Goal: Task Accomplishment & Management: Complete application form

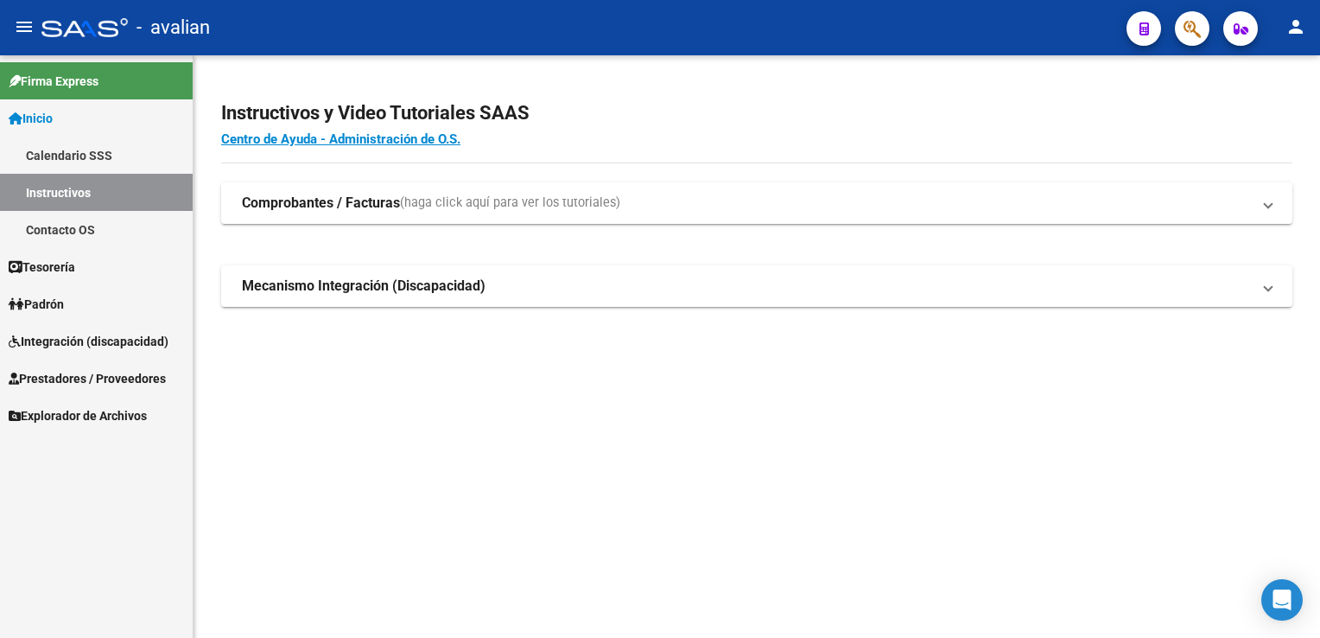
click at [81, 375] on span "Prestadores / Proveedores" at bounding box center [87, 378] width 157 height 19
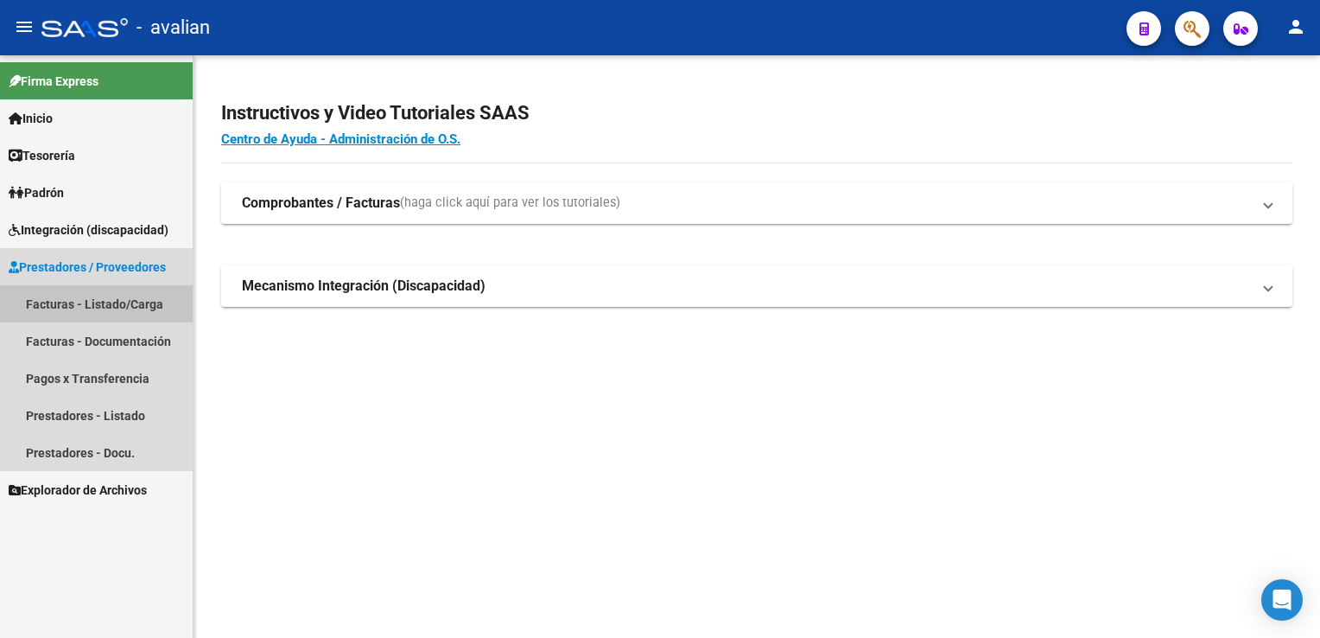
click at [93, 307] on link "Facturas - Listado/Carga" at bounding box center [96, 303] width 193 height 37
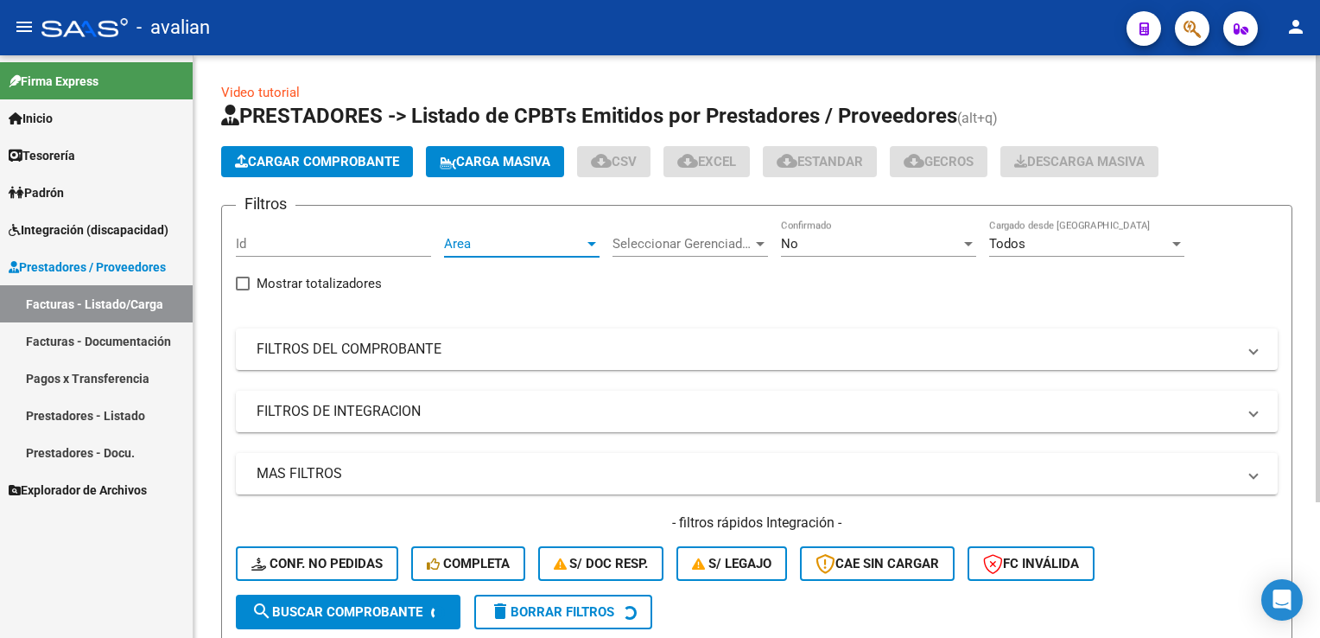
click at [507, 236] on span "Area" at bounding box center [514, 244] width 140 height 16
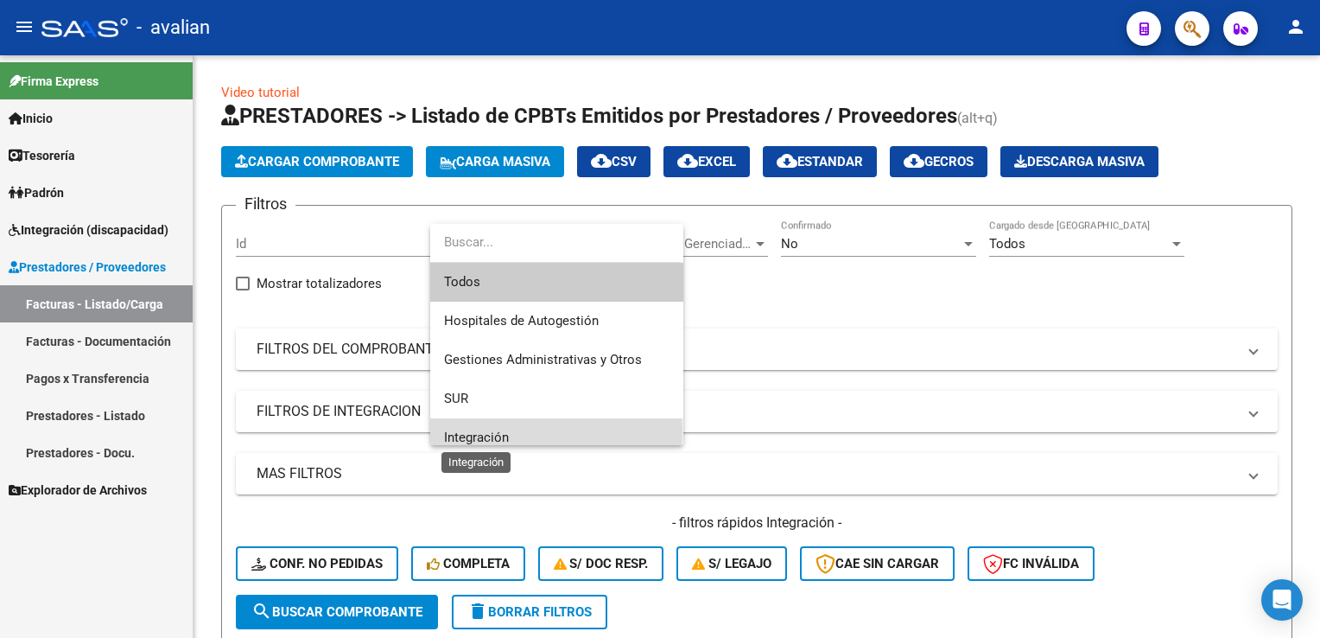
click at [473, 430] on span "Integración" at bounding box center [476, 437] width 65 height 16
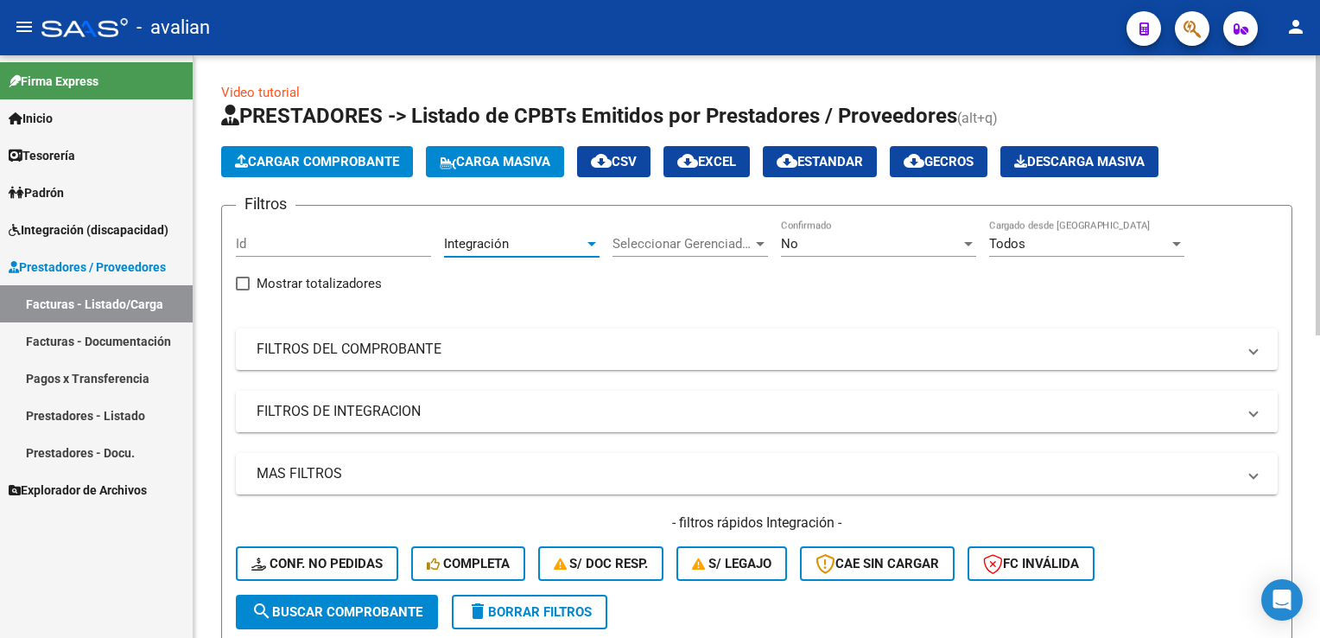
scroll to position [86, 0]
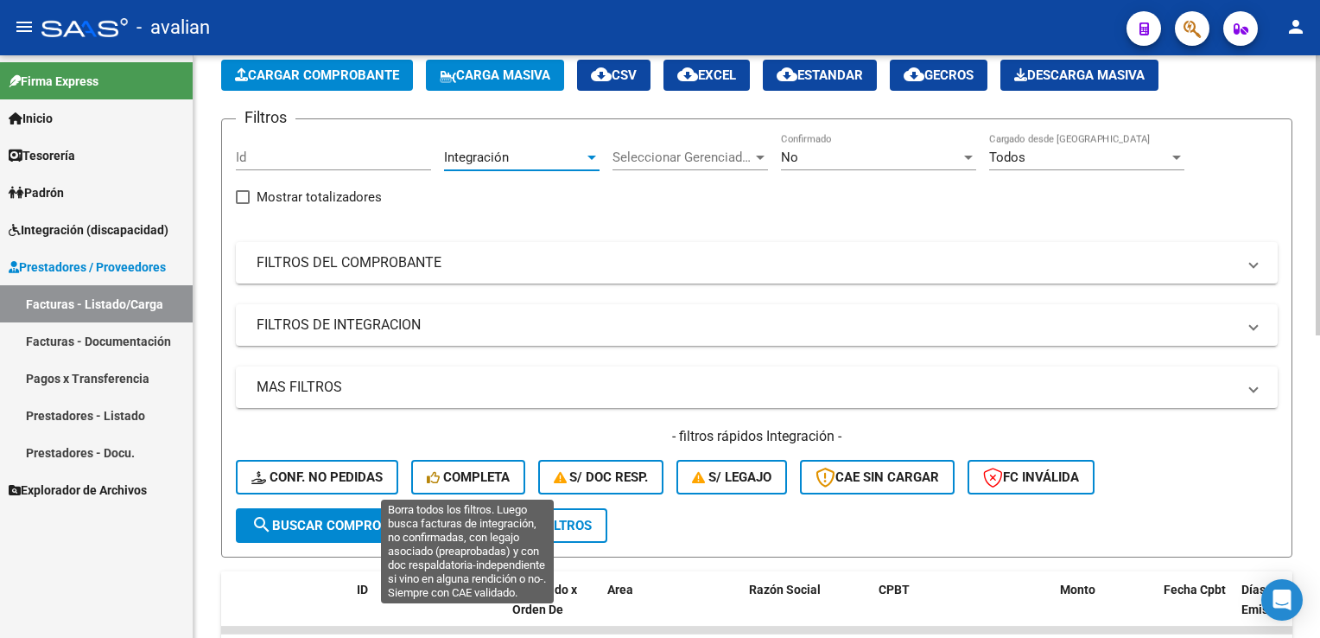
click at [471, 474] on span "Completa" at bounding box center [468, 477] width 83 height 16
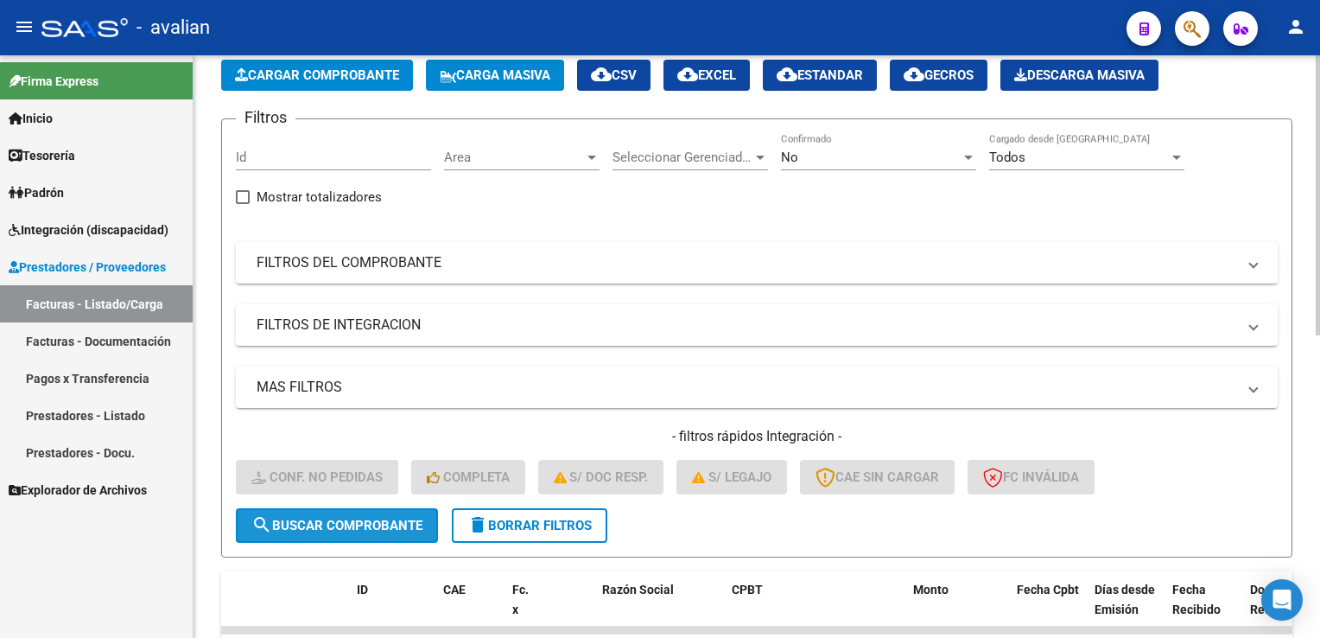
click at [340, 527] on span "search Buscar Comprobante" at bounding box center [336, 526] width 171 height 16
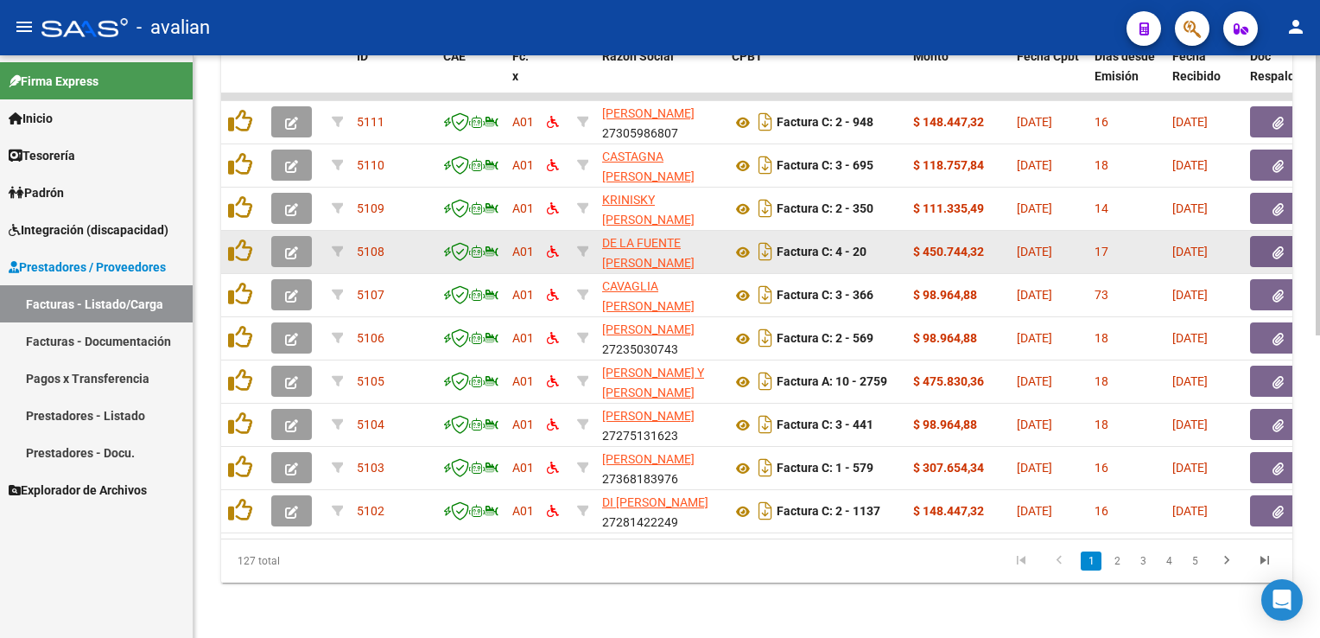
scroll to position [629, 0]
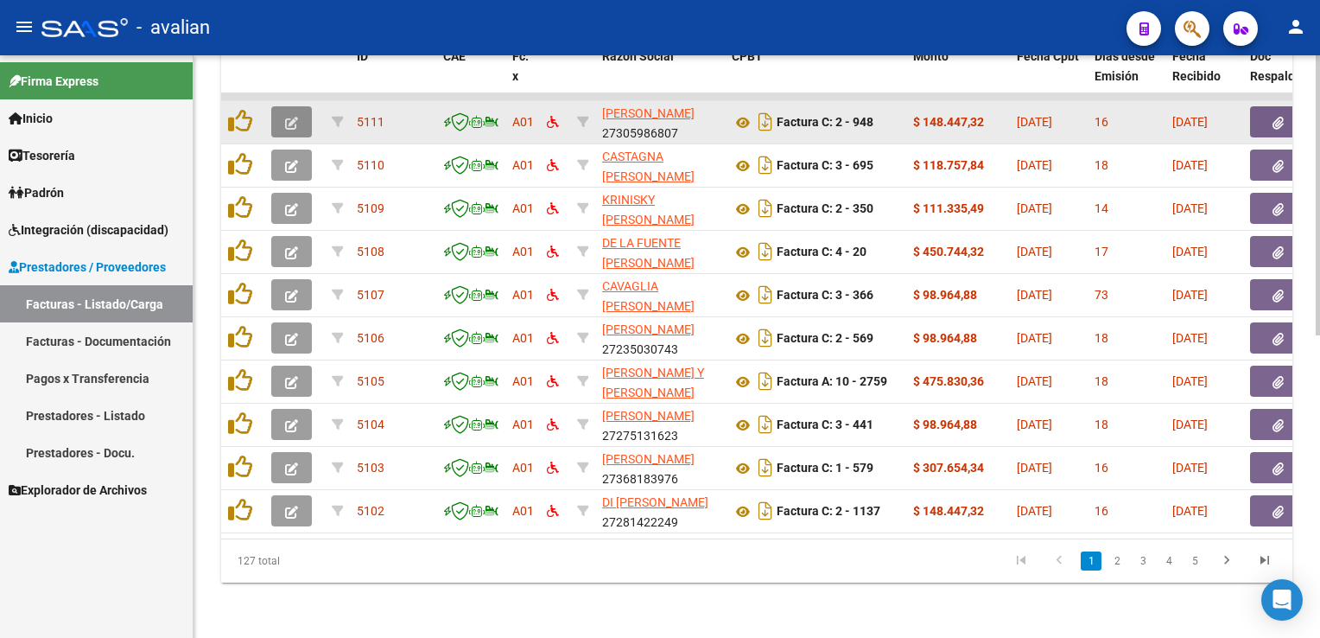
click at [288, 117] on icon "button" at bounding box center [291, 123] width 13 height 13
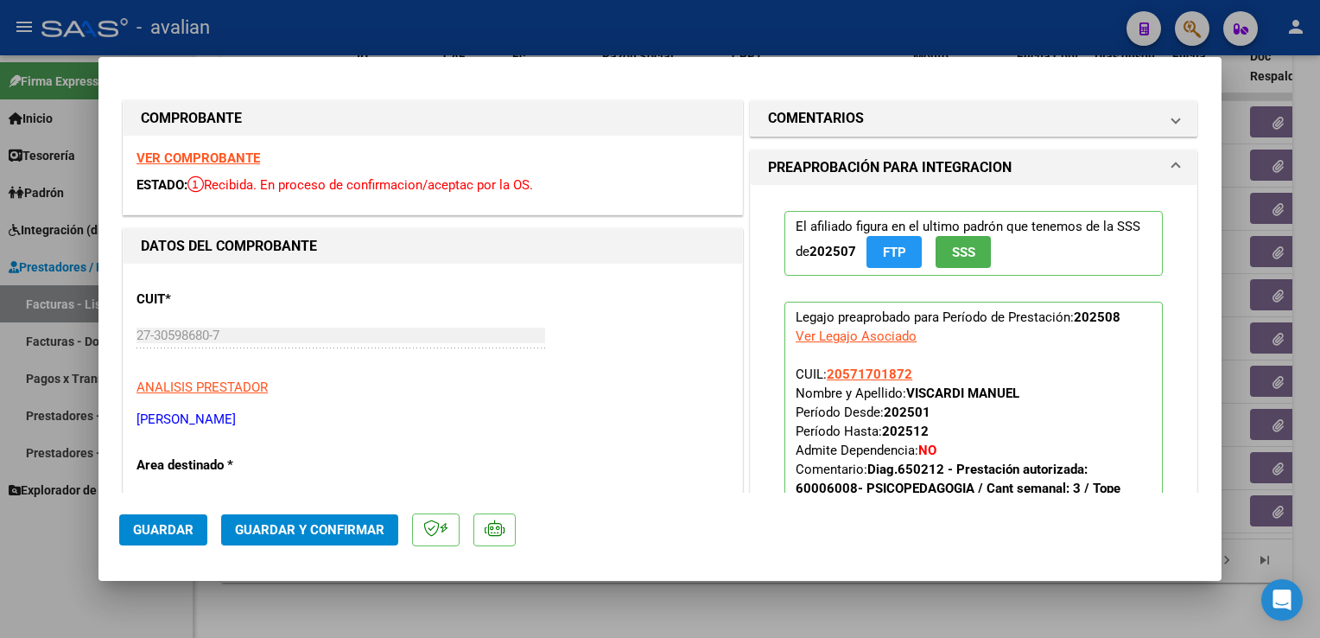
click at [249, 161] on strong "VER COMPROBANTE" at bounding box center [199, 158] width 124 height 16
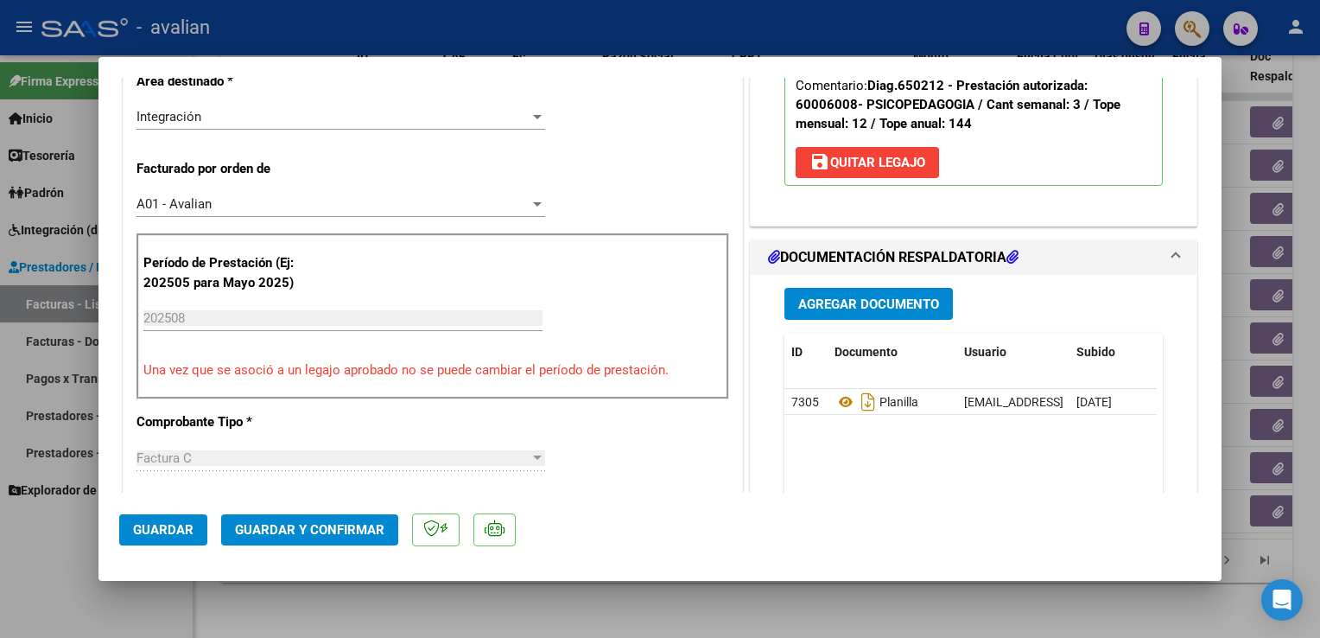
scroll to position [518, 0]
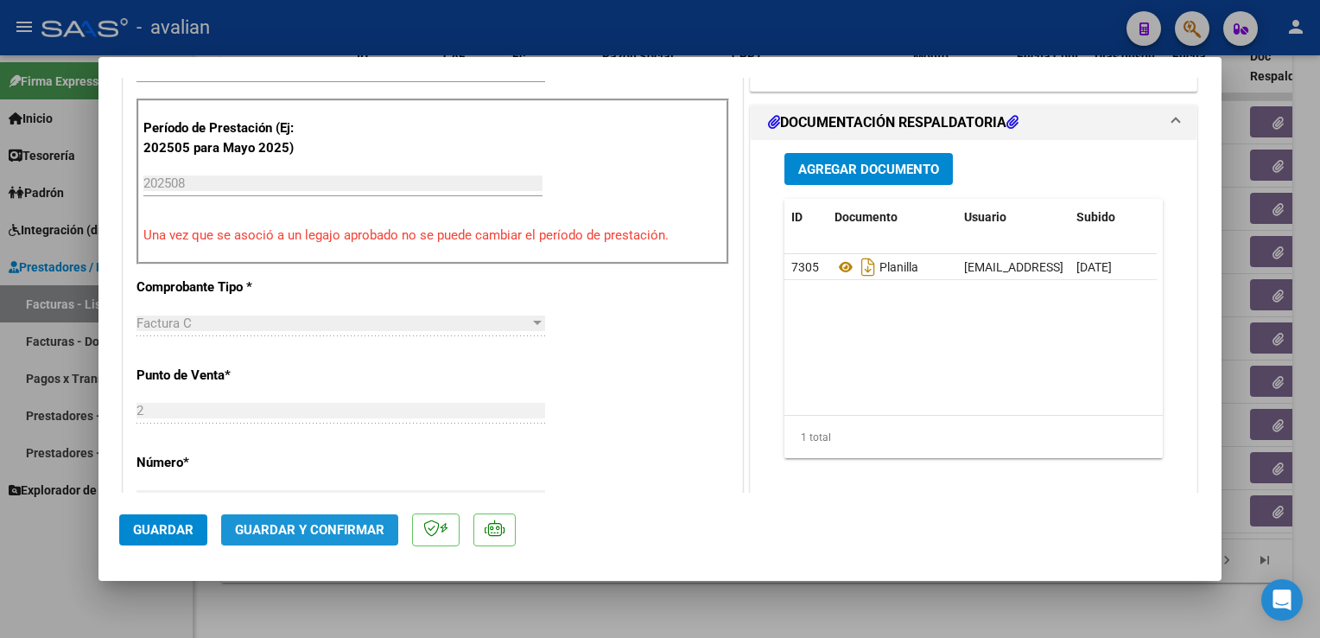
click at [346, 515] on button "Guardar y Confirmar" at bounding box center [309, 529] width 177 height 31
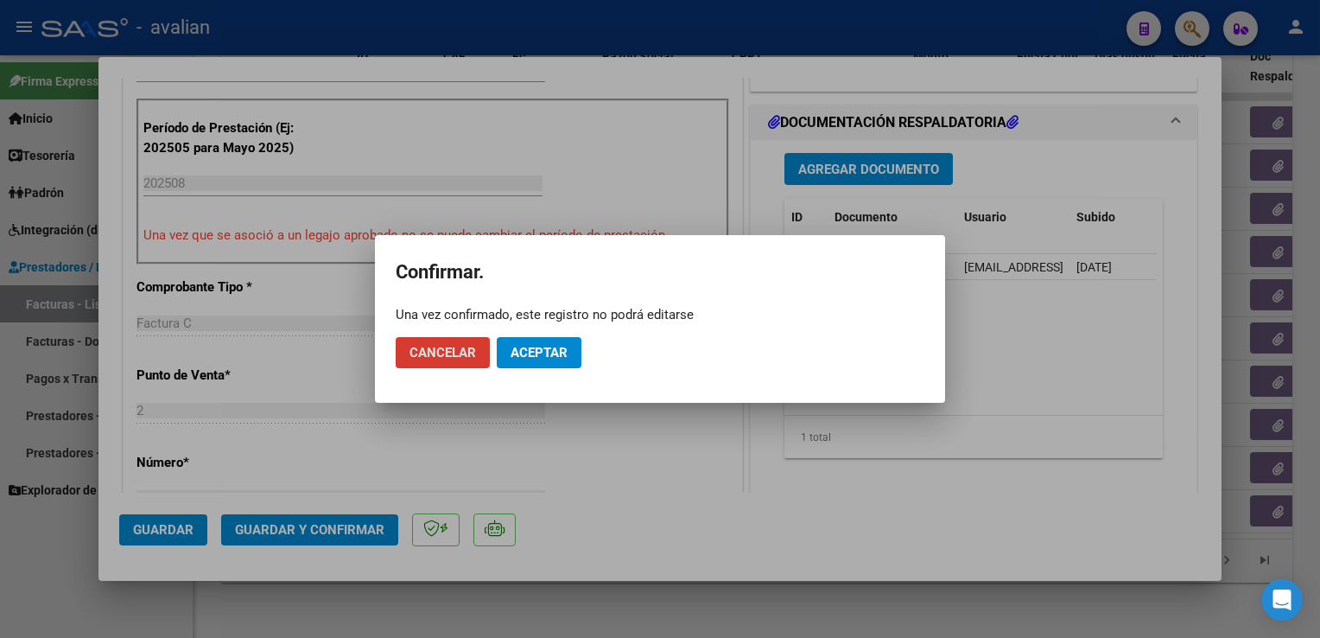
click at [537, 360] on span "Aceptar" at bounding box center [539, 353] width 57 height 16
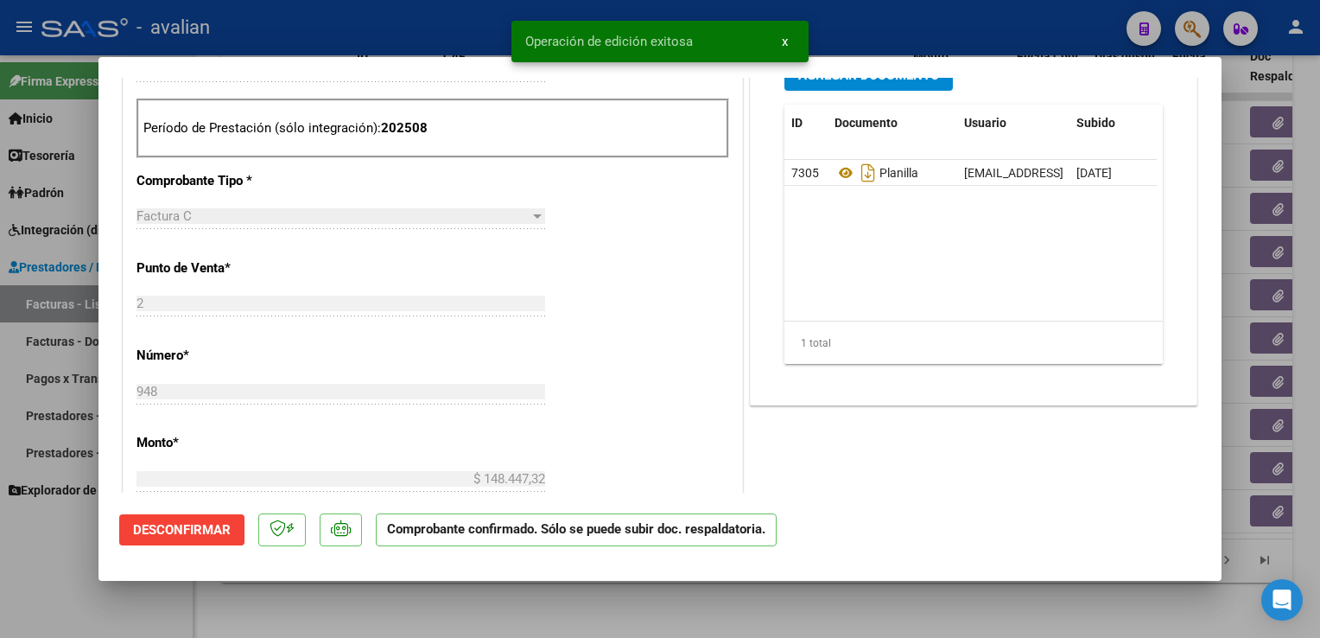
click at [328, 4] on div at bounding box center [660, 319] width 1320 height 638
type input "$ 0,00"
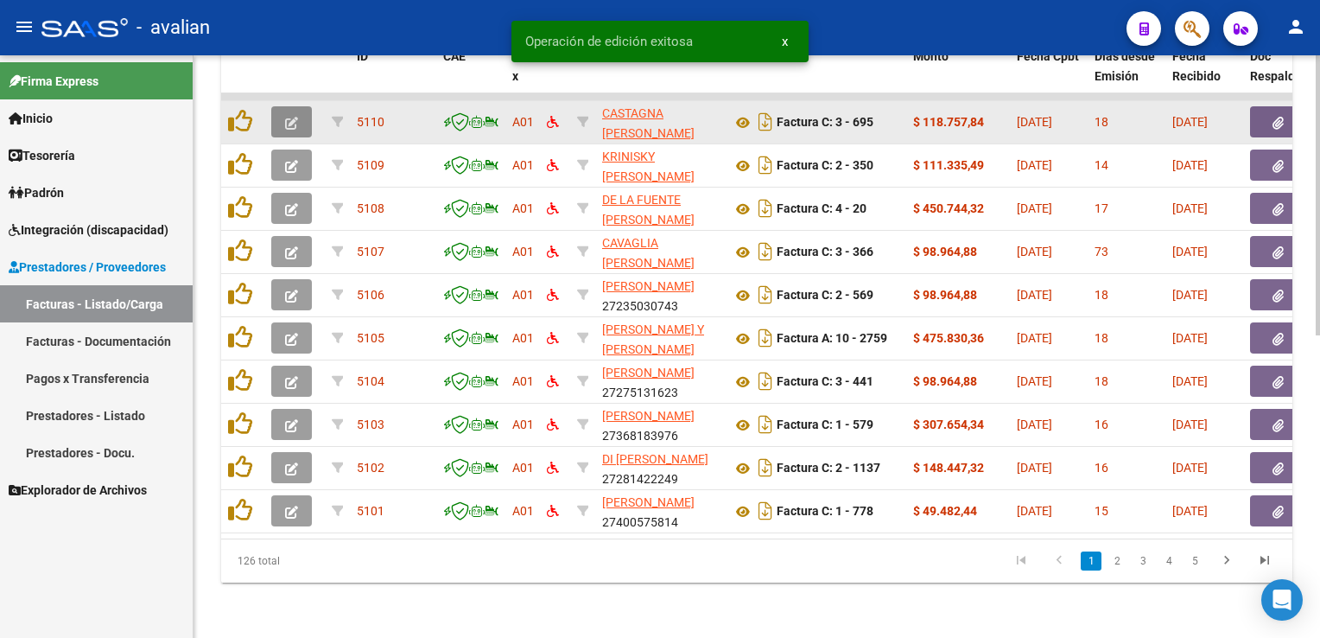
click at [288, 118] on span "button" at bounding box center [291, 122] width 13 height 16
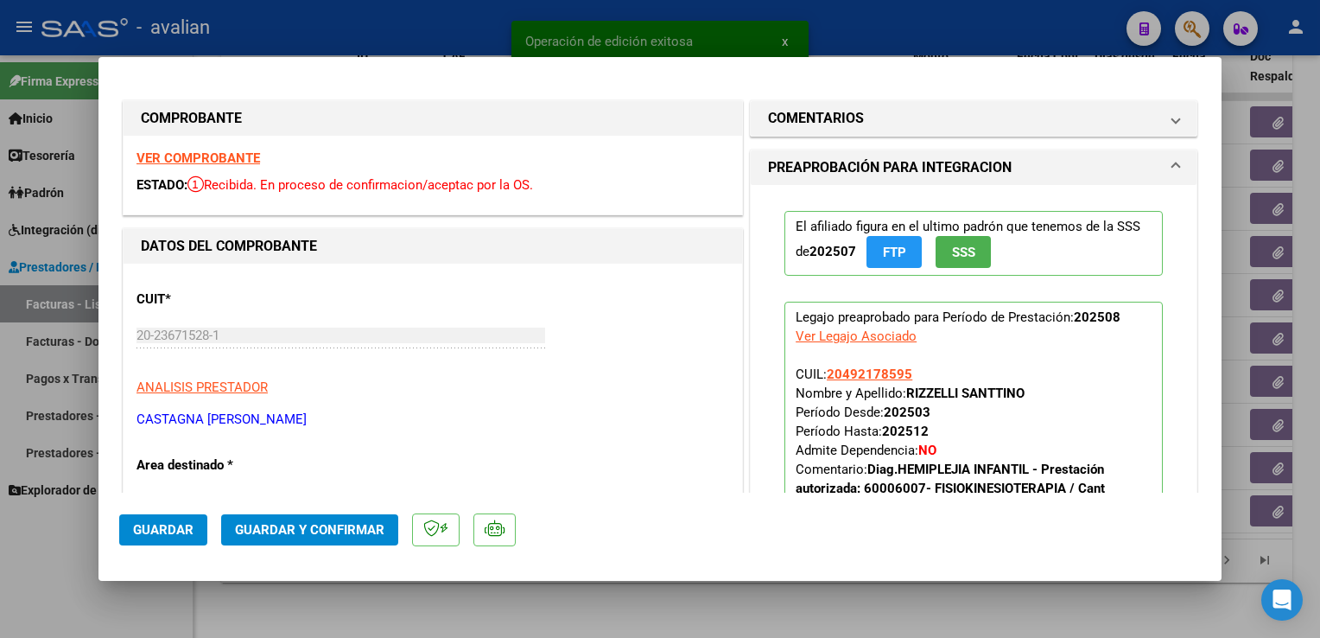
click at [220, 160] on strong "VER COMPROBANTE" at bounding box center [199, 158] width 124 height 16
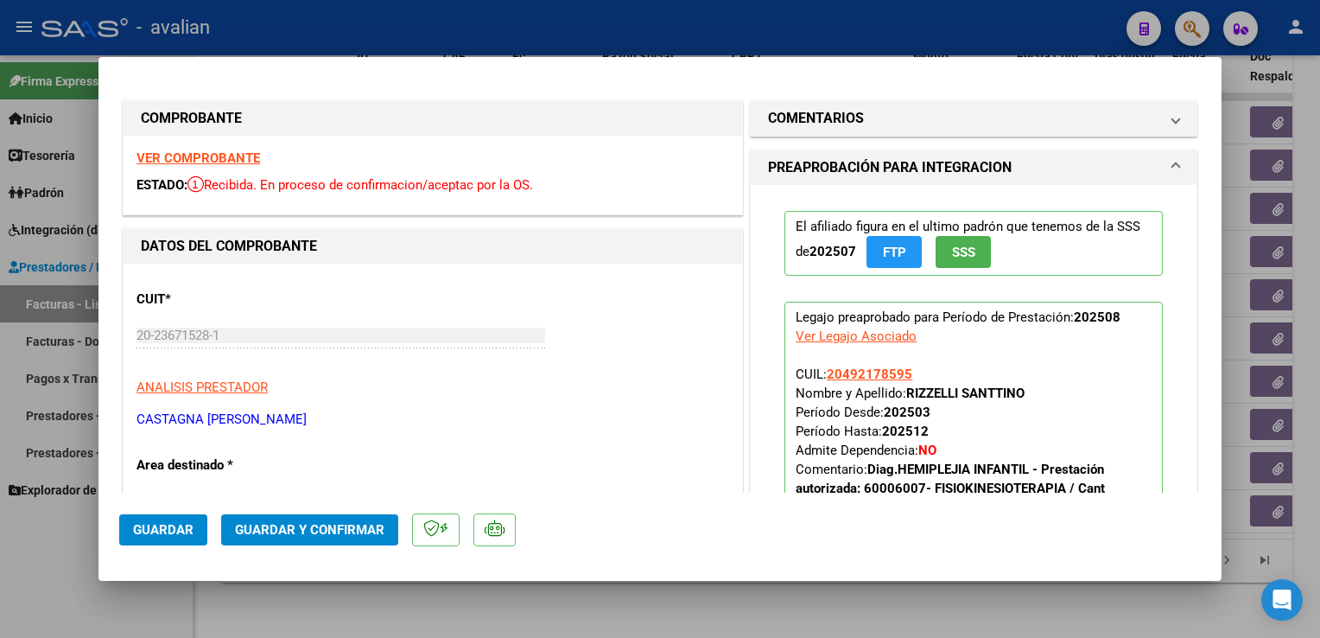
click at [356, 529] on span "Guardar y Confirmar" at bounding box center [309, 530] width 149 height 16
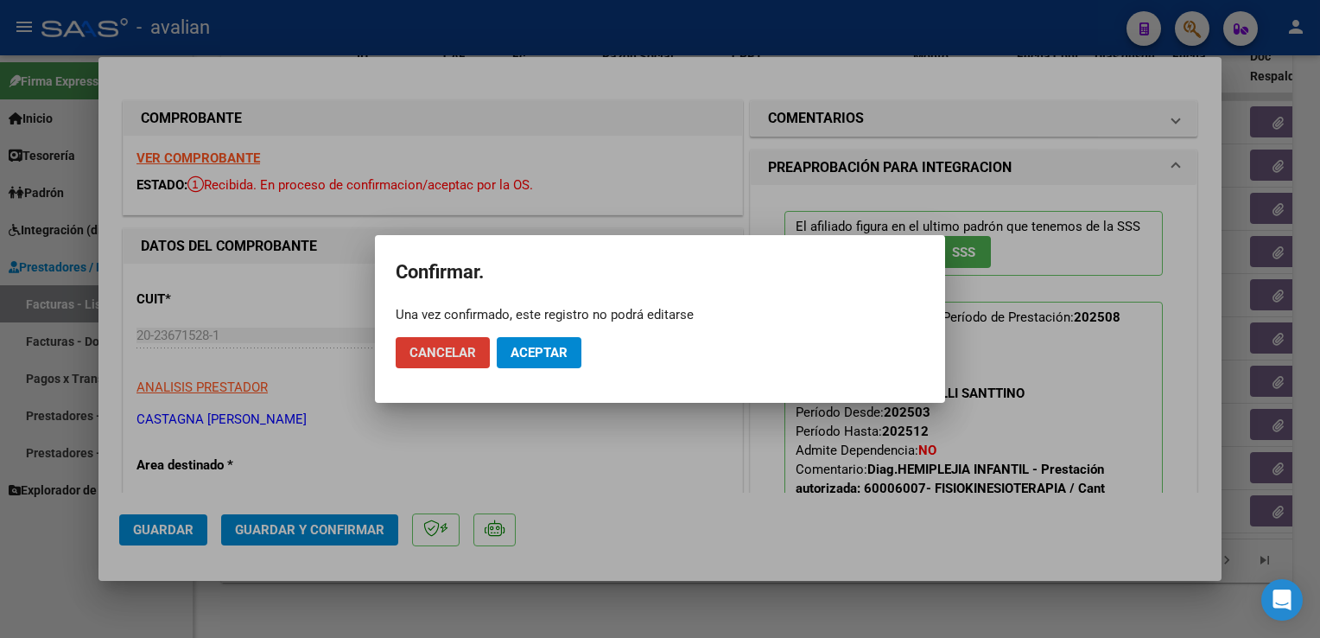
click at [527, 354] on span "Aceptar" at bounding box center [539, 353] width 57 height 16
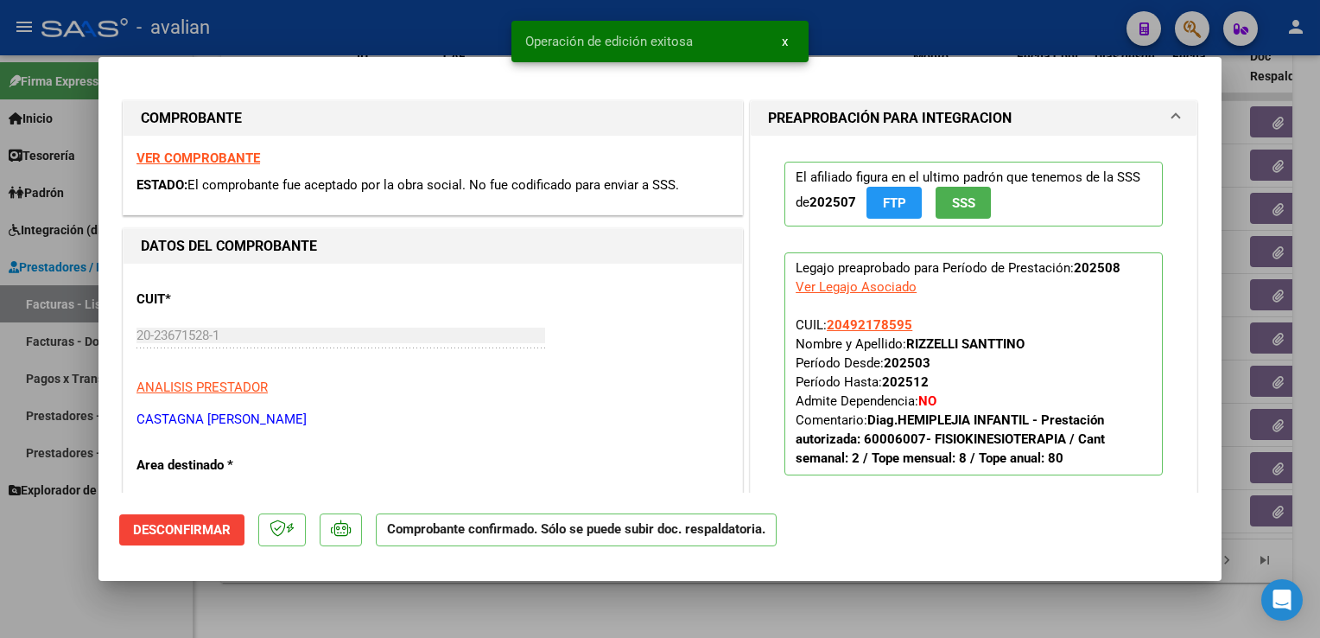
click at [349, 28] on div at bounding box center [660, 319] width 1320 height 638
type input "$ 0,00"
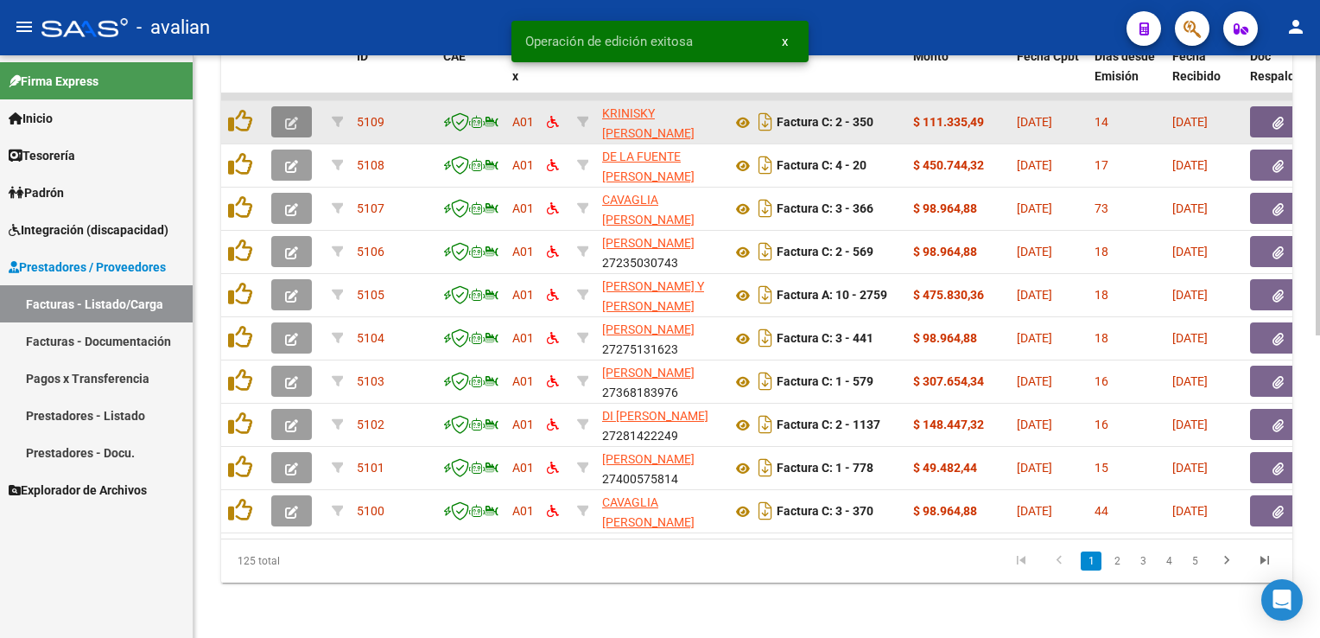
click at [299, 116] on button "button" at bounding box center [291, 121] width 41 height 31
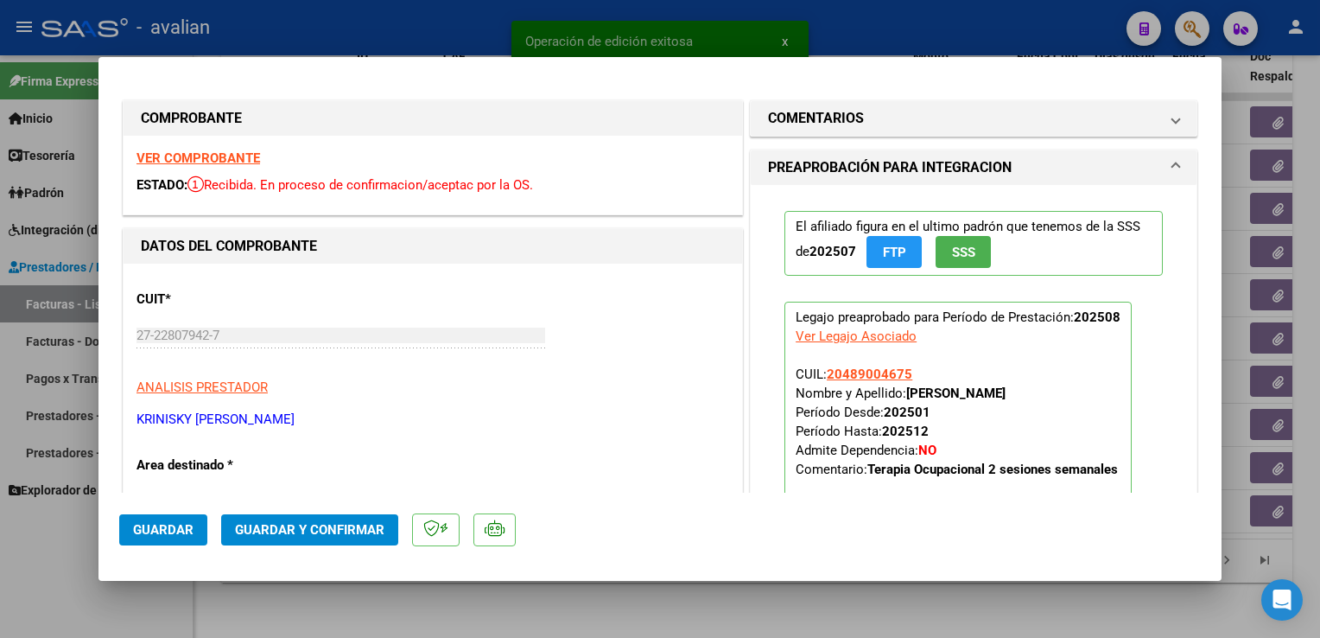
click at [213, 162] on strong "VER COMPROBANTE" at bounding box center [199, 158] width 124 height 16
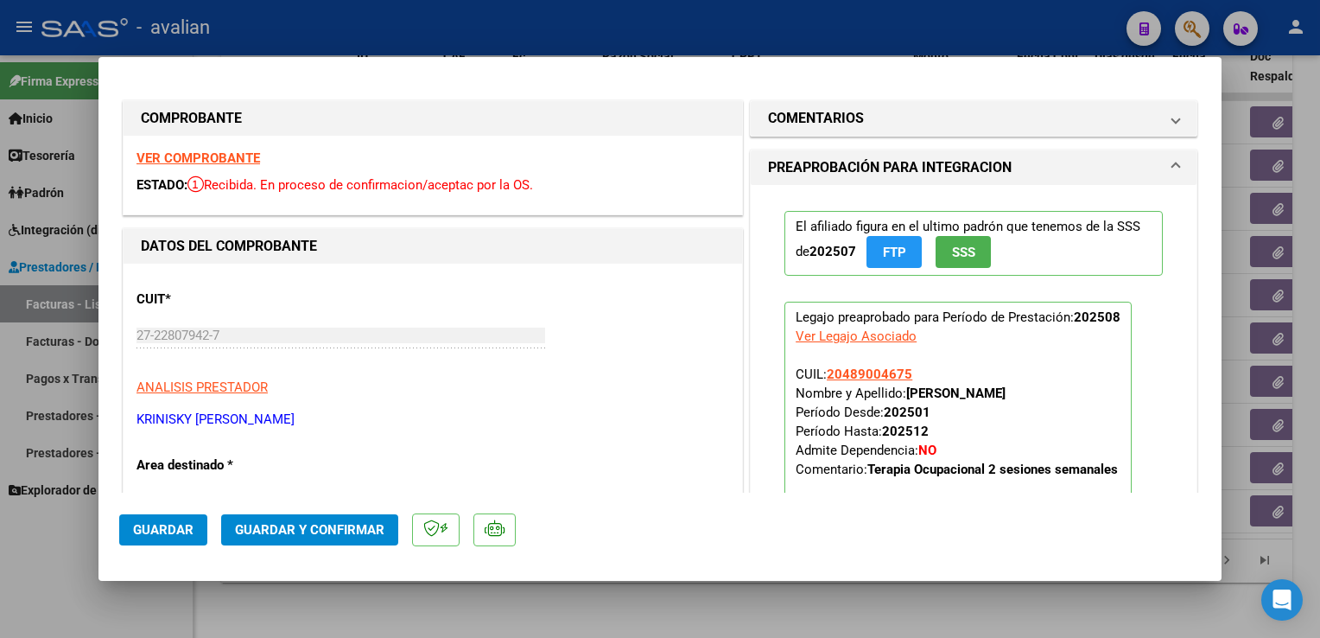
click at [328, 535] on span "Guardar y Confirmar" at bounding box center [309, 530] width 149 height 16
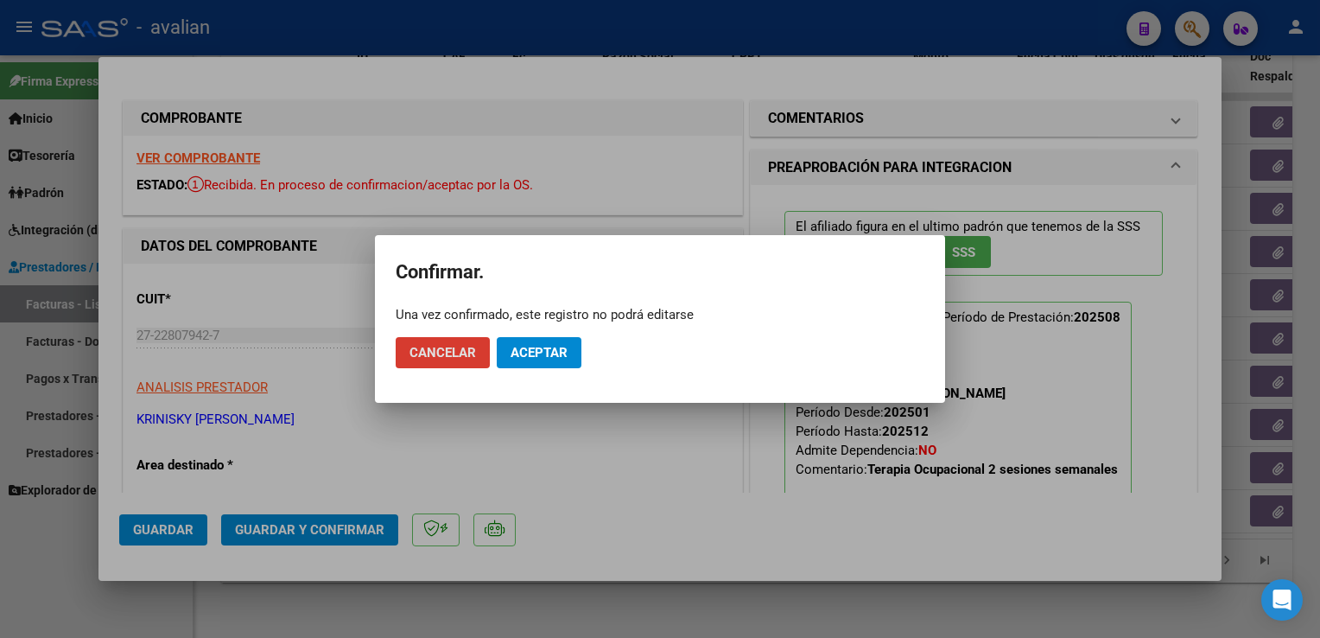
click at [545, 350] on span "Aceptar" at bounding box center [539, 353] width 57 height 16
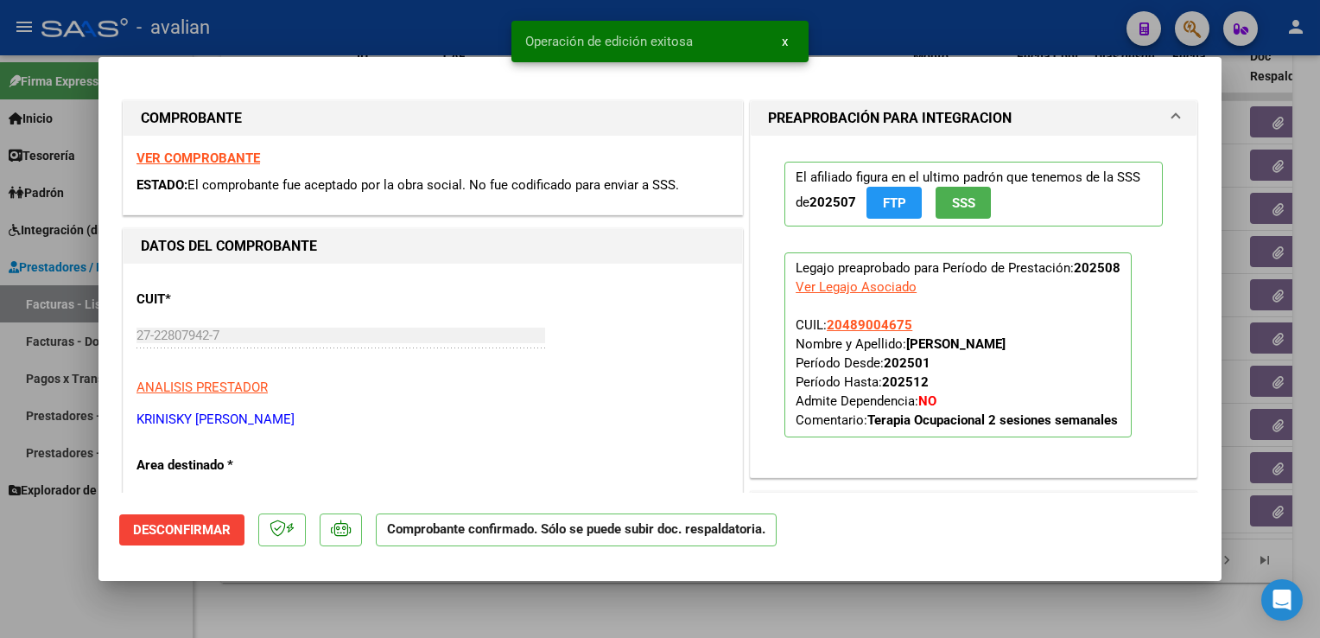
click at [403, 4] on div at bounding box center [660, 319] width 1320 height 638
type input "$ 0,00"
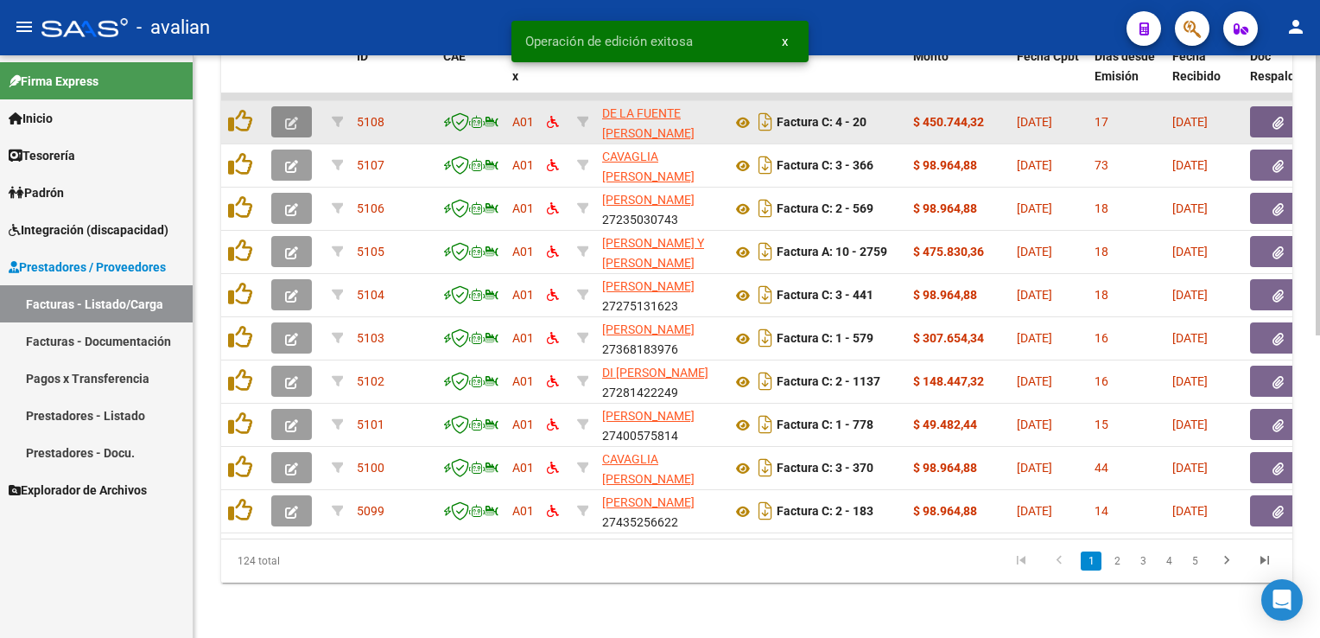
click at [302, 112] on button "button" at bounding box center [291, 121] width 41 height 31
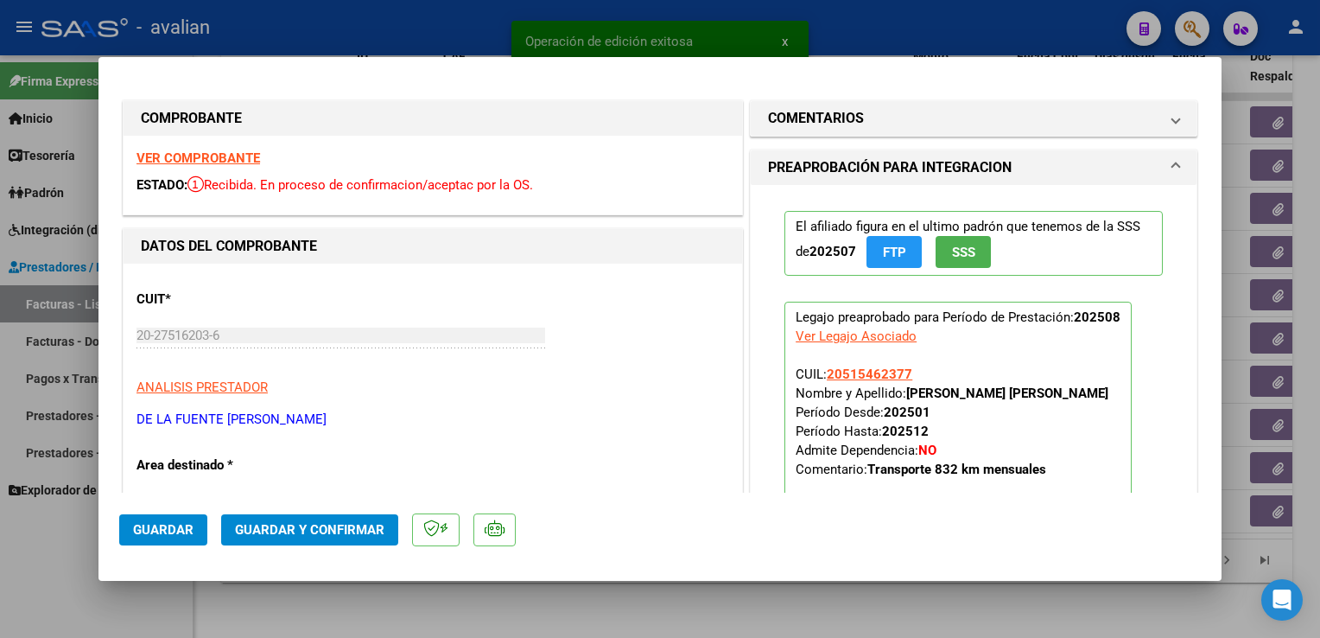
click at [235, 156] on strong "VER COMPROBANTE" at bounding box center [199, 158] width 124 height 16
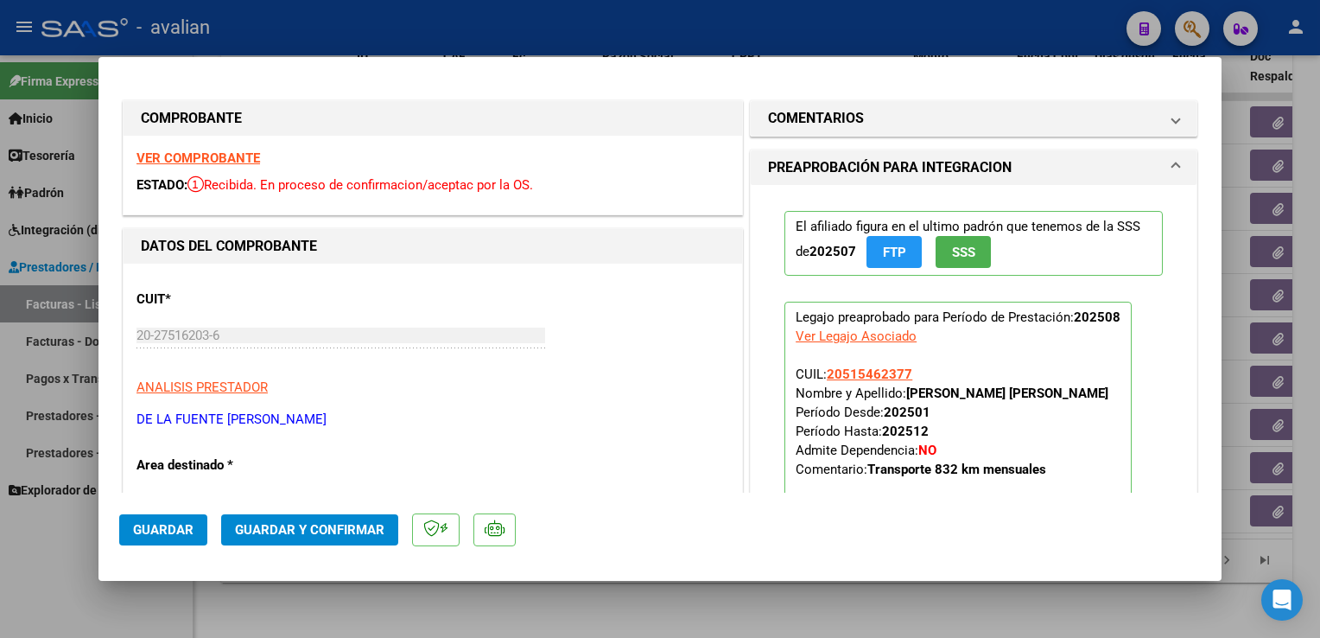
click at [327, 527] on span "Guardar y Confirmar" at bounding box center [309, 530] width 149 height 16
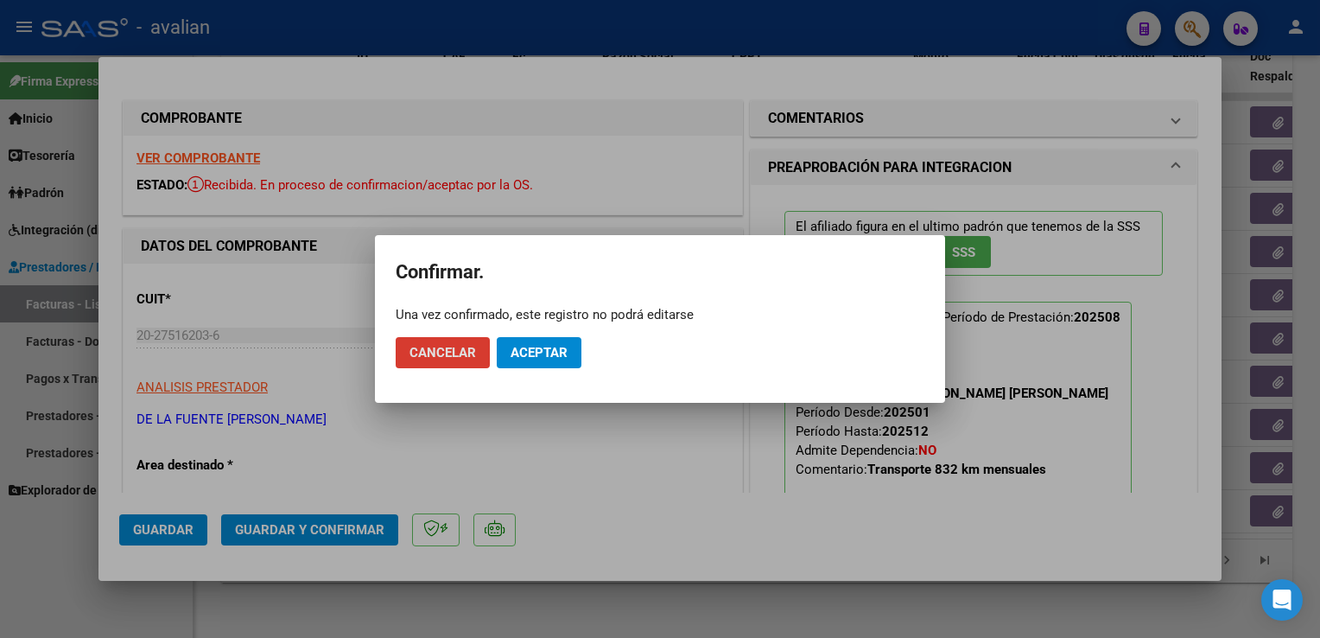
click at [552, 358] on span "Aceptar" at bounding box center [539, 353] width 57 height 16
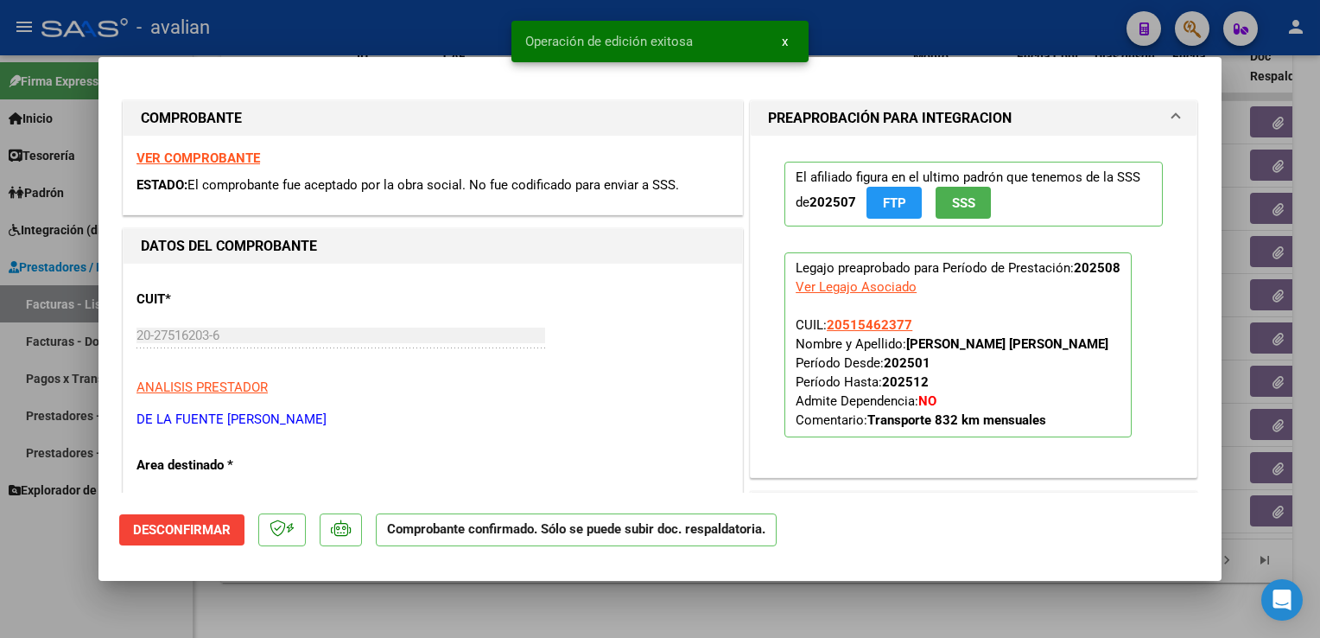
click at [447, 23] on div at bounding box center [660, 319] width 1320 height 638
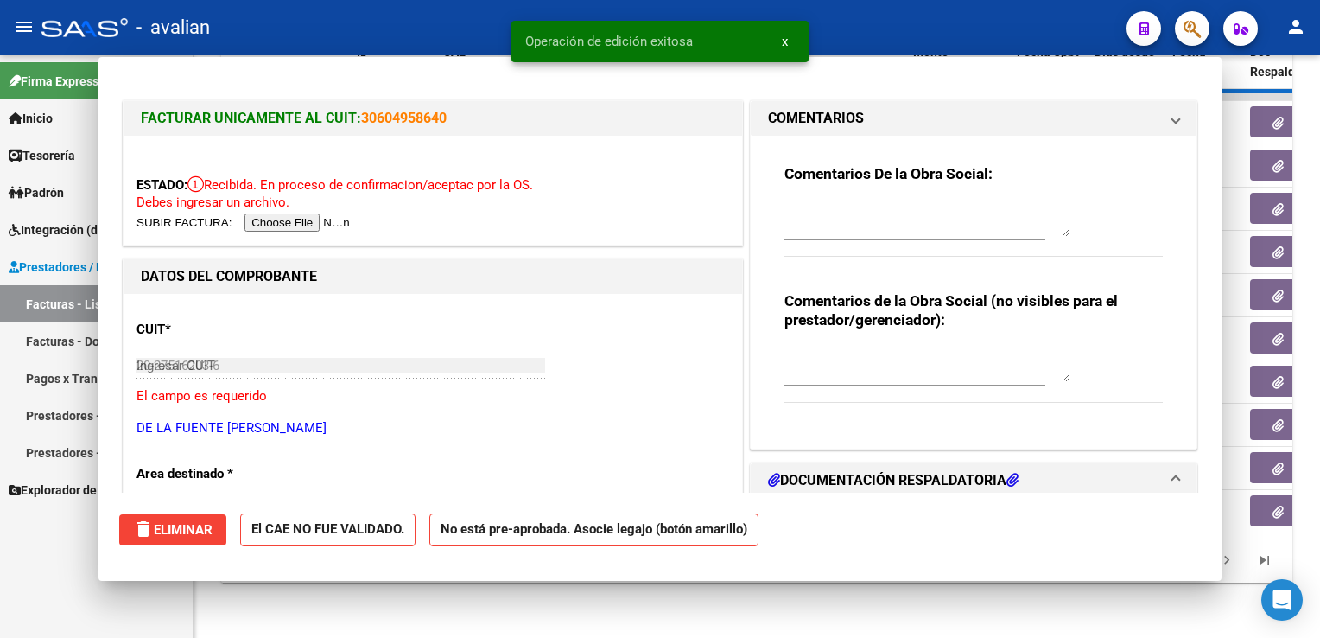
type input "$ 0,00"
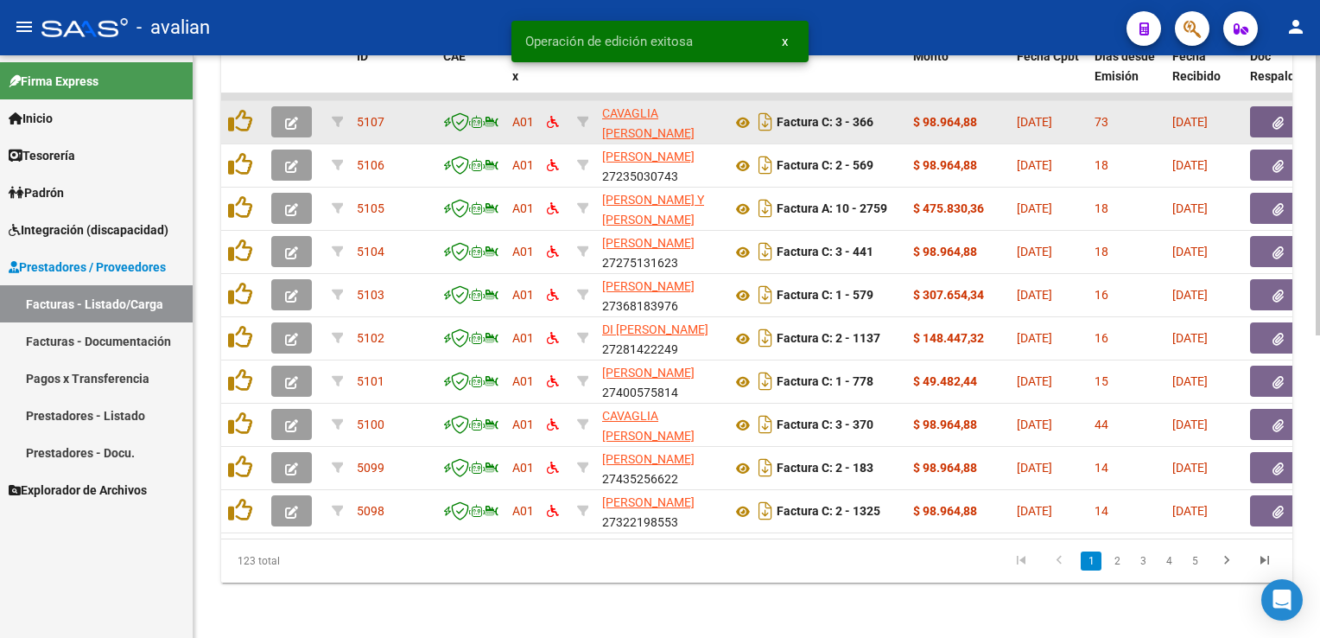
click at [299, 111] on button "button" at bounding box center [291, 121] width 41 height 31
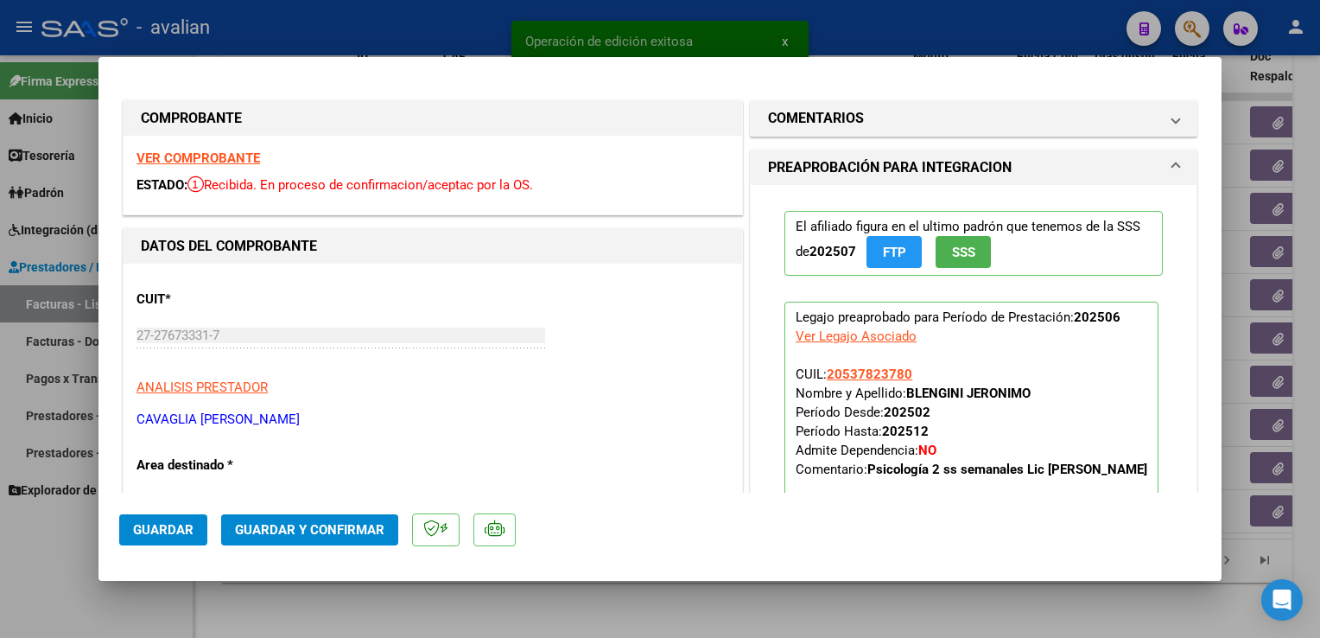
click at [245, 157] on strong "VER COMPROBANTE" at bounding box center [199, 158] width 124 height 16
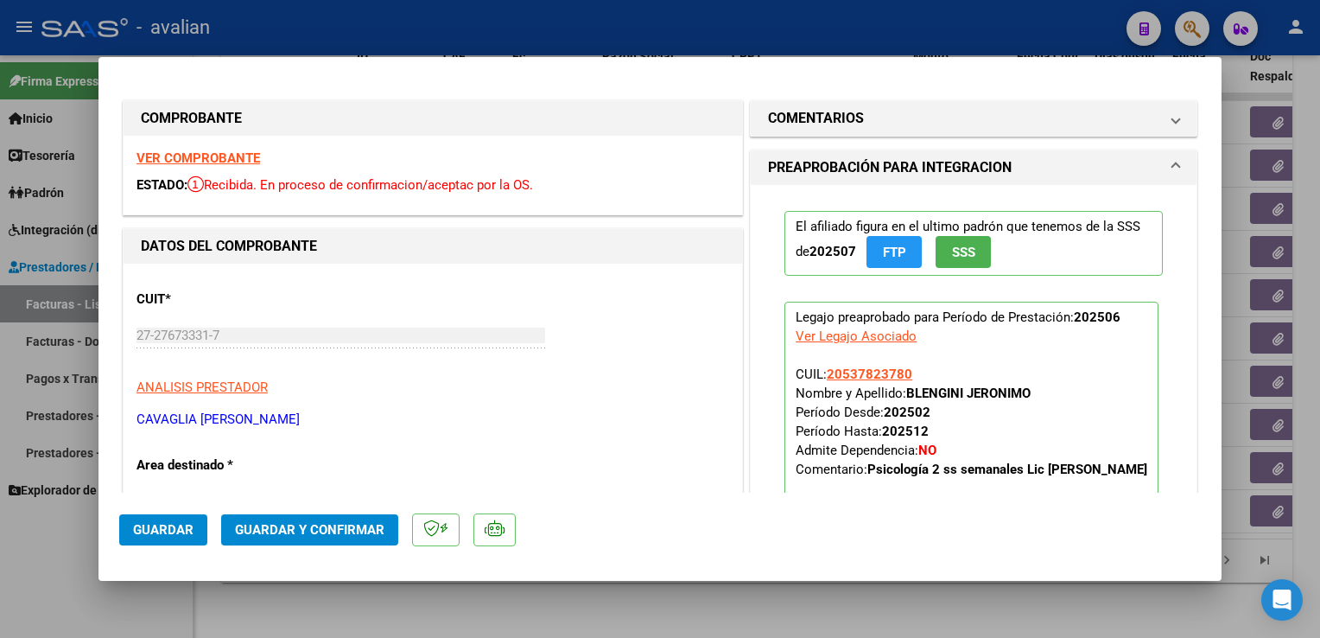
click at [274, 539] on button "Guardar y Confirmar" at bounding box center [309, 529] width 177 height 31
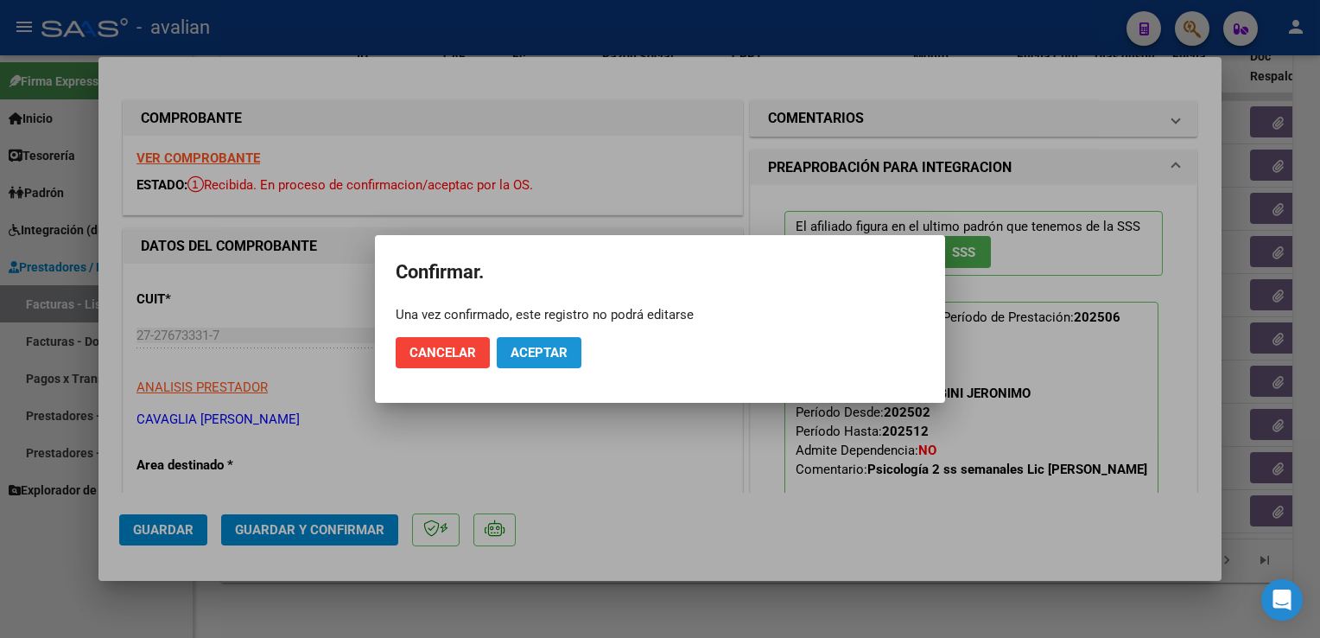
click at [546, 346] on span "Aceptar" at bounding box center [539, 353] width 57 height 16
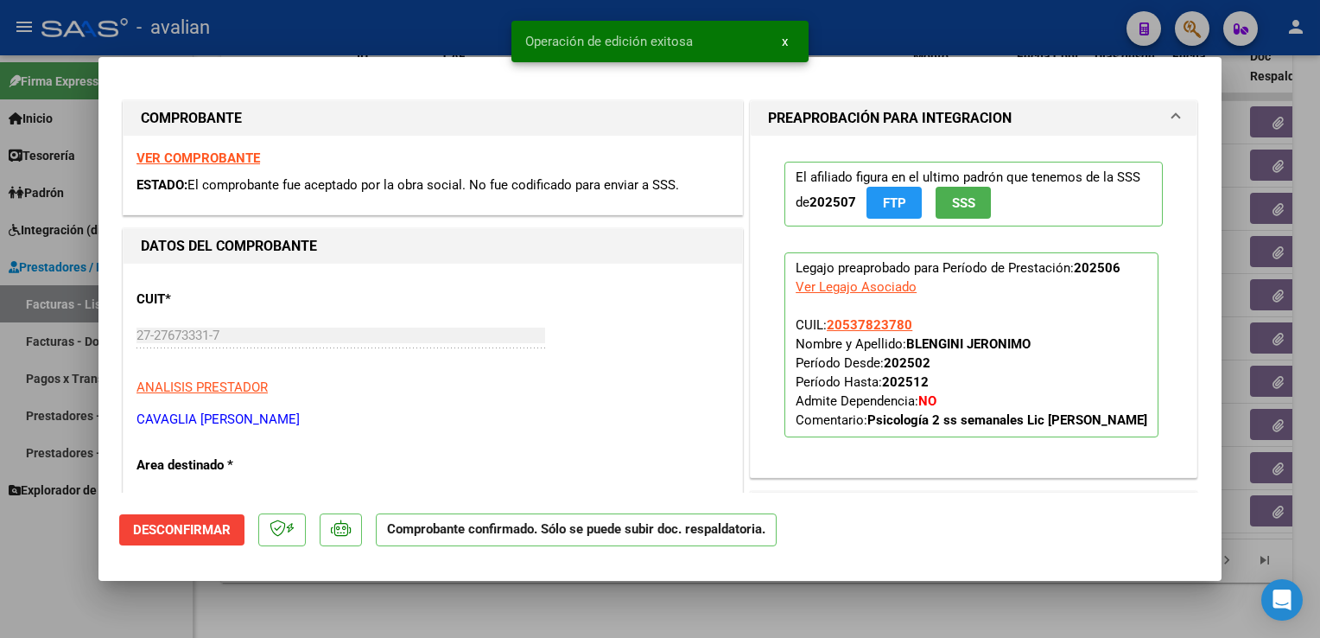
click at [465, 29] on div at bounding box center [660, 319] width 1320 height 638
type input "$ 0,00"
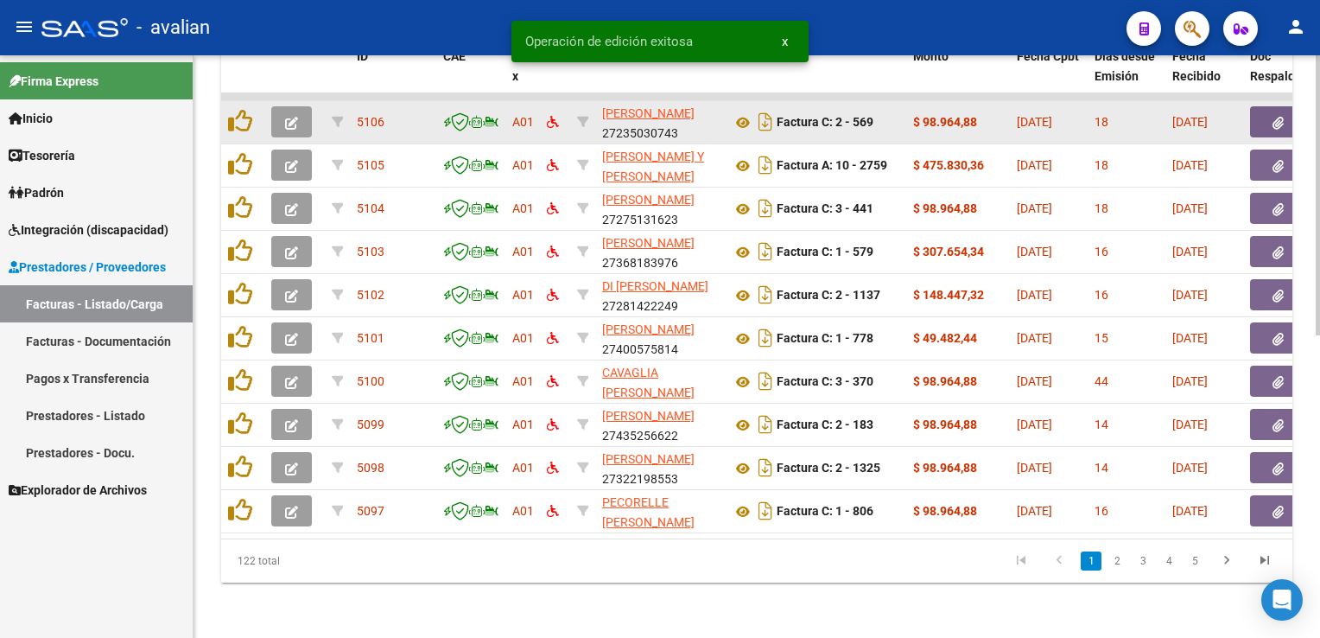
click at [296, 118] on button "button" at bounding box center [291, 121] width 41 height 31
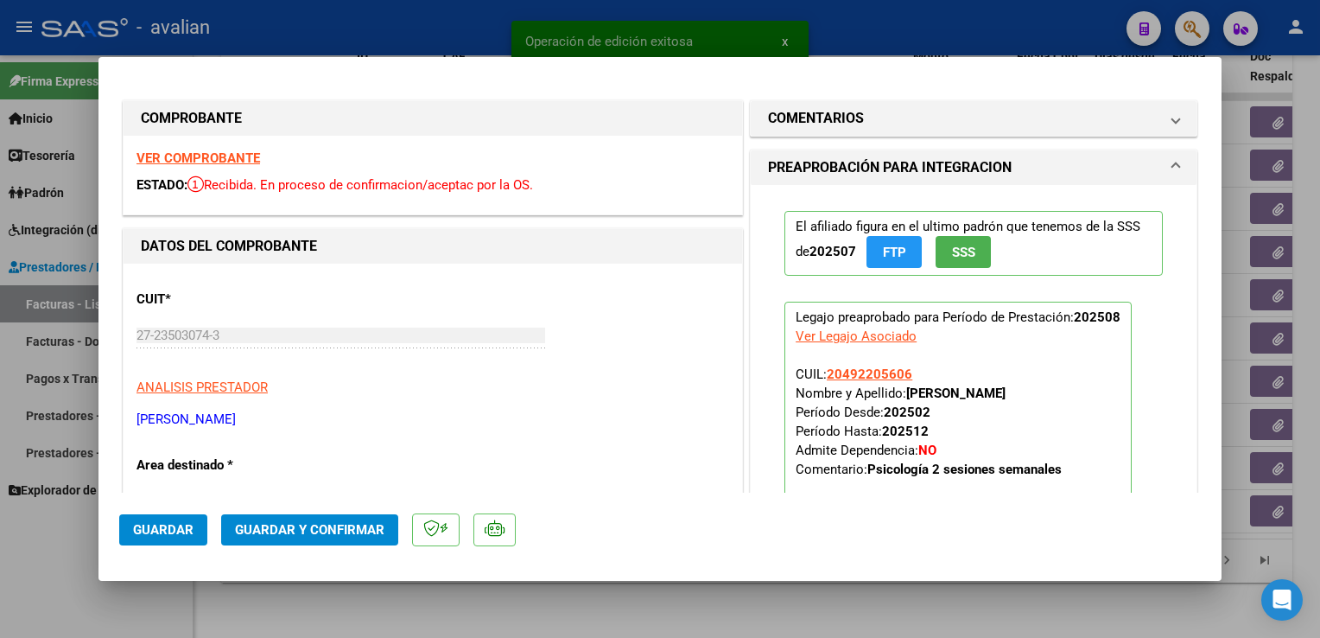
click at [213, 158] on strong "VER COMPROBANTE" at bounding box center [199, 158] width 124 height 16
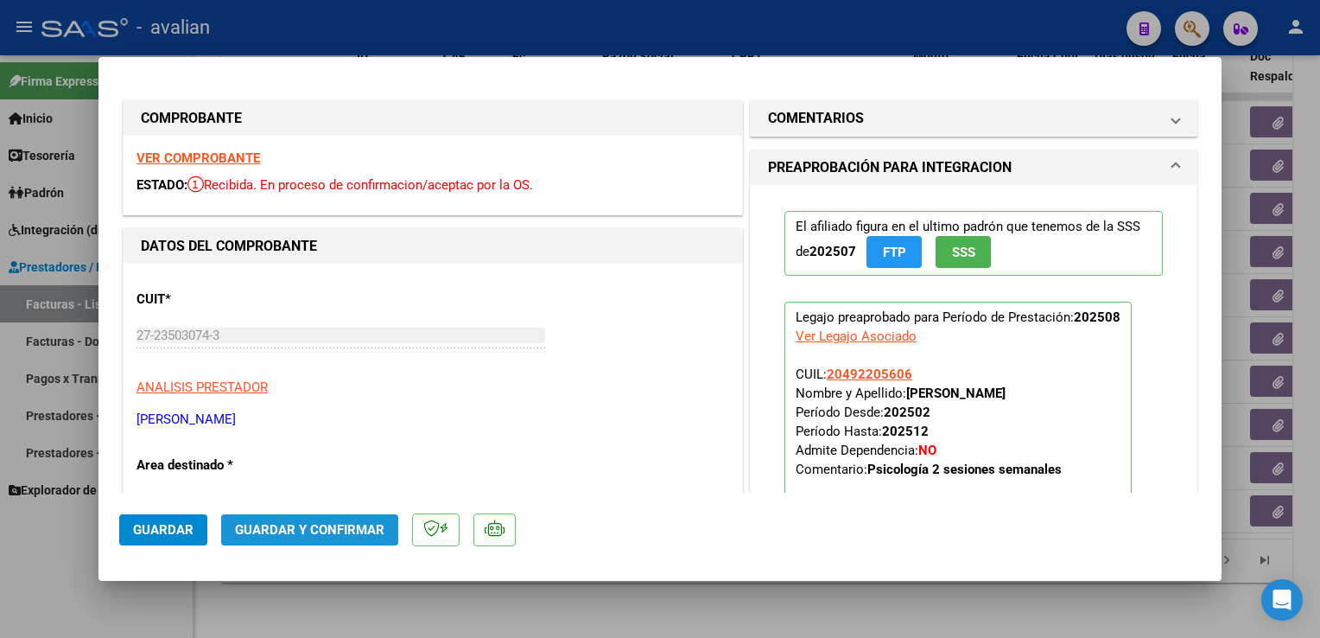
click at [374, 523] on span "Guardar y Confirmar" at bounding box center [309, 530] width 149 height 16
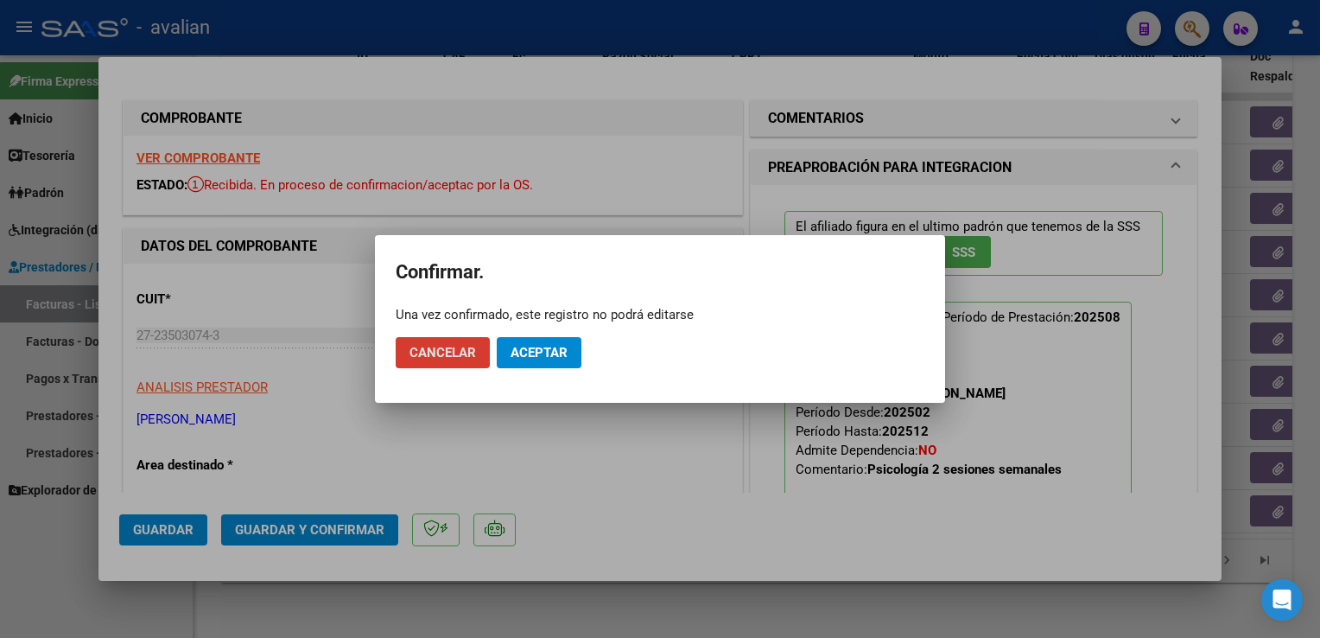
click at [535, 351] on span "Aceptar" at bounding box center [539, 353] width 57 height 16
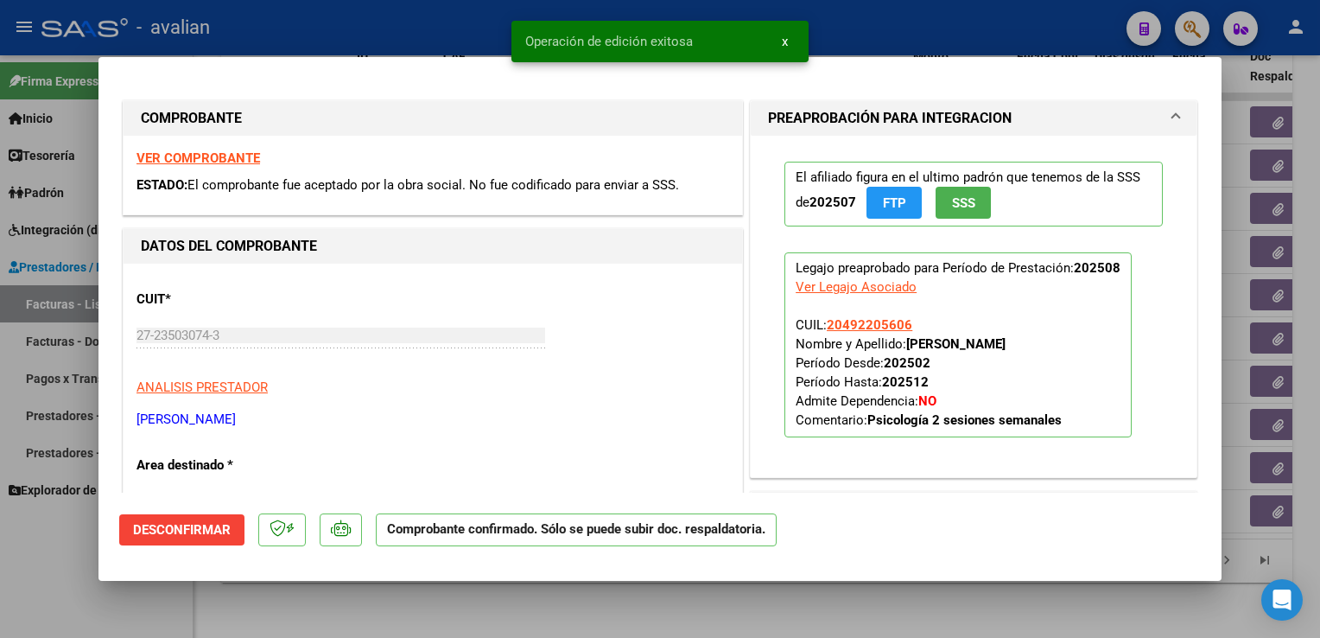
click at [480, 36] on div at bounding box center [660, 319] width 1320 height 638
type input "$ 0,00"
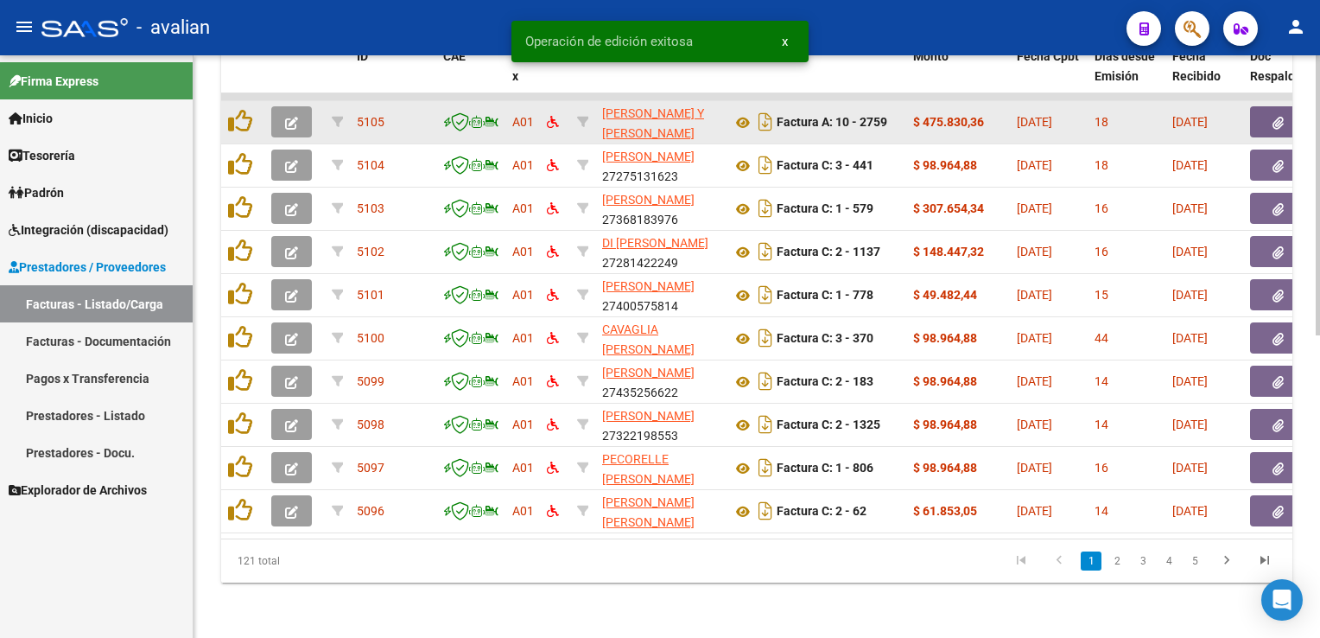
click at [295, 120] on button "button" at bounding box center [291, 121] width 41 height 31
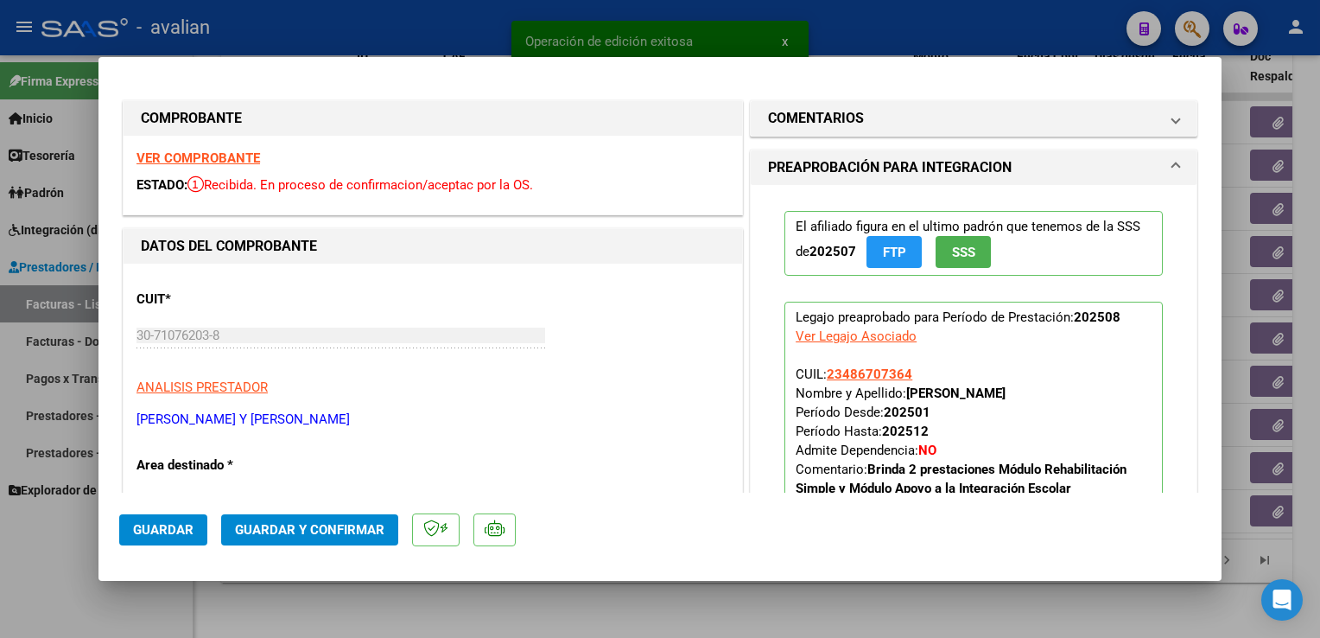
click at [231, 164] on strong "VER COMPROBANTE" at bounding box center [199, 158] width 124 height 16
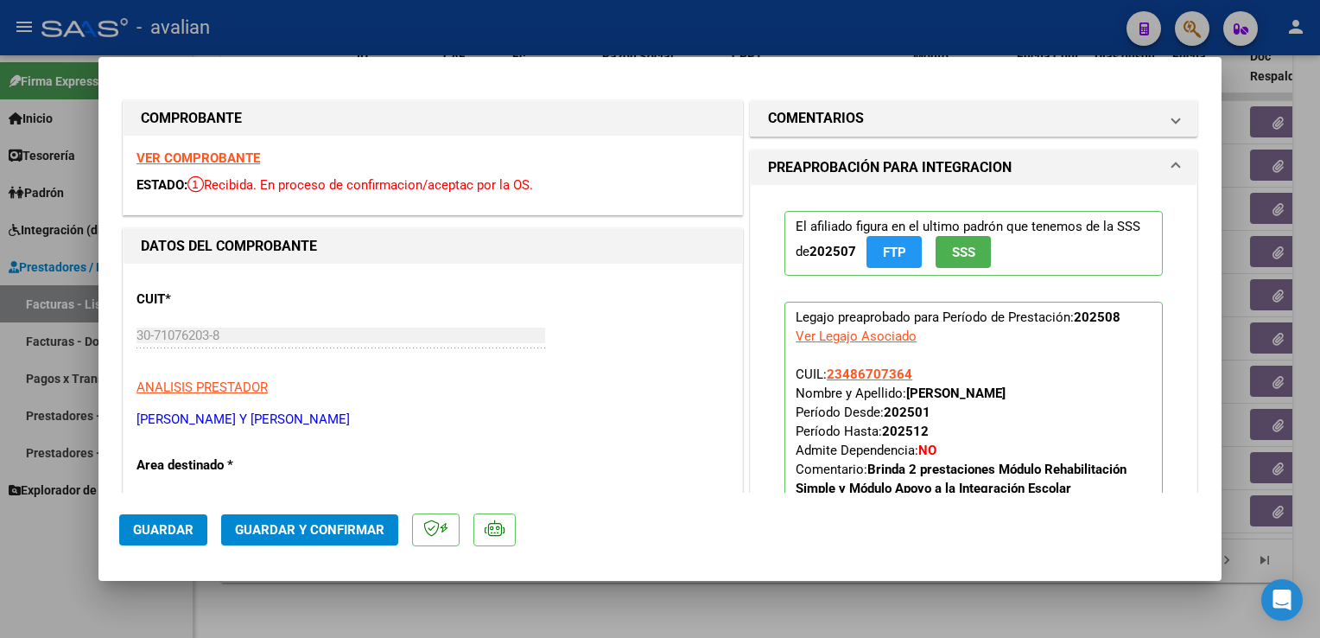
click at [353, 527] on span "Guardar y Confirmar" at bounding box center [309, 530] width 149 height 16
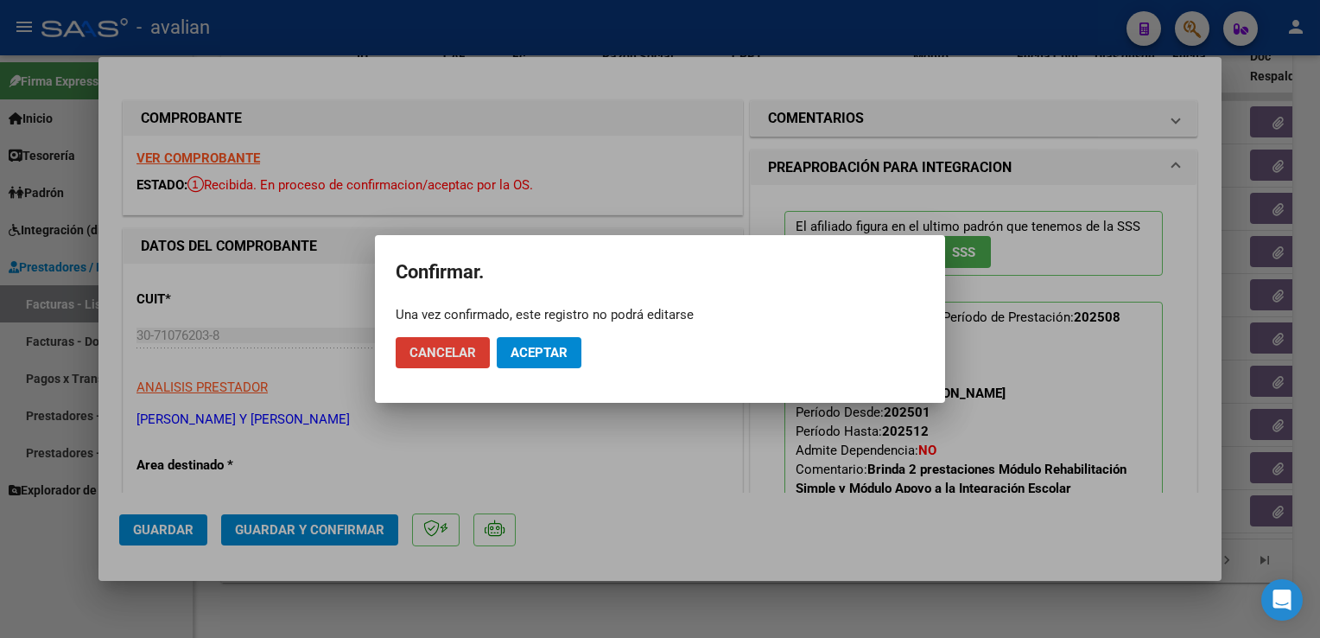
click at [534, 354] on span "Aceptar" at bounding box center [539, 353] width 57 height 16
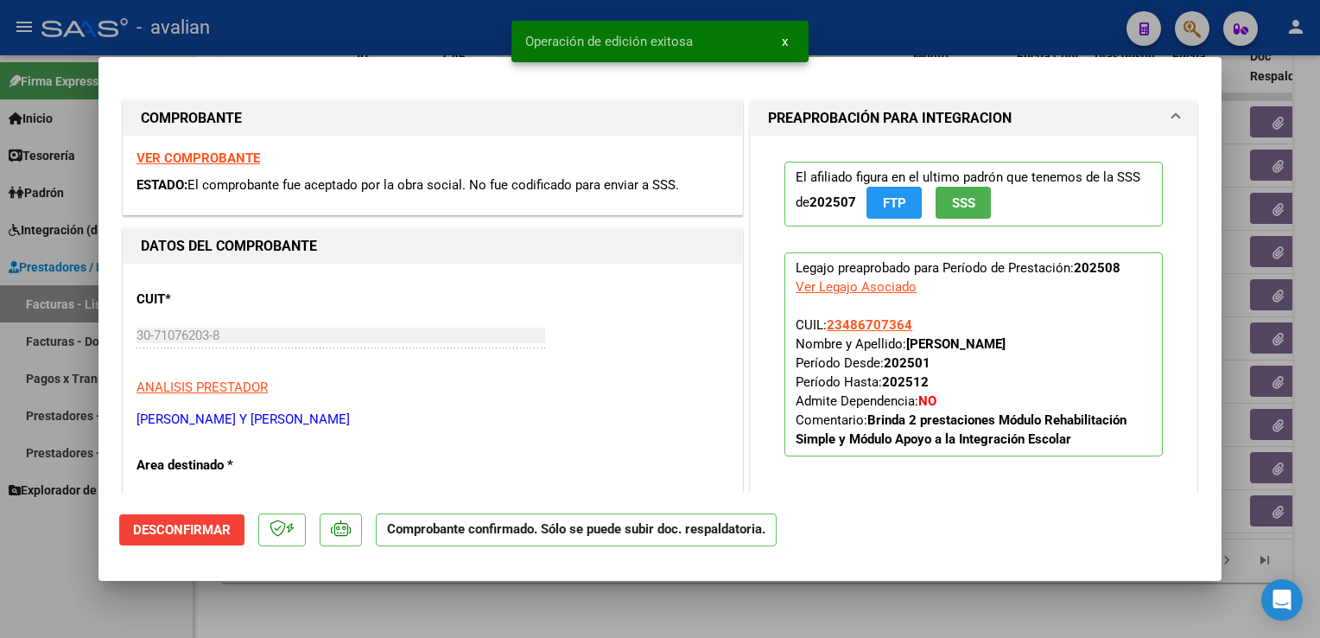
click at [452, 19] on div at bounding box center [660, 319] width 1320 height 638
type input "$ 0,00"
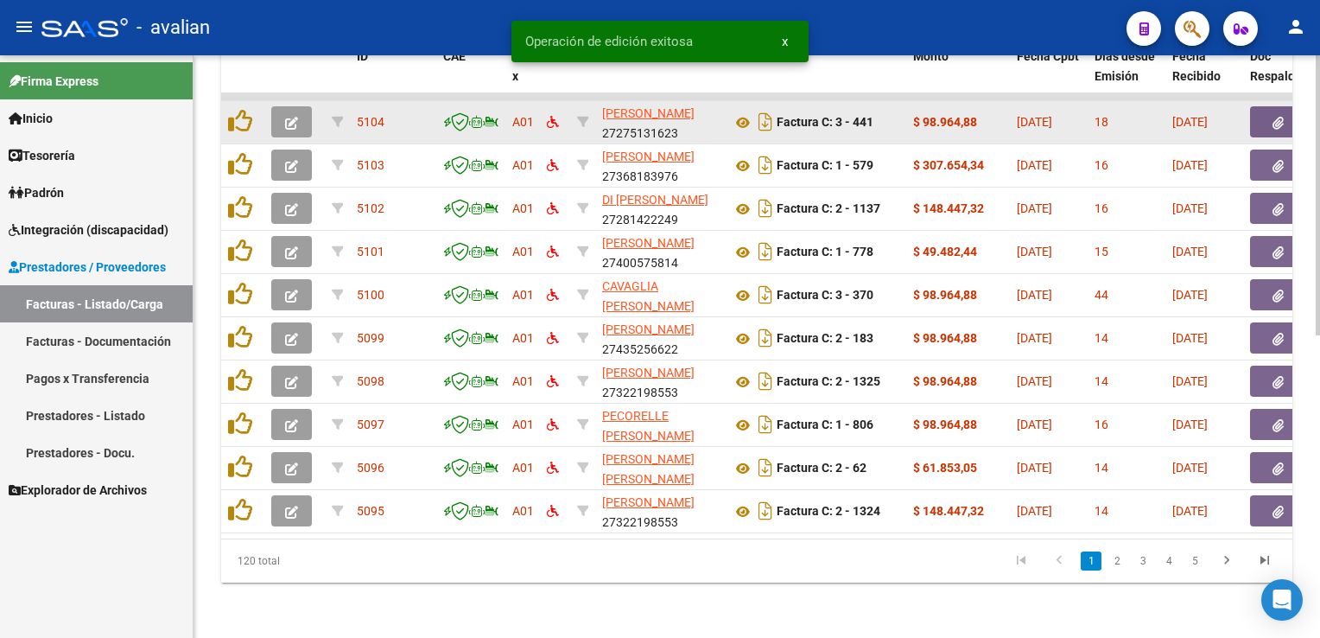
click at [292, 117] on icon "button" at bounding box center [291, 123] width 13 height 13
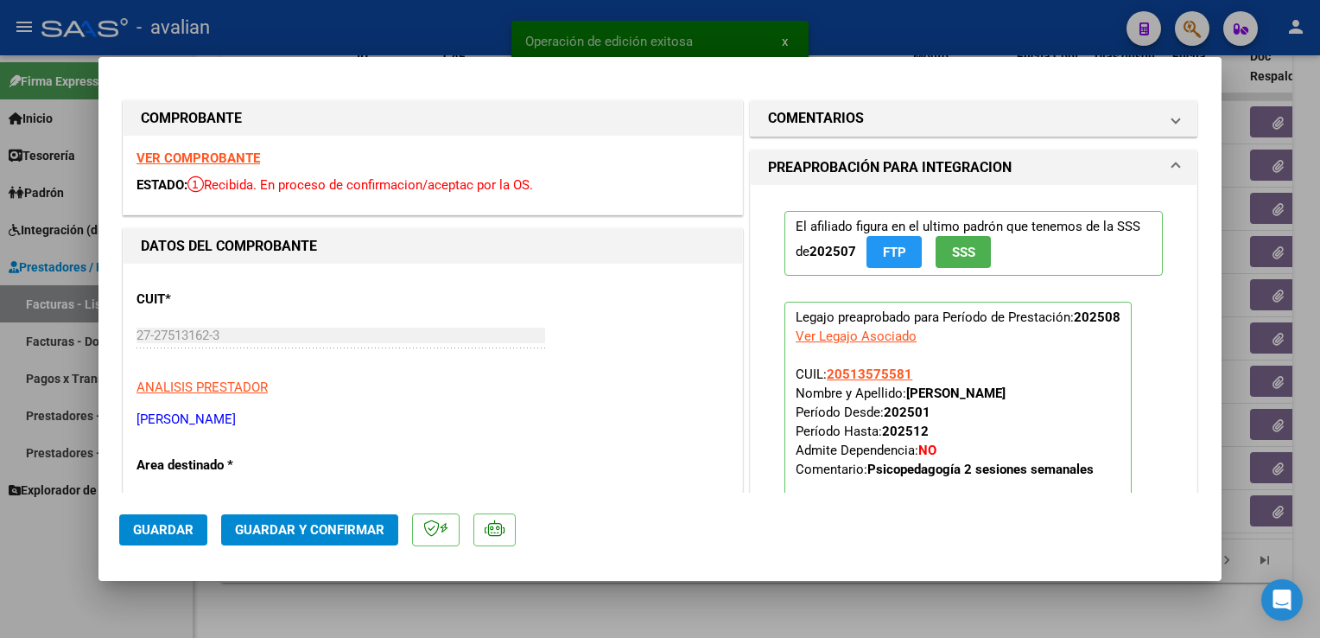
click at [247, 163] on strong "VER COMPROBANTE" at bounding box center [199, 158] width 124 height 16
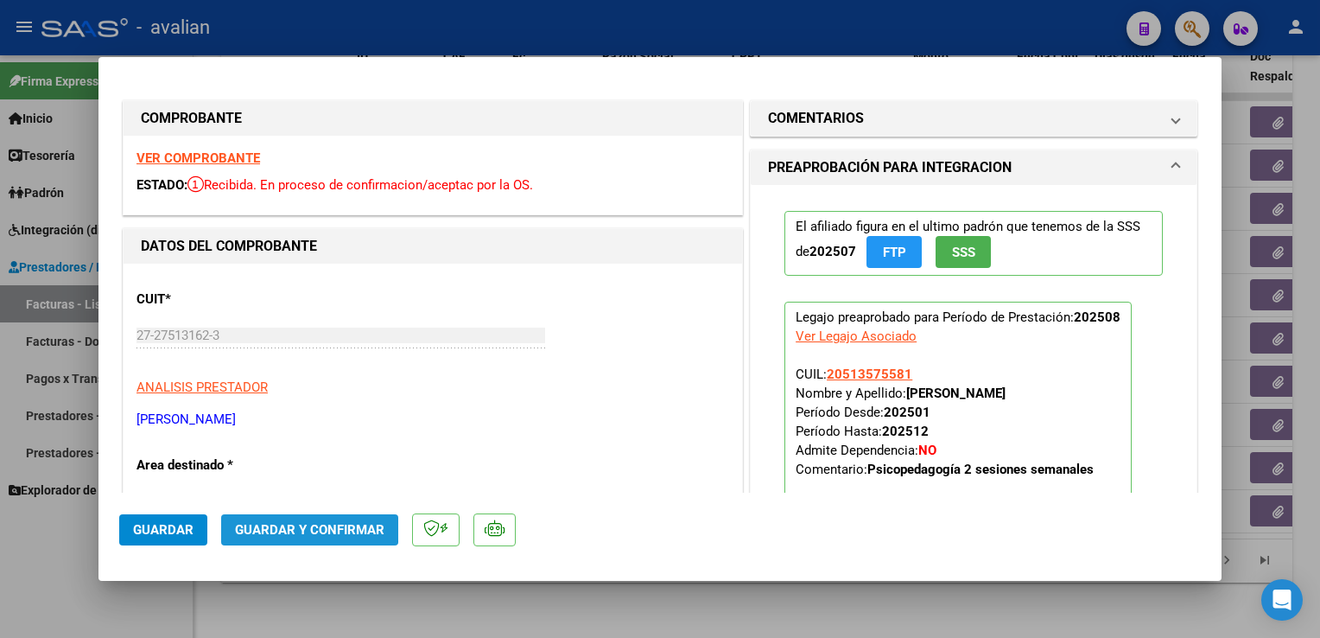
click at [307, 528] on span "Guardar y Confirmar" at bounding box center [309, 530] width 149 height 16
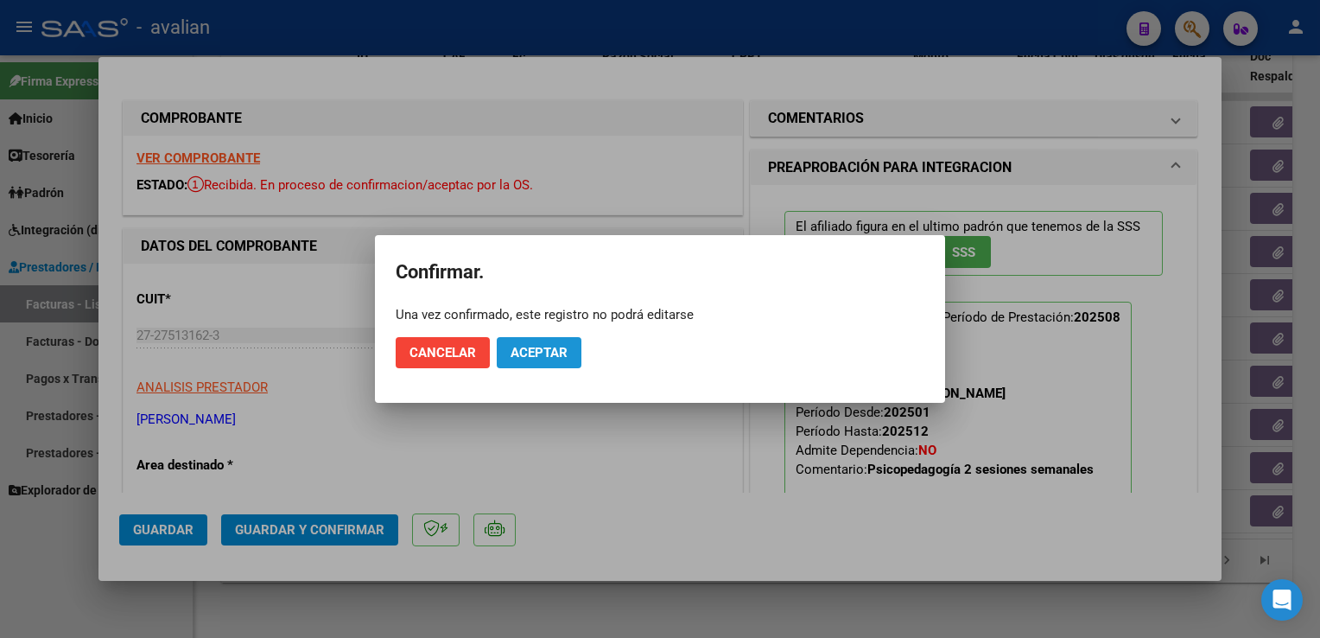
click at [539, 354] on span "Aceptar" at bounding box center [539, 353] width 57 height 16
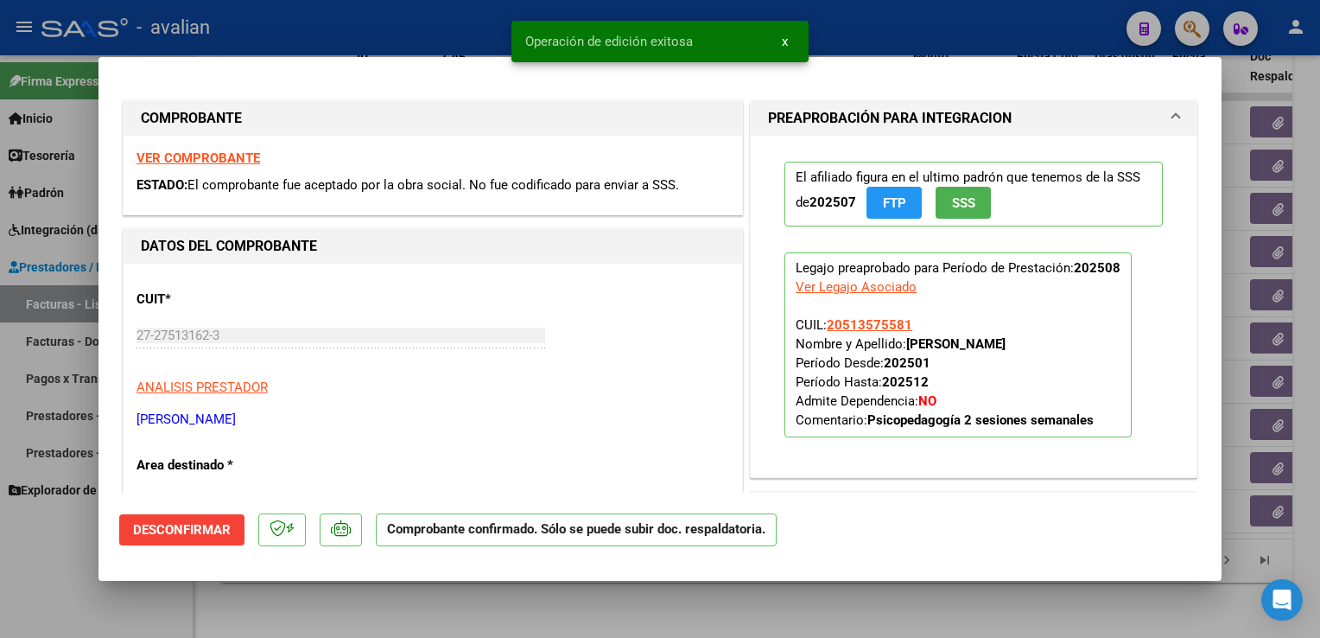
click at [389, 38] on div at bounding box center [660, 319] width 1320 height 638
type input "$ 0,00"
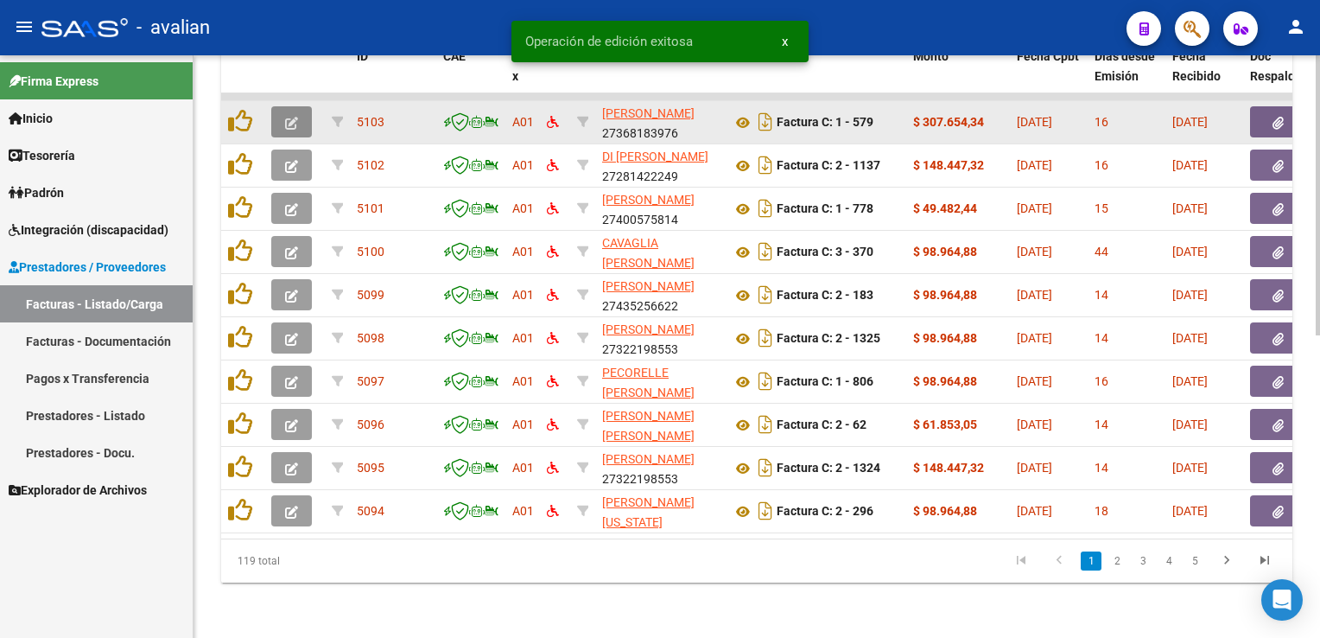
click at [293, 117] on icon "button" at bounding box center [291, 123] width 13 height 13
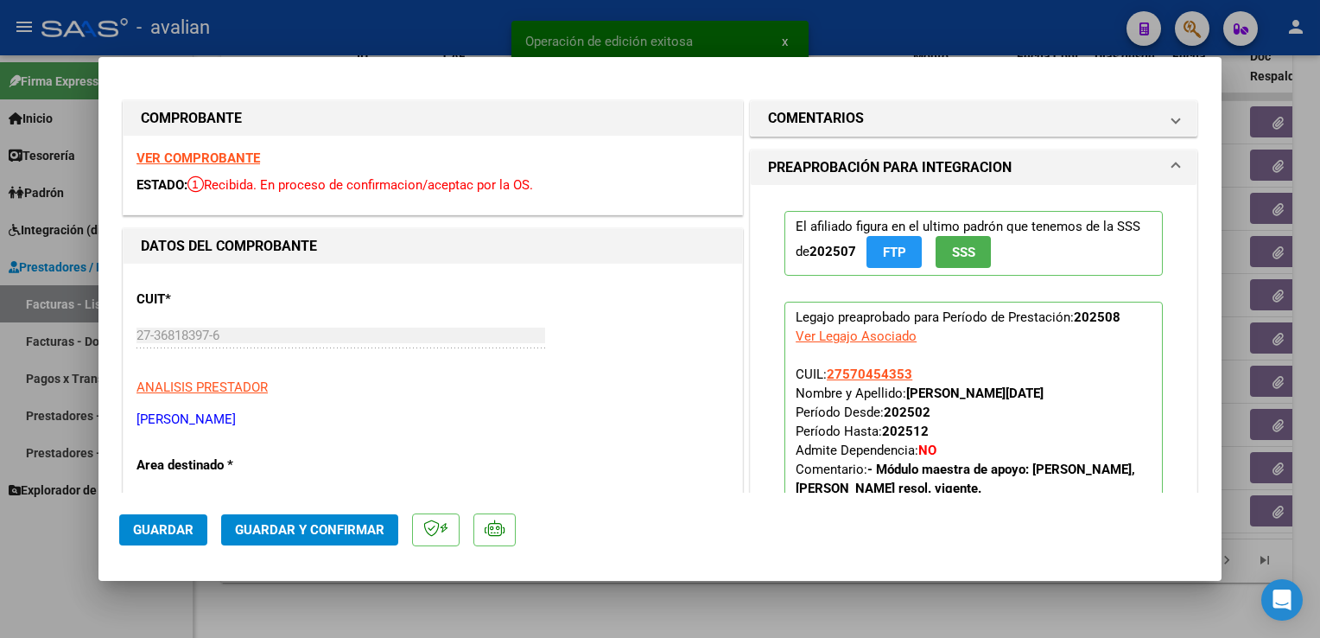
click at [197, 165] on strong "VER COMPROBANTE" at bounding box center [199, 158] width 124 height 16
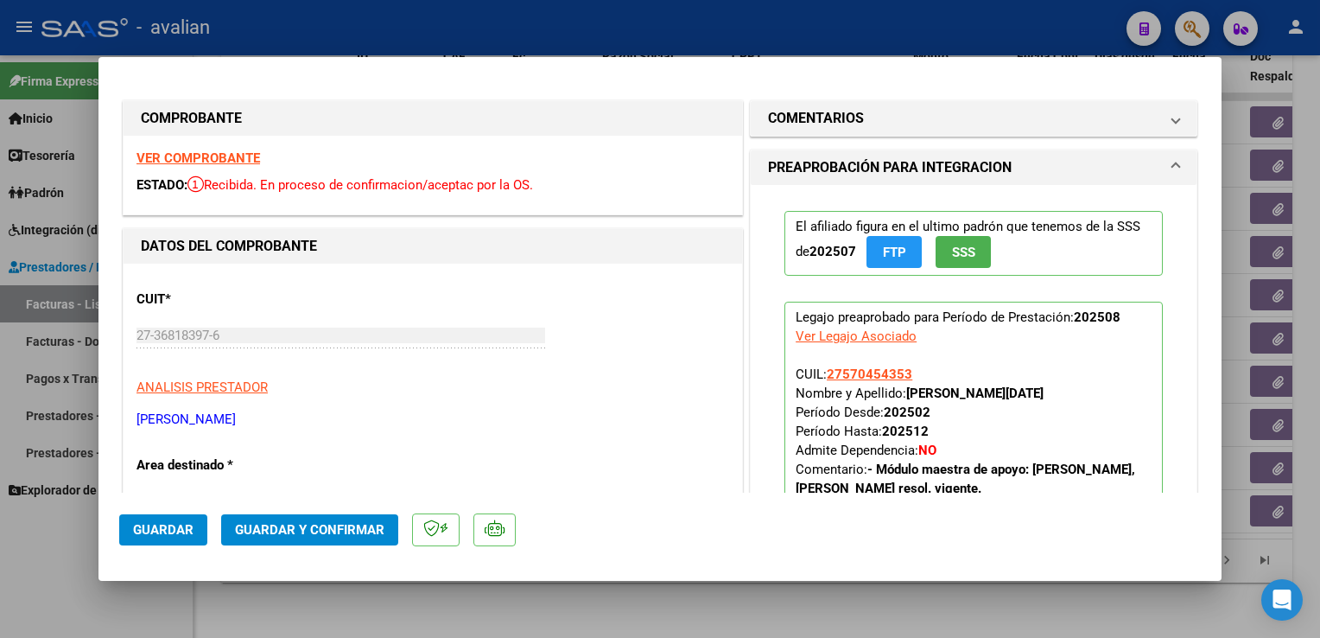
click at [340, 522] on span "Guardar y Confirmar" at bounding box center [309, 530] width 149 height 16
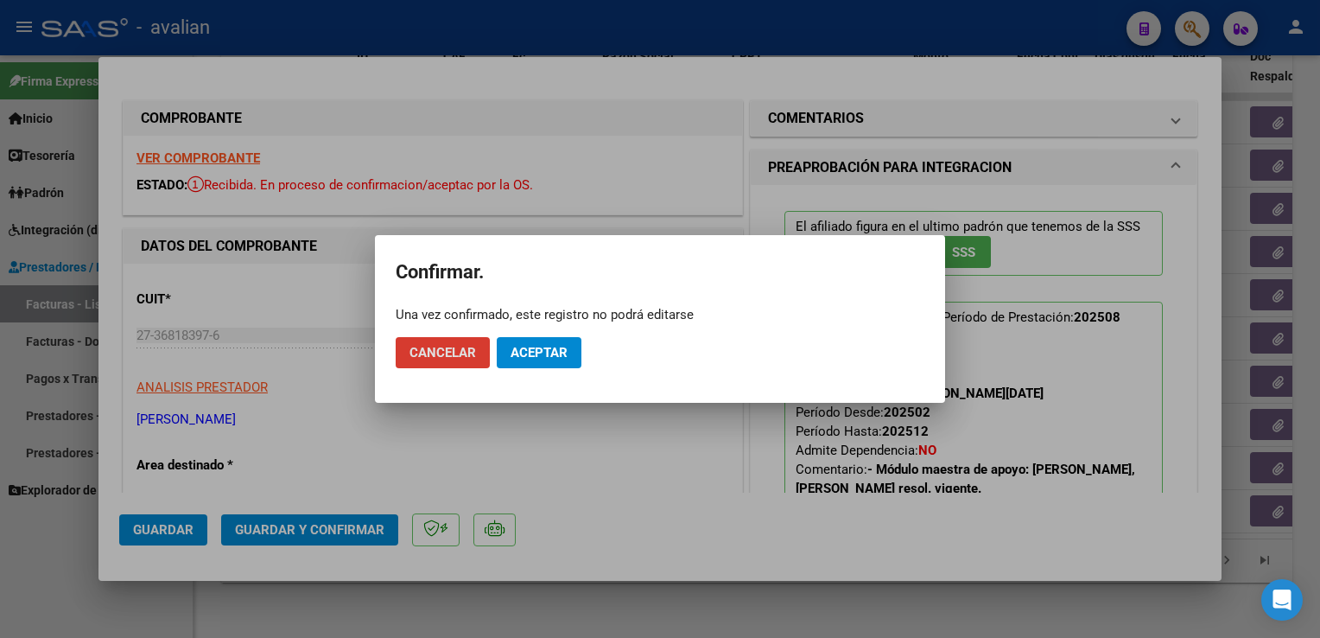
click at [514, 342] on button "Aceptar" at bounding box center [539, 352] width 85 height 31
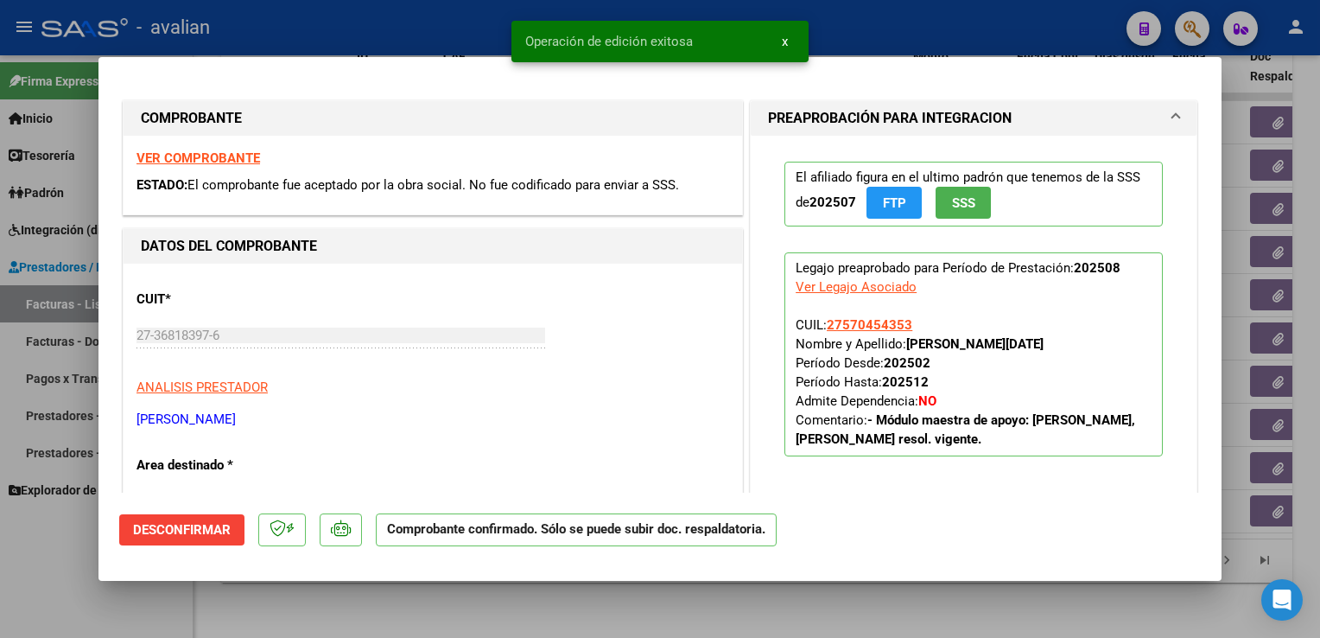
click at [462, 28] on div at bounding box center [660, 319] width 1320 height 638
type input "$ 0,00"
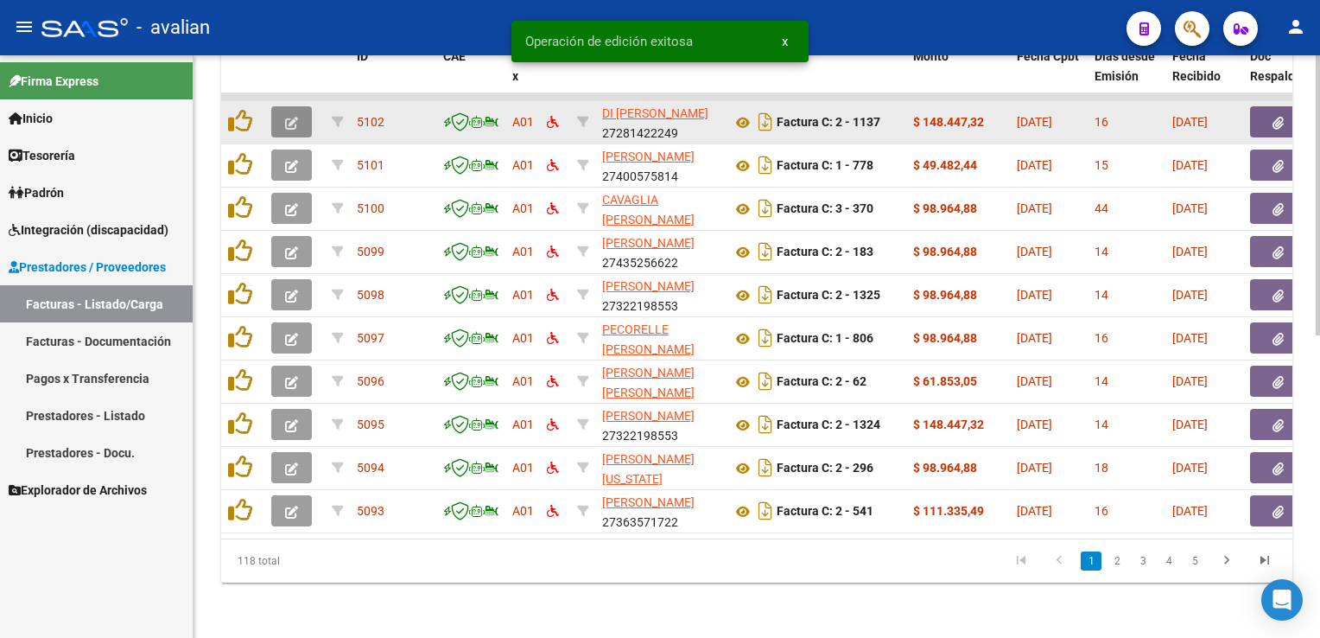
click at [292, 117] on icon "button" at bounding box center [291, 123] width 13 height 13
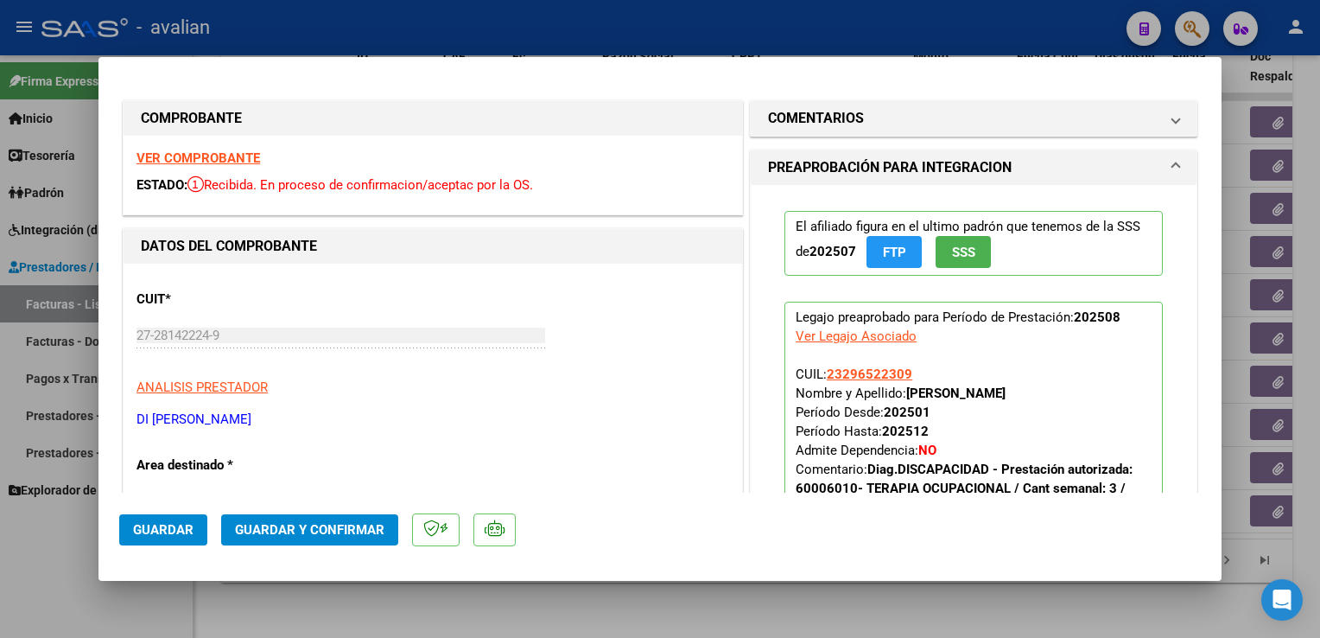
click at [251, 155] on strong "VER COMPROBANTE" at bounding box center [199, 158] width 124 height 16
click at [369, 517] on button "Guardar y Confirmar" at bounding box center [309, 529] width 177 height 31
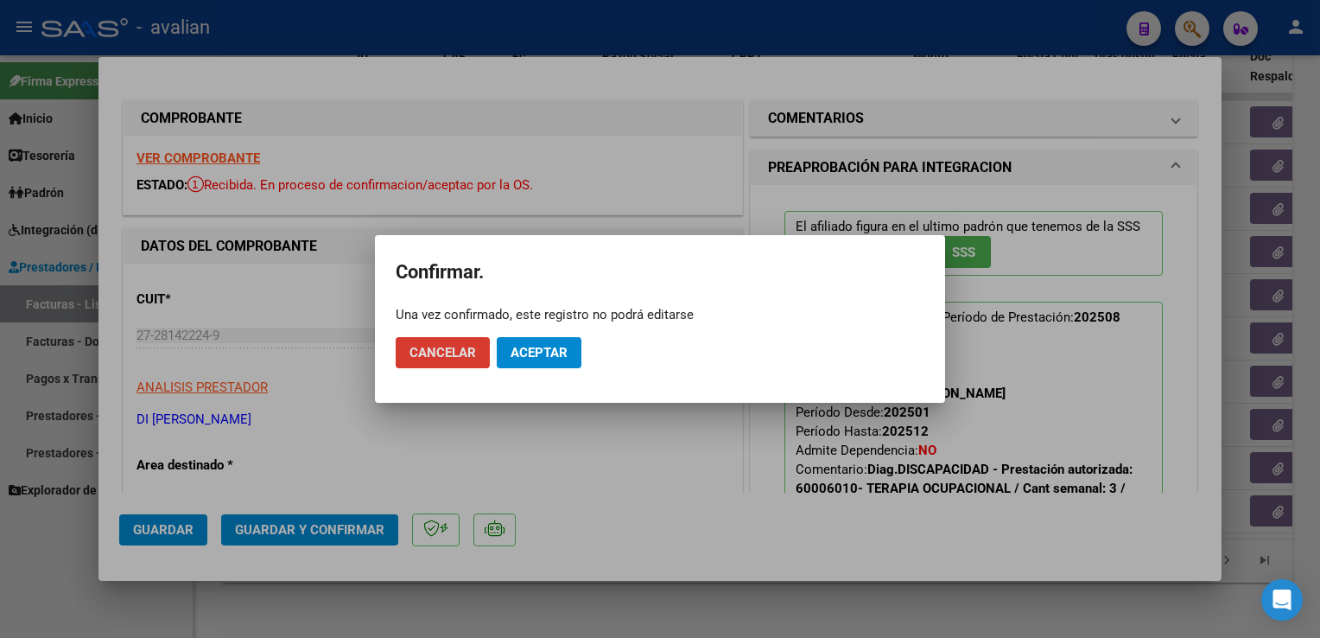
click at [570, 360] on button "Aceptar" at bounding box center [539, 352] width 85 height 31
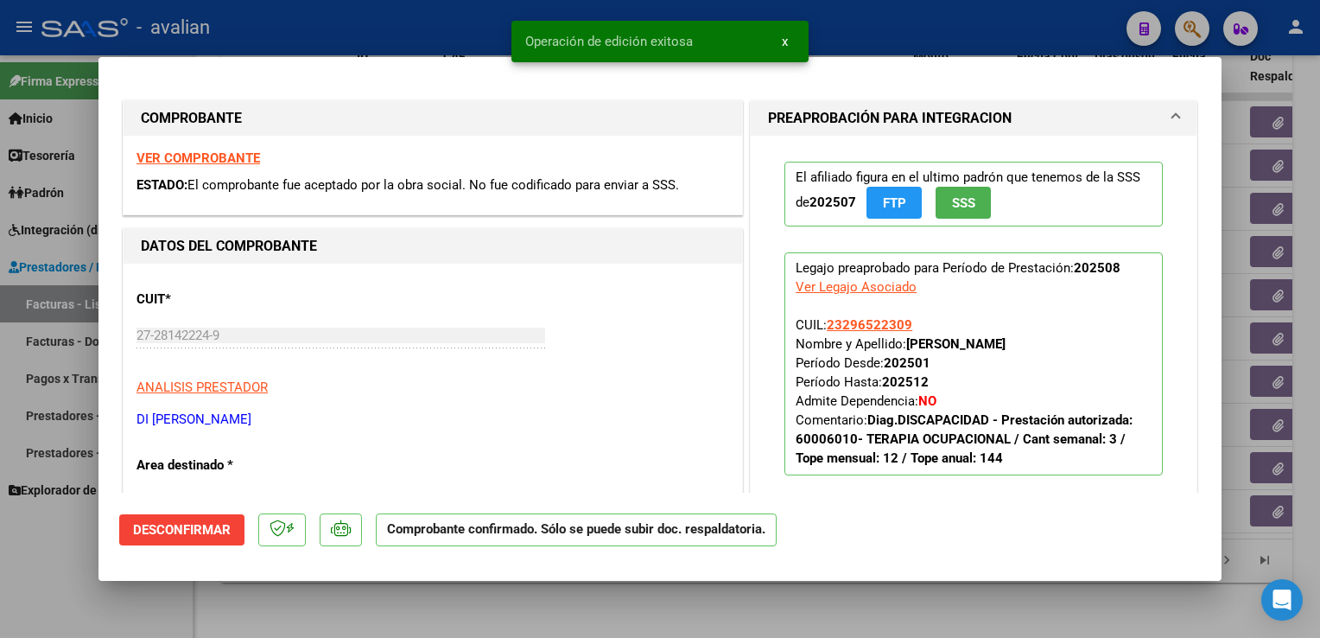
click at [384, 31] on div at bounding box center [660, 319] width 1320 height 638
type input "$ 0,00"
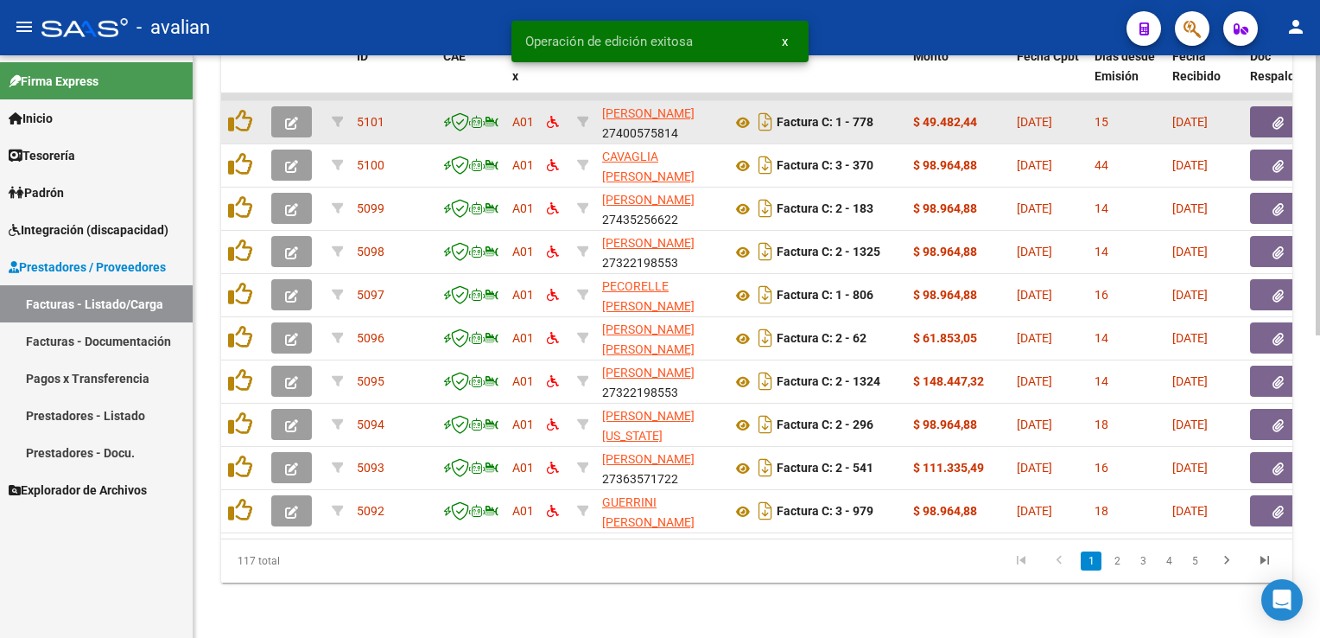
click at [297, 117] on icon "button" at bounding box center [291, 123] width 13 height 13
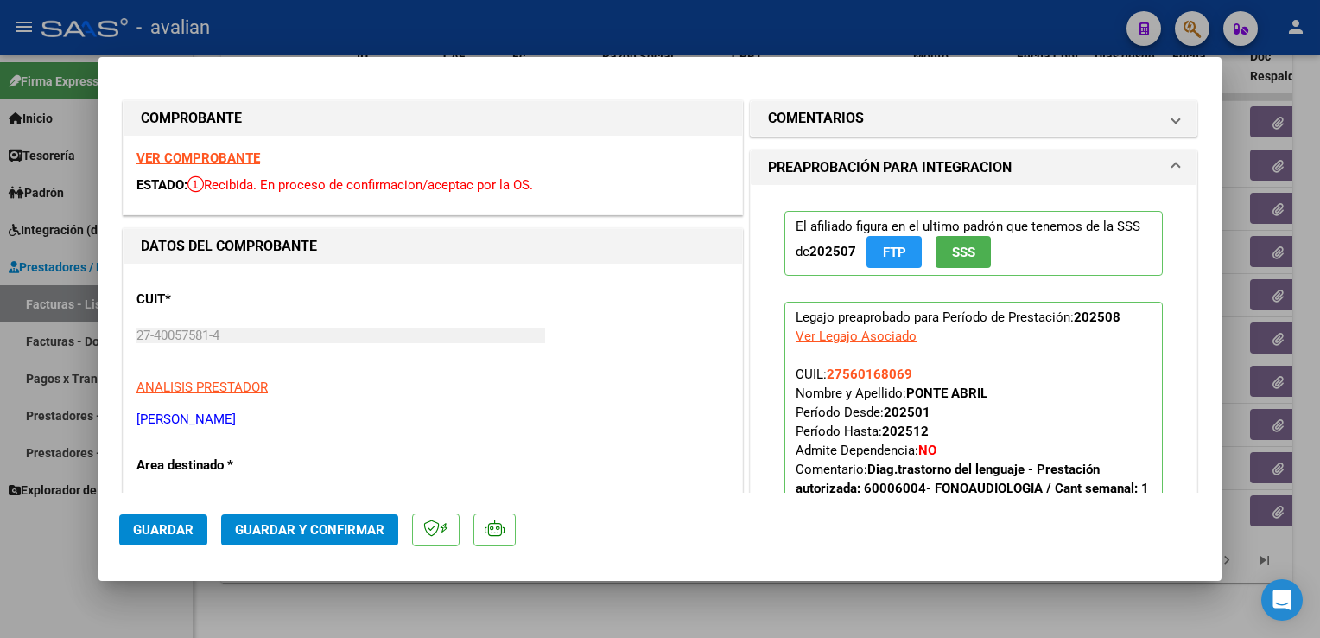
click at [224, 157] on strong "VER COMPROBANTE" at bounding box center [199, 158] width 124 height 16
click at [362, 537] on span "Guardar y Confirmar" at bounding box center [309, 530] width 149 height 16
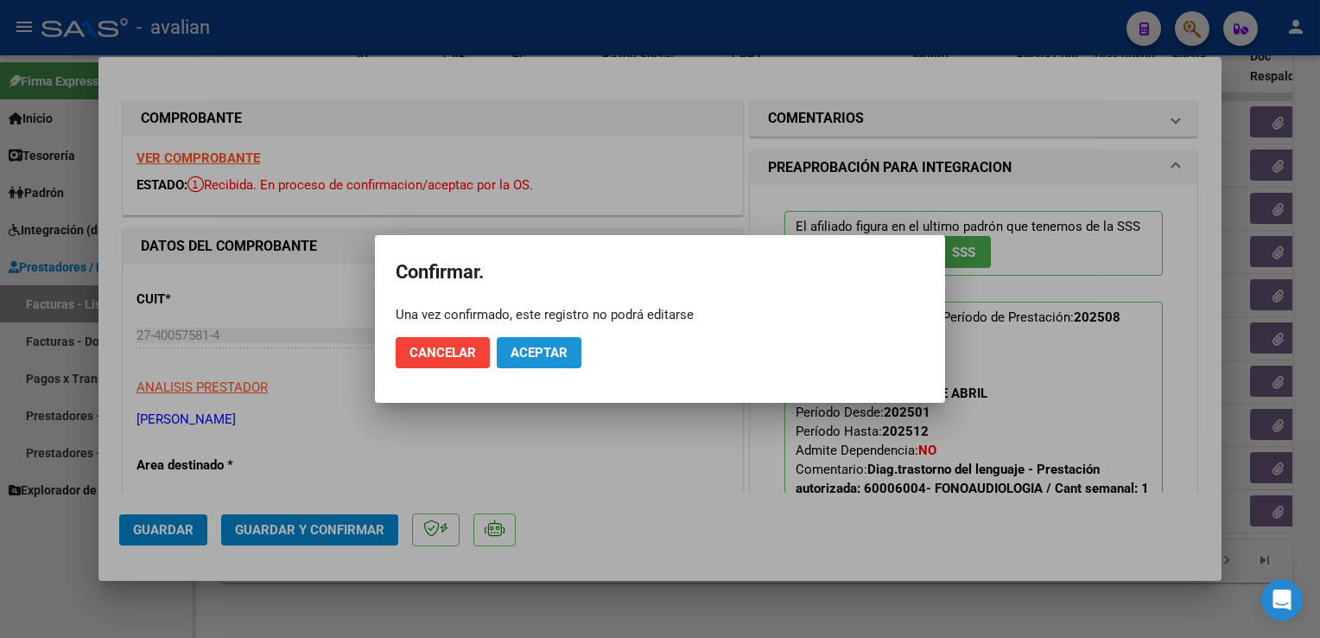
click at [538, 359] on span "Aceptar" at bounding box center [539, 353] width 57 height 16
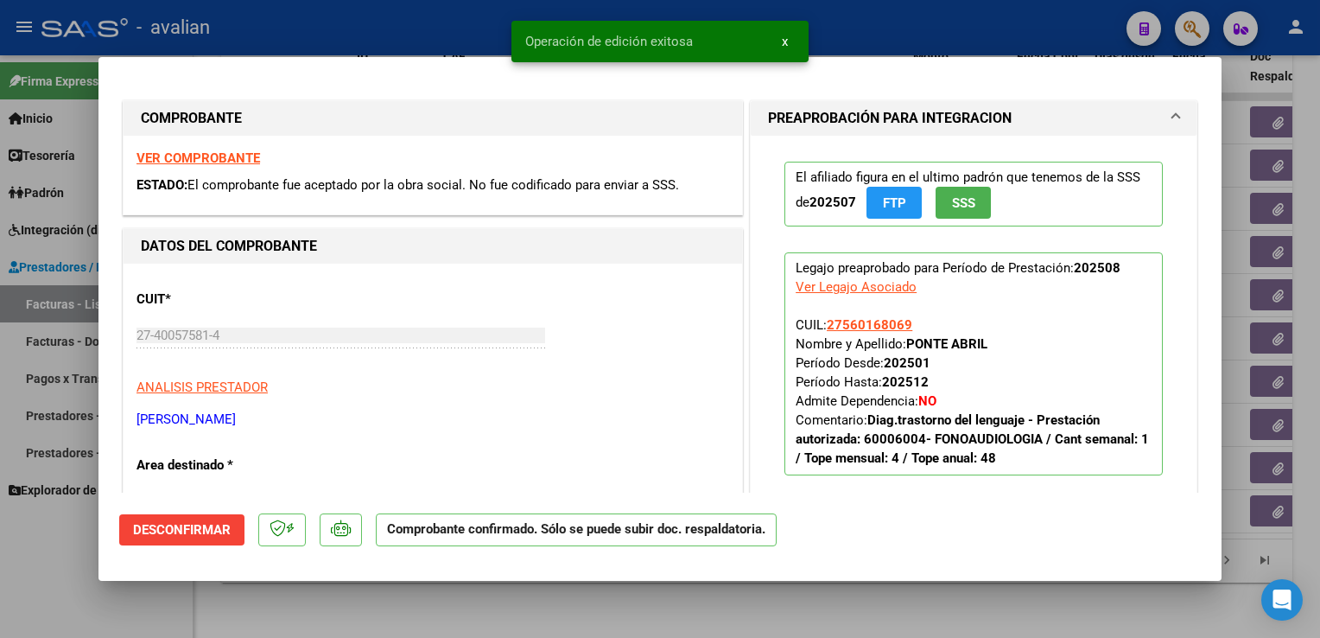
click at [391, 22] on div at bounding box center [660, 319] width 1320 height 638
type input "$ 0,00"
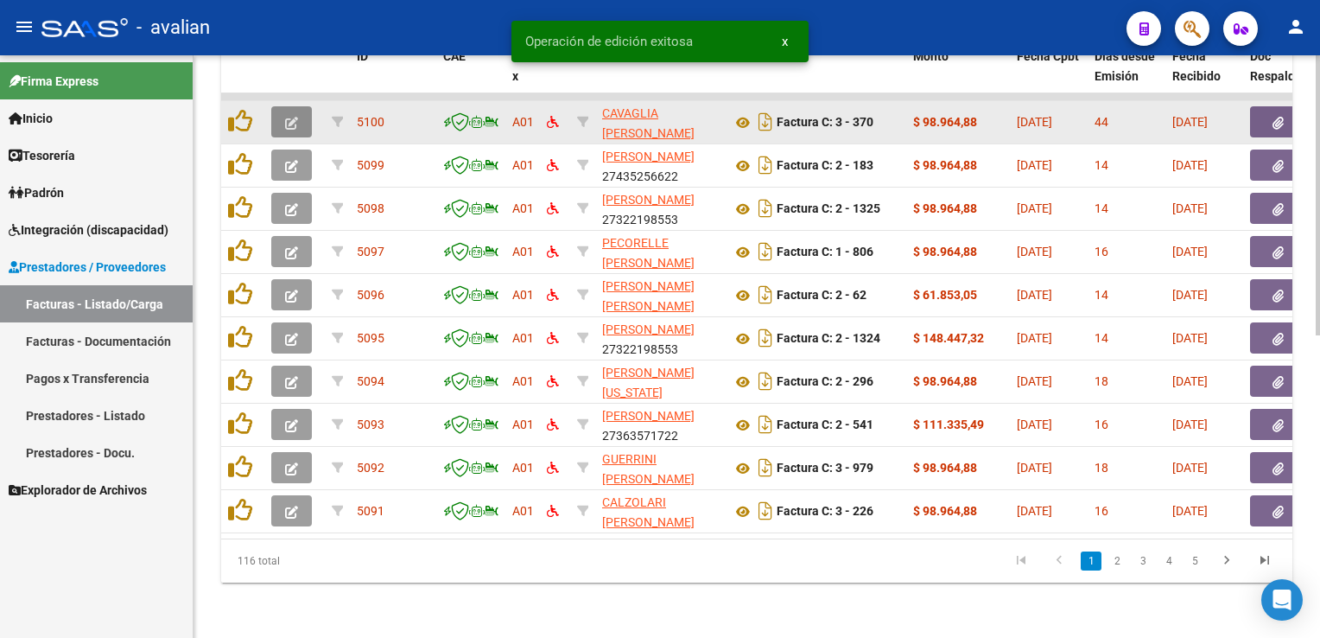
click at [292, 117] on icon "button" at bounding box center [291, 123] width 13 height 13
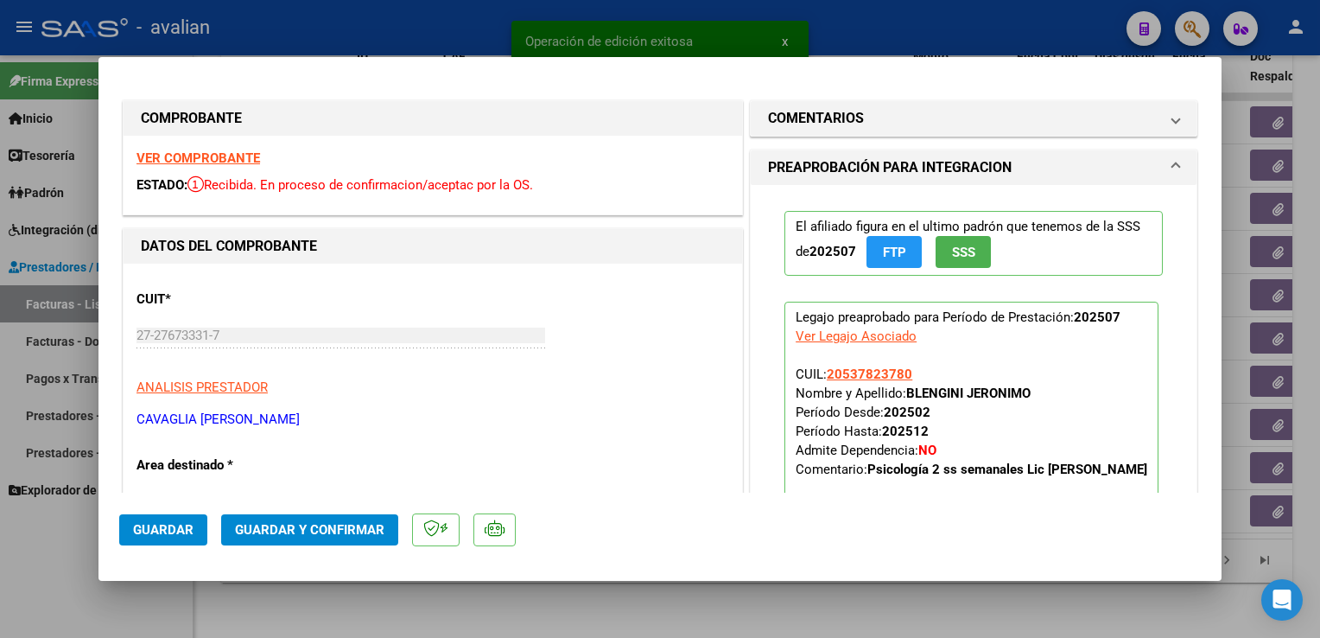
click at [205, 152] on strong "VER COMPROBANTE" at bounding box center [199, 158] width 124 height 16
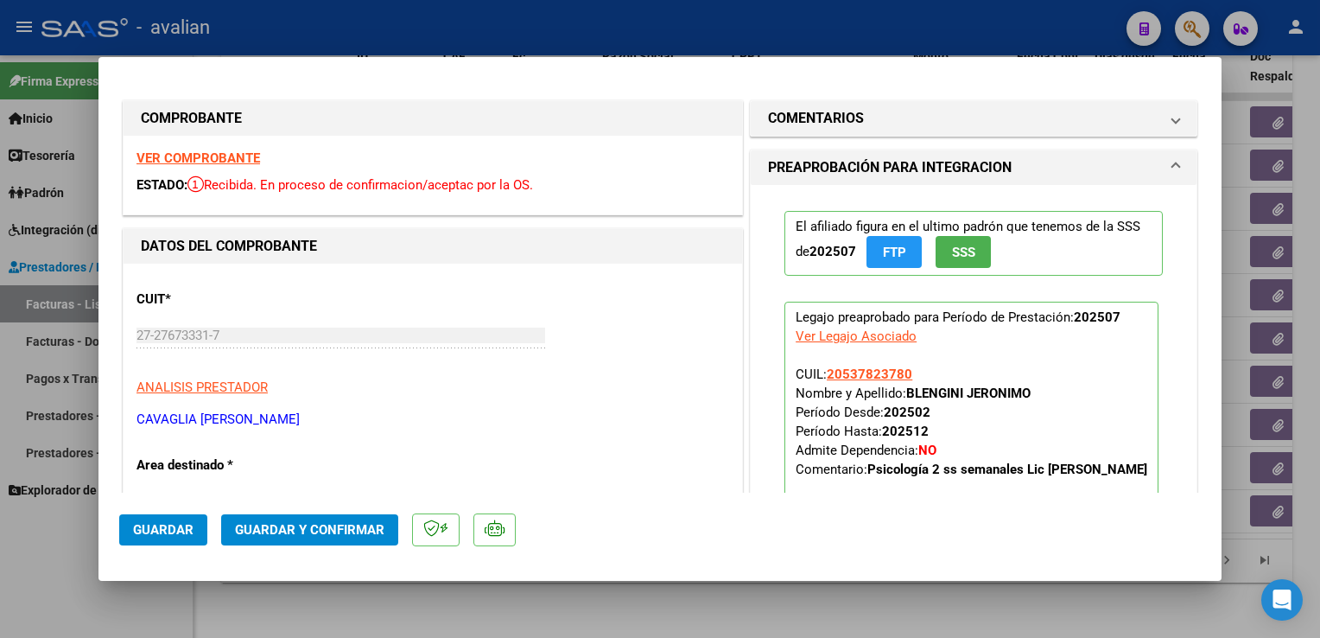
click at [353, 524] on span "Guardar y Confirmar" at bounding box center [309, 530] width 149 height 16
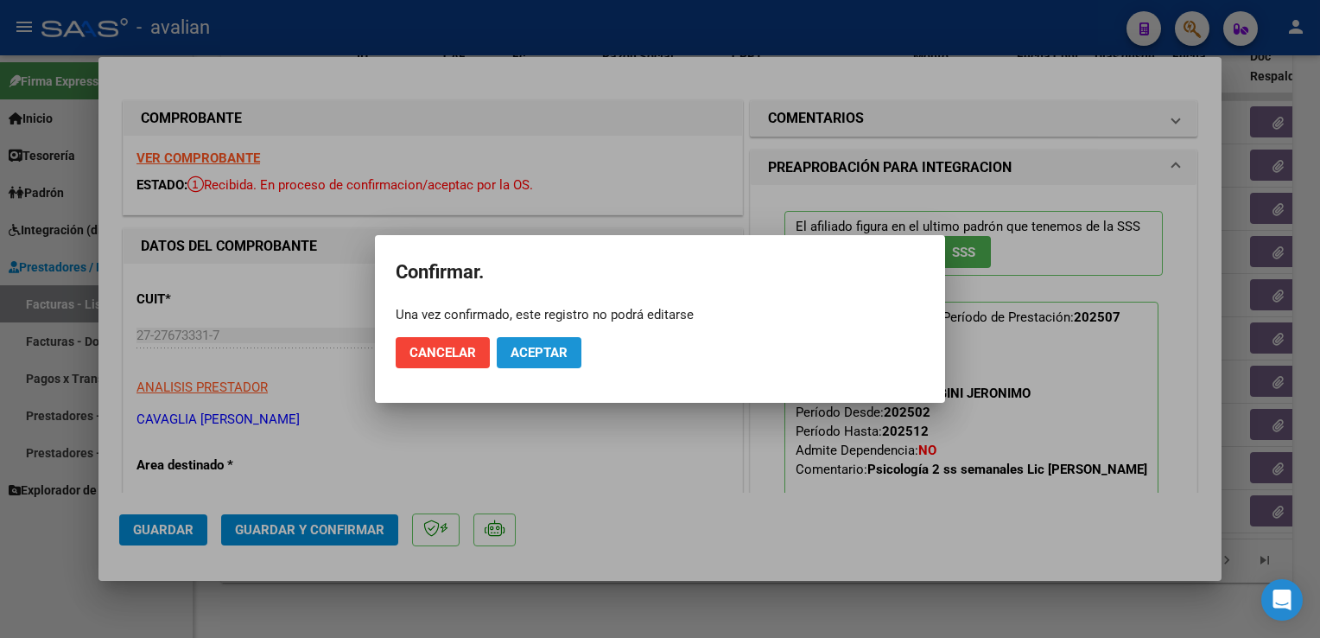
click at [522, 361] on button "Aceptar" at bounding box center [539, 352] width 85 height 31
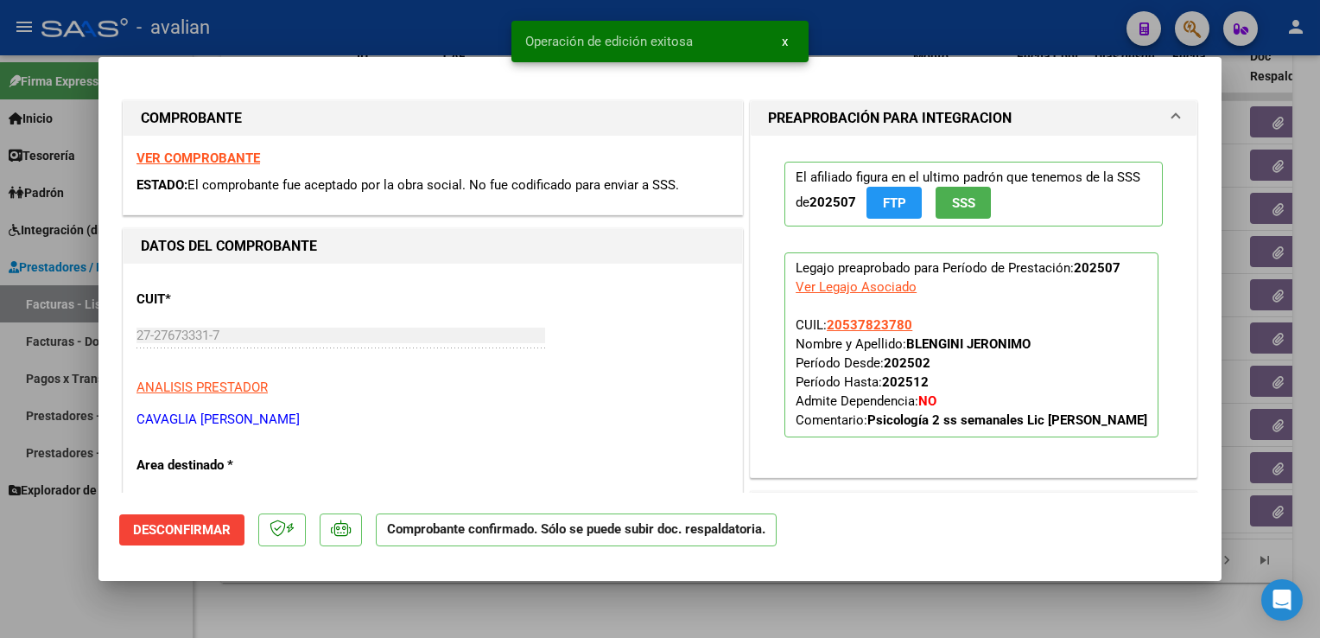
click at [364, 36] on div at bounding box center [660, 319] width 1320 height 638
type input "$ 0,00"
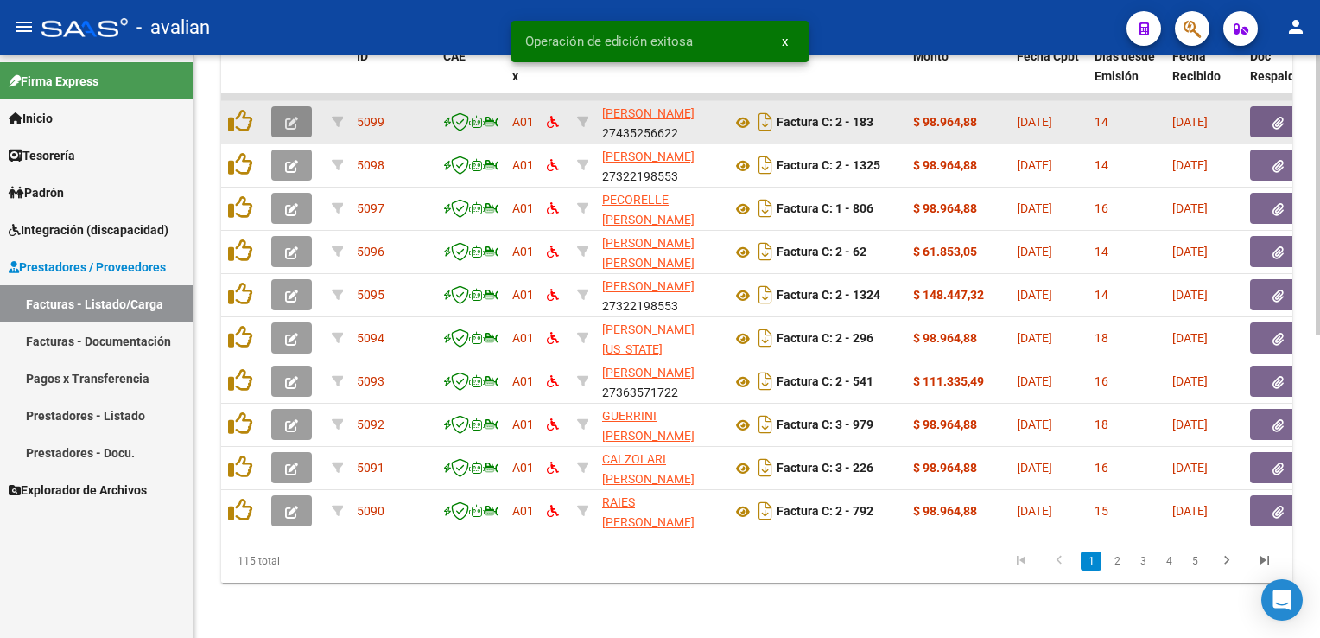
click at [293, 117] on icon "button" at bounding box center [291, 123] width 13 height 13
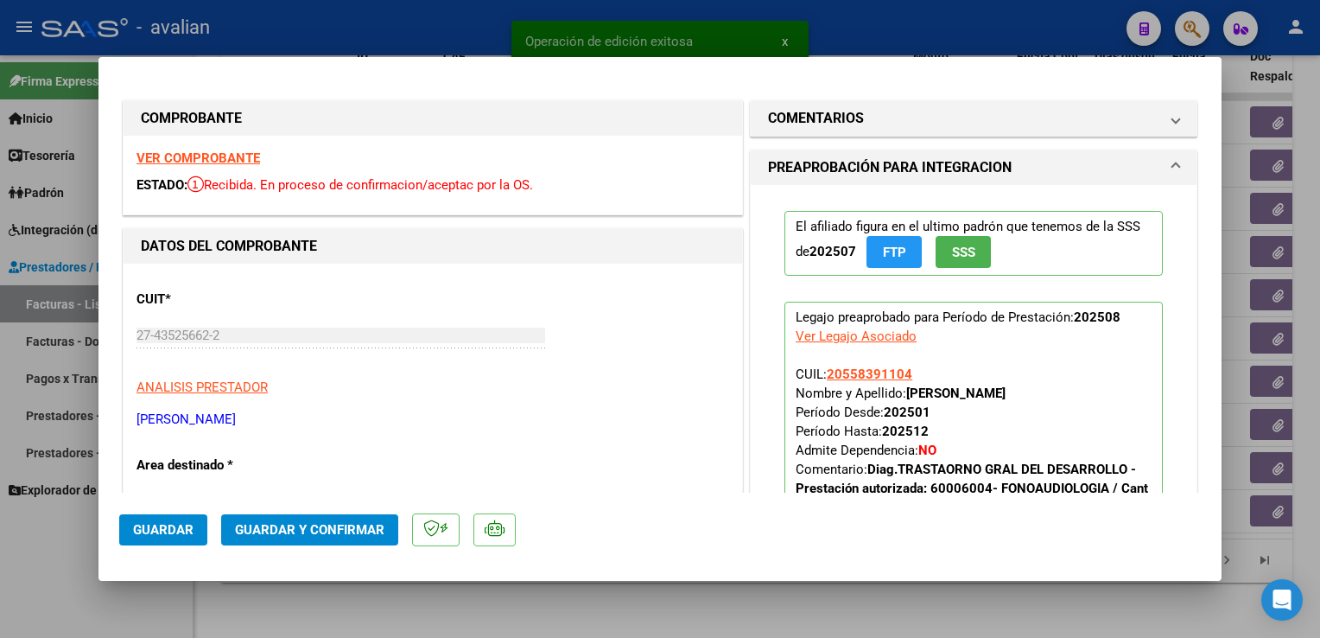
click at [237, 160] on strong "VER COMPROBANTE" at bounding box center [199, 158] width 124 height 16
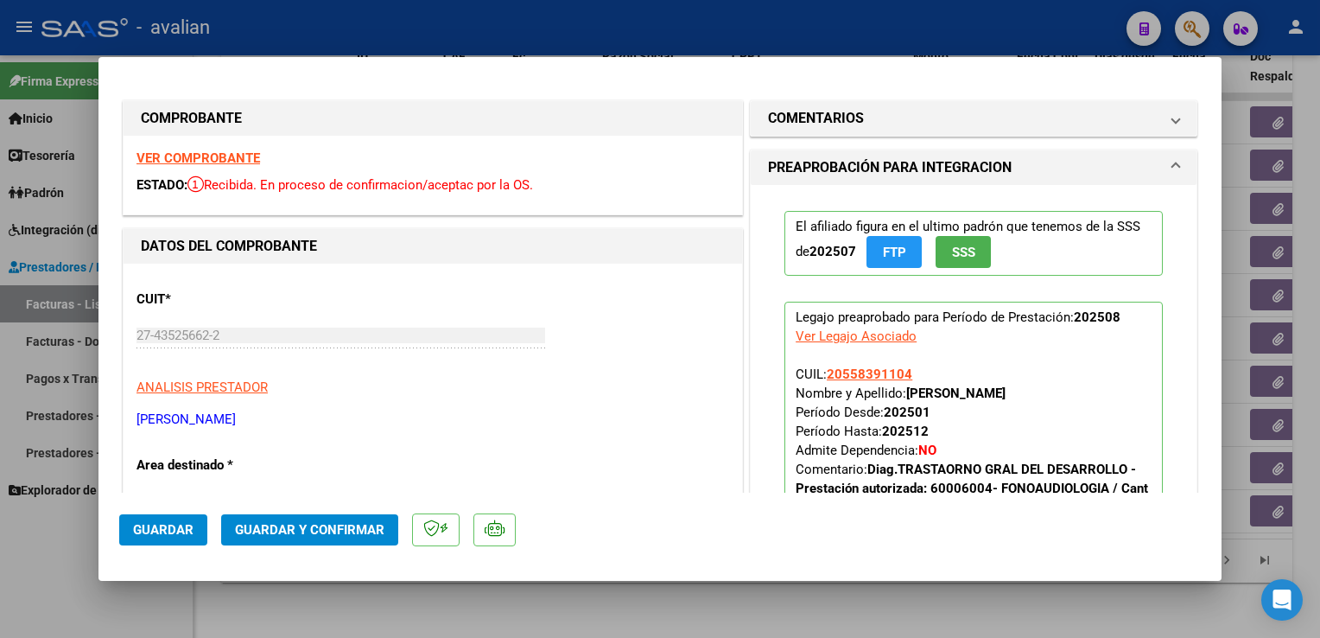
click at [297, 523] on span "Guardar y Confirmar" at bounding box center [309, 530] width 149 height 16
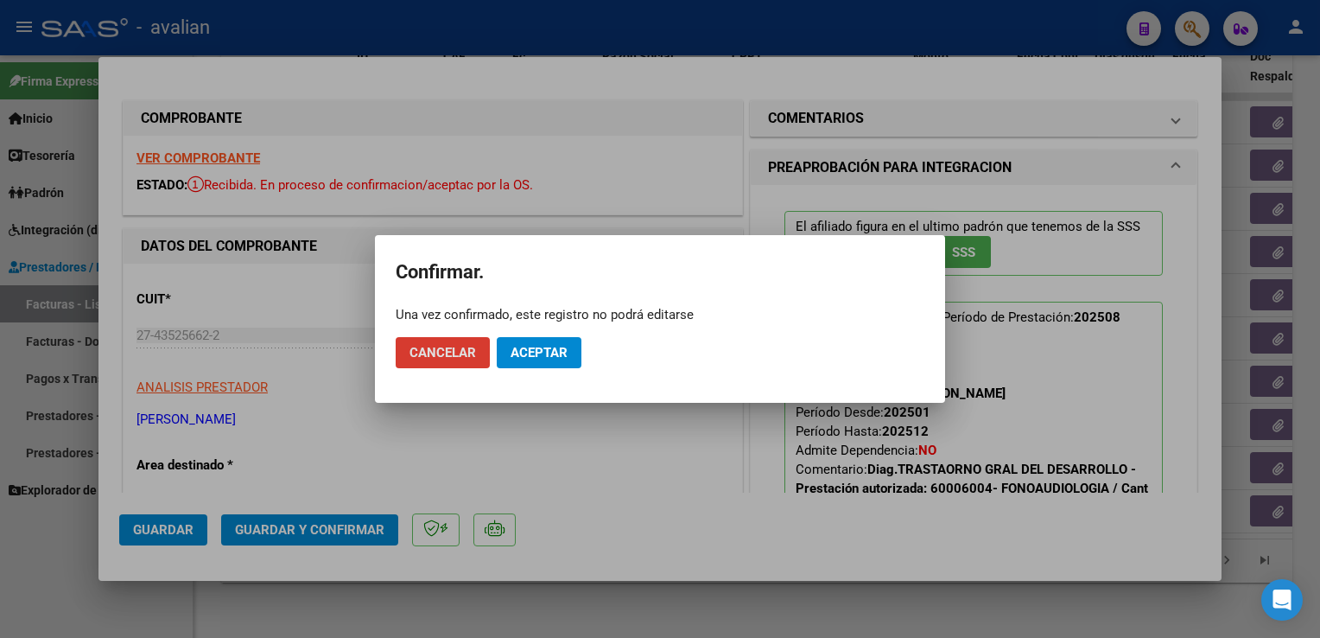
click at [528, 361] on button "Aceptar" at bounding box center [539, 352] width 85 height 31
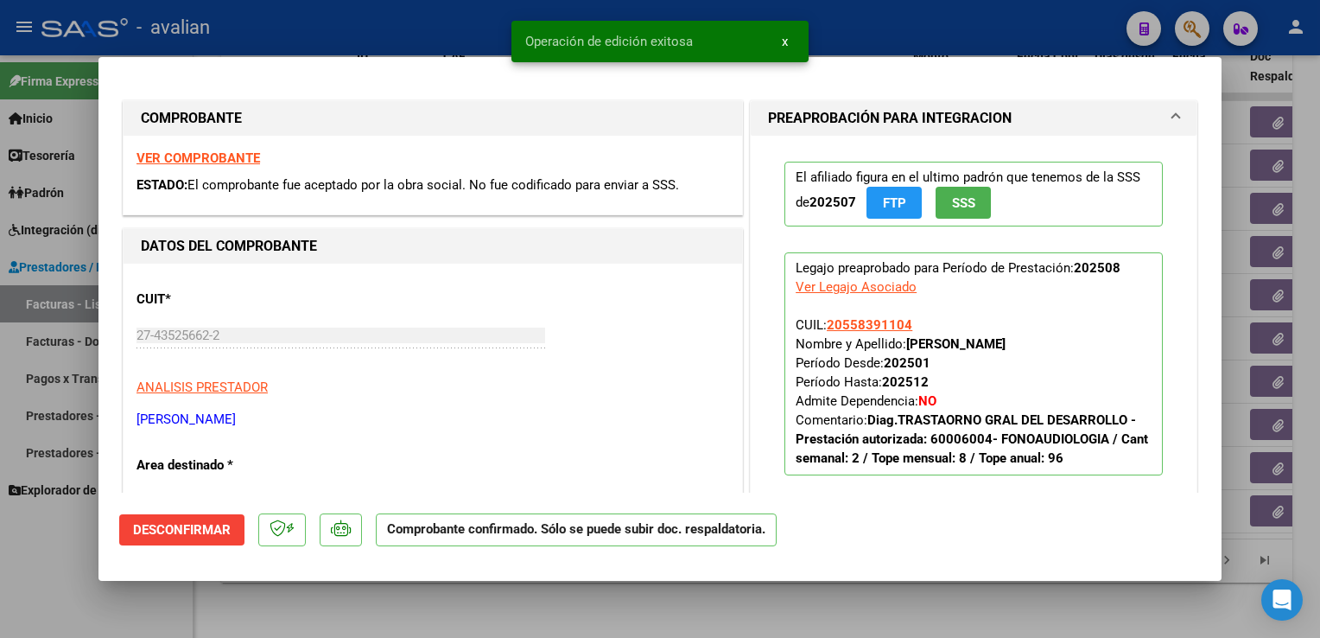
click at [398, 33] on div at bounding box center [660, 319] width 1320 height 638
type input "$ 0,00"
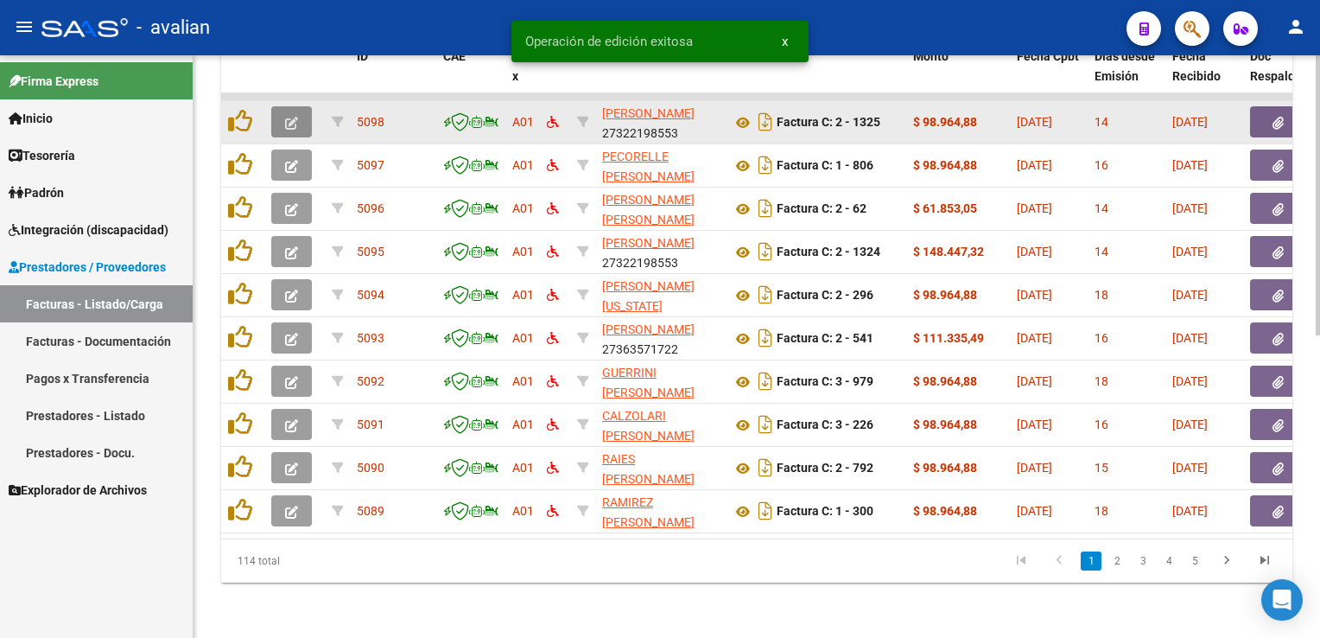
click at [287, 117] on icon "button" at bounding box center [291, 123] width 13 height 13
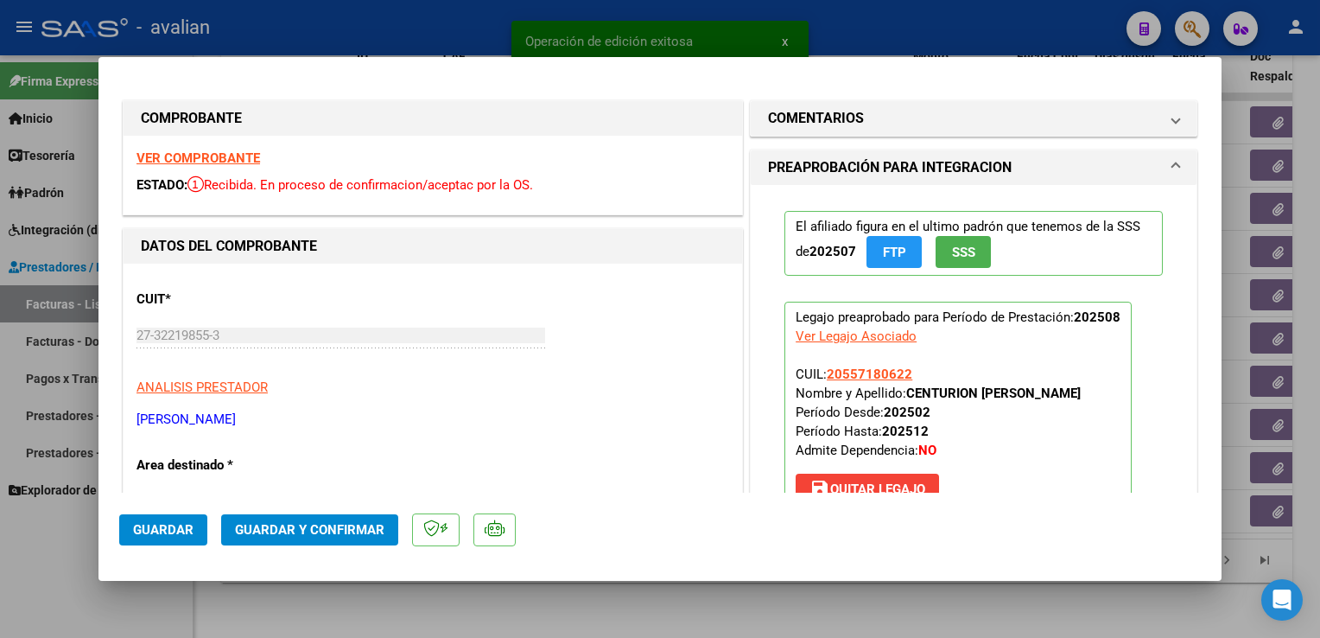
click at [254, 160] on strong "VER COMPROBANTE" at bounding box center [199, 158] width 124 height 16
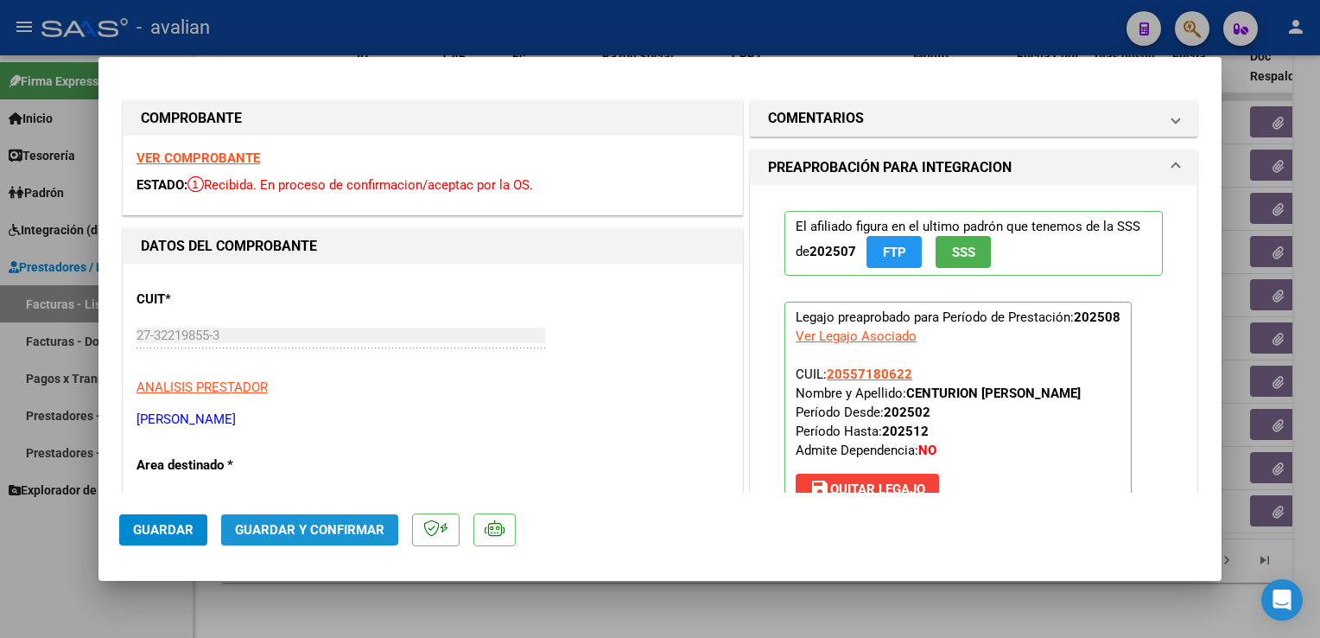
click at [273, 518] on button "Guardar y Confirmar" at bounding box center [309, 529] width 177 height 31
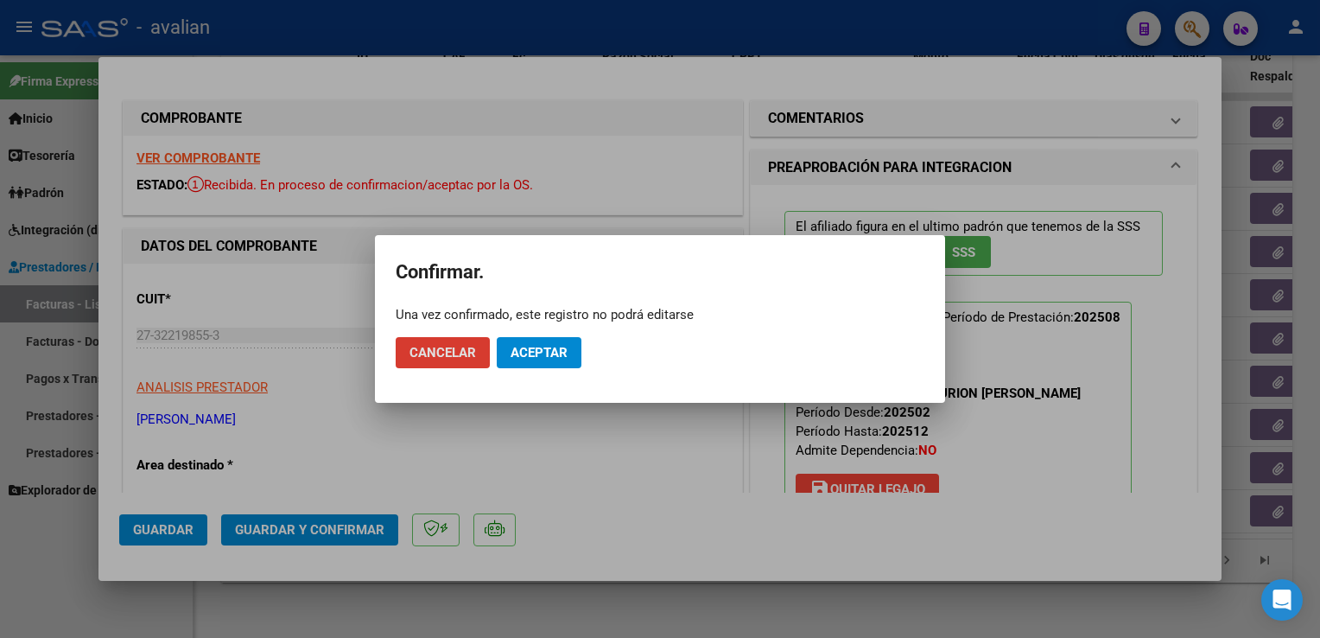
click at [530, 368] on button "Aceptar" at bounding box center [539, 352] width 85 height 31
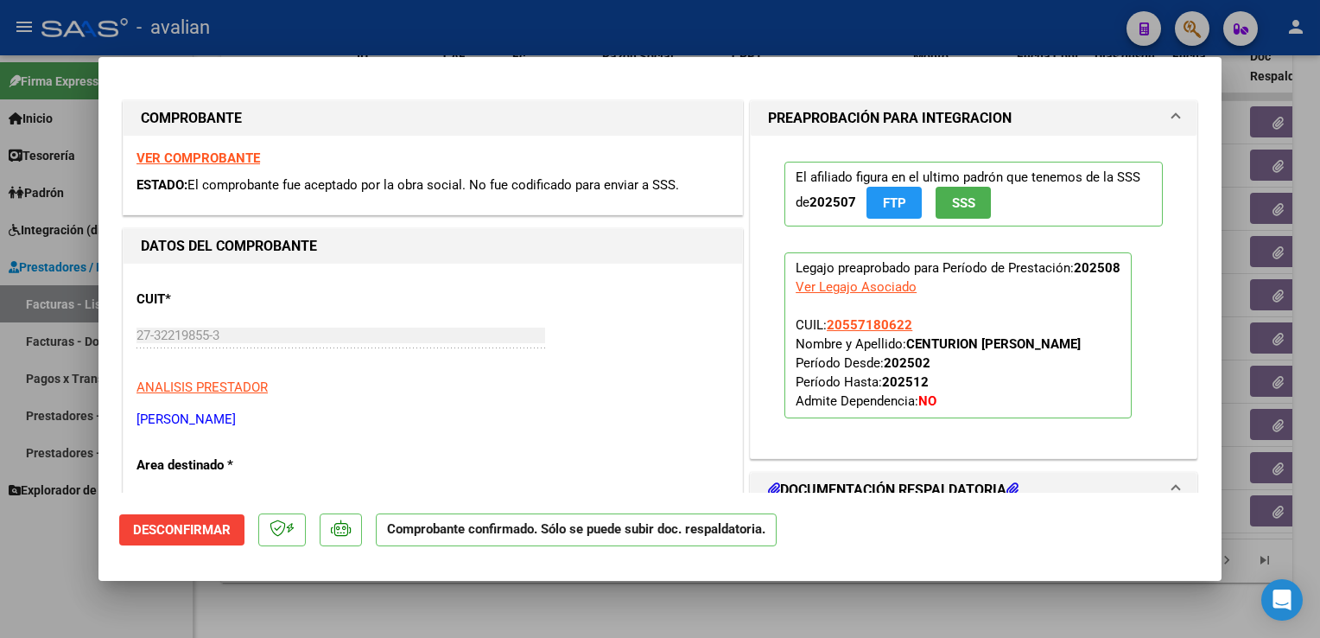
click at [270, 5] on div at bounding box center [660, 319] width 1320 height 638
type input "$ 0,00"
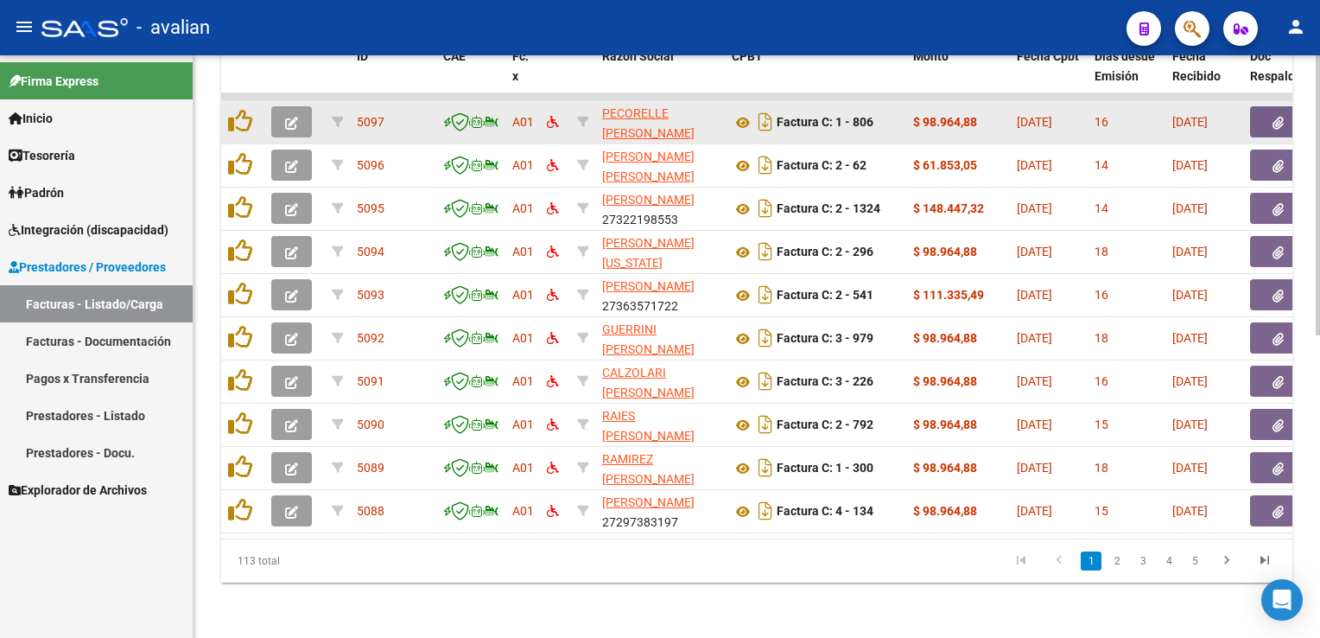
click at [296, 119] on button "button" at bounding box center [291, 121] width 41 height 31
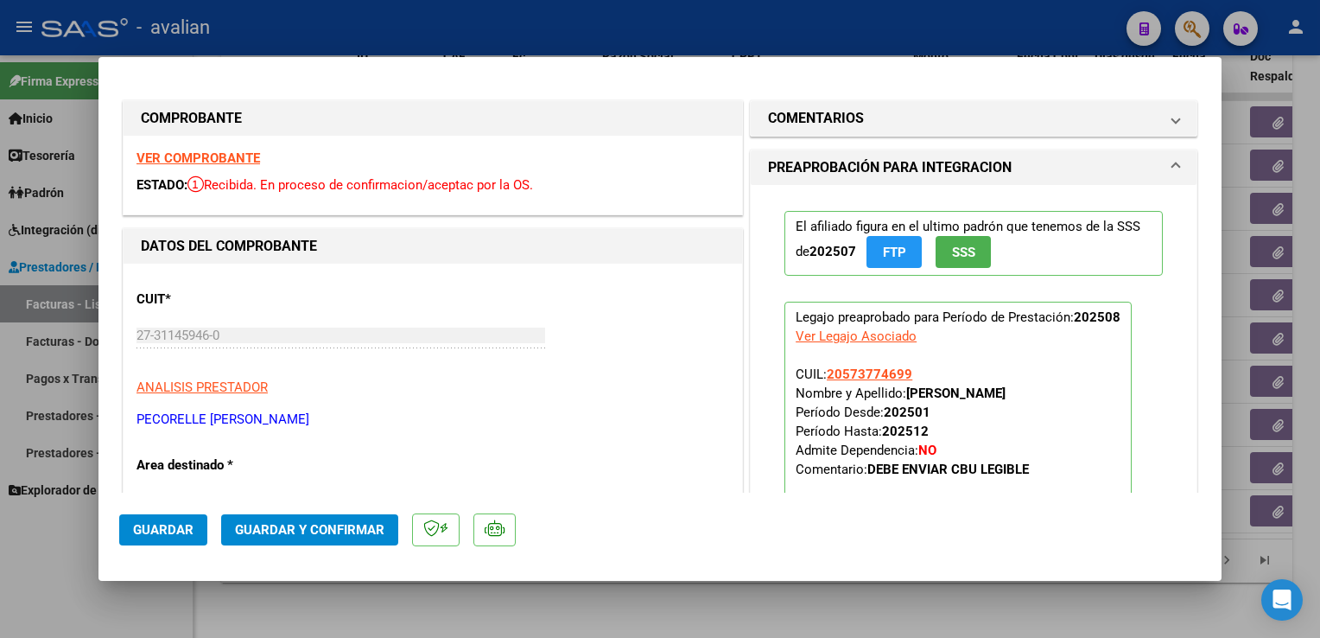
click at [256, 160] on strong "VER COMPROBANTE" at bounding box center [199, 158] width 124 height 16
click at [369, 524] on span "Guardar y Confirmar" at bounding box center [309, 530] width 149 height 16
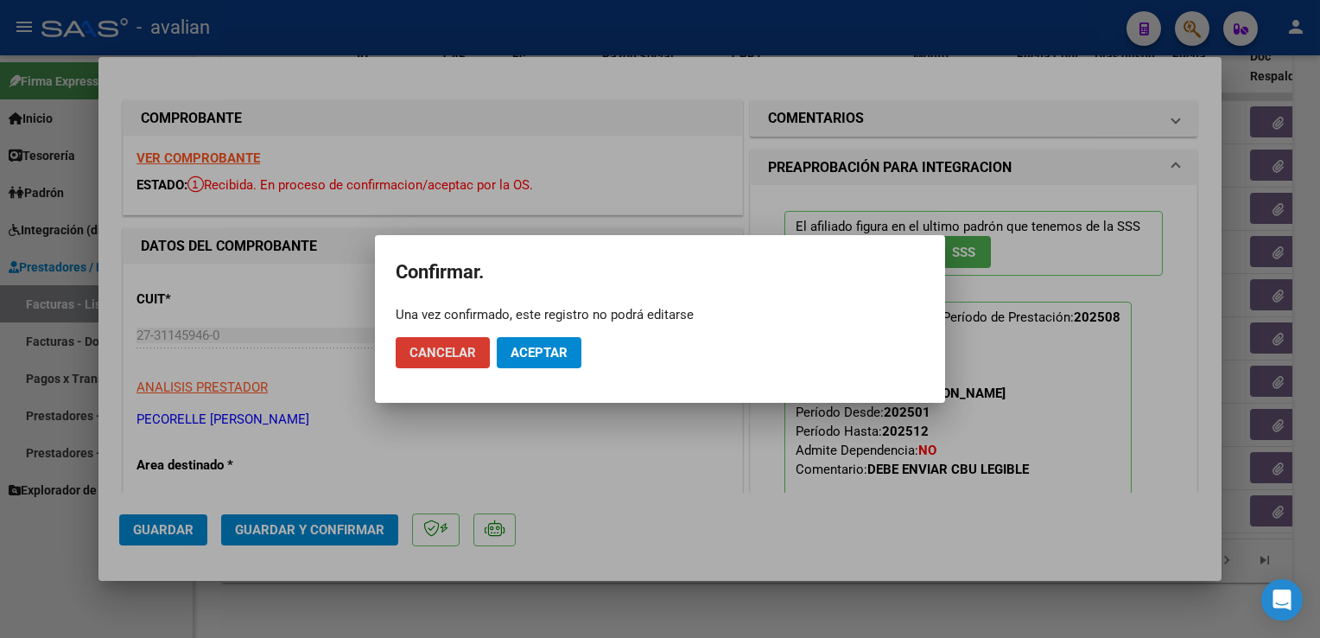
click at [530, 354] on span "Aceptar" at bounding box center [539, 353] width 57 height 16
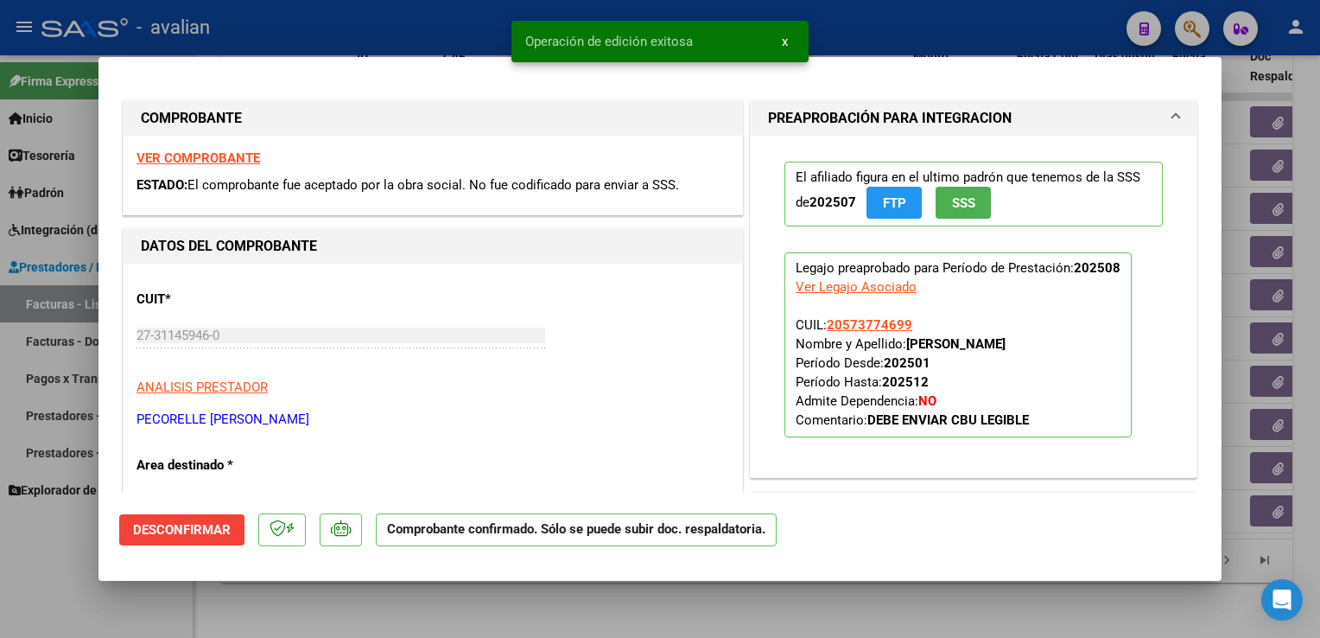
click at [357, 29] on div at bounding box center [660, 319] width 1320 height 638
type input "$ 0,00"
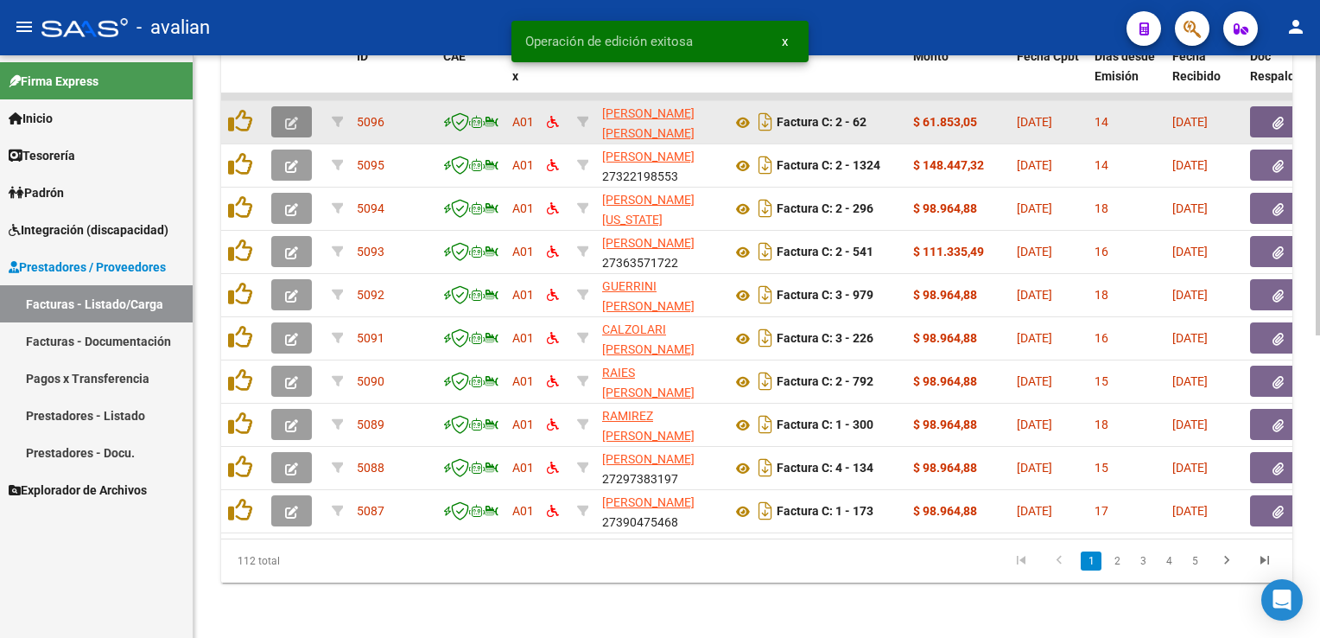
click at [299, 113] on button "button" at bounding box center [291, 121] width 41 height 31
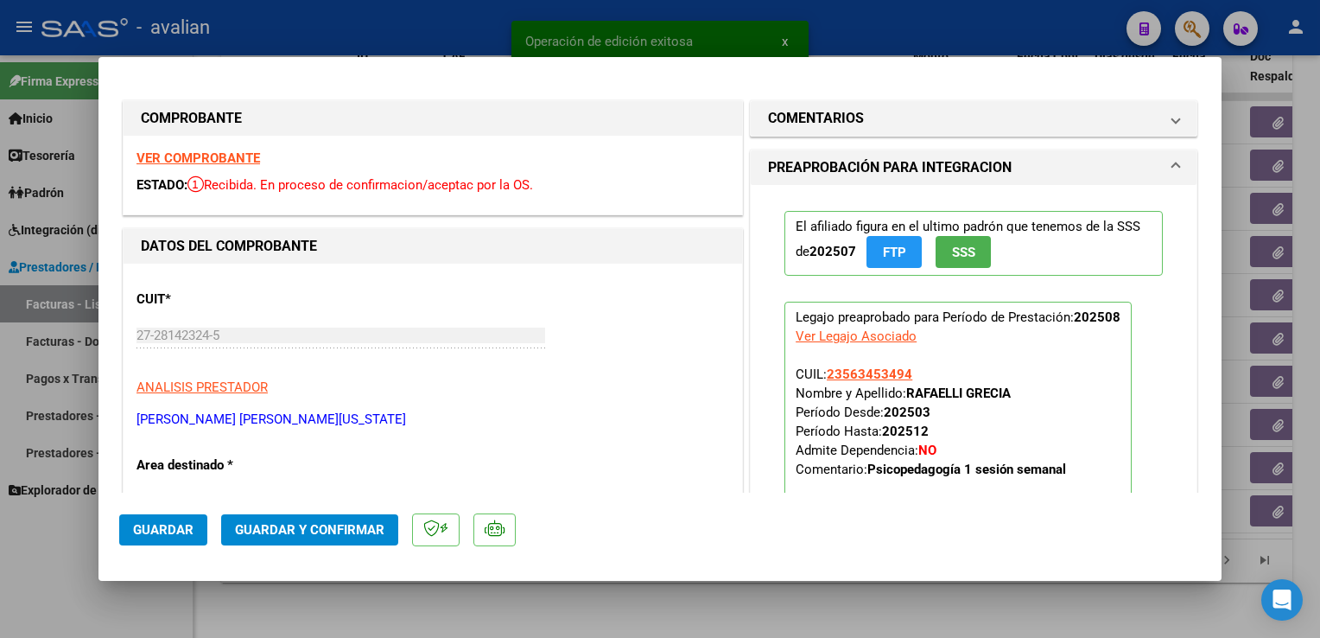
click at [230, 156] on strong "VER COMPROBANTE" at bounding box center [199, 158] width 124 height 16
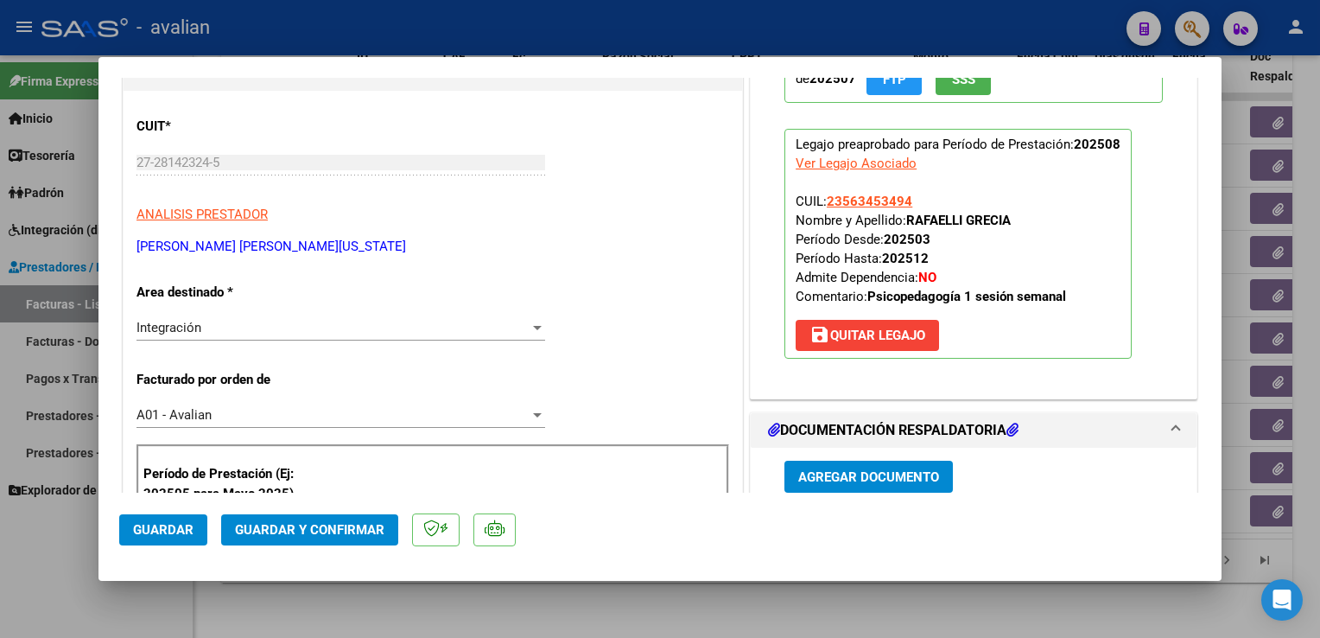
scroll to position [0, 0]
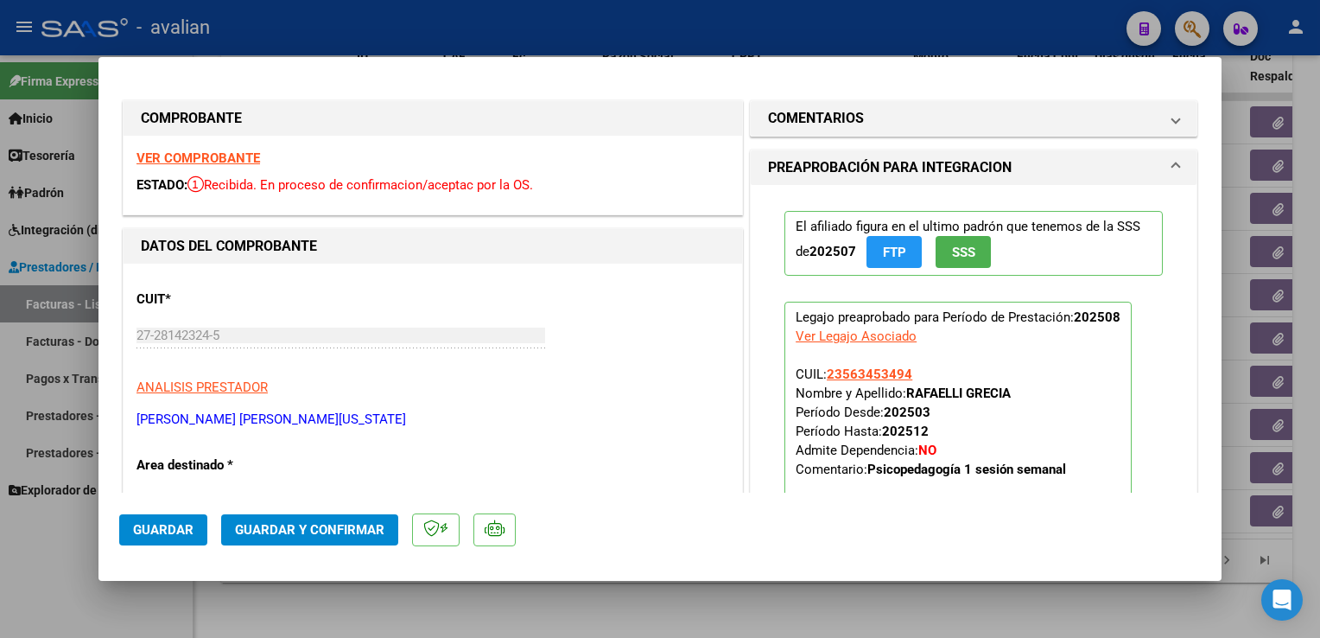
click at [174, 157] on strong "VER COMPROBANTE" at bounding box center [199, 158] width 124 height 16
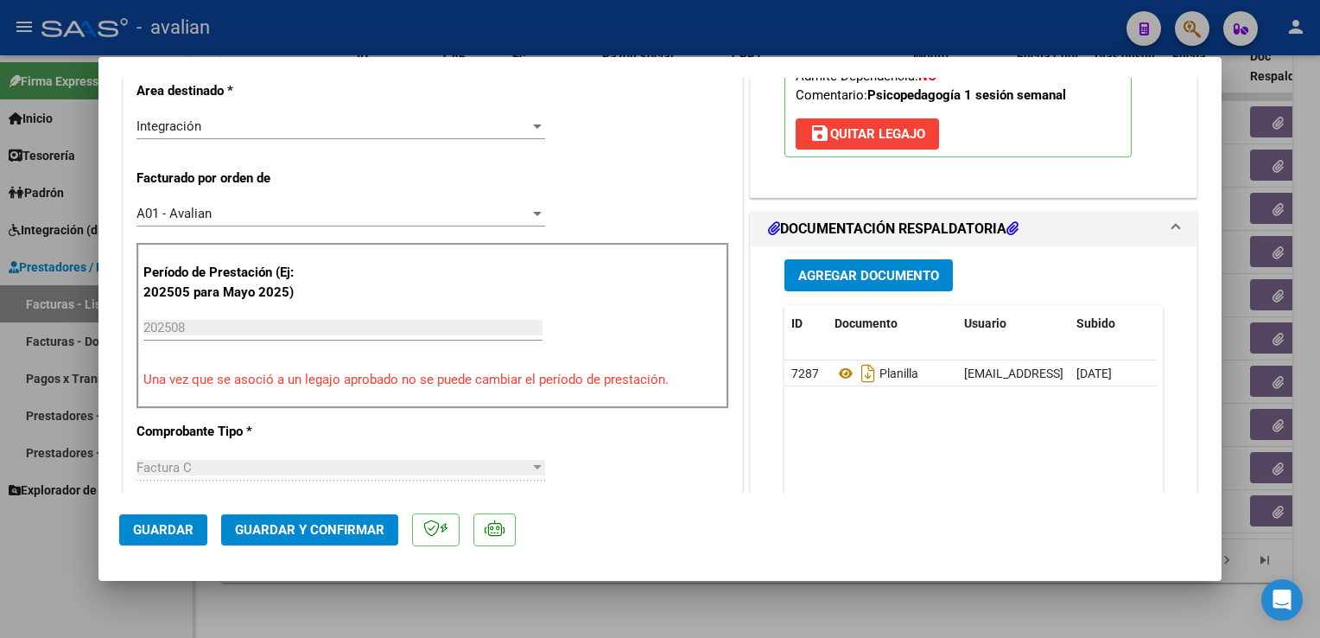
scroll to position [518, 0]
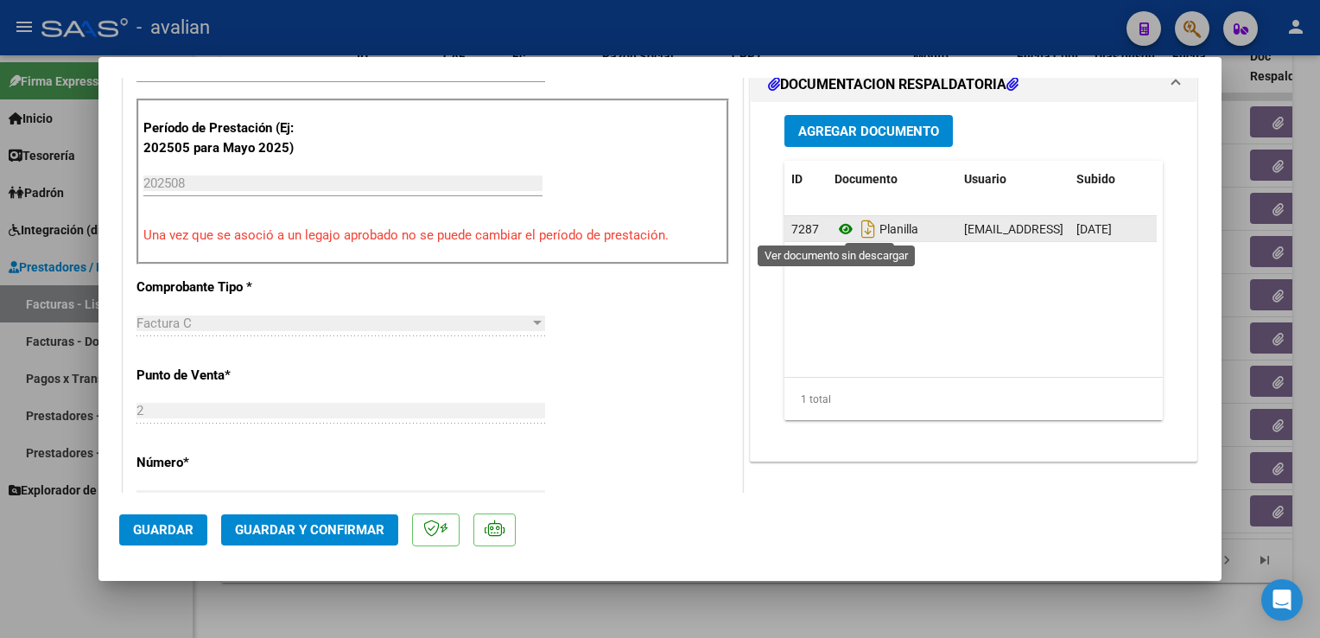
click at [839, 230] on icon at bounding box center [846, 229] width 22 height 21
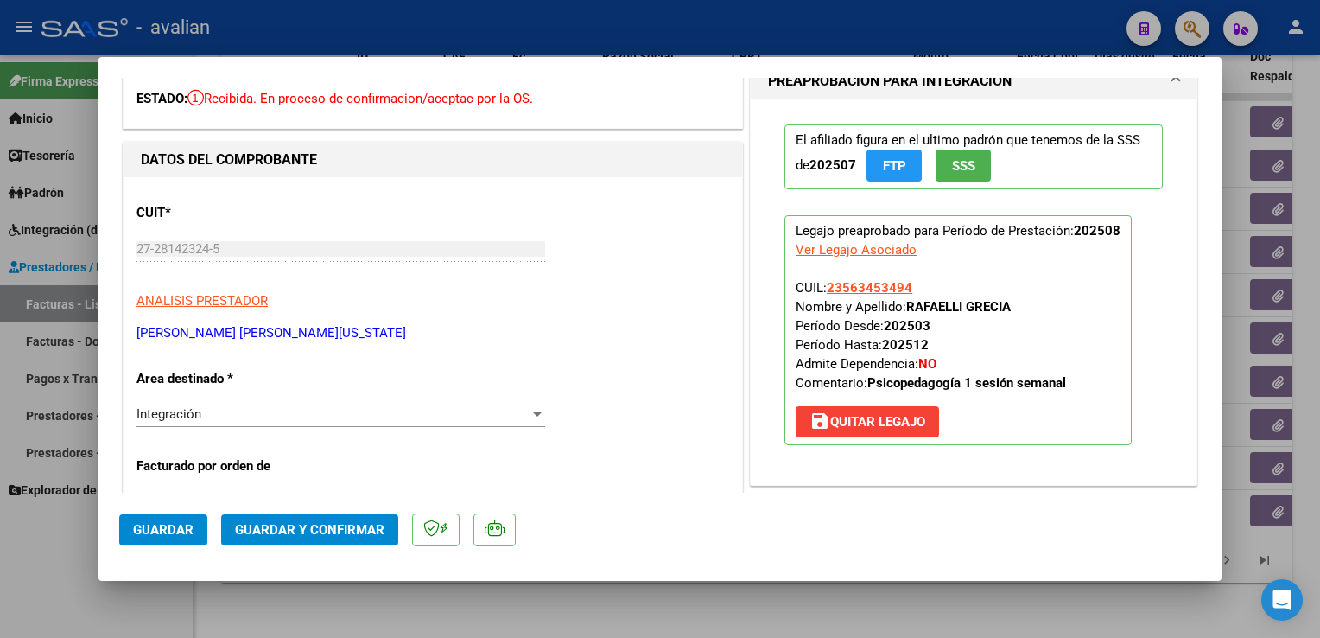
scroll to position [0, 0]
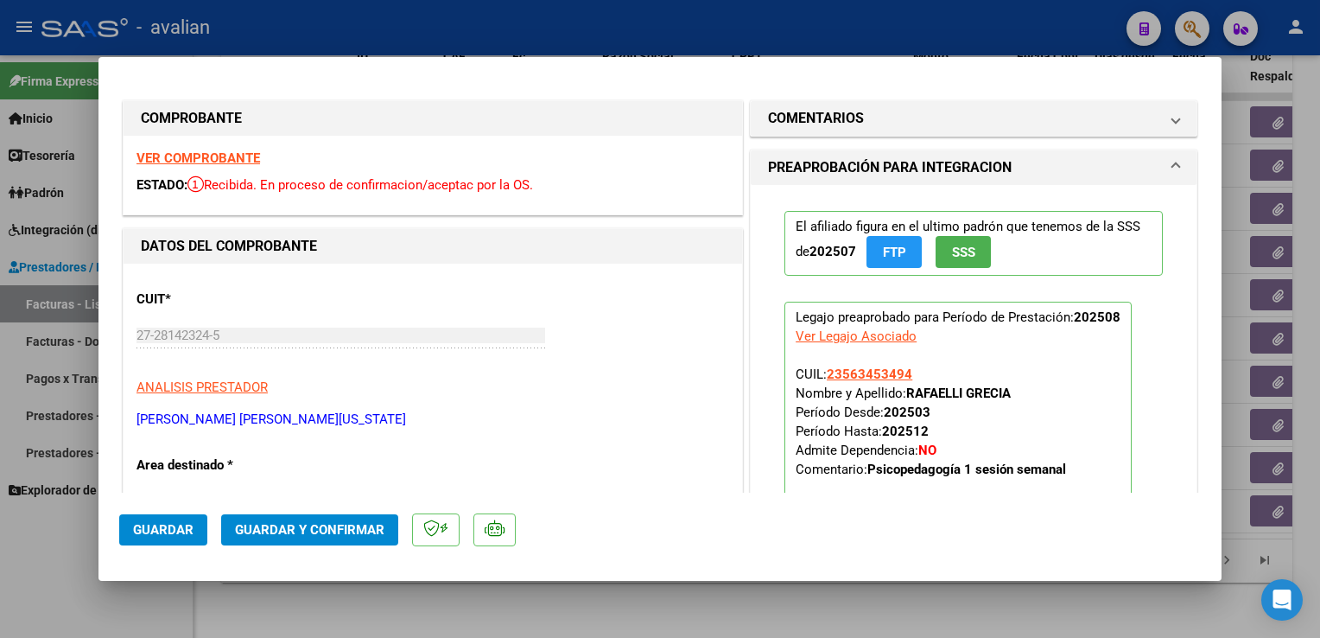
click at [148, 164] on strong "VER COMPROBANTE" at bounding box center [199, 158] width 124 height 16
click at [412, 29] on div at bounding box center [660, 319] width 1320 height 638
type input "$ 0,00"
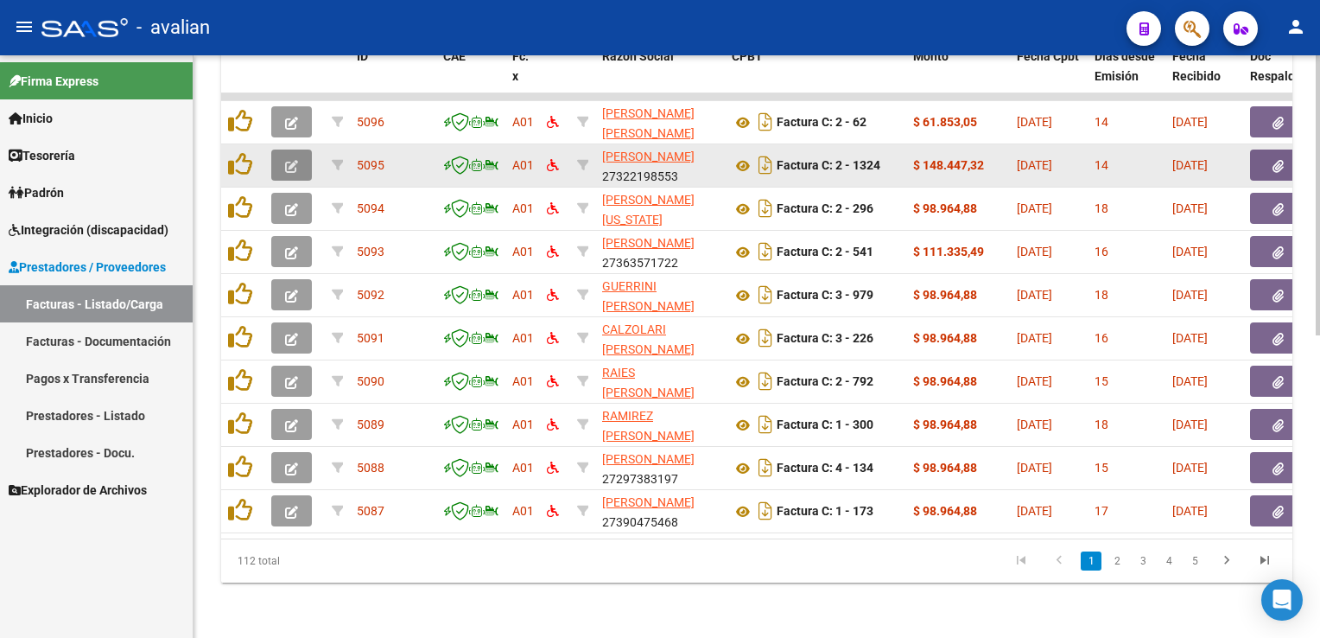
click at [281, 156] on button "button" at bounding box center [291, 164] width 41 height 31
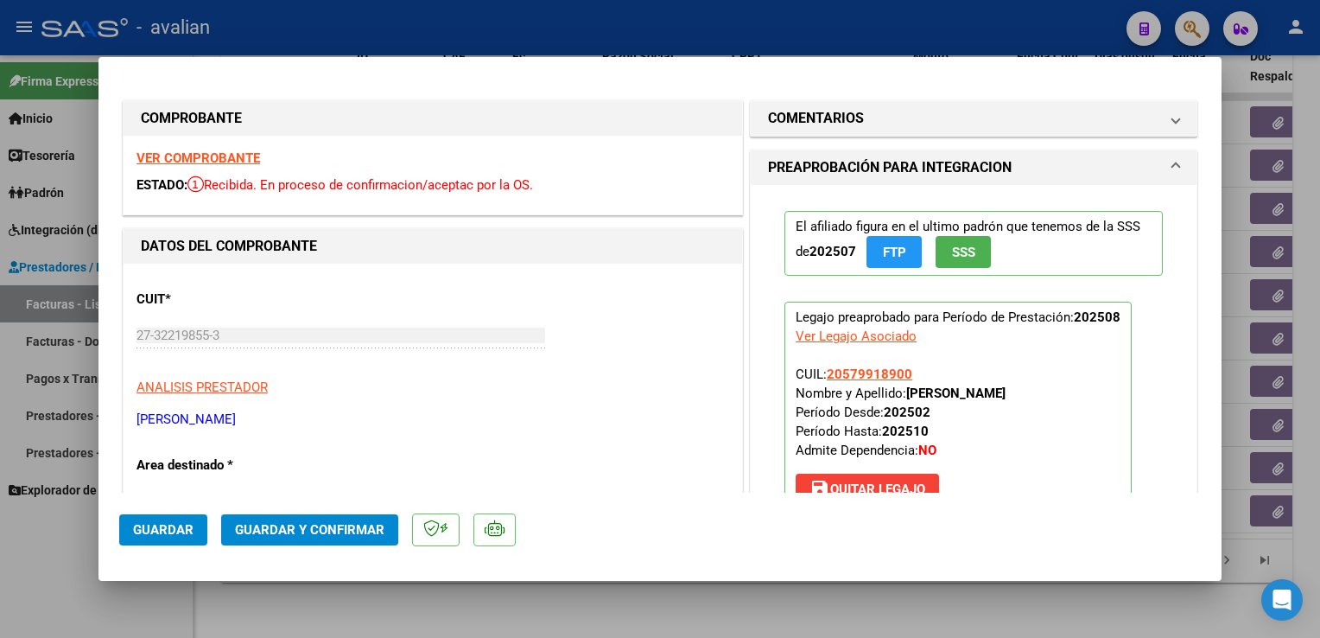
click at [236, 162] on strong "VER COMPROBANTE" at bounding box center [199, 158] width 124 height 16
click at [308, 526] on span "Guardar y Confirmar" at bounding box center [309, 530] width 149 height 16
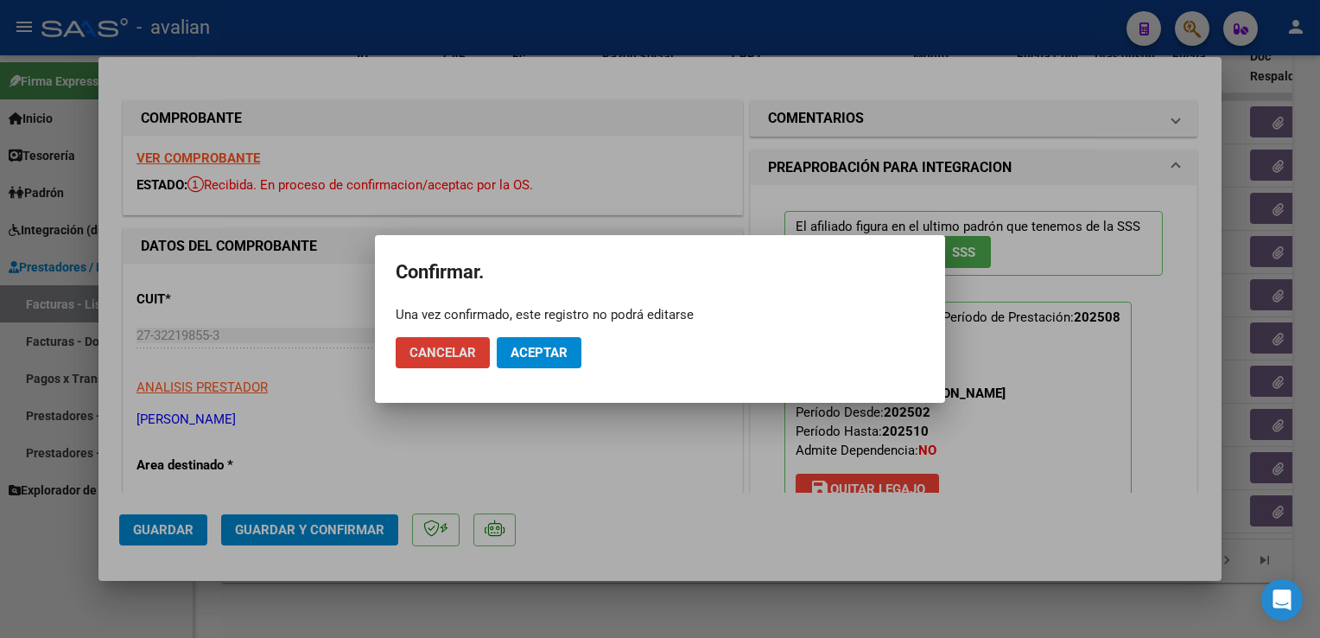
click at [523, 364] on button "Aceptar" at bounding box center [539, 352] width 85 height 31
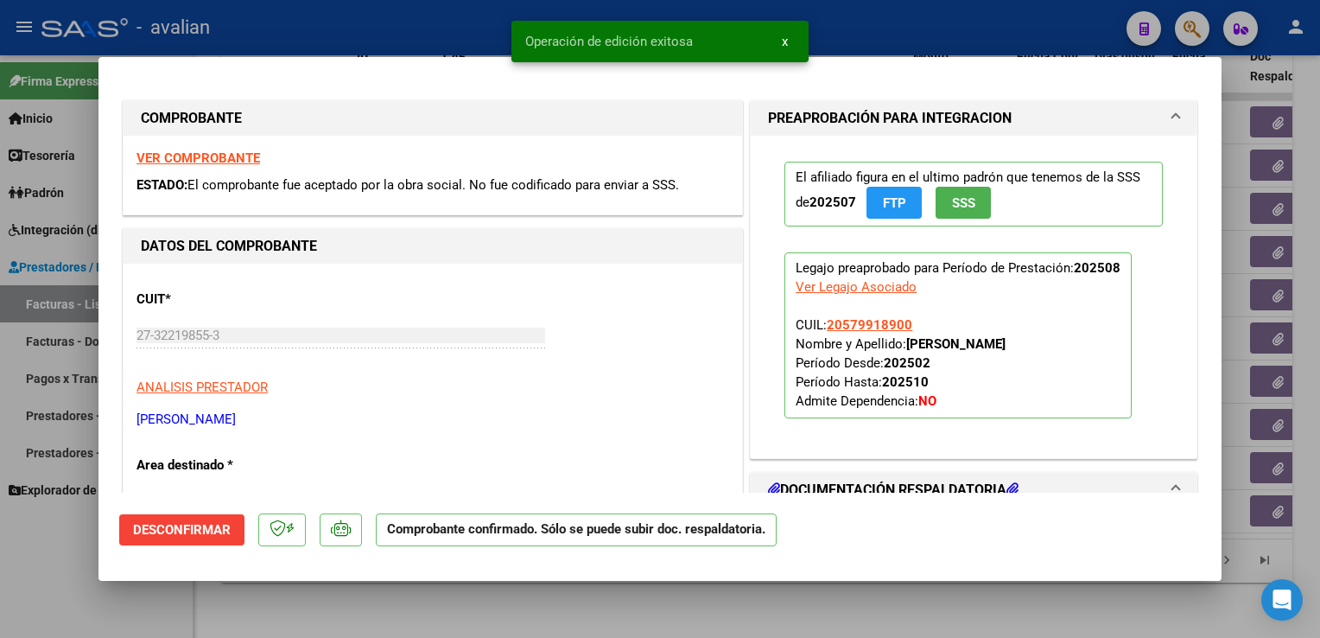
click at [382, 29] on div at bounding box center [660, 319] width 1320 height 638
type input "$ 0,00"
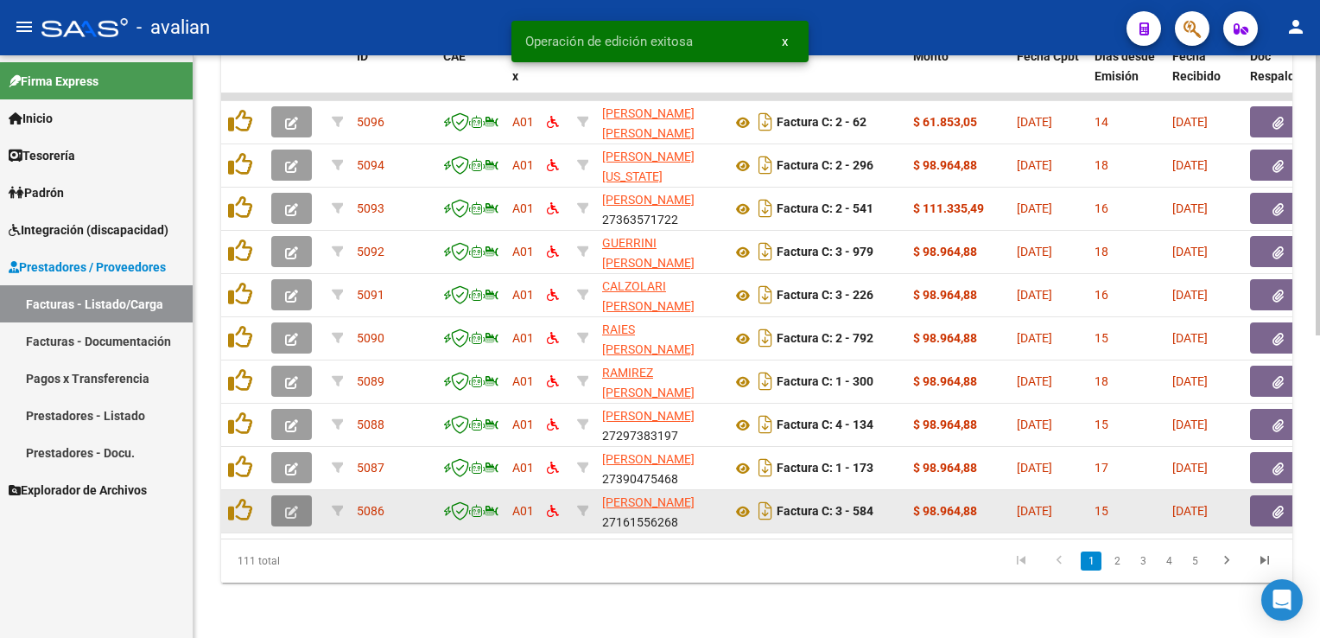
click at [303, 497] on button "button" at bounding box center [291, 510] width 41 height 31
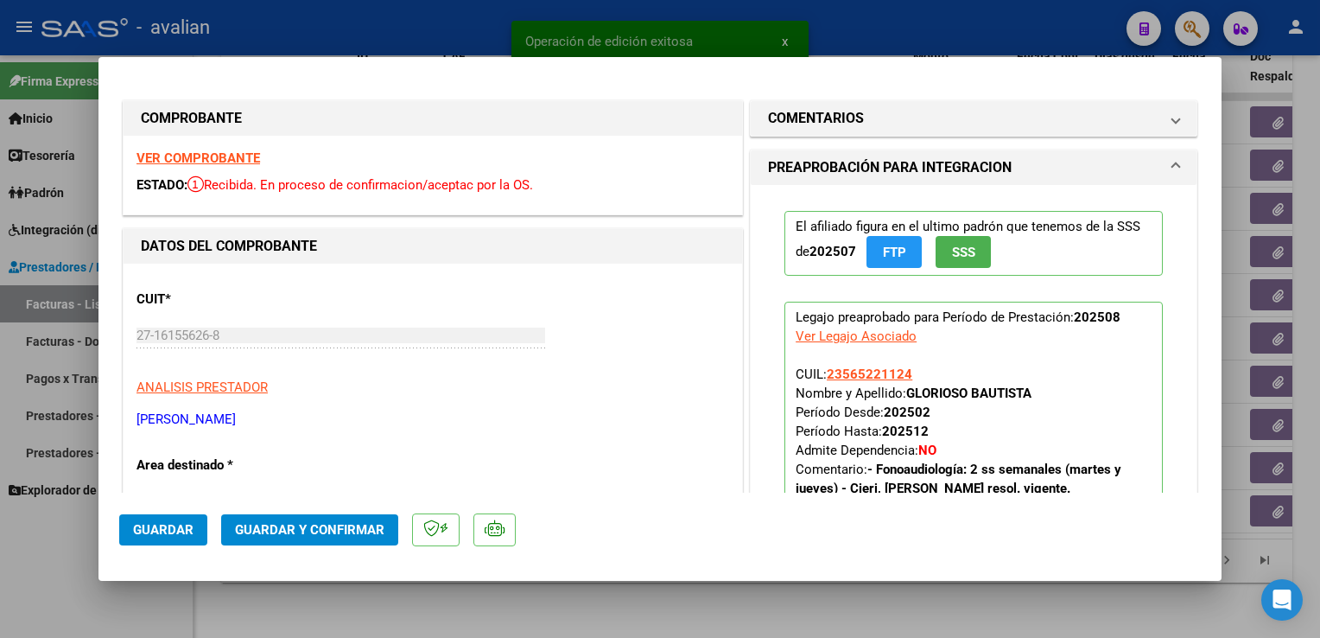
click at [244, 162] on strong "VER COMPROBANTE" at bounding box center [199, 158] width 124 height 16
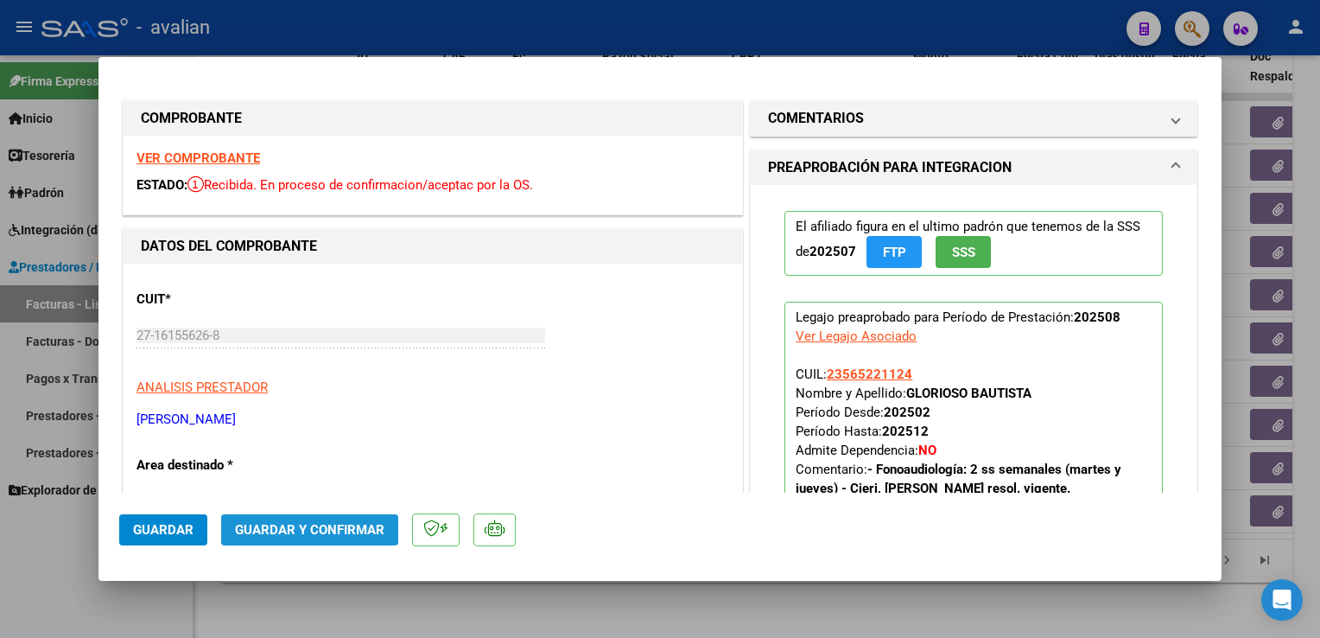
click at [304, 526] on span "Guardar y Confirmar" at bounding box center [309, 530] width 149 height 16
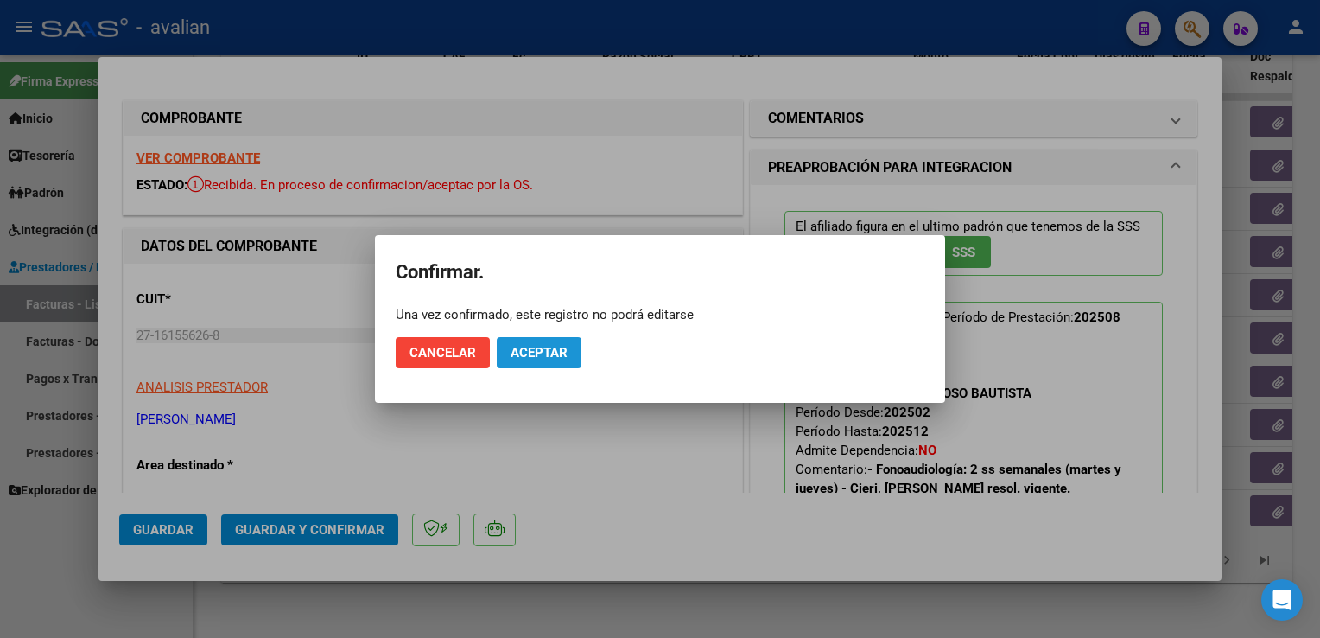
click at [533, 361] on button "Aceptar" at bounding box center [539, 352] width 85 height 31
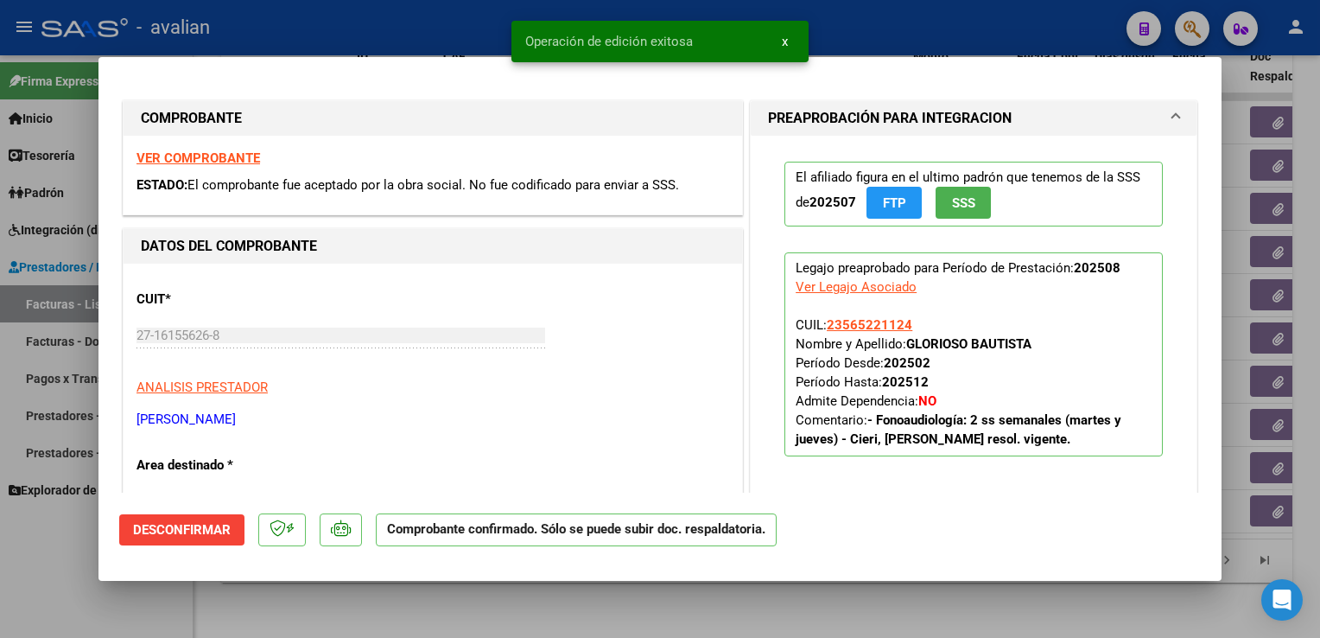
click at [357, 21] on div at bounding box center [660, 319] width 1320 height 638
type input "$ 0,00"
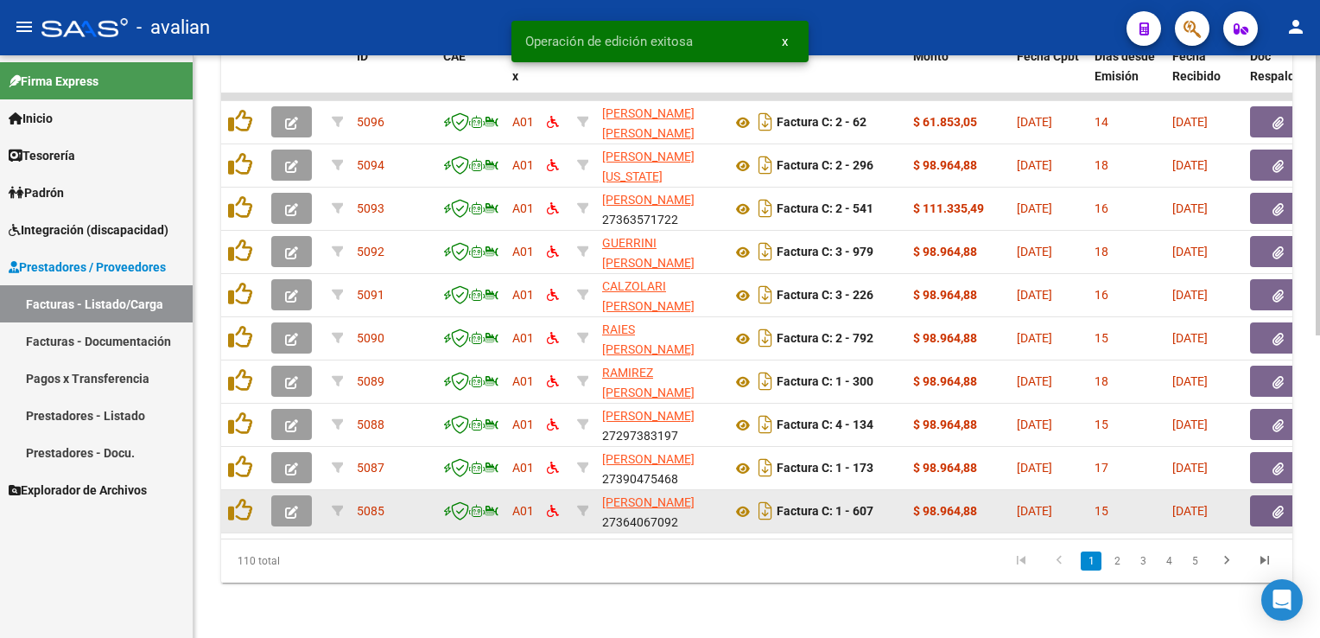
click at [293, 506] on icon "button" at bounding box center [291, 511] width 13 height 13
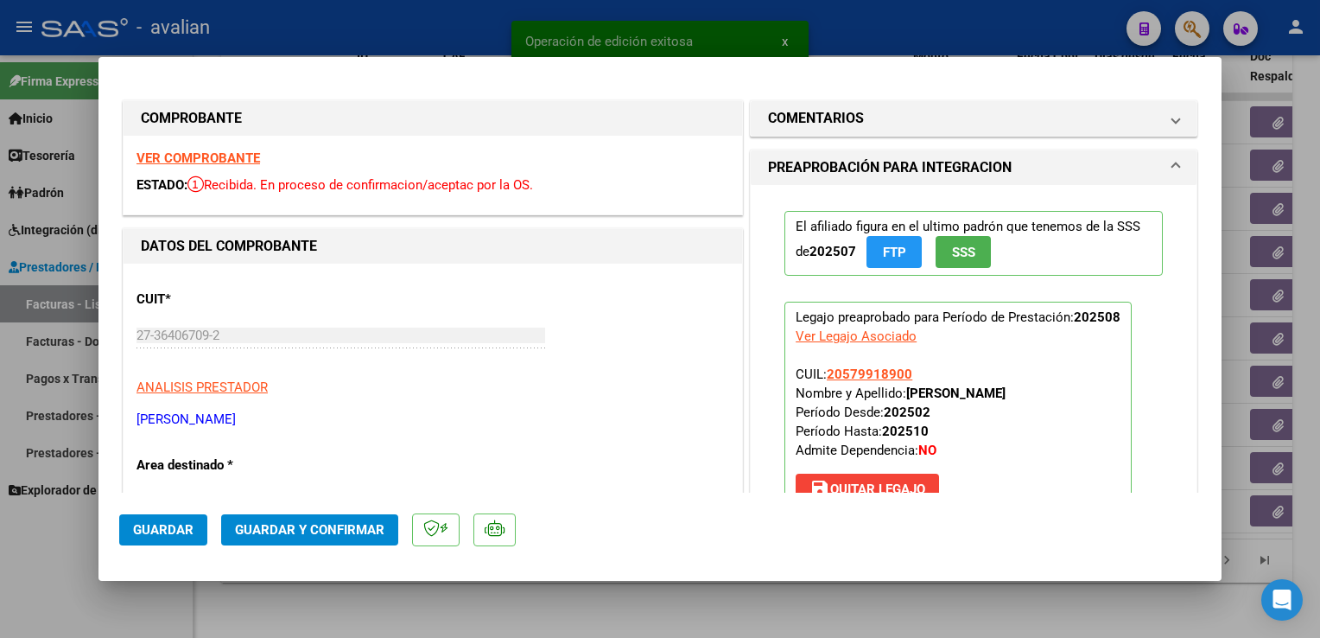
click at [212, 161] on strong "VER COMPROBANTE" at bounding box center [199, 158] width 124 height 16
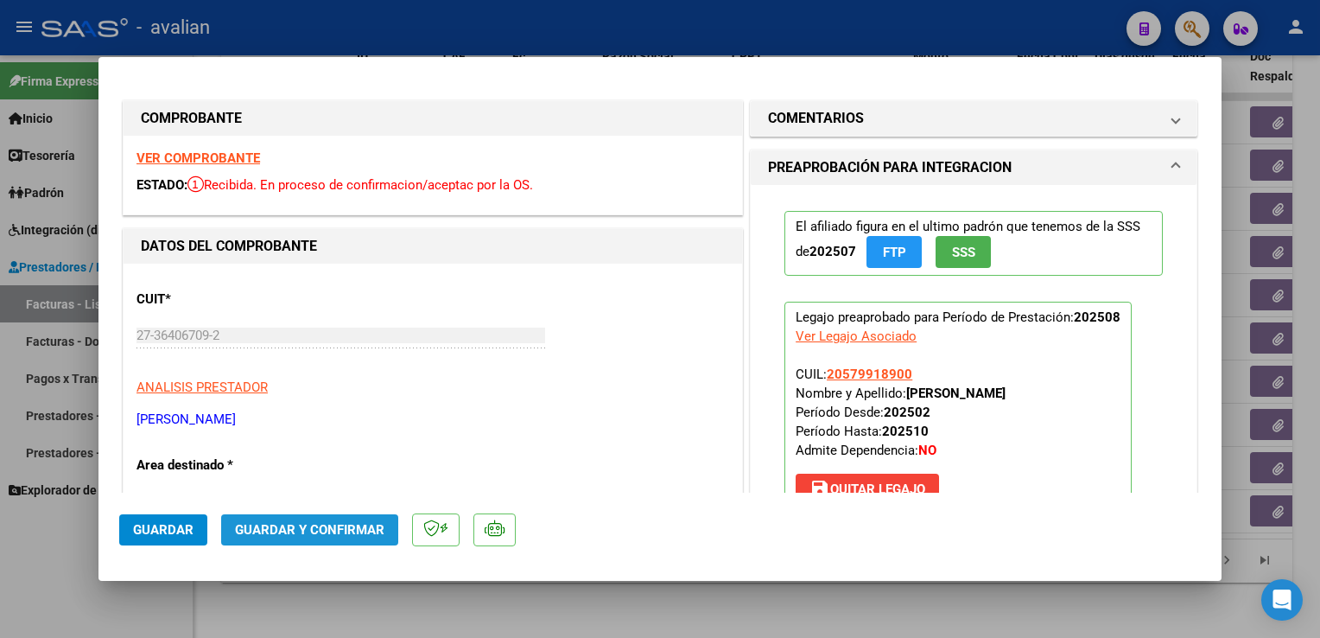
click at [315, 531] on span "Guardar y Confirmar" at bounding box center [309, 530] width 149 height 16
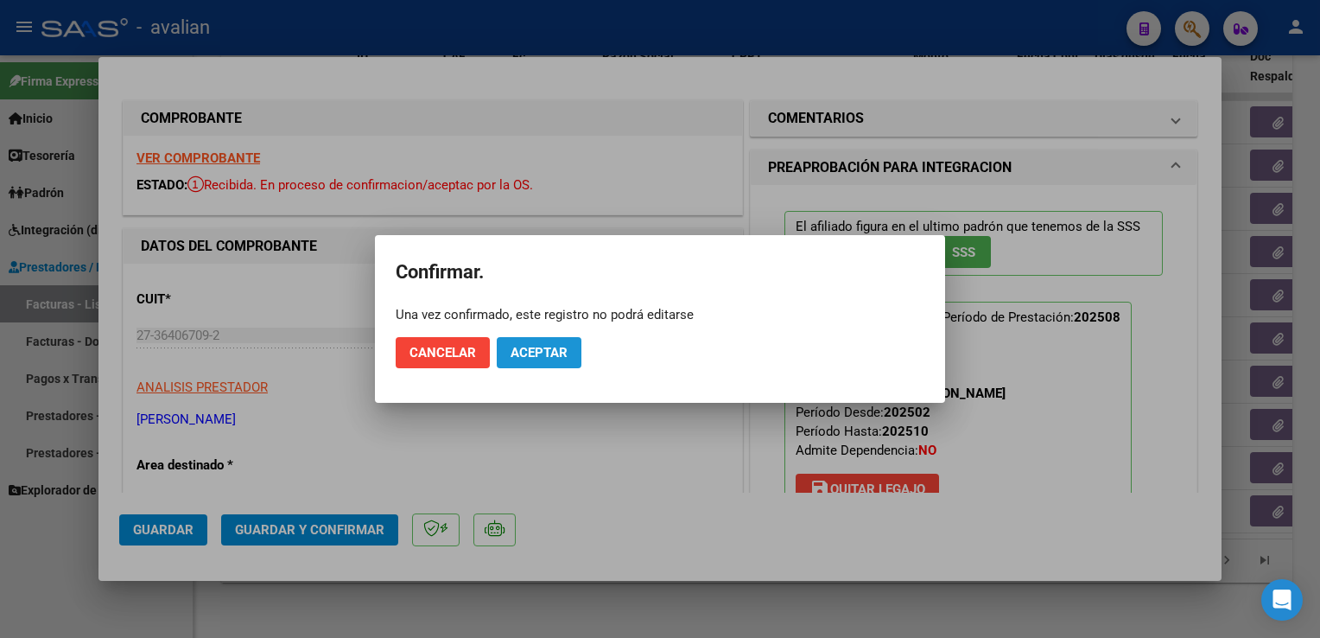
click at [563, 347] on span "Aceptar" at bounding box center [539, 353] width 57 height 16
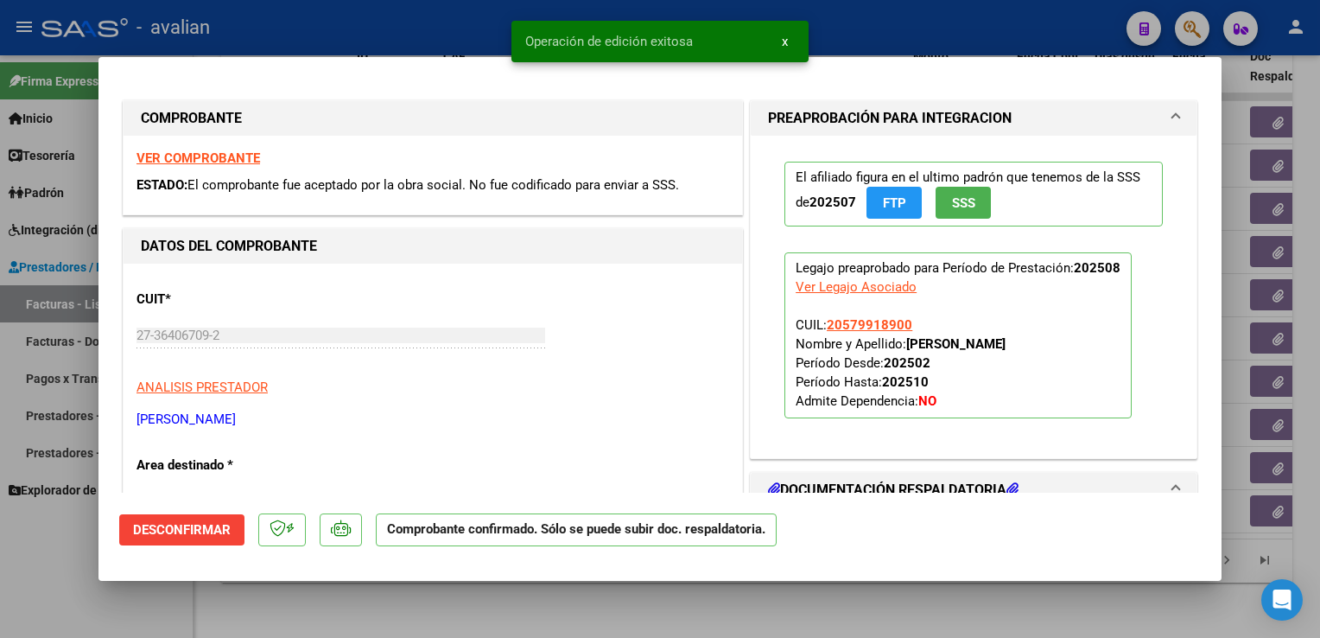
click at [452, 23] on div at bounding box center [660, 319] width 1320 height 638
type input "$ 0,00"
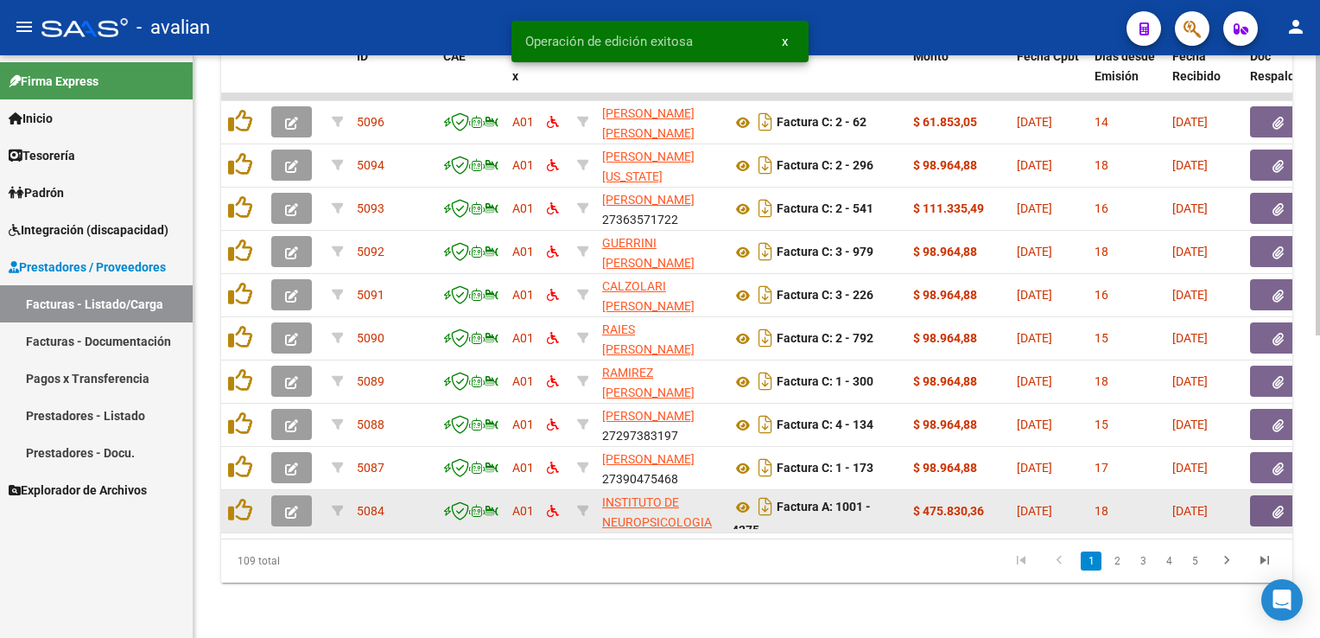
click at [295, 505] on icon "button" at bounding box center [291, 511] width 13 height 13
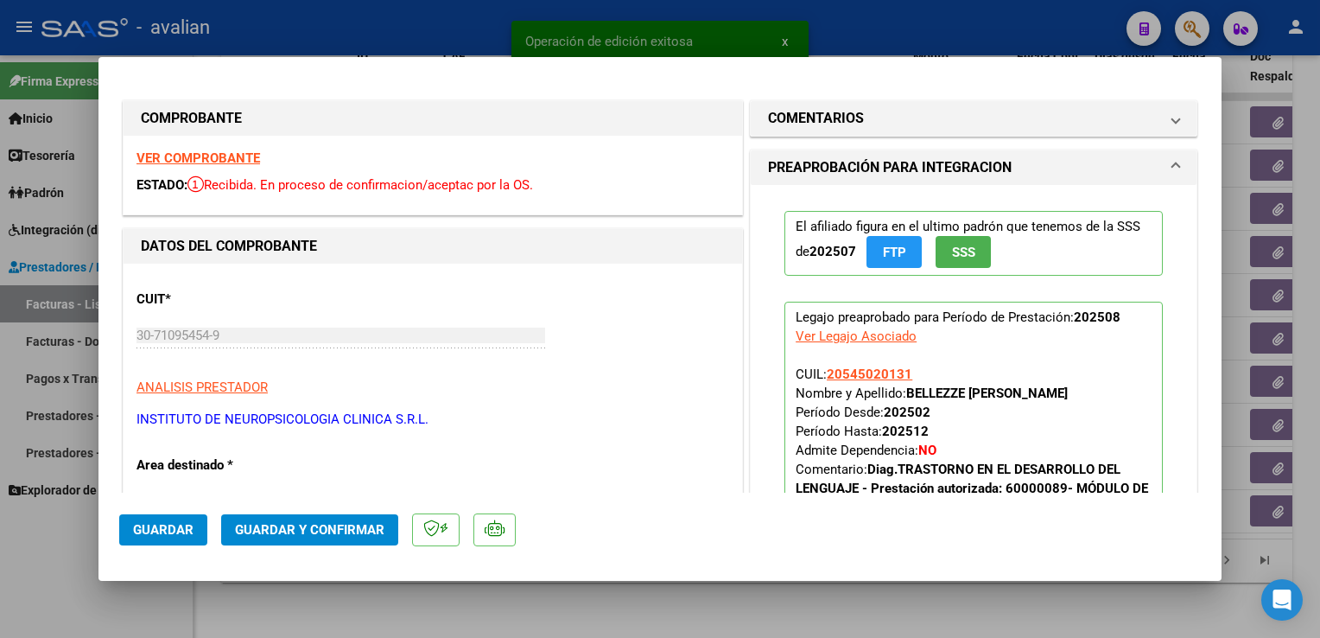
click at [249, 165] on strong "VER COMPROBANTE" at bounding box center [199, 158] width 124 height 16
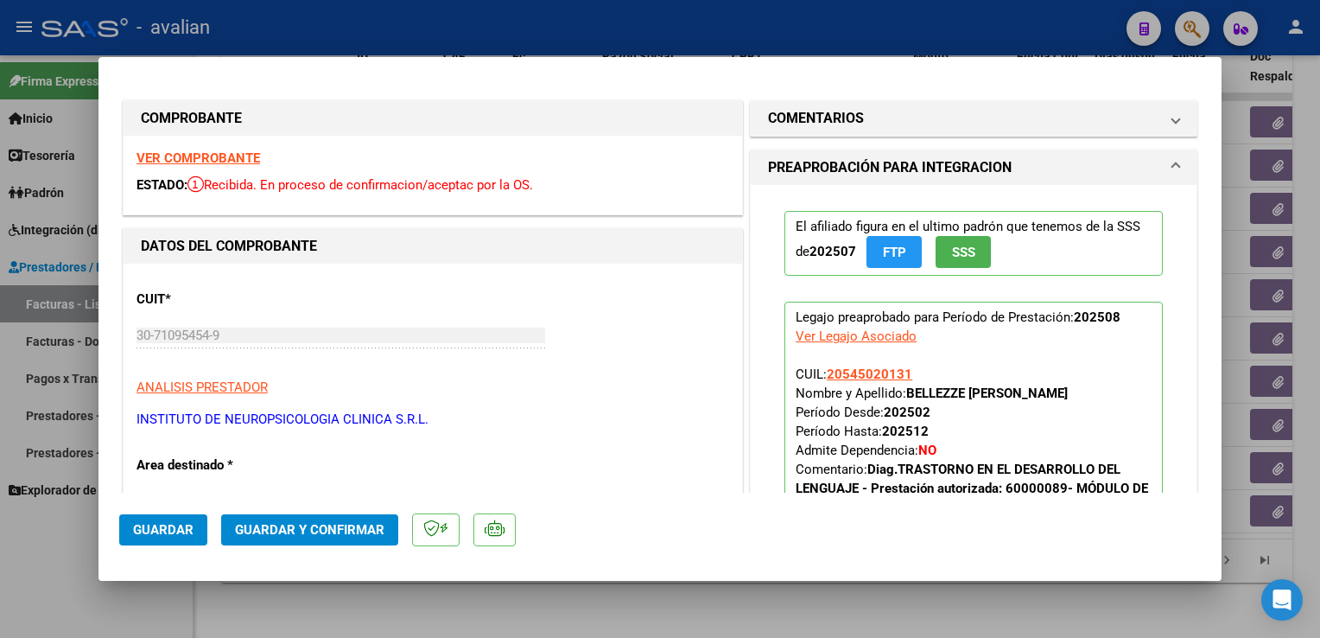
click at [350, 528] on span "Guardar y Confirmar" at bounding box center [309, 530] width 149 height 16
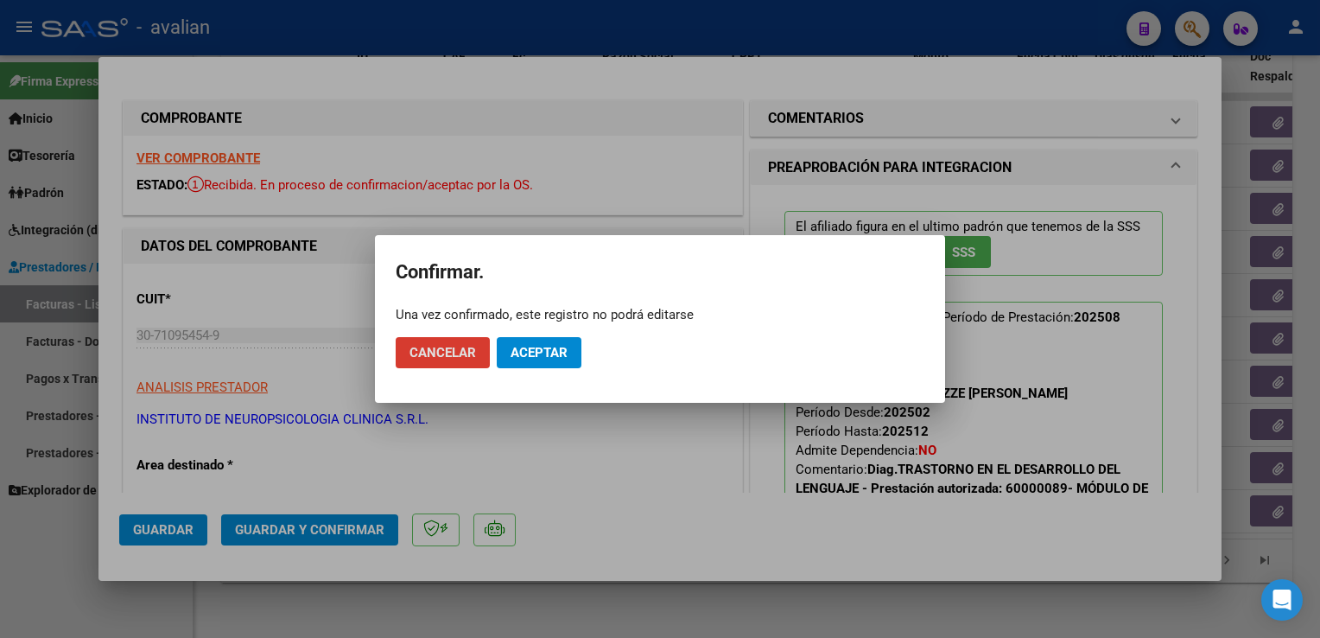
click at [525, 360] on span "Aceptar" at bounding box center [539, 353] width 57 height 16
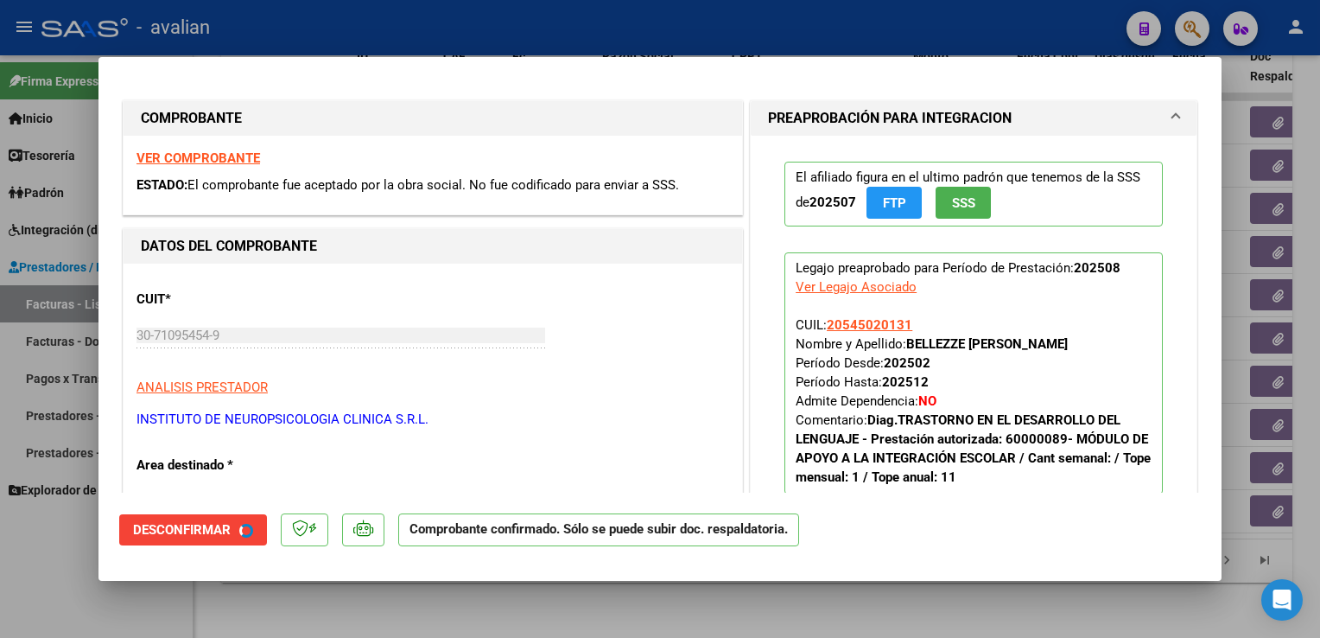
click at [387, 46] on div at bounding box center [660, 319] width 1320 height 638
type input "$ 0,00"
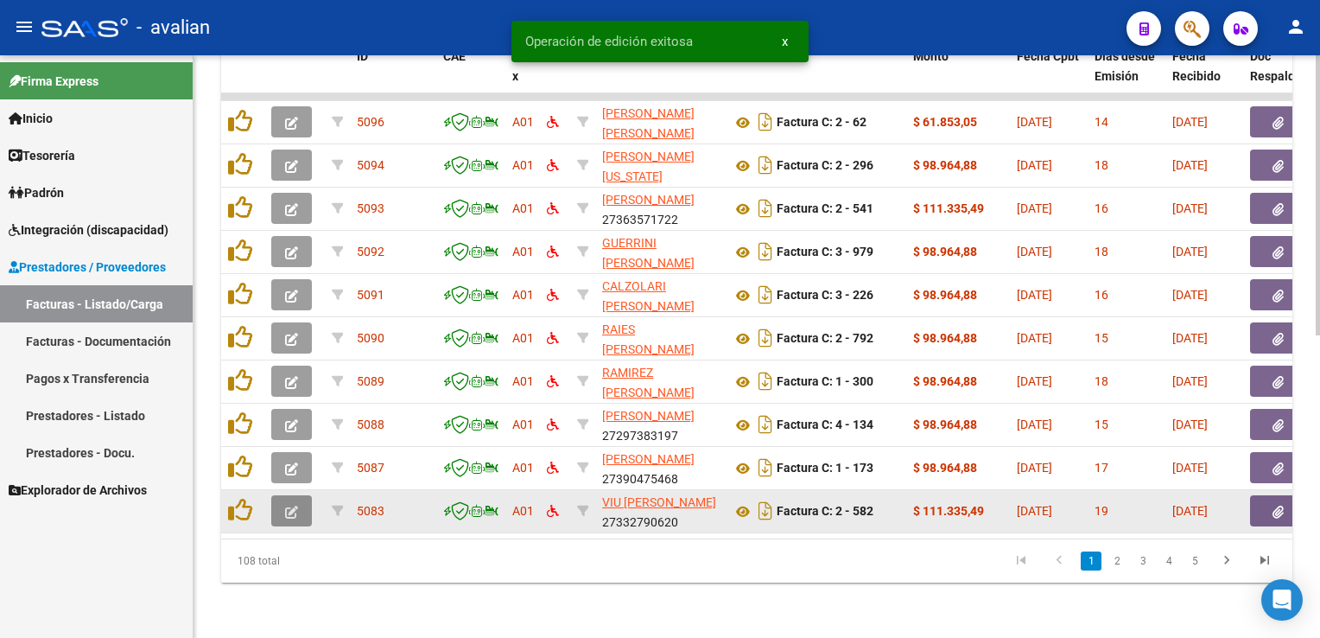
click at [285, 505] on icon "button" at bounding box center [291, 511] width 13 height 13
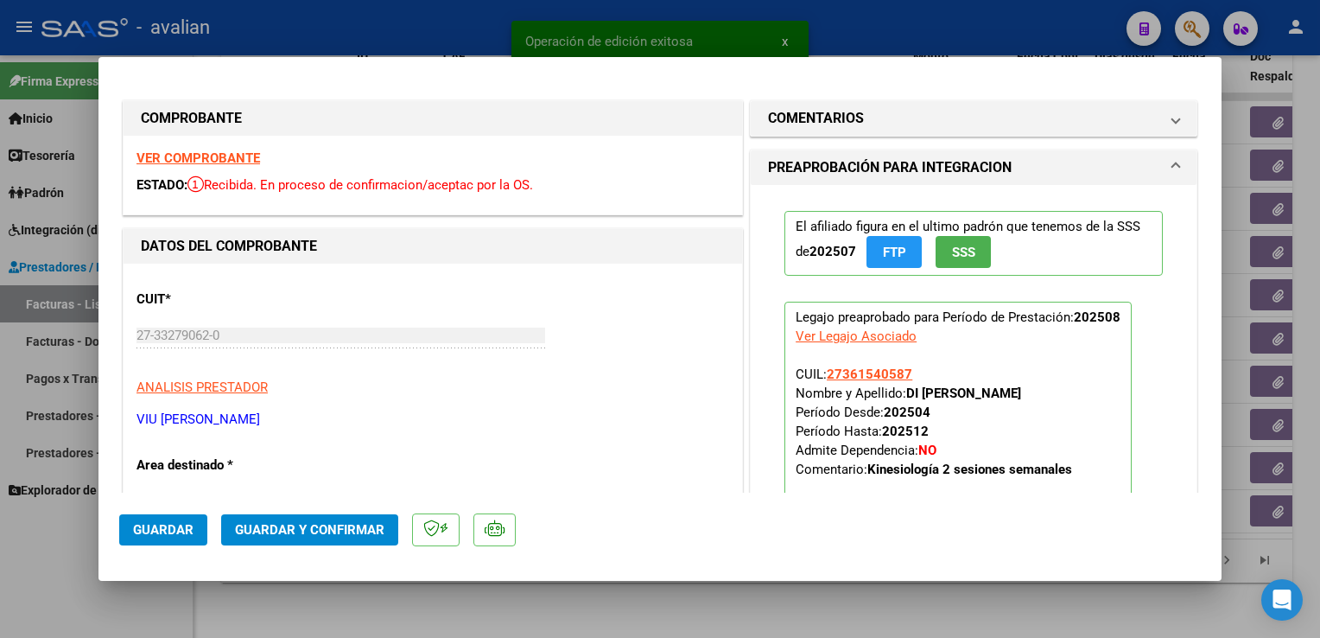
click at [240, 156] on strong "VER COMPROBANTE" at bounding box center [199, 158] width 124 height 16
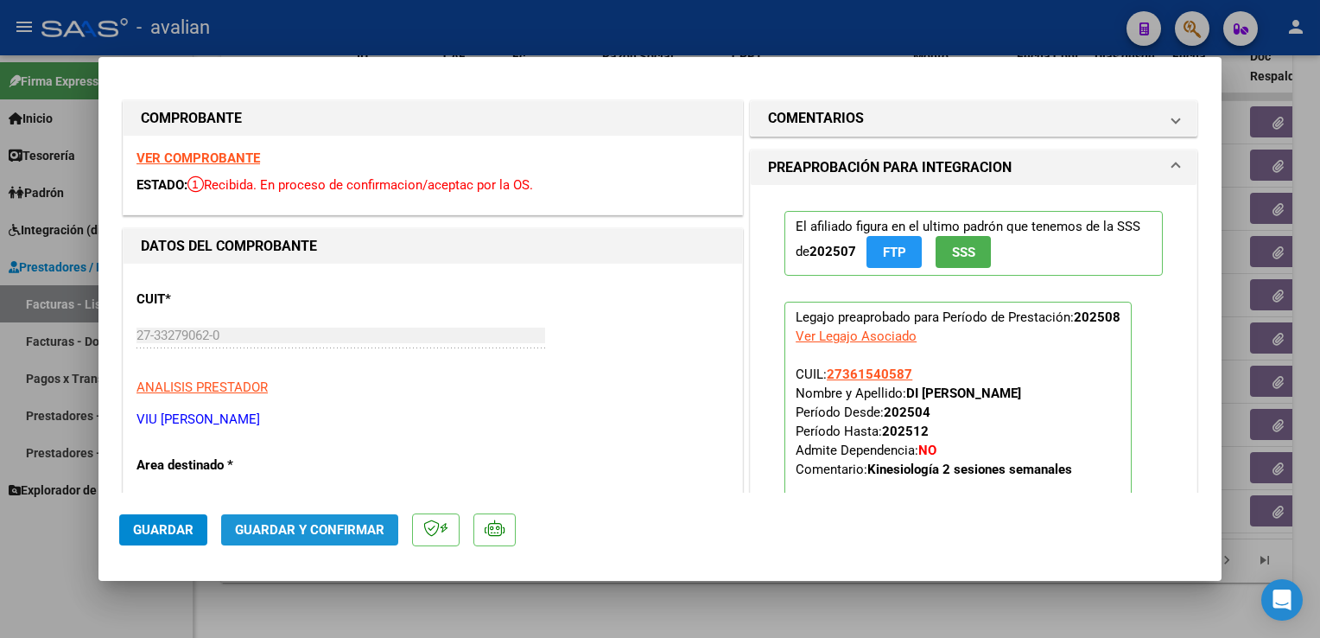
click at [382, 520] on button "Guardar y Confirmar" at bounding box center [309, 529] width 177 height 31
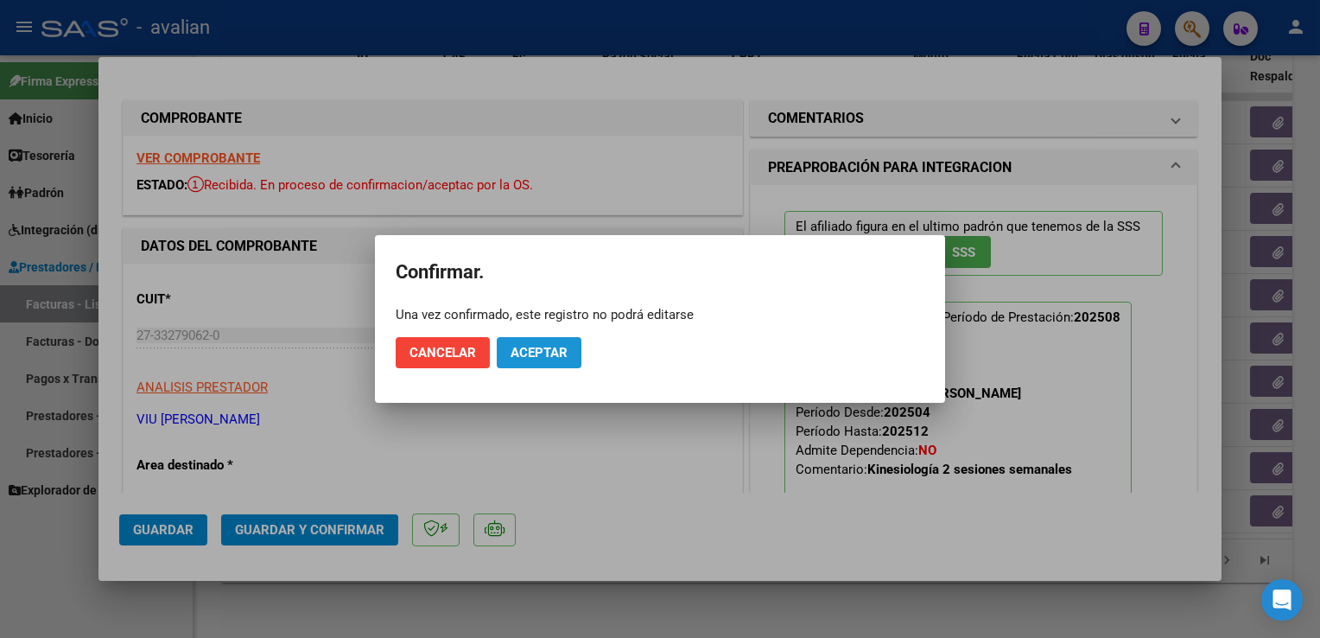
click at [566, 349] on span "Aceptar" at bounding box center [539, 353] width 57 height 16
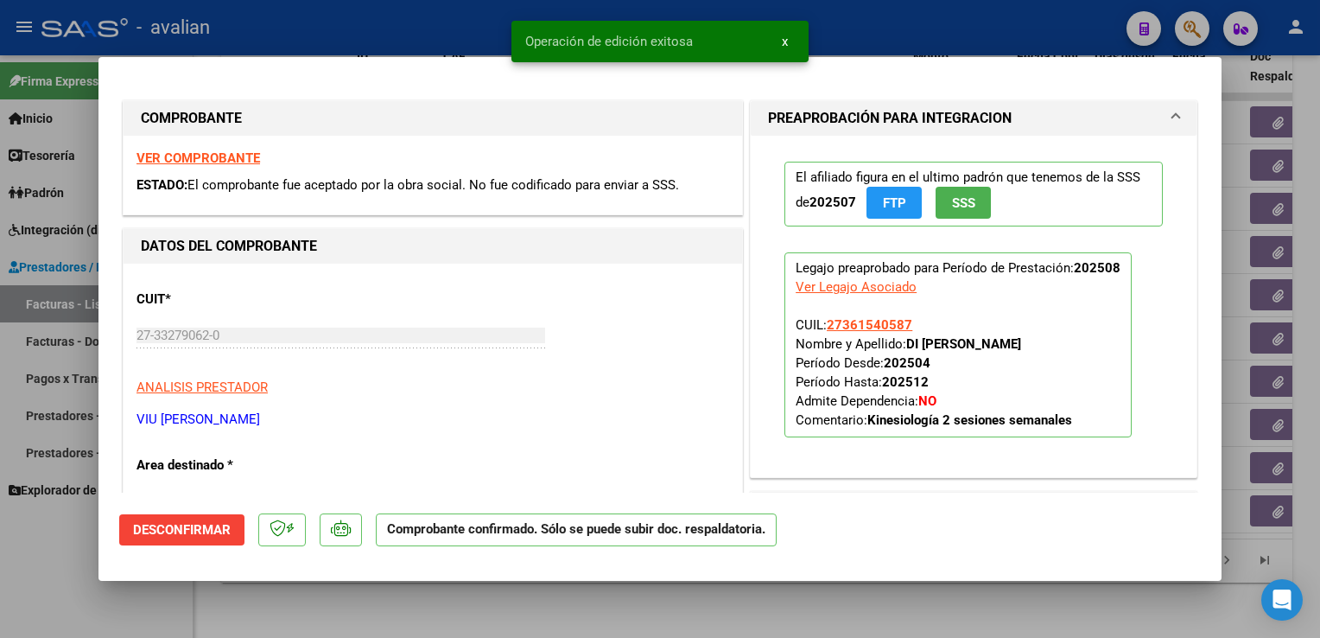
click at [416, 16] on div at bounding box center [660, 319] width 1320 height 638
type input "$ 0,00"
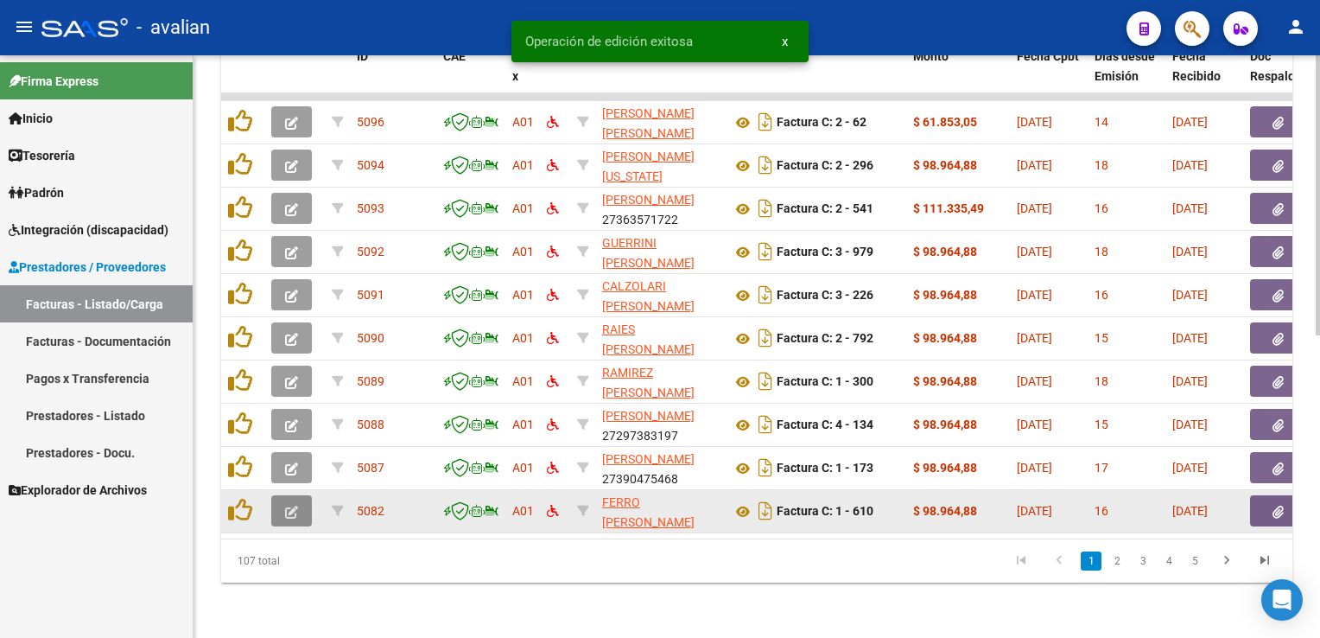
click at [301, 496] on button "button" at bounding box center [291, 510] width 41 height 31
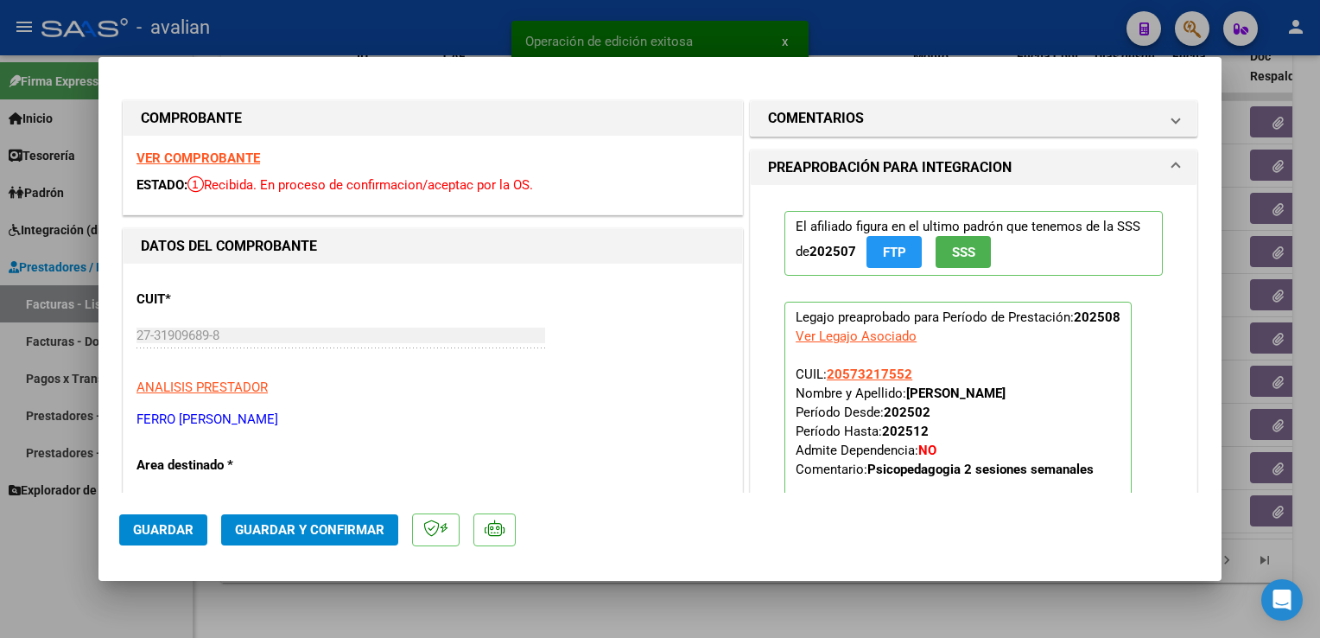
click at [216, 161] on strong "VER COMPROBANTE" at bounding box center [199, 158] width 124 height 16
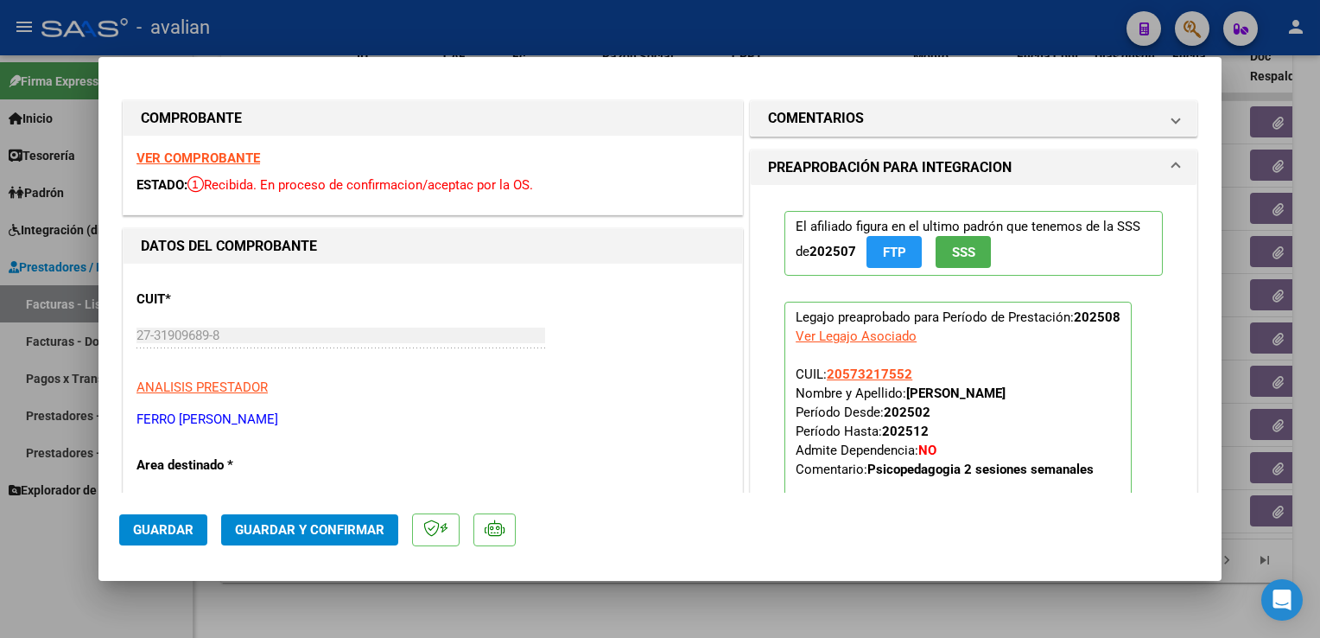
click at [296, 537] on span "Guardar y Confirmar" at bounding box center [309, 530] width 149 height 16
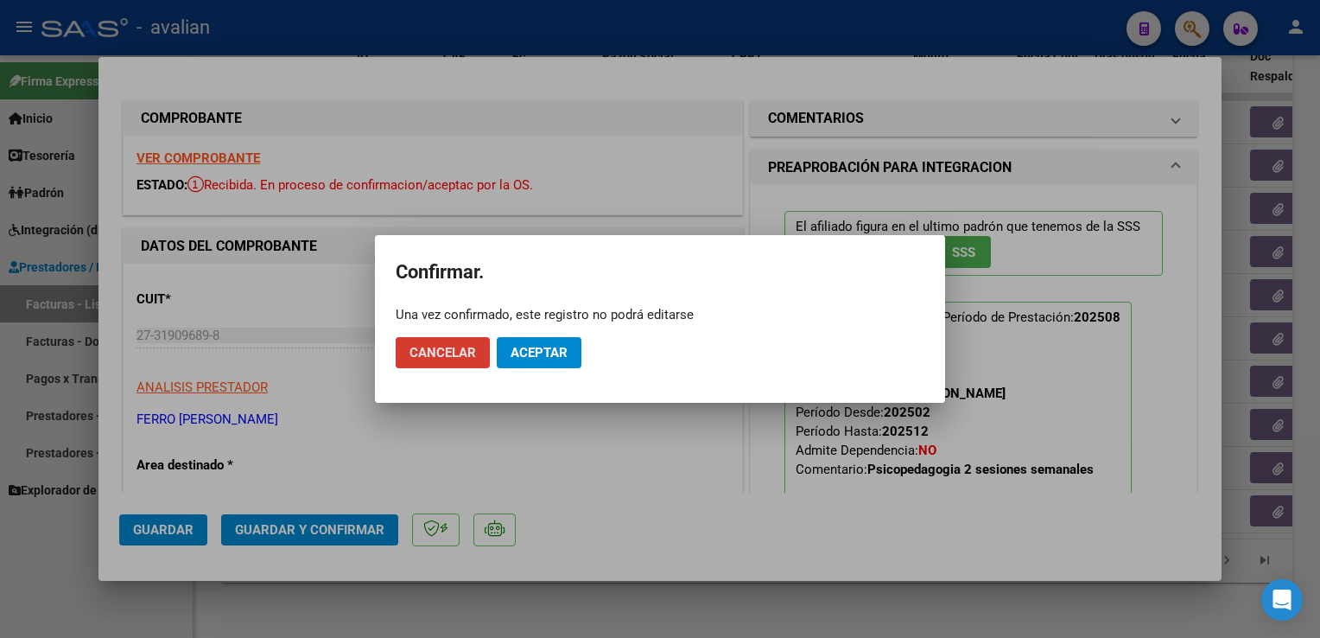
click at [534, 363] on button "Aceptar" at bounding box center [539, 352] width 85 height 31
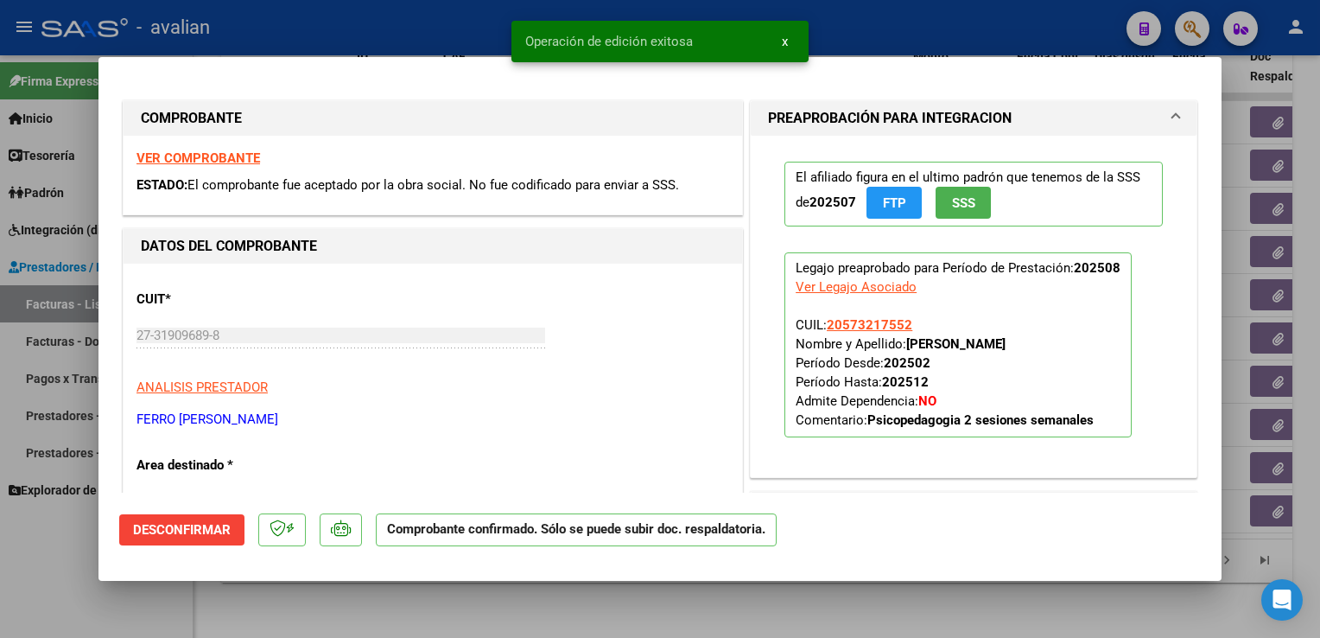
click at [409, 36] on div at bounding box center [660, 319] width 1320 height 638
type input "$ 0,00"
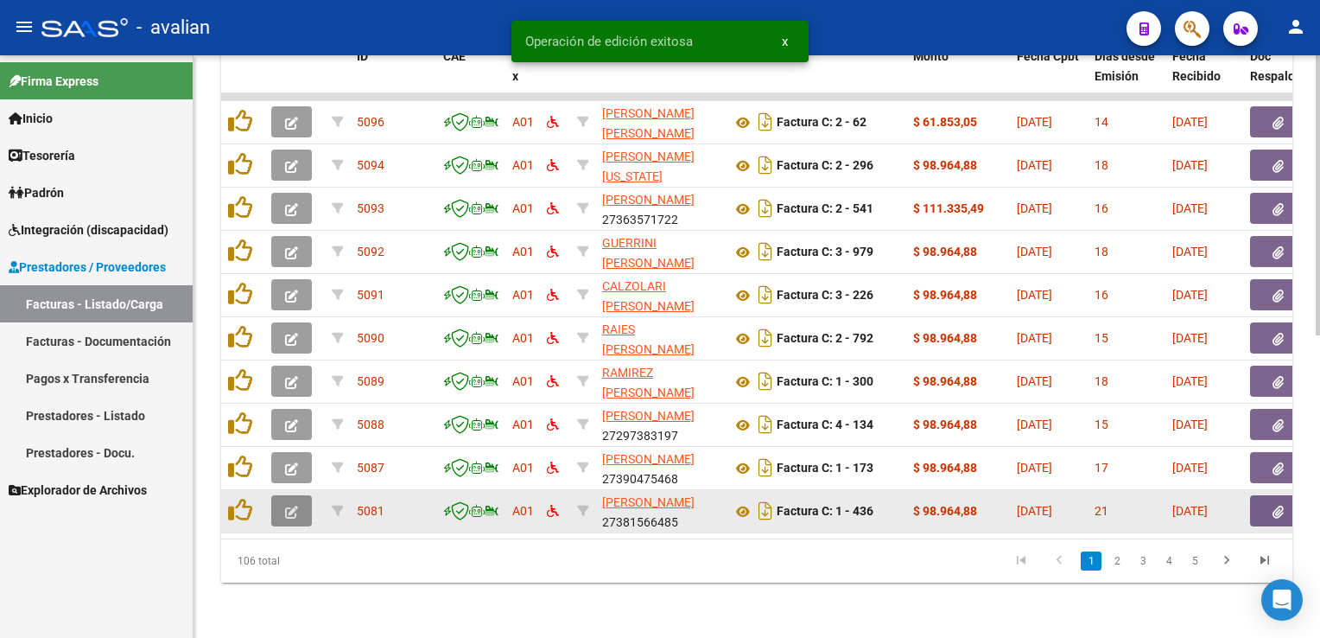
click at [301, 499] on button "button" at bounding box center [291, 510] width 41 height 31
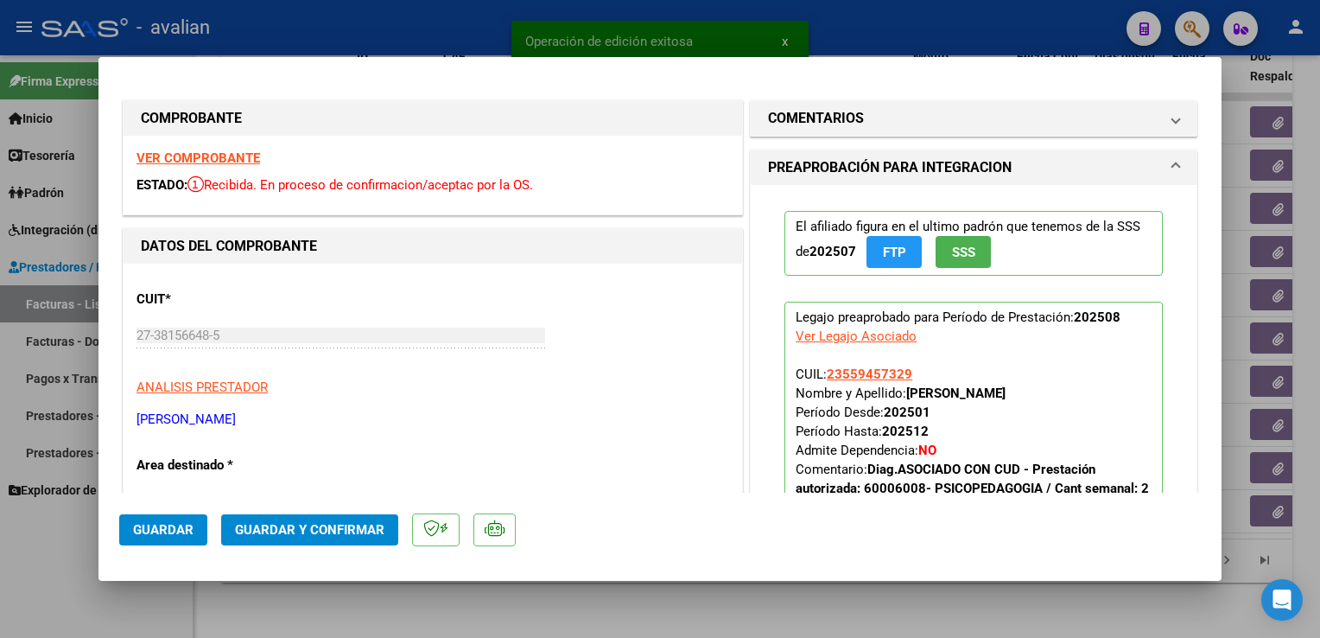
click at [257, 161] on strong "VER COMPROBANTE" at bounding box center [199, 158] width 124 height 16
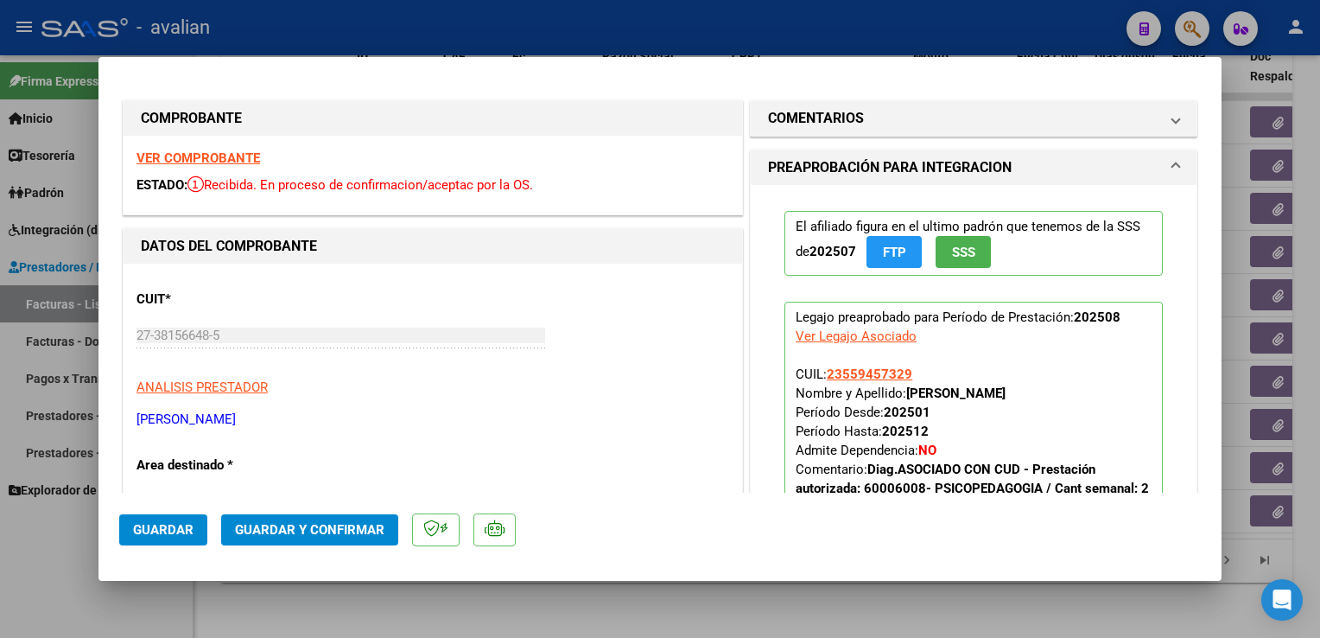
click at [302, 530] on span "Guardar y Confirmar" at bounding box center [309, 530] width 149 height 16
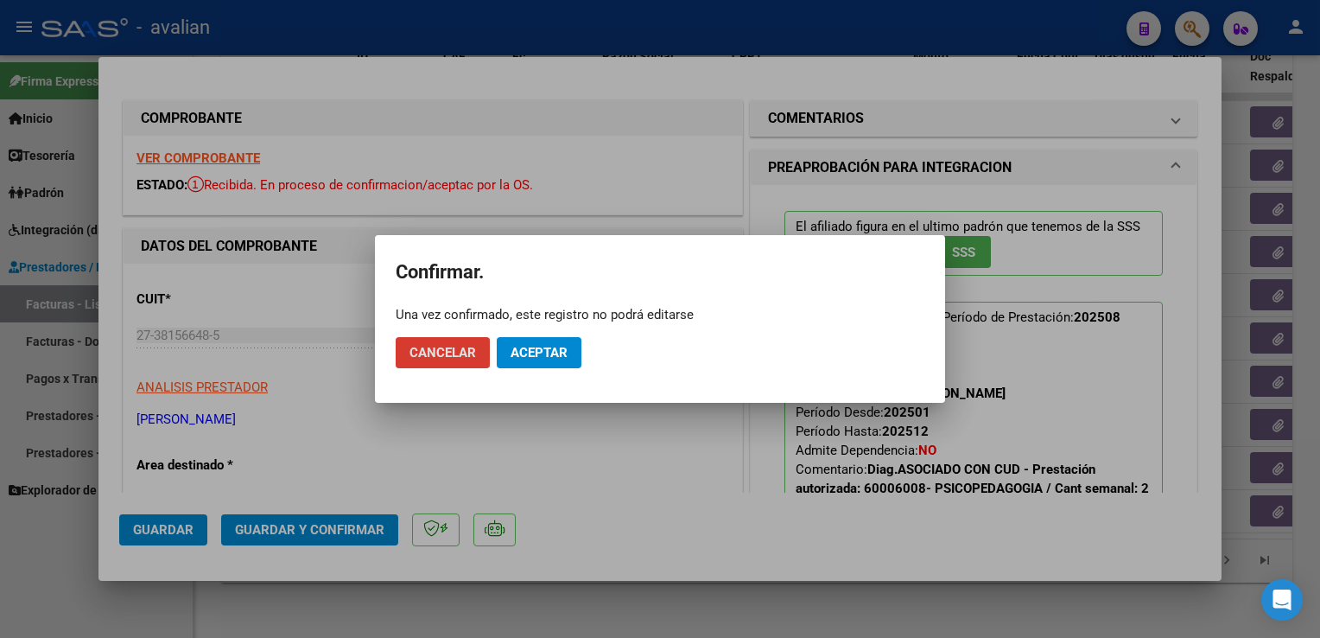
click at [530, 347] on span "Aceptar" at bounding box center [539, 353] width 57 height 16
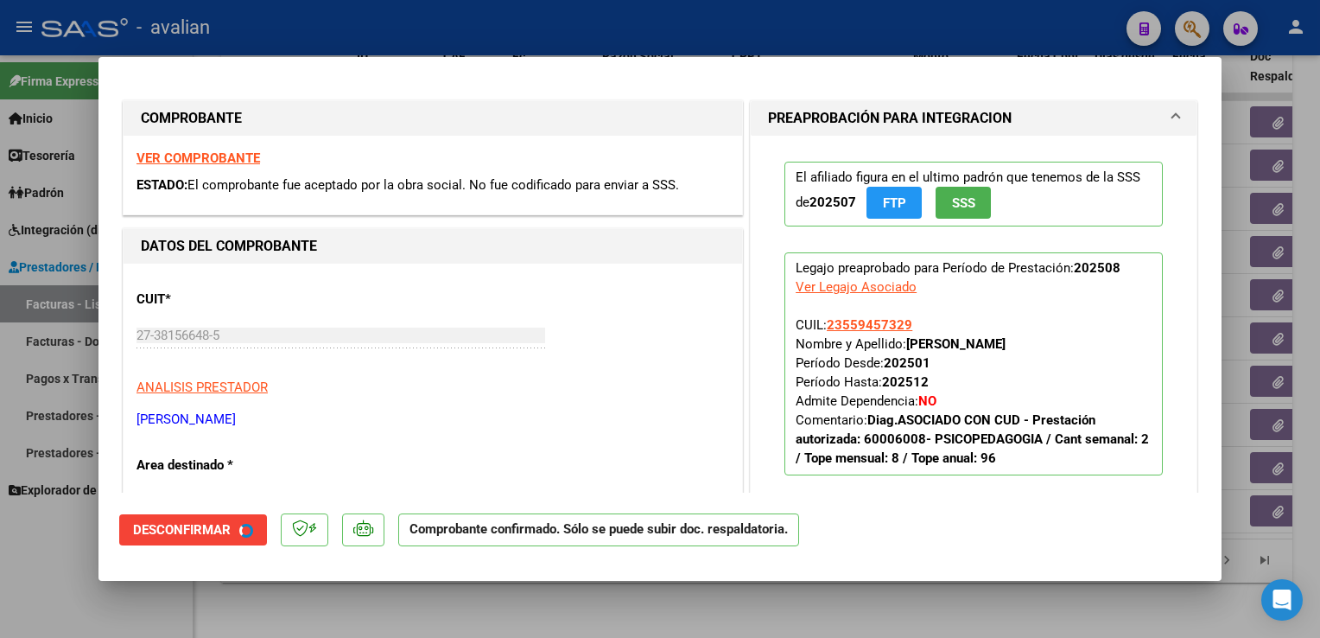
click at [346, 29] on div at bounding box center [660, 319] width 1320 height 638
type input "$ 0,00"
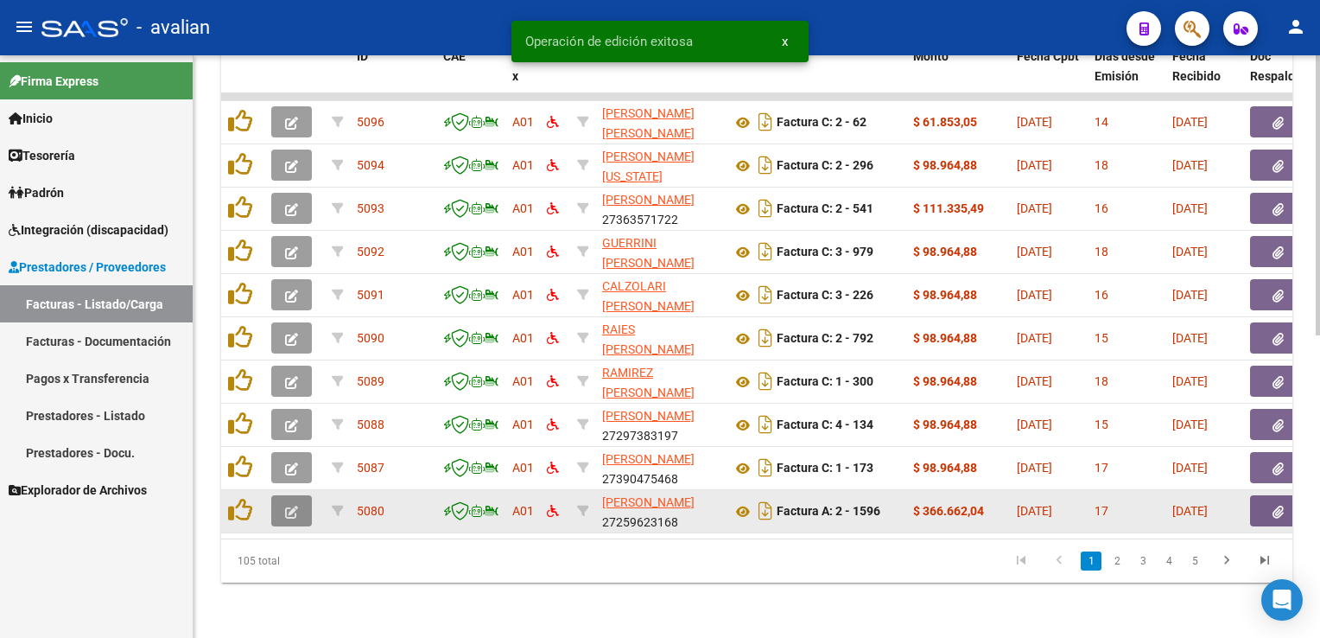
click at [295, 505] on icon "button" at bounding box center [291, 511] width 13 height 13
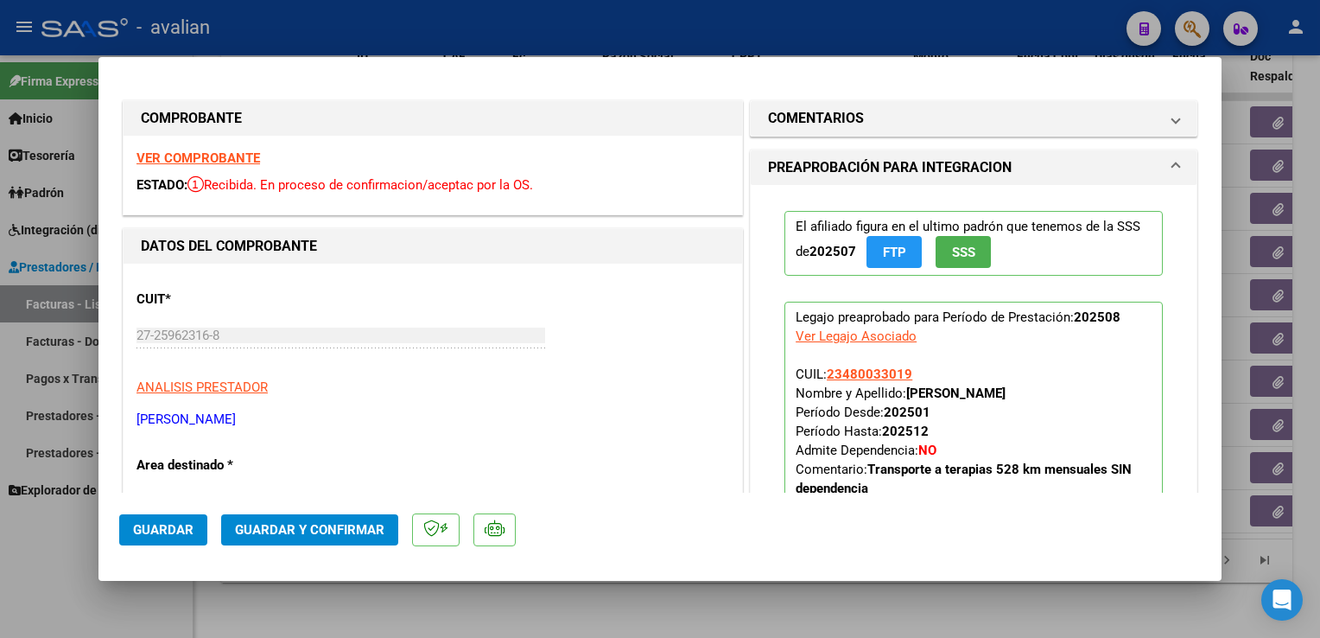
click at [177, 157] on strong "VER COMPROBANTE" at bounding box center [199, 158] width 124 height 16
click at [361, 522] on span "Guardar y Confirmar" at bounding box center [309, 530] width 149 height 16
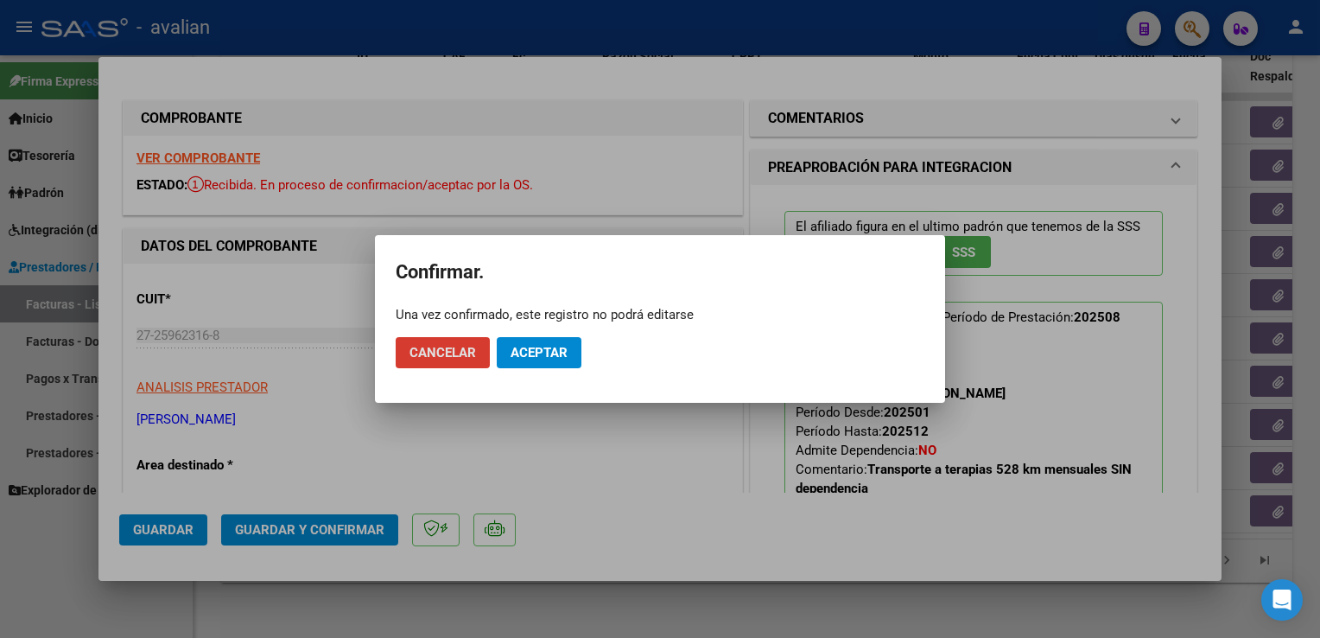
click at [516, 338] on button "Aceptar" at bounding box center [539, 352] width 85 height 31
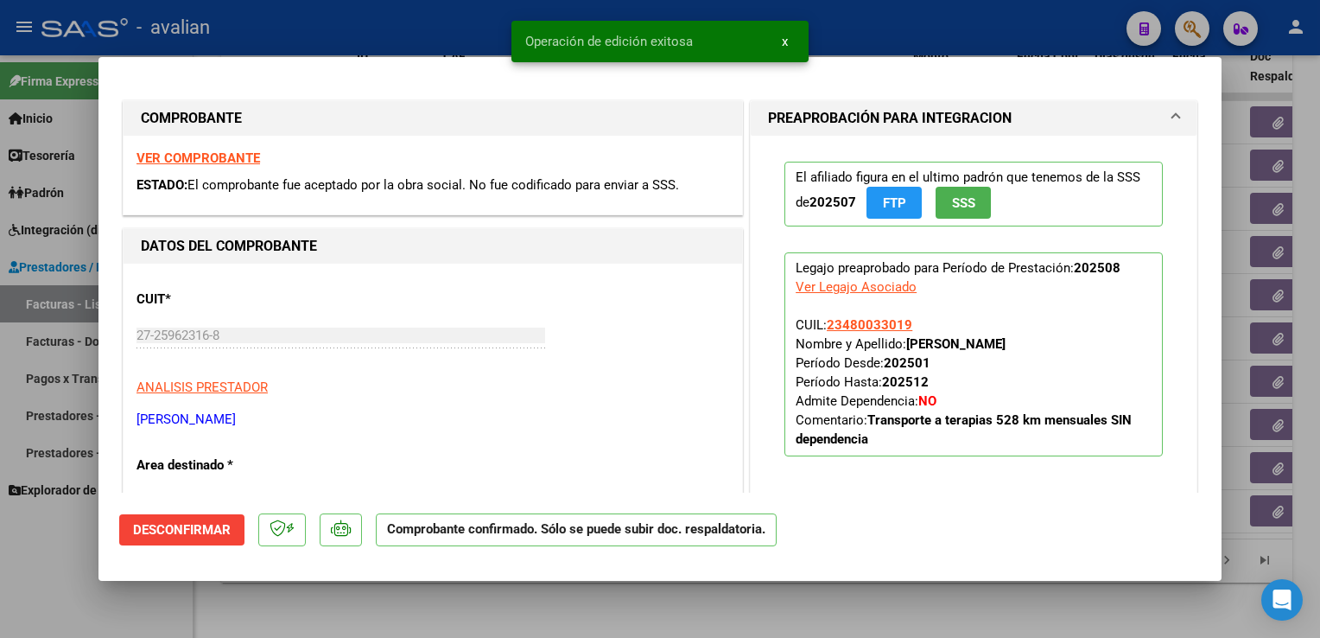
click at [419, 35] on div at bounding box center [660, 319] width 1320 height 638
type input "$ 0,00"
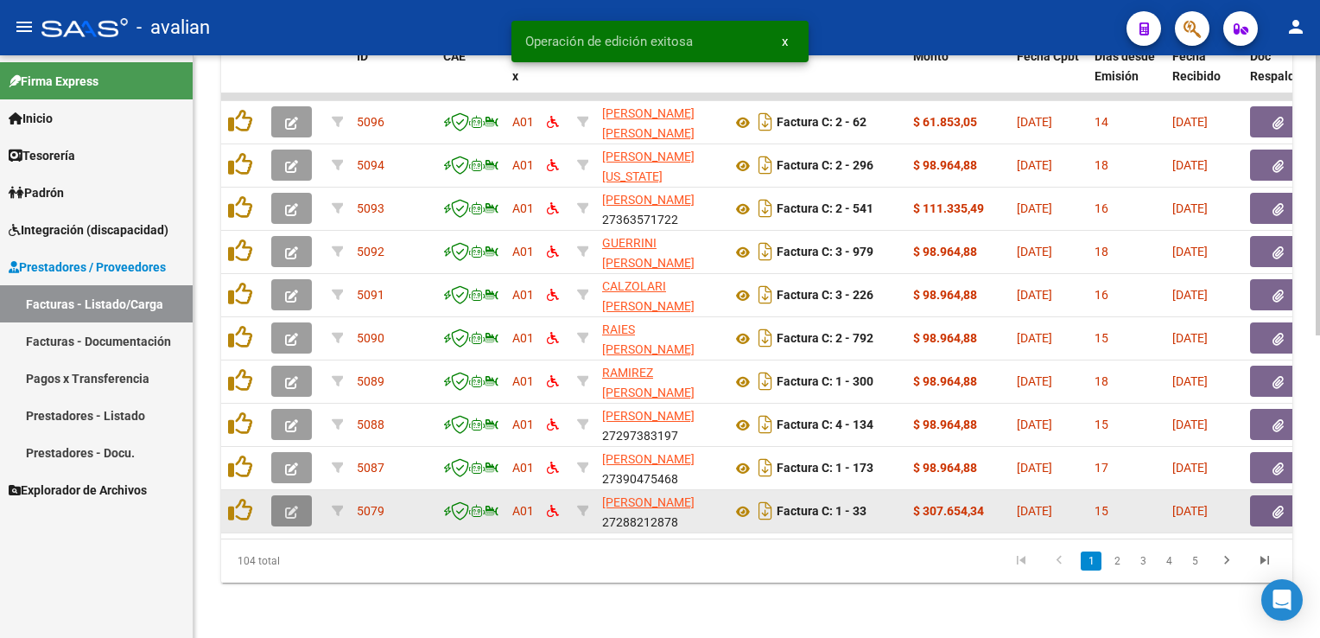
click at [300, 510] on button "button" at bounding box center [291, 510] width 41 height 31
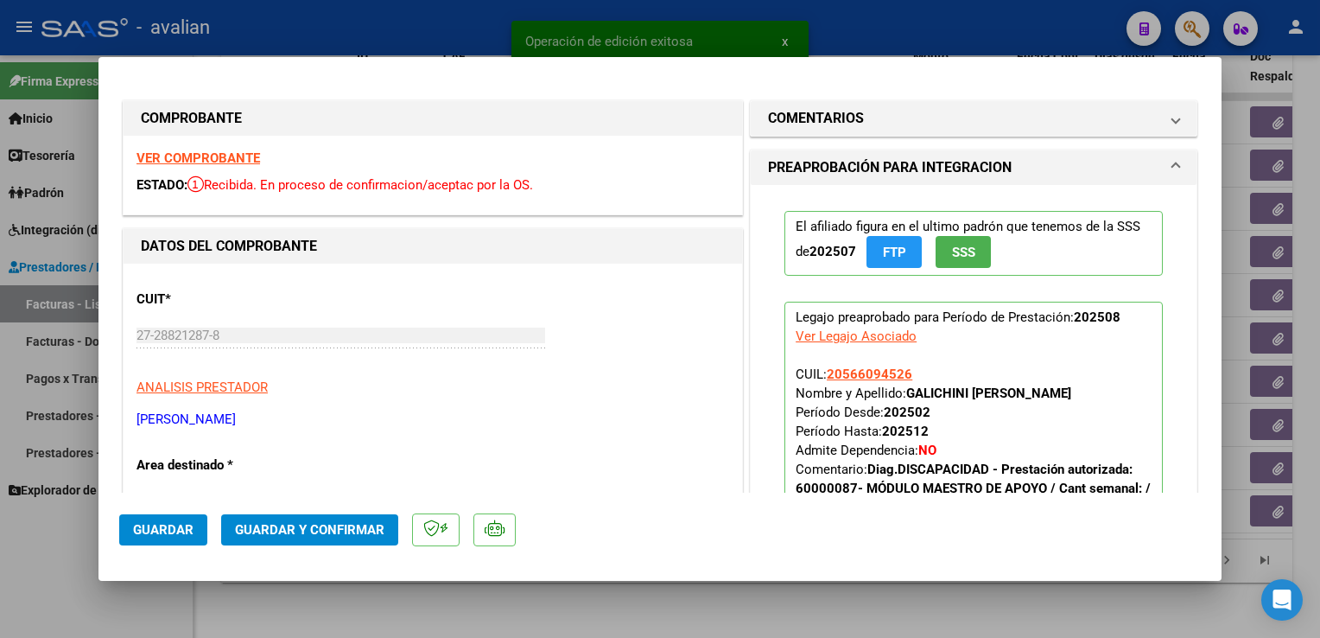
click at [218, 153] on strong "VER COMPROBANTE" at bounding box center [199, 158] width 124 height 16
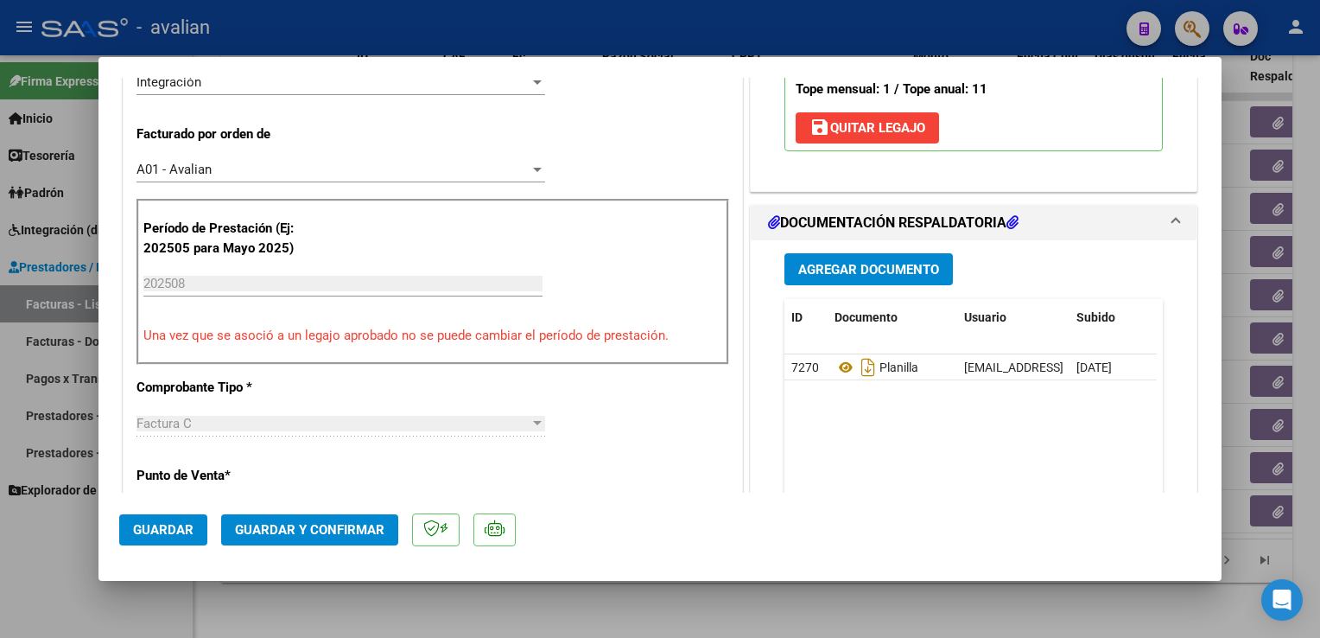
scroll to position [432, 0]
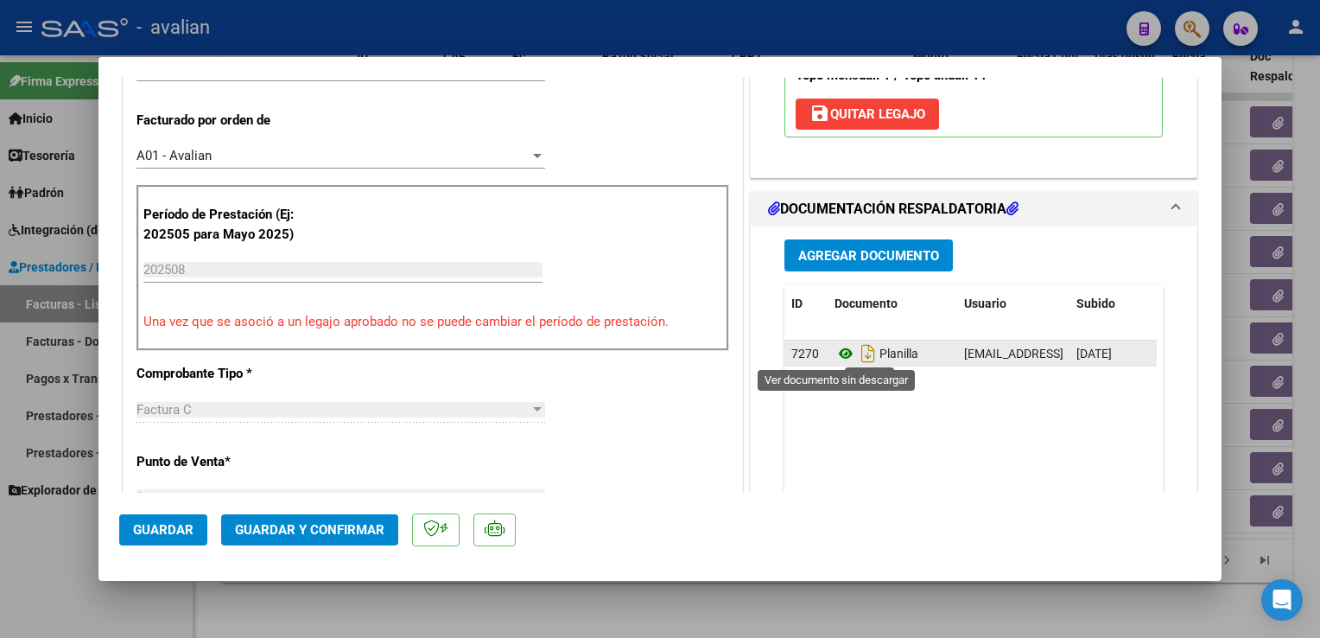
click at [836, 357] on icon at bounding box center [846, 353] width 22 height 21
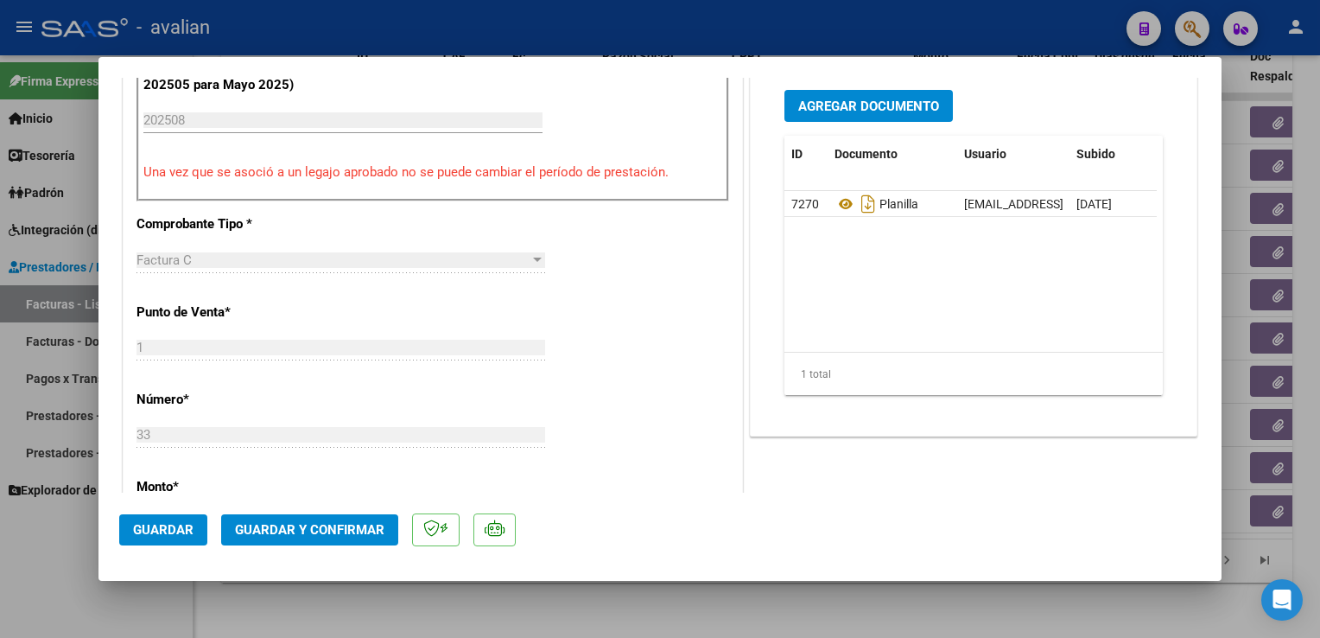
scroll to position [864, 0]
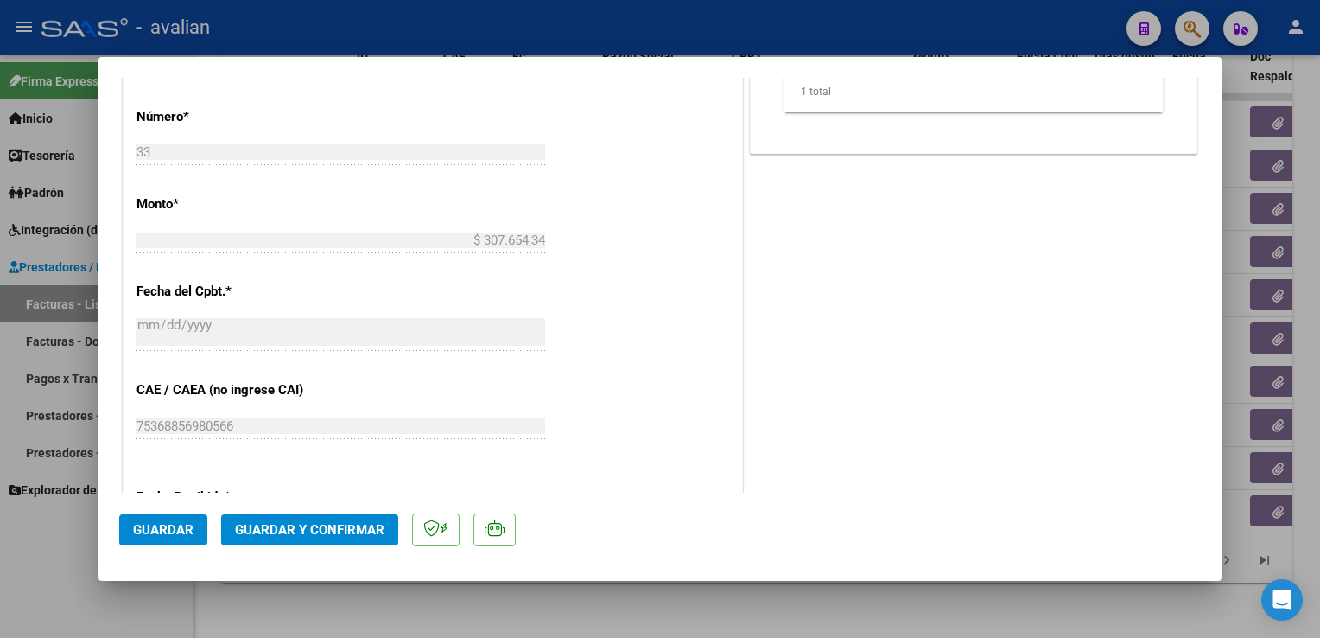
click at [324, 534] on span "Guardar y Confirmar" at bounding box center [309, 530] width 149 height 16
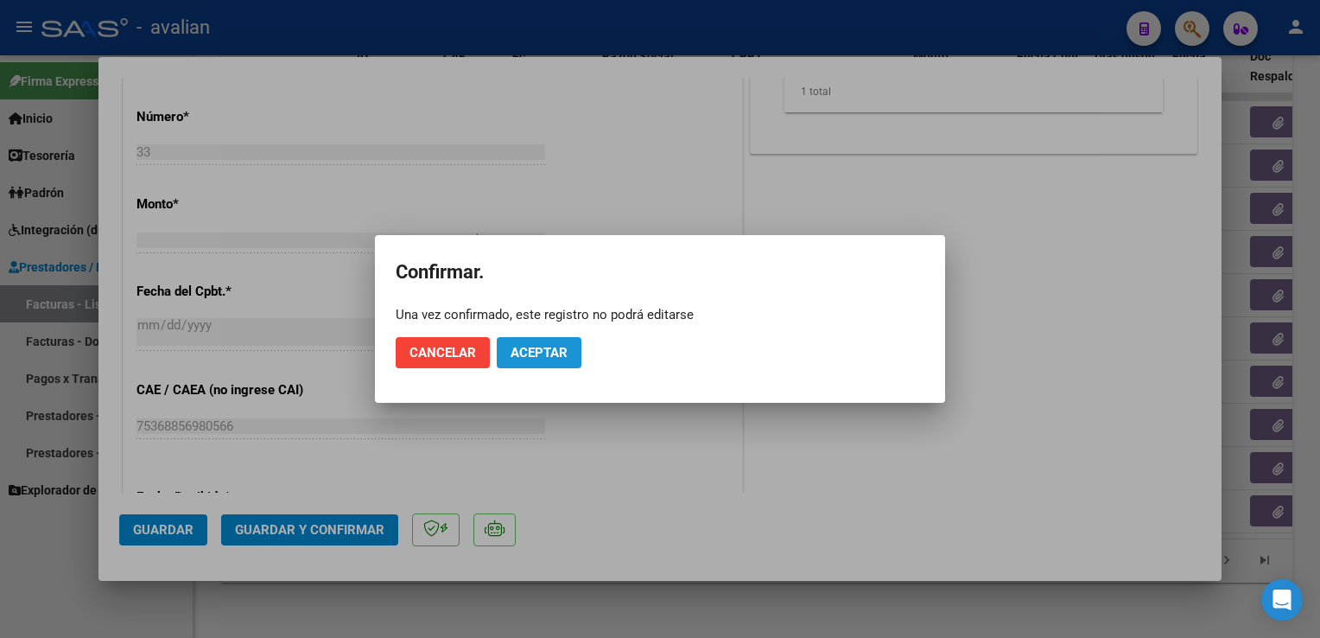
click at [536, 358] on span "Aceptar" at bounding box center [539, 353] width 57 height 16
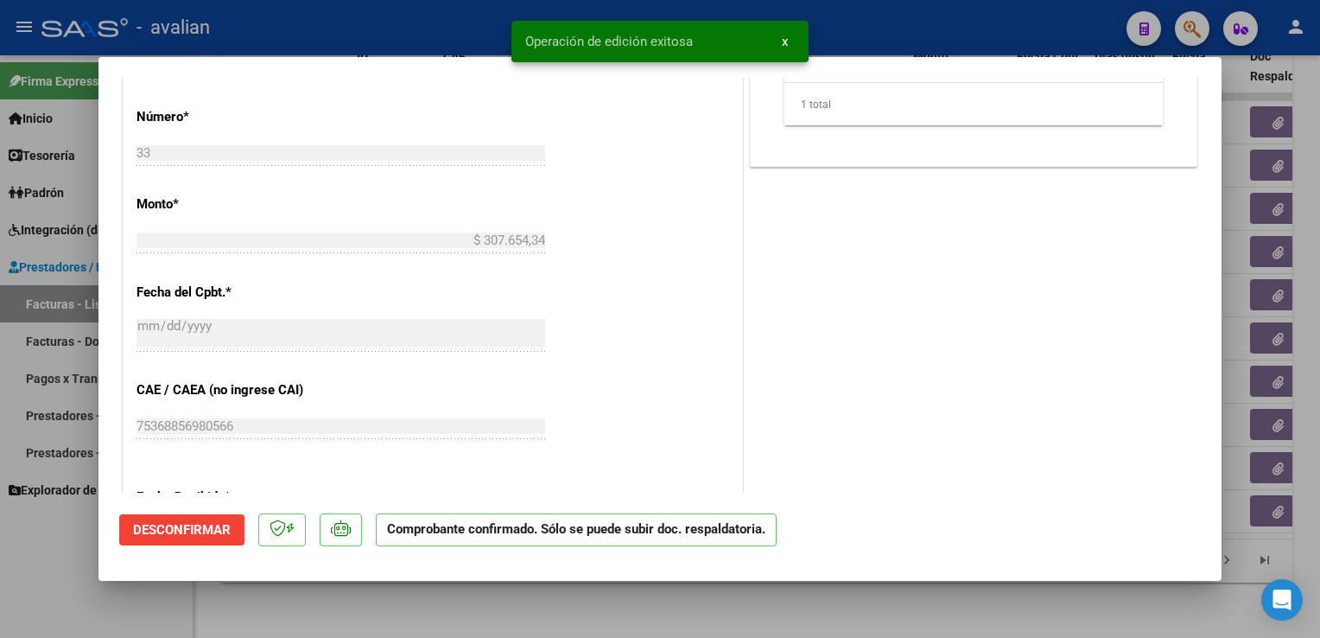
click at [337, 26] on div at bounding box center [660, 319] width 1320 height 638
type input "$ 0,00"
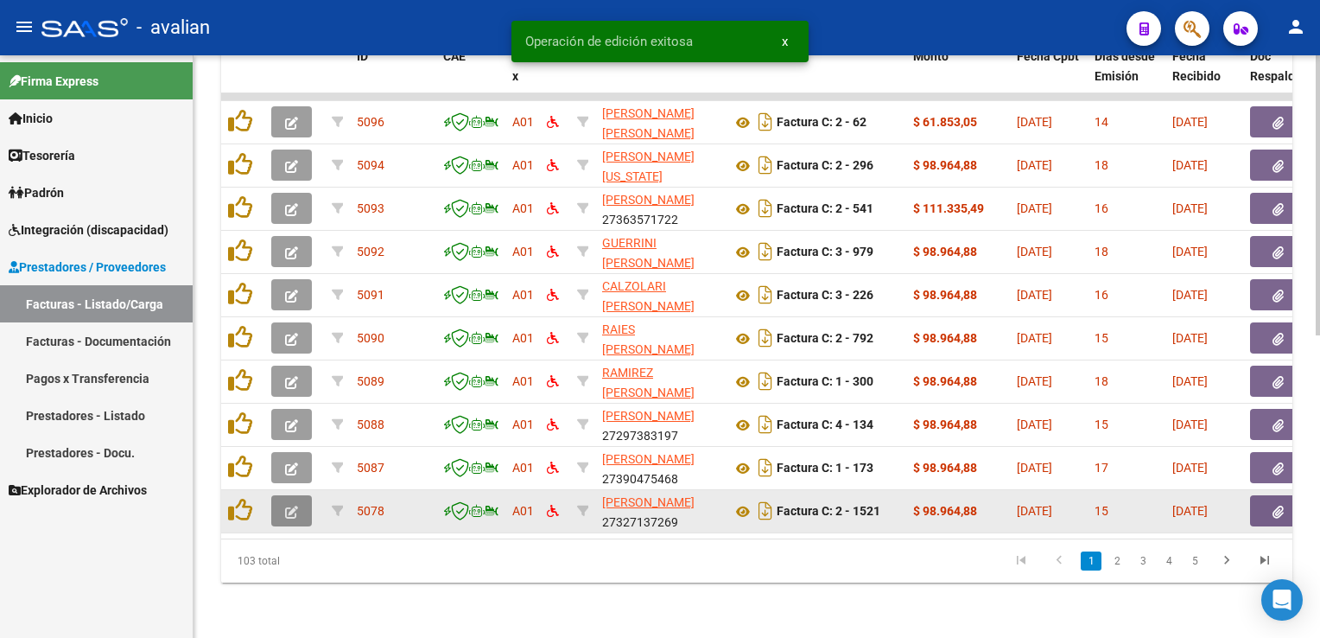
click at [288, 505] on icon "button" at bounding box center [291, 511] width 13 height 13
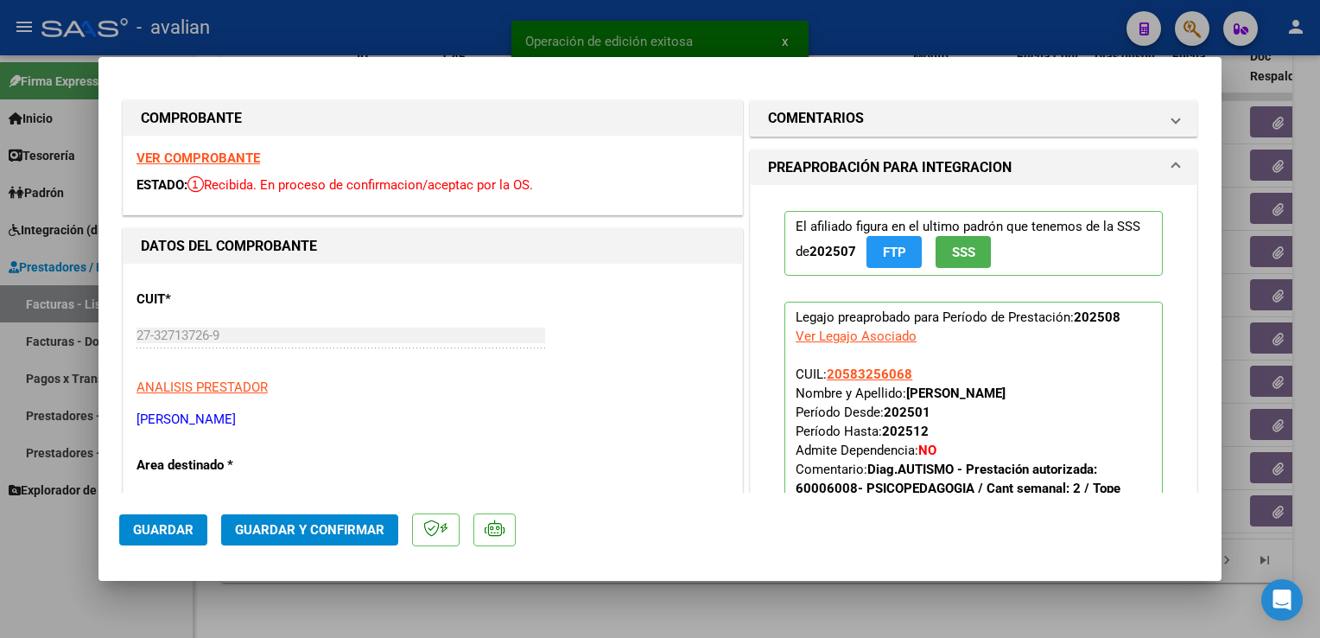
click at [187, 158] on strong "VER COMPROBANTE" at bounding box center [199, 158] width 124 height 16
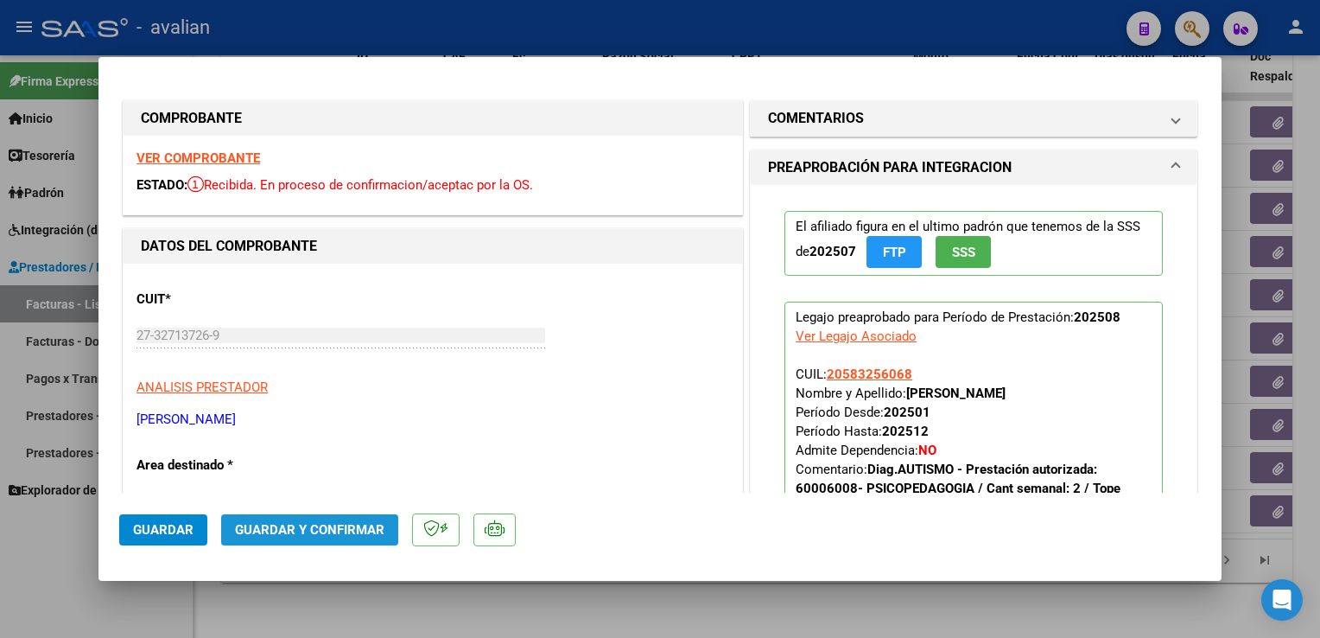
click at [330, 525] on button "Guardar y Confirmar" at bounding box center [309, 529] width 177 height 31
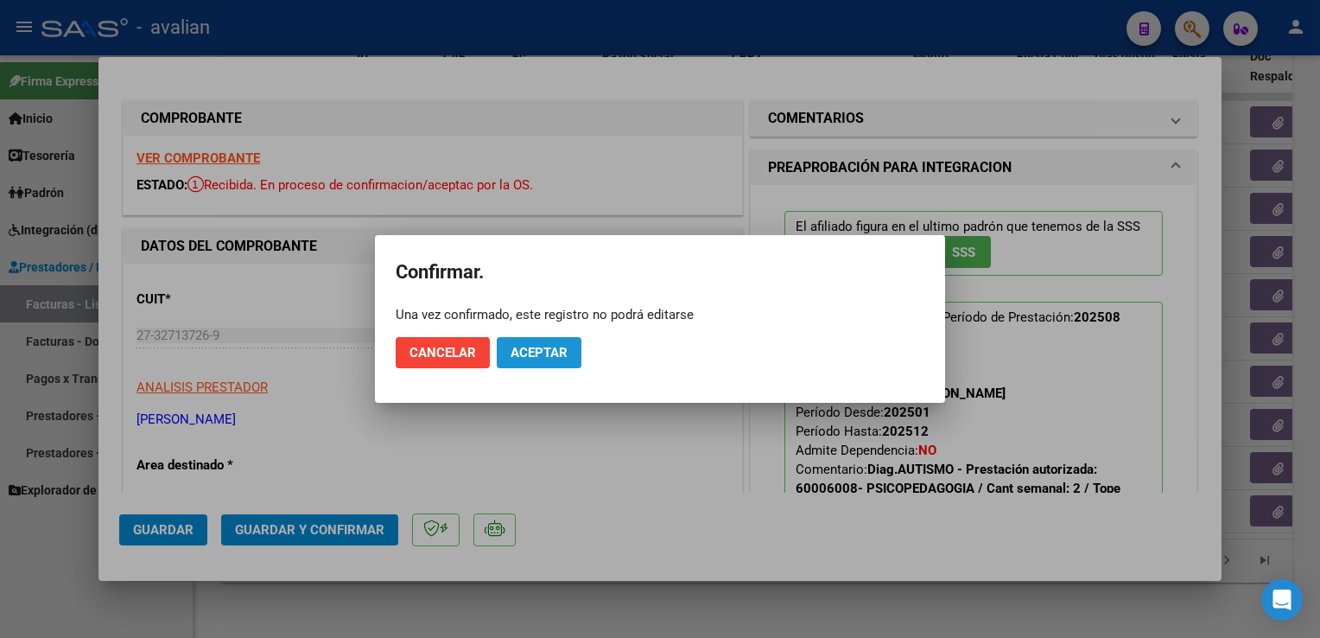
click at [543, 366] on button "Aceptar" at bounding box center [539, 352] width 85 height 31
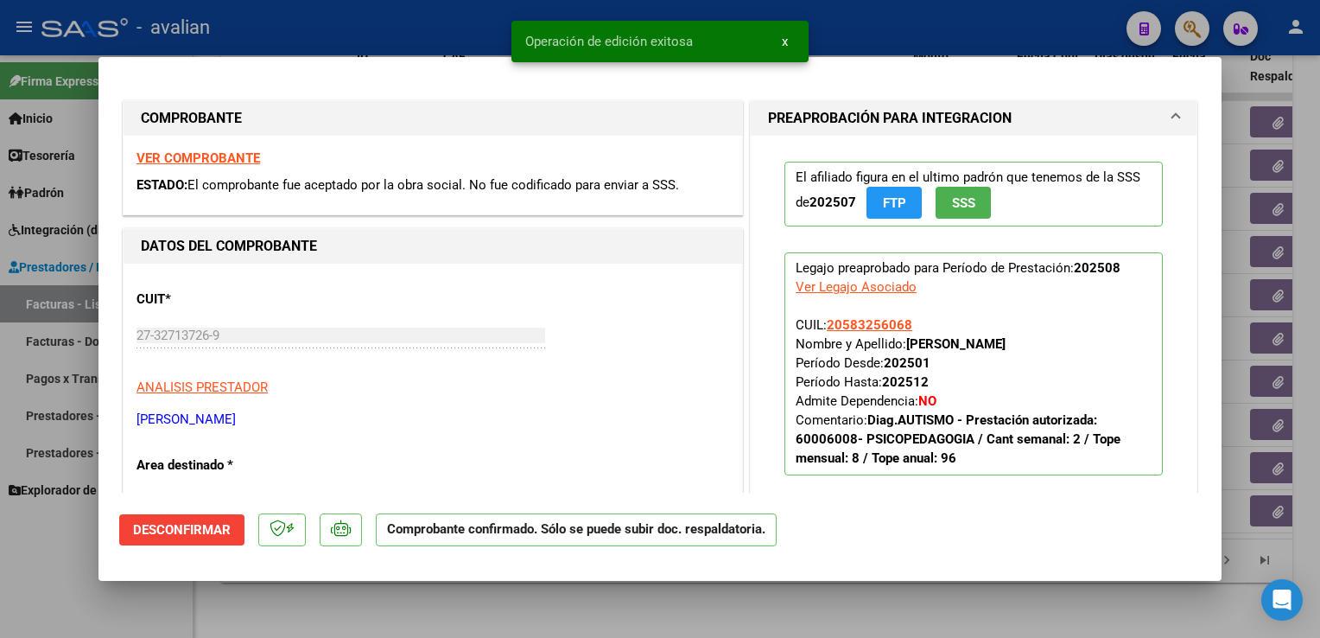
click at [352, 18] on div at bounding box center [660, 319] width 1320 height 638
type input "$ 0,00"
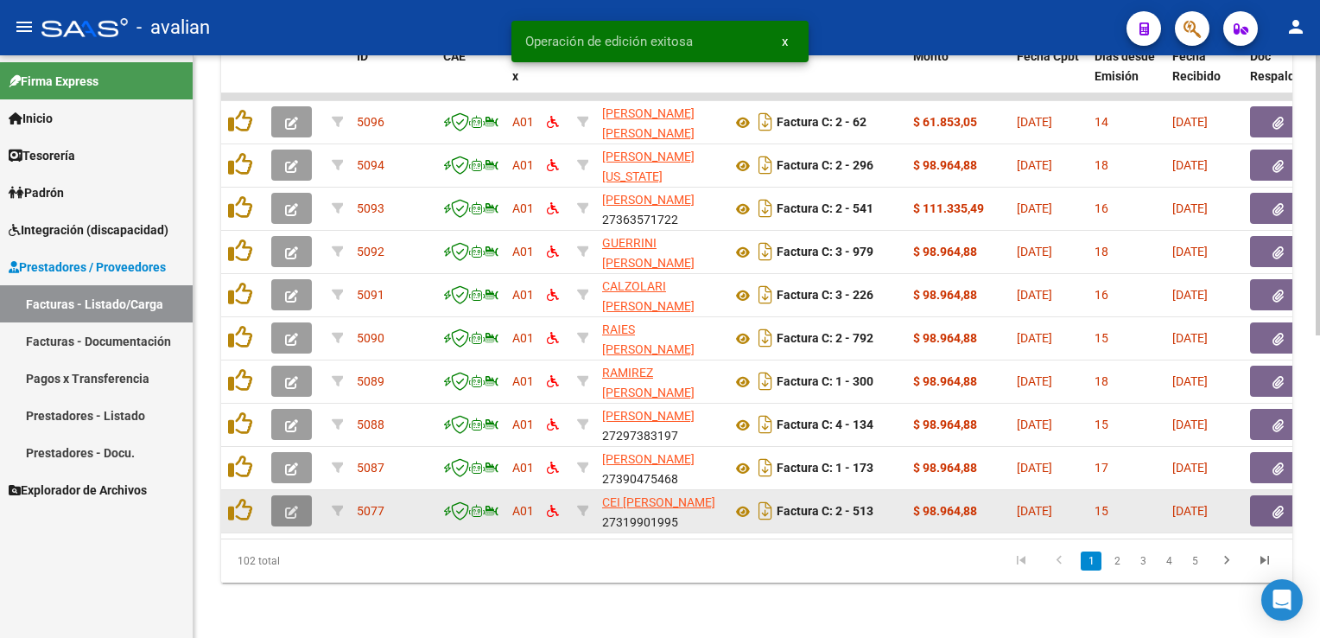
click at [290, 506] on button "button" at bounding box center [291, 510] width 41 height 31
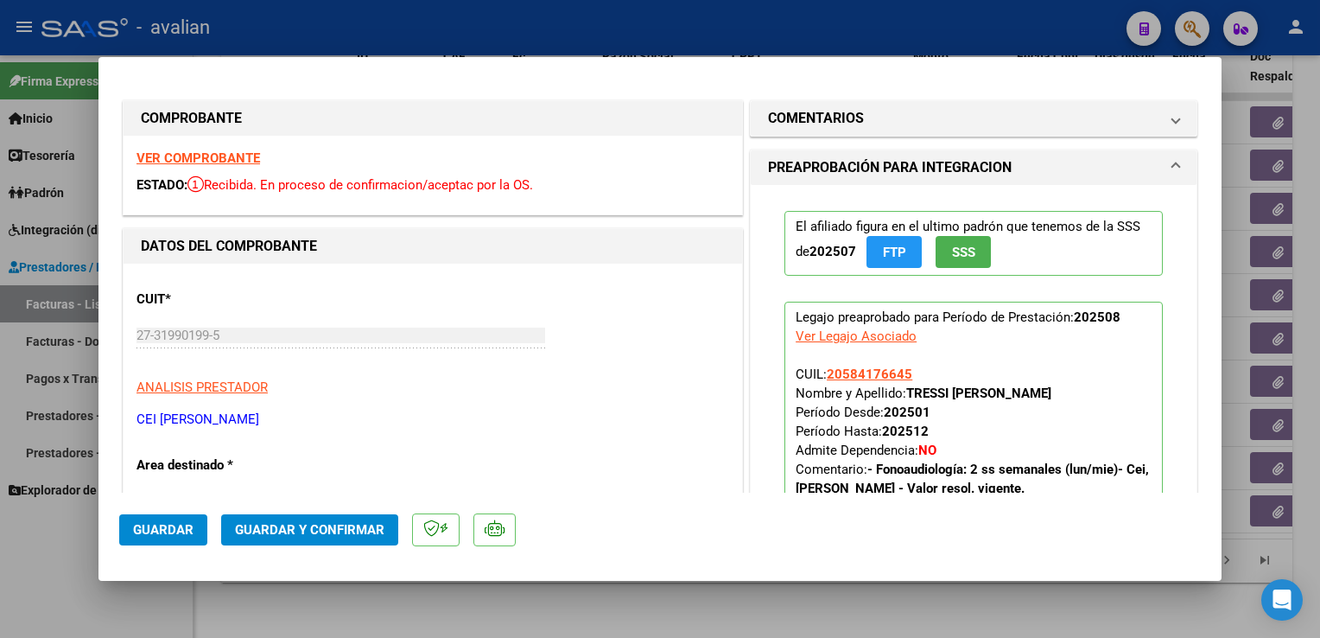
click at [208, 160] on strong "VER COMPROBANTE" at bounding box center [199, 158] width 124 height 16
click at [280, 527] on span "Guardar y Confirmar" at bounding box center [309, 530] width 149 height 16
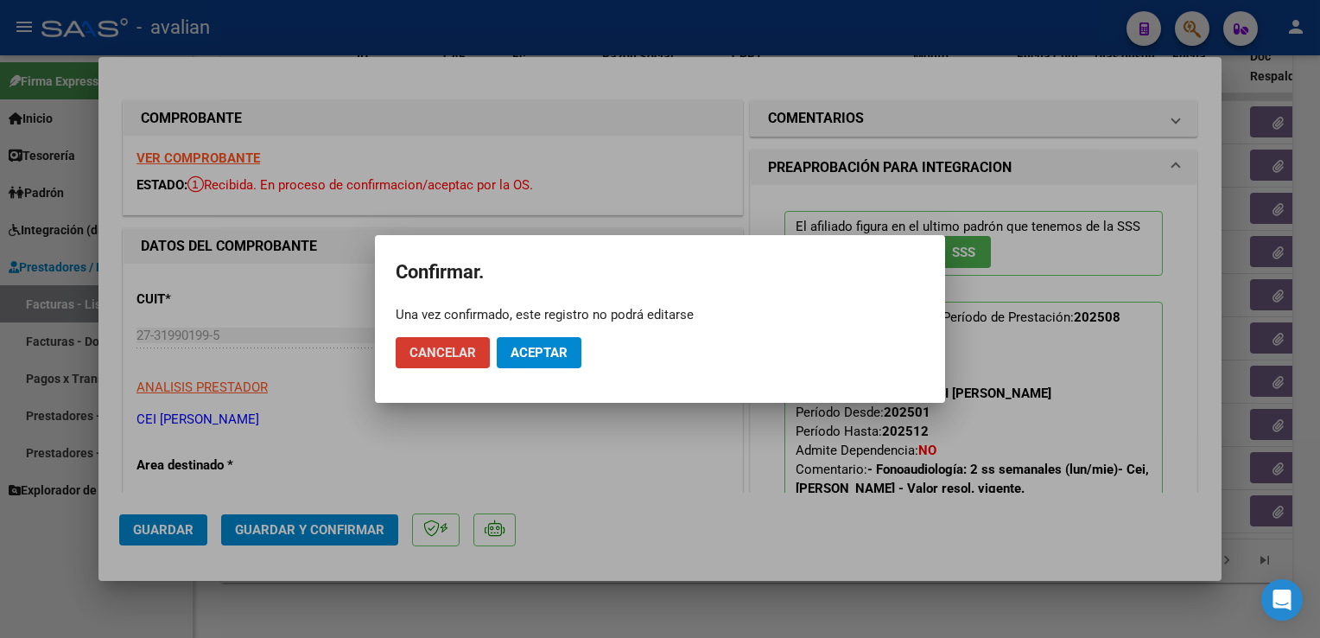
click at [549, 346] on span "Aceptar" at bounding box center [539, 353] width 57 height 16
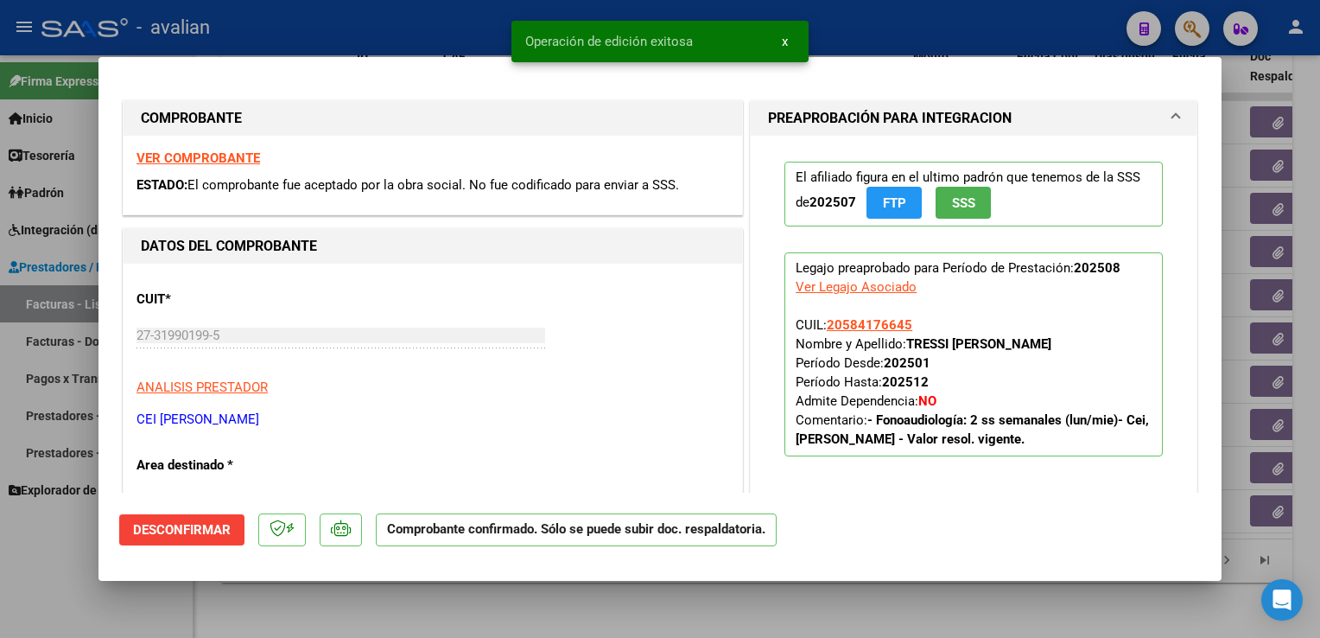
click at [413, 42] on div at bounding box center [660, 319] width 1320 height 638
type input "$ 0,00"
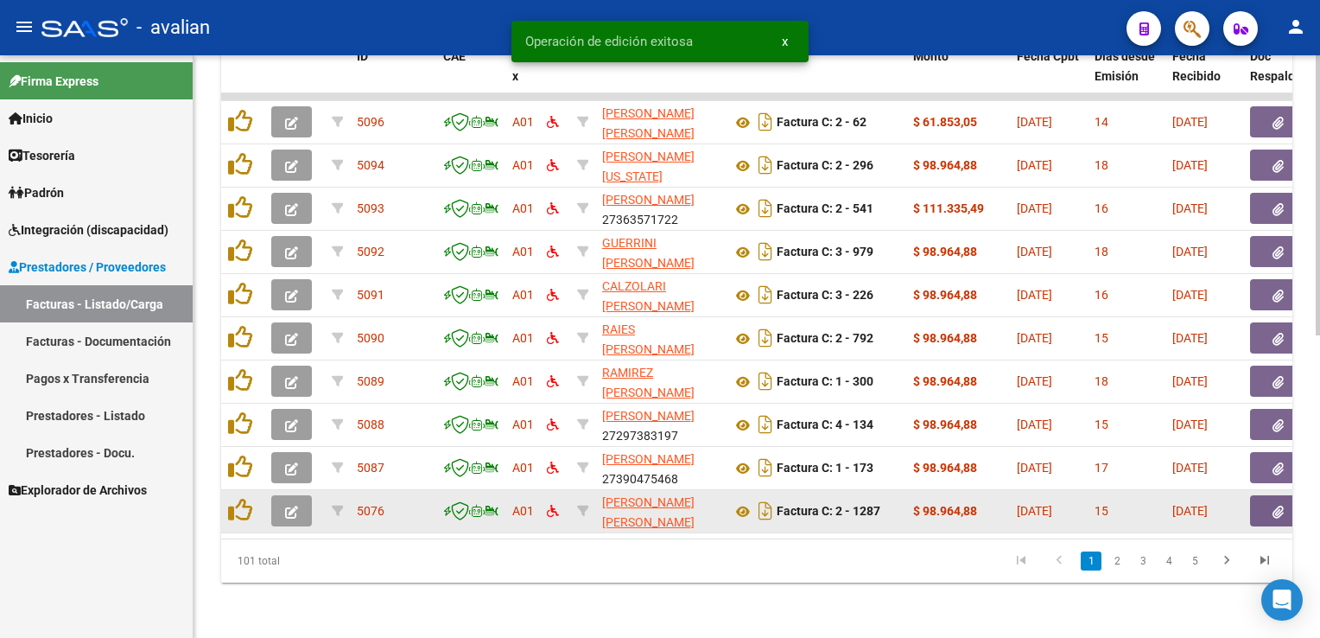
click at [295, 507] on button "button" at bounding box center [291, 510] width 41 height 31
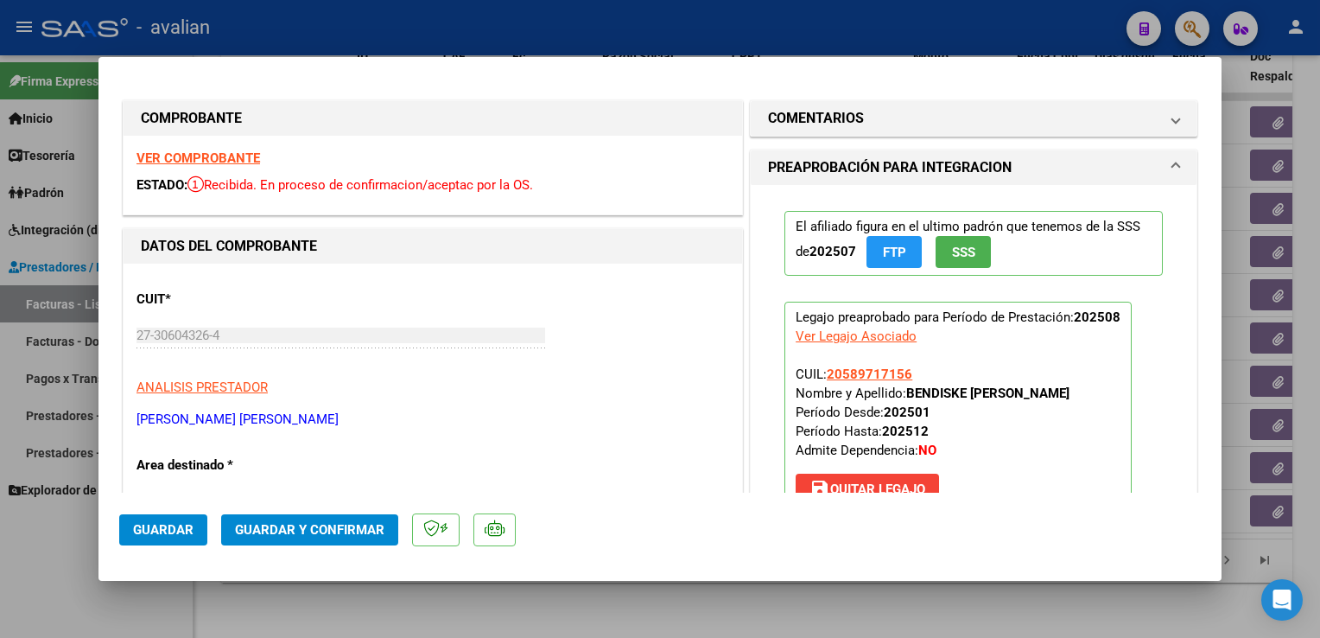
click at [203, 156] on strong "VER COMPROBANTE" at bounding box center [199, 158] width 124 height 16
click at [346, 533] on span "Guardar y Confirmar" at bounding box center [309, 530] width 149 height 16
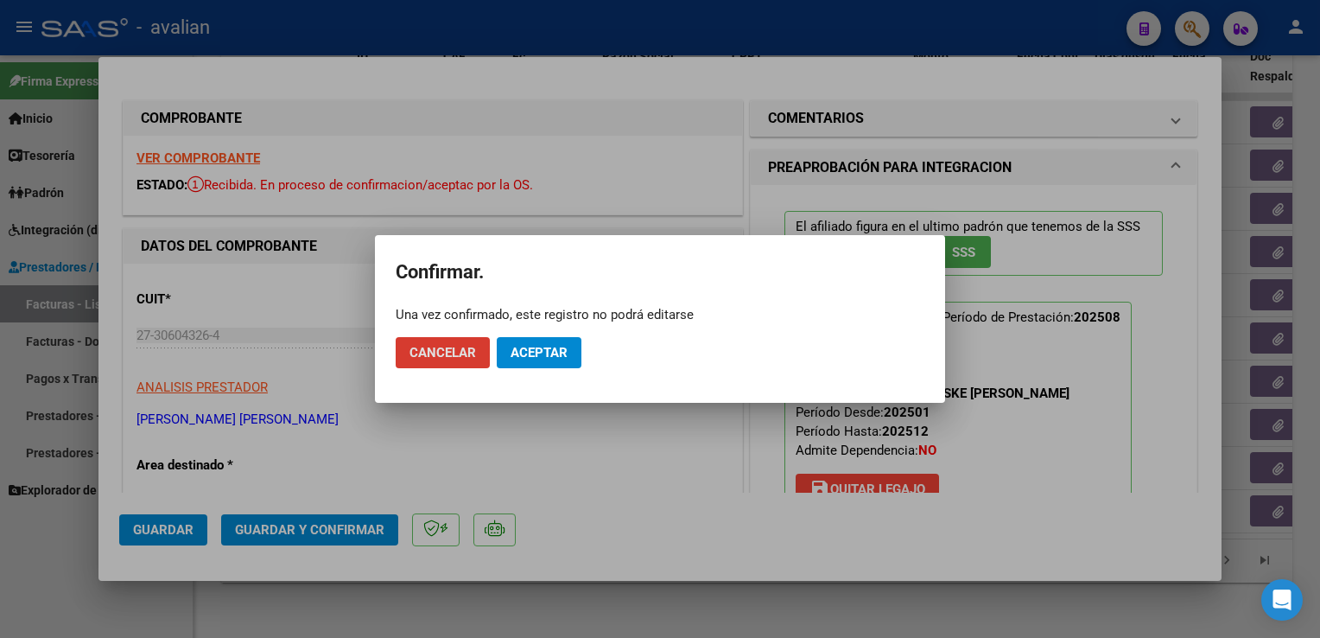
click at [527, 353] on span "Aceptar" at bounding box center [539, 353] width 57 height 16
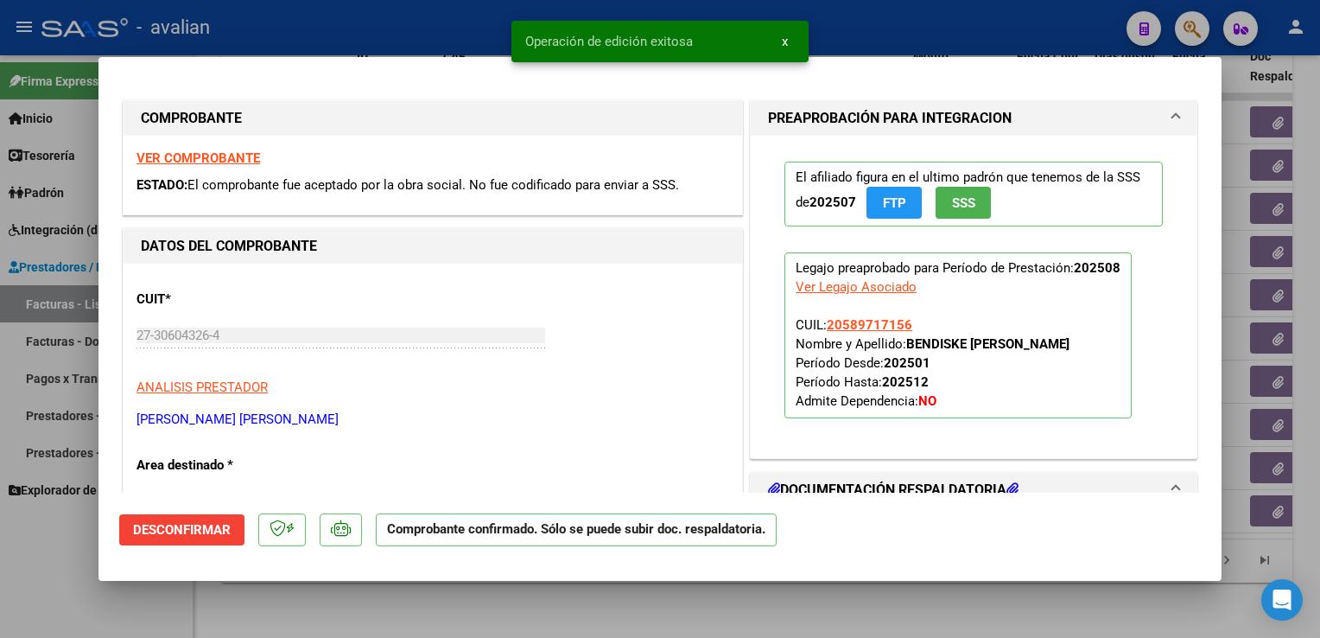
click at [416, 16] on div at bounding box center [660, 319] width 1320 height 638
type input "$ 0,00"
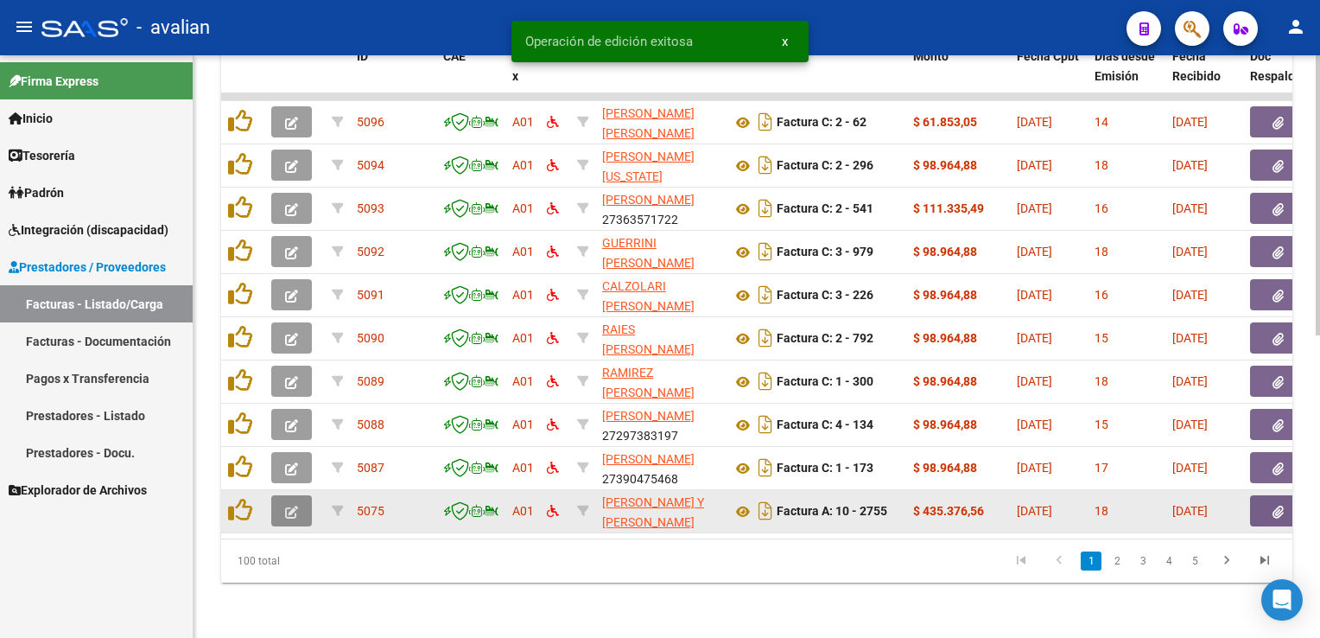
click at [297, 510] on button "button" at bounding box center [291, 510] width 41 height 31
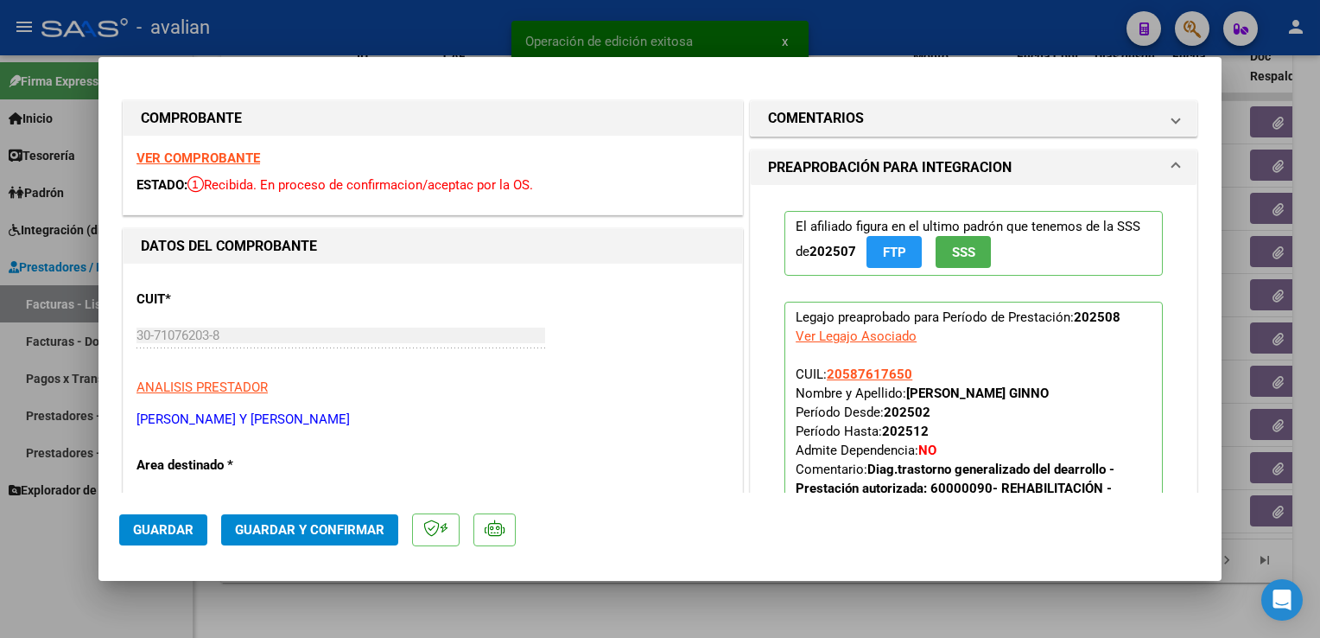
click at [190, 165] on strong "VER COMPROBANTE" at bounding box center [199, 158] width 124 height 16
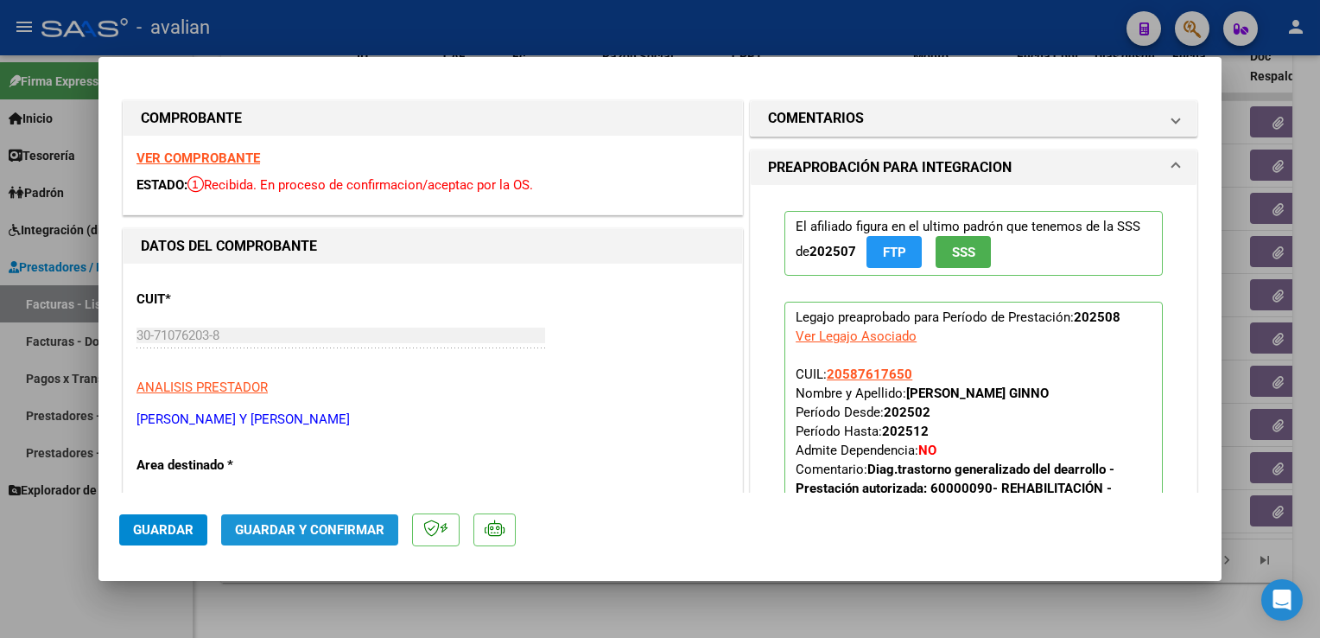
click at [330, 524] on span "Guardar y Confirmar" at bounding box center [309, 530] width 149 height 16
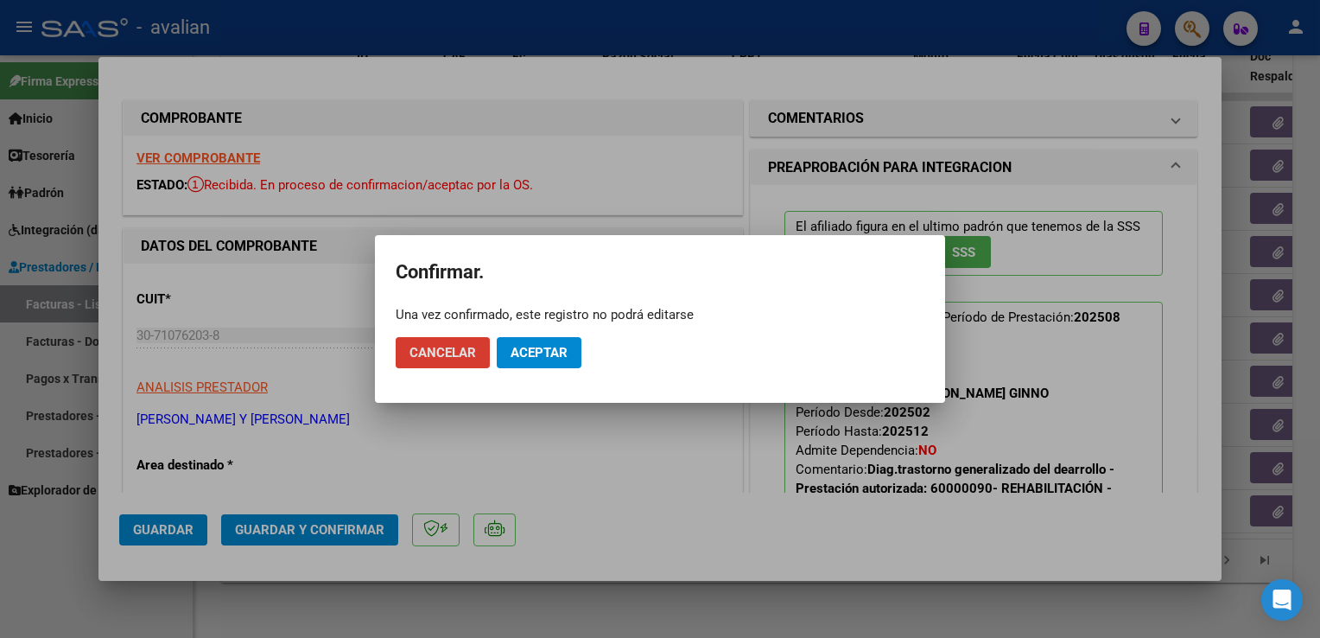
drag, startPoint x: 570, startPoint y: 348, endPoint x: 544, endPoint y: 298, distance: 56.4
click at [570, 348] on button "Aceptar" at bounding box center [539, 352] width 85 height 31
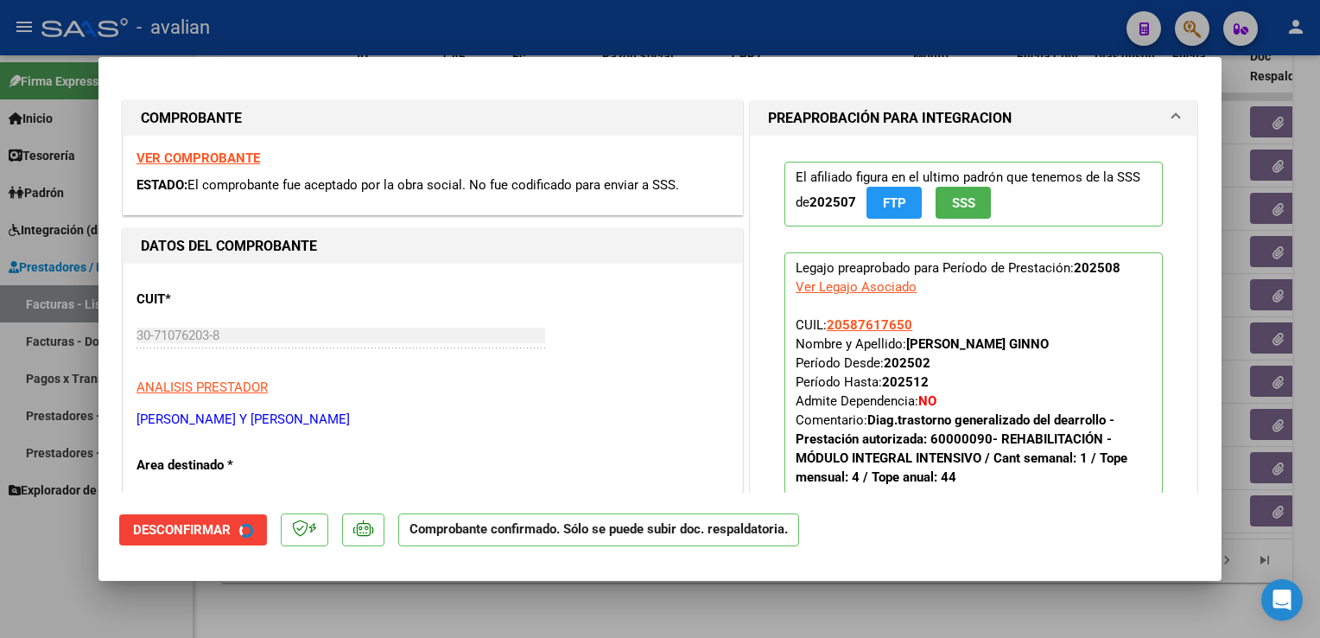
click at [372, 13] on div at bounding box center [660, 319] width 1320 height 638
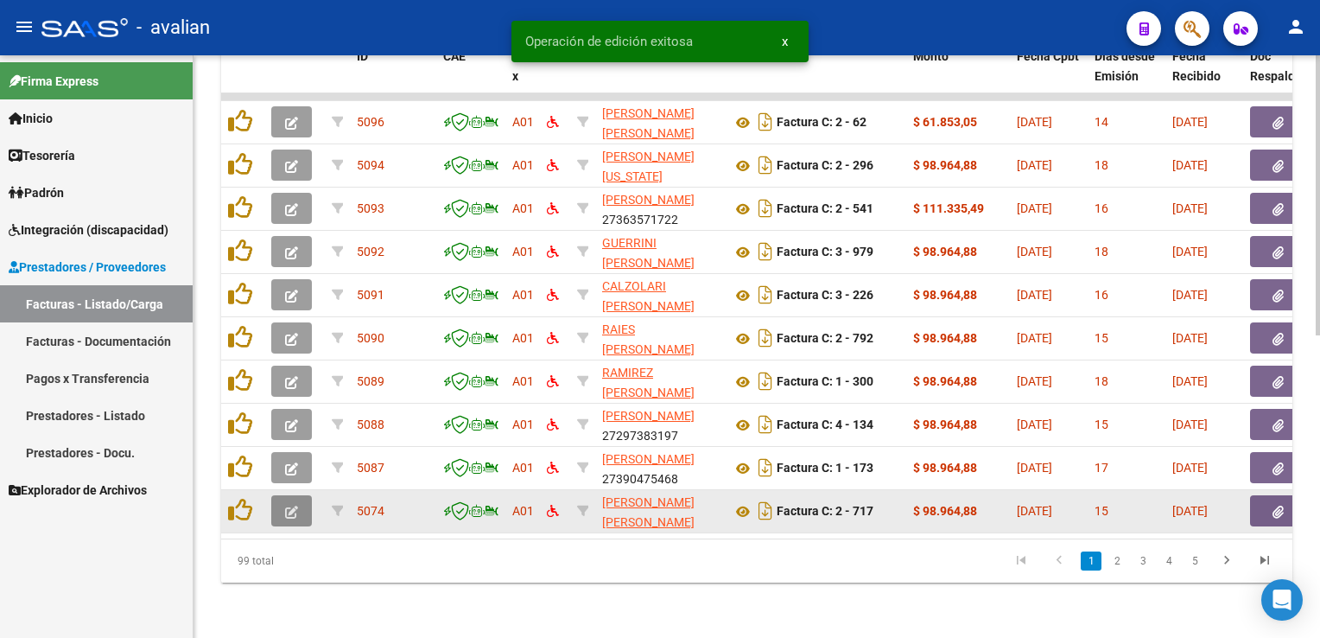
click at [301, 495] on button "button" at bounding box center [291, 510] width 41 height 31
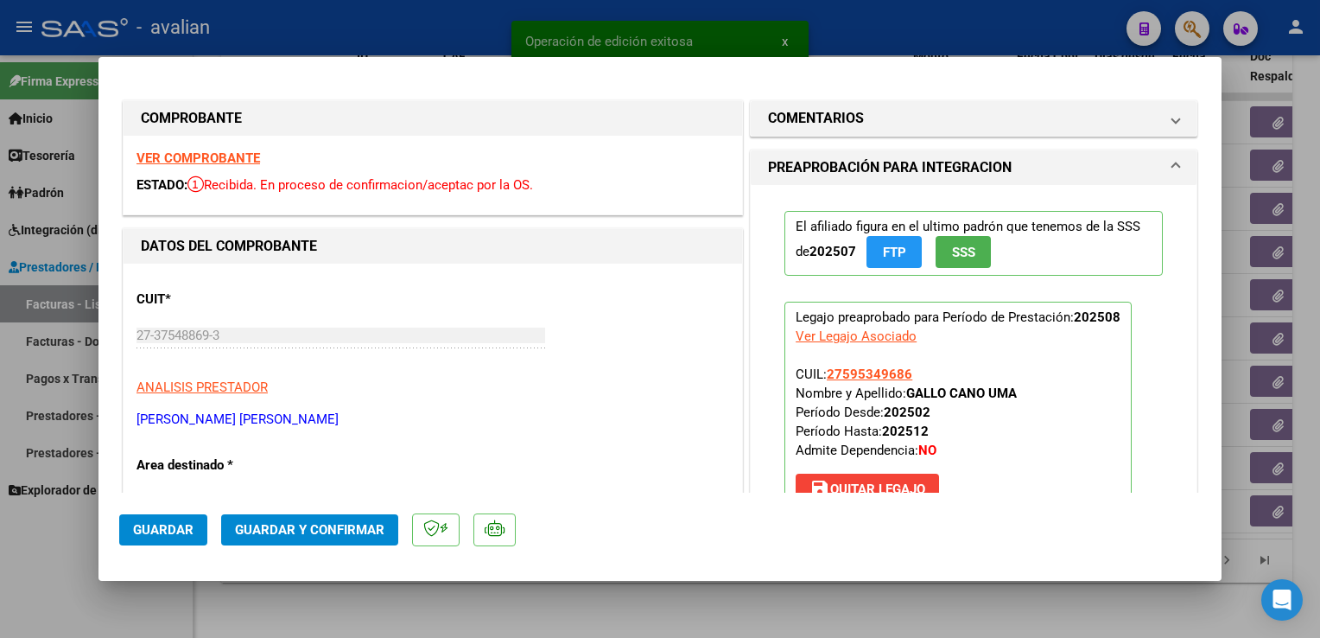
click at [229, 163] on strong "VER COMPROBANTE" at bounding box center [199, 158] width 124 height 16
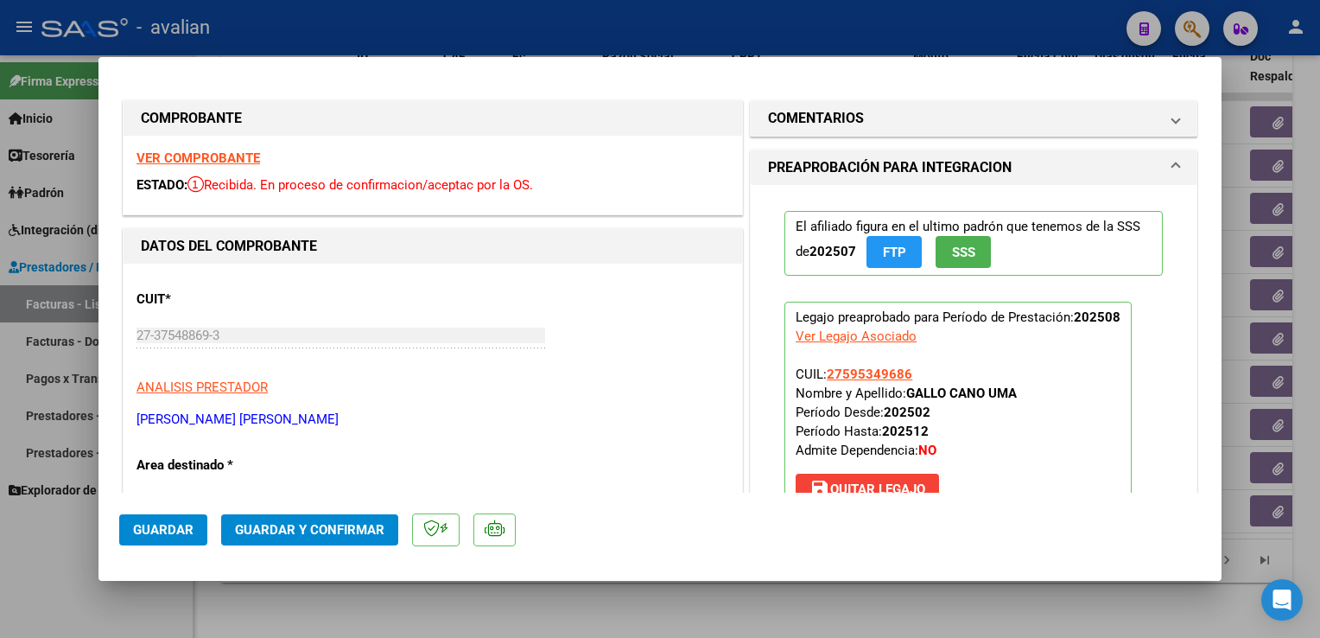
click at [309, 518] on button "Guardar y Confirmar" at bounding box center [309, 529] width 177 height 31
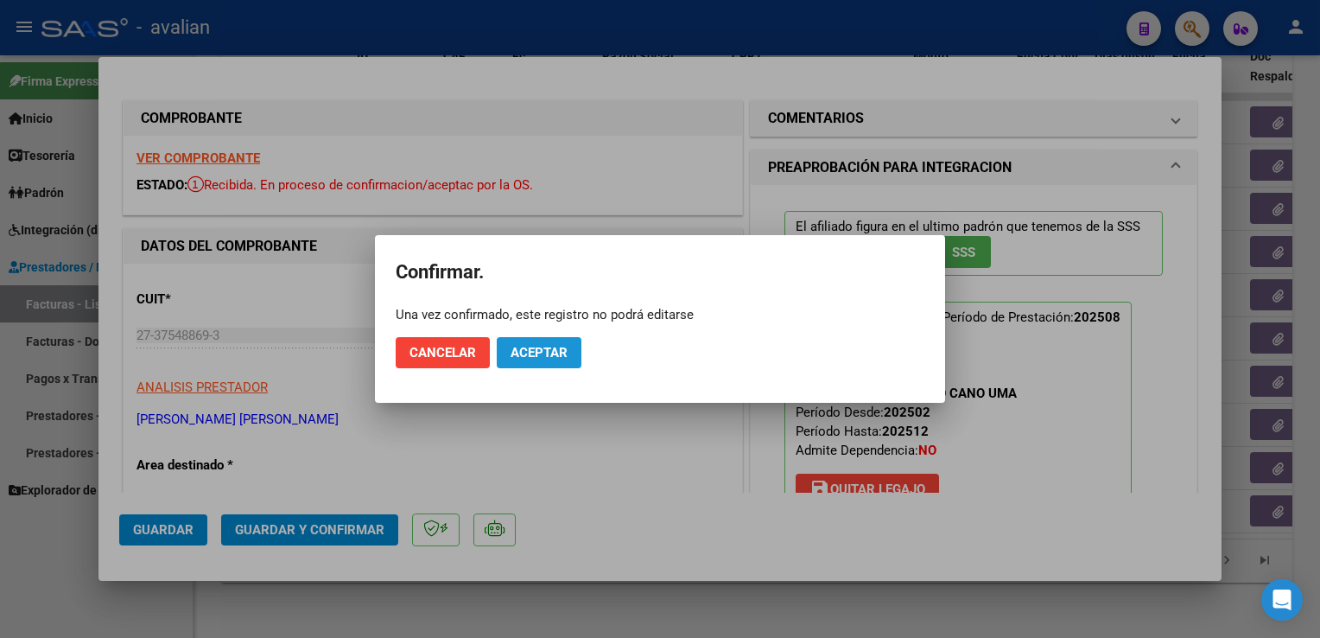
click at [521, 349] on span "Aceptar" at bounding box center [539, 353] width 57 height 16
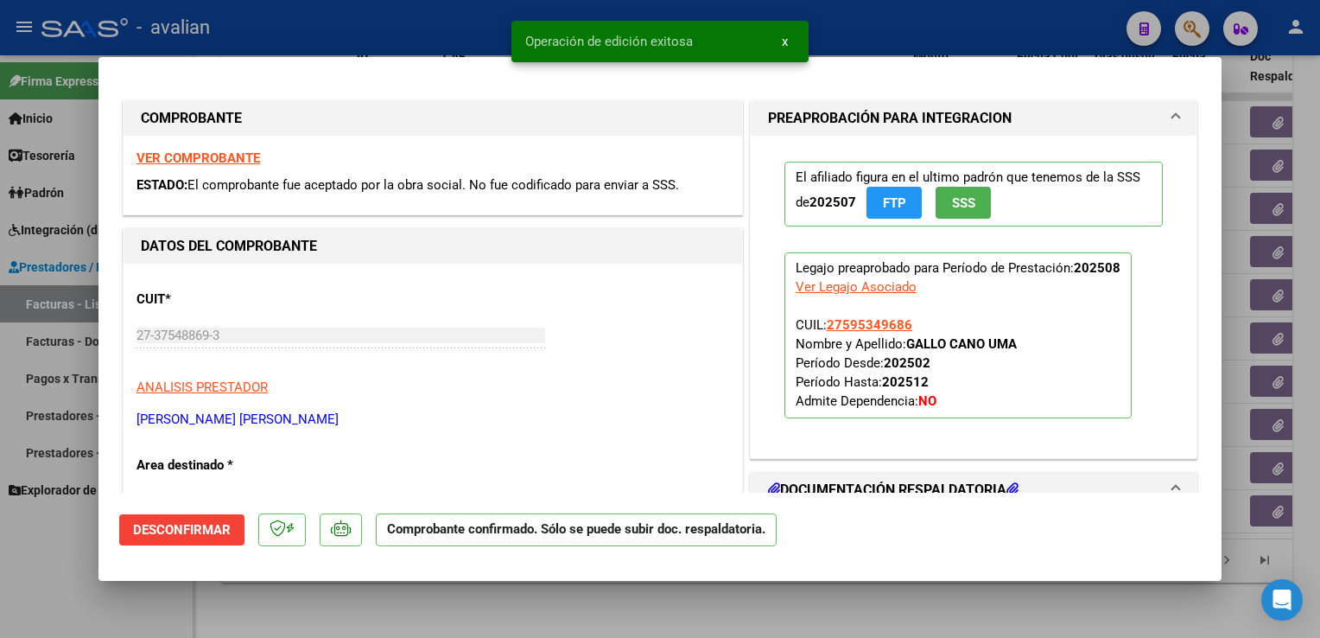
click at [318, 46] on div at bounding box center [660, 319] width 1320 height 638
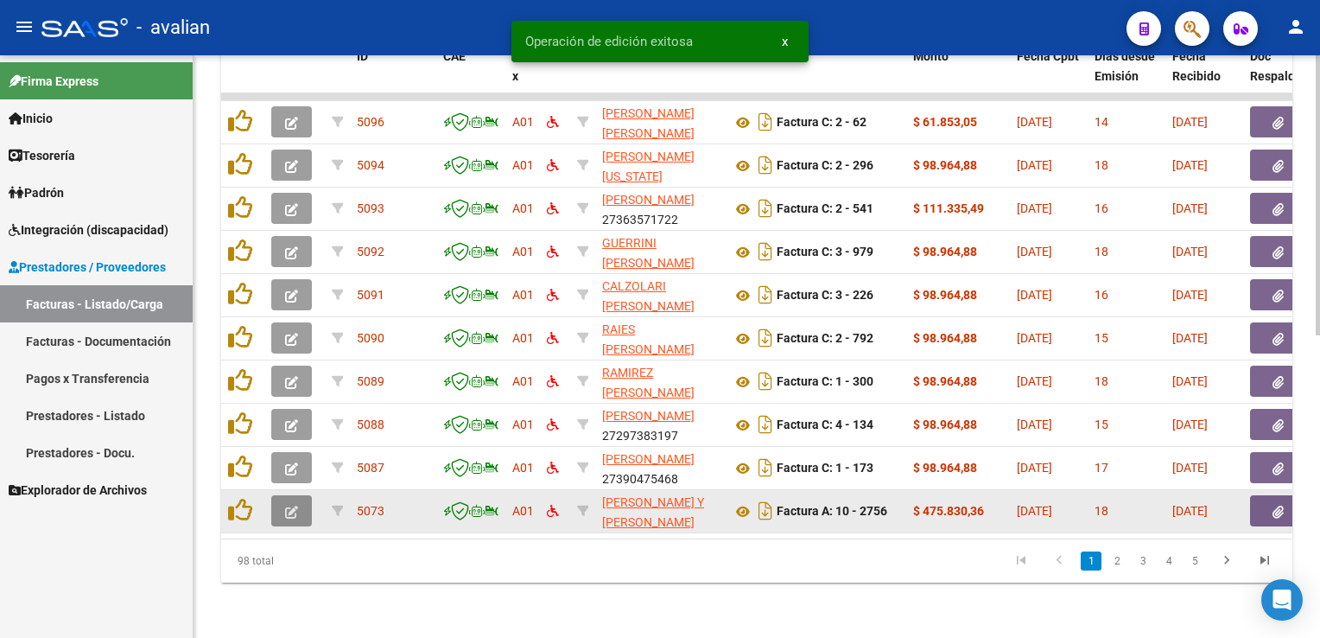
click at [293, 508] on button "button" at bounding box center [291, 510] width 41 height 31
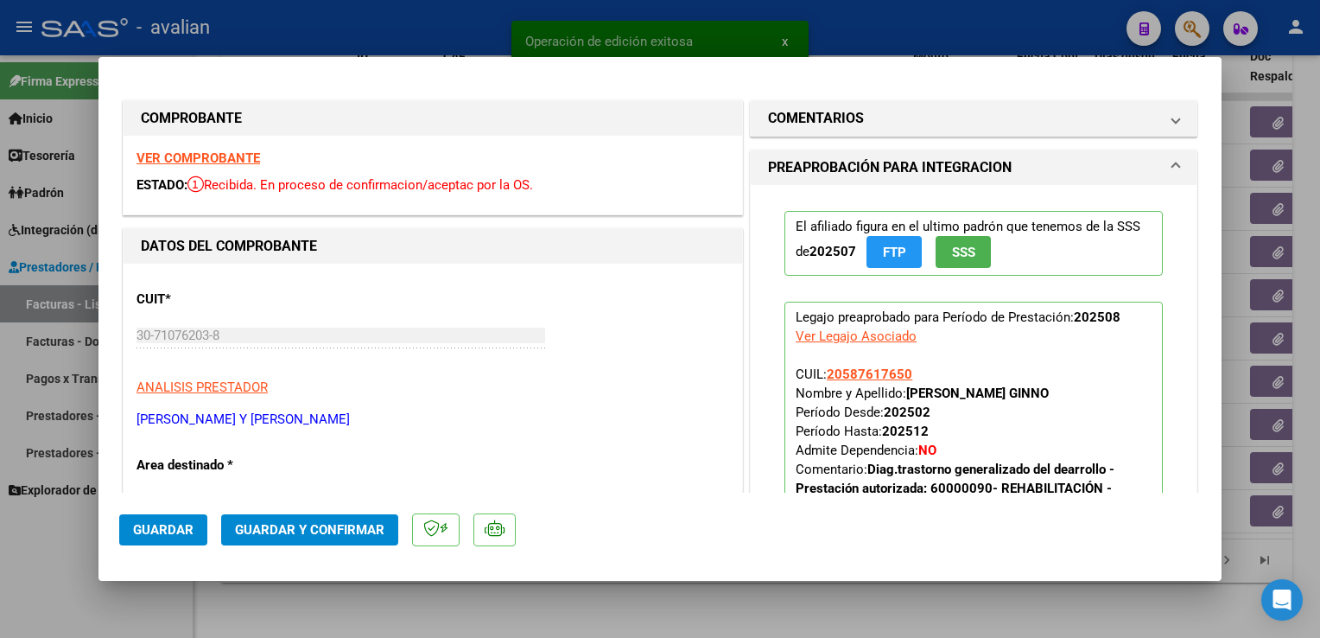
click at [242, 156] on strong "VER COMPROBANTE" at bounding box center [199, 158] width 124 height 16
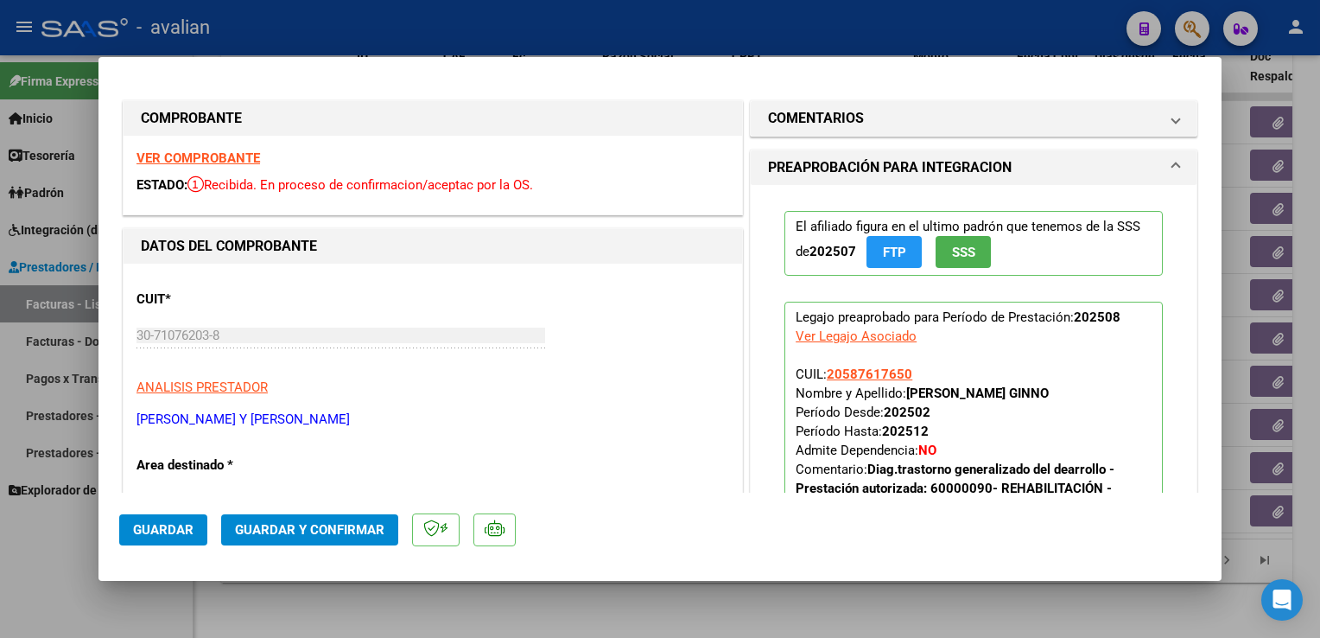
click at [296, 533] on span "Guardar y Confirmar" at bounding box center [309, 530] width 149 height 16
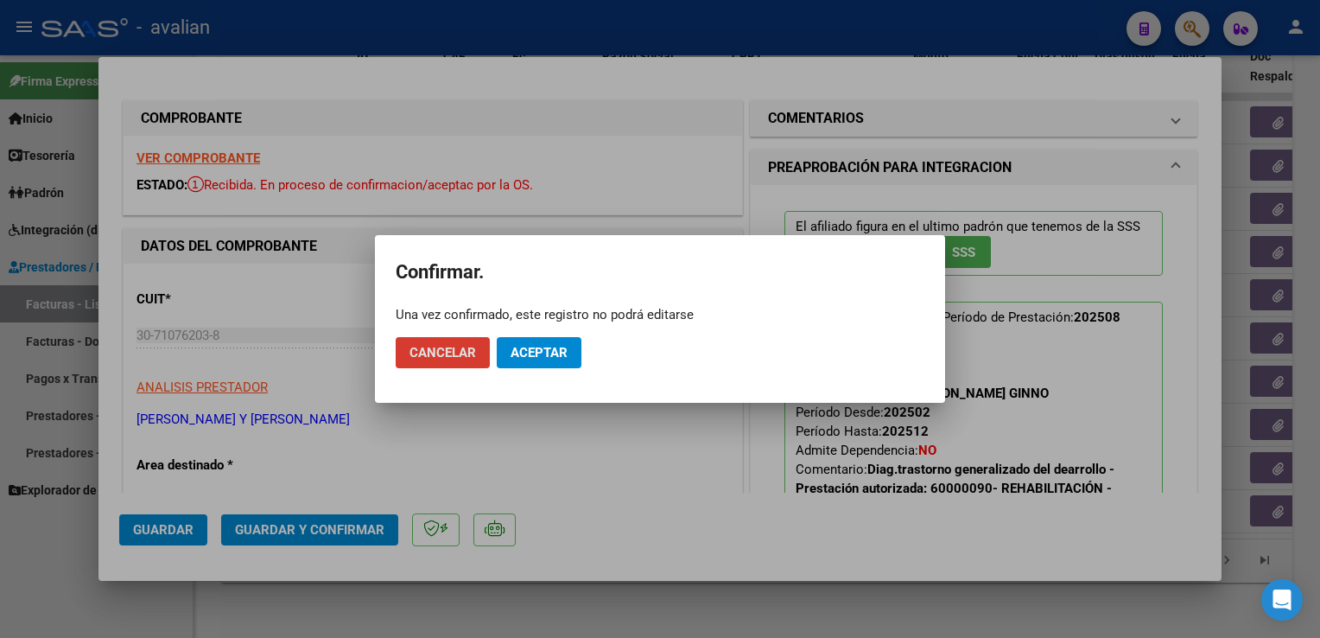
click at [575, 364] on button "Aceptar" at bounding box center [539, 352] width 85 height 31
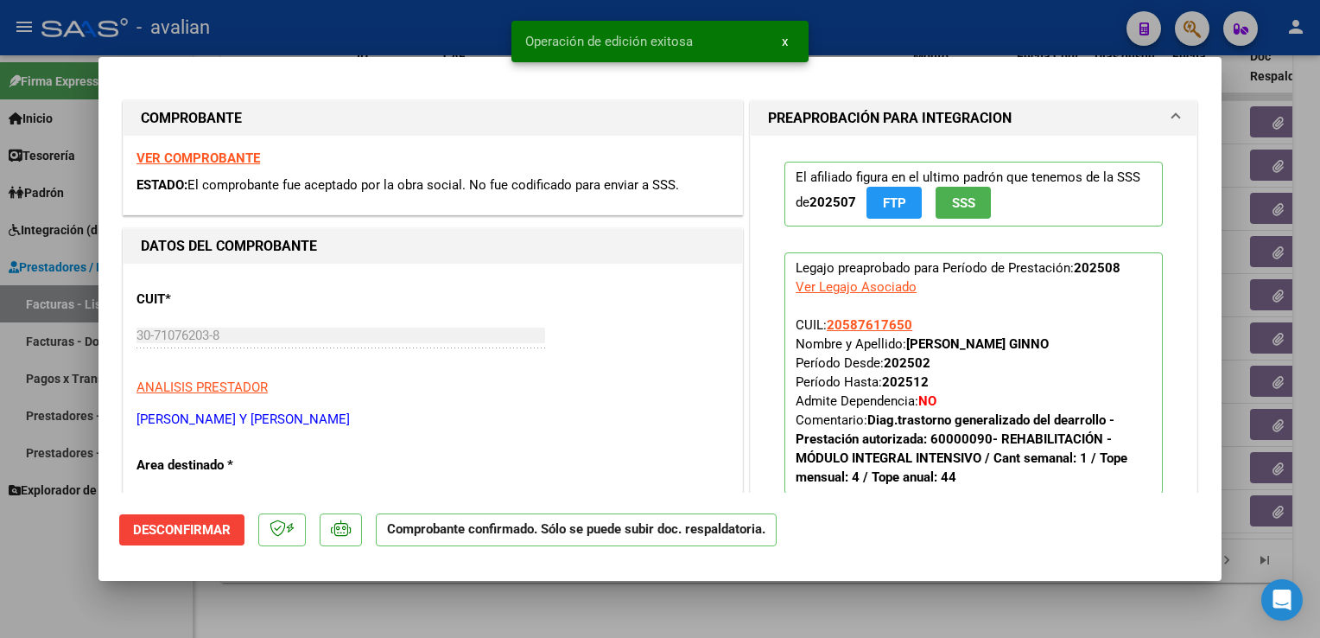
click at [485, 4] on div at bounding box center [660, 319] width 1320 height 638
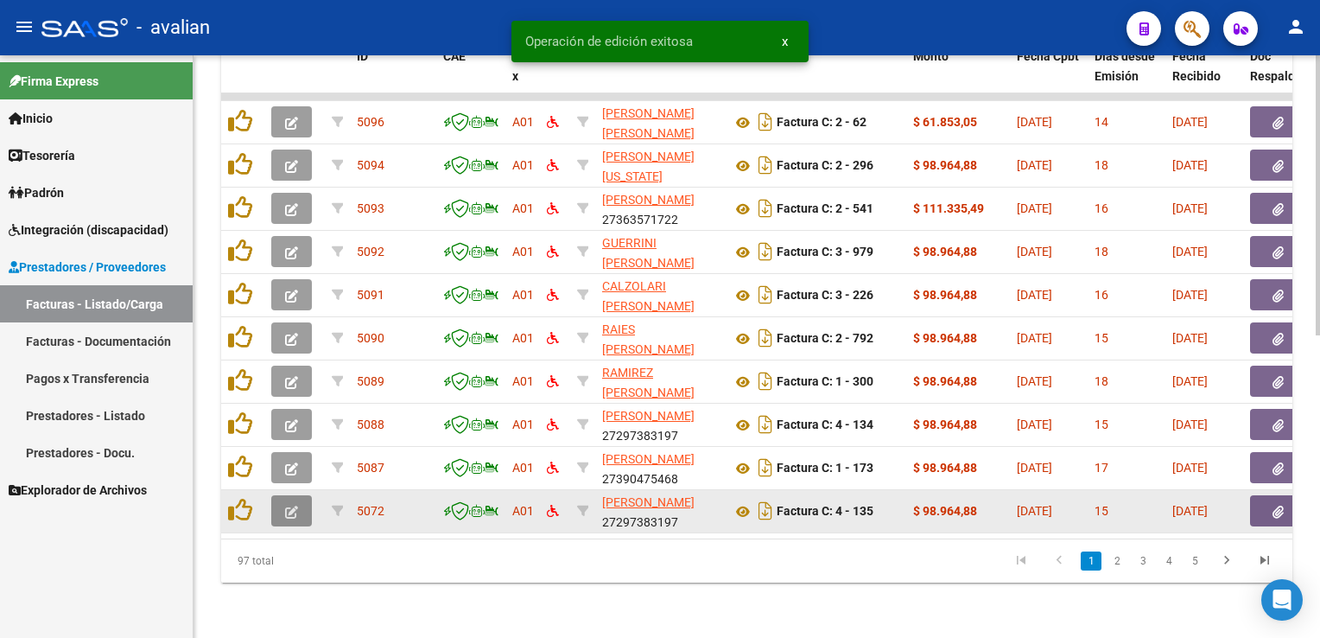
click at [304, 501] on button "button" at bounding box center [291, 510] width 41 height 31
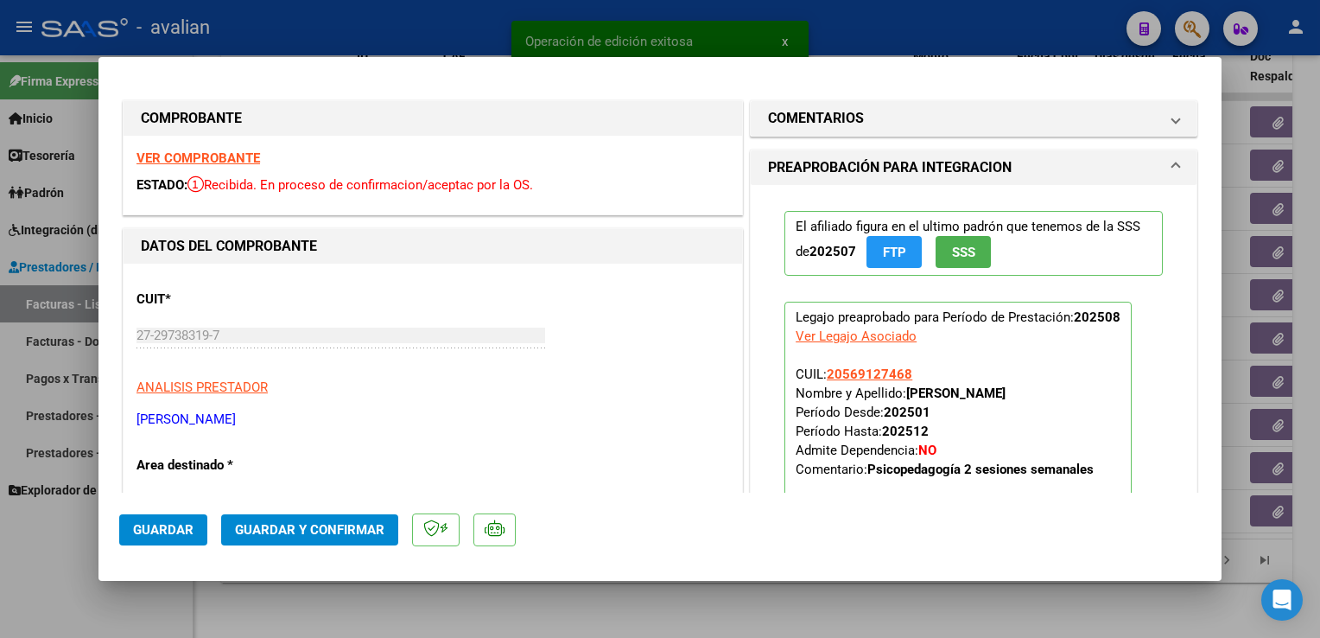
click at [214, 164] on strong "VER COMPROBANTE" at bounding box center [199, 158] width 124 height 16
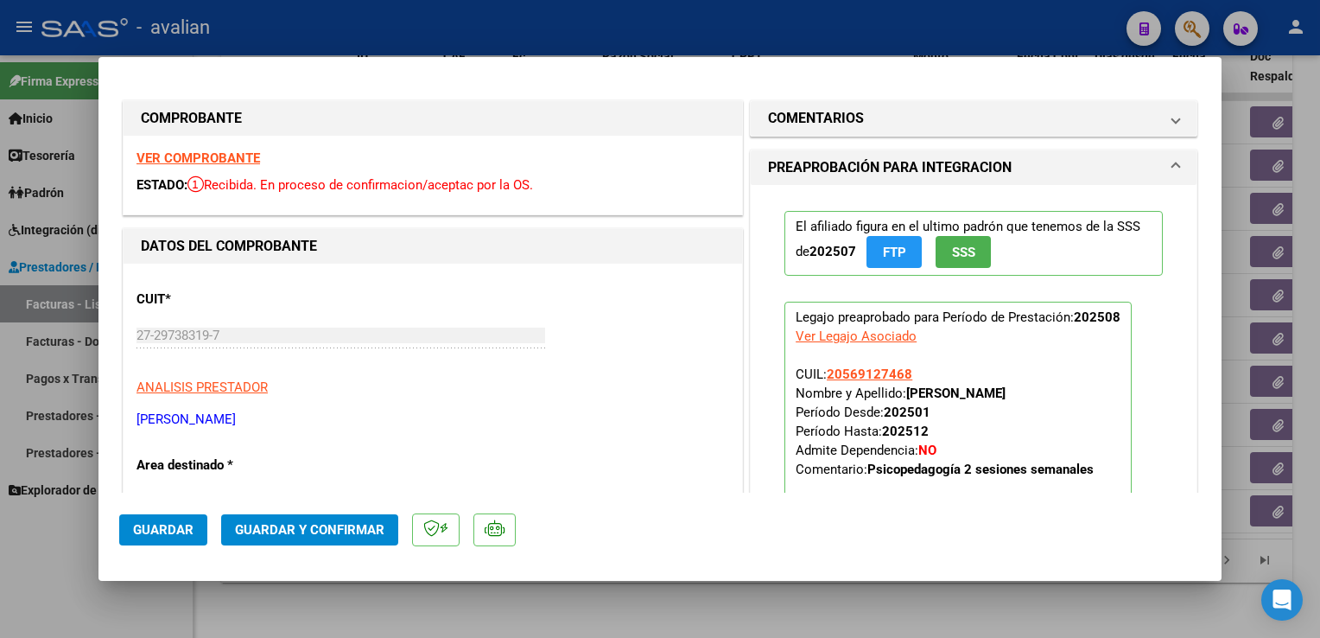
click at [325, 537] on button "Guardar y Confirmar" at bounding box center [309, 529] width 177 height 31
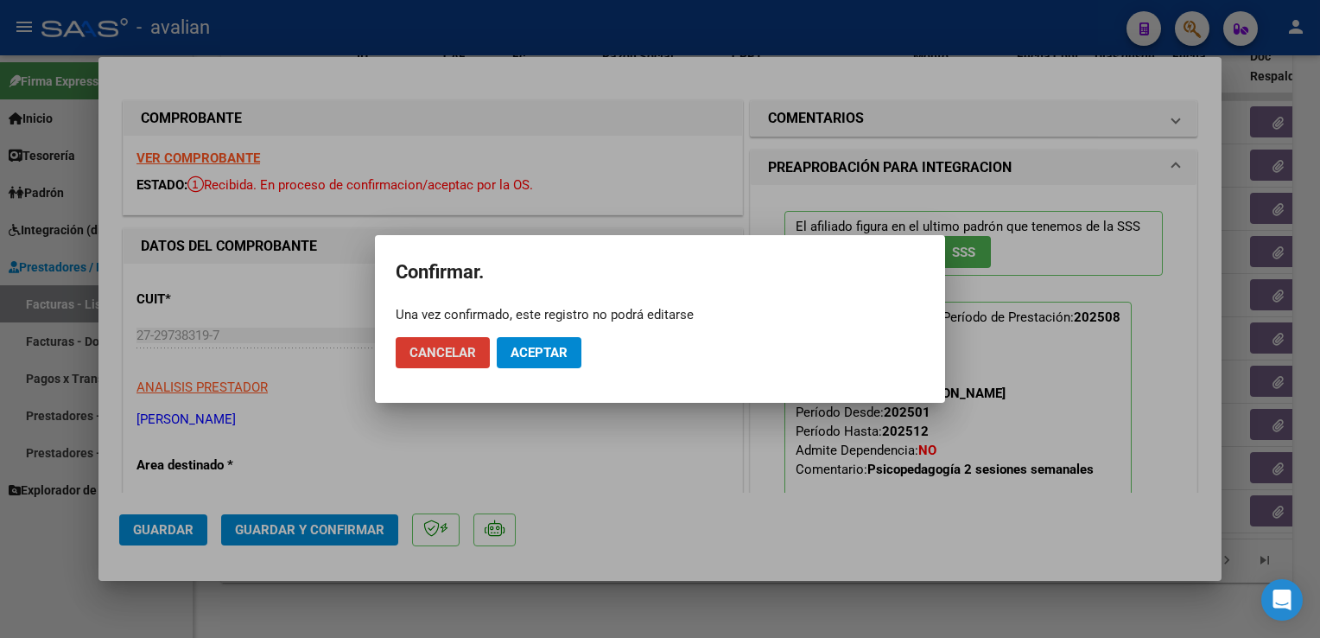
click at [553, 348] on span "Aceptar" at bounding box center [539, 353] width 57 height 16
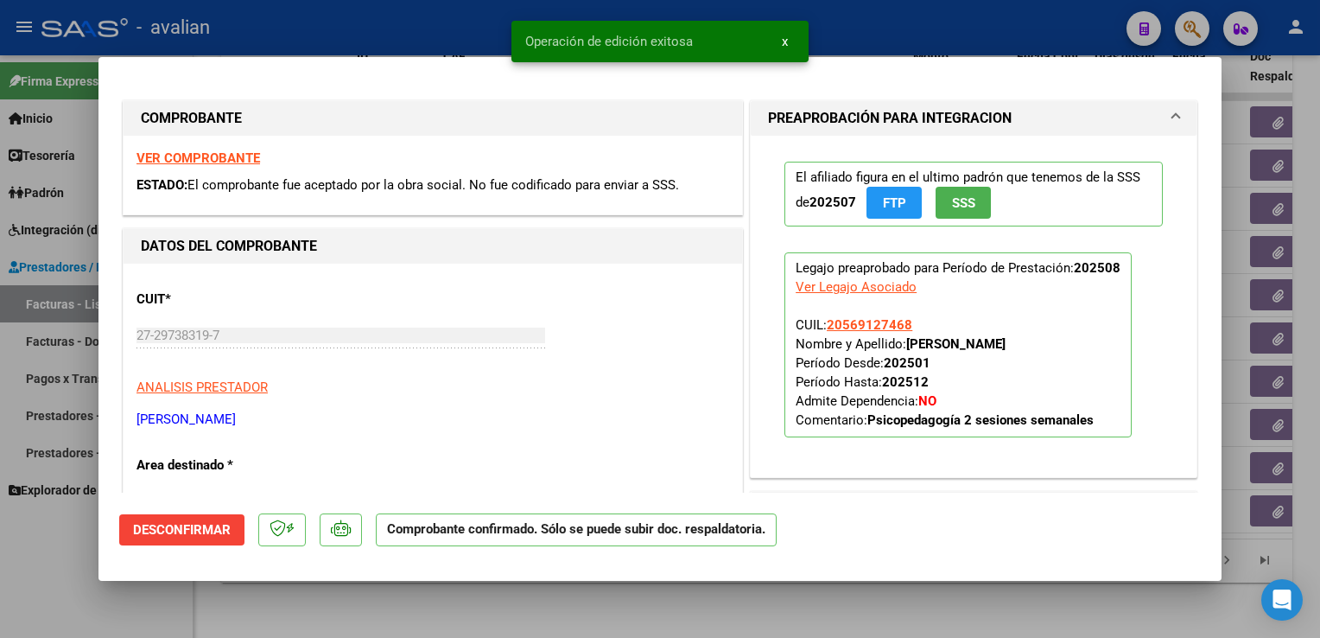
click at [287, 31] on div at bounding box center [660, 319] width 1320 height 638
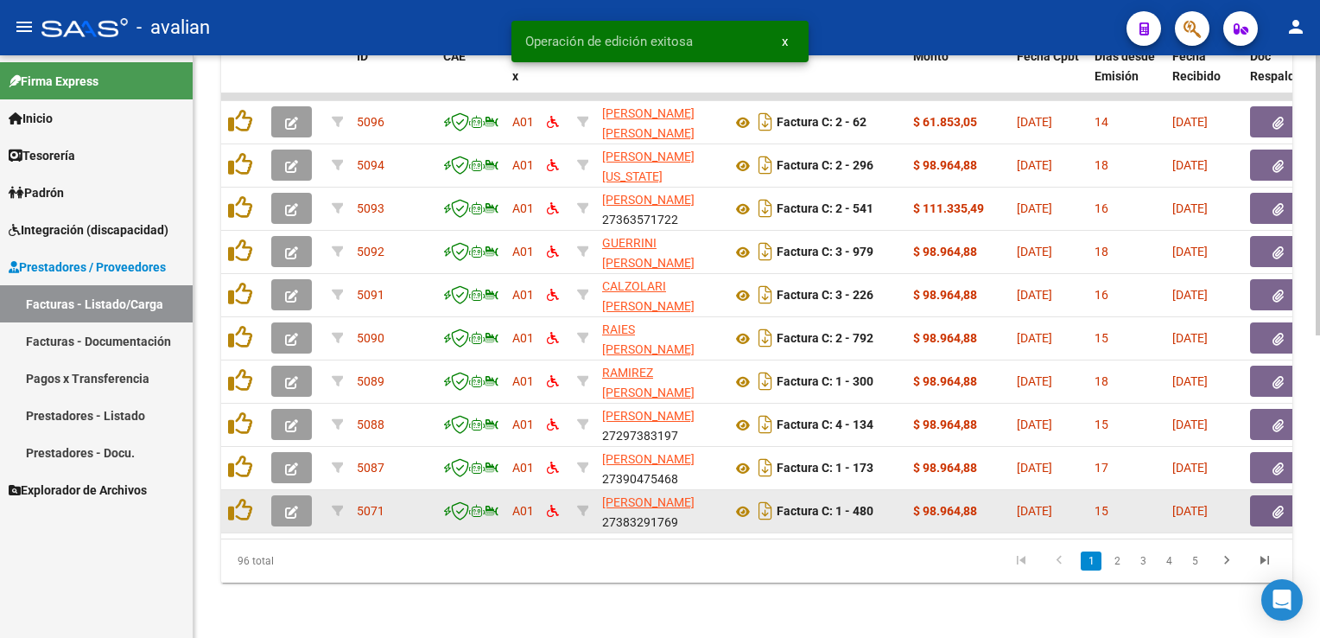
click at [304, 495] on button "button" at bounding box center [291, 510] width 41 height 31
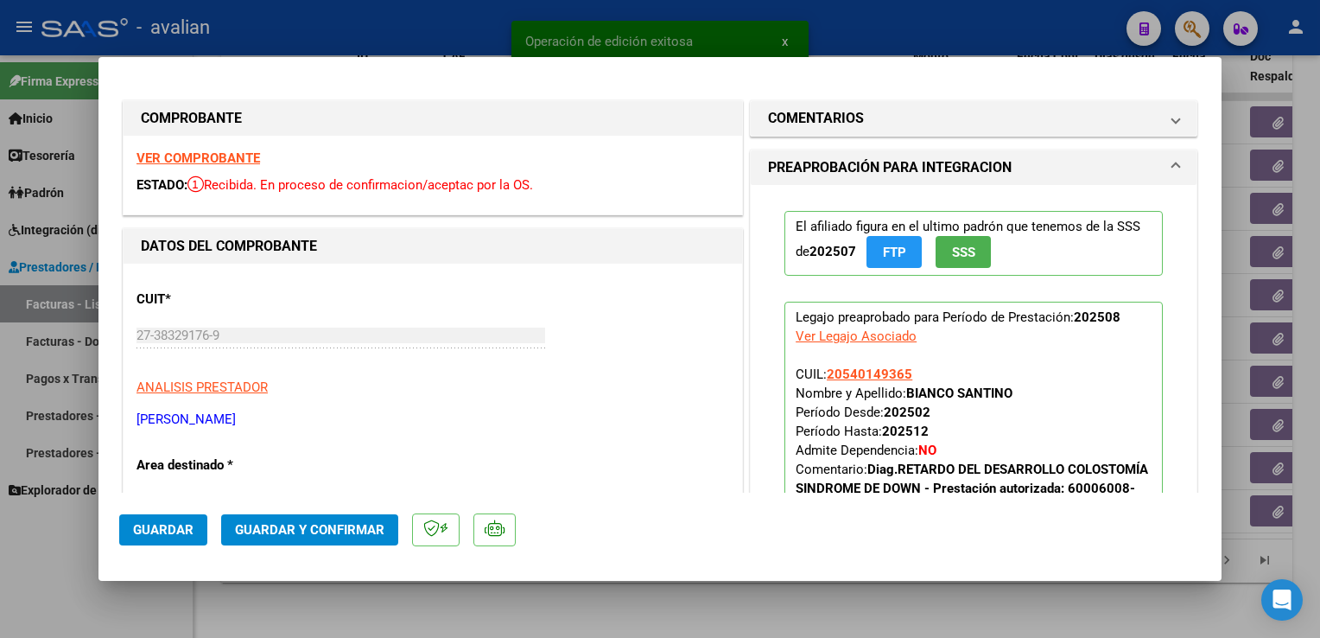
click at [229, 158] on strong "VER COMPROBANTE" at bounding box center [199, 158] width 124 height 16
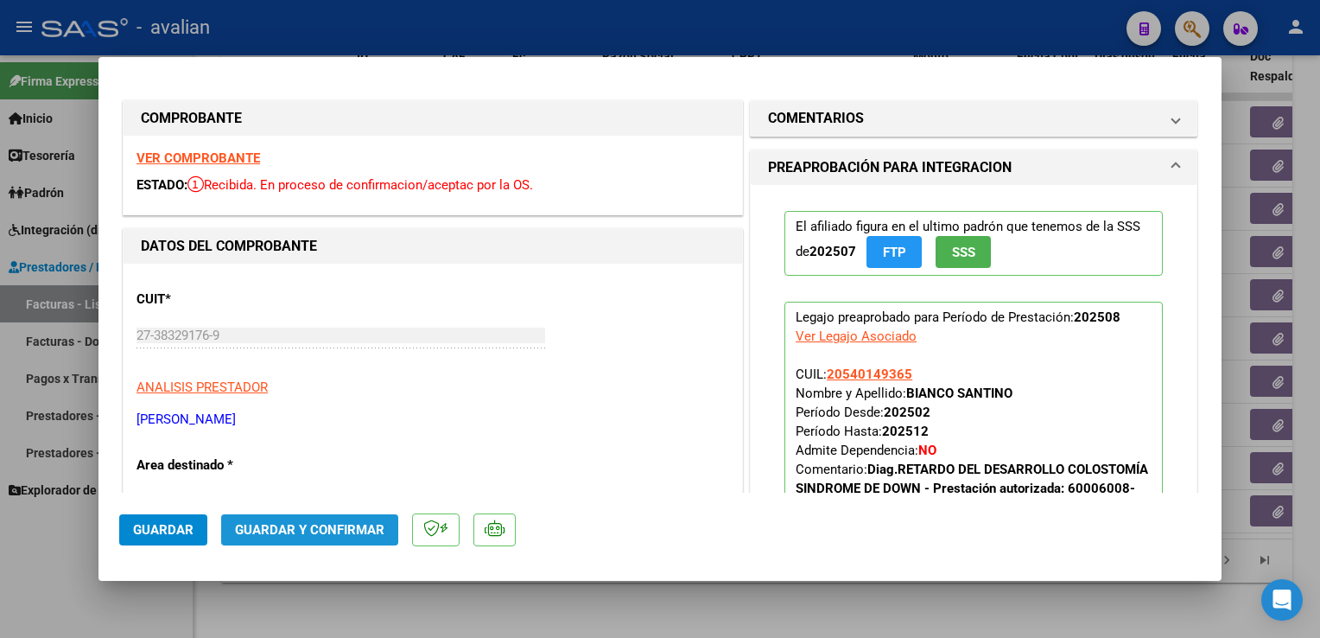
click at [343, 519] on button "Guardar y Confirmar" at bounding box center [309, 529] width 177 height 31
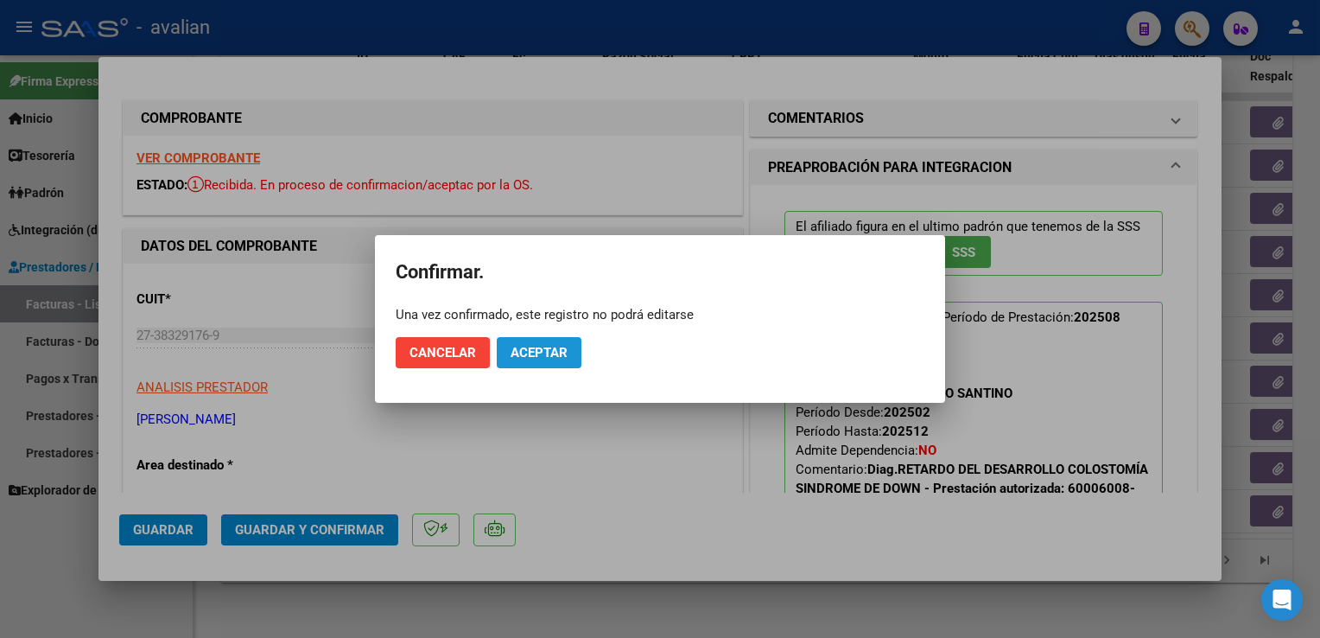
click at [532, 353] on span "Aceptar" at bounding box center [539, 353] width 57 height 16
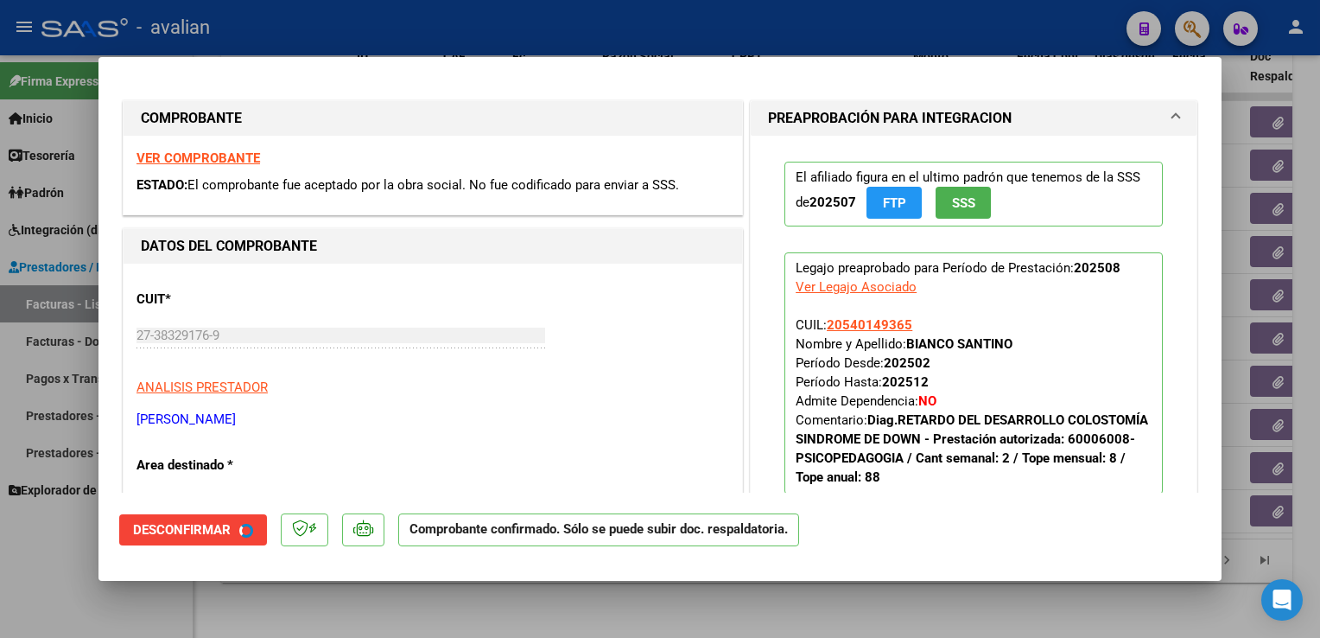
click at [331, 31] on div at bounding box center [660, 319] width 1320 height 638
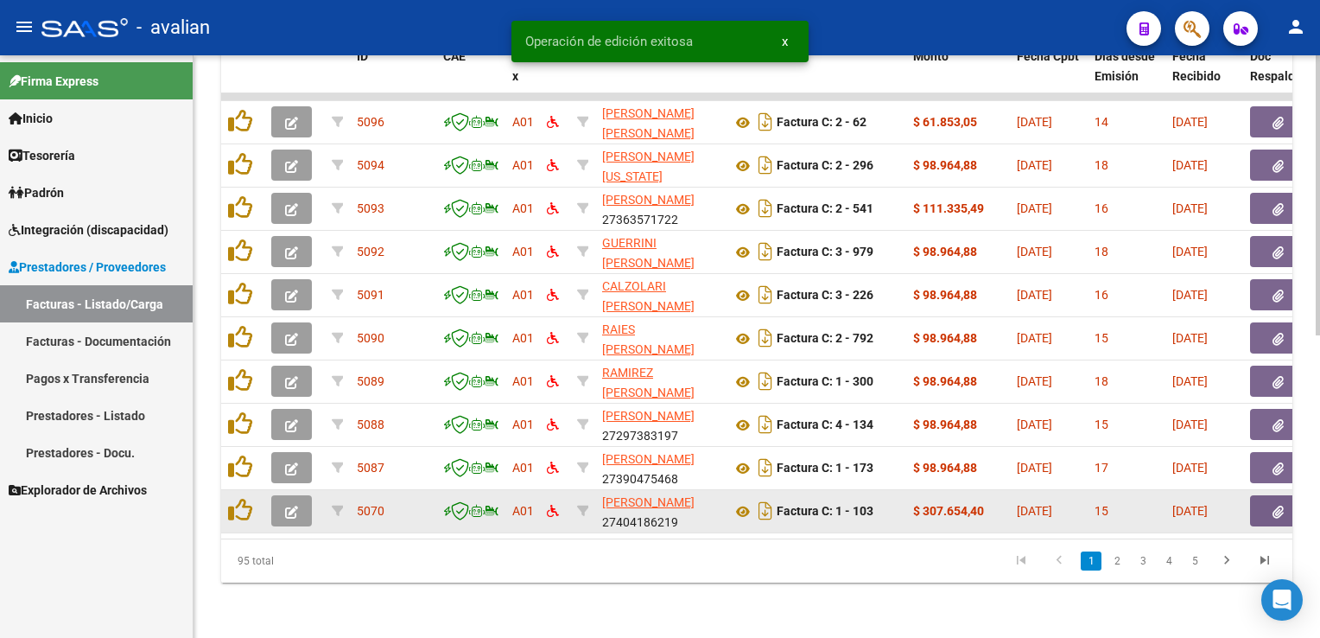
click at [302, 495] on button "button" at bounding box center [291, 510] width 41 height 31
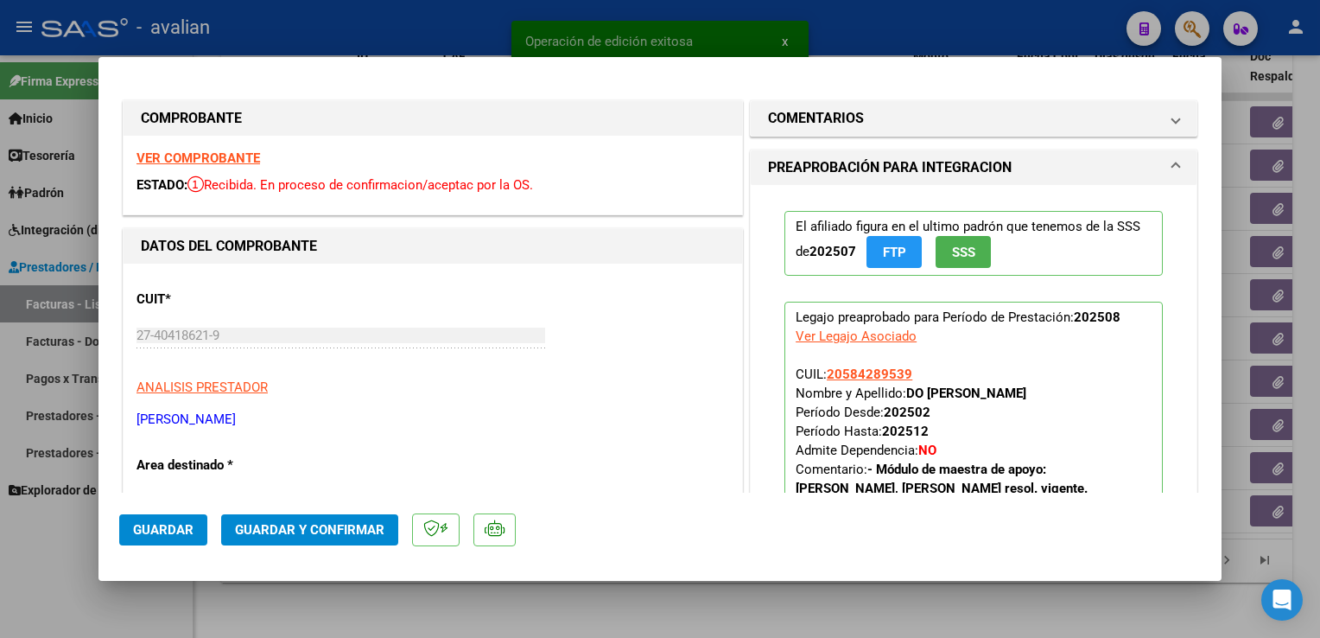
click at [242, 164] on strong "VER COMPROBANTE" at bounding box center [199, 158] width 124 height 16
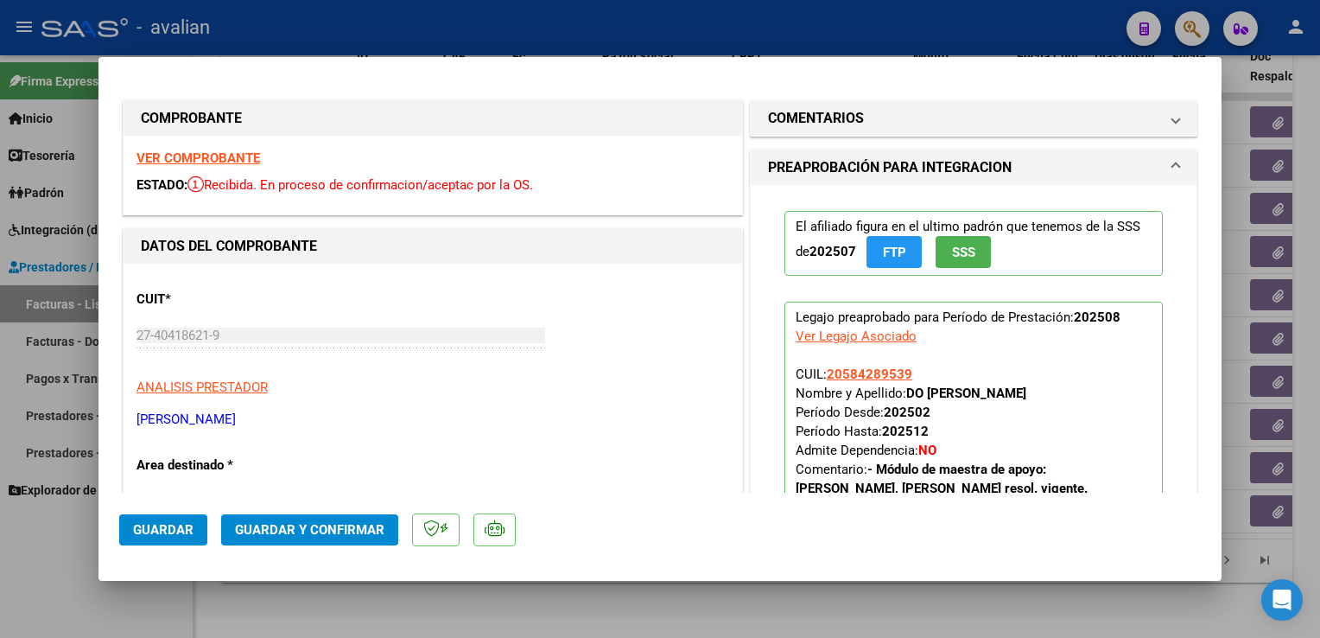
click at [321, 515] on button "Guardar y Confirmar" at bounding box center [309, 529] width 177 height 31
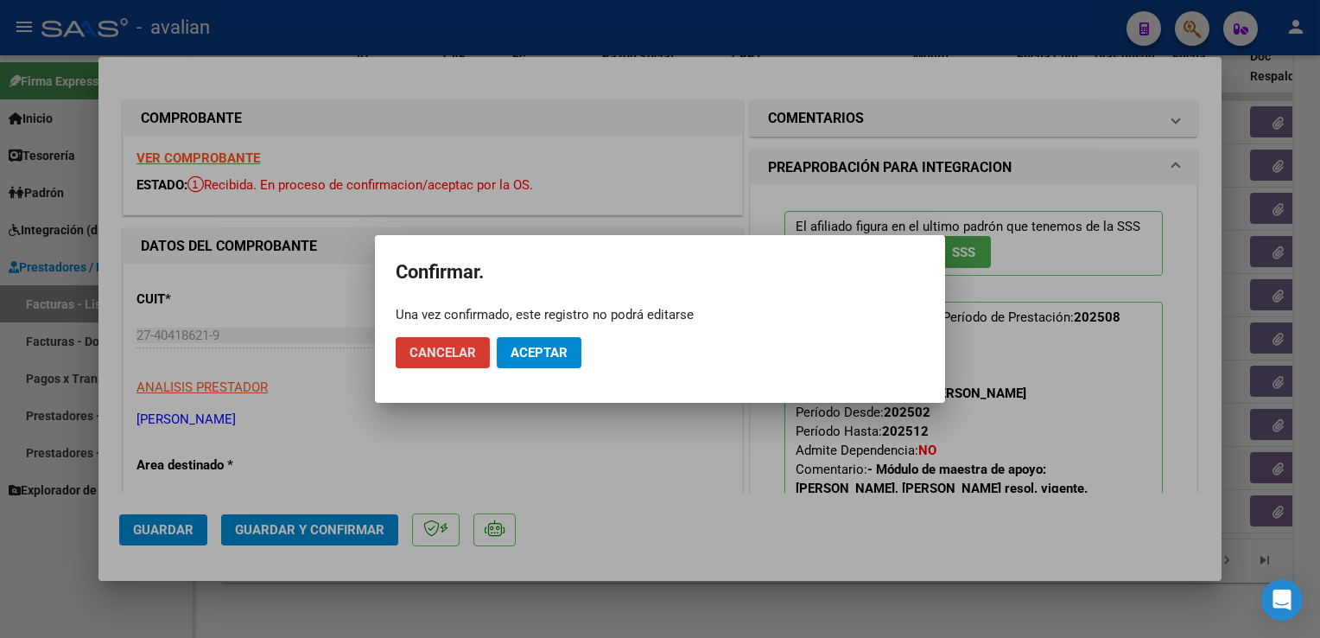
click at [523, 348] on span "Aceptar" at bounding box center [539, 353] width 57 height 16
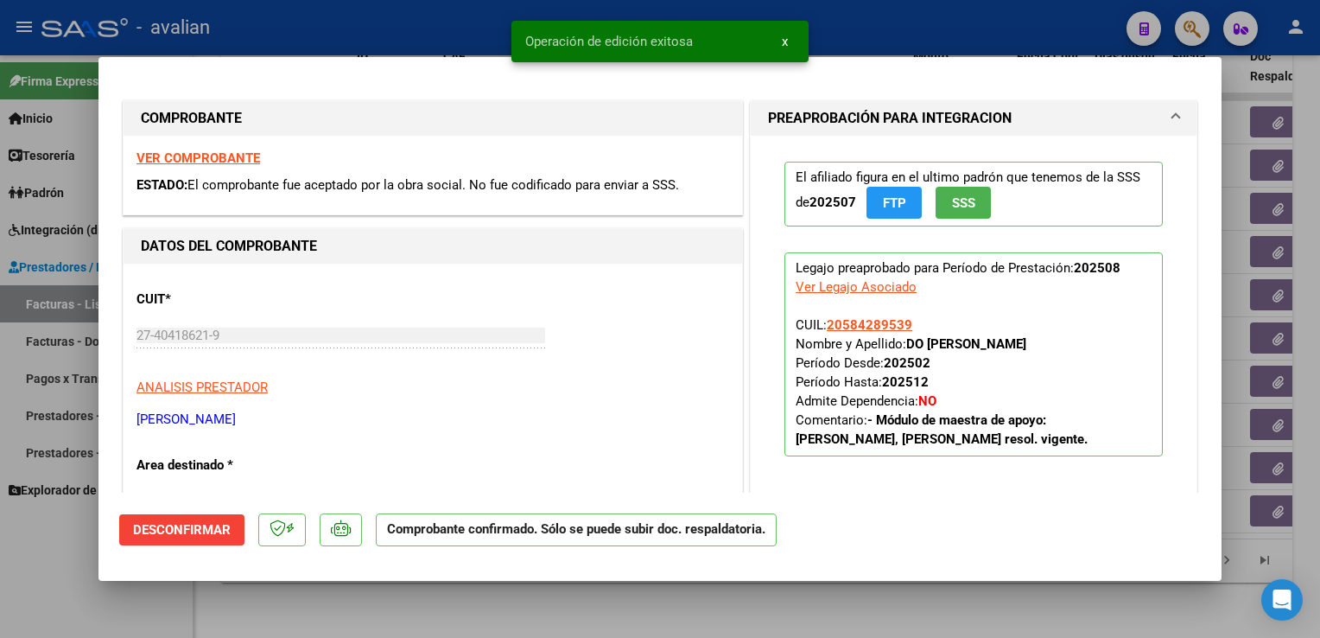
click at [364, 40] on div at bounding box center [660, 319] width 1320 height 638
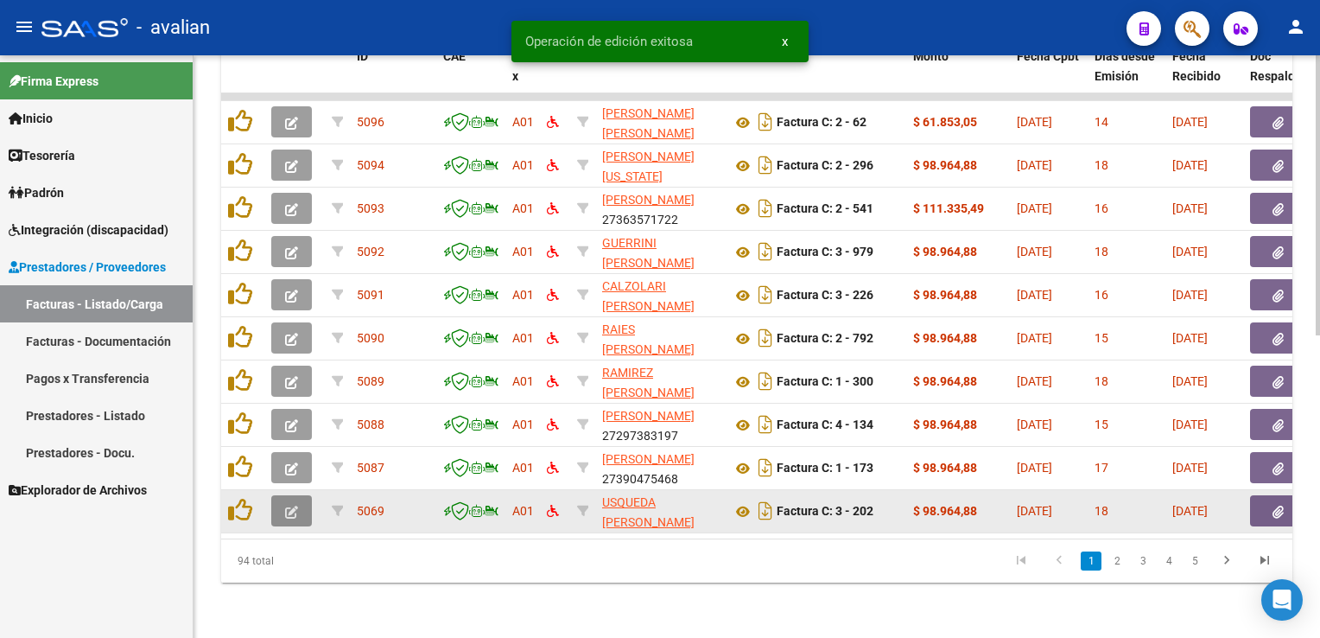
click at [301, 495] on button "button" at bounding box center [291, 510] width 41 height 31
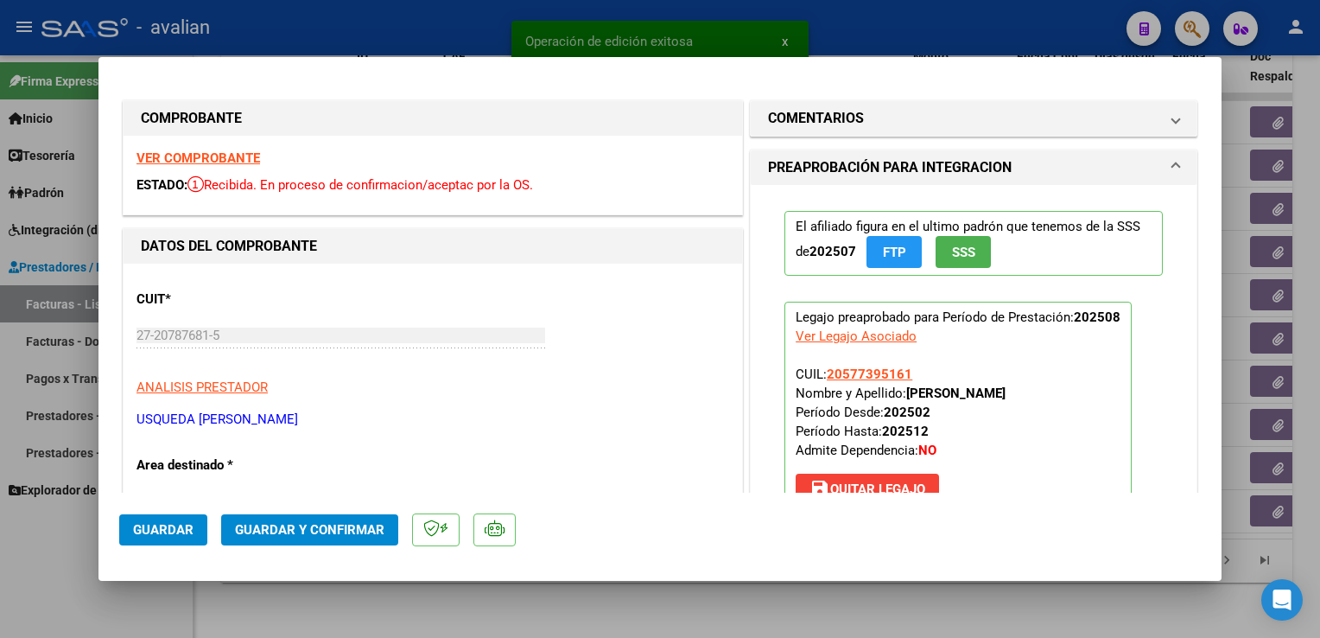
click at [235, 150] on strong "VER COMPROBANTE" at bounding box center [199, 158] width 124 height 16
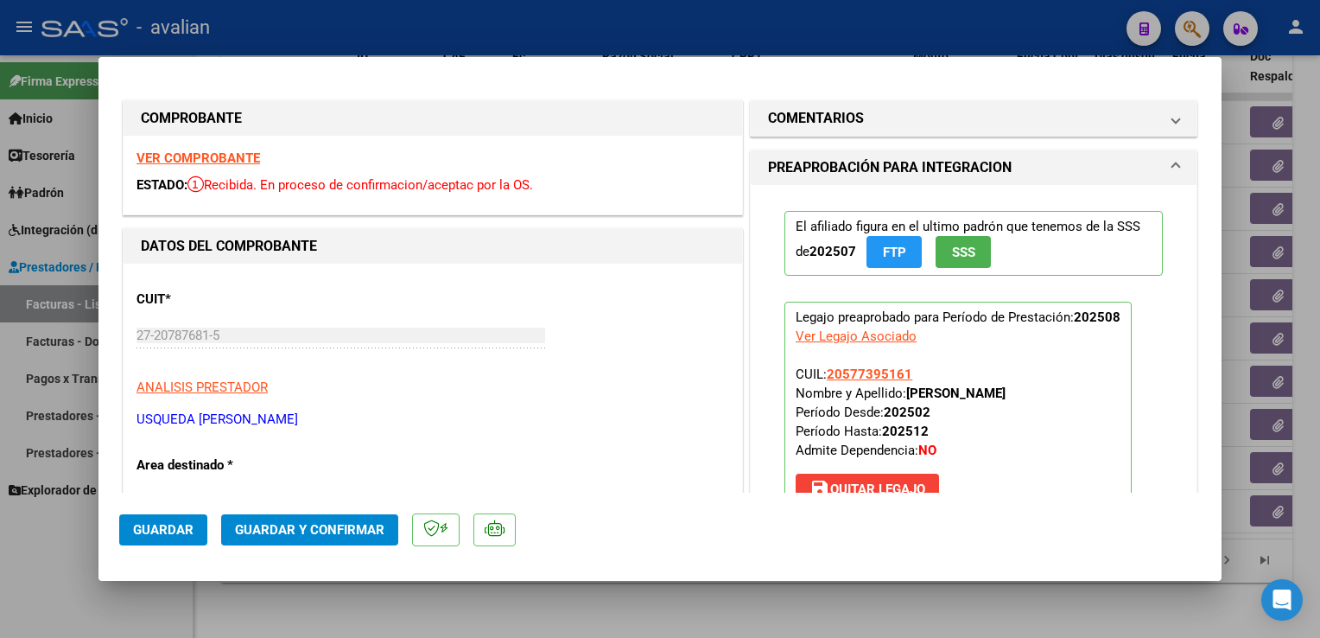
click at [287, 532] on span "Guardar y Confirmar" at bounding box center [309, 530] width 149 height 16
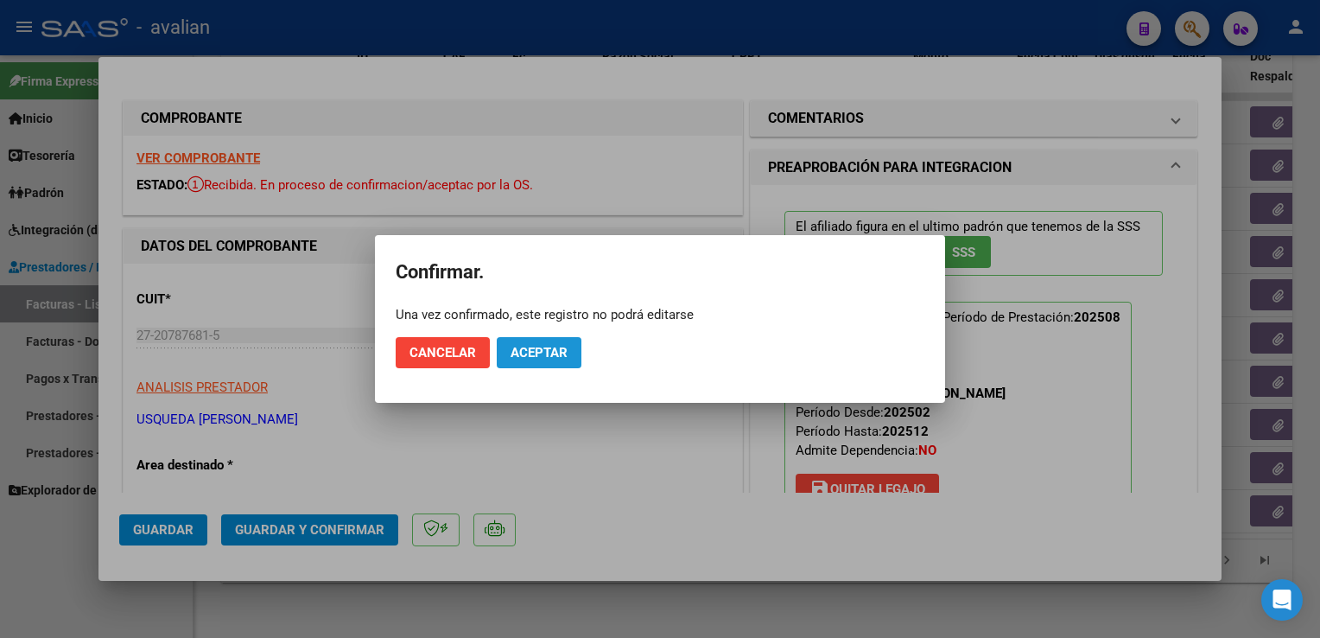
click at [552, 338] on button "Aceptar" at bounding box center [539, 352] width 85 height 31
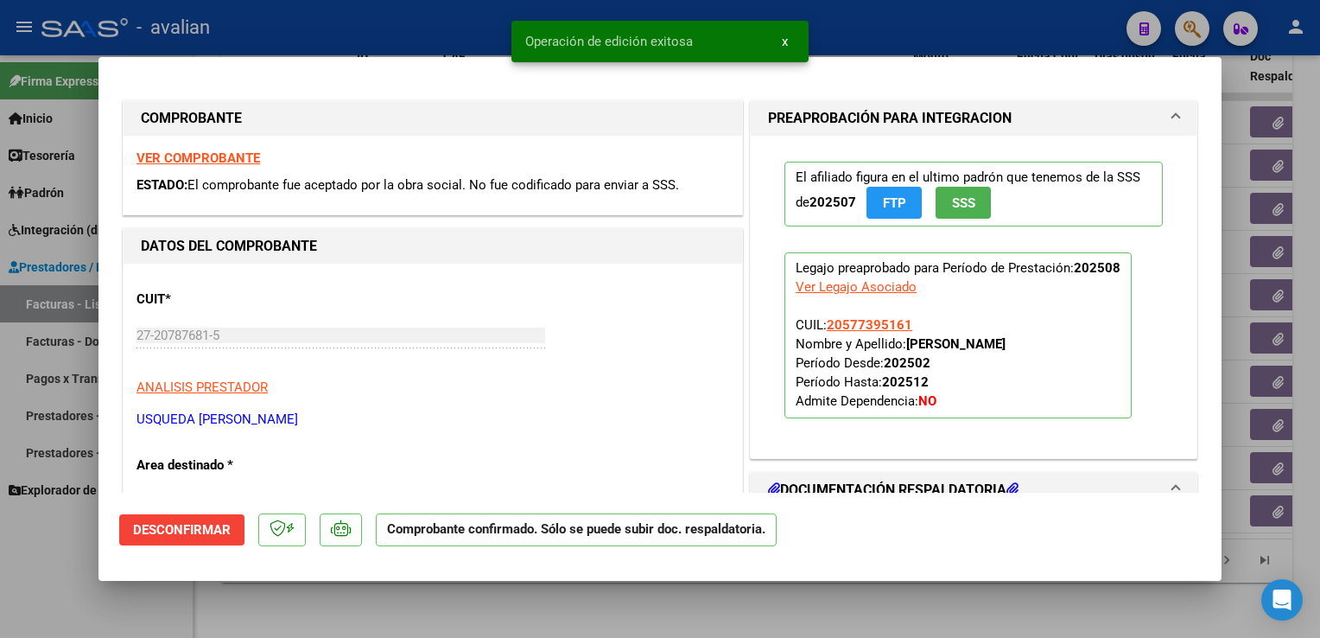
click at [304, 34] on div at bounding box center [660, 319] width 1320 height 638
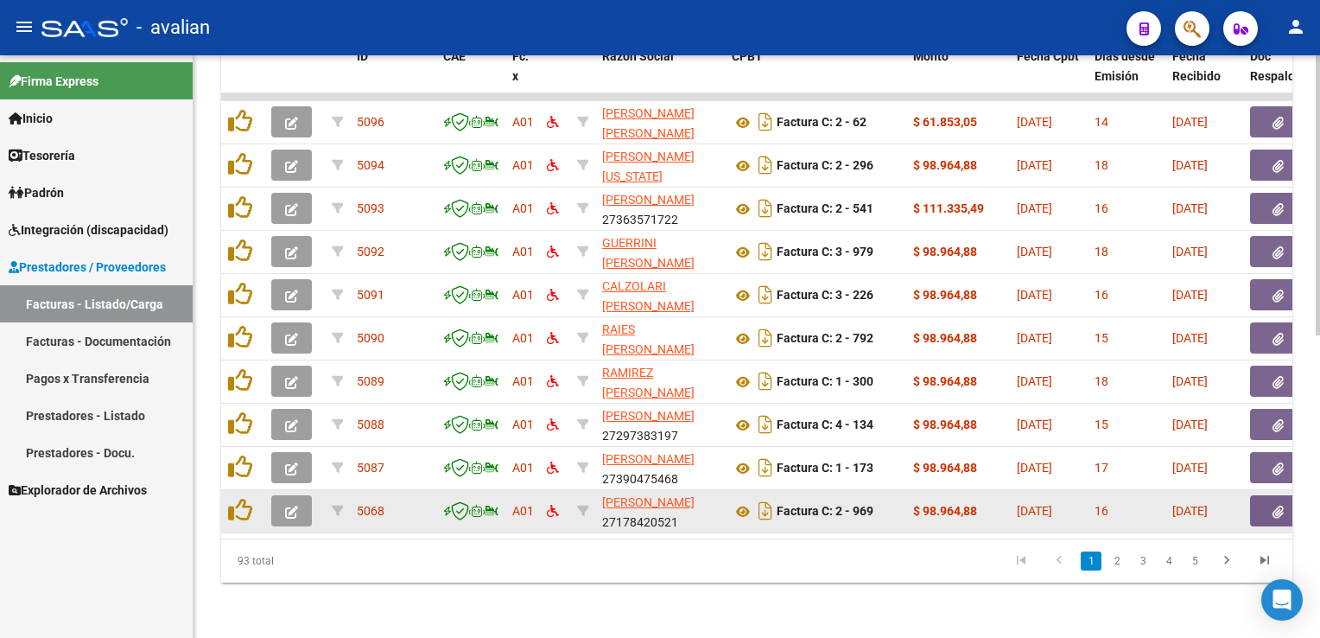
click at [295, 505] on icon "button" at bounding box center [291, 511] width 13 height 13
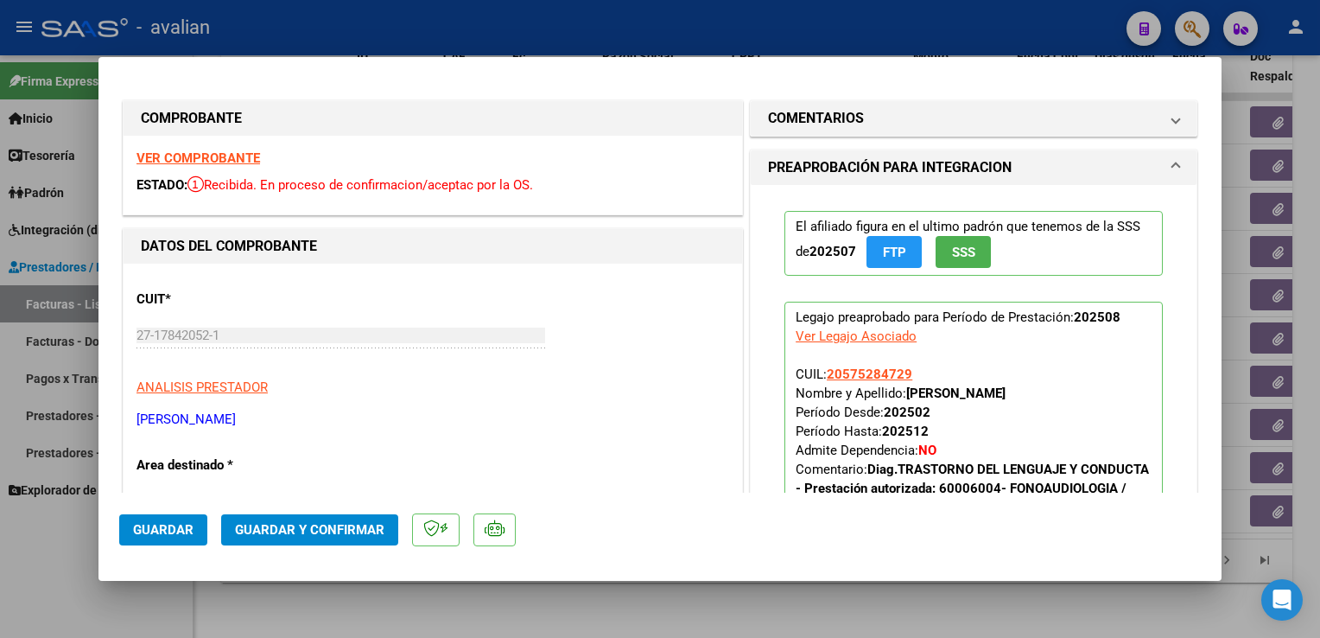
click at [232, 157] on strong "VER COMPROBANTE" at bounding box center [199, 158] width 124 height 16
click at [342, 529] on span "Guardar y Confirmar" at bounding box center [309, 530] width 149 height 16
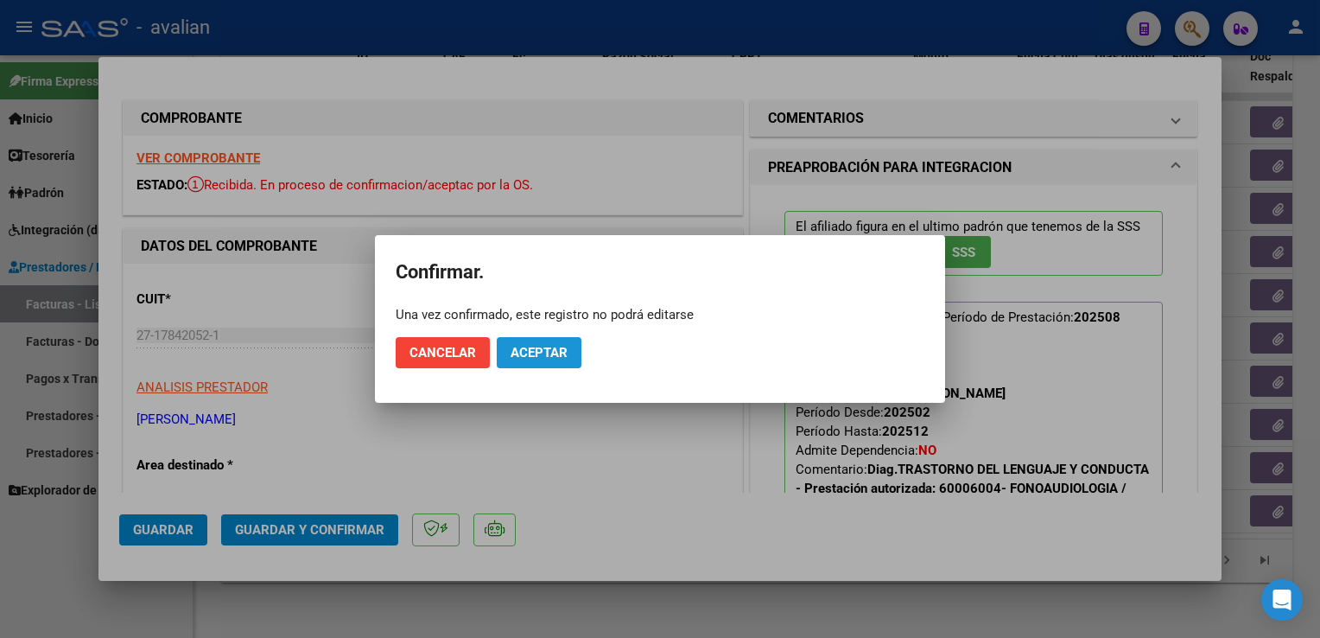
click at [533, 351] on span "Aceptar" at bounding box center [539, 353] width 57 height 16
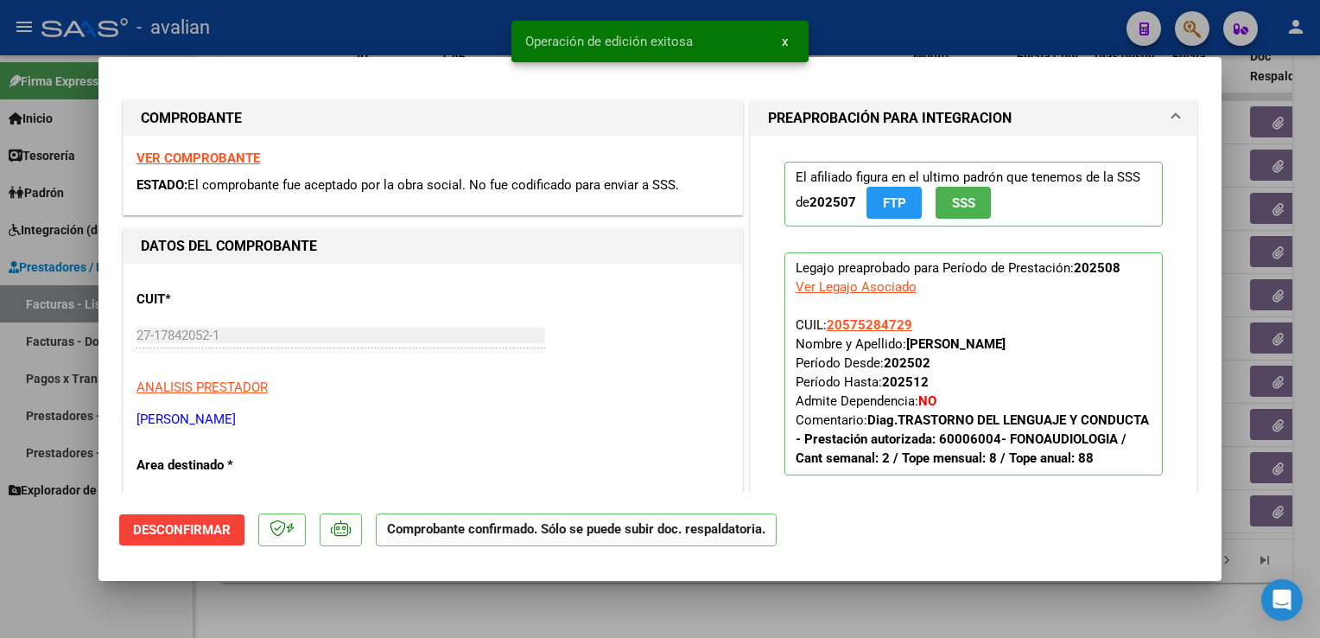
click at [359, 31] on div at bounding box center [660, 319] width 1320 height 638
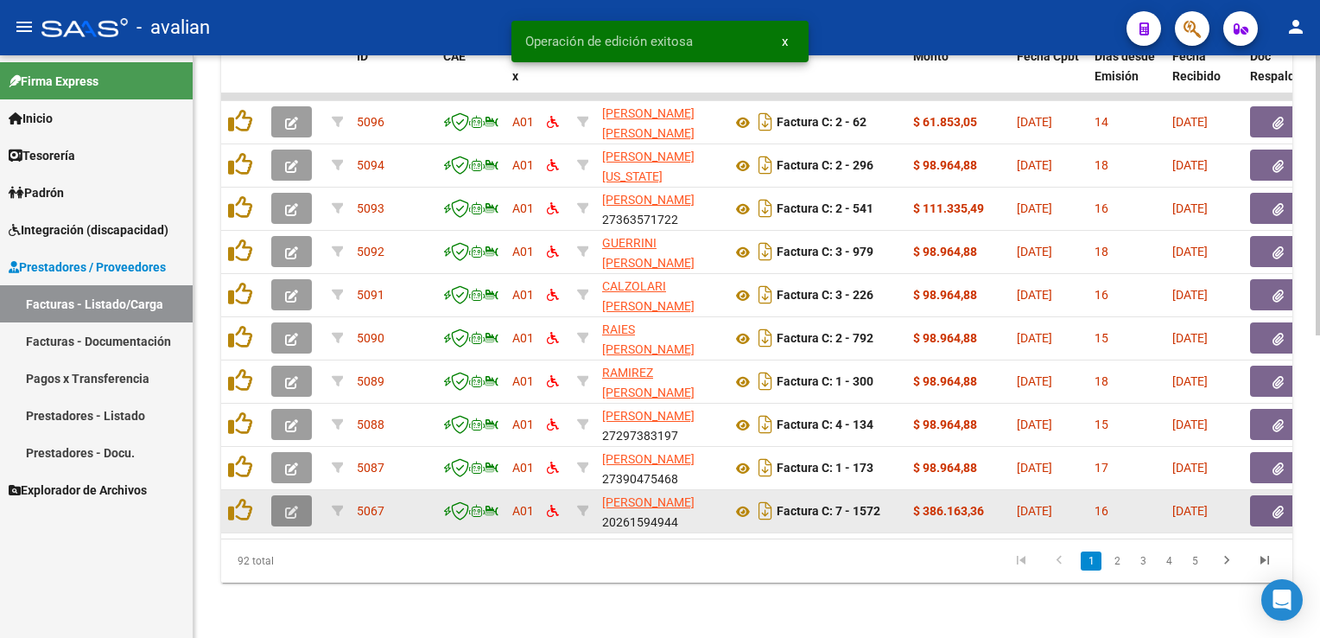
click at [297, 495] on button "button" at bounding box center [291, 510] width 41 height 31
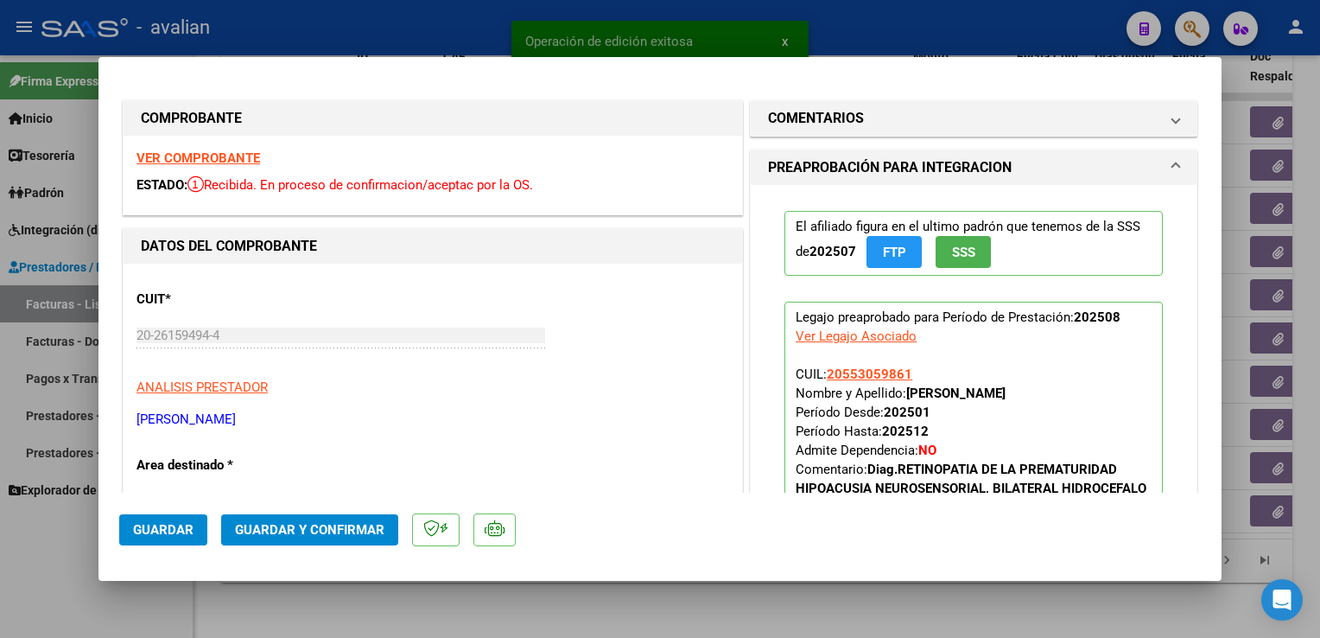
click at [214, 160] on strong "VER COMPROBANTE" at bounding box center [199, 158] width 124 height 16
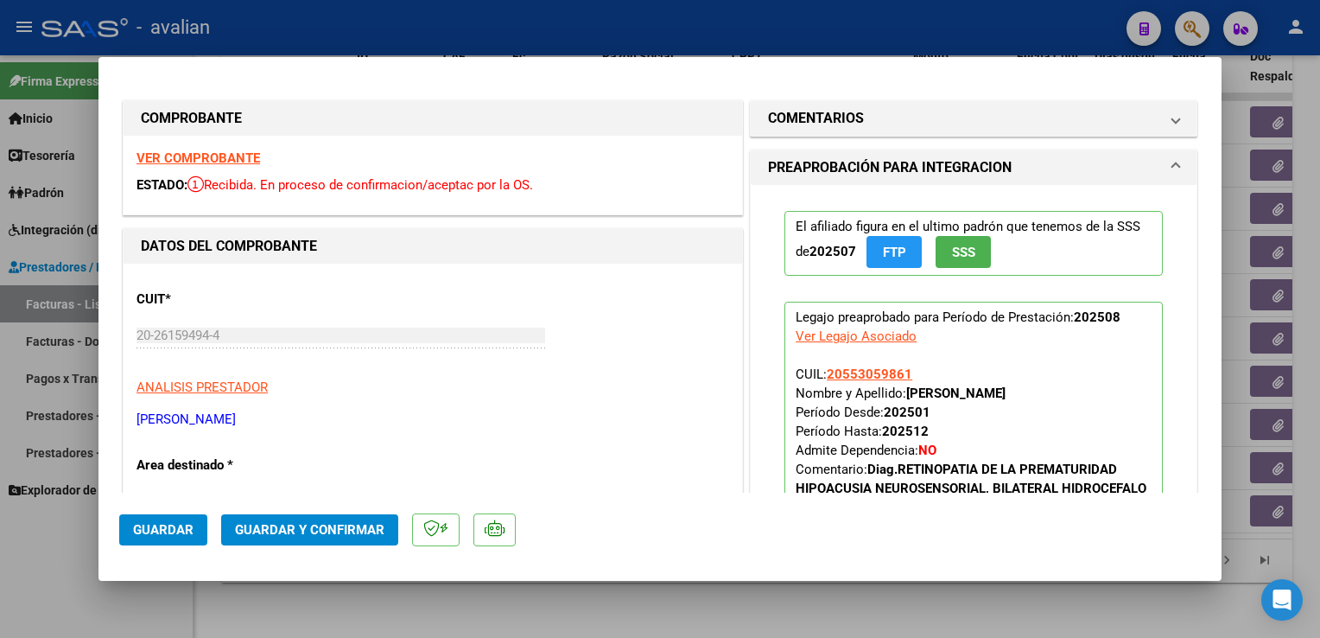
click at [289, 541] on button "Guardar y Confirmar" at bounding box center [309, 529] width 177 height 31
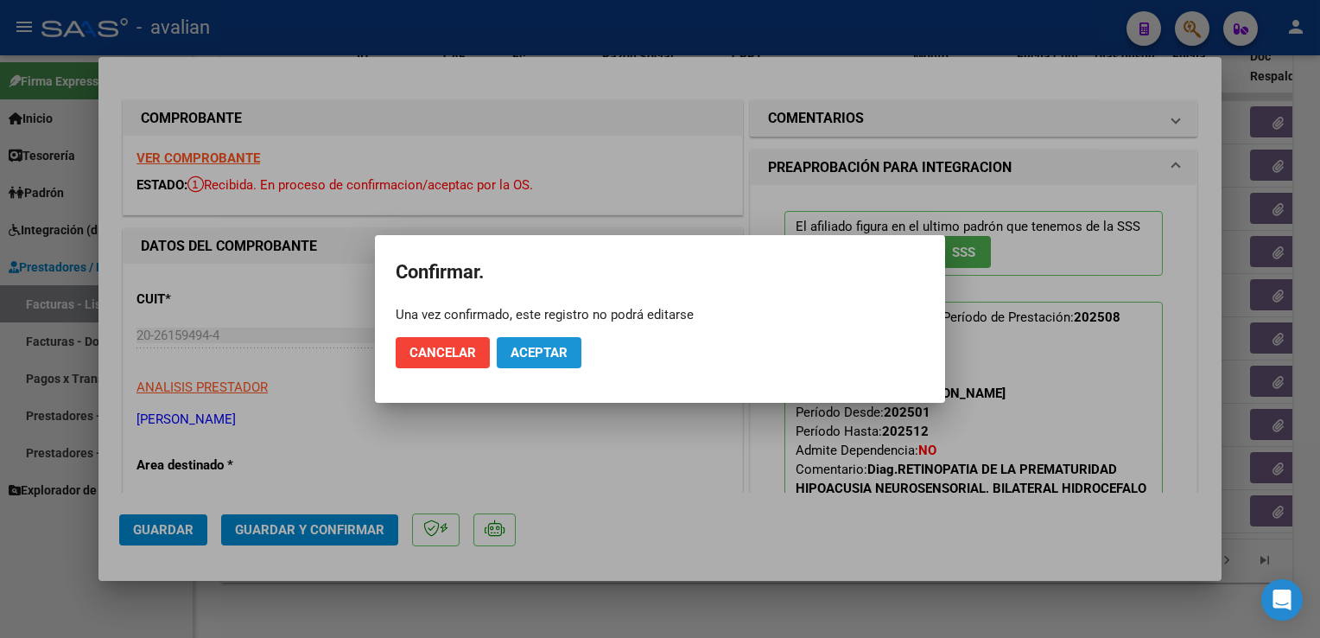
click at [518, 365] on button "Aceptar" at bounding box center [539, 352] width 85 height 31
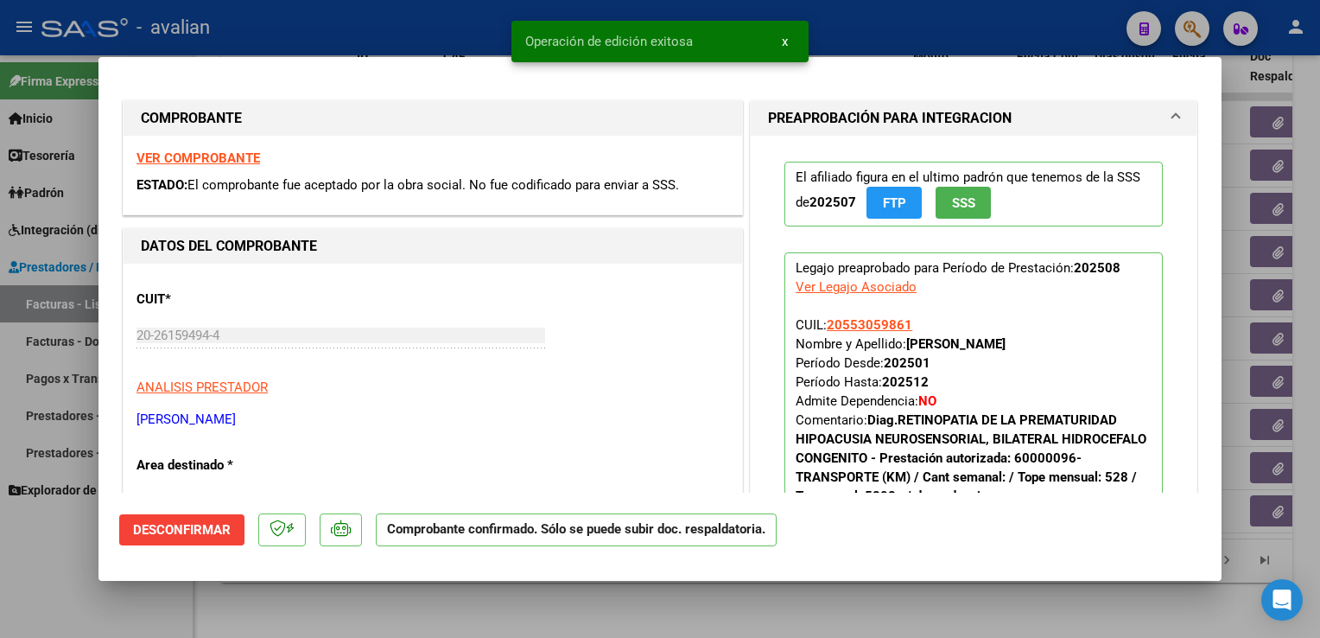
click at [443, 52] on div at bounding box center [660, 319] width 1320 height 638
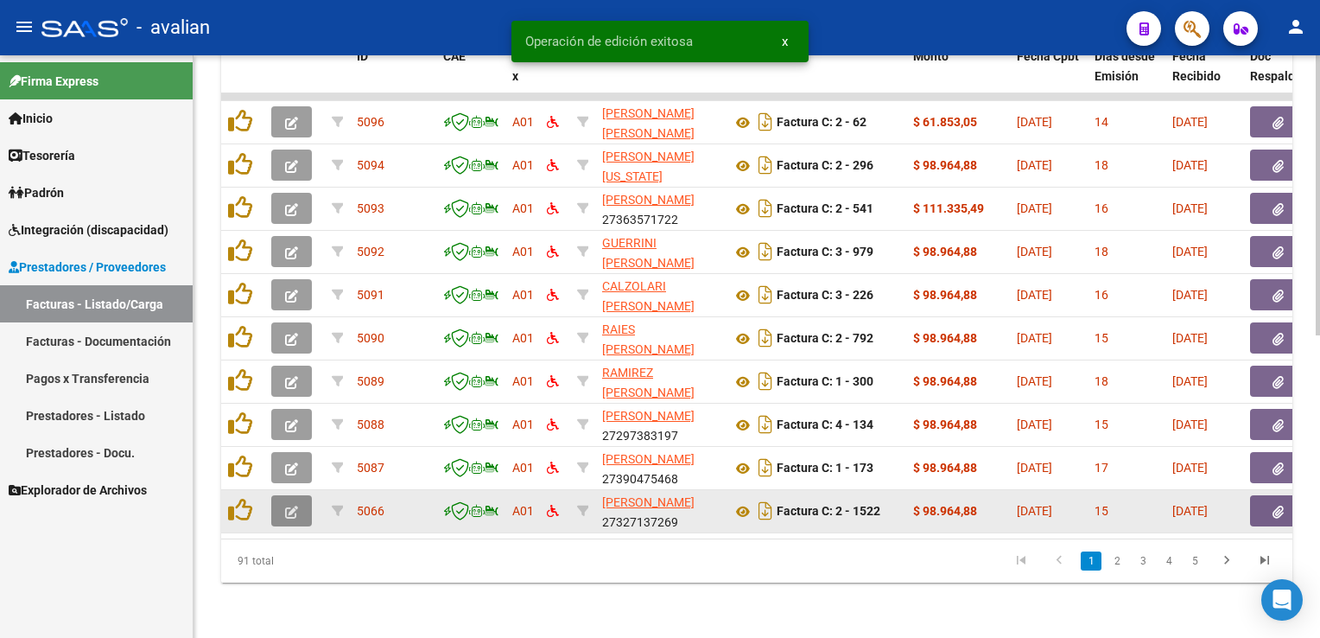
click at [289, 505] on icon "button" at bounding box center [291, 511] width 13 height 13
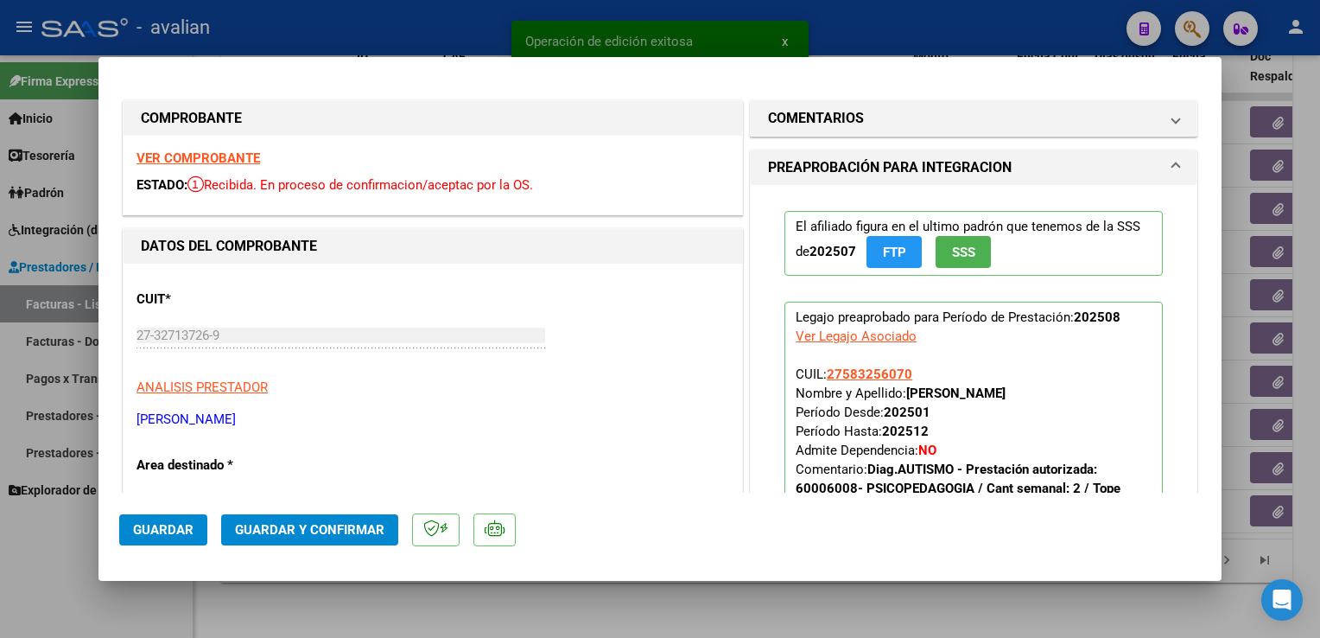
click at [216, 157] on strong "VER COMPROBANTE" at bounding box center [199, 158] width 124 height 16
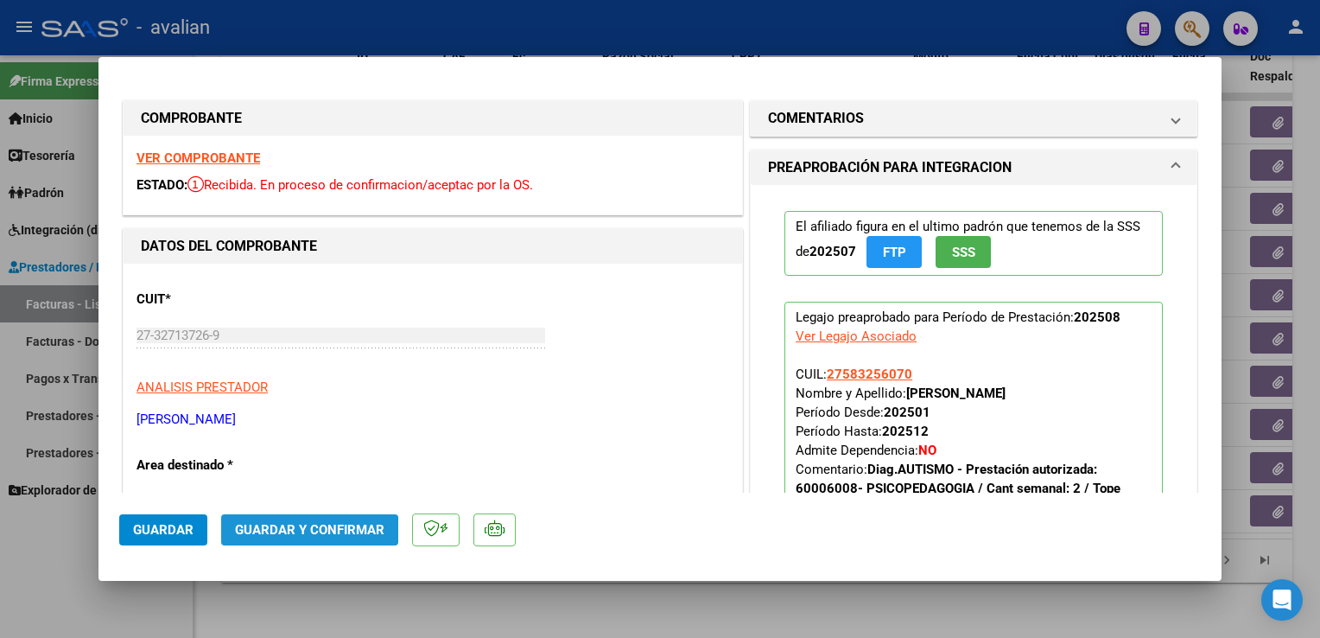
click at [297, 534] on span "Guardar y Confirmar" at bounding box center [309, 530] width 149 height 16
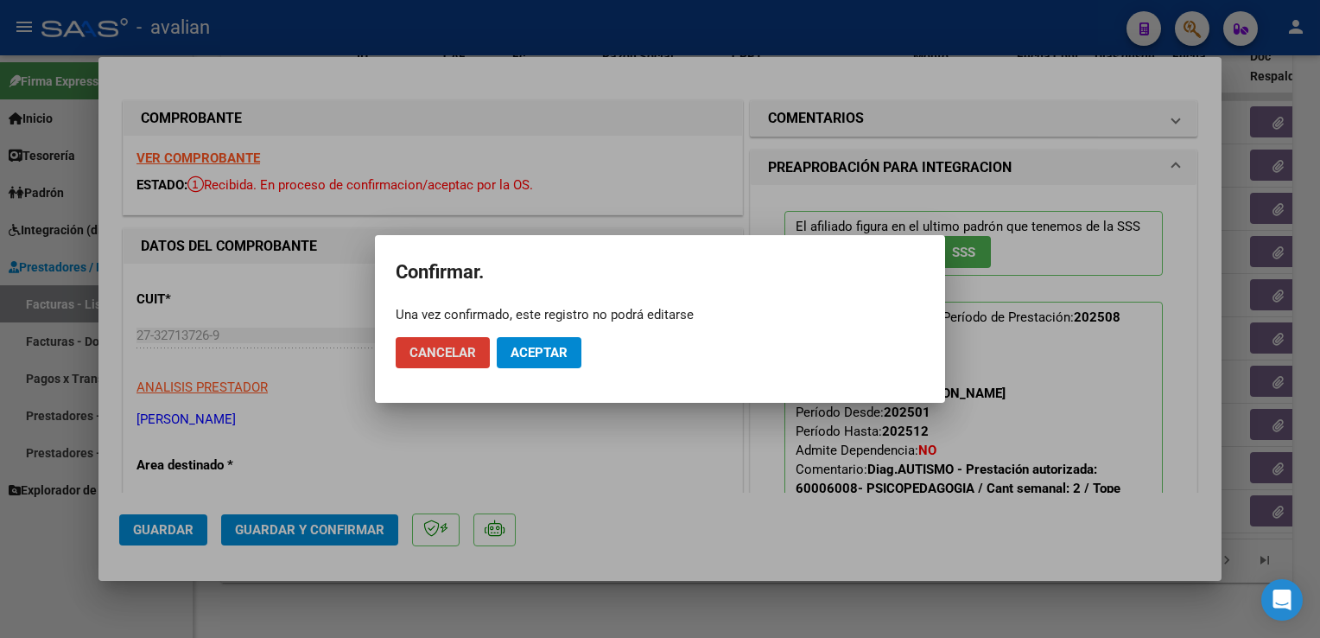
click at [540, 358] on span "Aceptar" at bounding box center [539, 353] width 57 height 16
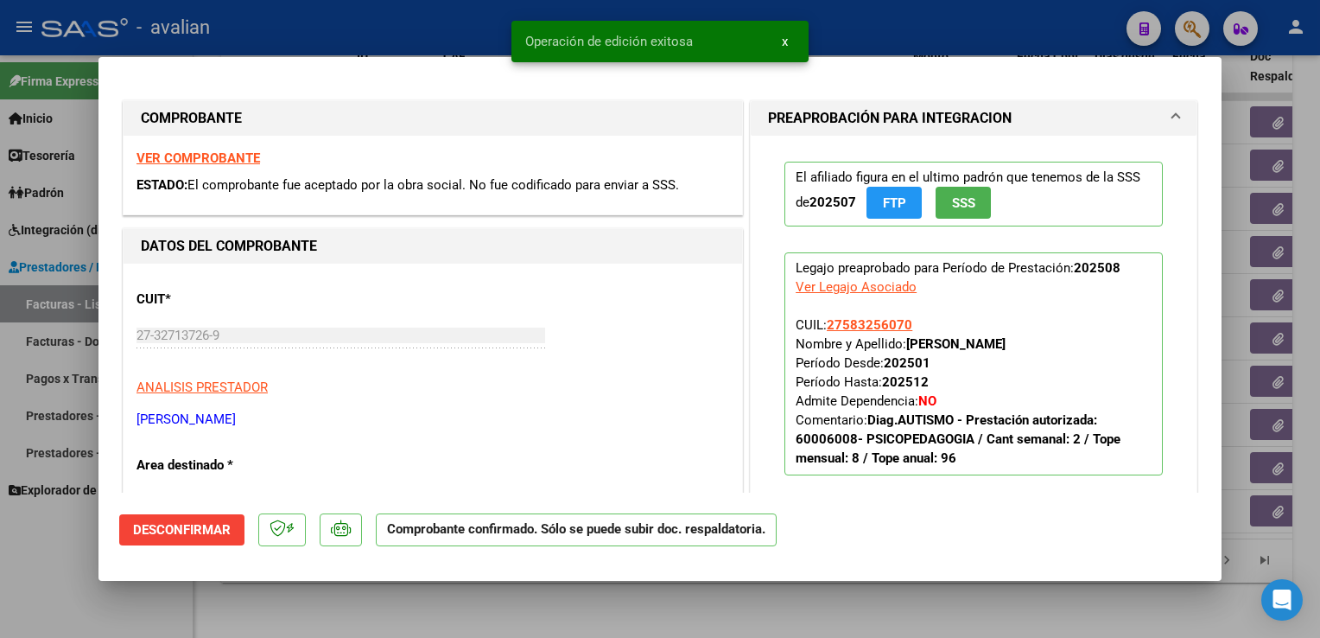
click at [378, 36] on div at bounding box center [660, 319] width 1320 height 638
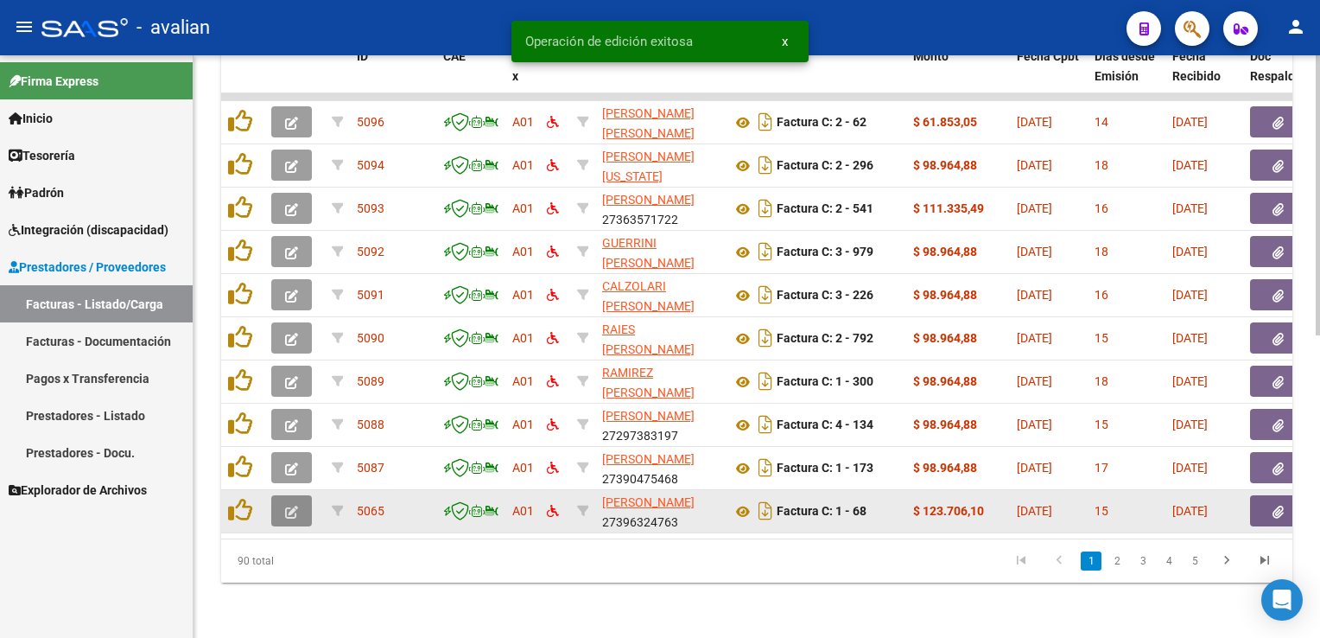
click at [301, 510] on button "button" at bounding box center [291, 510] width 41 height 31
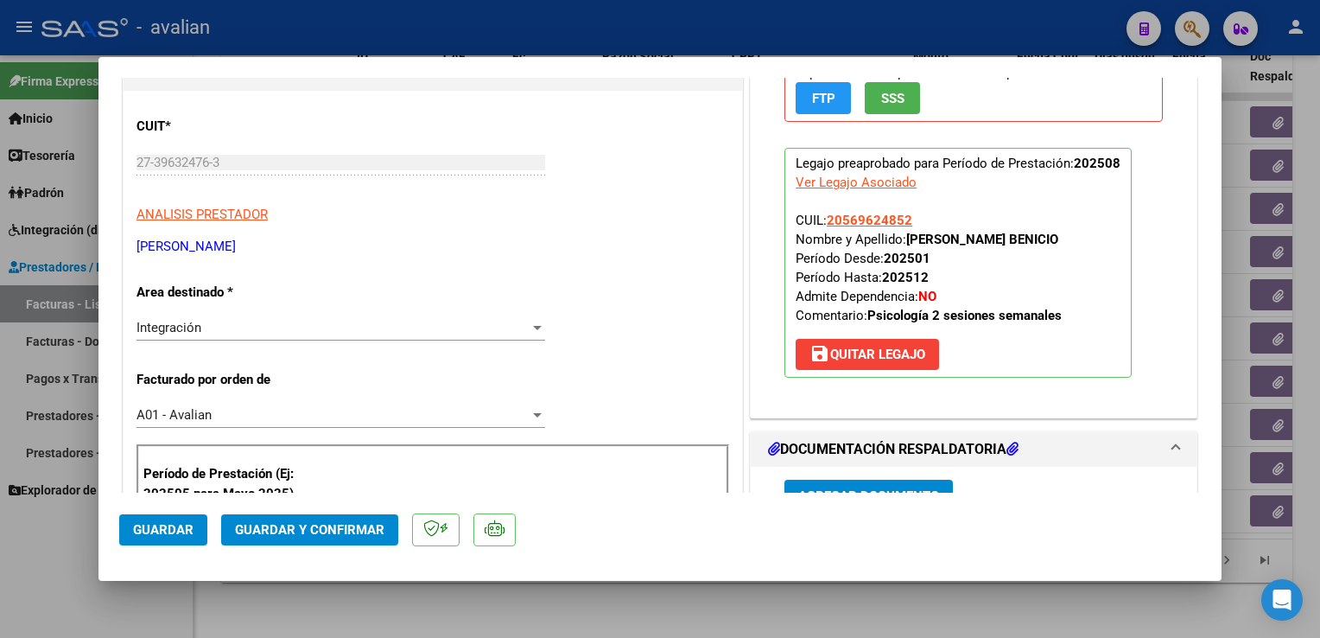
scroll to position [259, 0]
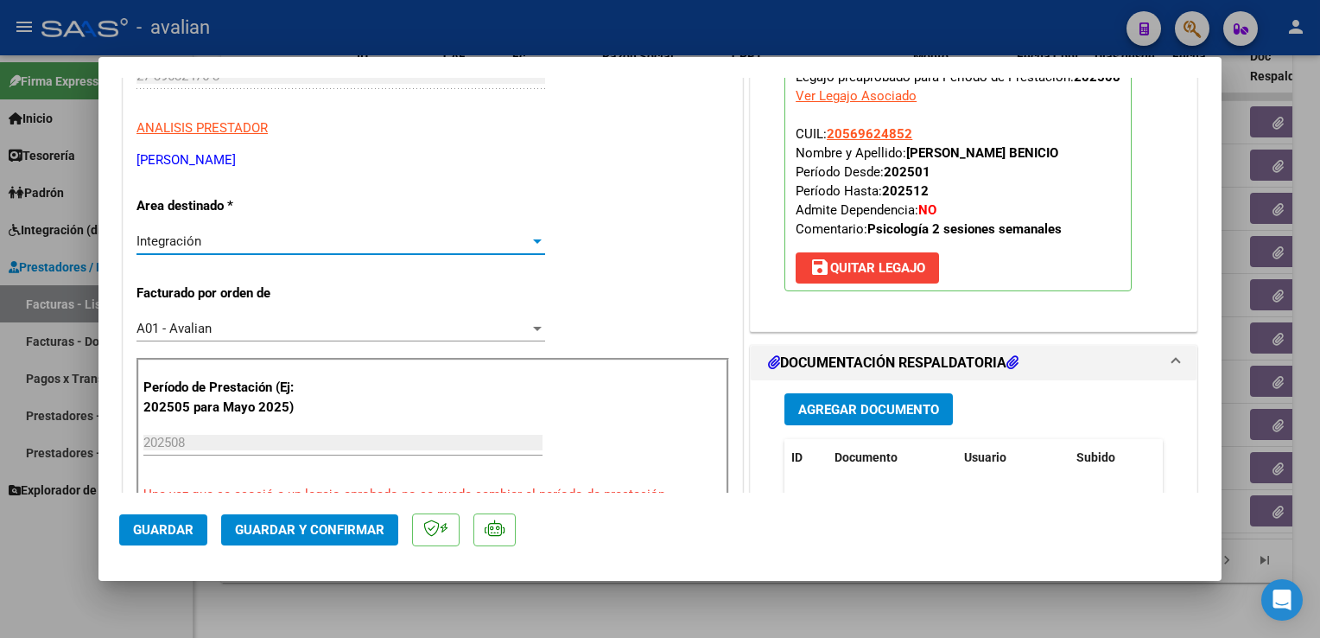
click at [180, 242] on span "Integración" at bounding box center [169, 241] width 65 height 16
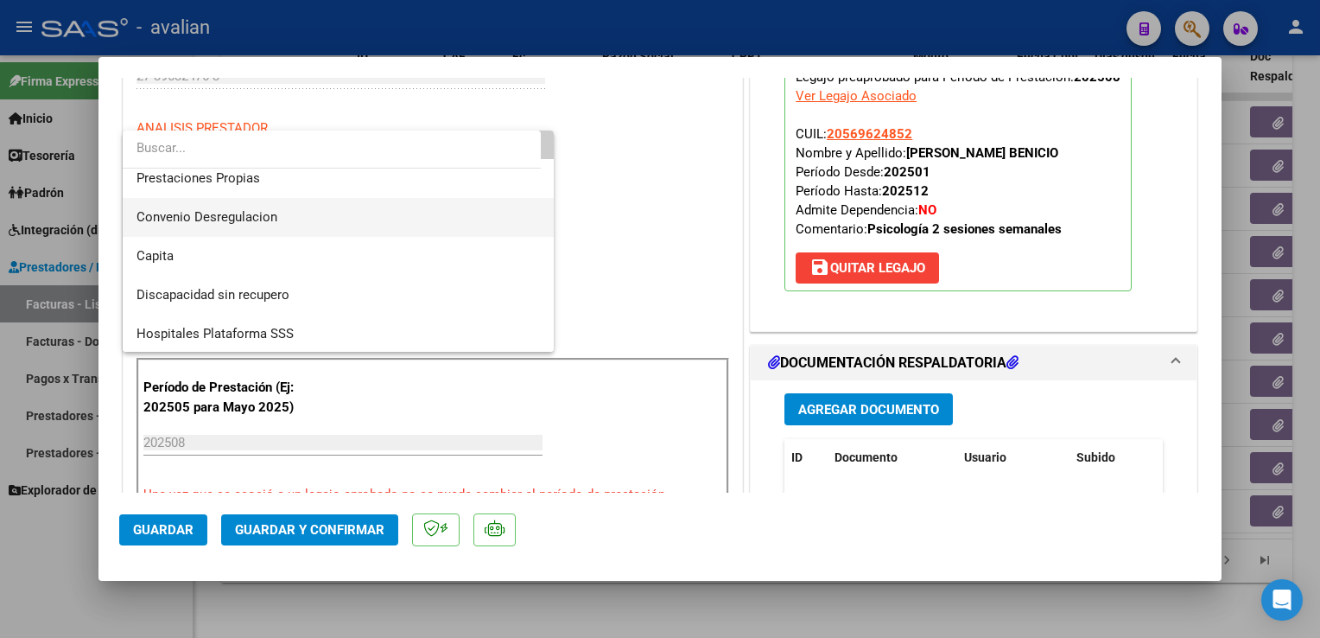
scroll to position [168, 0]
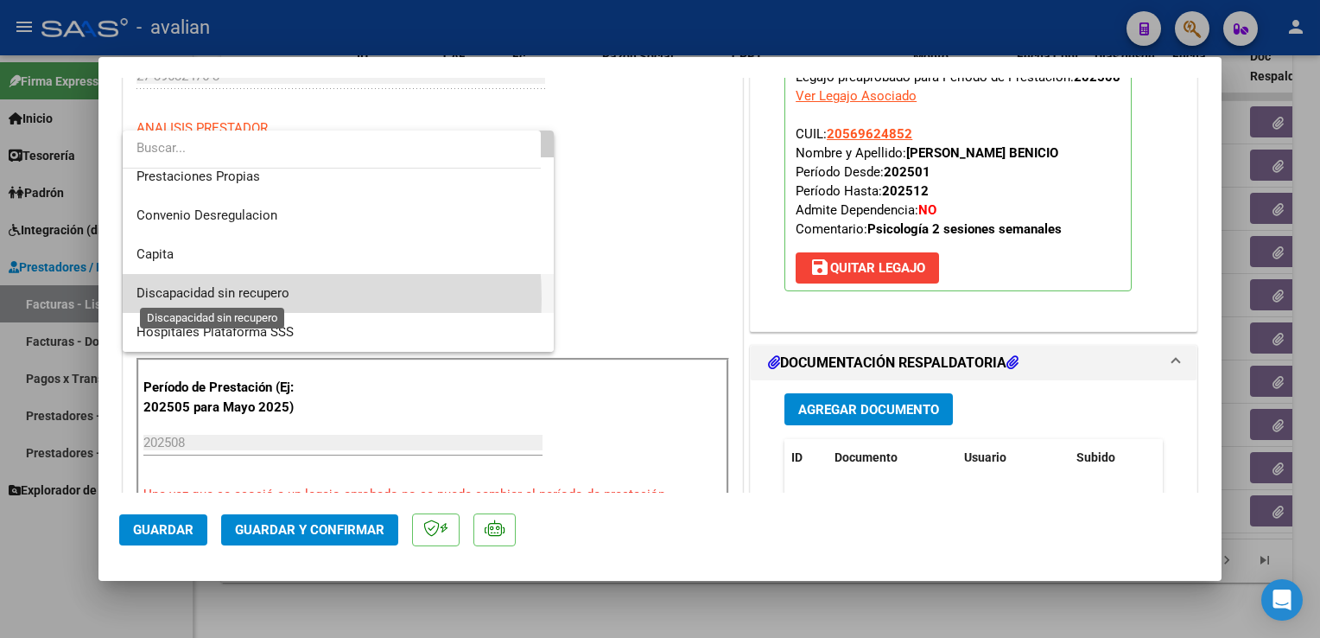
click at [214, 298] on span "Discapacidad sin recupero" at bounding box center [213, 293] width 153 height 16
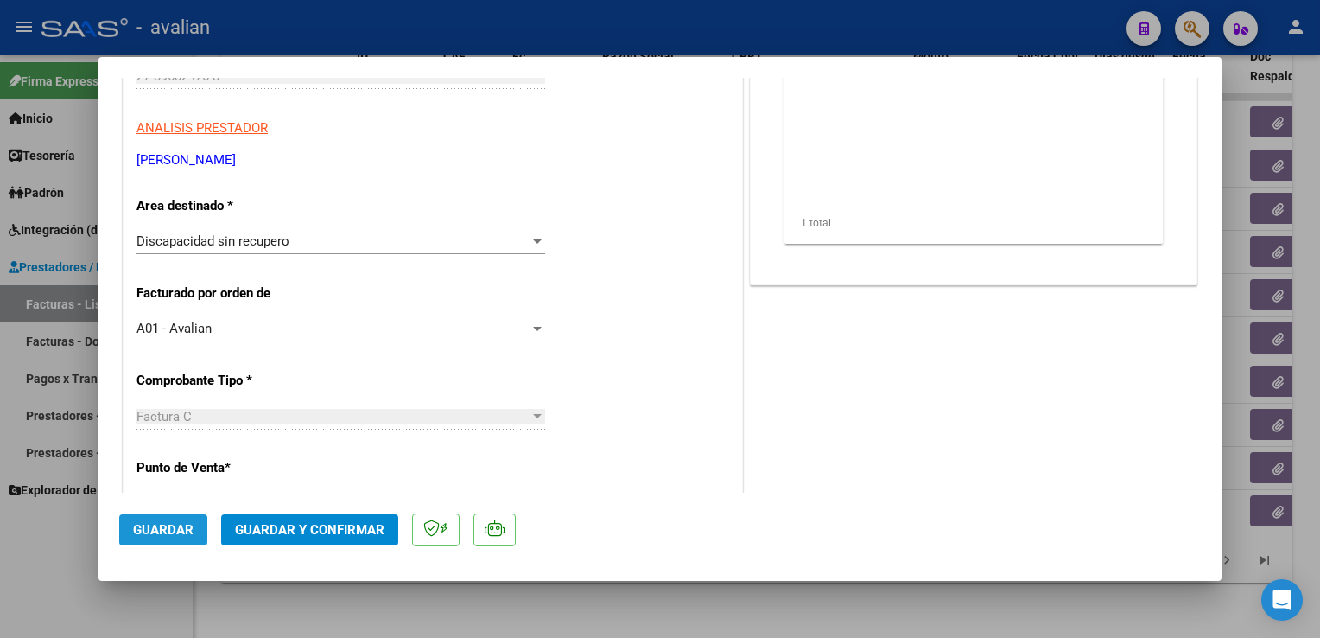
click at [176, 522] on span "Guardar" at bounding box center [163, 530] width 60 height 16
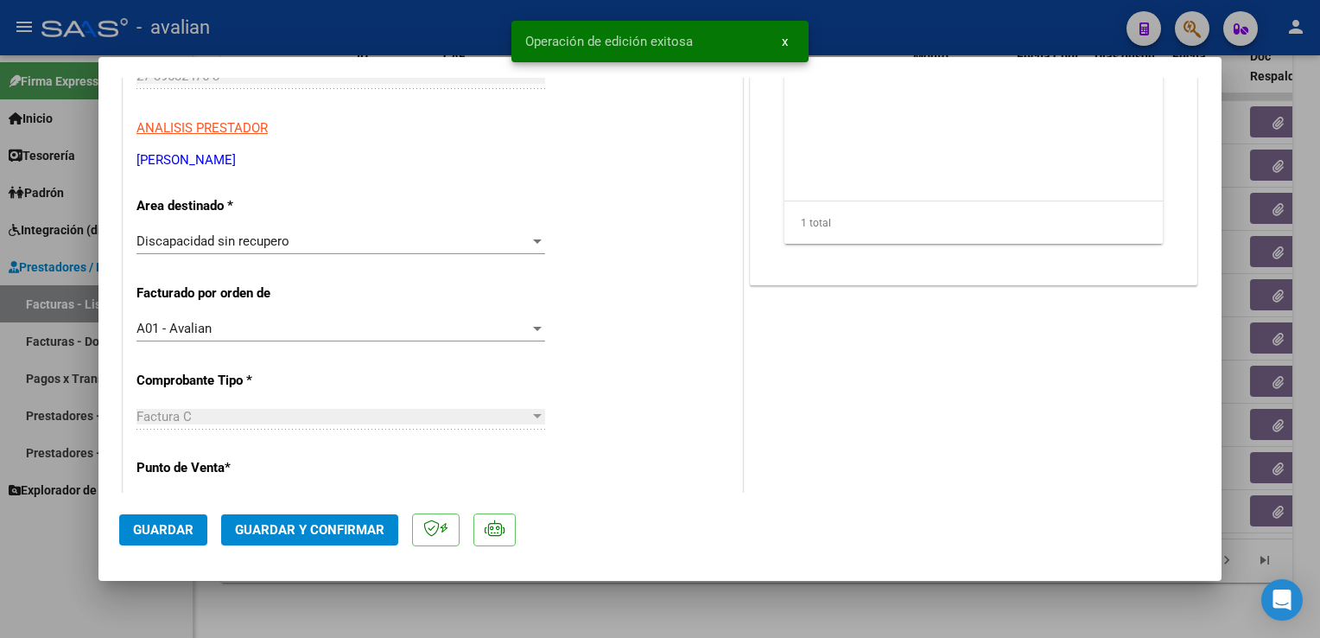
click at [316, 33] on div at bounding box center [660, 319] width 1320 height 638
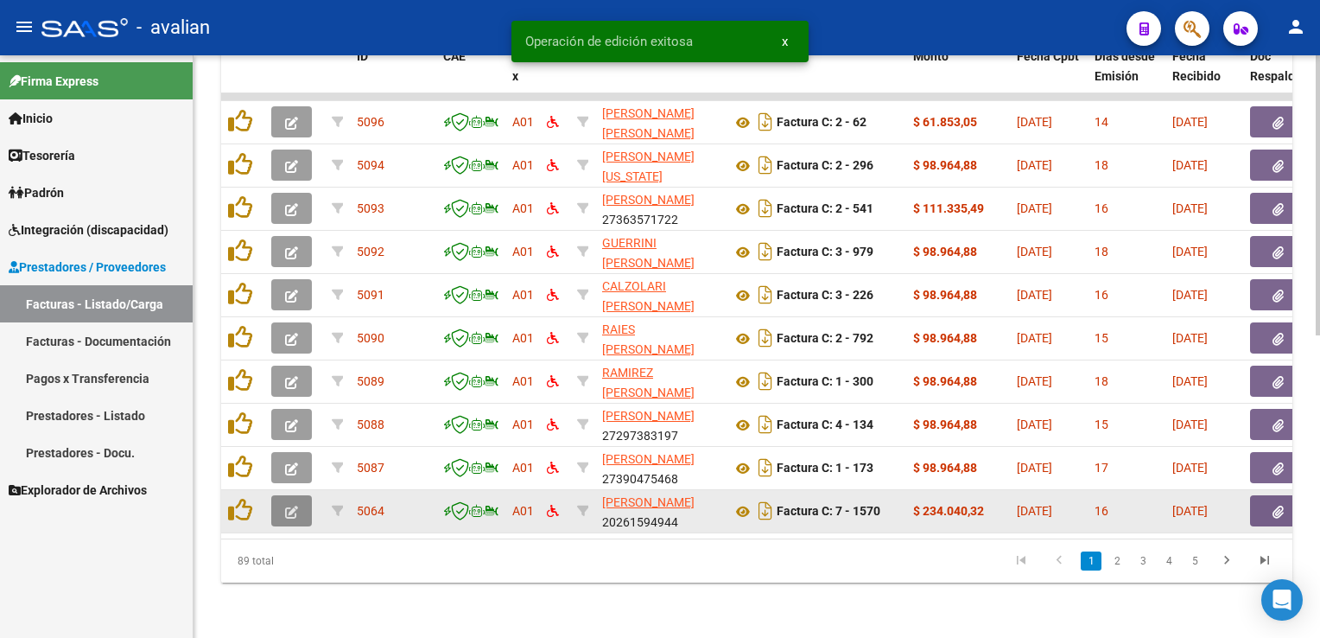
click at [289, 505] on icon "button" at bounding box center [291, 511] width 13 height 13
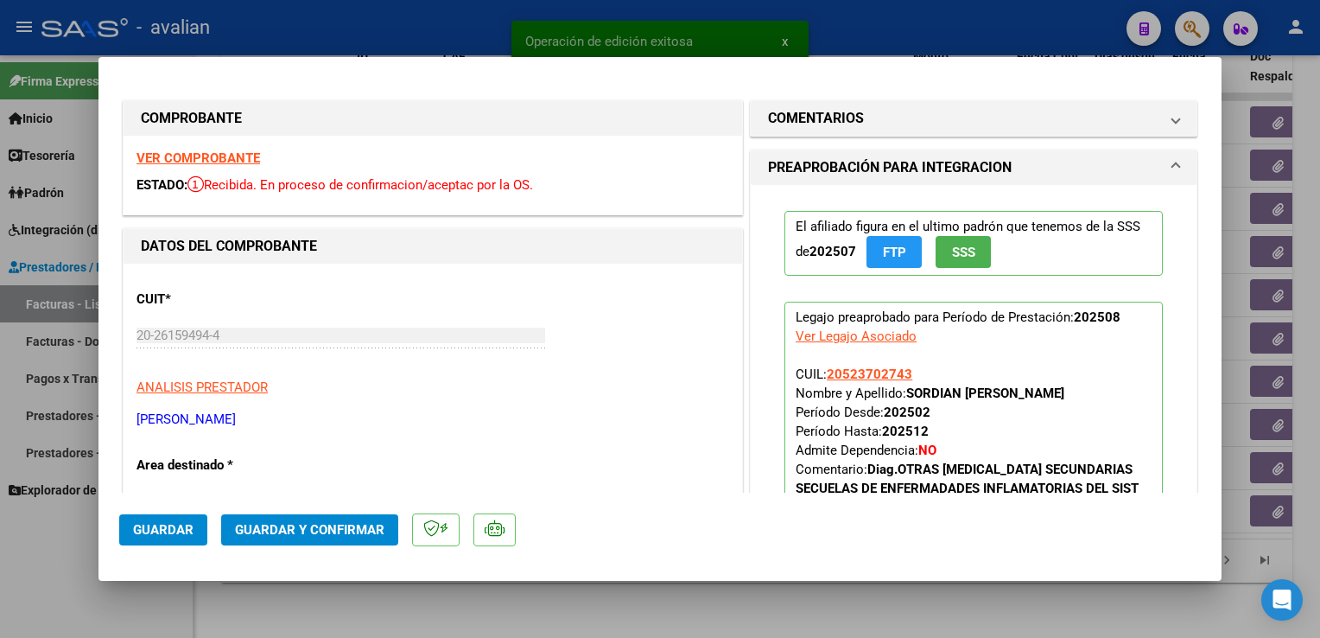
click at [228, 163] on strong "VER COMPROBANTE" at bounding box center [199, 158] width 124 height 16
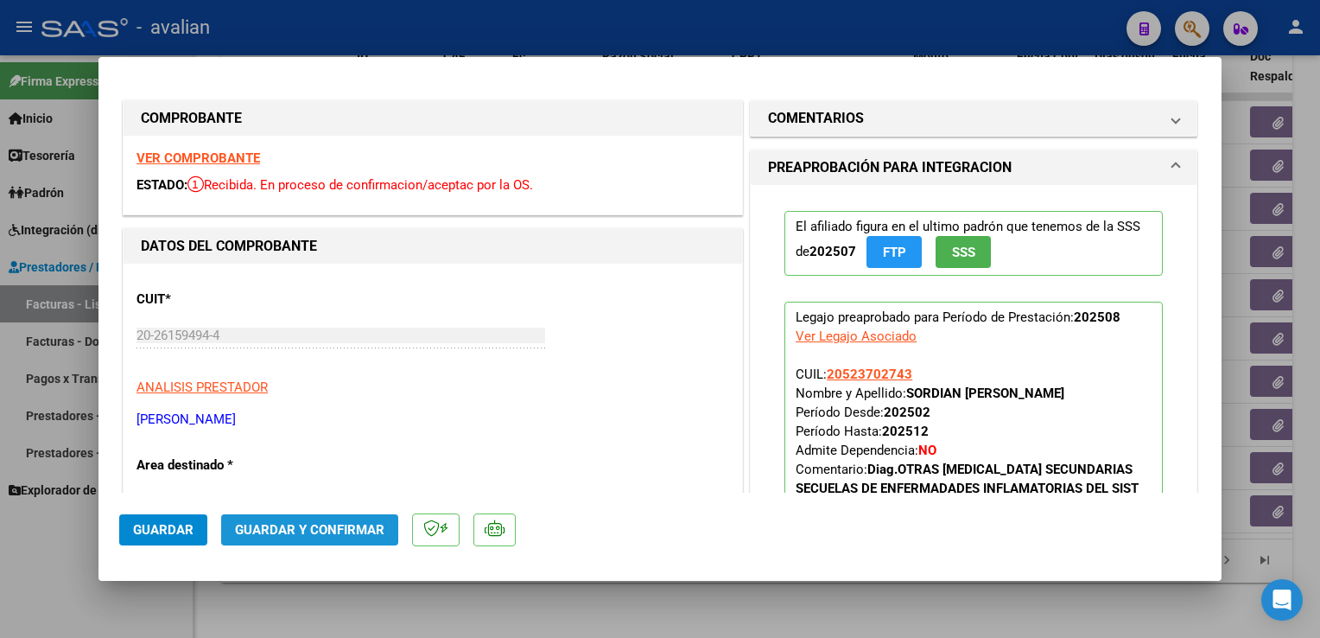
click at [329, 529] on span "Guardar y Confirmar" at bounding box center [309, 530] width 149 height 16
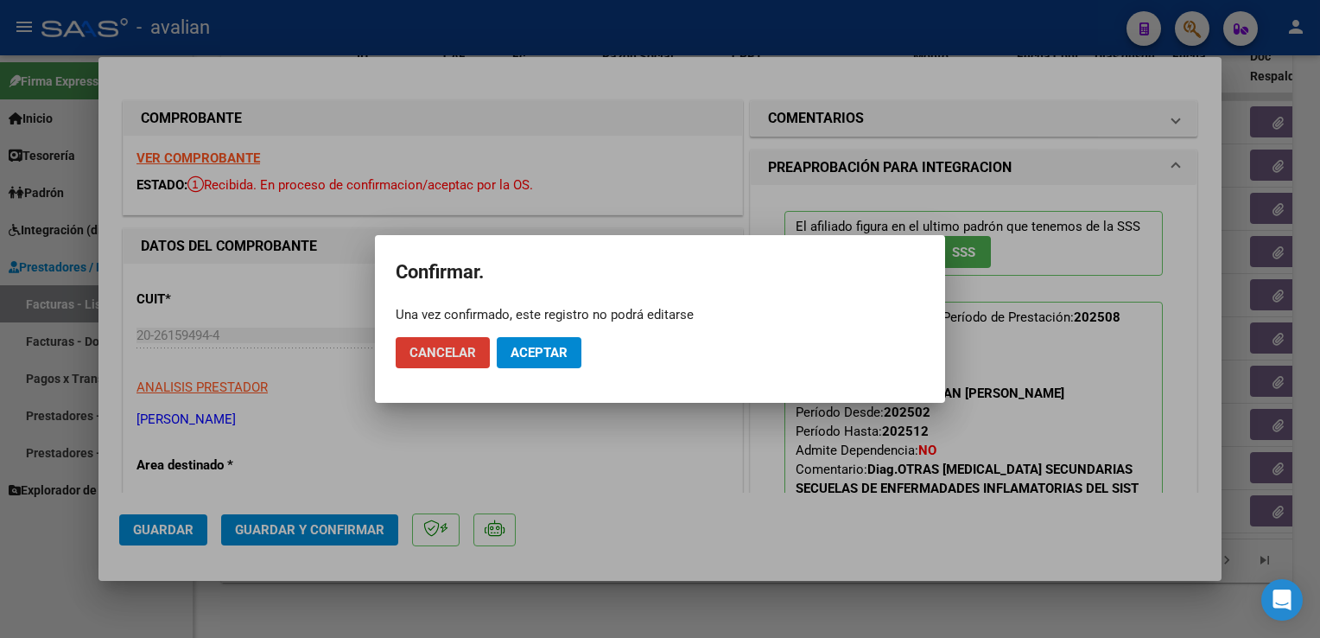
click at [536, 348] on span "Aceptar" at bounding box center [539, 353] width 57 height 16
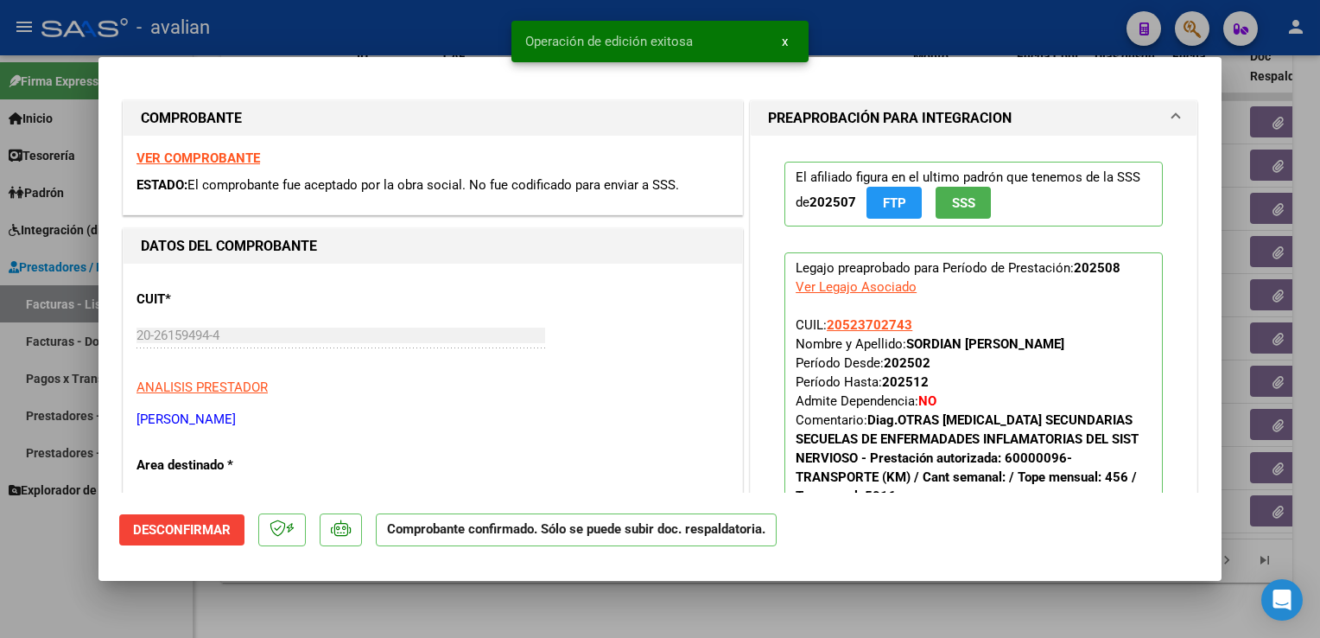
click at [314, 26] on div at bounding box center [660, 319] width 1320 height 638
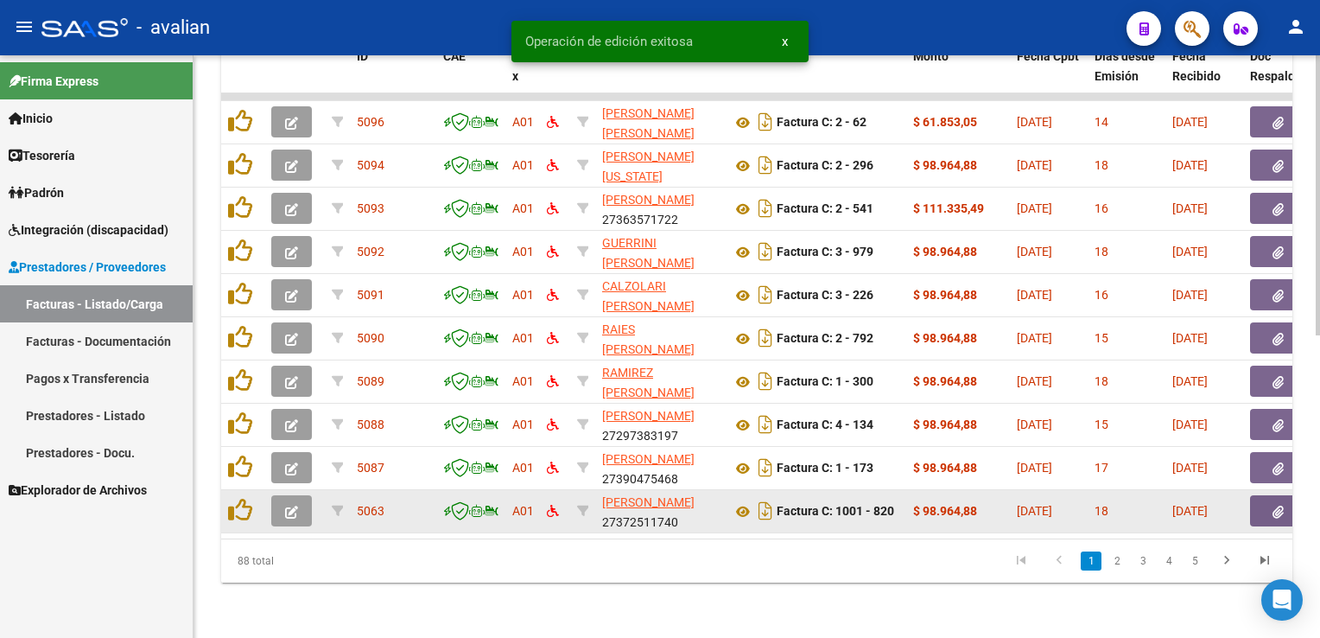
click at [302, 502] on button "button" at bounding box center [291, 510] width 41 height 31
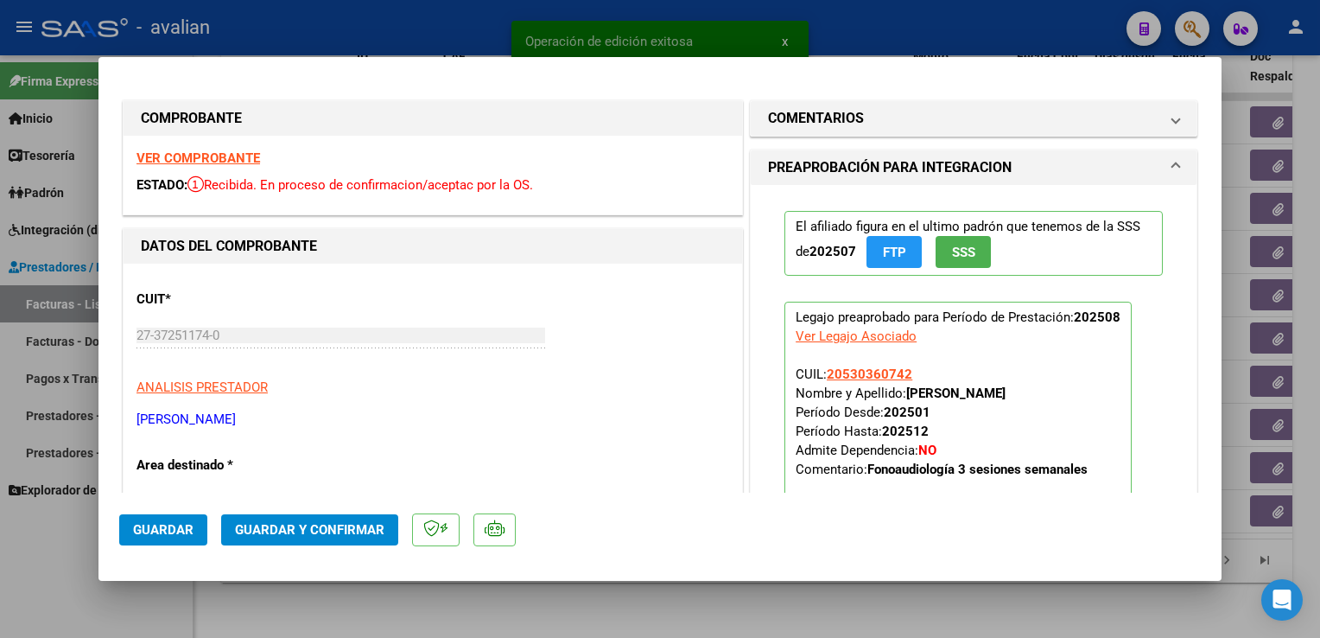
click at [190, 164] on strong "VER COMPROBANTE" at bounding box center [199, 158] width 124 height 16
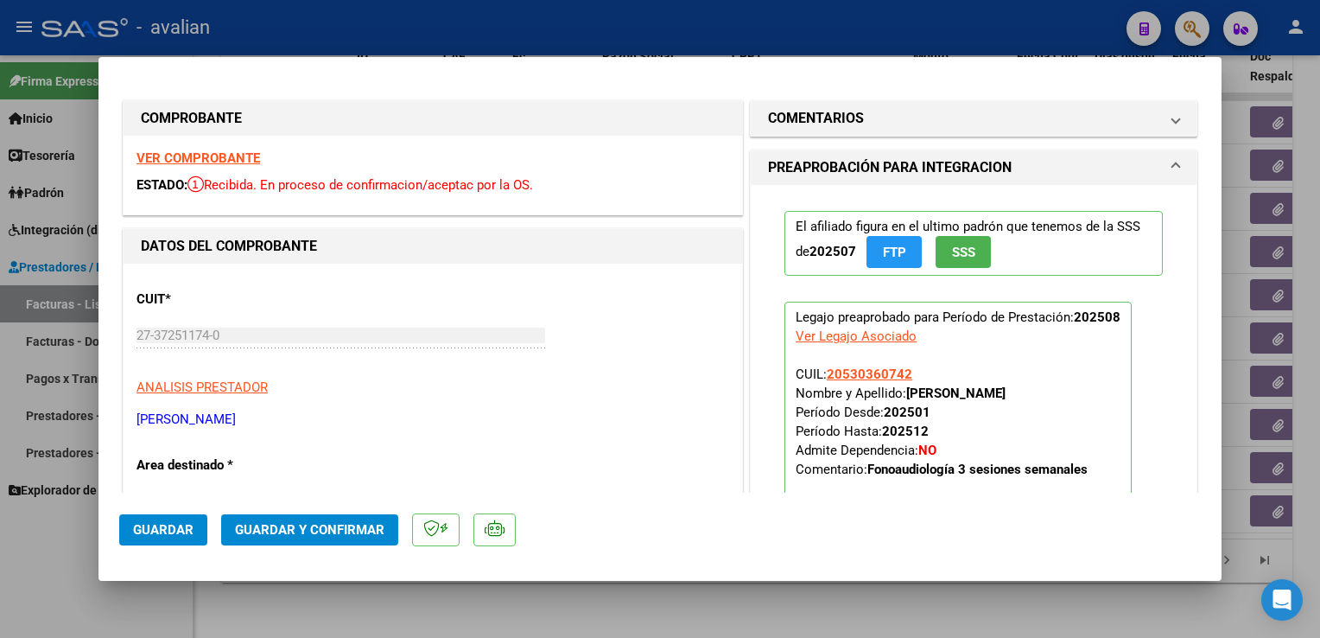
click at [380, 527] on span "Guardar y Confirmar" at bounding box center [309, 530] width 149 height 16
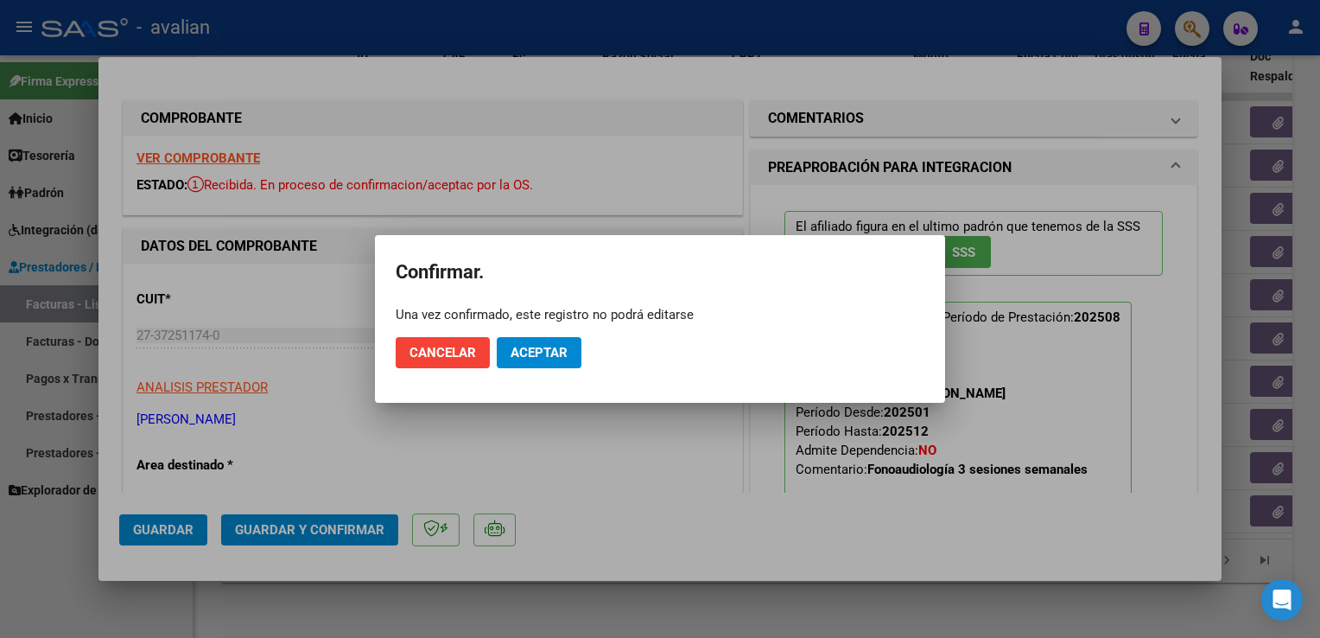
drag, startPoint x: 546, startPoint y: 323, endPoint x: 546, endPoint y: 337, distance: 13.8
click at [544, 323] on div "Una vez confirmado, este registro no podrá editarse" at bounding box center [660, 314] width 529 height 17
click at [549, 350] on span "Aceptar" at bounding box center [539, 353] width 57 height 16
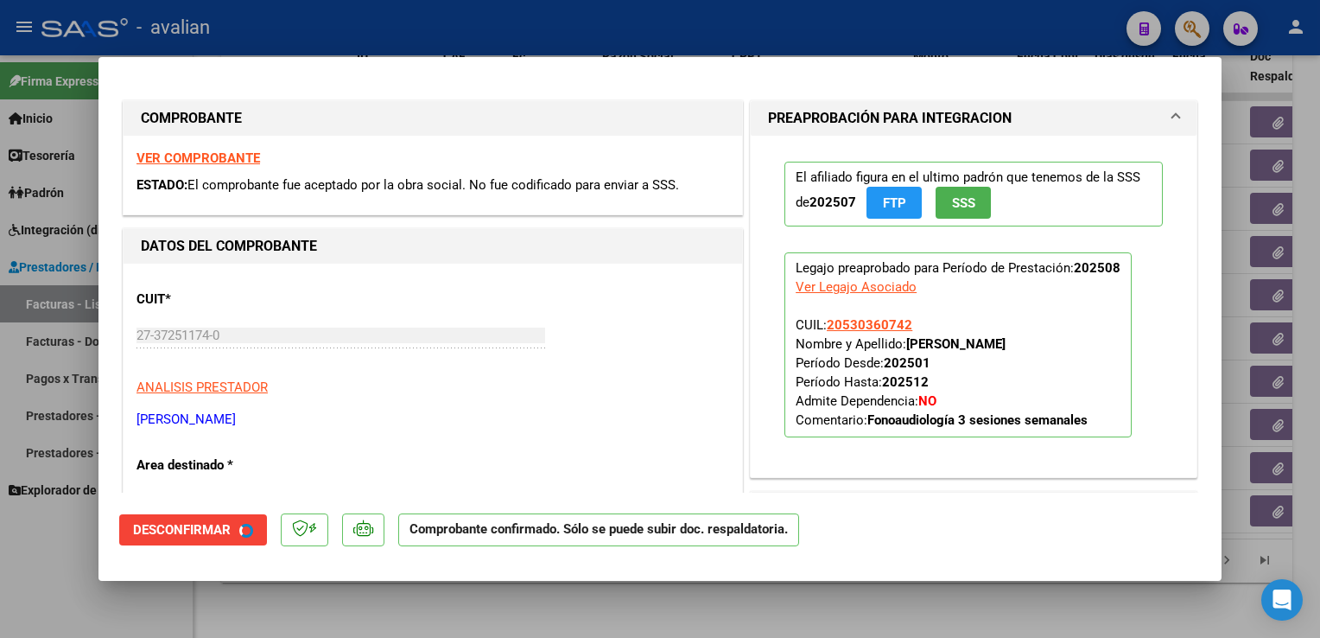
click at [402, 29] on div at bounding box center [660, 319] width 1320 height 638
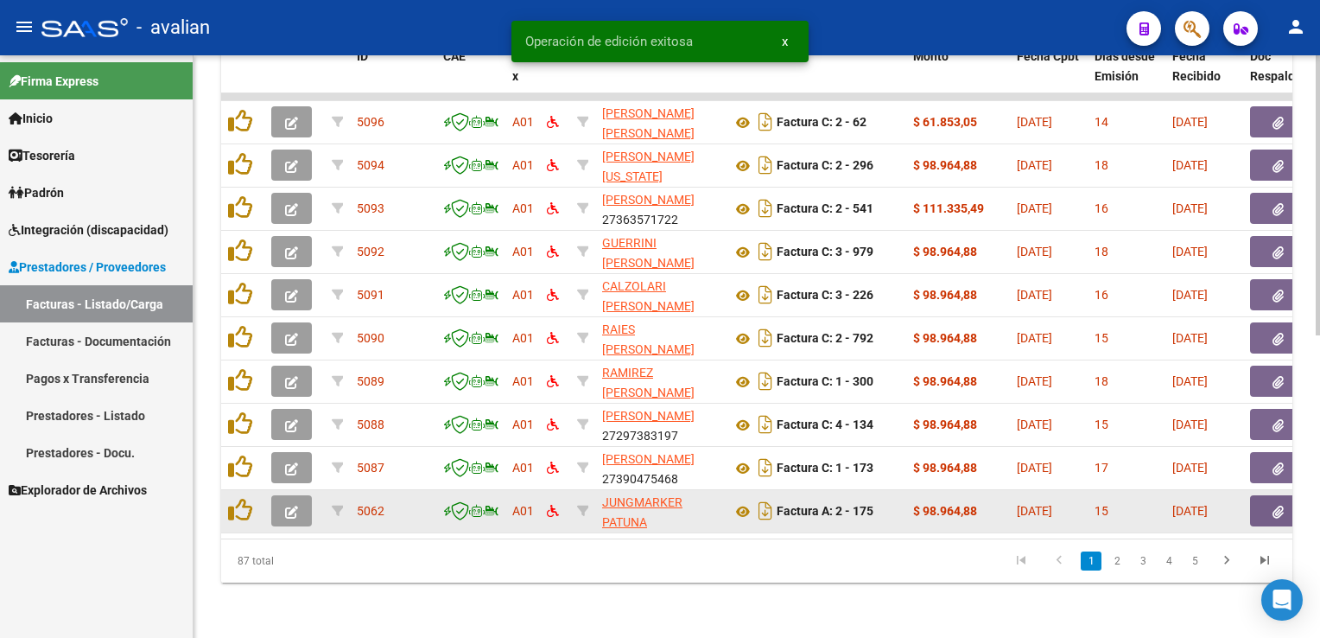
click at [294, 503] on span "button" at bounding box center [291, 511] width 13 height 16
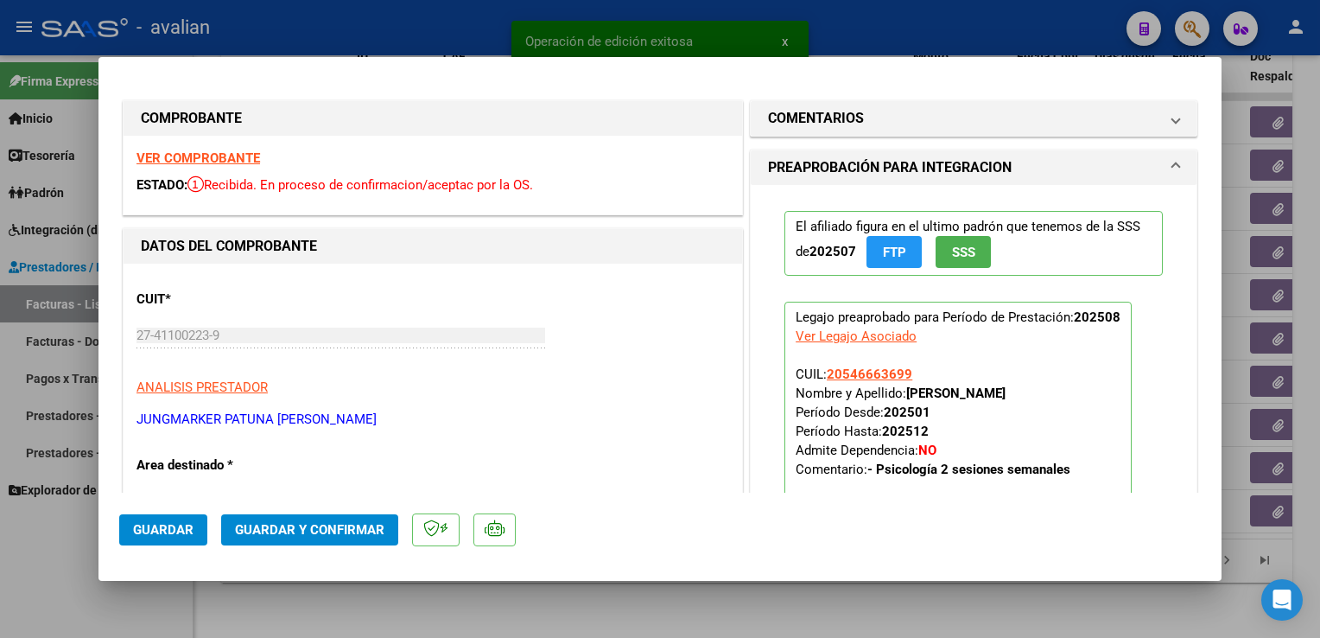
click at [226, 165] on strong "VER COMPROBANTE" at bounding box center [199, 158] width 124 height 16
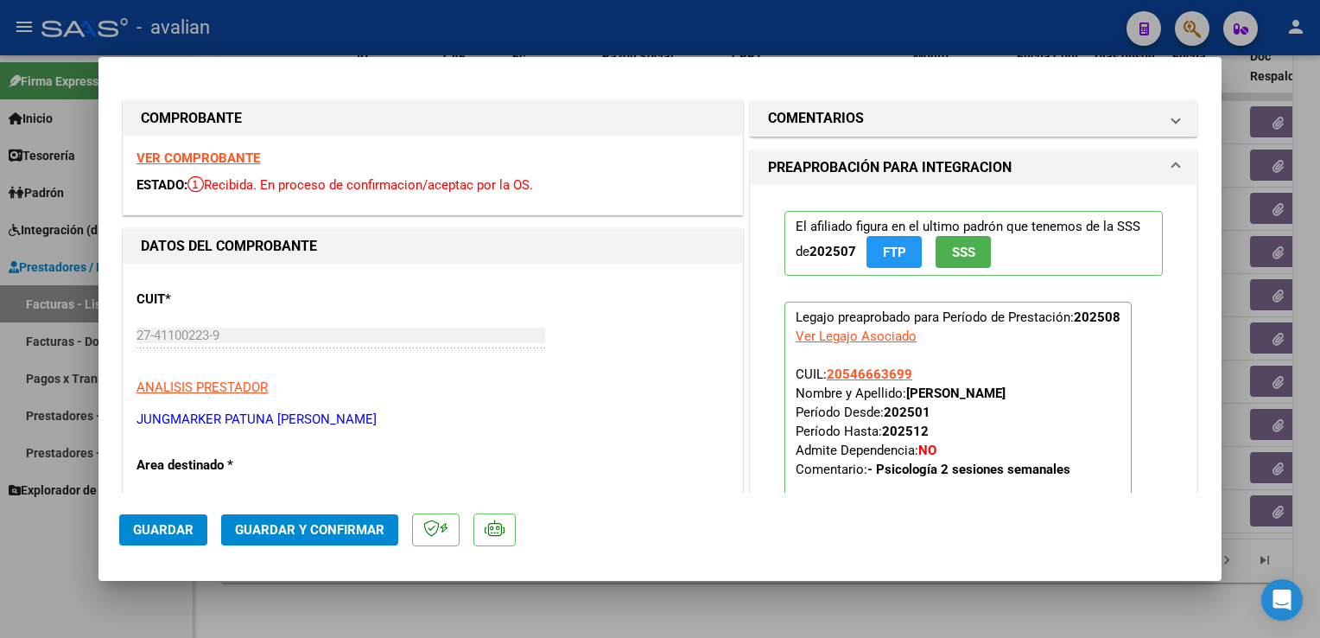
click at [314, 519] on button "Guardar y Confirmar" at bounding box center [309, 529] width 177 height 31
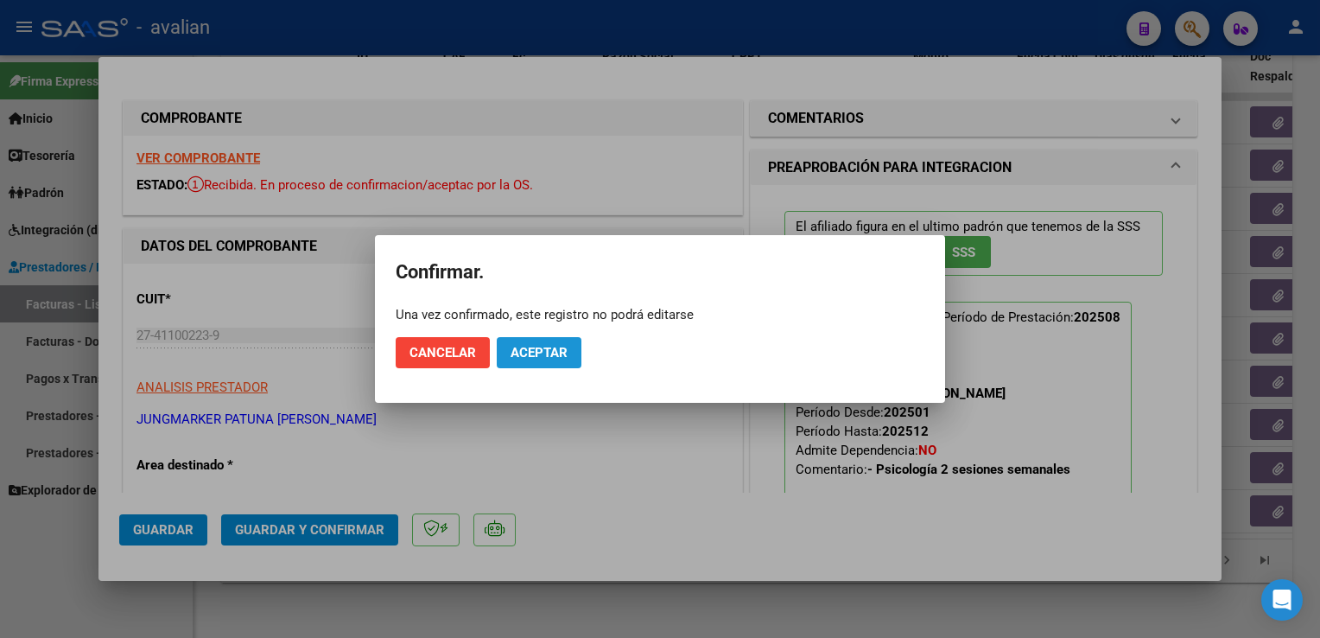
click at [530, 354] on span "Aceptar" at bounding box center [539, 353] width 57 height 16
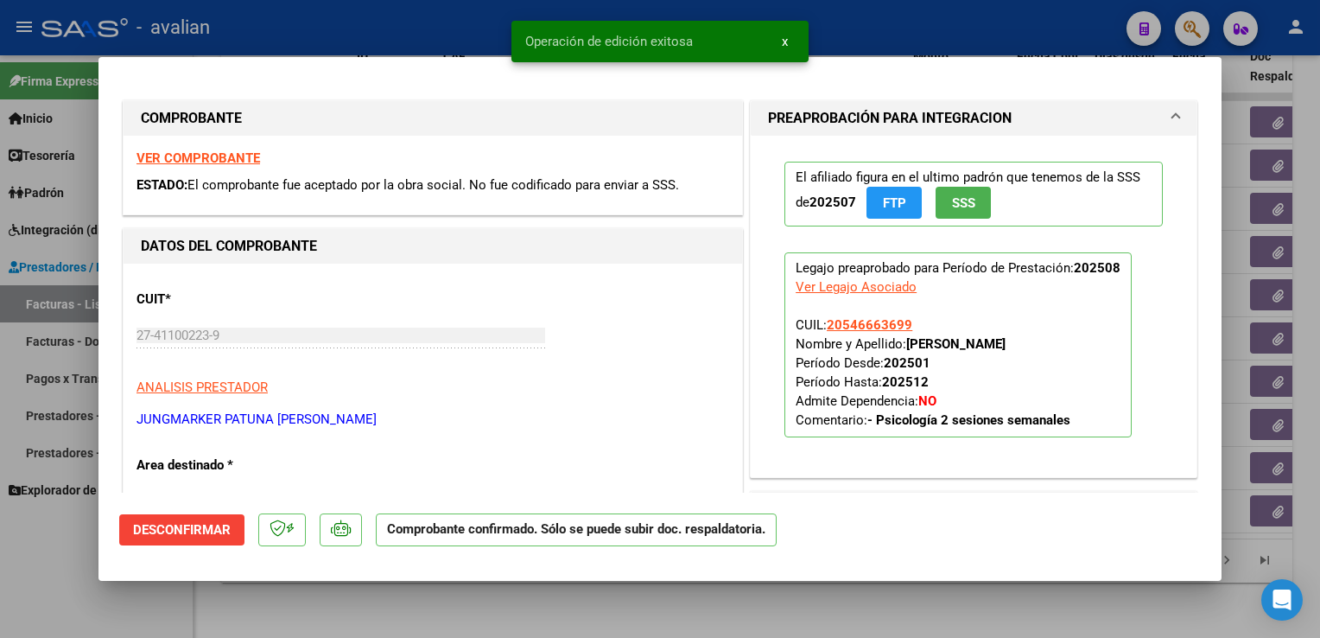
click at [245, 19] on div at bounding box center [660, 319] width 1320 height 638
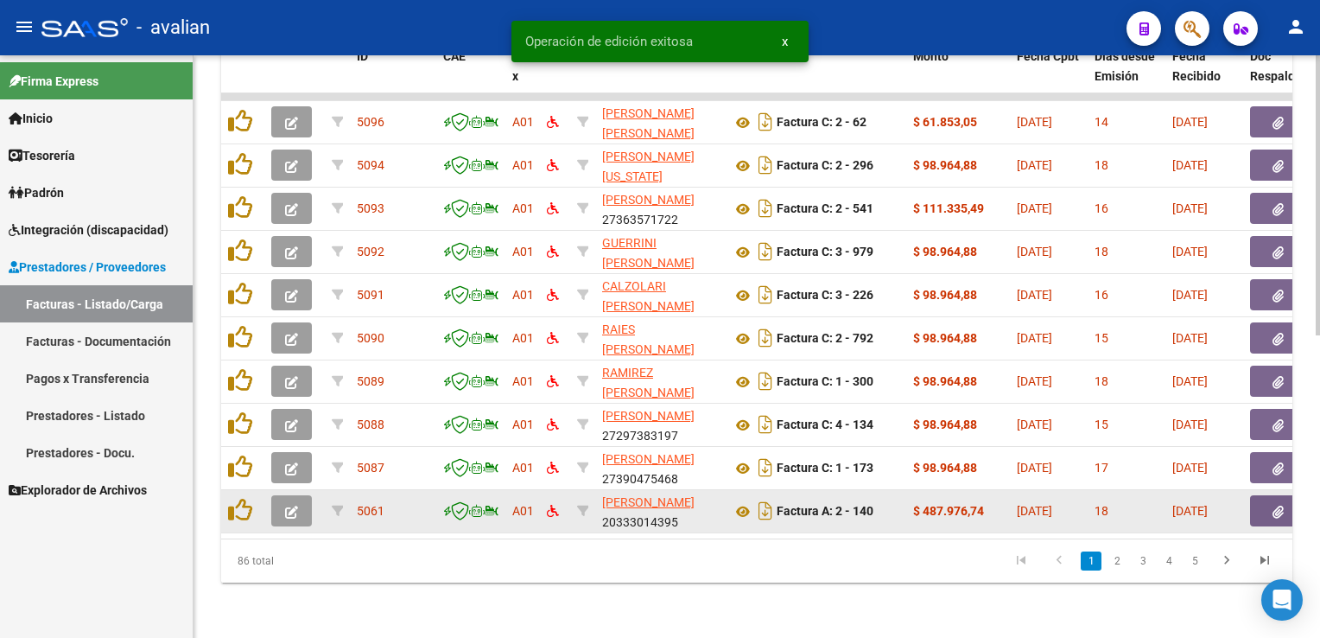
click at [301, 503] on button "button" at bounding box center [291, 510] width 41 height 31
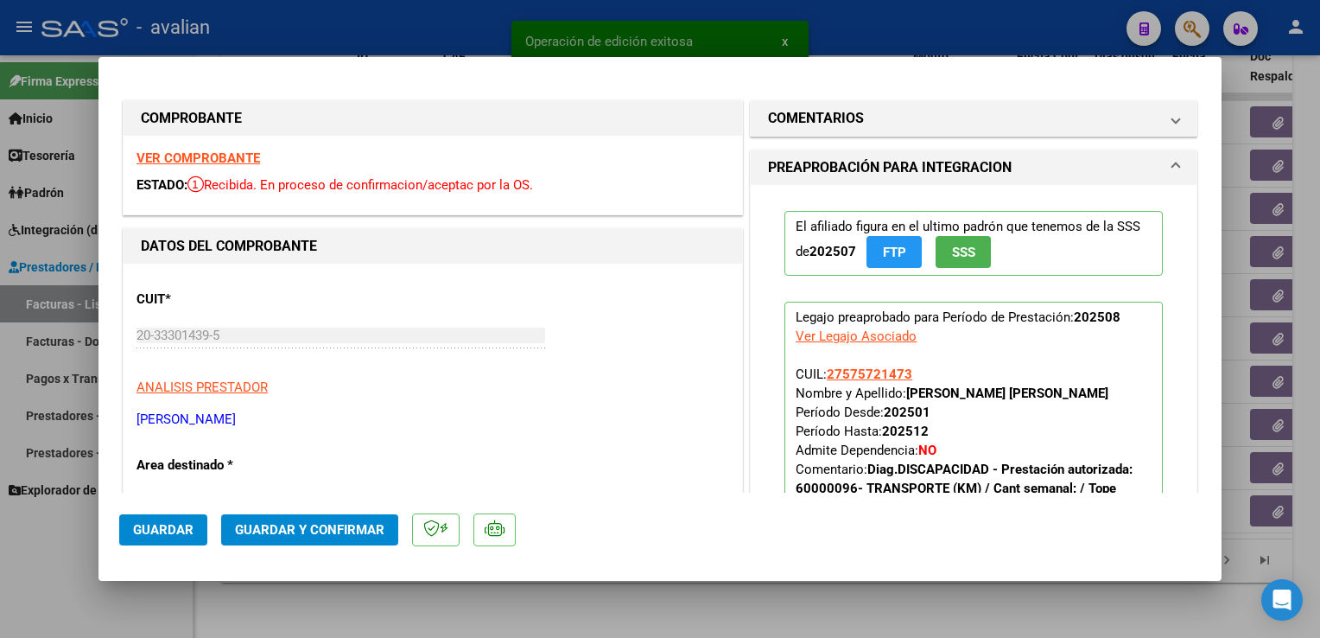
click at [224, 160] on strong "VER COMPROBANTE" at bounding box center [199, 158] width 124 height 16
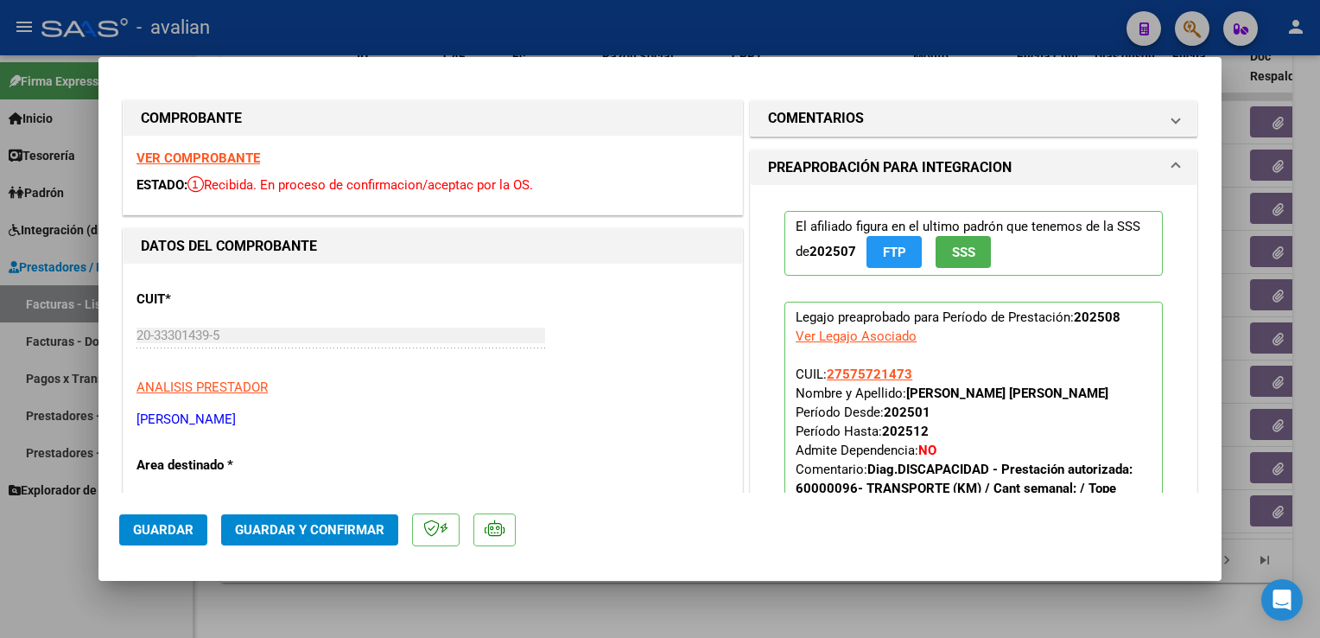
click at [353, 527] on span "Guardar y Confirmar" at bounding box center [309, 530] width 149 height 16
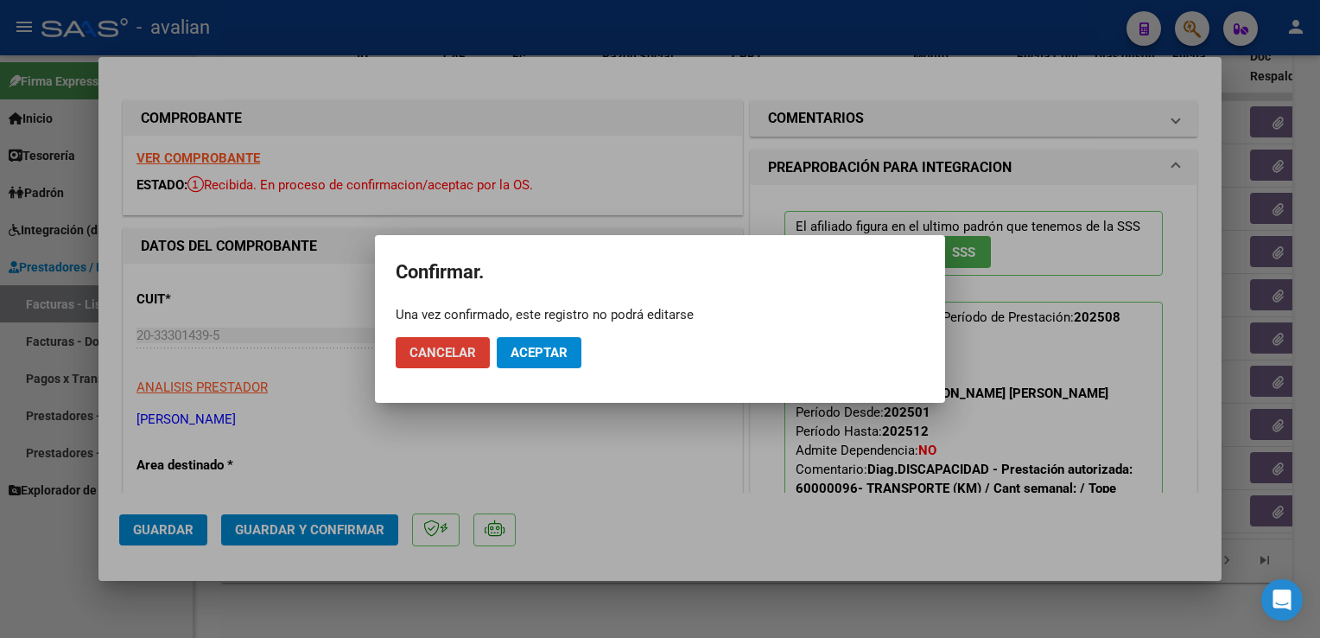
click at [545, 338] on button "Aceptar" at bounding box center [539, 352] width 85 height 31
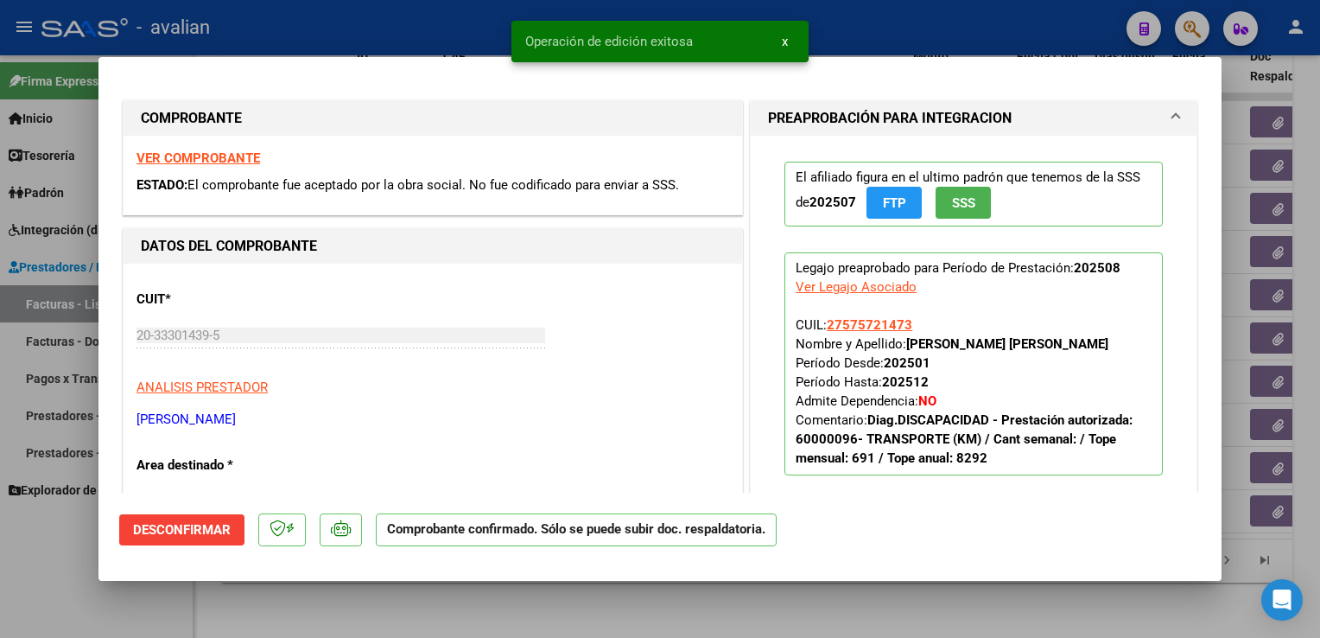
click at [394, 2] on div at bounding box center [660, 319] width 1320 height 638
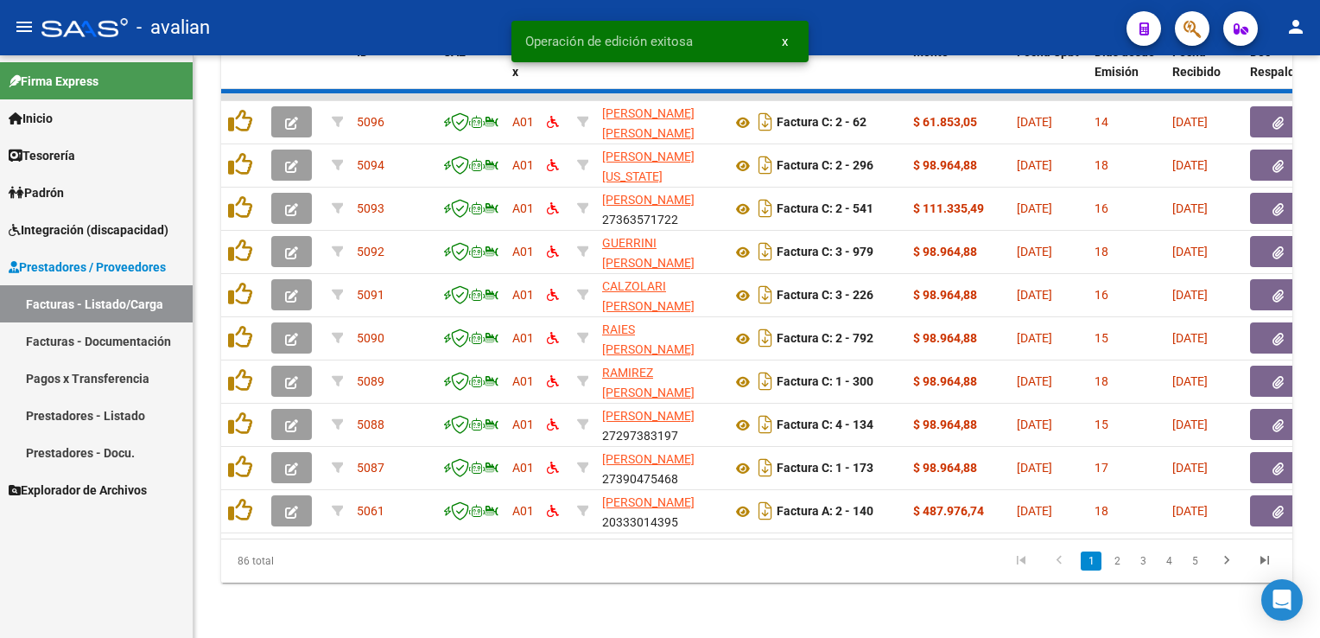
click at [384, 19] on div "- avalian" at bounding box center [576, 28] width 1071 height 38
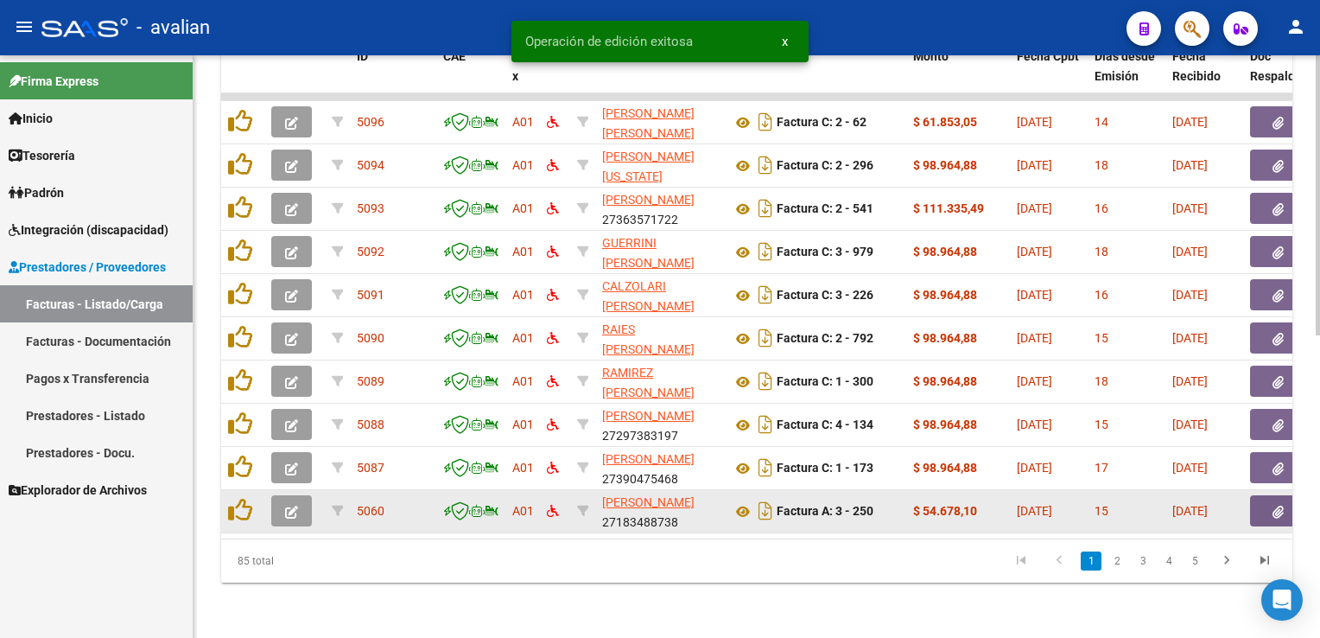
click at [292, 503] on span "button" at bounding box center [291, 511] width 13 height 16
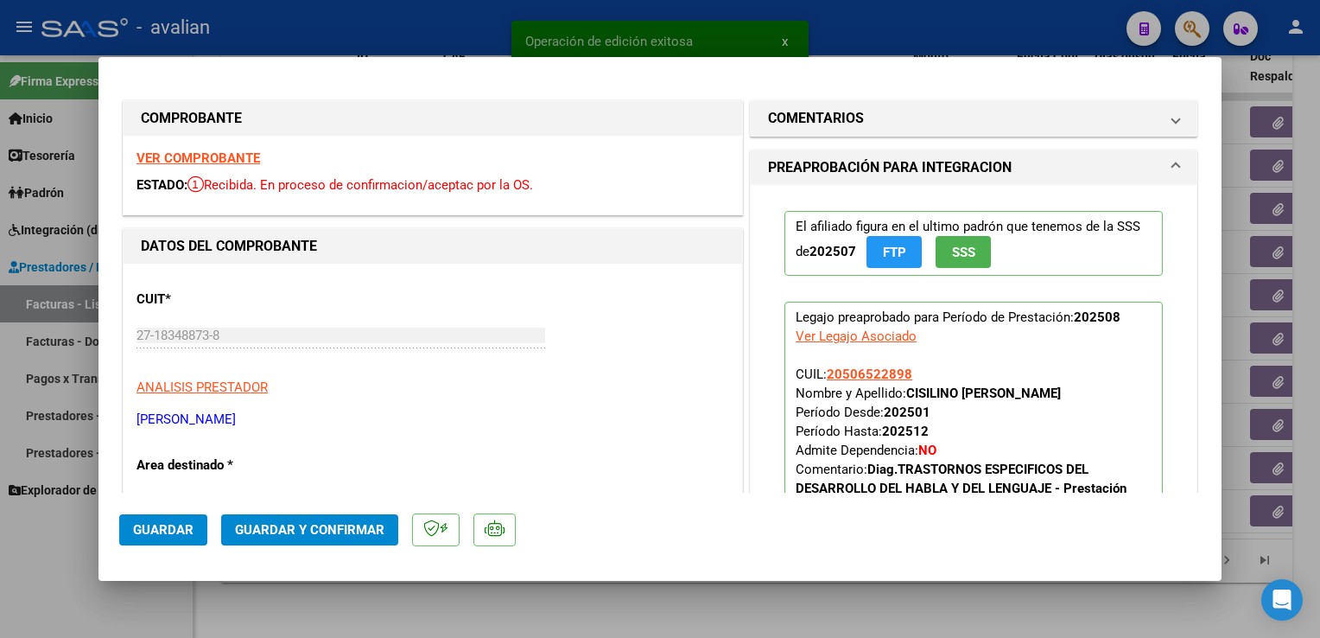
click at [194, 163] on strong "VER COMPROBANTE" at bounding box center [199, 158] width 124 height 16
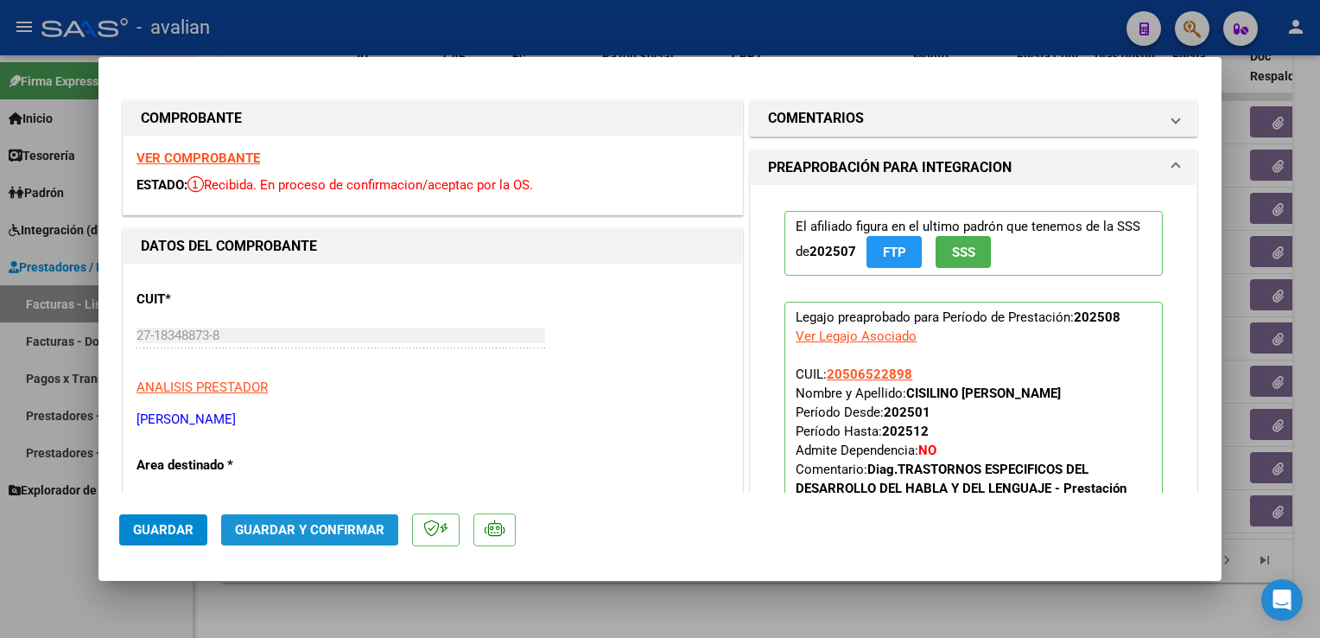
click at [327, 544] on button "Guardar y Confirmar" at bounding box center [309, 529] width 177 height 31
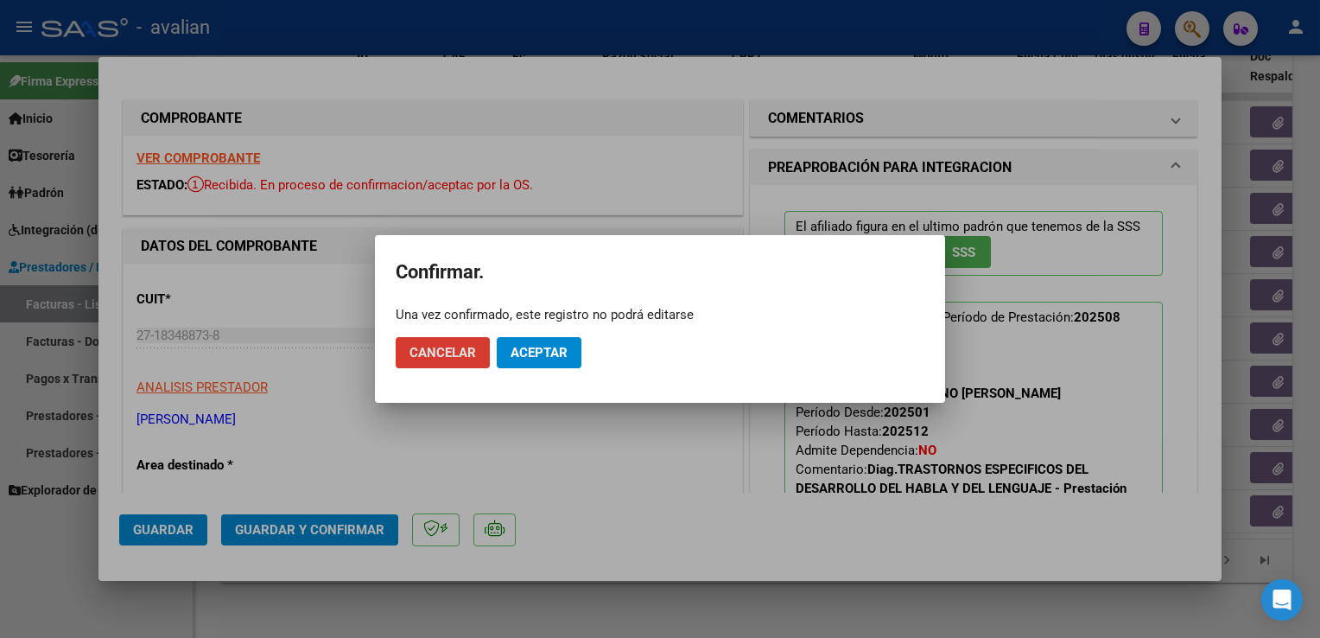
click at [519, 352] on span "Aceptar" at bounding box center [539, 353] width 57 height 16
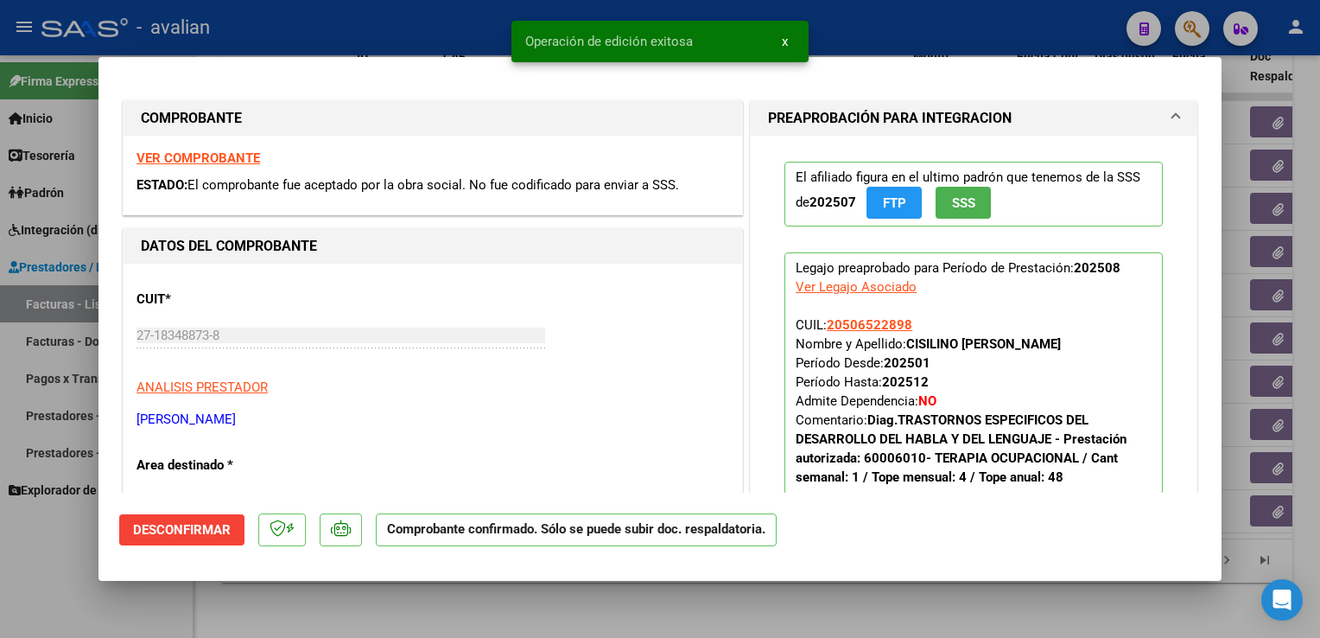
click at [312, 29] on div at bounding box center [660, 319] width 1320 height 638
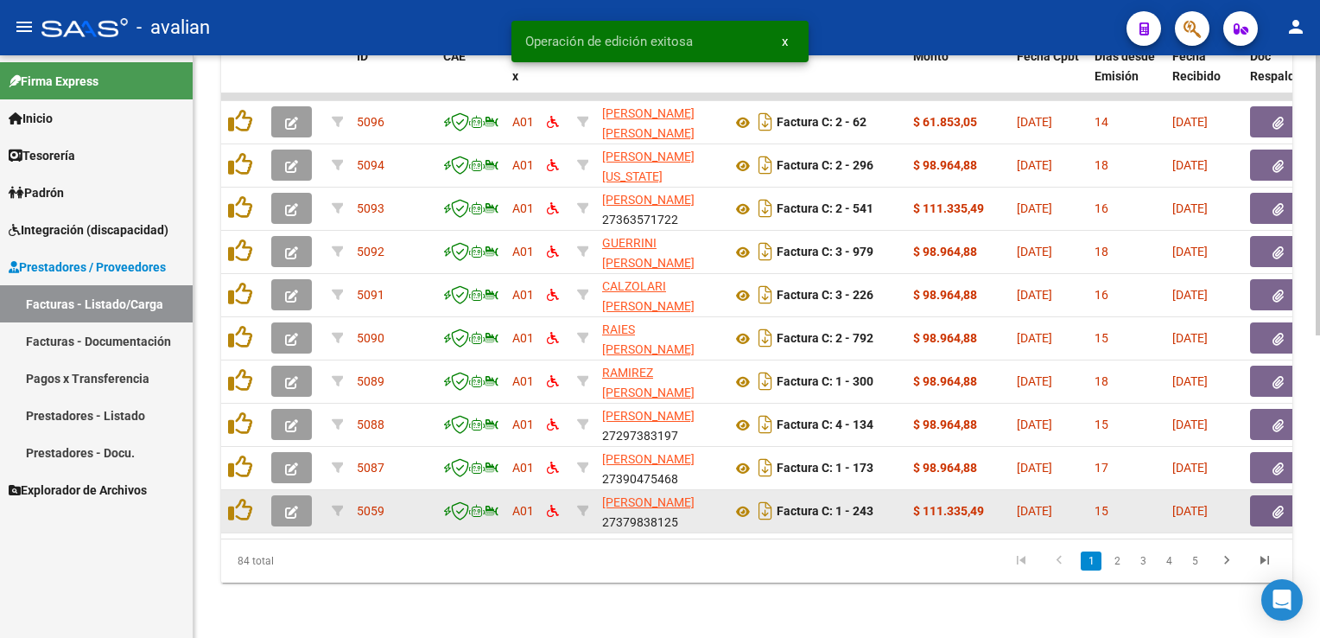
click at [304, 498] on button "button" at bounding box center [291, 510] width 41 height 31
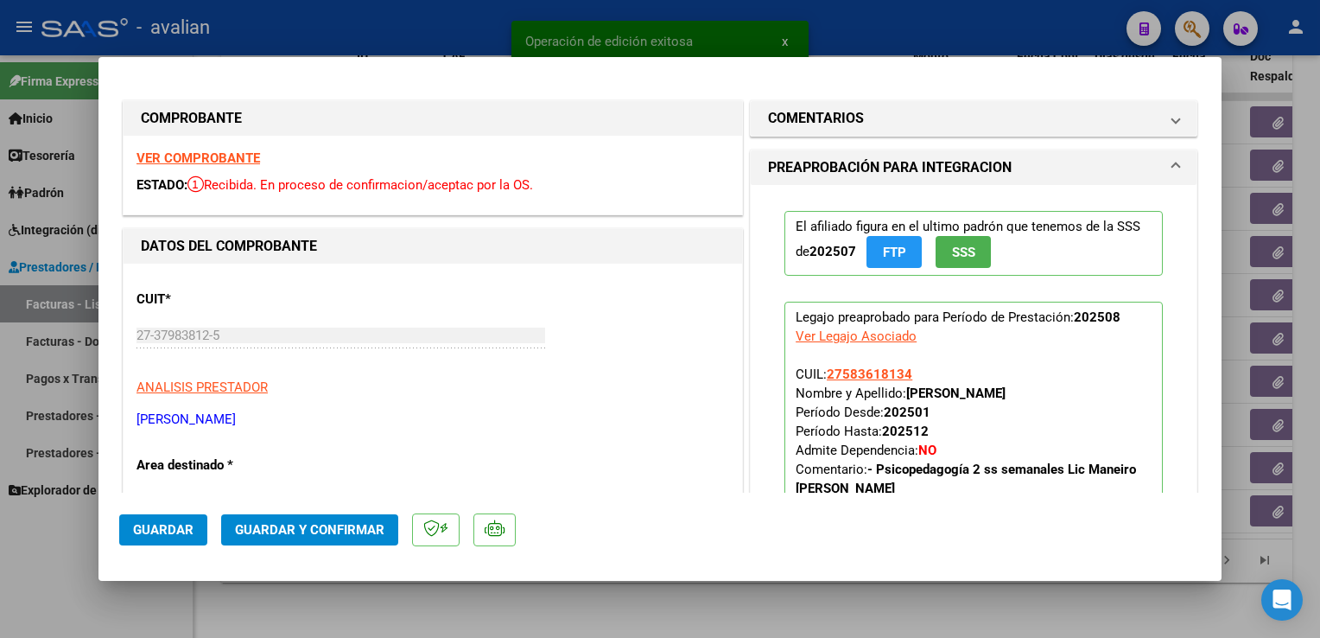
click at [200, 164] on strong "VER COMPROBANTE" at bounding box center [199, 158] width 124 height 16
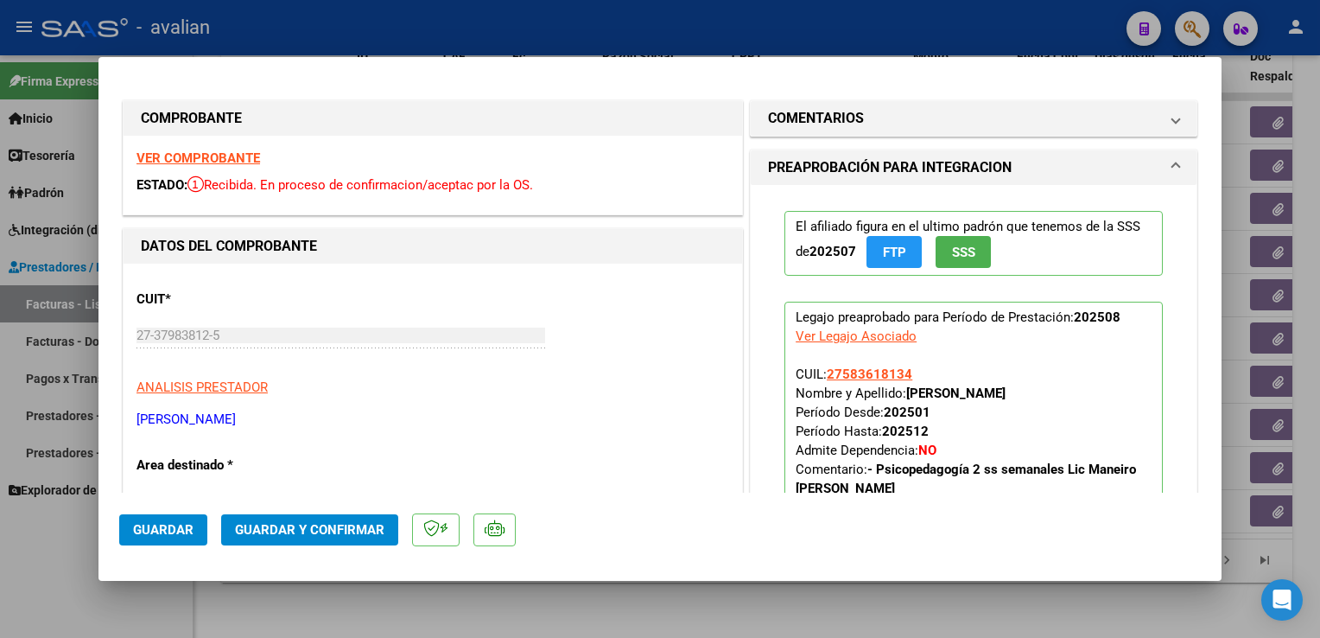
click at [263, 532] on span "Guardar y Confirmar" at bounding box center [309, 530] width 149 height 16
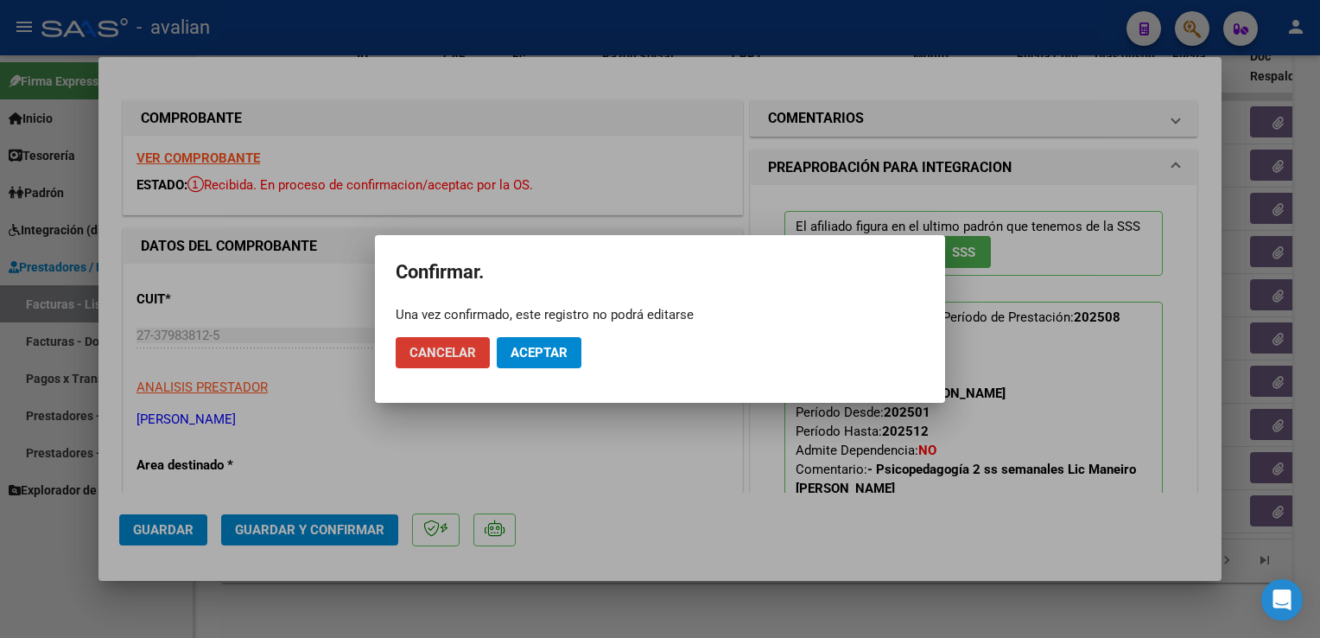
click at [518, 371] on mat-dialog-actions "Cancelar Aceptar" at bounding box center [660, 352] width 529 height 59
click at [532, 351] on span "Aceptar" at bounding box center [539, 353] width 57 height 16
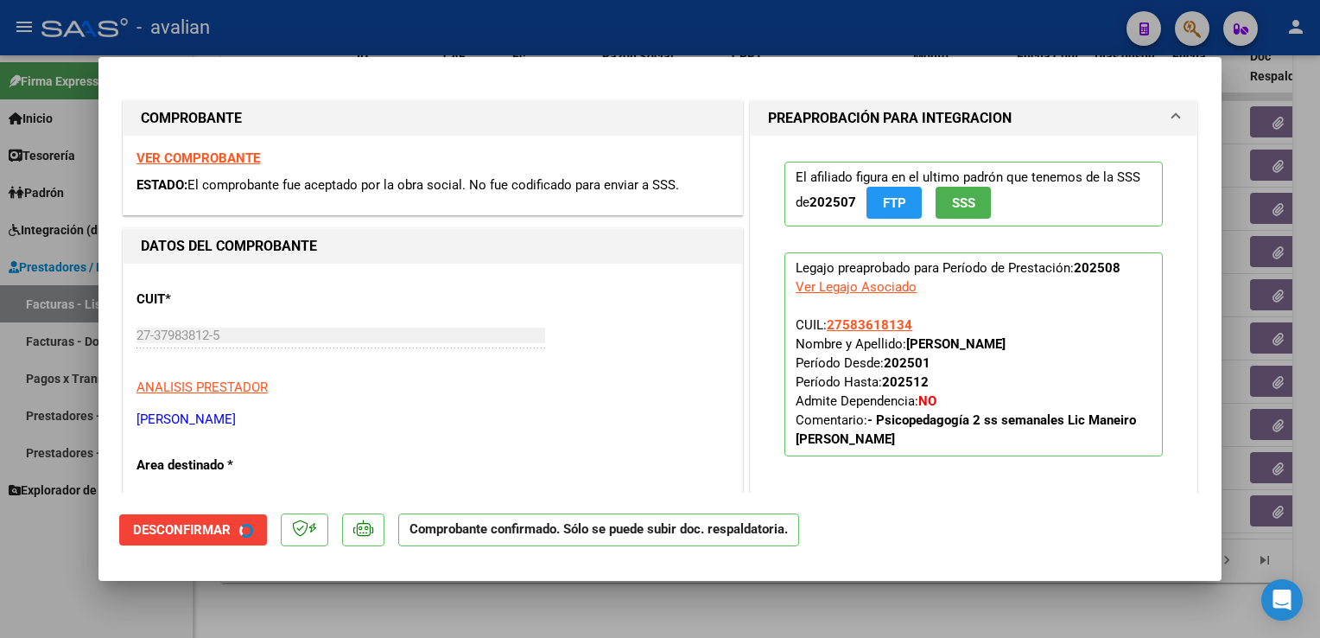
click at [379, 22] on div at bounding box center [660, 319] width 1320 height 638
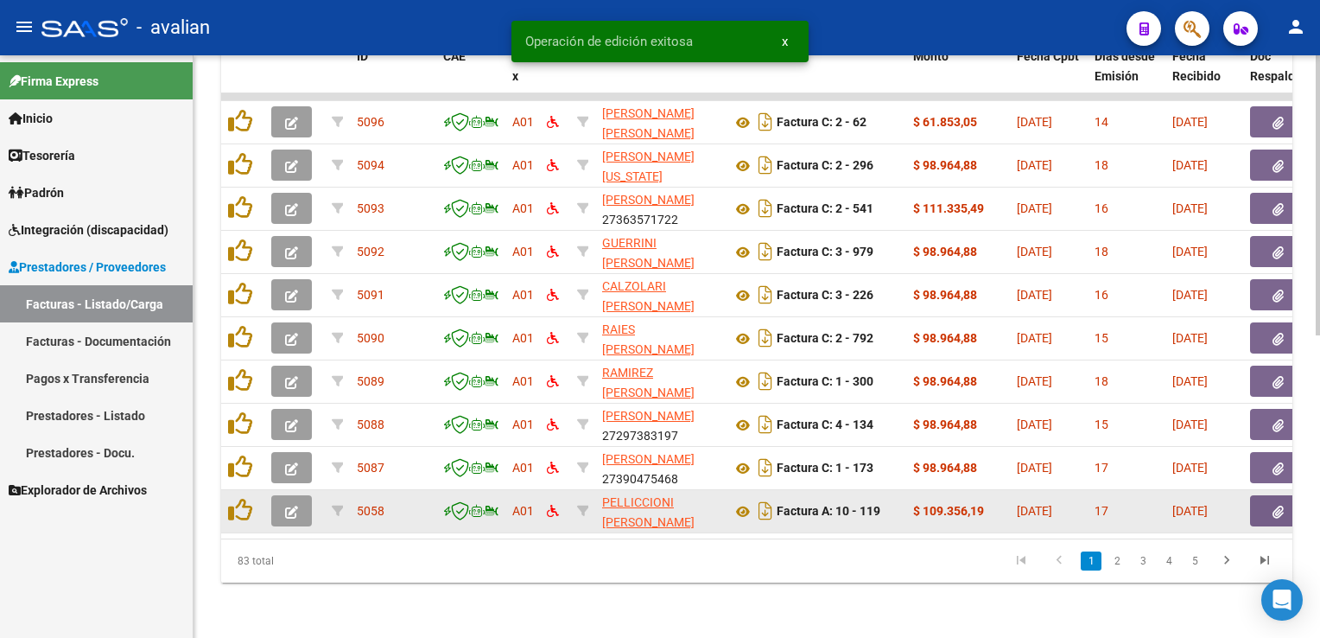
click at [290, 505] on icon "button" at bounding box center [291, 511] width 13 height 13
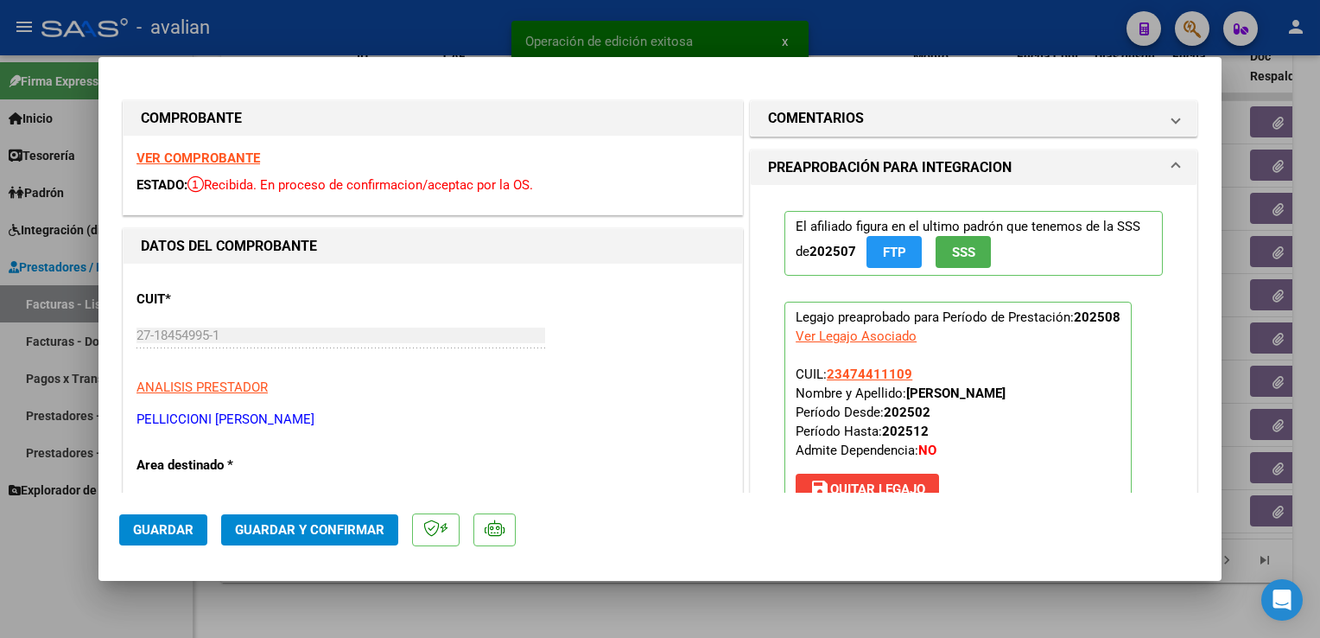
click at [245, 159] on strong "VER COMPROBANTE" at bounding box center [199, 158] width 124 height 16
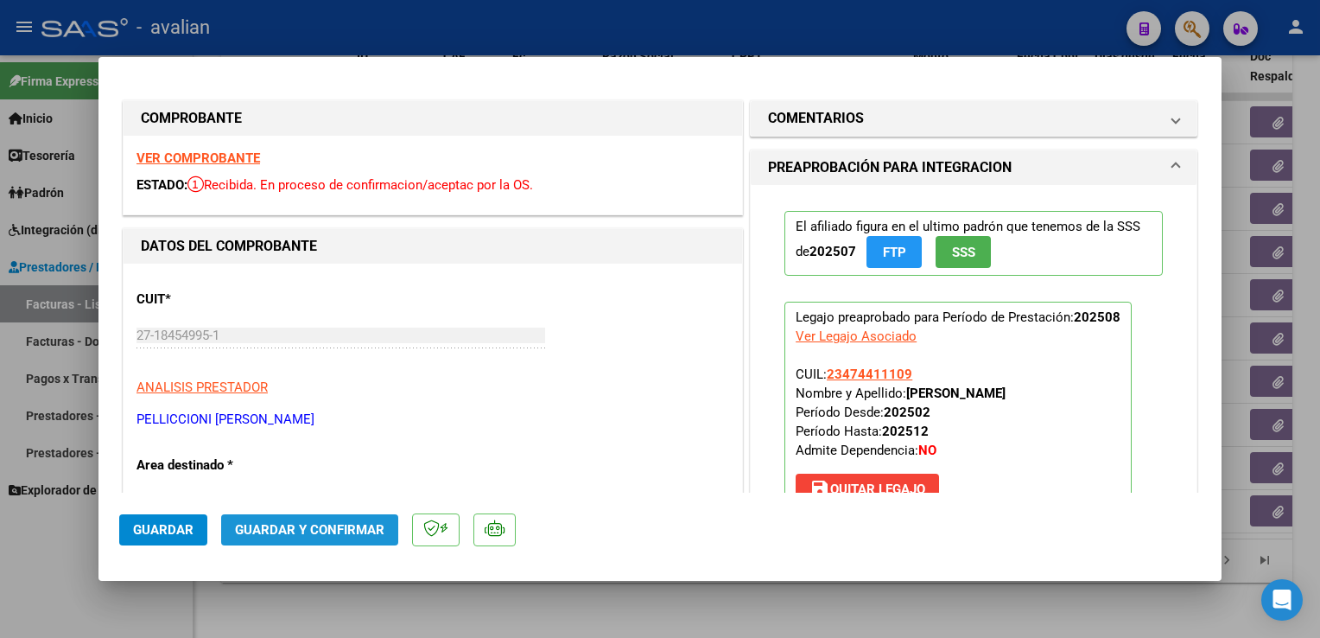
click at [383, 530] on button "Guardar y Confirmar" at bounding box center [309, 529] width 177 height 31
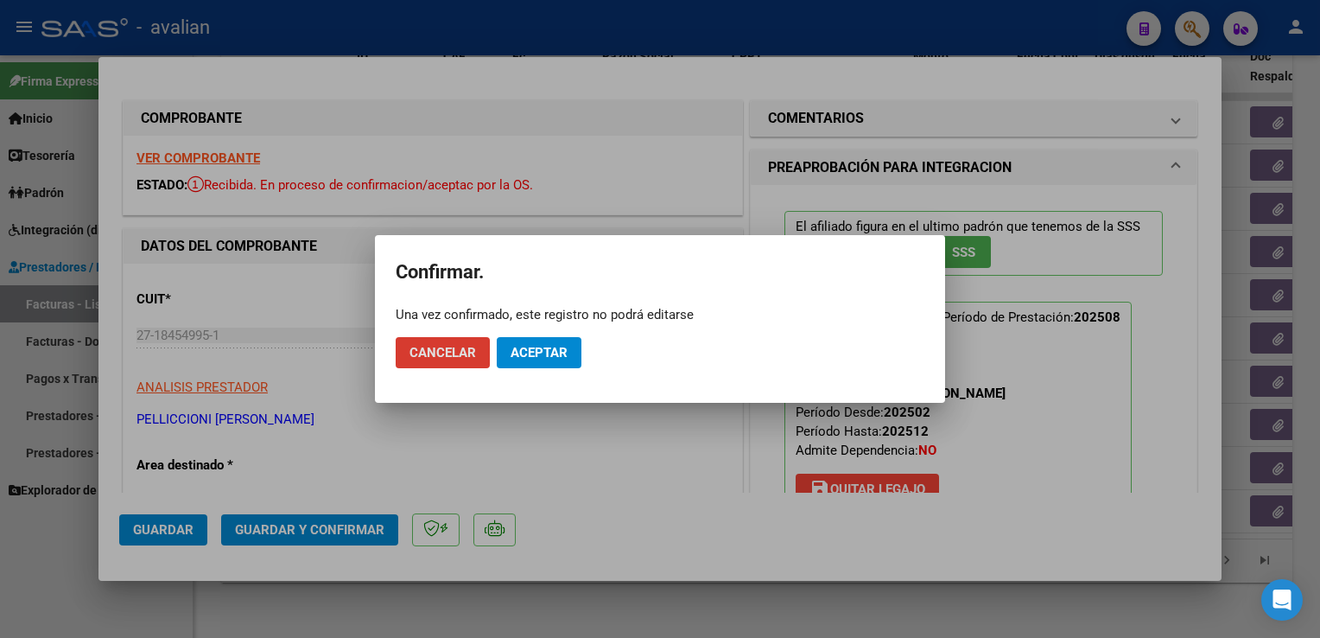
click at [581, 354] on mat-dialog-actions "Cancelar Aceptar" at bounding box center [660, 352] width 529 height 59
click at [570, 355] on button "Aceptar" at bounding box center [539, 352] width 85 height 31
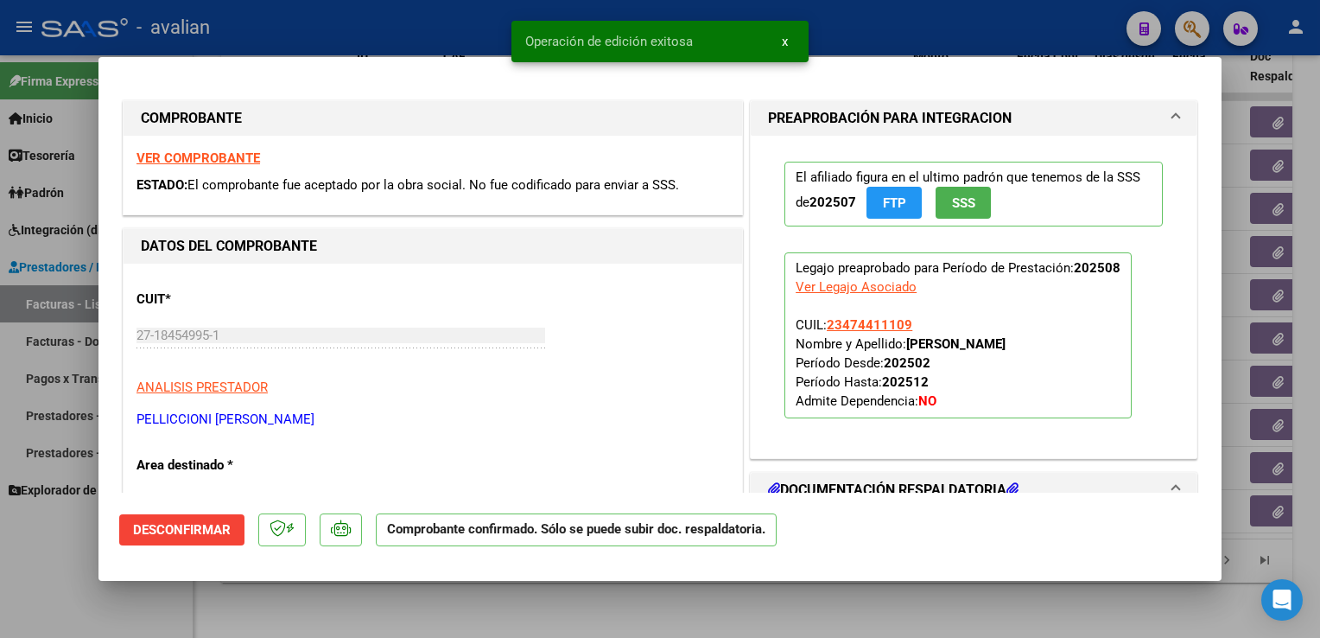
click at [297, 25] on div at bounding box center [660, 319] width 1320 height 638
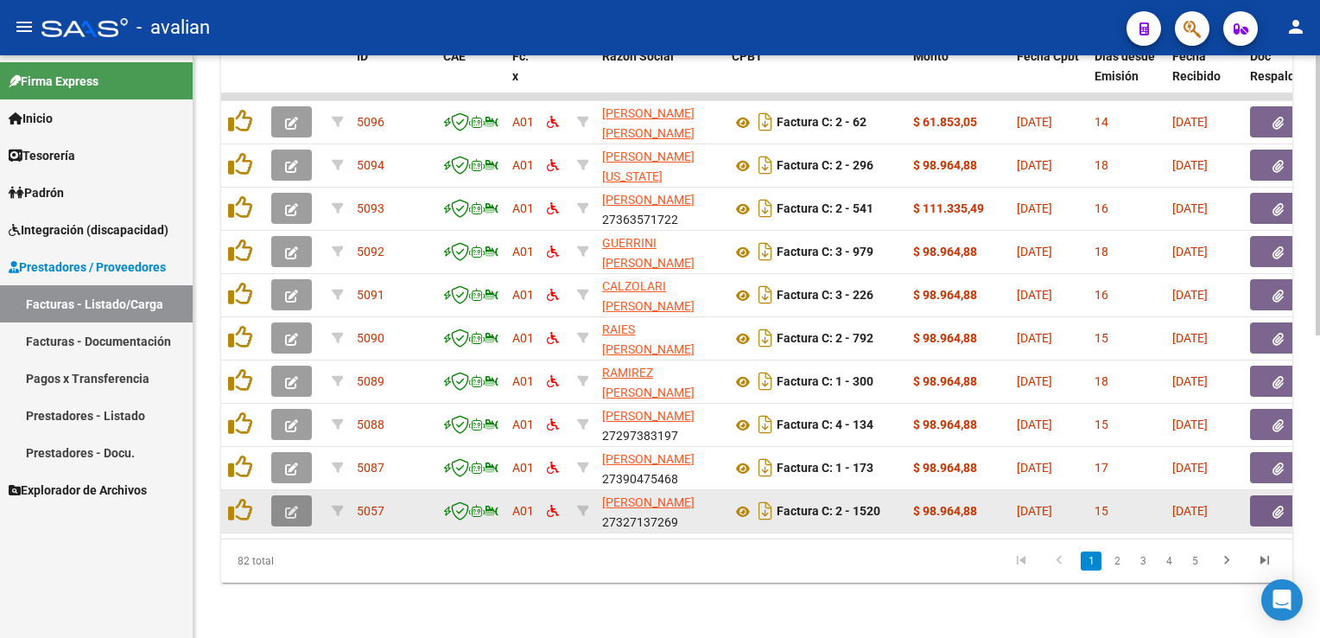
click at [296, 505] on icon "button" at bounding box center [291, 511] width 13 height 13
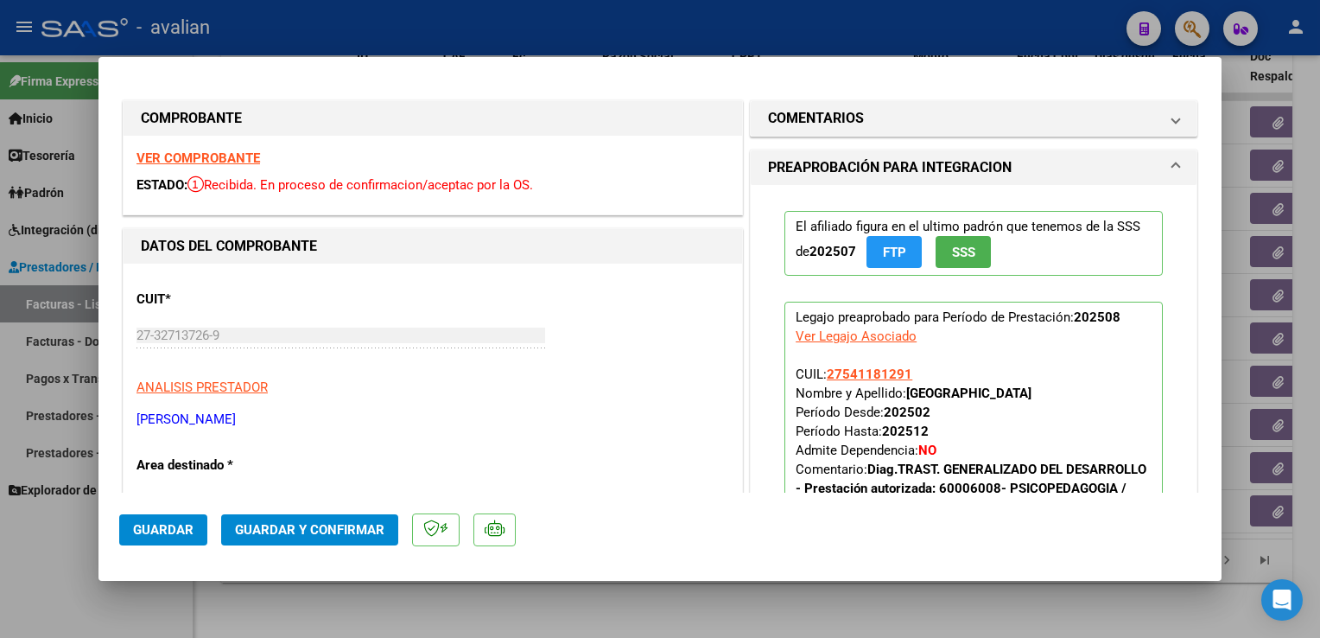
click at [224, 158] on strong "VER COMPROBANTE" at bounding box center [199, 158] width 124 height 16
click at [340, 514] on button "Guardar y Confirmar" at bounding box center [309, 529] width 177 height 31
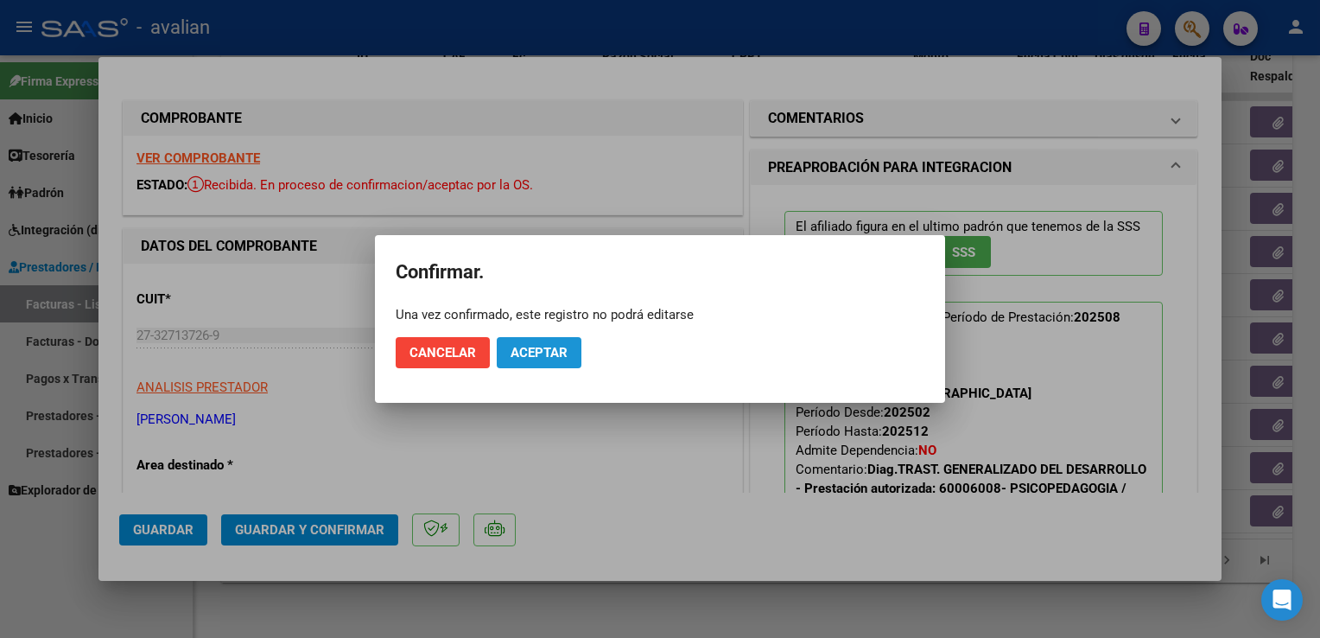
click at [524, 351] on span "Aceptar" at bounding box center [539, 353] width 57 height 16
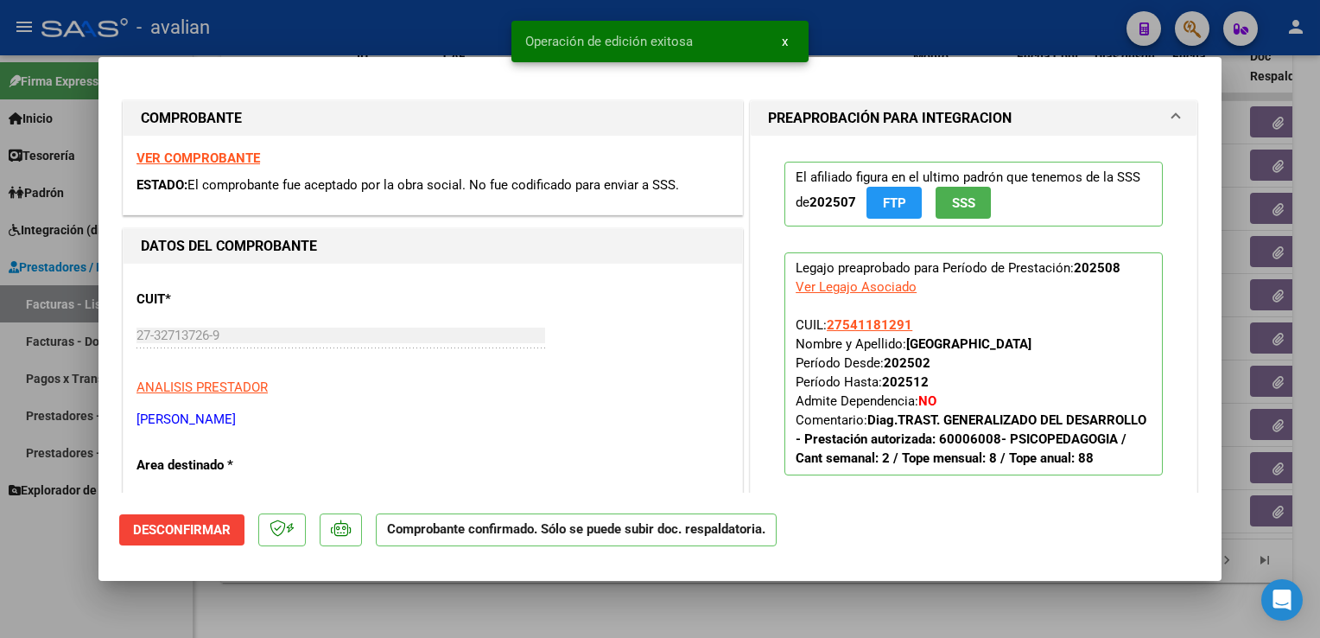
click at [384, 25] on div at bounding box center [660, 319] width 1320 height 638
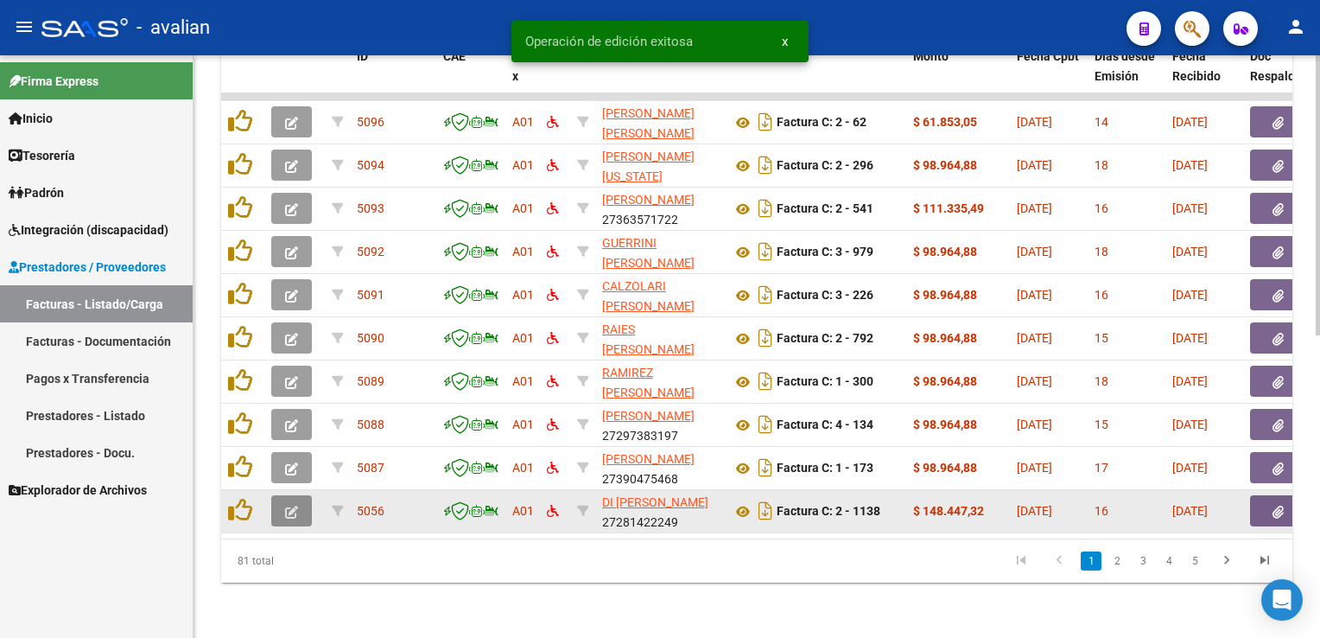
click at [302, 495] on button "button" at bounding box center [291, 510] width 41 height 31
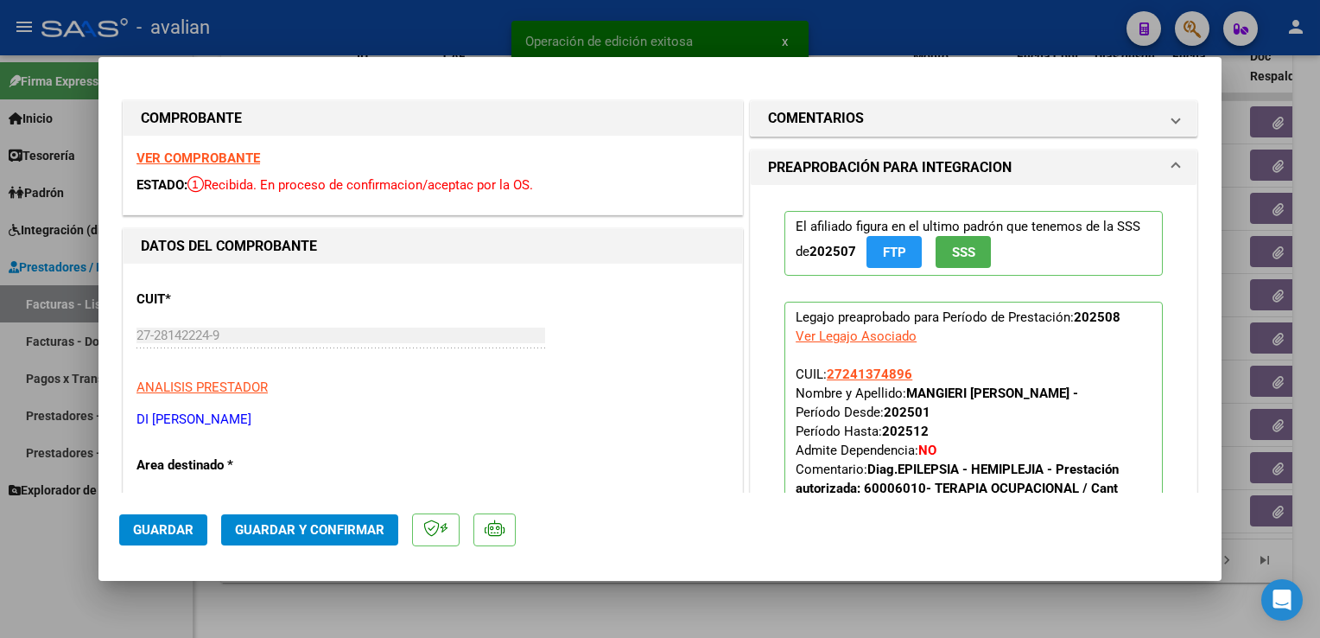
click at [190, 160] on strong "VER COMPROBANTE" at bounding box center [199, 158] width 124 height 16
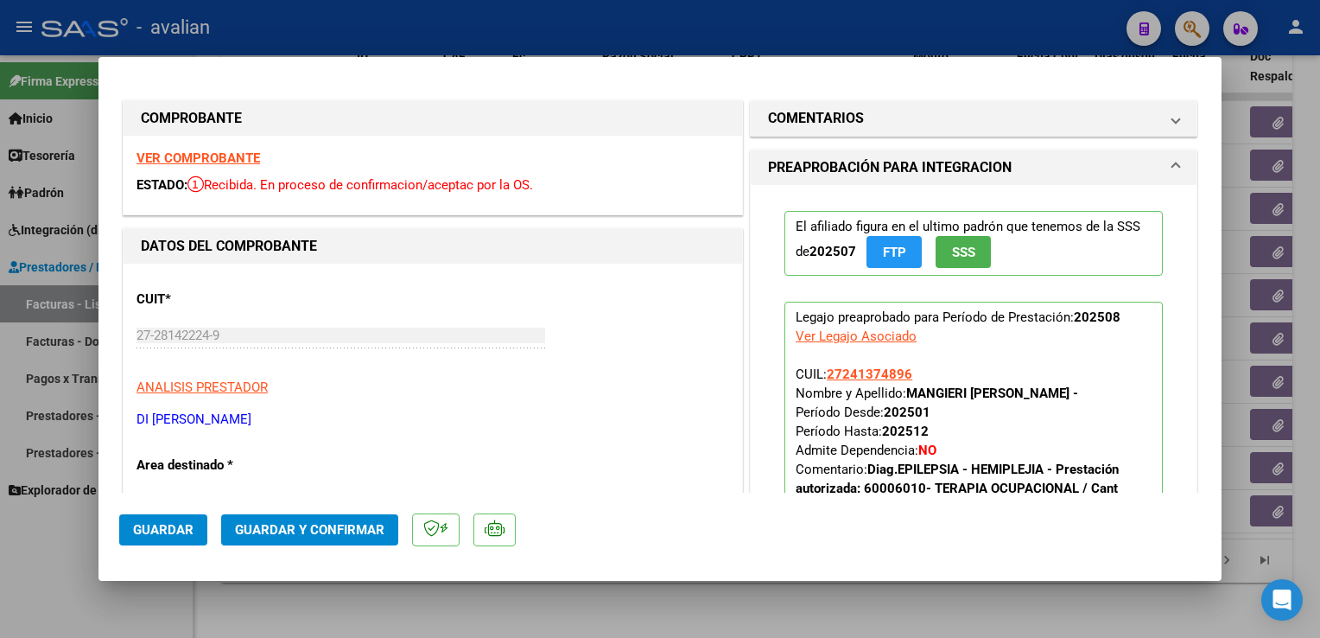
click at [333, 543] on button "Guardar y Confirmar" at bounding box center [309, 529] width 177 height 31
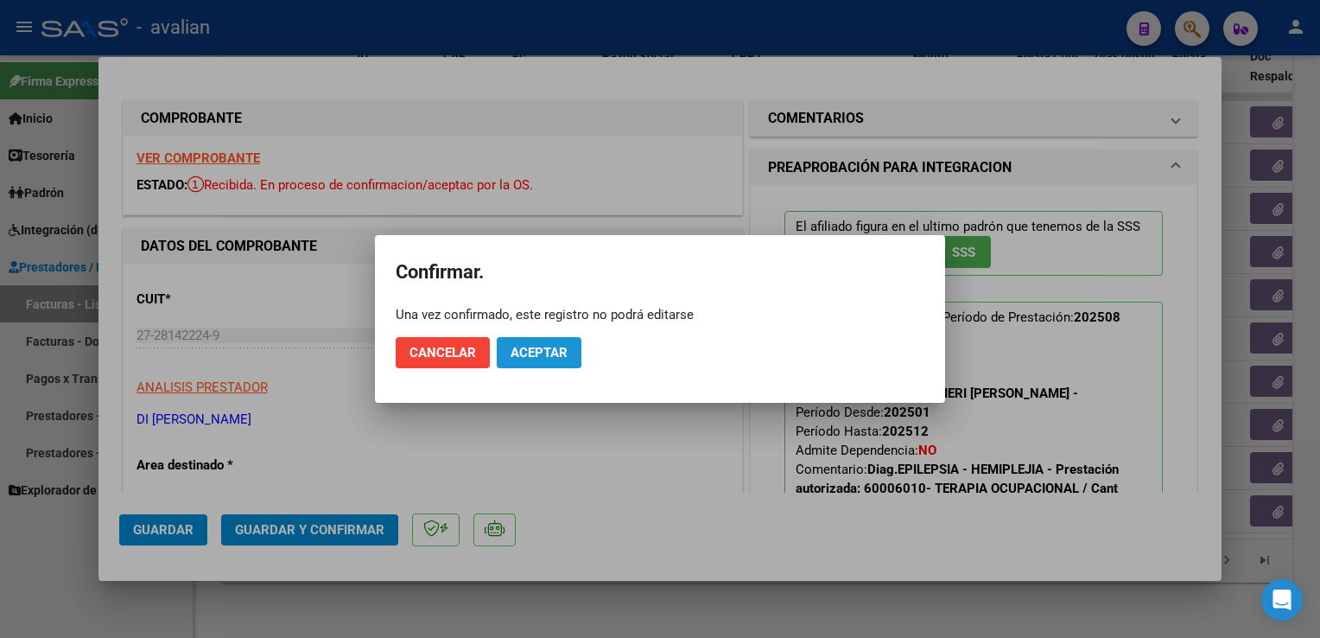
drag, startPoint x: 554, startPoint y: 346, endPoint x: 469, endPoint y: 208, distance: 161.4
click at [555, 346] on span "Aceptar" at bounding box center [539, 353] width 57 height 16
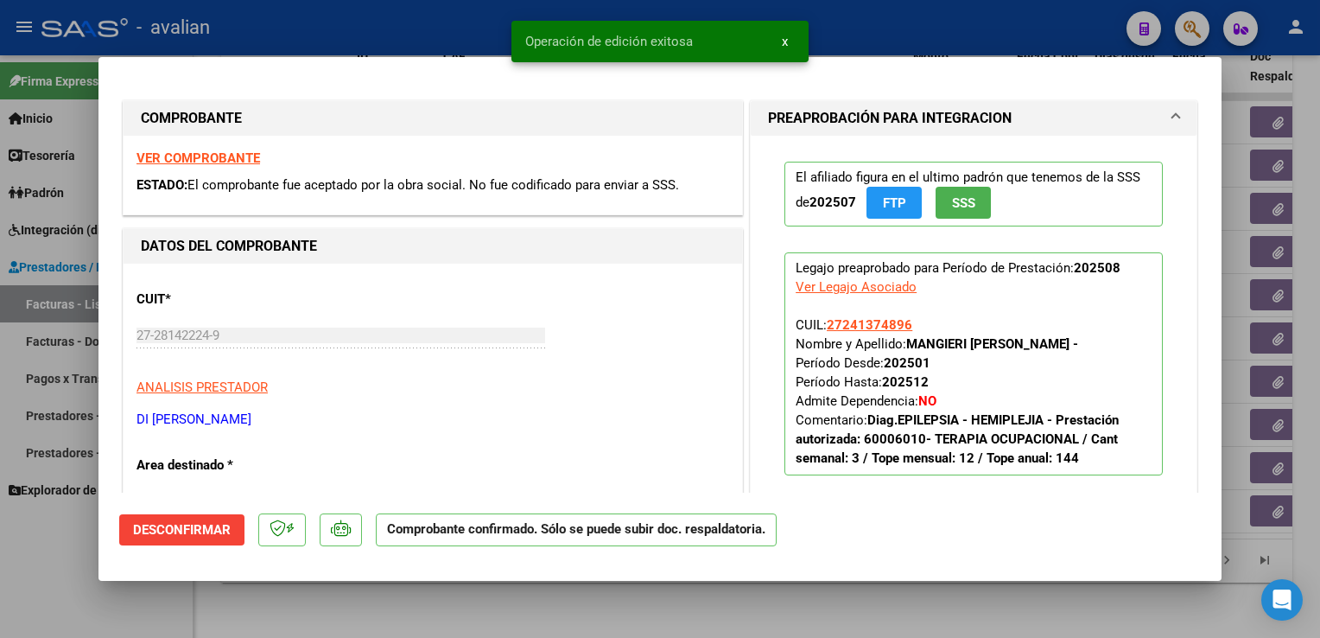
click at [389, 19] on div at bounding box center [660, 319] width 1320 height 638
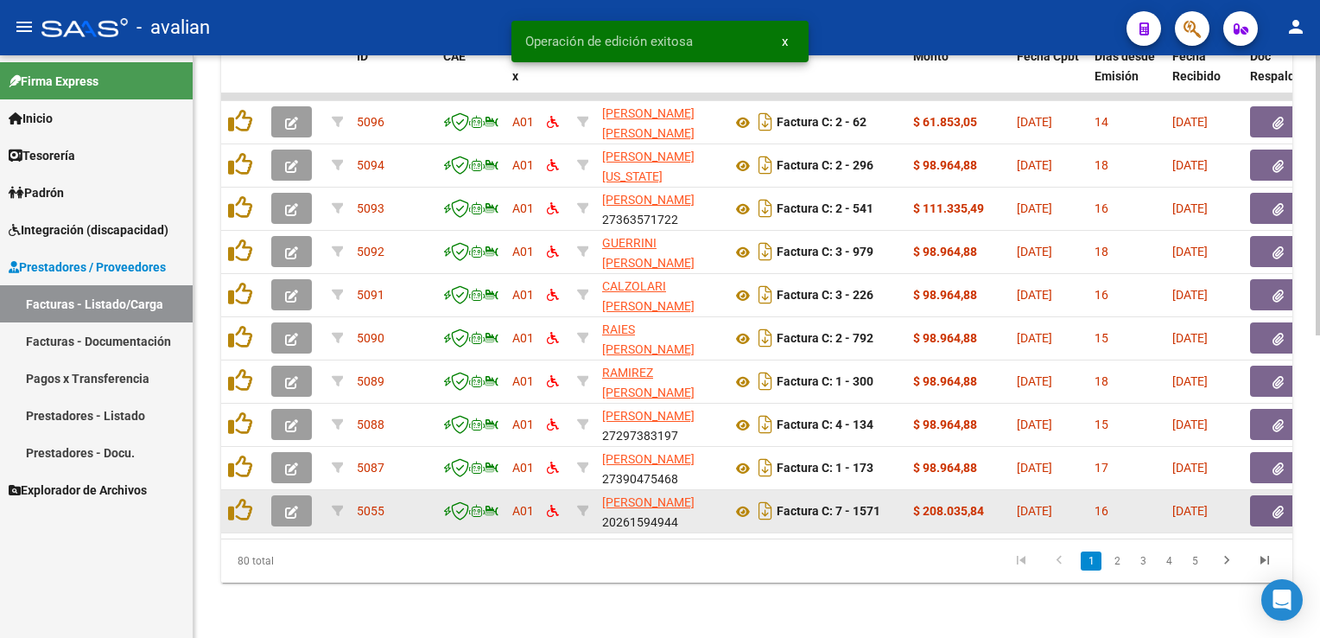
click at [290, 510] on button "button" at bounding box center [291, 510] width 41 height 31
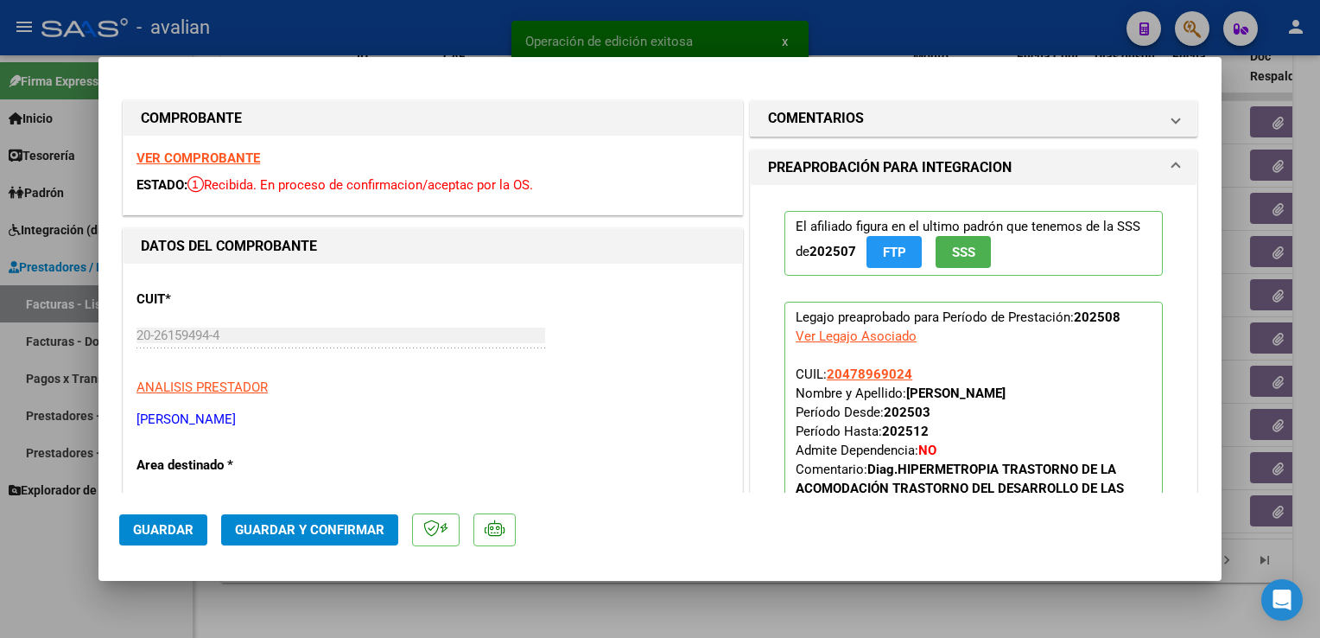
click at [200, 158] on strong "VER COMPROBANTE" at bounding box center [199, 158] width 124 height 16
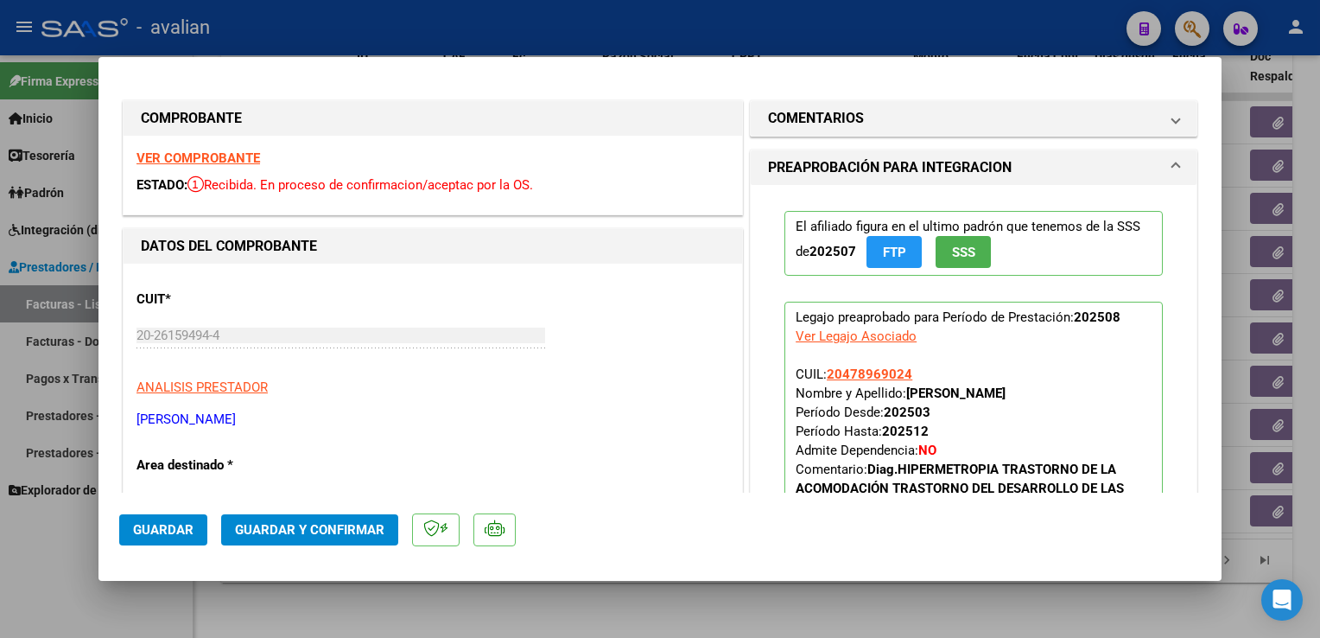
click at [337, 539] on button "Guardar y Confirmar" at bounding box center [309, 529] width 177 height 31
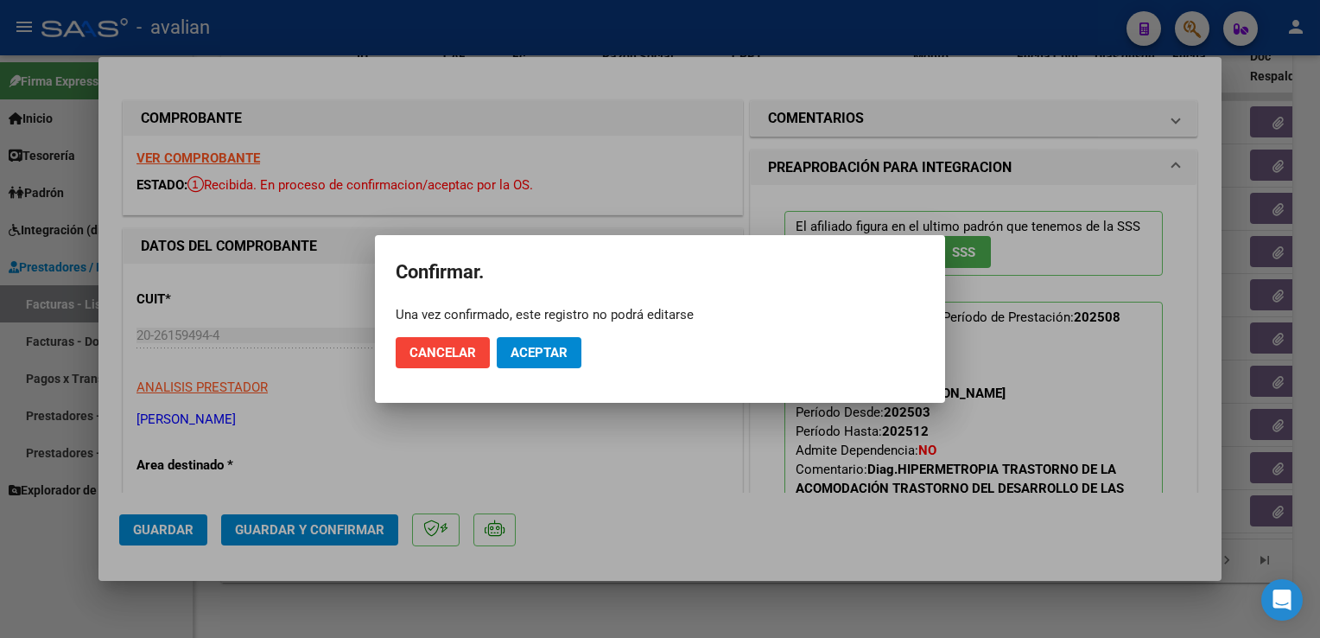
click at [581, 337] on mat-dialog-actions "Cancelar Aceptar" at bounding box center [660, 352] width 529 height 59
click at [562, 342] on button "Aceptar" at bounding box center [539, 352] width 85 height 31
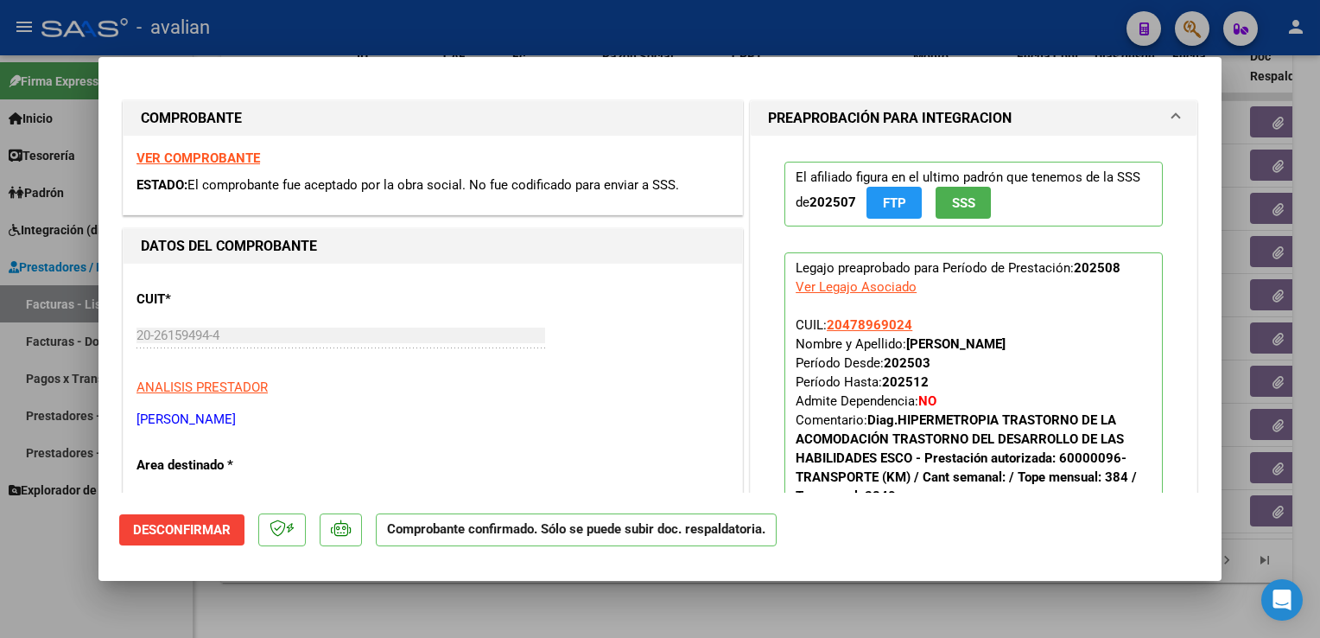
click at [431, 25] on div at bounding box center [660, 319] width 1320 height 638
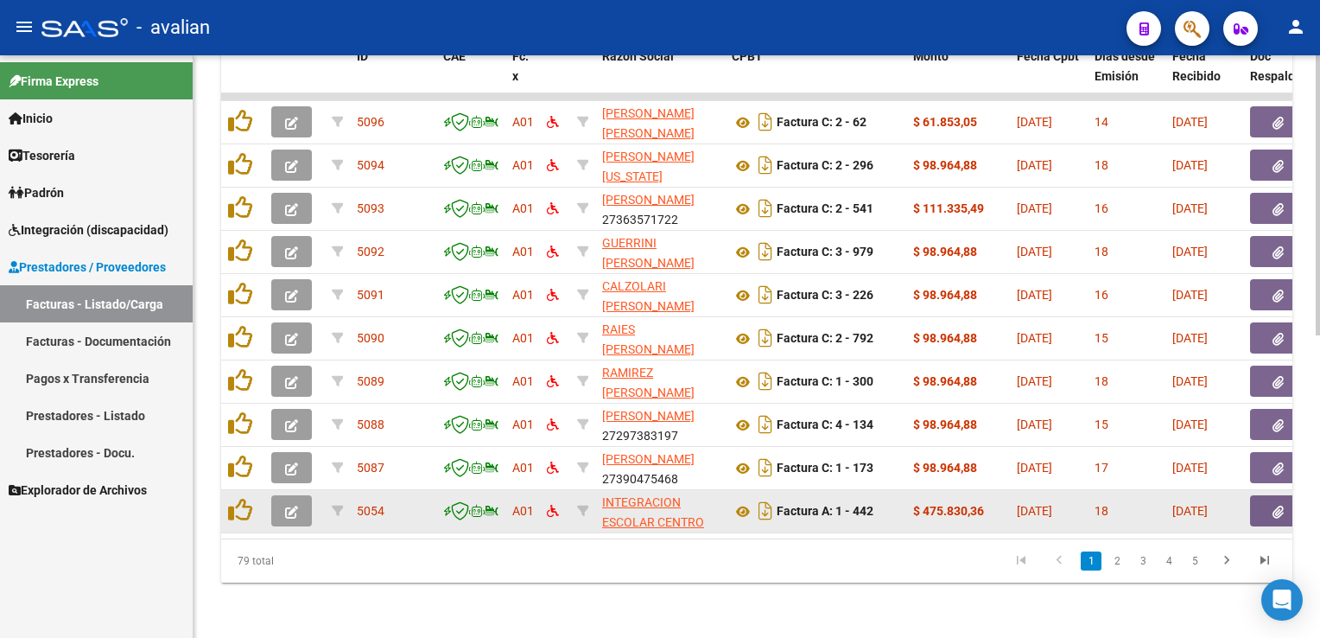
click at [299, 506] on button "button" at bounding box center [291, 510] width 41 height 31
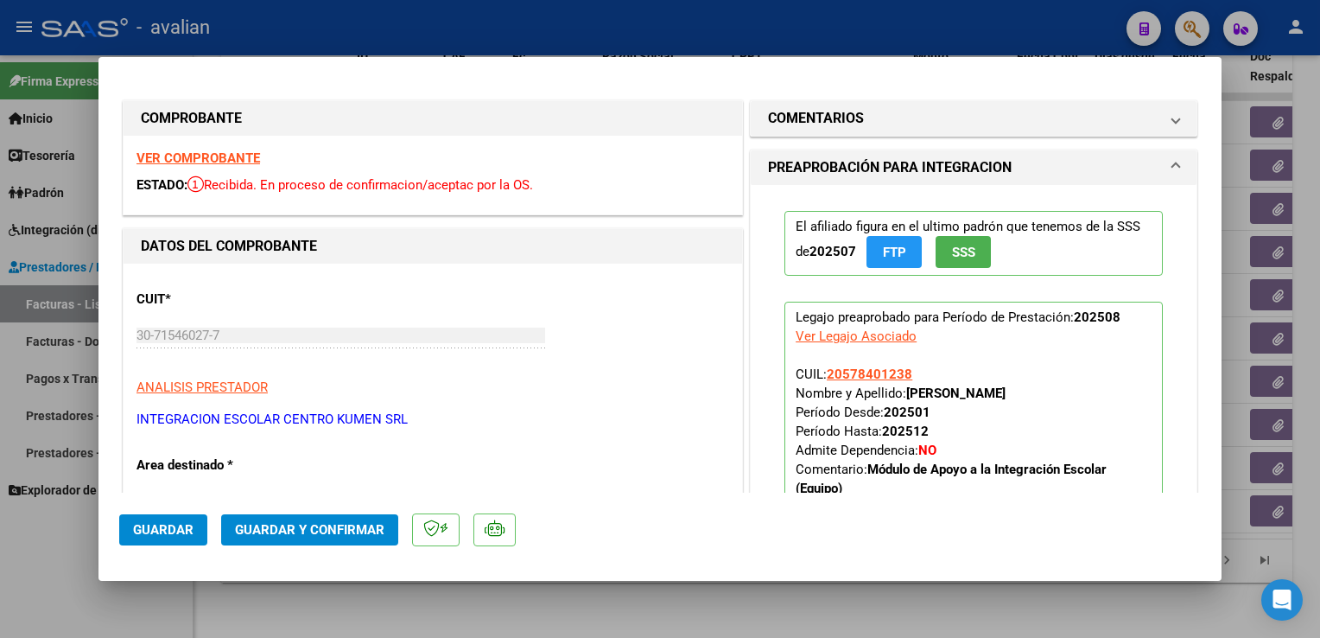
click at [210, 161] on strong "VER COMPROBANTE" at bounding box center [199, 158] width 124 height 16
click at [362, 540] on button "Guardar y Confirmar" at bounding box center [309, 529] width 177 height 31
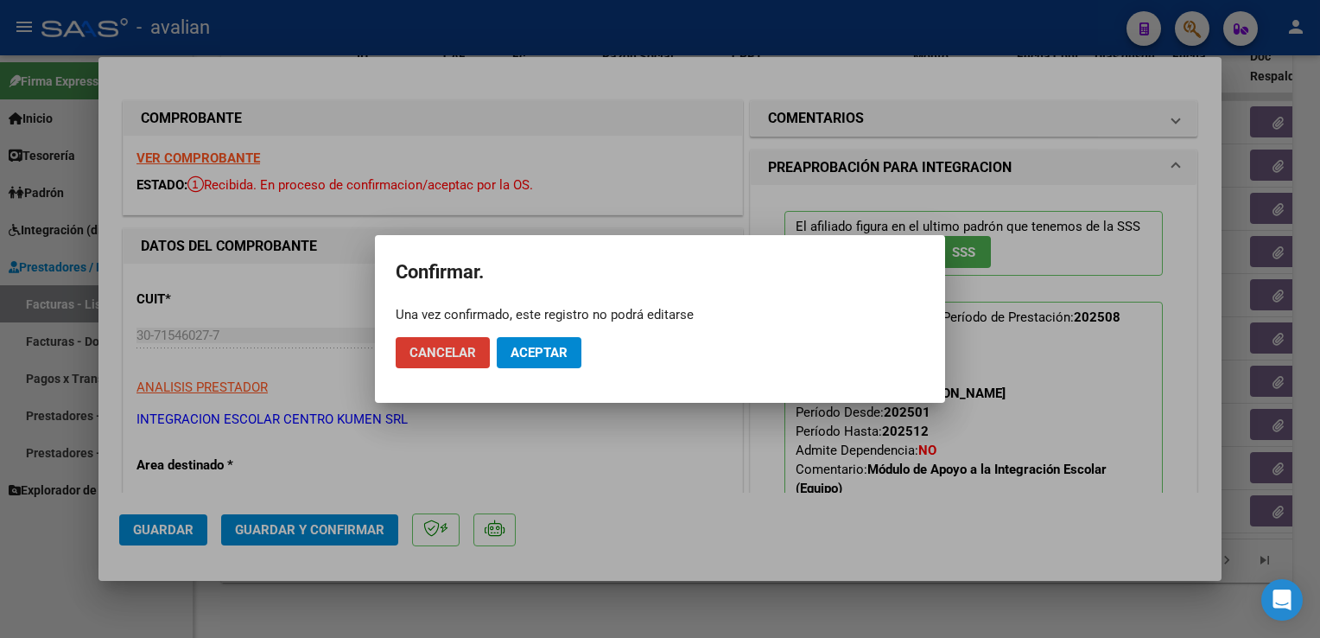
click at [530, 358] on span "Aceptar" at bounding box center [539, 353] width 57 height 16
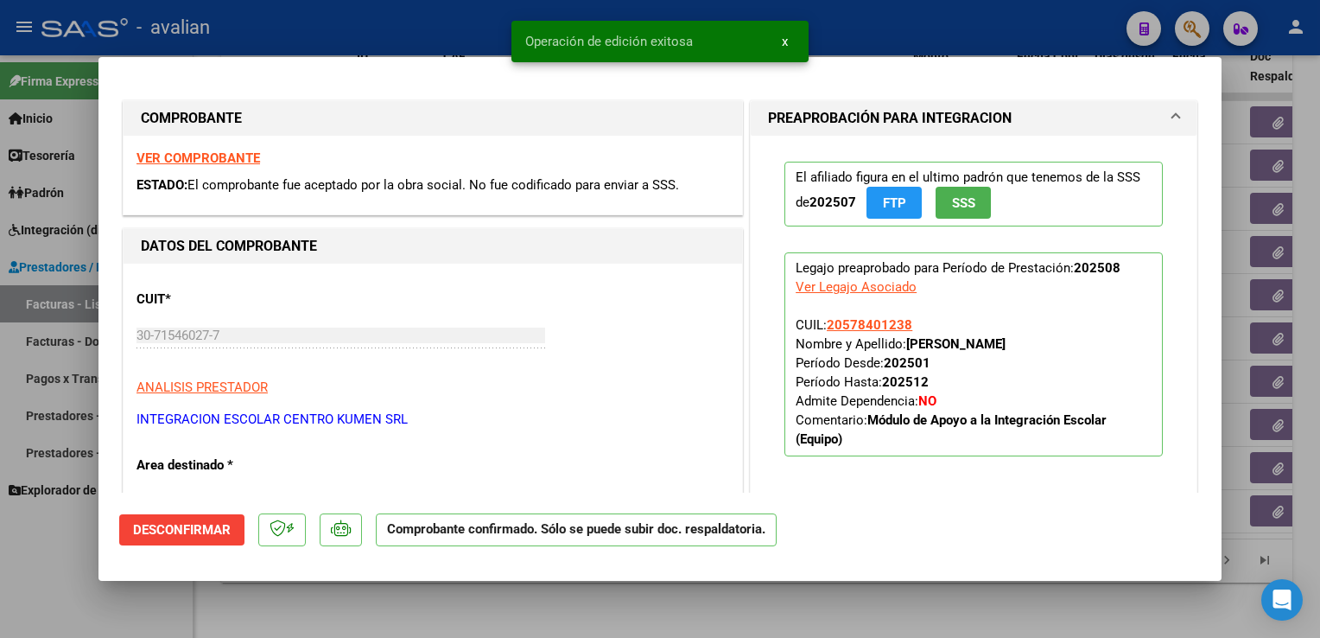
click at [398, 34] on div at bounding box center [660, 319] width 1320 height 638
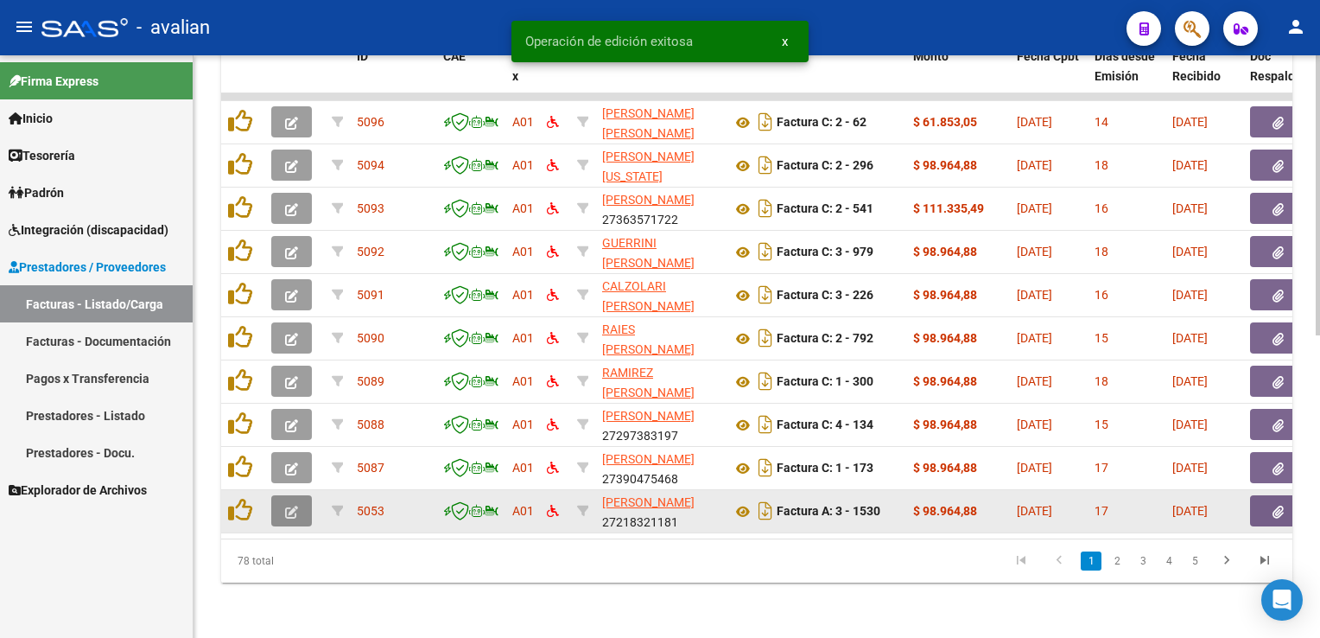
click at [292, 505] on icon "button" at bounding box center [291, 511] width 13 height 13
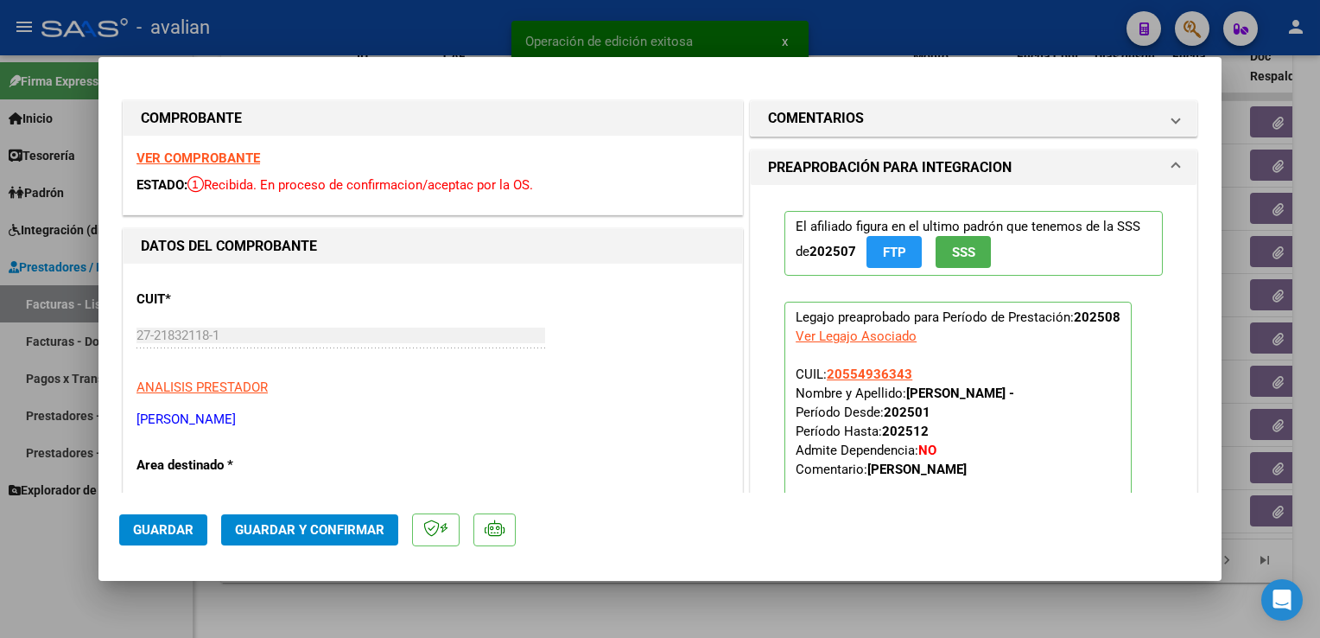
click at [187, 166] on strong "VER COMPROBANTE" at bounding box center [199, 158] width 124 height 16
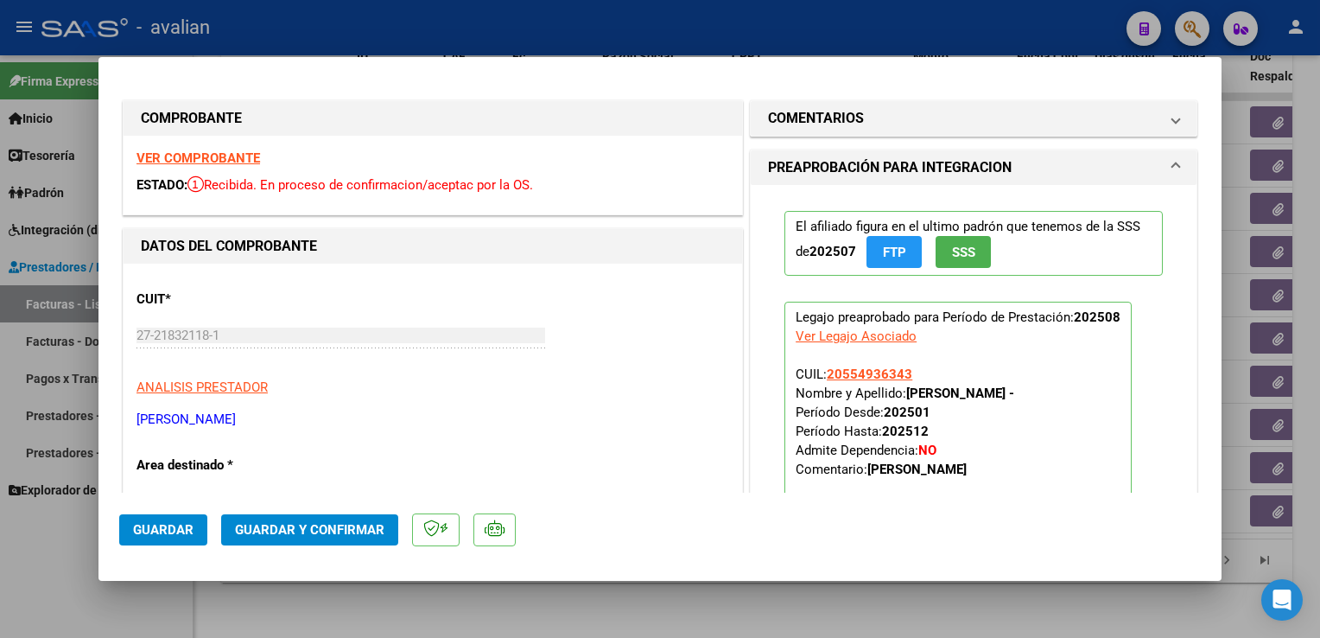
click at [326, 537] on span "Guardar y Confirmar" at bounding box center [309, 530] width 149 height 16
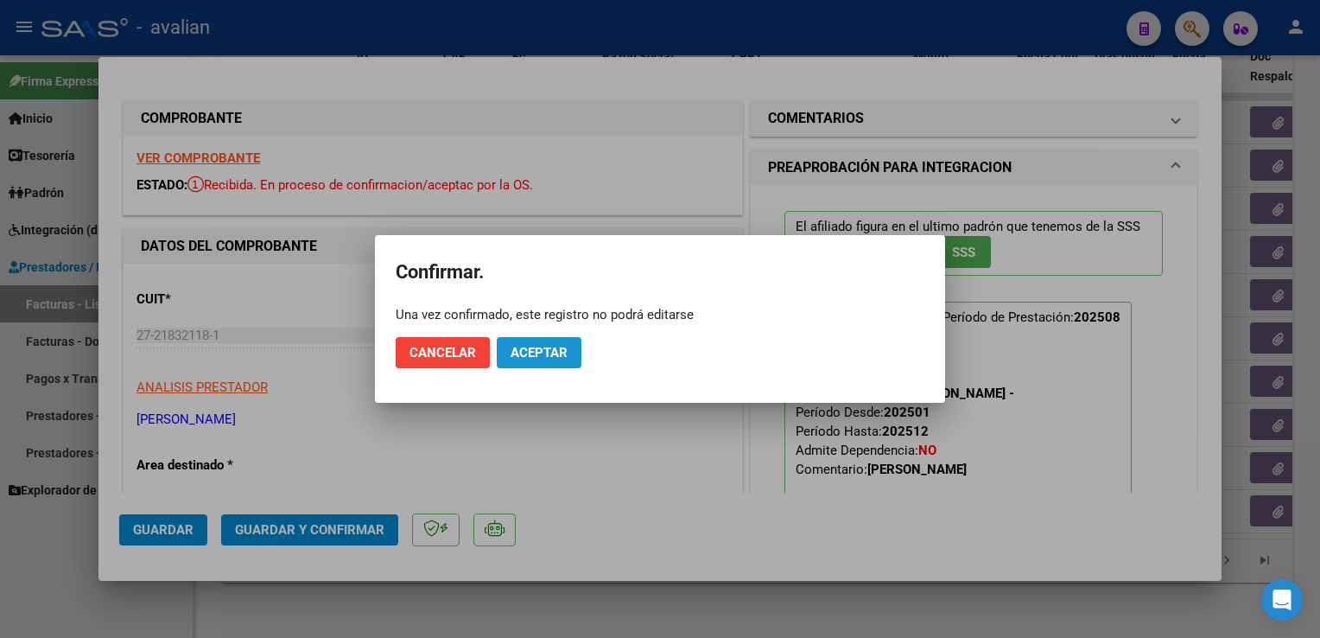
click at [553, 349] on span "Aceptar" at bounding box center [539, 353] width 57 height 16
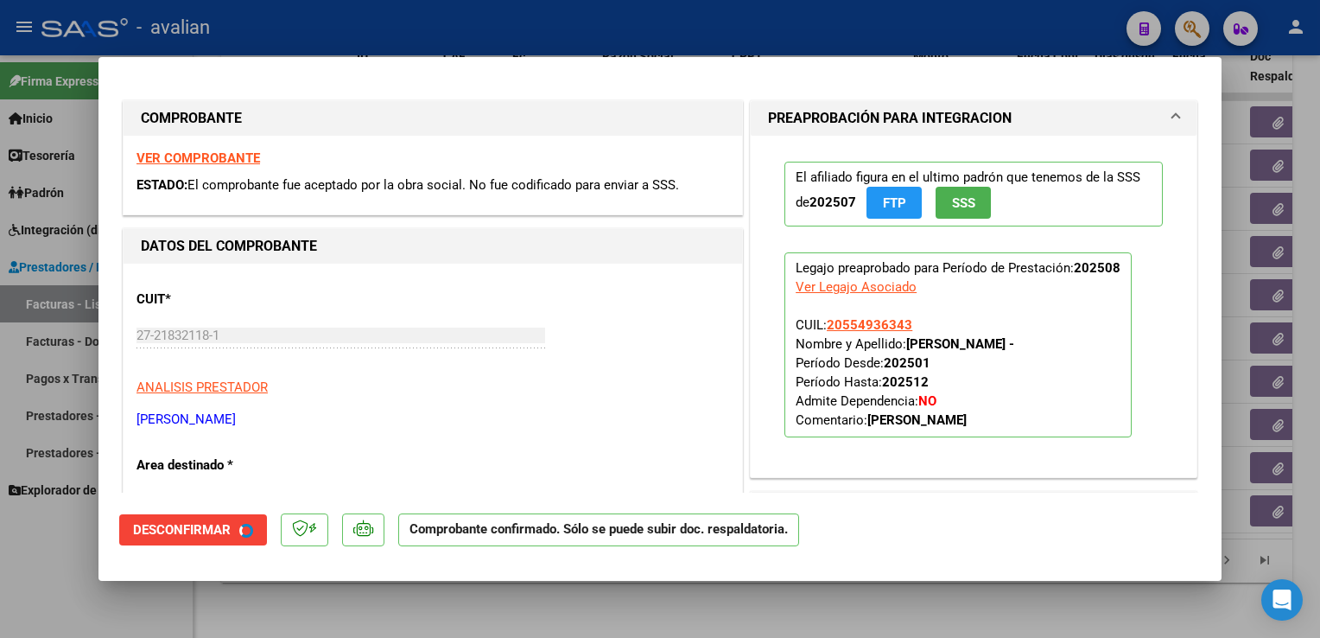
click at [384, 17] on div at bounding box center [660, 319] width 1320 height 638
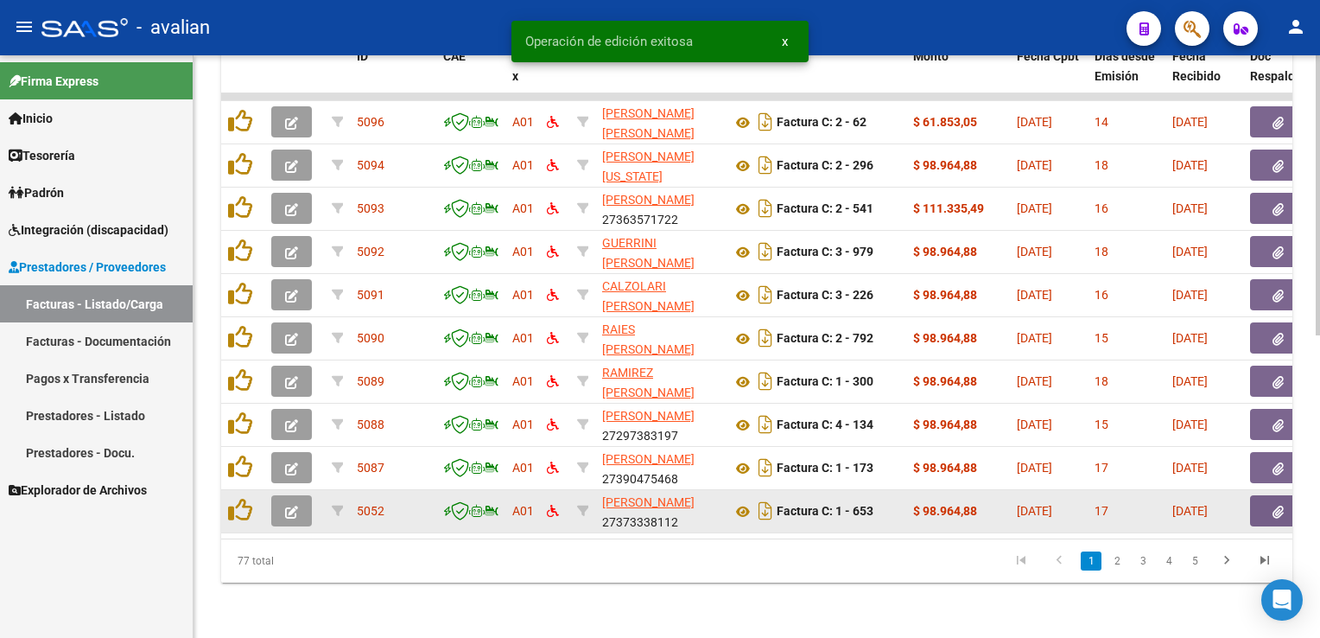
click at [298, 503] on button "button" at bounding box center [291, 510] width 41 height 31
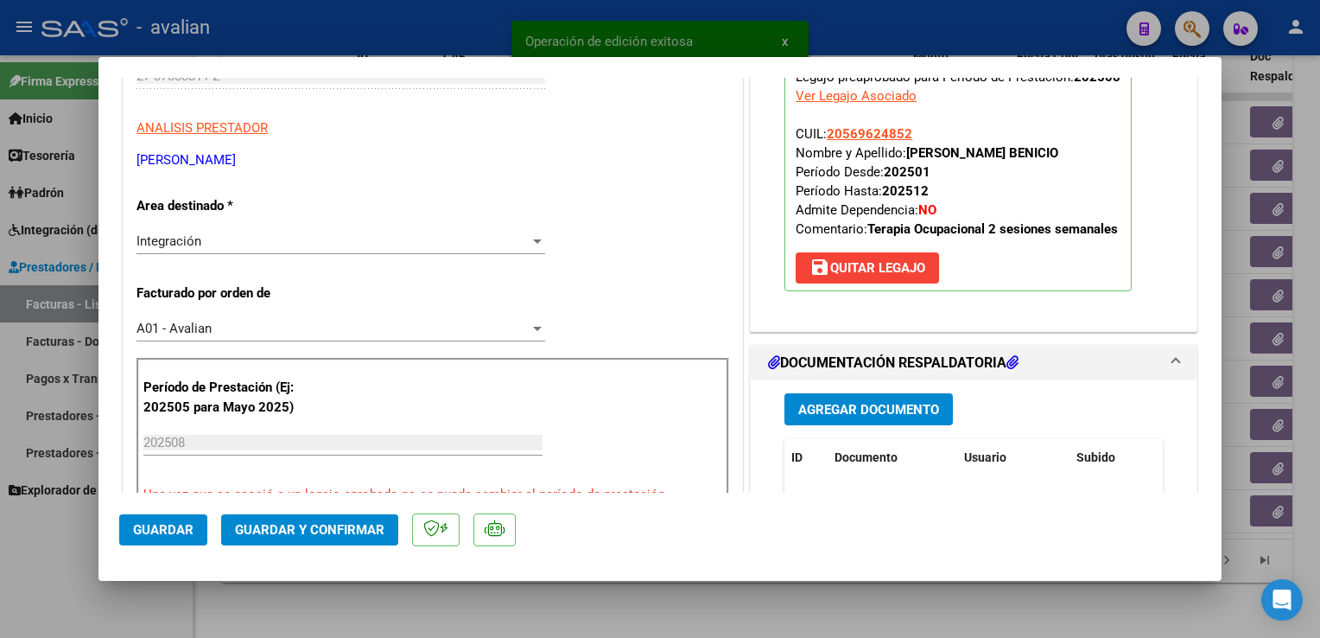
scroll to position [346, 0]
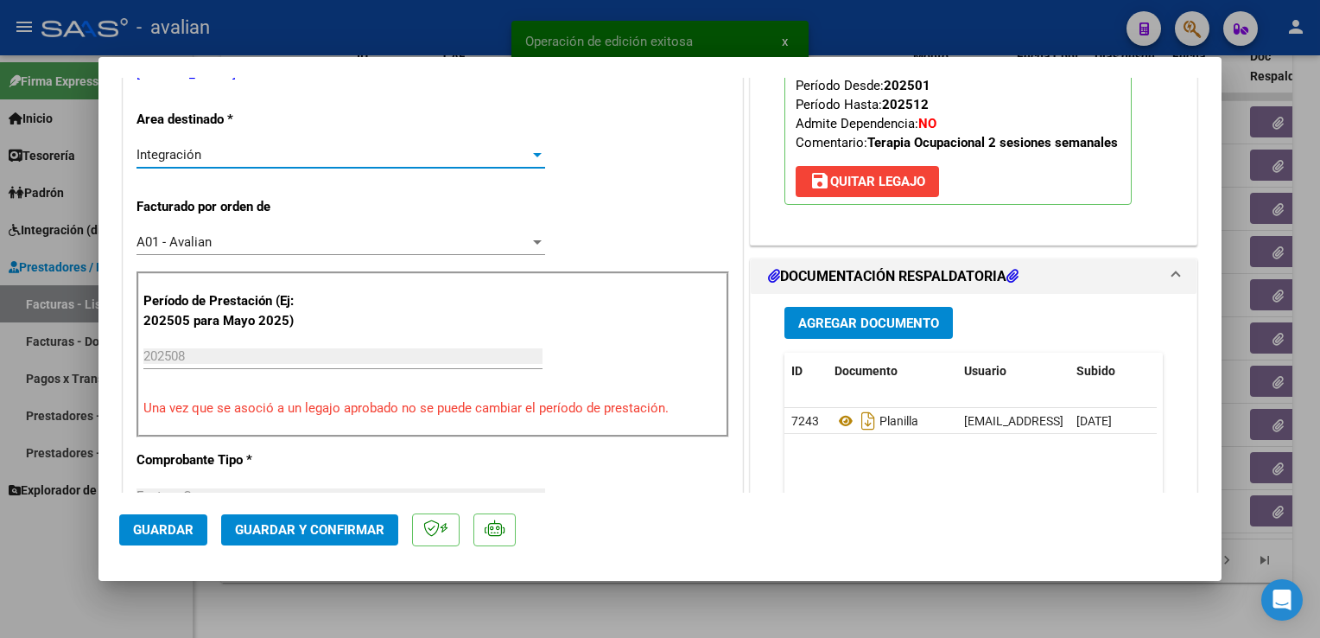
click at [260, 159] on div "Integración" at bounding box center [333, 155] width 393 height 16
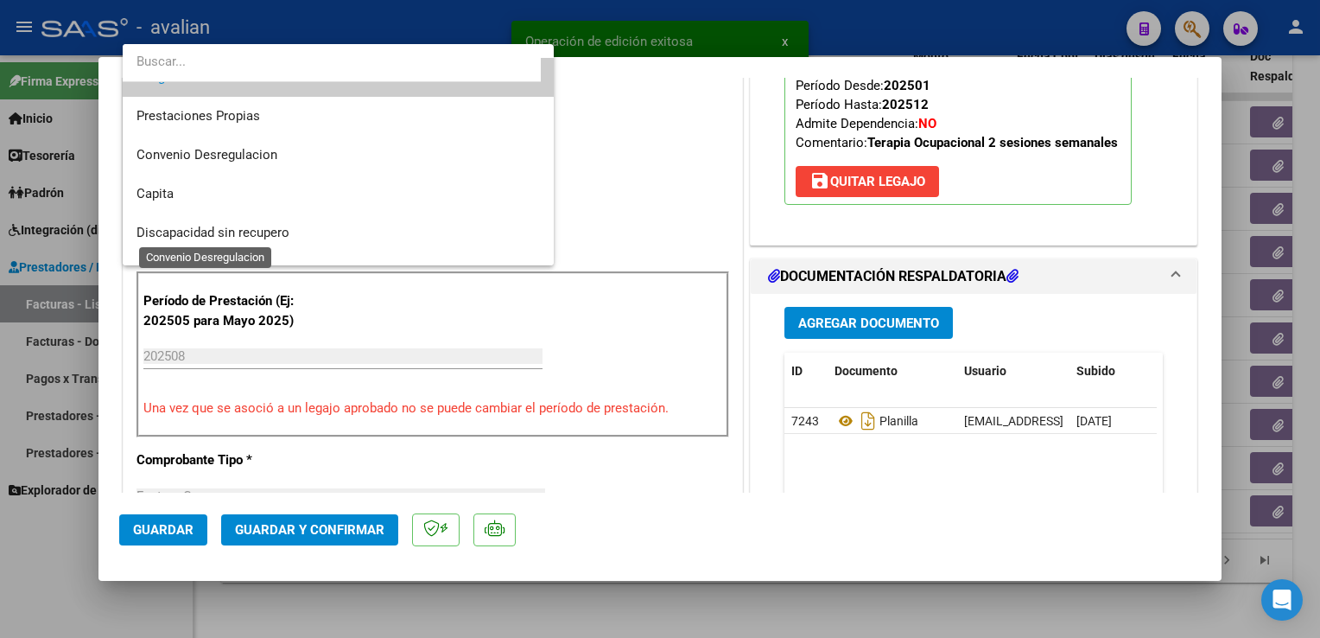
scroll to position [168, 0]
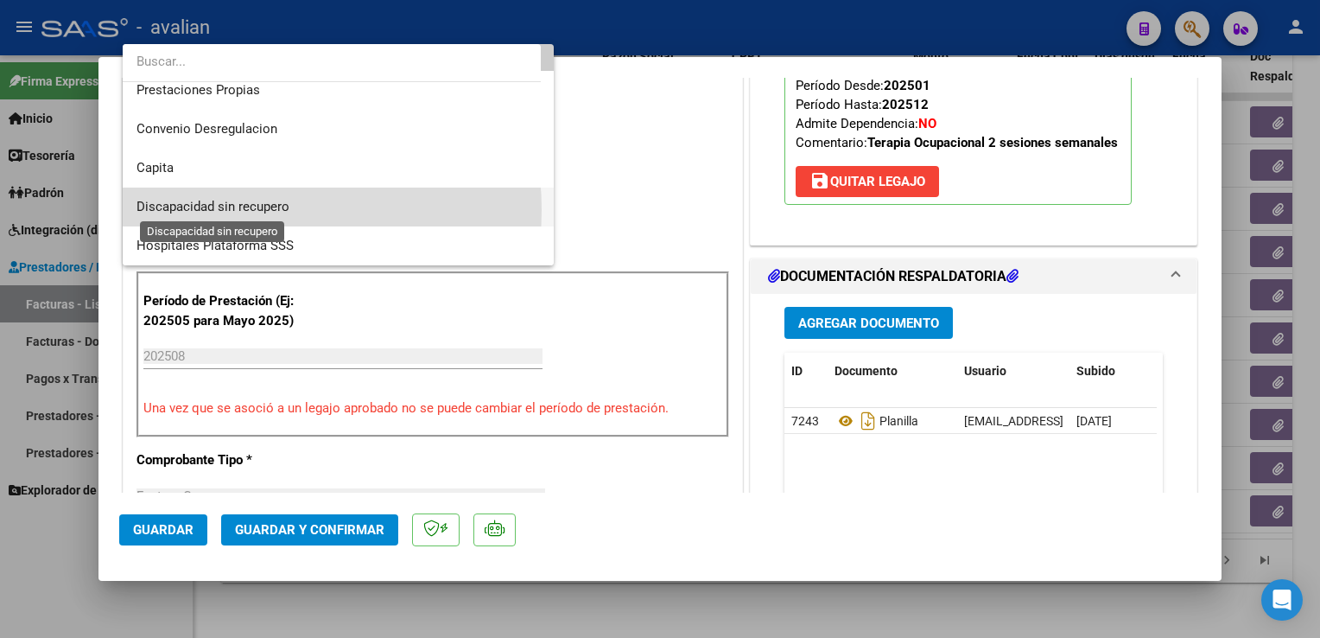
click at [250, 209] on span "Discapacidad sin recupero" at bounding box center [213, 207] width 153 height 16
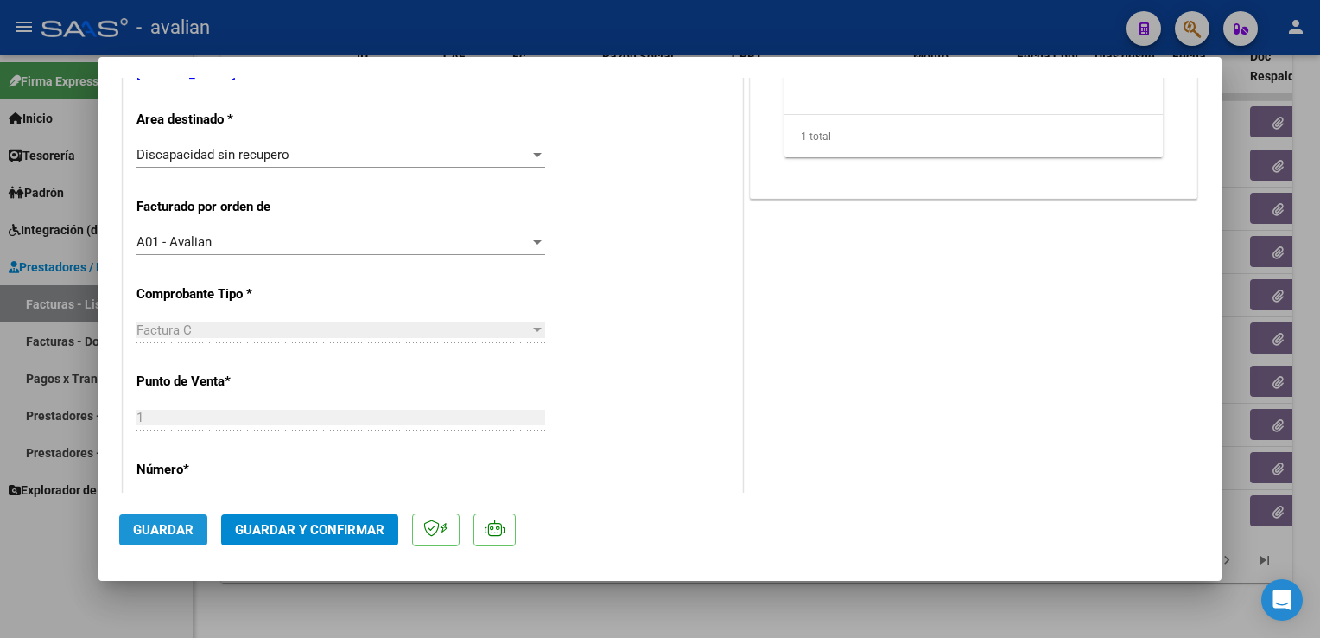
click at [149, 525] on span "Guardar" at bounding box center [163, 530] width 60 height 16
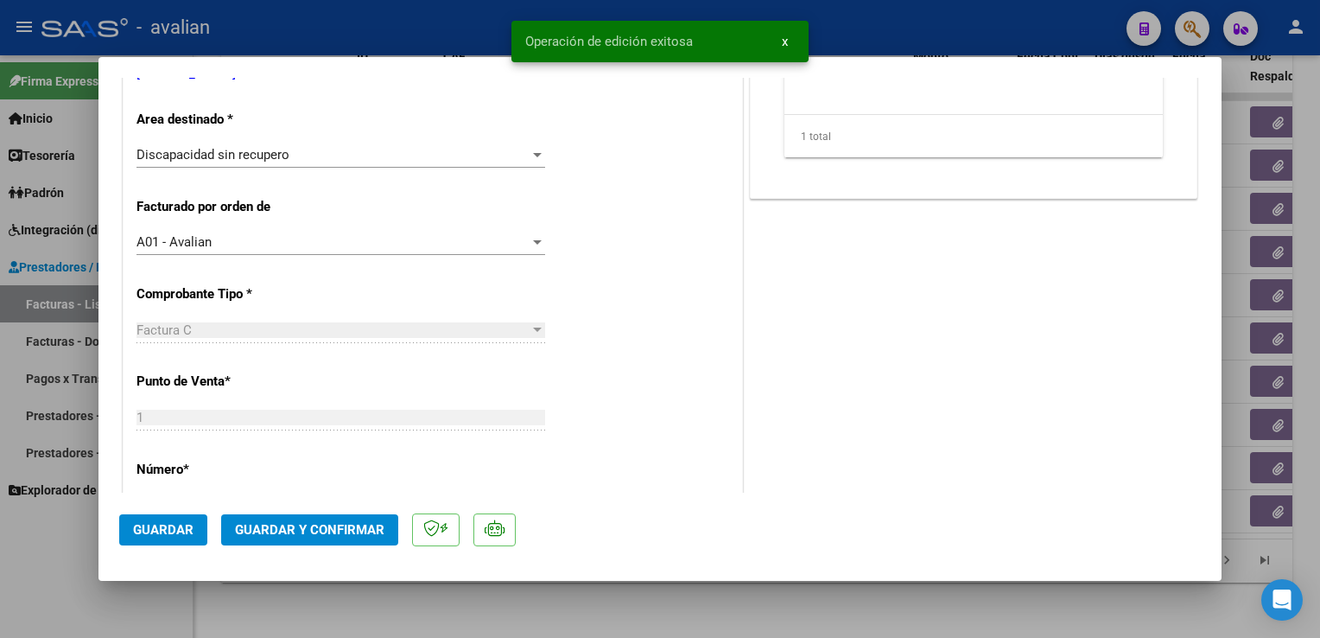
click at [302, 22] on div at bounding box center [660, 319] width 1320 height 638
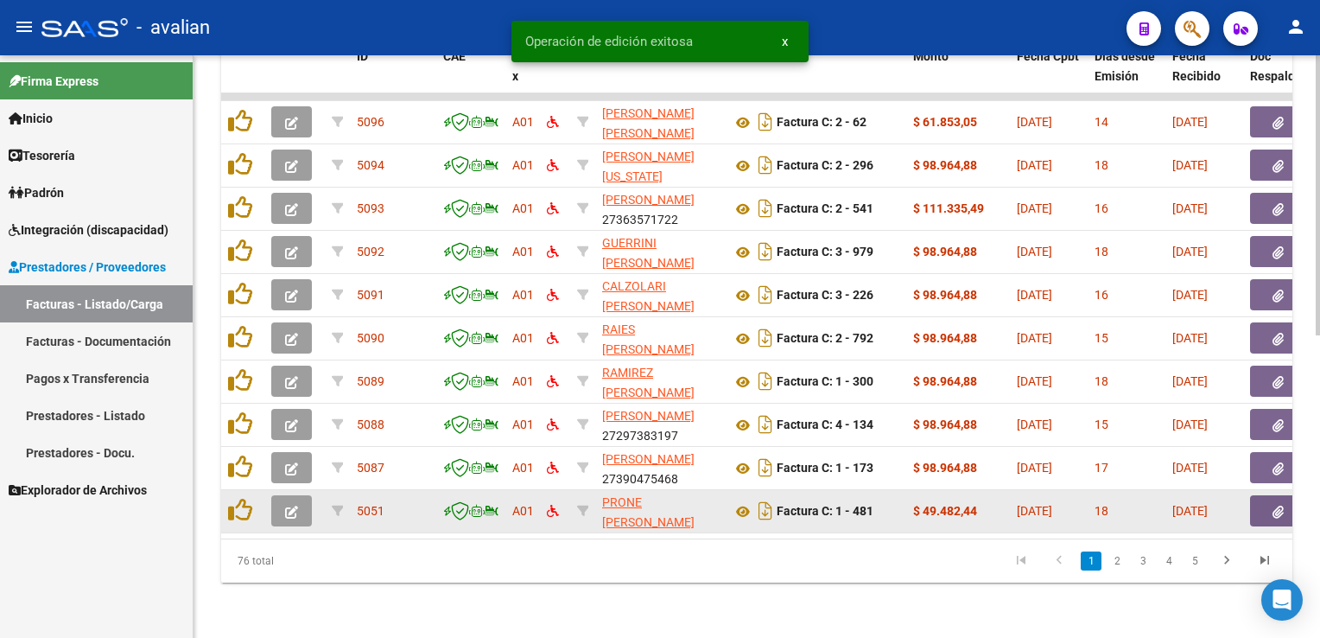
click at [301, 496] on button "button" at bounding box center [291, 510] width 41 height 31
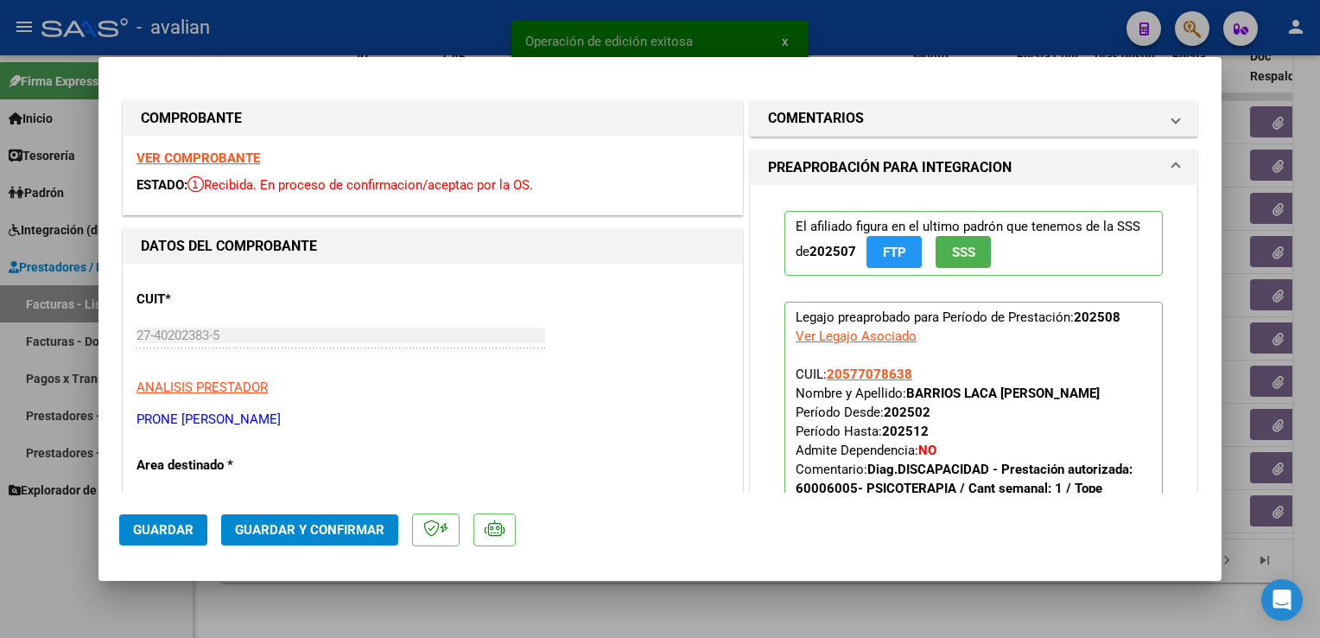
click at [216, 159] on strong "VER COMPROBANTE" at bounding box center [199, 158] width 124 height 16
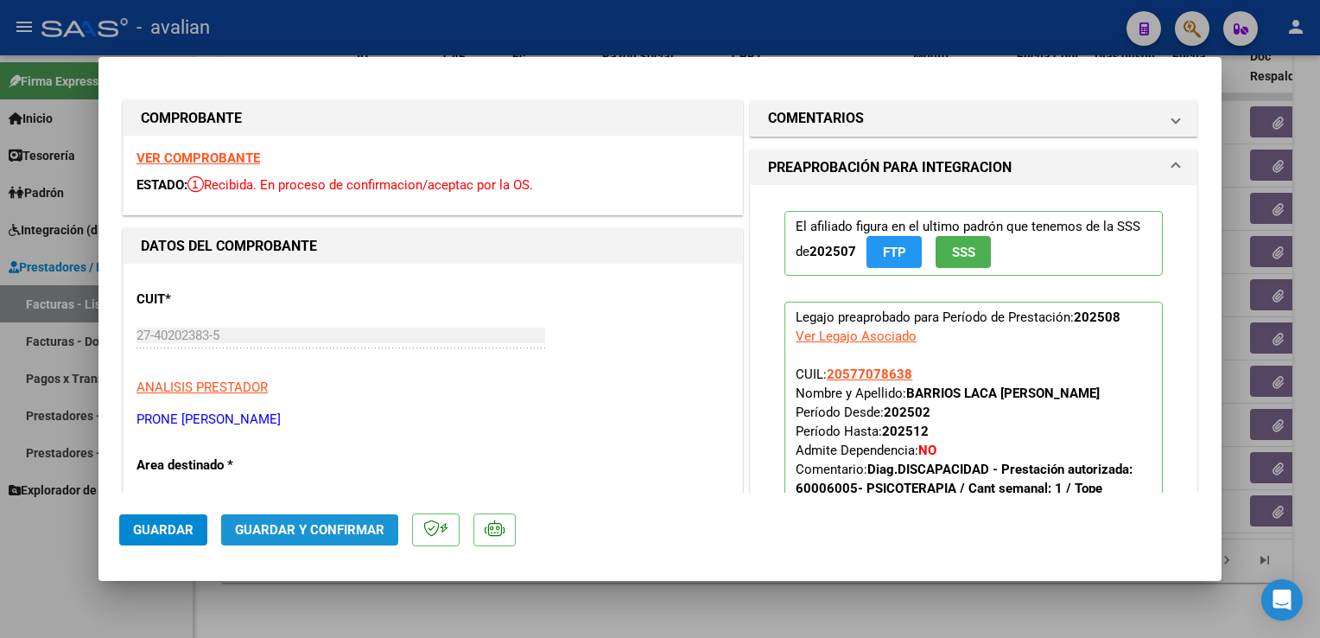
click at [308, 530] on span "Guardar y Confirmar" at bounding box center [309, 530] width 149 height 16
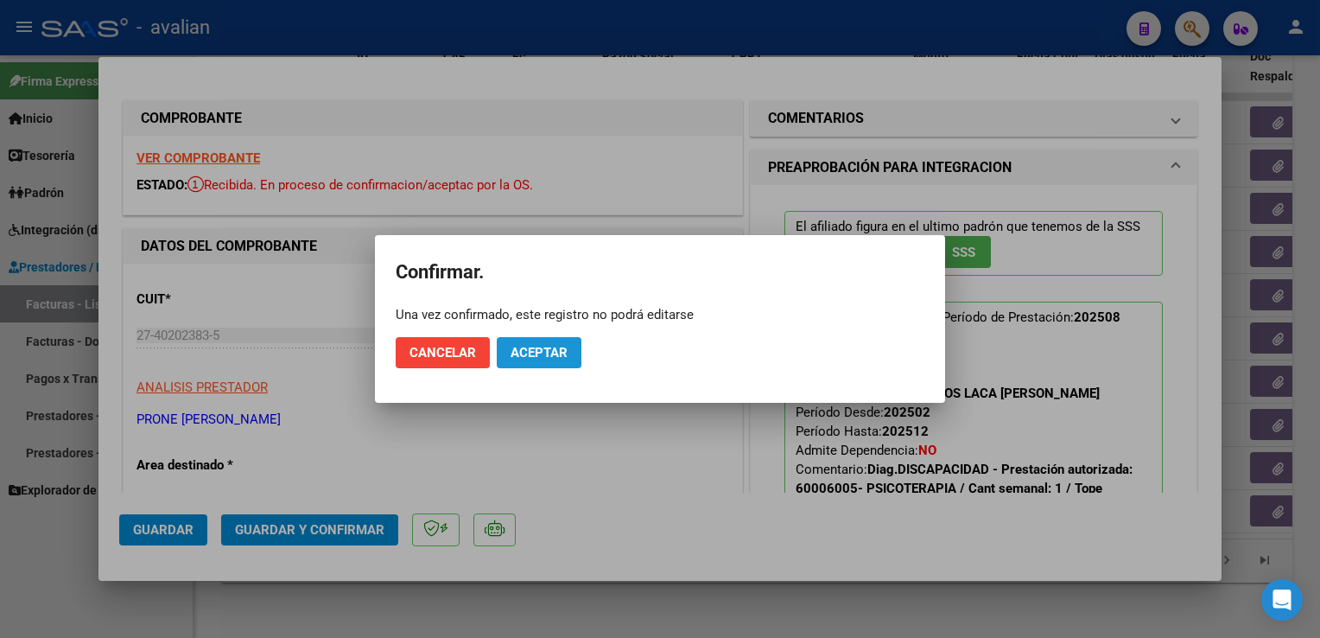
click at [562, 363] on button "Aceptar" at bounding box center [539, 352] width 85 height 31
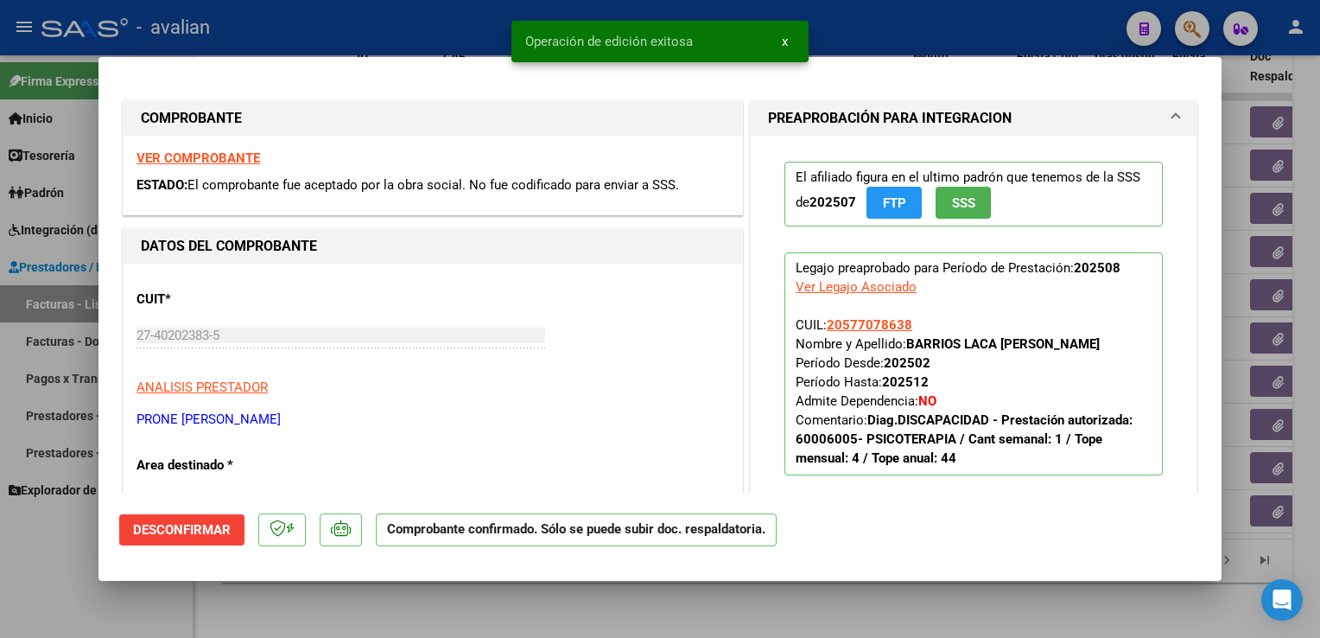
click at [417, 38] on div at bounding box center [660, 319] width 1320 height 638
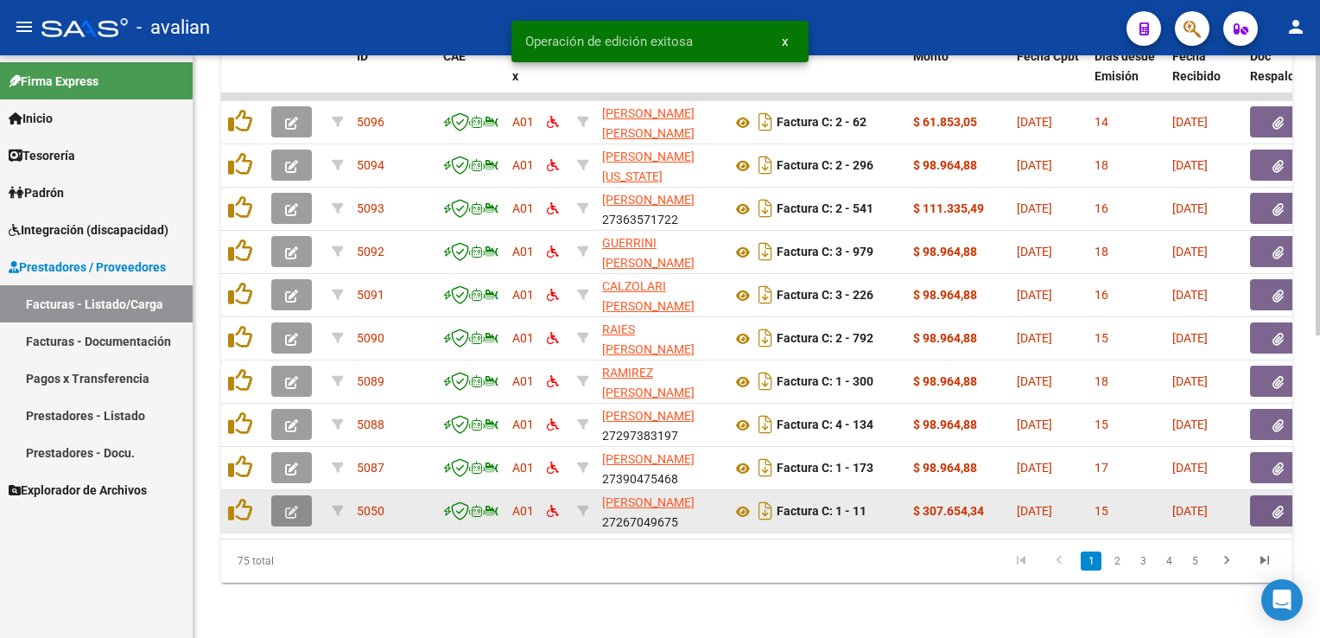
click at [294, 505] on icon "button" at bounding box center [291, 511] width 13 height 13
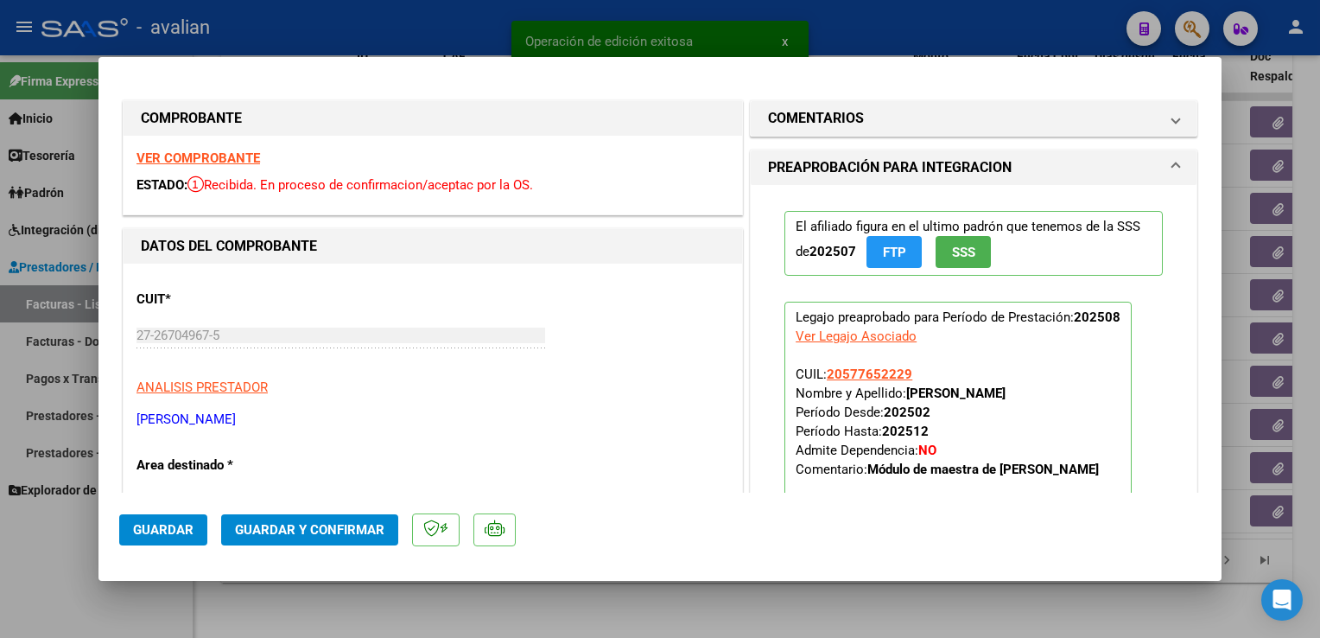
click at [229, 162] on strong "VER COMPROBANTE" at bounding box center [199, 158] width 124 height 16
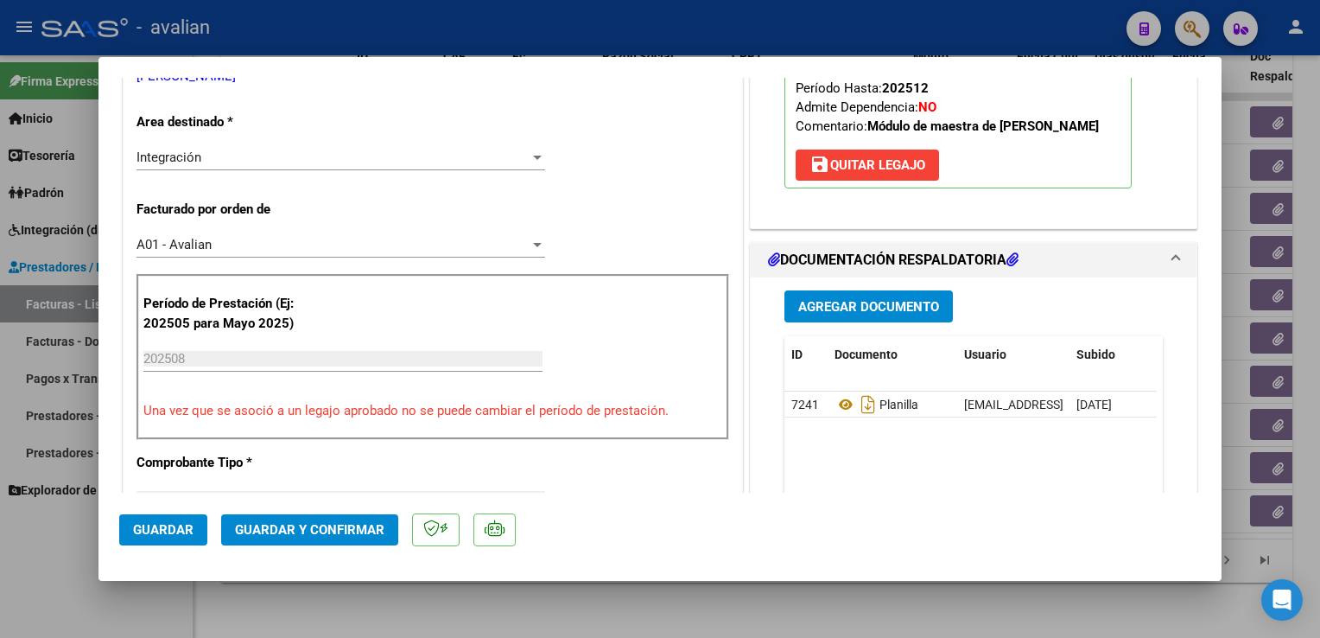
scroll to position [346, 0]
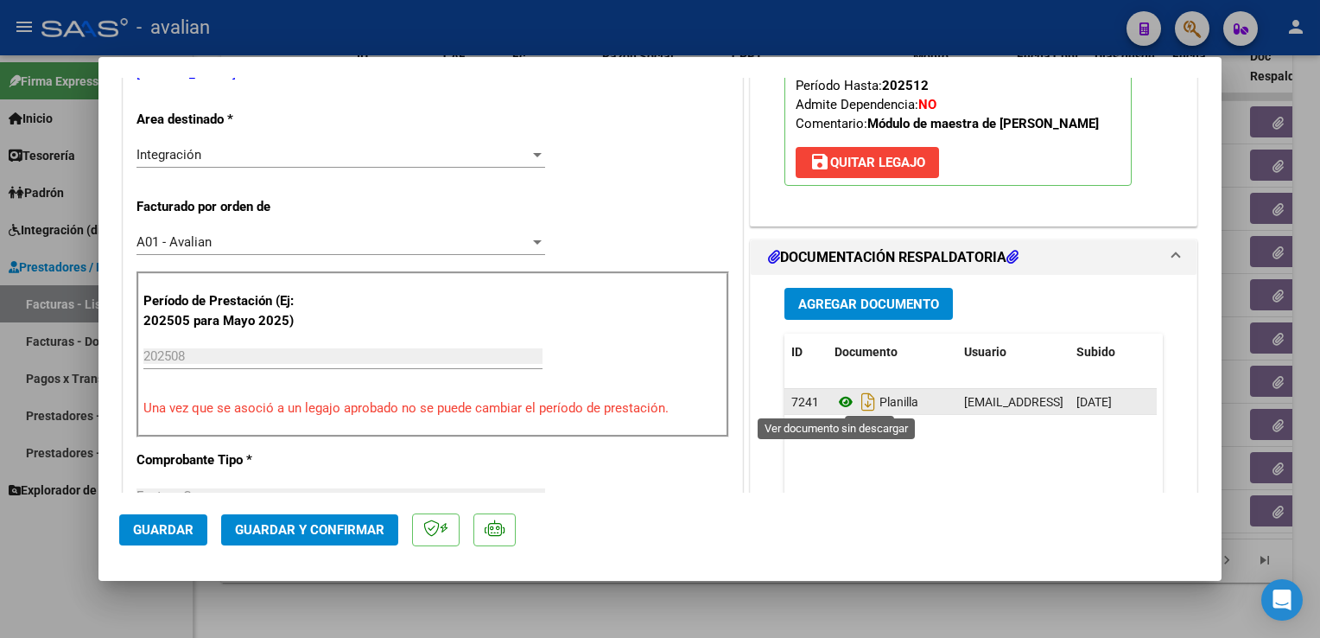
click at [836, 404] on icon at bounding box center [846, 401] width 22 height 21
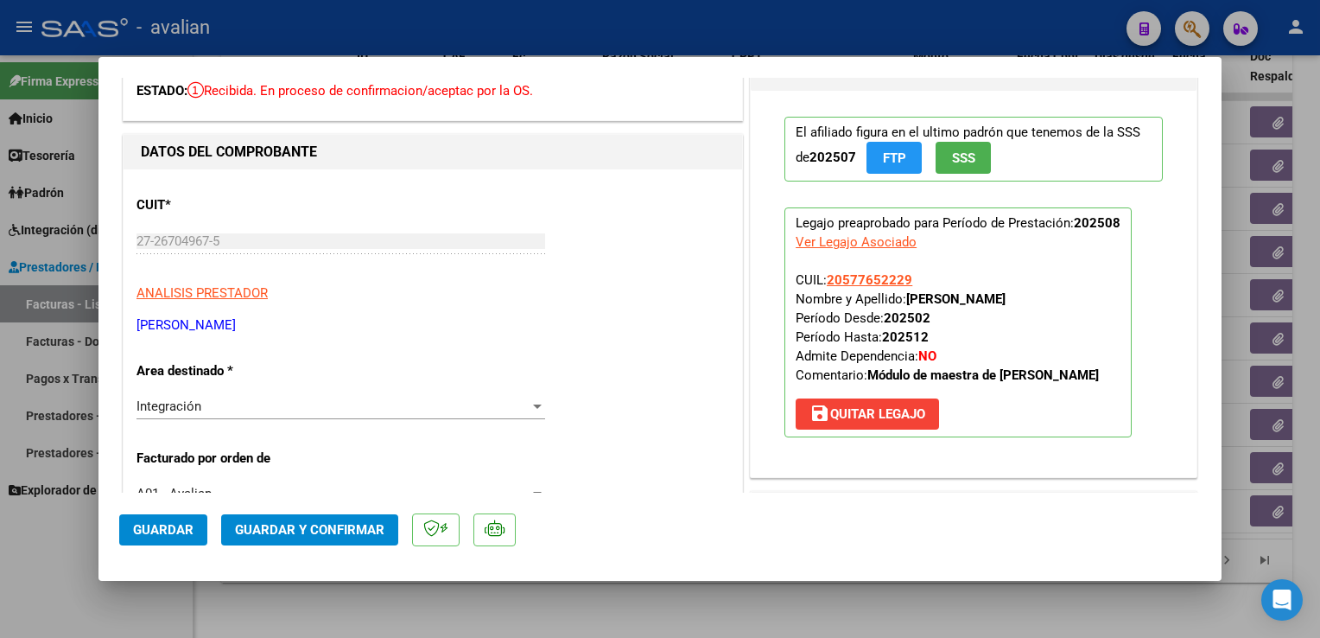
scroll to position [0, 0]
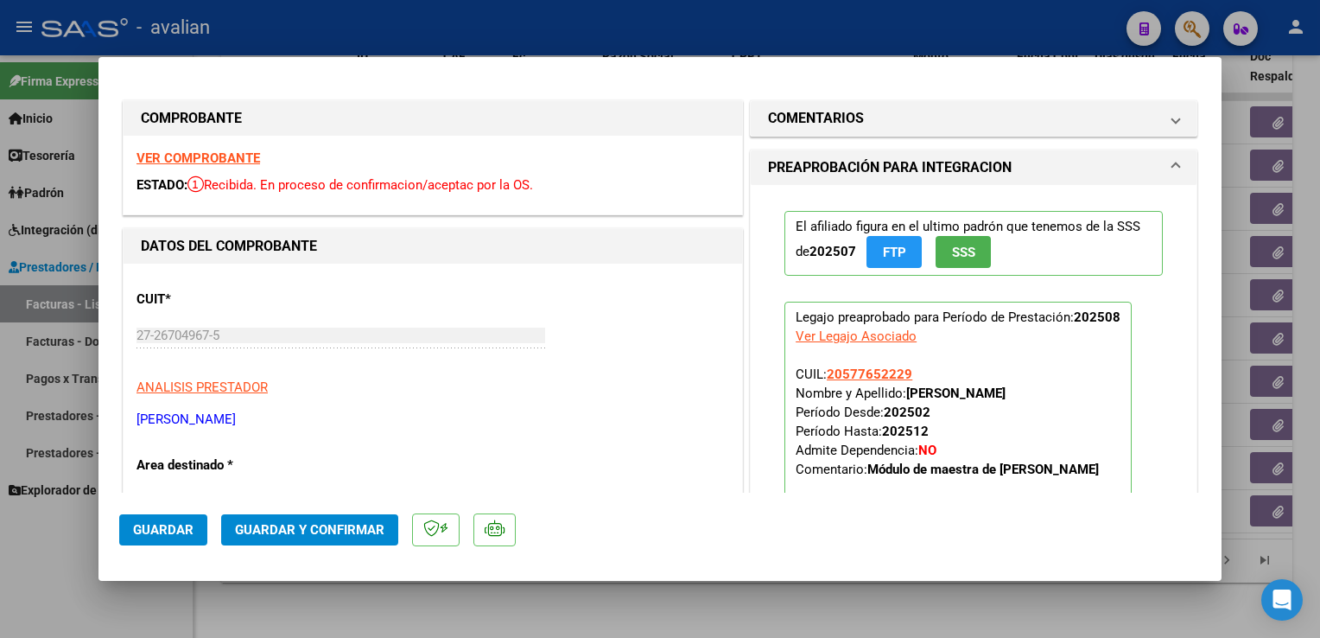
click at [228, 157] on strong "VER COMPROBANTE" at bounding box center [199, 158] width 124 height 16
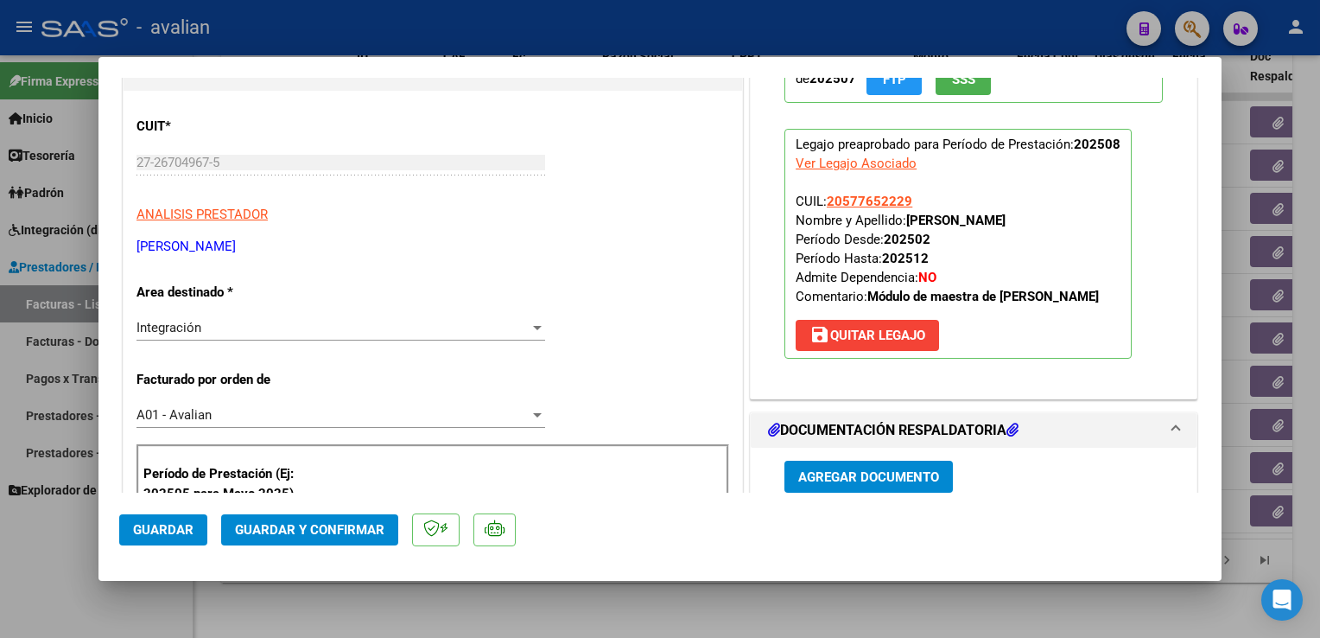
scroll to position [259, 0]
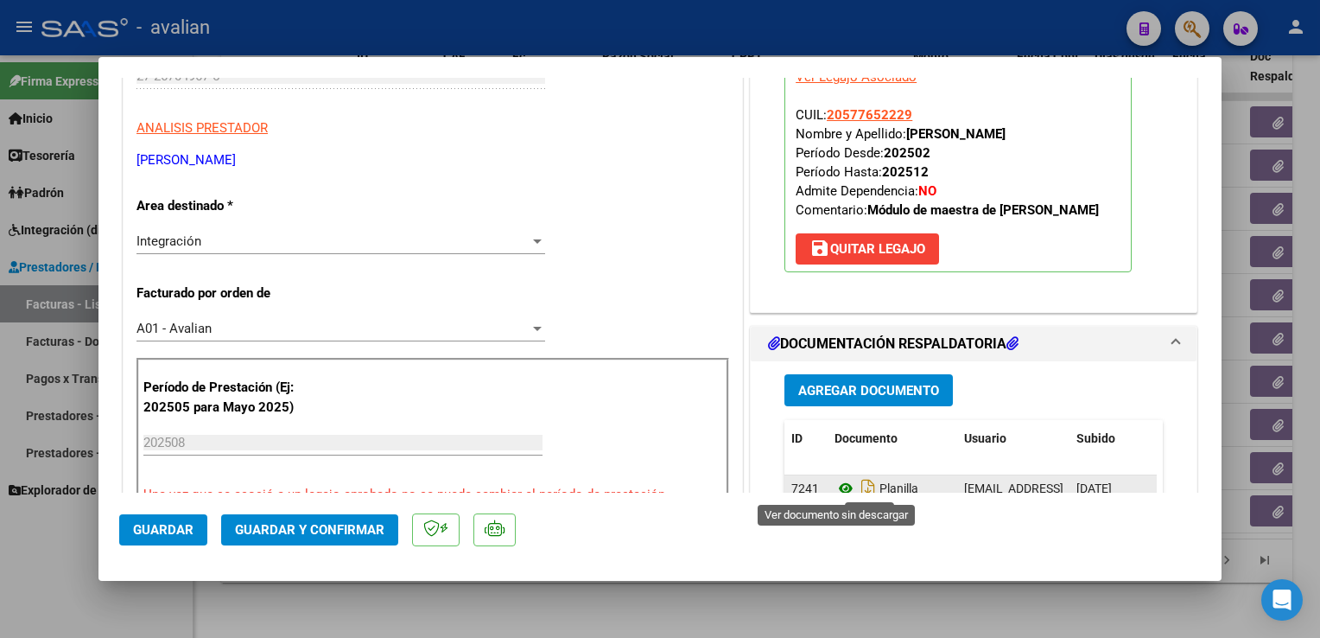
click at [842, 488] on icon at bounding box center [846, 488] width 22 height 21
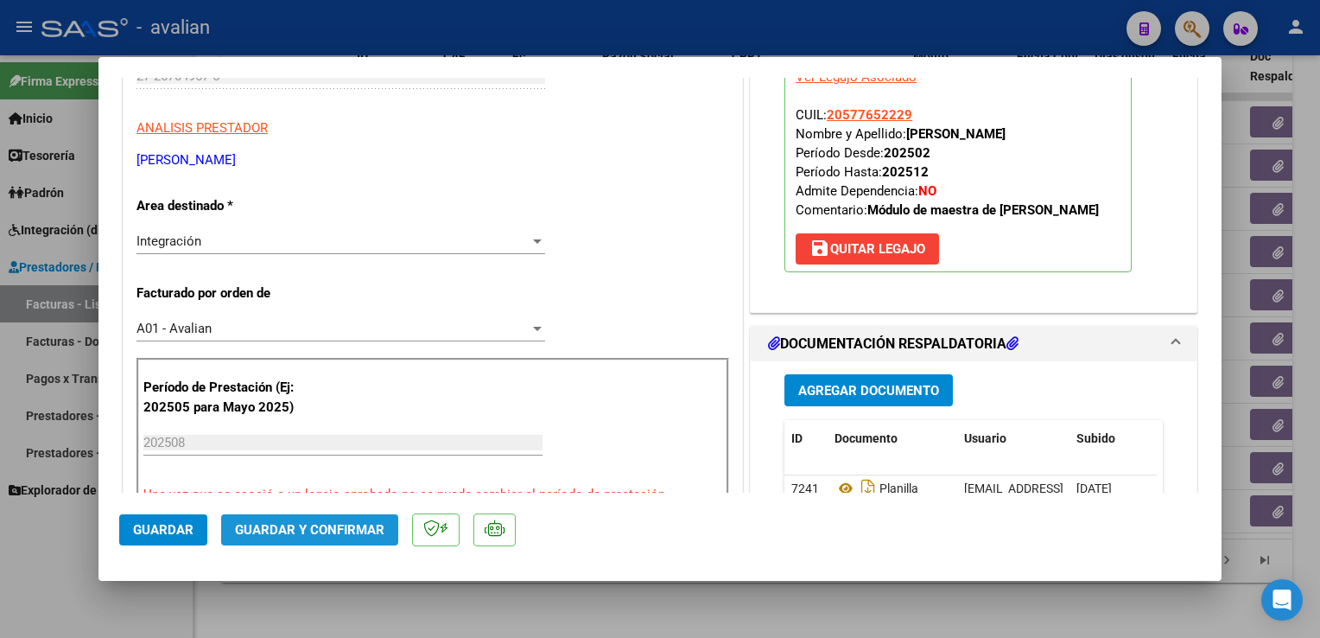
click at [375, 514] on button "Guardar y Confirmar" at bounding box center [309, 529] width 177 height 31
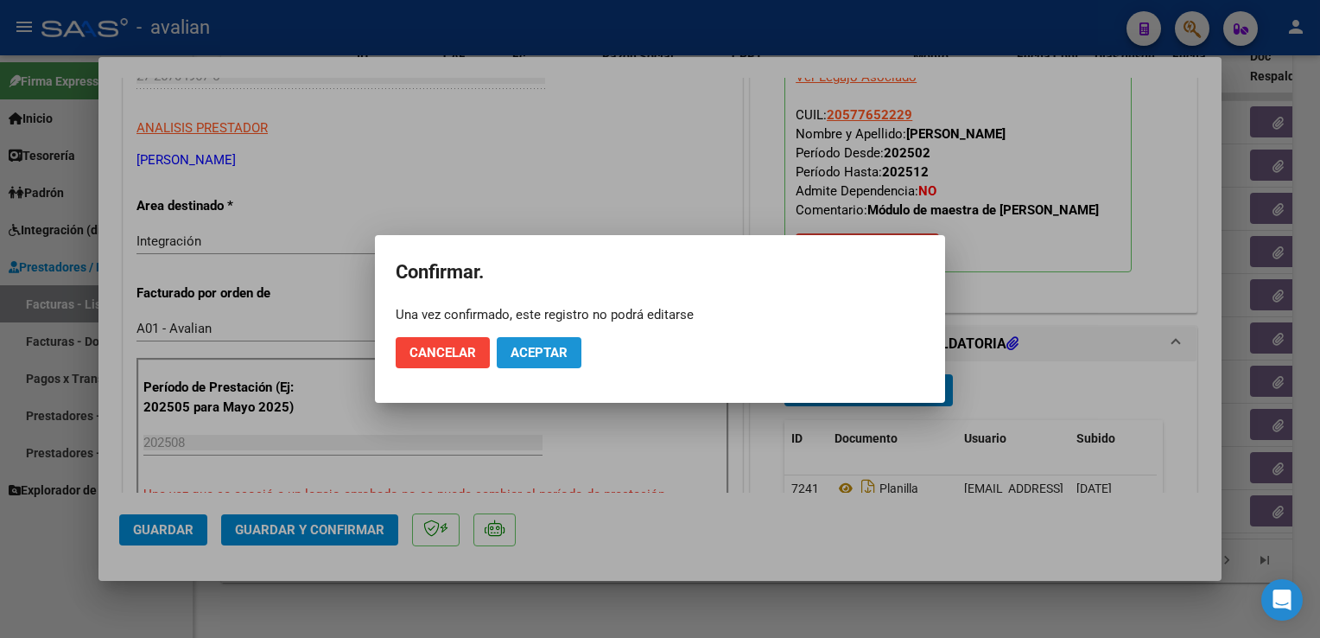
click at [538, 358] on span "Aceptar" at bounding box center [539, 353] width 57 height 16
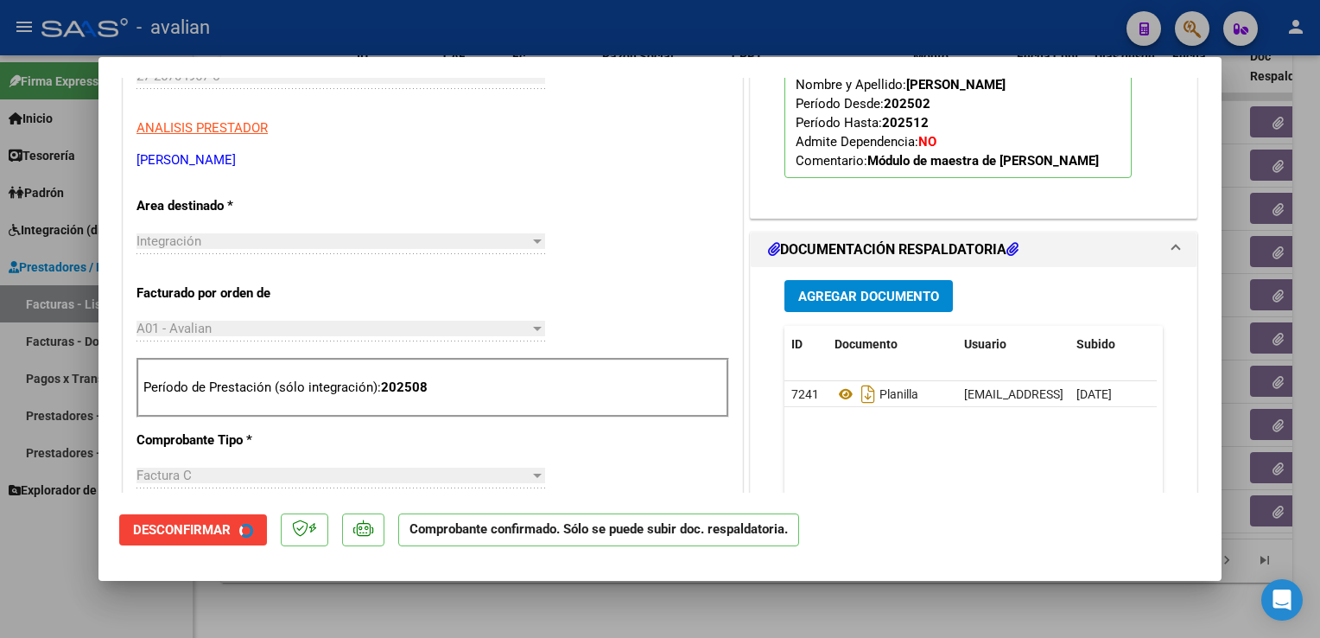
click at [398, 20] on div at bounding box center [660, 319] width 1320 height 638
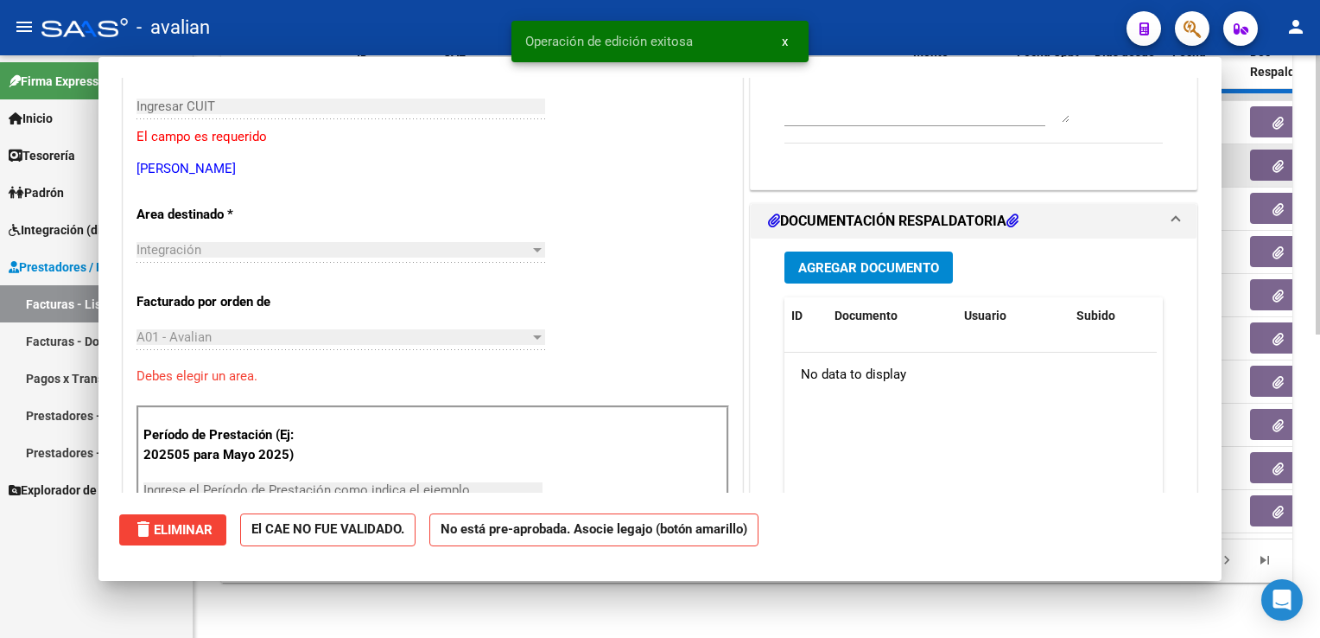
scroll to position [289, 0]
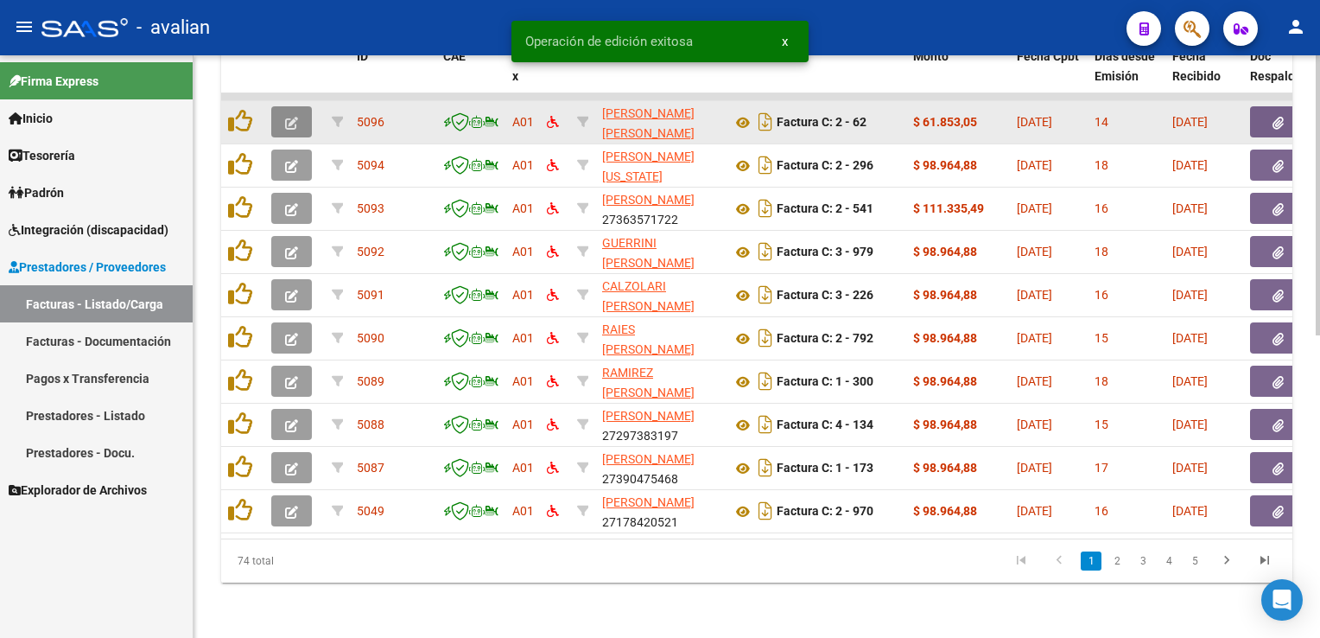
click at [286, 117] on icon "button" at bounding box center [291, 123] width 13 height 13
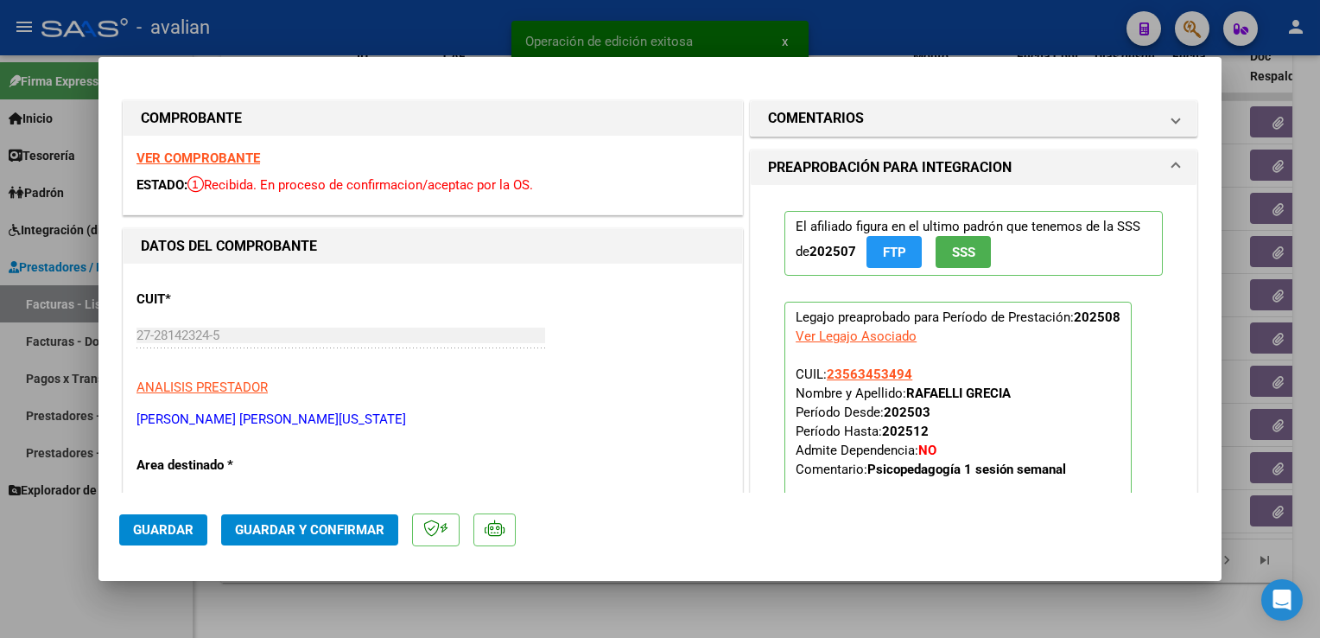
click at [349, 54] on div at bounding box center [660, 319] width 1320 height 638
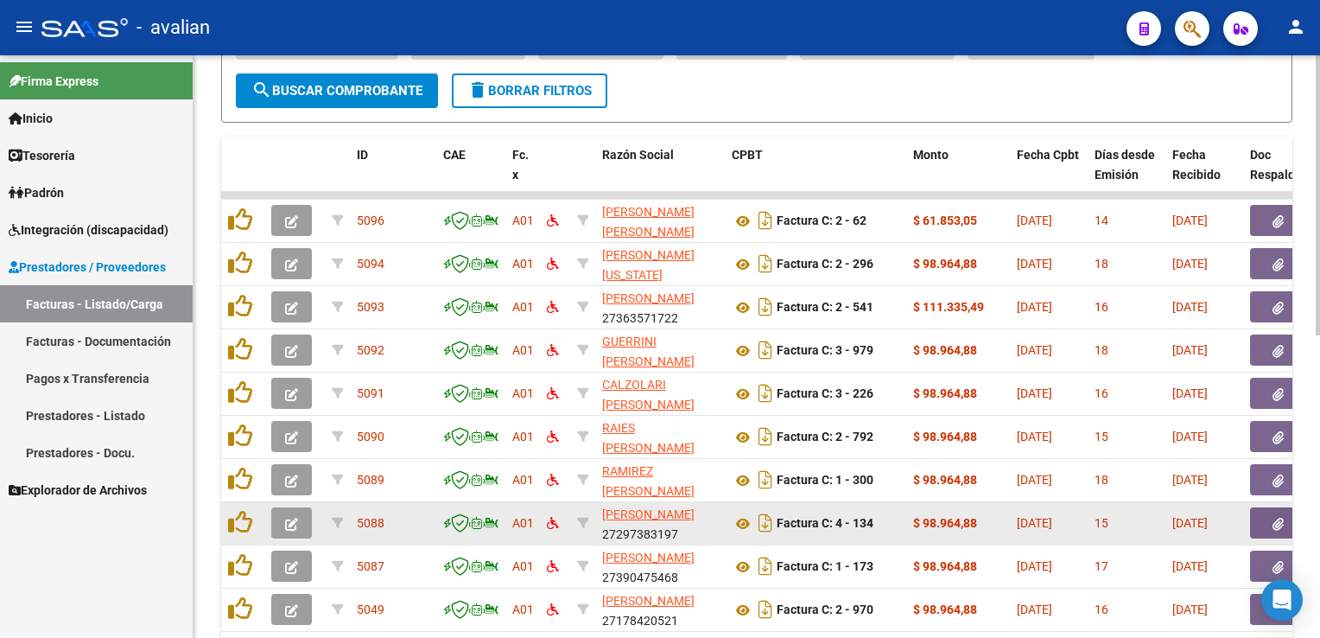
scroll to position [629, 0]
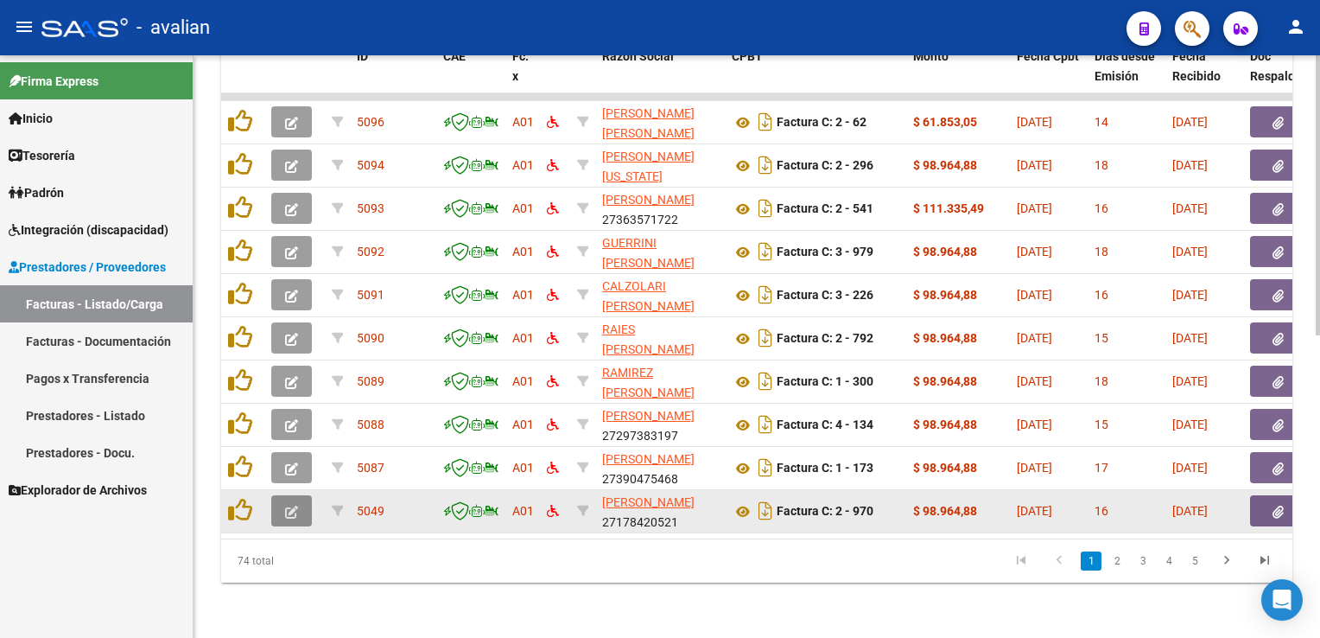
click at [296, 505] on icon "button" at bounding box center [291, 511] width 13 height 13
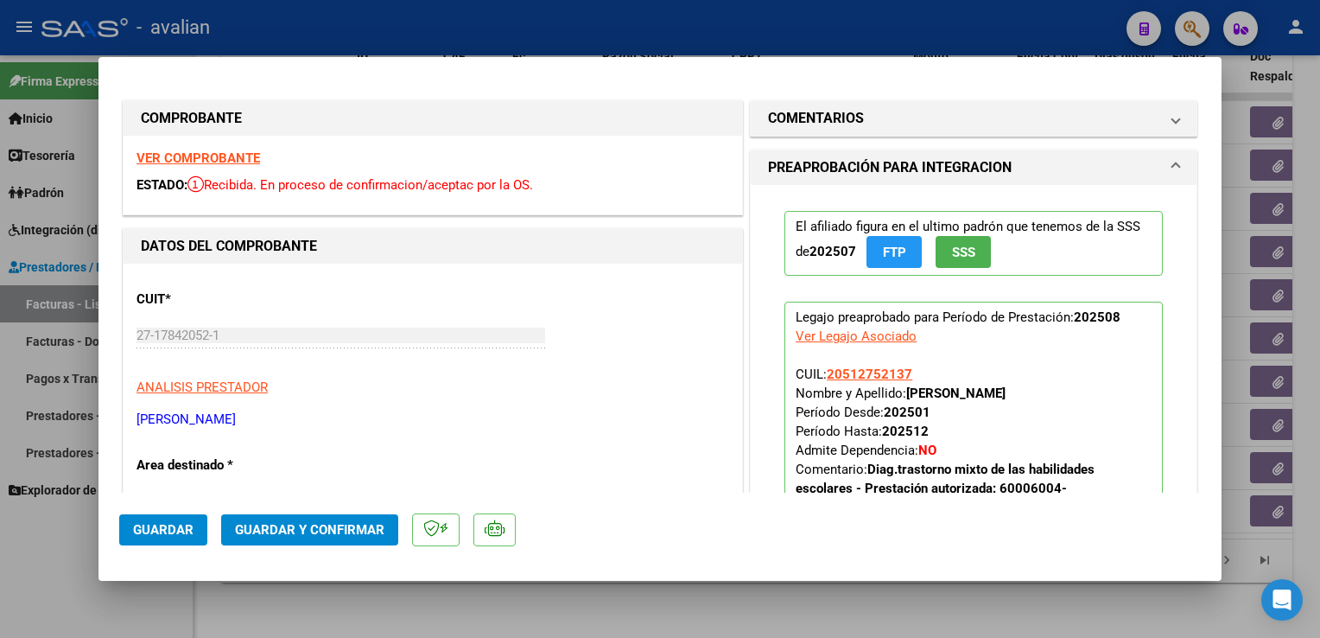
click at [232, 156] on strong "VER COMPROBANTE" at bounding box center [199, 158] width 124 height 16
click at [371, 524] on span "Guardar y Confirmar" at bounding box center [309, 530] width 149 height 16
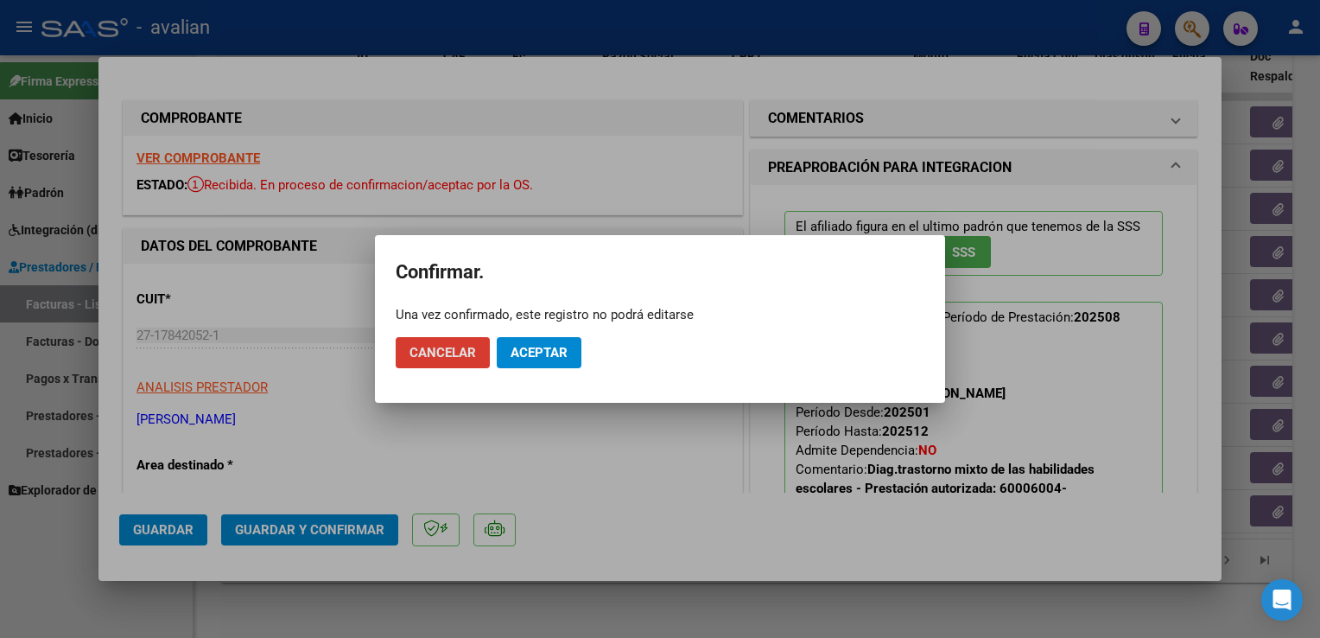
click at [529, 360] on span "Aceptar" at bounding box center [539, 353] width 57 height 16
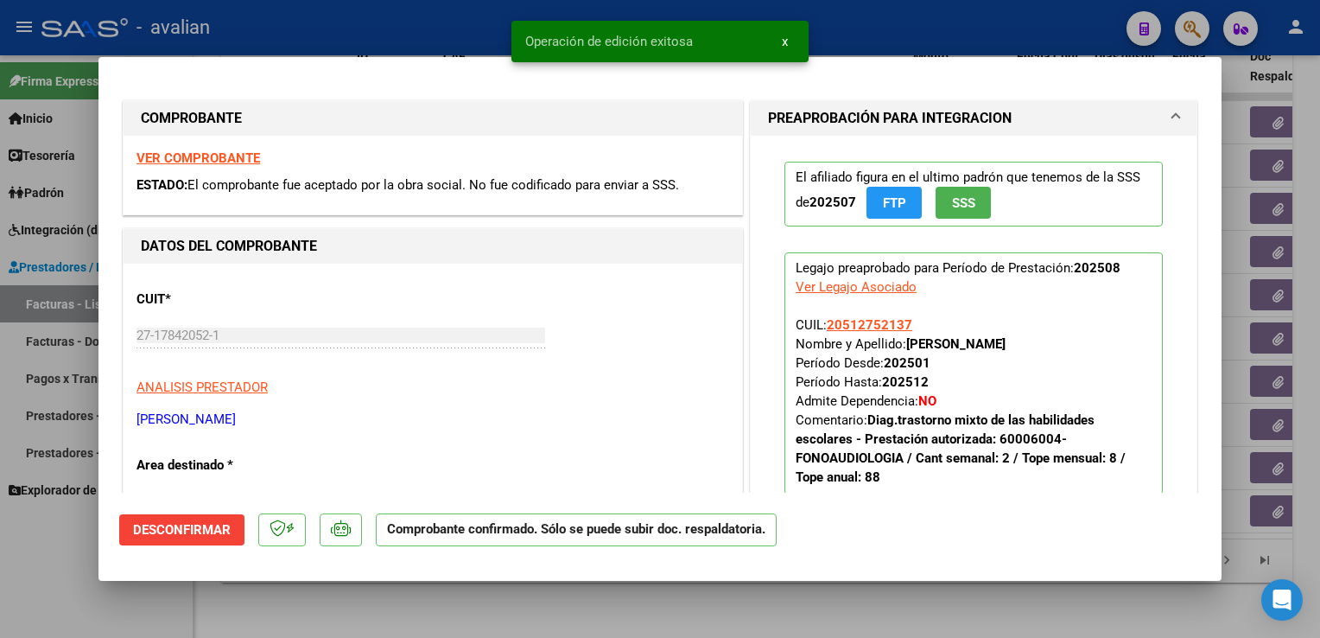
click at [332, 22] on div at bounding box center [660, 319] width 1320 height 638
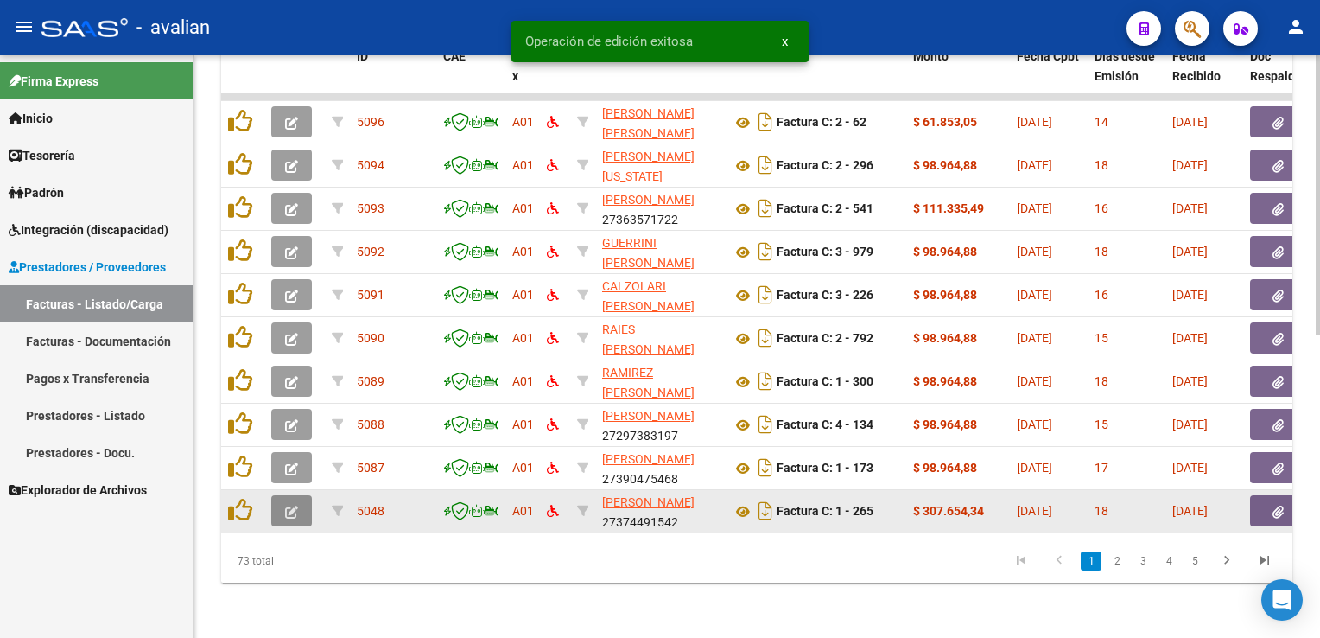
click at [311, 510] on button "button" at bounding box center [291, 510] width 41 height 31
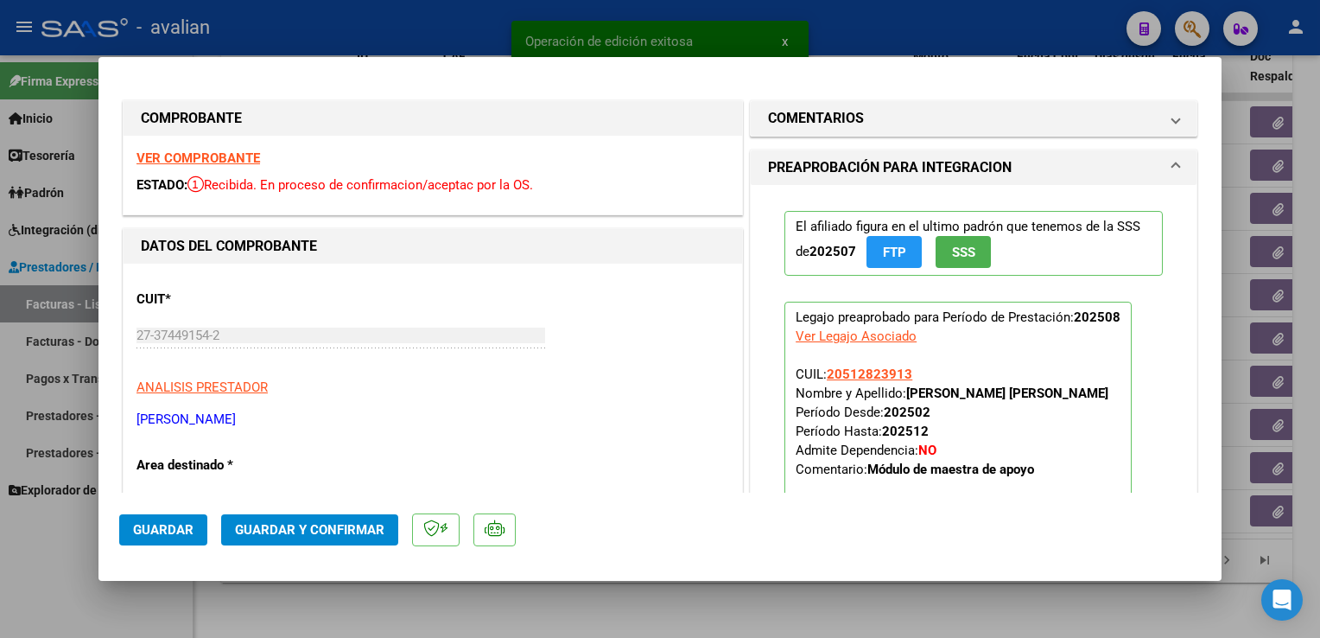
click at [241, 159] on strong "VER COMPROBANTE" at bounding box center [199, 158] width 124 height 16
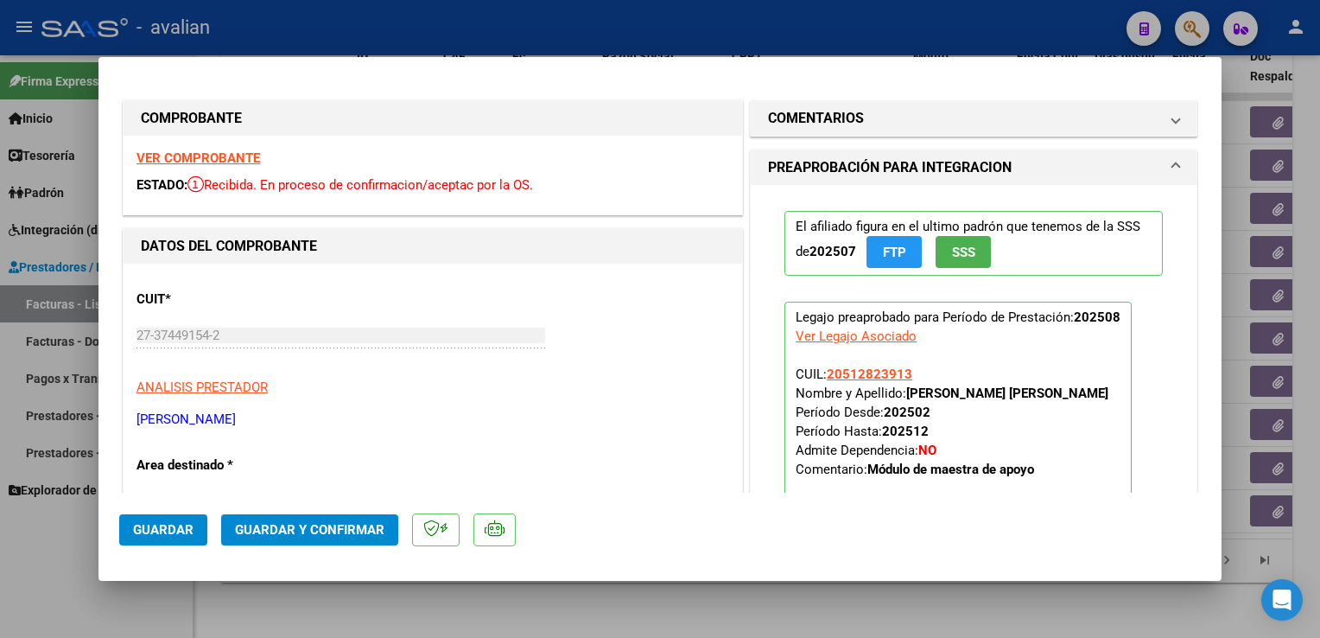
click at [321, 529] on span "Guardar y Confirmar" at bounding box center [309, 530] width 149 height 16
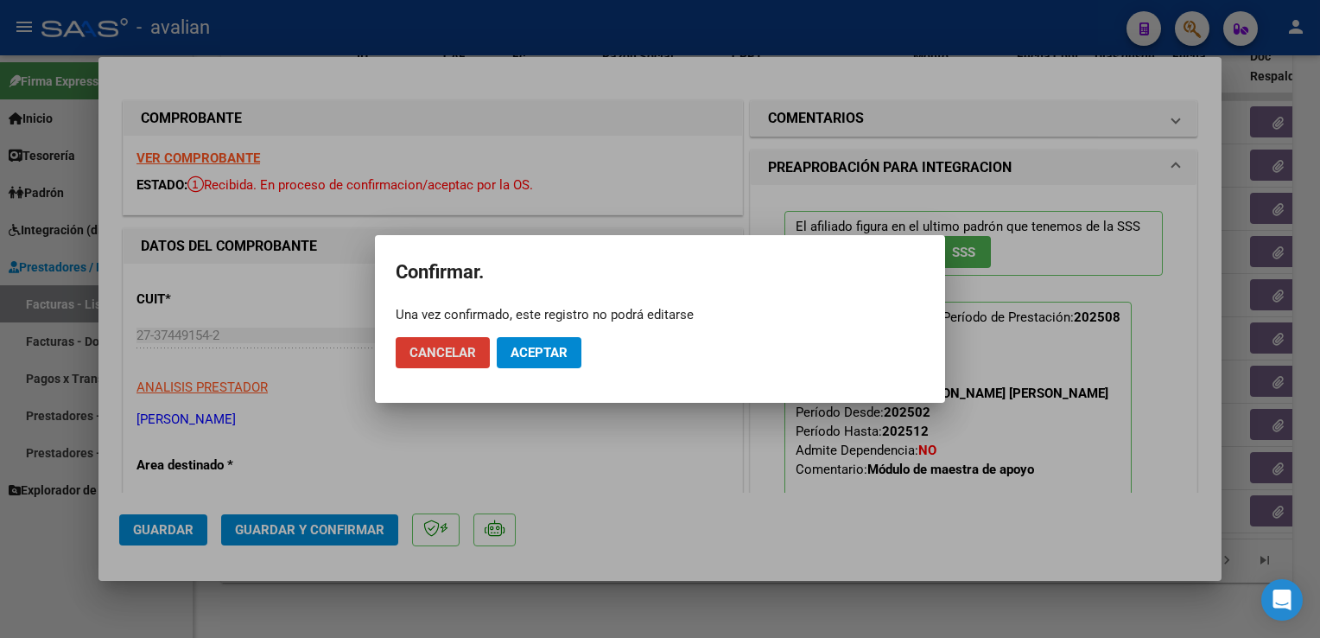
click at [517, 358] on span "Aceptar" at bounding box center [539, 353] width 57 height 16
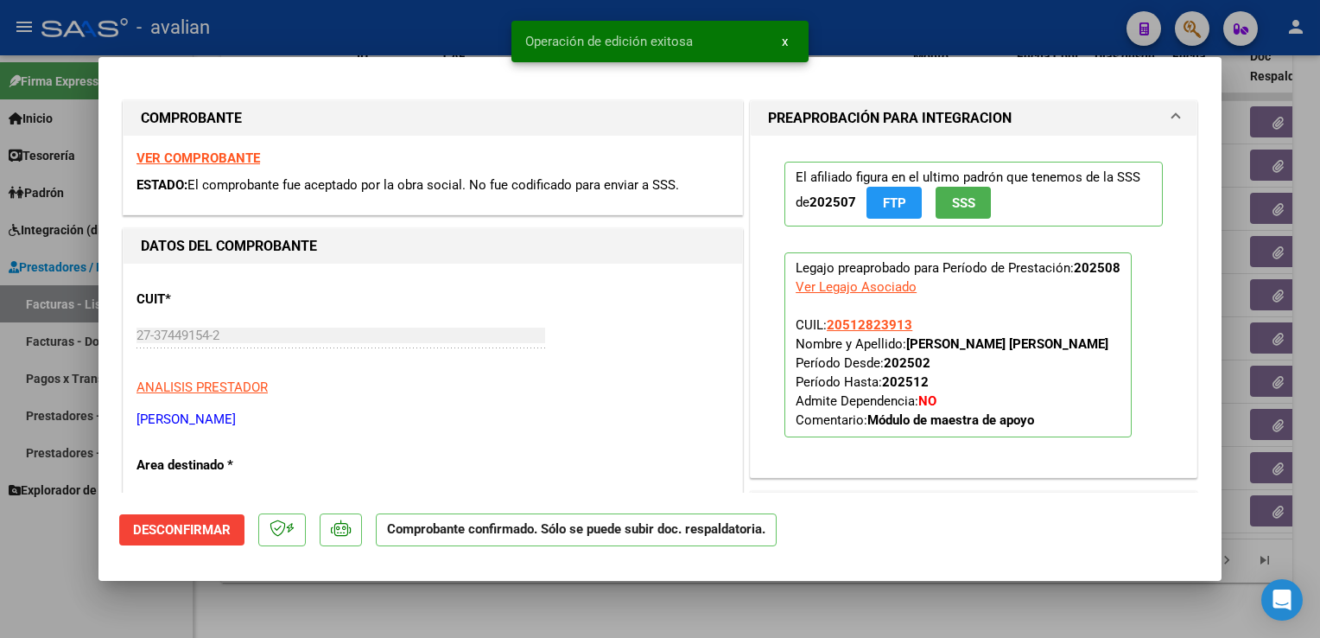
click at [376, 22] on div at bounding box center [660, 319] width 1320 height 638
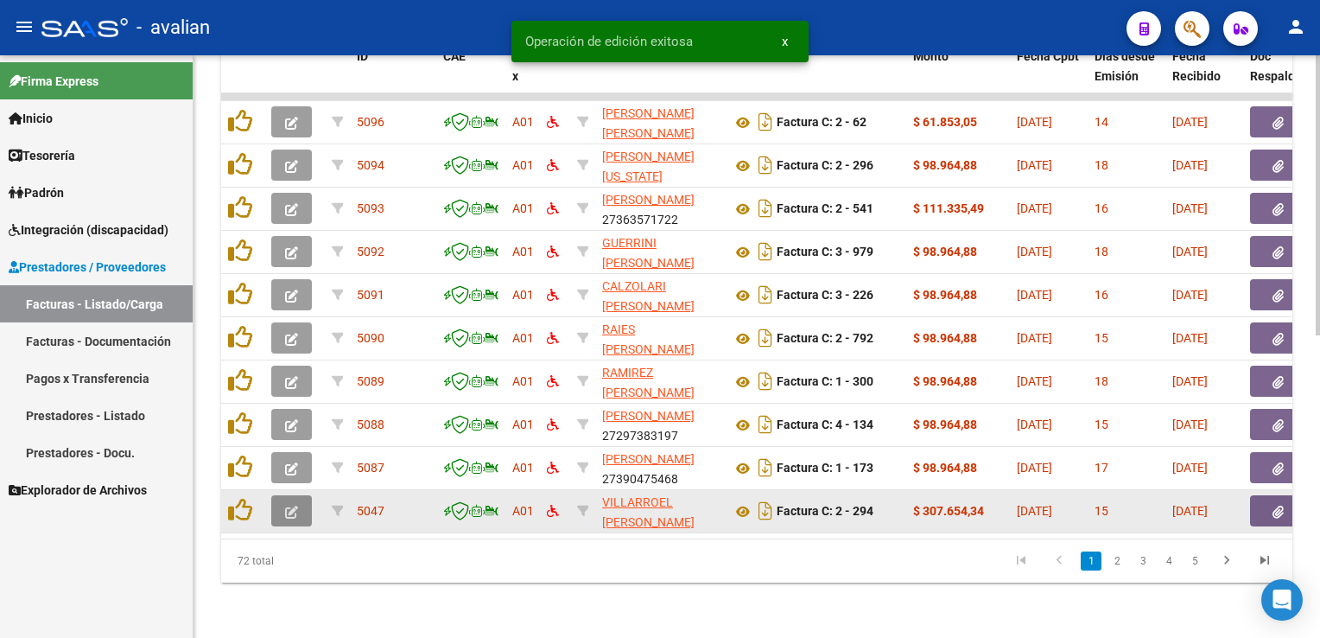
click at [284, 511] on button "button" at bounding box center [291, 510] width 41 height 31
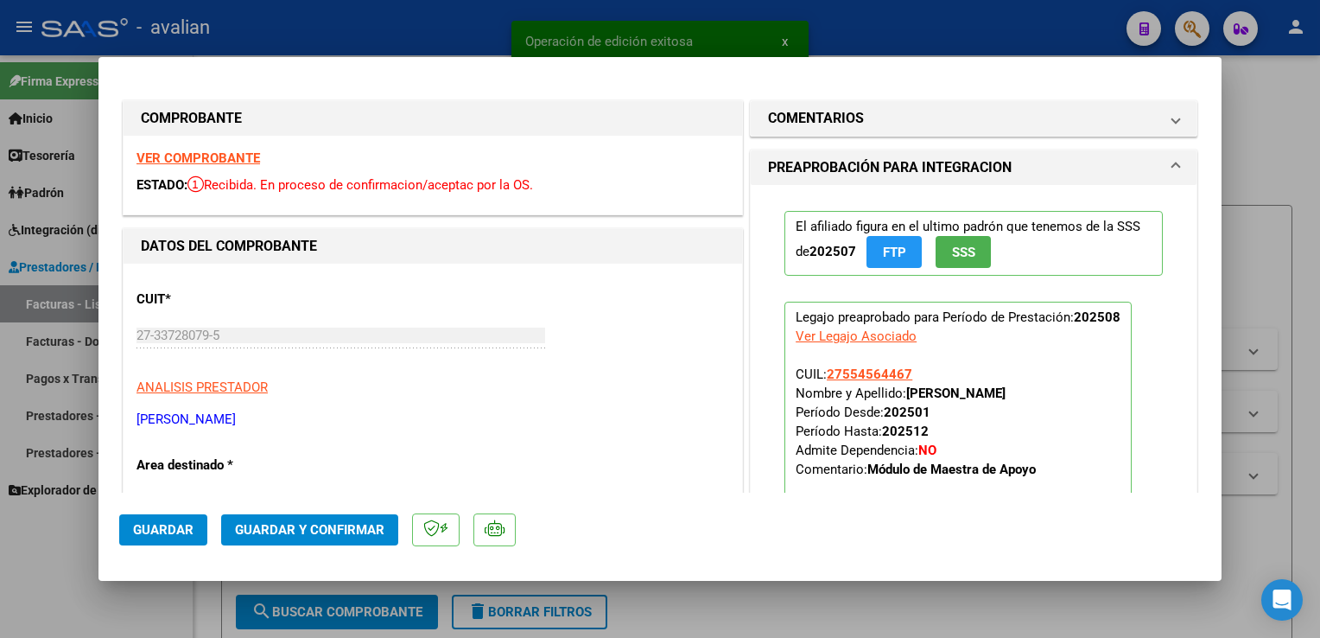
scroll to position [629, 0]
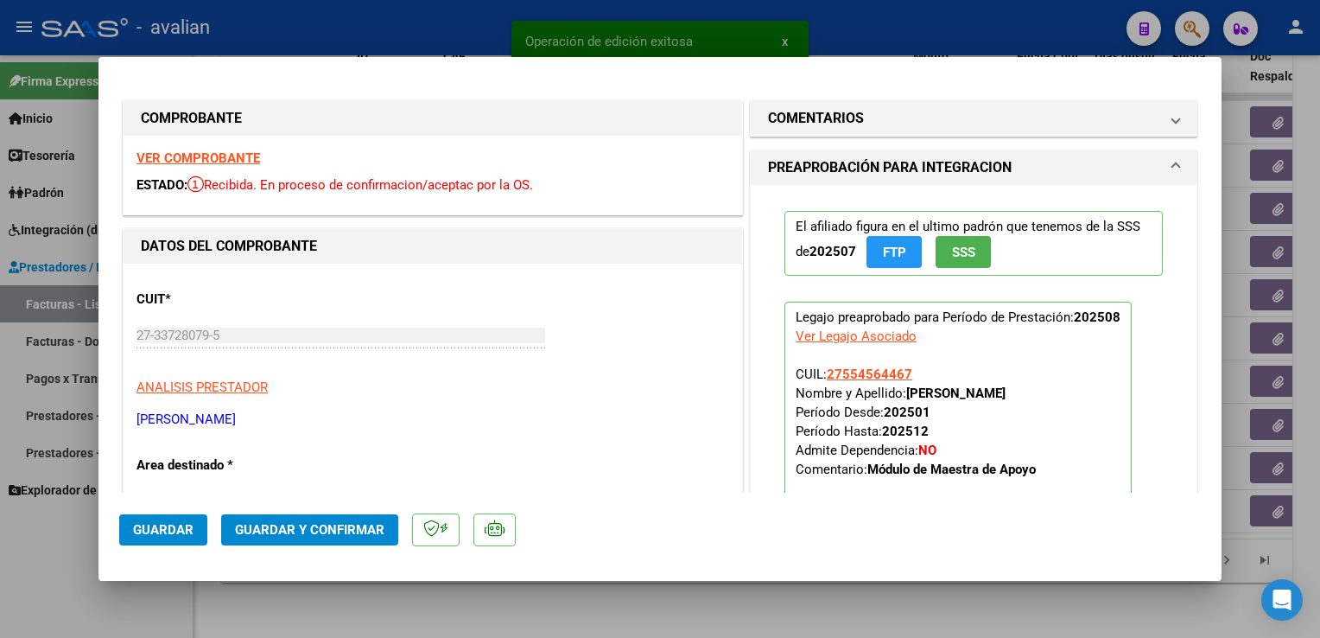
click at [223, 166] on strong "VER COMPROBANTE" at bounding box center [199, 158] width 124 height 16
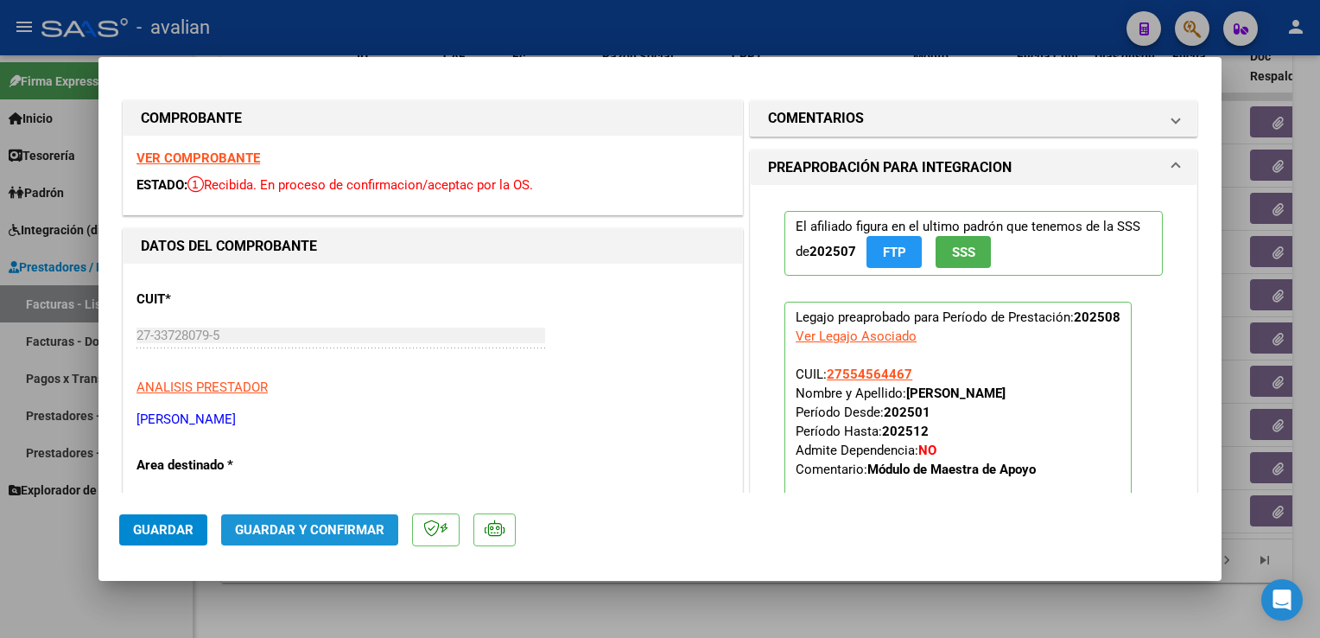
click at [337, 530] on span "Guardar y Confirmar" at bounding box center [309, 530] width 149 height 16
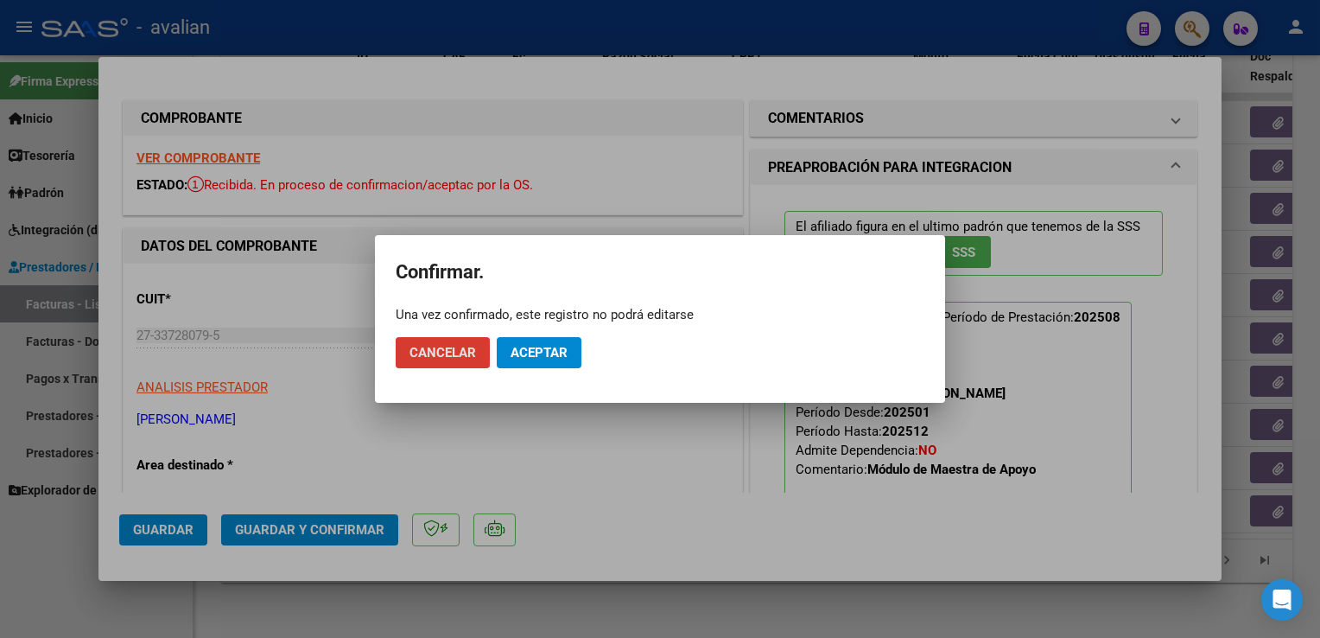
click at [528, 356] on span "Aceptar" at bounding box center [539, 353] width 57 height 16
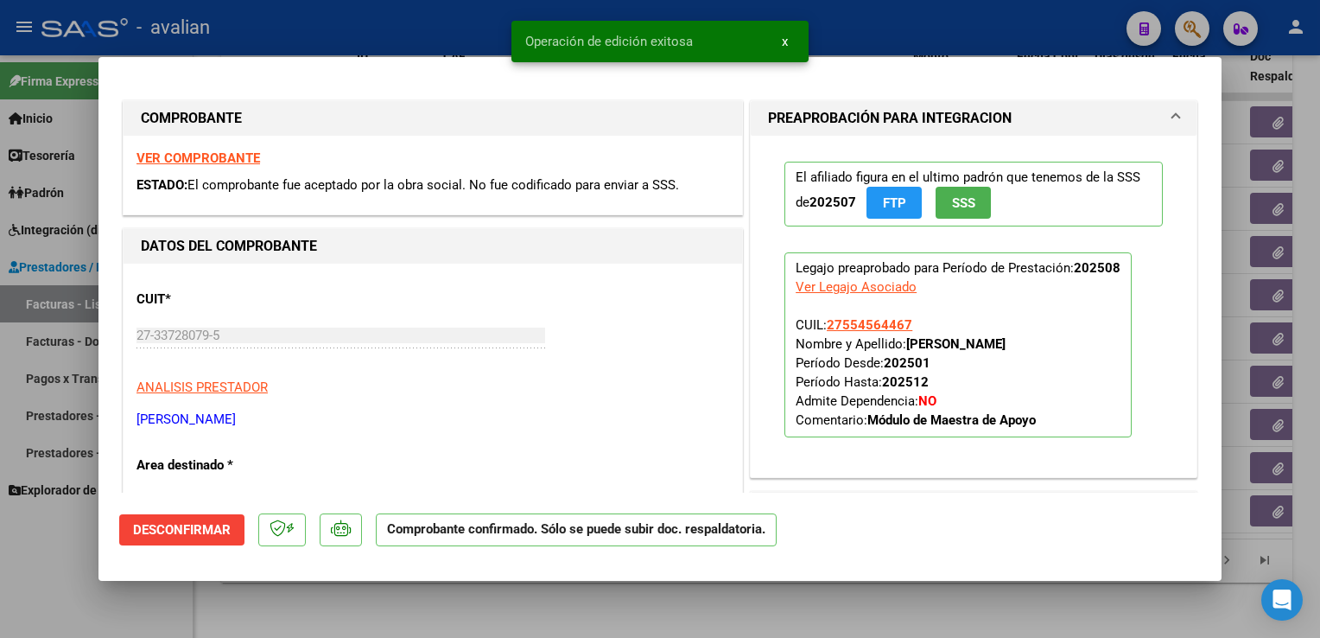
click at [417, 43] on div at bounding box center [660, 319] width 1320 height 638
type input "$ 0,00"
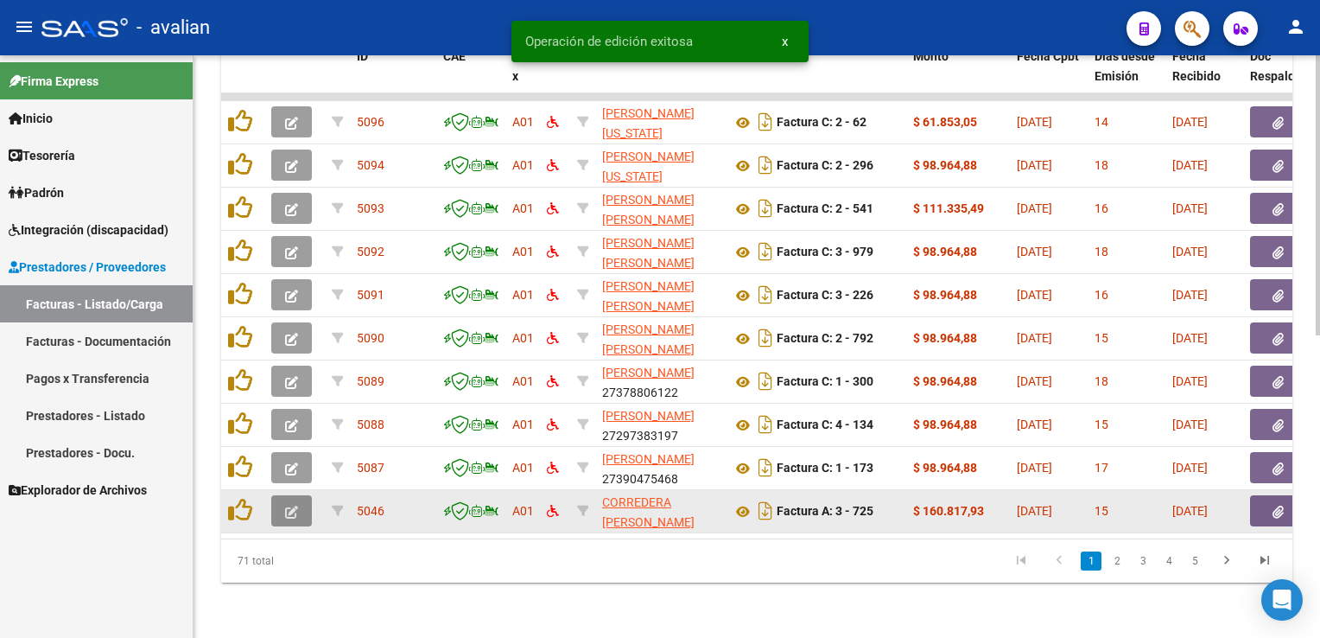
click at [294, 495] on button "button" at bounding box center [291, 510] width 41 height 31
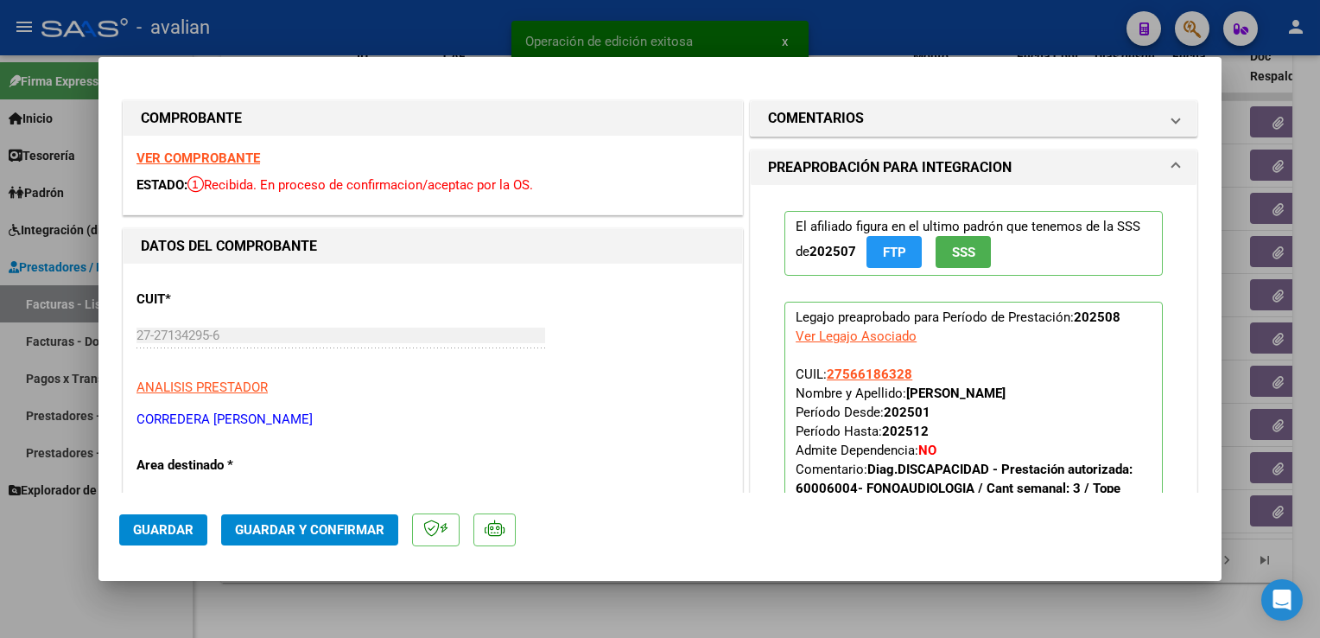
click at [235, 156] on strong "VER COMPROBANTE" at bounding box center [199, 158] width 124 height 16
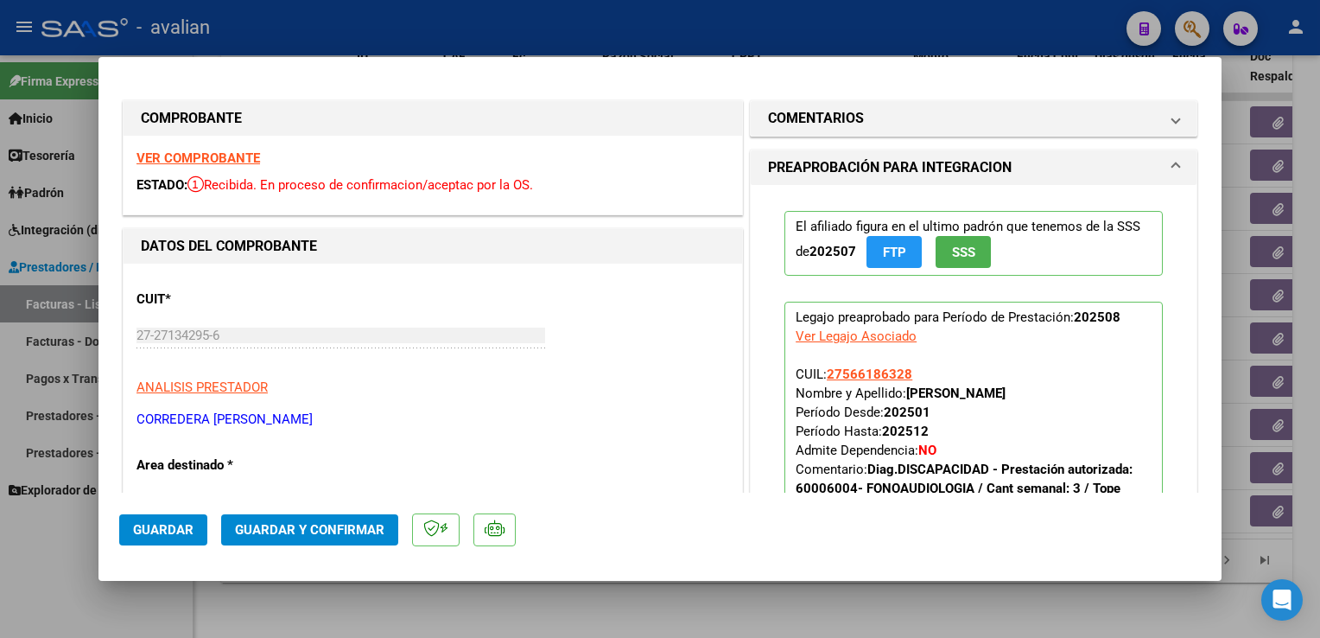
click at [360, 510] on mat-dialog-actions "Guardar Guardar y Confirmar" at bounding box center [660, 526] width 1082 height 68
click at [361, 523] on span "Guardar y Confirmar" at bounding box center [309, 530] width 149 height 16
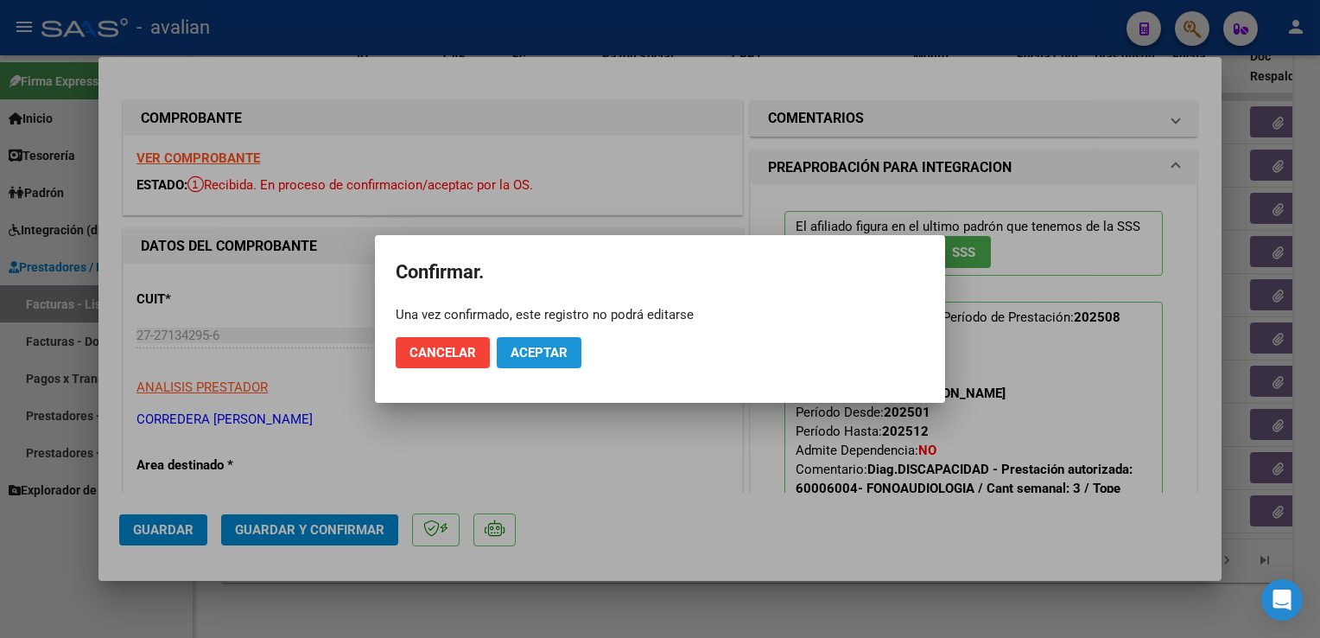
click at [556, 361] on button "Aceptar" at bounding box center [539, 352] width 85 height 31
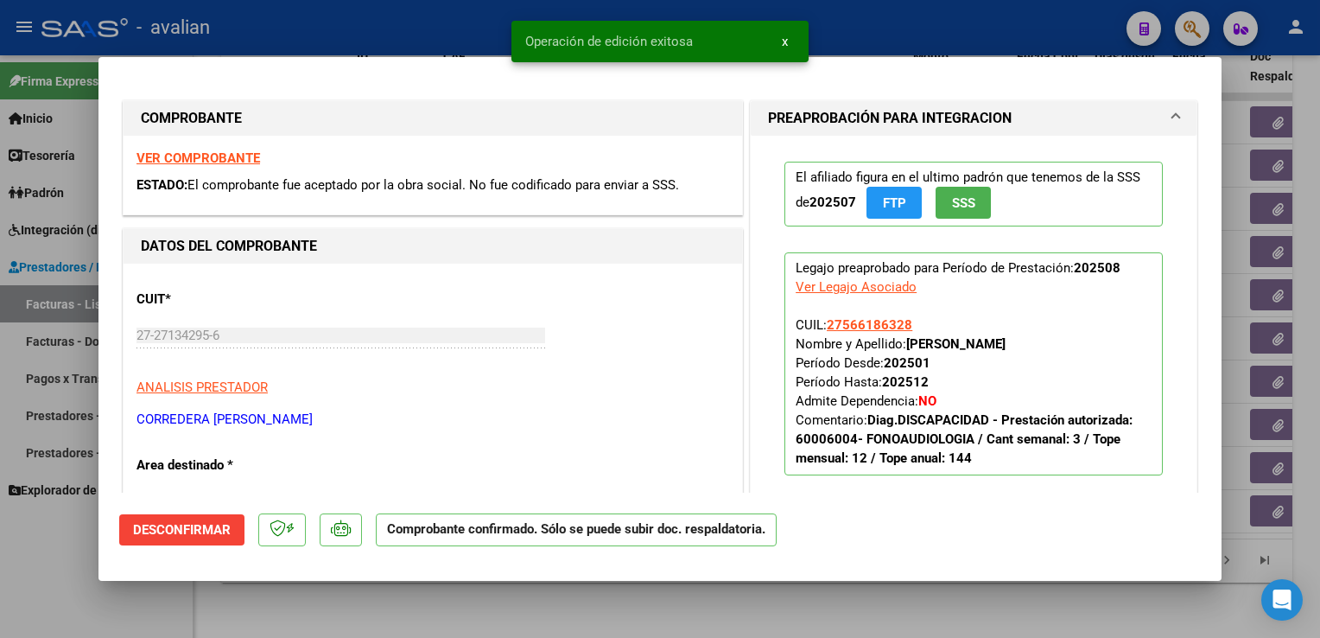
click at [377, 29] on div at bounding box center [660, 319] width 1320 height 638
type input "$ 0,00"
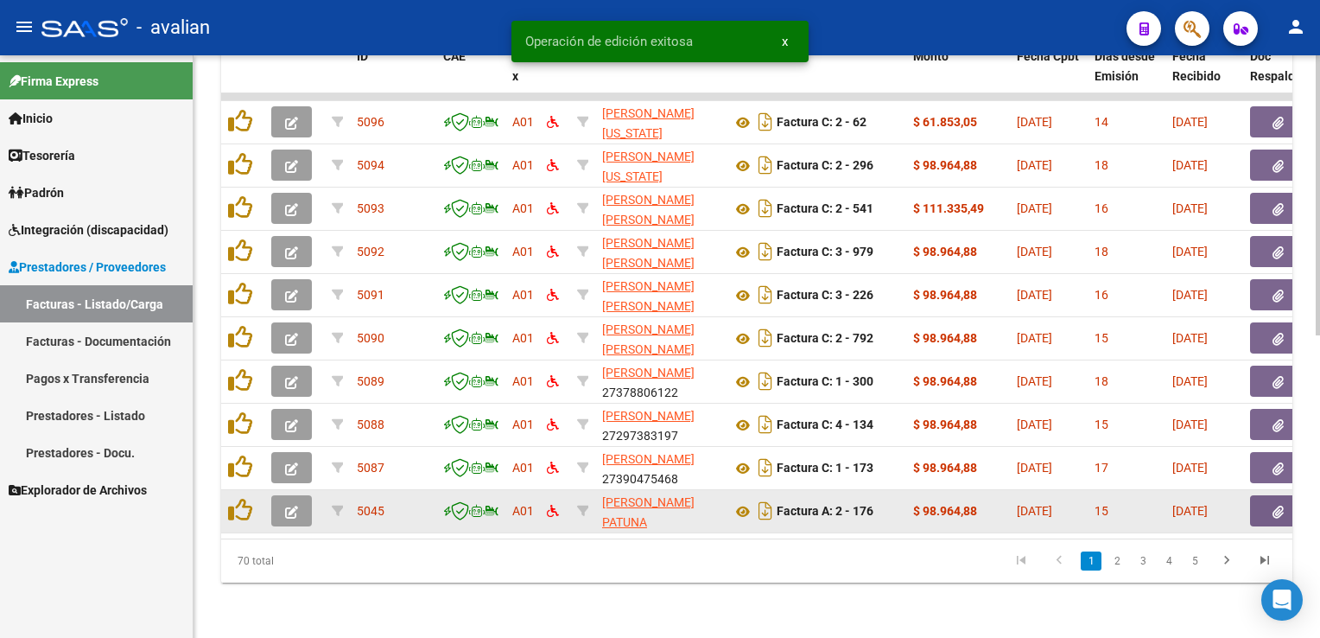
click at [298, 495] on button "button" at bounding box center [291, 510] width 41 height 31
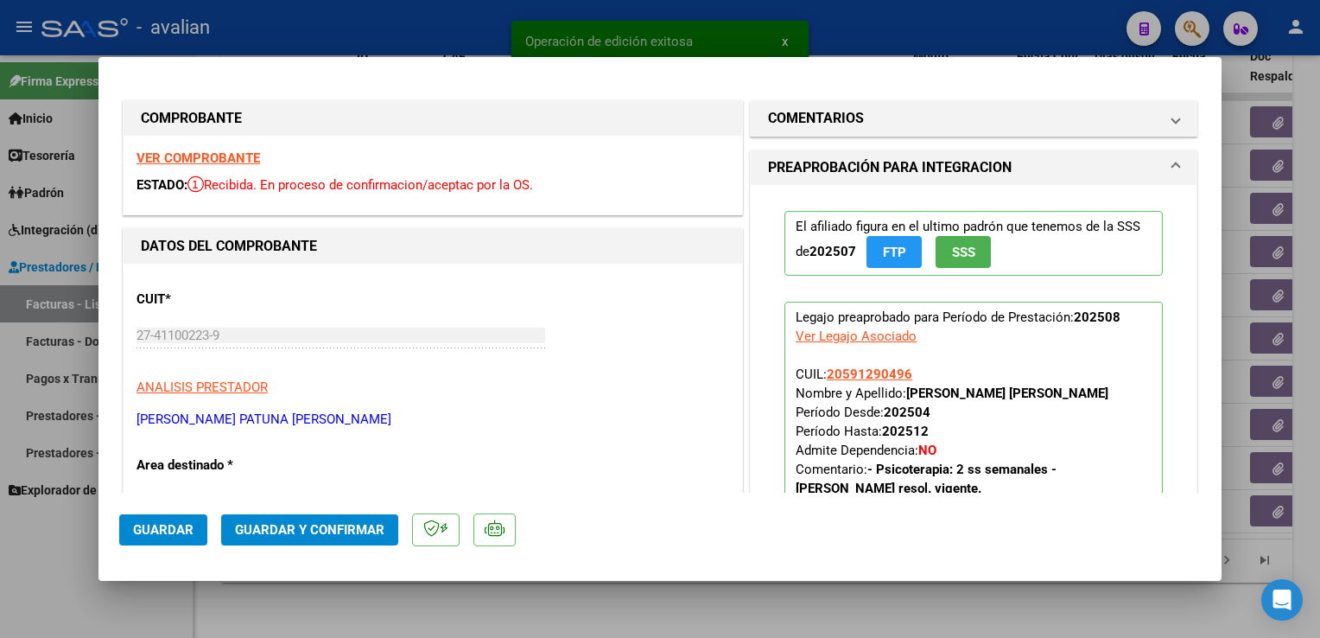
click at [233, 161] on strong "VER COMPROBANTE" at bounding box center [199, 158] width 124 height 16
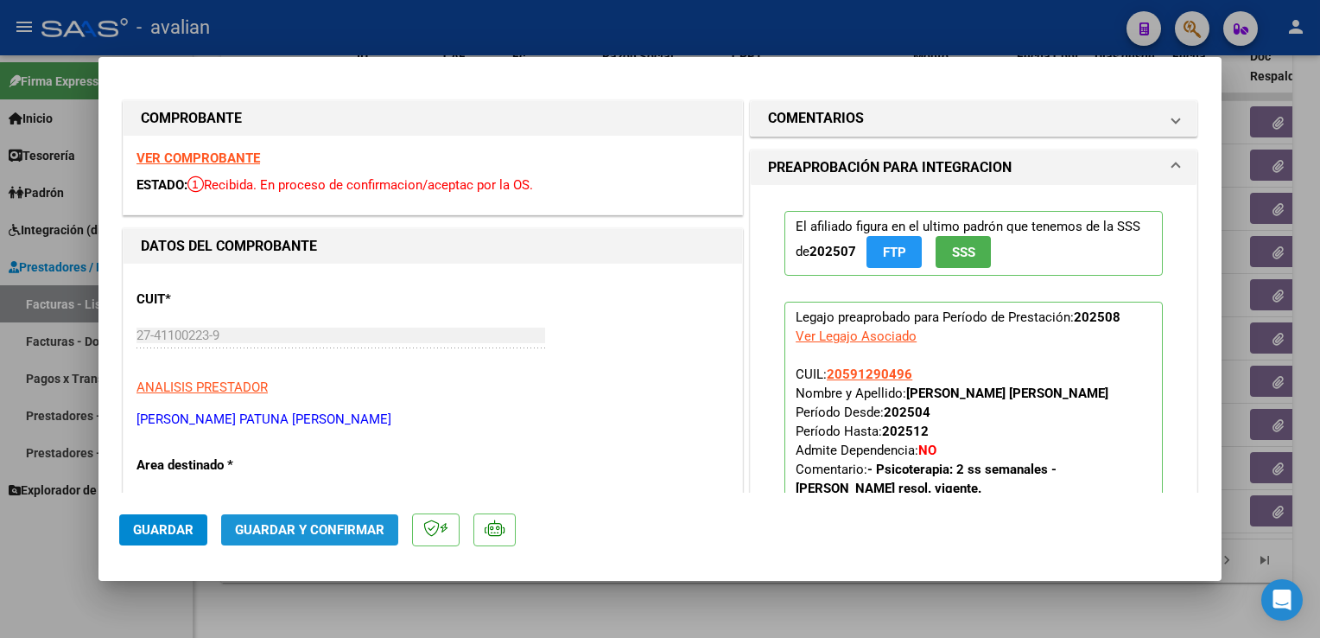
click at [370, 517] on button "Guardar y Confirmar" at bounding box center [309, 529] width 177 height 31
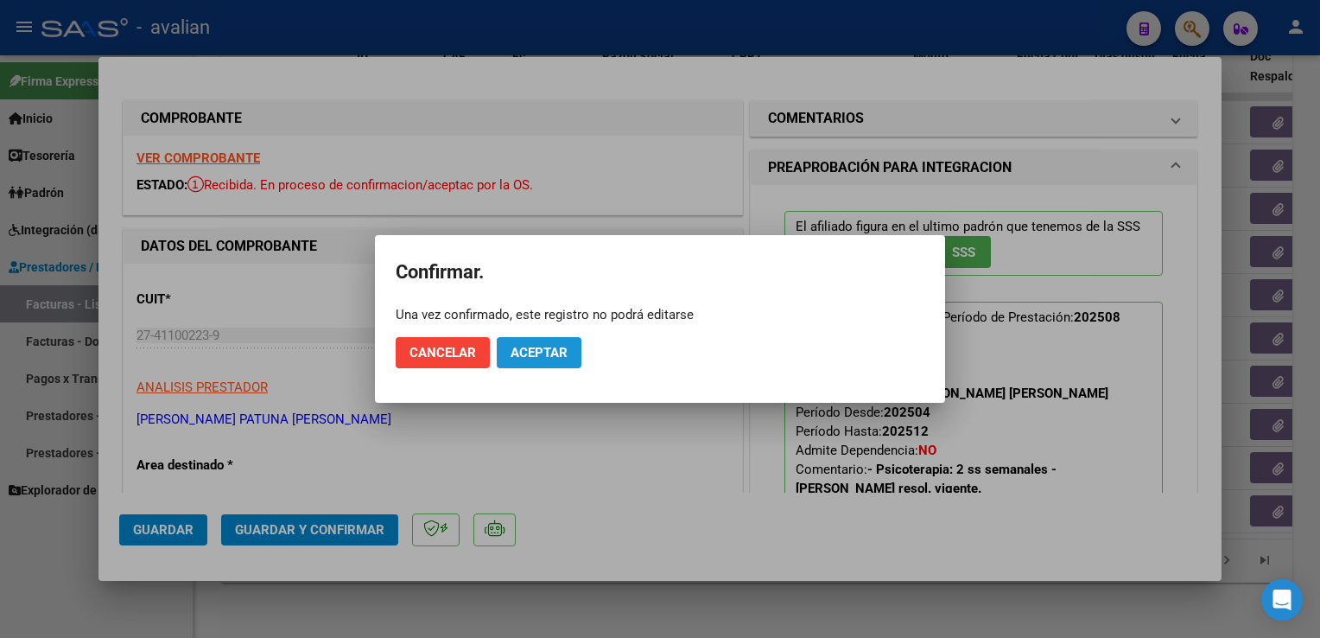
click at [546, 353] on span "Aceptar" at bounding box center [539, 353] width 57 height 16
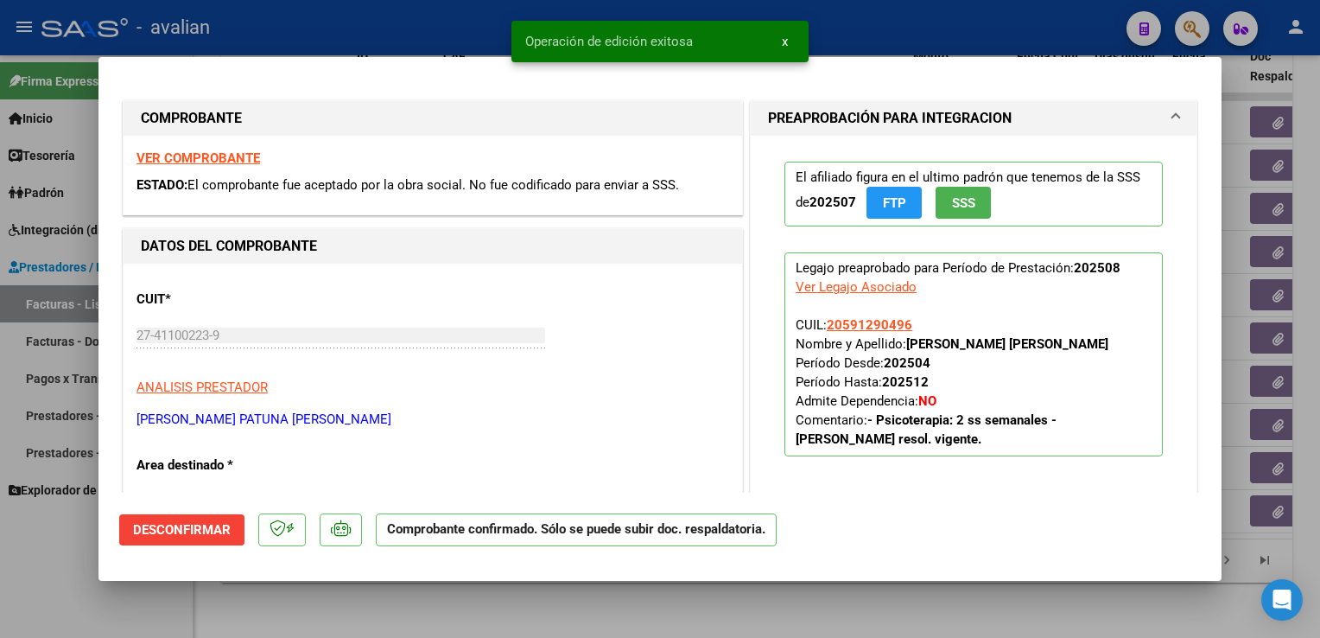
click at [395, 36] on div at bounding box center [660, 319] width 1320 height 638
type input "$ 0,00"
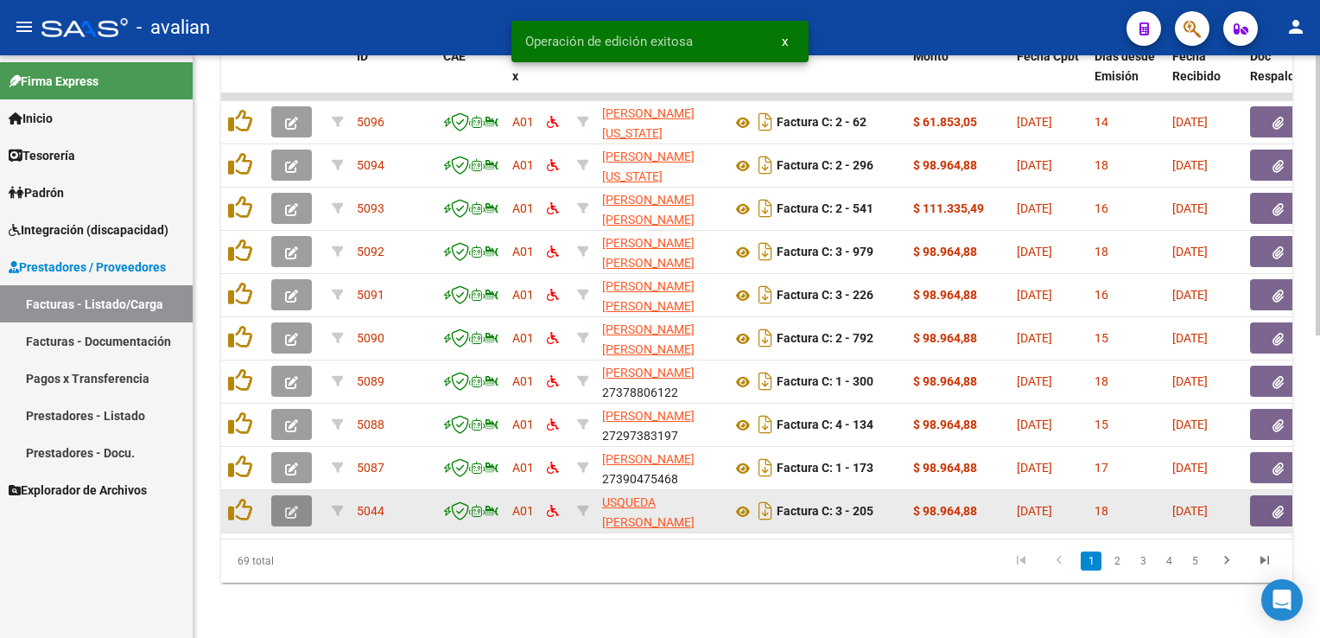
click at [306, 495] on button "button" at bounding box center [291, 510] width 41 height 31
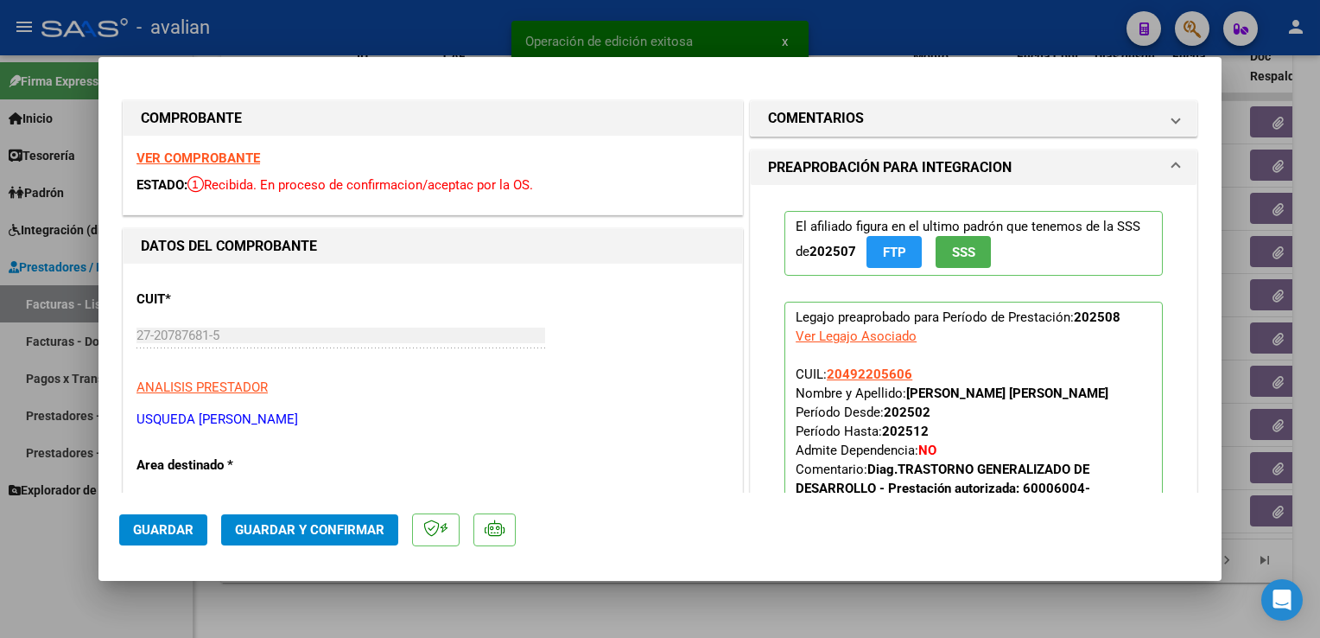
click at [252, 162] on strong "VER COMPROBANTE" at bounding box center [199, 158] width 124 height 16
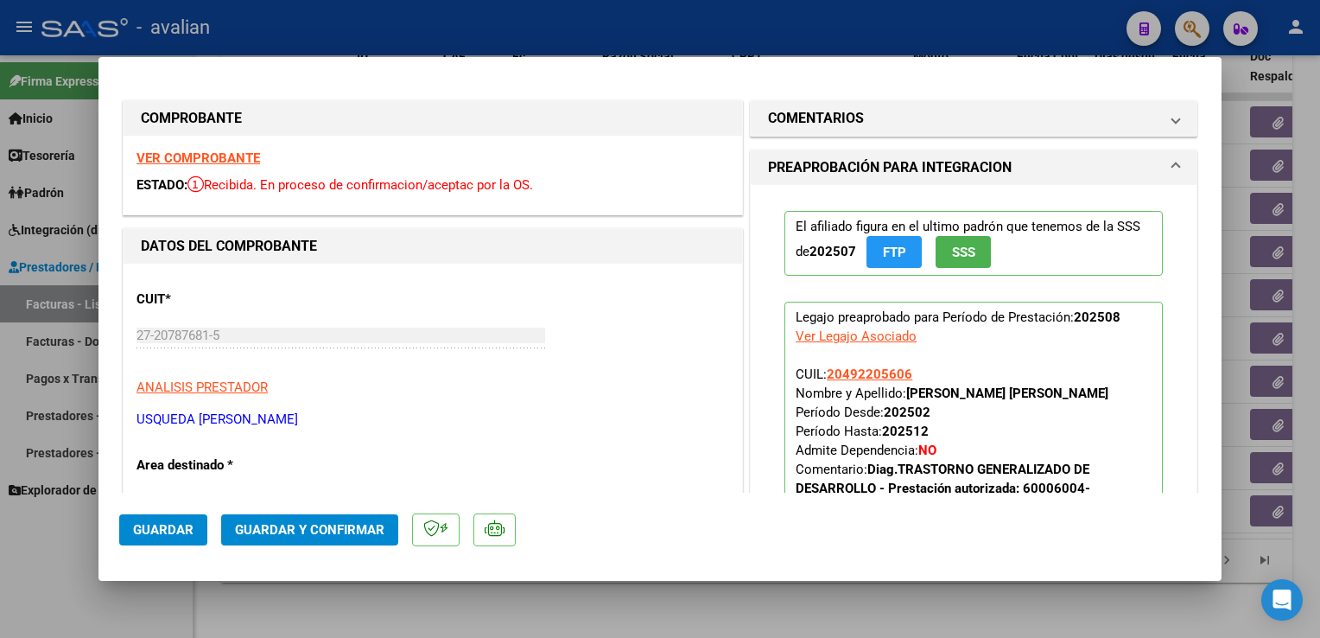
click at [277, 530] on span "Guardar y Confirmar" at bounding box center [309, 530] width 149 height 16
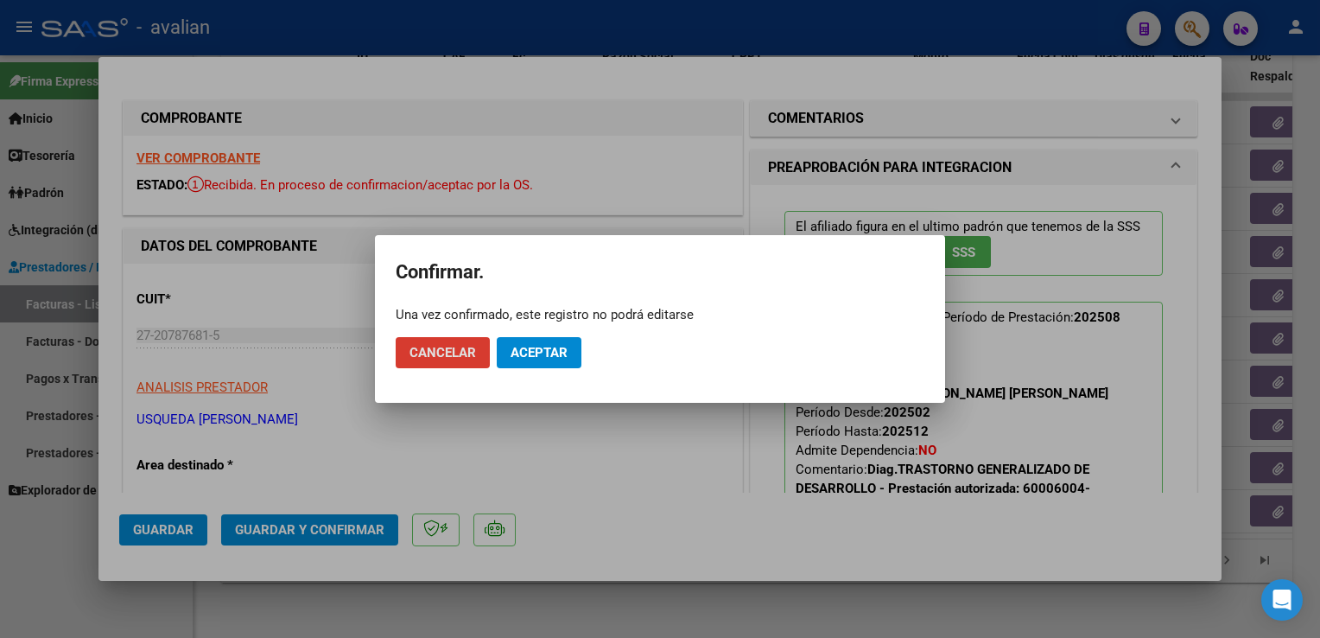
click at [523, 347] on span "Aceptar" at bounding box center [539, 353] width 57 height 16
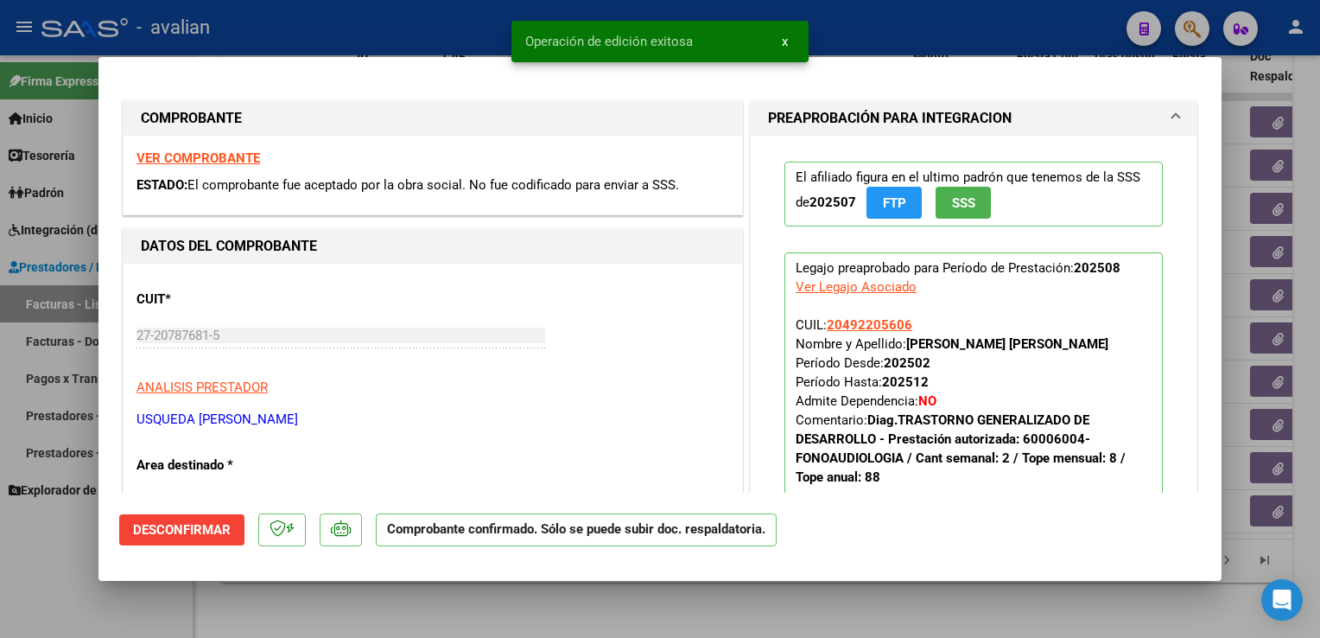
click at [383, 25] on div at bounding box center [660, 319] width 1320 height 638
type input "$ 0,00"
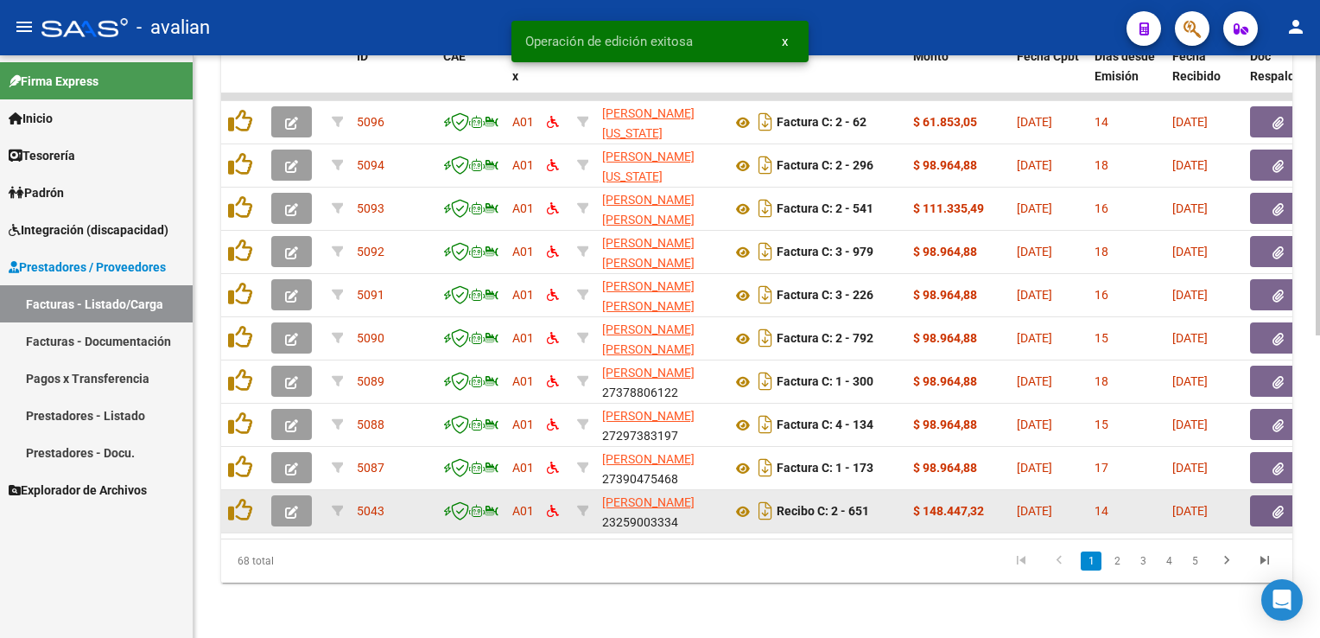
click at [290, 505] on icon "button" at bounding box center [291, 511] width 13 height 13
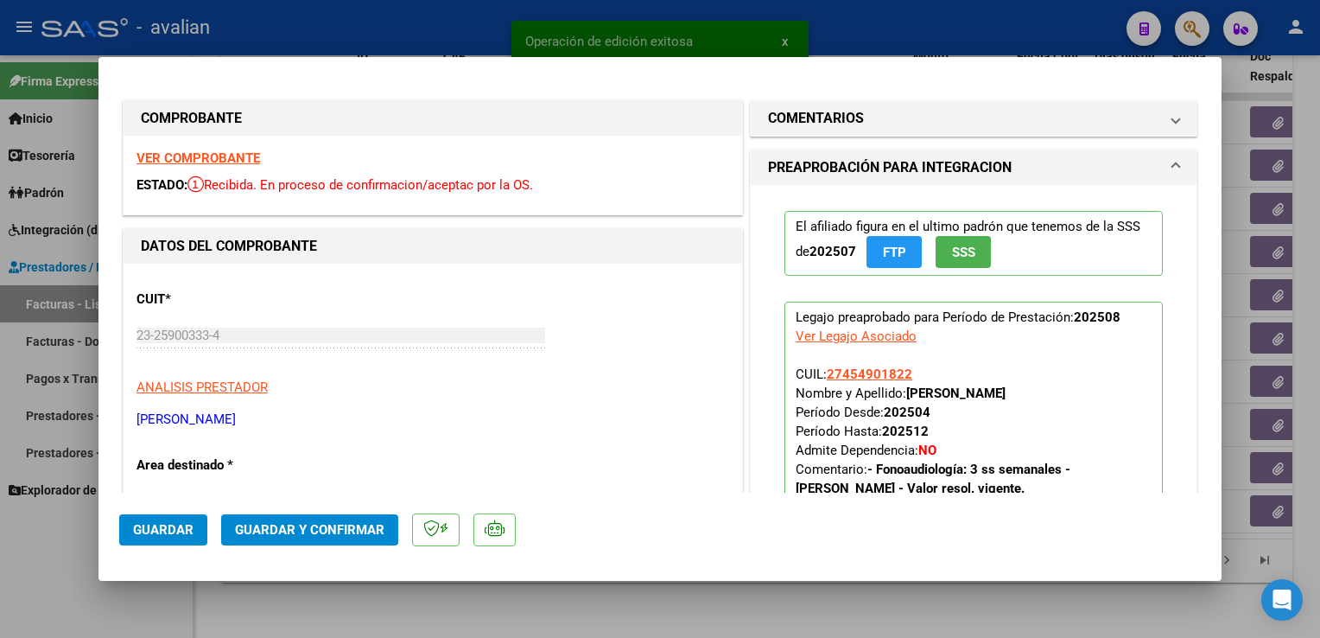
click at [252, 164] on strong "VER COMPROBANTE" at bounding box center [199, 158] width 124 height 16
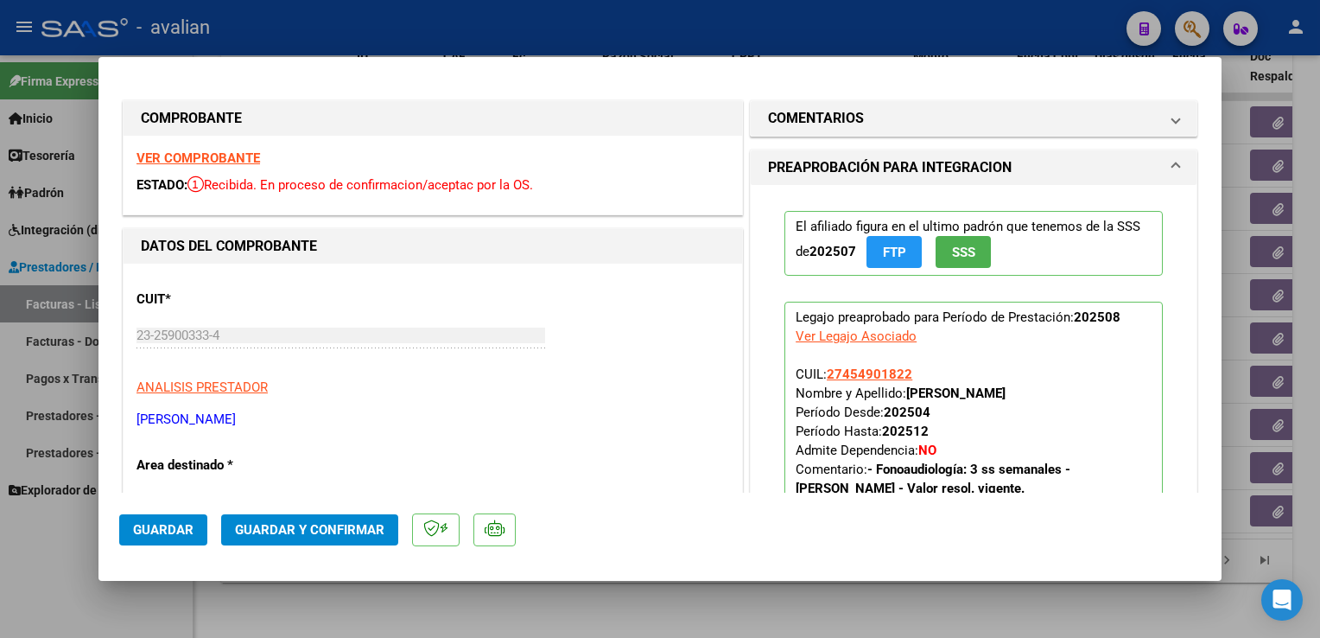
click at [297, 534] on span "Guardar y Confirmar" at bounding box center [309, 530] width 149 height 16
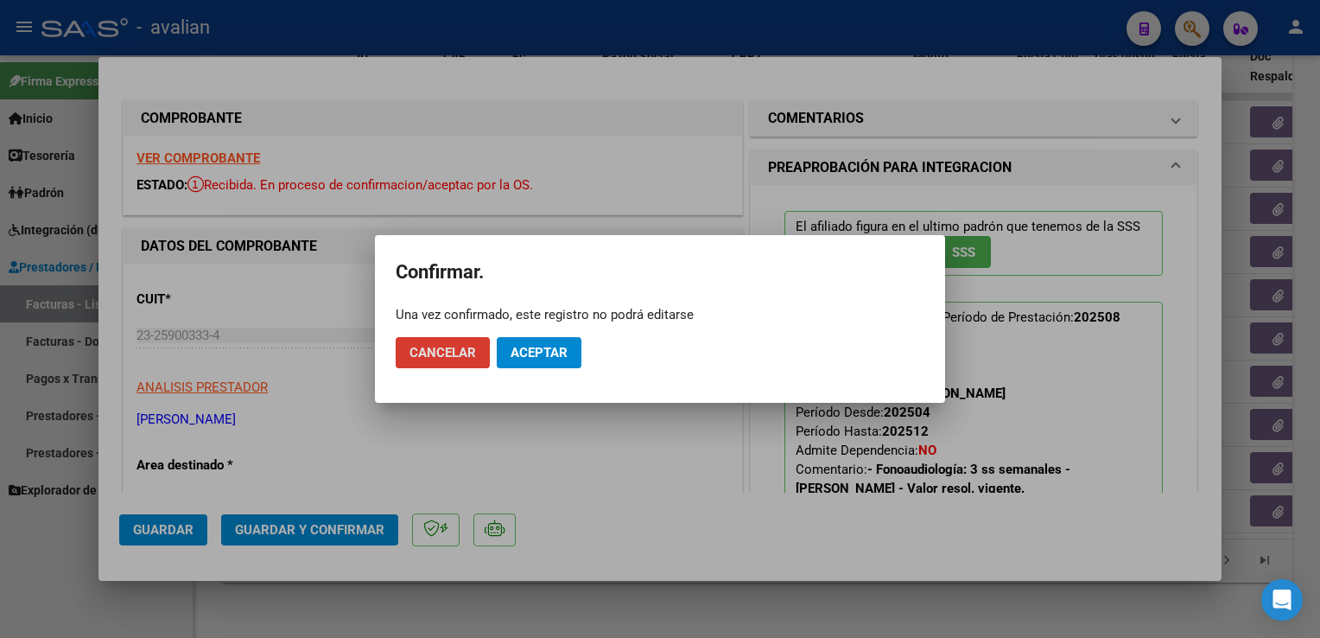
click at [552, 351] on span "Aceptar" at bounding box center [539, 353] width 57 height 16
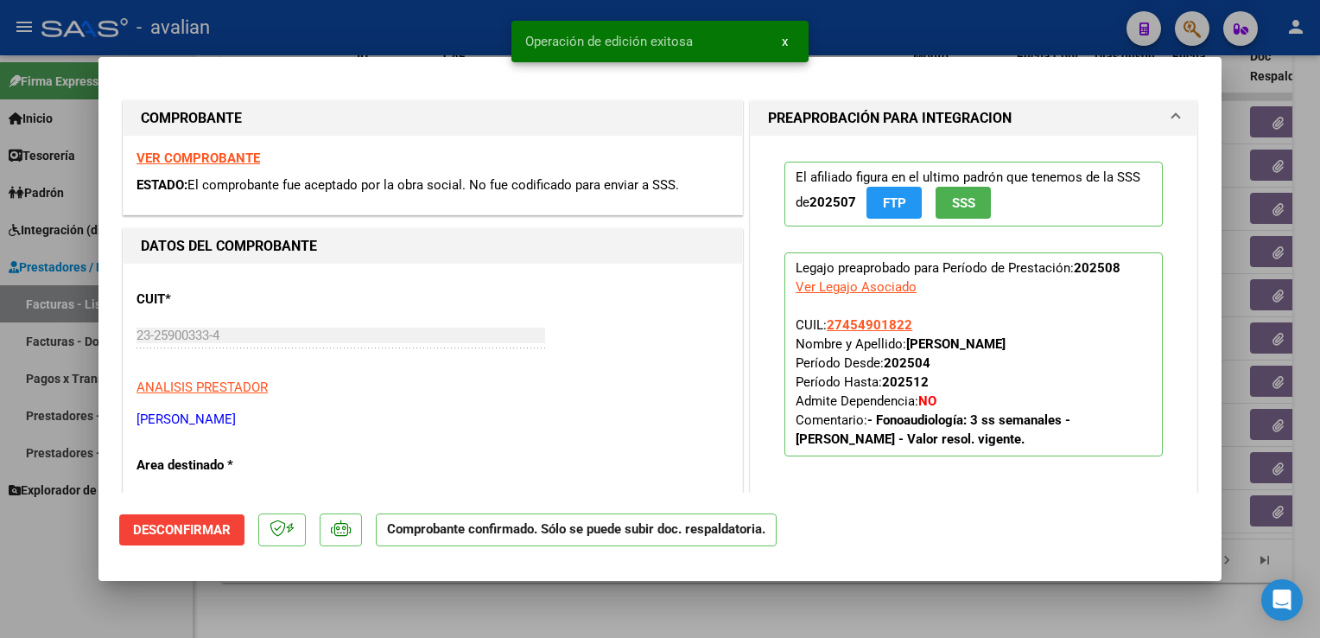
click at [439, 39] on div at bounding box center [660, 319] width 1320 height 638
type input "$ 0,00"
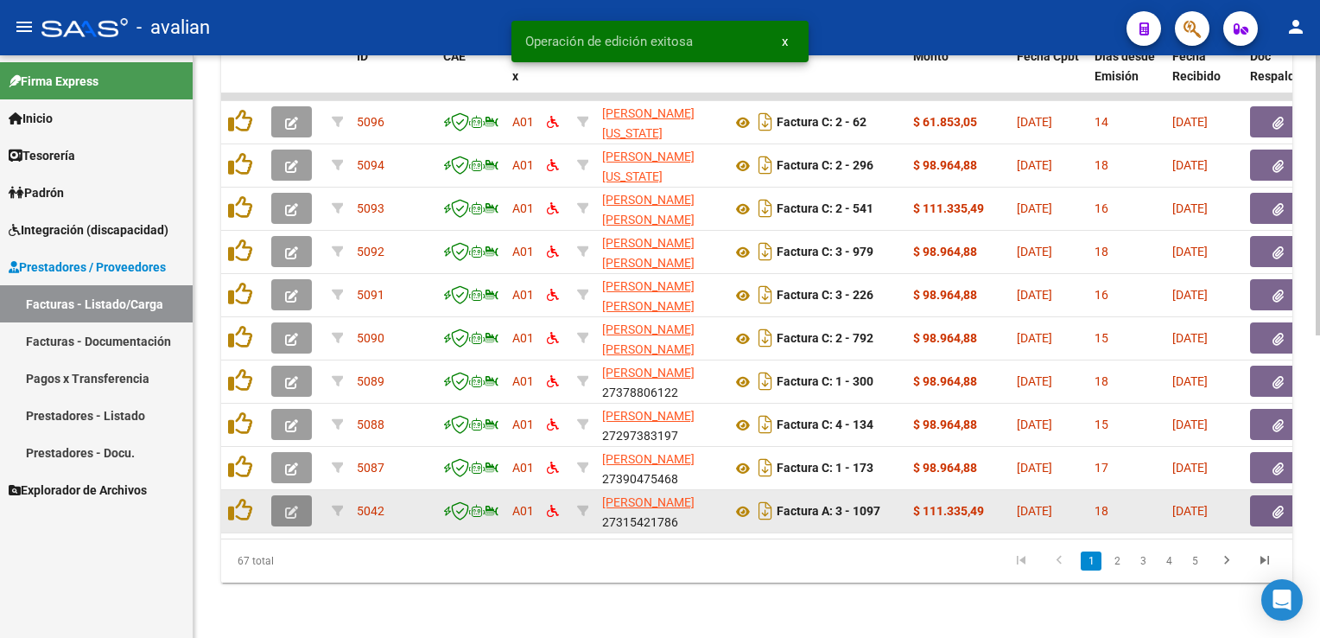
click at [295, 503] on span "button" at bounding box center [291, 511] width 13 height 16
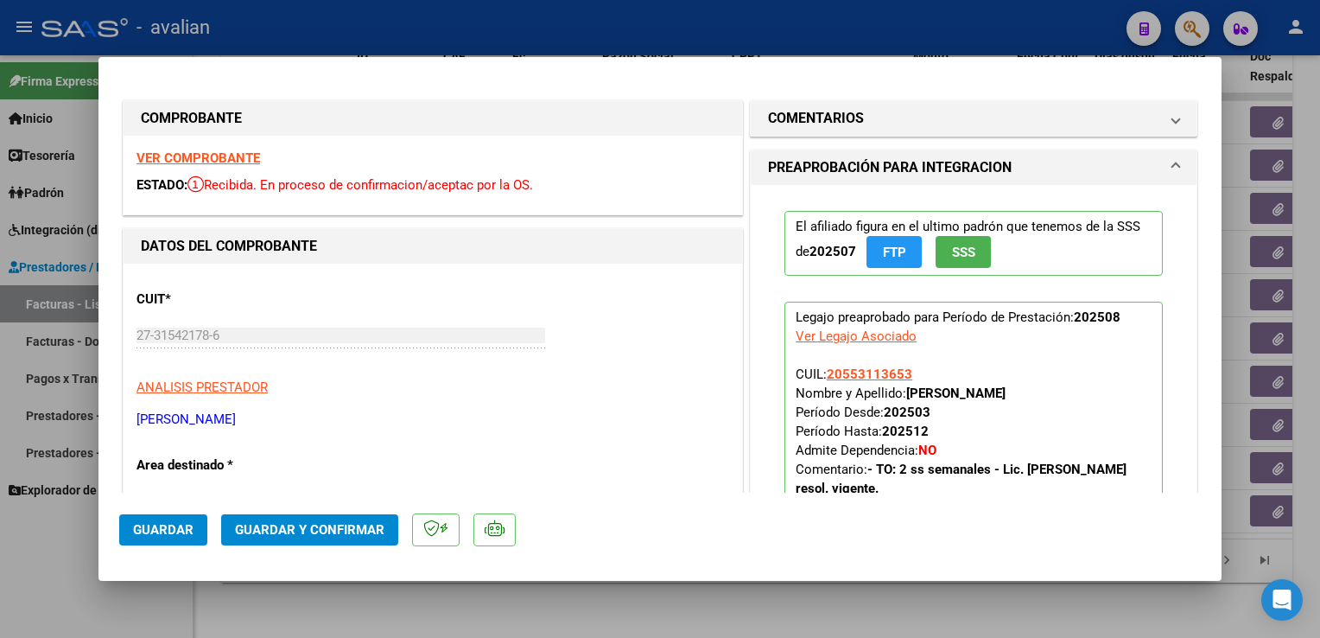
click at [185, 162] on strong "VER COMPROBANTE" at bounding box center [199, 158] width 124 height 16
click at [365, 522] on span "Guardar y Confirmar" at bounding box center [309, 530] width 149 height 16
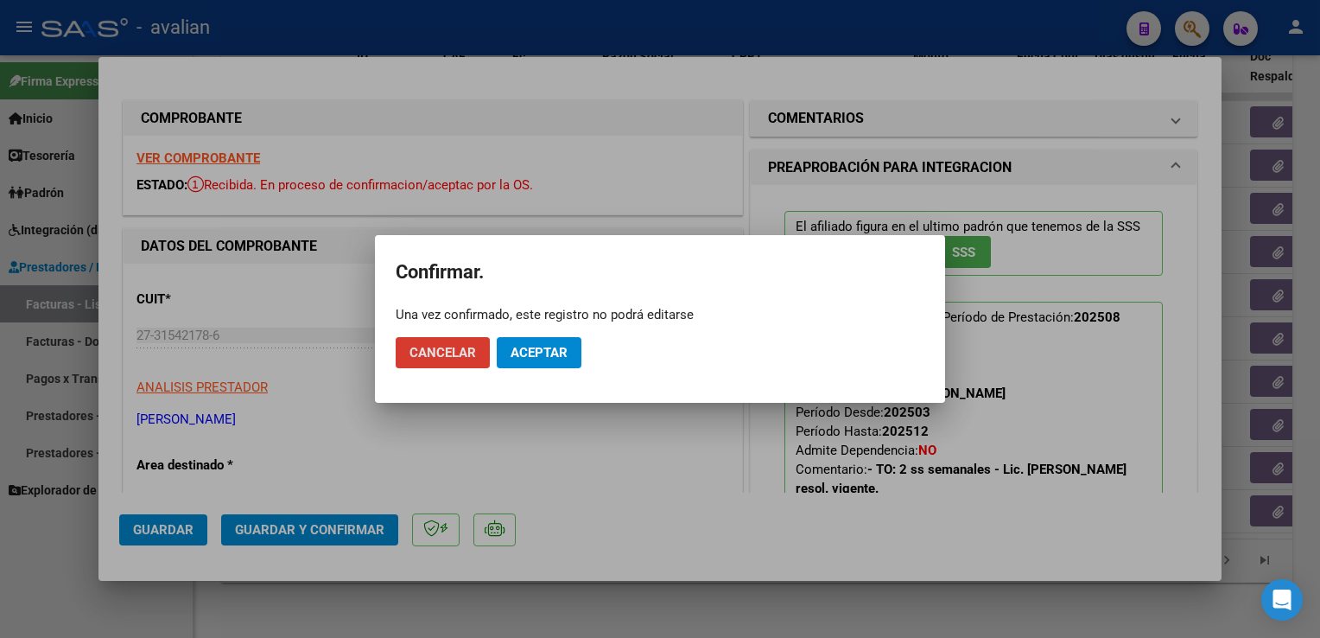
click at [543, 340] on button "Aceptar" at bounding box center [539, 352] width 85 height 31
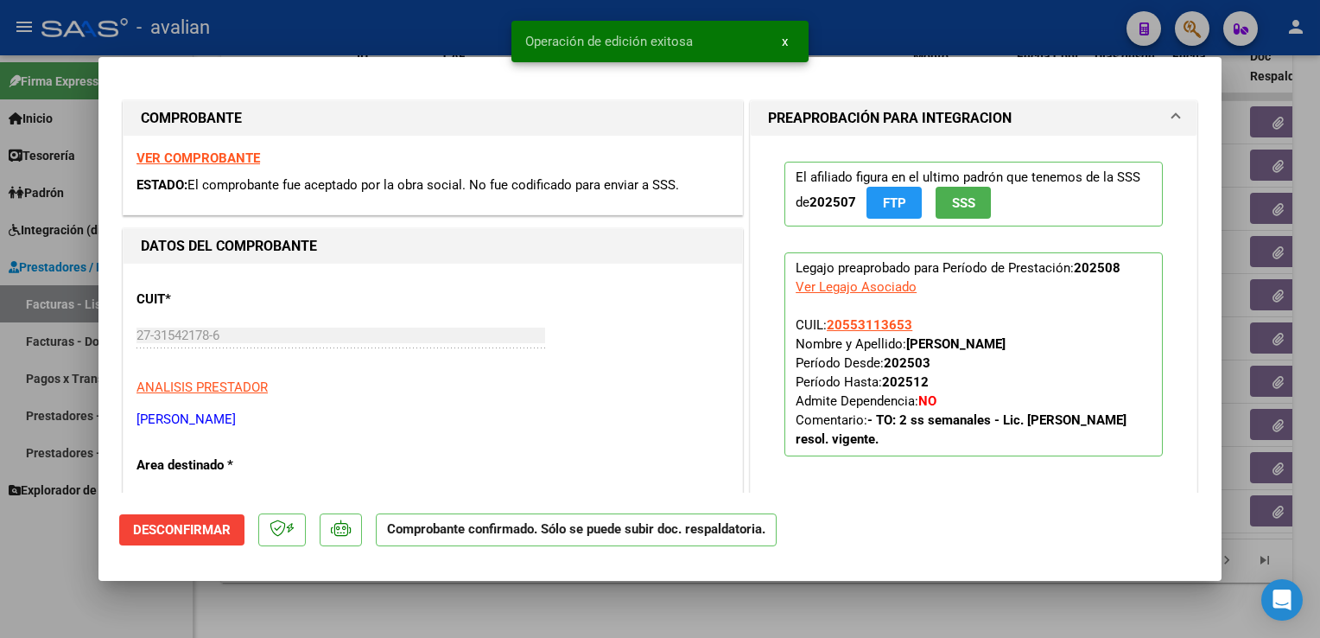
click at [378, 17] on div at bounding box center [660, 319] width 1320 height 638
type input "$ 0,00"
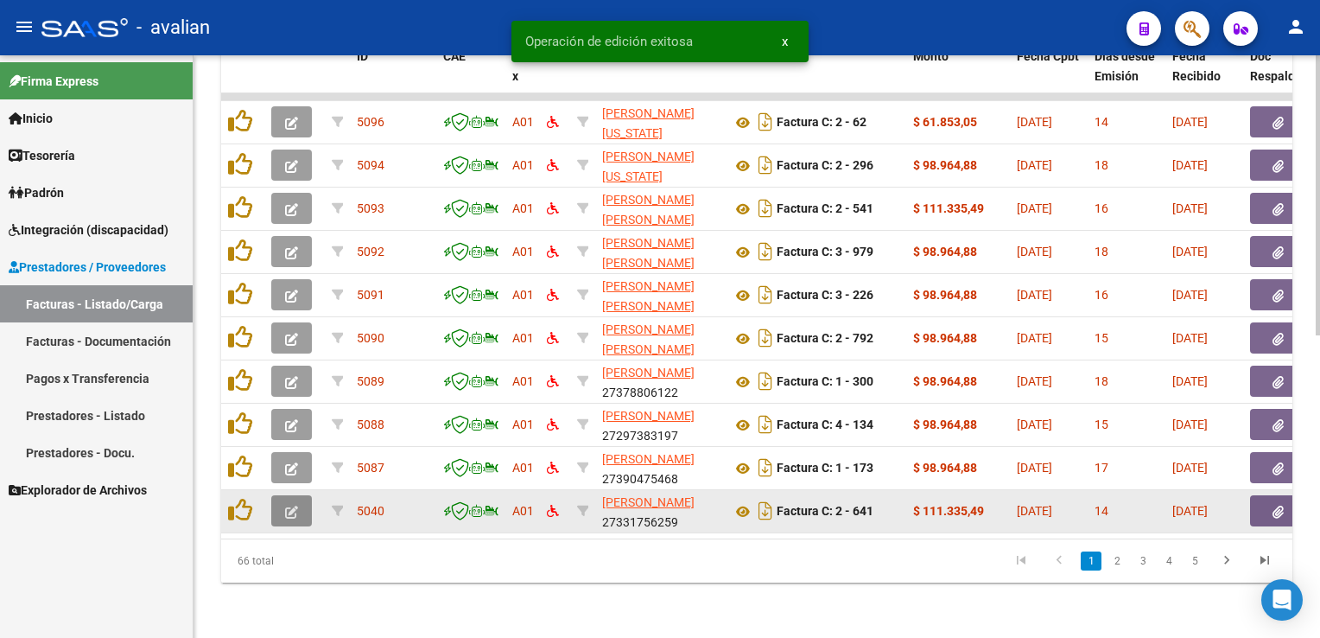
click at [287, 505] on icon "button" at bounding box center [291, 511] width 13 height 13
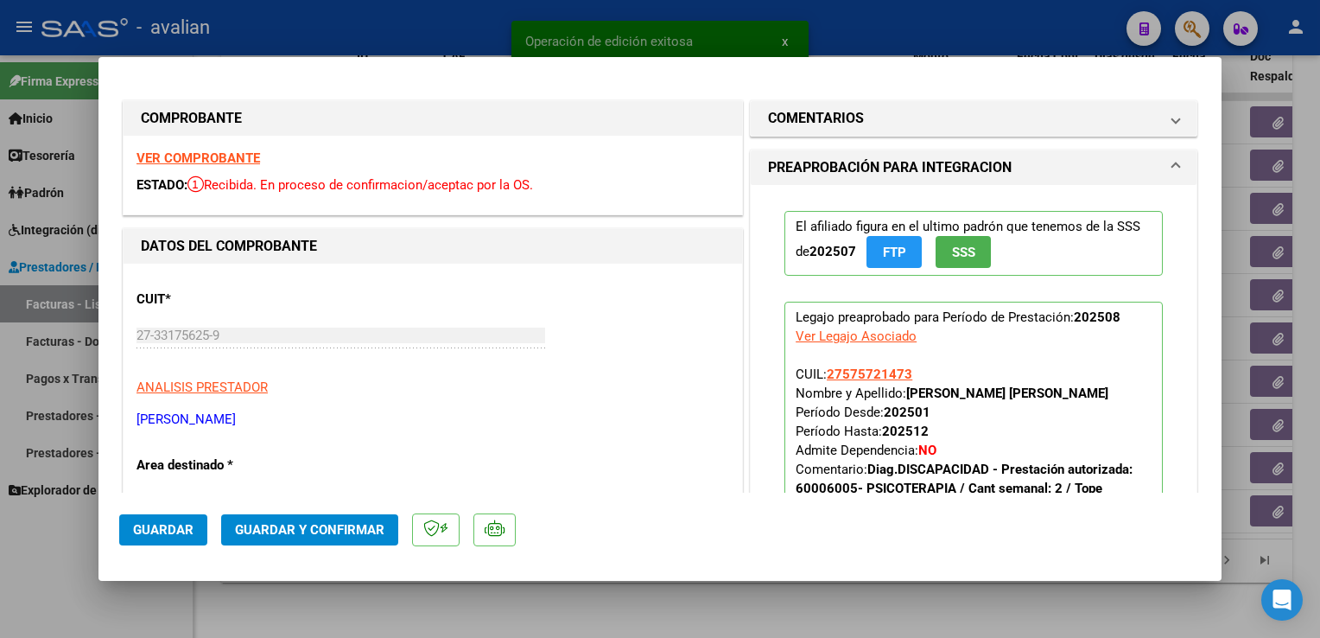
click at [226, 156] on strong "VER COMPROBANTE" at bounding box center [199, 158] width 124 height 16
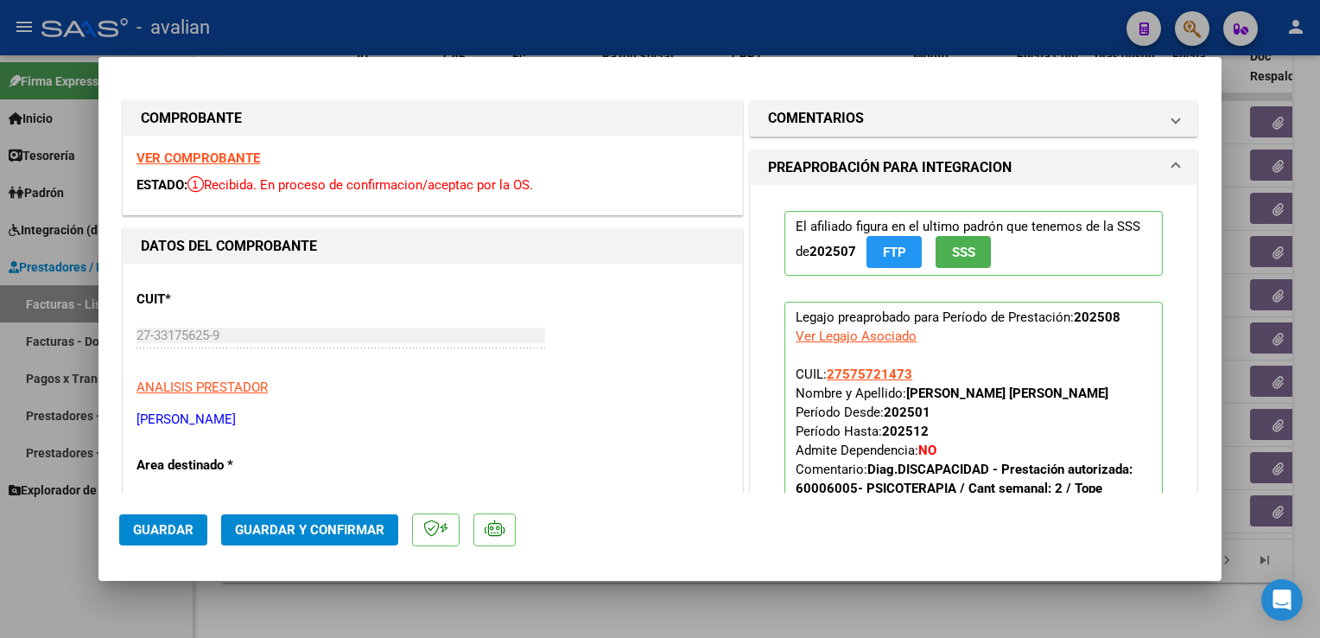
click at [307, 530] on span "Guardar y Confirmar" at bounding box center [309, 530] width 149 height 16
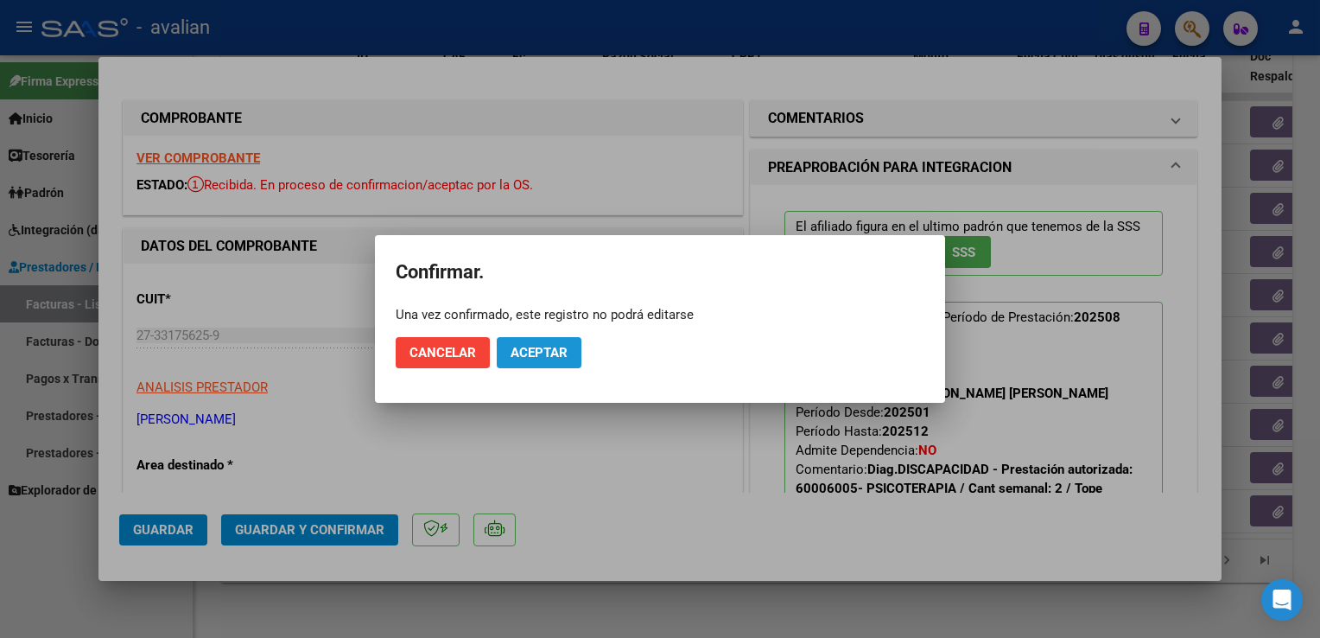
click at [533, 354] on span "Aceptar" at bounding box center [539, 353] width 57 height 16
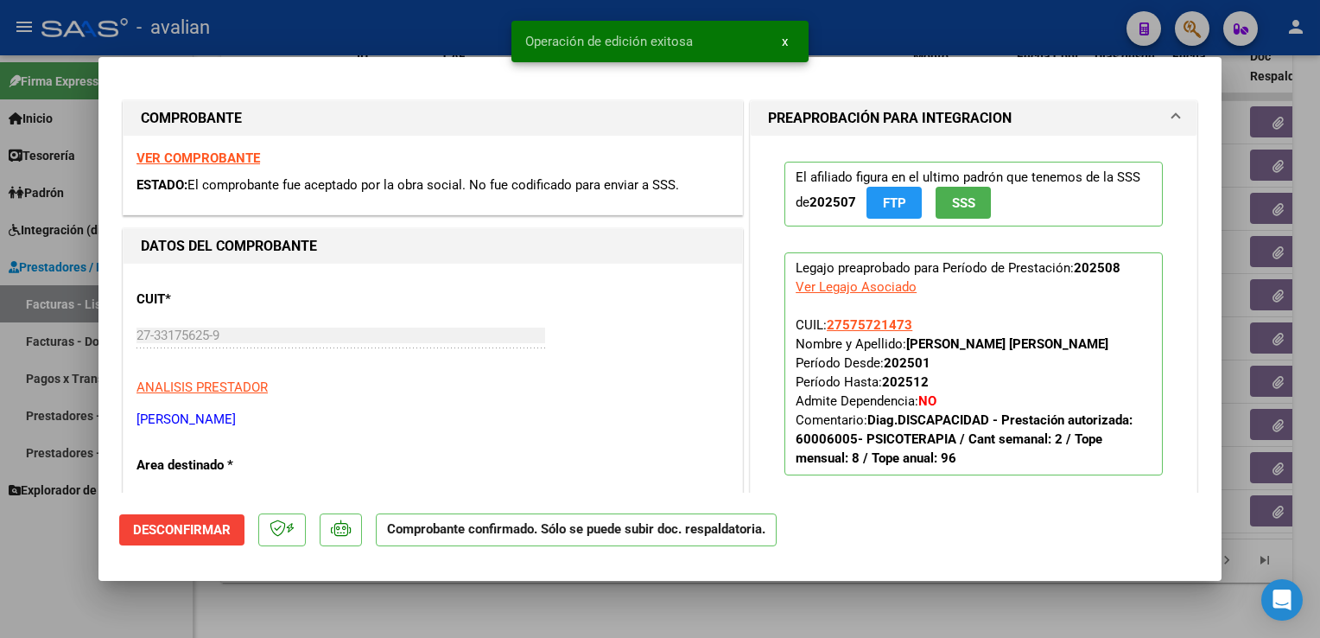
click at [395, 22] on div at bounding box center [660, 319] width 1320 height 638
type input "$ 0,00"
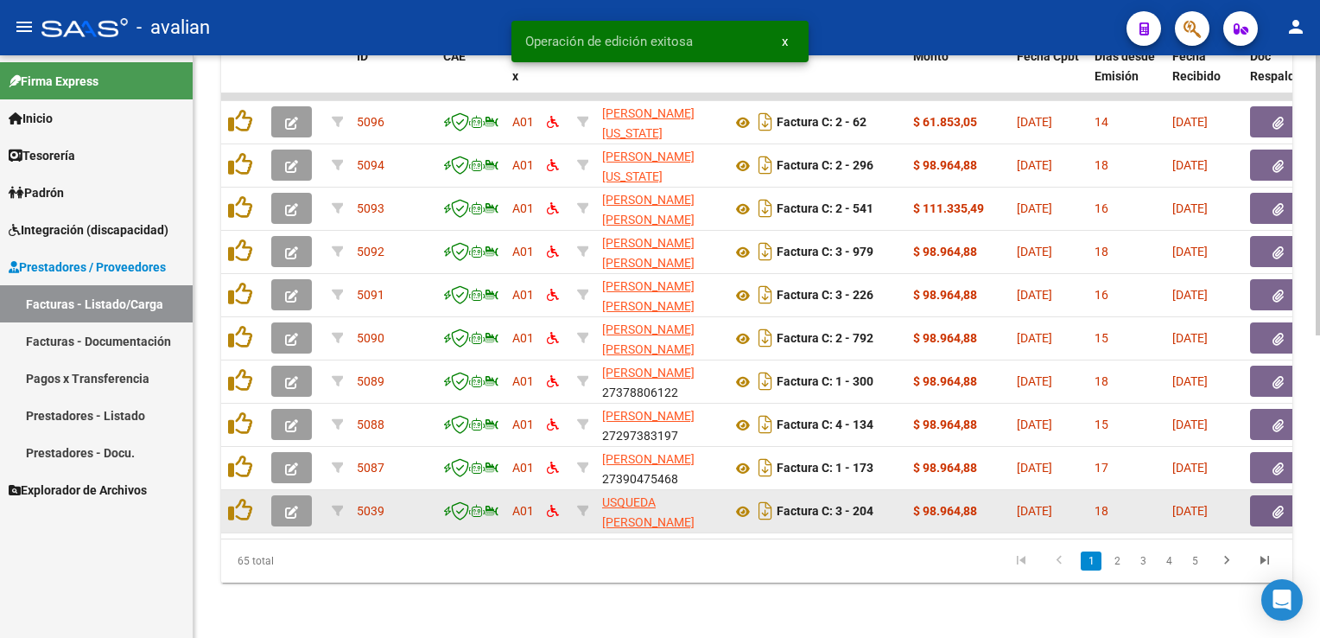
click at [290, 506] on icon "button" at bounding box center [291, 511] width 13 height 13
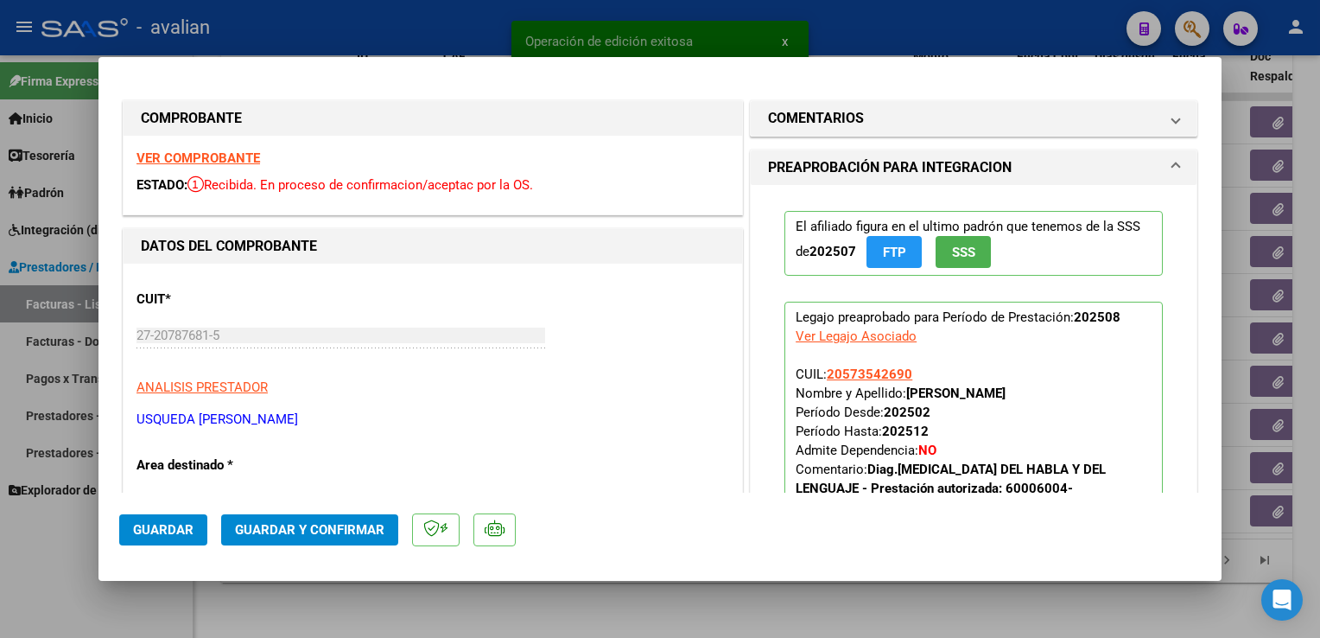
click at [234, 159] on strong "VER COMPROBANTE" at bounding box center [199, 158] width 124 height 16
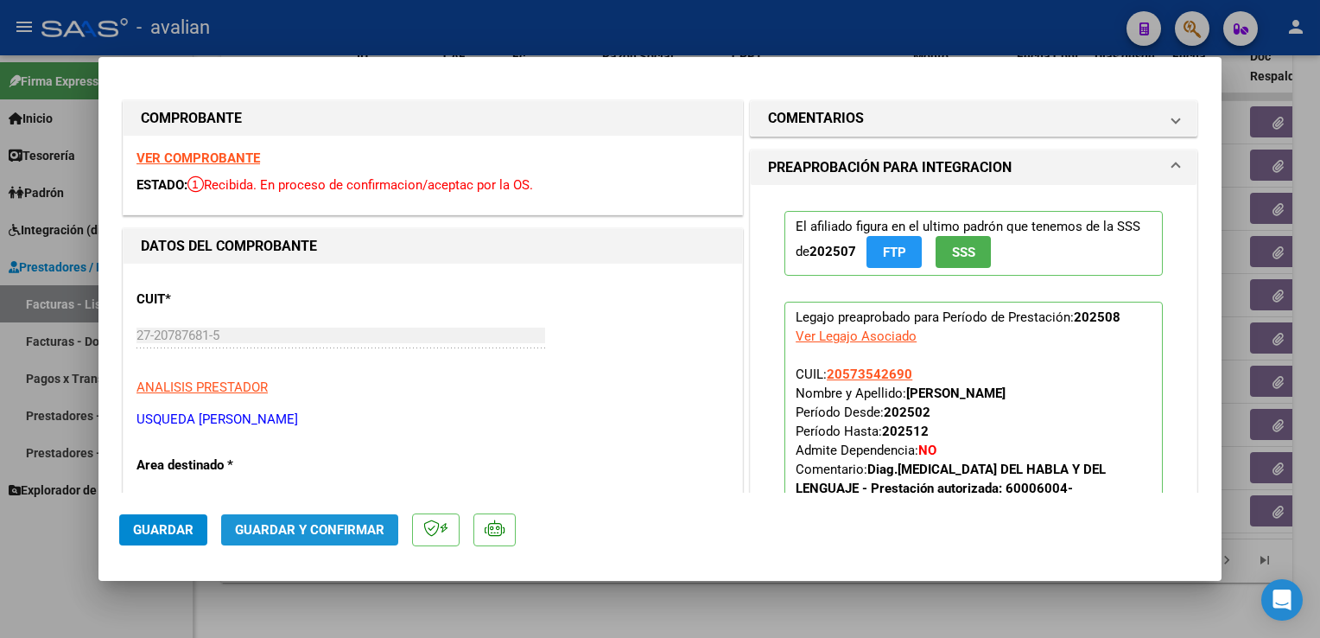
click at [336, 517] on button "Guardar y Confirmar" at bounding box center [309, 529] width 177 height 31
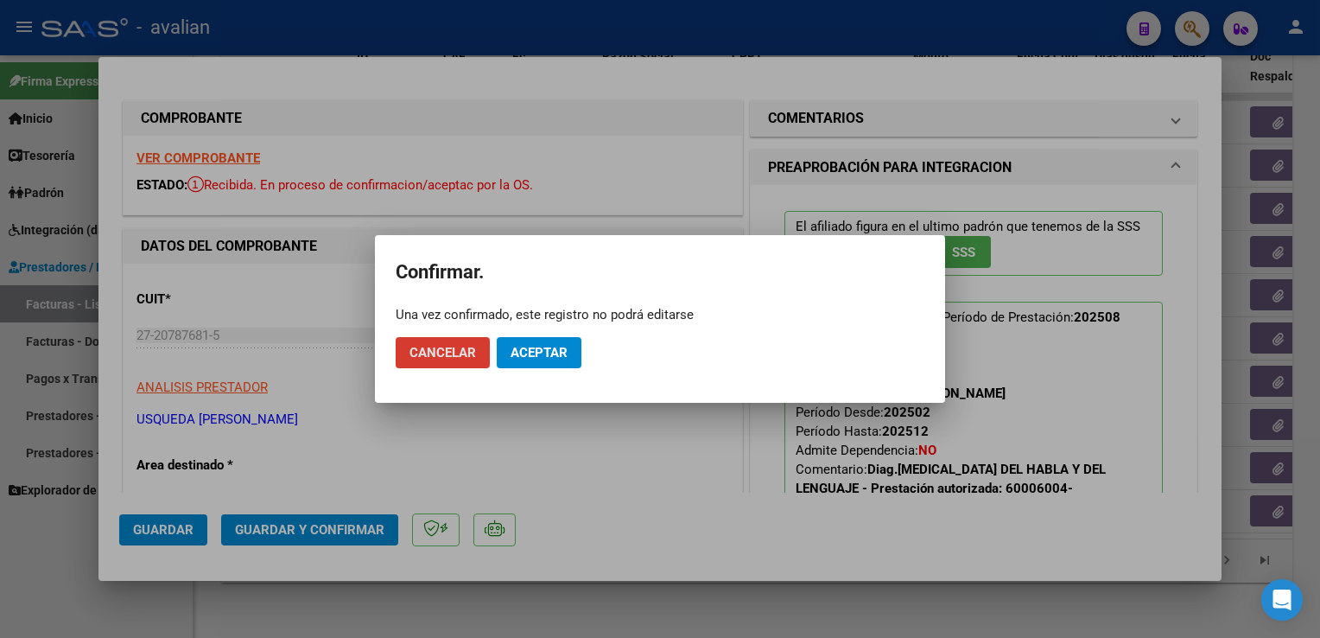
drag, startPoint x: 524, startPoint y: 353, endPoint x: 506, endPoint y: 320, distance: 38.3
click at [525, 353] on span "Aceptar" at bounding box center [539, 353] width 57 height 16
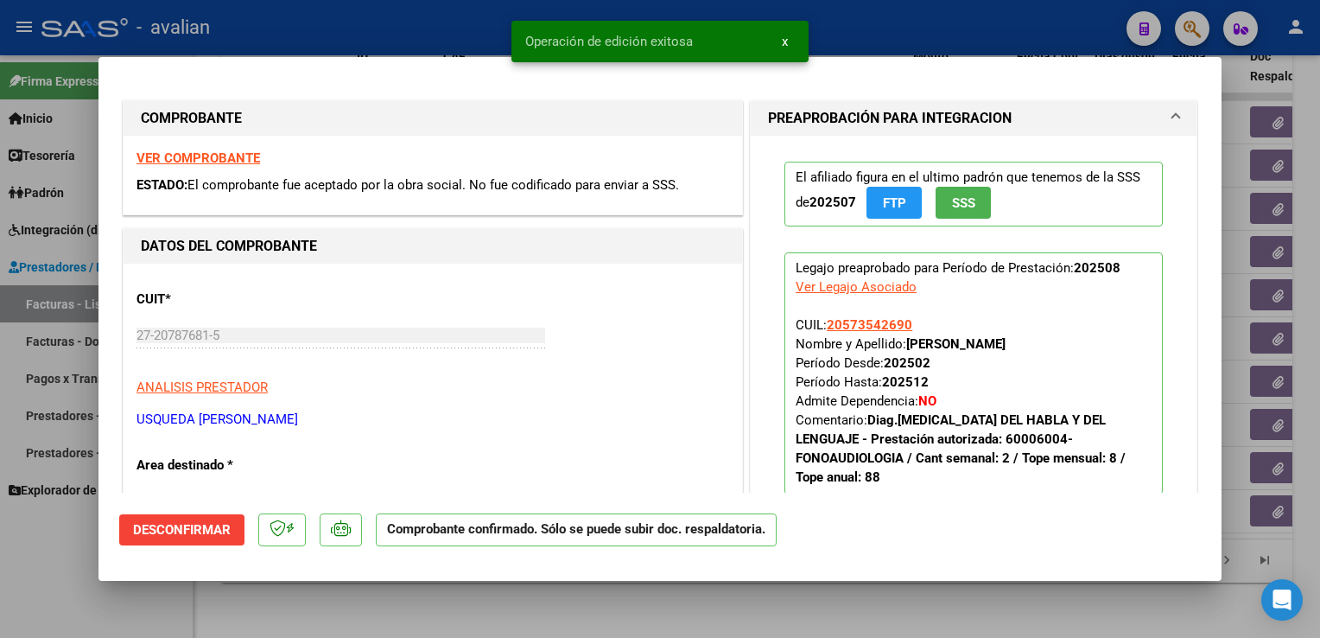
click at [347, 33] on div at bounding box center [660, 319] width 1320 height 638
type input "$ 0,00"
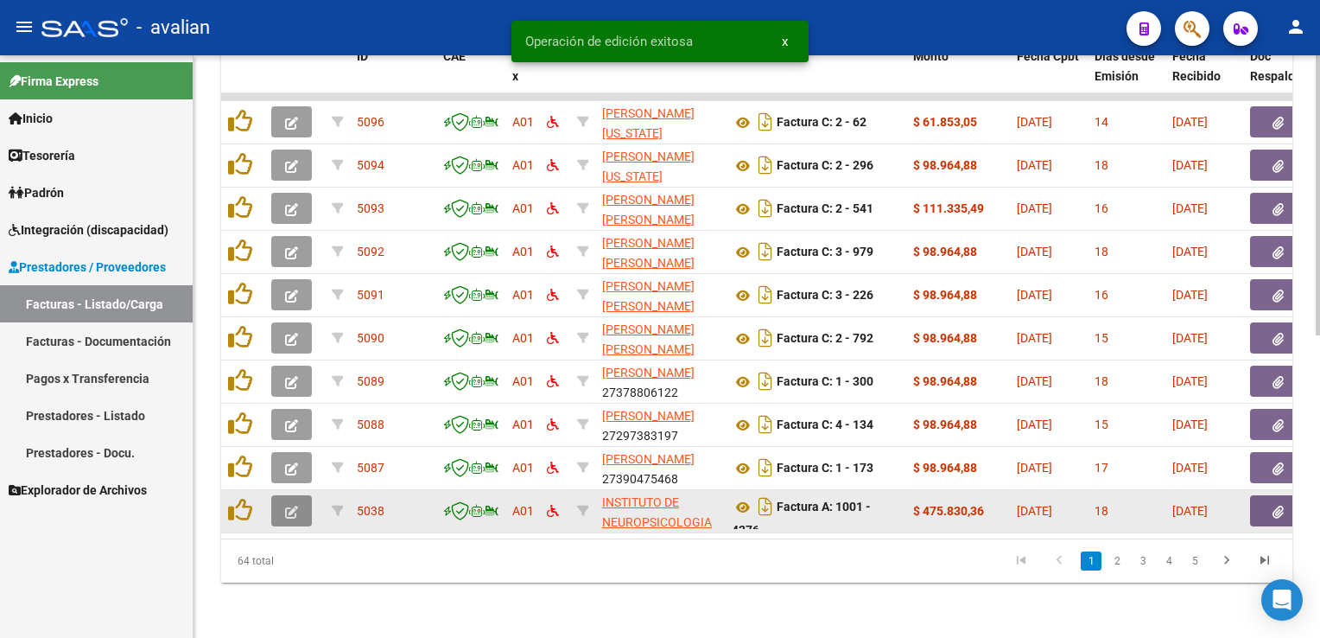
click at [301, 495] on button "button" at bounding box center [291, 510] width 41 height 31
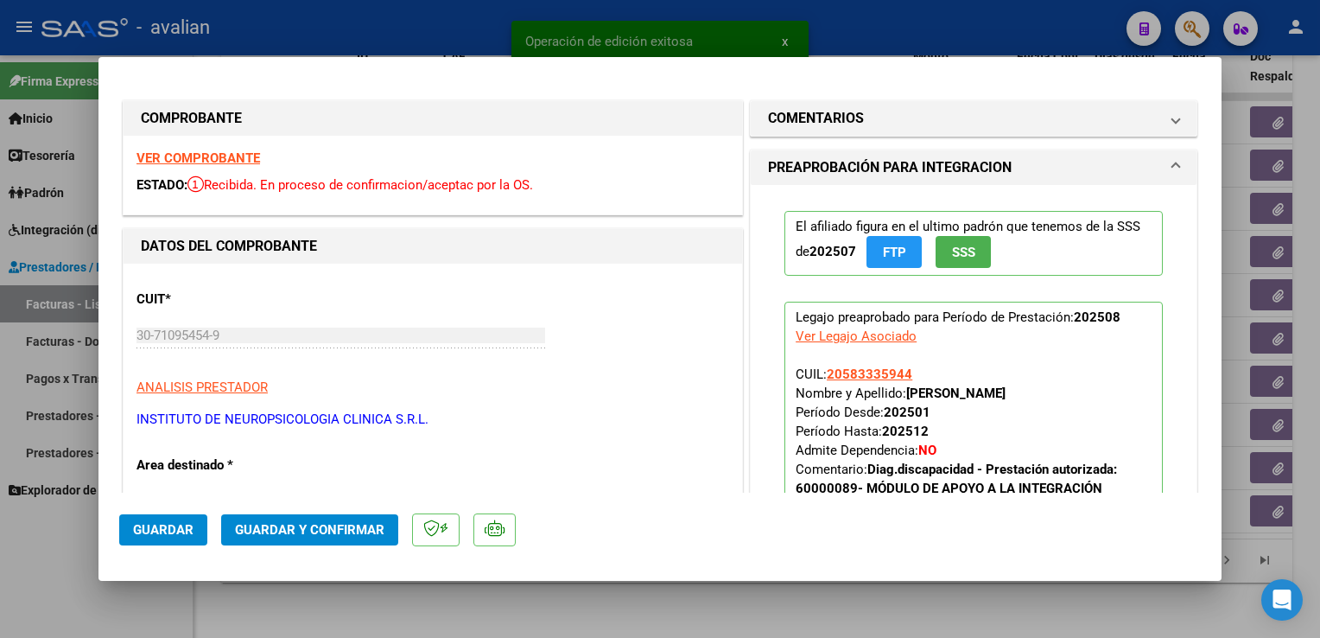
click at [194, 157] on strong "VER COMPROBANTE" at bounding box center [199, 158] width 124 height 16
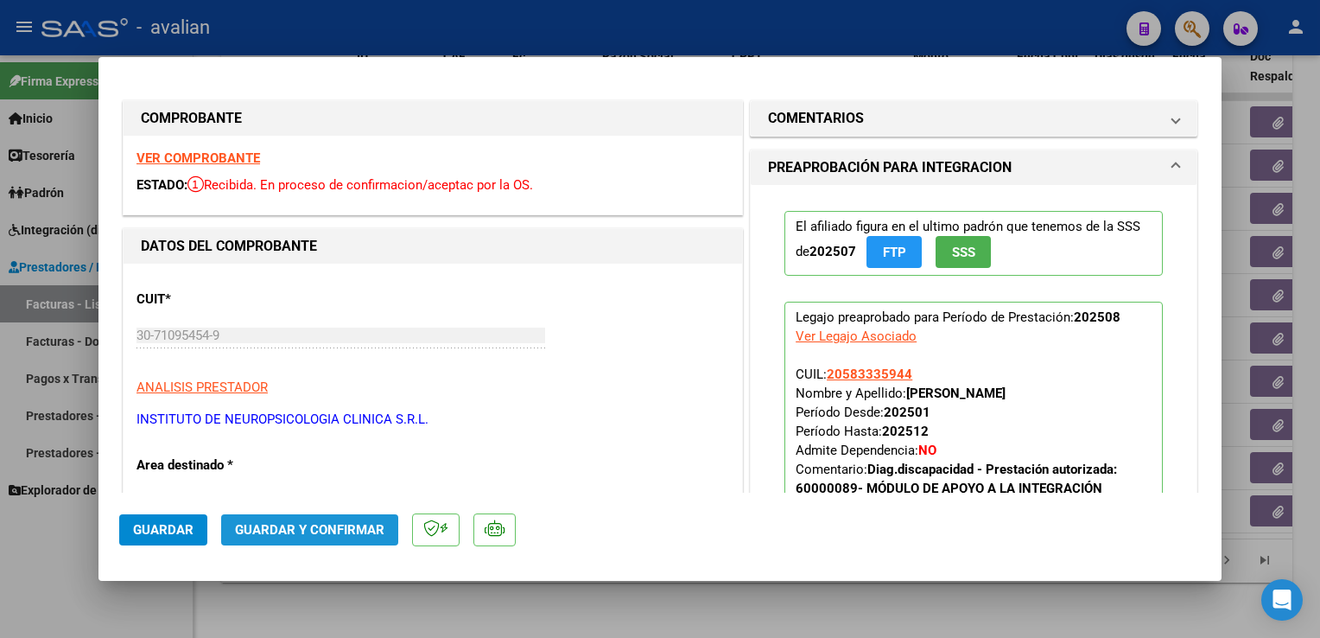
click at [371, 525] on span "Guardar y Confirmar" at bounding box center [309, 530] width 149 height 16
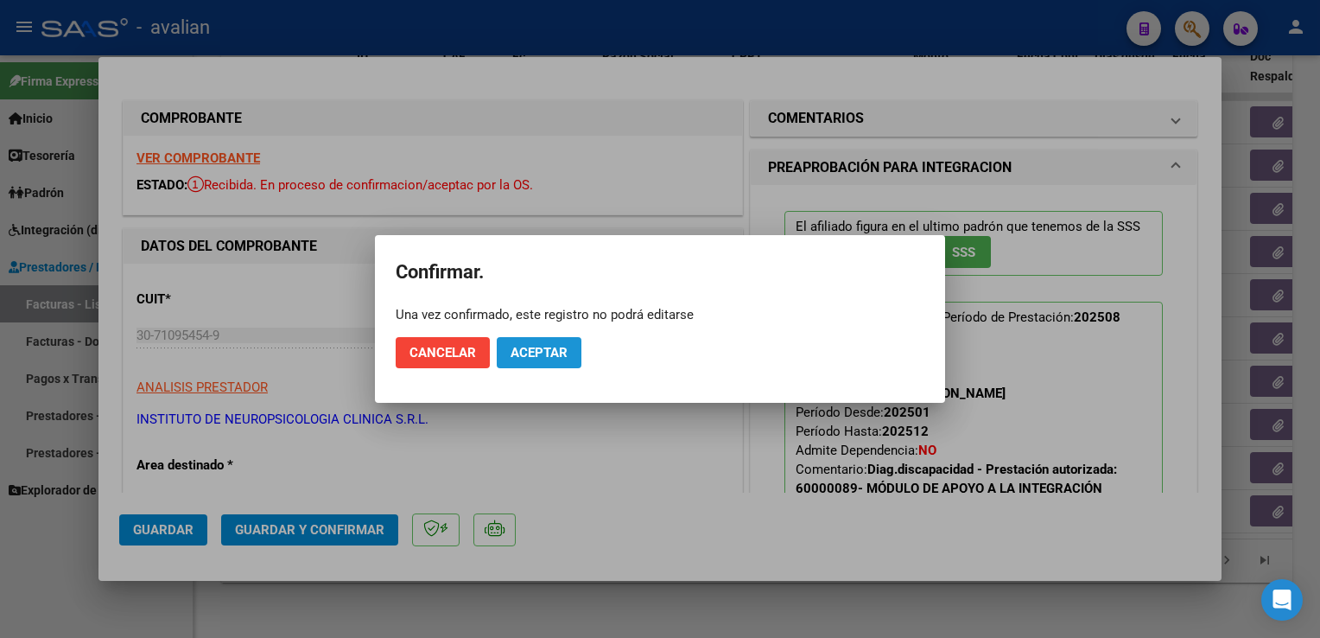
click at [518, 351] on span "Aceptar" at bounding box center [539, 353] width 57 height 16
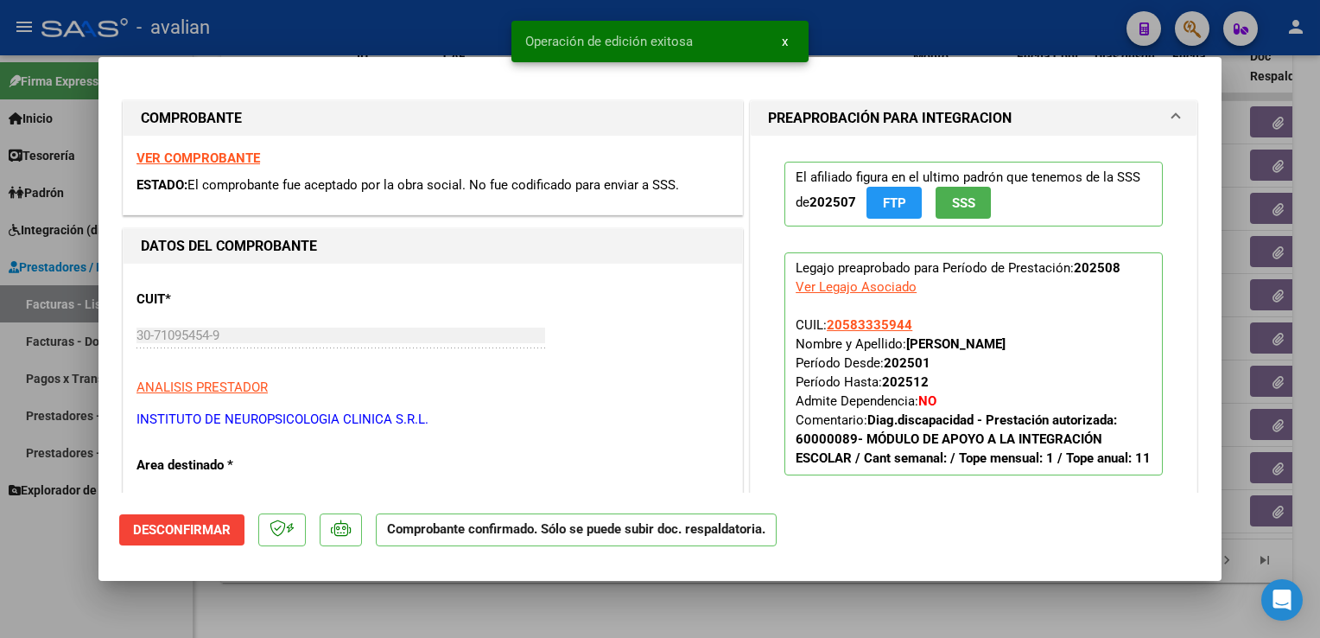
click at [380, 31] on div at bounding box center [660, 319] width 1320 height 638
type input "$ 0,00"
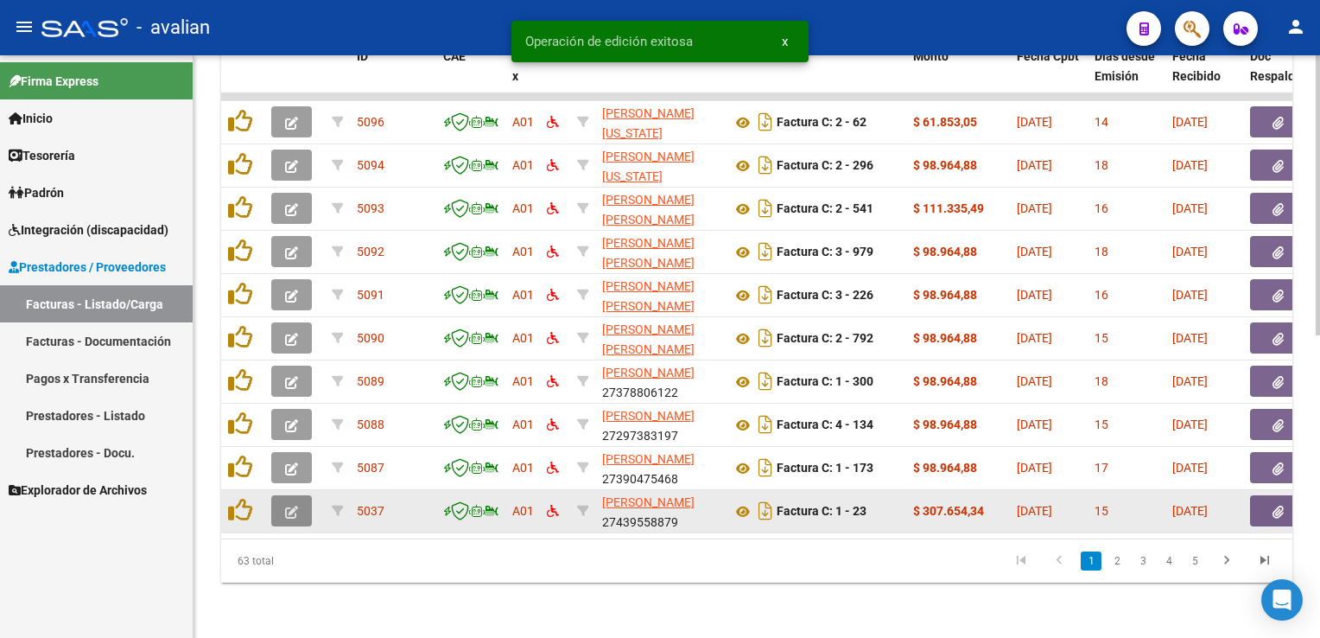
click at [290, 505] on icon "button" at bounding box center [291, 511] width 13 height 13
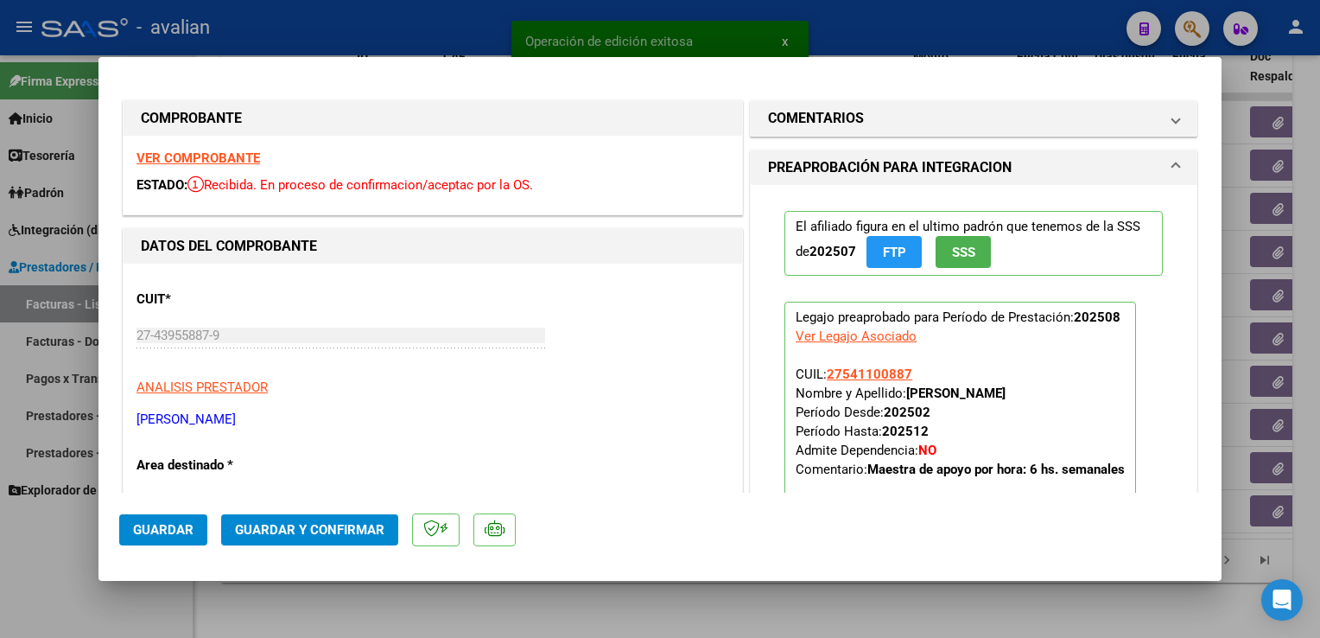
click at [194, 162] on strong "VER COMPROBANTE" at bounding box center [199, 158] width 124 height 16
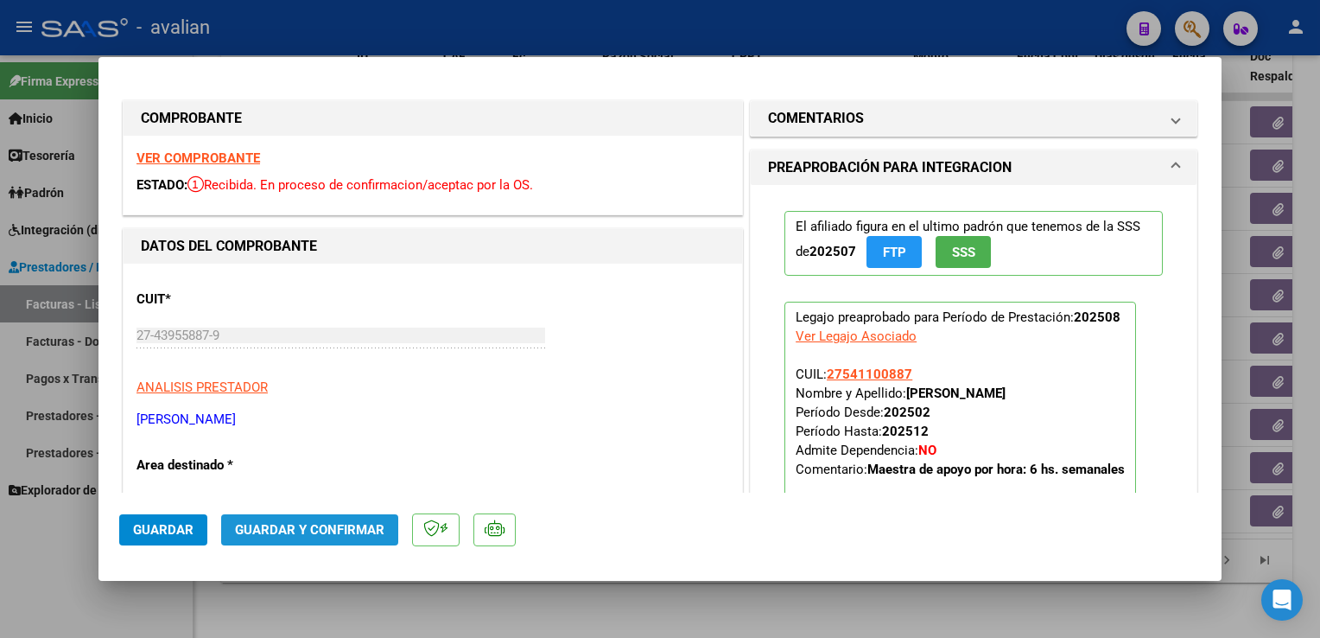
click at [328, 523] on span "Guardar y Confirmar" at bounding box center [309, 530] width 149 height 16
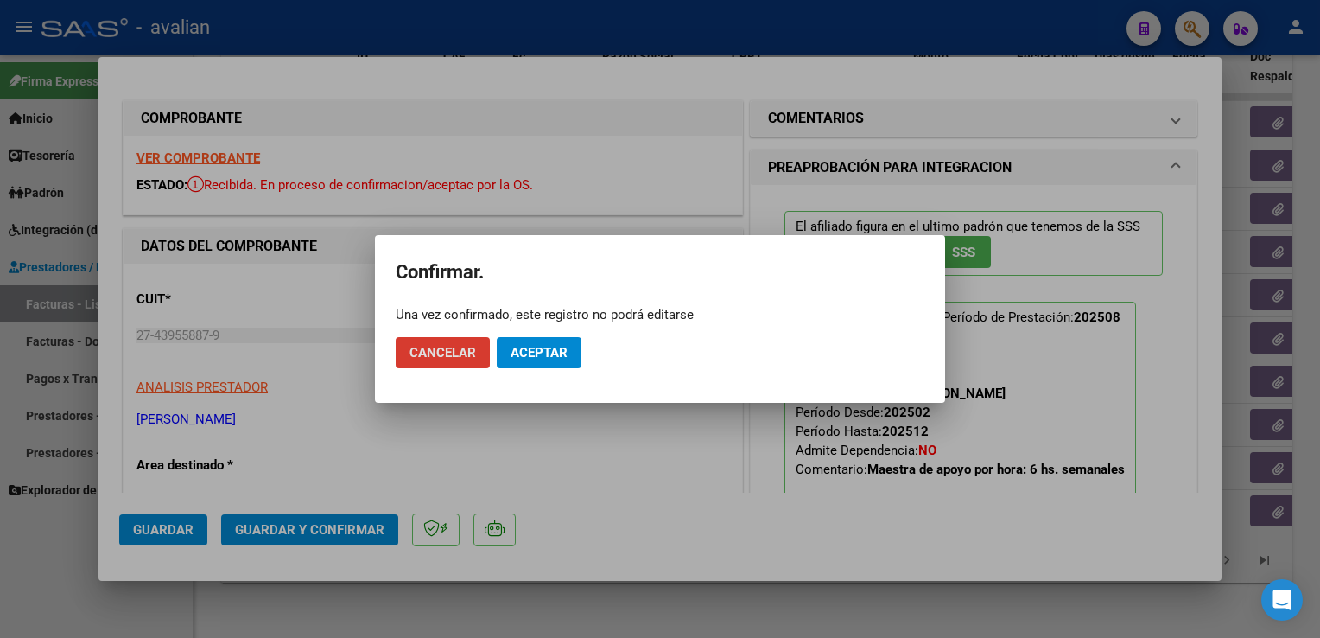
click at [532, 347] on span "Aceptar" at bounding box center [539, 353] width 57 height 16
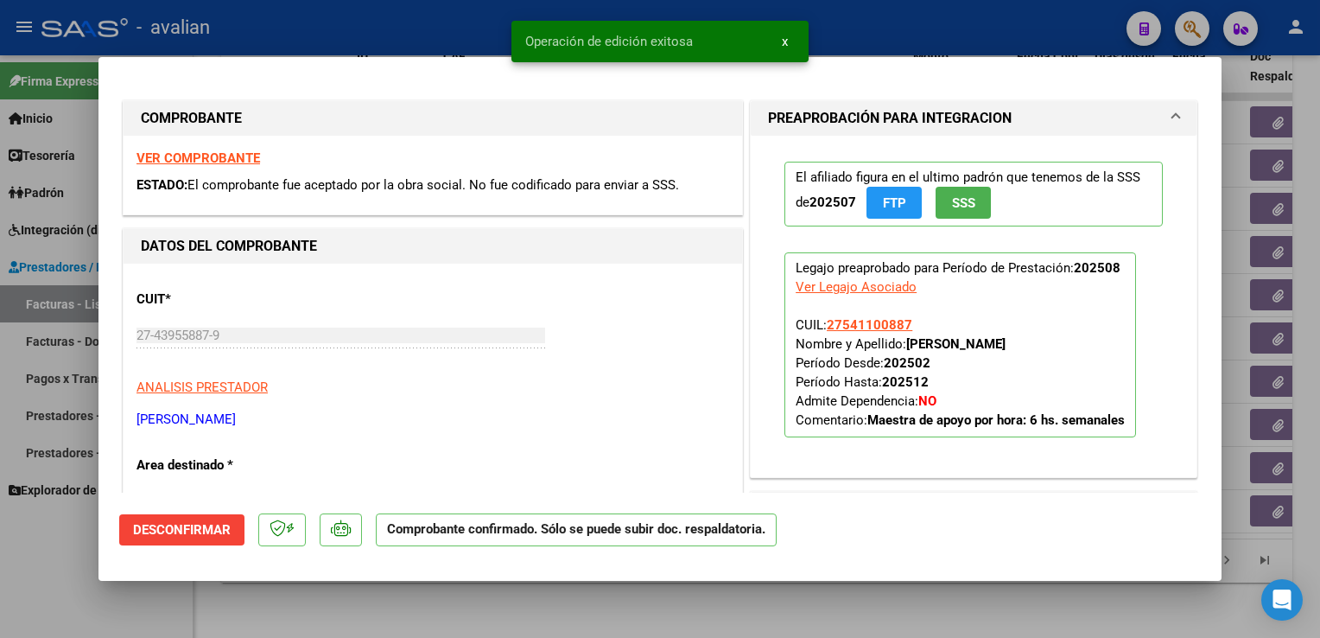
click at [443, 22] on div at bounding box center [660, 319] width 1320 height 638
type input "$ 0,00"
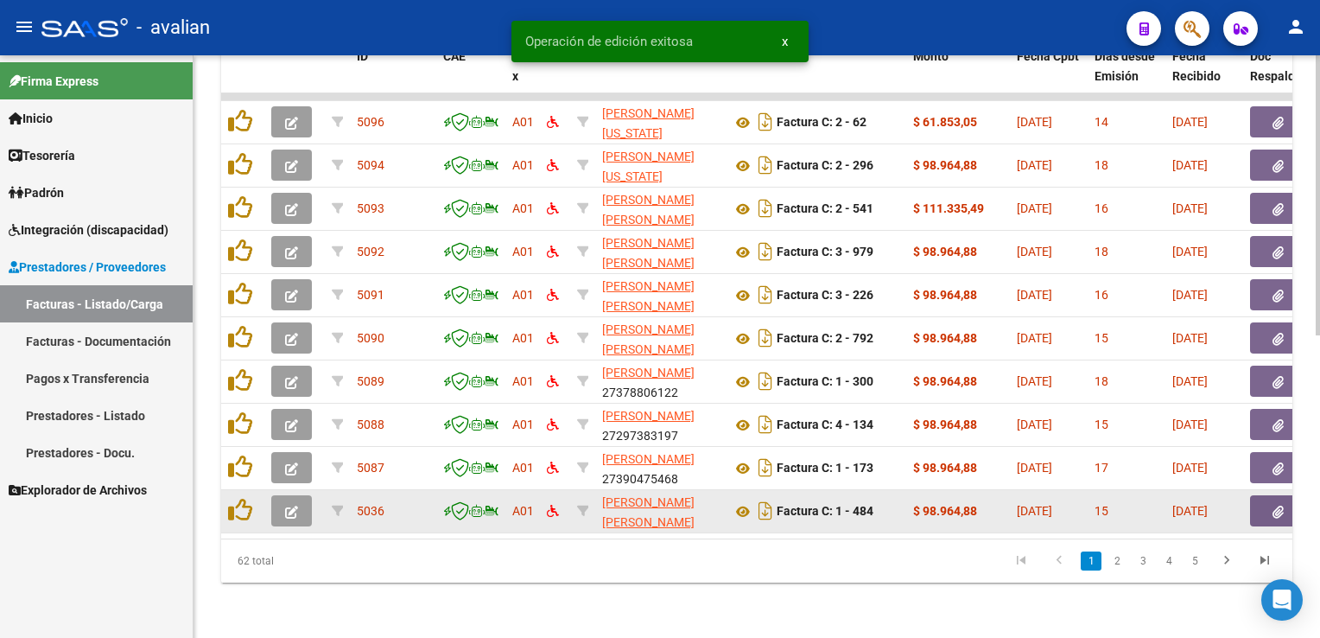
click at [301, 495] on button "button" at bounding box center [291, 510] width 41 height 31
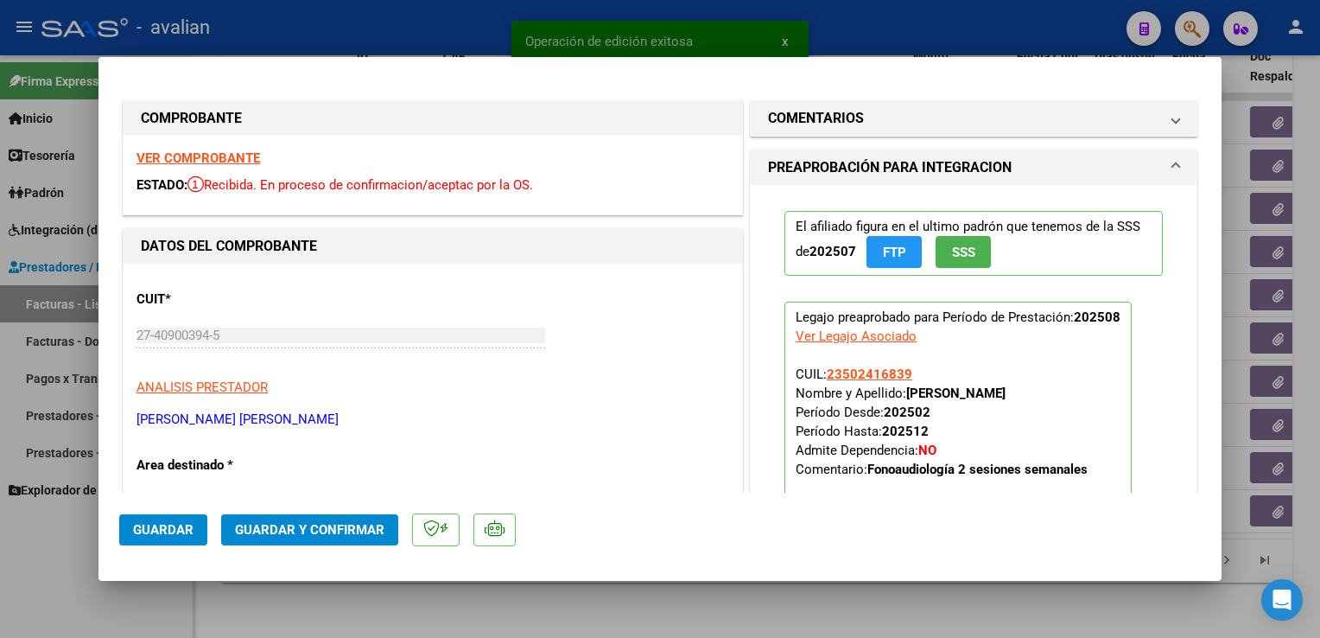
click at [190, 158] on strong "VER COMPROBANTE" at bounding box center [199, 158] width 124 height 16
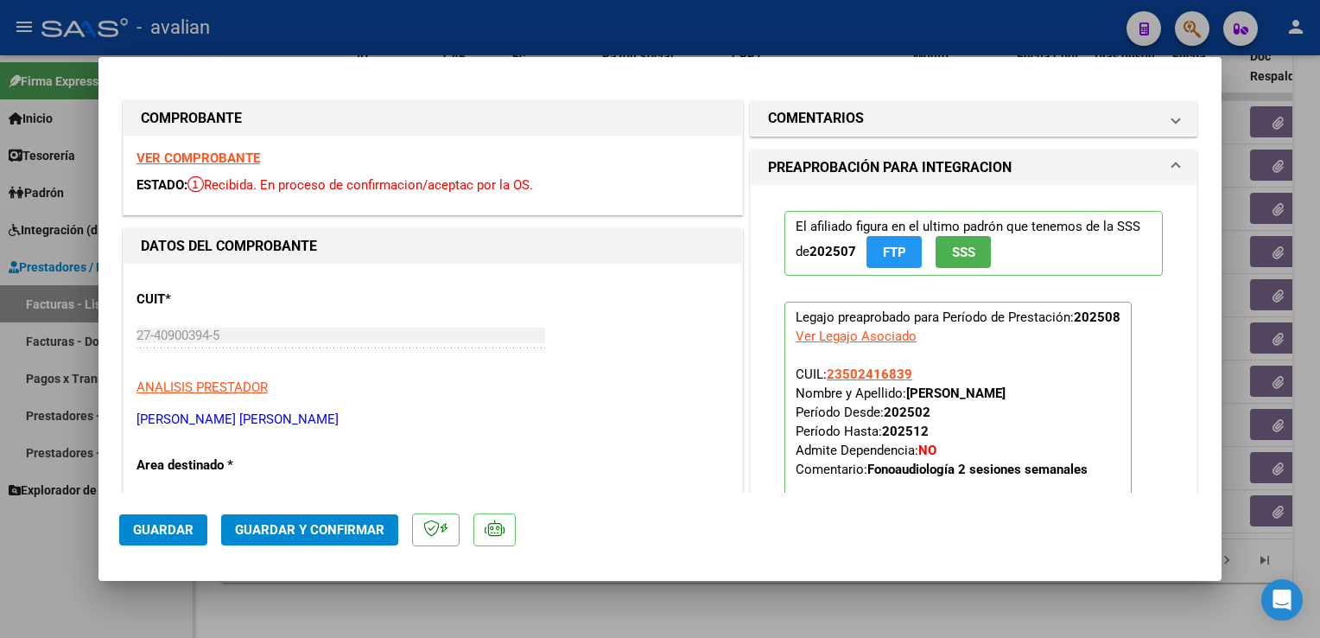
click at [306, 527] on span "Guardar y Confirmar" at bounding box center [309, 530] width 149 height 16
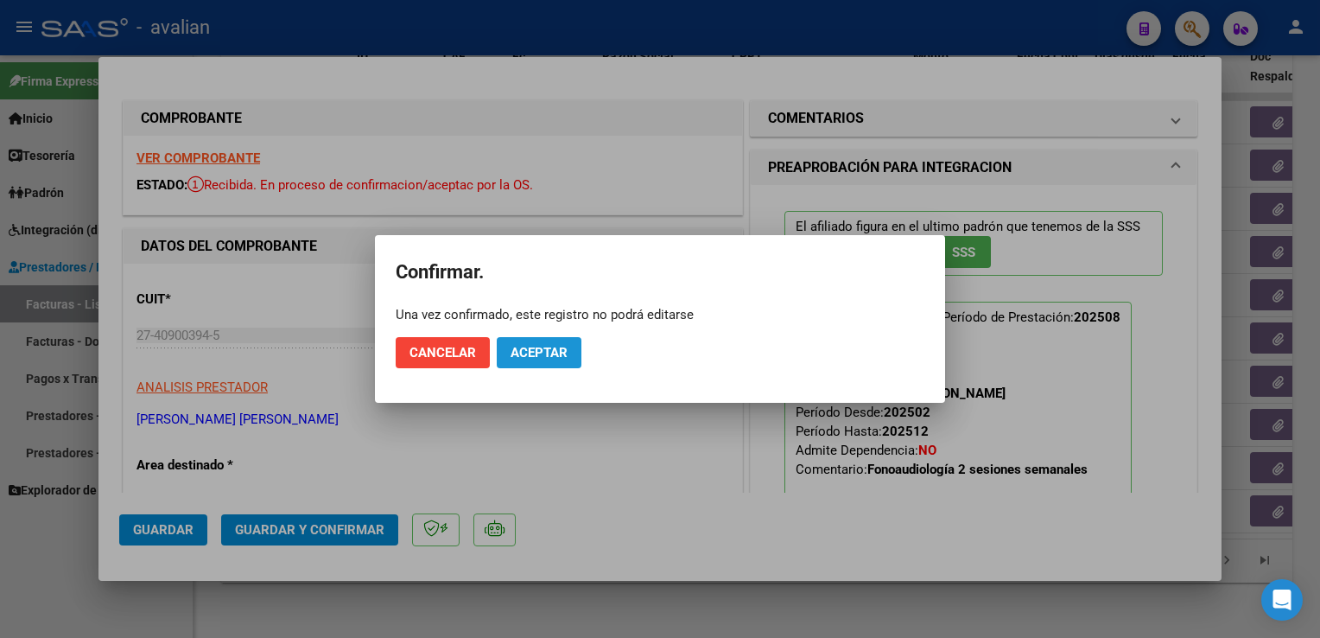
click at [525, 347] on span "Aceptar" at bounding box center [539, 353] width 57 height 16
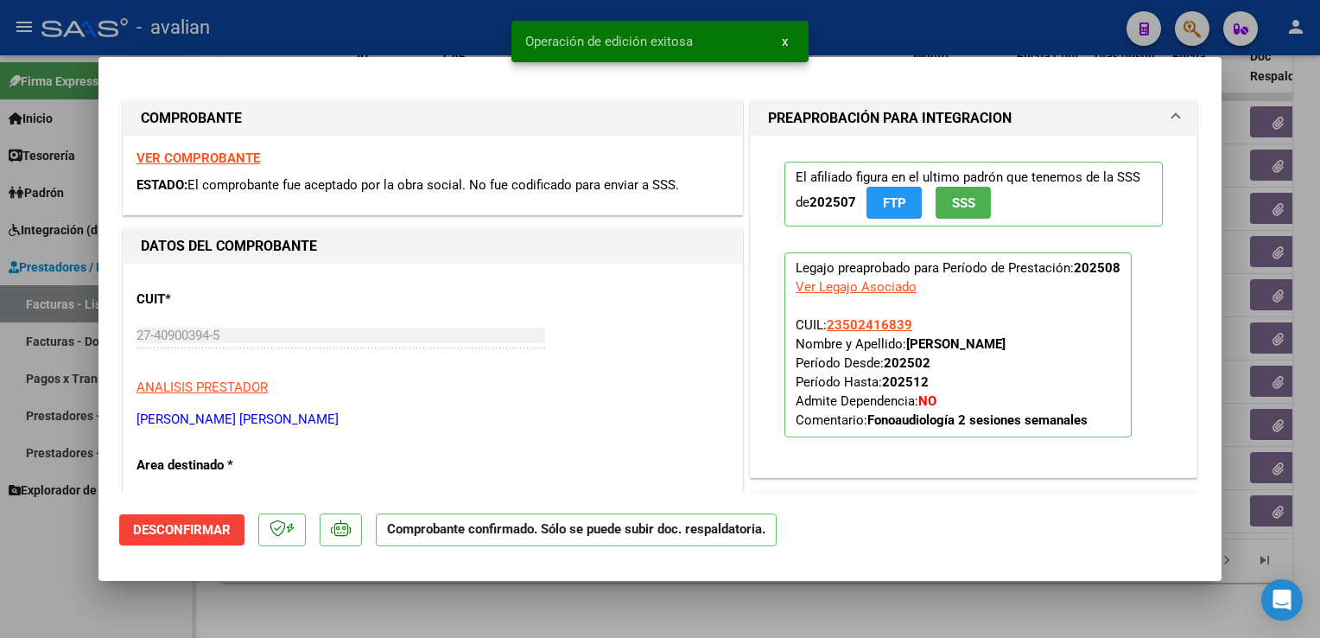
click at [348, 54] on div at bounding box center [660, 319] width 1320 height 638
type input "$ 0,00"
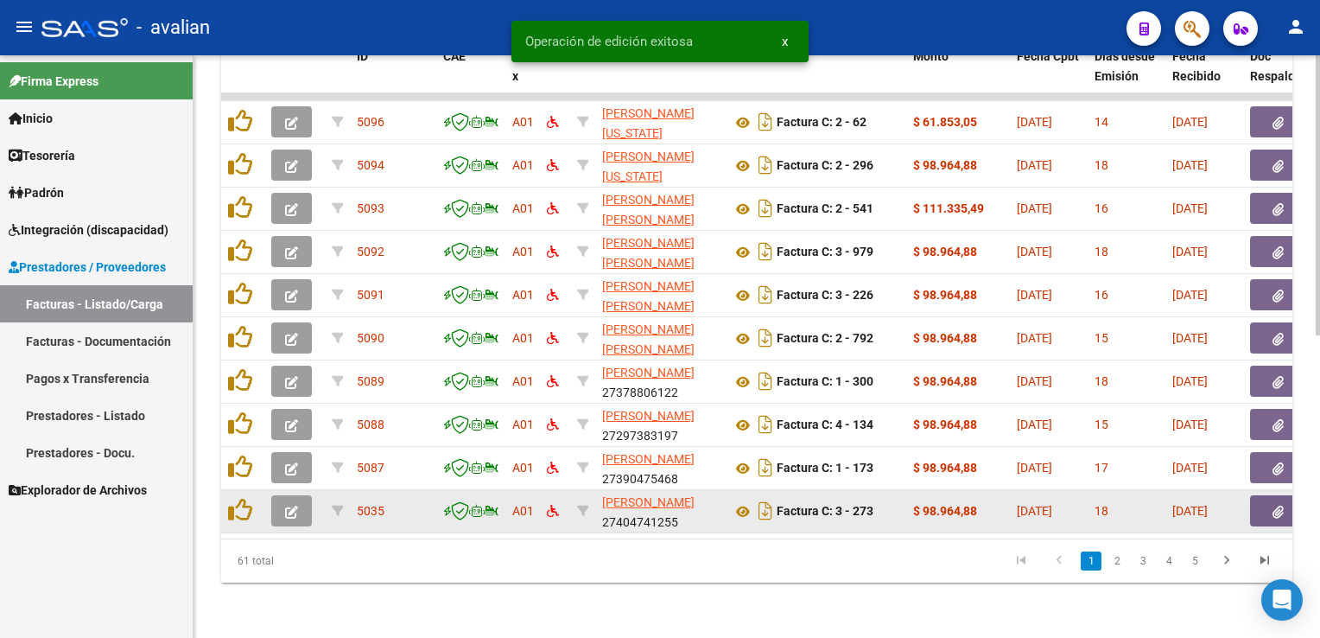
click at [302, 498] on button "button" at bounding box center [291, 510] width 41 height 31
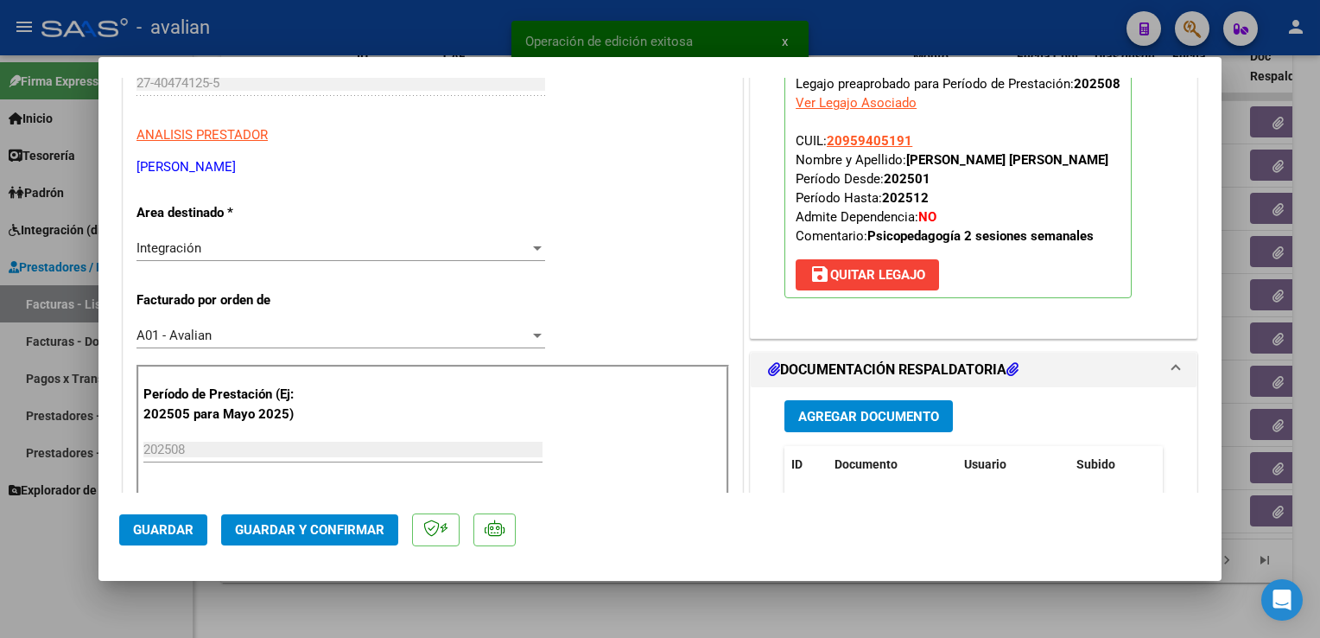
scroll to position [346, 0]
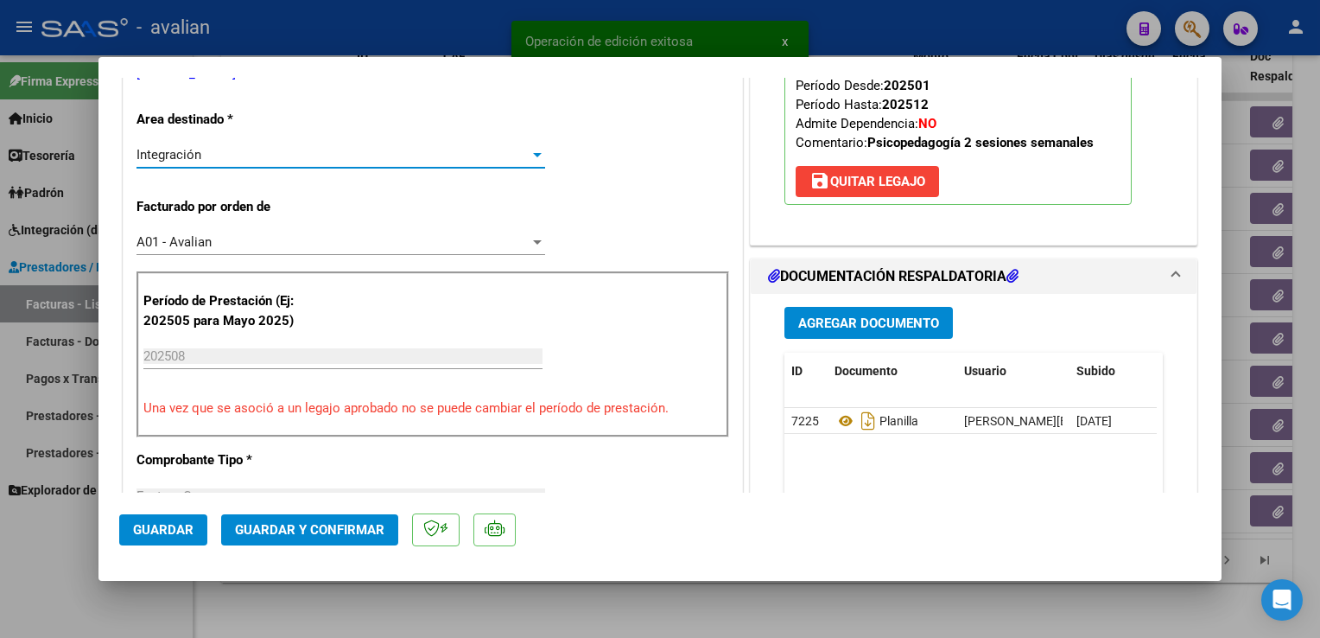
click at [234, 153] on div "Integración" at bounding box center [333, 155] width 393 height 16
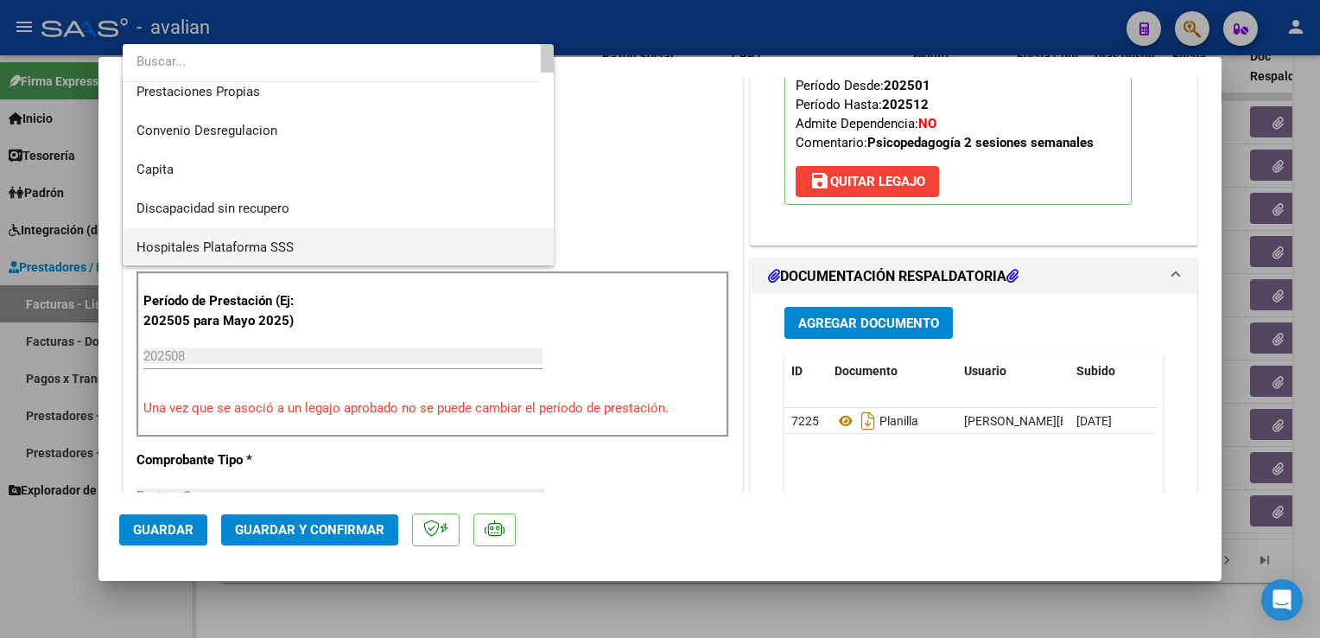
scroll to position [168, 0]
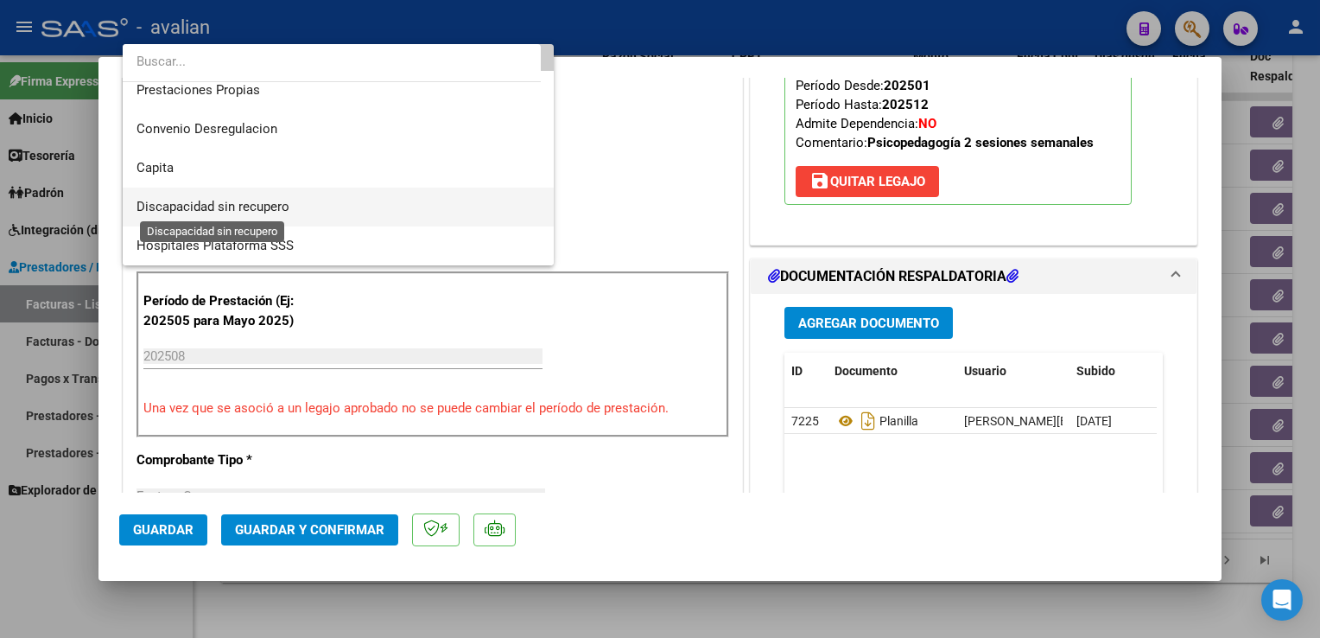
click at [254, 208] on span "Discapacidad sin recupero" at bounding box center [213, 207] width 153 height 16
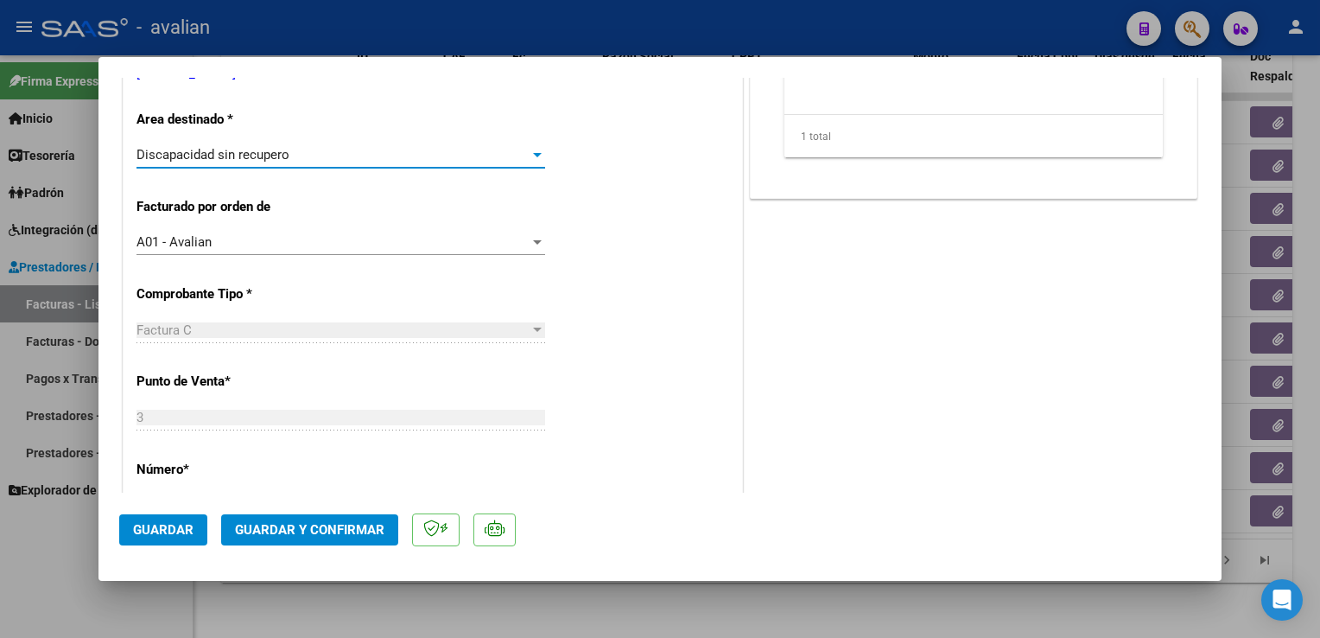
click at [162, 519] on button "Guardar" at bounding box center [163, 529] width 88 height 31
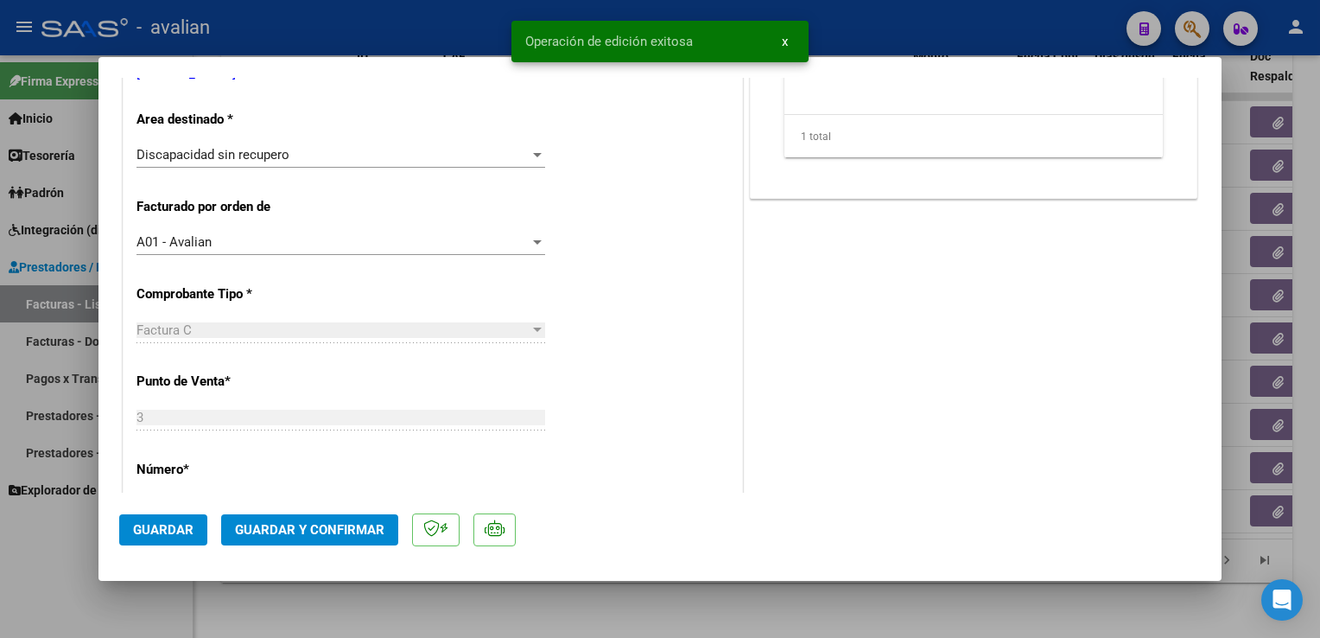
click at [314, 27] on div at bounding box center [660, 319] width 1320 height 638
type input "$ 0,00"
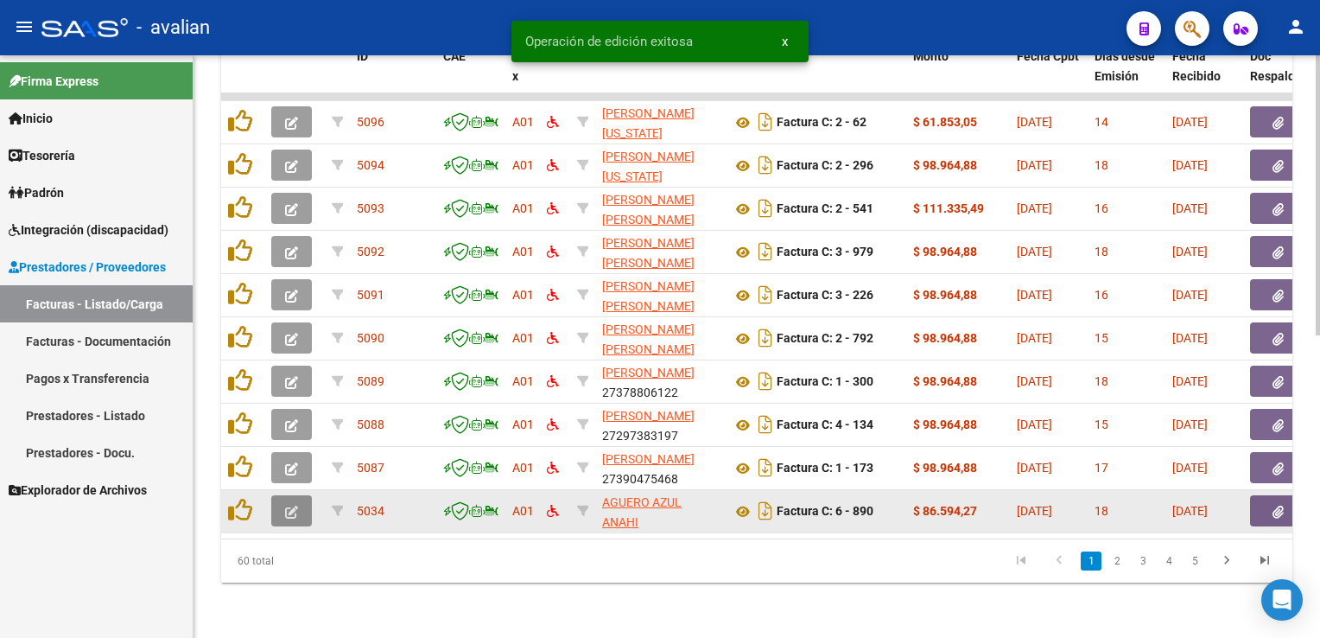
click at [289, 503] on span "button" at bounding box center [291, 511] width 13 height 16
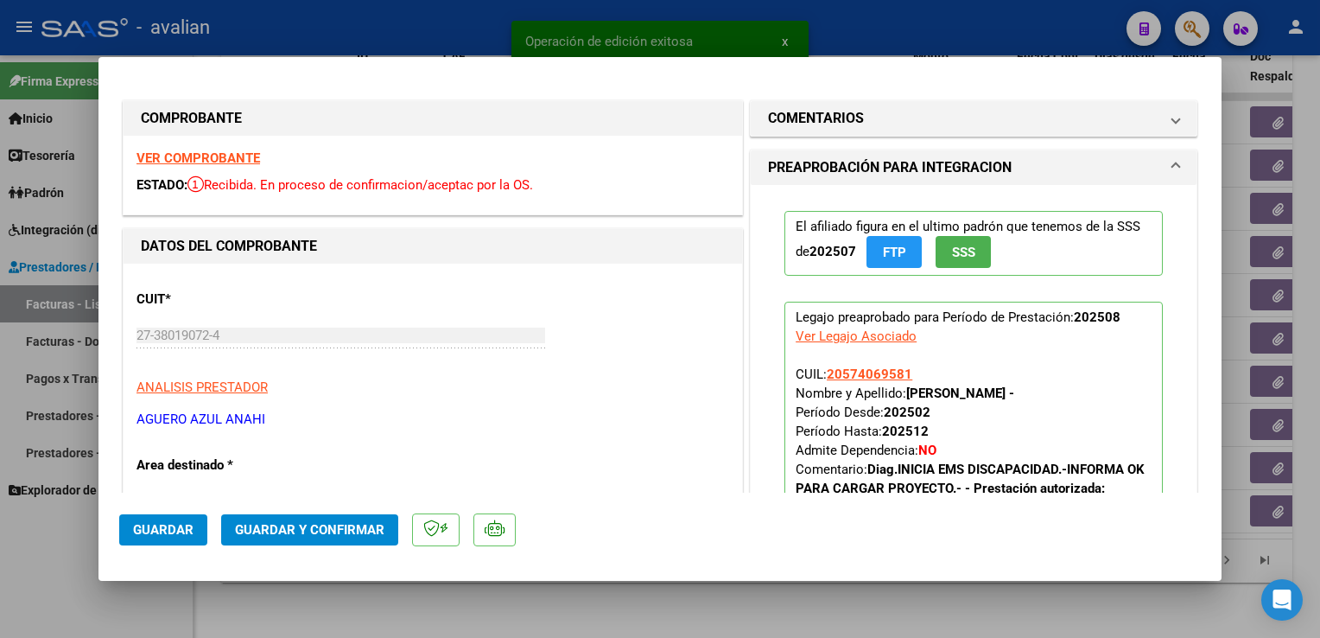
click at [158, 151] on strong "VER COMPROBANTE" at bounding box center [199, 158] width 124 height 16
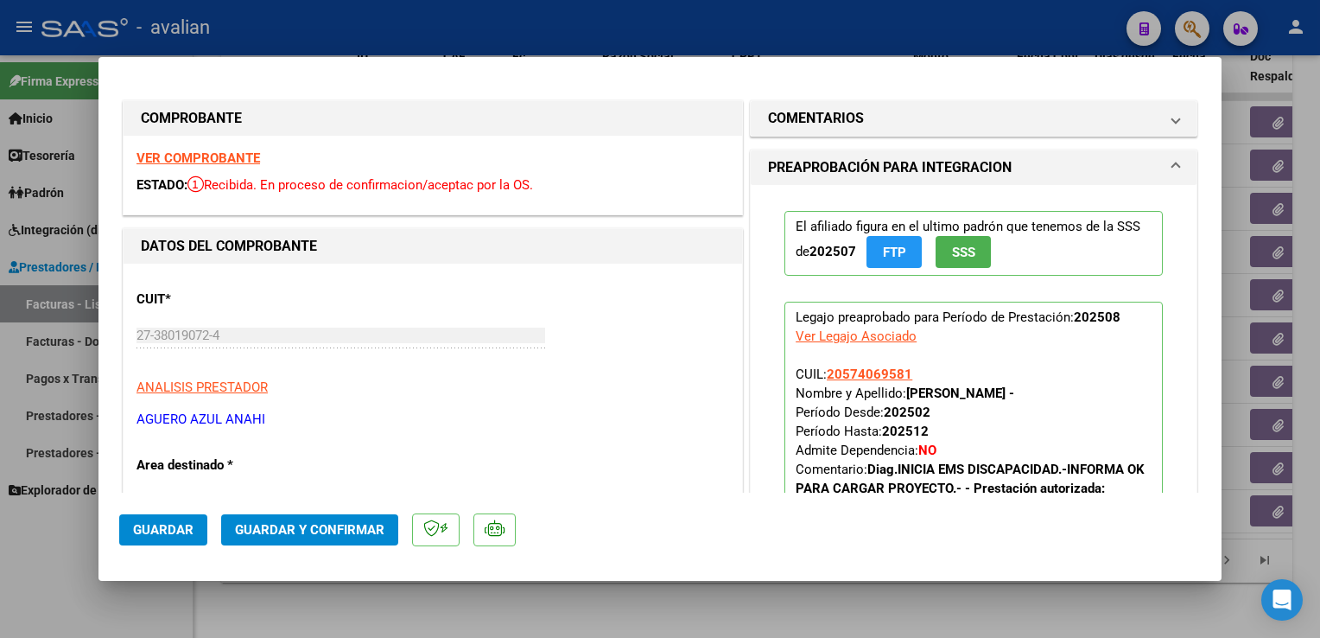
click at [337, 525] on span "Guardar y Confirmar" at bounding box center [309, 530] width 149 height 16
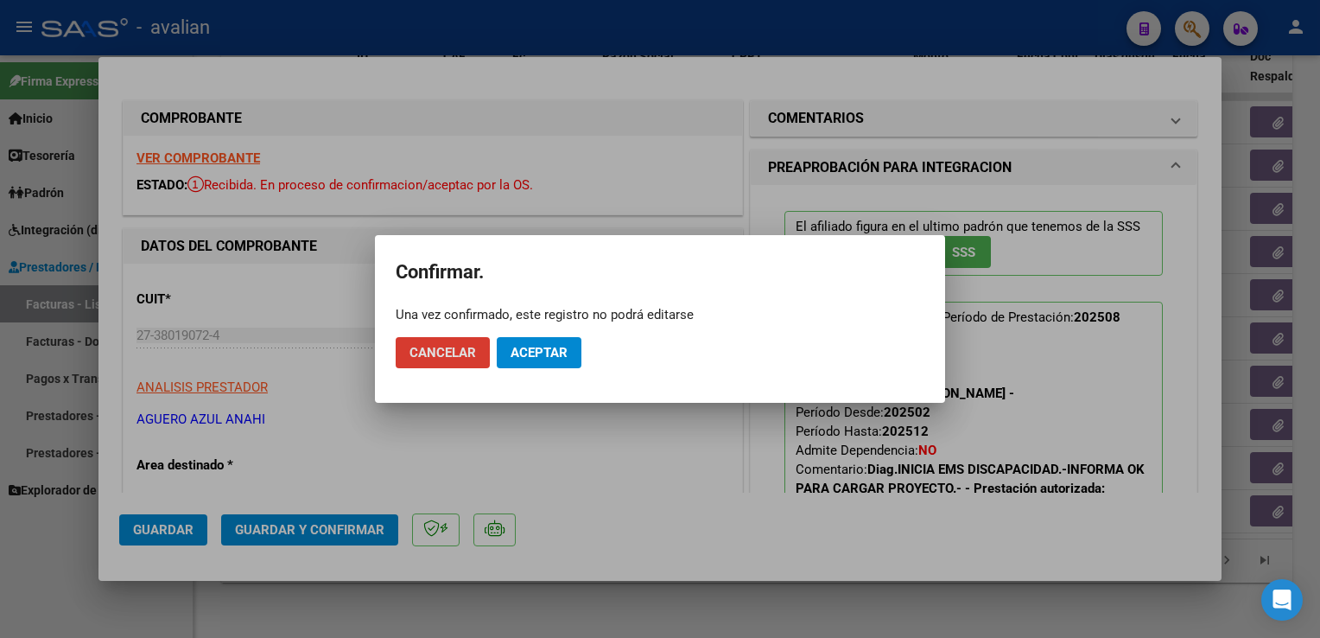
click at [534, 357] on span "Aceptar" at bounding box center [539, 353] width 57 height 16
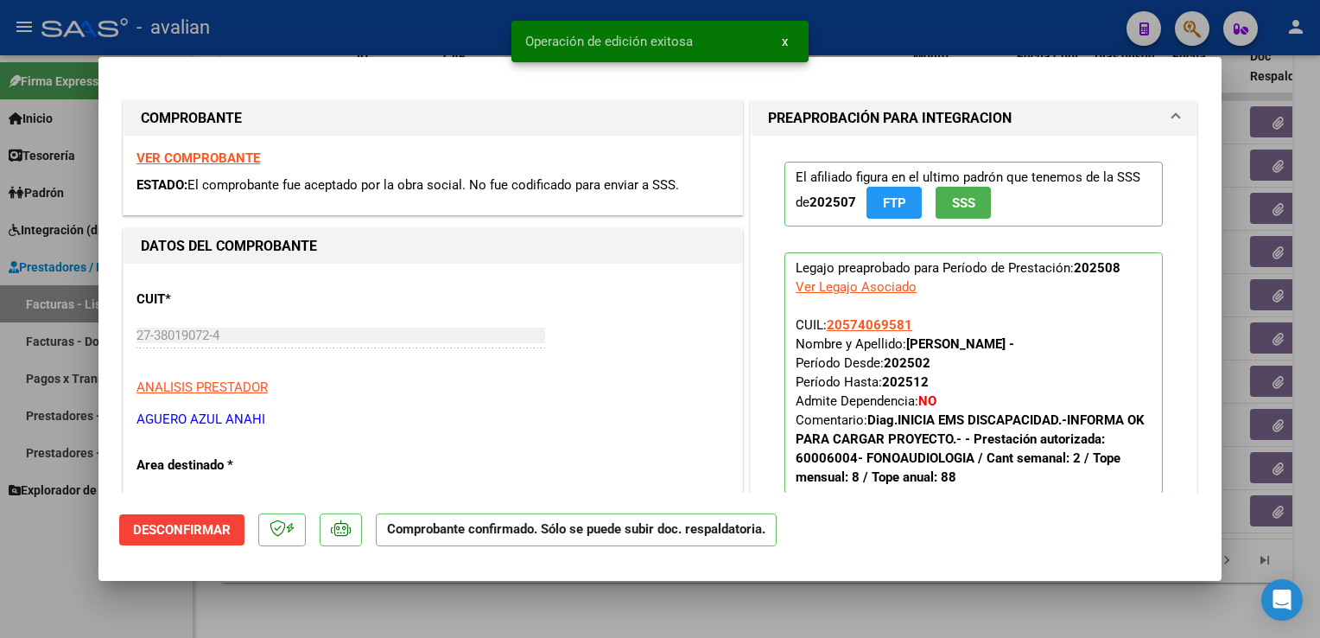
click at [327, 30] on div at bounding box center [660, 319] width 1320 height 638
type input "$ 0,00"
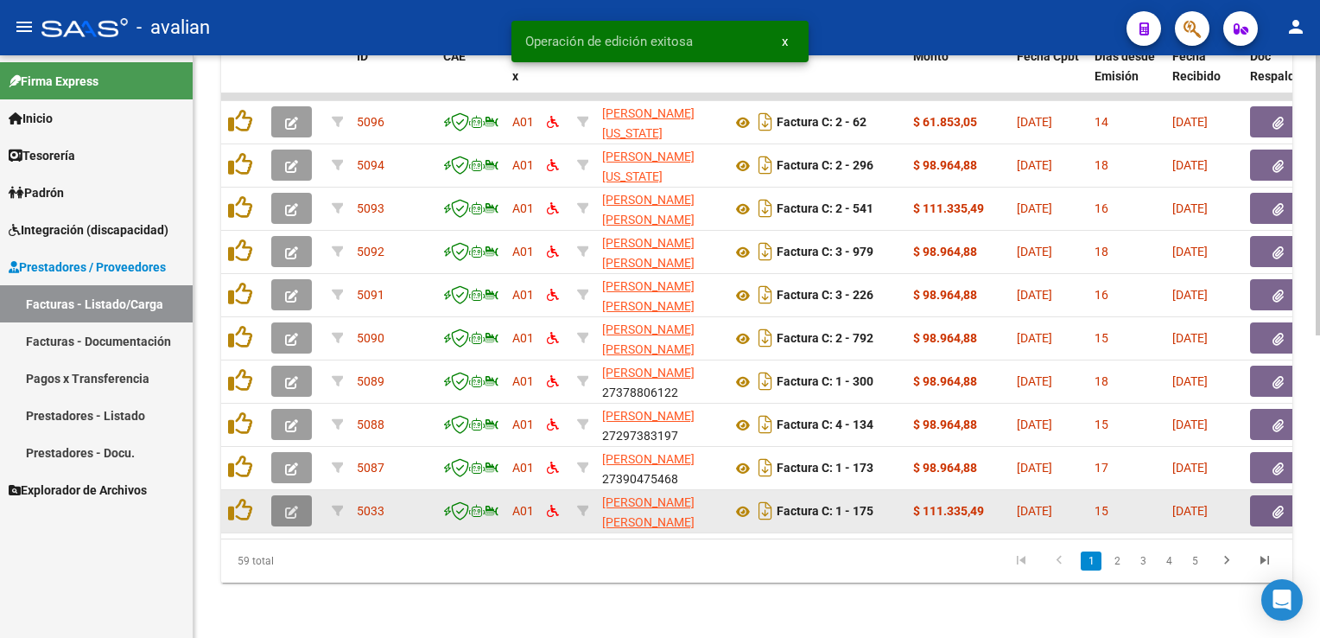
click at [294, 505] on icon "button" at bounding box center [291, 511] width 13 height 13
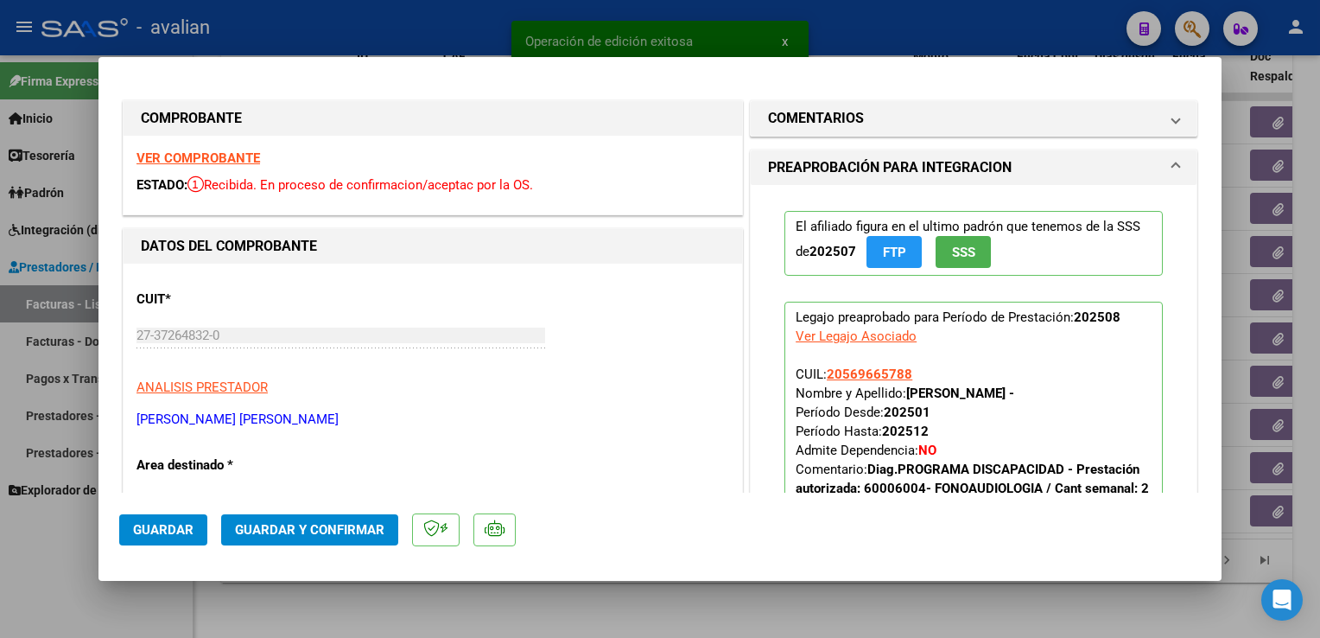
click at [211, 149] on div "VER COMPROBANTE ESTADO: Recibida. En proceso de confirmacion/aceptac por la OS." at bounding box center [433, 175] width 619 height 79
click at [213, 156] on strong "VER COMPROBANTE" at bounding box center [199, 158] width 124 height 16
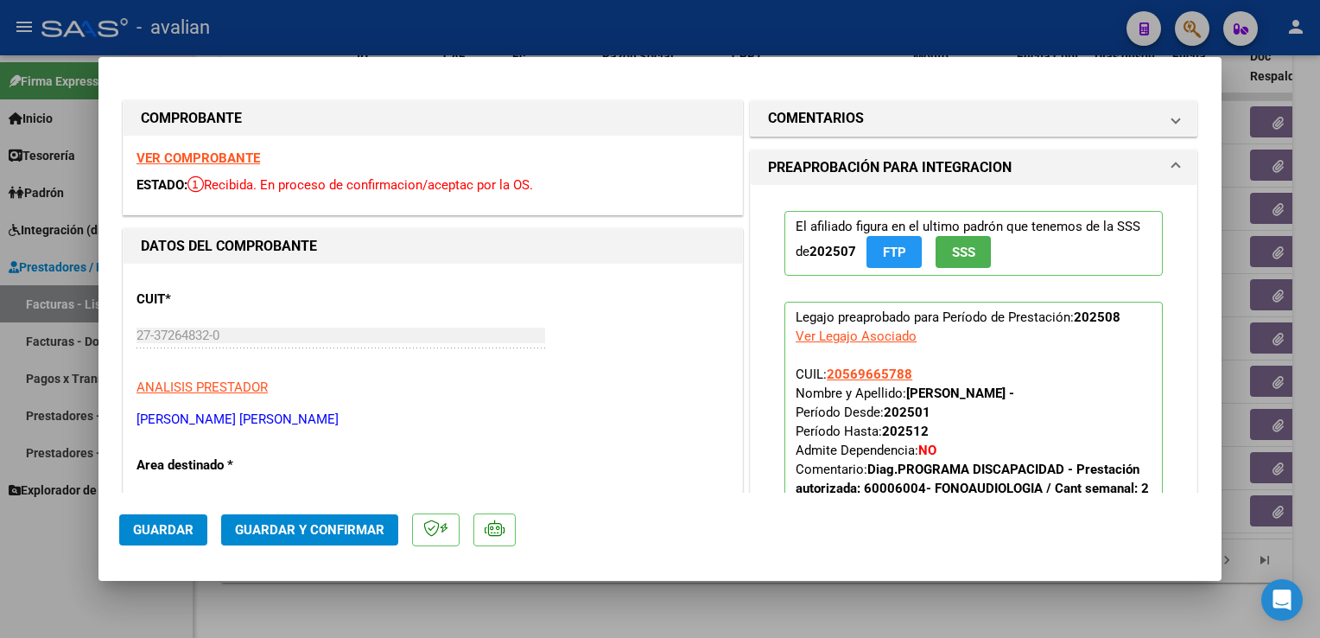
click at [315, 529] on span "Guardar y Confirmar" at bounding box center [309, 530] width 149 height 16
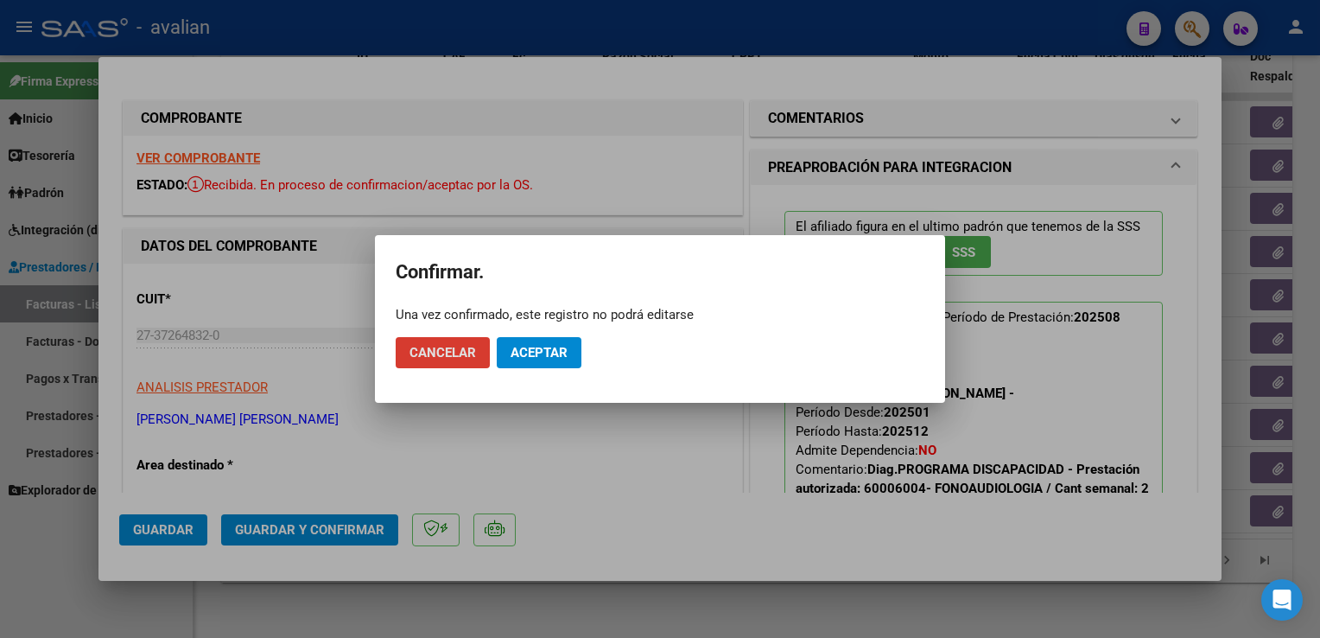
click at [543, 348] on span "Aceptar" at bounding box center [539, 353] width 57 height 16
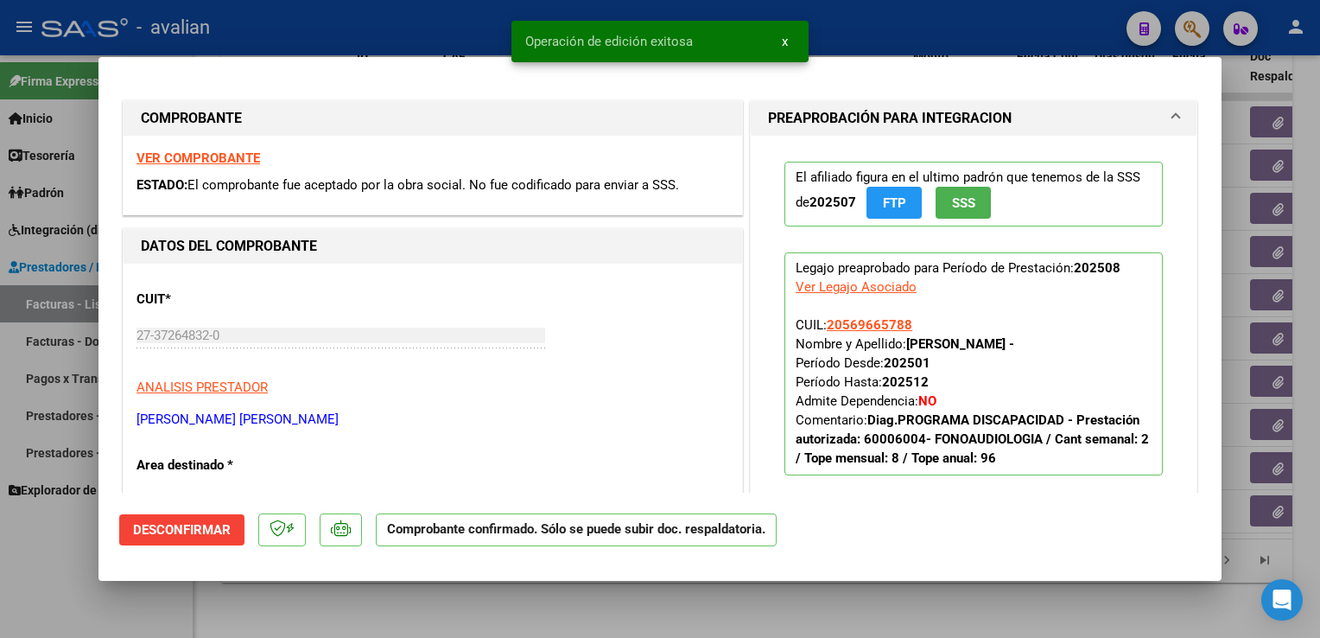
click at [319, 48] on div at bounding box center [660, 319] width 1320 height 638
type input "$ 0,00"
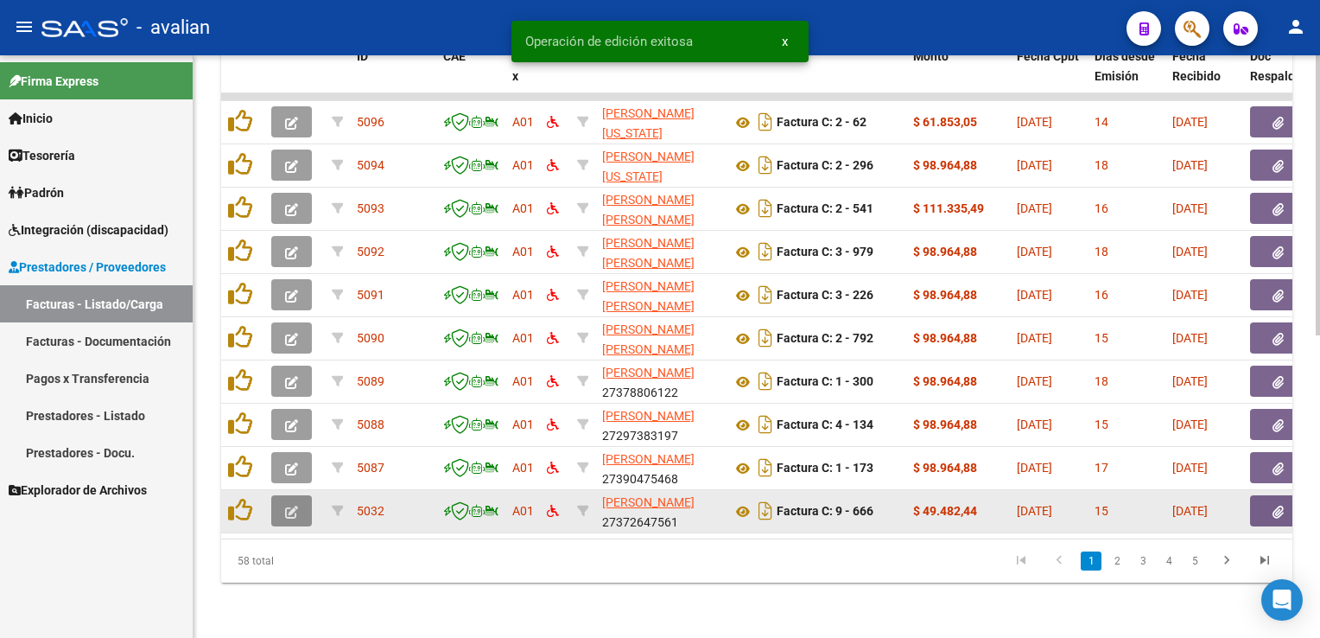
click at [290, 505] on icon "button" at bounding box center [291, 511] width 13 height 13
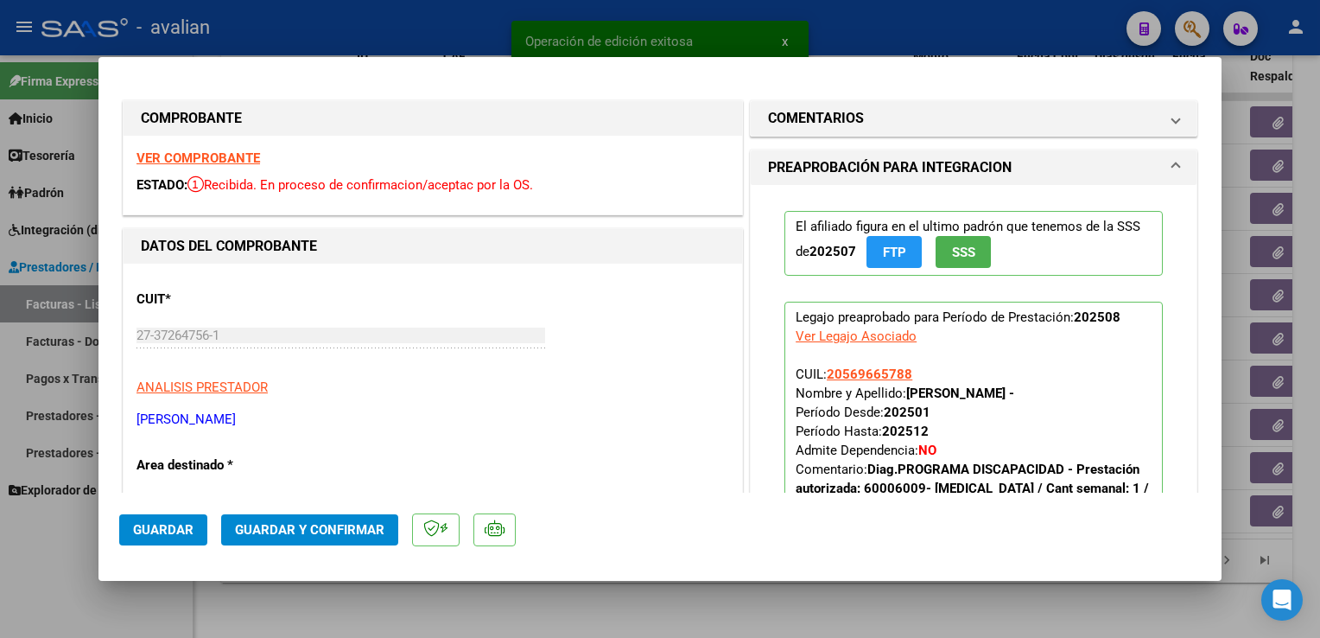
click at [181, 156] on strong "VER COMPROBANTE" at bounding box center [199, 158] width 124 height 16
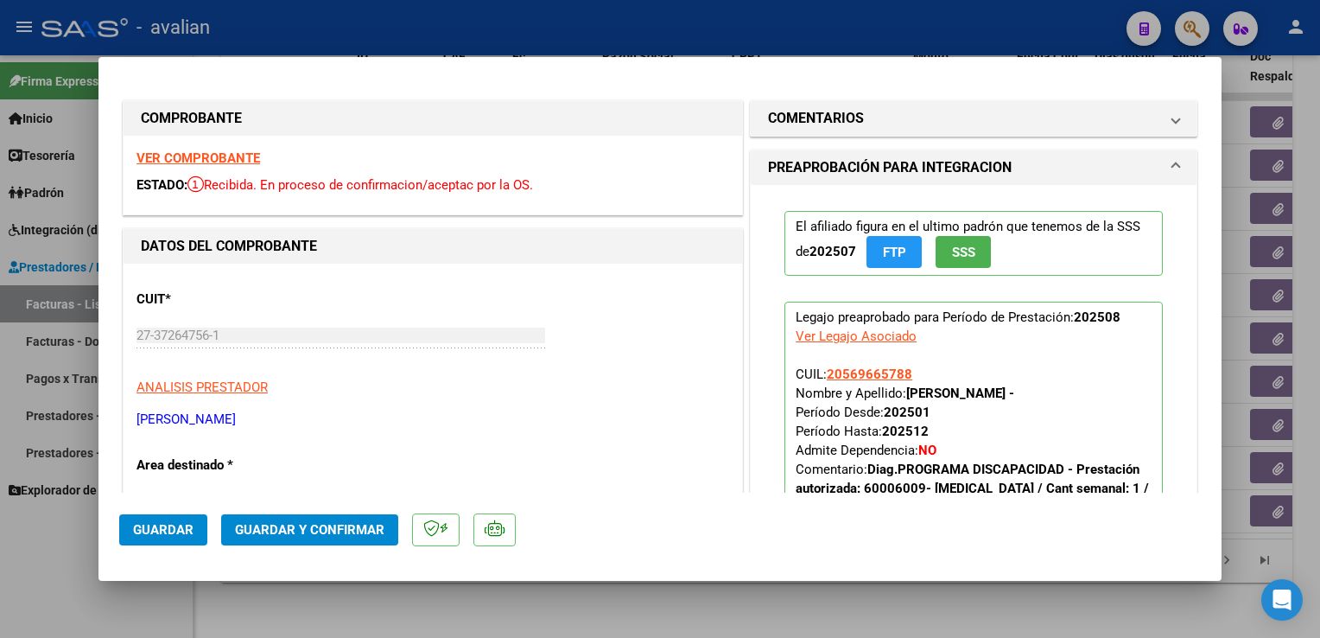
click at [349, 537] on button "Guardar y Confirmar" at bounding box center [309, 529] width 177 height 31
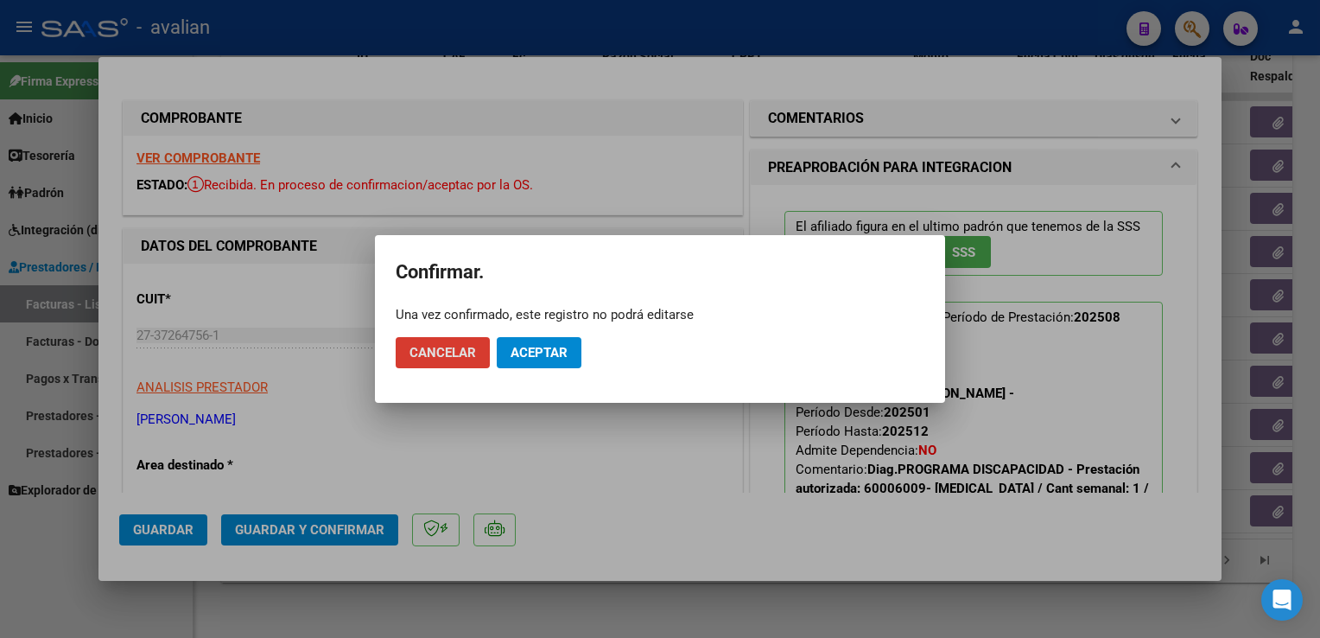
drag, startPoint x: 524, startPoint y: 357, endPoint x: 446, endPoint y: 292, distance: 101.9
click at [525, 357] on span "Aceptar" at bounding box center [539, 353] width 57 height 16
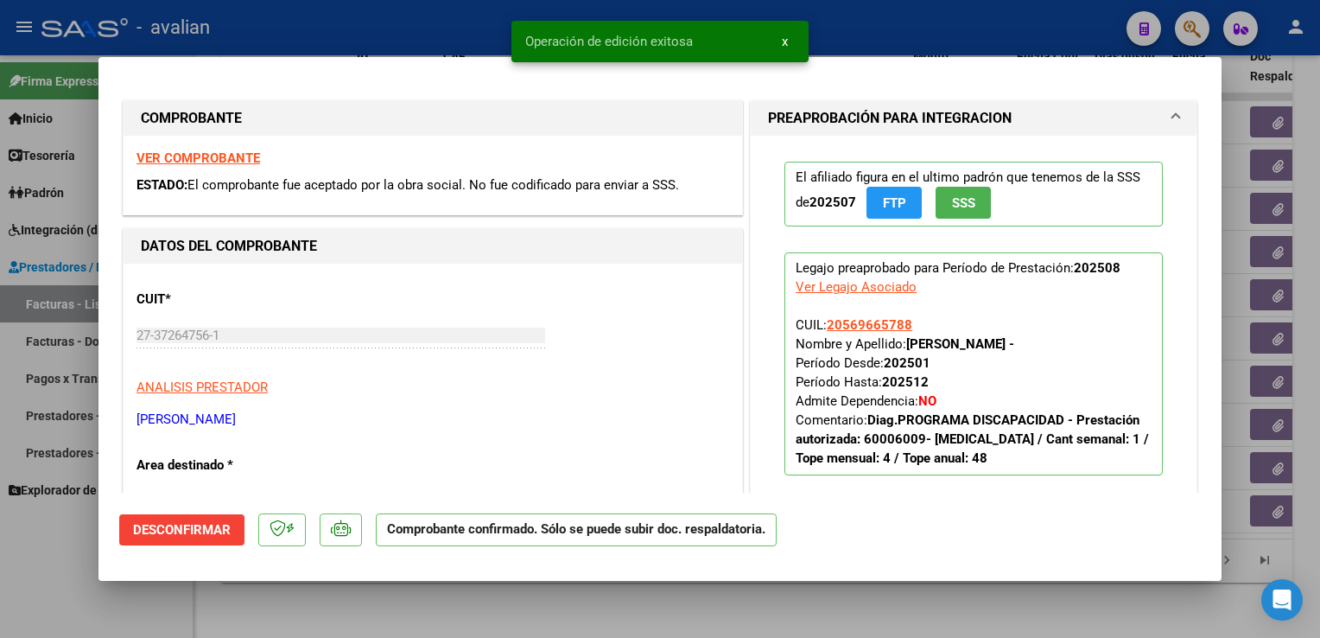
click at [311, 51] on div at bounding box center [660, 319] width 1320 height 638
type input "$ 0,00"
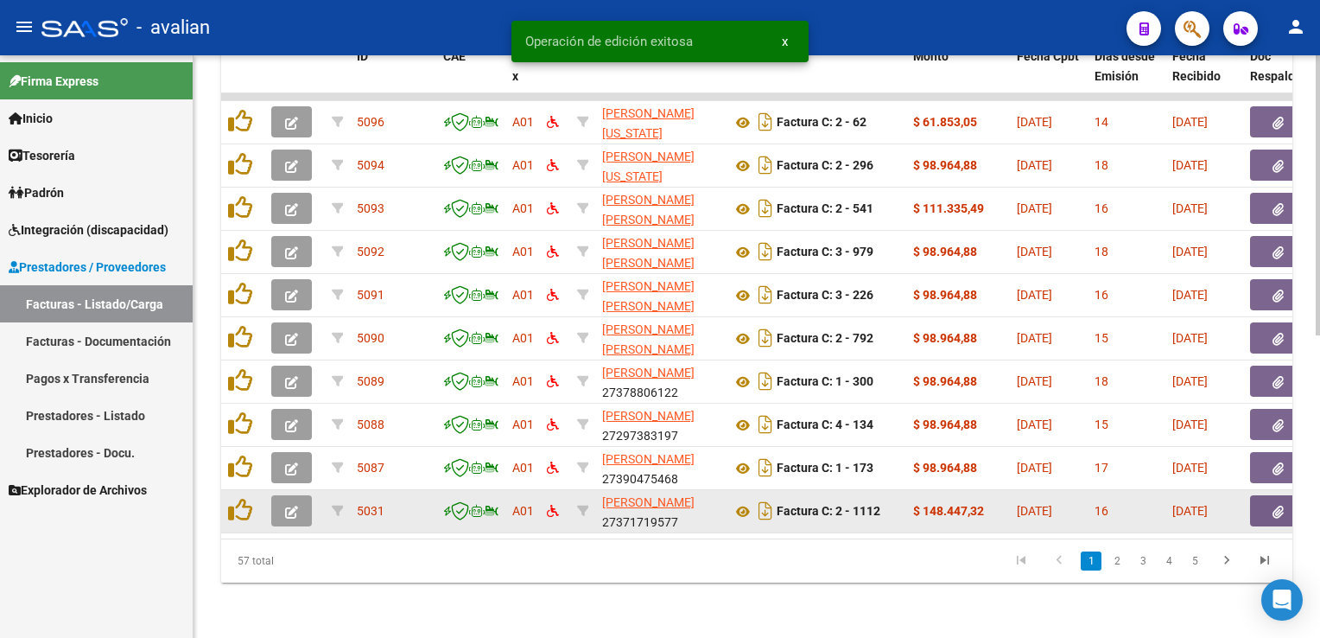
click at [286, 505] on icon "button" at bounding box center [291, 511] width 13 height 13
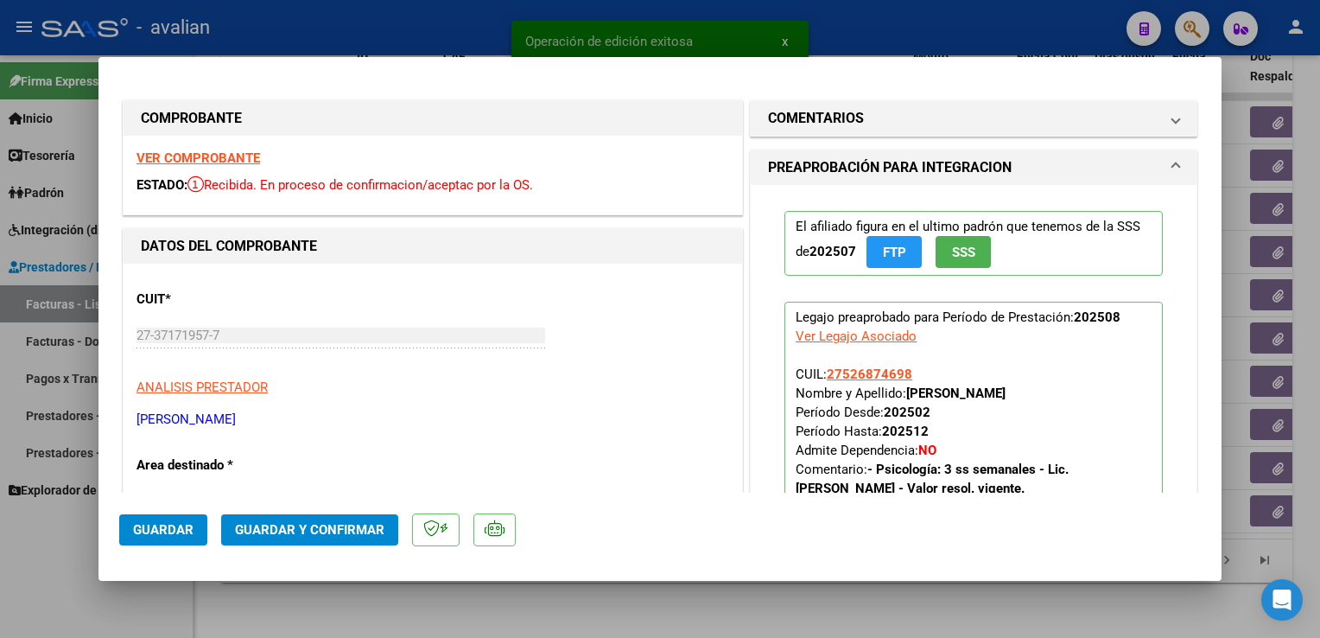
click at [158, 162] on strong "VER COMPROBANTE" at bounding box center [199, 158] width 124 height 16
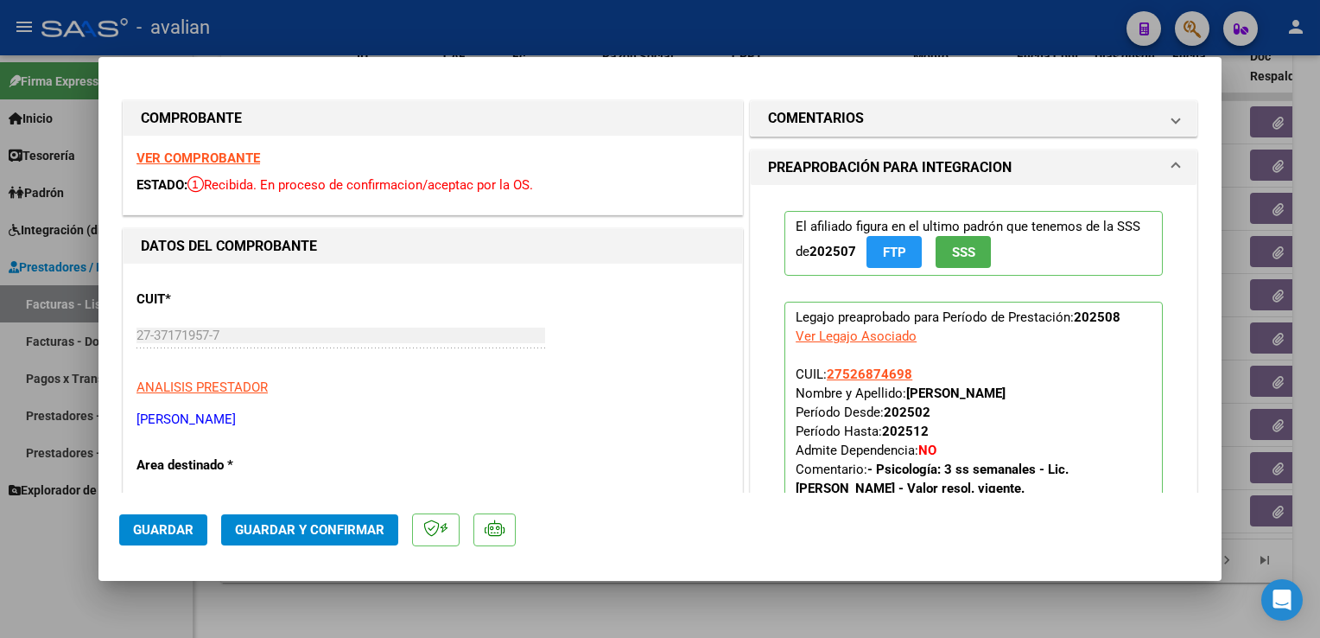
click at [305, 535] on span "Guardar y Confirmar" at bounding box center [309, 530] width 149 height 16
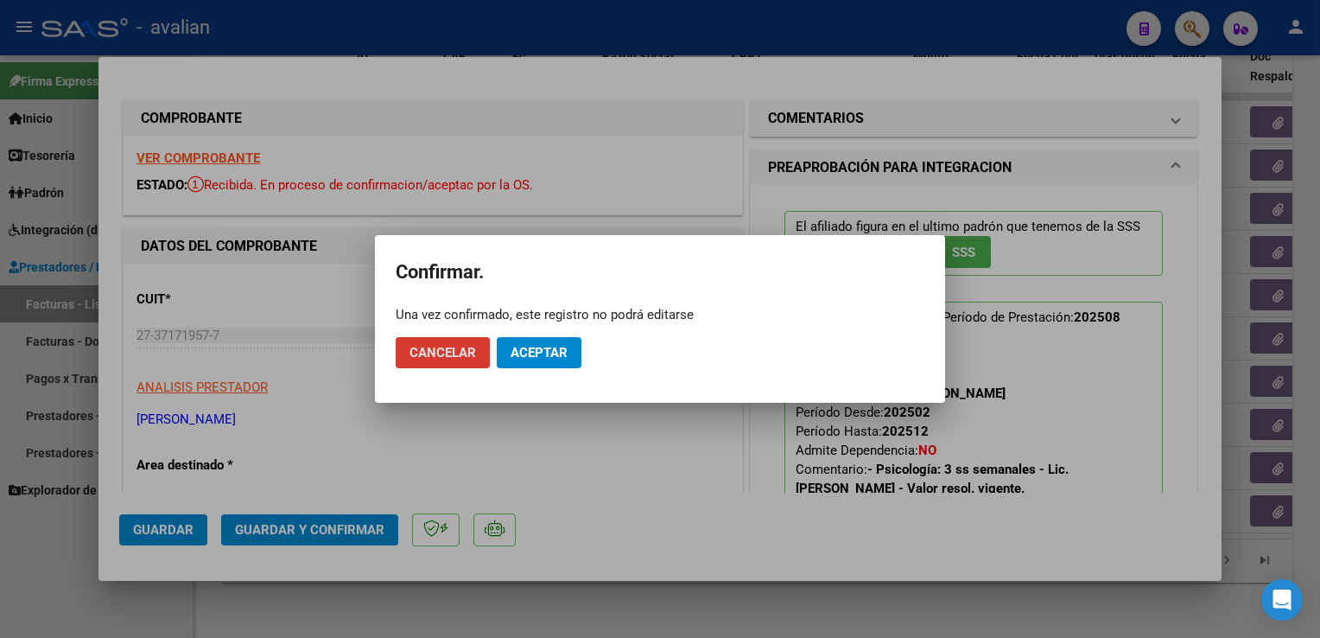
drag, startPoint x: 518, startPoint y: 351, endPoint x: 429, endPoint y: 285, distance: 110.6
click at [518, 351] on span "Aceptar" at bounding box center [539, 353] width 57 height 16
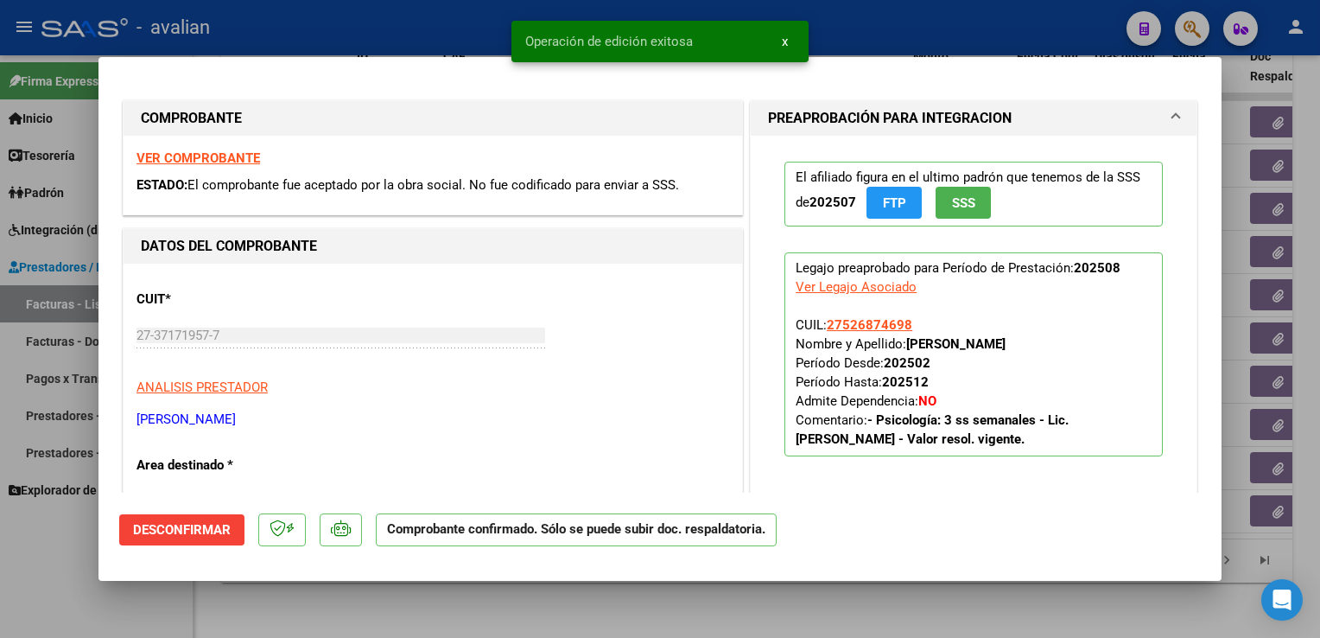
click at [269, 30] on div at bounding box center [660, 319] width 1320 height 638
type input "$ 0,00"
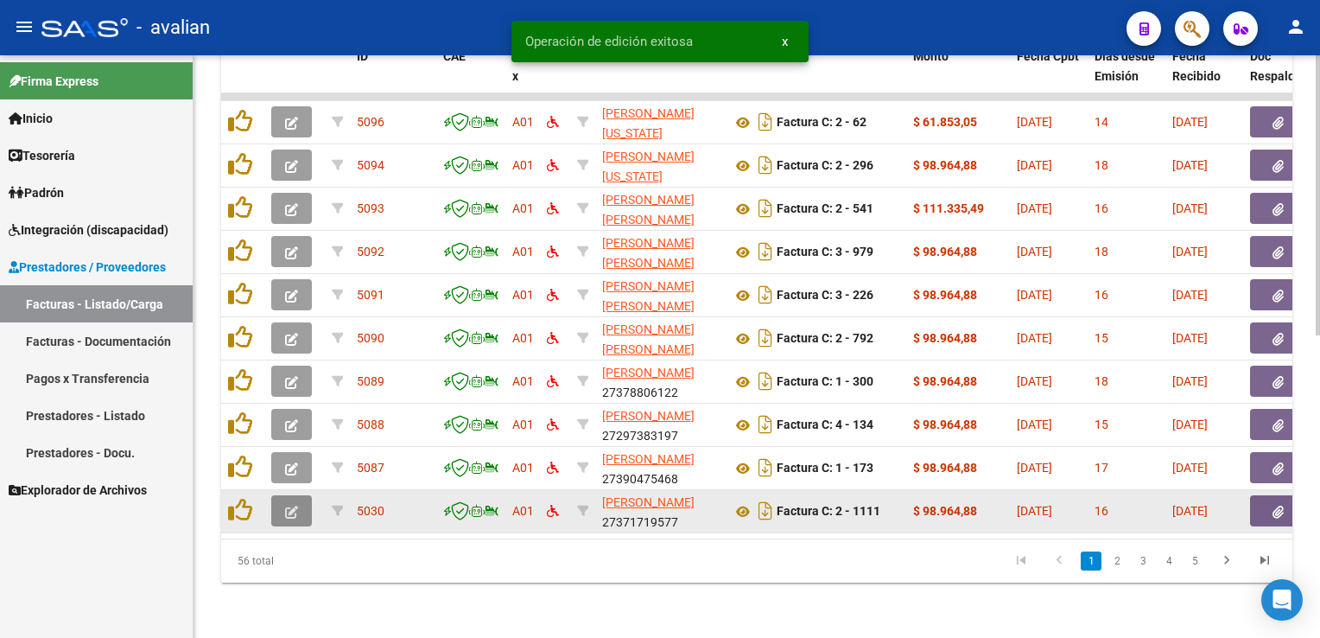
click at [294, 505] on icon "button" at bounding box center [291, 511] width 13 height 13
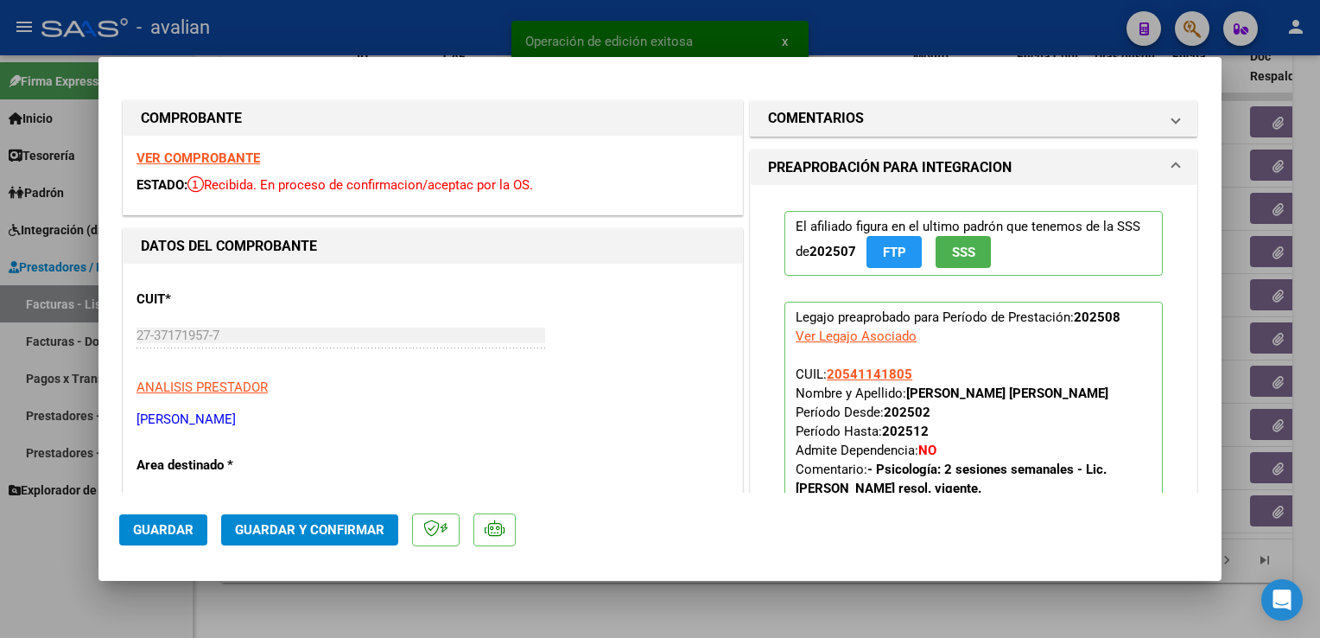
click at [197, 150] on strong "VER COMPROBANTE" at bounding box center [199, 158] width 124 height 16
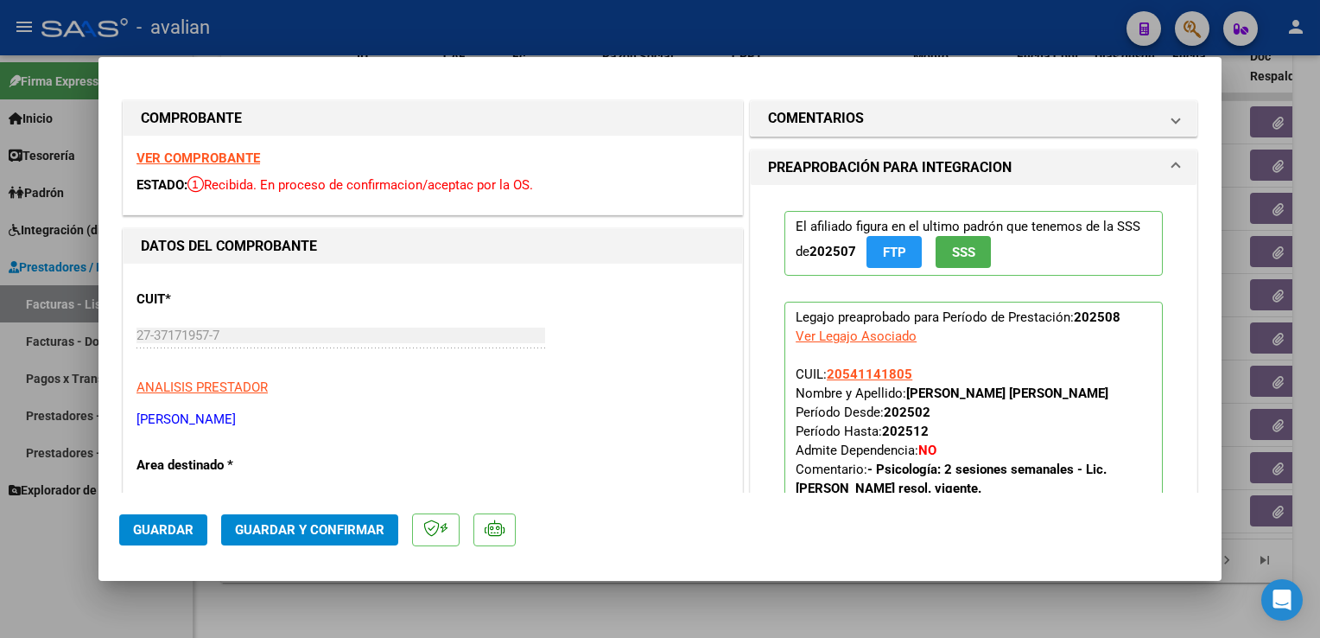
click at [351, 520] on button "Guardar y Confirmar" at bounding box center [309, 529] width 177 height 31
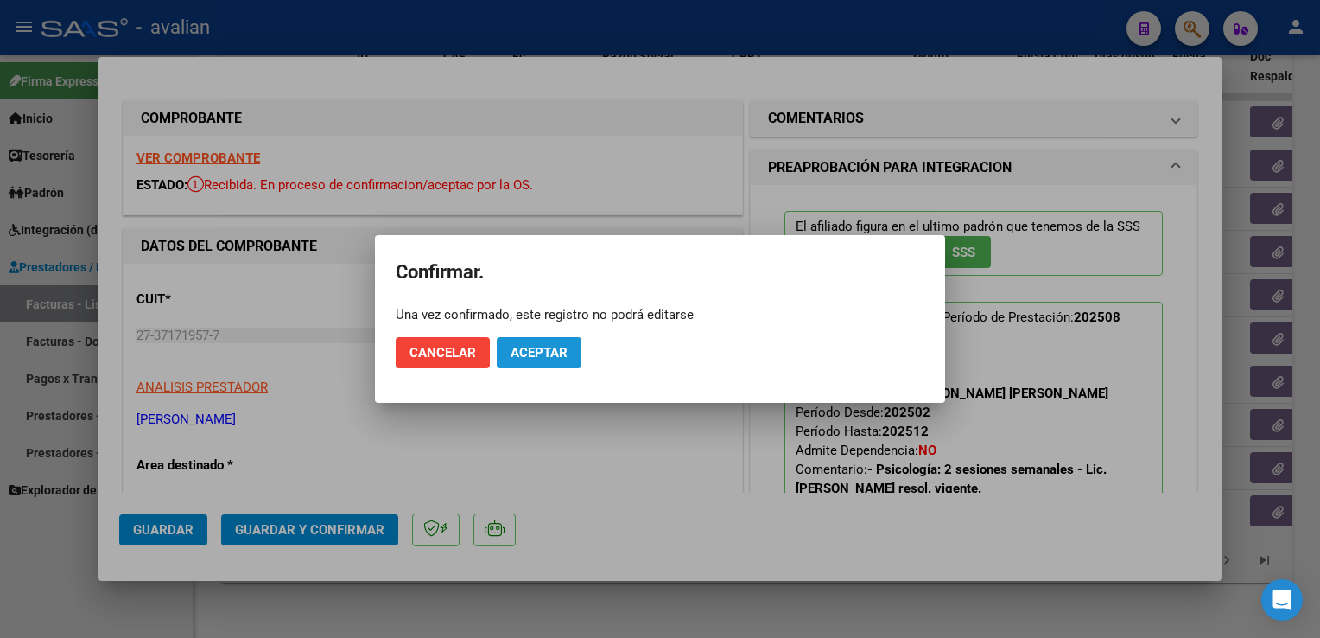
click at [530, 351] on span "Aceptar" at bounding box center [539, 353] width 57 height 16
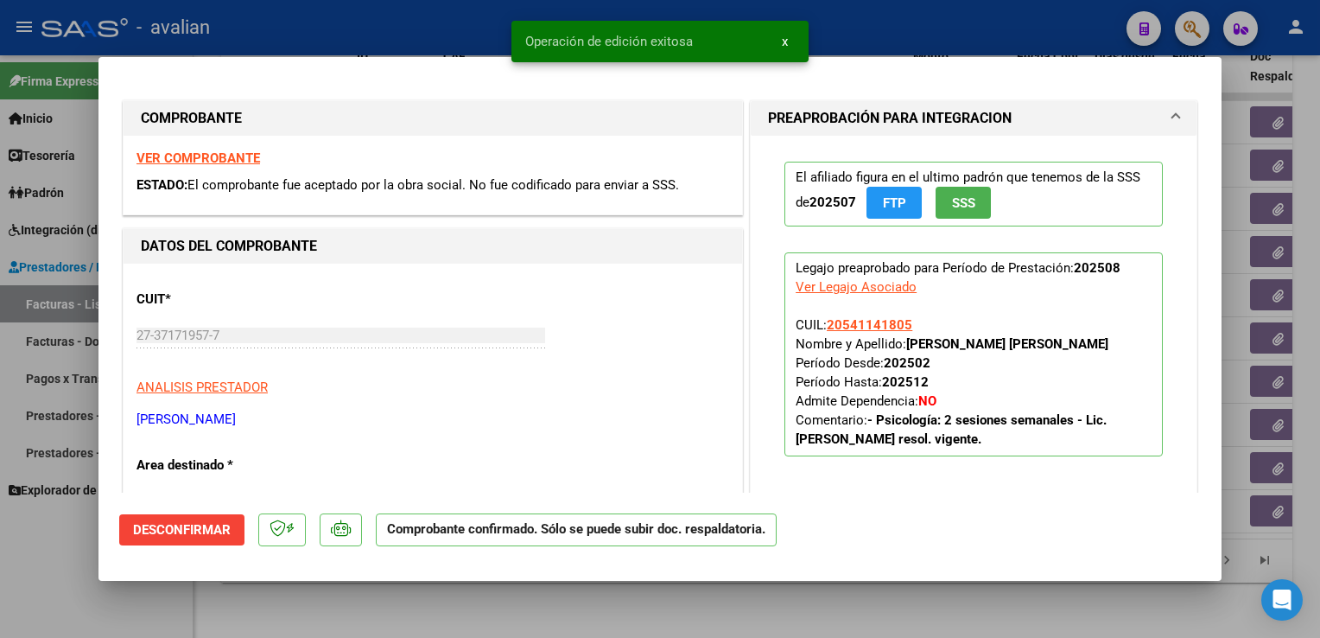
click at [294, 35] on div at bounding box center [660, 319] width 1320 height 638
type input "$ 0,00"
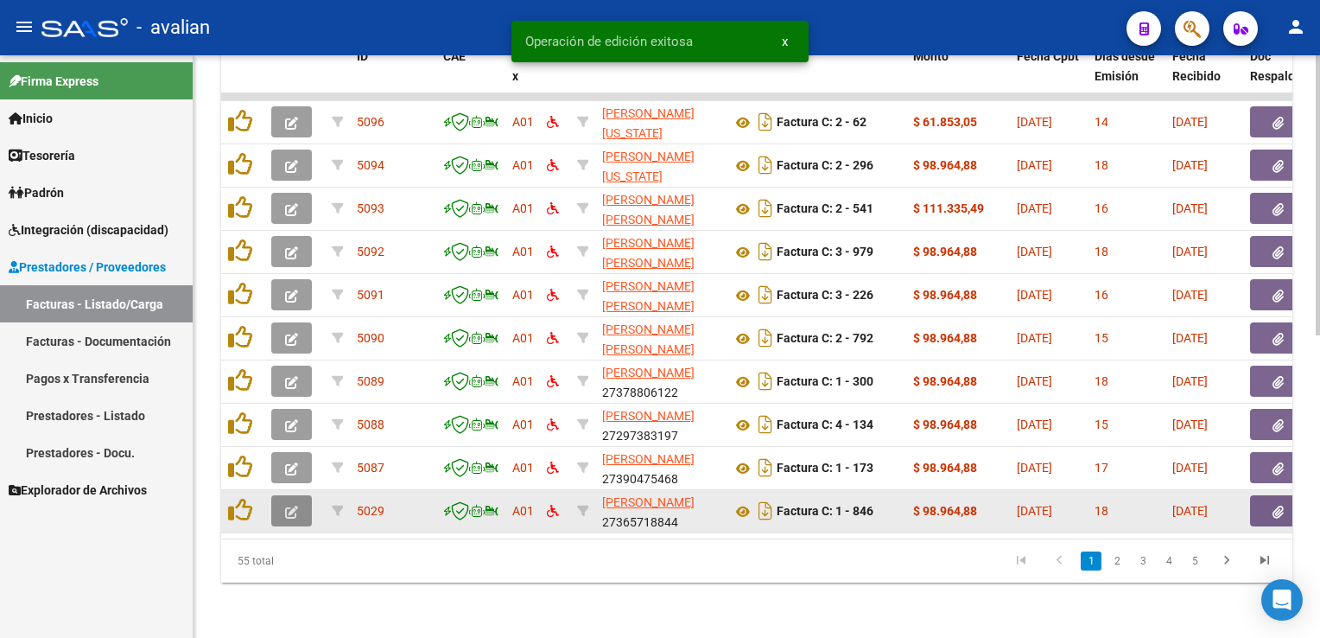
click at [284, 499] on button "button" at bounding box center [291, 510] width 41 height 31
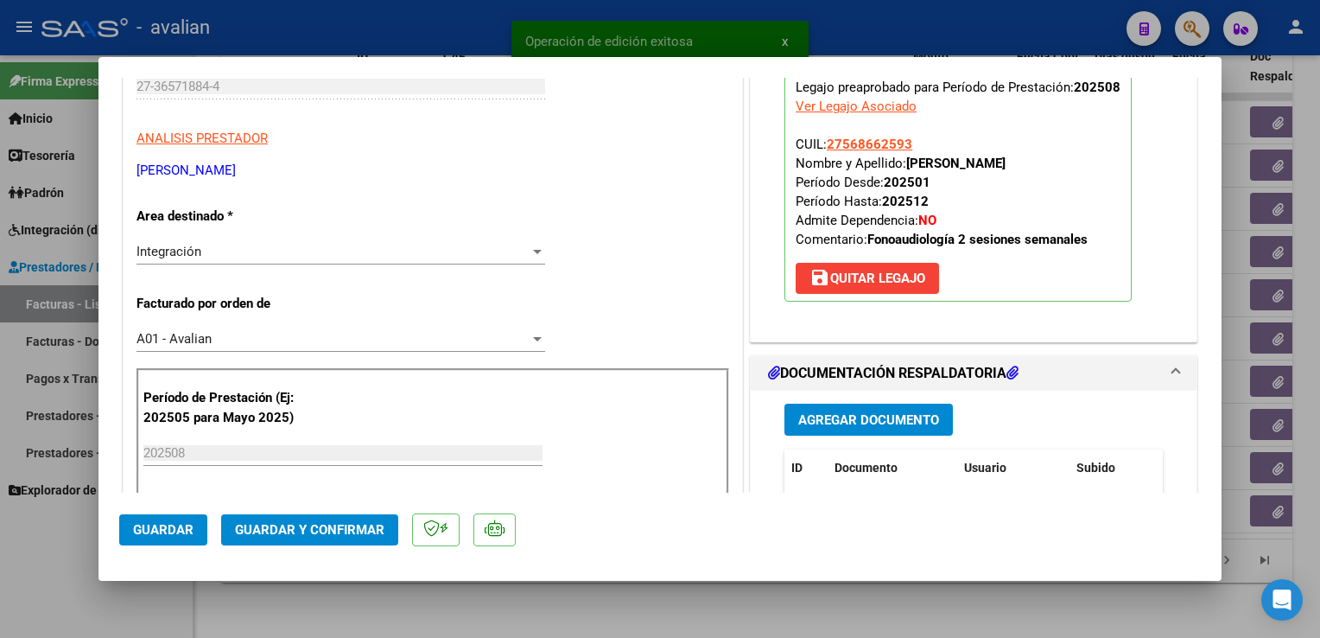
scroll to position [259, 0]
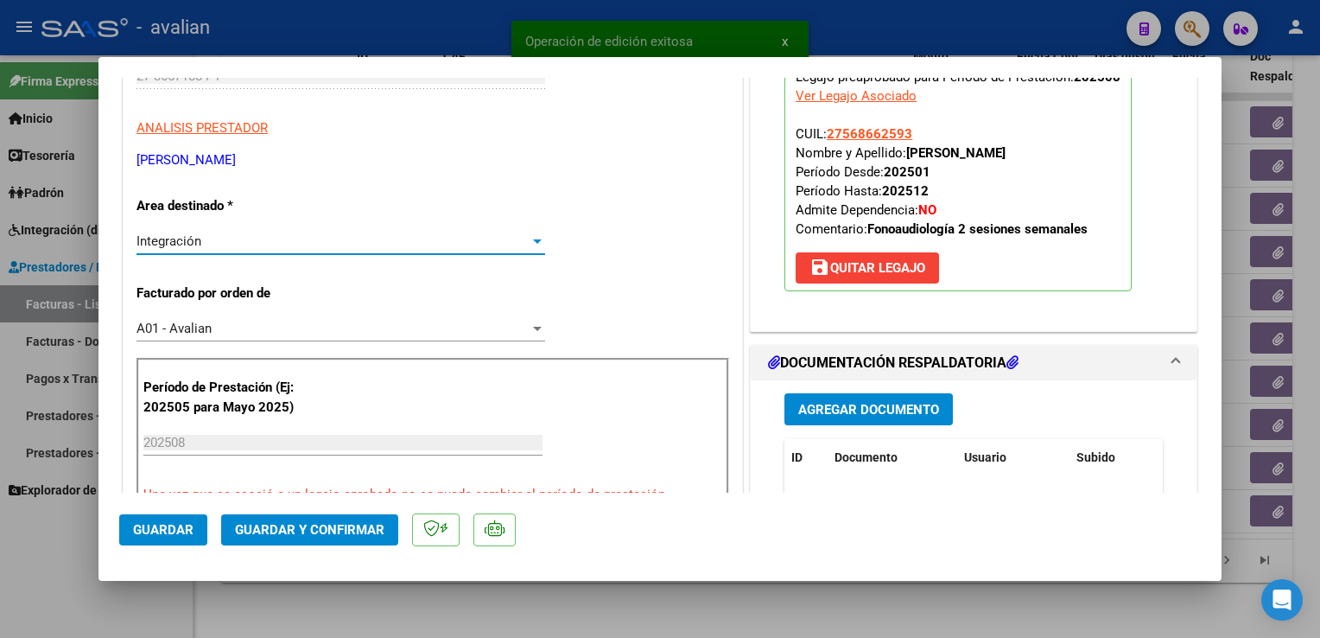
click at [247, 241] on div "Integración" at bounding box center [333, 241] width 393 height 16
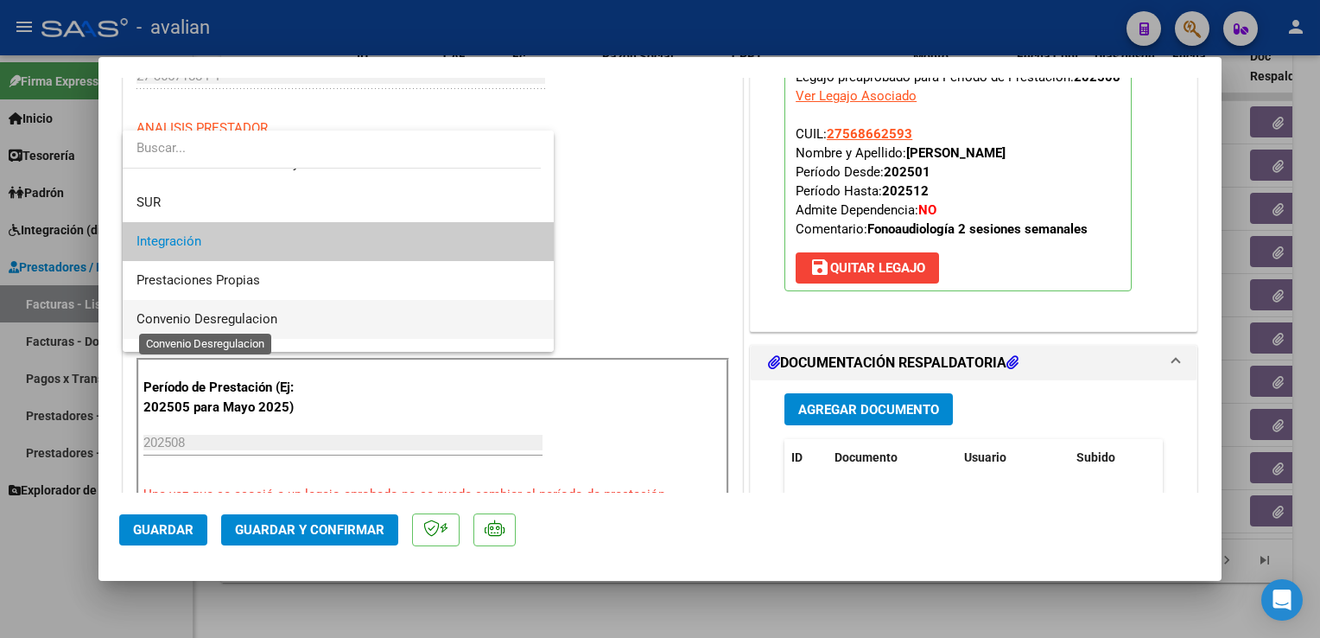
scroll to position [150, 0]
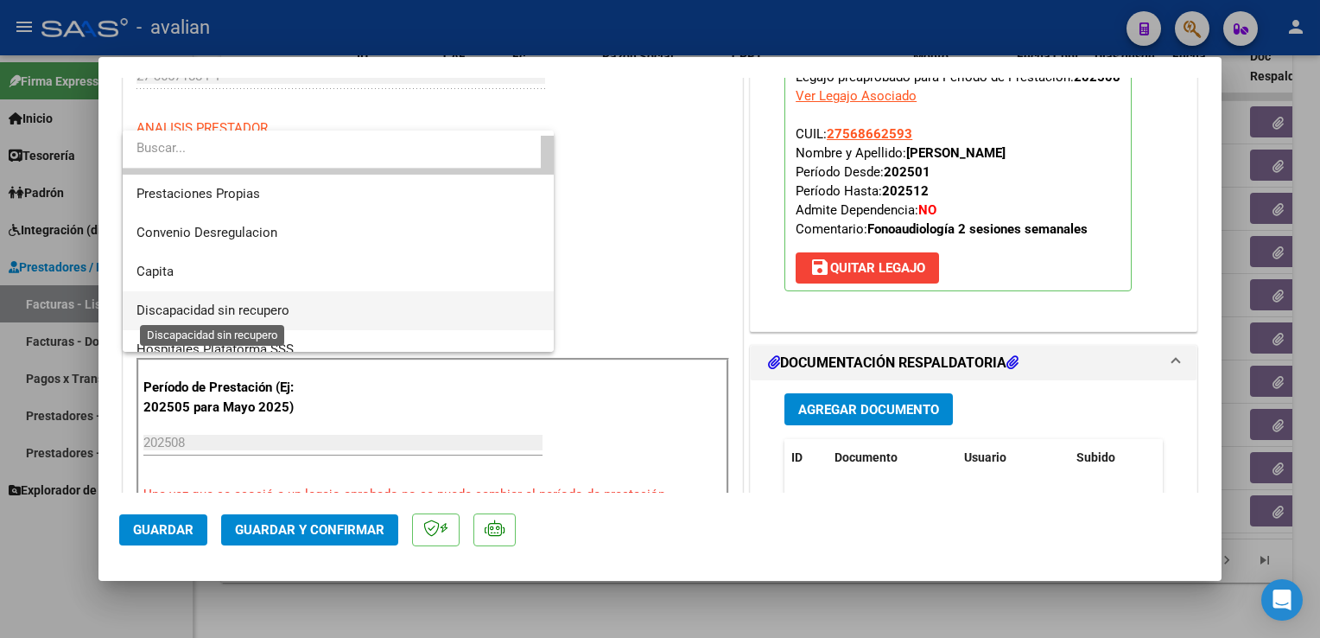
click at [264, 303] on span "Discapacidad sin recupero" at bounding box center [213, 310] width 153 height 16
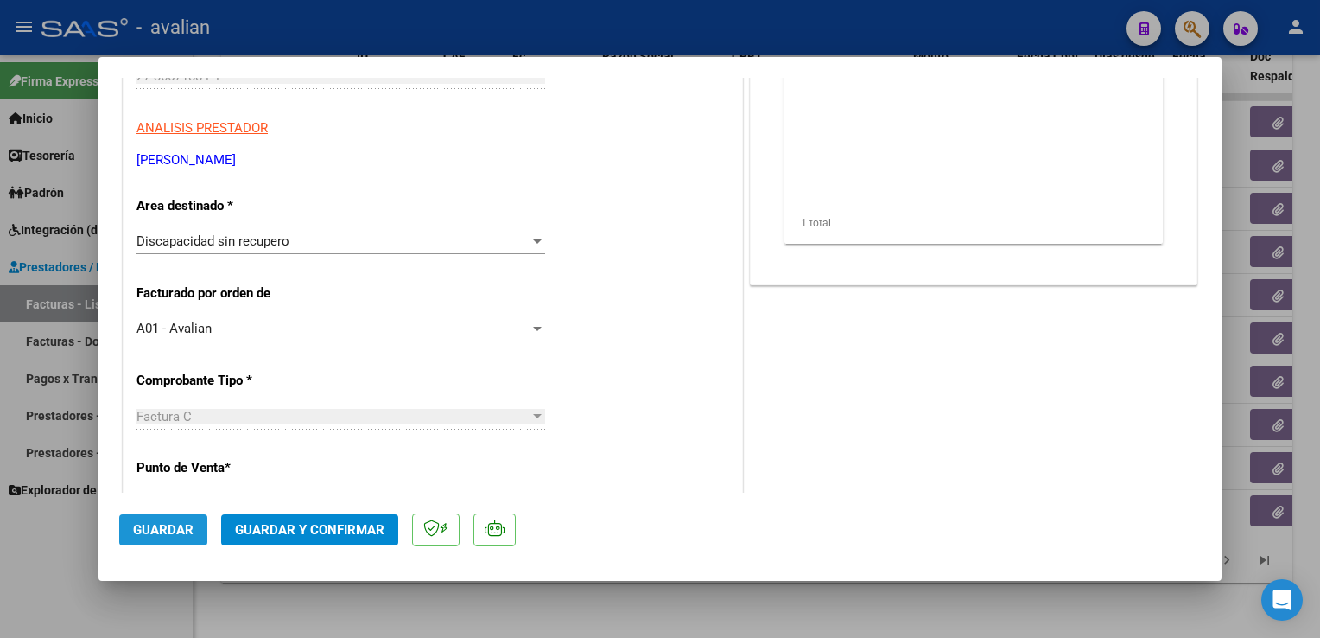
click at [194, 528] on button "Guardar" at bounding box center [163, 529] width 88 height 31
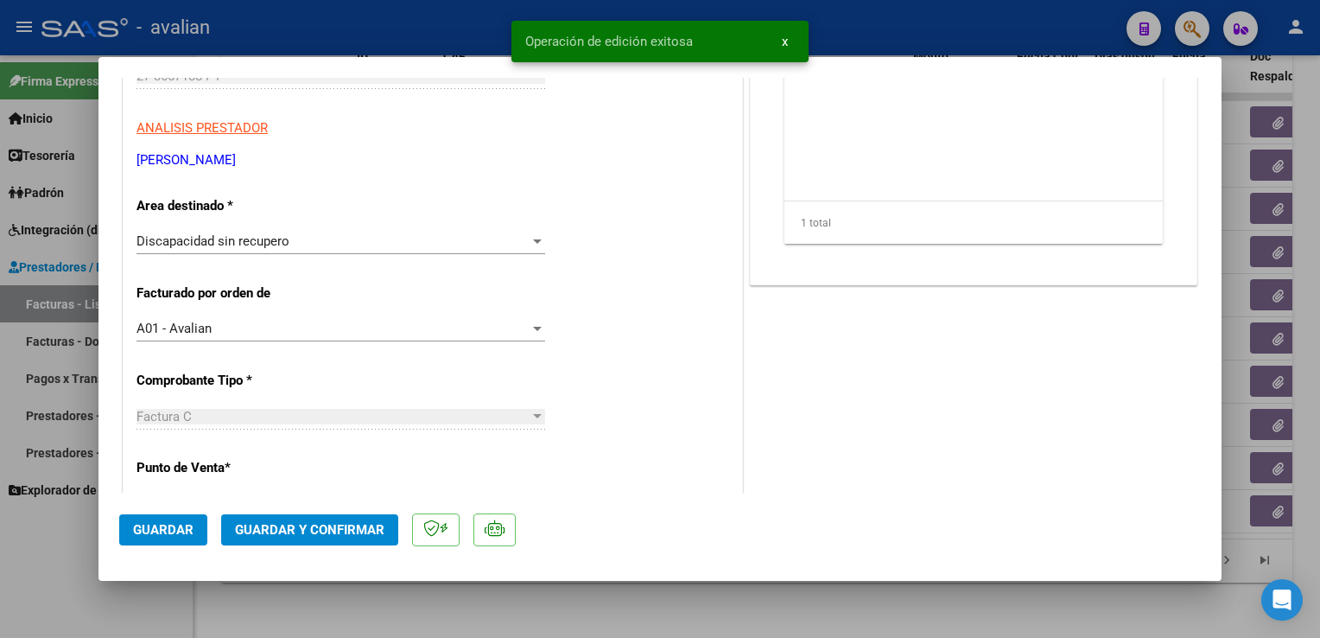
click at [327, 37] on div at bounding box center [660, 319] width 1320 height 638
type input "$ 0,00"
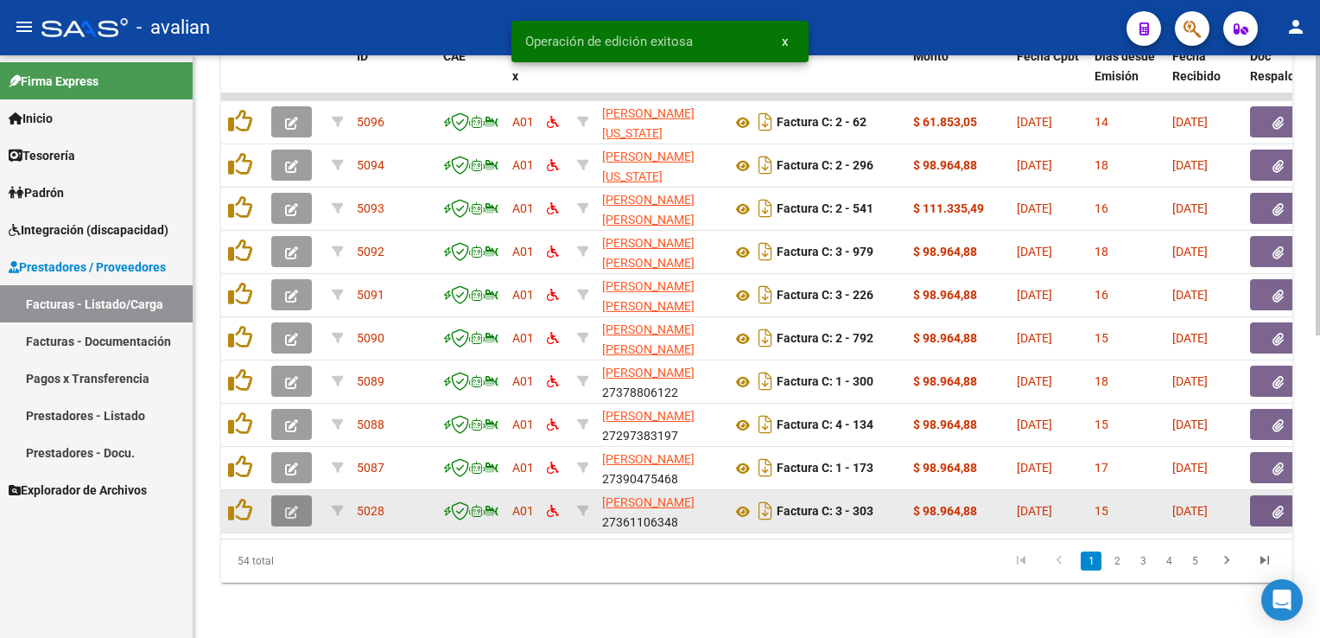
click at [287, 510] on button "button" at bounding box center [291, 510] width 41 height 31
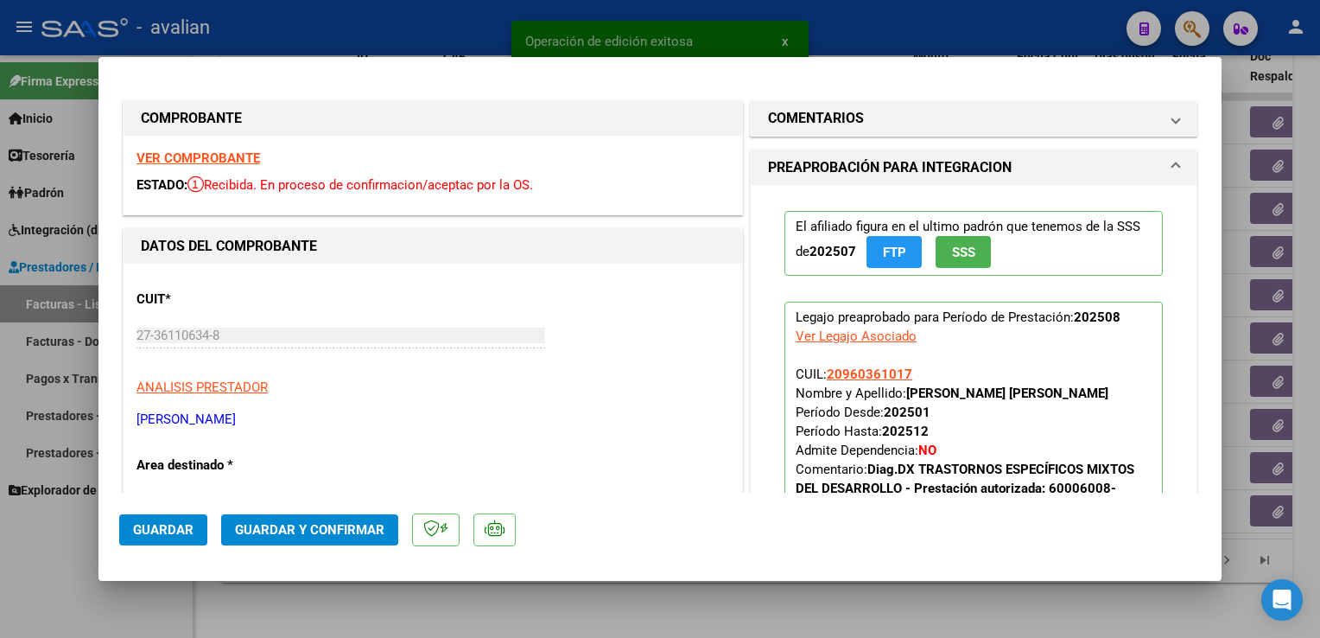
click at [245, 159] on strong "VER COMPROBANTE" at bounding box center [199, 158] width 124 height 16
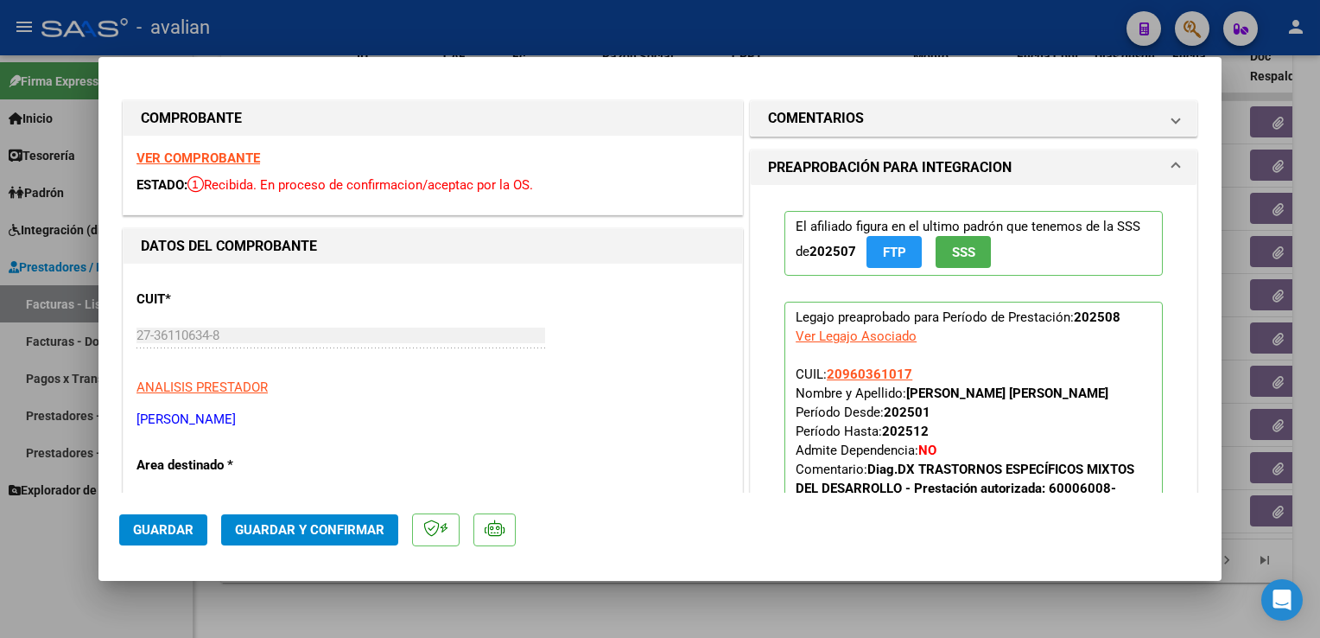
click at [347, 531] on span "Guardar y Confirmar" at bounding box center [309, 530] width 149 height 16
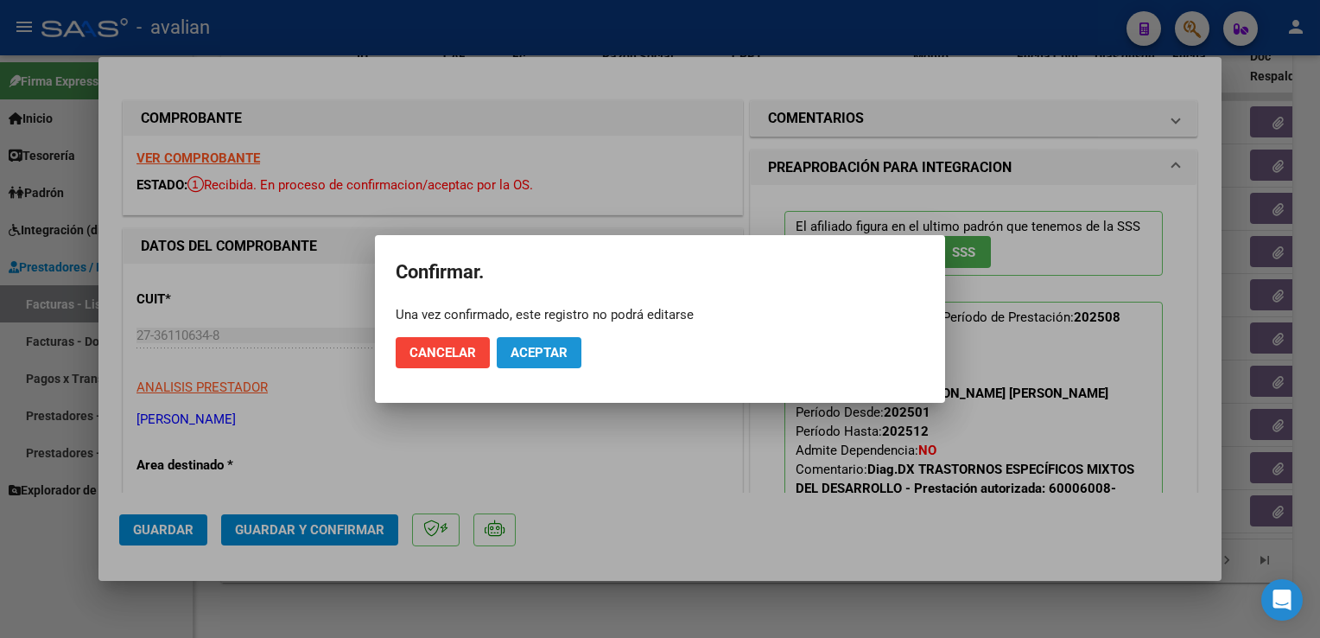
click at [550, 346] on span "Aceptar" at bounding box center [539, 353] width 57 height 16
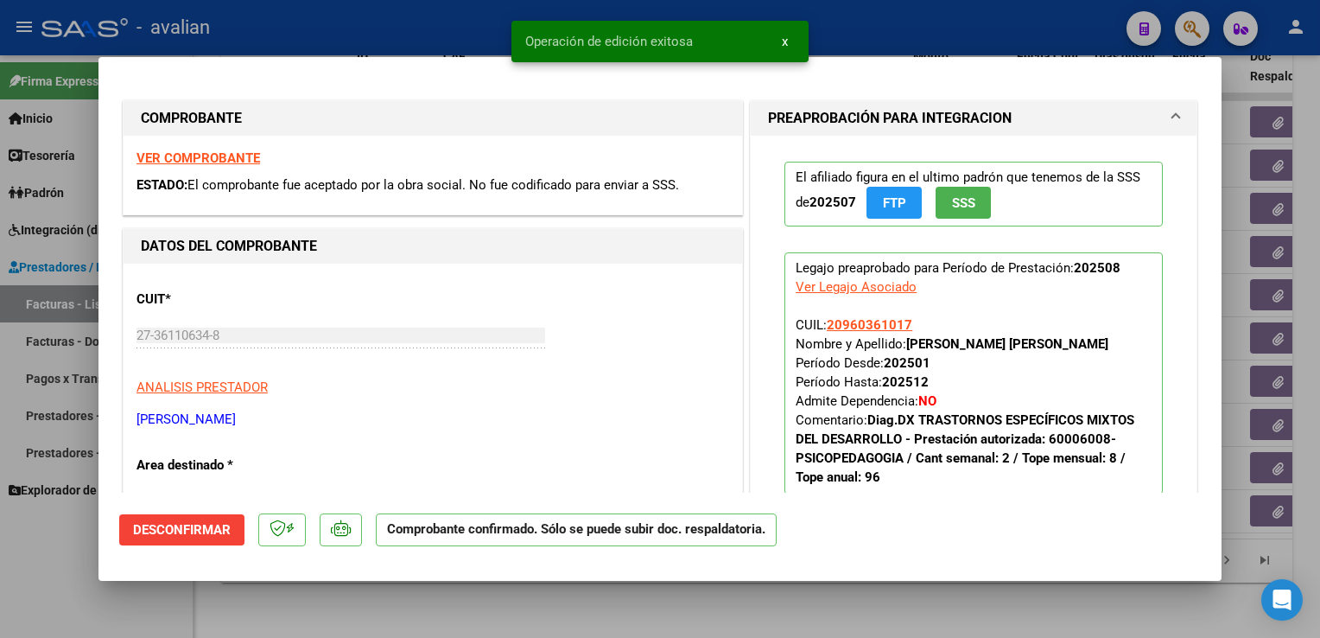
click at [347, 31] on div at bounding box center [660, 319] width 1320 height 638
type input "$ 0,00"
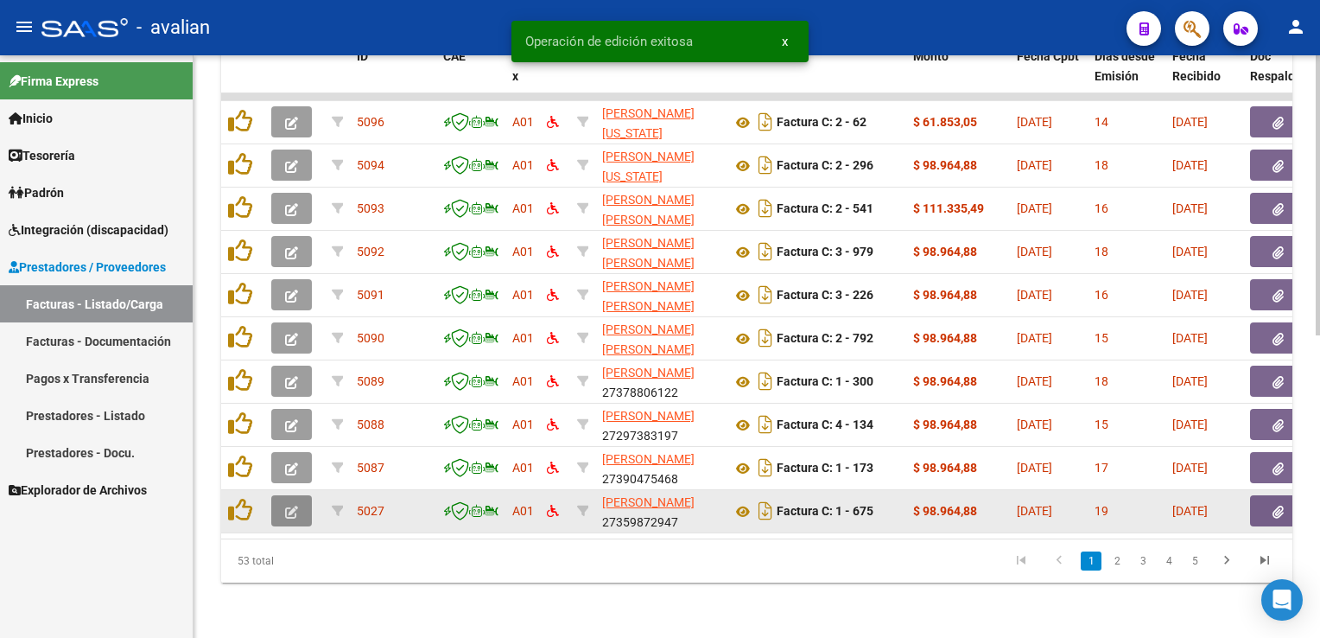
click at [293, 503] on span "button" at bounding box center [291, 511] width 13 height 16
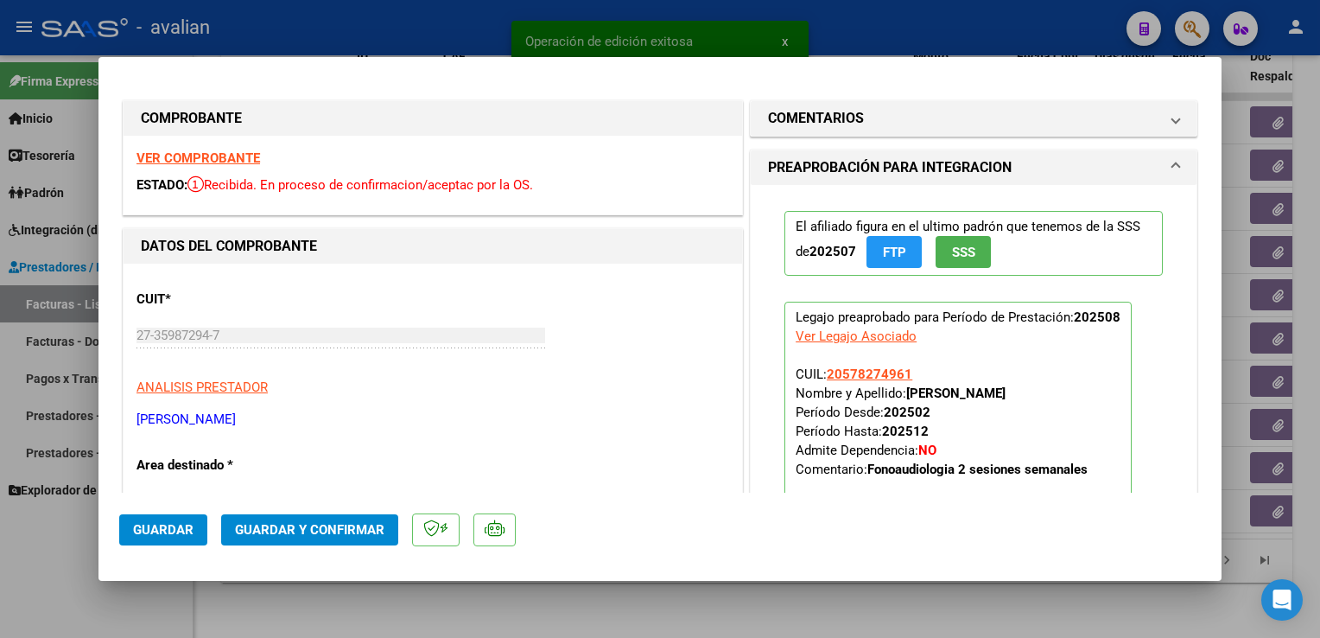
click at [225, 164] on strong "VER COMPROBANTE" at bounding box center [199, 158] width 124 height 16
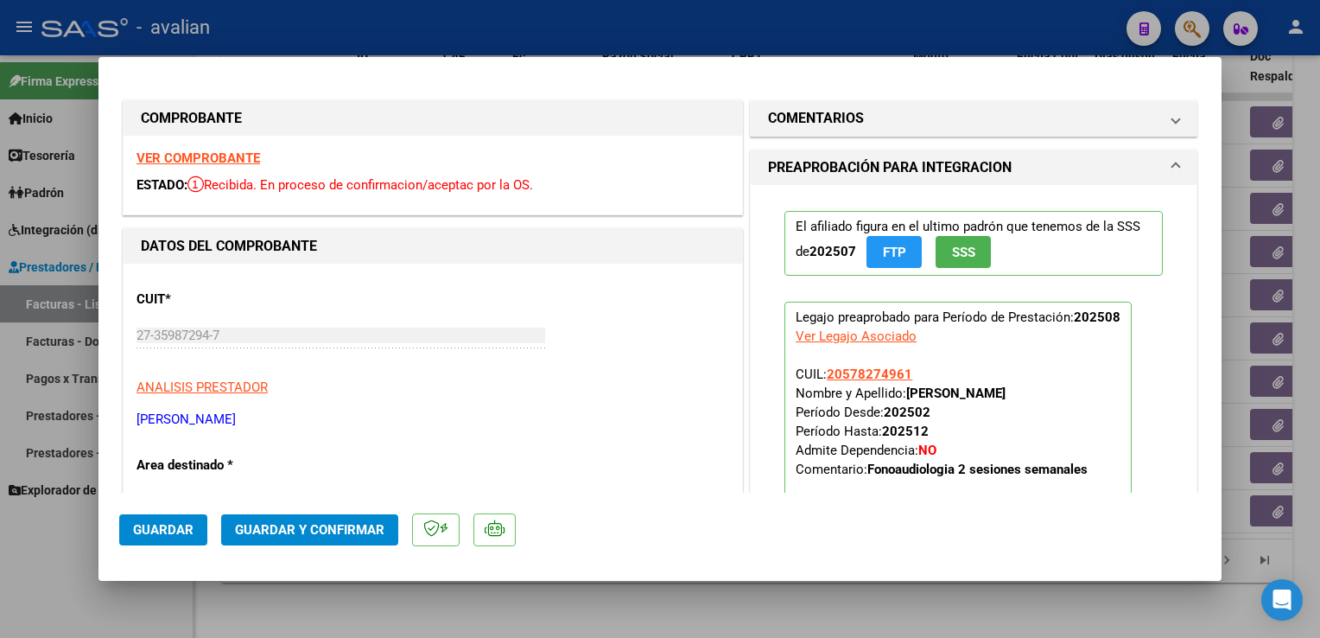
click at [295, 536] on span "Guardar y Confirmar" at bounding box center [309, 530] width 149 height 16
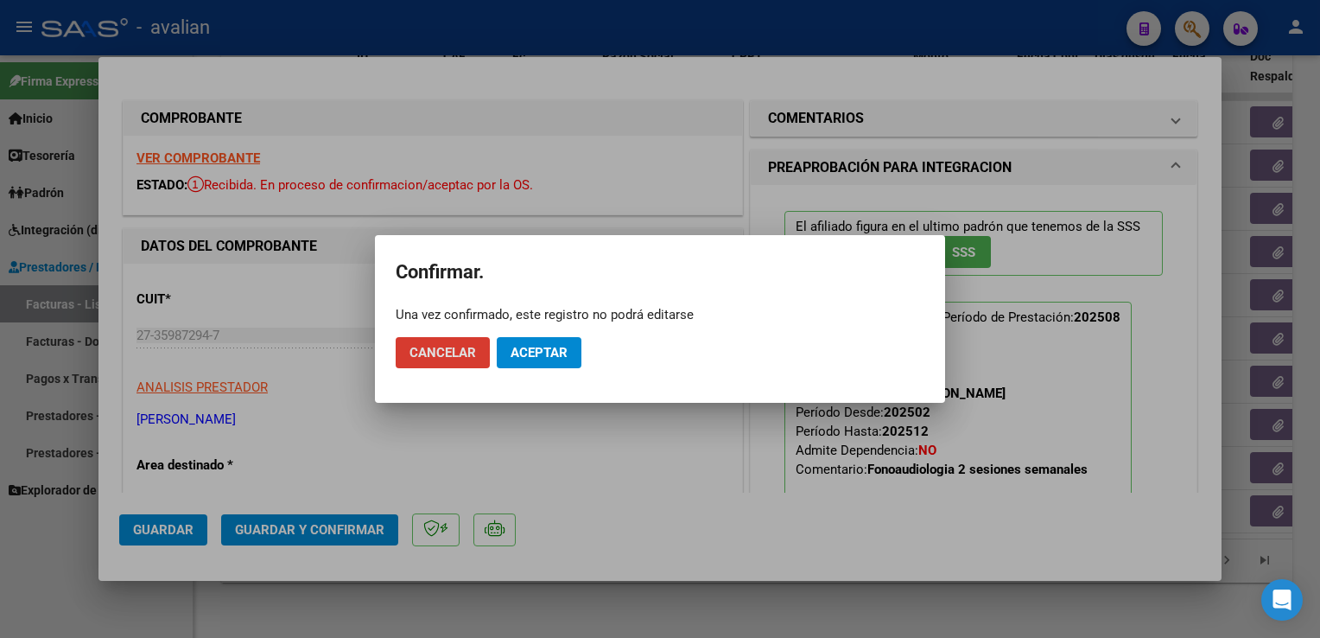
click at [542, 355] on span "Aceptar" at bounding box center [539, 353] width 57 height 16
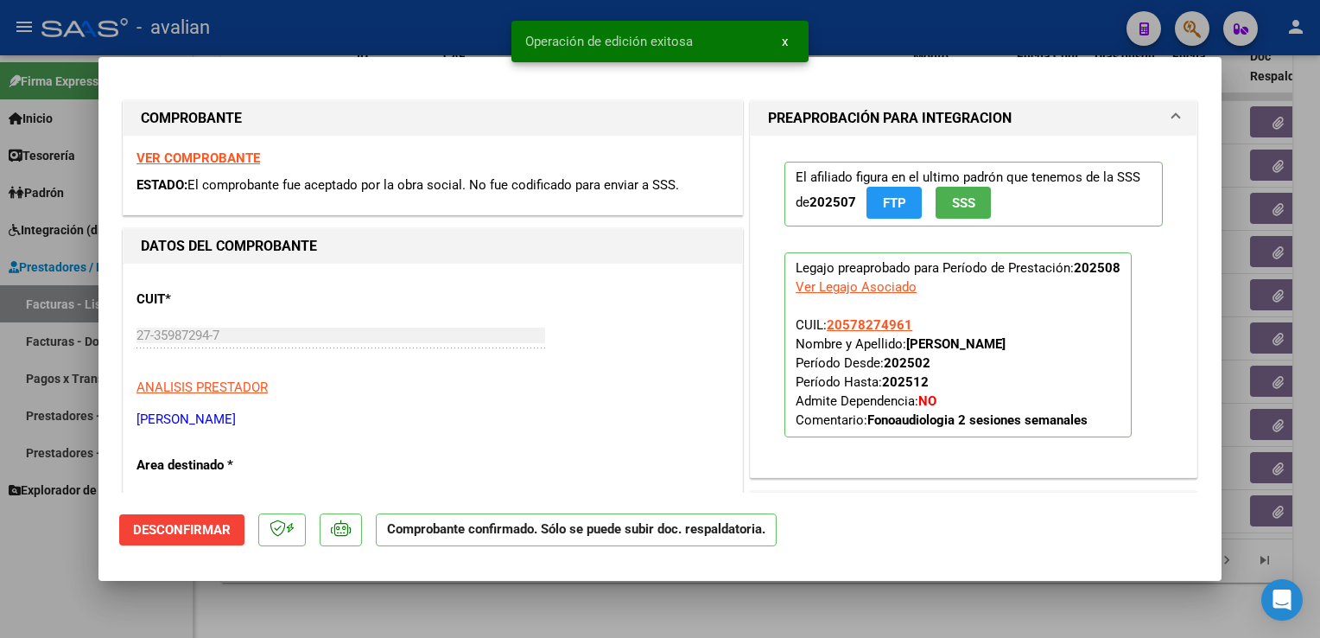
click at [335, 39] on div at bounding box center [660, 319] width 1320 height 638
type input "$ 0,00"
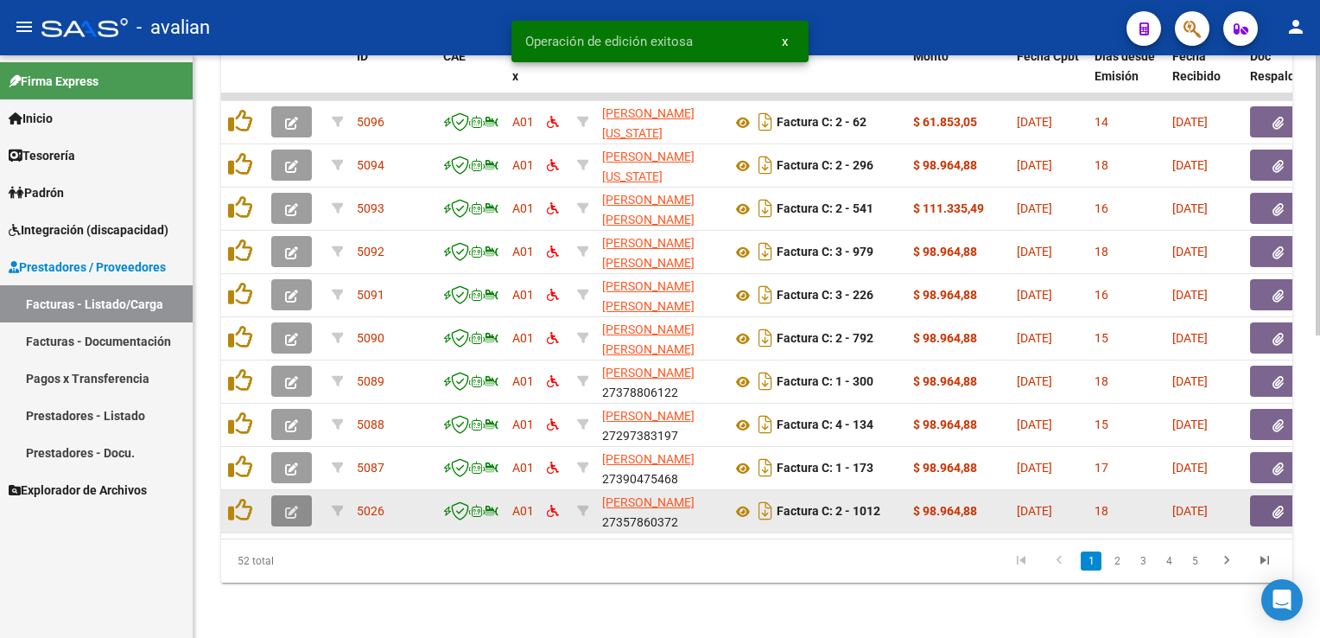
click at [296, 505] on icon "button" at bounding box center [291, 511] width 13 height 13
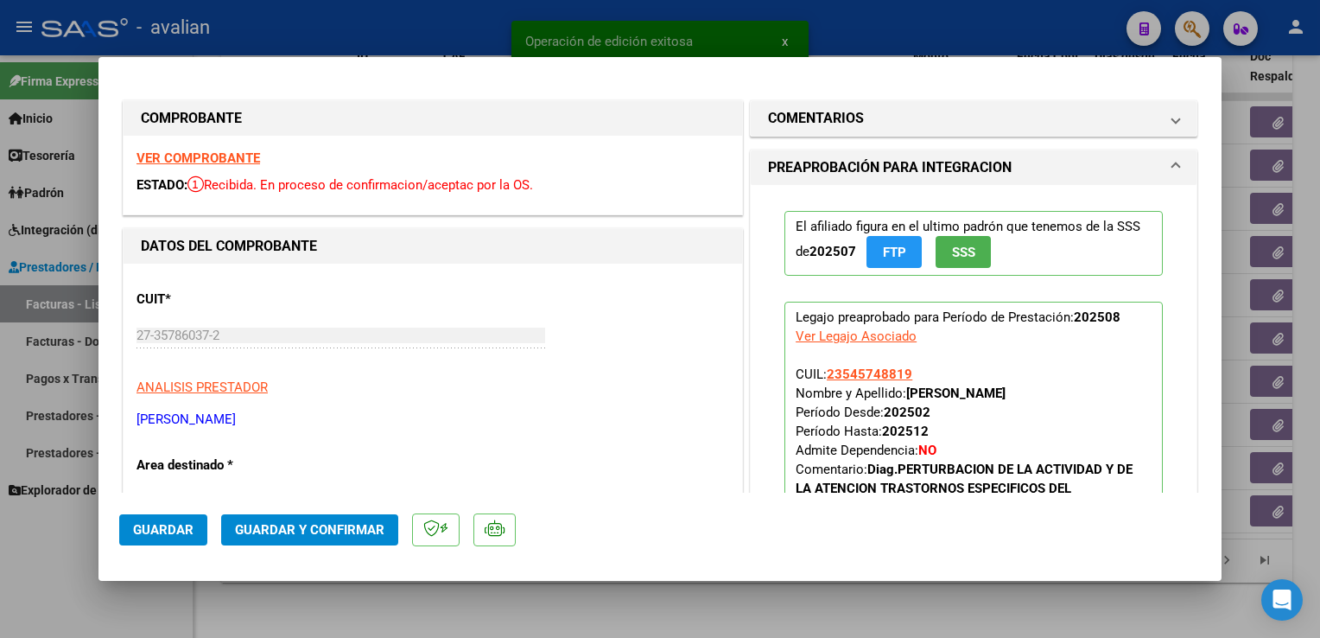
click at [166, 161] on strong "VER COMPROBANTE" at bounding box center [199, 158] width 124 height 16
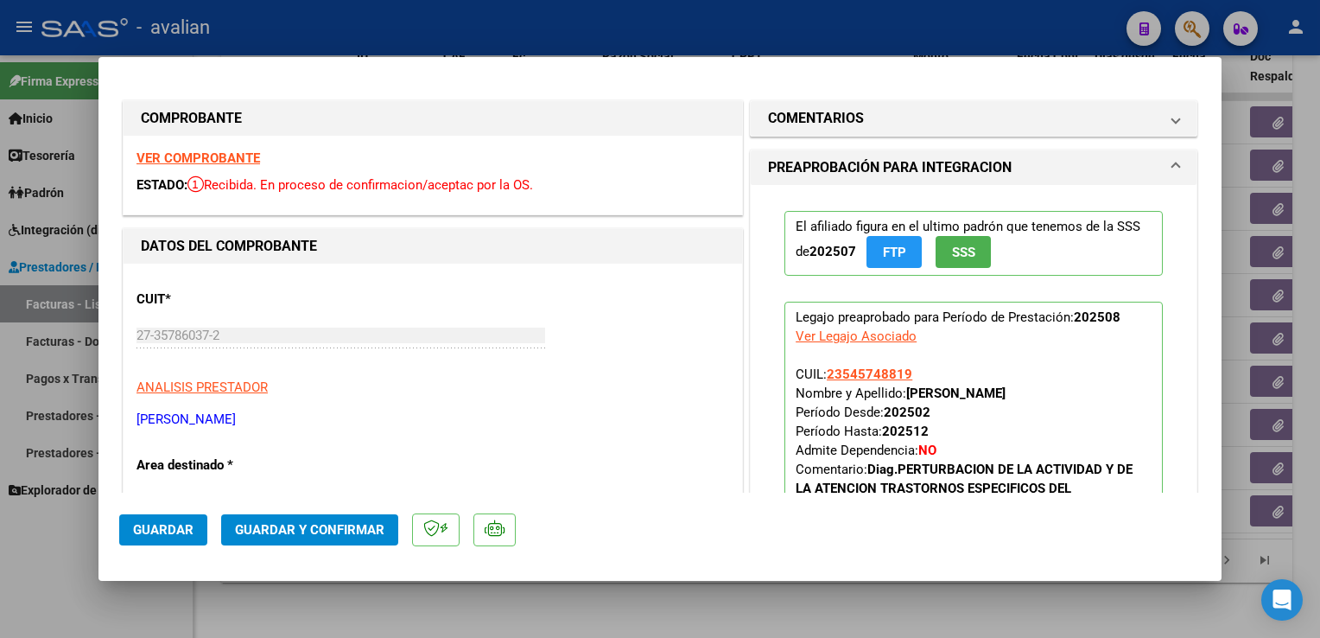
click at [295, 539] on button "Guardar y Confirmar" at bounding box center [309, 529] width 177 height 31
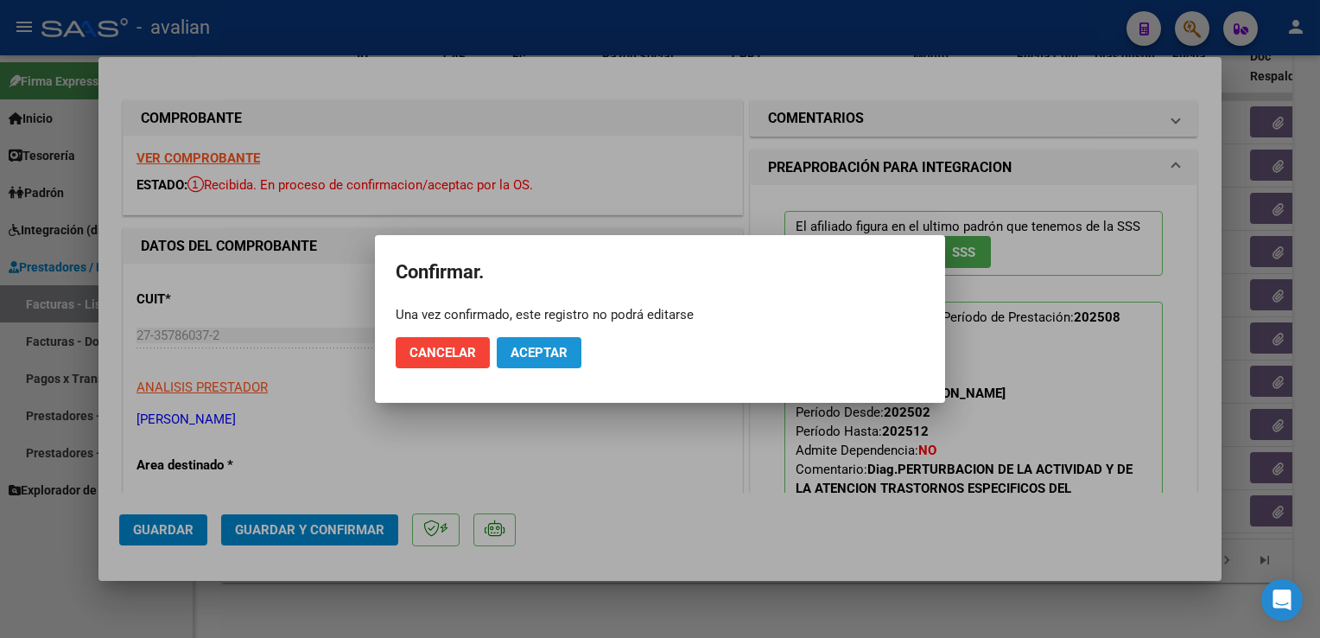
click at [548, 343] on button "Aceptar" at bounding box center [539, 352] width 85 height 31
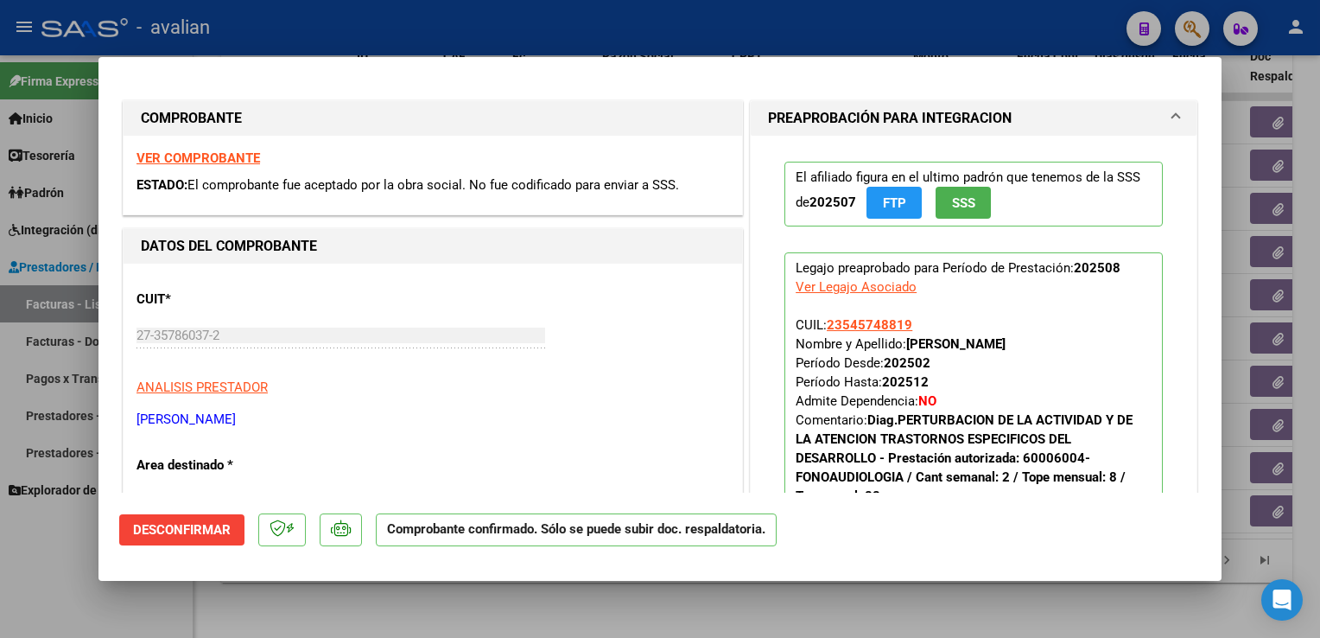
click at [316, 26] on div at bounding box center [660, 319] width 1320 height 638
type input "$ 0,00"
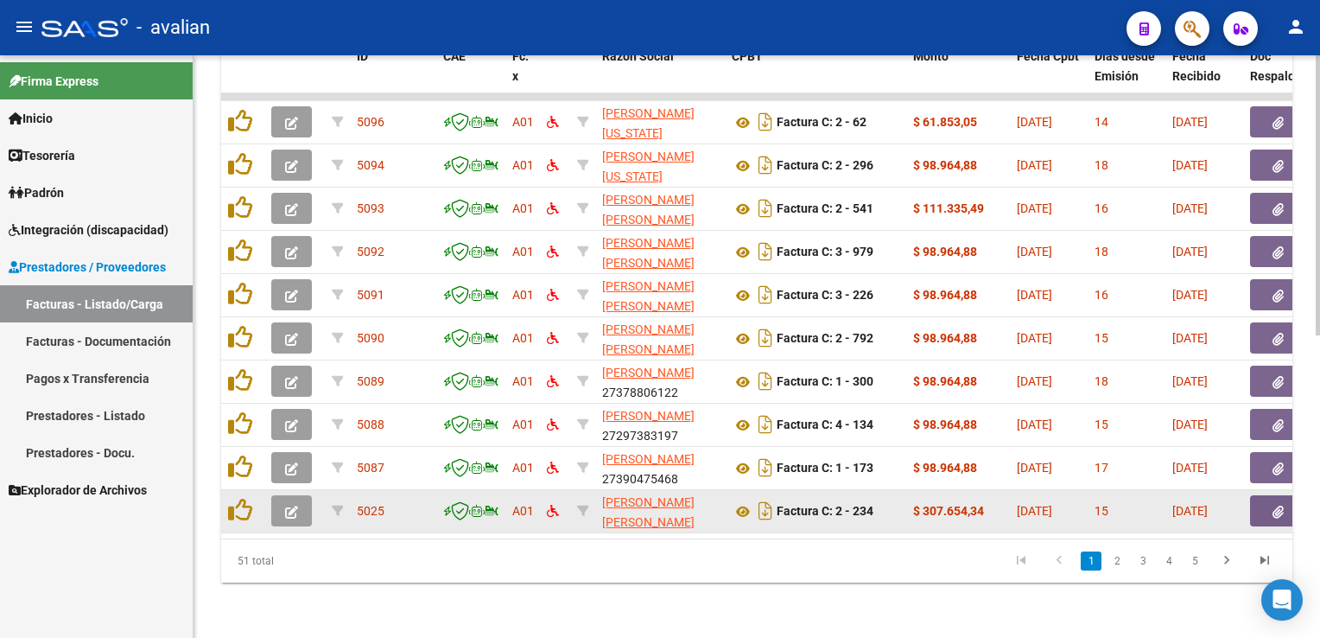
click at [290, 505] on icon "button" at bounding box center [291, 511] width 13 height 13
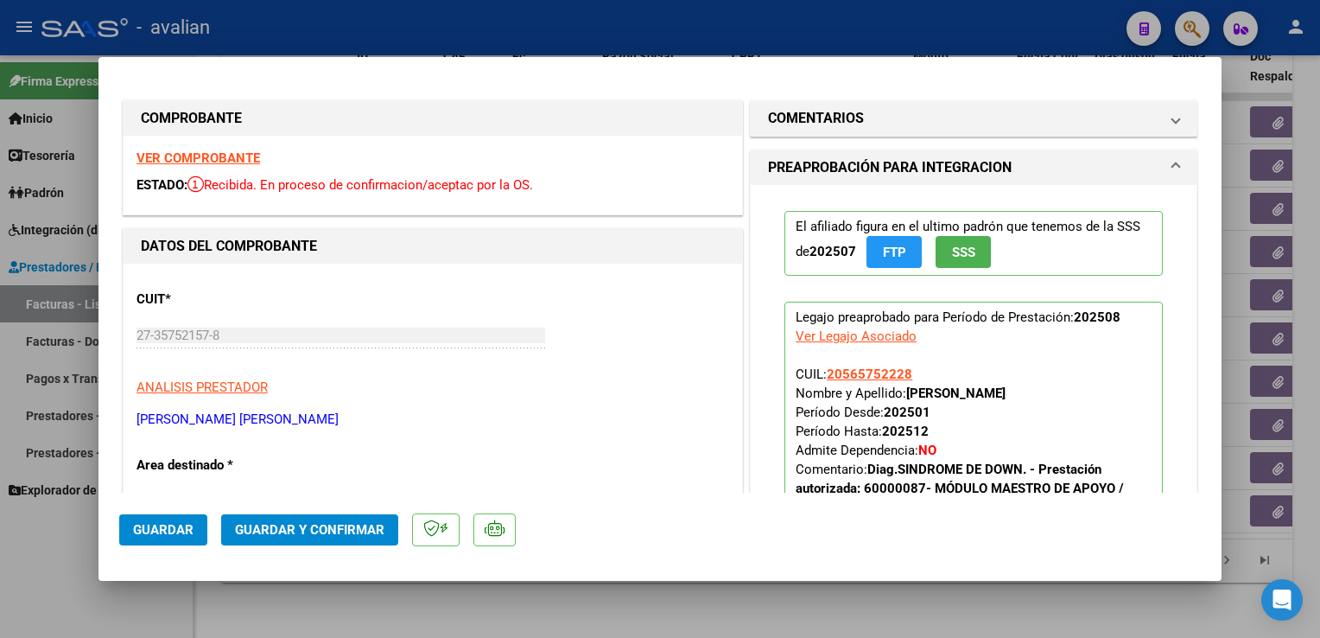
click at [198, 163] on strong "VER COMPROBANTE" at bounding box center [199, 158] width 124 height 16
click at [314, 522] on span "Guardar y Confirmar" at bounding box center [309, 530] width 149 height 16
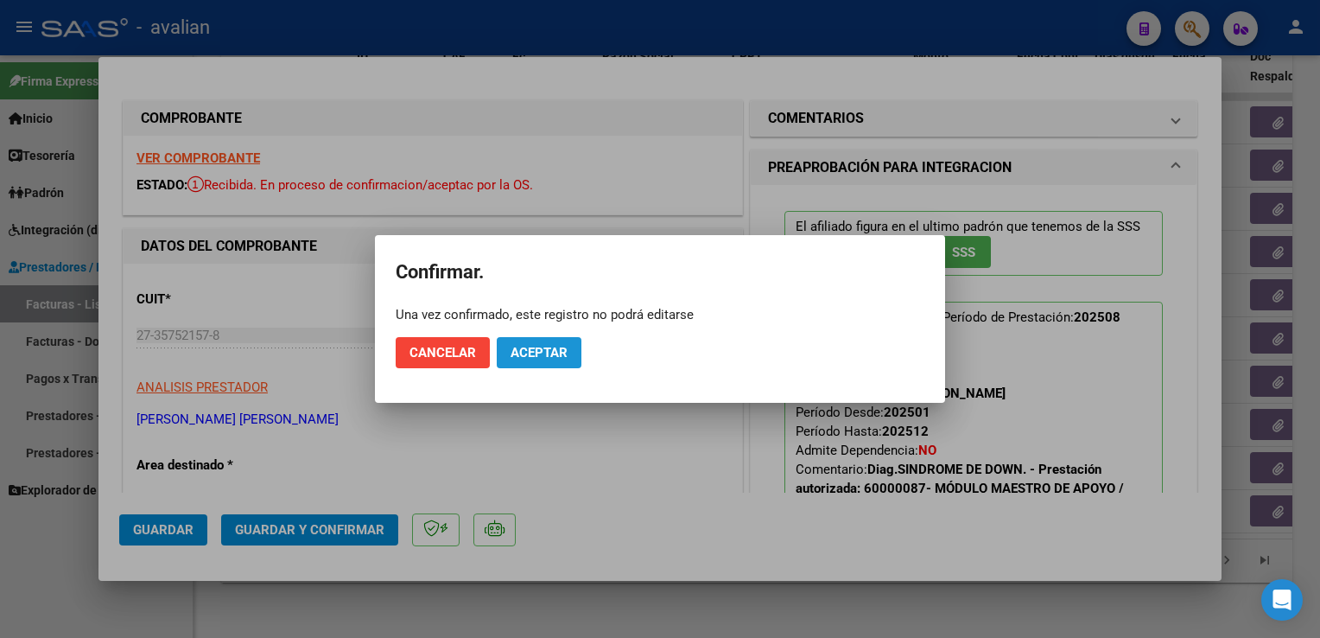
click at [544, 351] on span "Aceptar" at bounding box center [539, 353] width 57 height 16
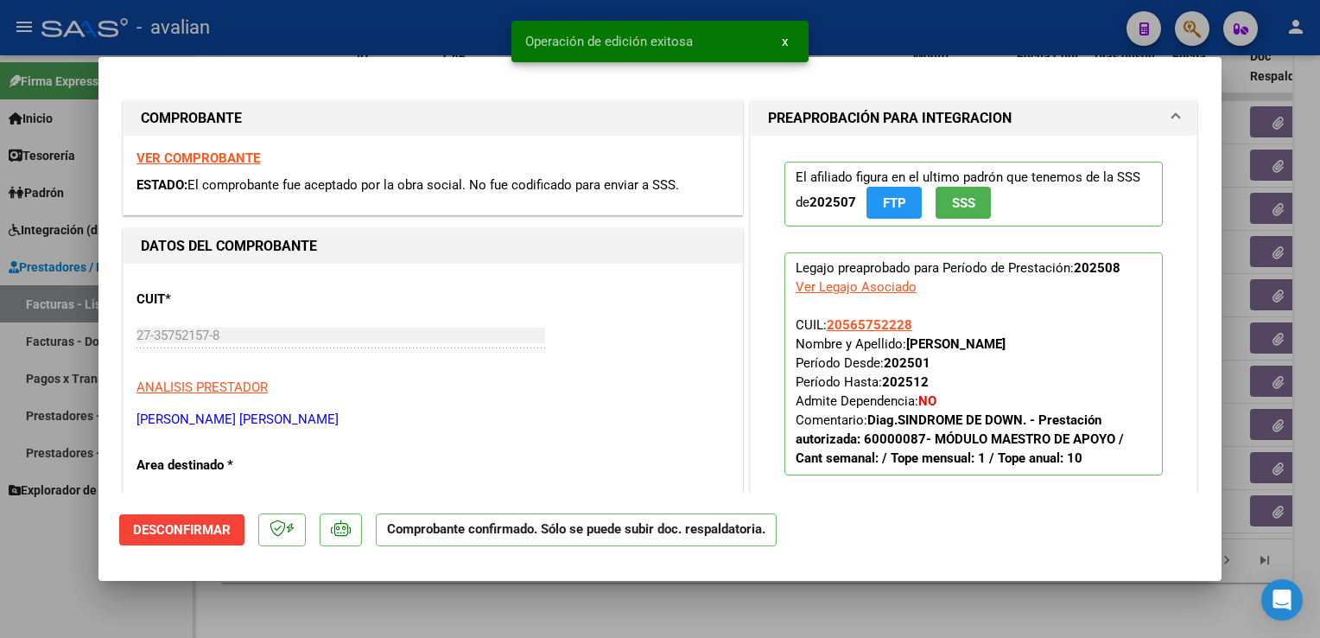
click at [356, 35] on div at bounding box center [660, 319] width 1320 height 638
type input "$ 0,00"
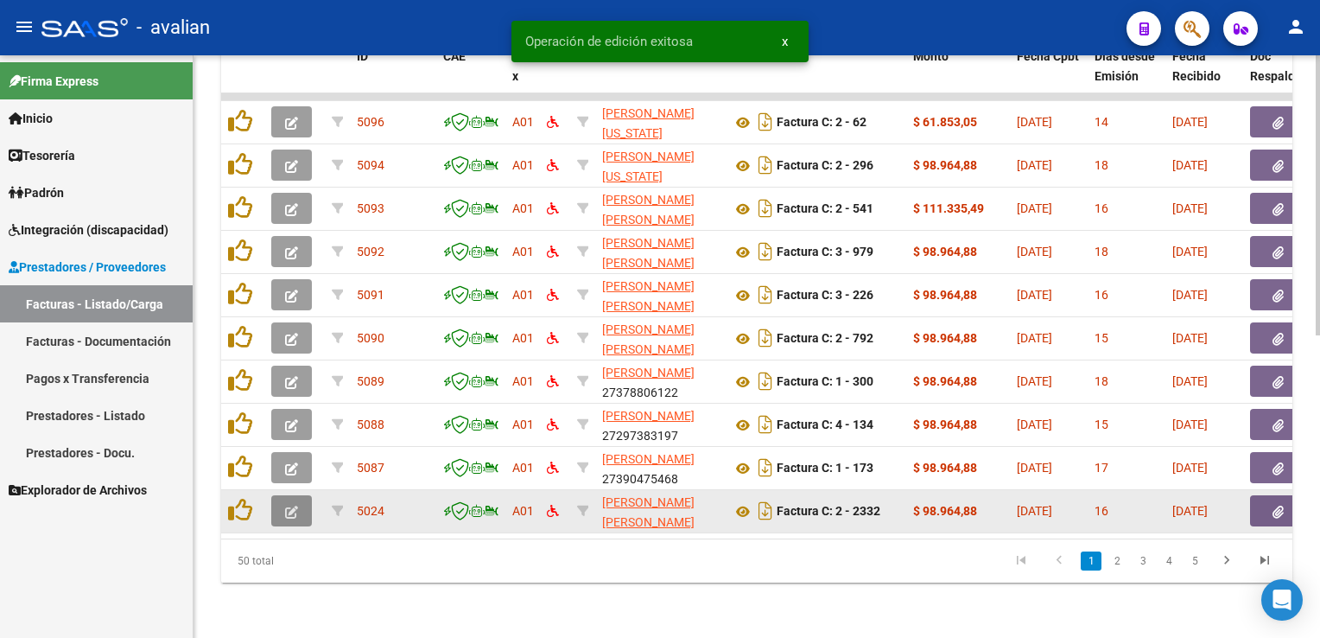
click at [304, 495] on button "button" at bounding box center [291, 510] width 41 height 31
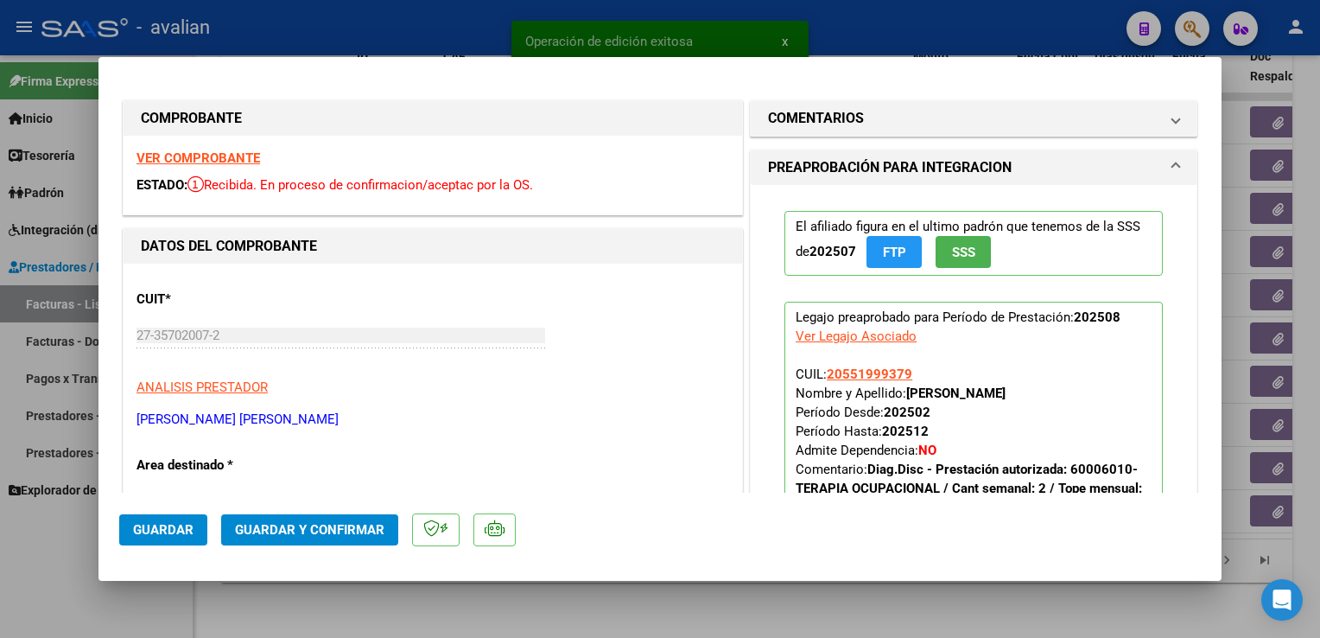
click at [200, 161] on strong "VER COMPROBANTE" at bounding box center [199, 158] width 124 height 16
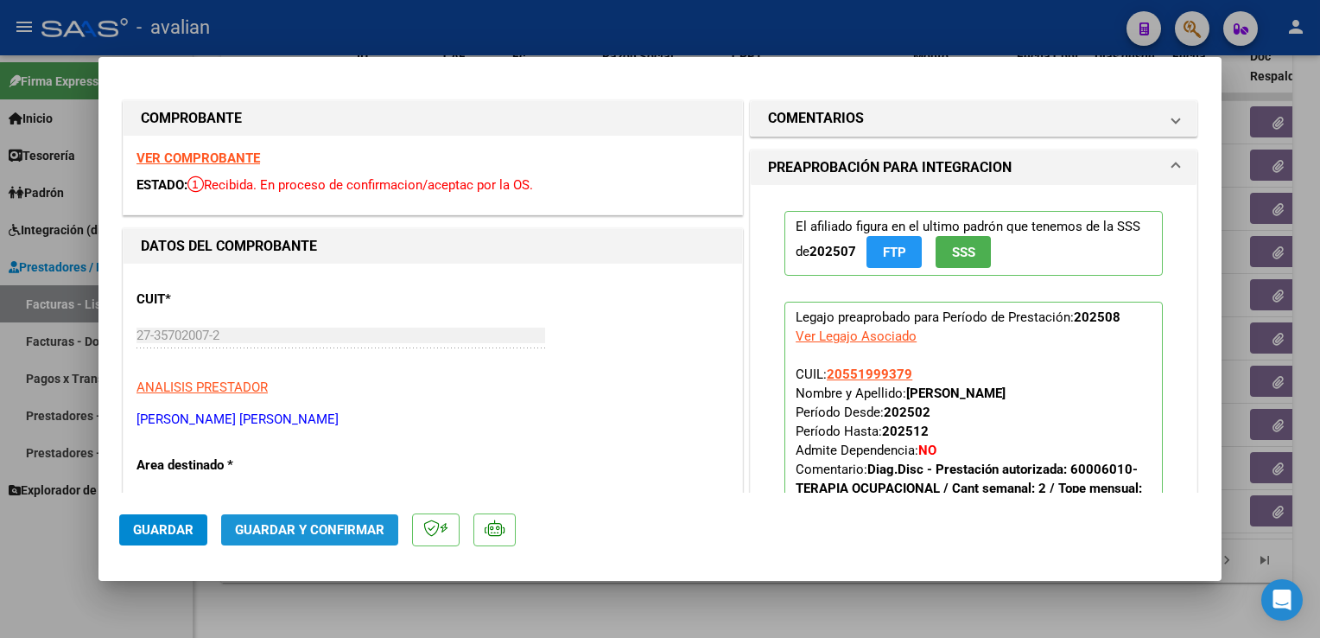
click at [342, 537] on button "Guardar y Confirmar" at bounding box center [309, 529] width 177 height 31
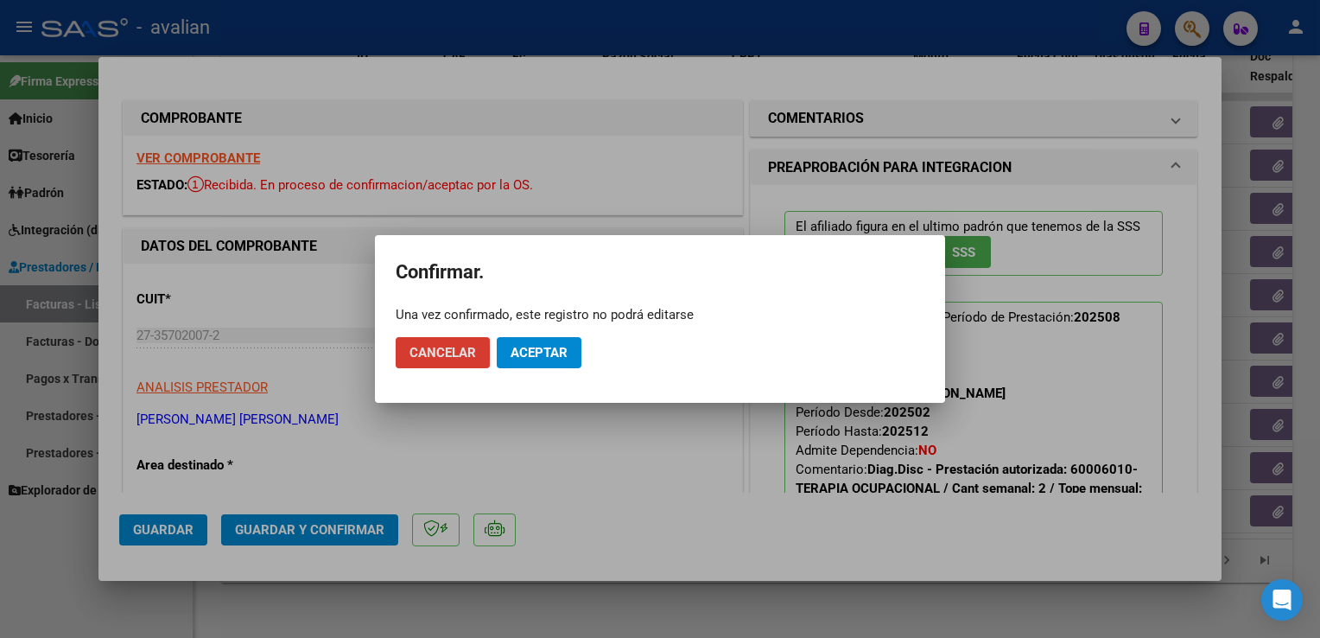
click at [530, 356] on span "Aceptar" at bounding box center [539, 353] width 57 height 16
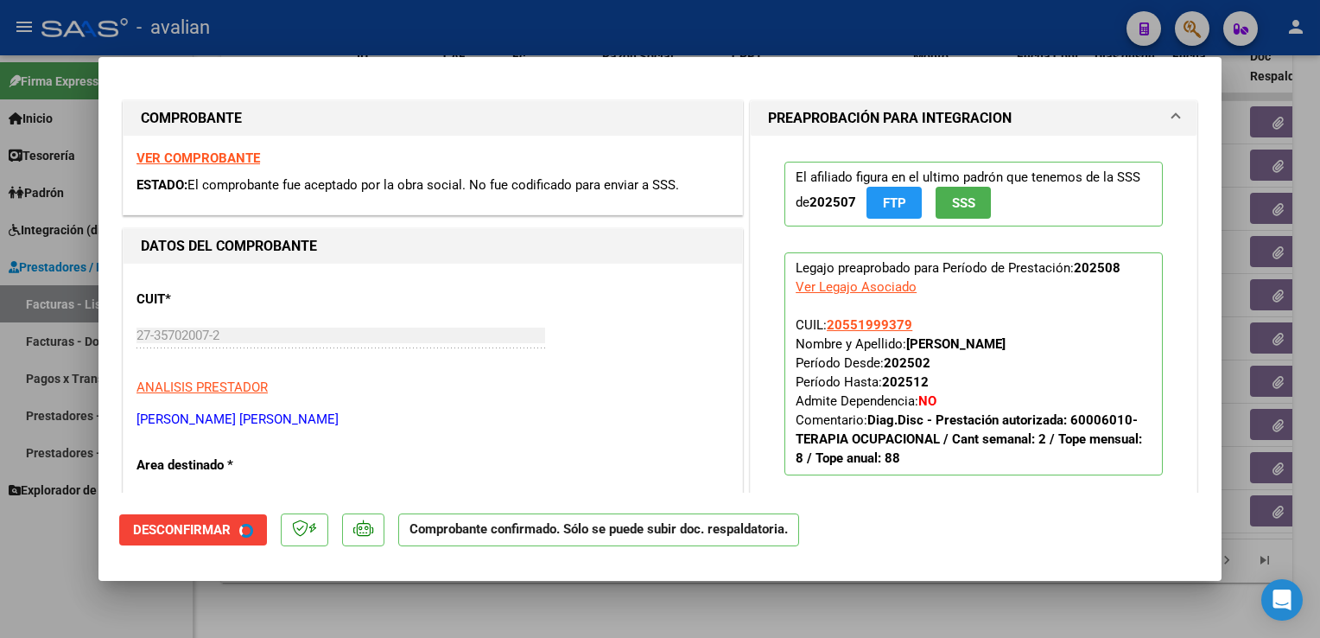
click at [338, 32] on div at bounding box center [660, 319] width 1320 height 638
type input "$ 0,00"
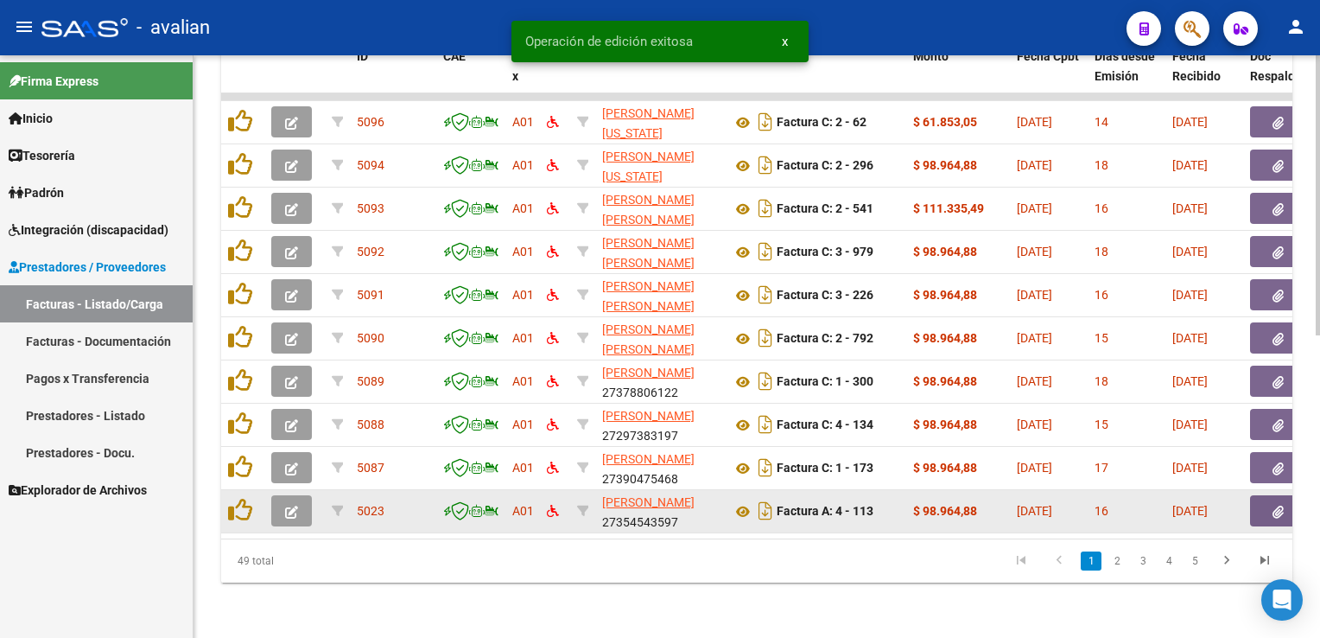
click at [298, 496] on button "button" at bounding box center [291, 510] width 41 height 31
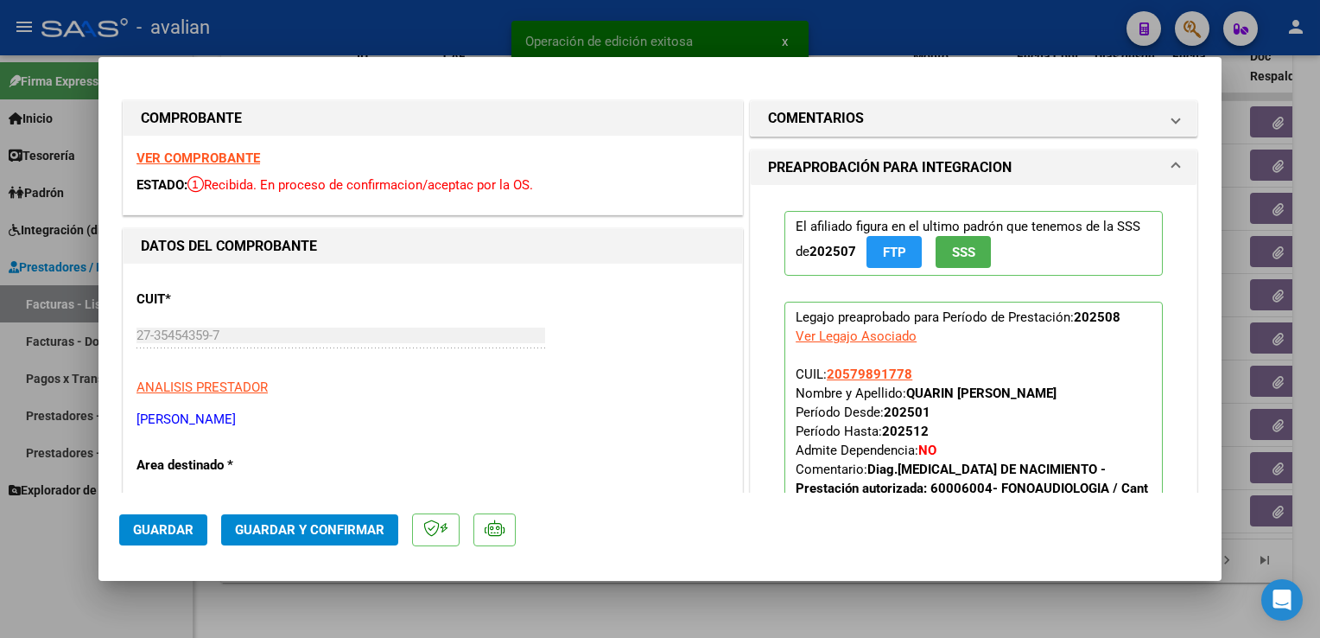
click at [230, 157] on strong "VER COMPROBANTE" at bounding box center [199, 158] width 124 height 16
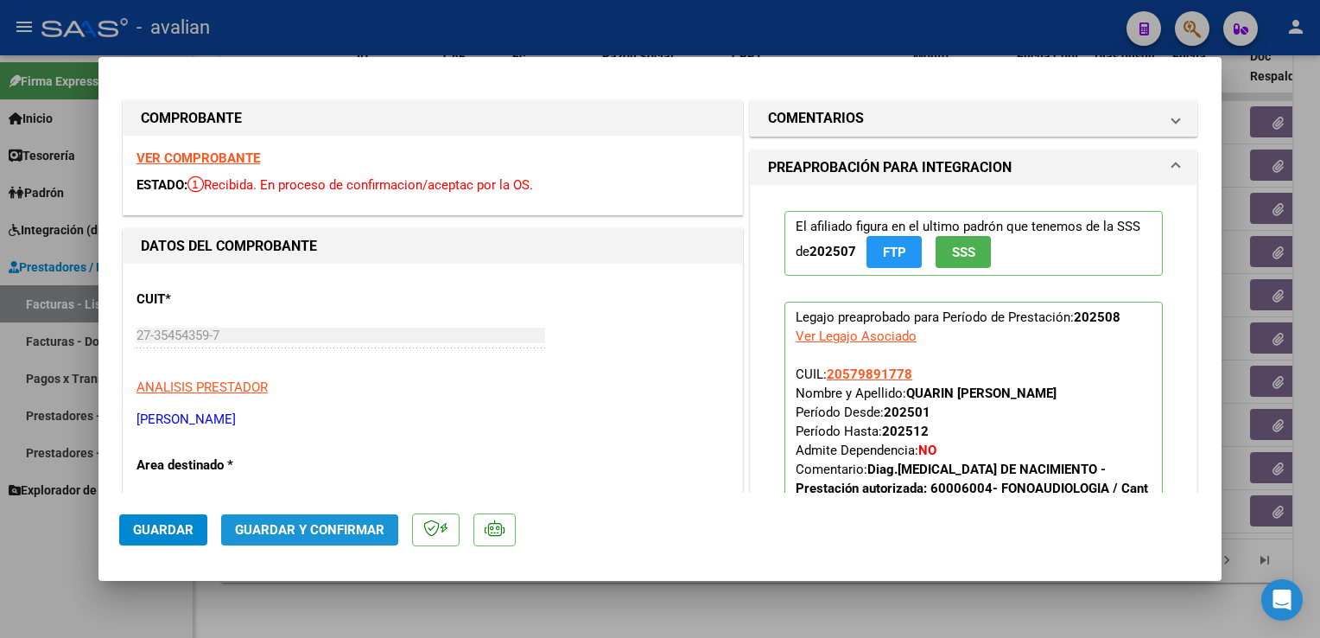
click at [366, 540] on button "Guardar y Confirmar" at bounding box center [309, 529] width 177 height 31
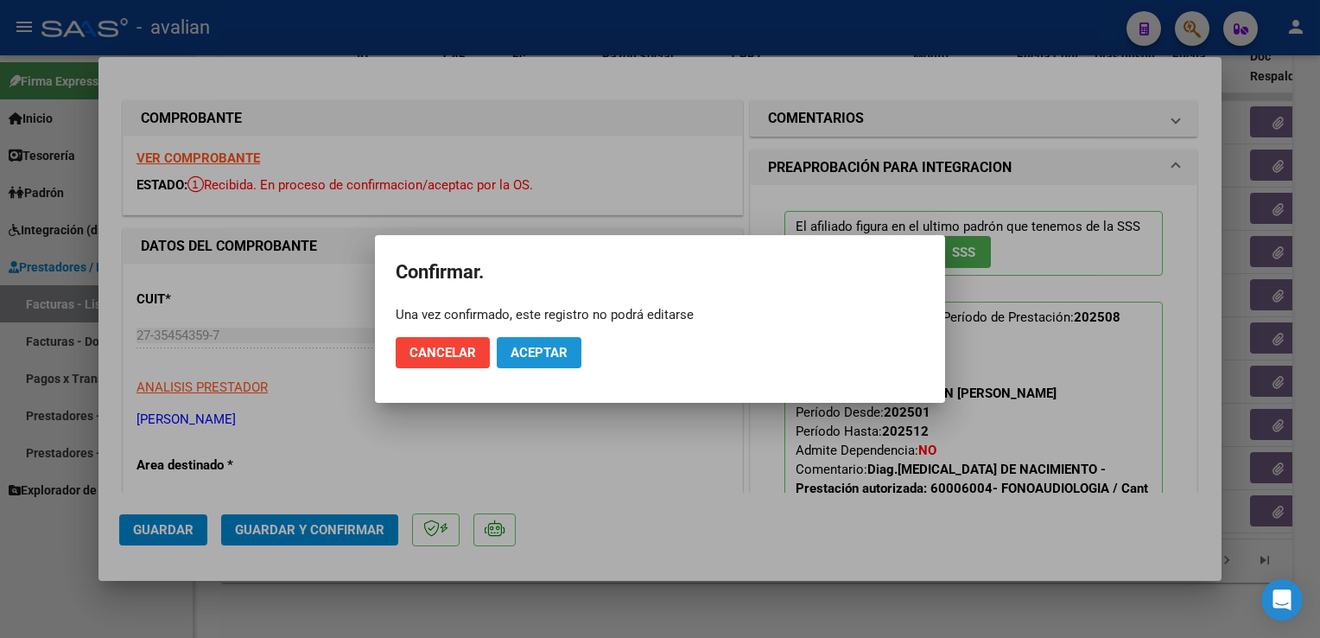
click at [570, 352] on button "Aceptar" at bounding box center [539, 352] width 85 height 31
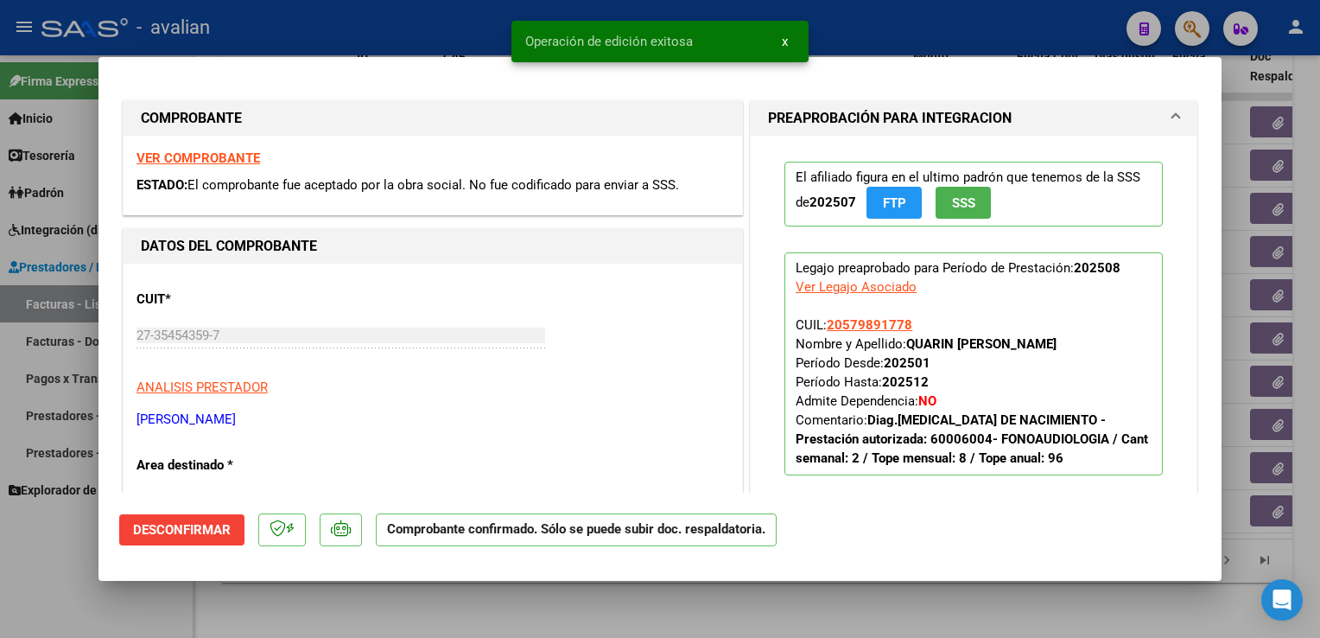
click at [341, 28] on div at bounding box center [660, 319] width 1320 height 638
type input "$ 0,00"
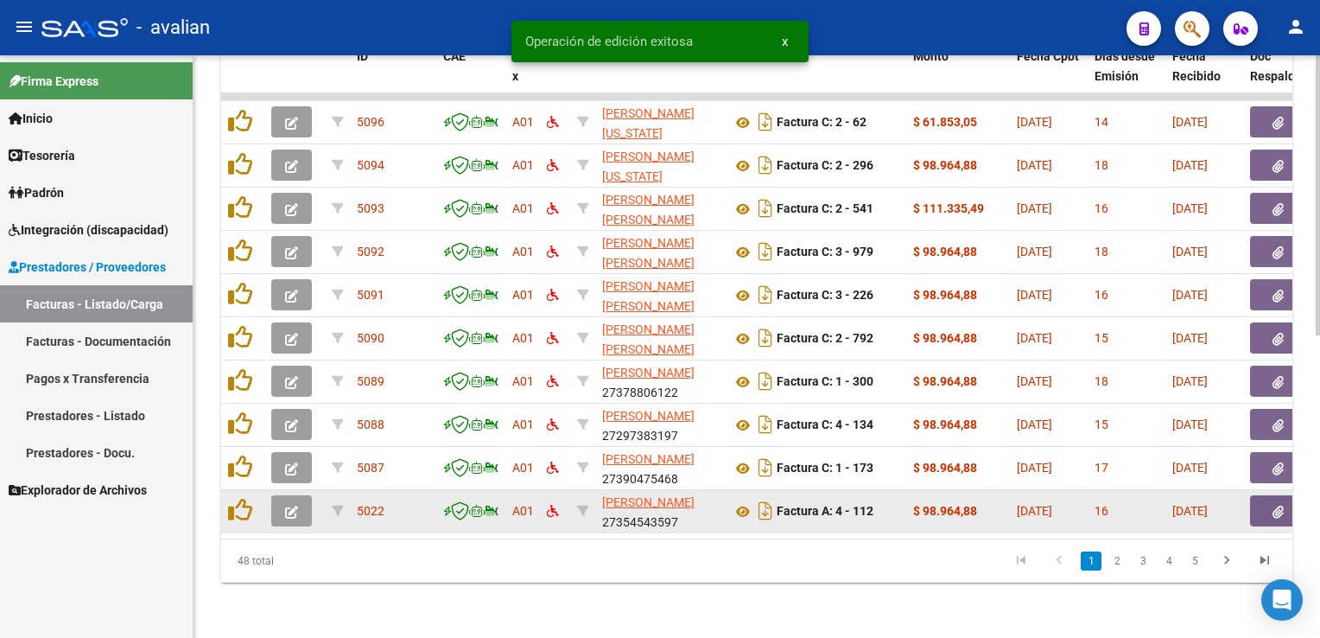
click at [292, 505] on icon "button" at bounding box center [291, 511] width 13 height 13
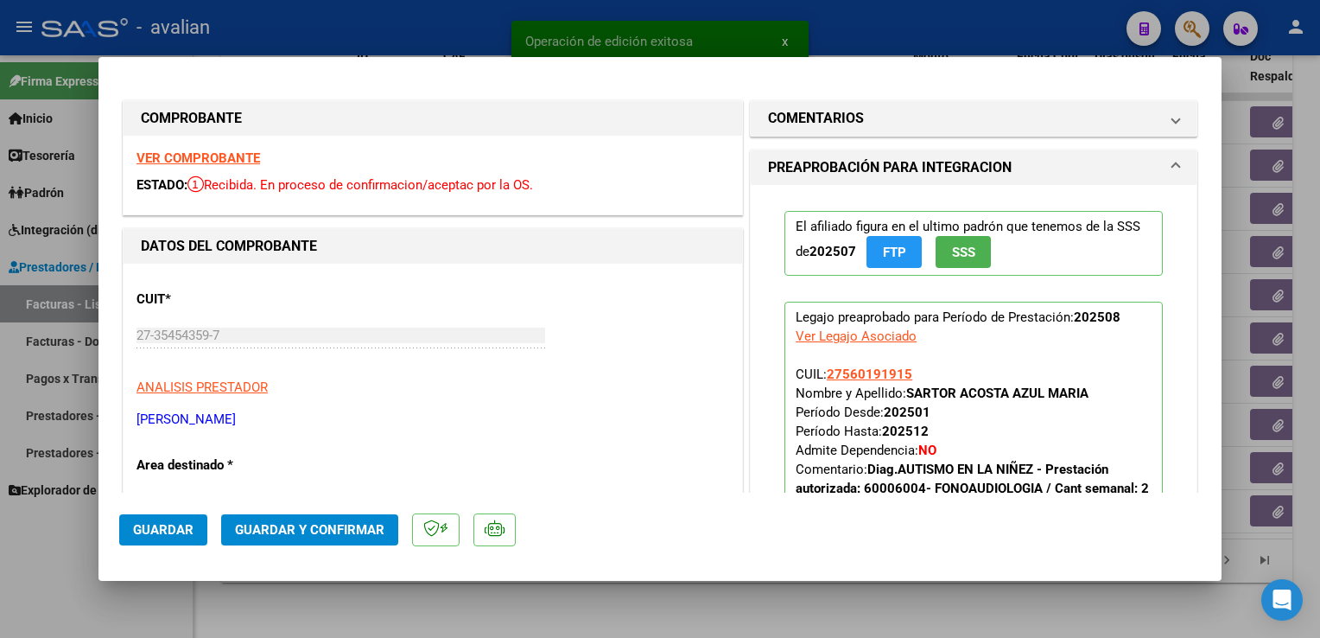
click at [166, 164] on strong "VER COMPROBANTE" at bounding box center [199, 158] width 124 height 16
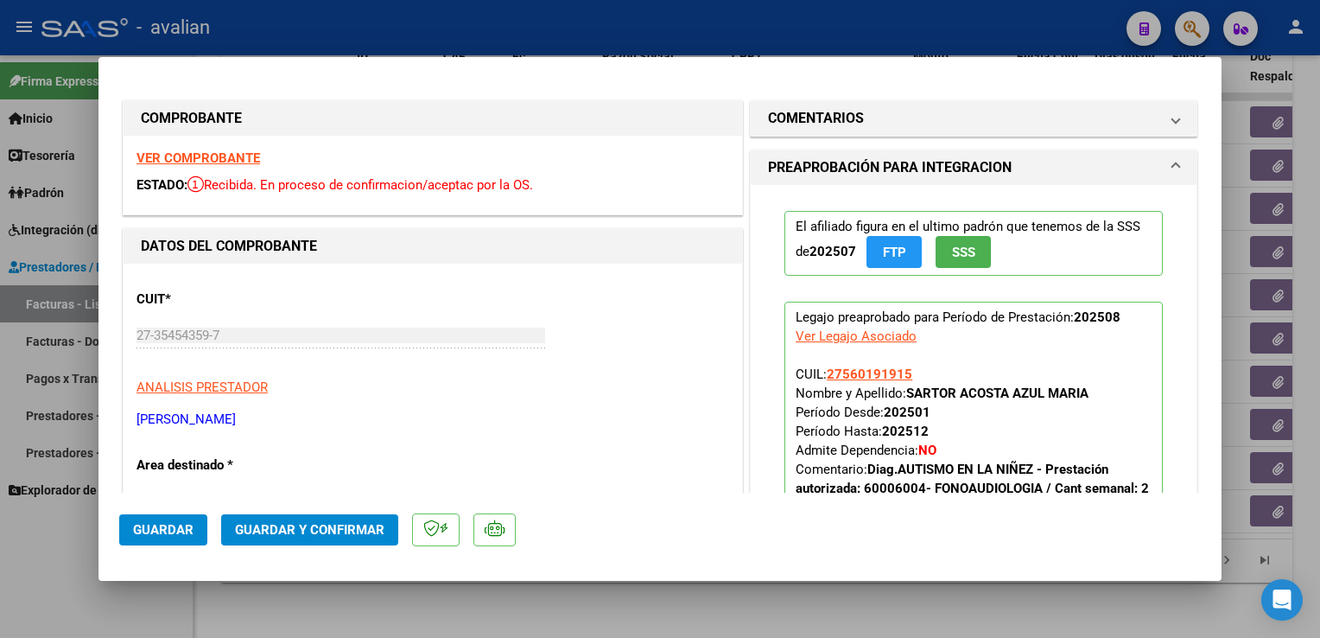
click at [364, 535] on span "Guardar y Confirmar" at bounding box center [309, 530] width 149 height 16
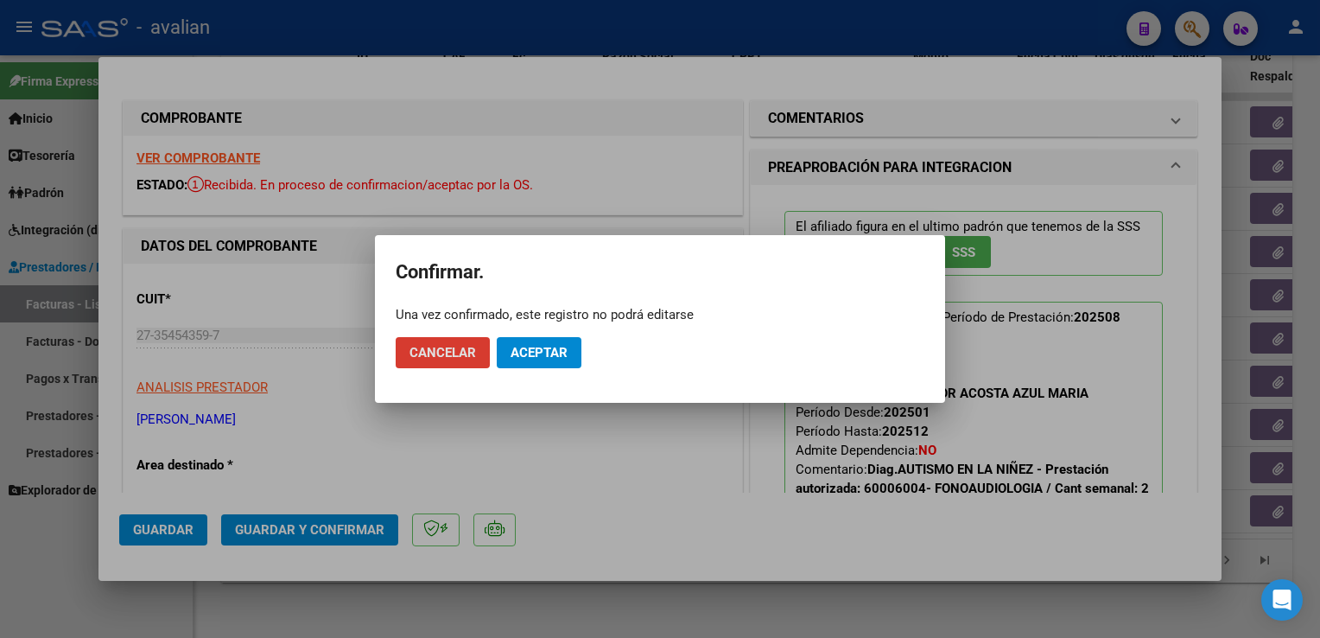
click at [516, 365] on button "Aceptar" at bounding box center [539, 352] width 85 height 31
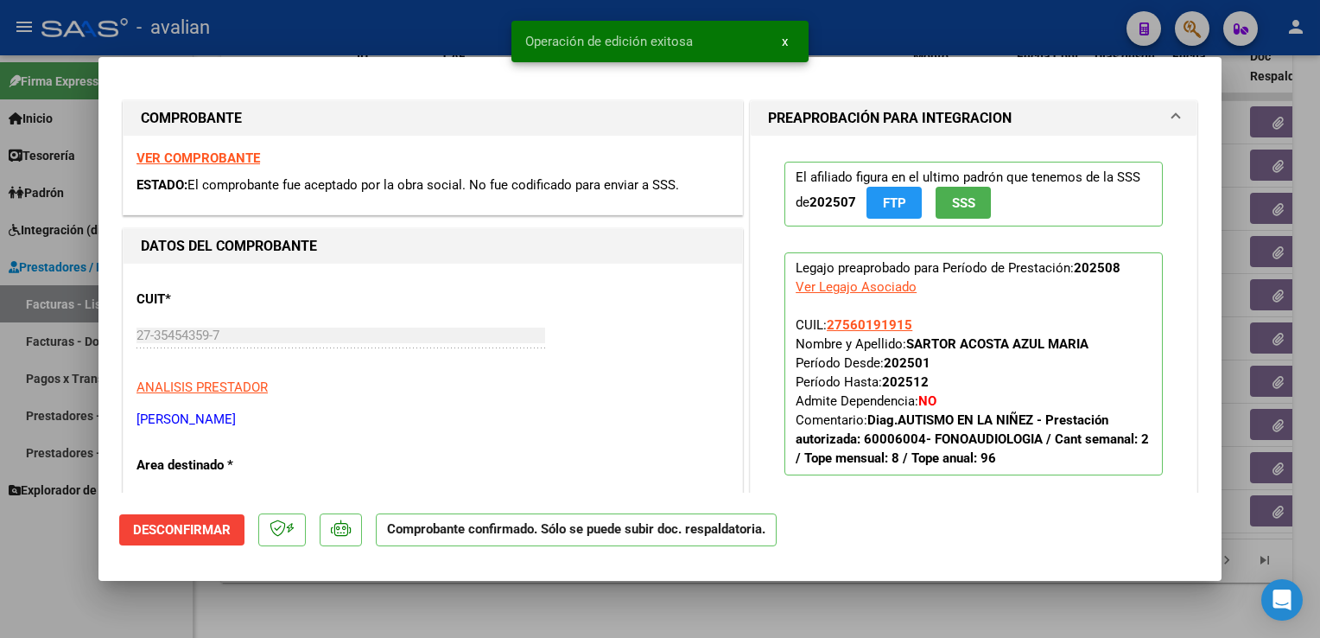
click at [325, 43] on div at bounding box center [660, 319] width 1320 height 638
type input "$ 0,00"
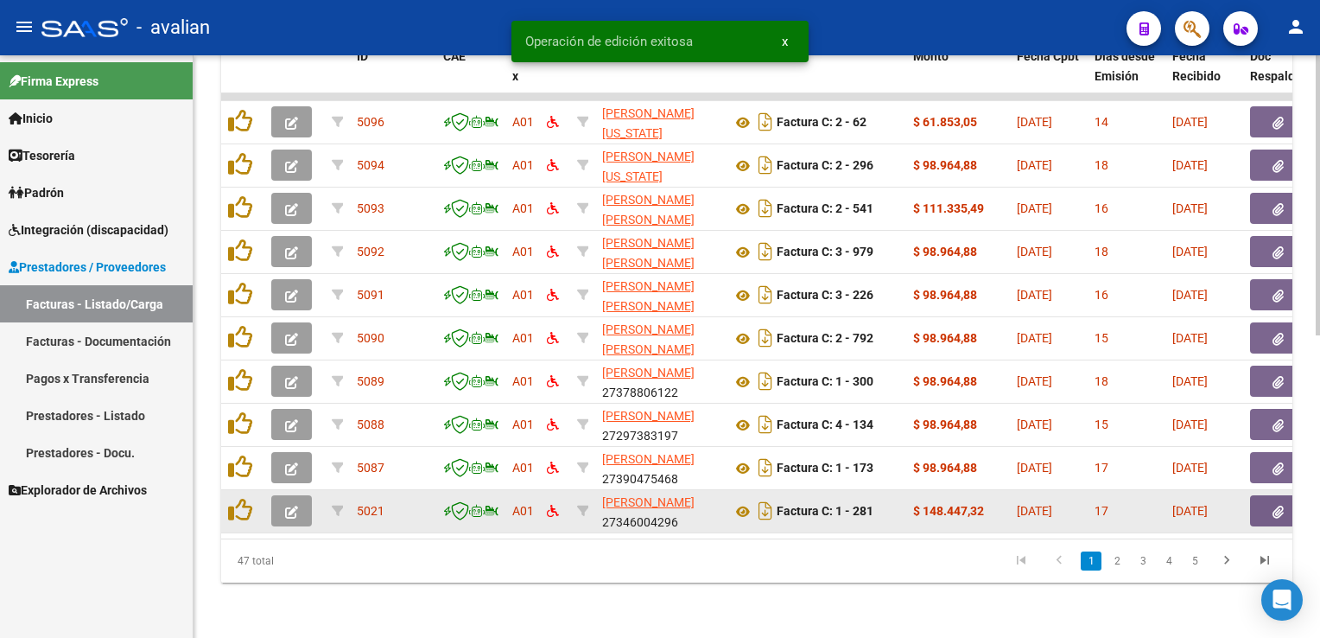
click at [295, 495] on button "button" at bounding box center [291, 510] width 41 height 31
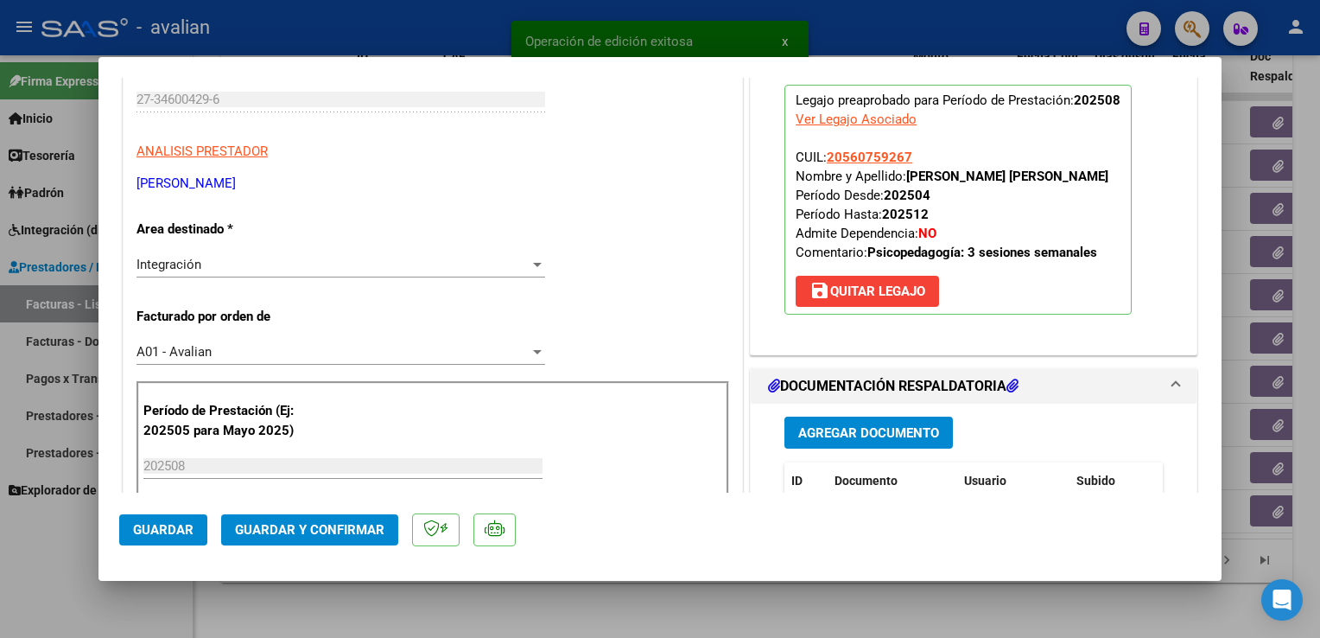
scroll to position [259, 0]
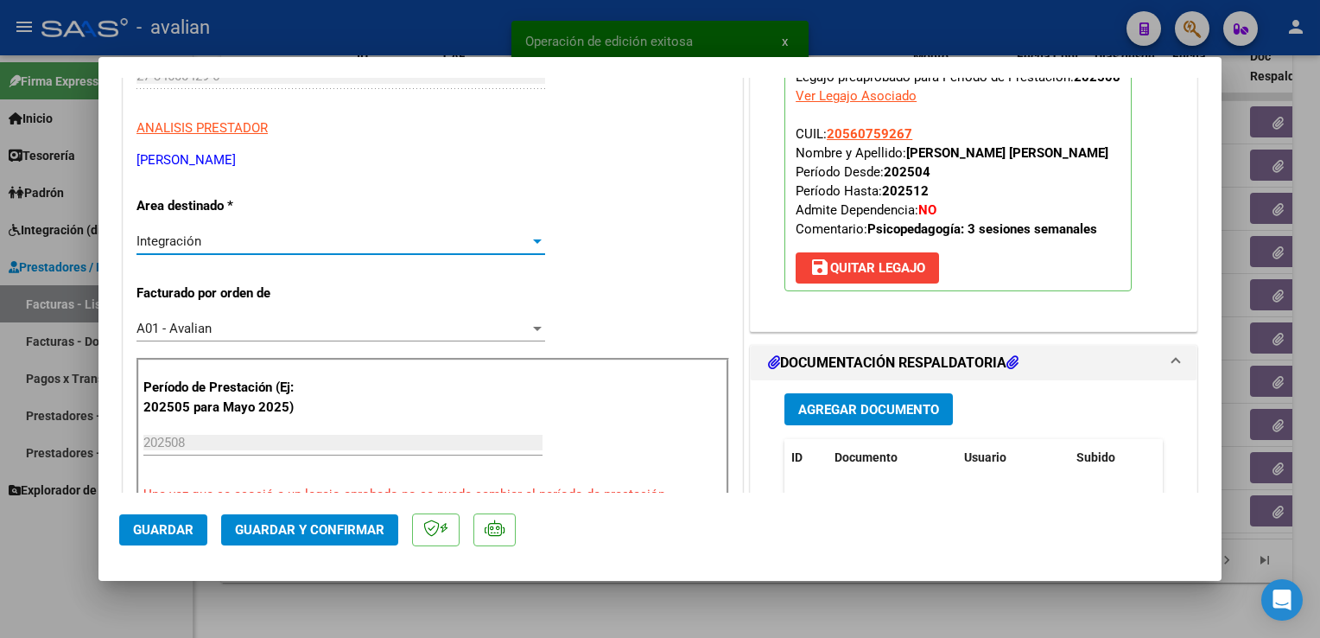
click at [218, 239] on div "Integración" at bounding box center [333, 241] width 393 height 16
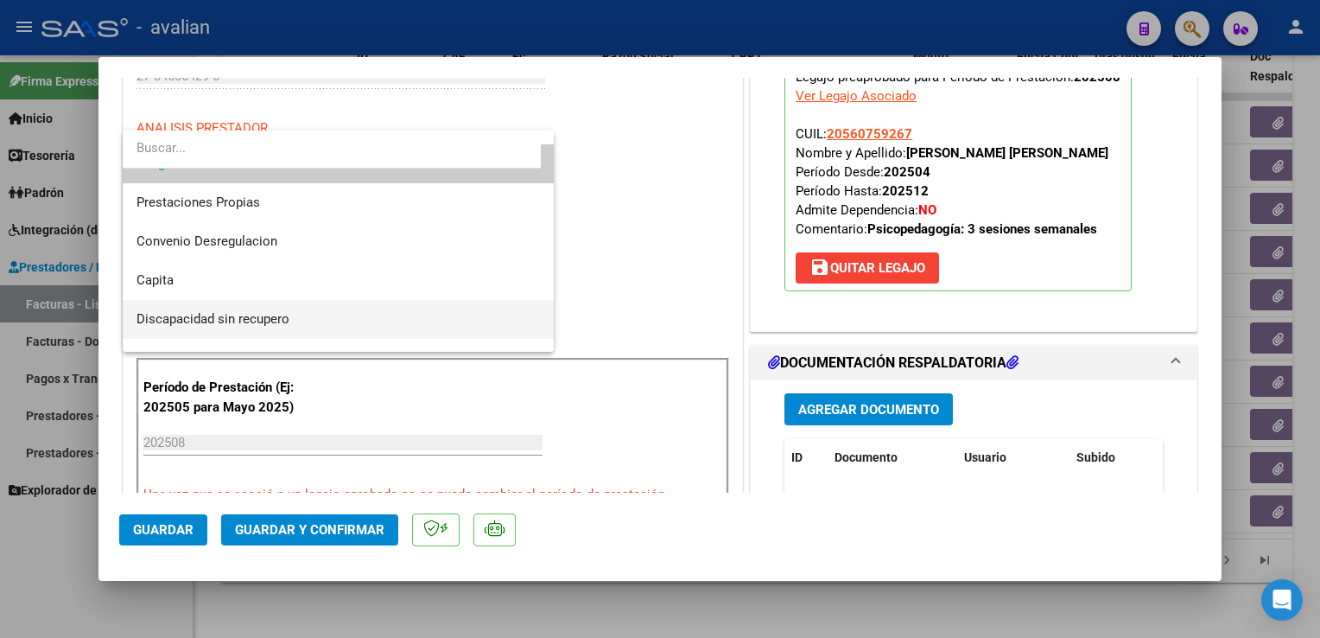
scroll to position [168, 0]
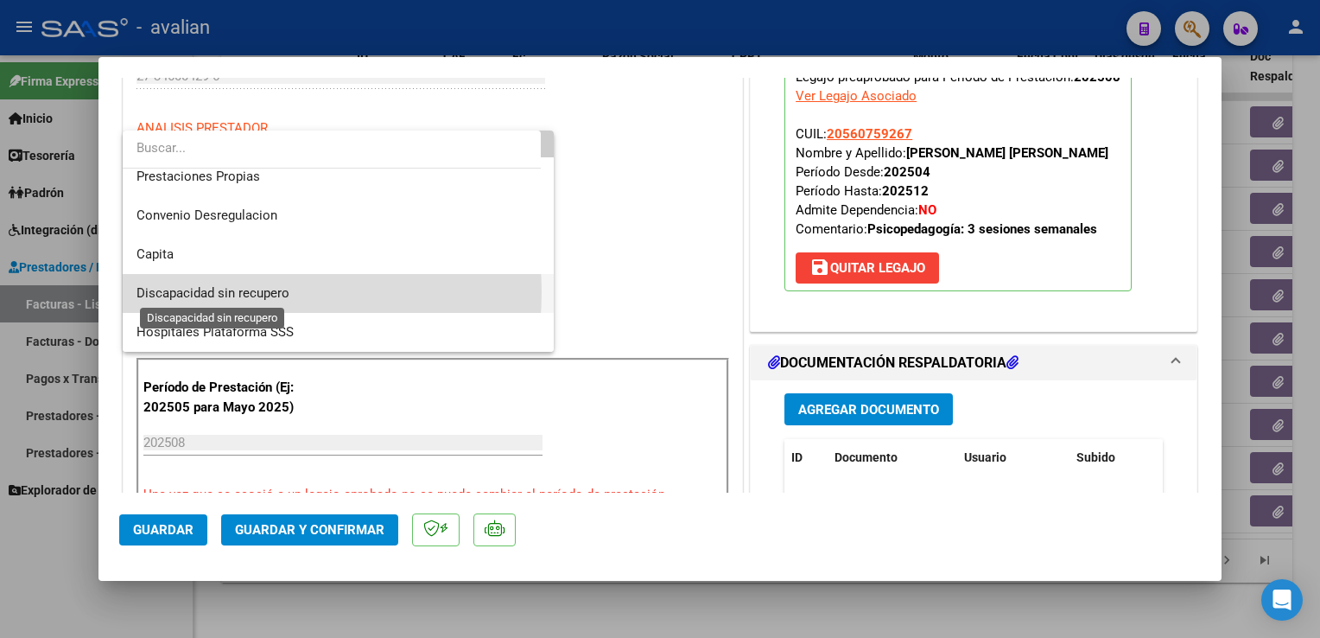
click at [232, 292] on span "Discapacidad sin recupero" at bounding box center [213, 293] width 153 height 16
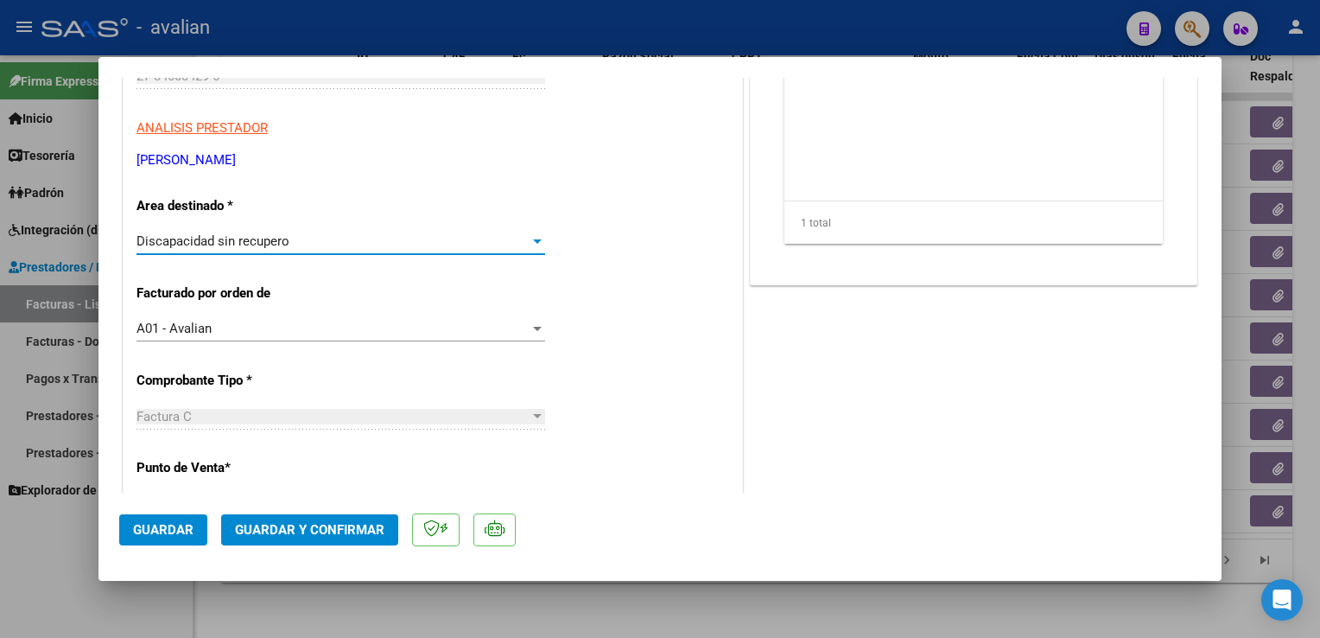
click at [162, 530] on span "Guardar" at bounding box center [163, 530] width 60 height 16
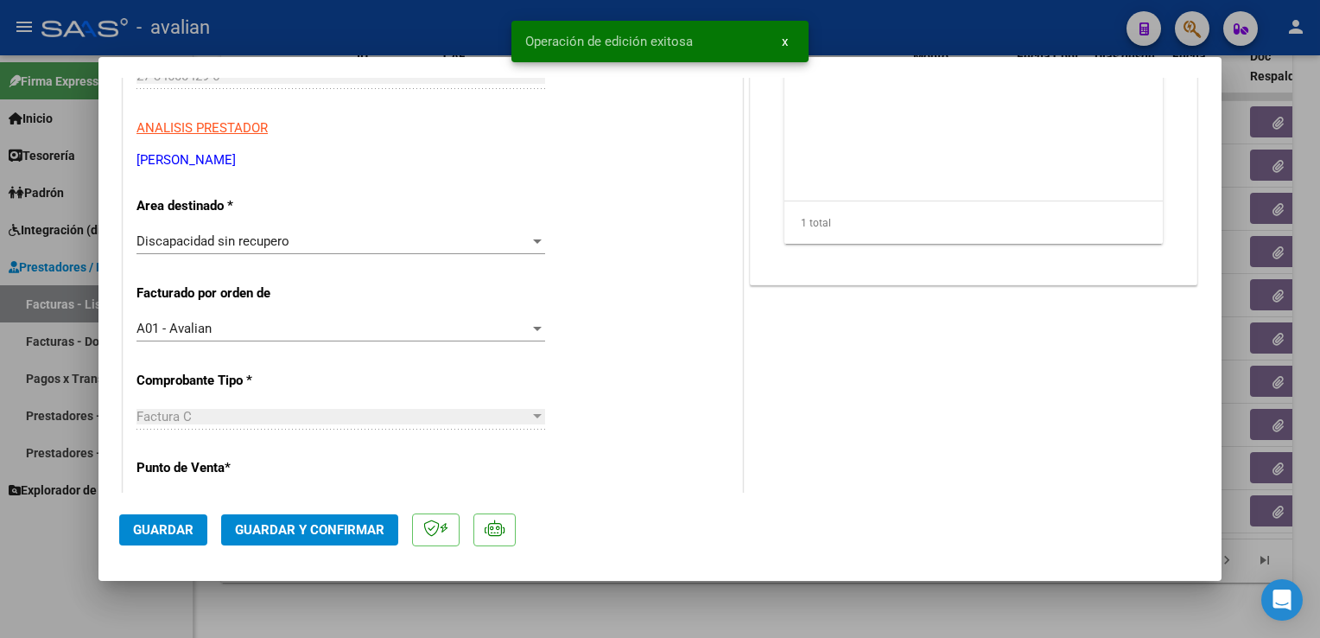
click at [318, 20] on div at bounding box center [660, 319] width 1320 height 638
type input "$ 0,00"
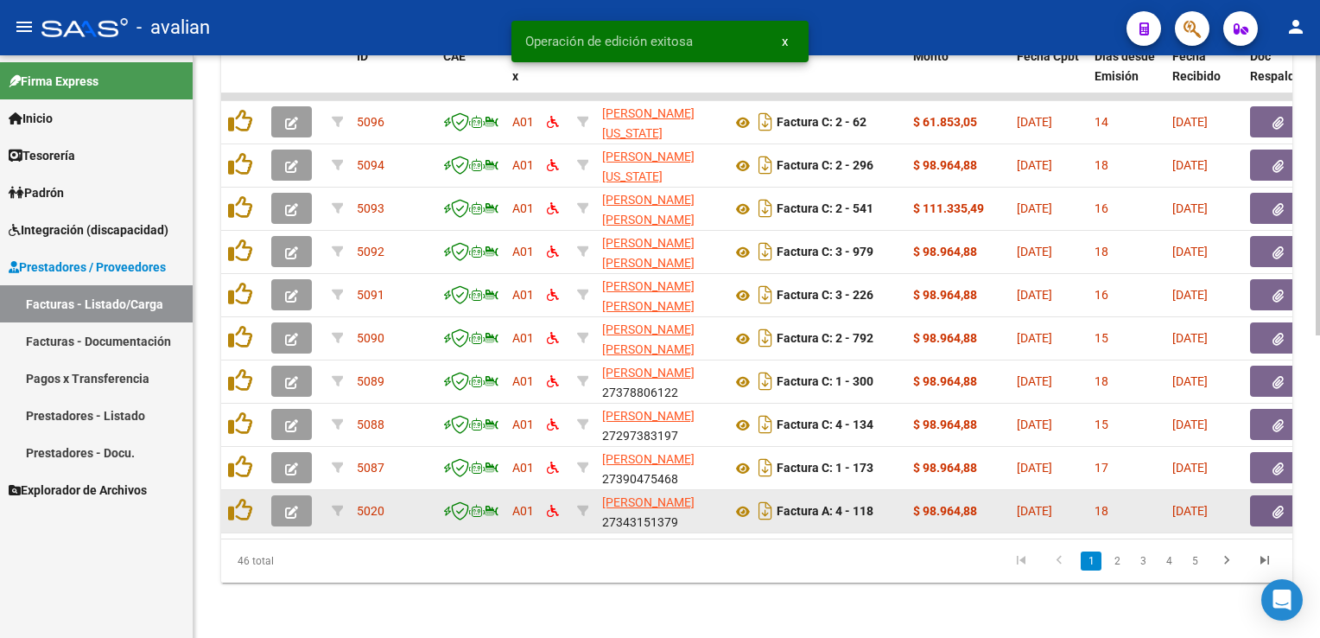
click at [300, 499] on button "button" at bounding box center [291, 510] width 41 height 31
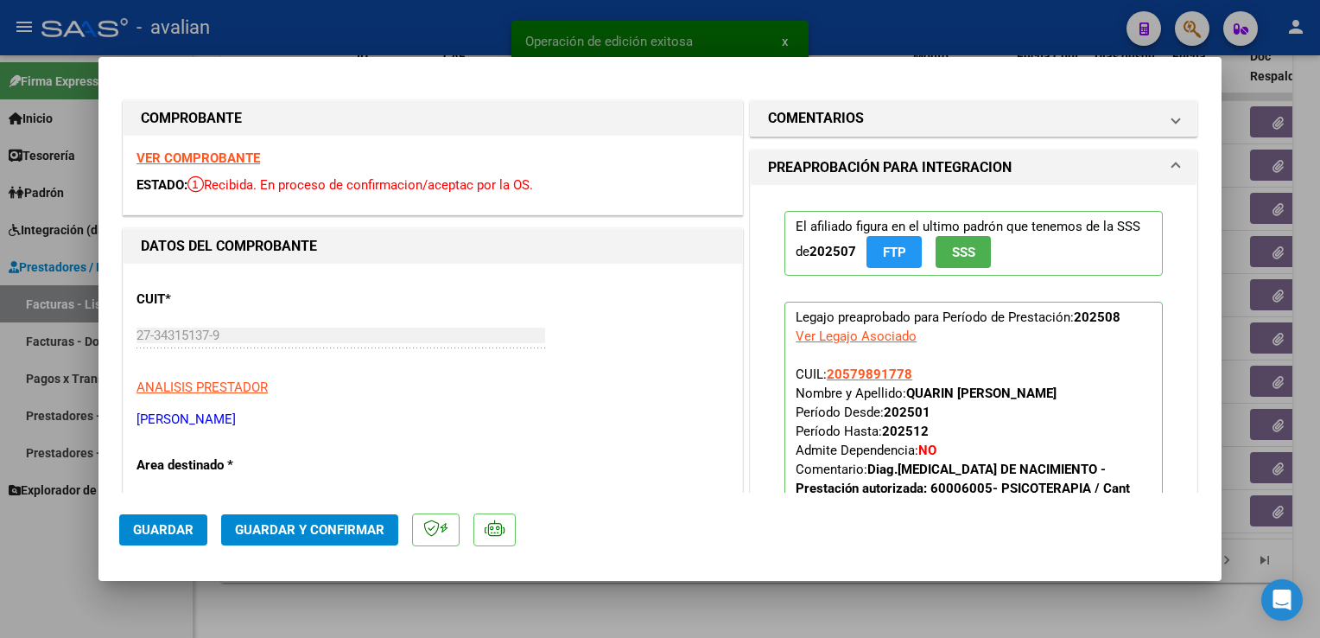
click at [213, 157] on strong "VER COMPROBANTE" at bounding box center [199, 158] width 124 height 16
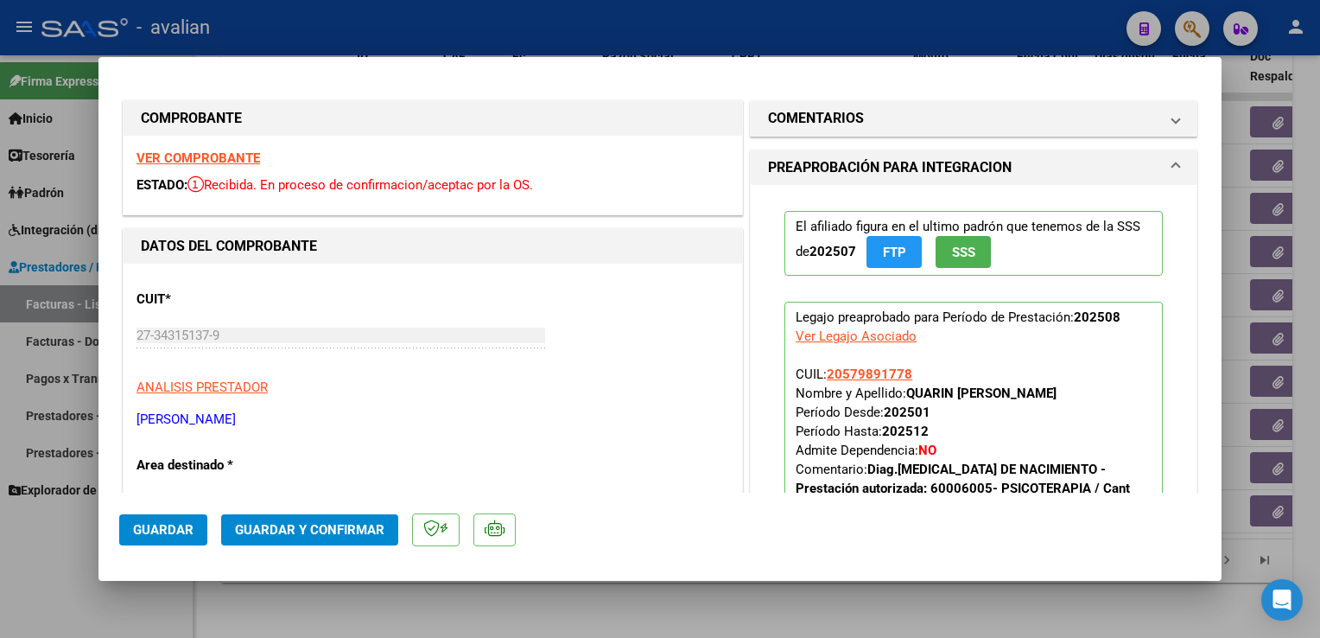
click at [392, 537] on button "Guardar y Confirmar" at bounding box center [309, 529] width 177 height 31
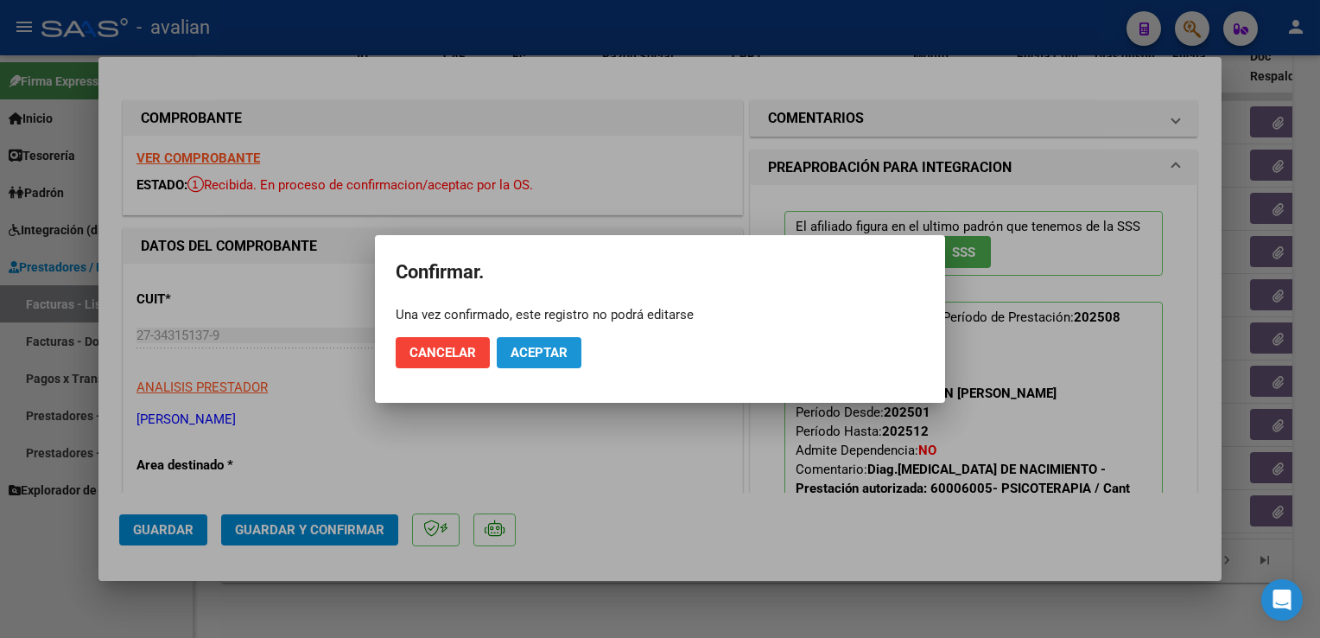
click at [543, 356] on span "Aceptar" at bounding box center [539, 353] width 57 height 16
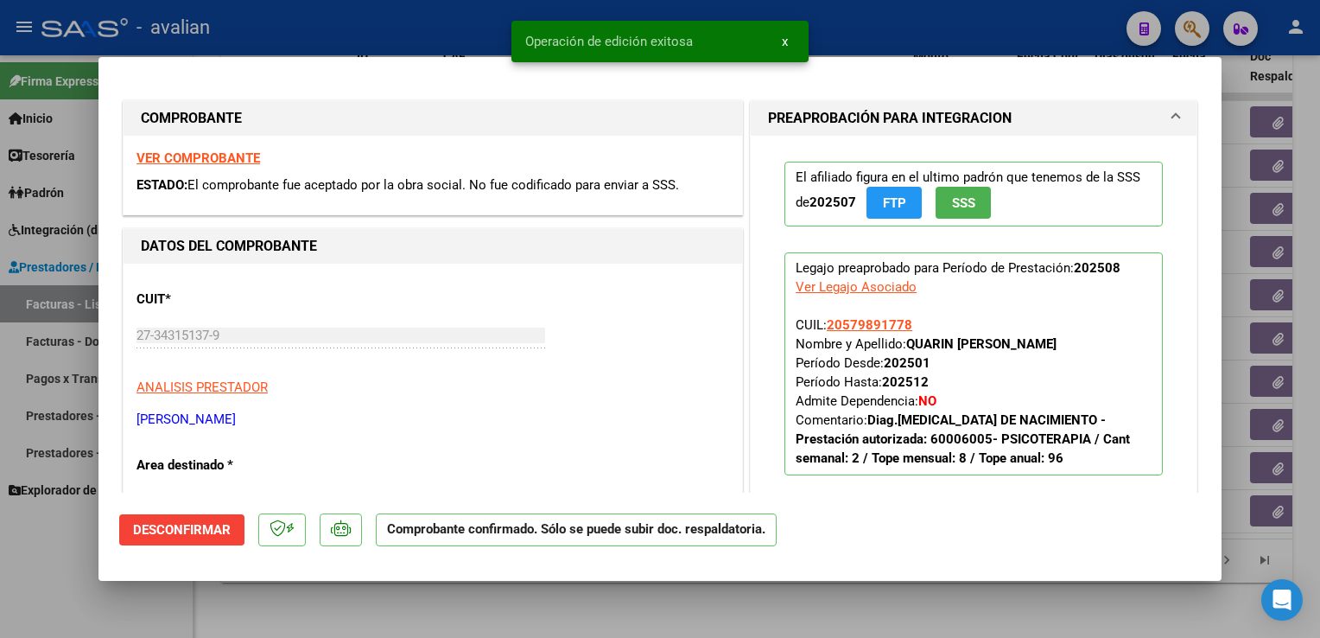
click at [350, 35] on div at bounding box center [660, 319] width 1320 height 638
type input "$ 0,00"
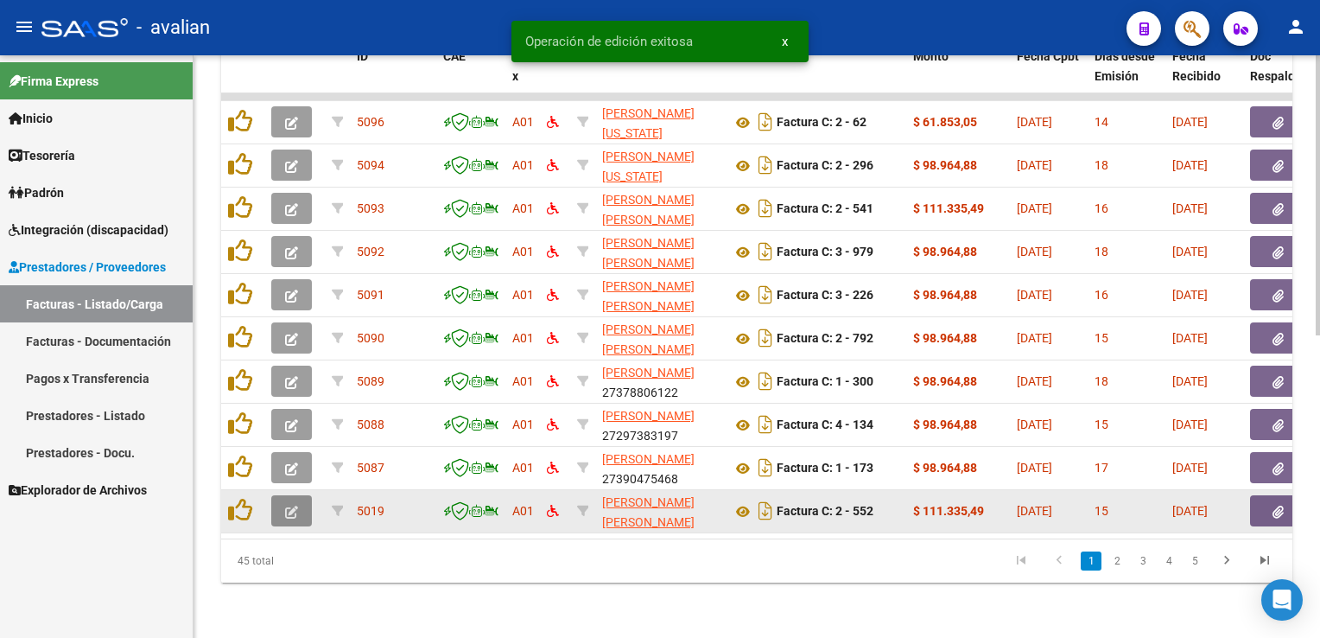
click at [290, 509] on button "button" at bounding box center [291, 510] width 41 height 31
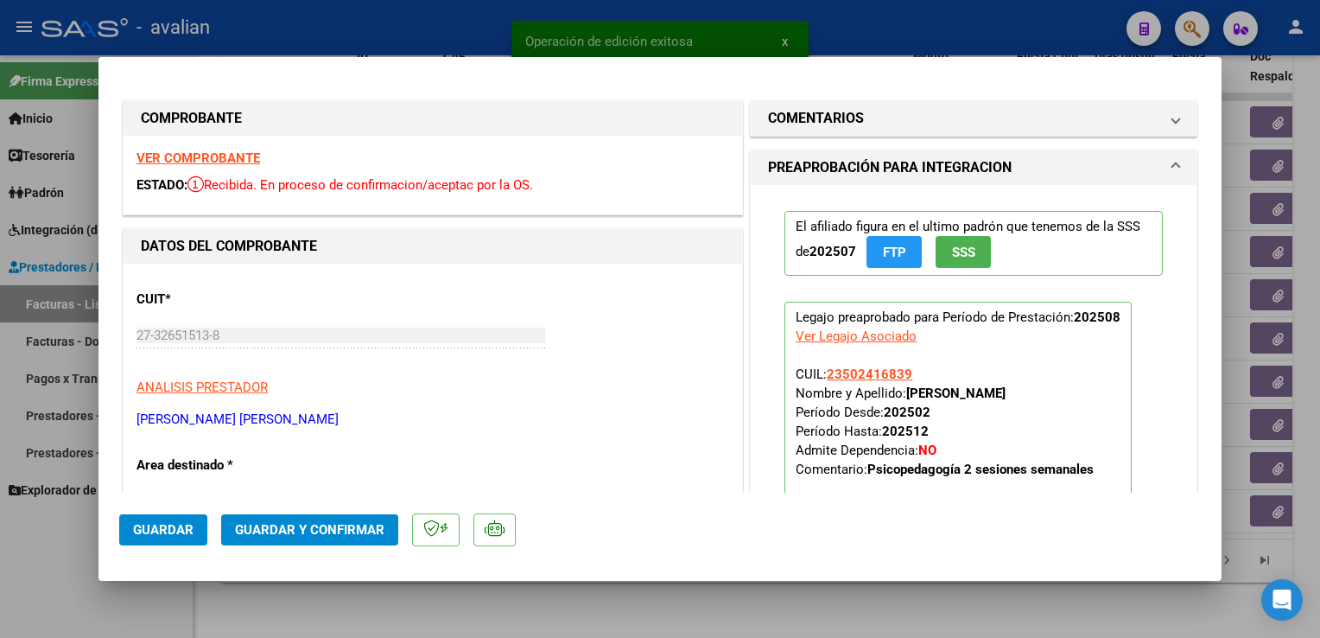
click at [201, 161] on strong "VER COMPROBANTE" at bounding box center [199, 158] width 124 height 16
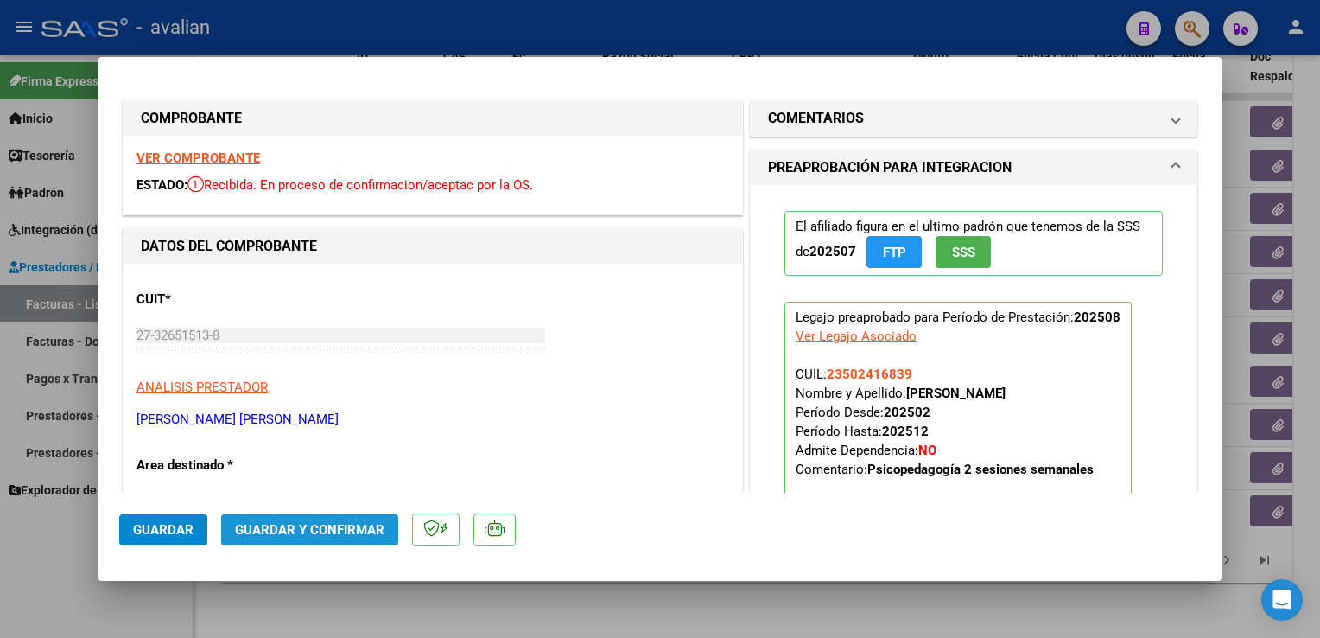
click at [343, 537] on button "Guardar y Confirmar" at bounding box center [309, 529] width 177 height 31
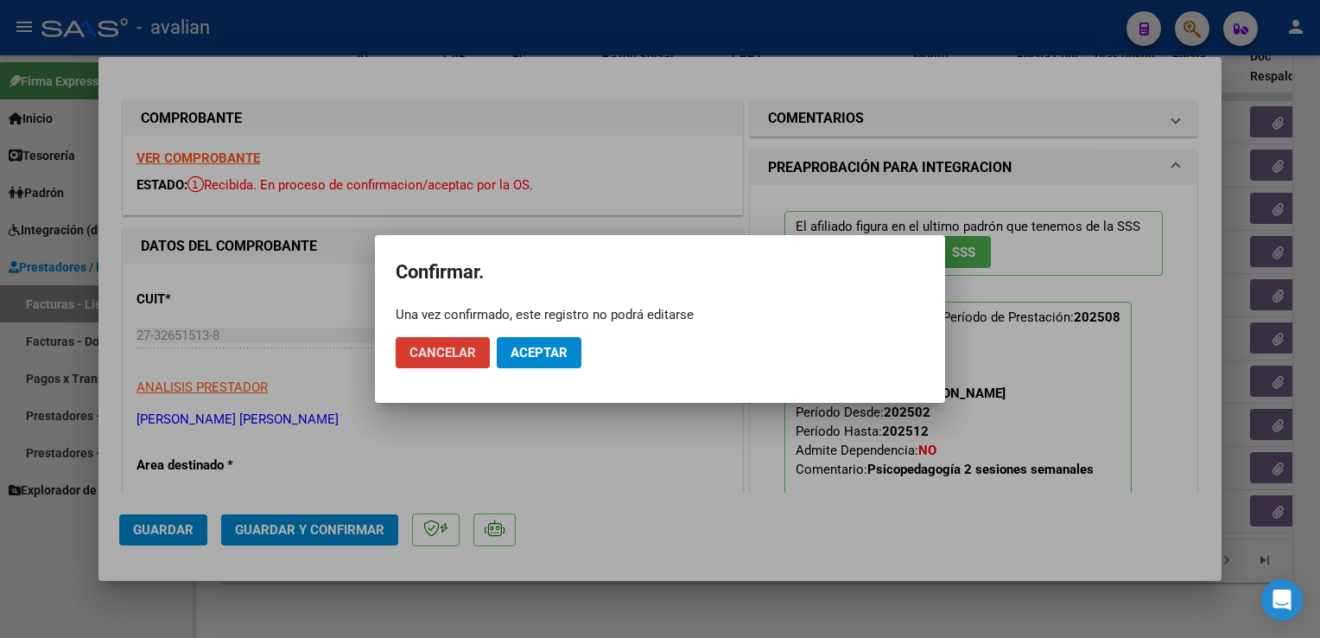
click at [529, 358] on span "Aceptar" at bounding box center [539, 353] width 57 height 16
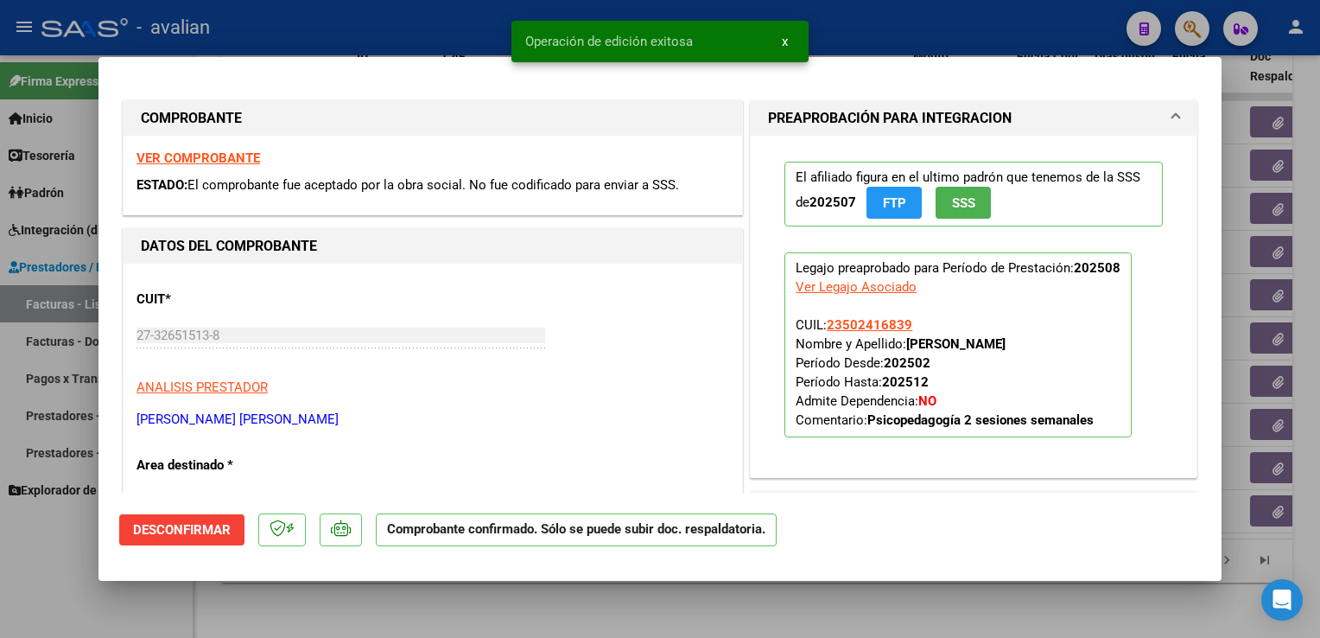
click at [378, 29] on div at bounding box center [660, 319] width 1320 height 638
type input "$ 0,00"
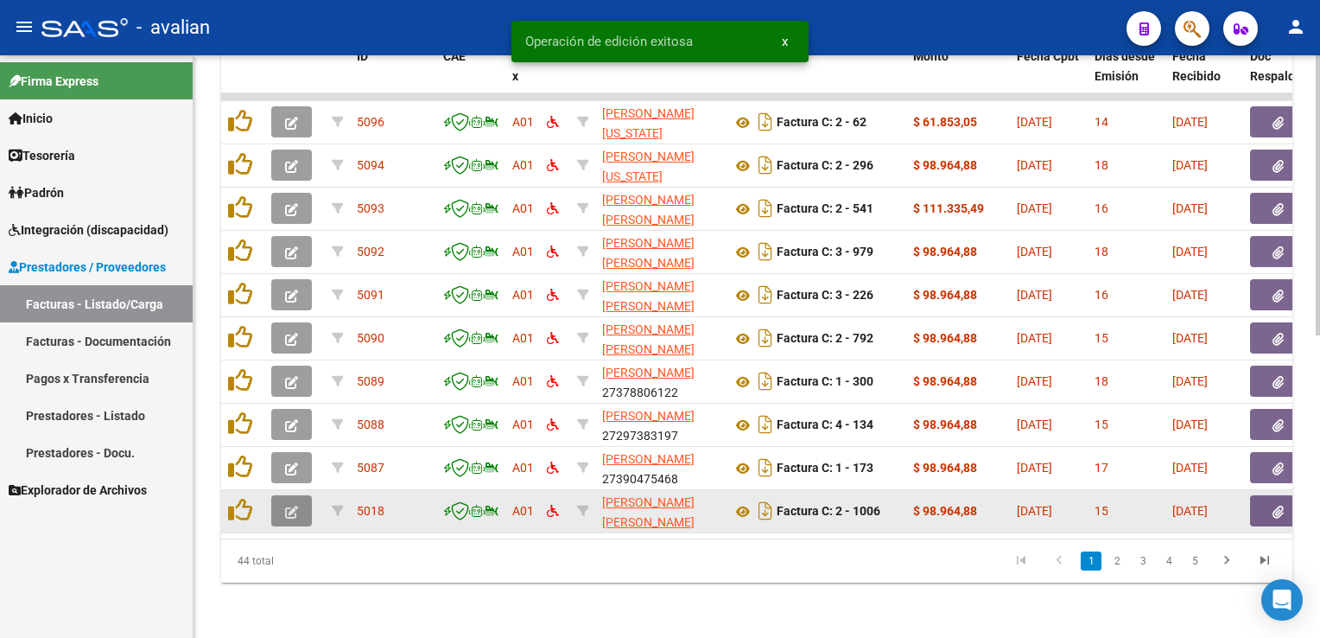
click at [290, 505] on icon "button" at bounding box center [291, 511] width 13 height 13
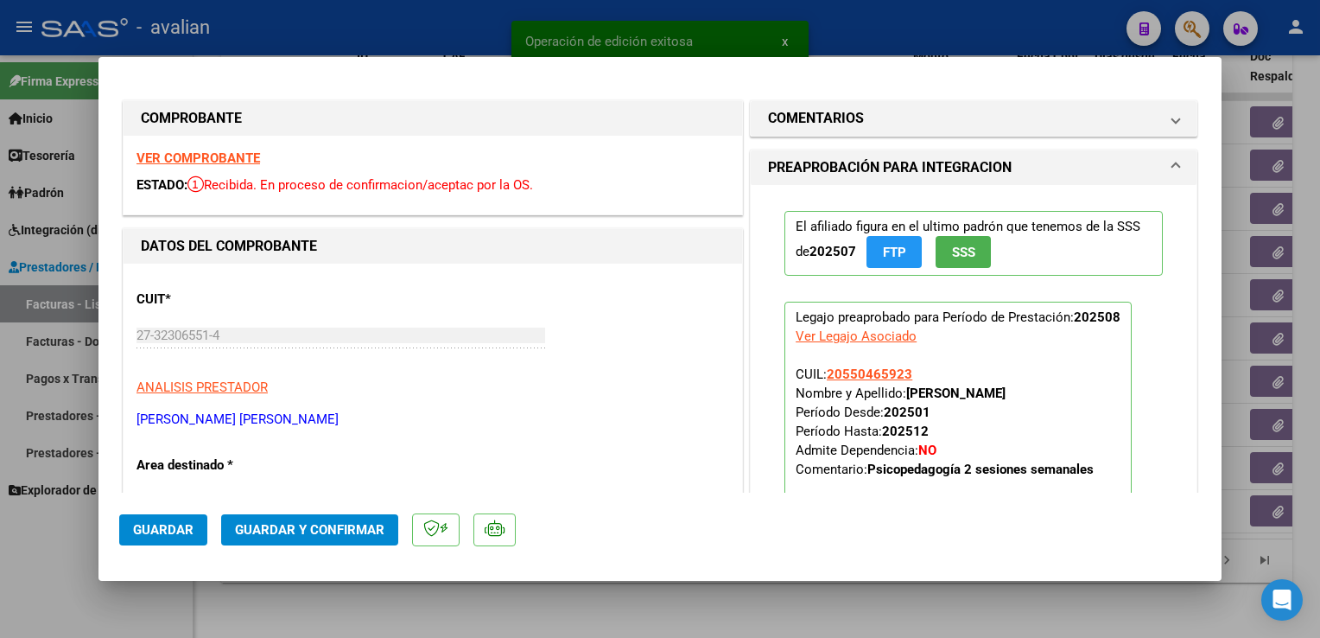
click at [219, 164] on strong "VER COMPROBANTE" at bounding box center [199, 158] width 124 height 16
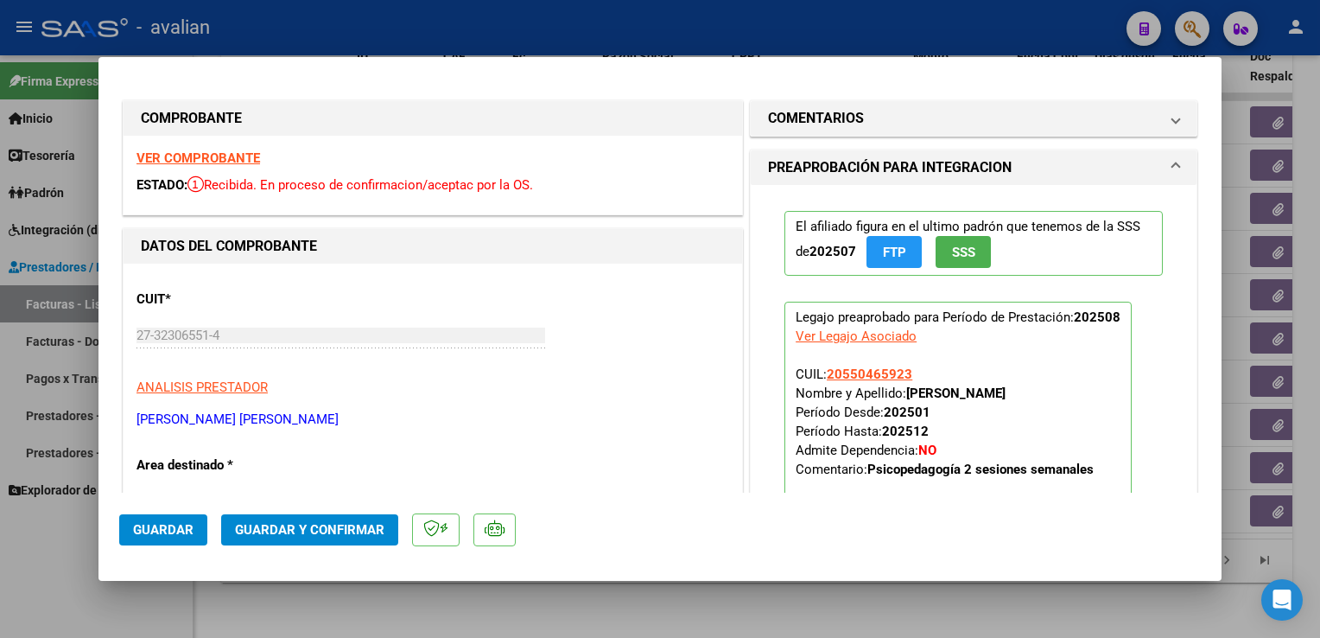
click at [300, 528] on span "Guardar y Confirmar" at bounding box center [309, 530] width 149 height 16
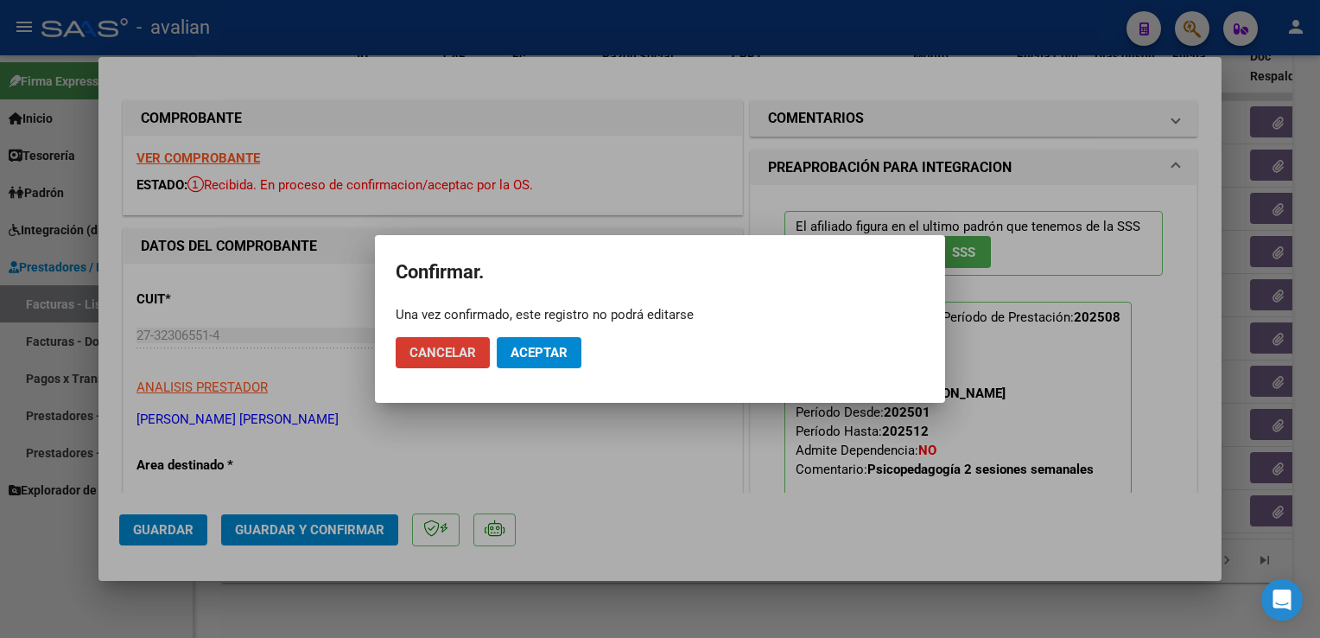
click at [556, 352] on span "Aceptar" at bounding box center [539, 353] width 57 height 16
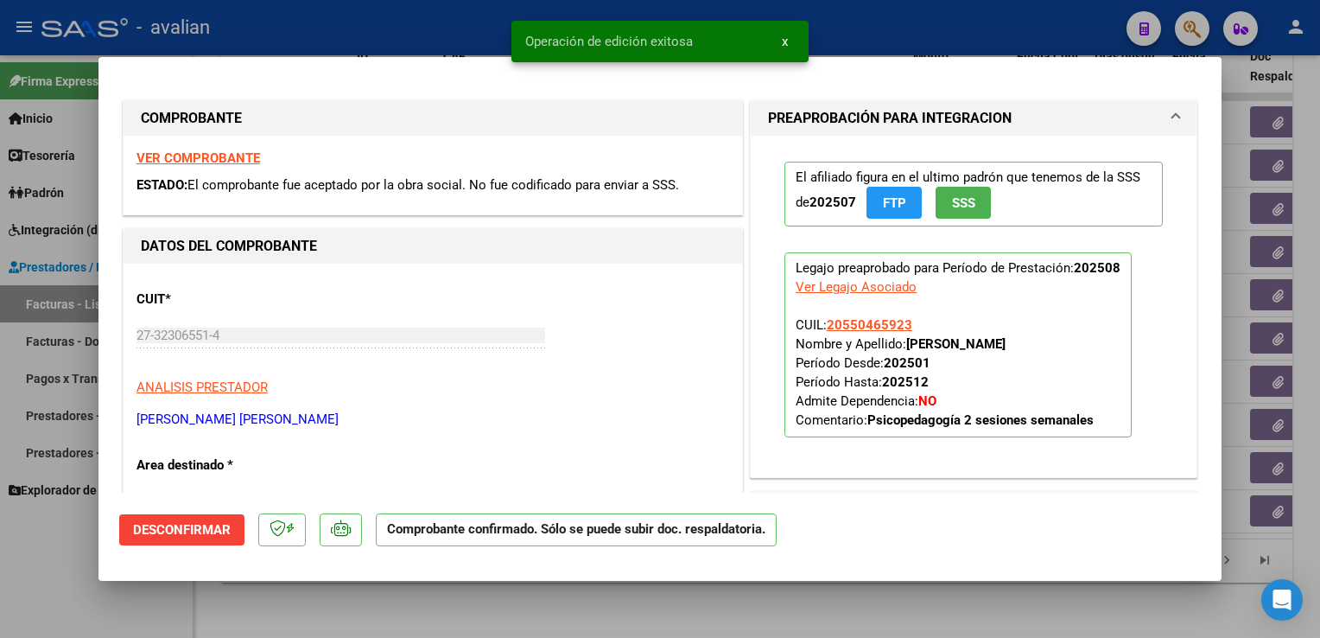
click at [450, 22] on div at bounding box center [660, 319] width 1320 height 638
type input "$ 0,00"
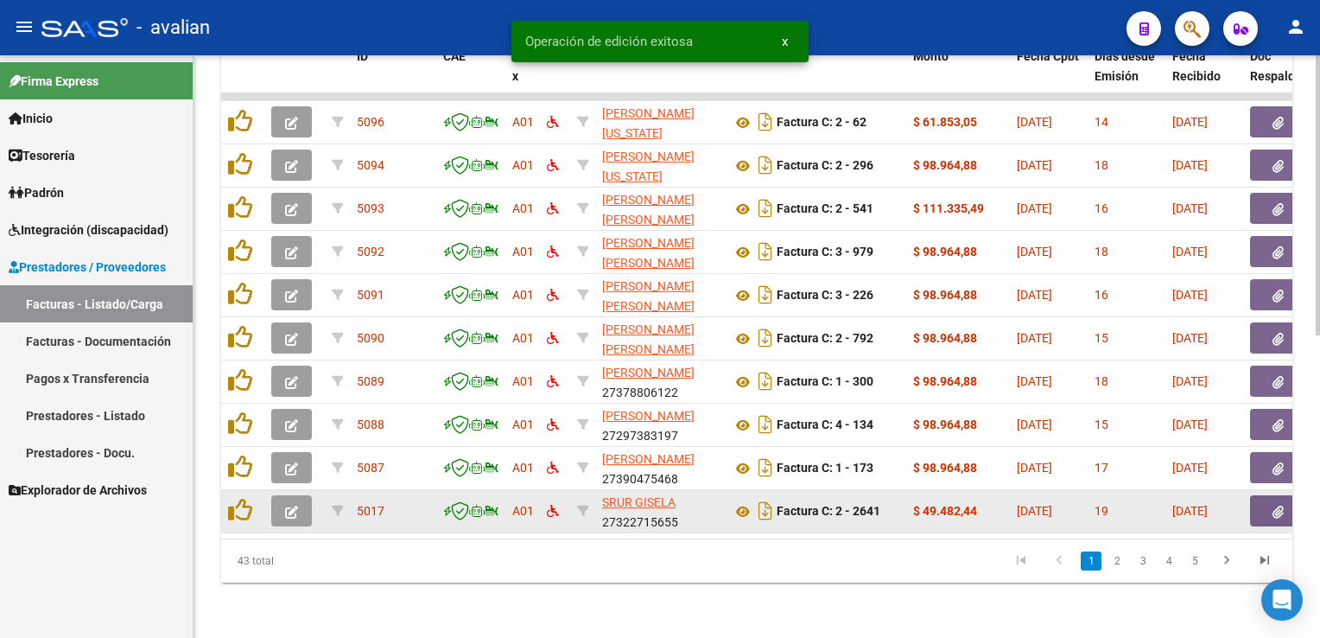
click at [292, 505] on icon "button" at bounding box center [291, 511] width 13 height 13
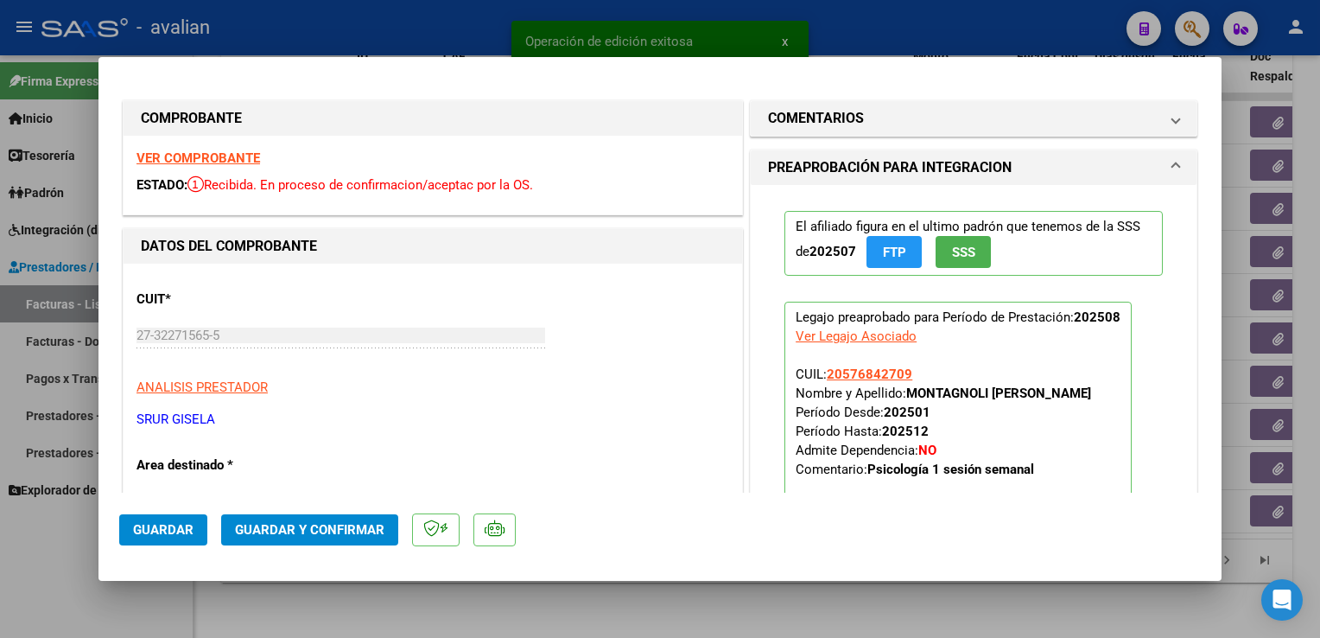
click at [232, 167] on div "VER COMPROBANTE ESTADO: Recibida. En proceso de confirmacion/aceptac por la OS." at bounding box center [433, 175] width 619 height 79
click at [228, 162] on strong "VER COMPROBANTE" at bounding box center [199, 158] width 124 height 16
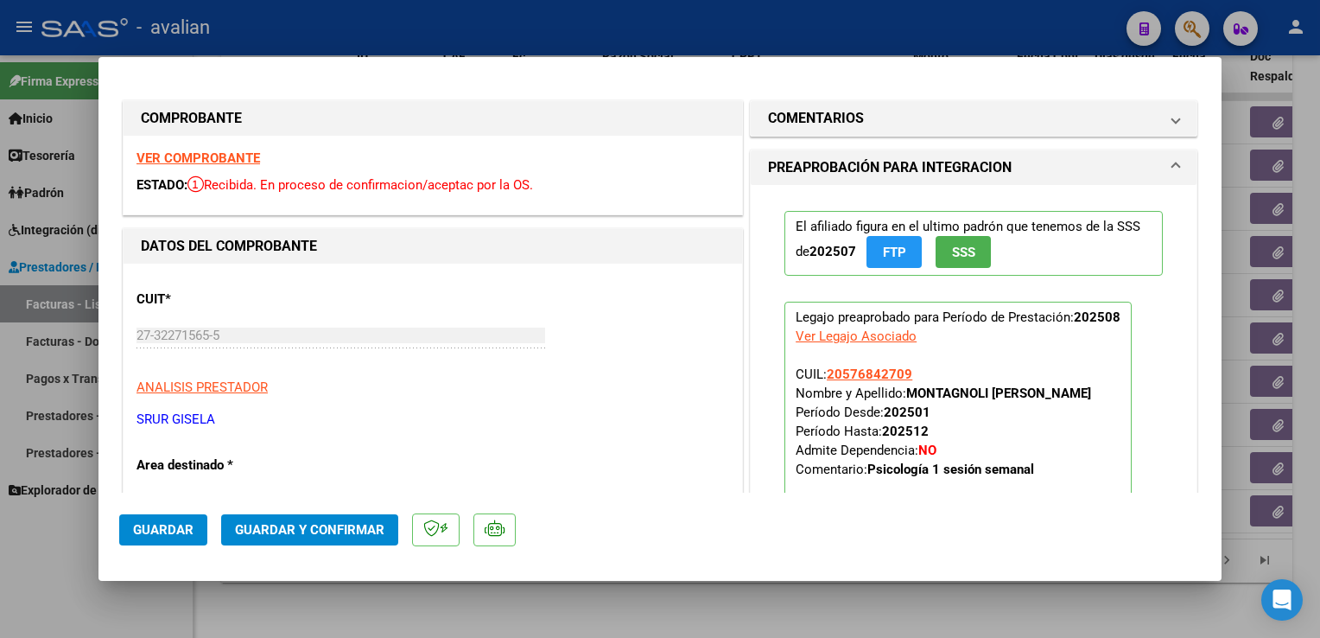
click at [311, 537] on span "Guardar y Confirmar" at bounding box center [309, 530] width 149 height 16
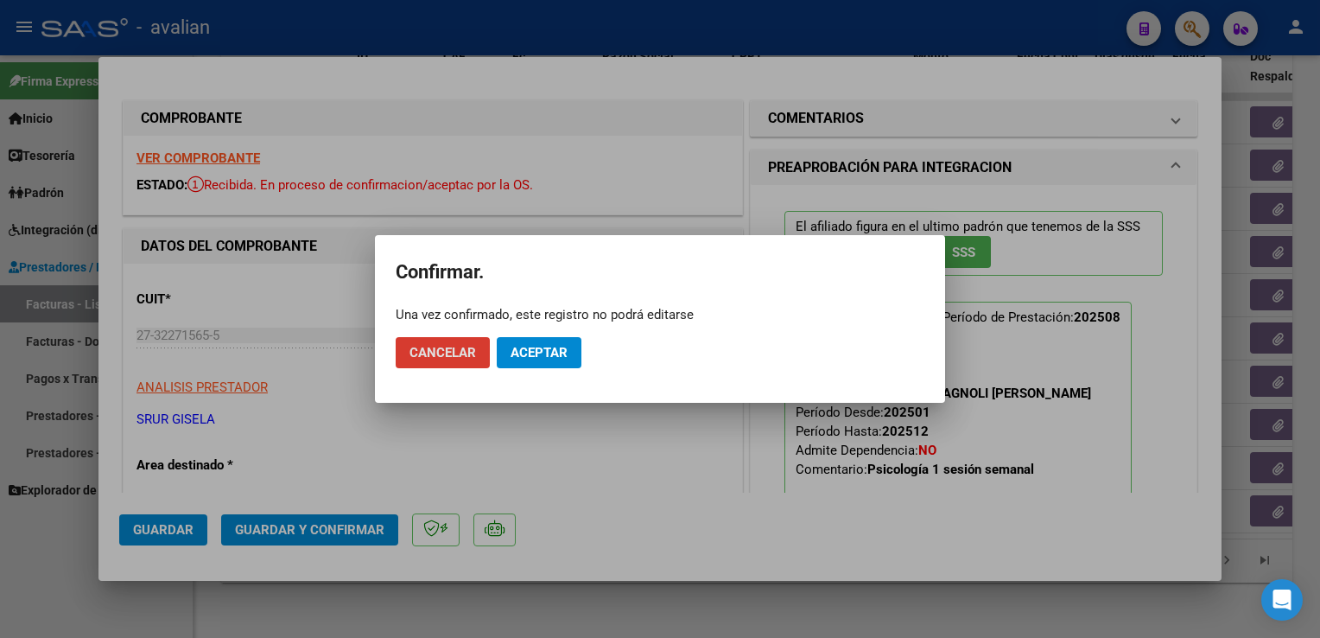
click at [530, 375] on mat-dialog-actions "Cancelar Aceptar" at bounding box center [660, 352] width 529 height 59
click at [529, 351] on span "Aceptar" at bounding box center [539, 353] width 57 height 16
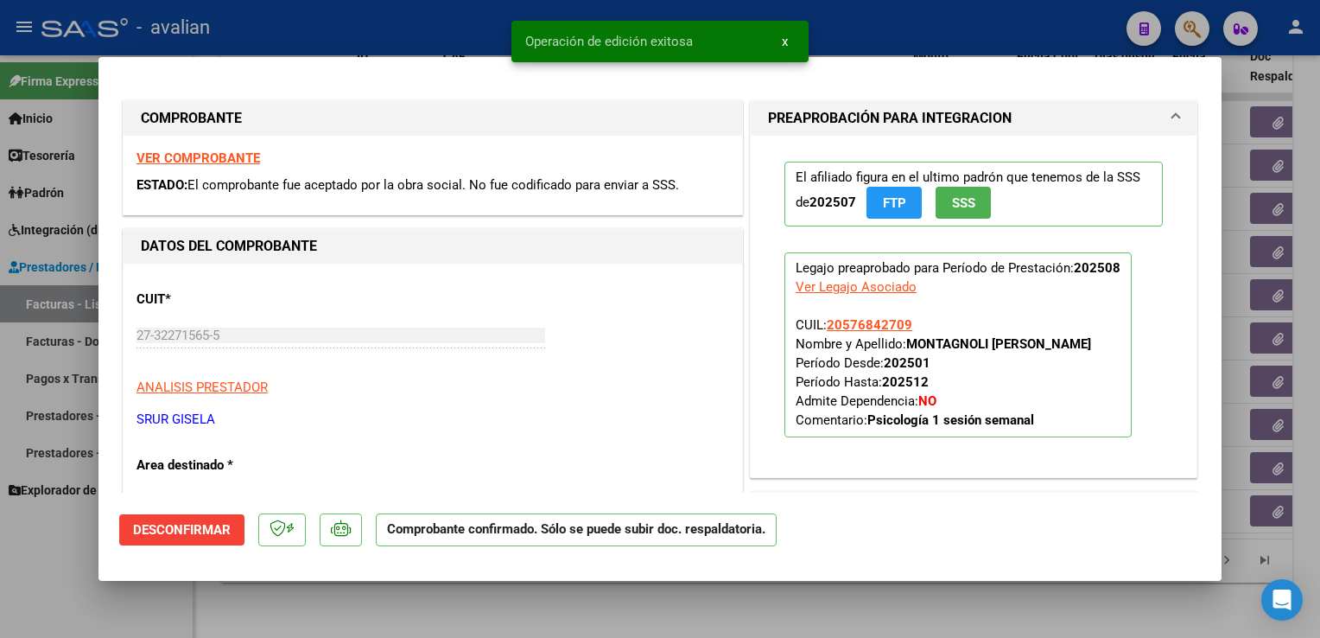
click at [366, 37] on div at bounding box center [660, 319] width 1320 height 638
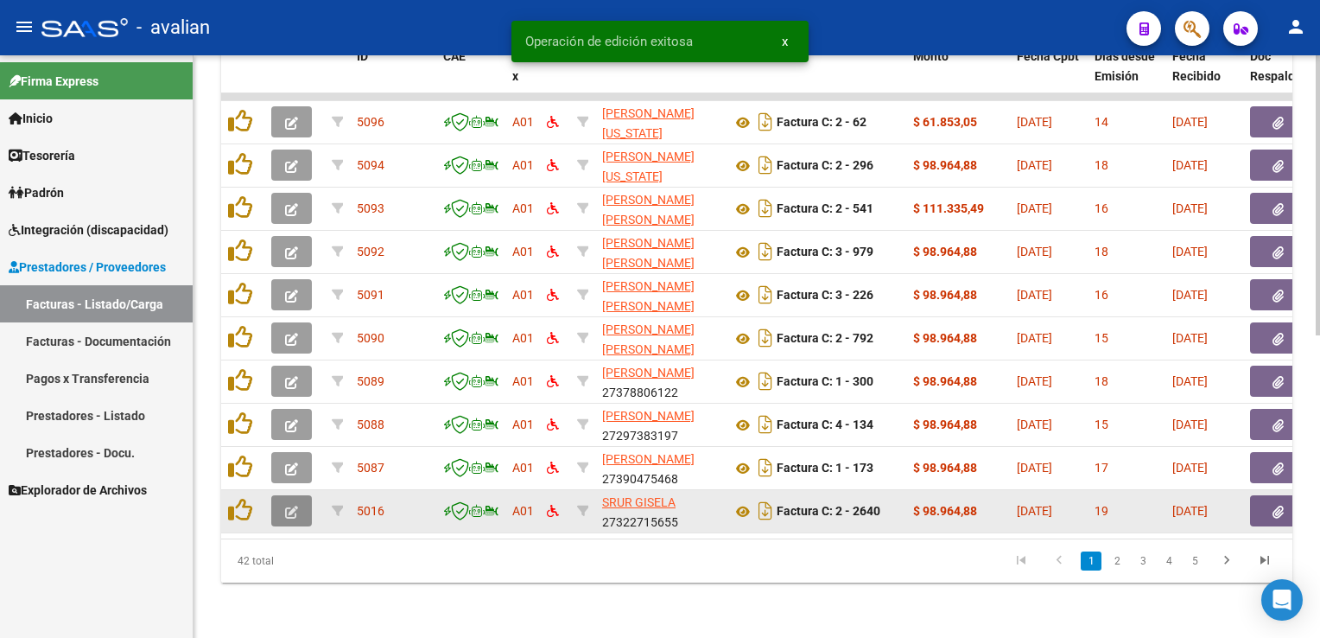
click at [294, 505] on icon "button" at bounding box center [291, 511] width 13 height 13
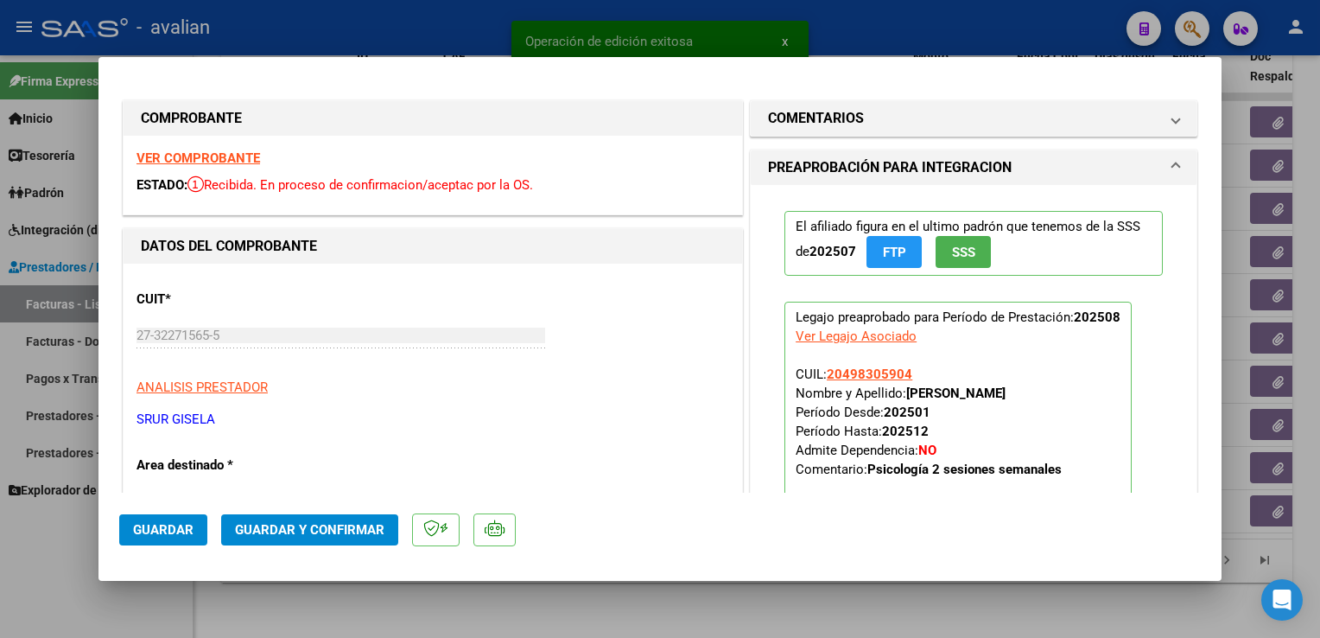
click at [240, 162] on strong "VER COMPROBANTE" at bounding box center [199, 158] width 124 height 16
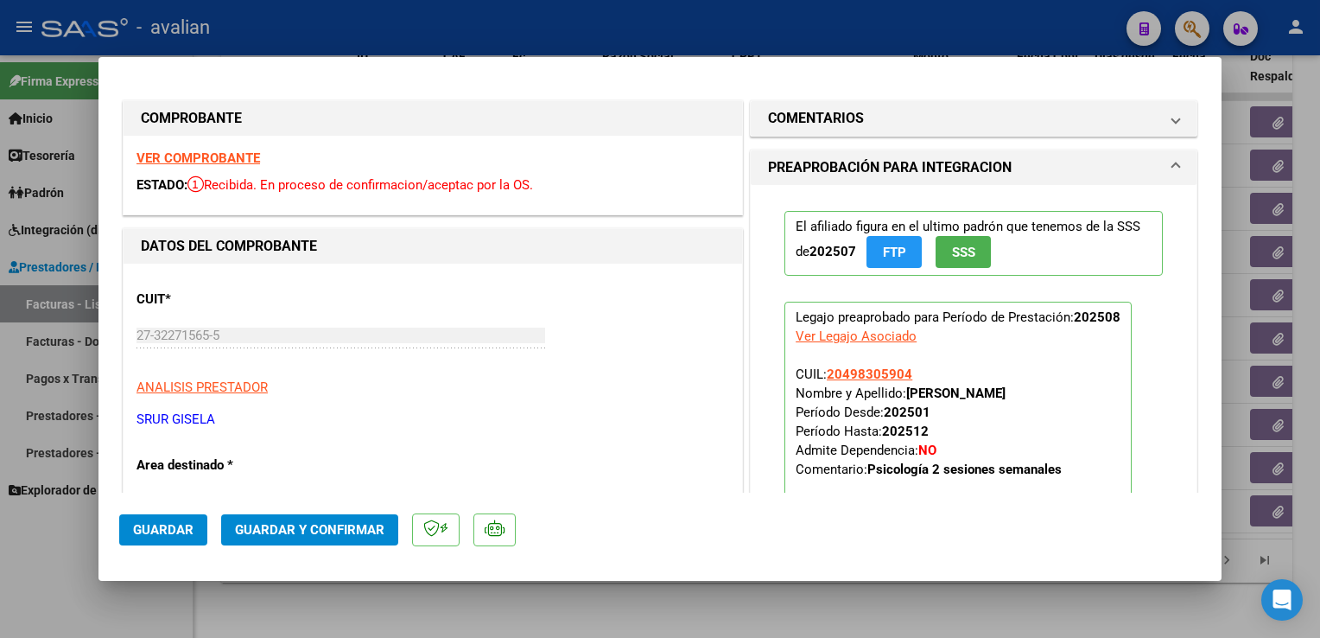
click at [320, 527] on span "Guardar y Confirmar" at bounding box center [309, 530] width 149 height 16
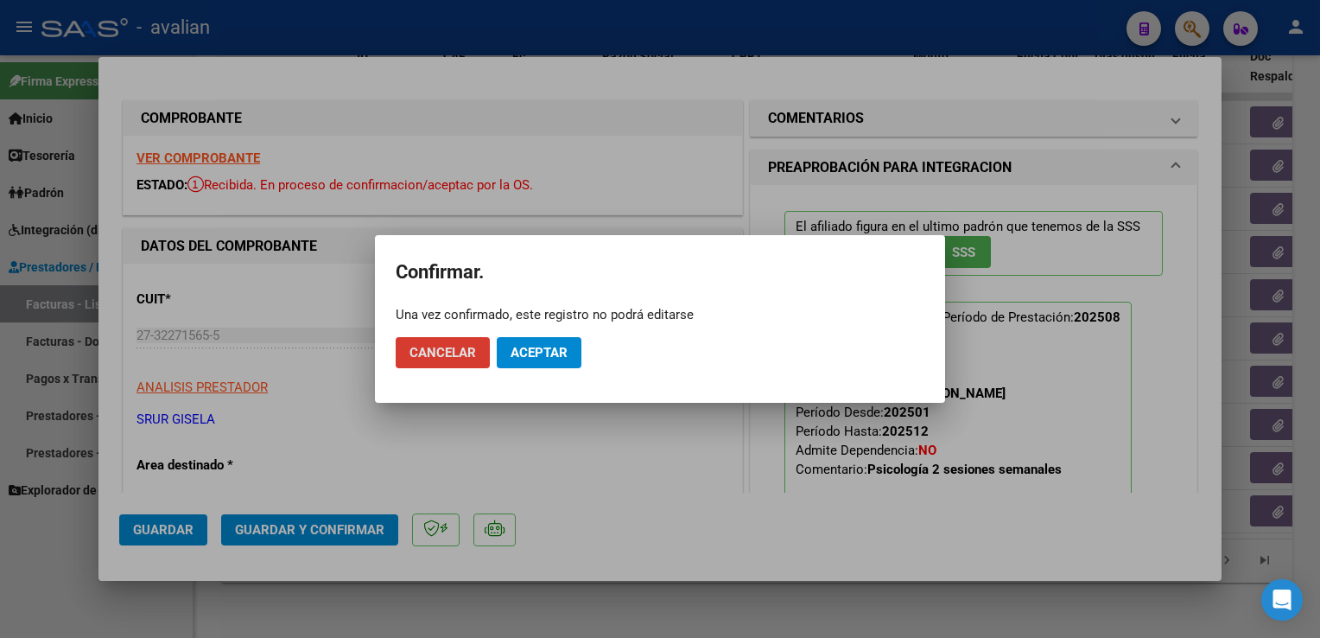
drag, startPoint x: 522, startPoint y: 346, endPoint x: 506, endPoint y: 309, distance: 39.5
click at [523, 346] on span "Aceptar" at bounding box center [539, 353] width 57 height 16
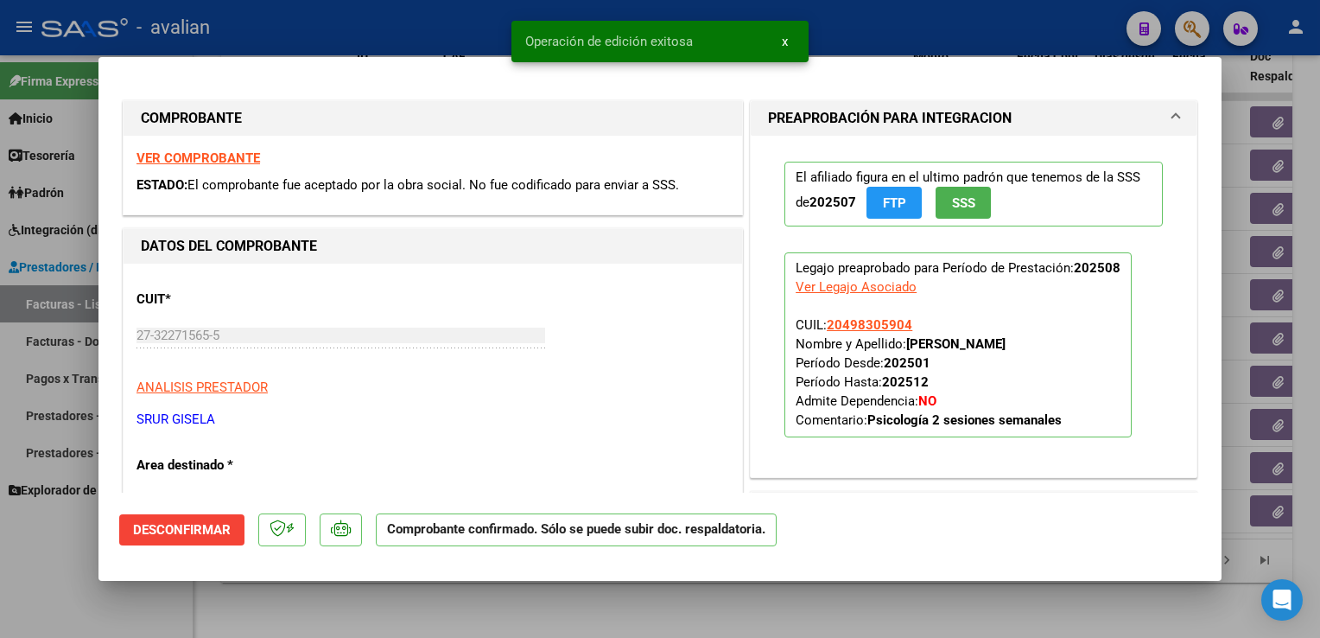
click at [372, 38] on div at bounding box center [660, 319] width 1320 height 638
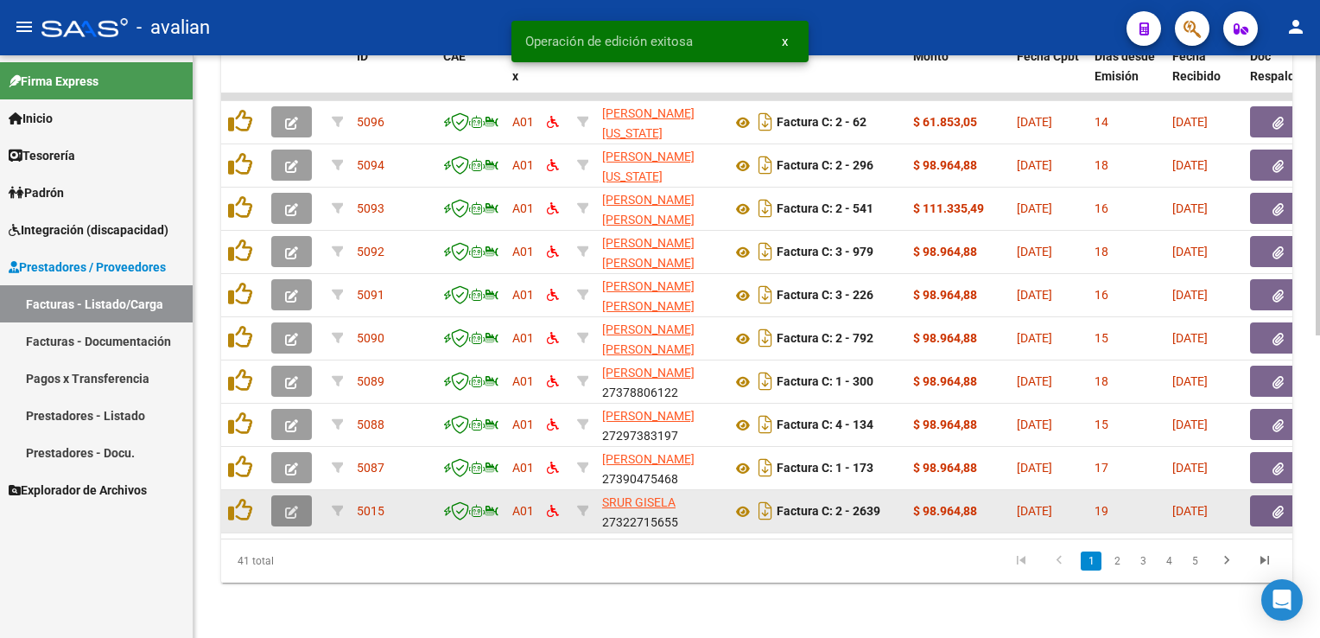
click at [282, 495] on button "button" at bounding box center [291, 510] width 41 height 31
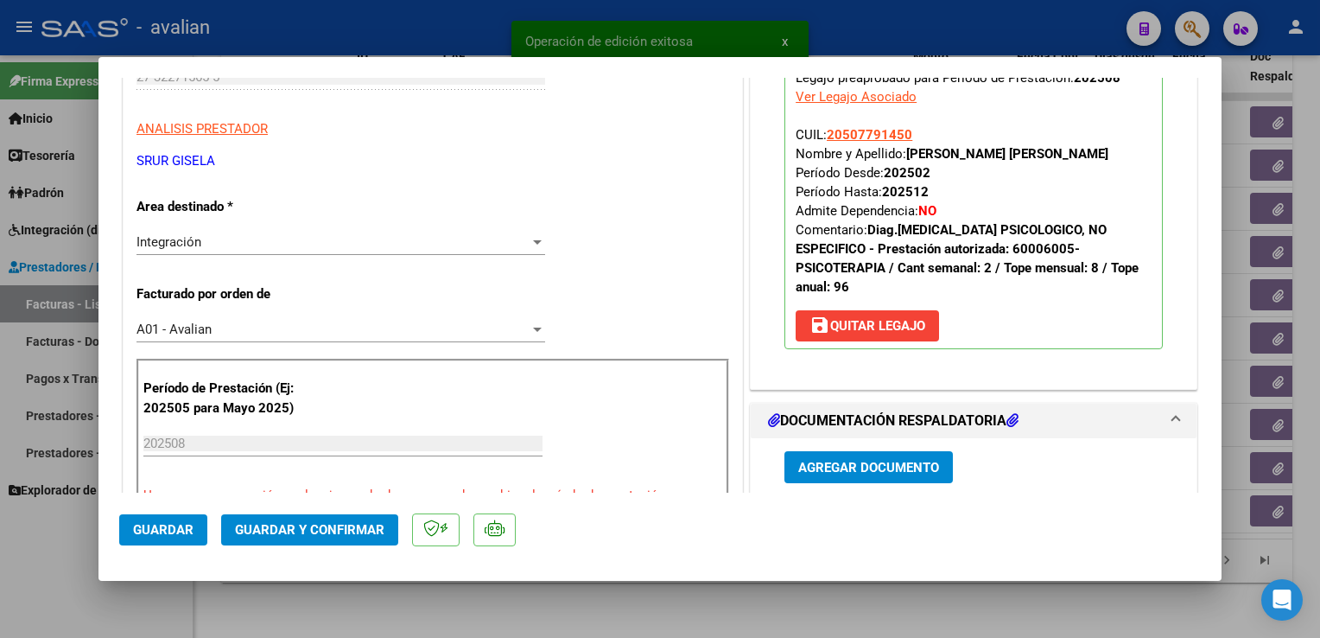
scroll to position [259, 0]
click at [304, 246] on div "Integración" at bounding box center [333, 241] width 393 height 16
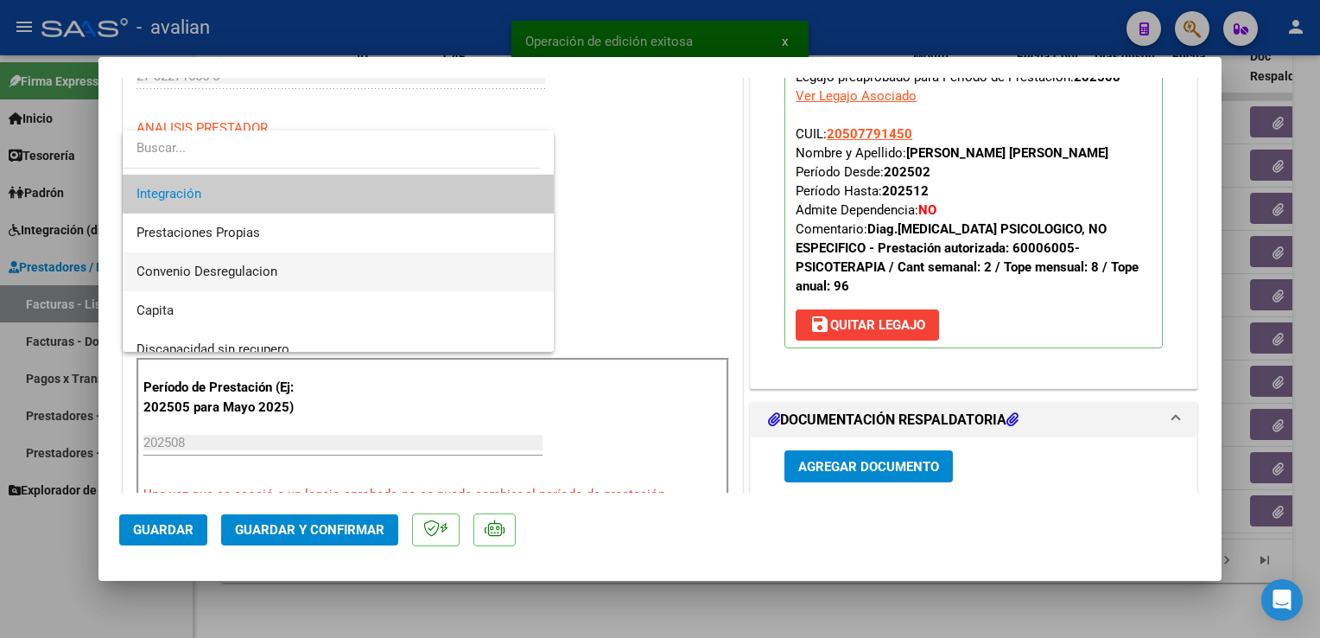
scroll to position [150, 0]
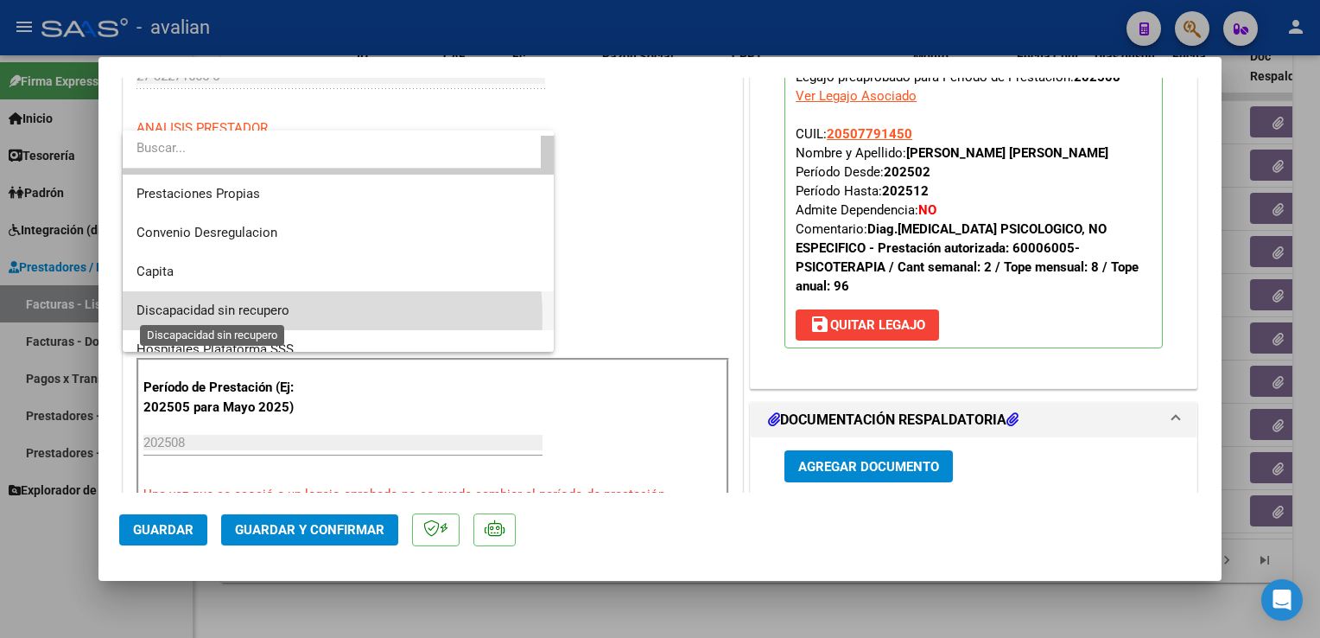
click at [286, 316] on span "Discapacidad sin recupero" at bounding box center [213, 310] width 153 height 16
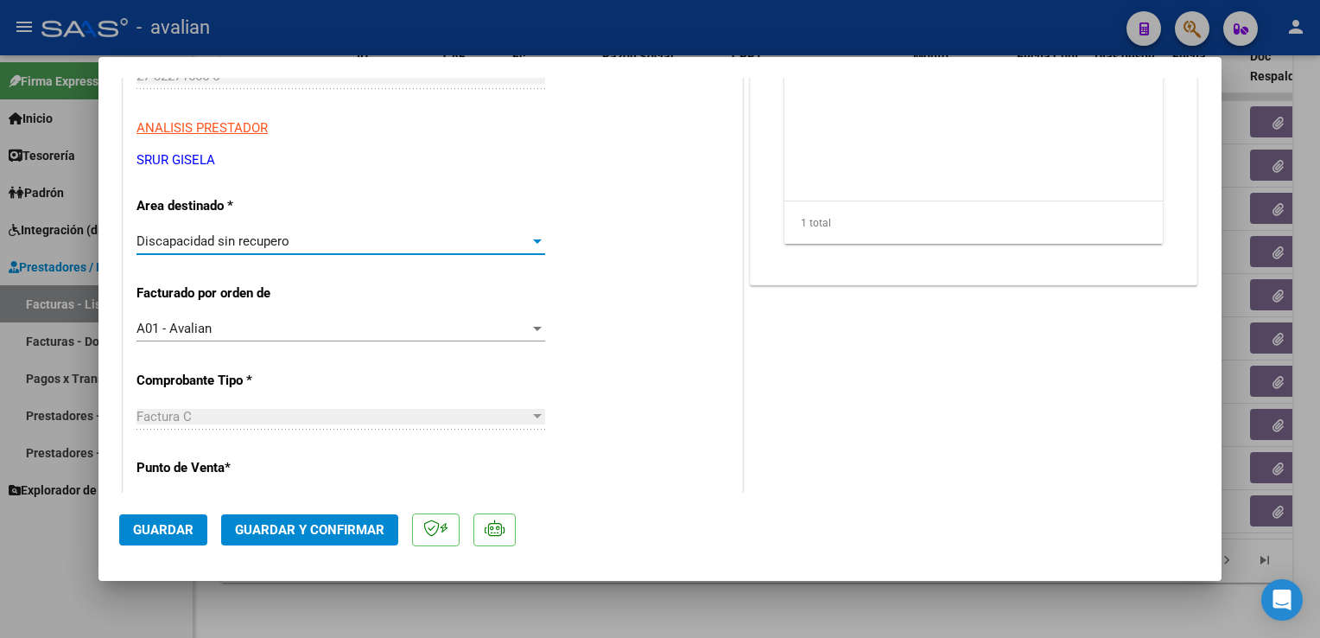
click at [156, 540] on button "Guardar" at bounding box center [163, 529] width 88 height 31
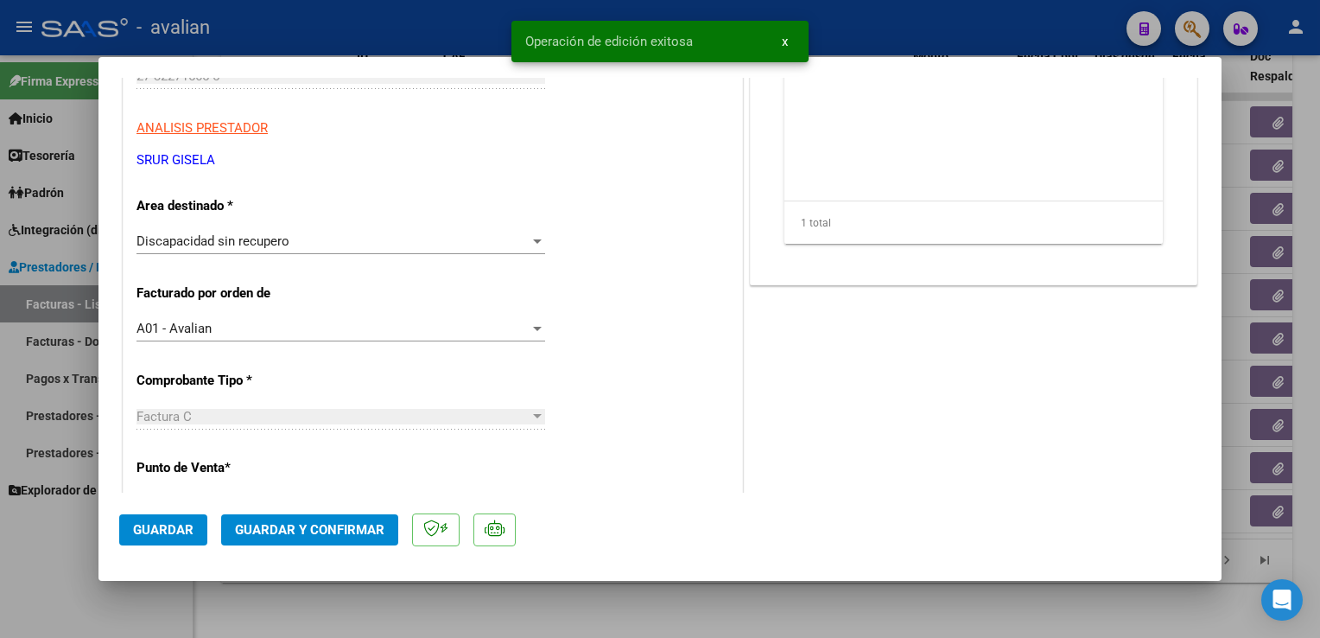
click at [319, 22] on div at bounding box center [660, 319] width 1320 height 638
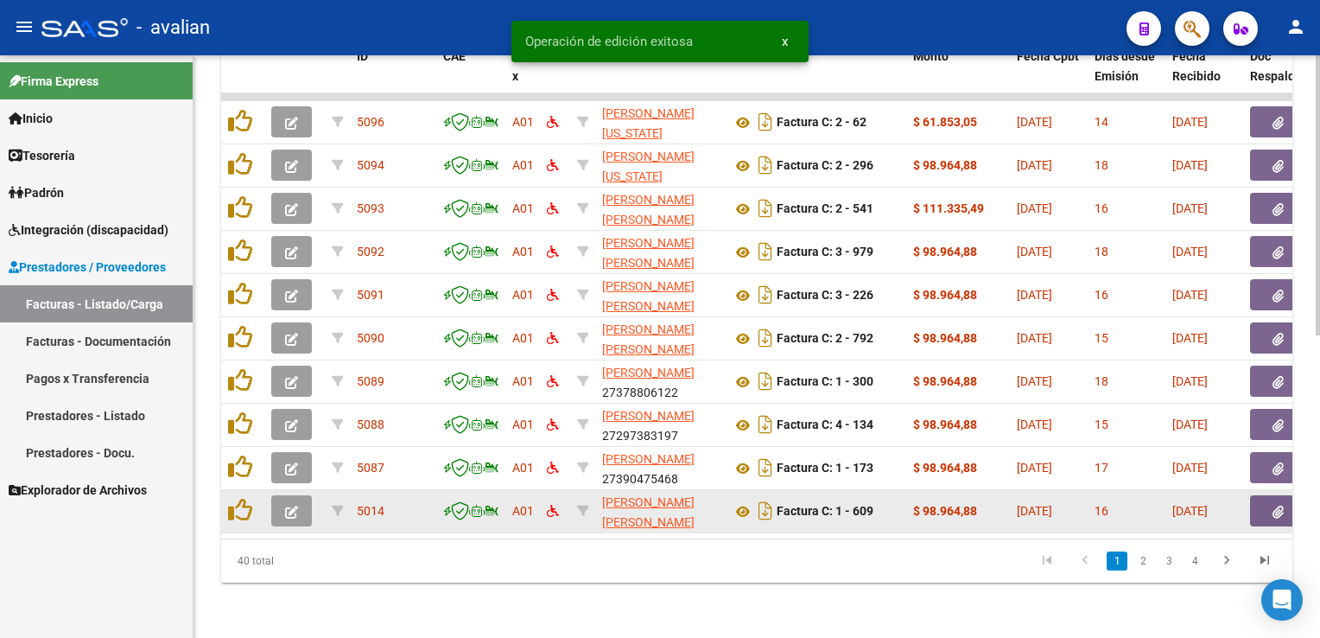
click at [295, 495] on button "button" at bounding box center [291, 510] width 41 height 31
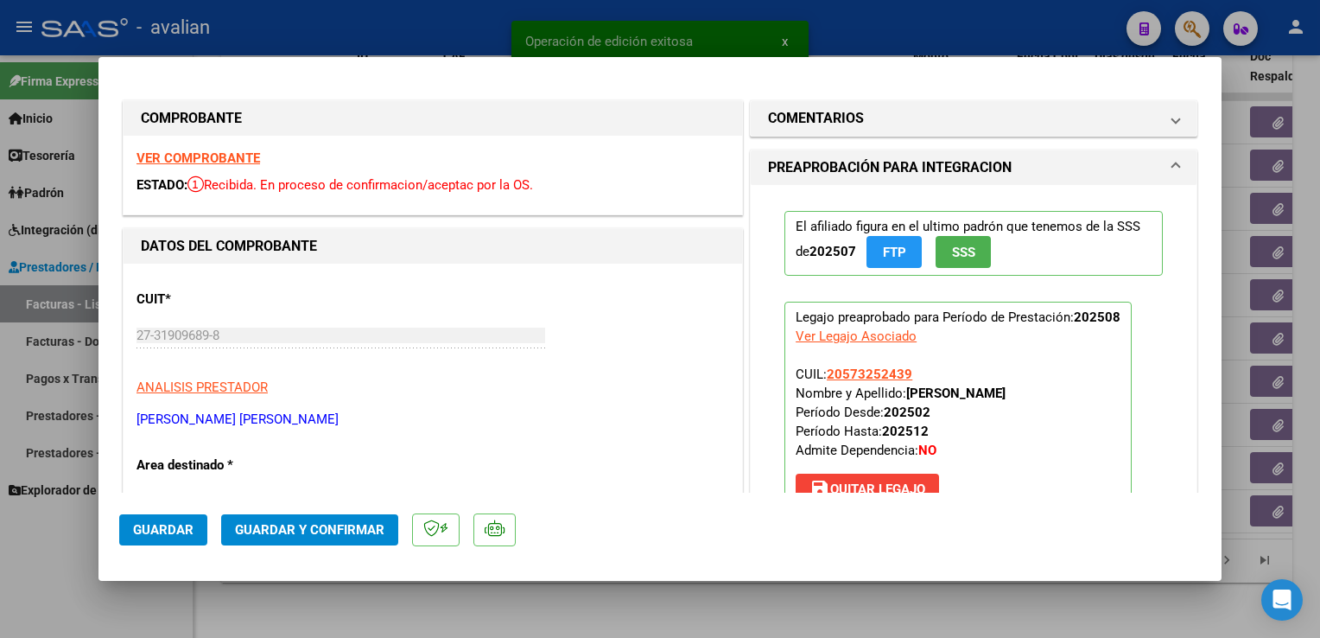
click at [213, 160] on strong "VER COMPROBANTE" at bounding box center [199, 158] width 124 height 16
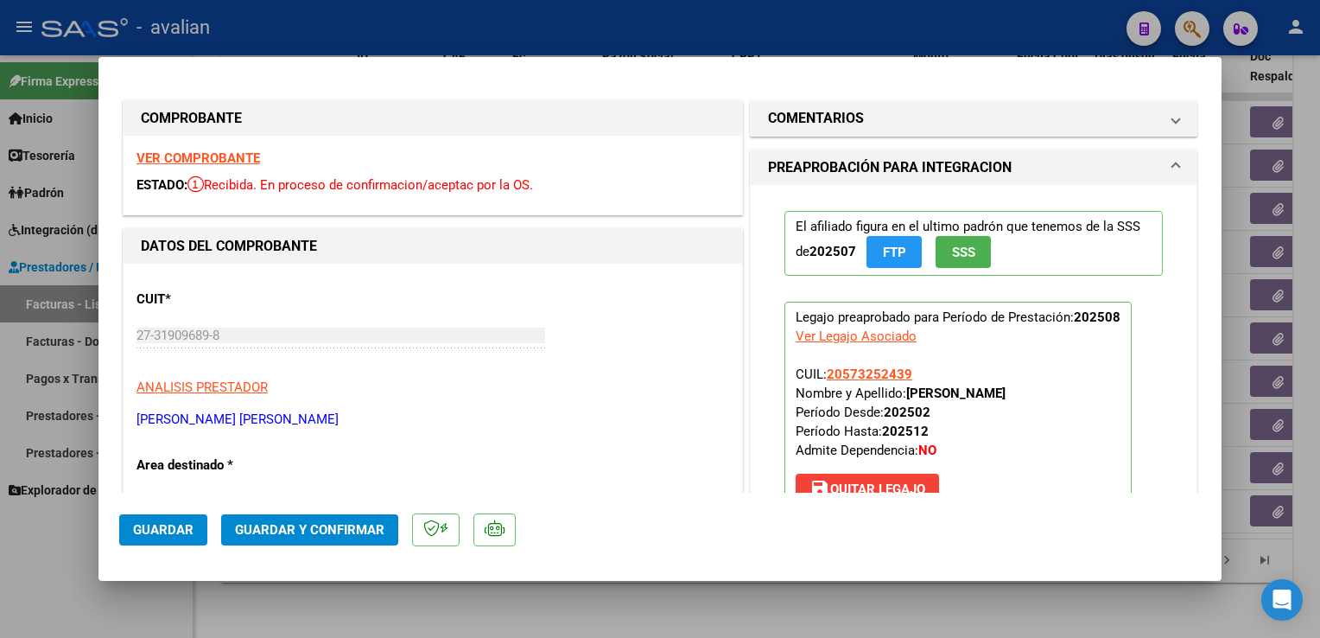
click at [263, 535] on span "Guardar y Confirmar" at bounding box center [309, 530] width 149 height 16
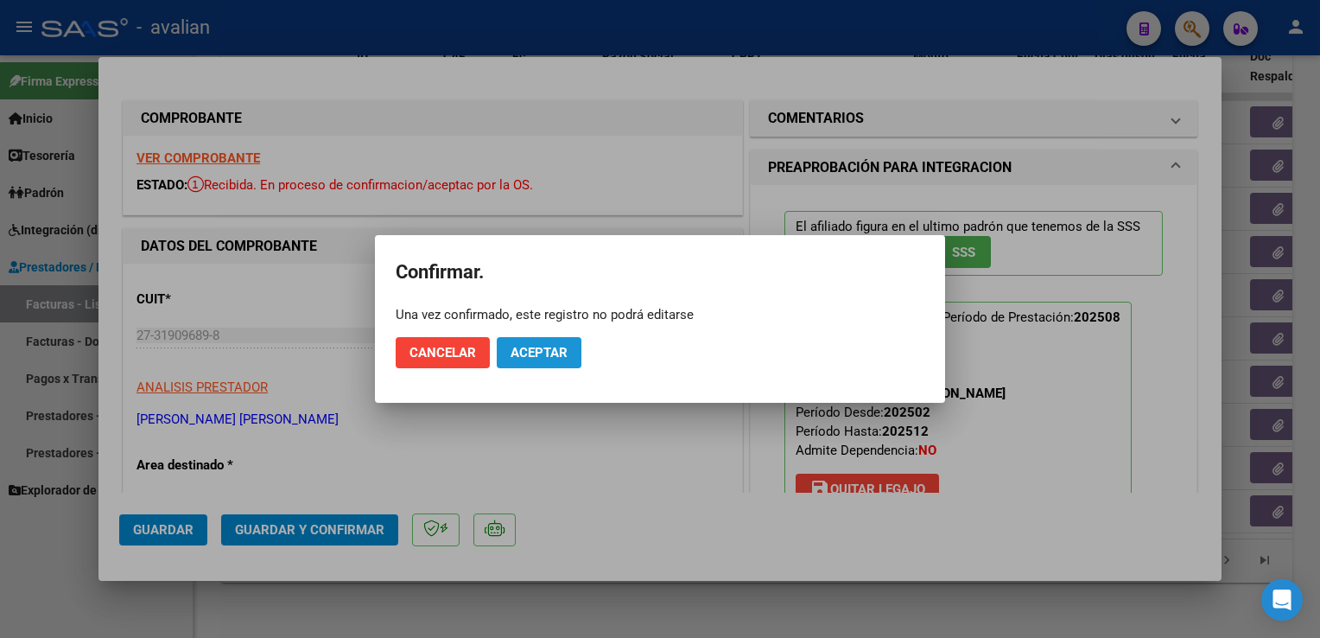
click at [542, 364] on button "Aceptar" at bounding box center [539, 352] width 85 height 31
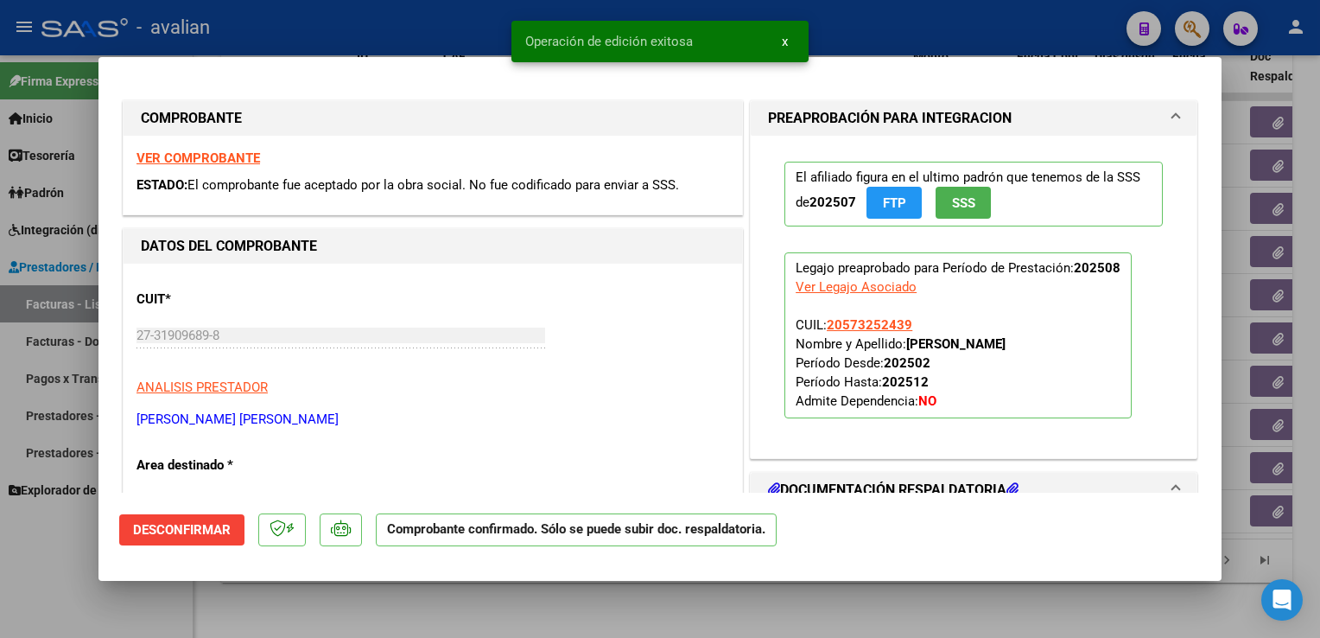
click at [368, 35] on div at bounding box center [660, 319] width 1320 height 638
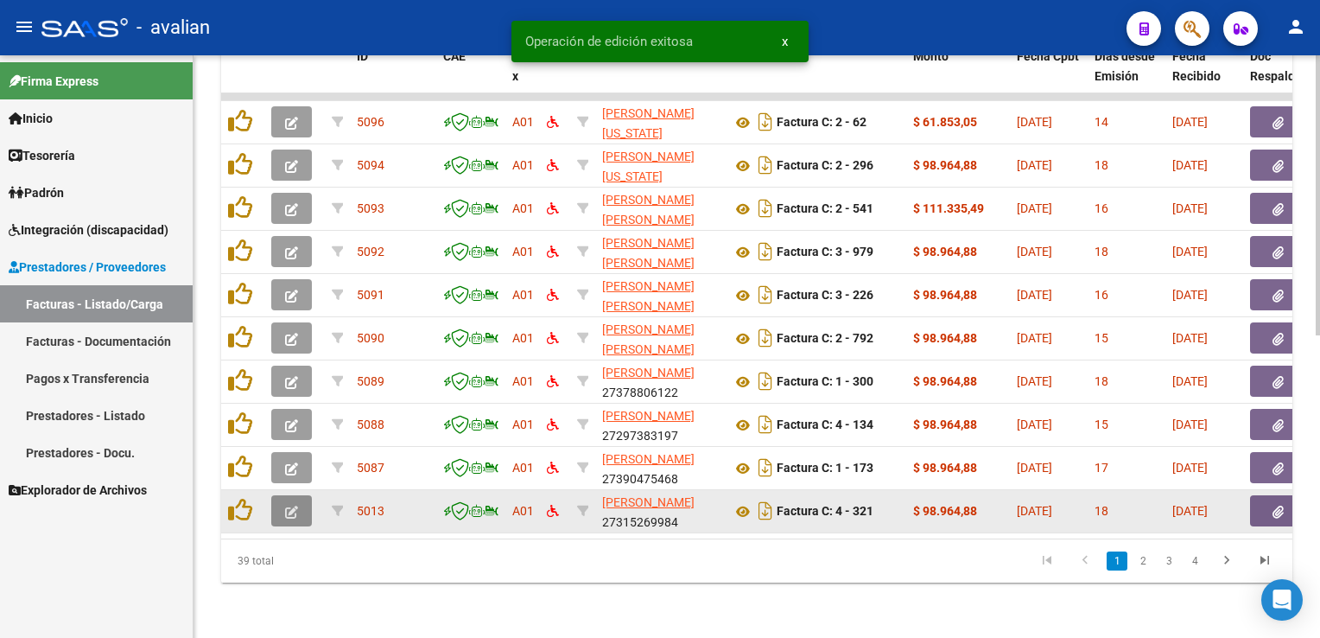
click at [295, 495] on button "button" at bounding box center [291, 510] width 41 height 31
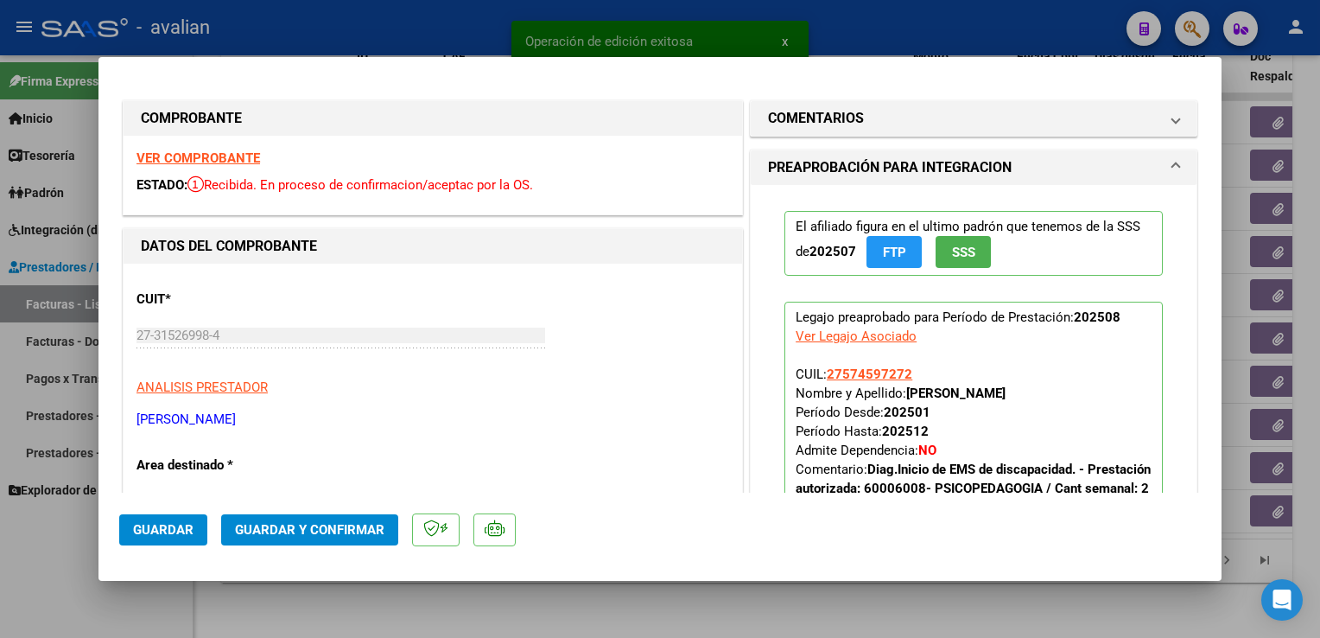
click at [227, 157] on strong "VER COMPROBANTE" at bounding box center [199, 158] width 124 height 16
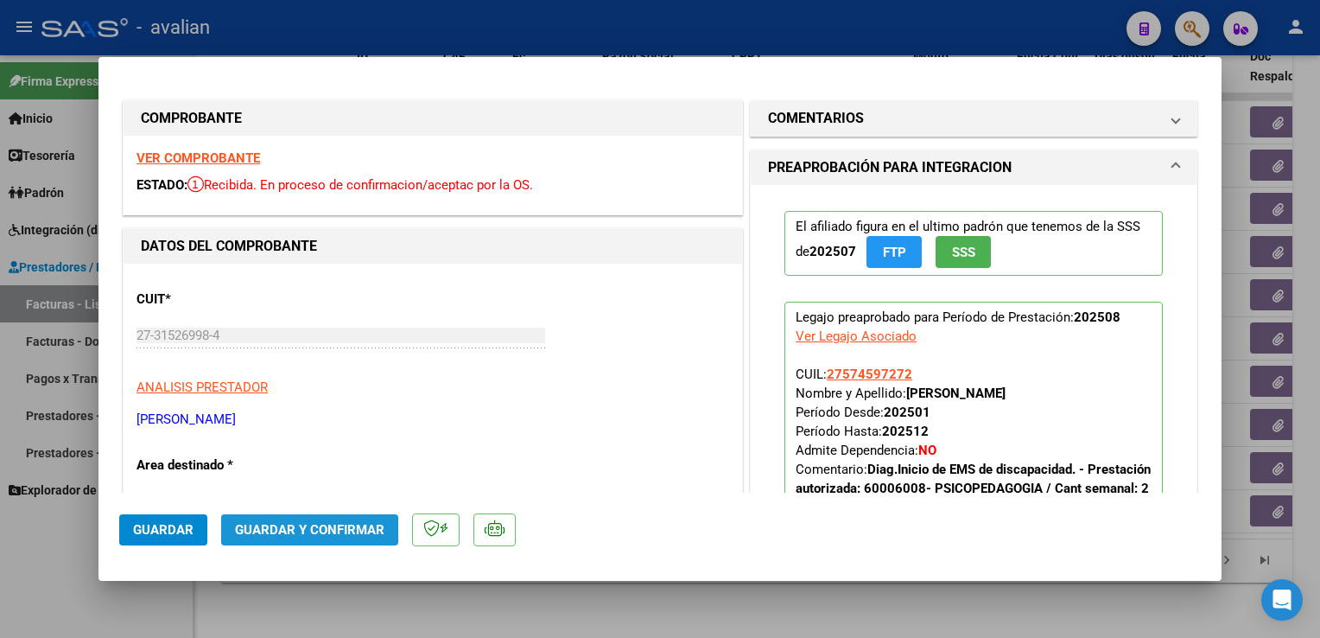
click at [314, 534] on span "Guardar y Confirmar" at bounding box center [309, 530] width 149 height 16
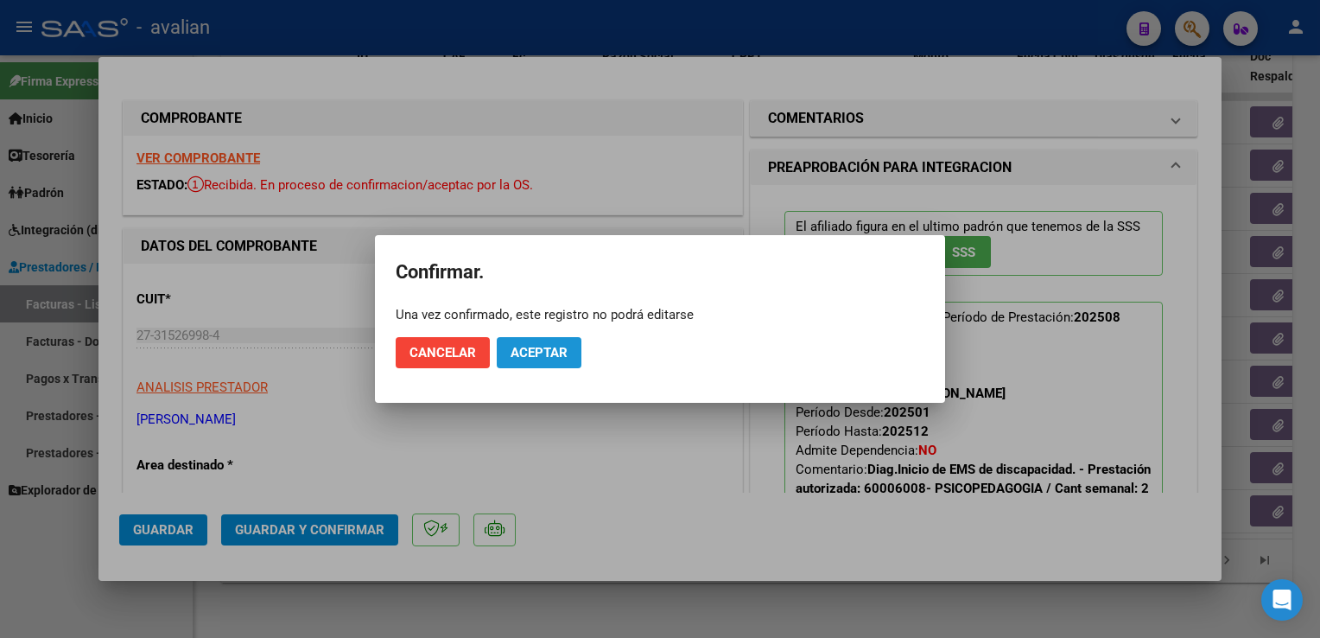
click at [567, 358] on span "Aceptar" at bounding box center [539, 353] width 57 height 16
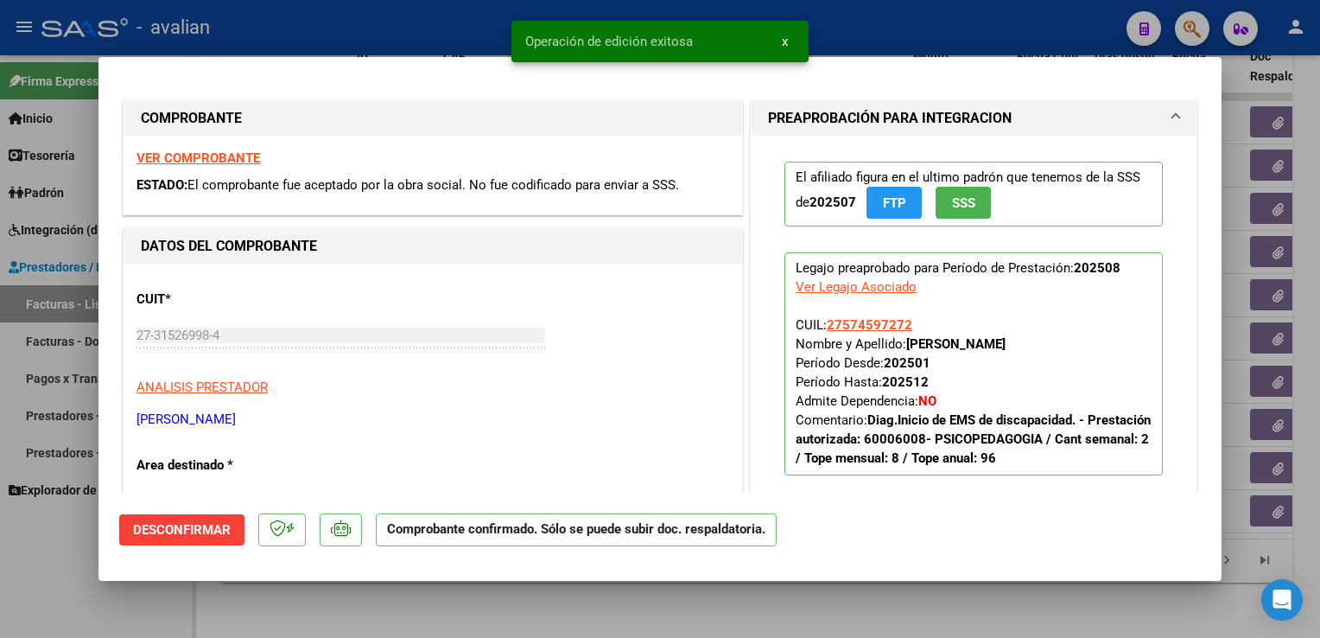
click at [428, 19] on div at bounding box center [660, 319] width 1320 height 638
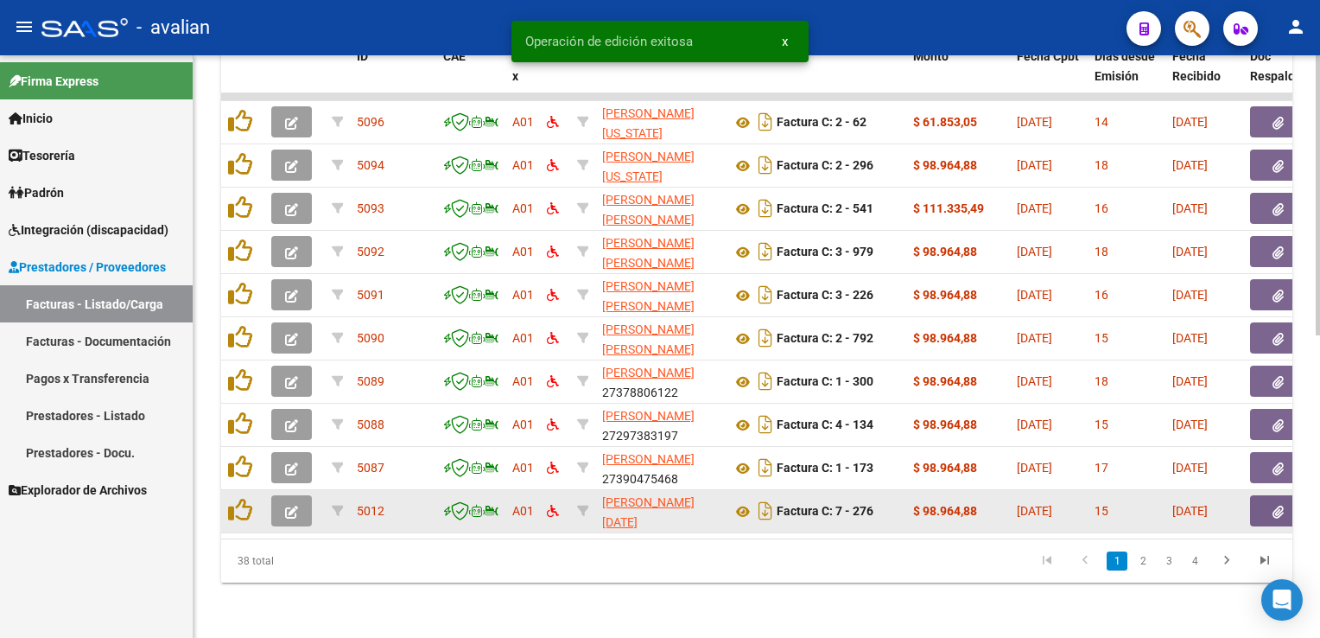
click at [283, 499] on button "button" at bounding box center [291, 510] width 41 height 31
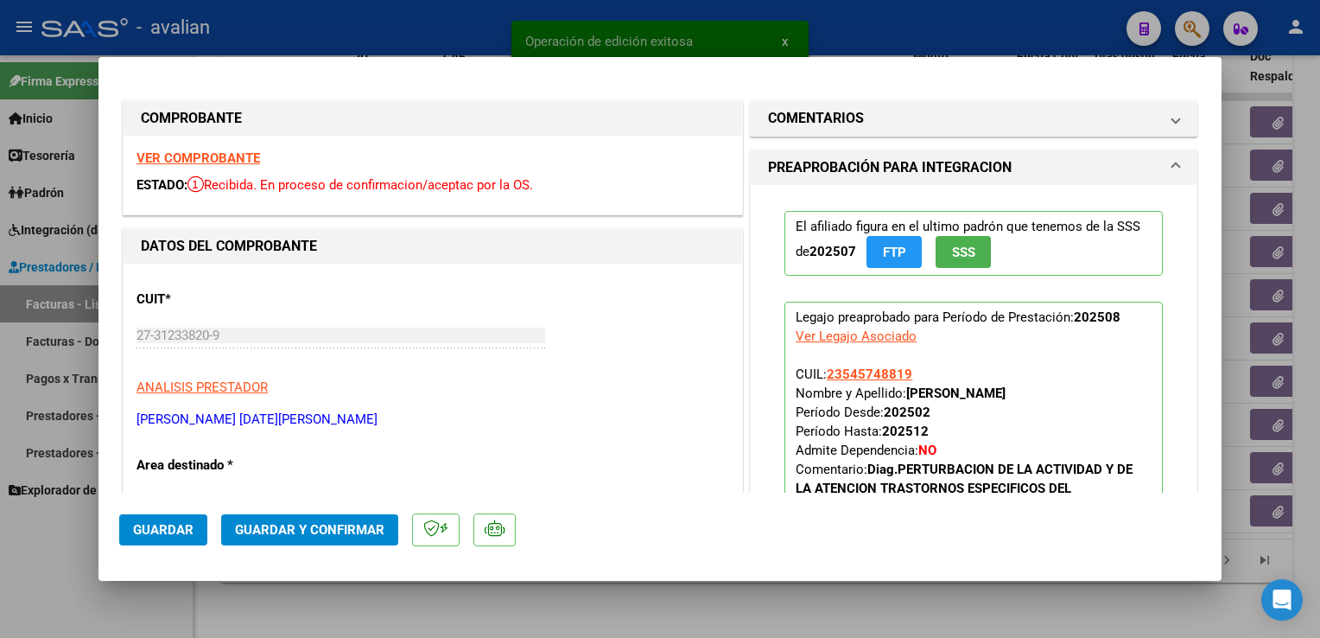
click at [251, 160] on strong "VER COMPROBANTE" at bounding box center [199, 158] width 124 height 16
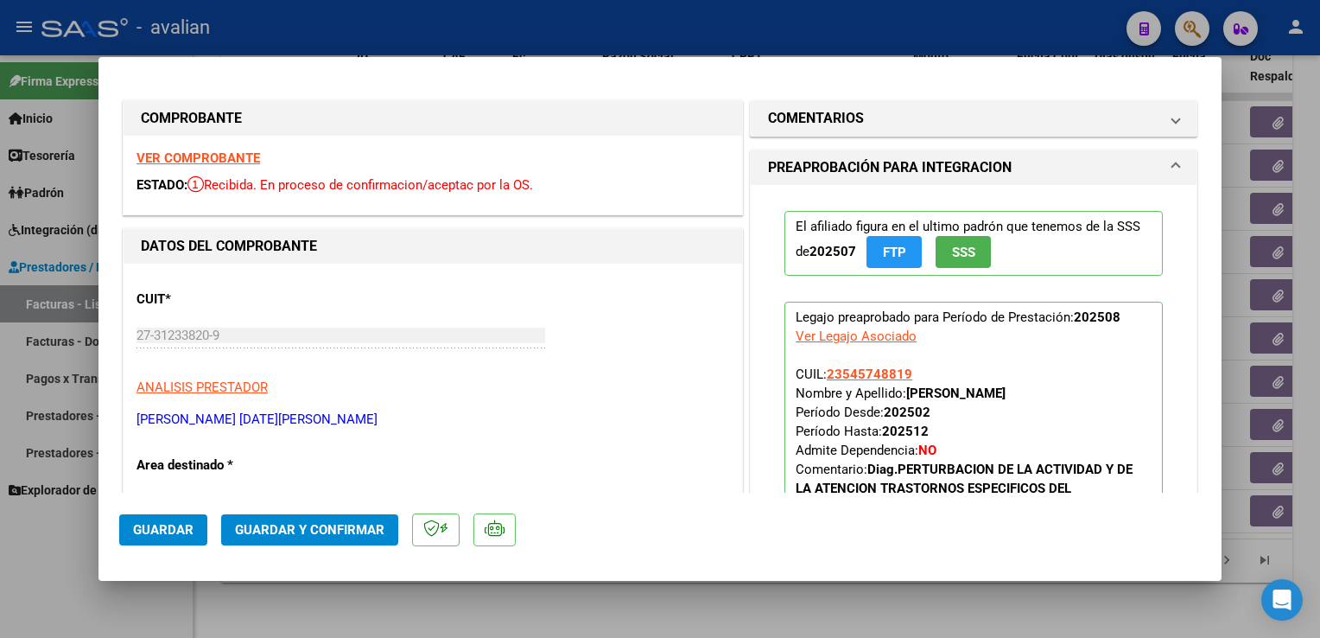
click at [335, 520] on button "Guardar y Confirmar" at bounding box center [309, 529] width 177 height 31
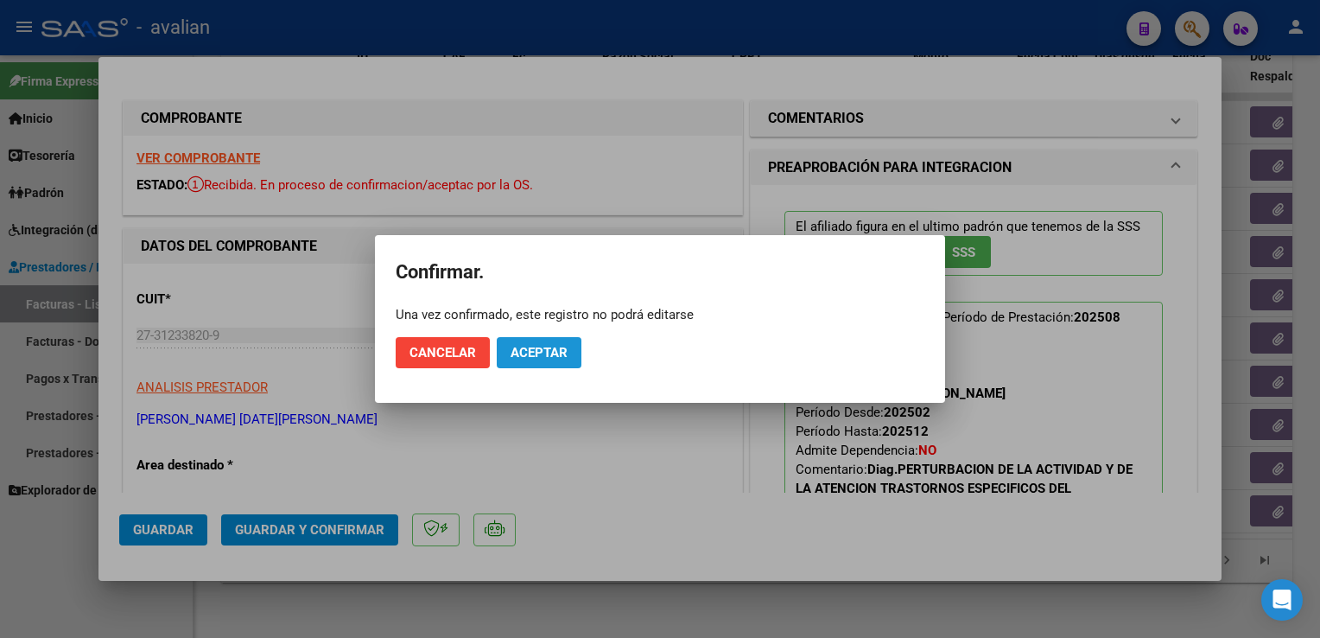
click at [530, 342] on button "Aceptar" at bounding box center [539, 352] width 85 height 31
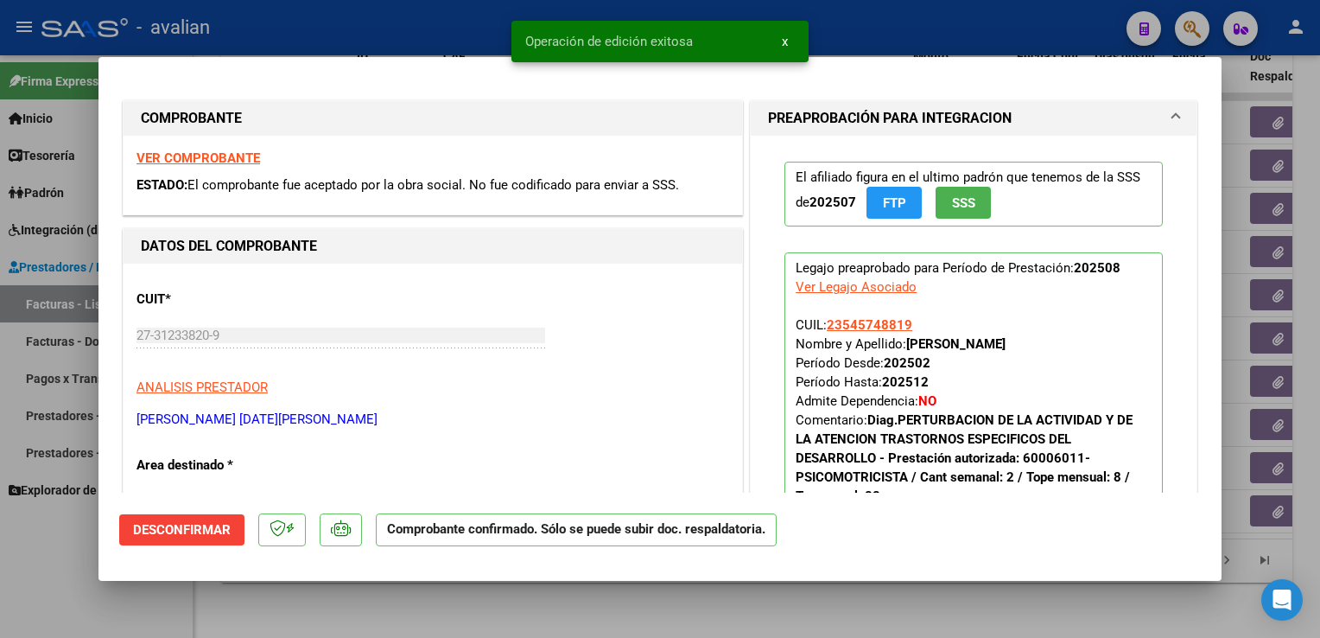
click at [418, 46] on div at bounding box center [660, 319] width 1320 height 638
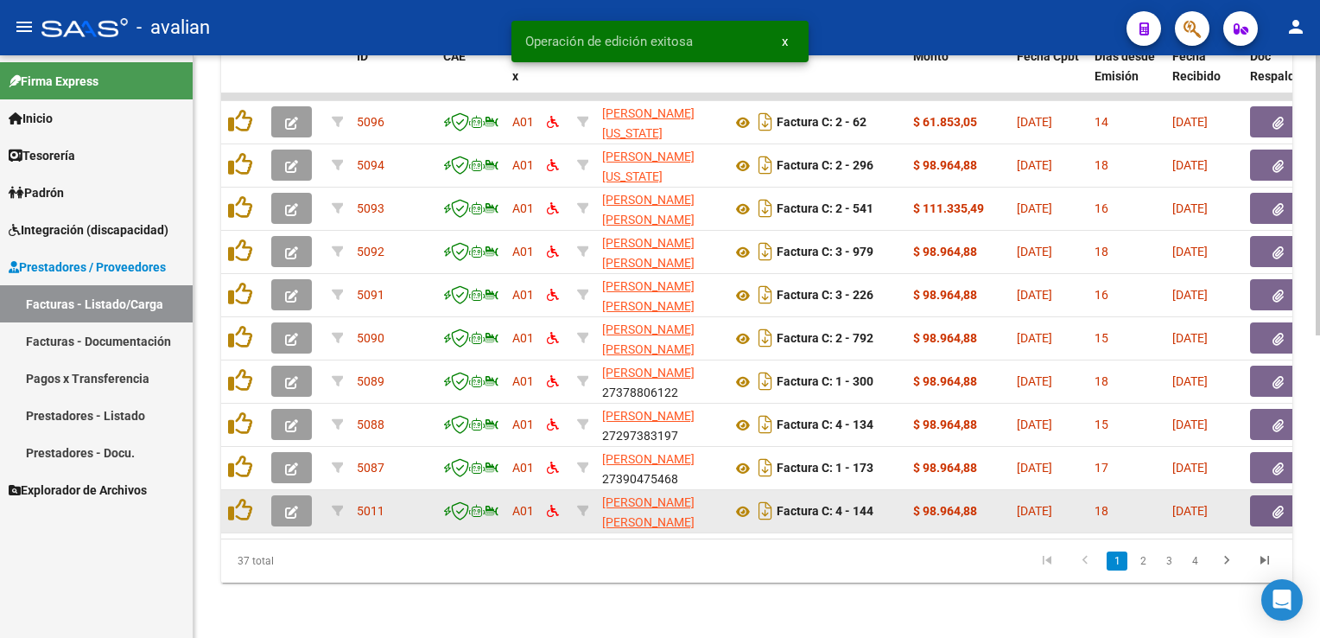
click at [299, 495] on button "button" at bounding box center [291, 510] width 41 height 31
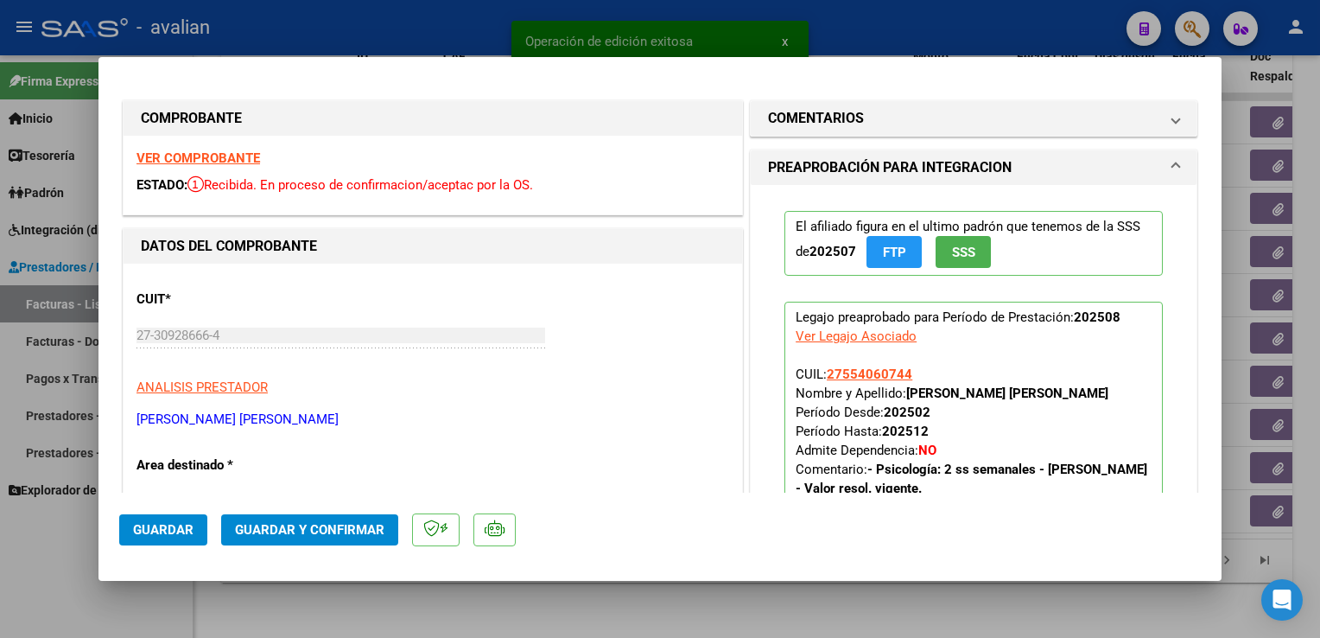
click at [232, 164] on strong "VER COMPROBANTE" at bounding box center [199, 158] width 124 height 16
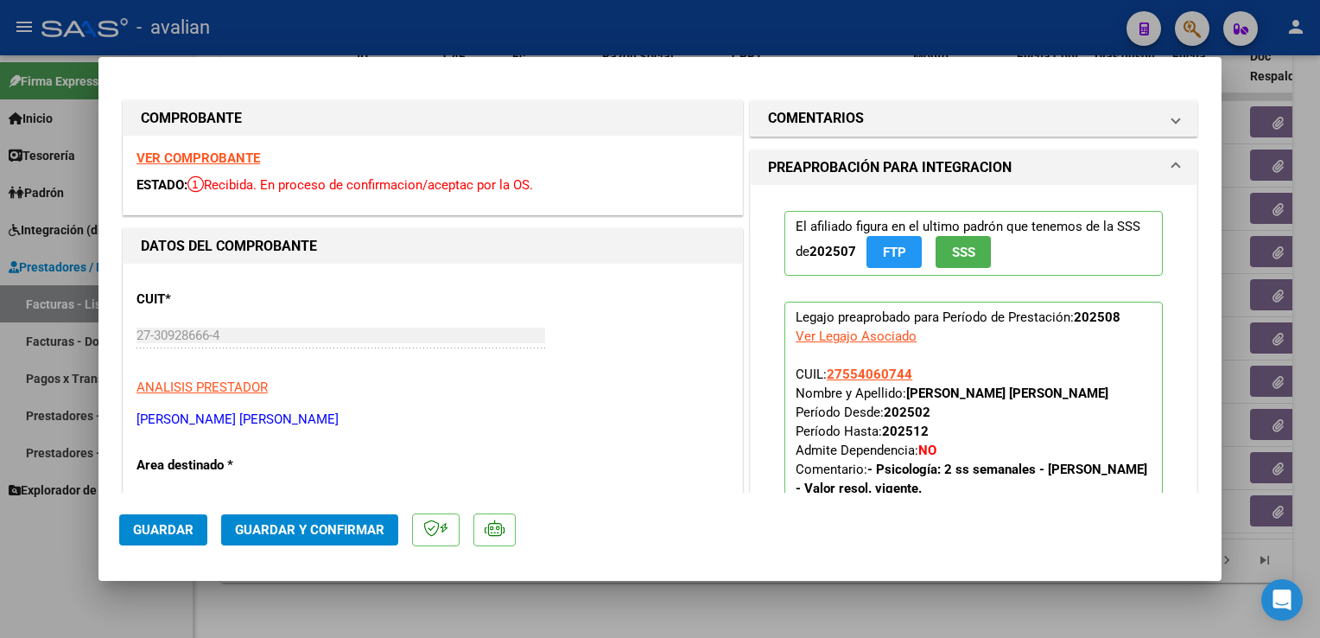
click at [356, 526] on span "Guardar y Confirmar" at bounding box center [309, 530] width 149 height 16
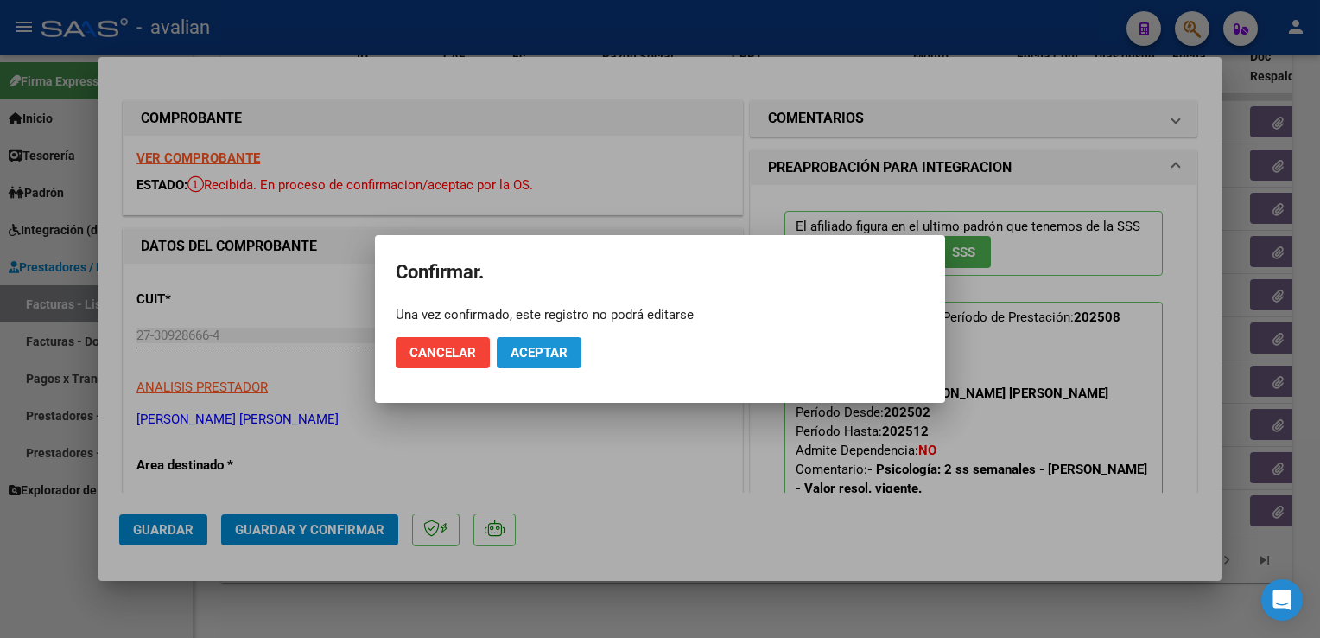
click at [531, 349] on span "Aceptar" at bounding box center [539, 353] width 57 height 16
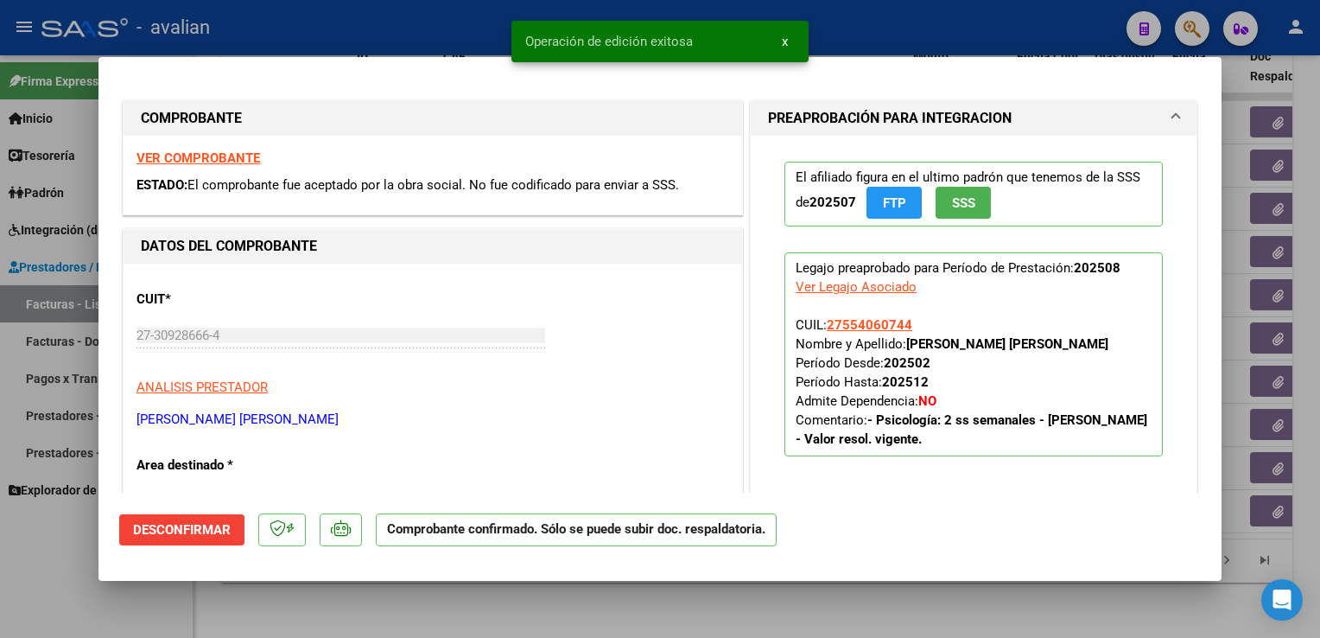
click at [352, 0] on div at bounding box center [660, 319] width 1320 height 638
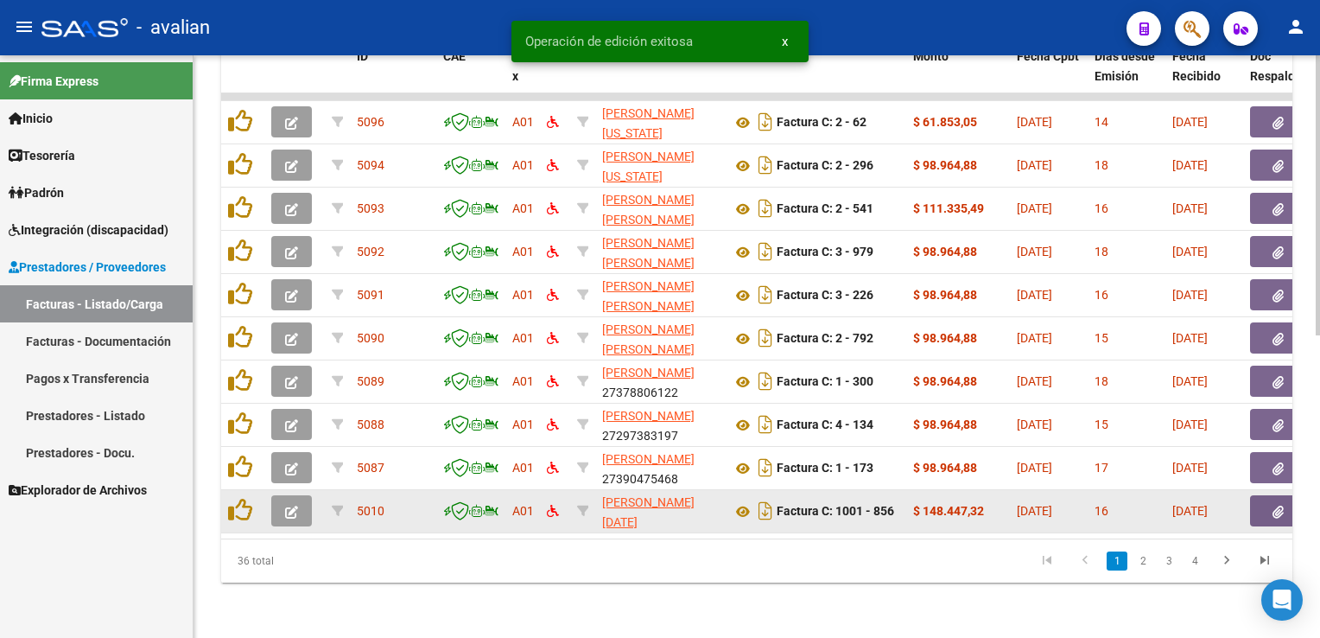
click at [286, 505] on icon "button" at bounding box center [291, 511] width 13 height 13
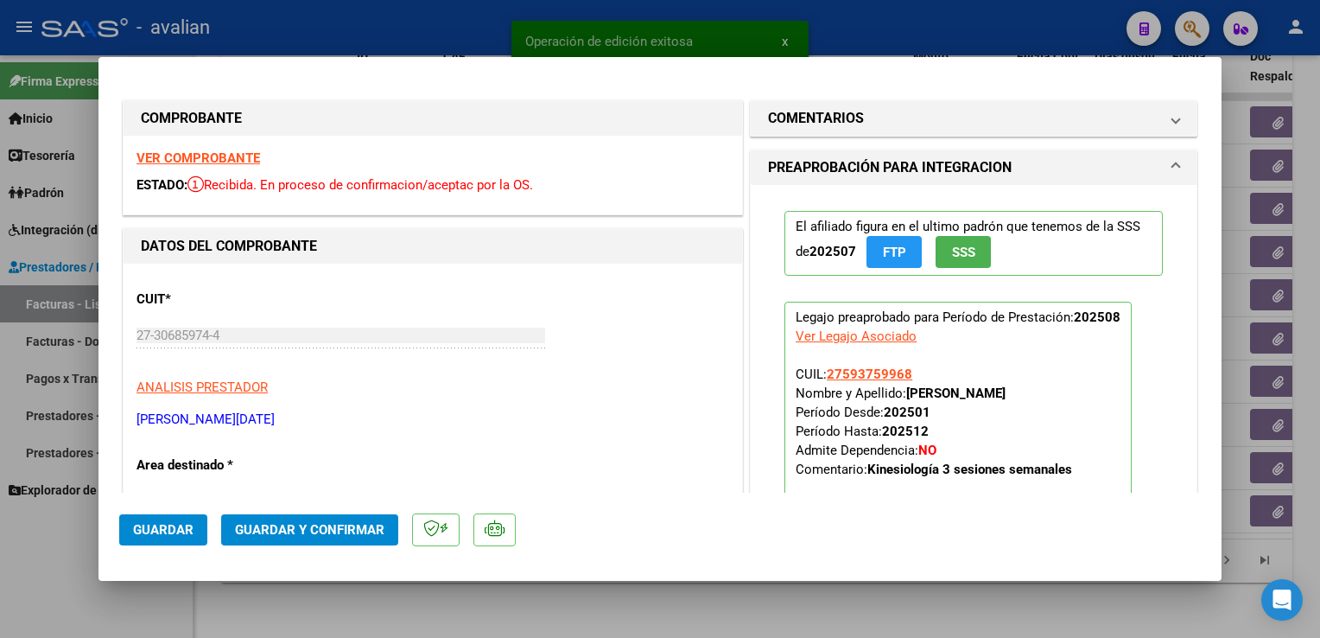
click at [245, 157] on strong "VER COMPROBANTE" at bounding box center [199, 158] width 124 height 16
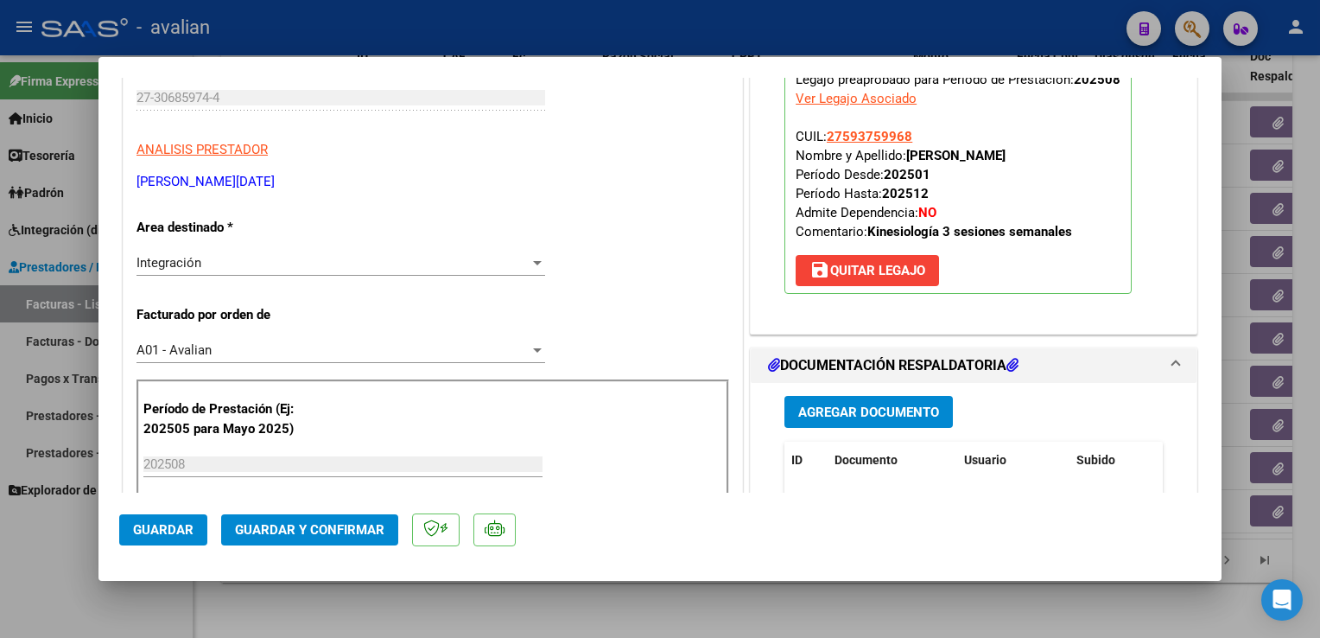
scroll to position [346, 0]
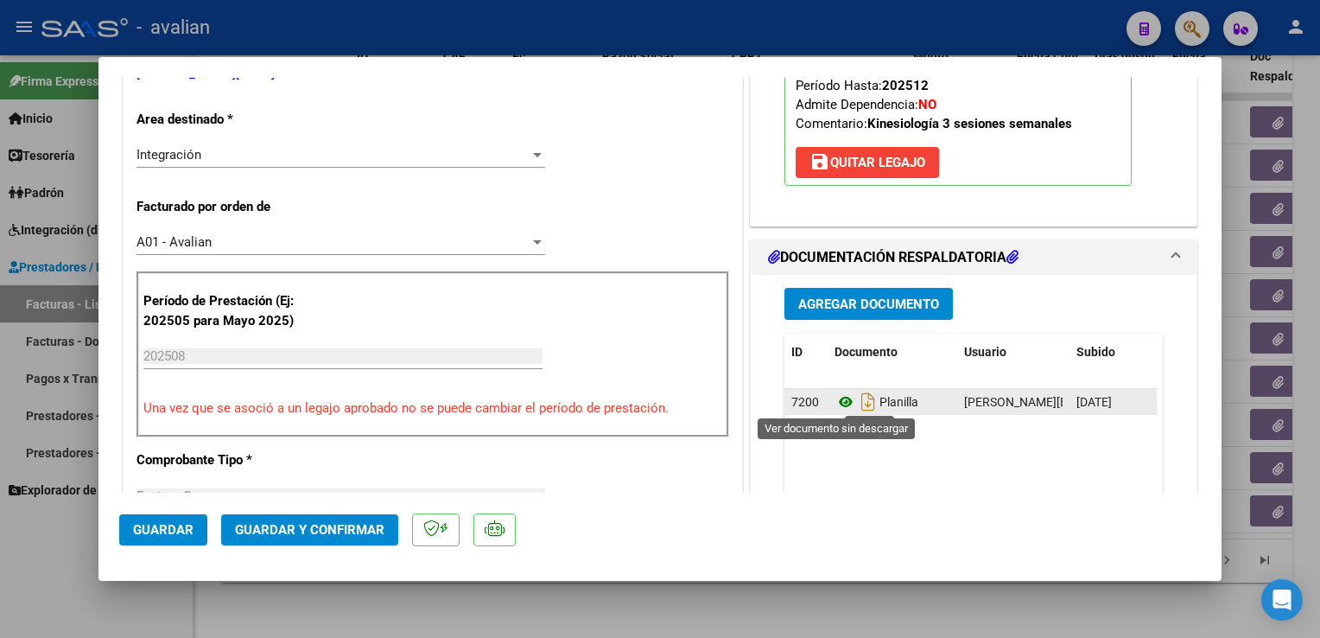
click at [842, 406] on icon at bounding box center [846, 401] width 22 height 21
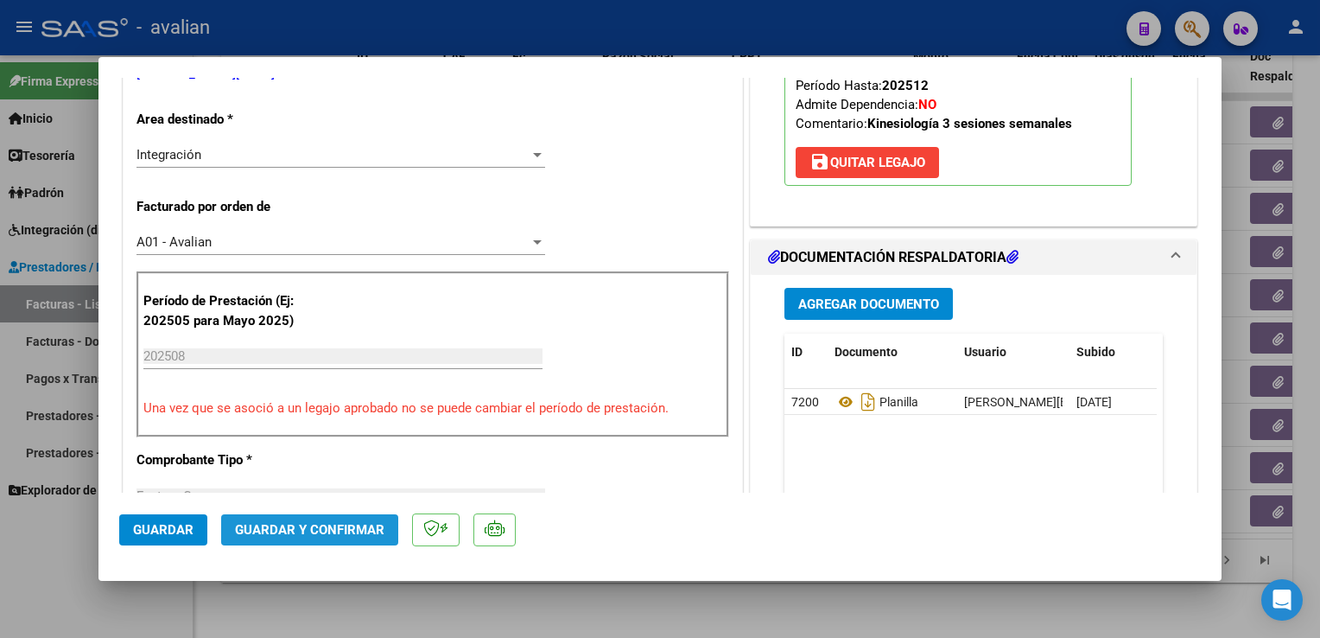
click at [346, 528] on span "Guardar y Confirmar" at bounding box center [309, 530] width 149 height 16
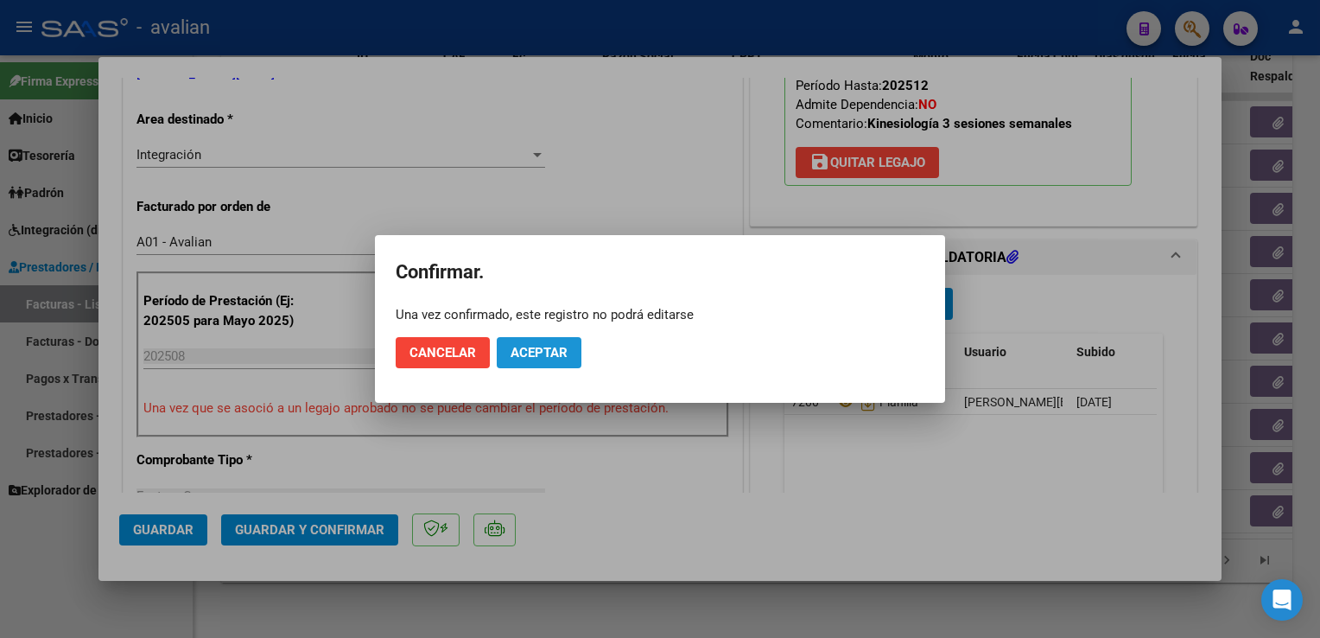
click at [547, 361] on button "Aceptar" at bounding box center [539, 352] width 85 height 31
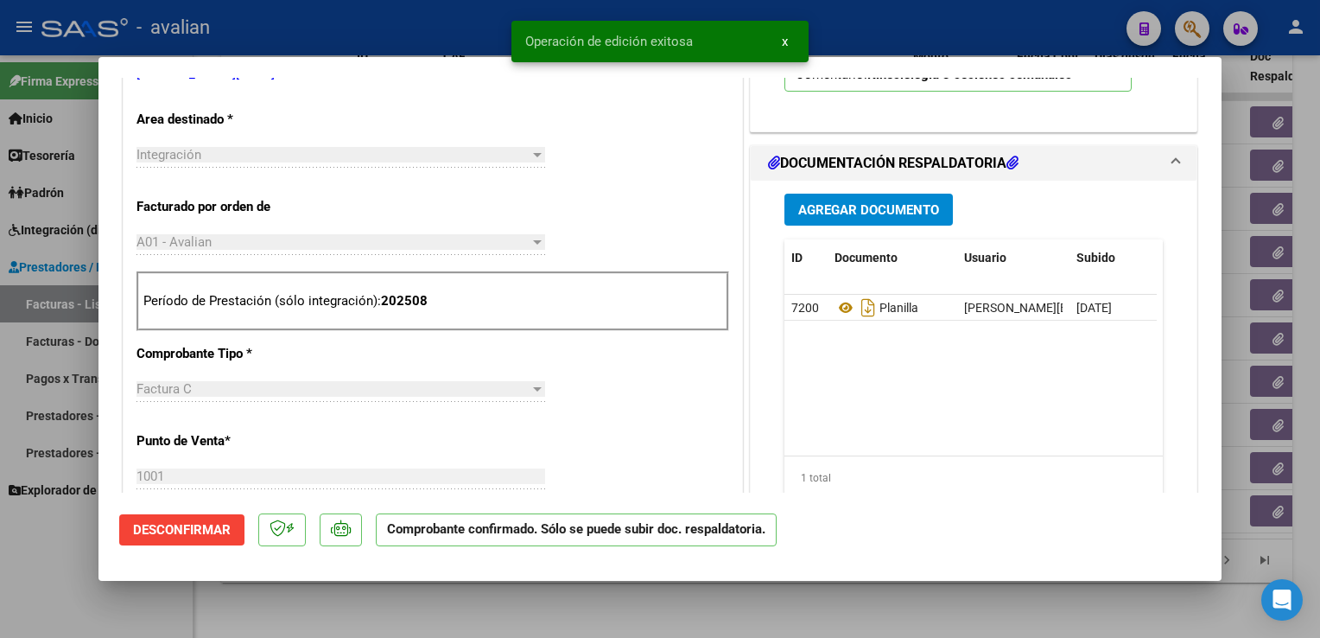
click at [374, 20] on div at bounding box center [660, 319] width 1320 height 638
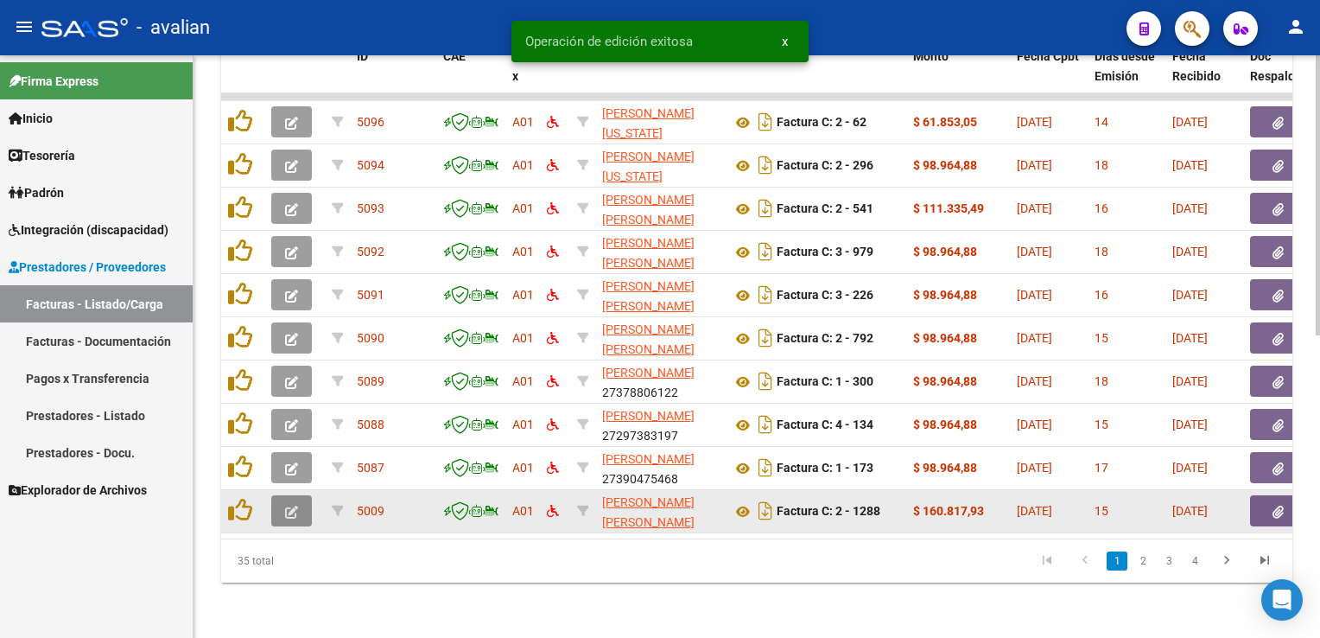
click at [283, 508] on button "button" at bounding box center [291, 510] width 41 height 31
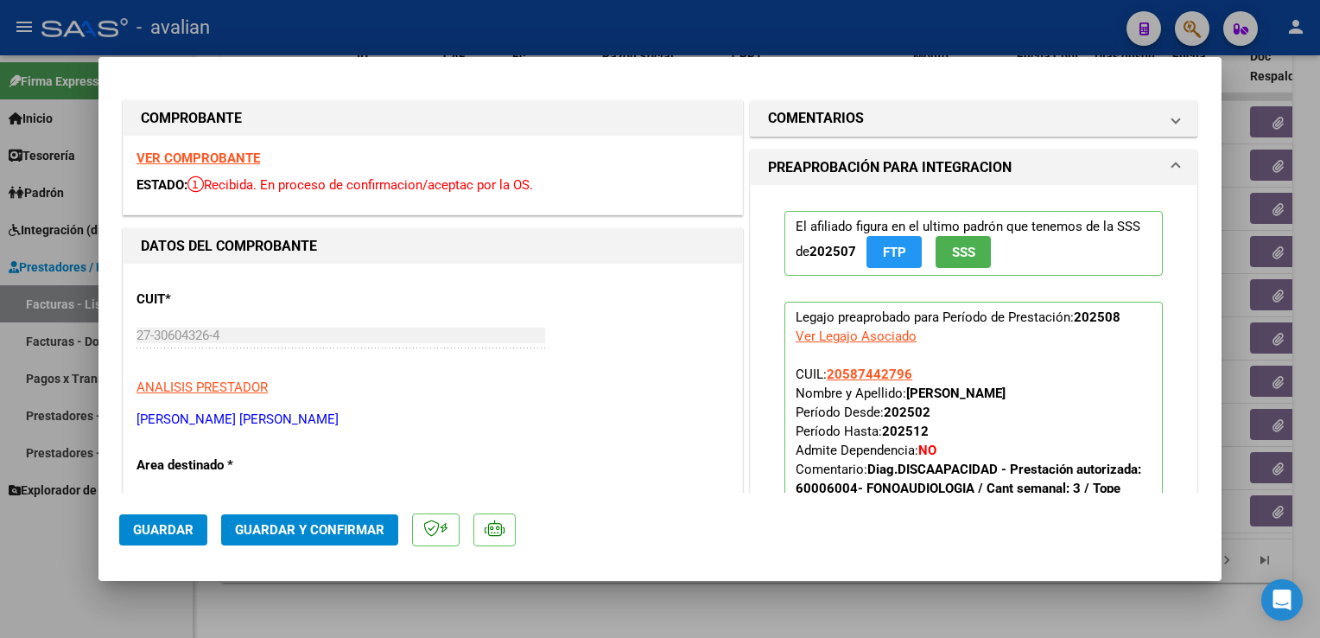
click at [236, 162] on strong "VER COMPROBANTE" at bounding box center [199, 158] width 124 height 16
click at [342, 525] on span "Guardar y Confirmar" at bounding box center [309, 530] width 149 height 16
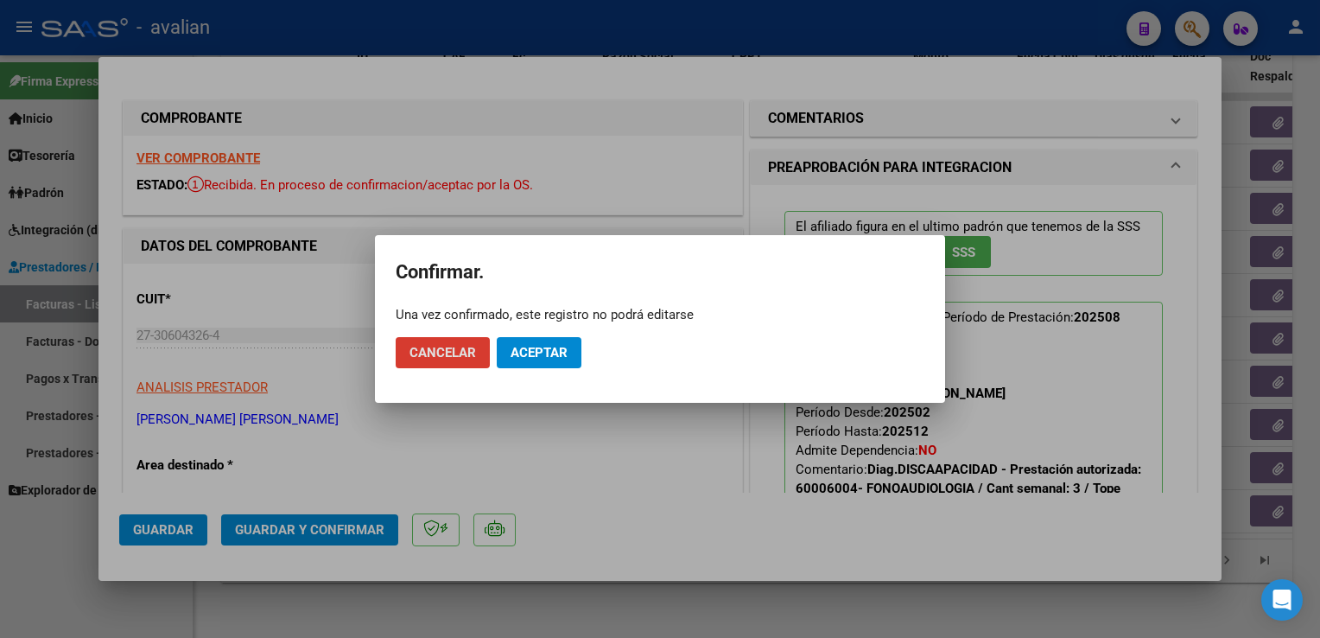
click at [538, 359] on span "Aceptar" at bounding box center [539, 353] width 57 height 16
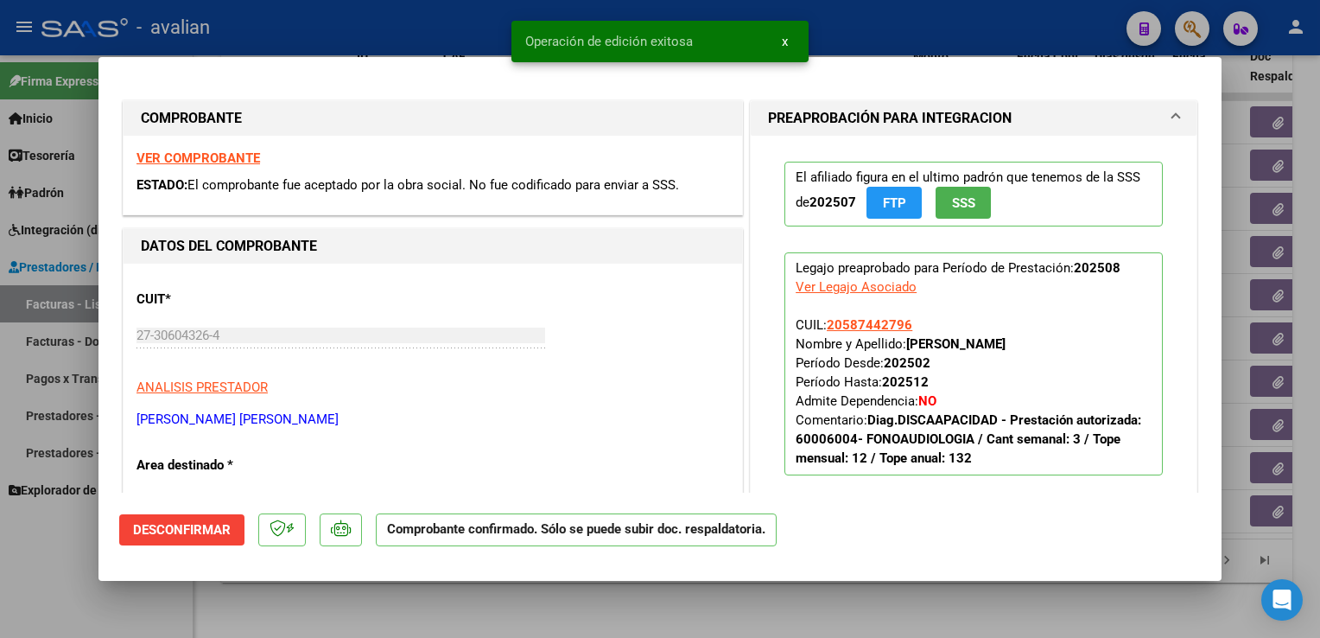
click at [363, 36] on div at bounding box center [660, 319] width 1320 height 638
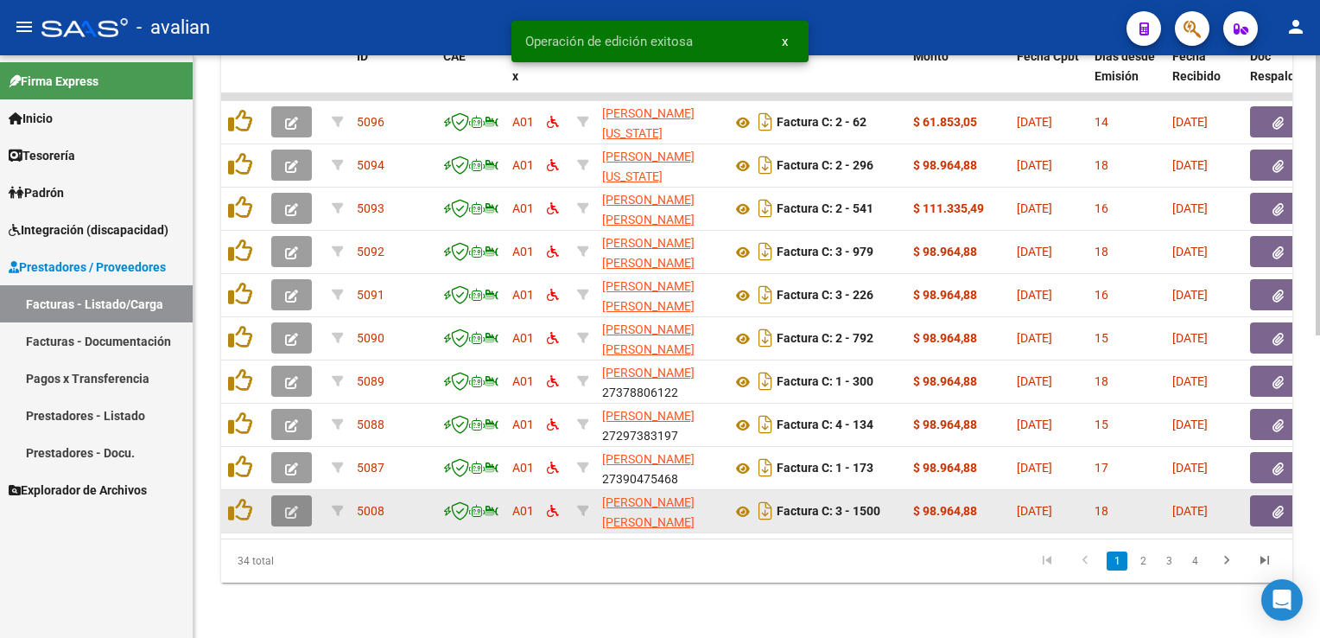
click at [301, 504] on button "button" at bounding box center [291, 510] width 41 height 31
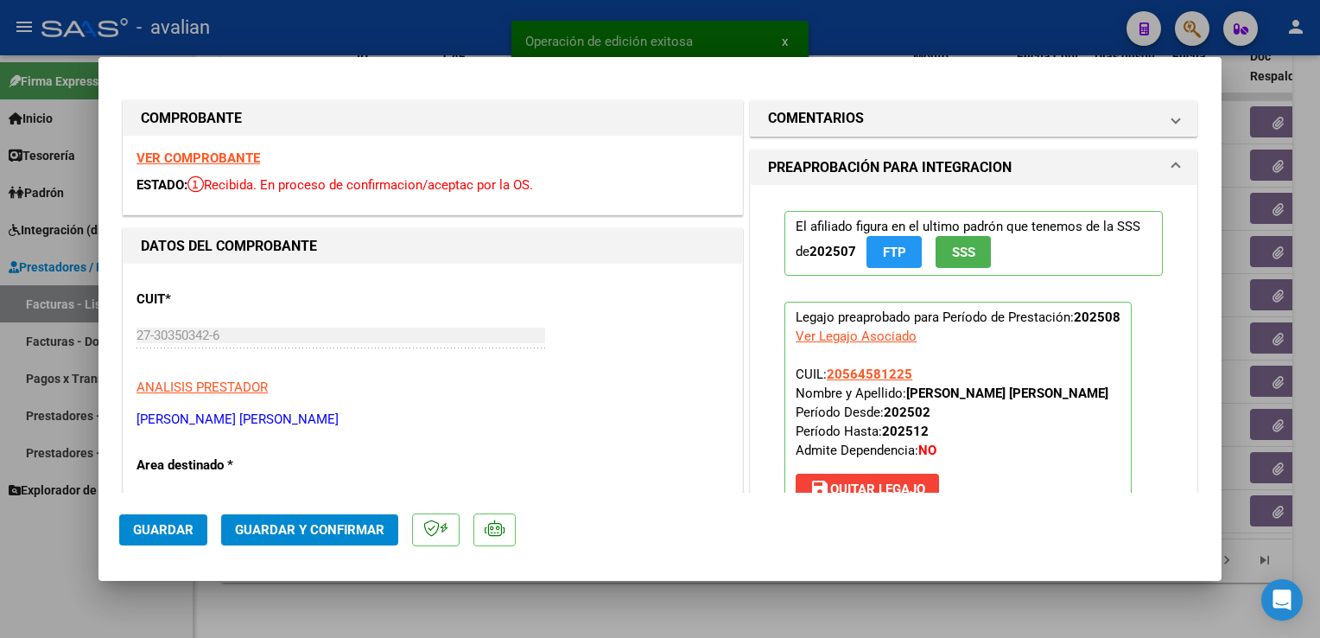
click at [219, 162] on strong "VER COMPROBANTE" at bounding box center [199, 158] width 124 height 16
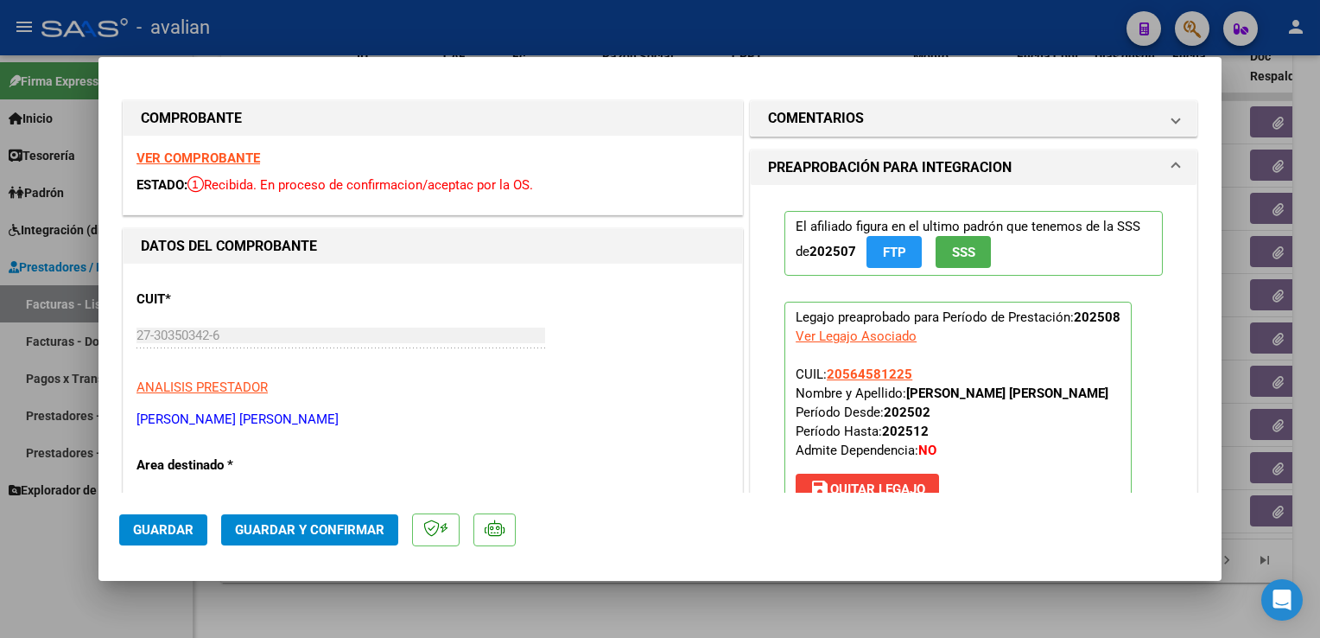
click at [322, 531] on span "Guardar y Confirmar" at bounding box center [309, 530] width 149 height 16
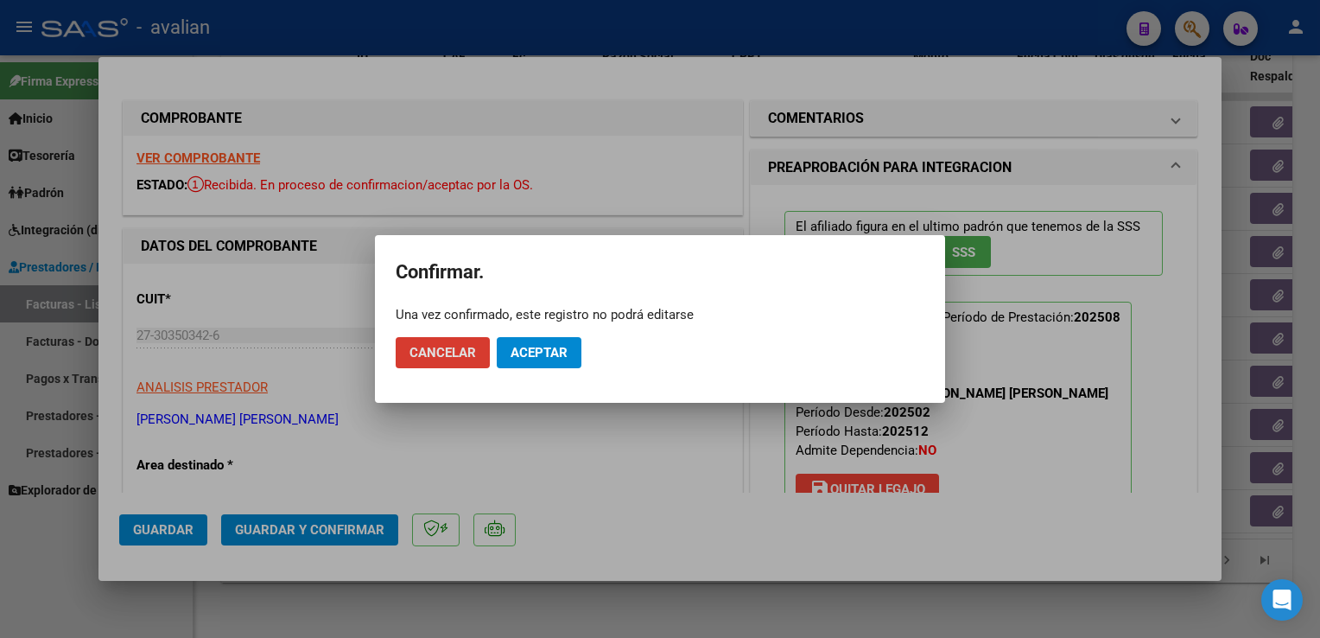
click at [532, 351] on span "Aceptar" at bounding box center [539, 353] width 57 height 16
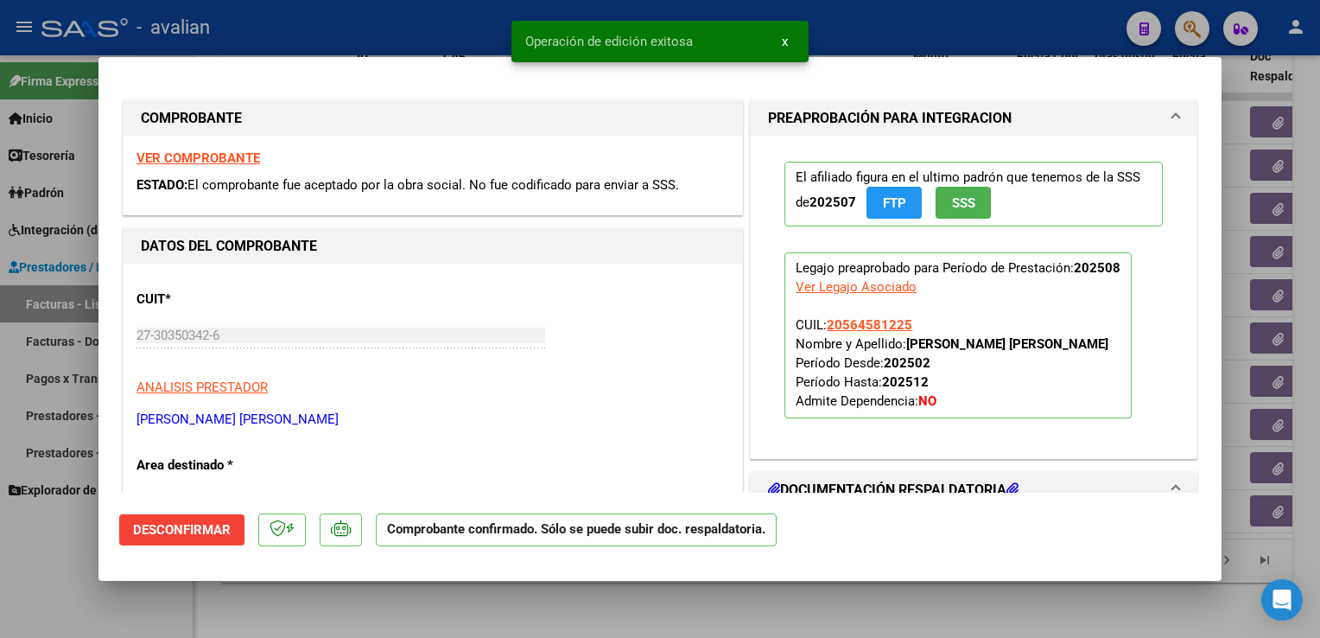
click at [311, 43] on div at bounding box center [660, 319] width 1320 height 638
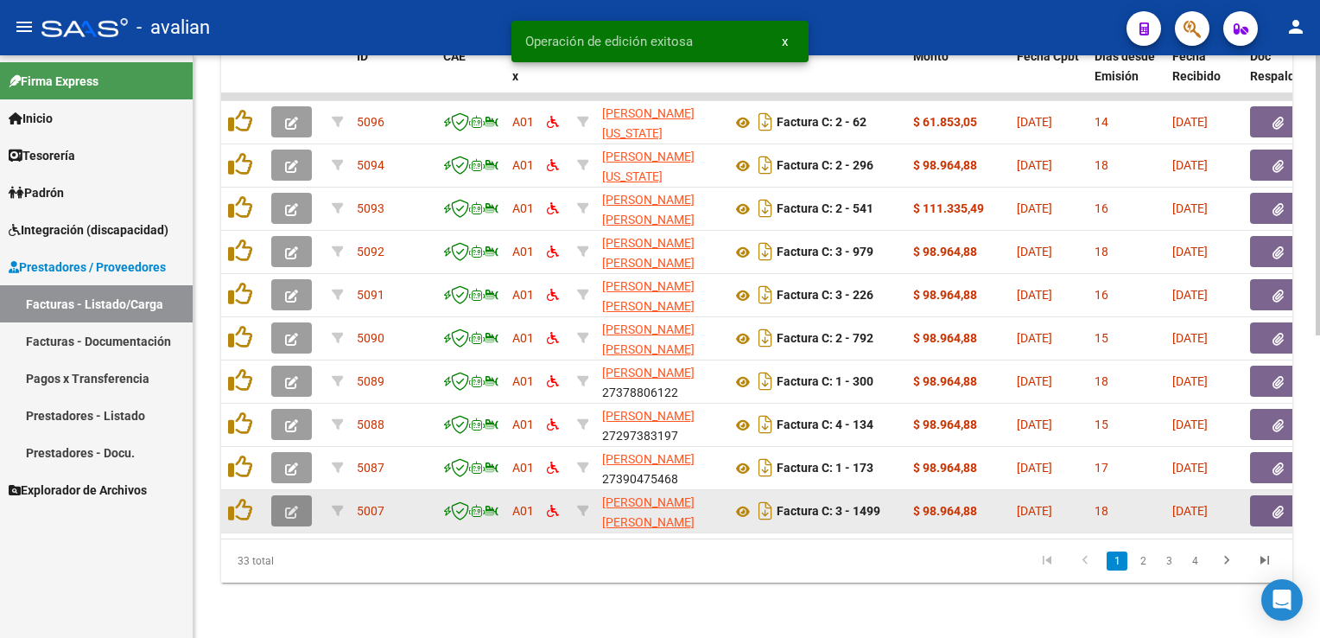
click at [299, 495] on button "button" at bounding box center [291, 510] width 41 height 31
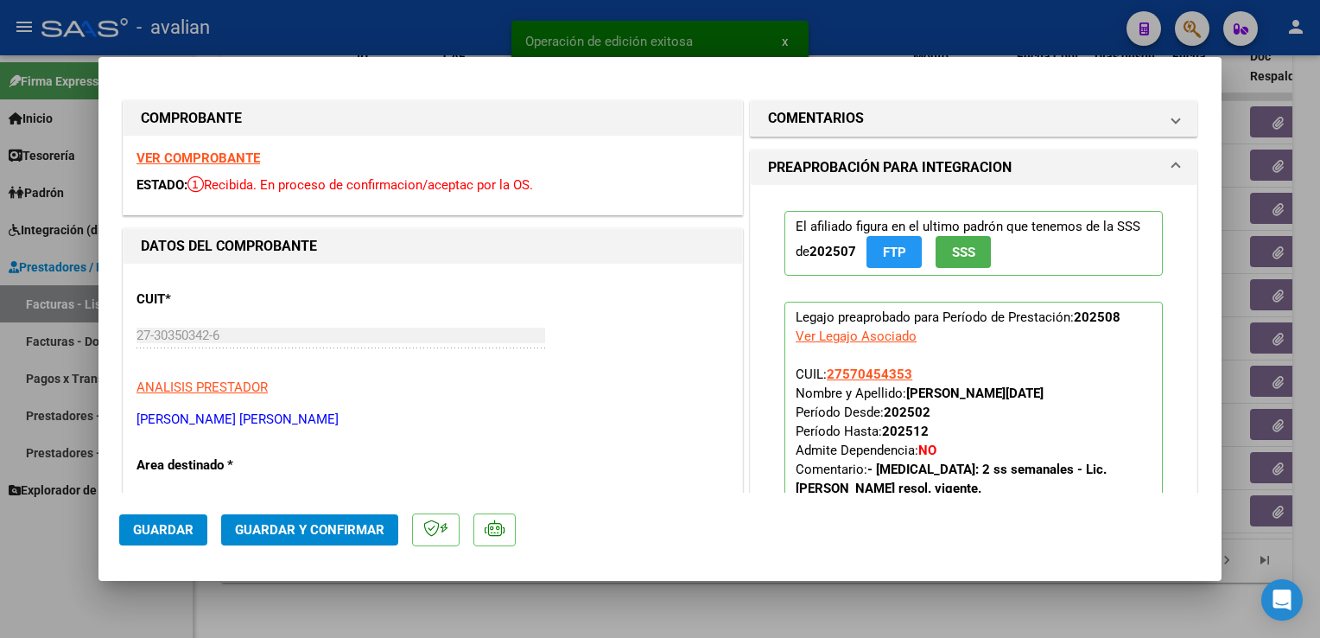
click at [226, 164] on strong "VER COMPROBANTE" at bounding box center [199, 158] width 124 height 16
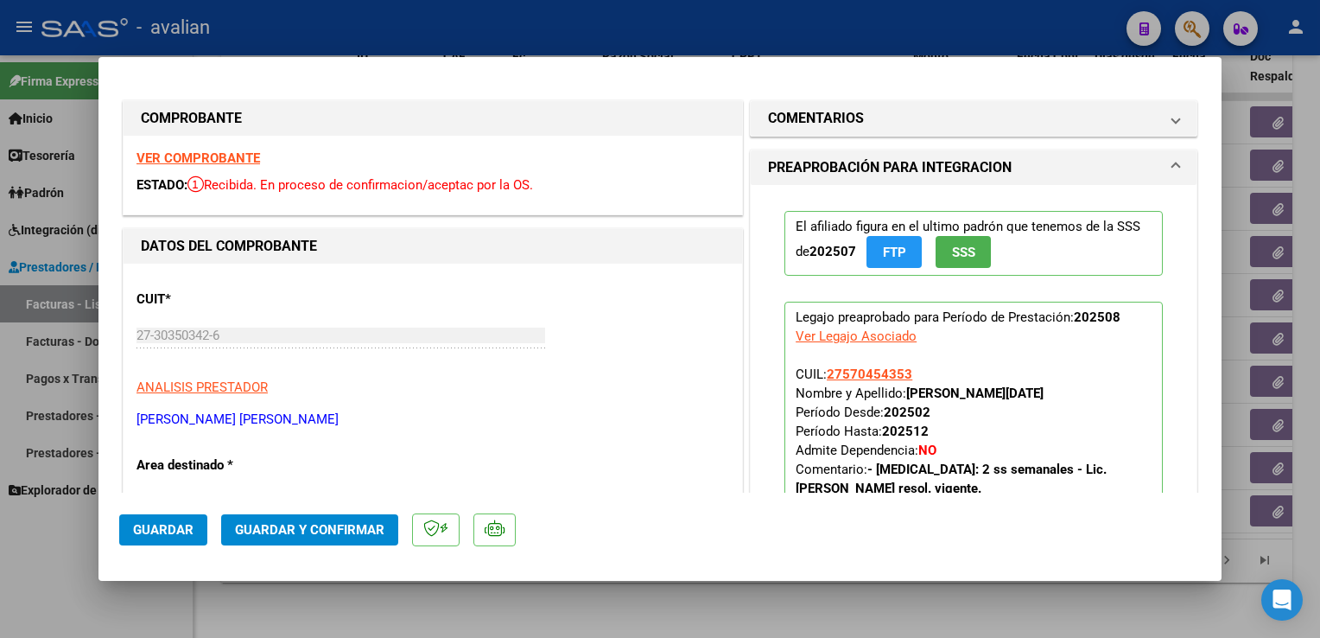
click at [321, 523] on span "Guardar y Confirmar" at bounding box center [309, 530] width 149 height 16
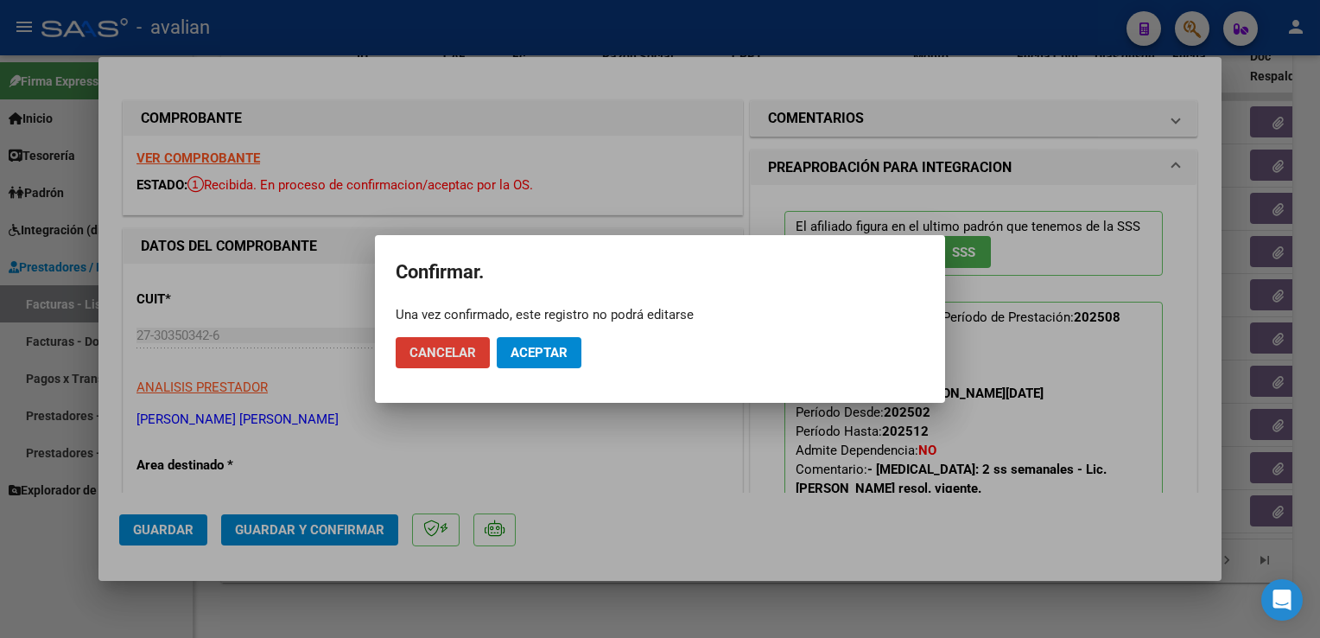
click at [531, 354] on span "Aceptar" at bounding box center [539, 353] width 57 height 16
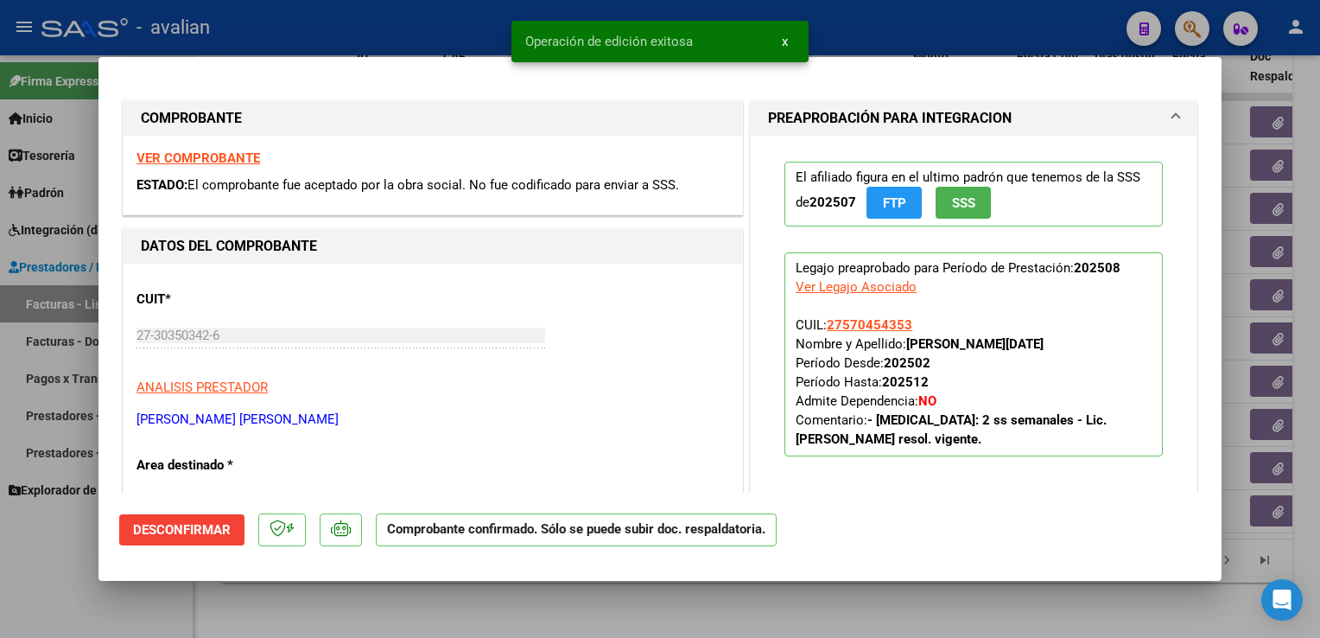
click at [352, 29] on div at bounding box center [660, 319] width 1320 height 638
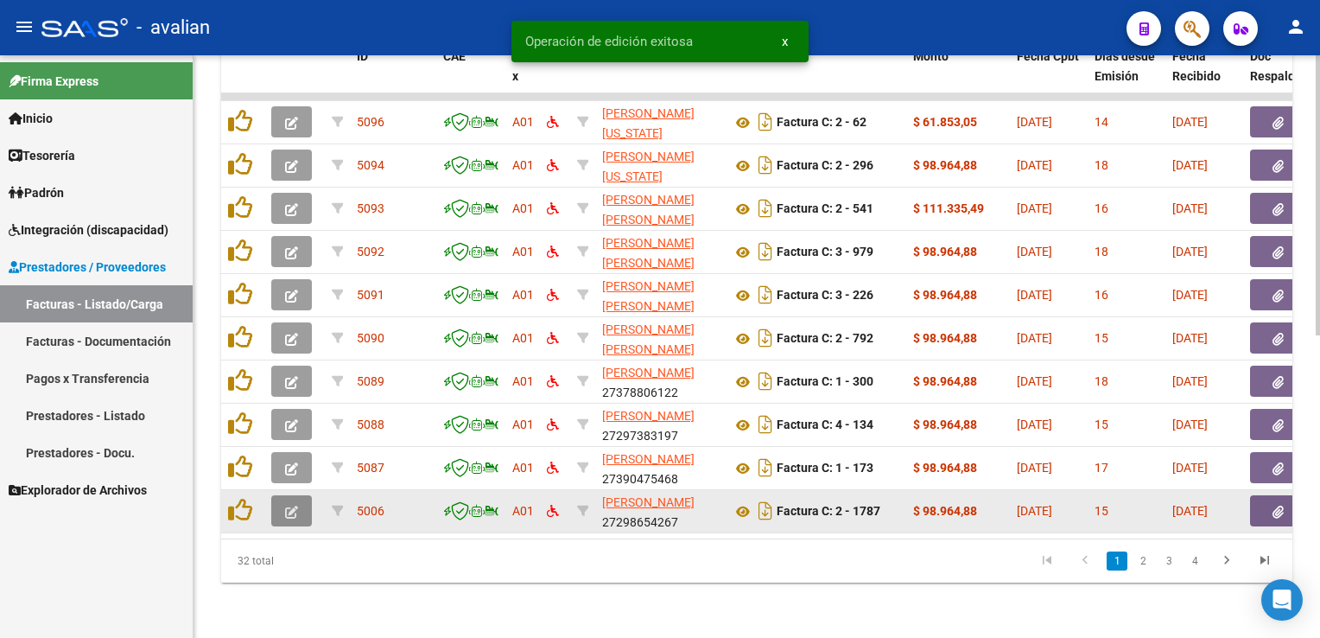
click at [293, 511] on button "button" at bounding box center [291, 510] width 41 height 31
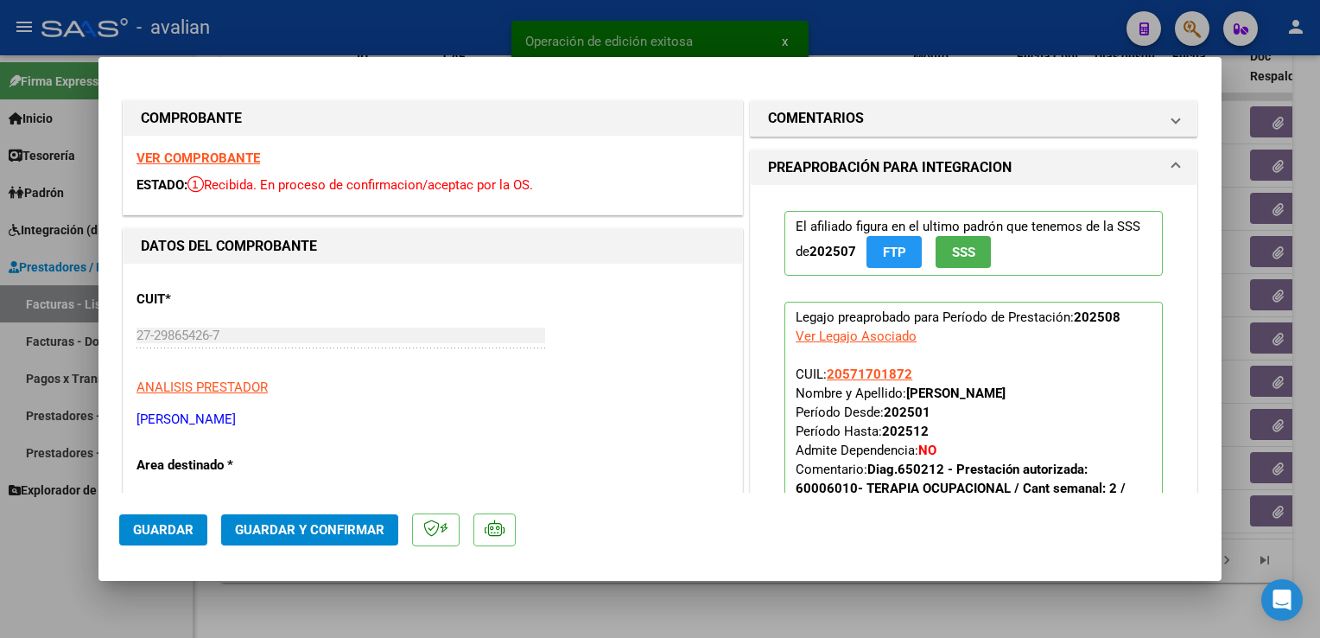
click at [228, 165] on strong "VER COMPROBANTE" at bounding box center [199, 158] width 124 height 16
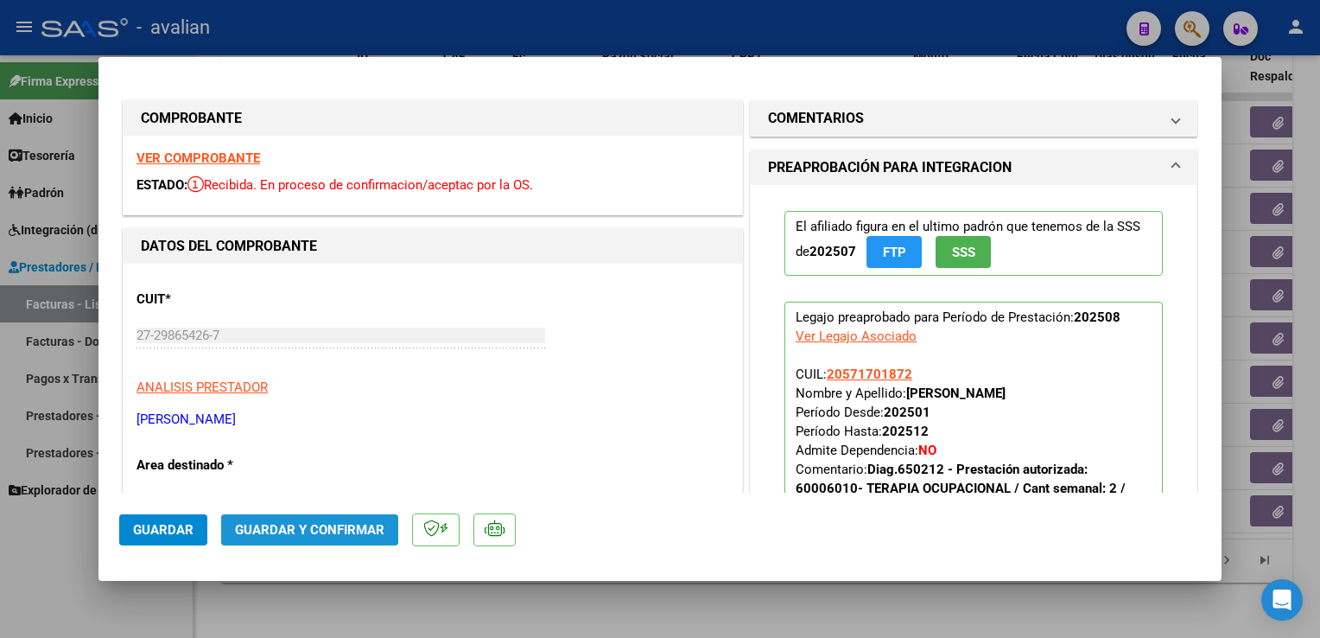
click at [301, 522] on span "Guardar y Confirmar" at bounding box center [309, 530] width 149 height 16
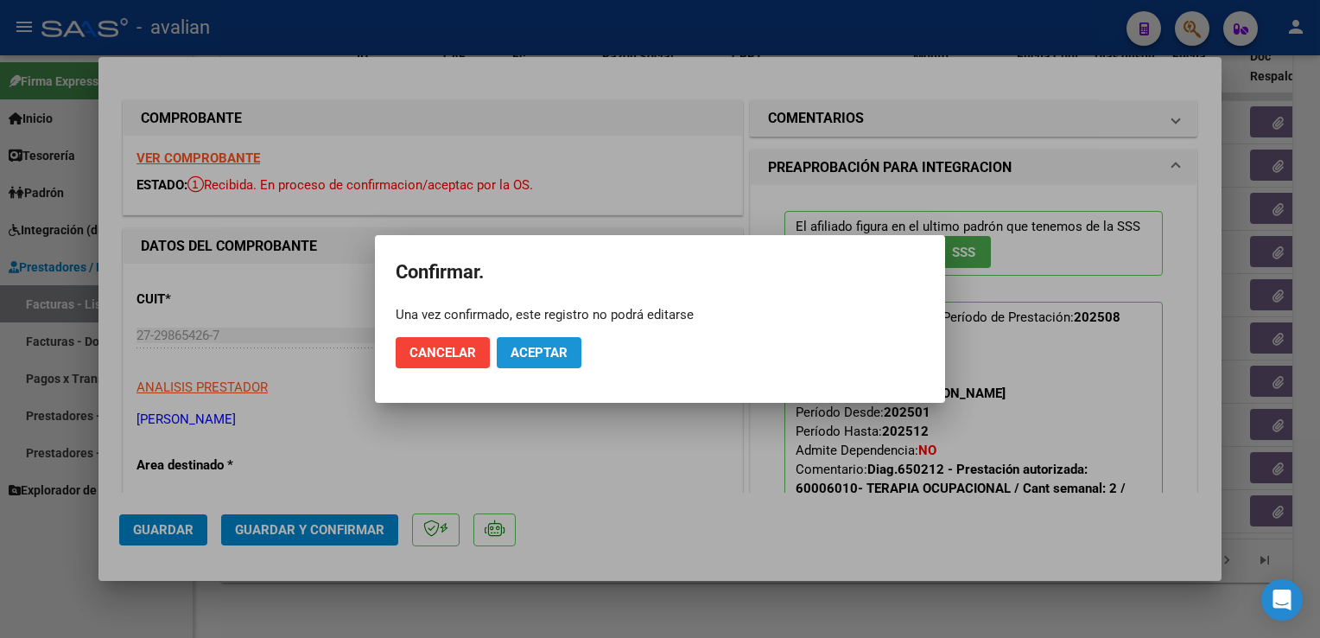
click at [522, 359] on span "Aceptar" at bounding box center [539, 353] width 57 height 16
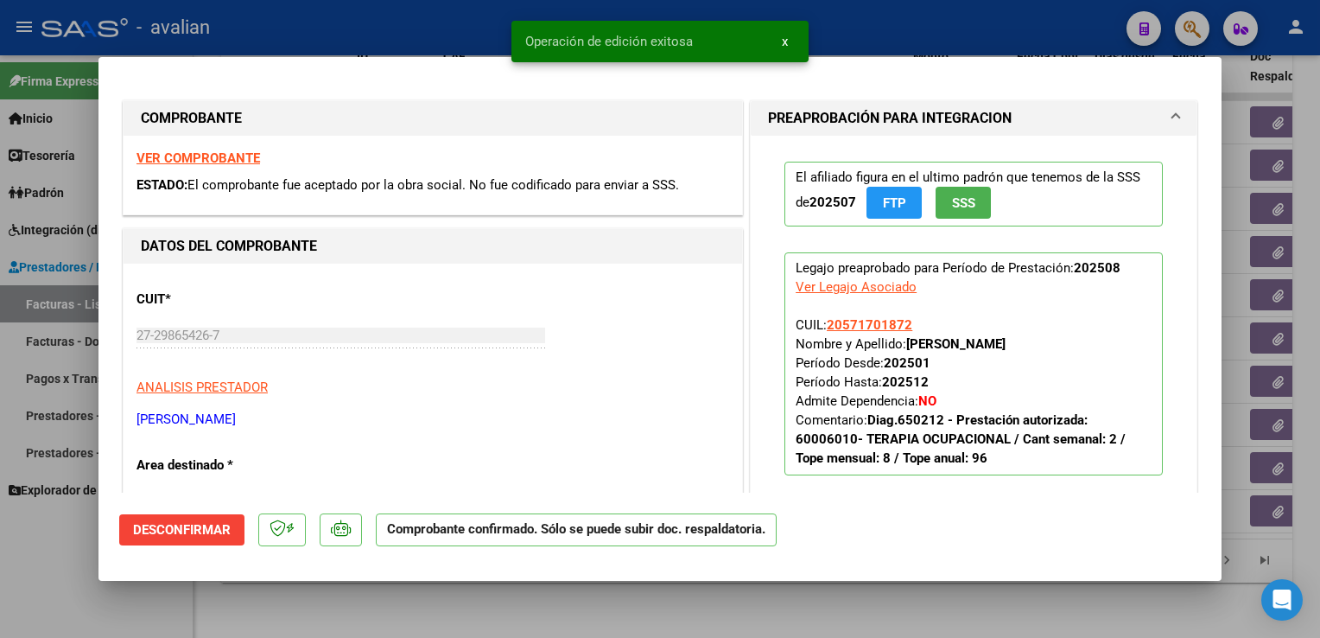
click at [356, 72] on mat-dialog-container "COMPROBANTE VER COMPROBANTE ESTADO: El comprobante fue aceptado por la obra soc…" at bounding box center [659, 319] width 1123 height 524
click at [353, 52] on div at bounding box center [660, 319] width 1320 height 638
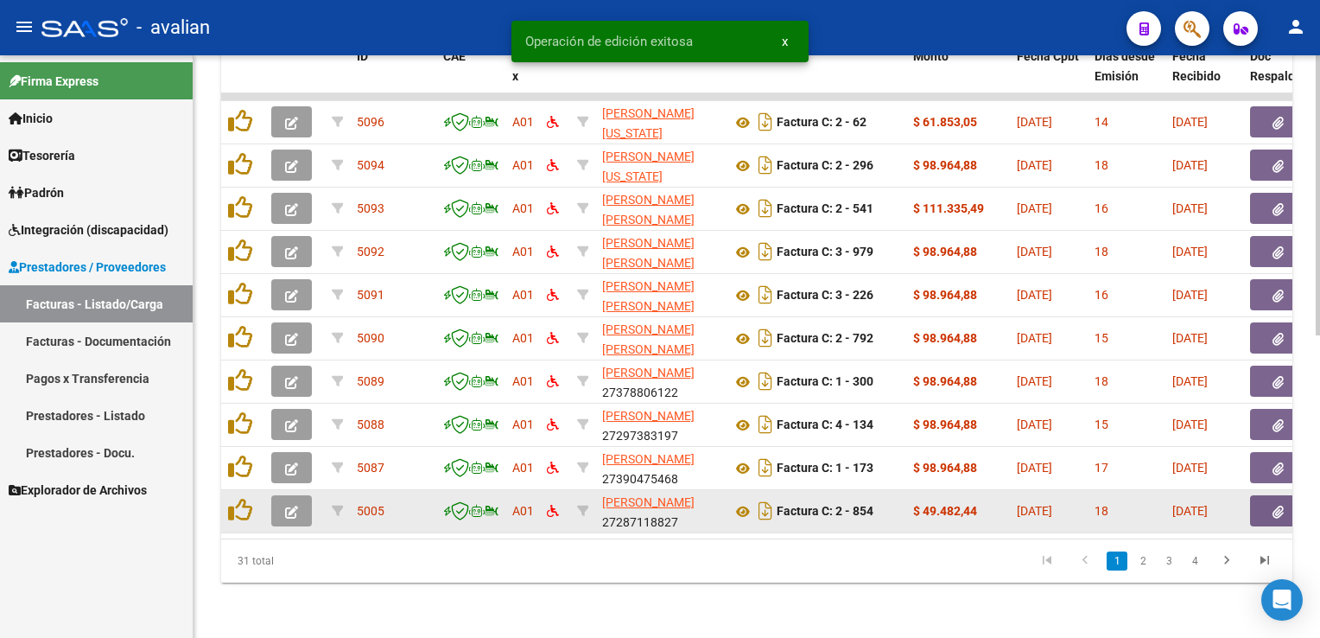
click at [295, 505] on icon "button" at bounding box center [291, 511] width 13 height 13
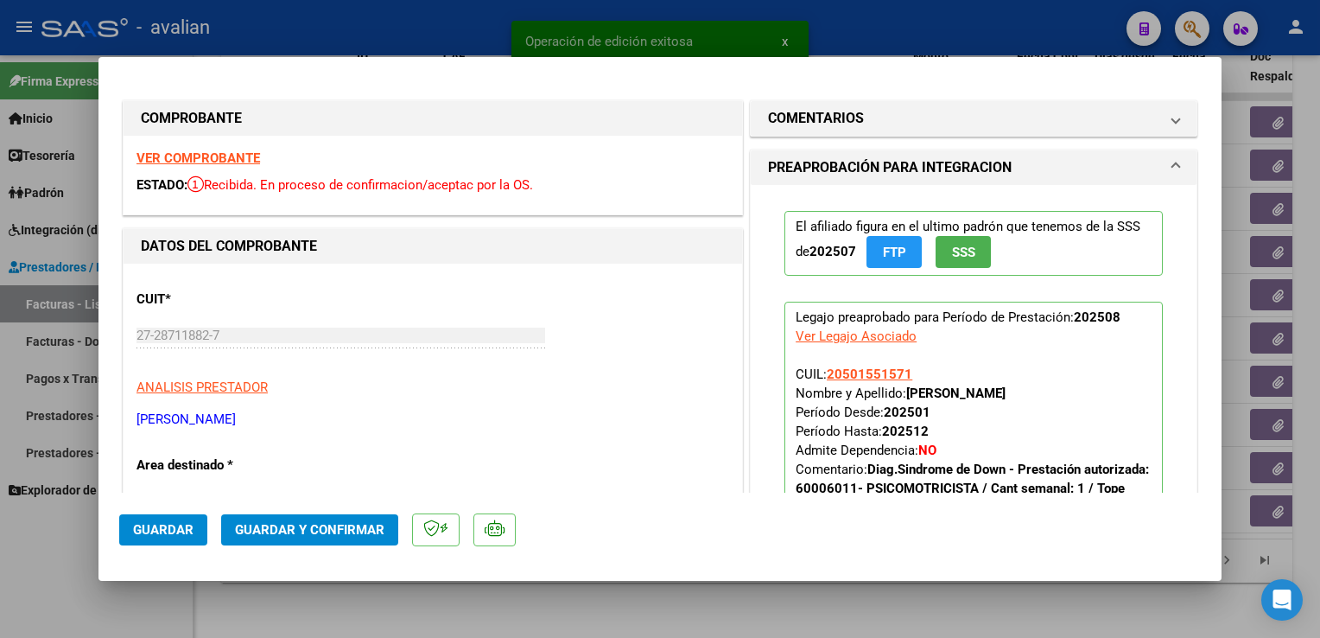
click at [187, 159] on strong "VER COMPROBANTE" at bounding box center [199, 158] width 124 height 16
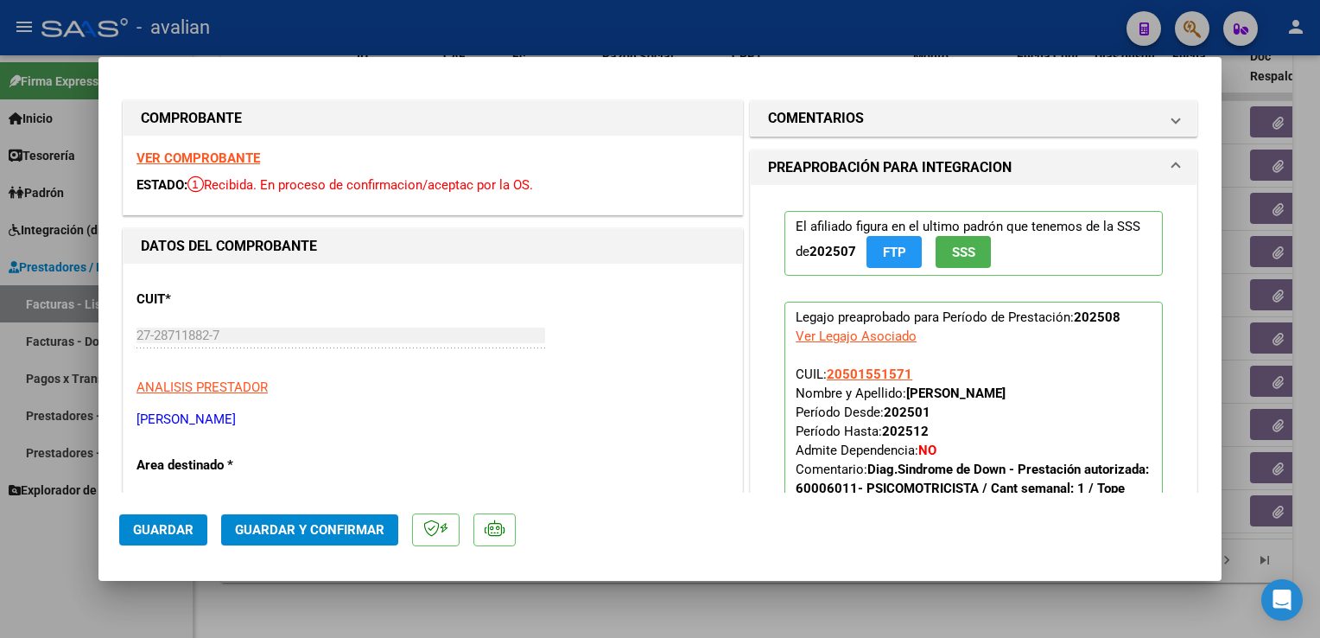
click at [310, 530] on span "Guardar y Confirmar" at bounding box center [309, 530] width 149 height 16
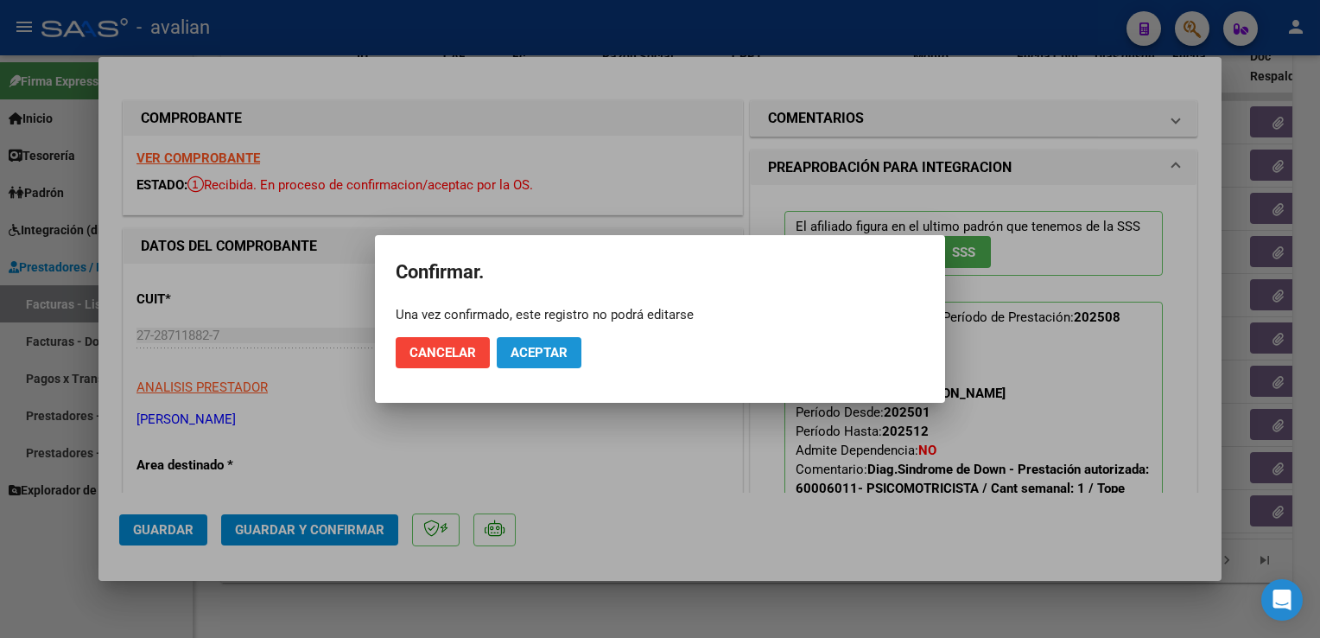
click at [529, 346] on span "Aceptar" at bounding box center [539, 353] width 57 height 16
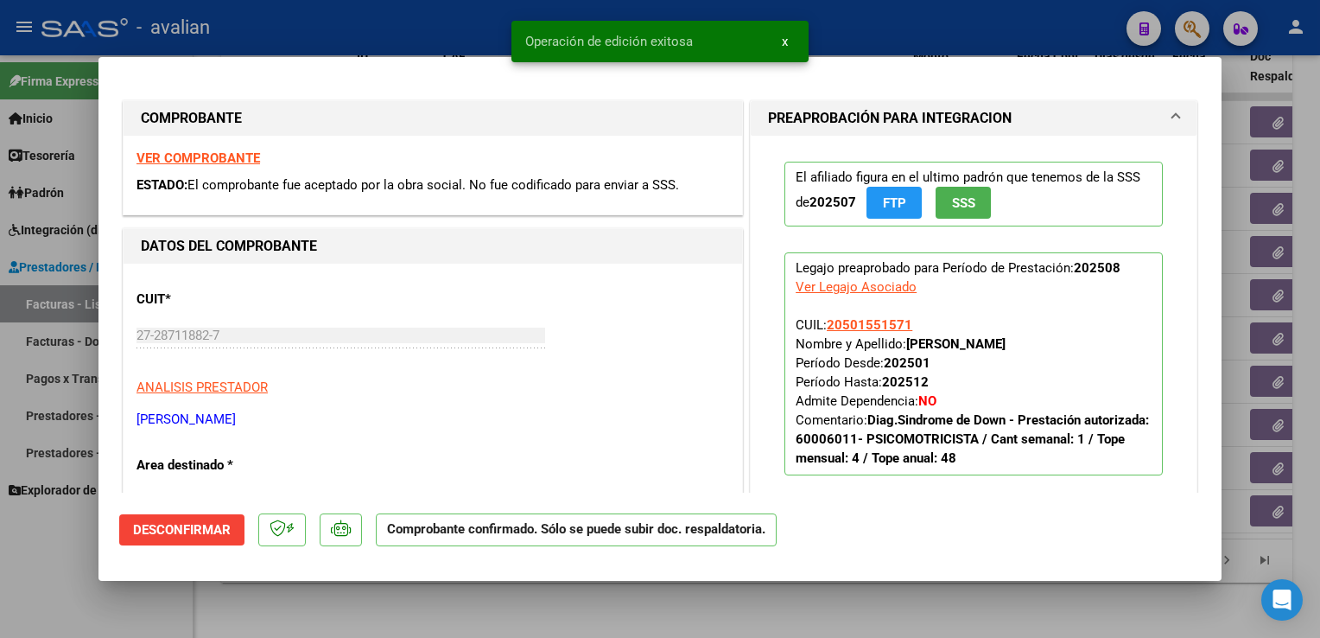
click at [401, 39] on div at bounding box center [660, 319] width 1320 height 638
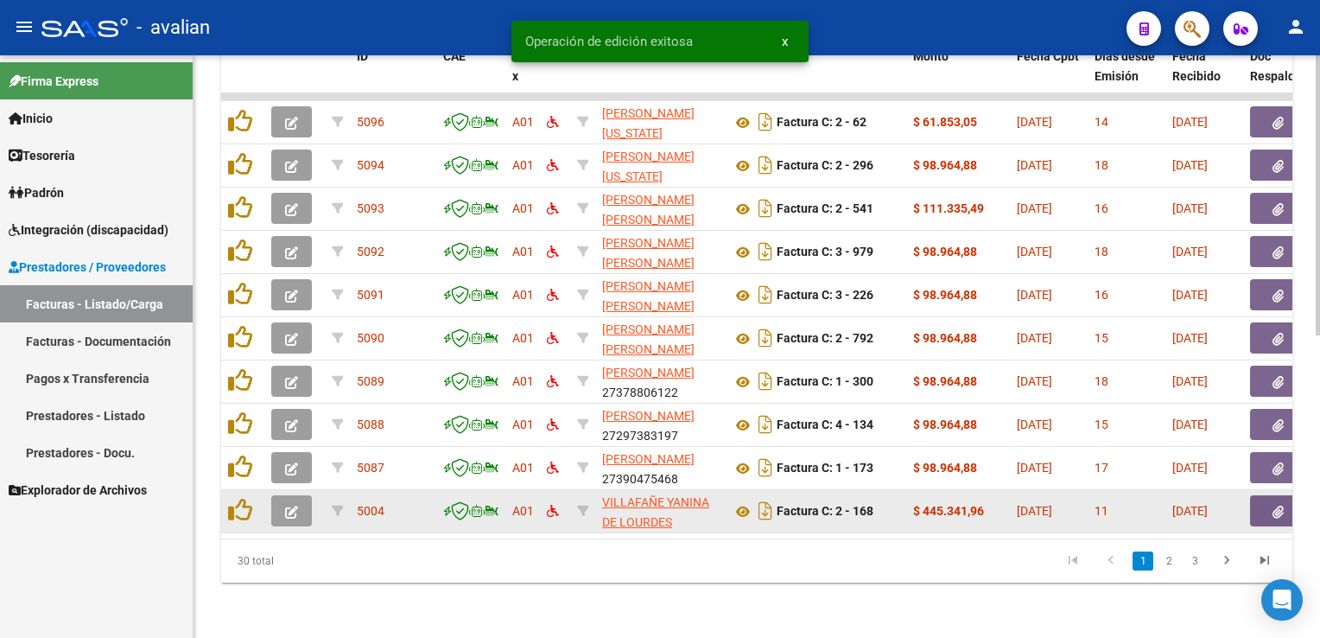
click at [301, 495] on button "button" at bounding box center [291, 510] width 41 height 31
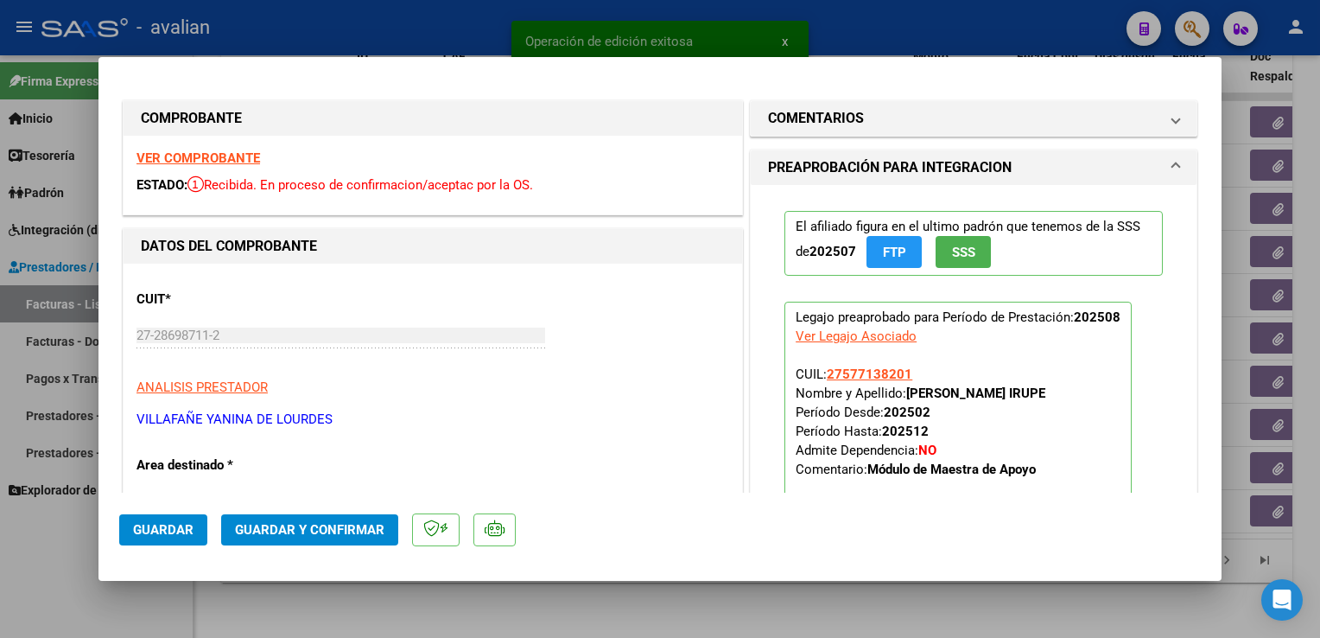
click at [183, 158] on strong "VER COMPROBANTE" at bounding box center [199, 158] width 124 height 16
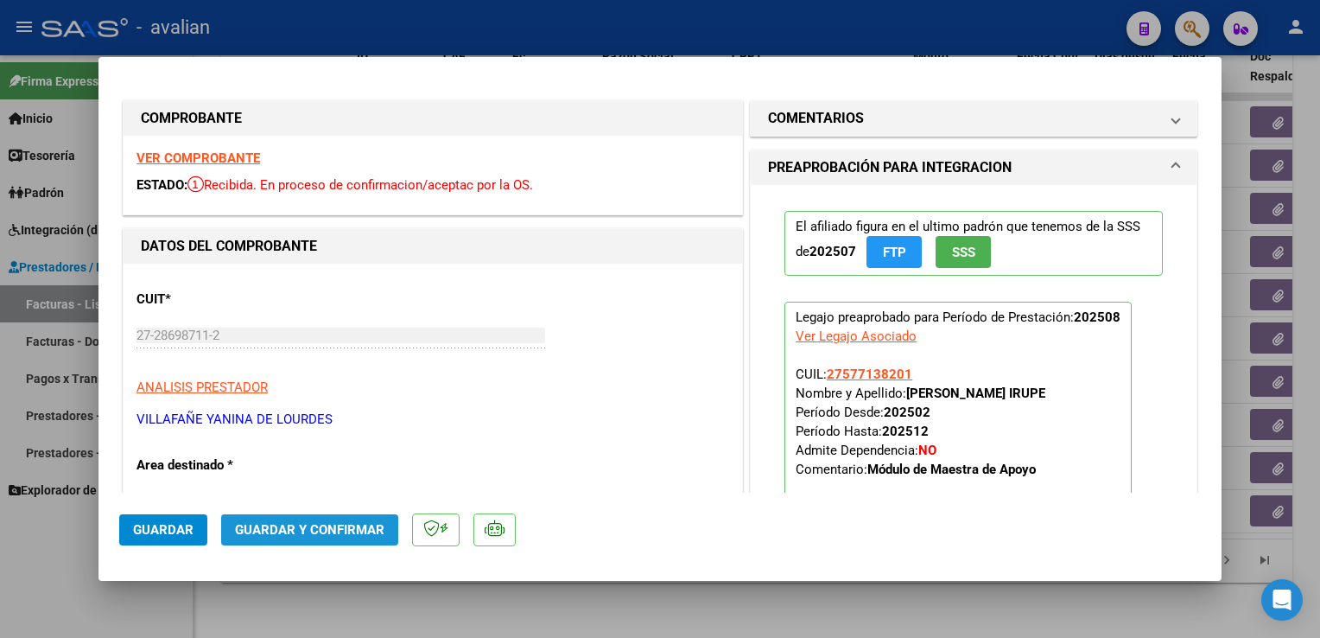
click at [327, 517] on button "Guardar y Confirmar" at bounding box center [309, 529] width 177 height 31
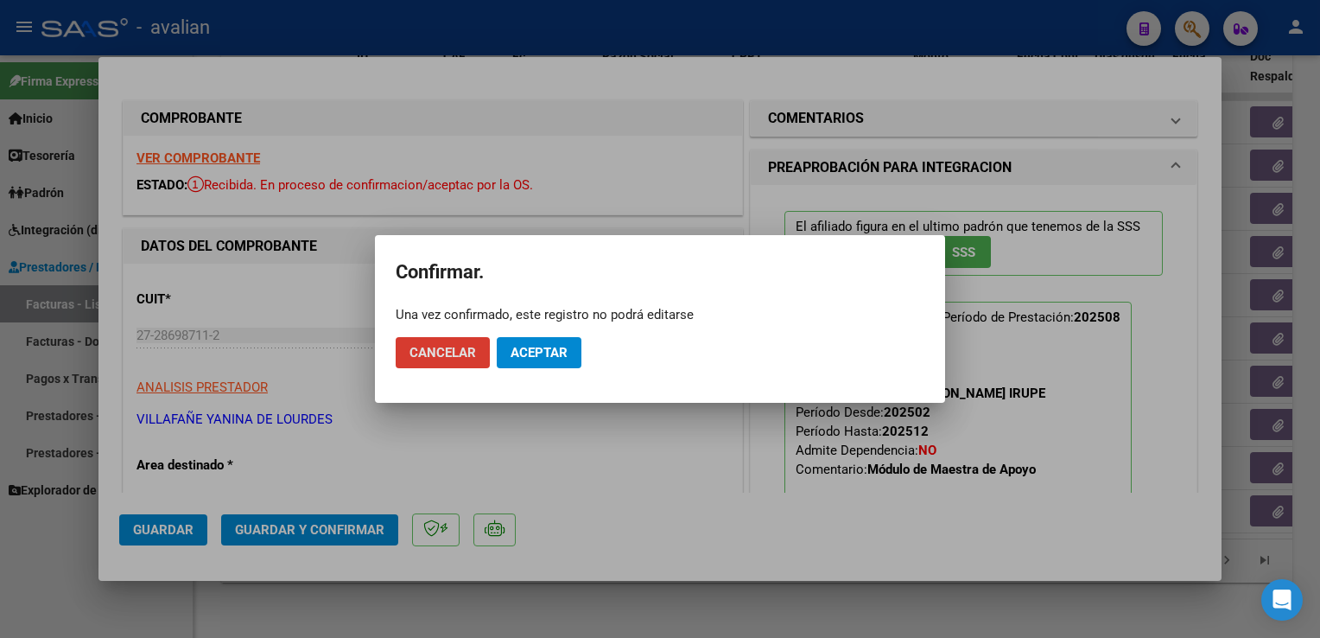
click at [524, 348] on span "Aceptar" at bounding box center [539, 353] width 57 height 16
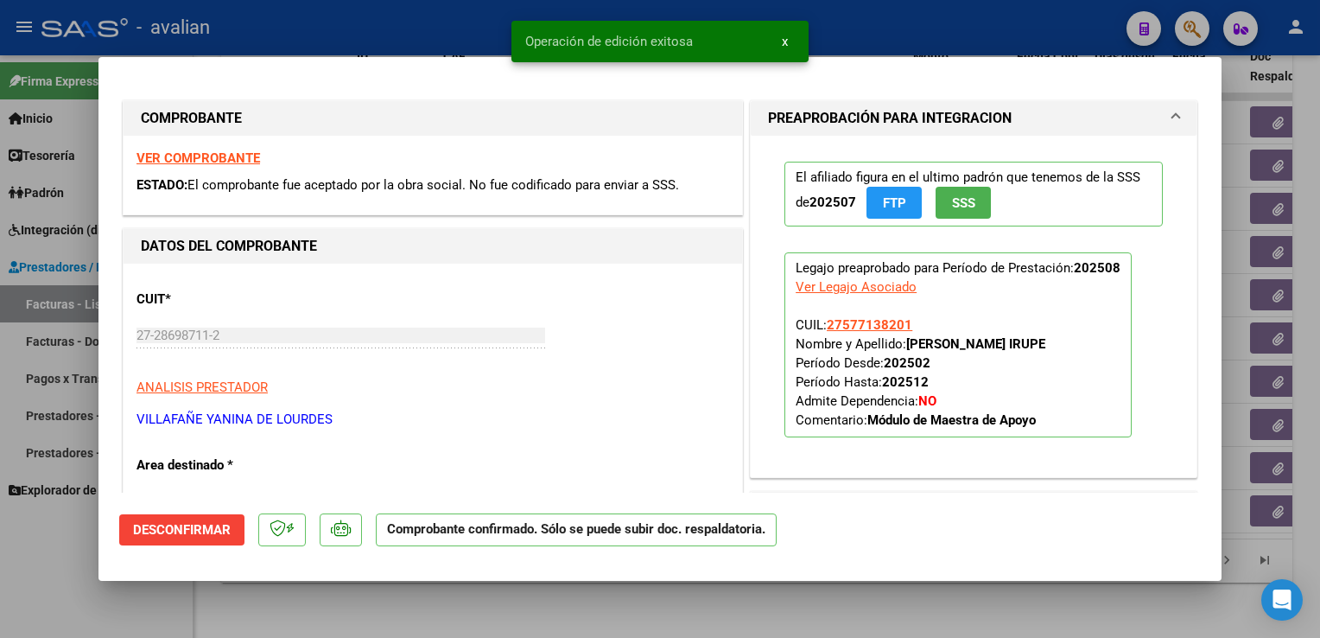
click at [348, 32] on div at bounding box center [660, 319] width 1320 height 638
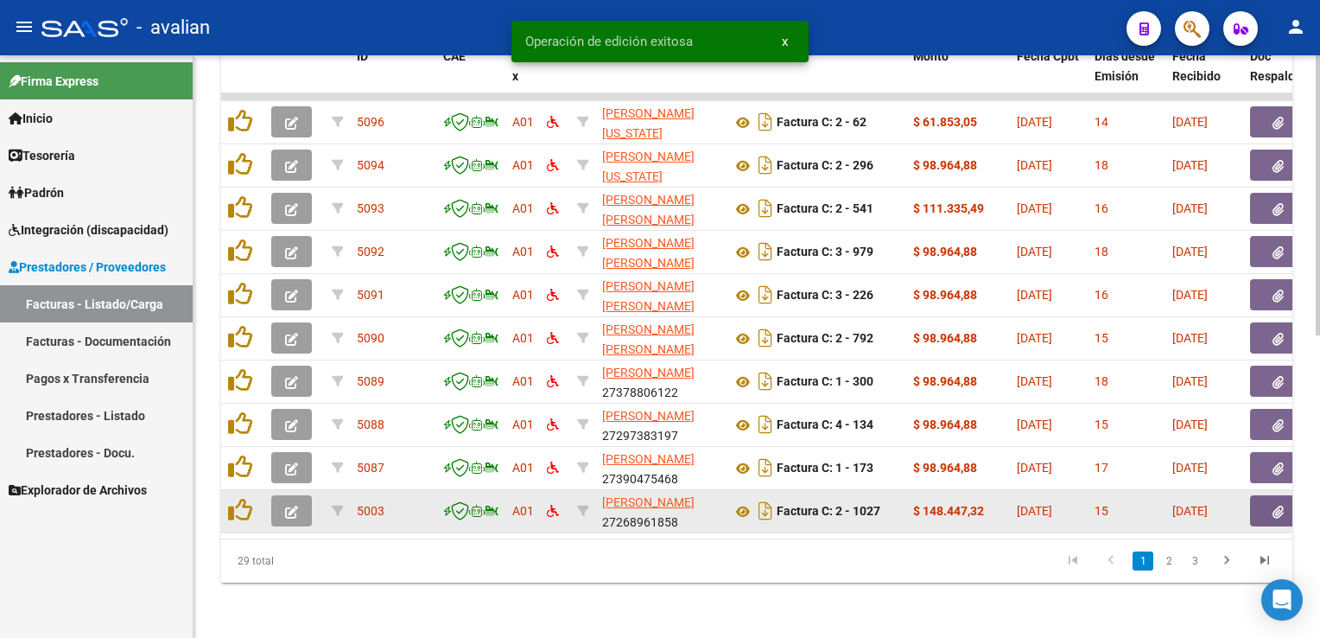
click at [295, 505] on icon "button" at bounding box center [291, 511] width 13 height 13
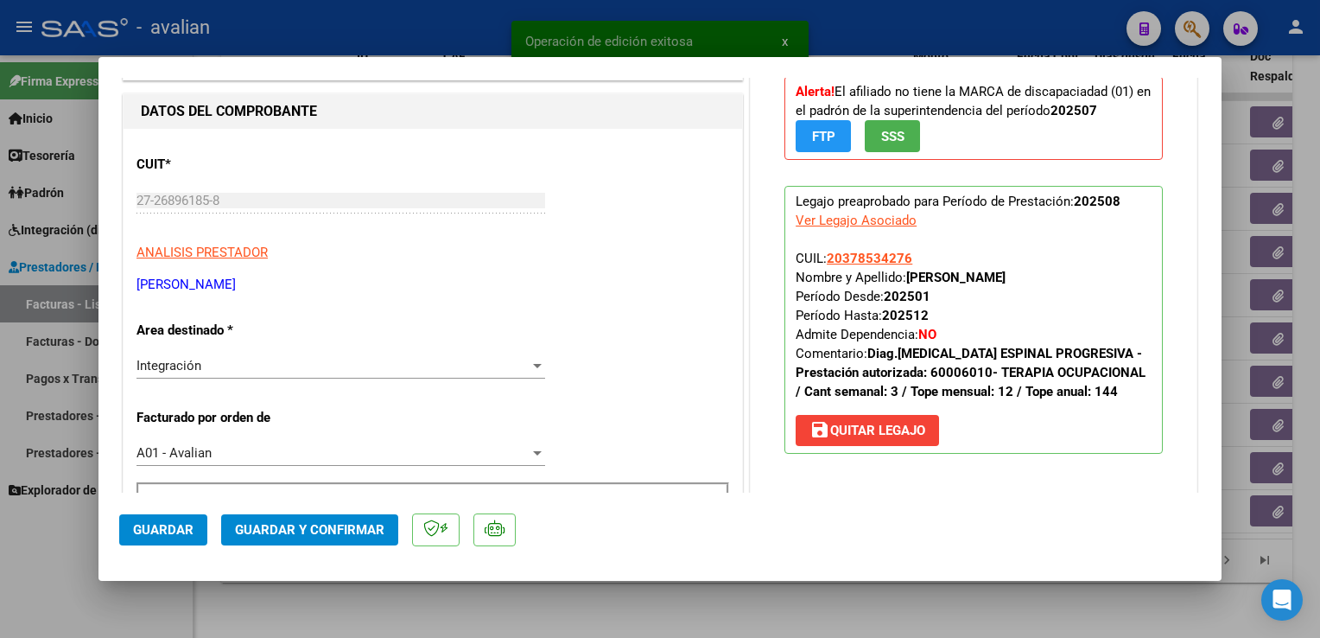
scroll to position [173, 0]
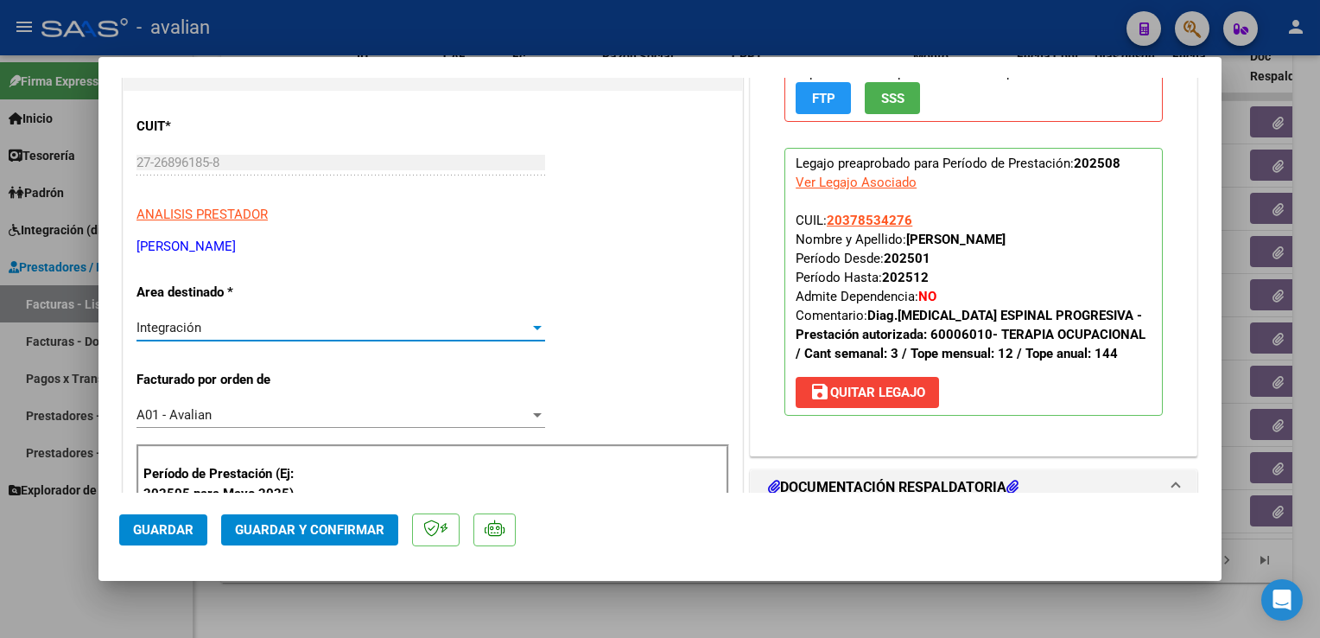
click at [318, 326] on div "Integración" at bounding box center [333, 328] width 393 height 16
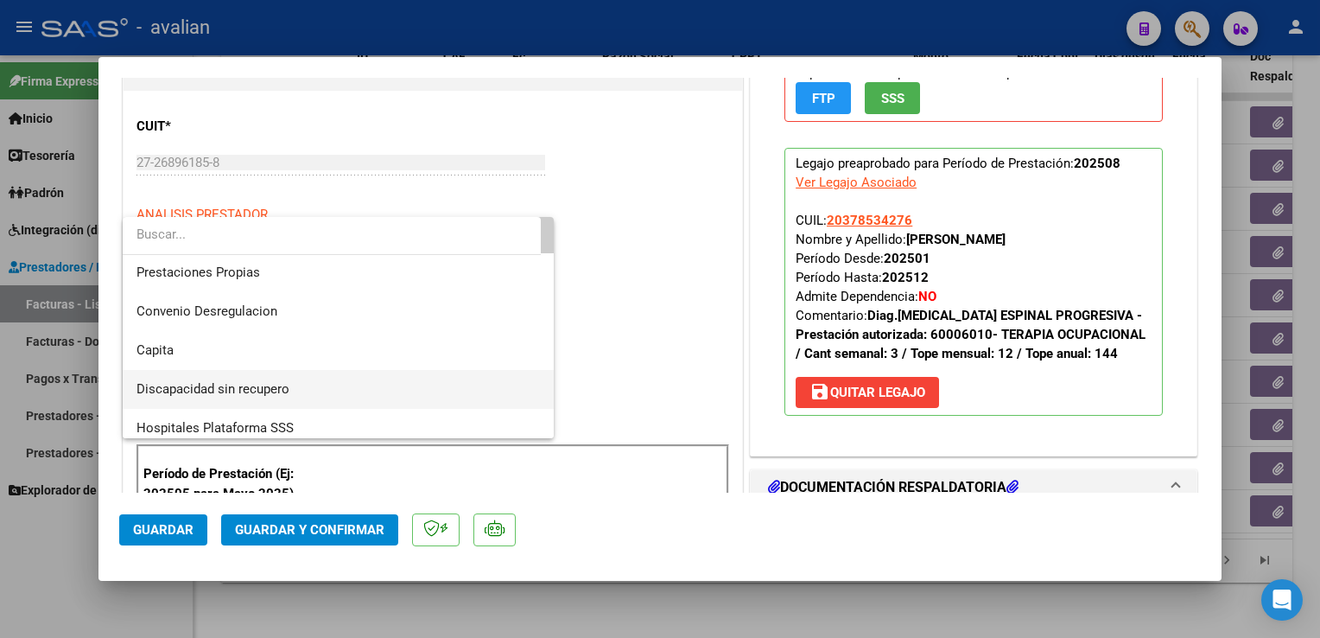
scroll to position [168, 0]
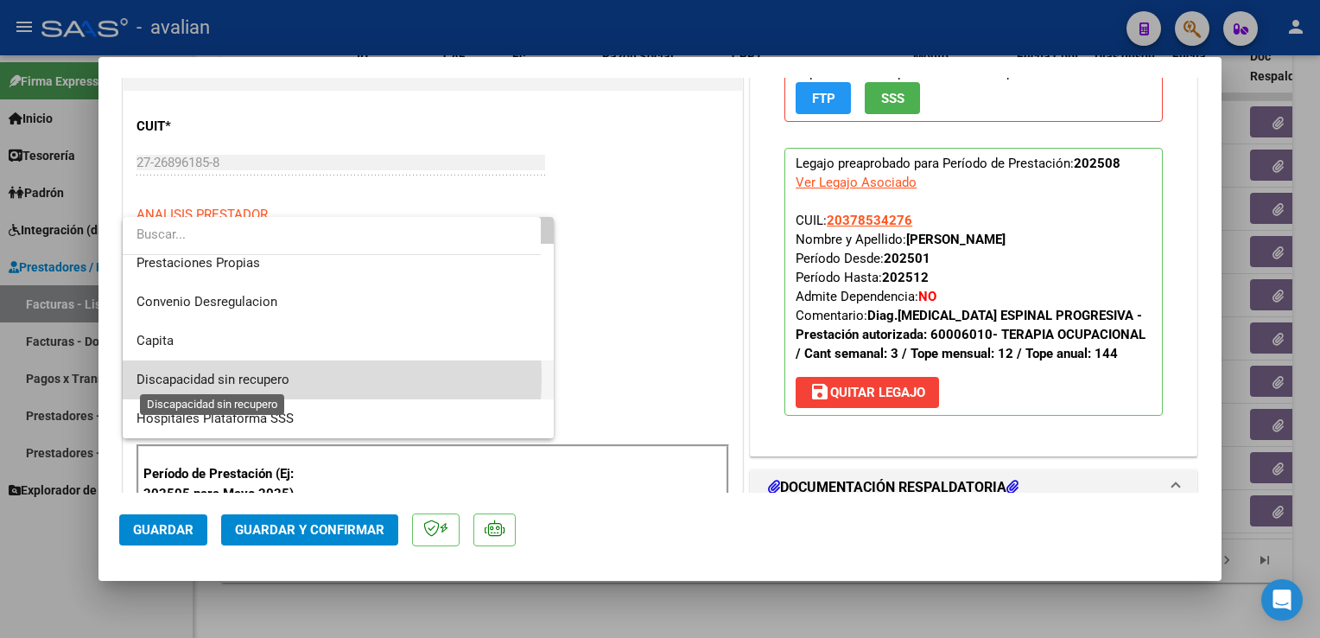
click at [257, 377] on span "Discapacidad sin recupero" at bounding box center [213, 380] width 153 height 16
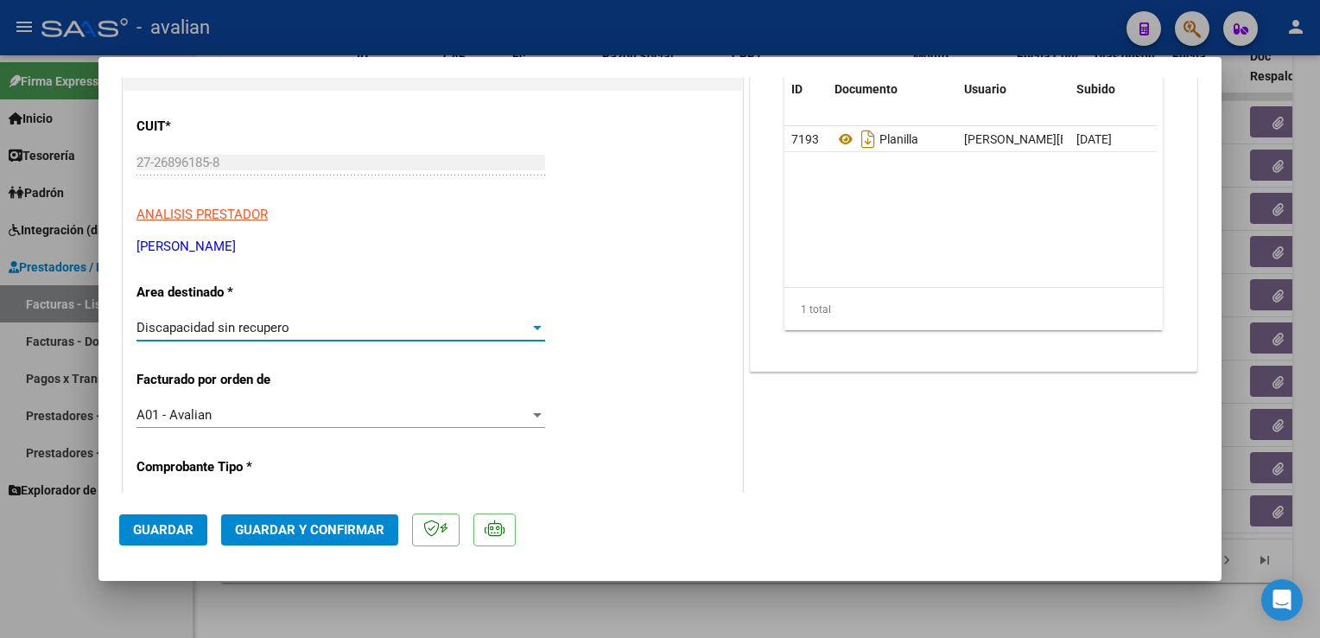
click at [187, 528] on span "Guardar" at bounding box center [163, 530] width 60 height 16
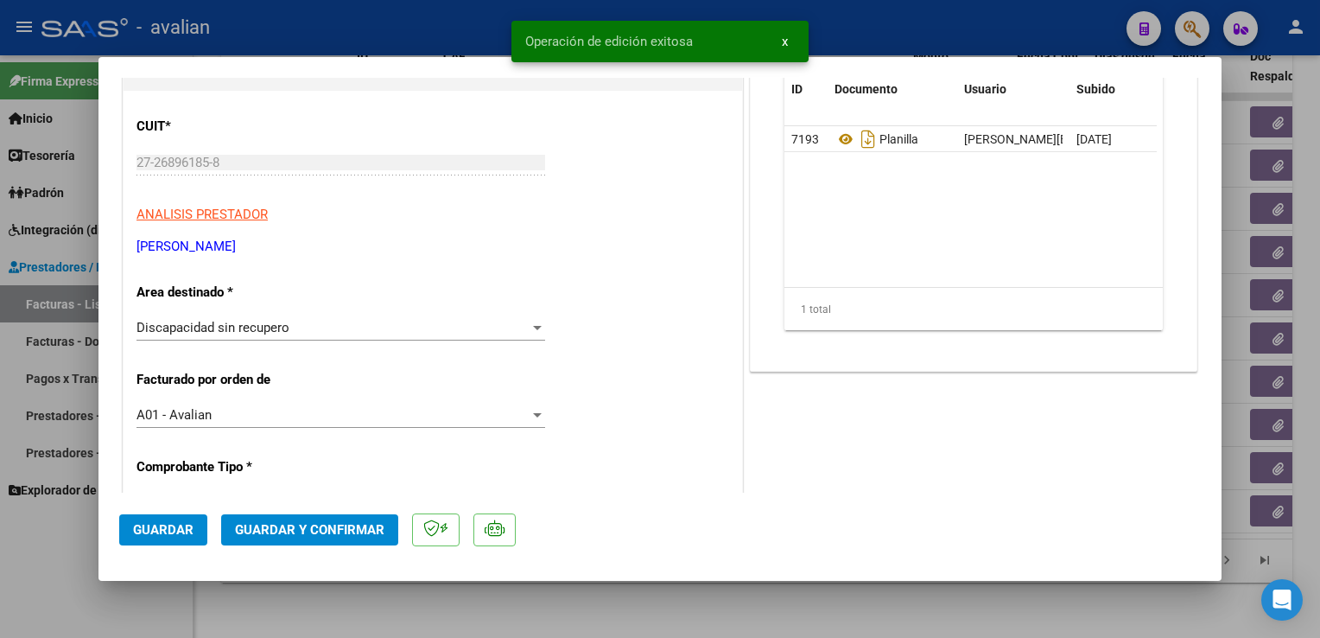
click at [278, 31] on div at bounding box center [660, 319] width 1320 height 638
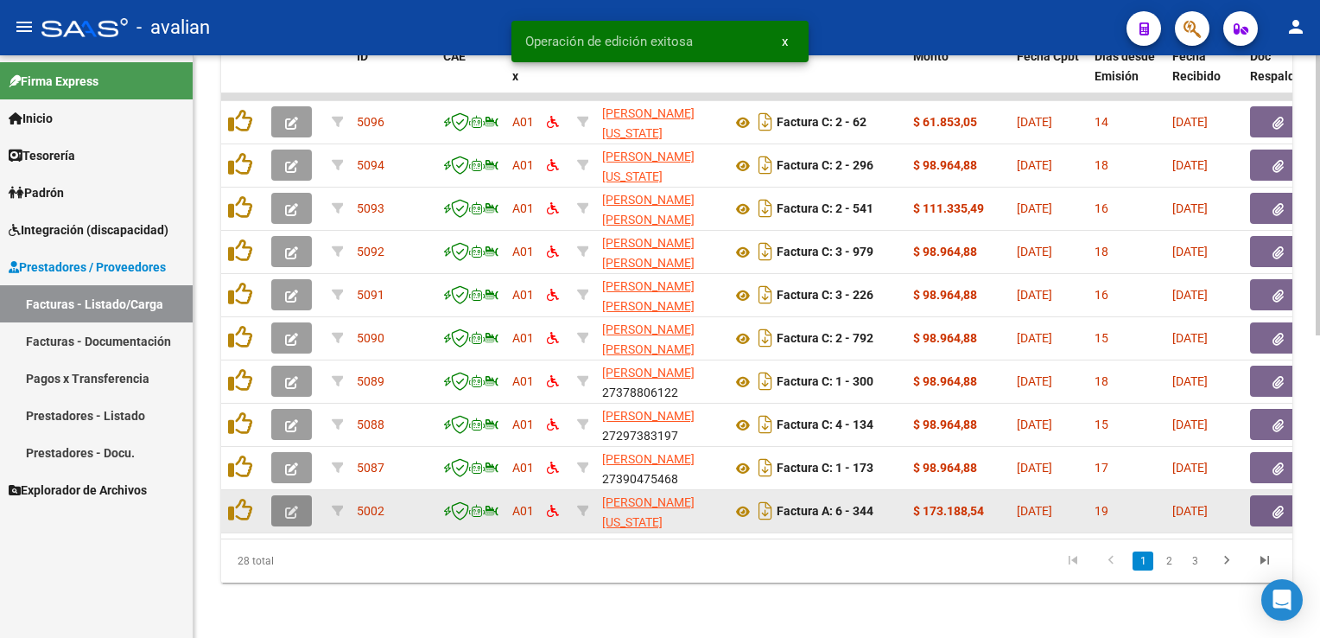
click at [294, 505] on icon "button" at bounding box center [291, 511] width 13 height 13
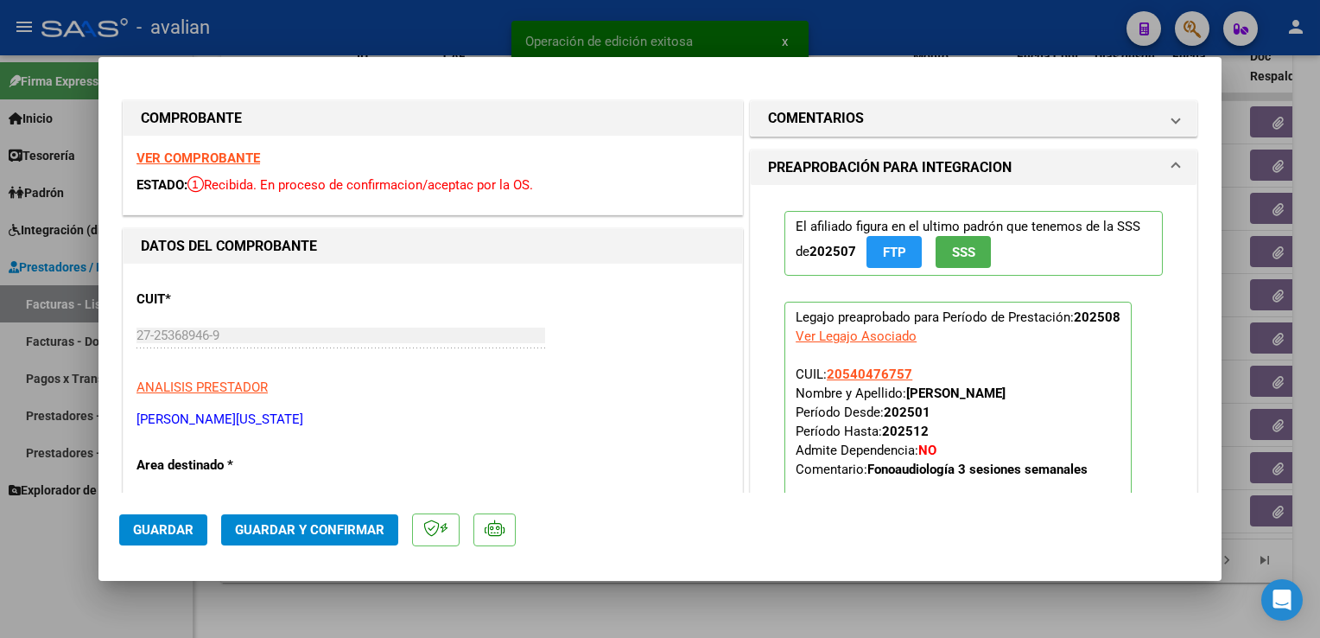
click at [162, 157] on strong "VER COMPROBANTE" at bounding box center [199, 158] width 124 height 16
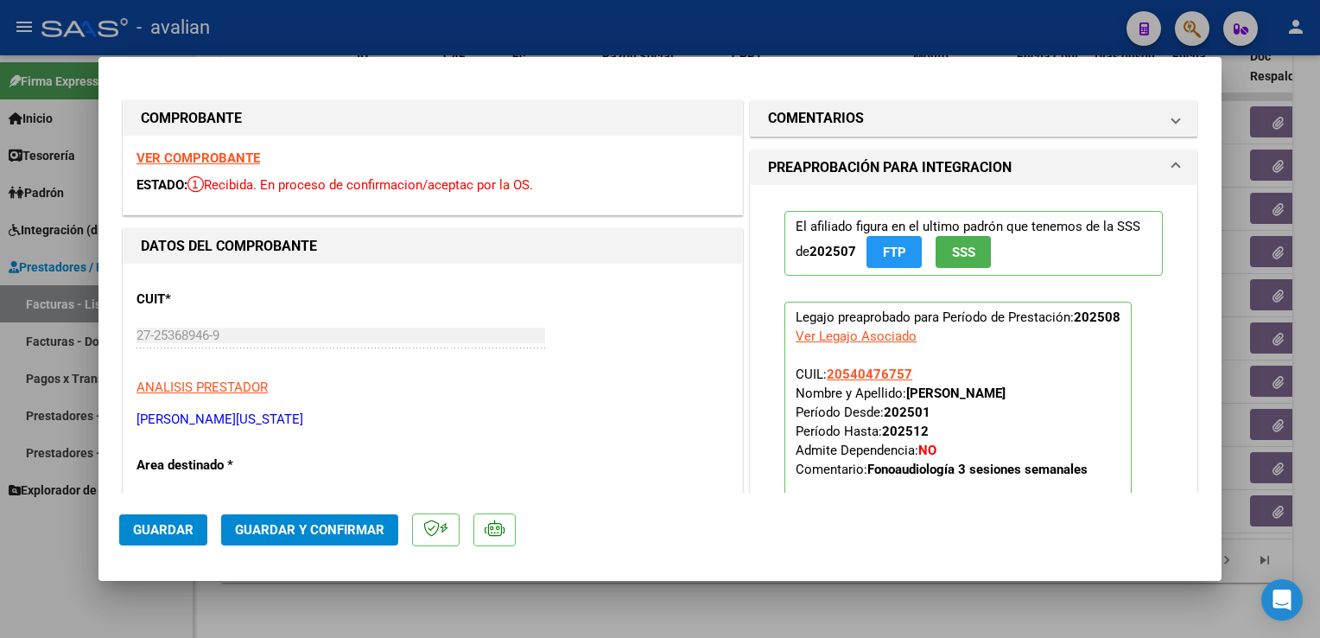
click at [351, 532] on span "Guardar y Confirmar" at bounding box center [309, 530] width 149 height 16
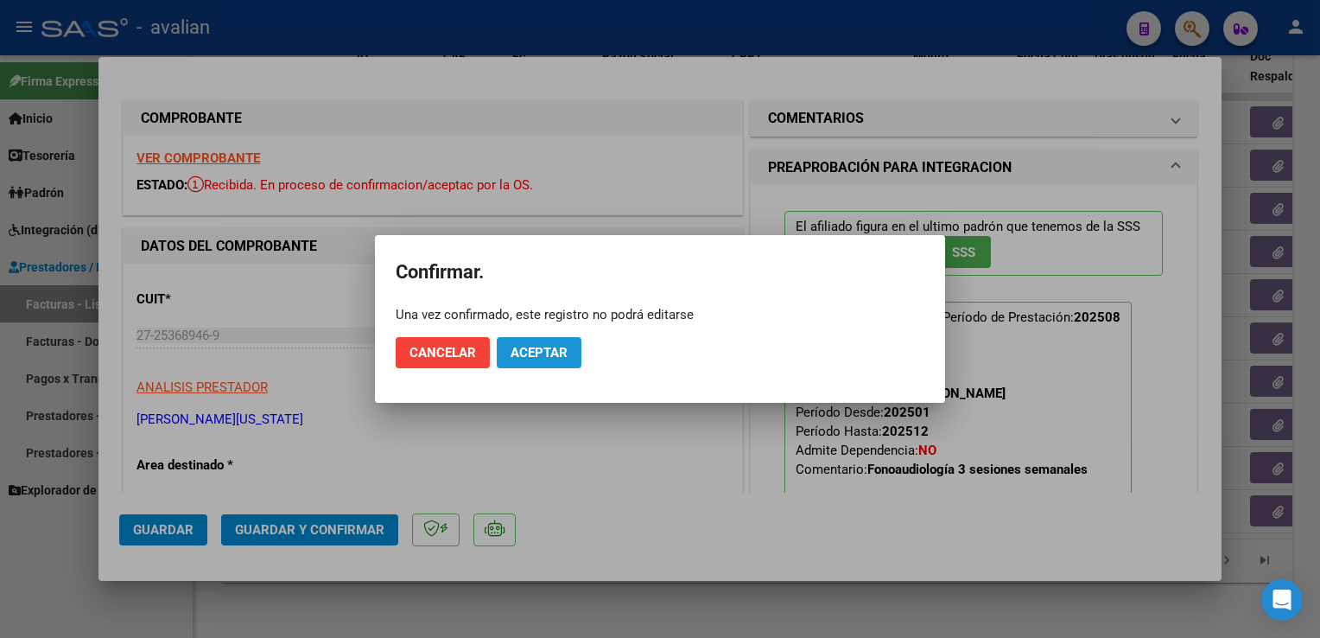
click at [531, 348] on span "Aceptar" at bounding box center [539, 353] width 57 height 16
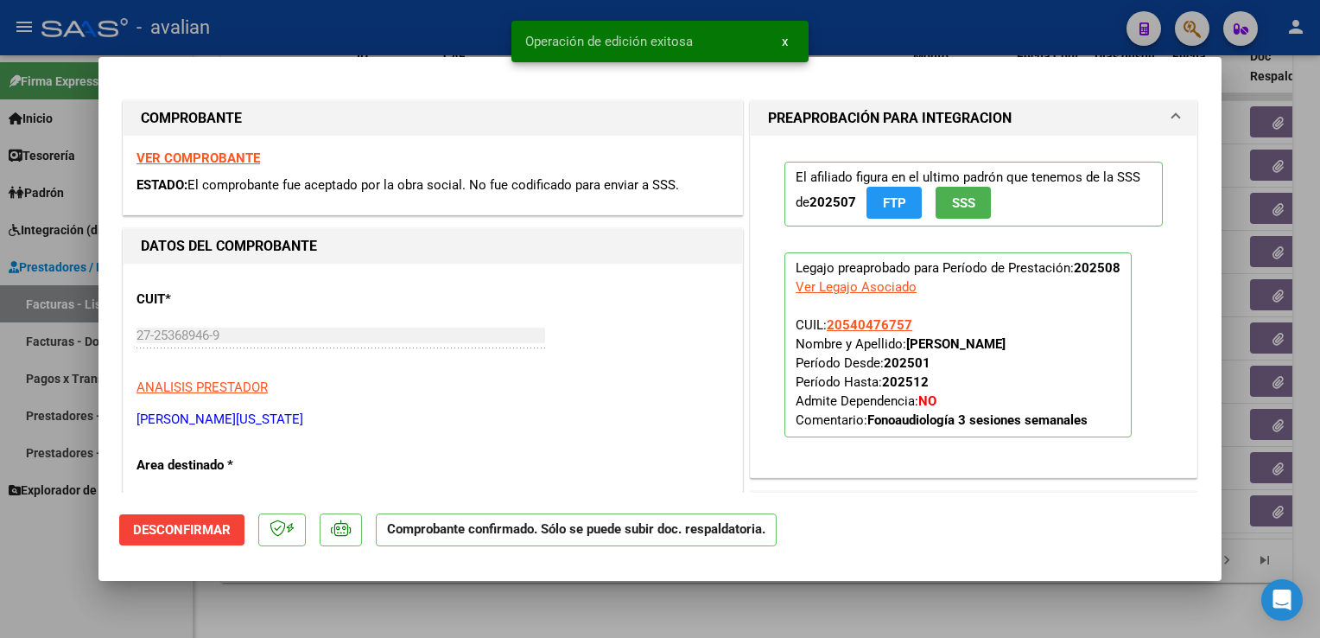
click at [391, 35] on div at bounding box center [660, 319] width 1320 height 638
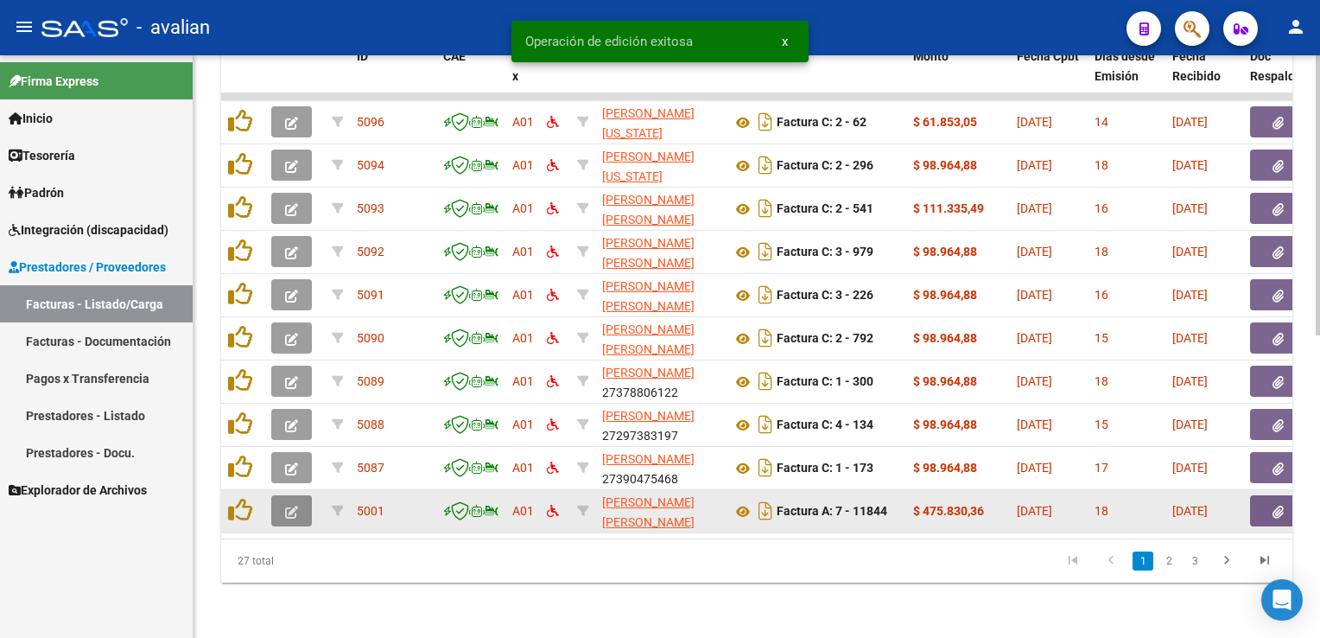
click at [298, 499] on button "button" at bounding box center [291, 510] width 41 height 31
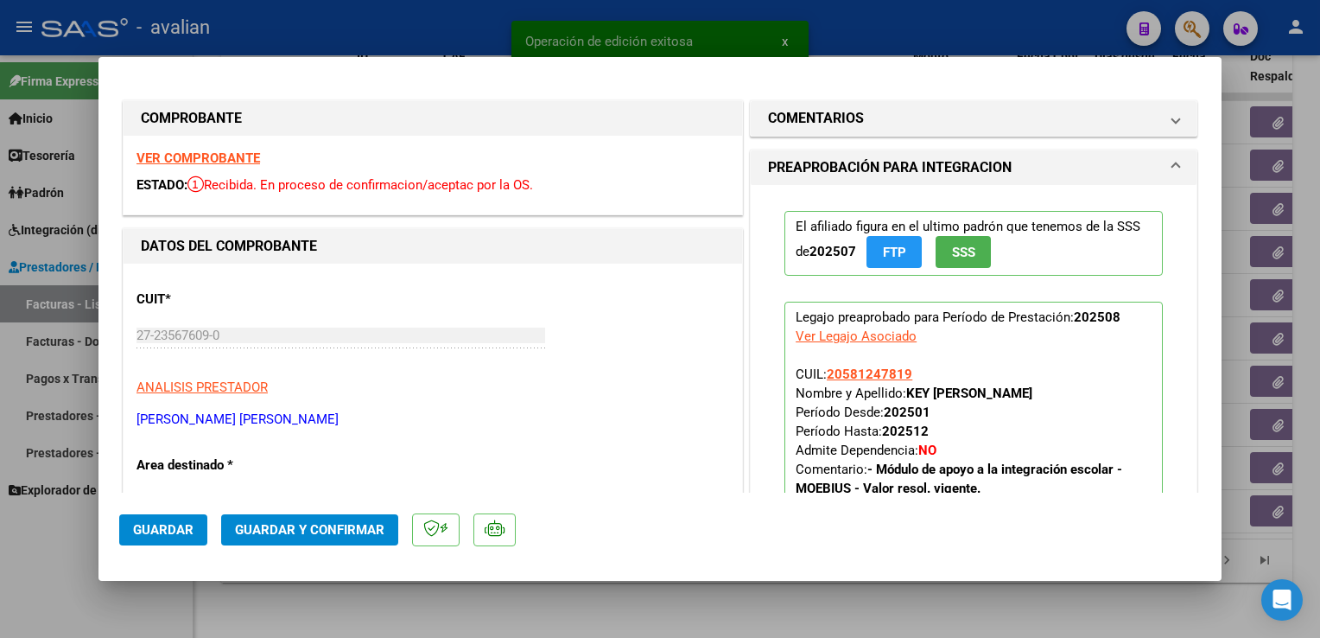
click at [201, 149] on div "VER COMPROBANTE ESTADO: Recibida. En proceso de confirmacion/aceptac por la OS." at bounding box center [433, 175] width 619 height 79
click at [201, 161] on strong "VER COMPROBANTE" at bounding box center [199, 158] width 124 height 16
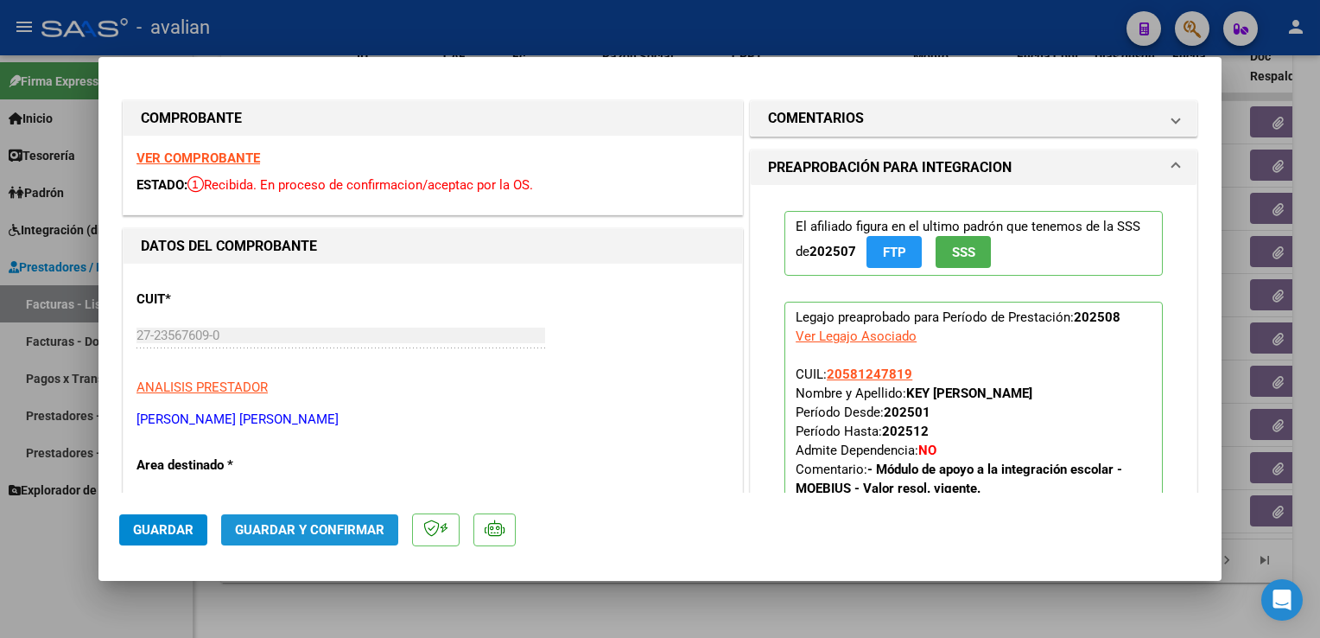
click at [332, 522] on span "Guardar y Confirmar" at bounding box center [309, 530] width 149 height 16
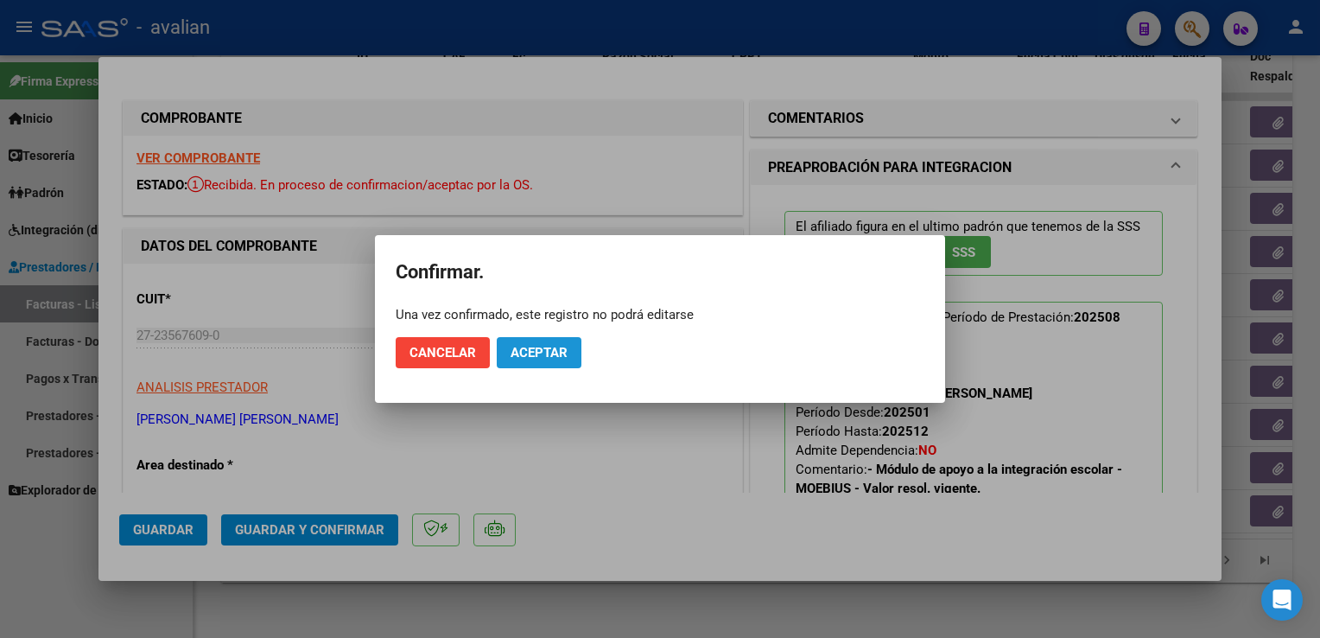
click at [556, 346] on span "Aceptar" at bounding box center [539, 353] width 57 height 16
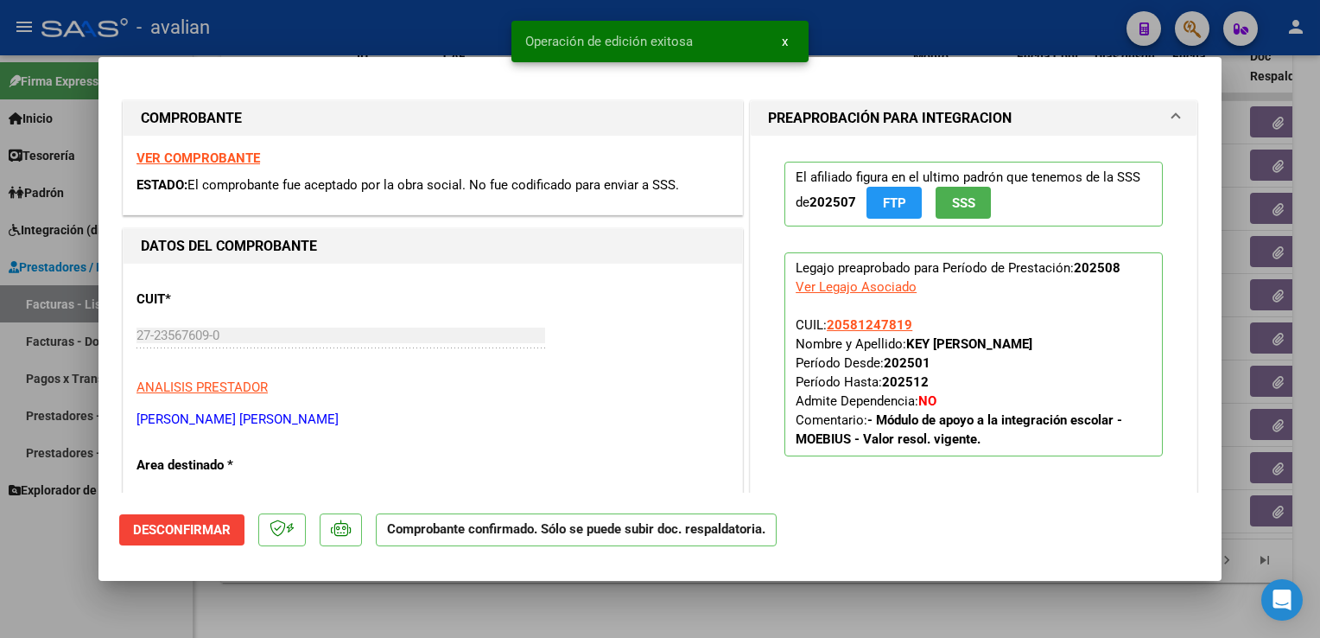
click at [337, 36] on div at bounding box center [660, 319] width 1320 height 638
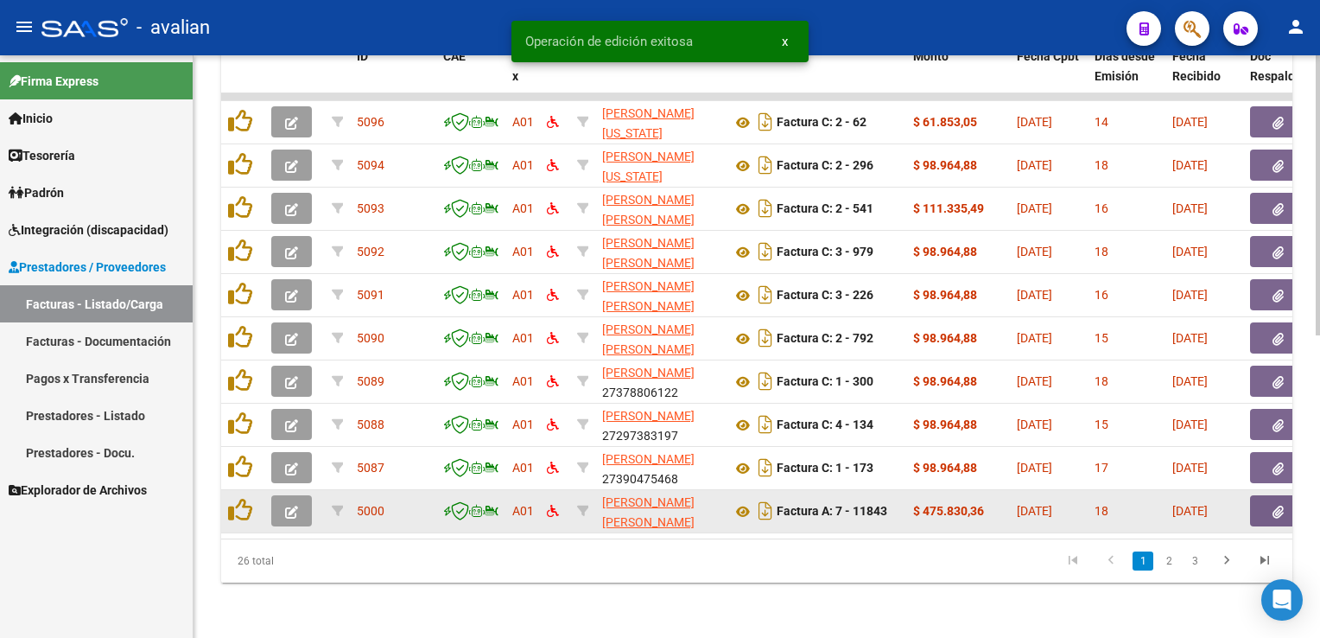
click at [279, 506] on button "button" at bounding box center [291, 510] width 41 height 31
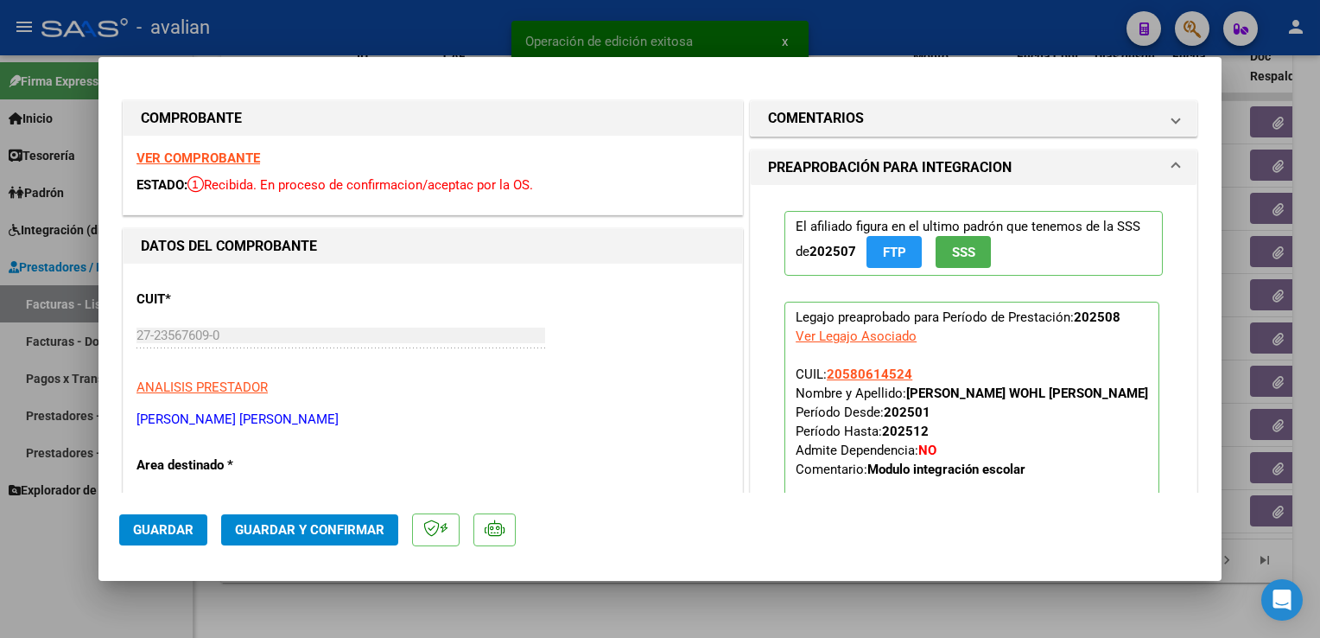
click at [245, 164] on strong "VER COMPROBANTE" at bounding box center [199, 158] width 124 height 16
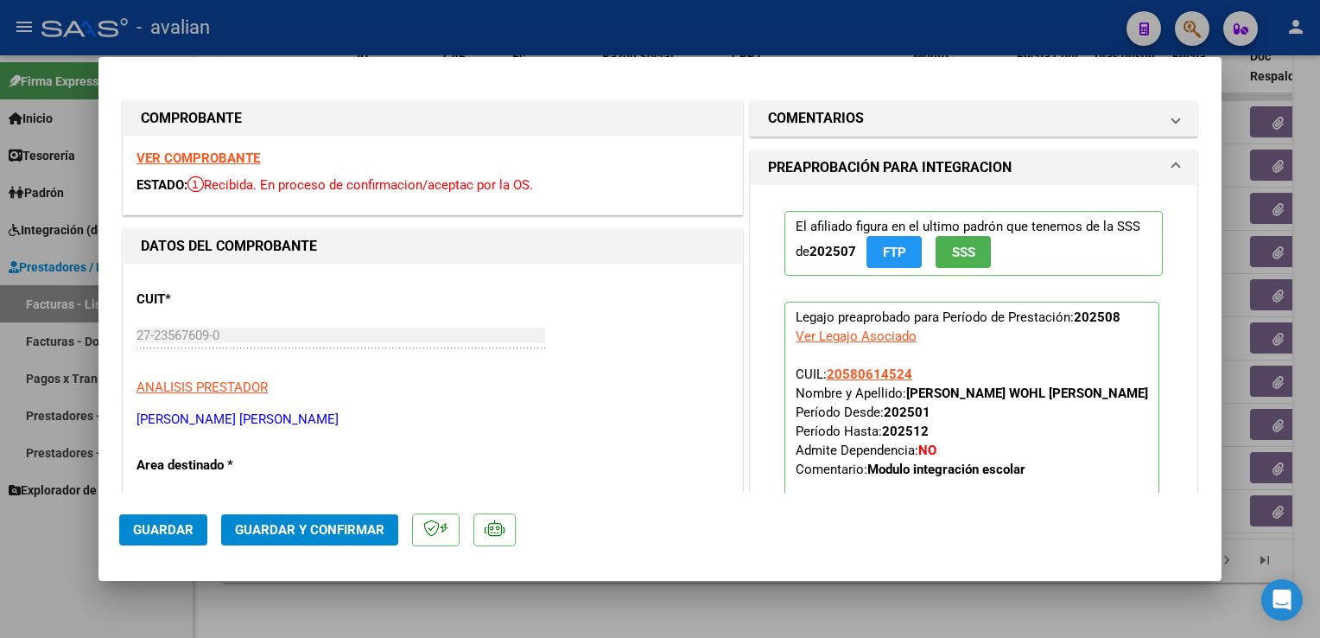
click at [284, 539] on button "Guardar y Confirmar" at bounding box center [309, 529] width 177 height 31
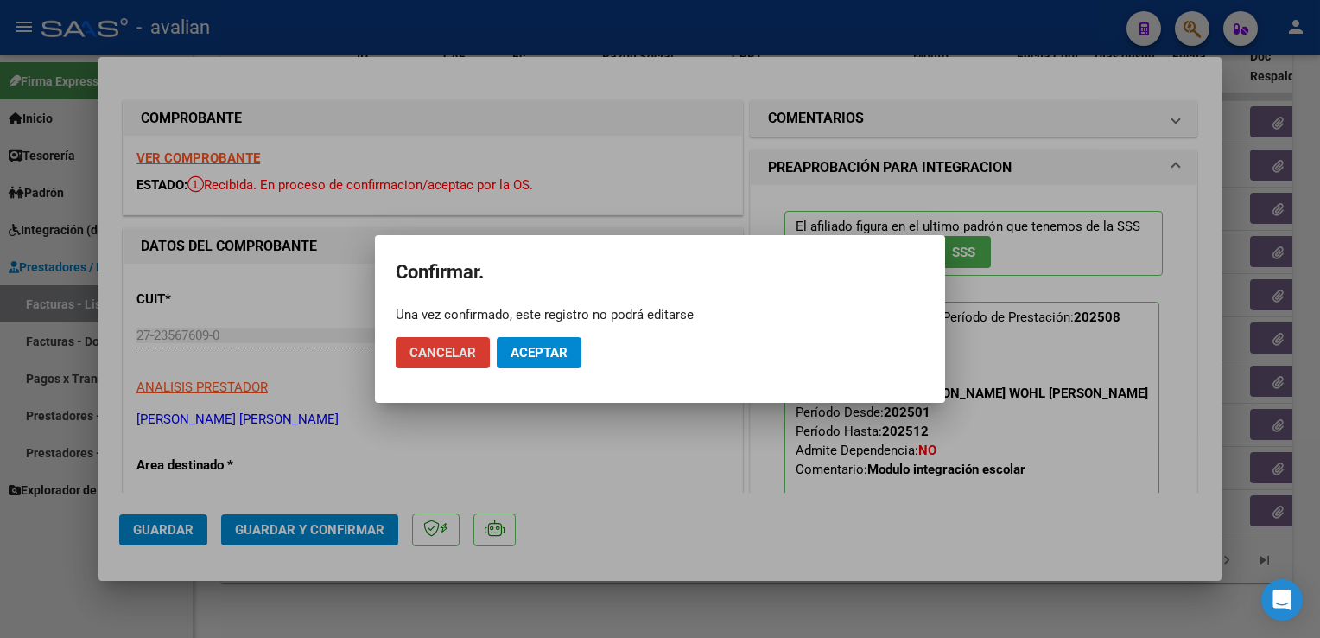
drag, startPoint x: 525, startPoint y: 353, endPoint x: 467, endPoint y: 293, distance: 84.3
click at [526, 353] on span "Aceptar" at bounding box center [539, 353] width 57 height 16
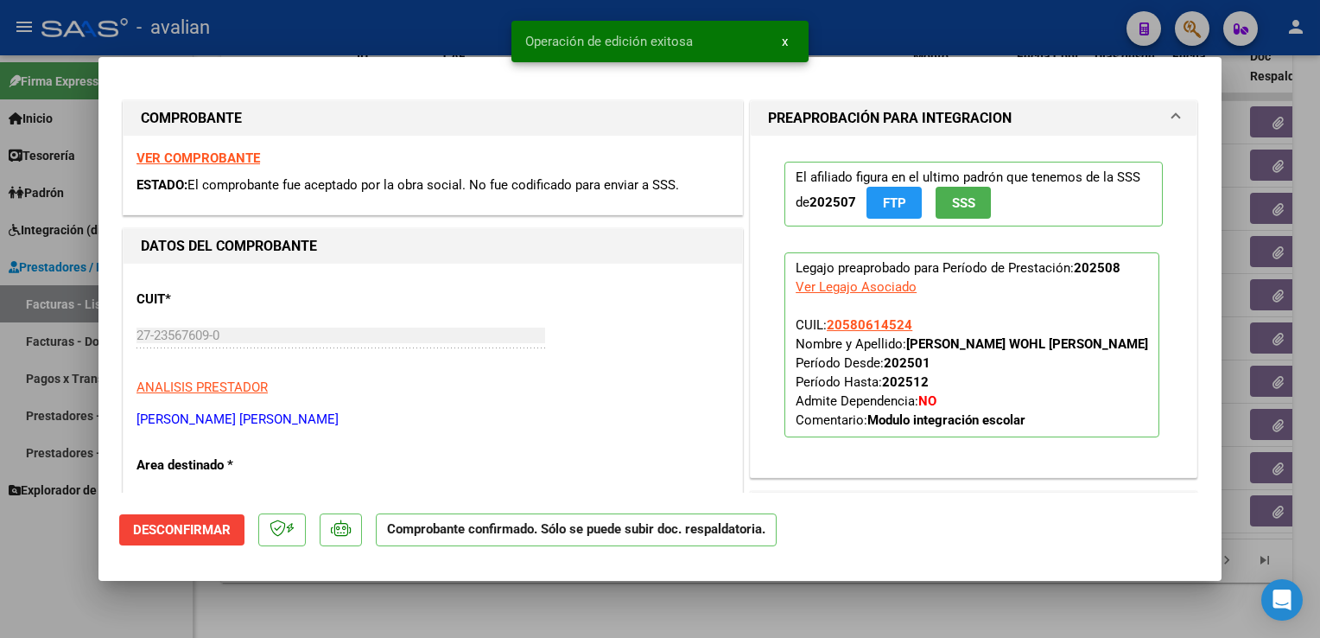
click at [338, 15] on div at bounding box center [660, 319] width 1320 height 638
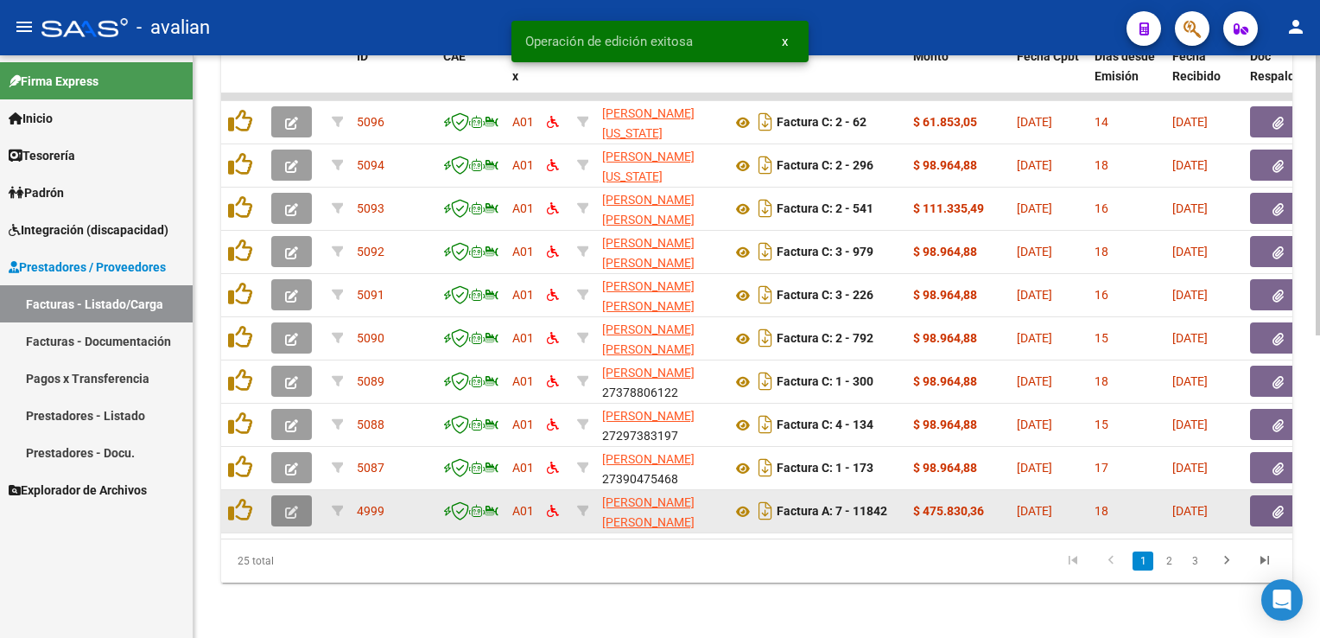
click at [289, 505] on icon "button" at bounding box center [291, 511] width 13 height 13
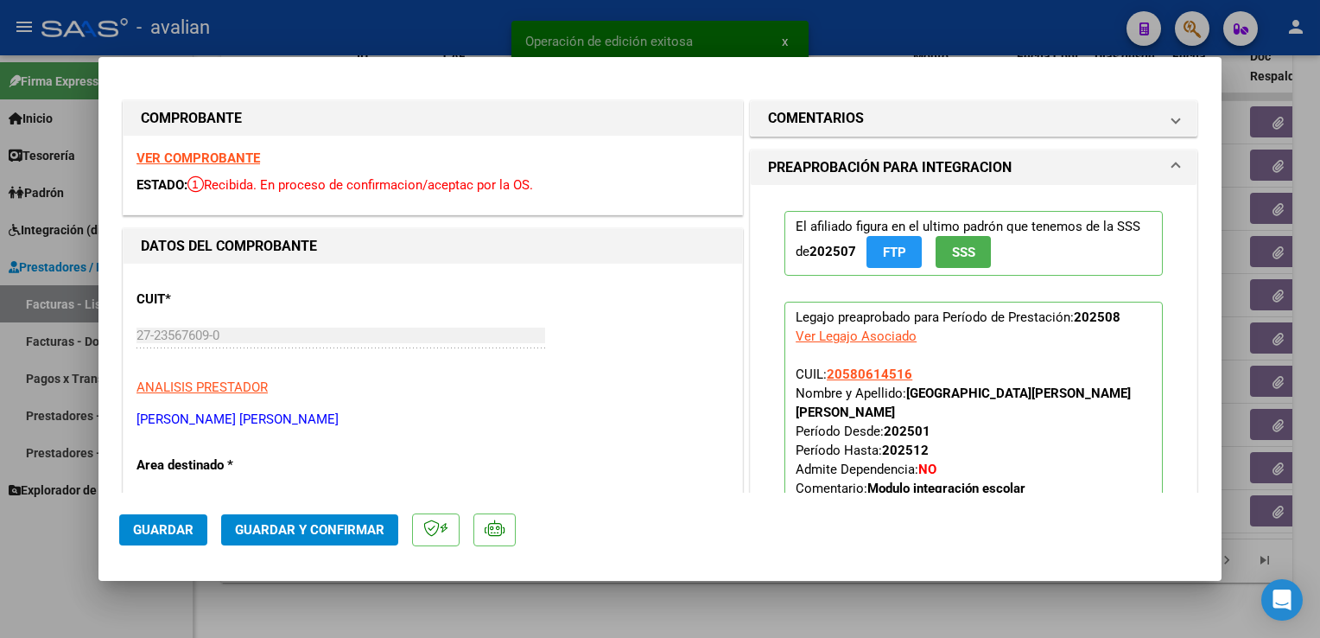
click at [213, 162] on strong "VER COMPROBANTE" at bounding box center [199, 158] width 124 height 16
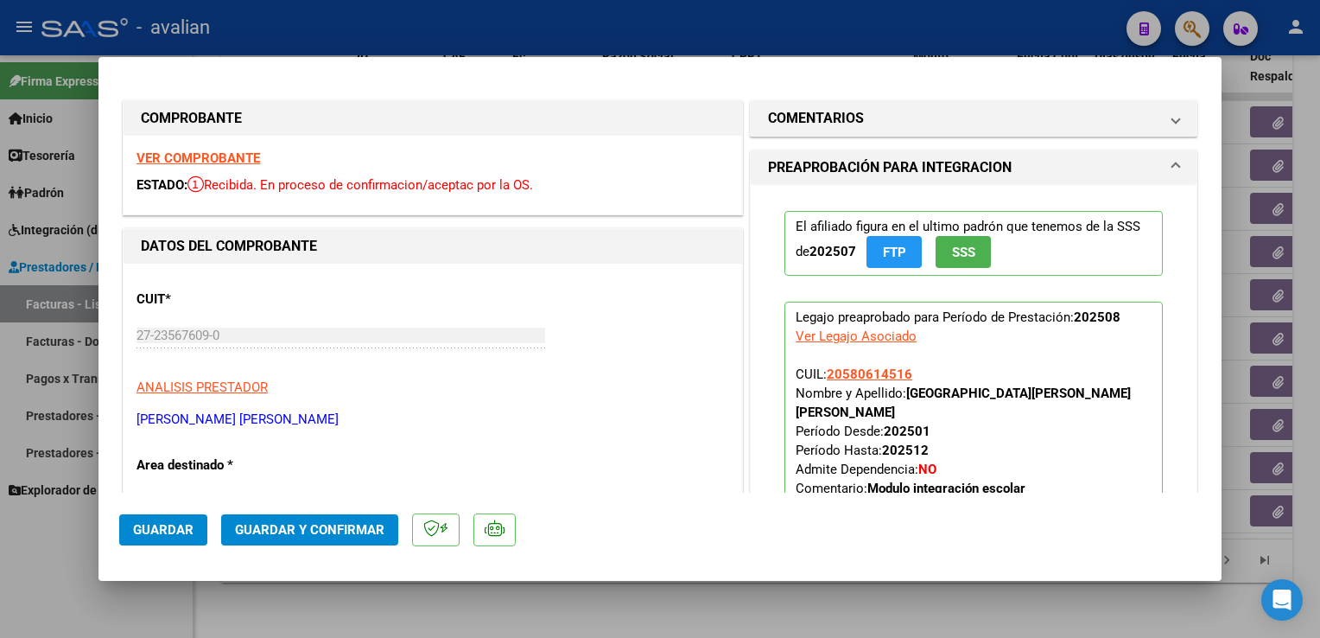
click at [327, 517] on button "Guardar y Confirmar" at bounding box center [309, 529] width 177 height 31
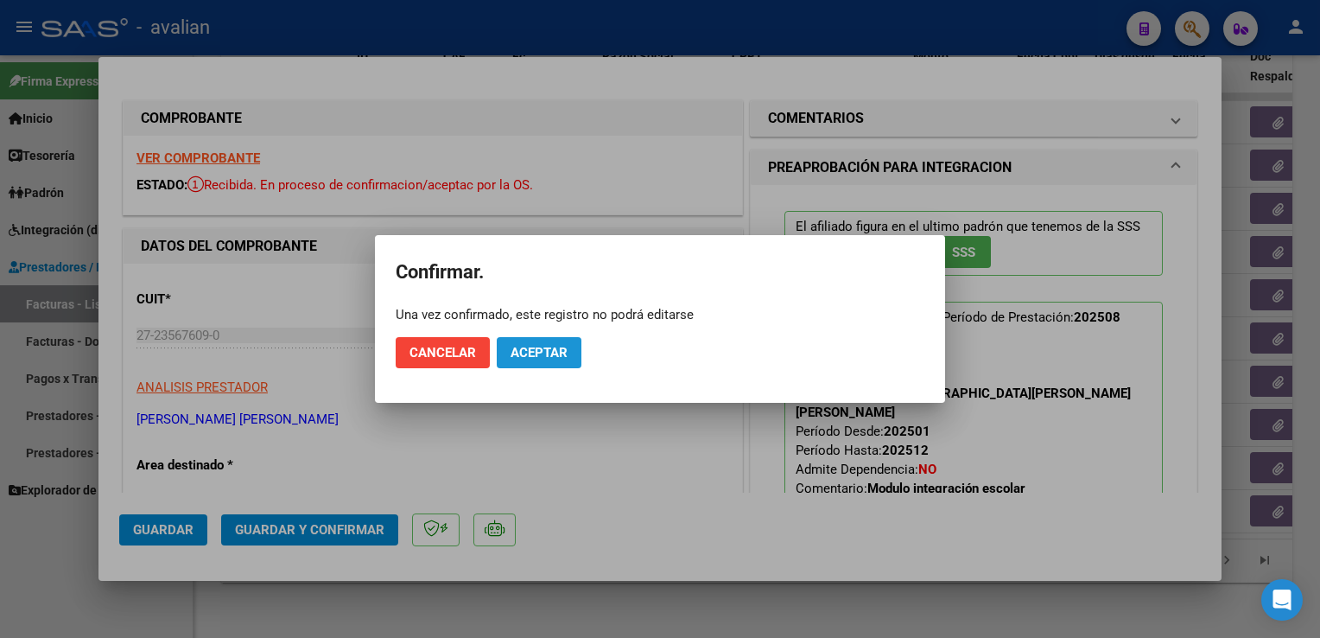
click at [550, 339] on button "Aceptar" at bounding box center [539, 352] width 85 height 31
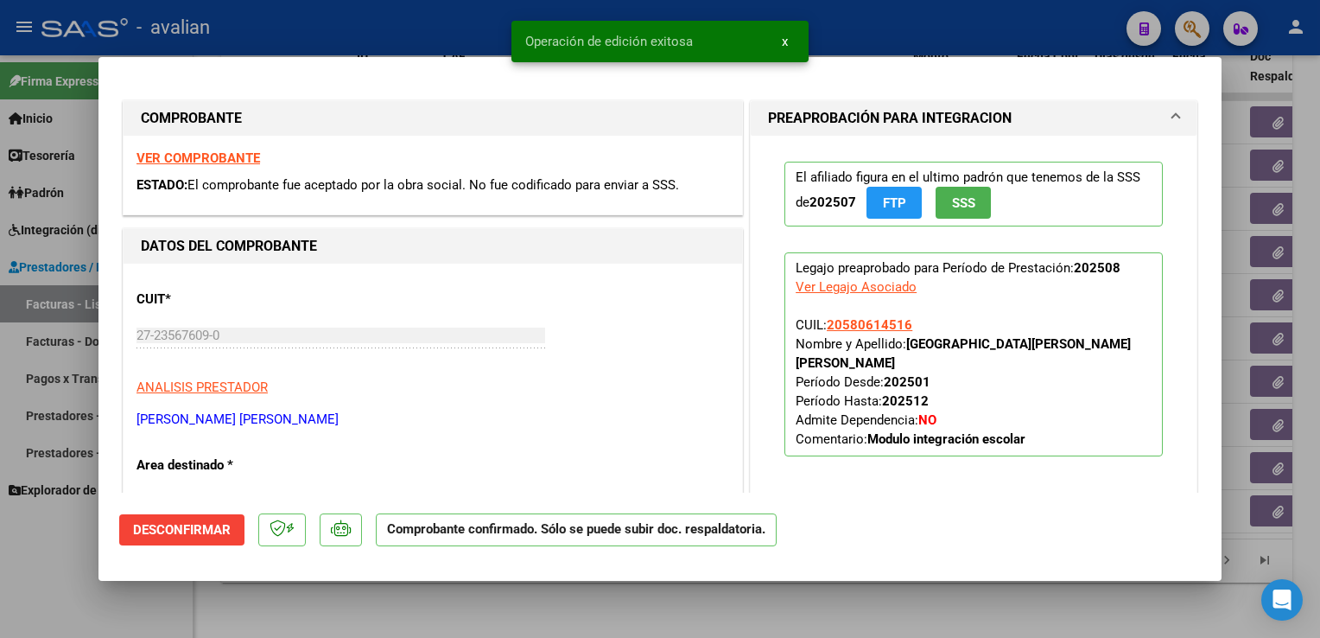
click at [334, 32] on div at bounding box center [660, 319] width 1320 height 638
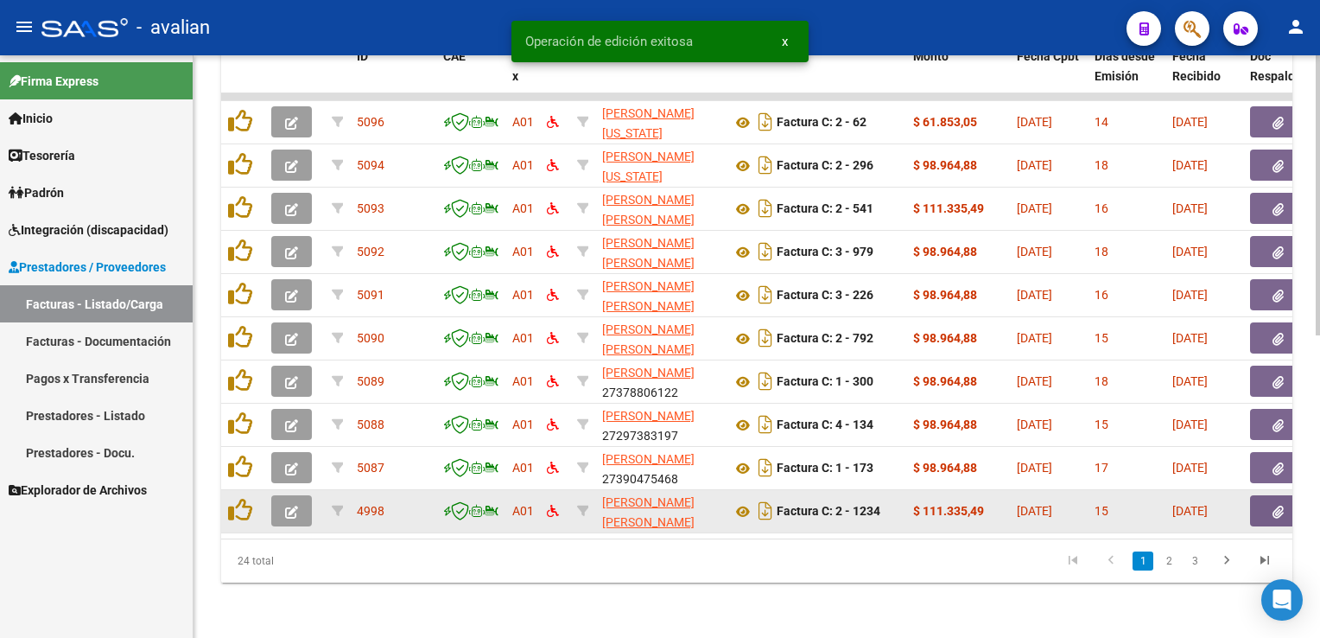
click at [293, 505] on icon "button" at bounding box center [291, 511] width 13 height 13
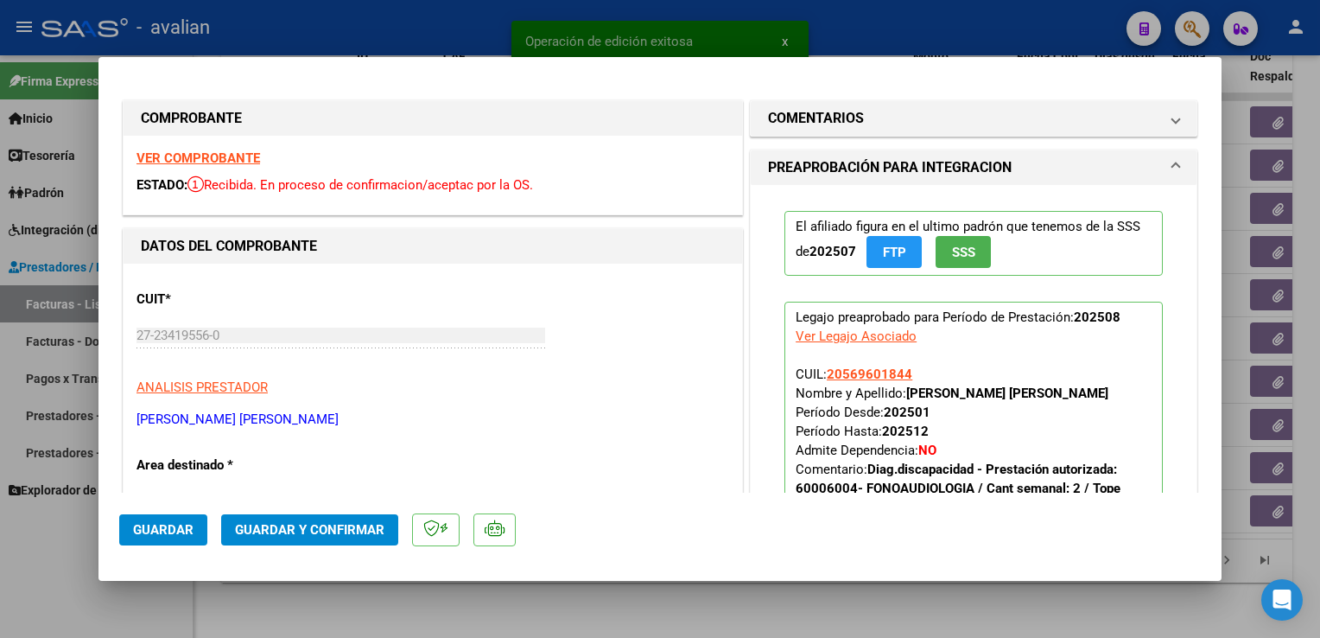
click at [194, 162] on strong "VER COMPROBANTE" at bounding box center [199, 158] width 124 height 16
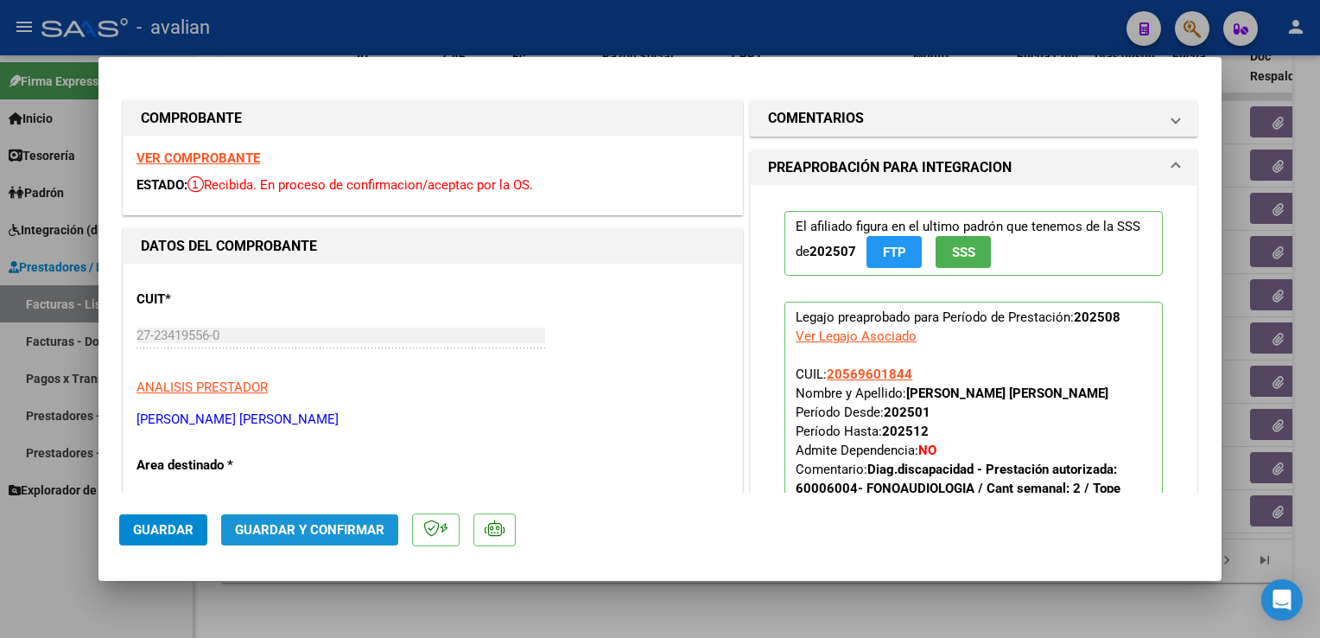
click at [337, 527] on span "Guardar y Confirmar" at bounding box center [309, 530] width 149 height 16
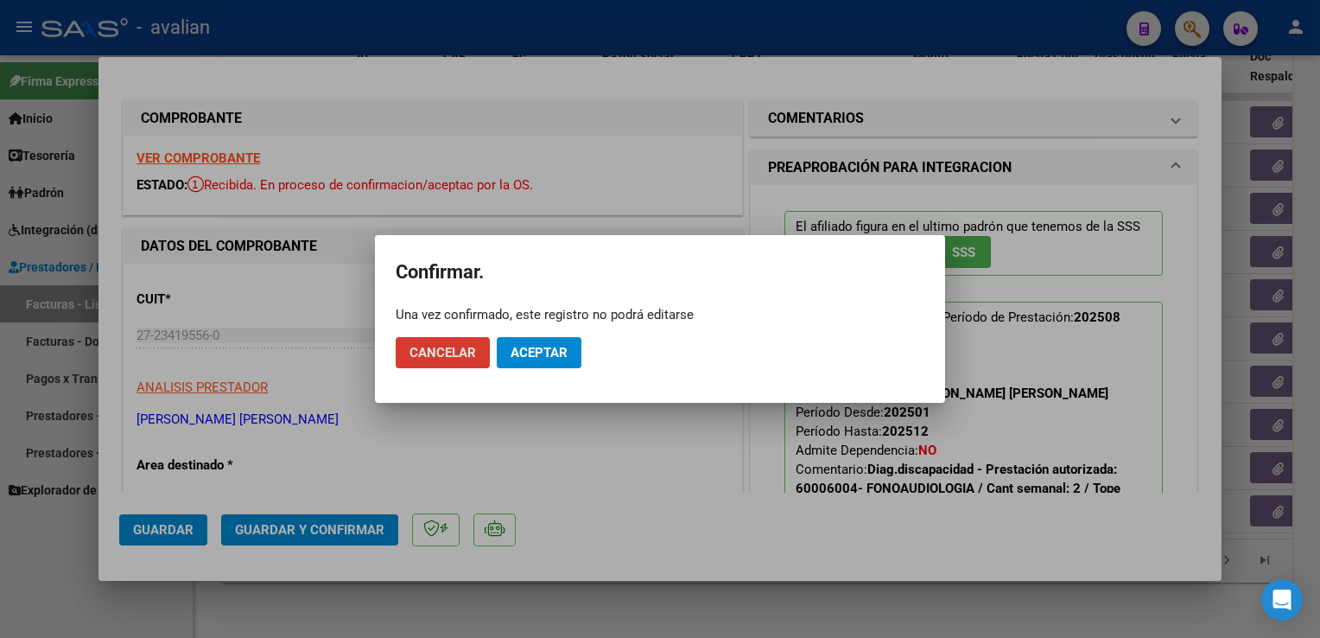
click at [529, 345] on span "Aceptar" at bounding box center [539, 353] width 57 height 16
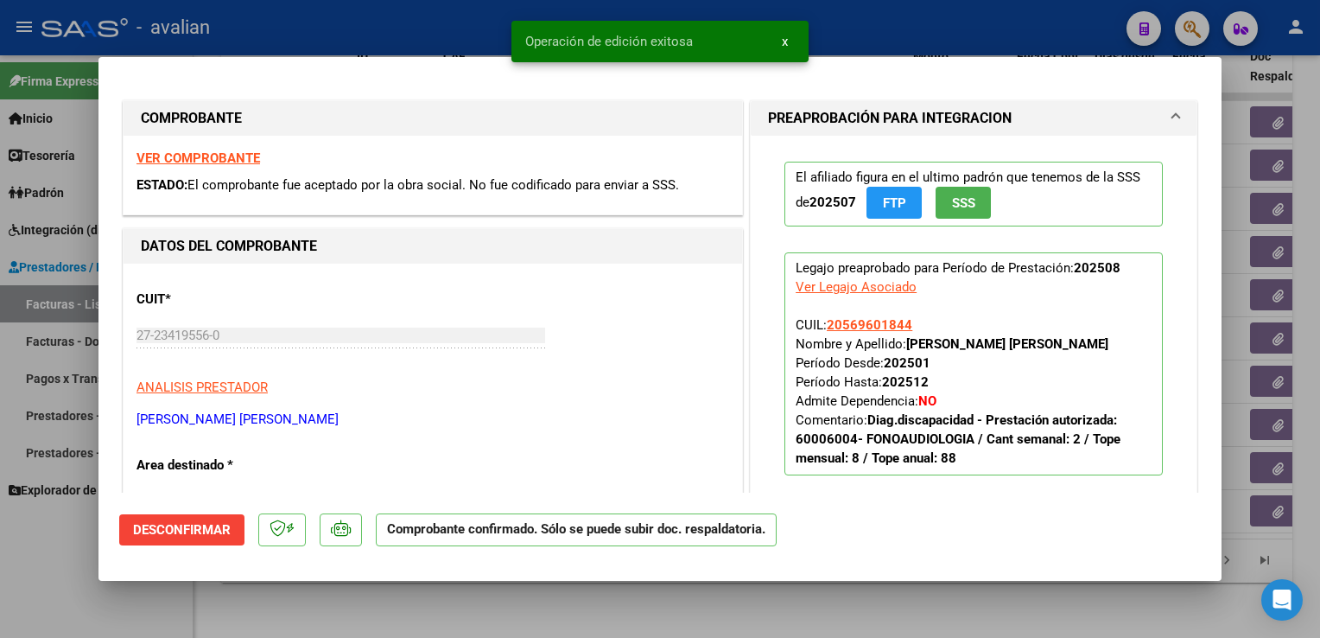
click at [343, 33] on div at bounding box center [660, 319] width 1320 height 638
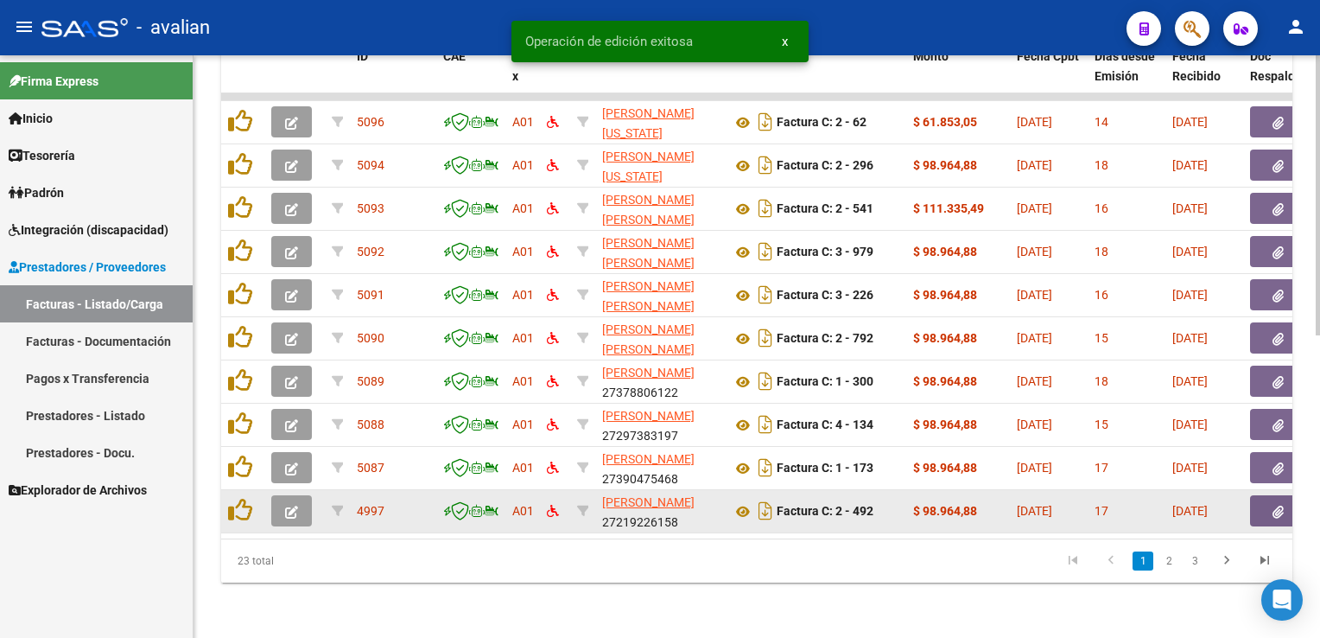
click at [290, 505] on icon "button" at bounding box center [291, 511] width 13 height 13
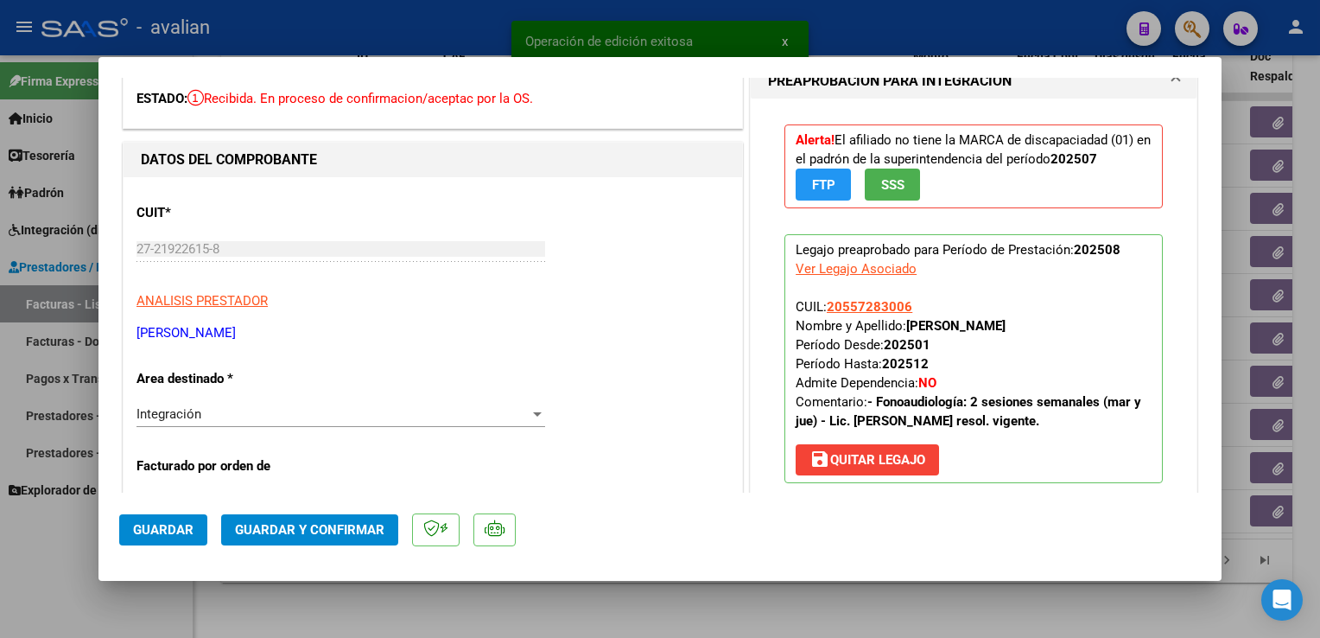
scroll to position [173, 0]
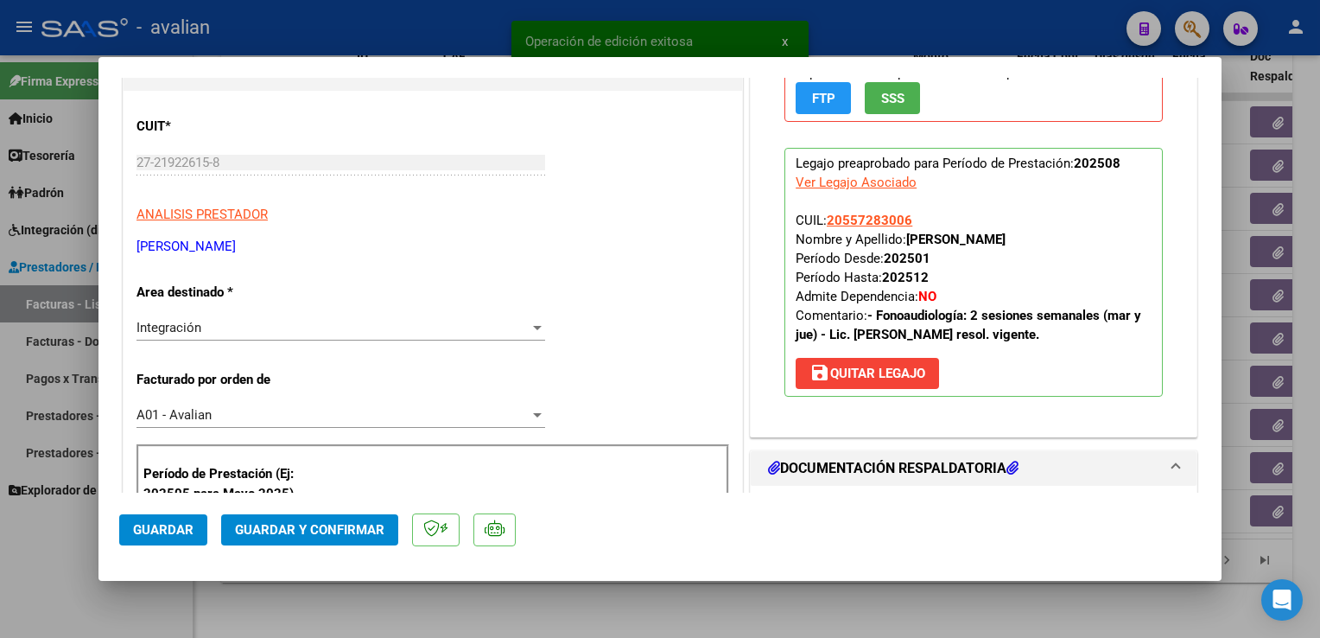
click at [283, 333] on div "Integración" at bounding box center [333, 328] width 393 height 16
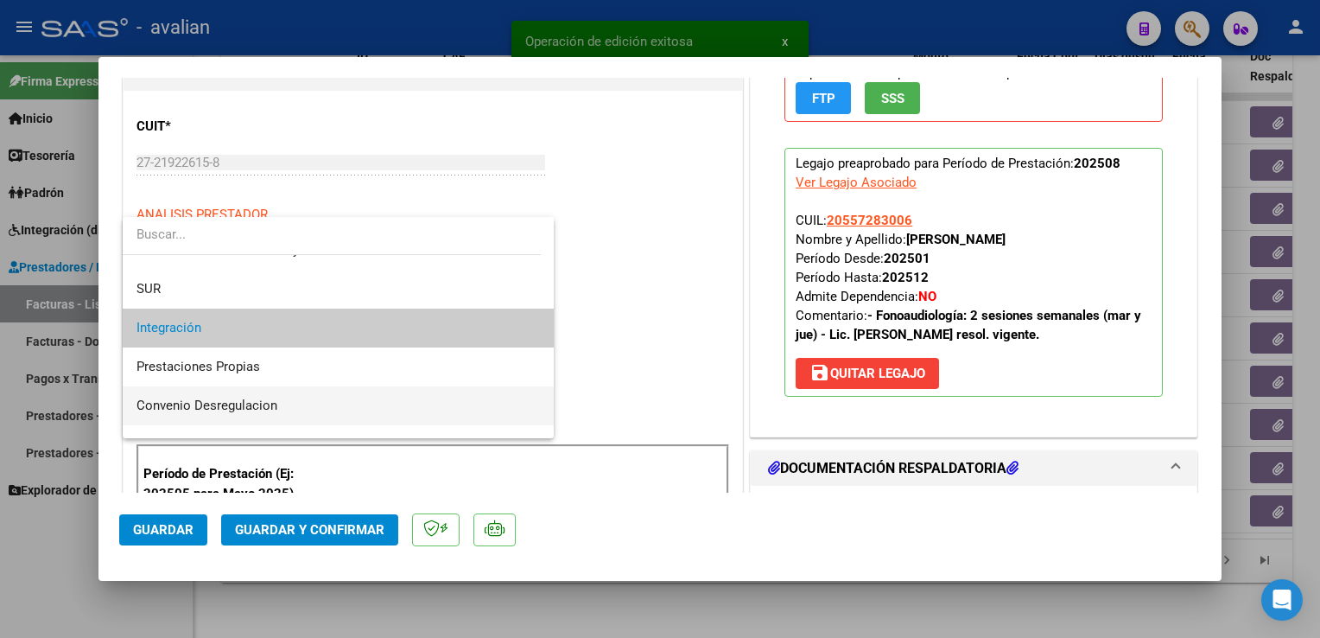
scroll to position [150, 0]
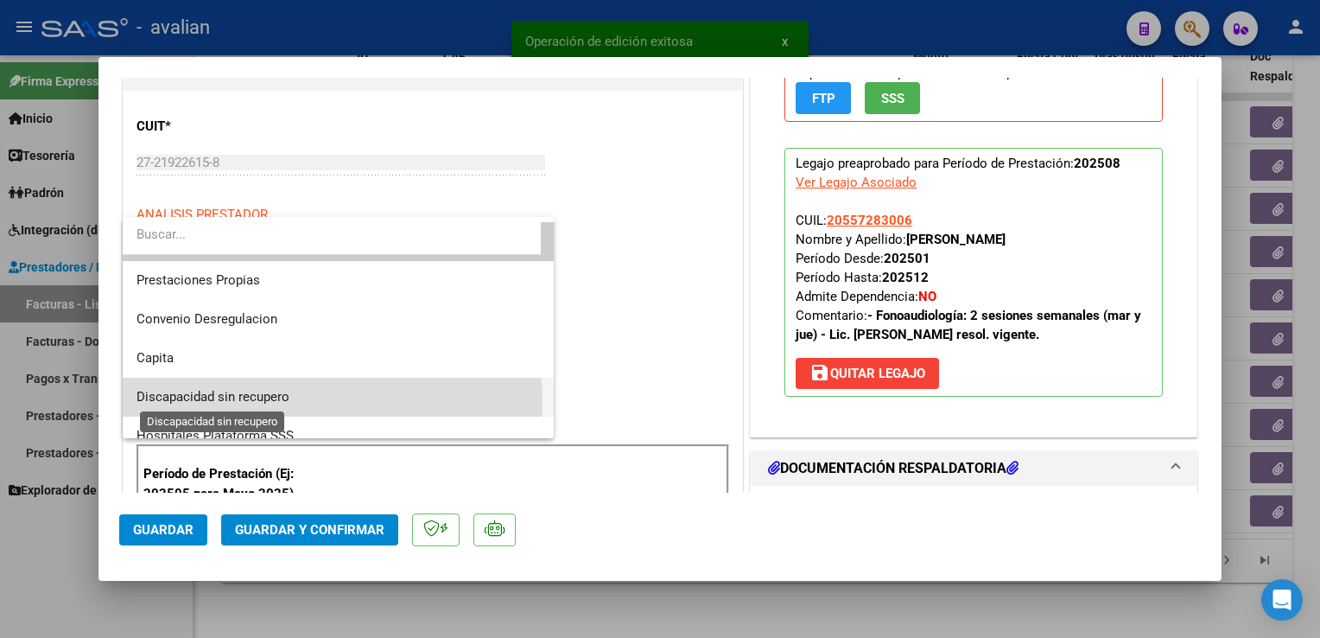
click at [276, 402] on span "Discapacidad sin recupero" at bounding box center [213, 397] width 153 height 16
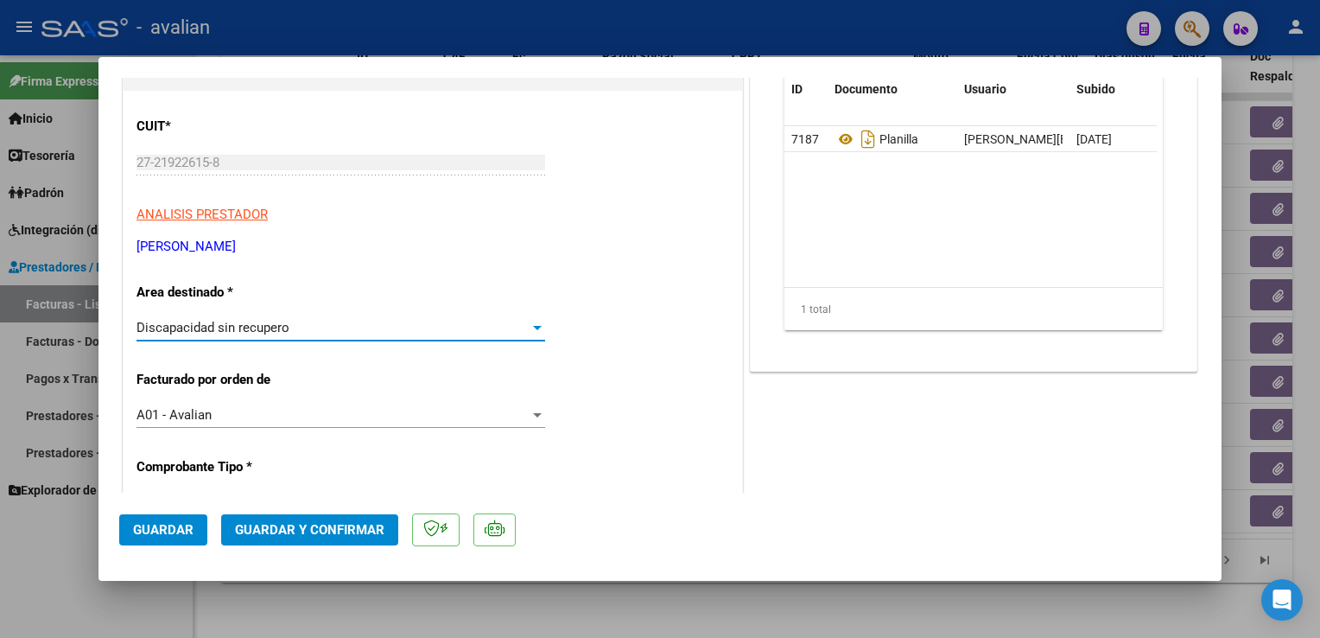
click at [185, 538] on button "Guardar" at bounding box center [163, 529] width 88 height 31
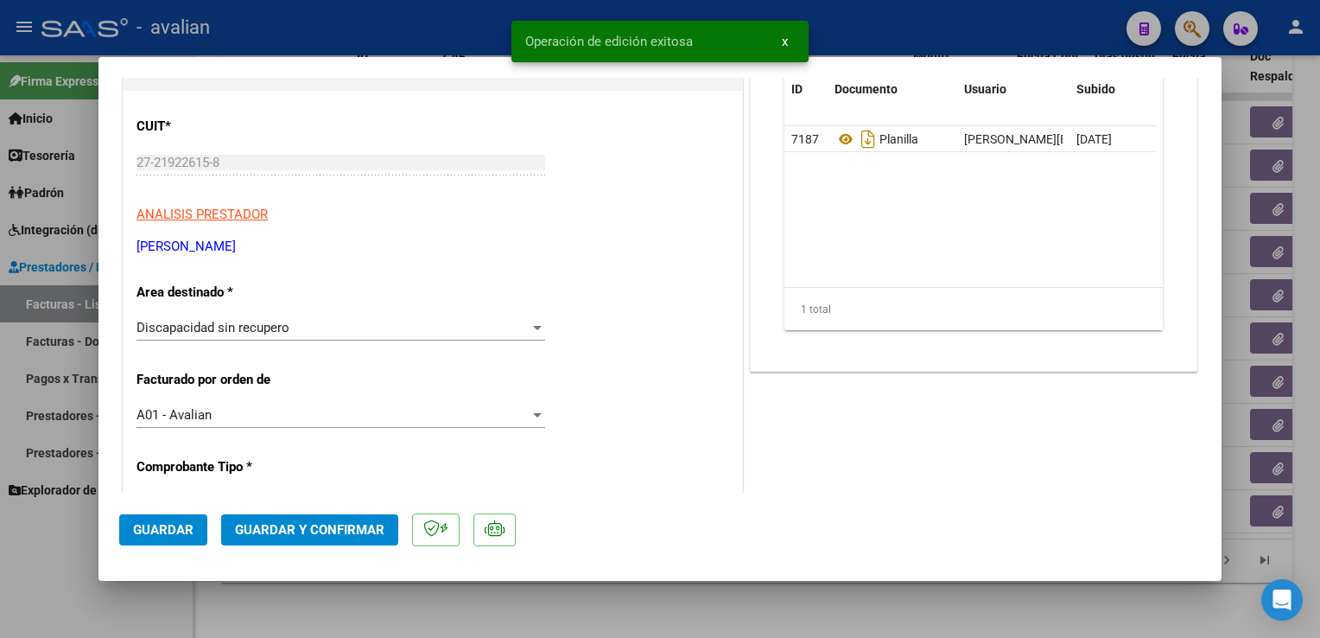
click at [314, 19] on div at bounding box center [660, 319] width 1320 height 638
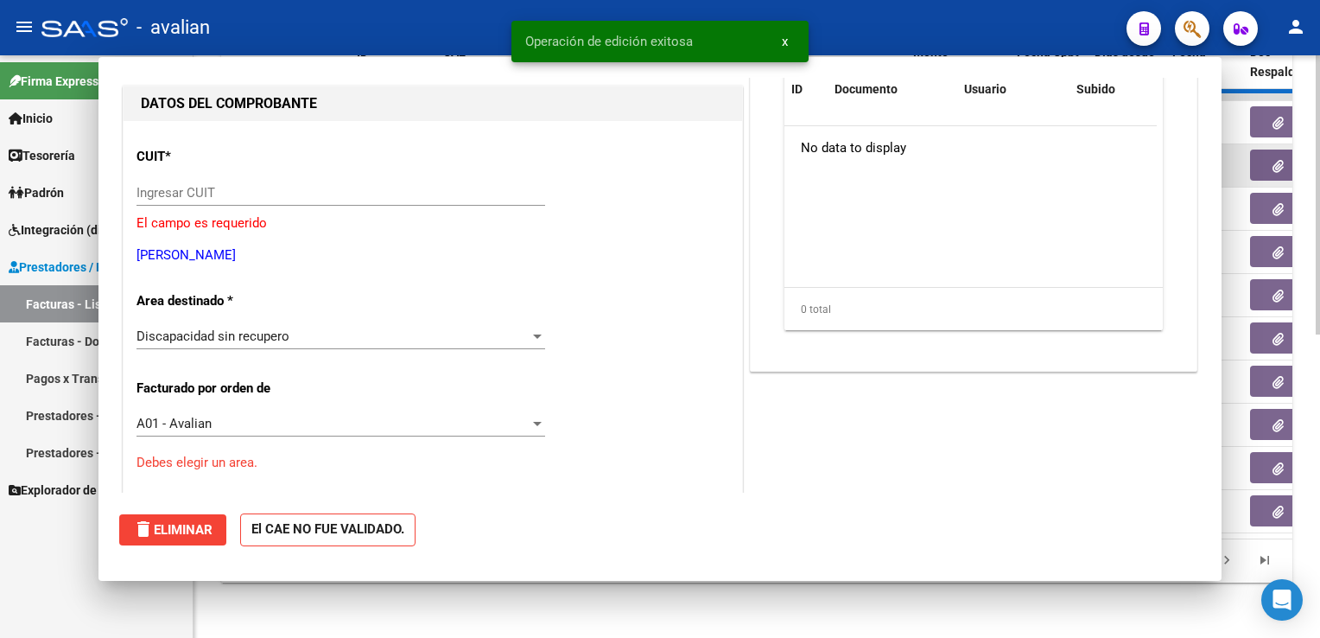
scroll to position [203, 0]
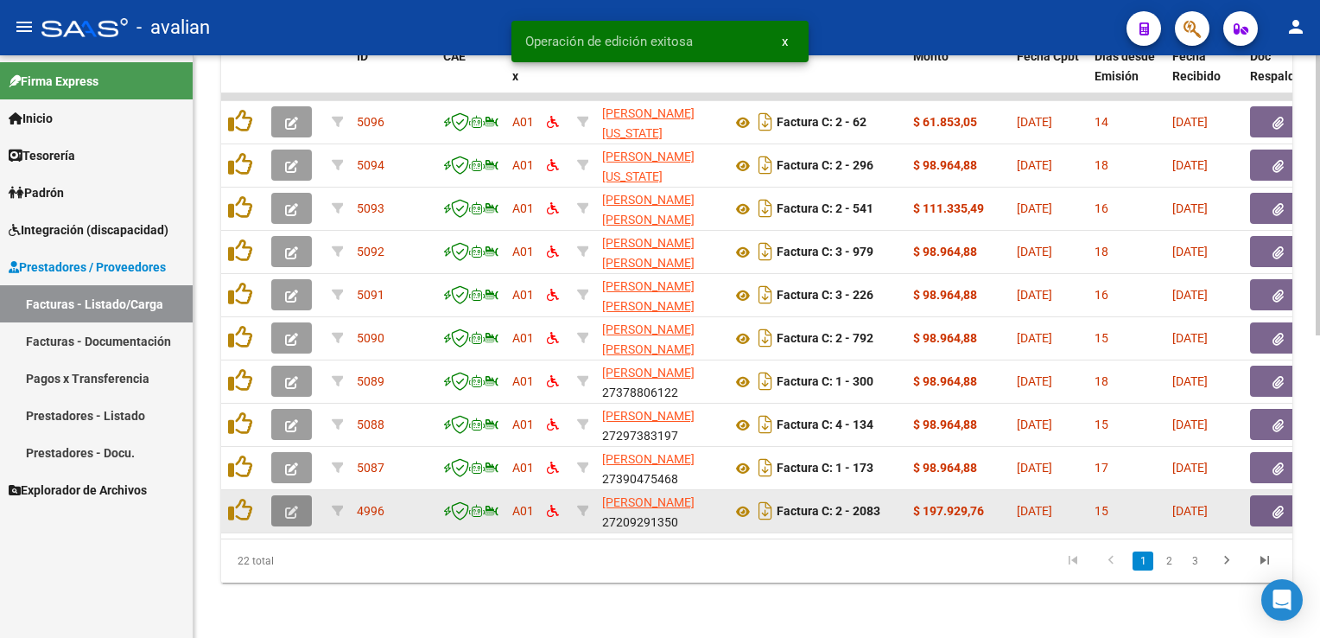
click at [289, 505] on icon "button" at bounding box center [291, 511] width 13 height 13
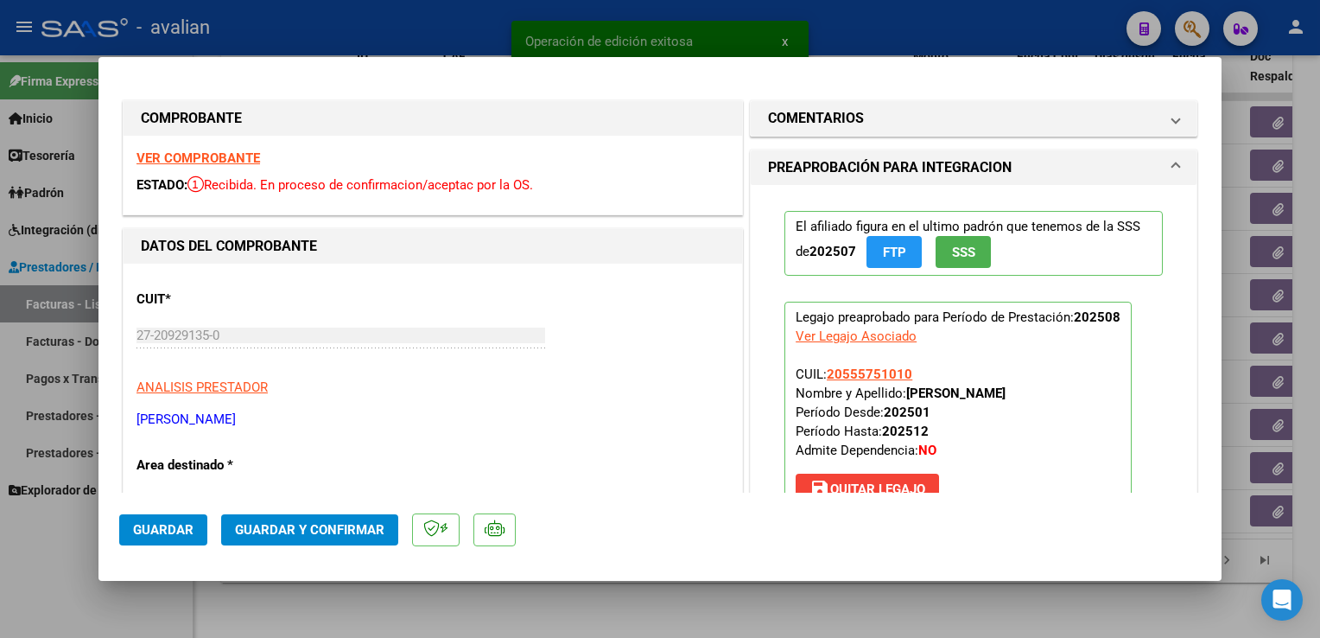
click at [200, 156] on strong "VER COMPROBANTE" at bounding box center [199, 158] width 124 height 16
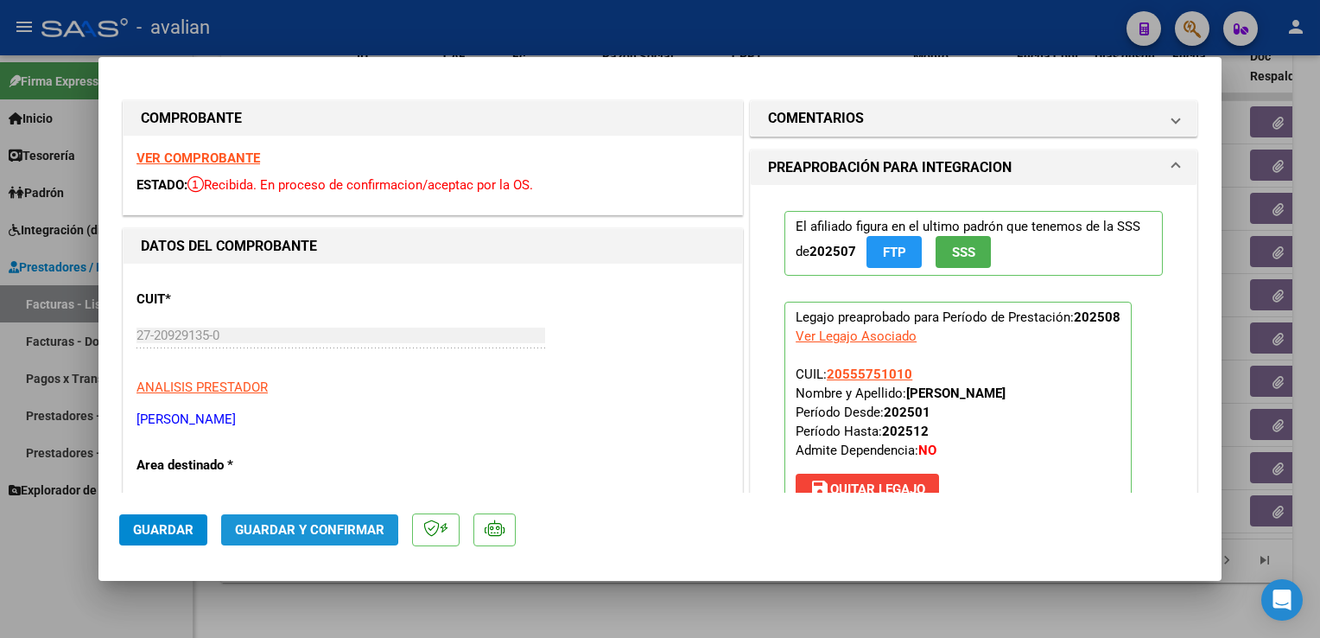
click at [291, 524] on span "Guardar y Confirmar" at bounding box center [309, 530] width 149 height 16
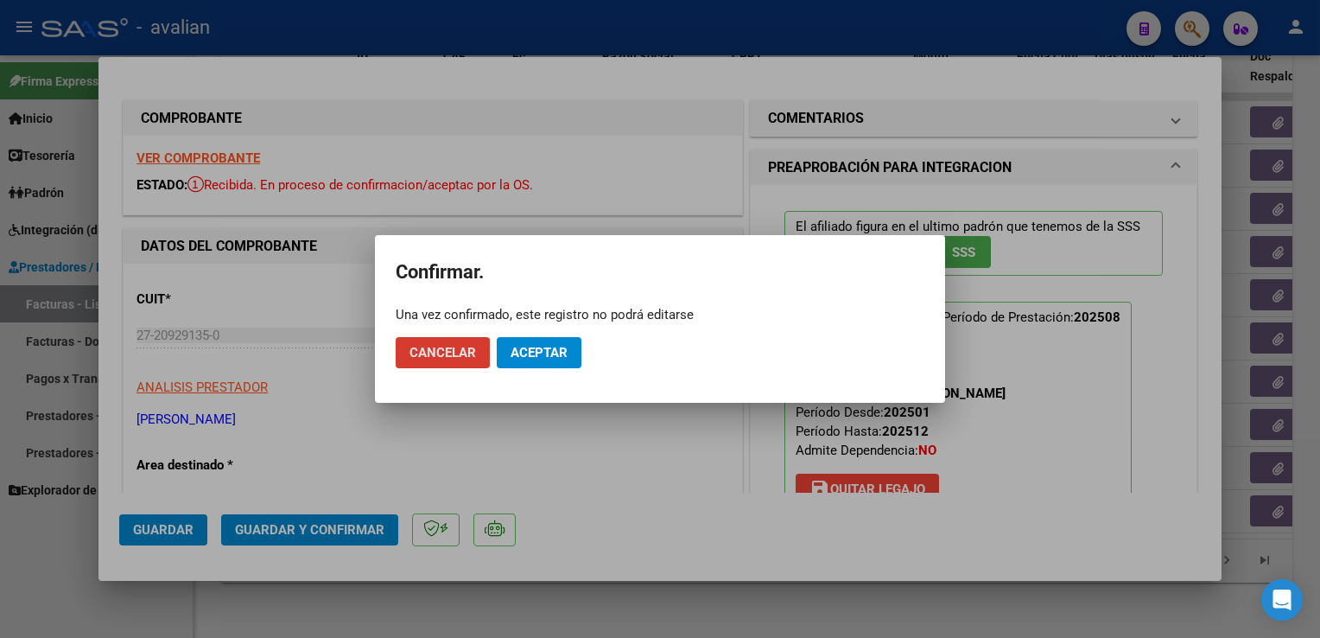
click at [539, 359] on span "Aceptar" at bounding box center [539, 353] width 57 height 16
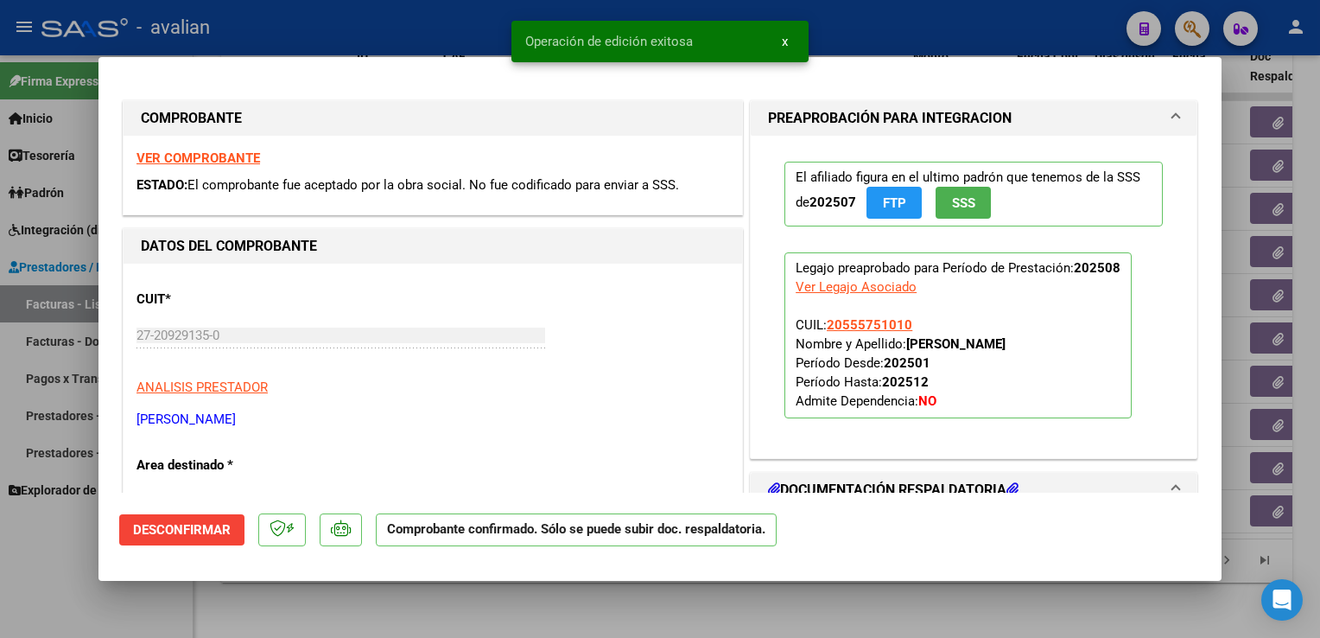
click at [343, 30] on div at bounding box center [660, 319] width 1320 height 638
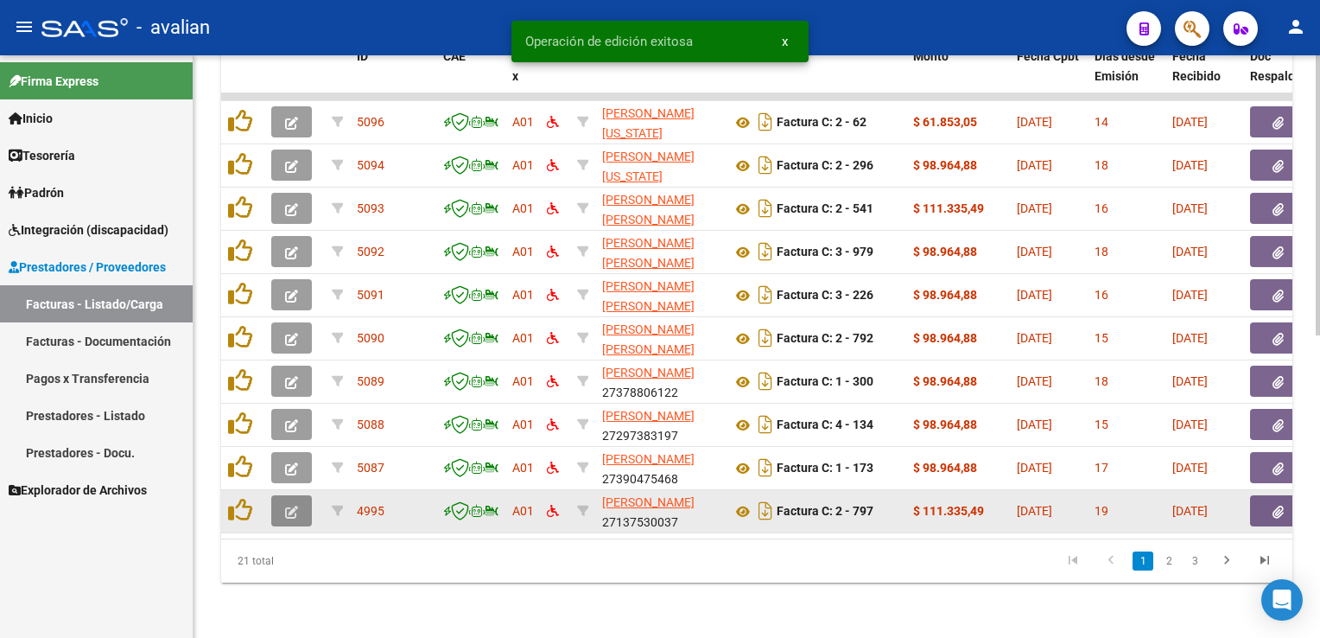
click at [296, 505] on icon "button" at bounding box center [291, 511] width 13 height 13
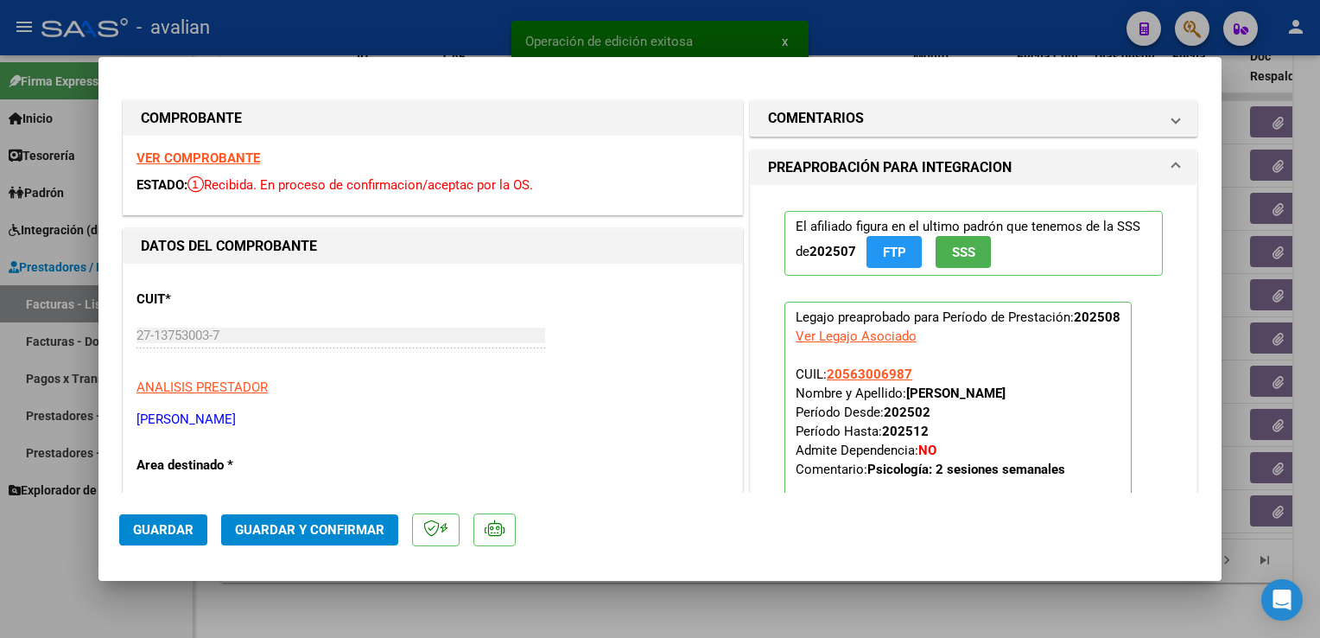
click at [211, 160] on strong "VER COMPROBANTE" at bounding box center [199, 158] width 124 height 16
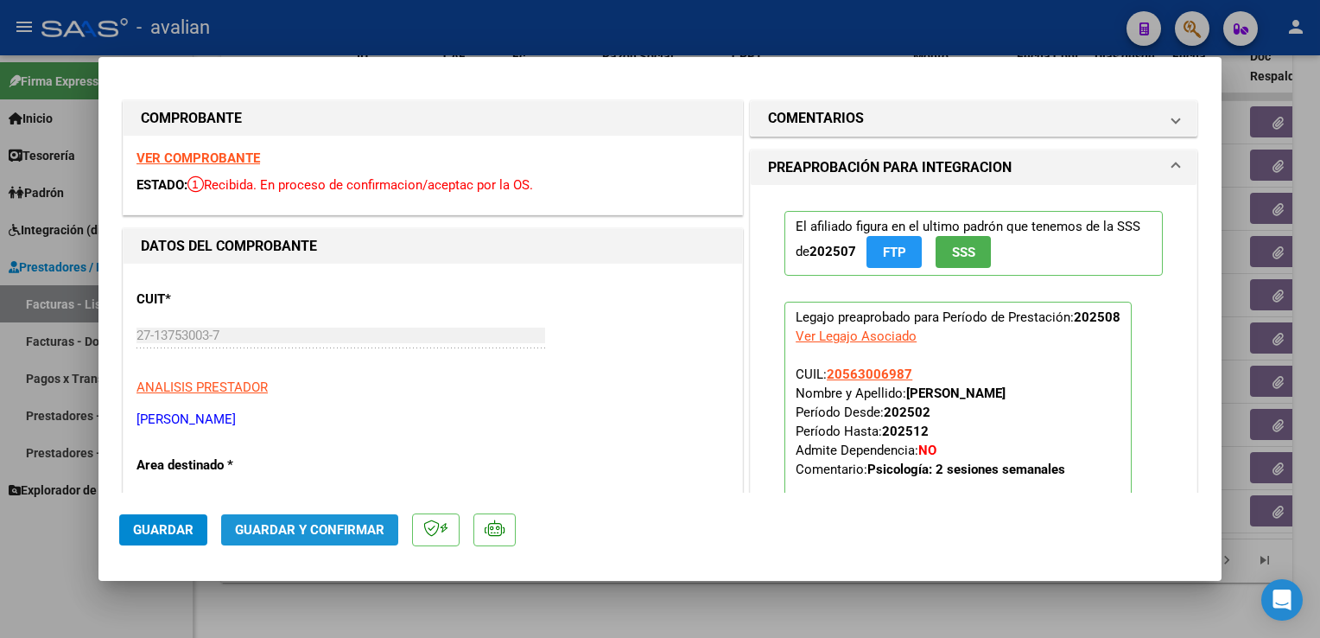
click at [340, 522] on span "Guardar y Confirmar" at bounding box center [309, 530] width 149 height 16
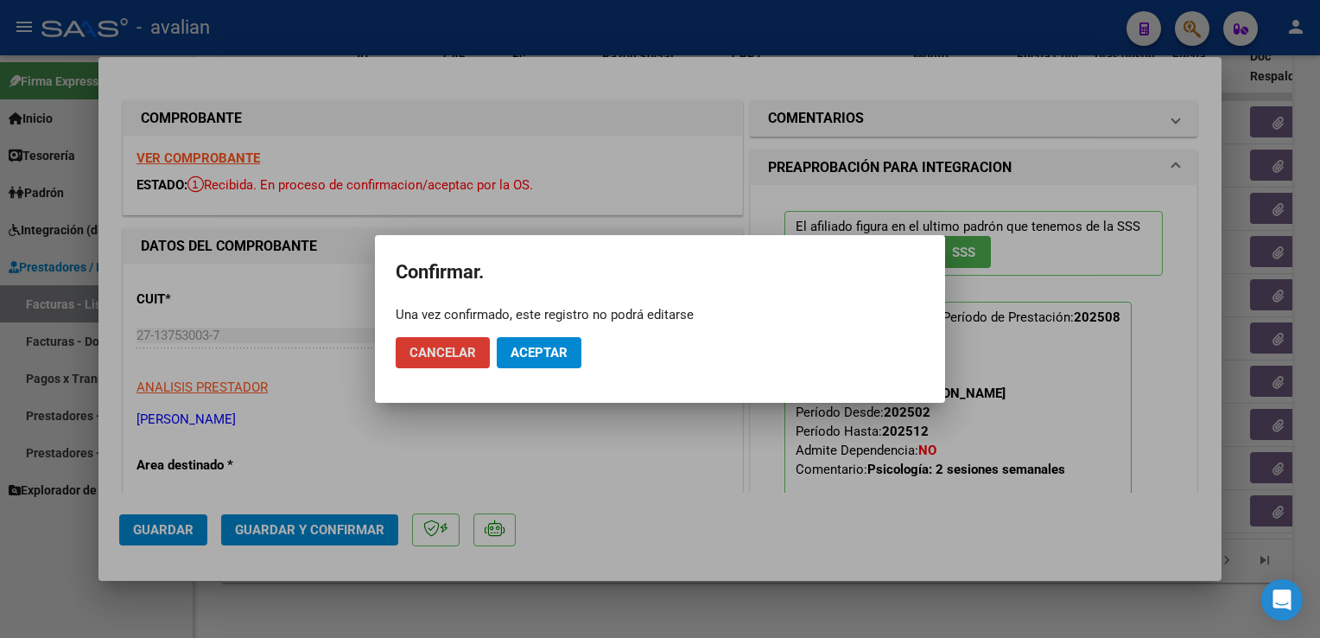
click at [526, 353] on span "Aceptar" at bounding box center [539, 353] width 57 height 16
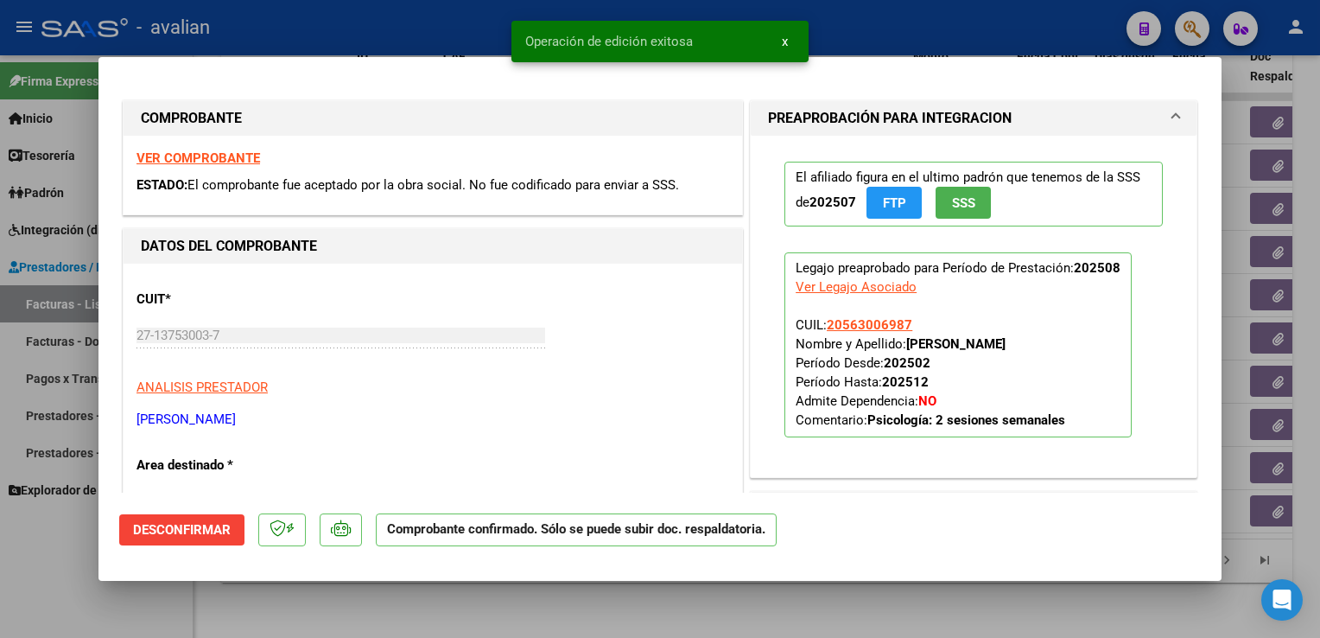
click at [329, 45] on div at bounding box center [660, 319] width 1320 height 638
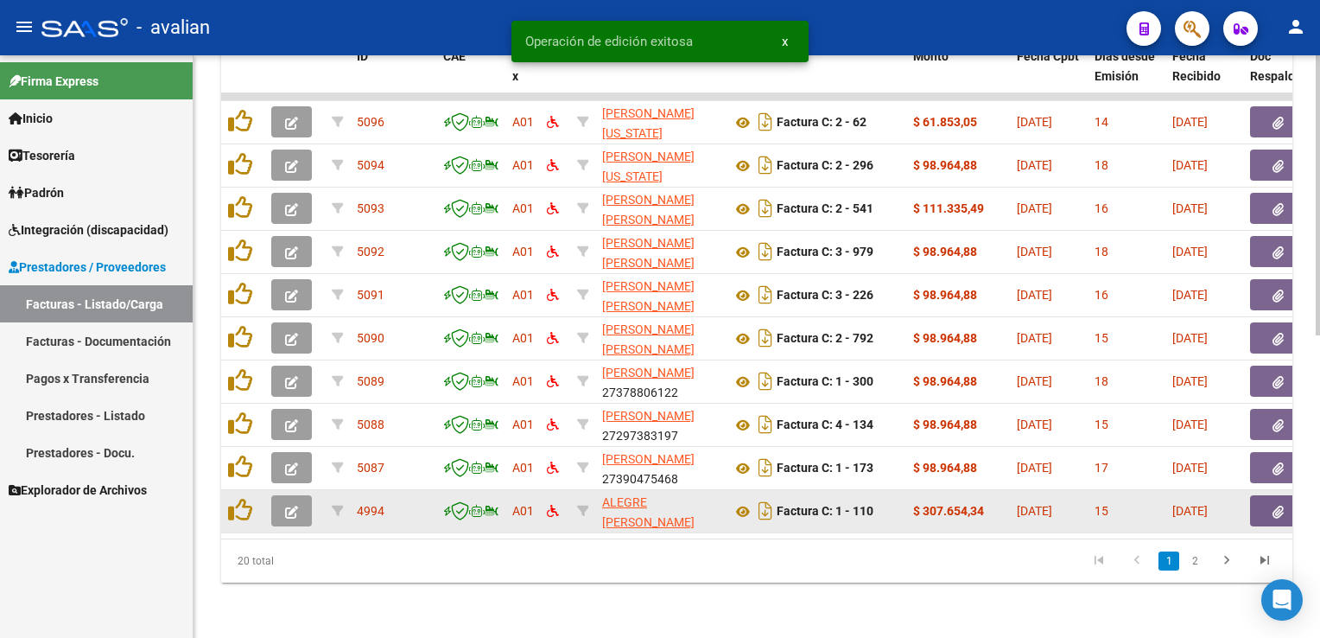
click at [300, 495] on button "button" at bounding box center [291, 510] width 41 height 31
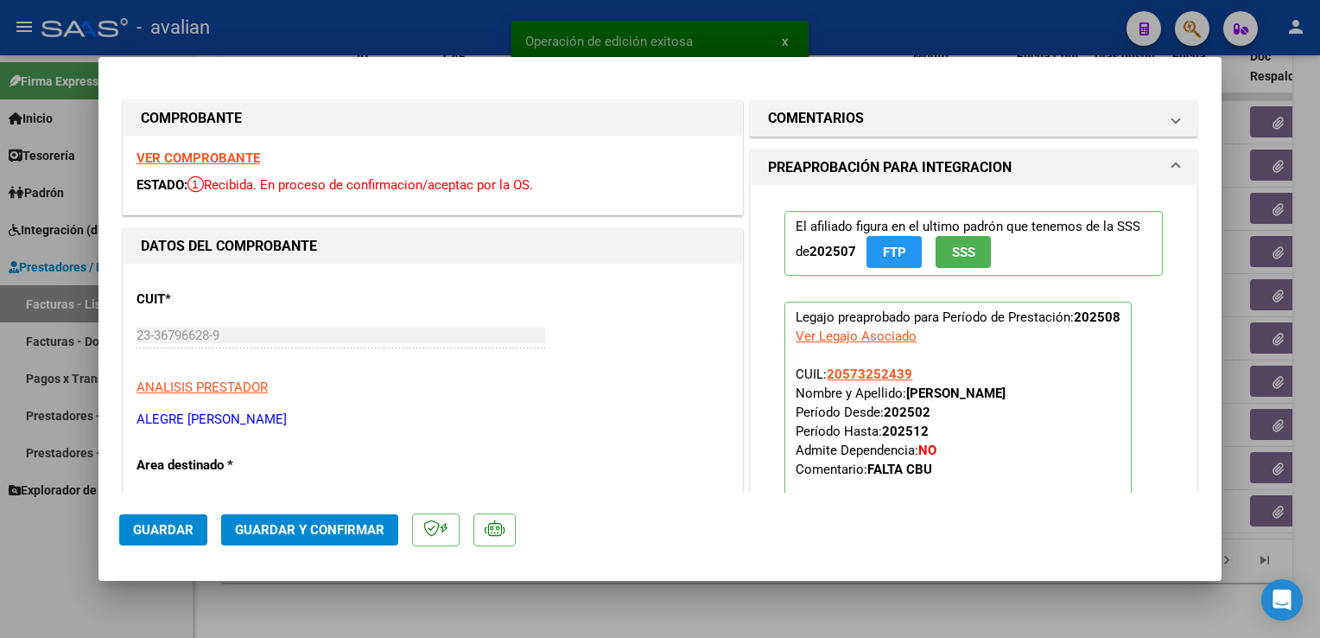
click at [200, 149] on div "VER COMPROBANTE ESTADO: Recibida. En proceso de confirmacion/aceptac por la OS." at bounding box center [433, 175] width 619 height 79
click at [201, 164] on strong "VER COMPROBANTE" at bounding box center [199, 158] width 124 height 16
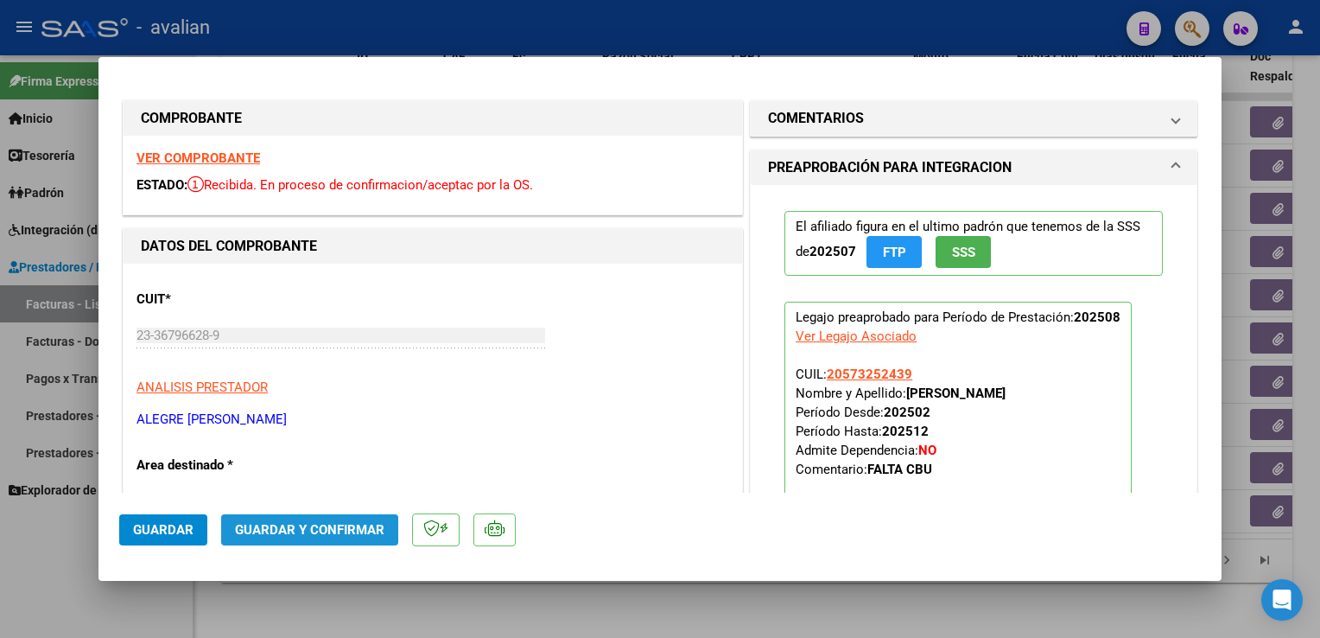
click at [359, 533] on span "Guardar y Confirmar" at bounding box center [309, 530] width 149 height 16
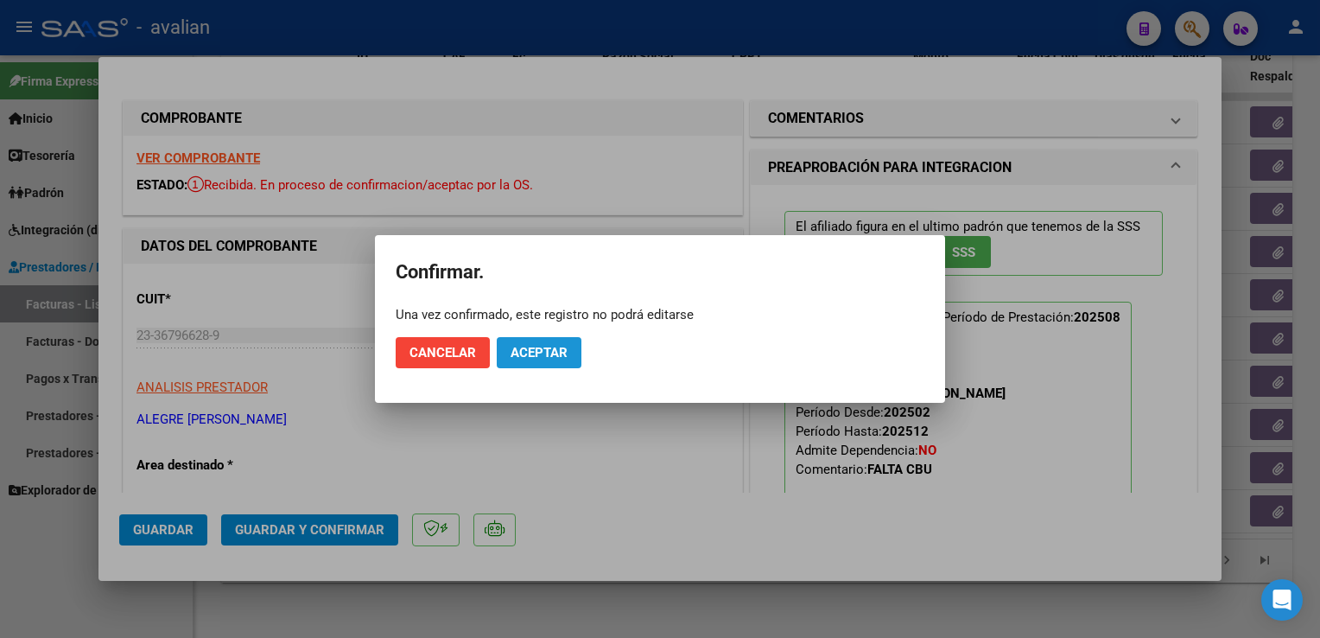
click at [563, 354] on span "Aceptar" at bounding box center [539, 353] width 57 height 16
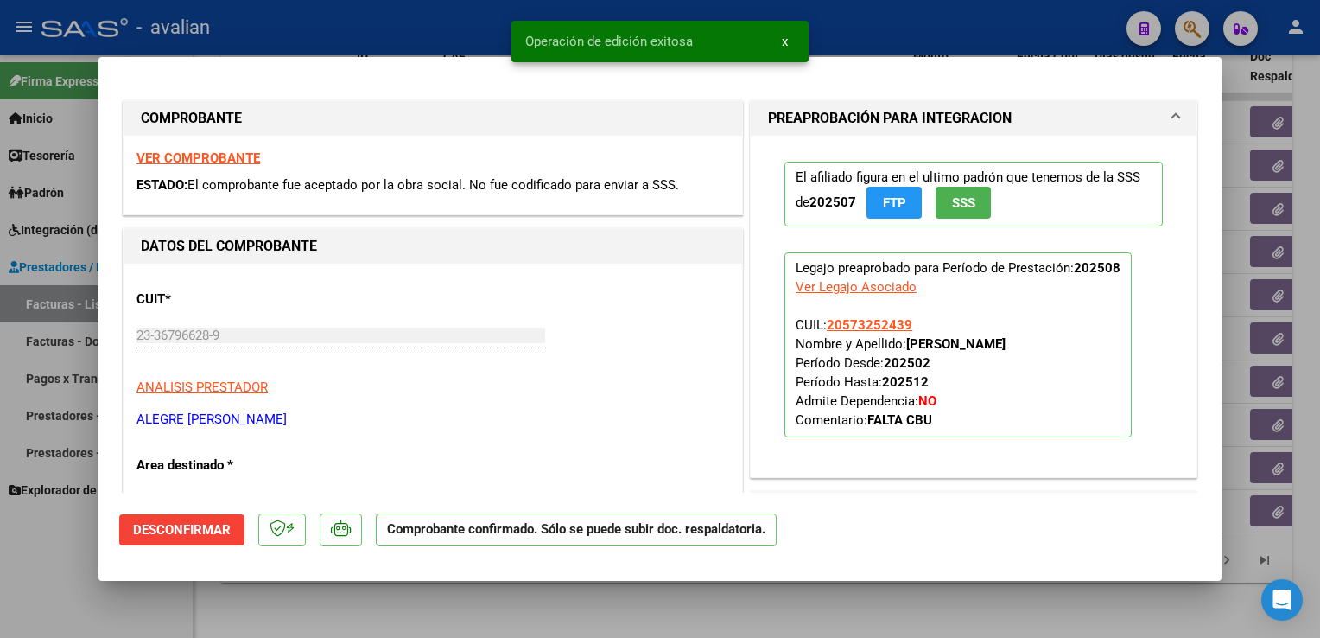
click at [426, 43] on div at bounding box center [660, 319] width 1320 height 638
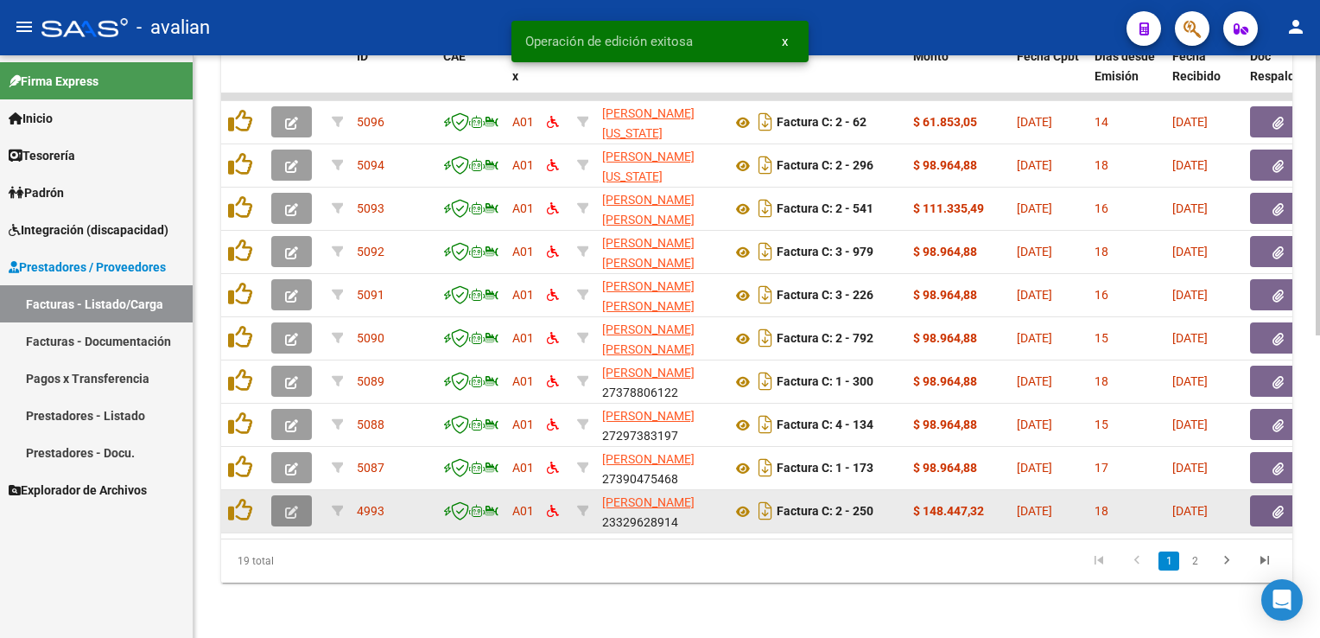
click at [304, 495] on button "button" at bounding box center [291, 510] width 41 height 31
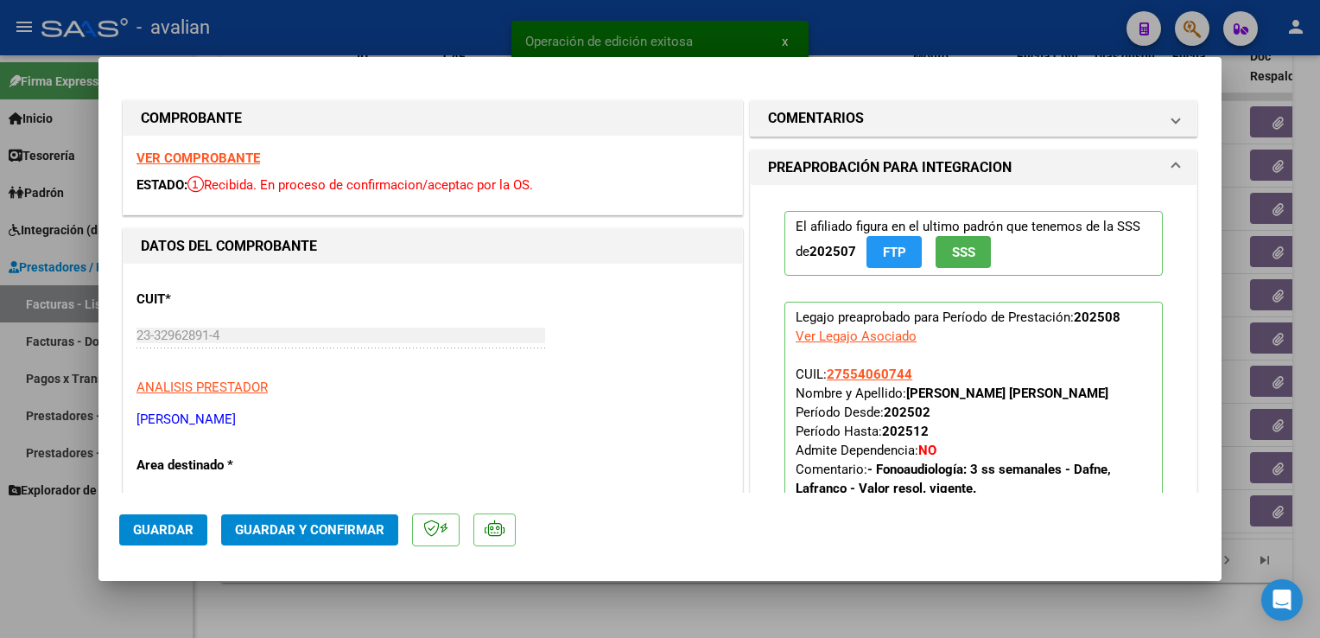
click at [200, 161] on strong "VER COMPROBANTE" at bounding box center [199, 158] width 124 height 16
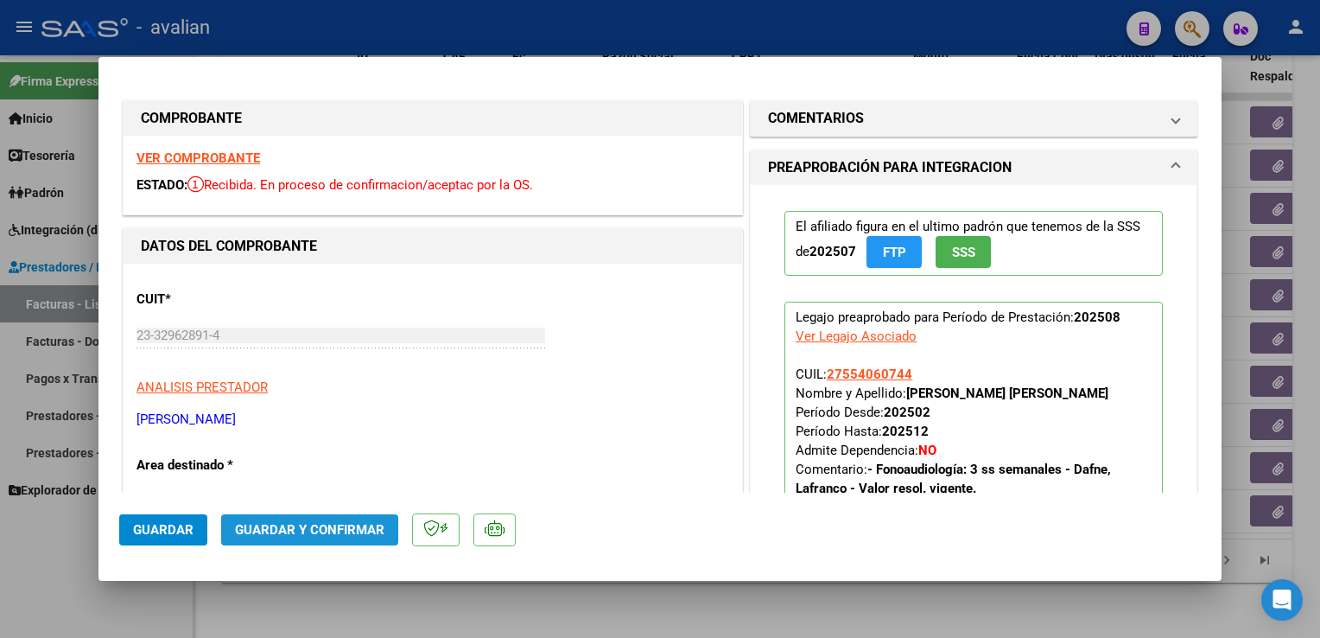
click at [326, 537] on button "Guardar y Confirmar" at bounding box center [309, 529] width 177 height 31
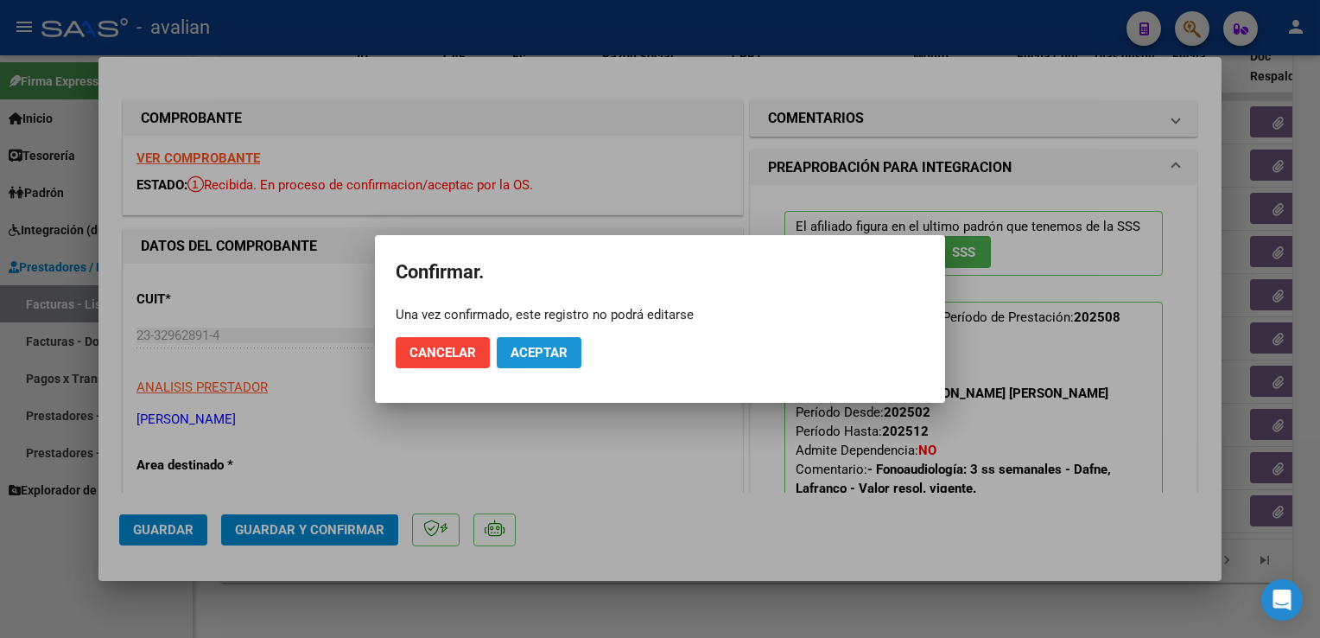
click at [551, 356] on span "Aceptar" at bounding box center [539, 353] width 57 height 16
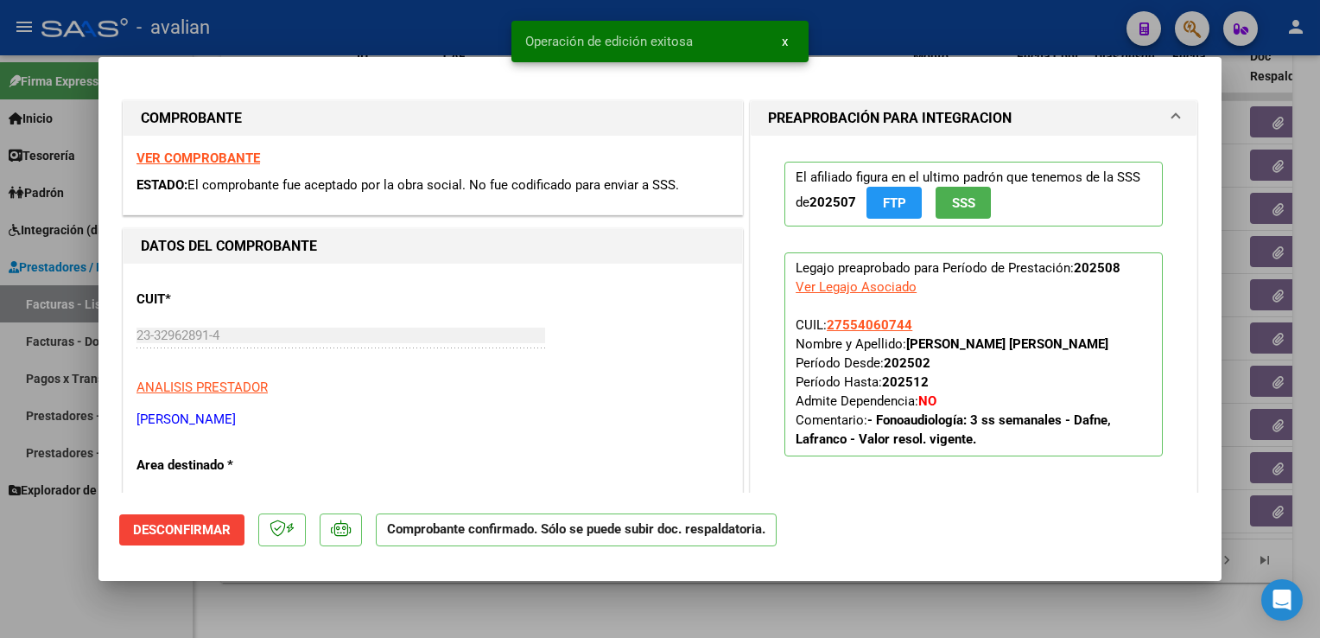
click at [387, 38] on div at bounding box center [660, 319] width 1320 height 638
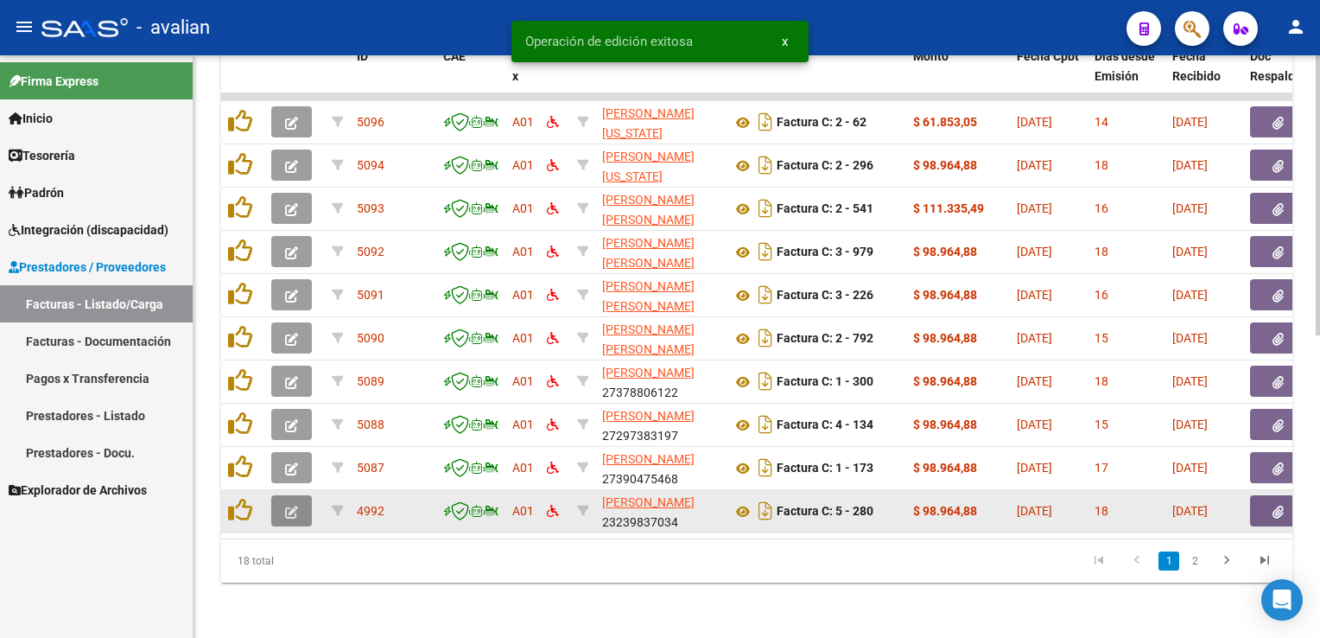
click at [299, 503] on button "button" at bounding box center [291, 510] width 41 height 31
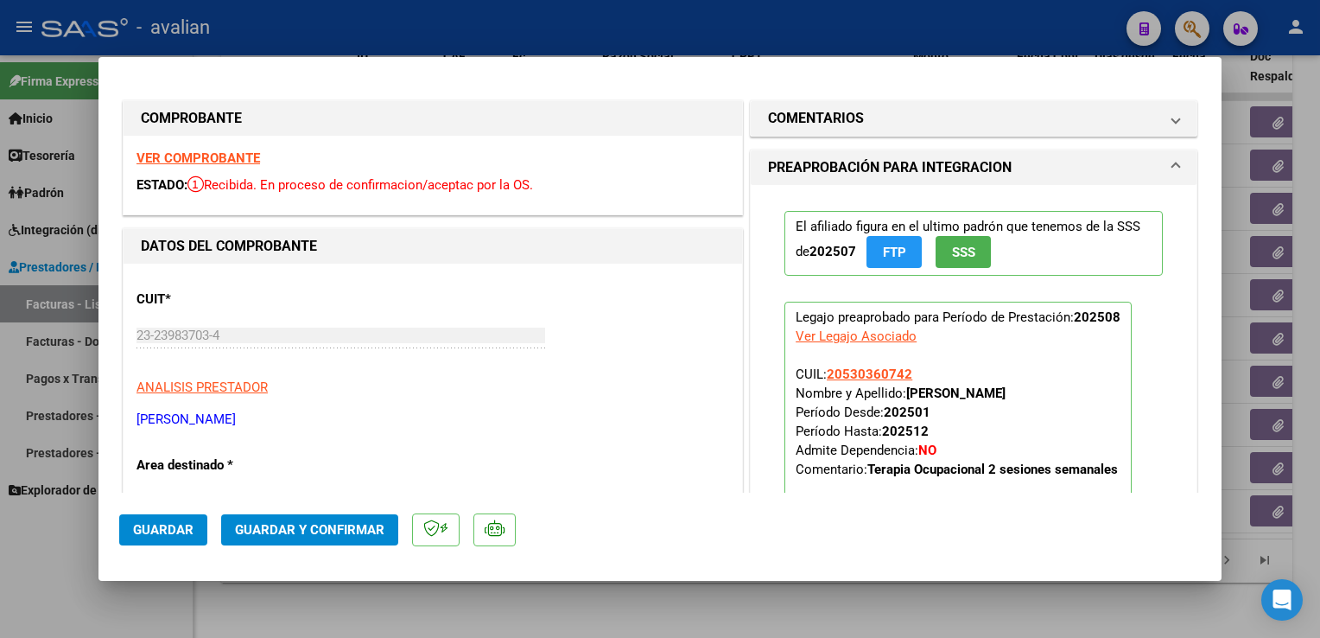
click at [236, 162] on strong "VER COMPROBANTE" at bounding box center [199, 158] width 124 height 16
click at [334, 530] on span "Guardar y Confirmar" at bounding box center [309, 530] width 149 height 16
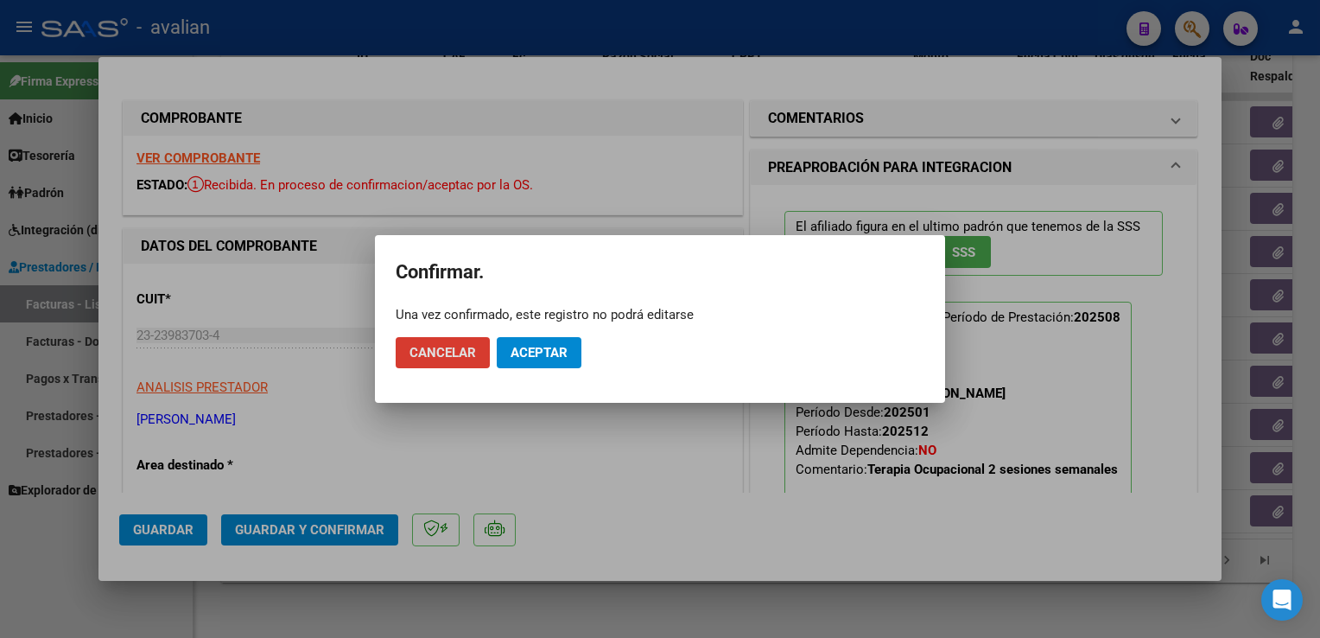
click at [553, 350] on span "Aceptar" at bounding box center [539, 353] width 57 height 16
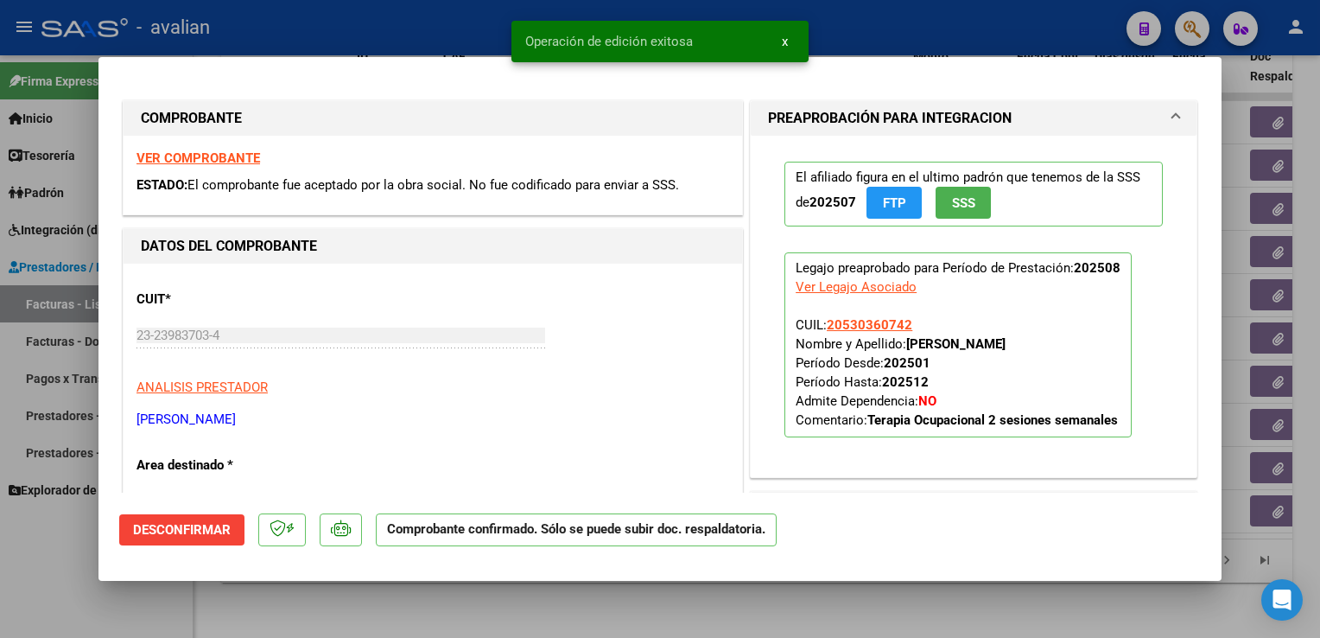
click at [460, 29] on div at bounding box center [660, 319] width 1320 height 638
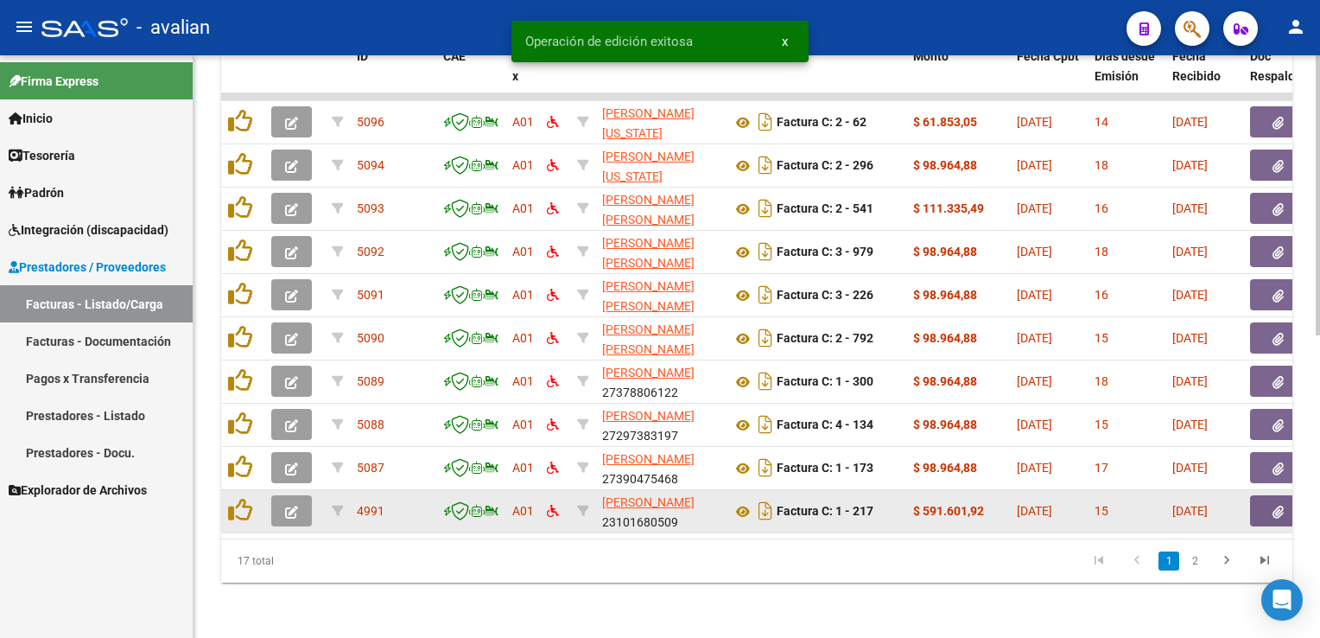
click at [285, 505] on icon "button" at bounding box center [291, 511] width 13 height 13
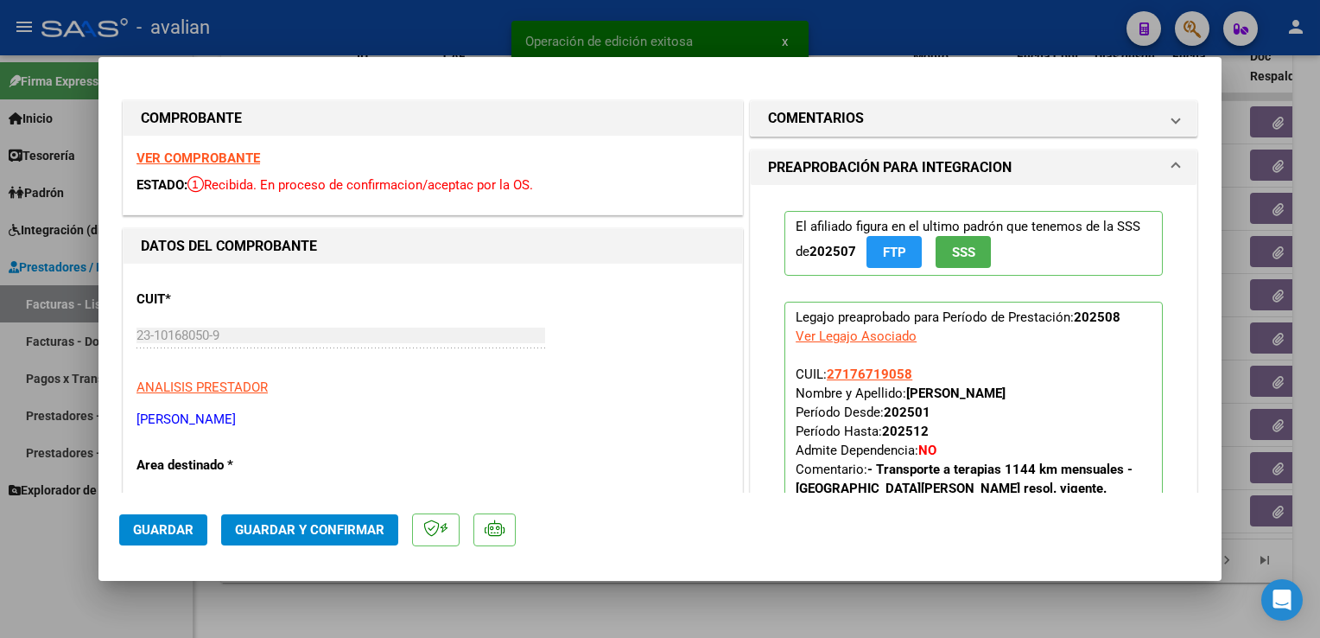
click at [239, 166] on strong "VER COMPROBANTE" at bounding box center [199, 158] width 124 height 16
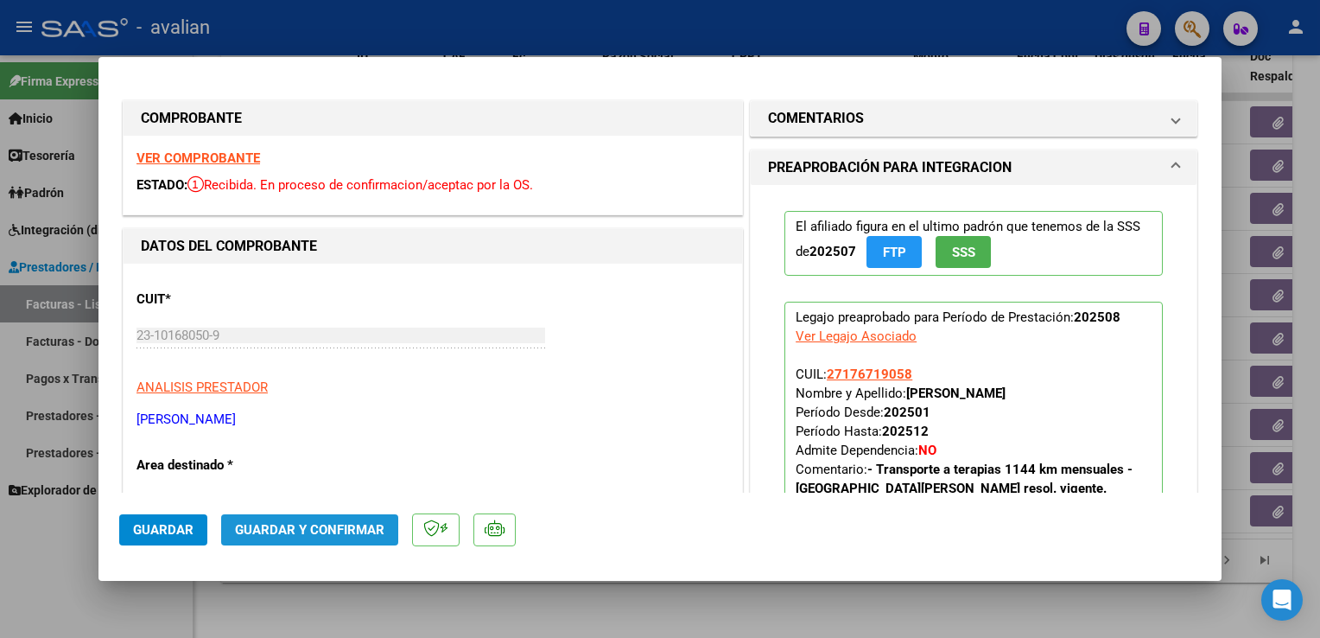
click at [331, 527] on span "Guardar y Confirmar" at bounding box center [309, 530] width 149 height 16
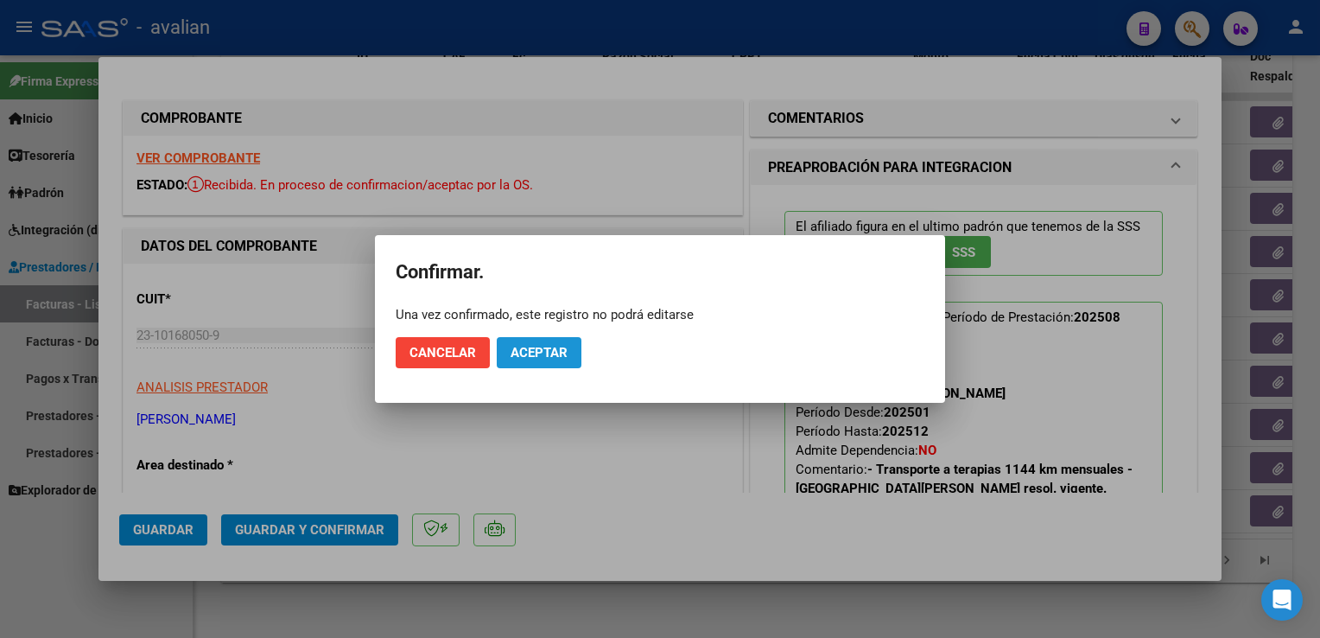
click at [534, 353] on span "Aceptar" at bounding box center [539, 353] width 57 height 16
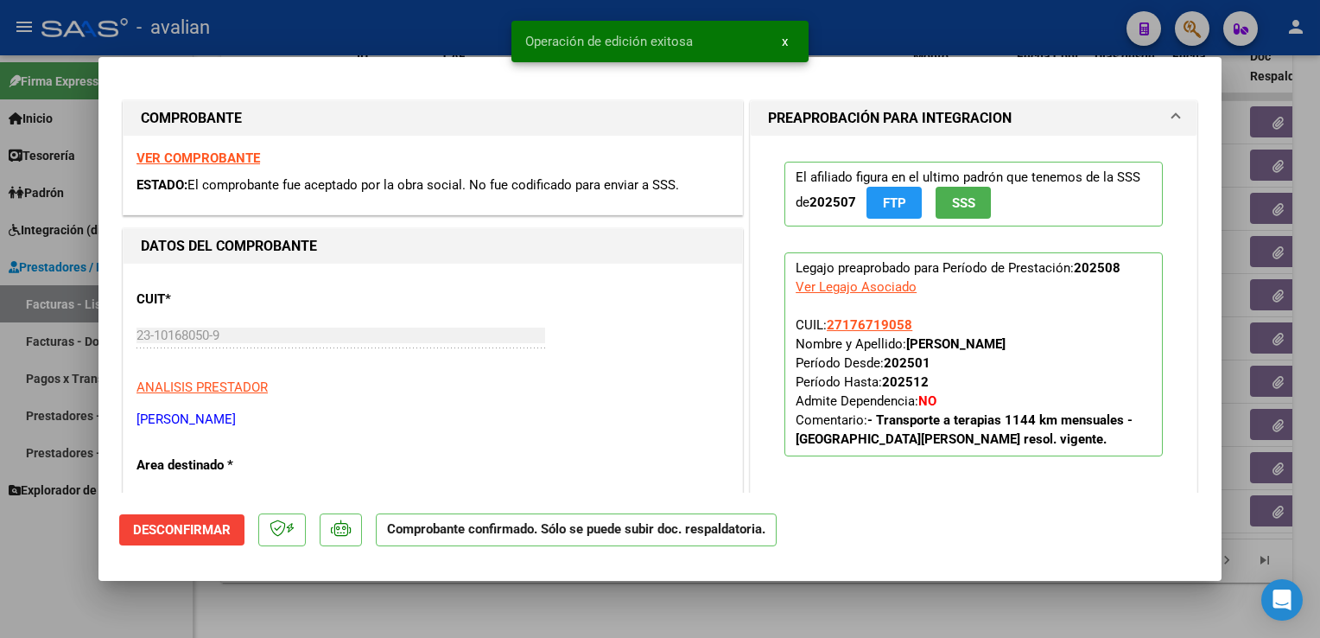
click at [346, 16] on div at bounding box center [660, 319] width 1320 height 638
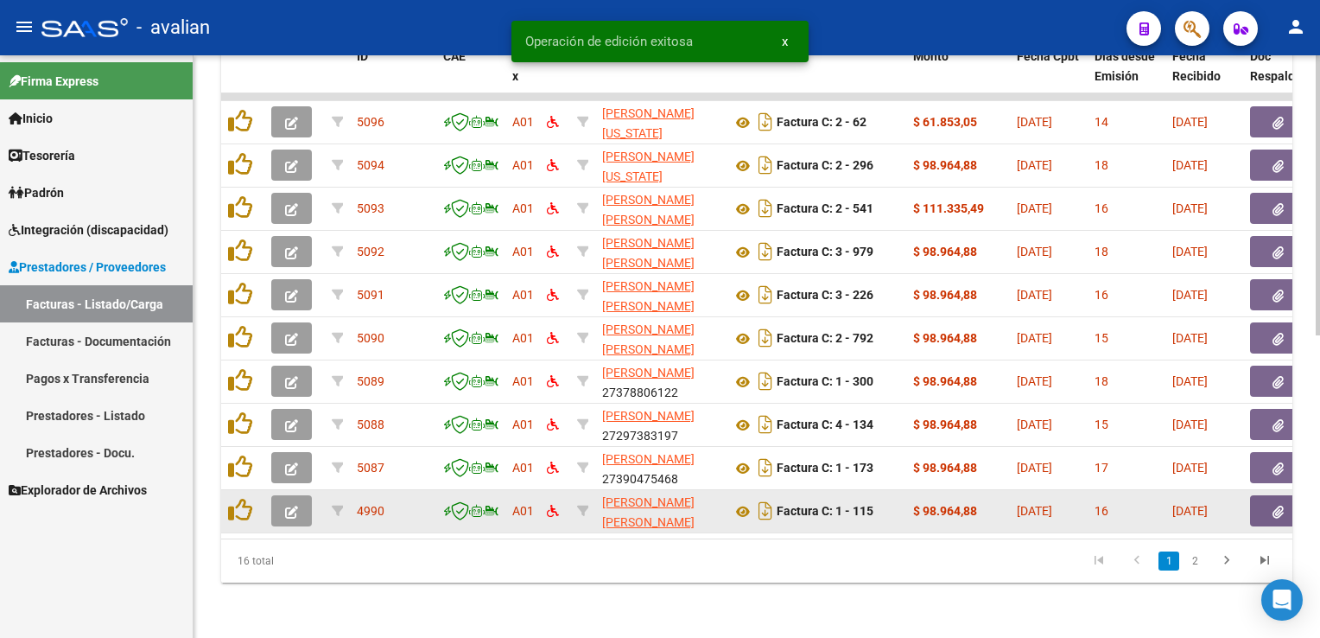
click at [285, 508] on button "button" at bounding box center [291, 510] width 41 height 31
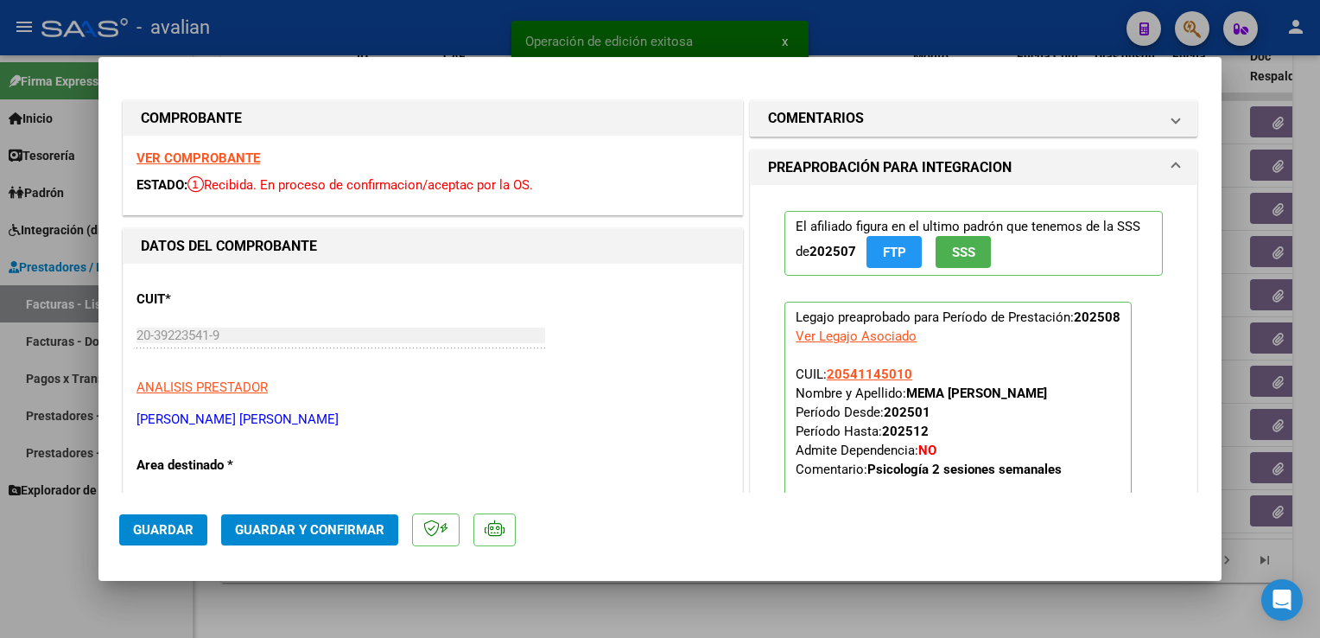
click at [232, 167] on div "VER COMPROBANTE ESTADO: Recibida. En proceso de confirmacion/aceptac por la OS." at bounding box center [433, 175] width 619 height 79
click at [225, 156] on strong "VER COMPROBANTE" at bounding box center [199, 158] width 124 height 16
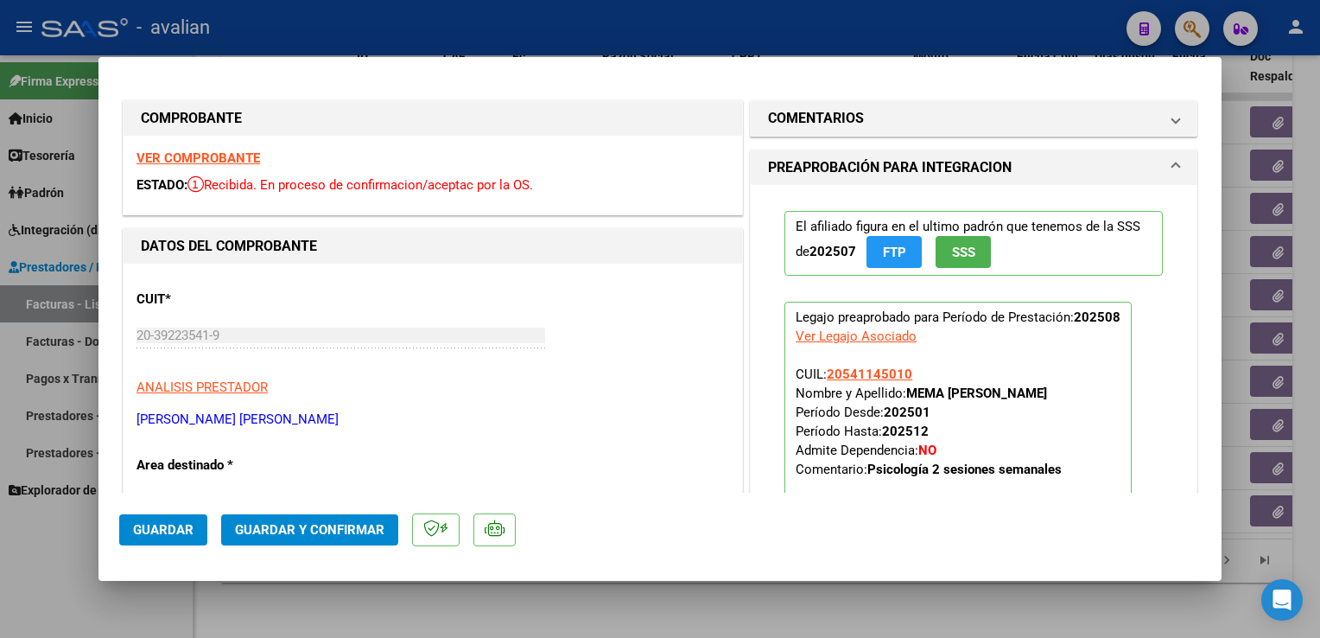
click at [340, 525] on span "Guardar y Confirmar" at bounding box center [309, 530] width 149 height 16
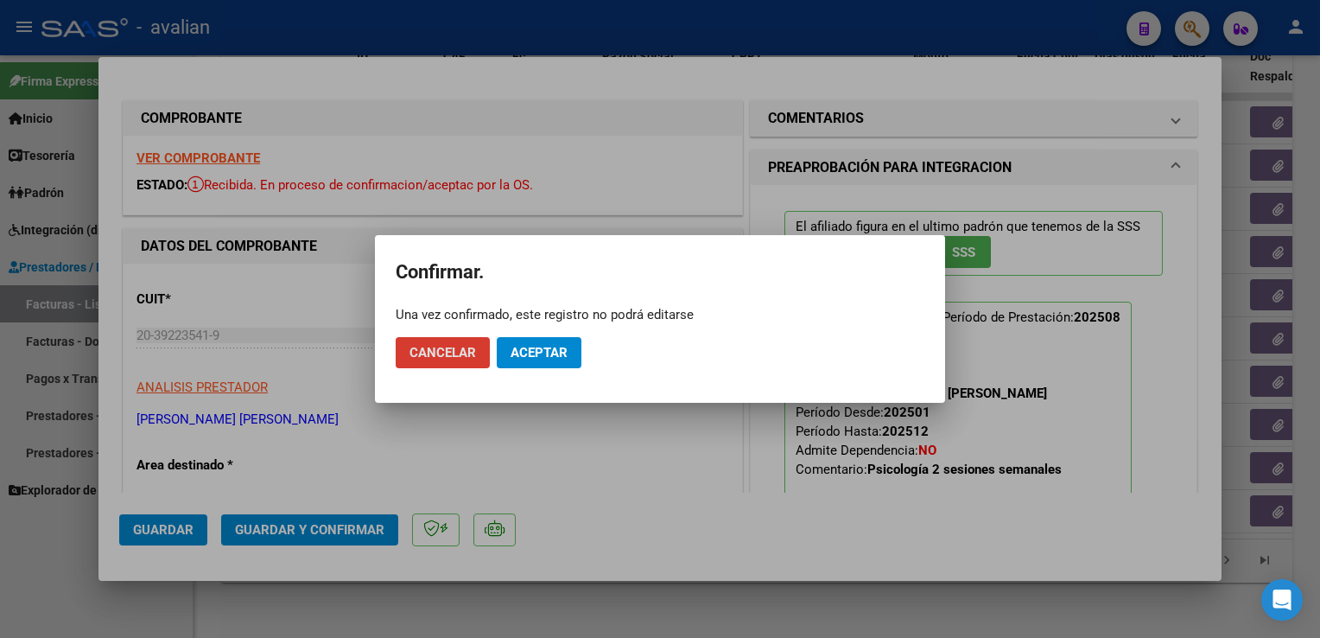
click at [556, 358] on span "Aceptar" at bounding box center [539, 353] width 57 height 16
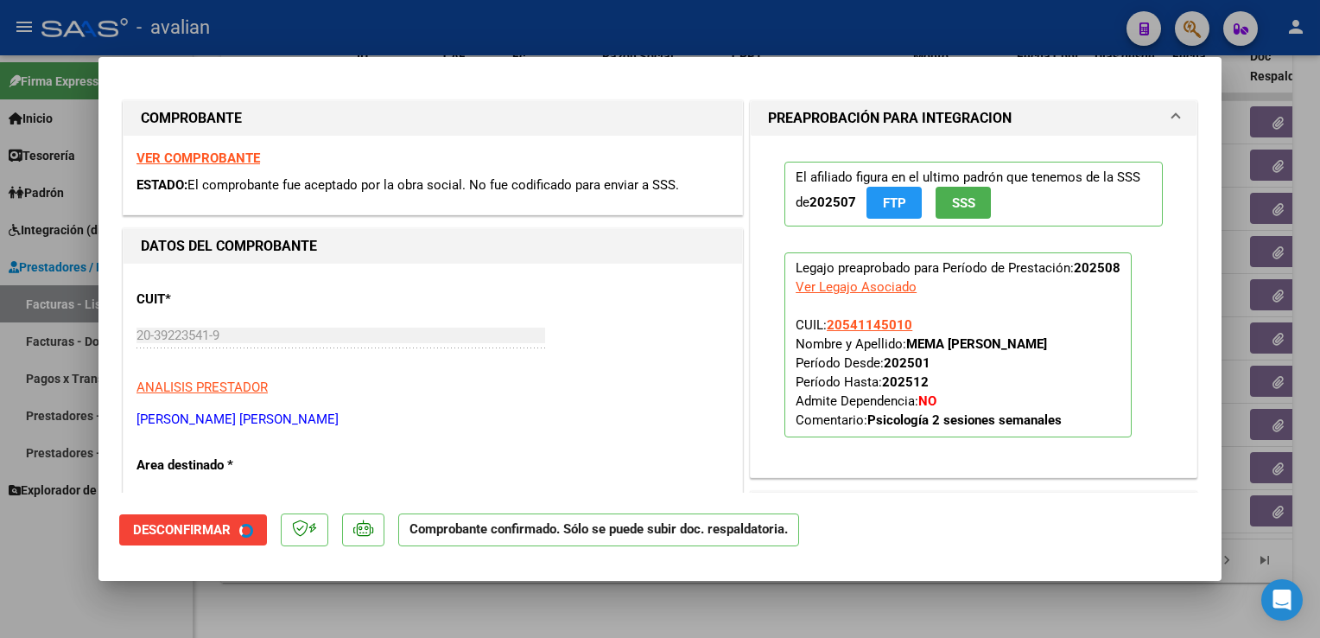
click at [391, 40] on div at bounding box center [660, 319] width 1320 height 638
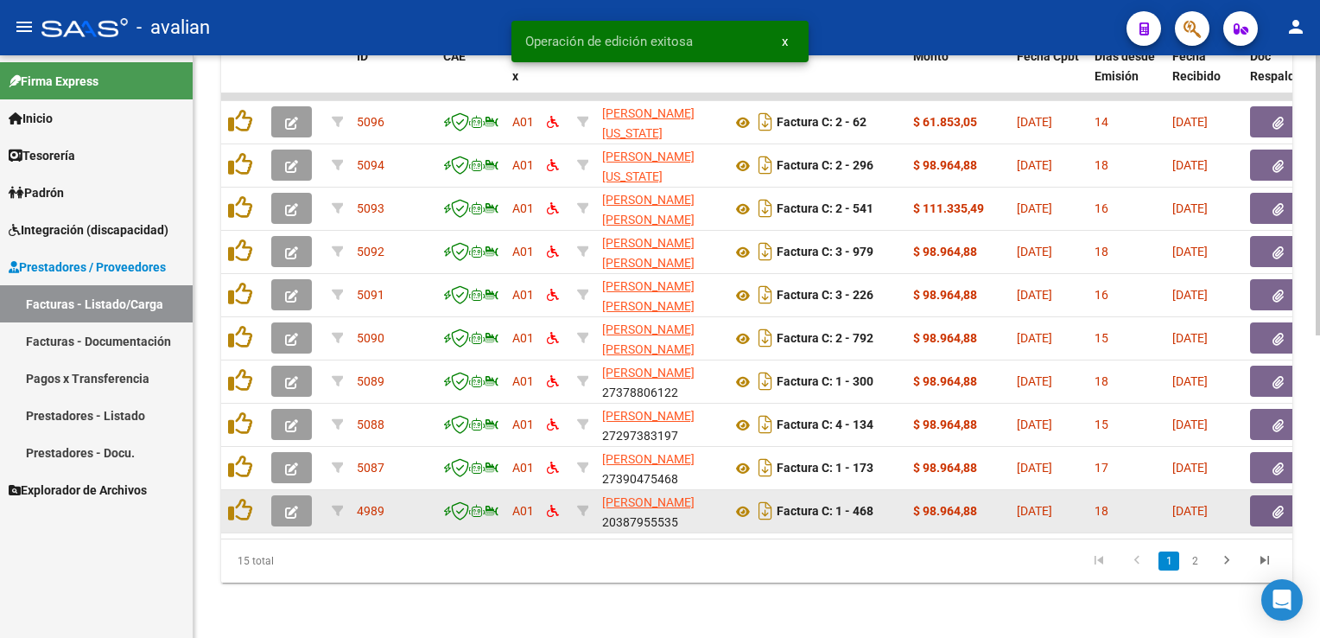
click at [298, 496] on button "button" at bounding box center [291, 510] width 41 height 31
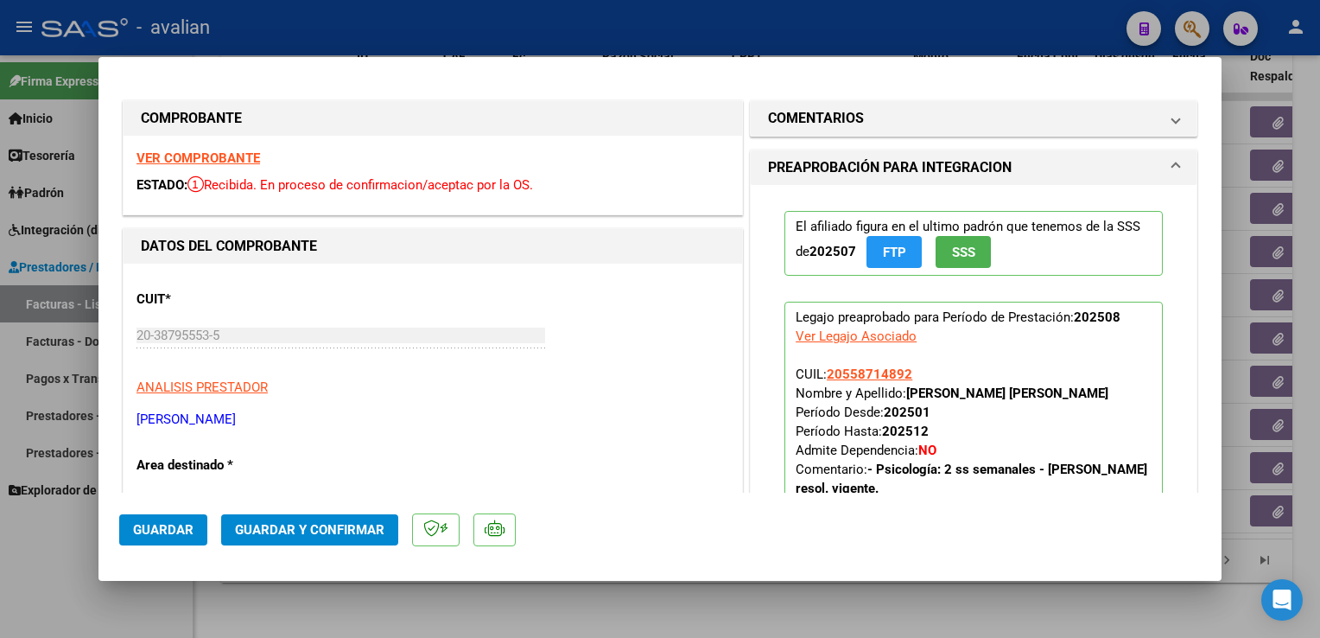
click at [187, 157] on strong "VER COMPROBANTE" at bounding box center [199, 158] width 124 height 16
click at [333, 534] on span "Guardar y Confirmar" at bounding box center [309, 530] width 149 height 16
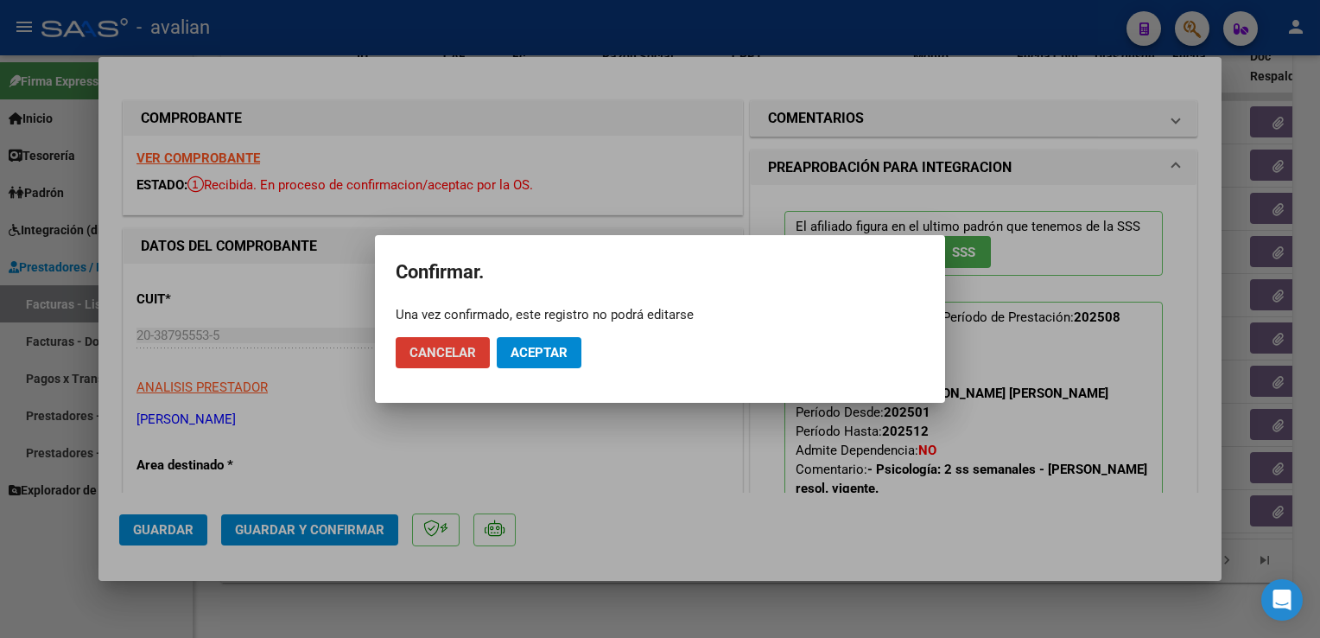
click at [556, 348] on span "Aceptar" at bounding box center [539, 353] width 57 height 16
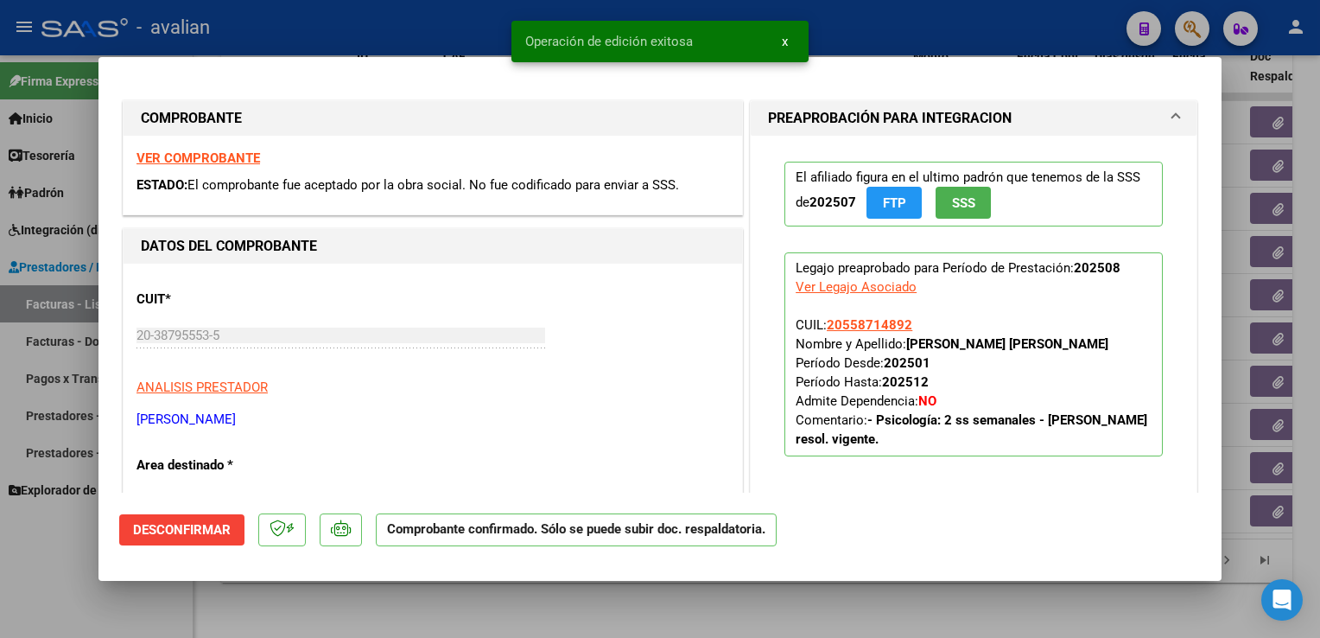
click at [347, 22] on div at bounding box center [660, 319] width 1320 height 638
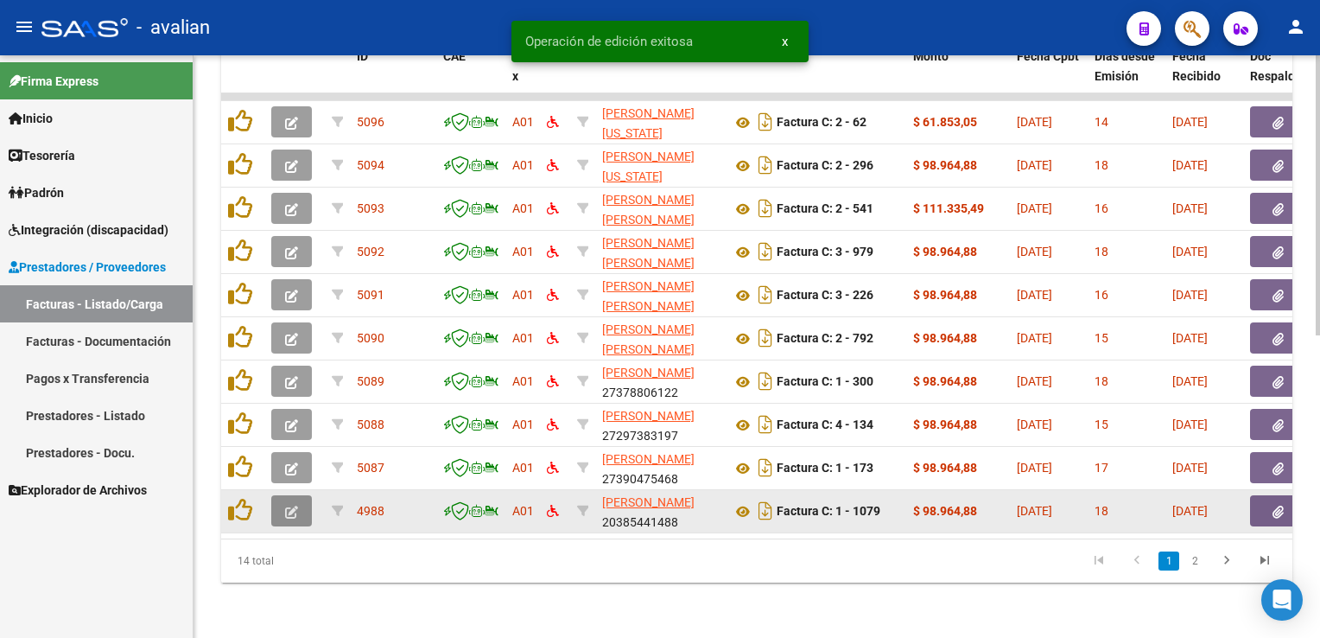
click at [293, 505] on icon "button" at bounding box center [291, 511] width 13 height 13
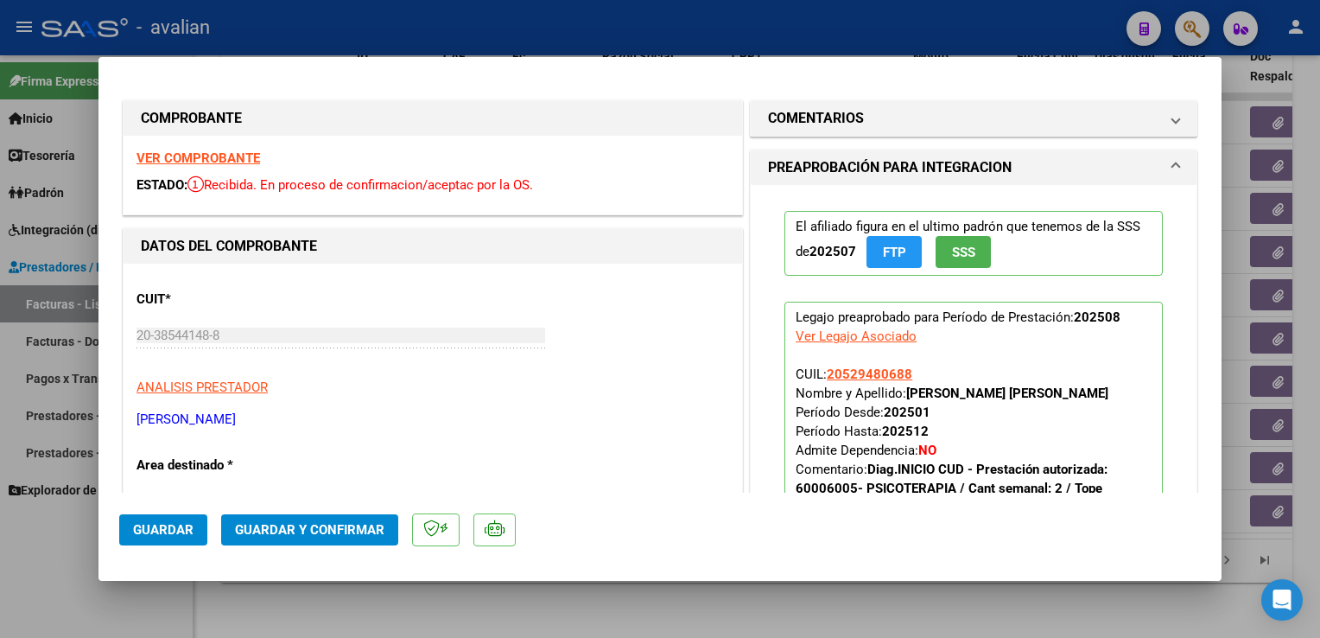
click at [210, 160] on strong "VER COMPROBANTE" at bounding box center [199, 158] width 124 height 16
click at [362, 527] on span "Guardar y Confirmar" at bounding box center [309, 530] width 149 height 16
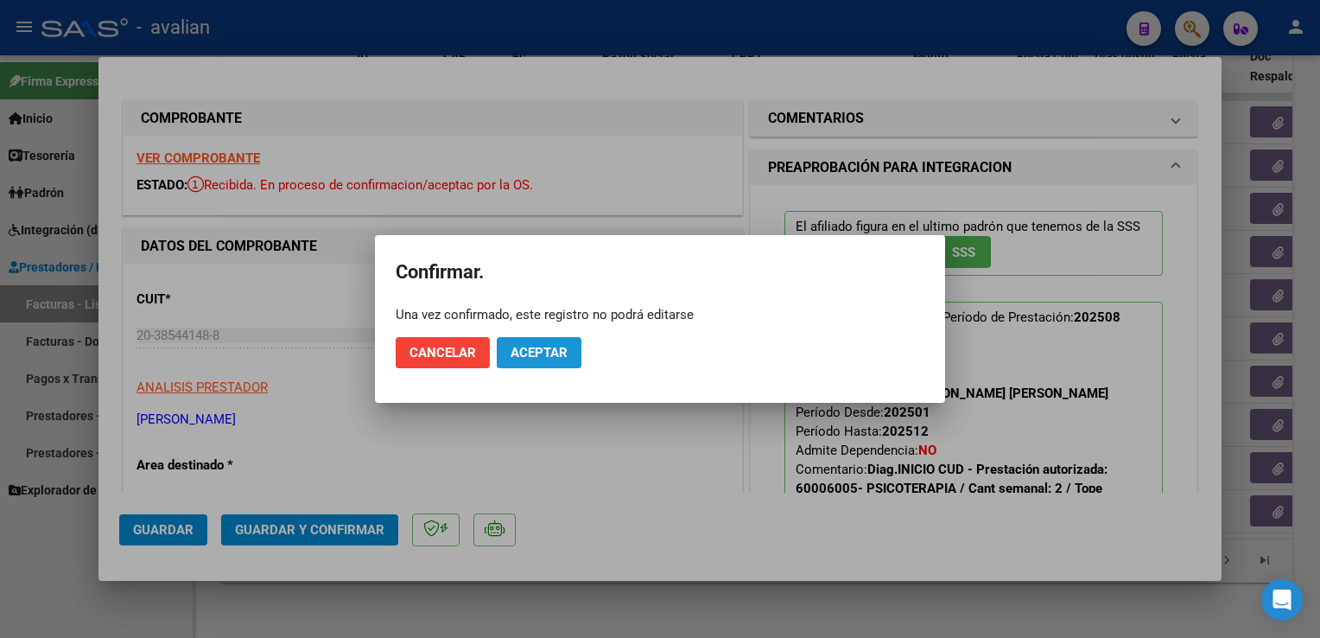
click at [537, 357] on span "Aceptar" at bounding box center [539, 353] width 57 height 16
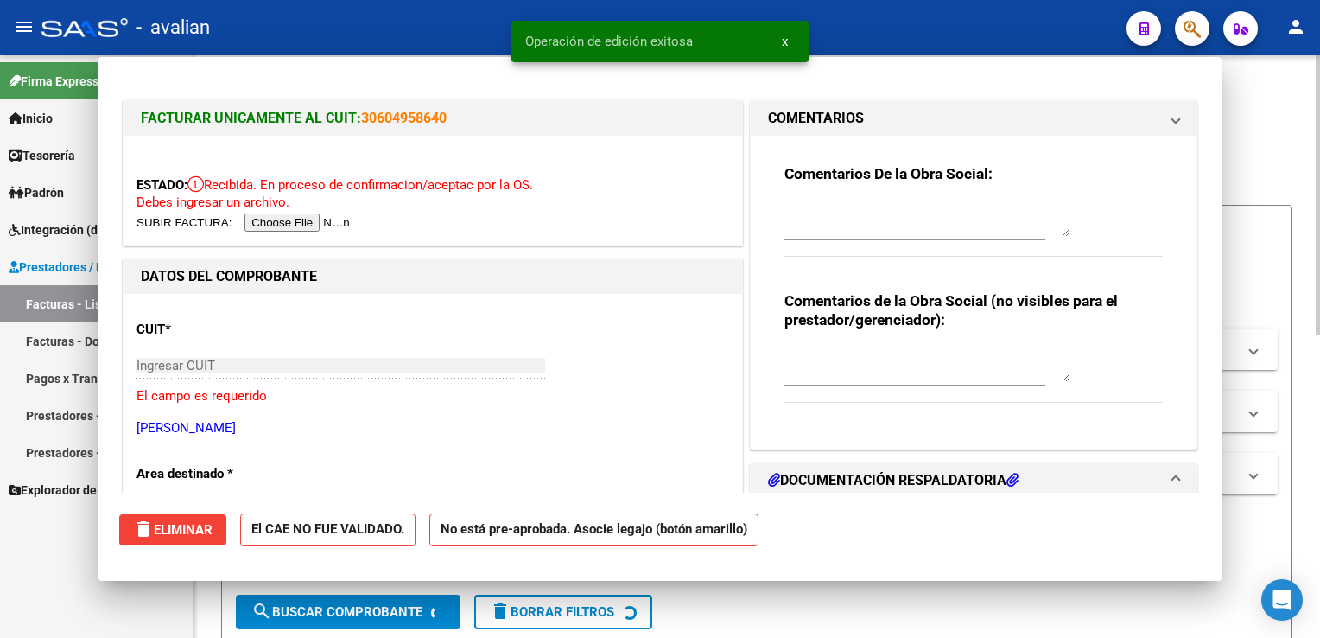
scroll to position [629, 0]
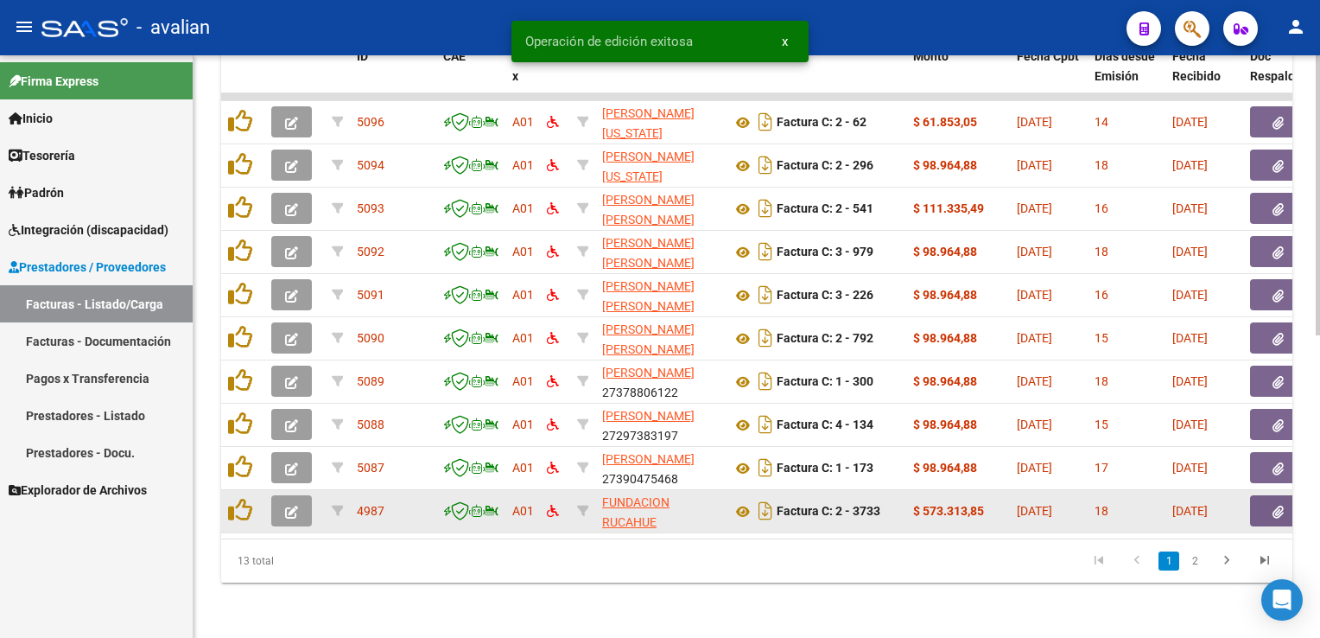
click at [290, 505] on icon "button" at bounding box center [291, 511] width 13 height 13
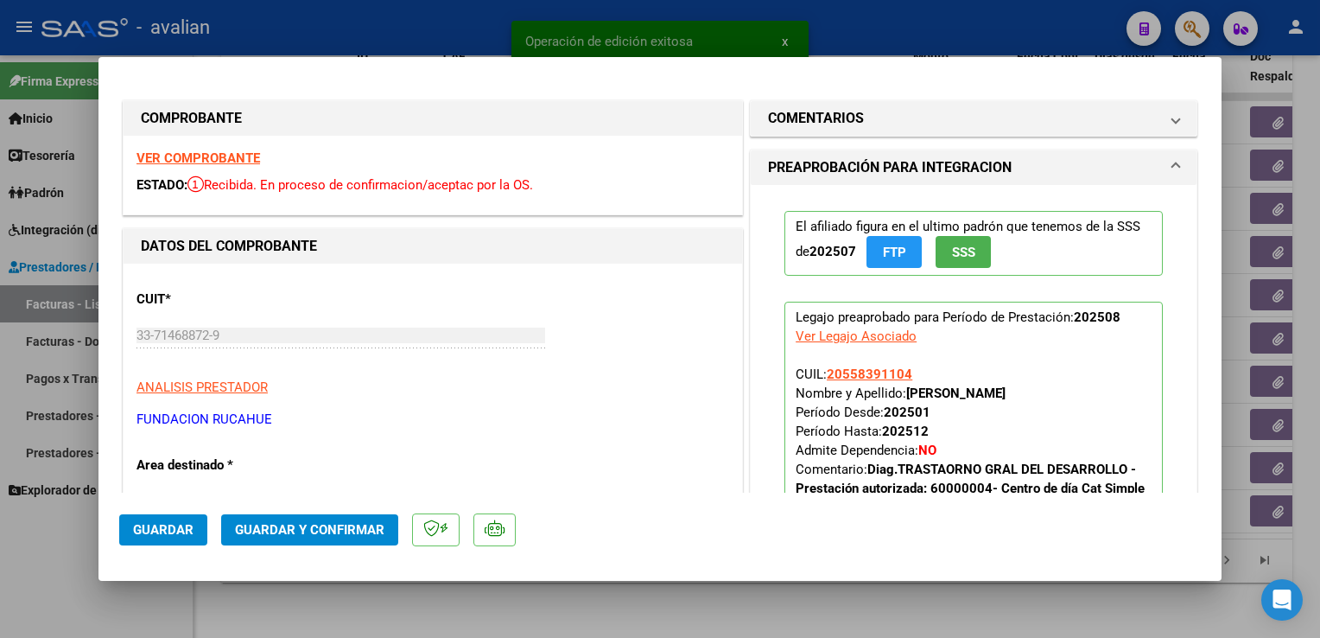
click at [241, 164] on strong "VER COMPROBANTE" at bounding box center [199, 158] width 124 height 16
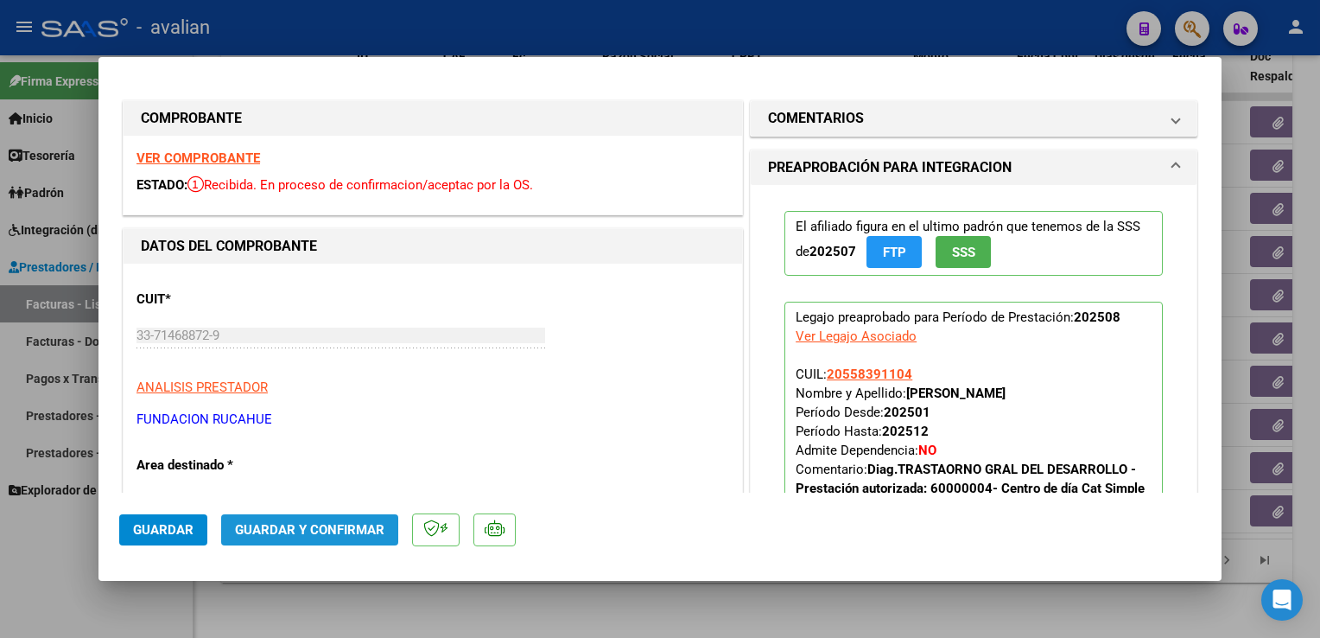
click at [363, 535] on span "Guardar y Confirmar" at bounding box center [309, 530] width 149 height 16
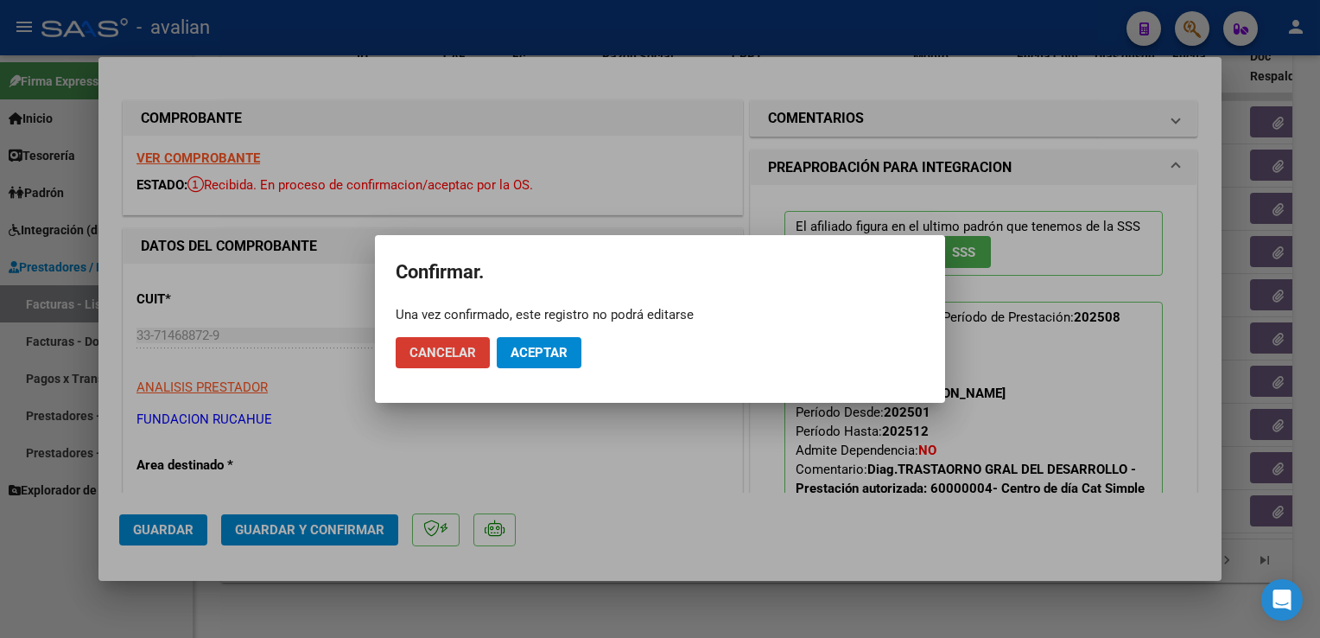
click at [542, 352] on span "Aceptar" at bounding box center [539, 353] width 57 height 16
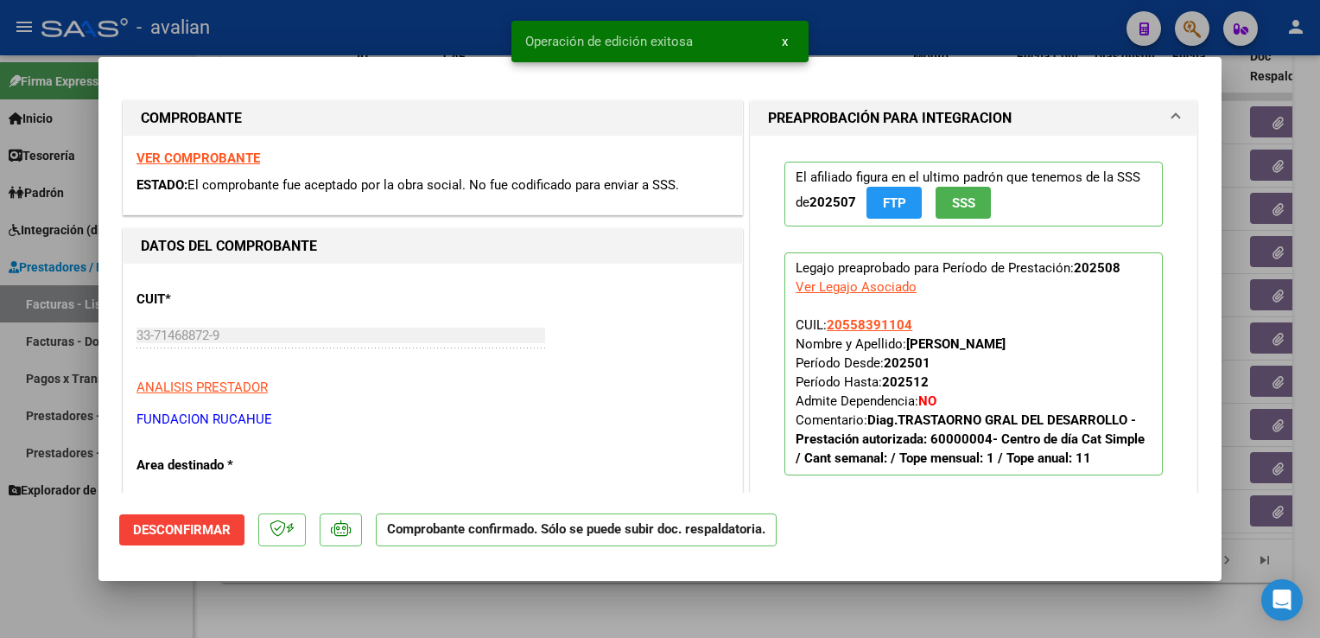
click at [373, 35] on div at bounding box center [660, 319] width 1320 height 638
type input "$ 0,00"
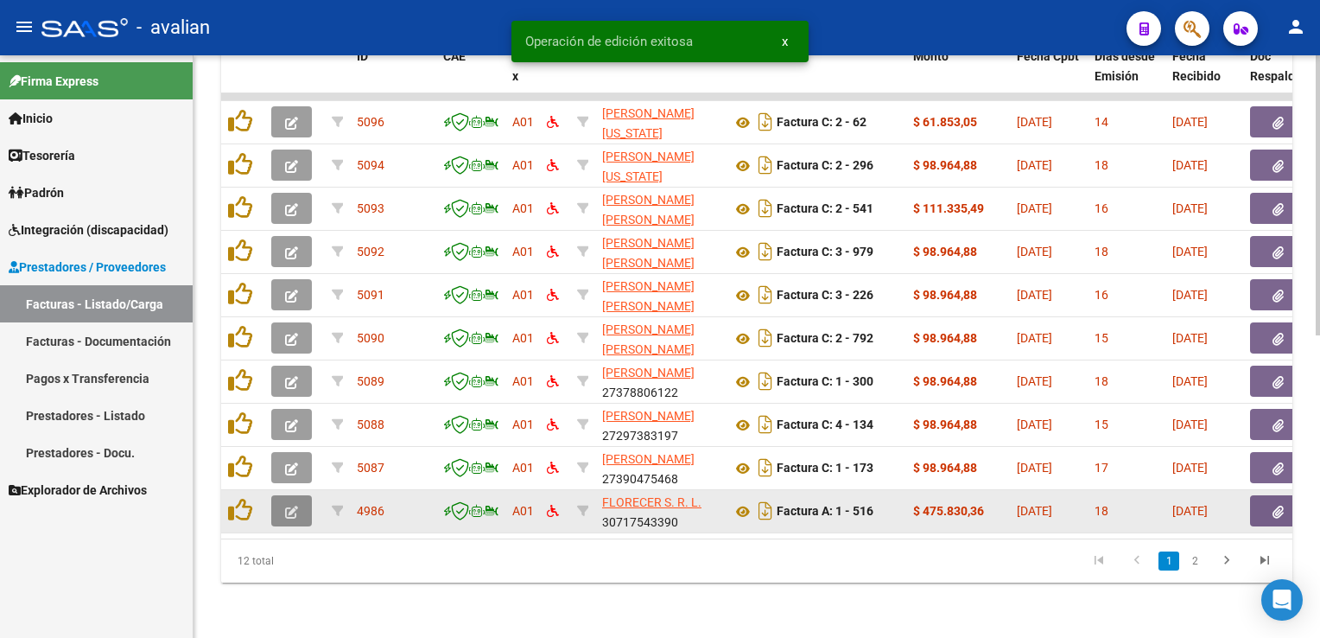
click at [301, 511] on button "button" at bounding box center [291, 510] width 41 height 31
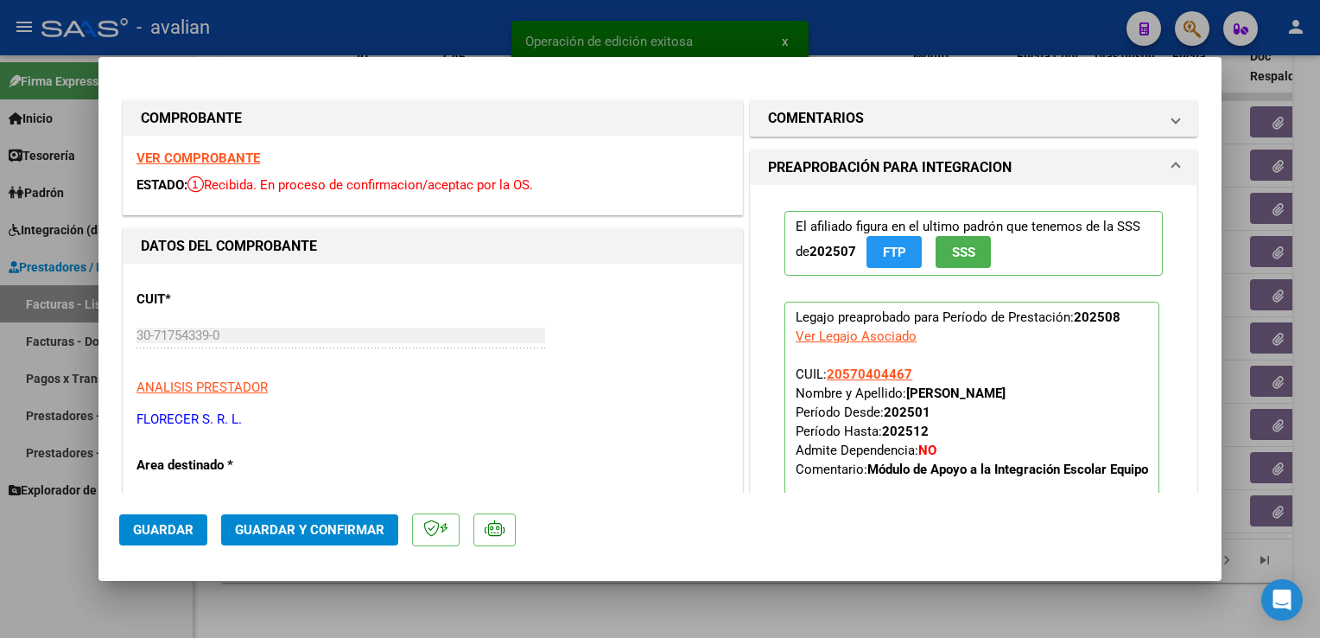
click at [242, 156] on strong "VER COMPROBANTE" at bounding box center [199, 158] width 124 height 16
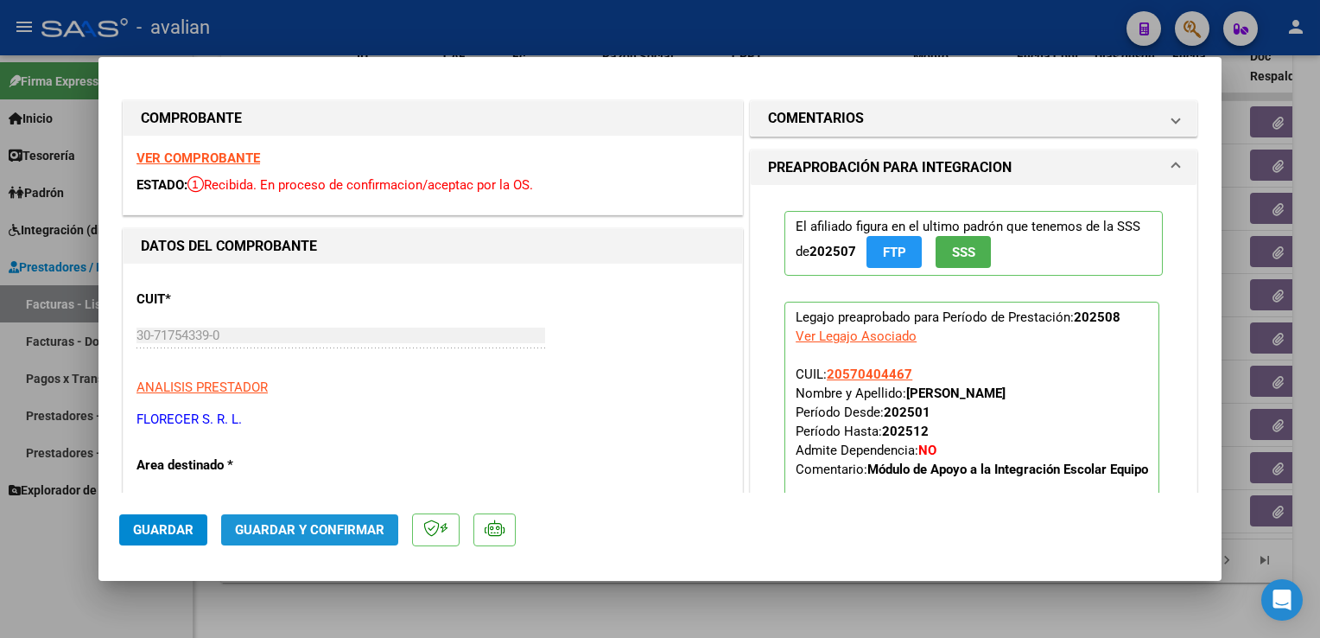
click at [365, 532] on span "Guardar y Confirmar" at bounding box center [309, 530] width 149 height 16
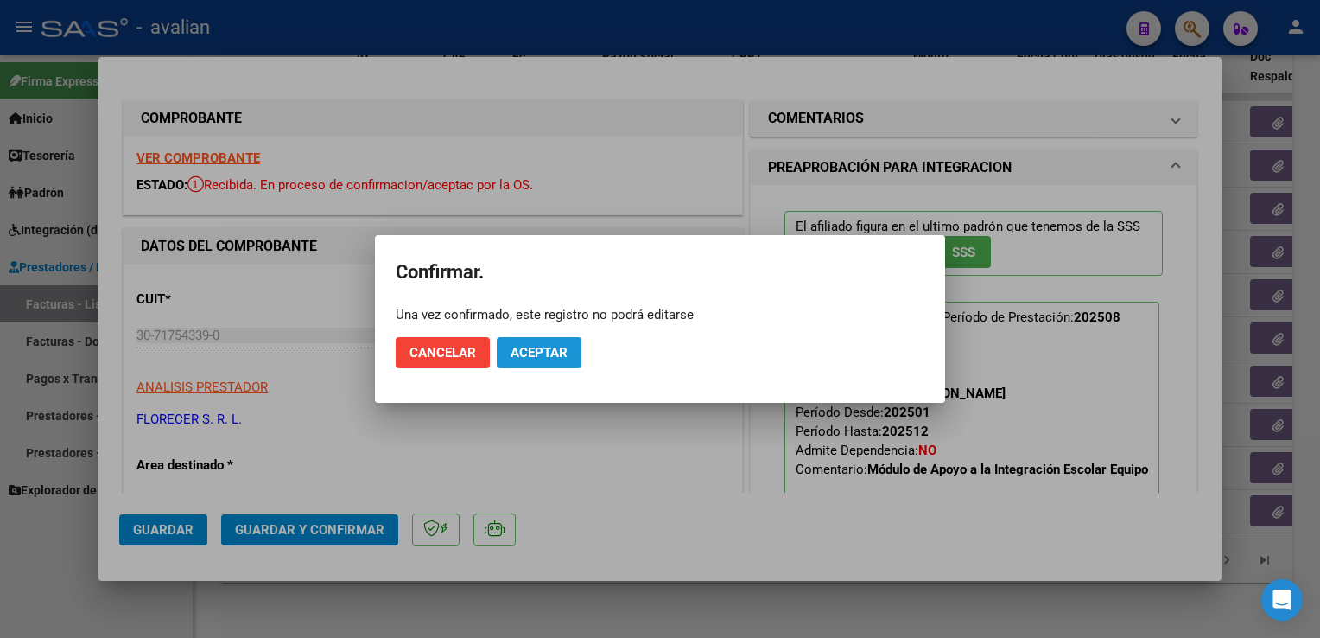
click at [542, 367] on button "Aceptar" at bounding box center [539, 352] width 85 height 31
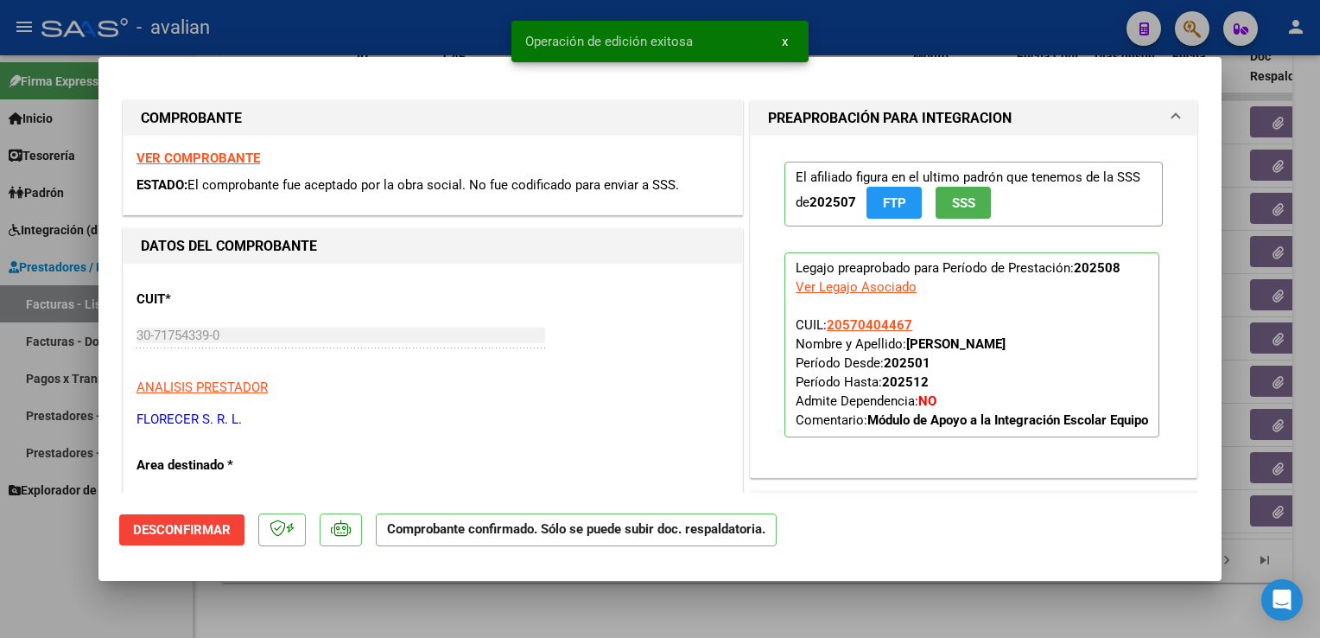
click at [442, 5] on div at bounding box center [660, 319] width 1320 height 638
type input "$ 0,00"
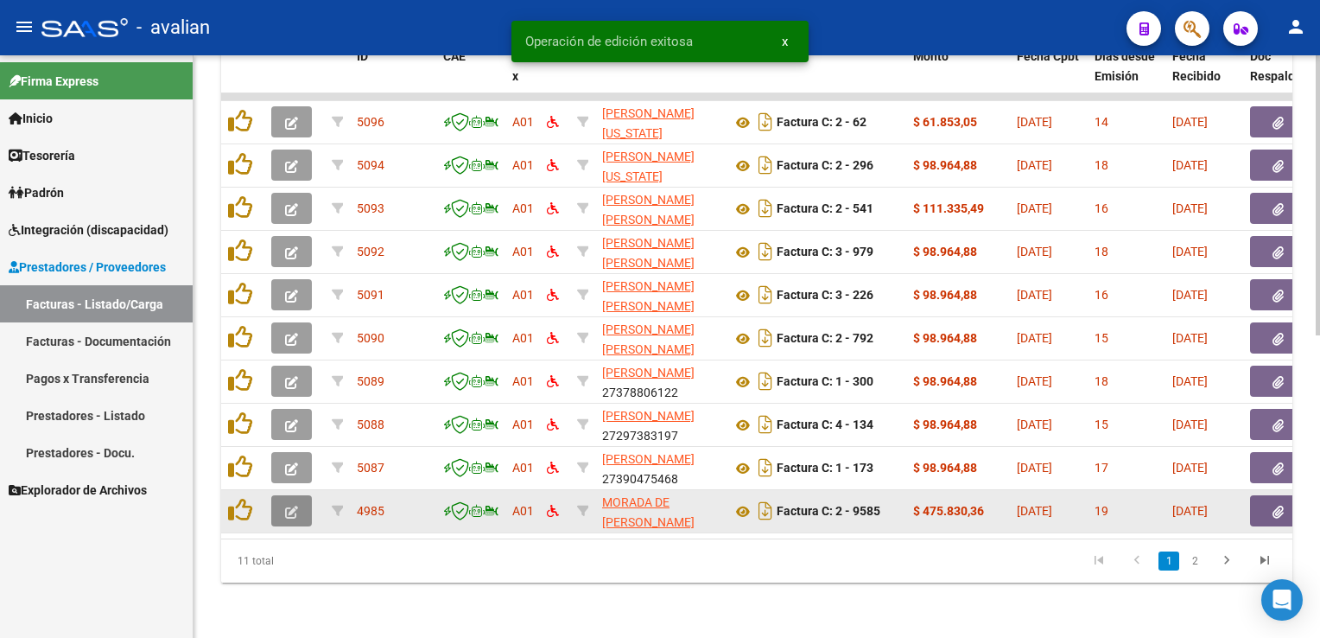
click at [299, 495] on button "button" at bounding box center [291, 510] width 41 height 31
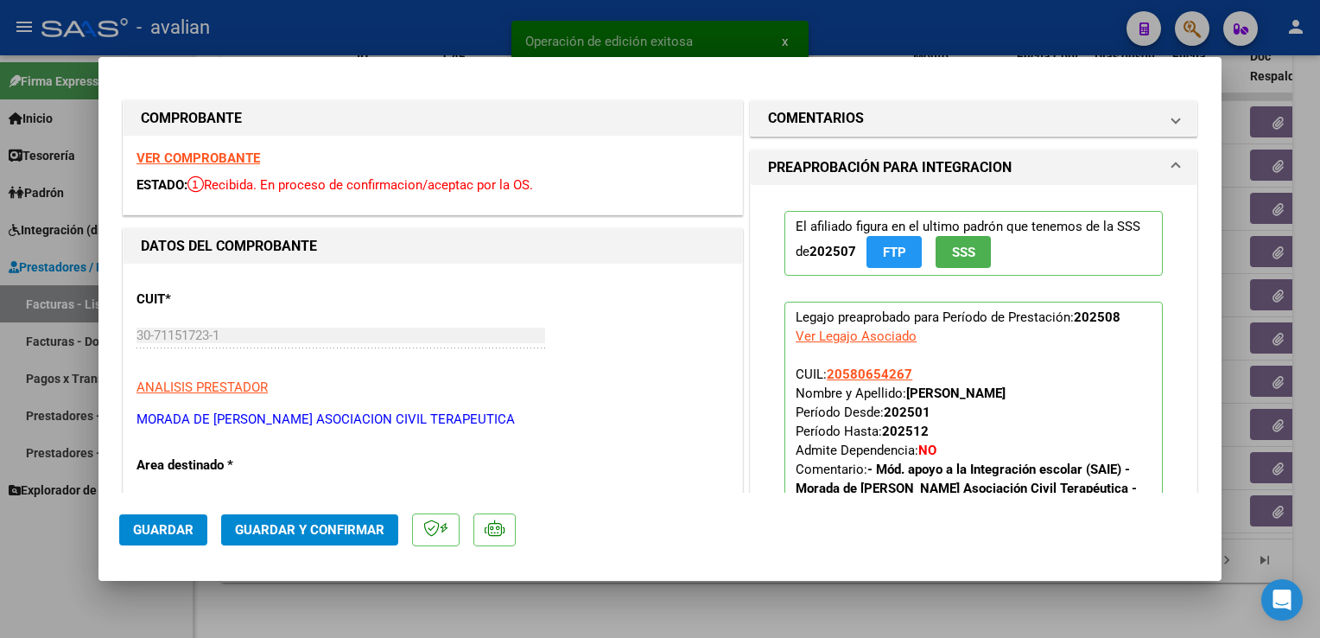
click at [209, 166] on strong "VER COMPROBANTE" at bounding box center [199, 158] width 124 height 16
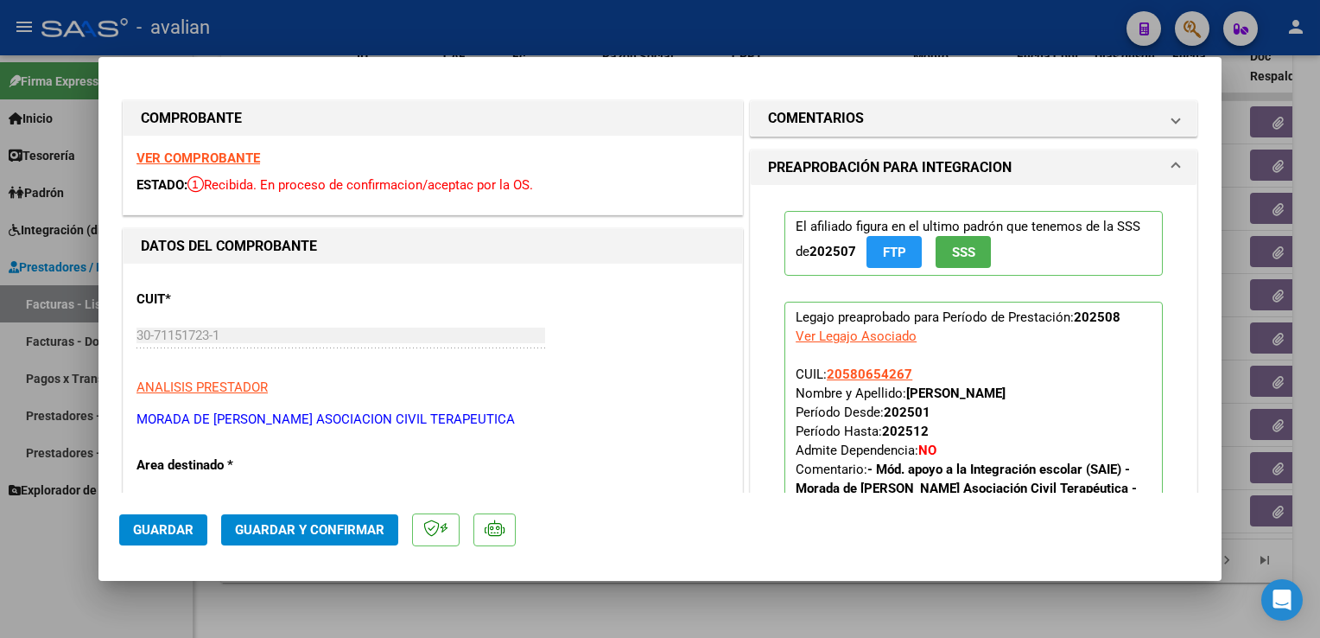
click at [325, 529] on span "Guardar y Confirmar" at bounding box center [309, 530] width 149 height 16
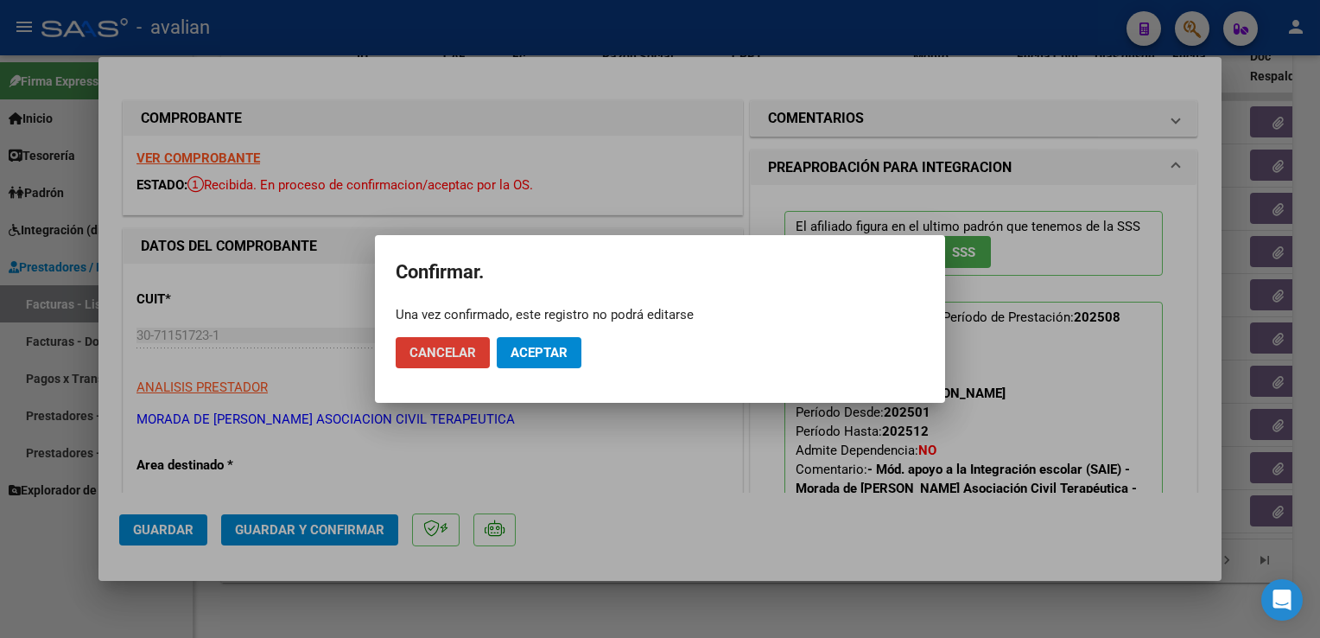
drag, startPoint x: 546, startPoint y: 354, endPoint x: 529, endPoint y: 167, distance: 188.3
click at [546, 354] on span "Aceptar" at bounding box center [539, 353] width 57 height 16
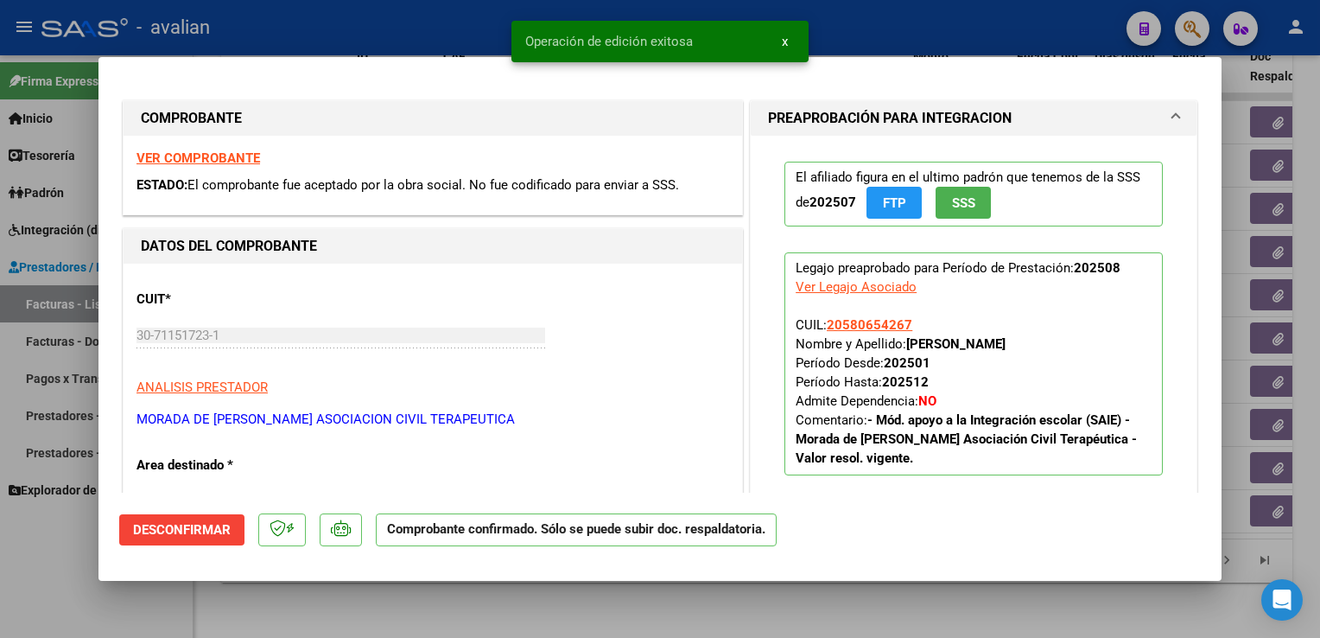
click at [469, 19] on div at bounding box center [660, 319] width 1320 height 638
type input "$ 0,00"
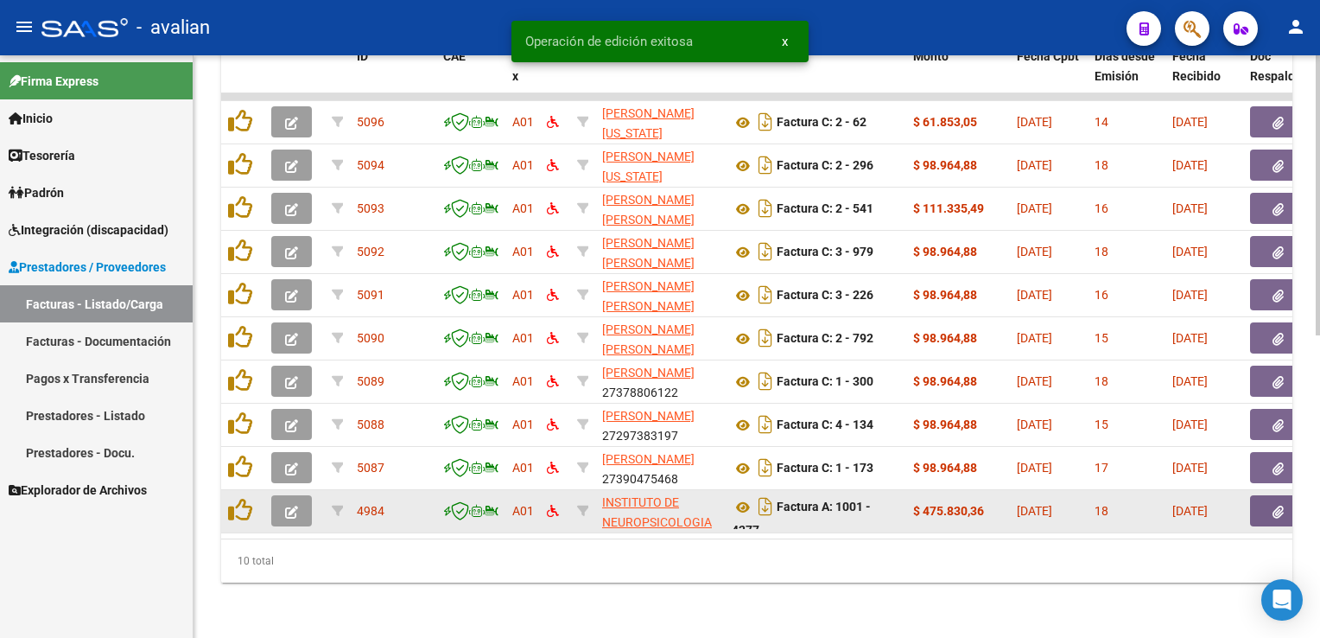
click at [291, 505] on icon "button" at bounding box center [291, 511] width 13 height 13
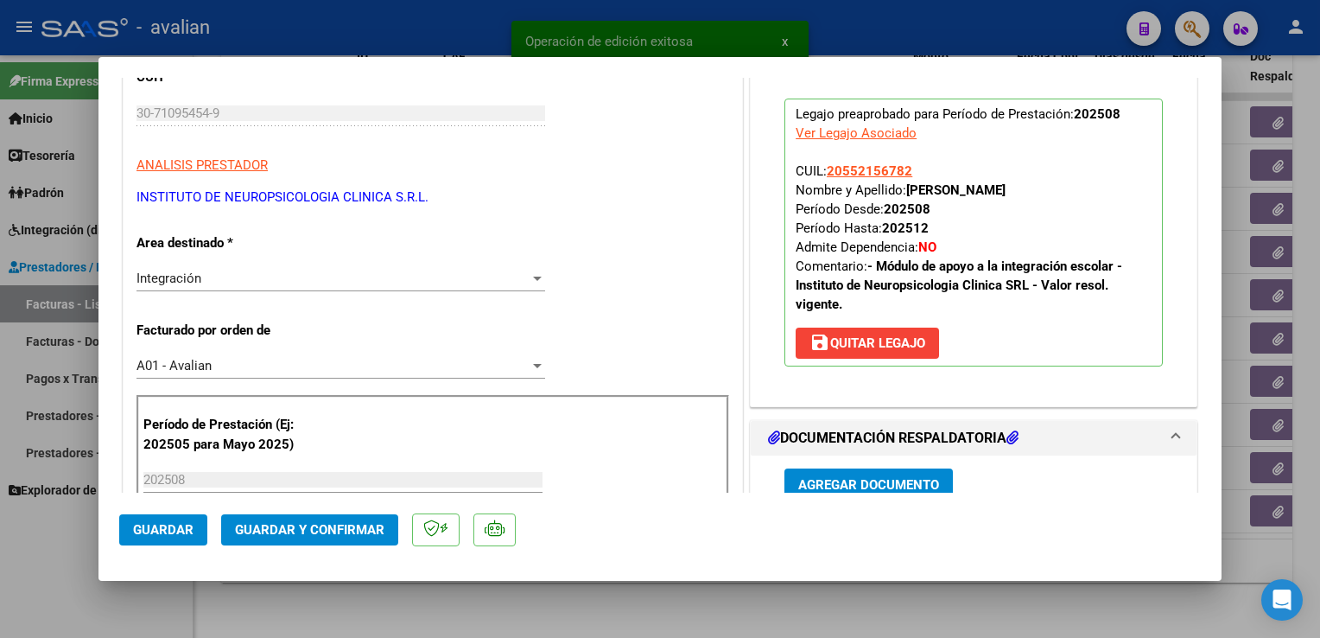
scroll to position [259, 0]
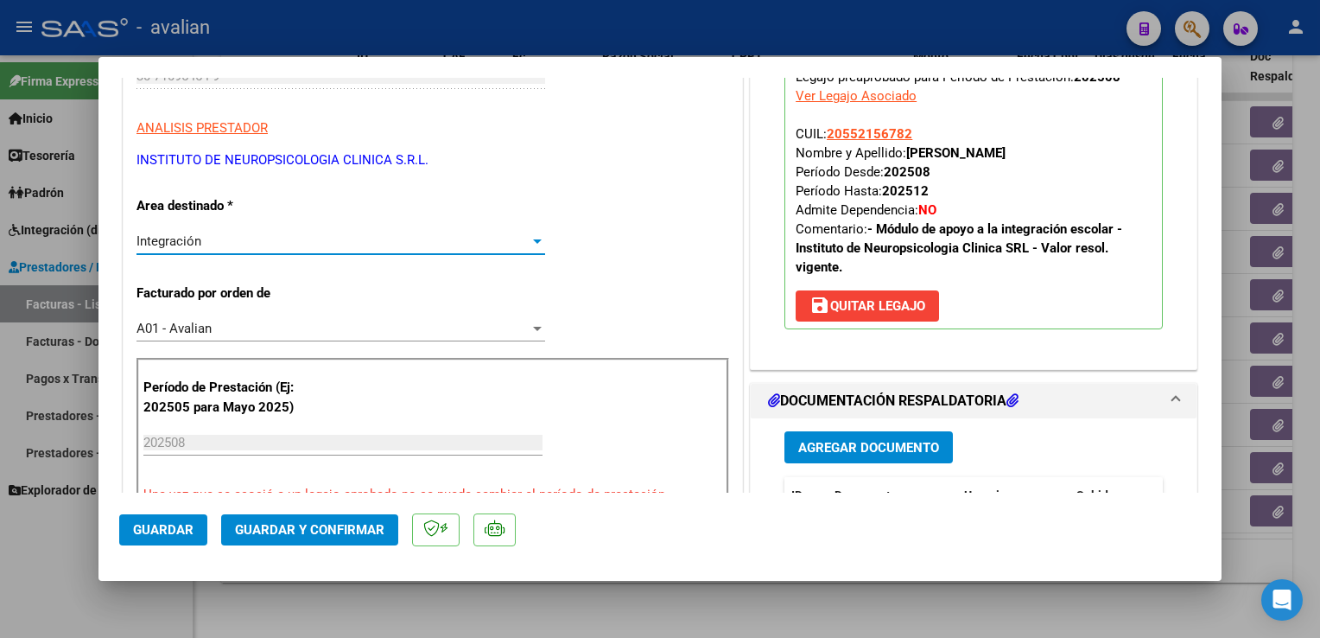
click at [238, 238] on div "Integración" at bounding box center [333, 241] width 393 height 16
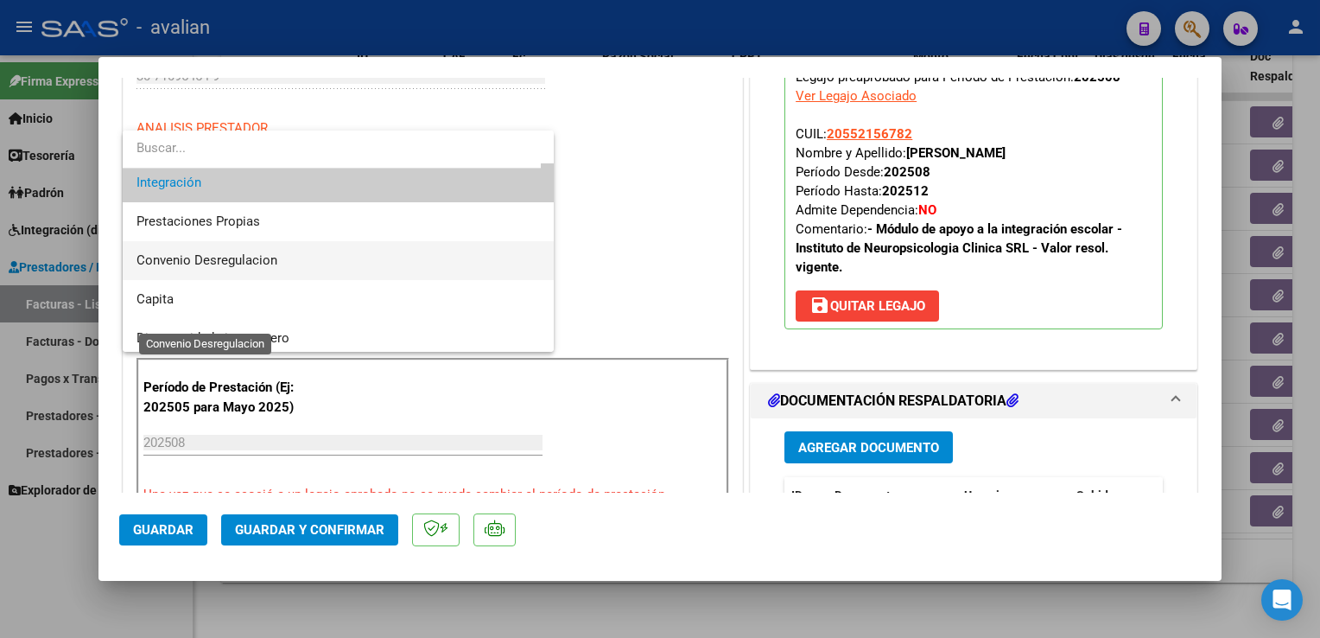
scroll to position [150, 0]
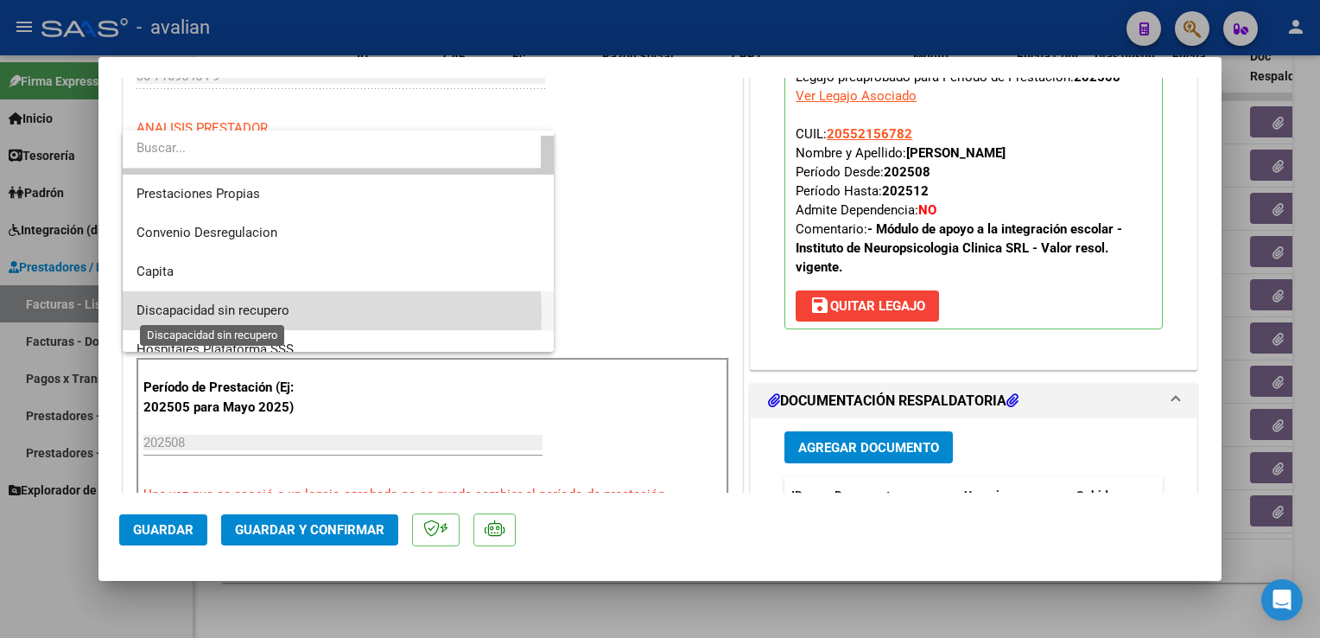
click at [259, 314] on span "Discapacidad sin recupero" at bounding box center [213, 310] width 153 height 16
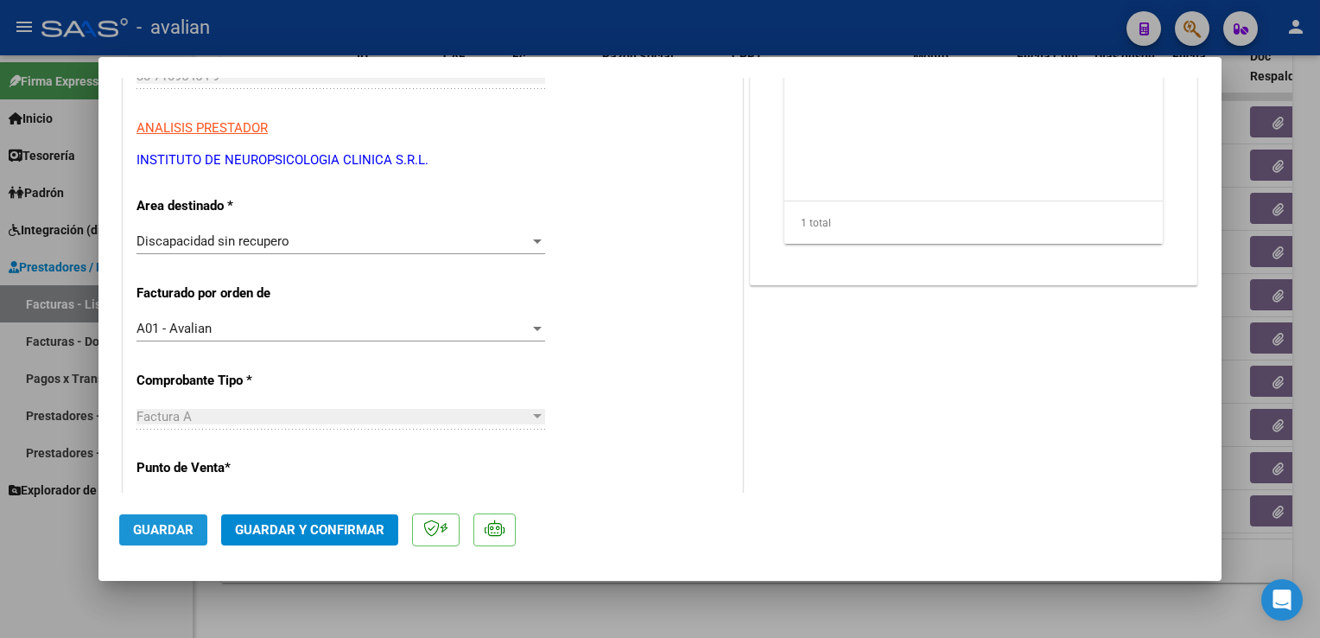
click at [156, 541] on button "Guardar" at bounding box center [163, 529] width 88 height 31
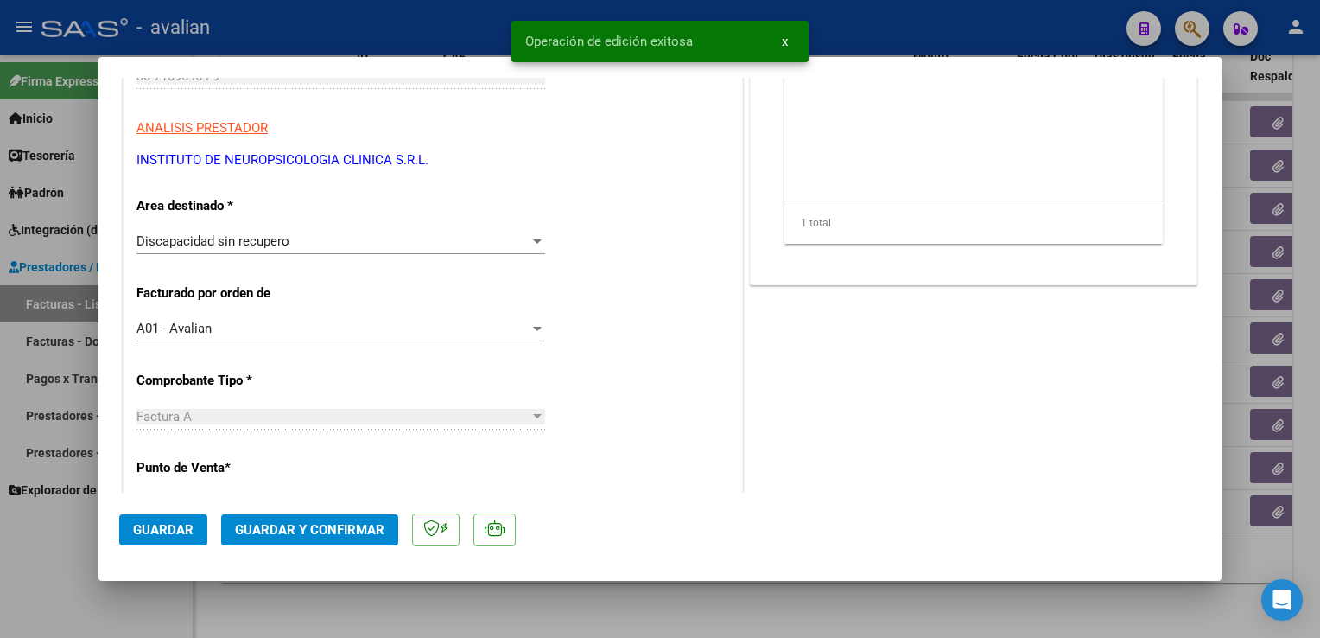
click at [314, 27] on div at bounding box center [660, 319] width 1320 height 638
type input "$ 0,00"
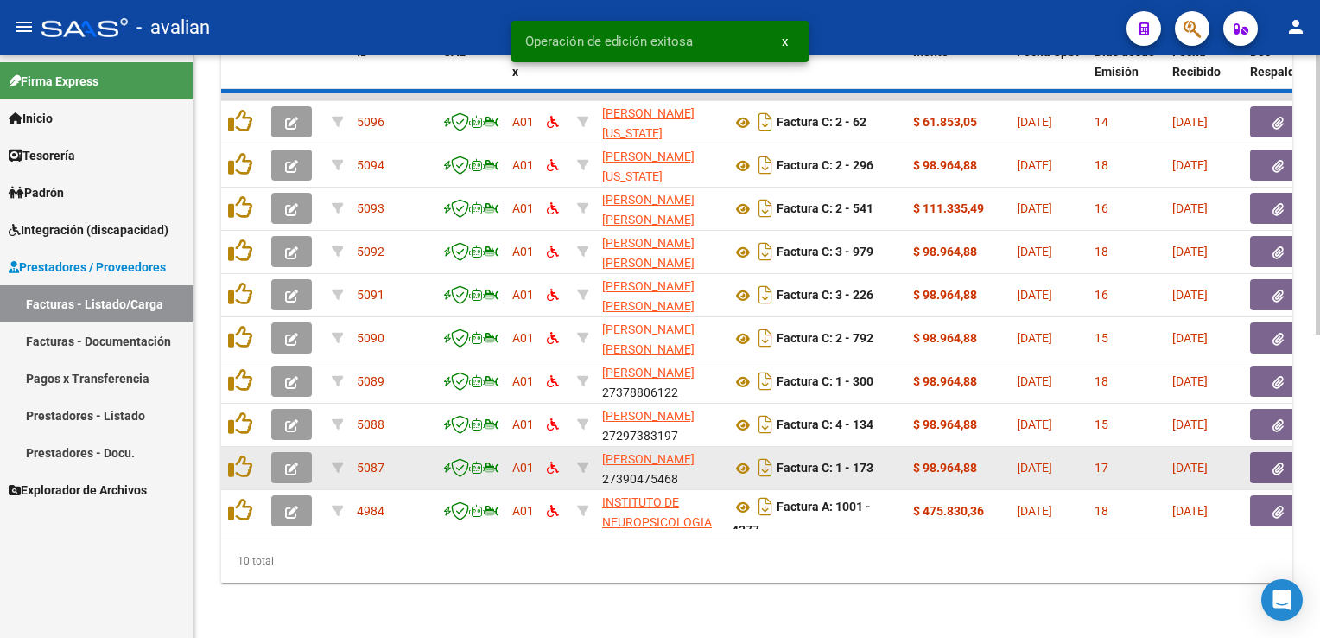
scroll to position [586, 0]
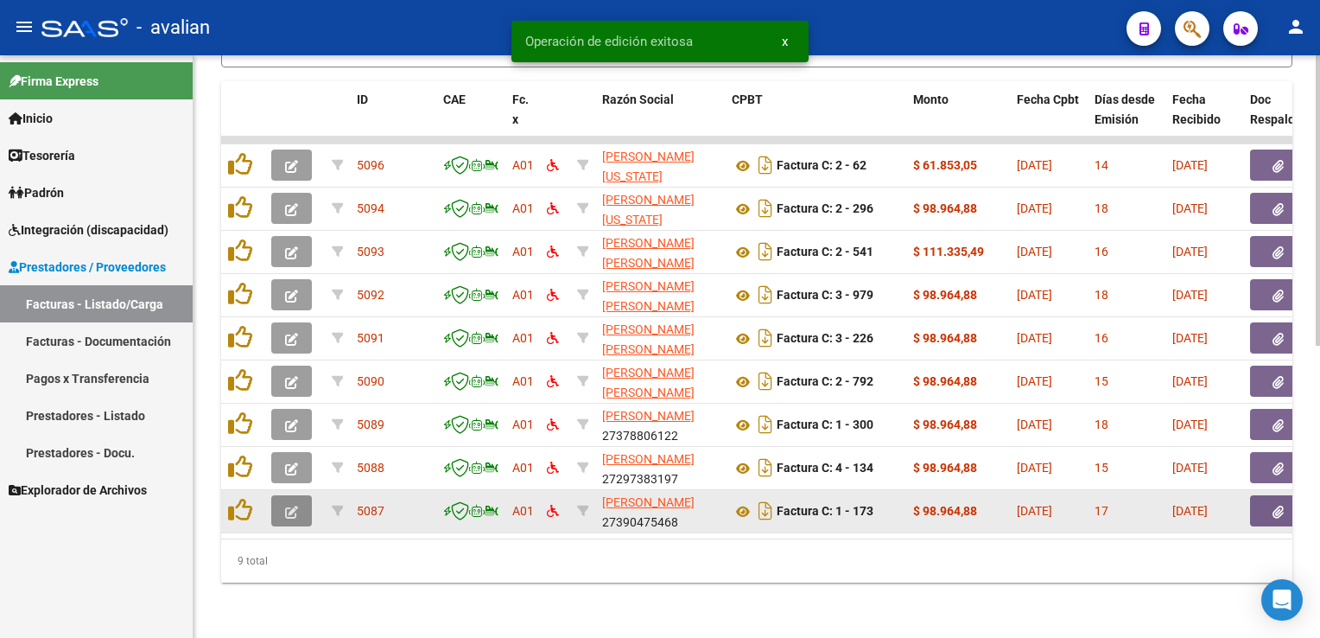
click at [276, 496] on button "button" at bounding box center [291, 510] width 41 height 31
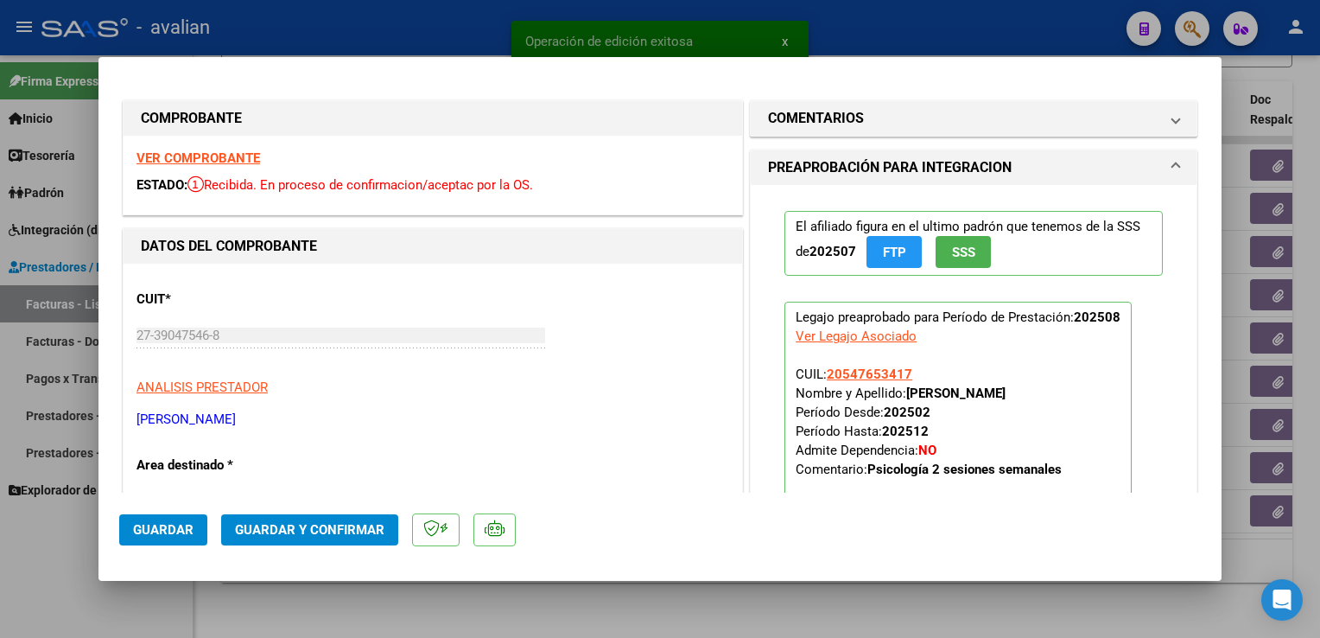
click at [207, 162] on strong "VER COMPROBANTE" at bounding box center [199, 158] width 124 height 16
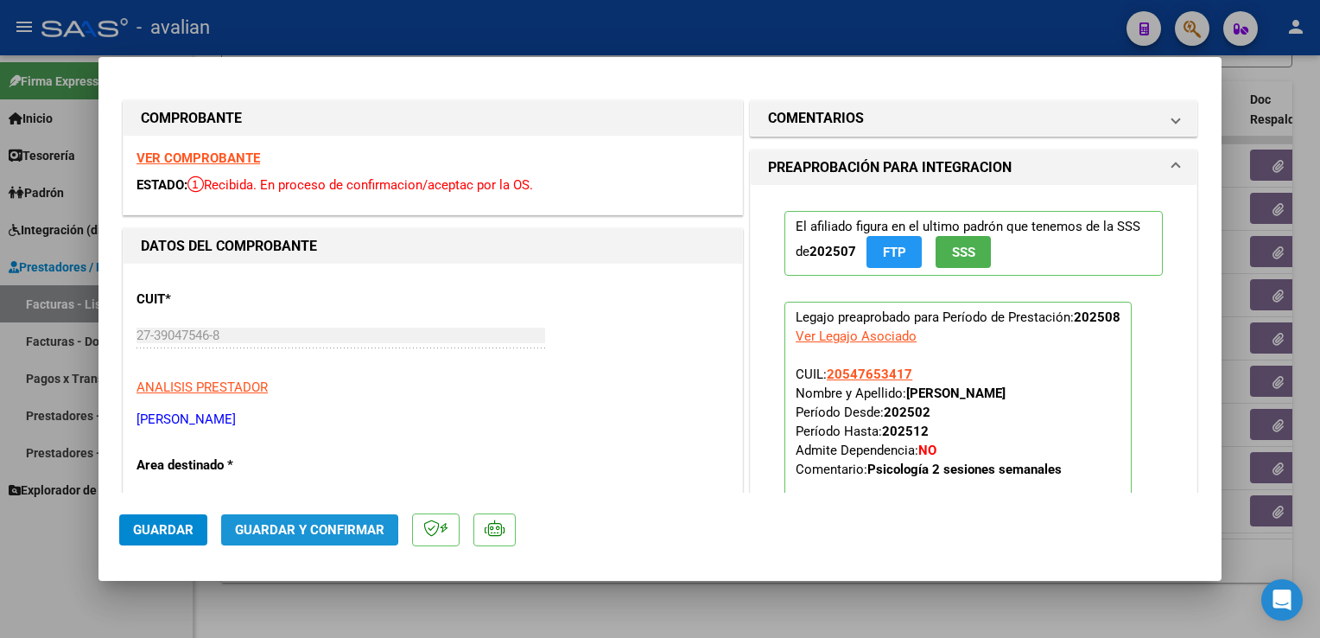
click at [263, 529] on span "Guardar y Confirmar" at bounding box center [309, 530] width 149 height 16
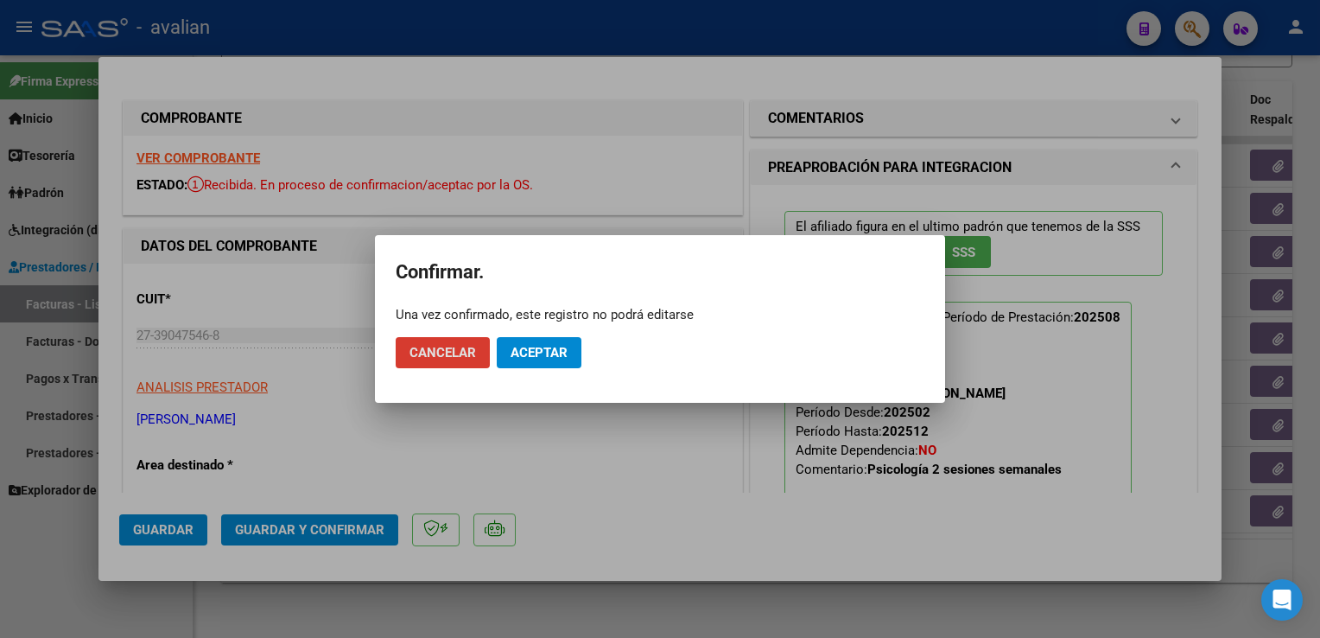
click at [512, 353] on span "Aceptar" at bounding box center [539, 353] width 57 height 16
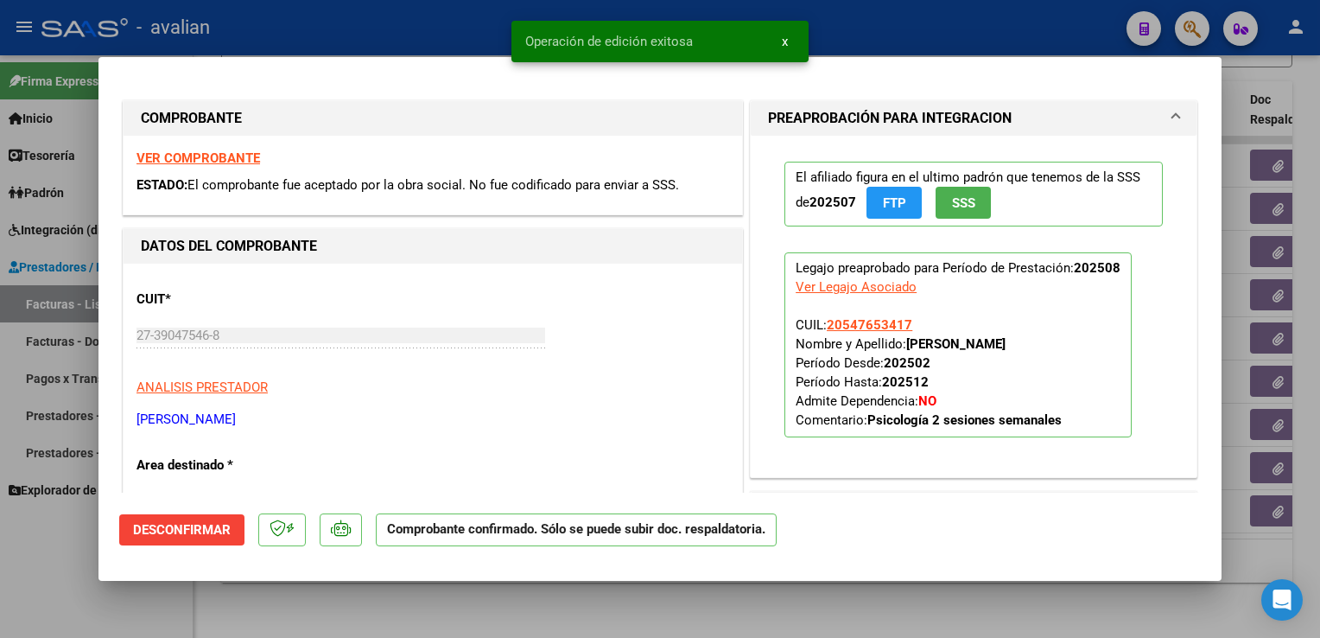
click at [394, 21] on div at bounding box center [660, 319] width 1320 height 638
type input "$ 0,00"
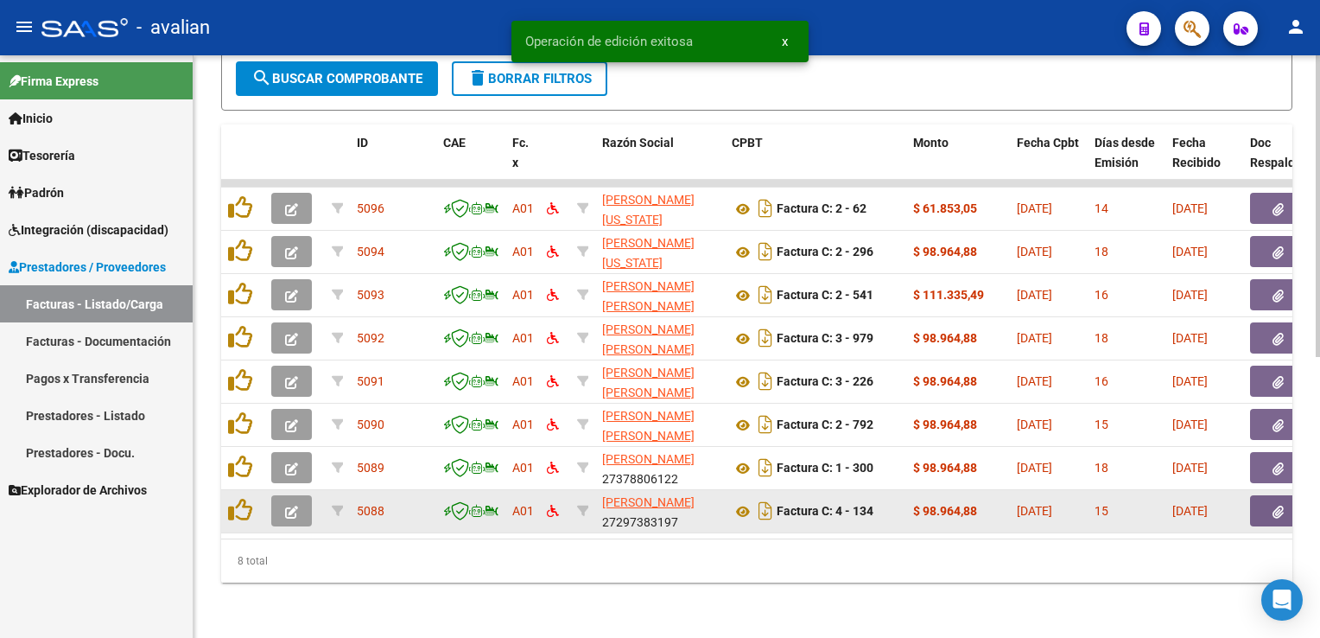
scroll to position [543, 0]
click at [292, 509] on button "button" at bounding box center [291, 510] width 41 height 31
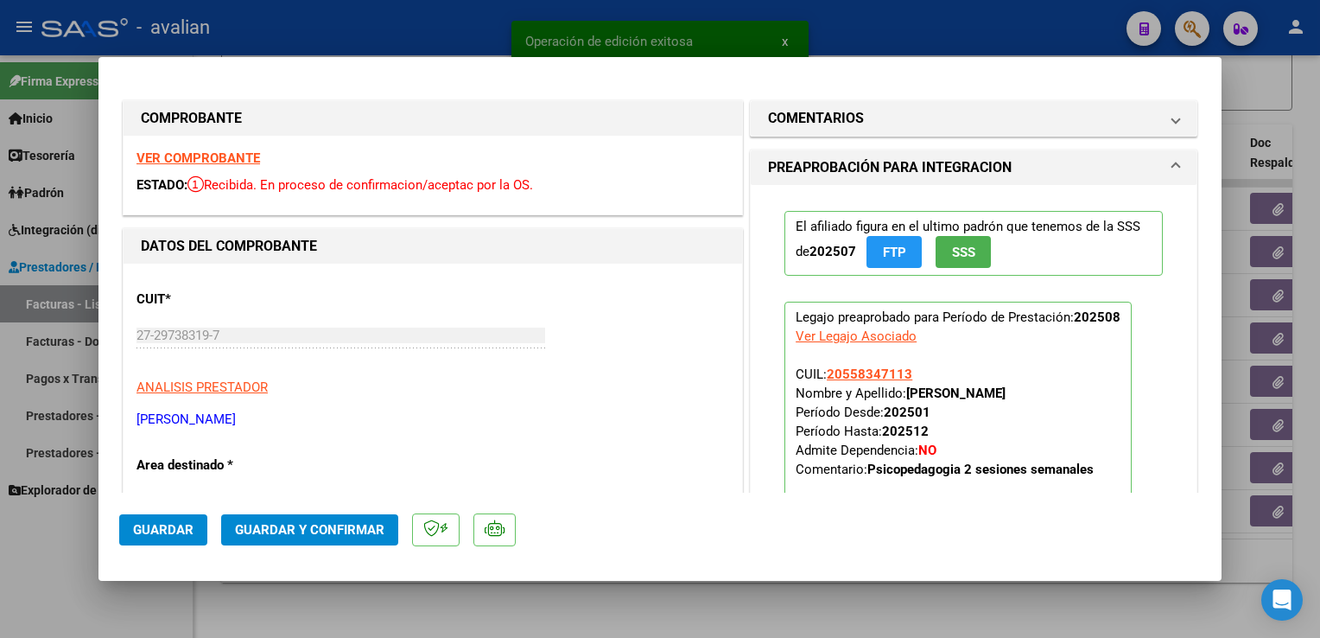
click at [184, 162] on strong "VER COMPROBANTE" at bounding box center [199, 158] width 124 height 16
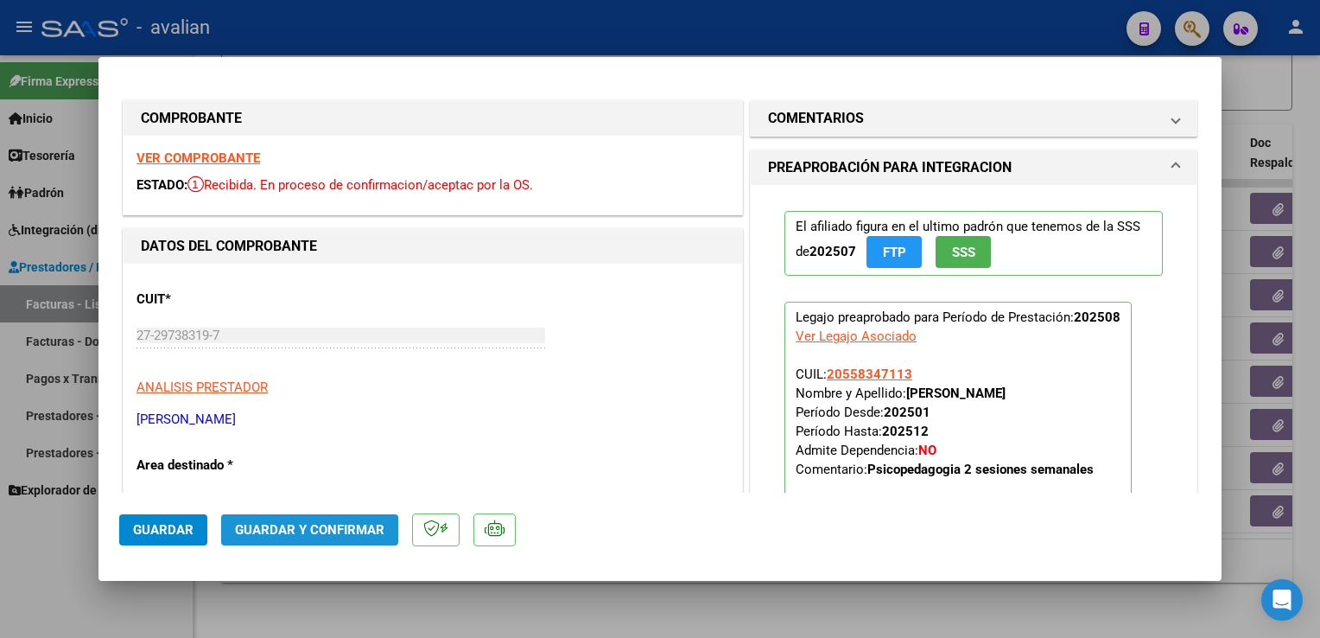
click at [314, 519] on button "Guardar y Confirmar" at bounding box center [309, 529] width 177 height 31
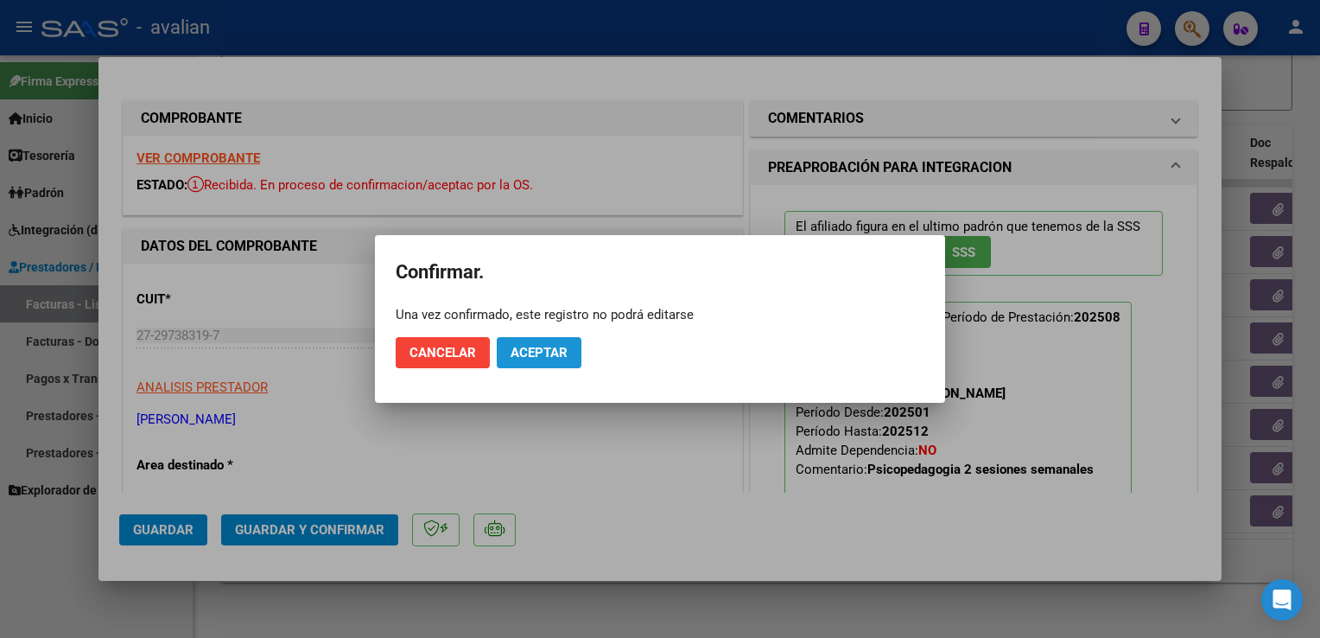
drag, startPoint x: 529, startPoint y: 356, endPoint x: 425, endPoint y: 157, distance: 224.1
click at [529, 353] on span "Aceptar" at bounding box center [539, 353] width 57 height 16
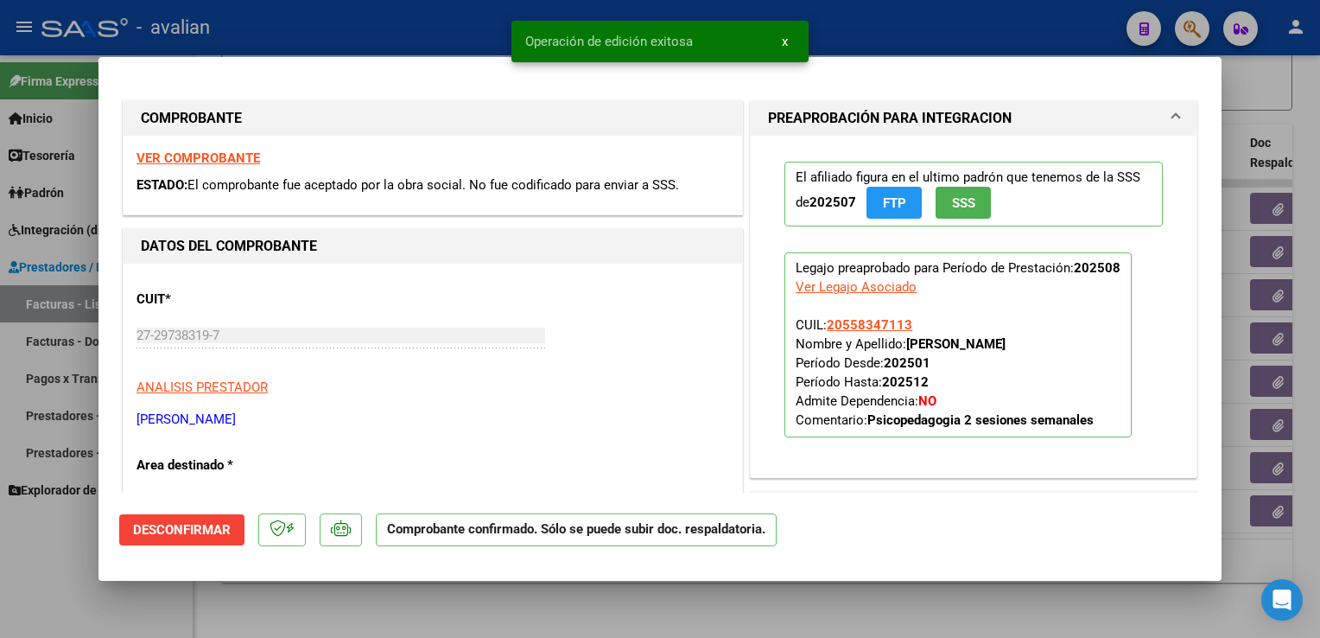
click at [386, 32] on div at bounding box center [660, 319] width 1320 height 638
type input "$ 0,00"
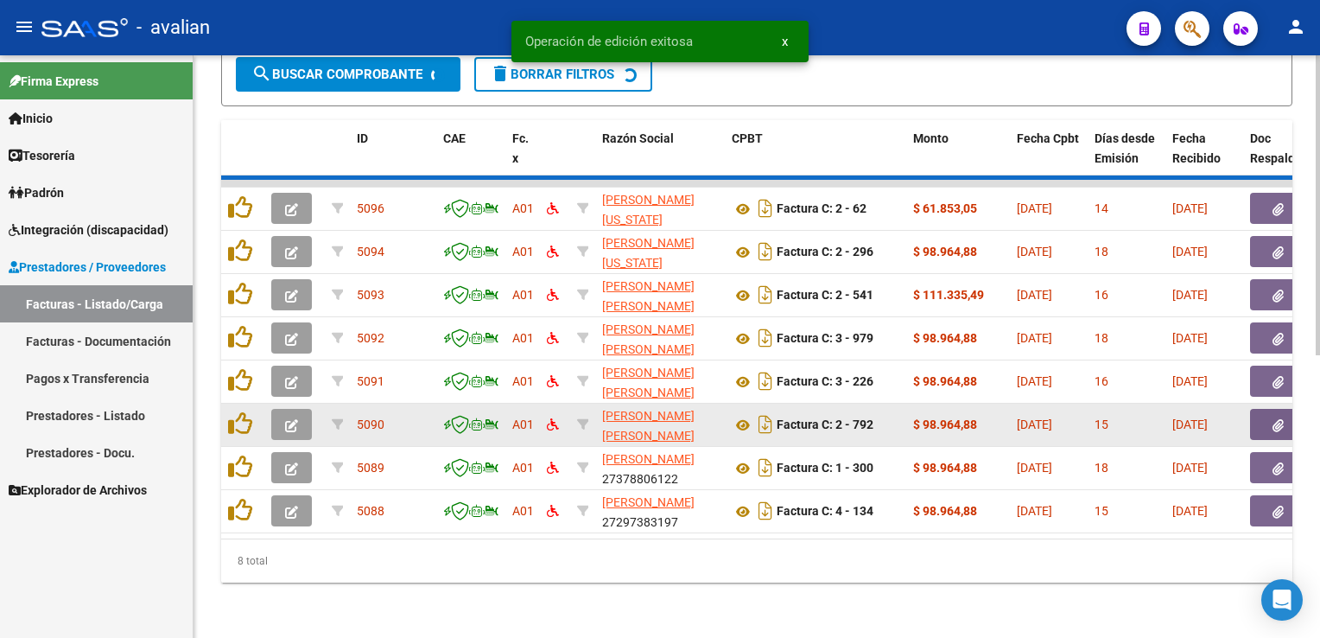
scroll to position [499, 0]
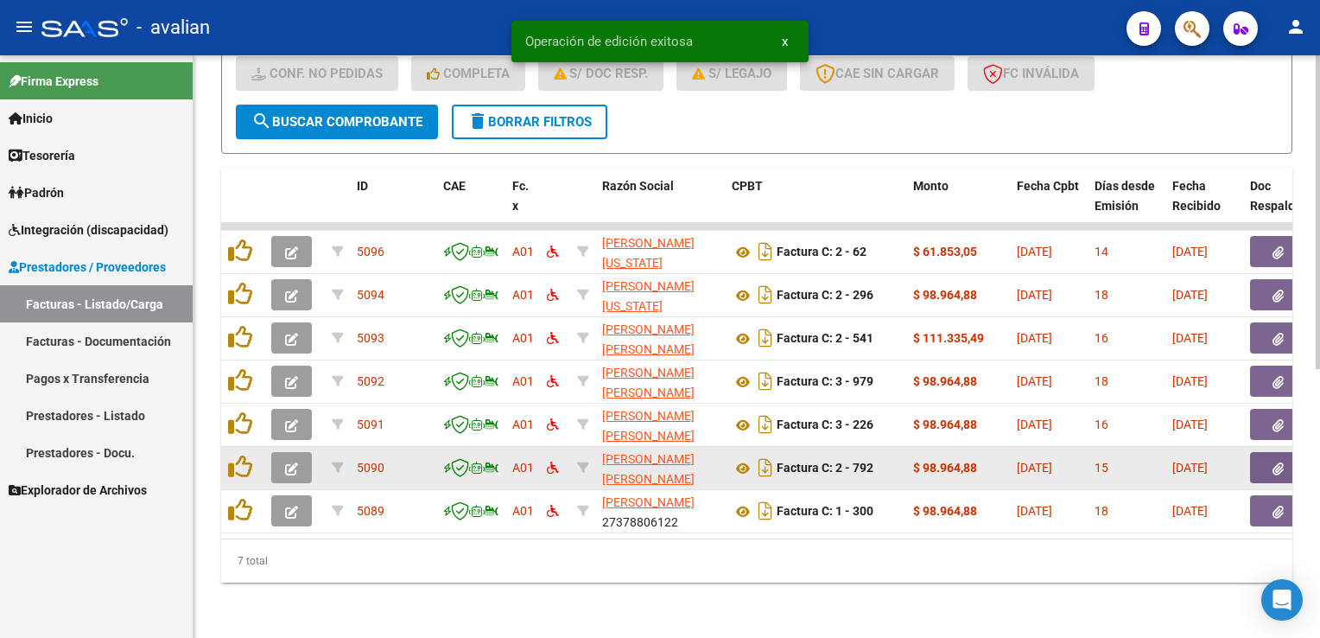
click at [289, 475] on datatable-body-cell at bounding box center [294, 468] width 60 height 42
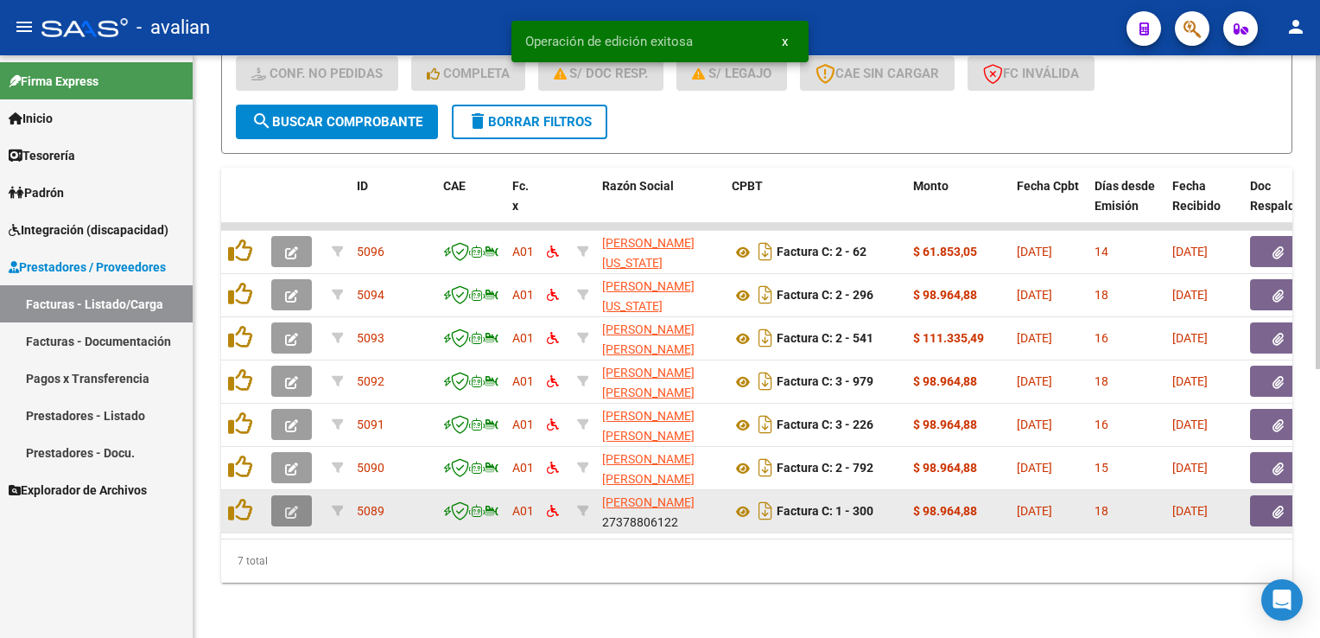
click at [286, 506] on button "button" at bounding box center [291, 510] width 41 height 31
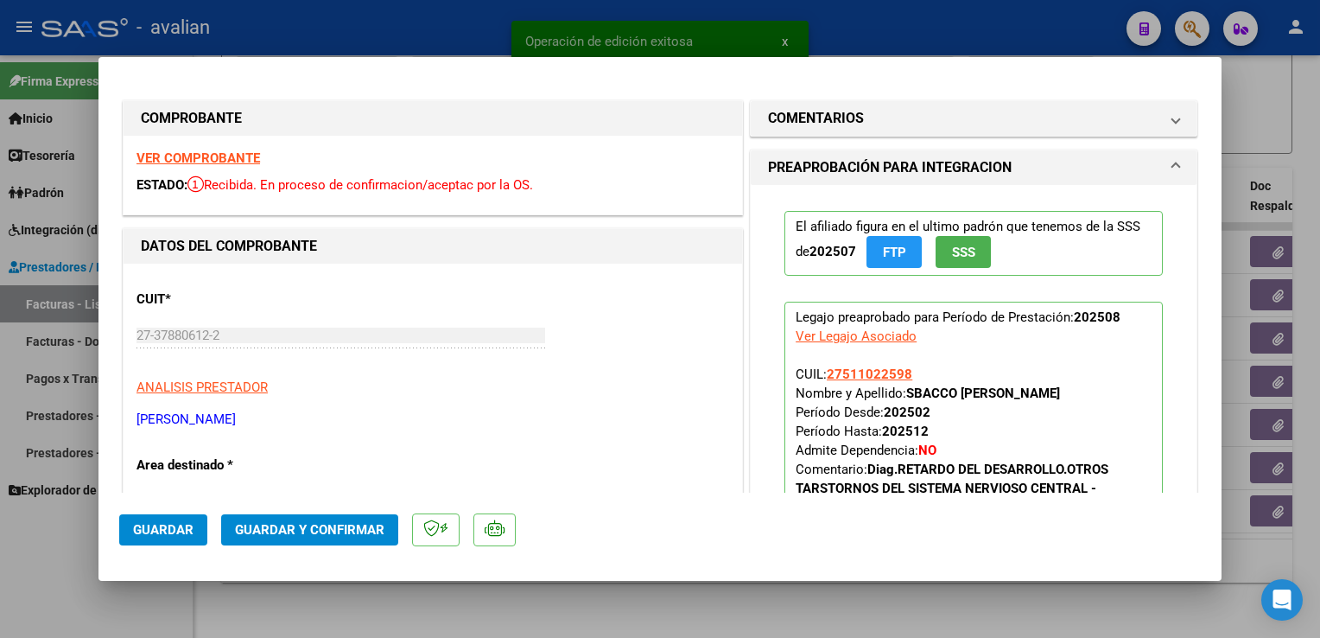
click at [222, 150] on strong "VER COMPROBANTE" at bounding box center [199, 158] width 124 height 16
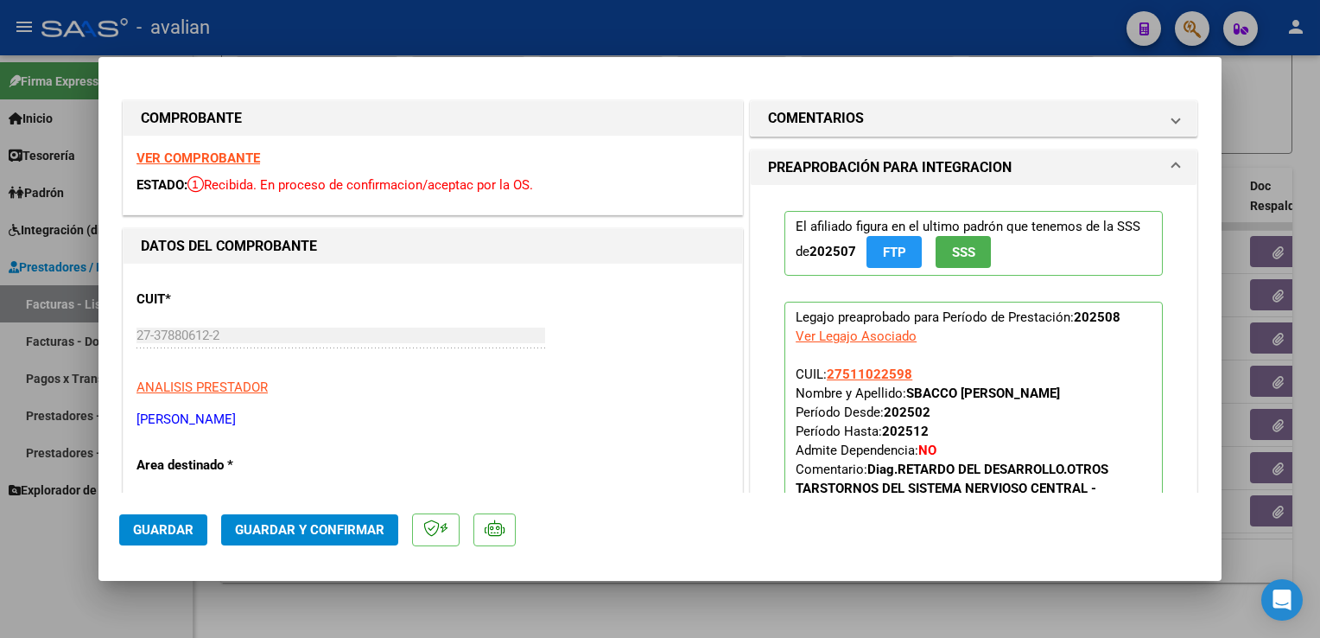
click at [359, 530] on span "Guardar y Confirmar" at bounding box center [309, 530] width 149 height 16
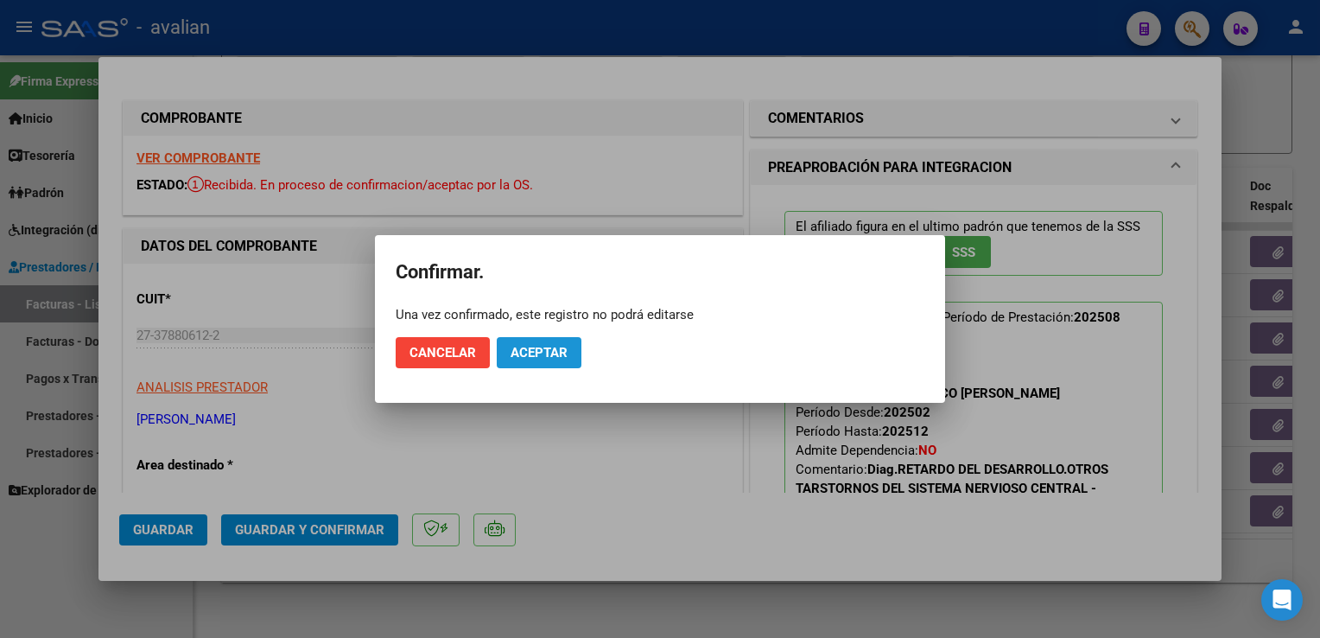
click at [540, 353] on span "Aceptar" at bounding box center [539, 353] width 57 height 16
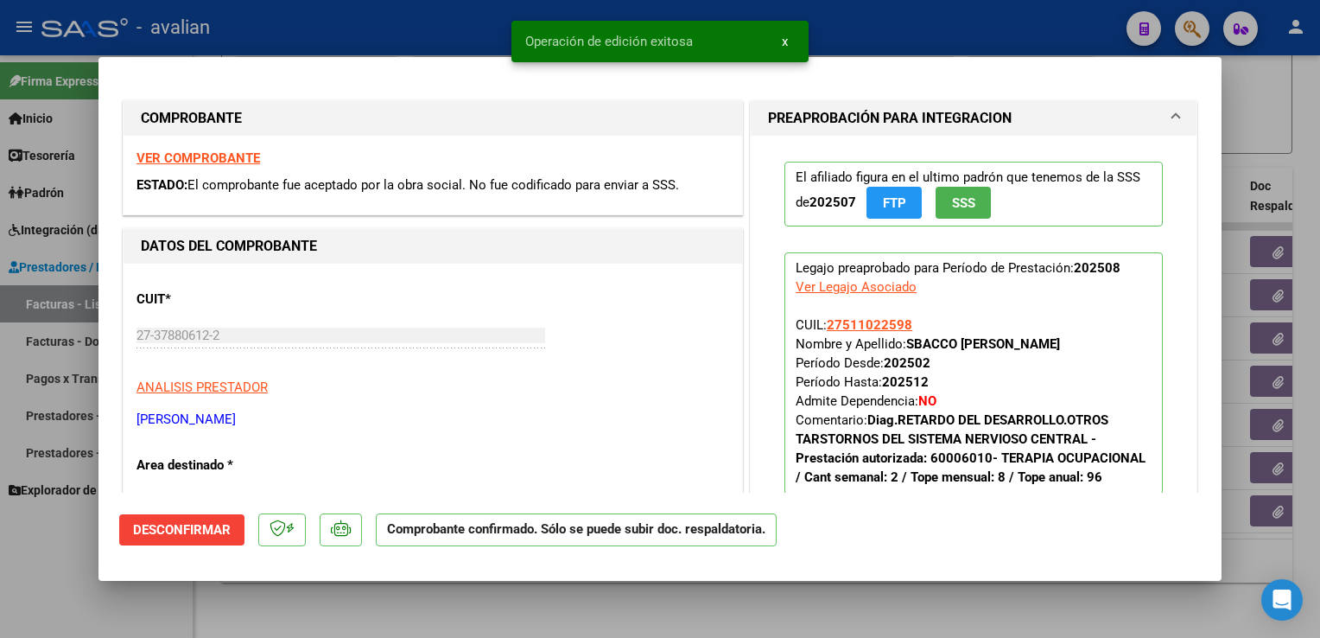
click at [373, 25] on div at bounding box center [660, 319] width 1320 height 638
type input "$ 0,00"
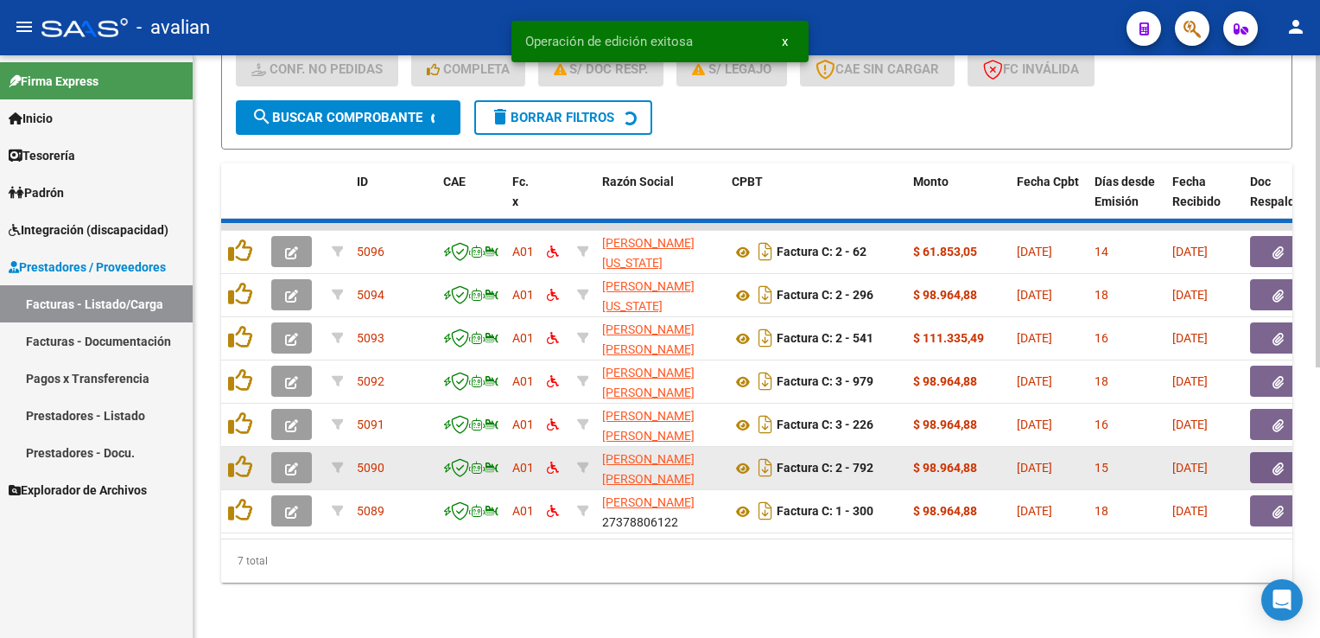
scroll to position [456, 0]
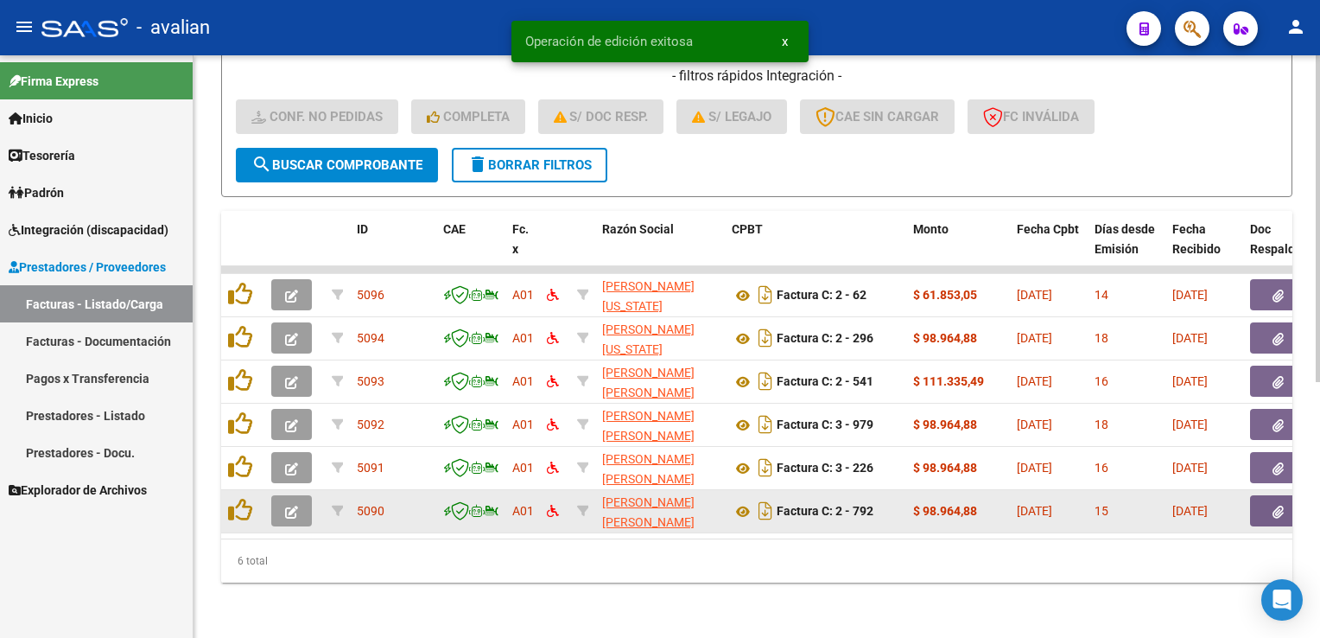
click at [296, 505] on icon "button" at bounding box center [291, 511] width 13 height 13
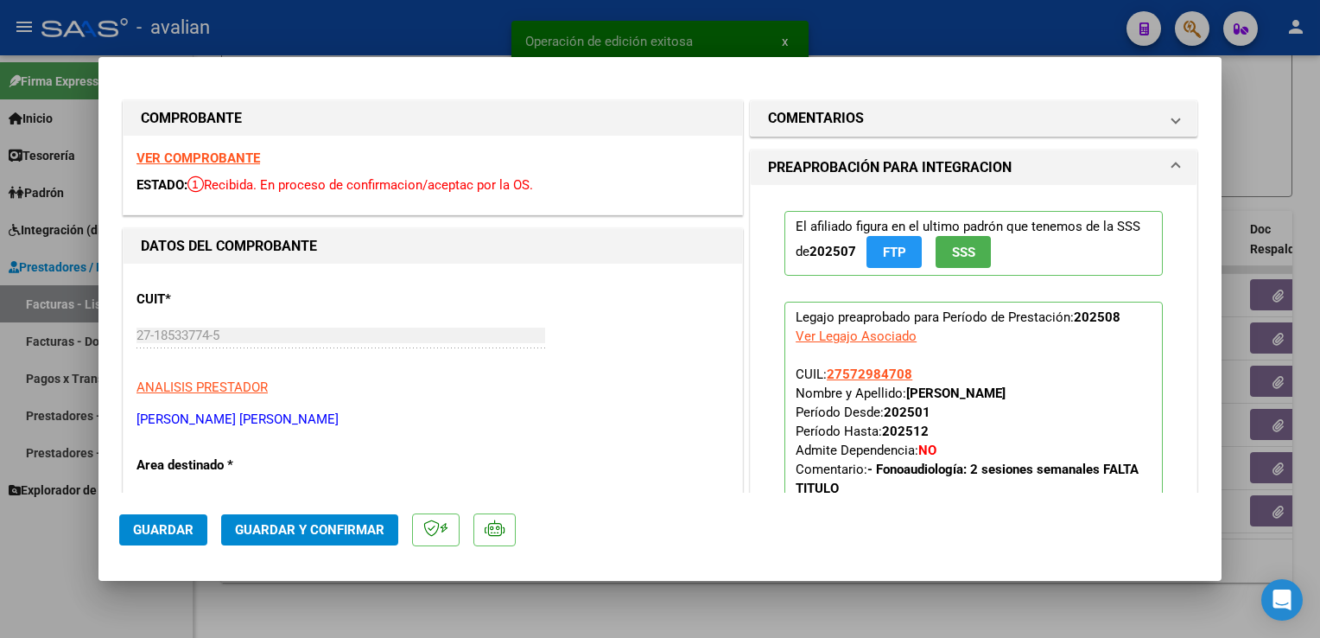
click at [225, 162] on strong "VER COMPROBANTE" at bounding box center [199, 158] width 124 height 16
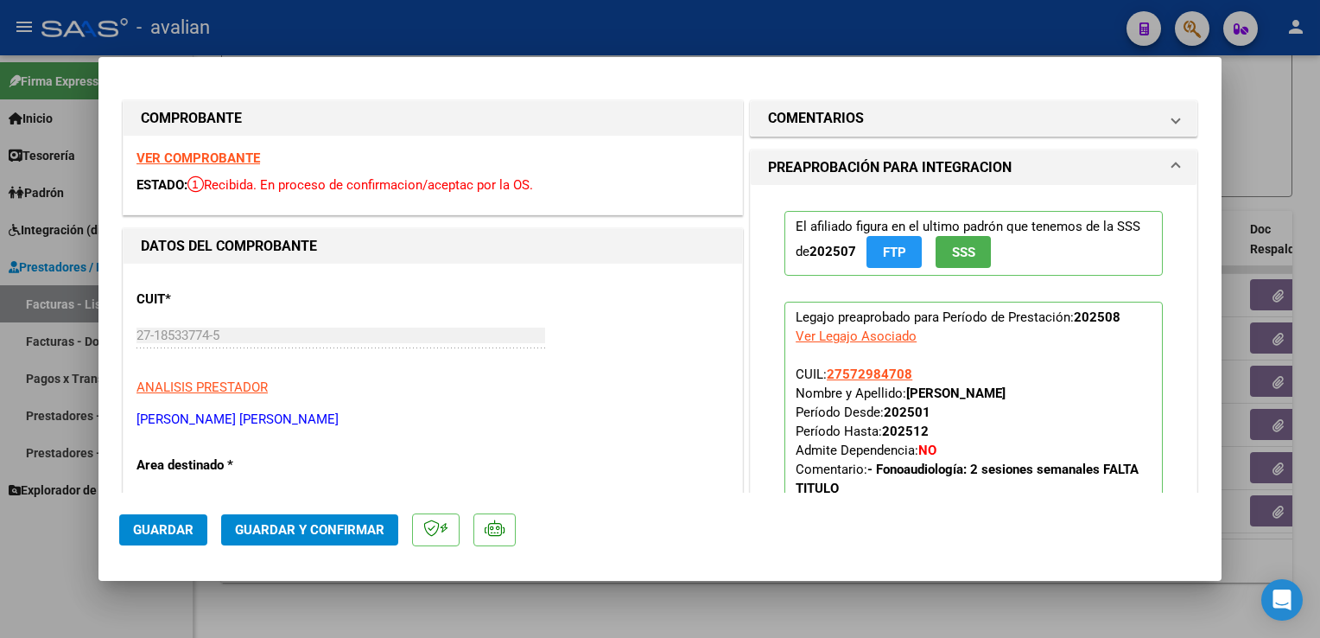
click at [327, 530] on span "Guardar y Confirmar" at bounding box center [309, 530] width 149 height 16
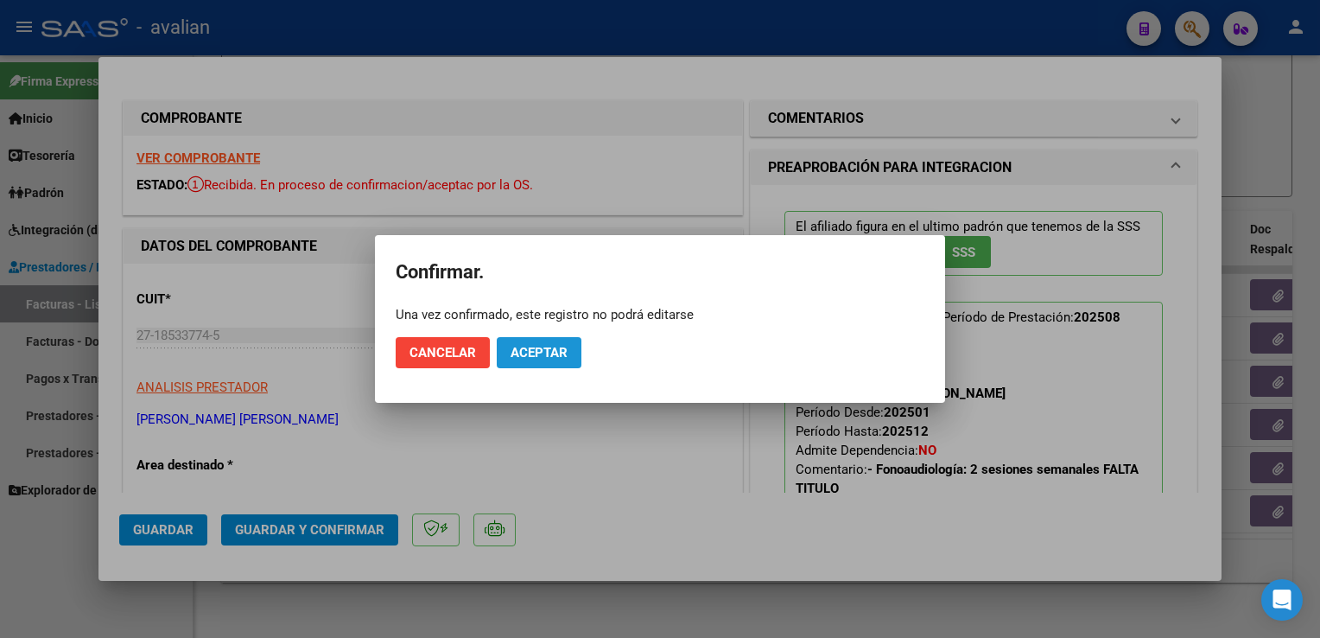
drag, startPoint x: 531, startPoint y: 359, endPoint x: 473, endPoint y: 317, distance: 71.2
click at [532, 359] on span "Aceptar" at bounding box center [539, 353] width 57 height 16
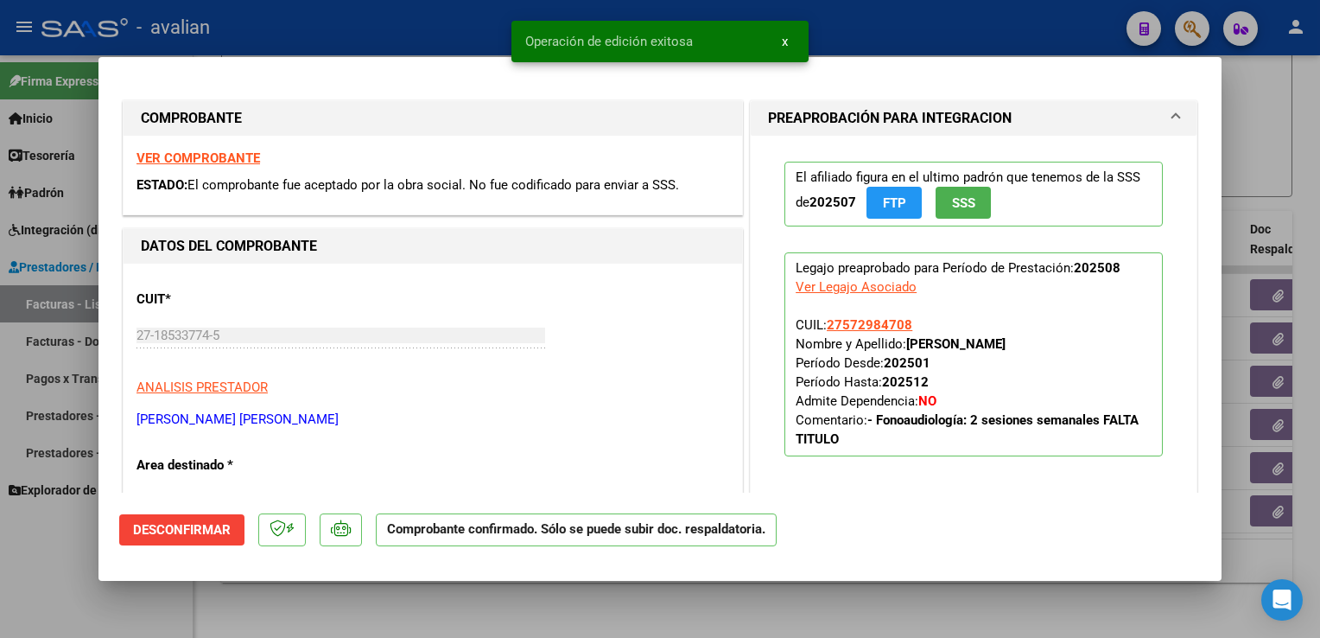
click at [338, 37] on div at bounding box center [660, 319] width 1320 height 638
type input "$ 0,00"
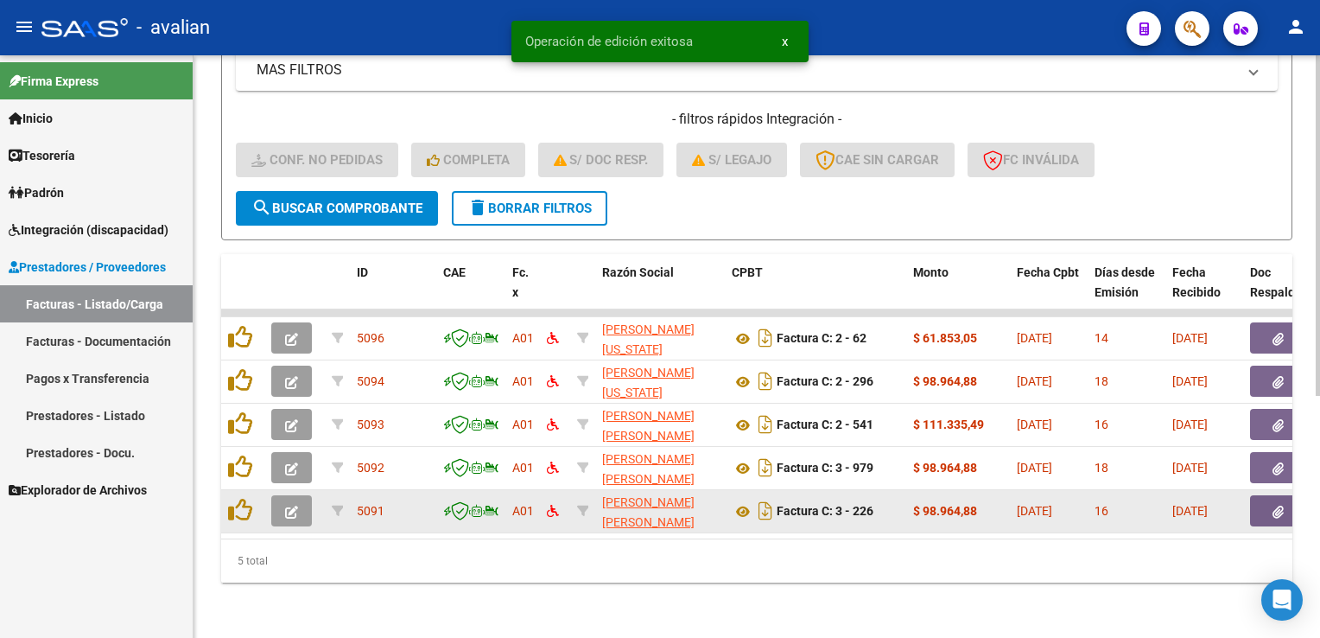
scroll to position [413, 0]
click at [280, 504] on button "button" at bounding box center [291, 510] width 41 height 31
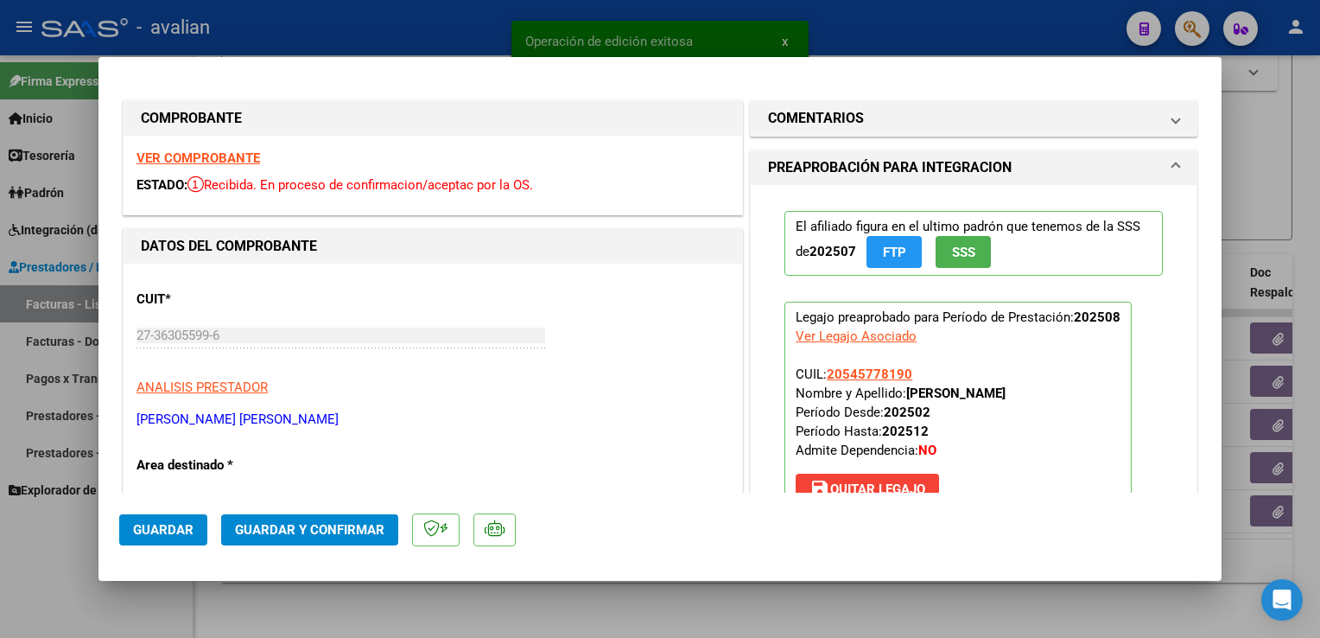
click at [240, 149] on div "VER COMPROBANTE ESTADO: Recibida. En proceso de confirmacion/aceptac por la OS." at bounding box center [433, 175] width 619 height 79
click at [243, 162] on strong "VER COMPROBANTE" at bounding box center [199, 158] width 124 height 16
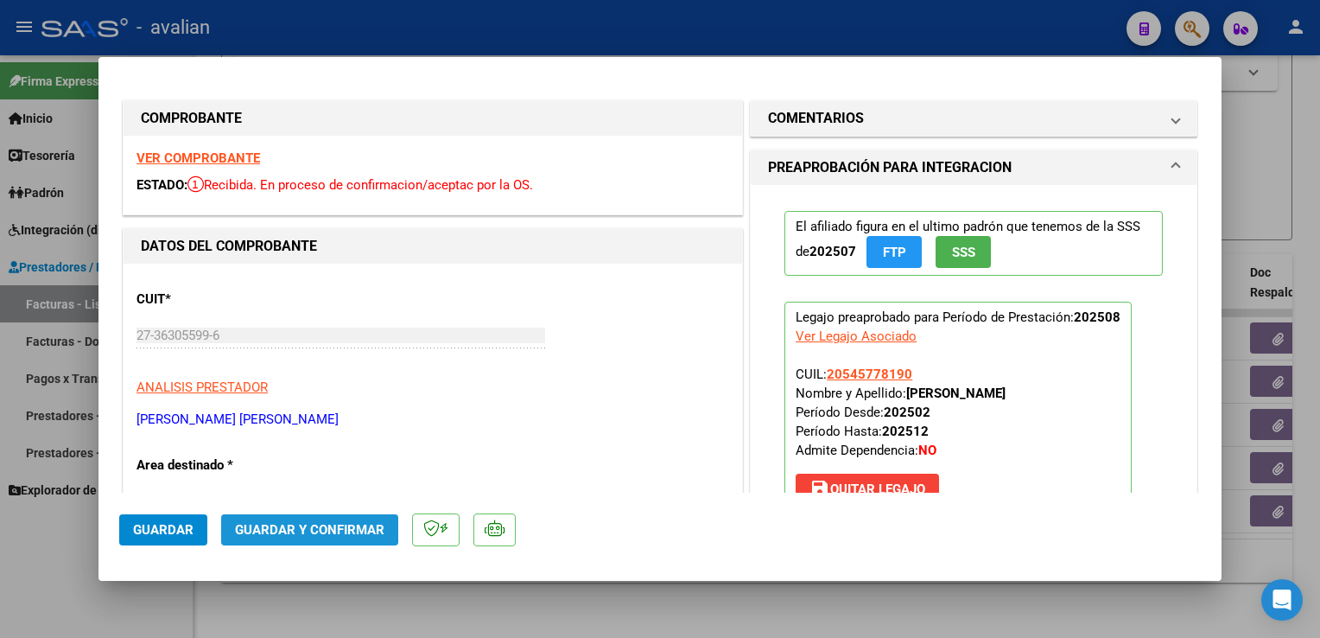
click at [281, 520] on button "Guardar y Confirmar" at bounding box center [309, 529] width 177 height 31
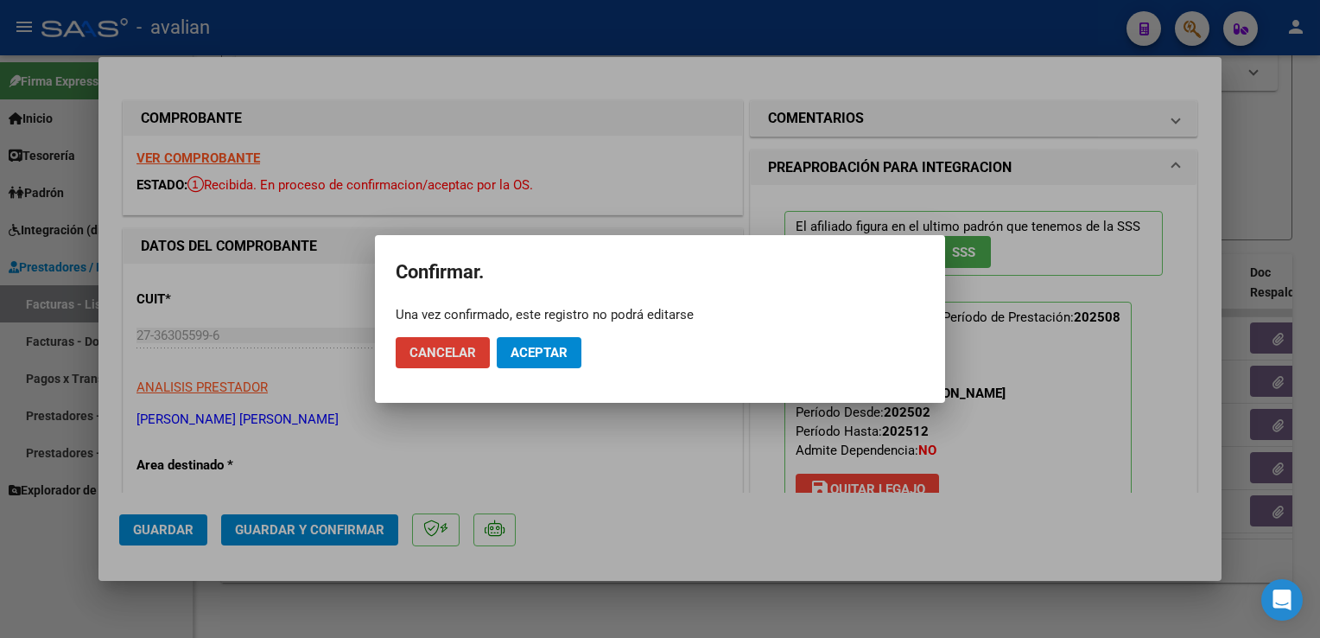
click at [543, 358] on span "Aceptar" at bounding box center [539, 353] width 57 height 16
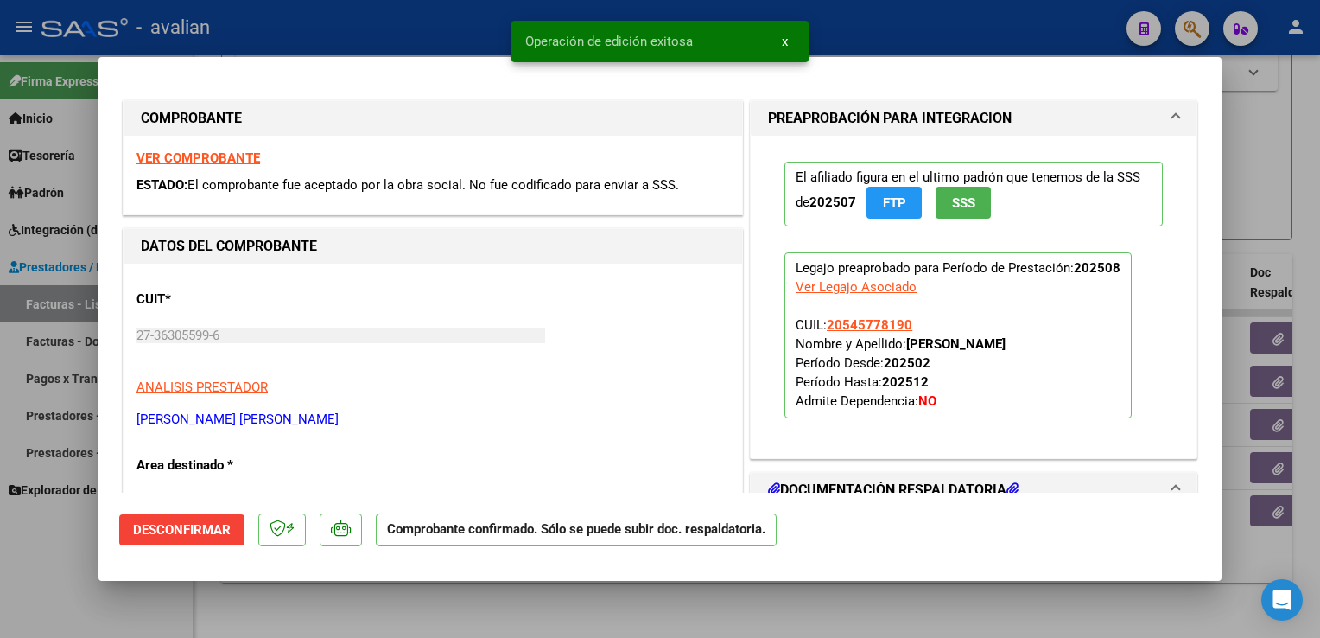
click at [420, 30] on div at bounding box center [660, 319] width 1320 height 638
type input "$ 0,00"
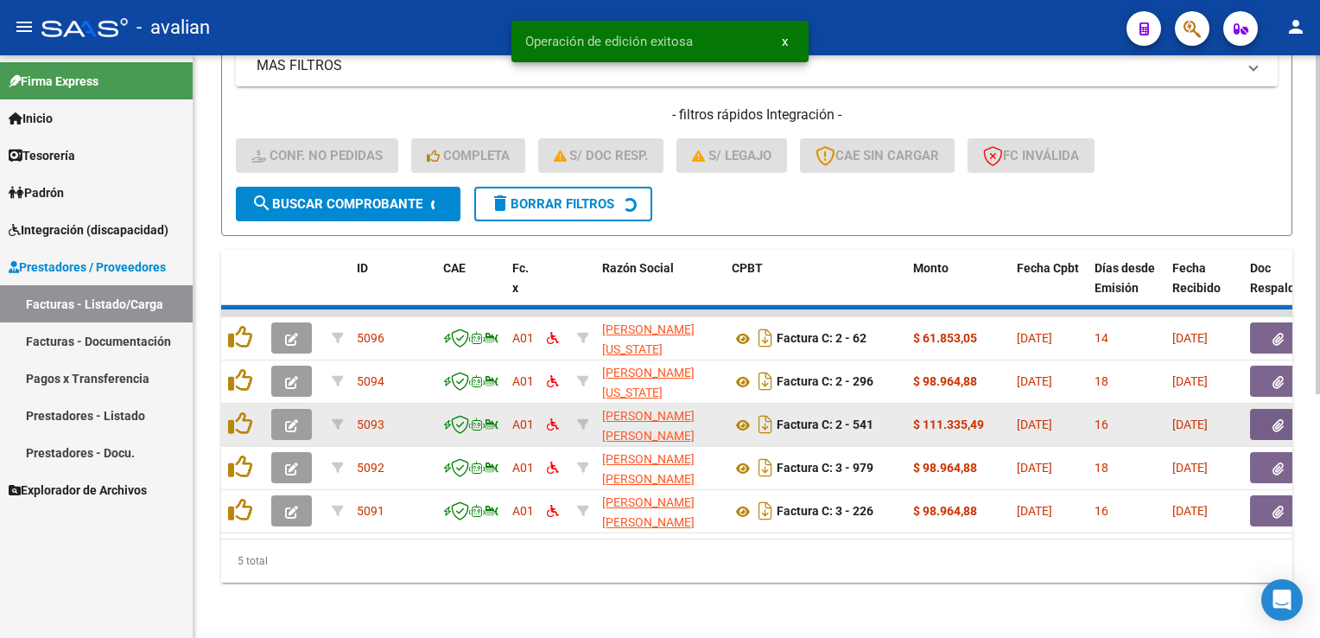
scroll to position [370, 0]
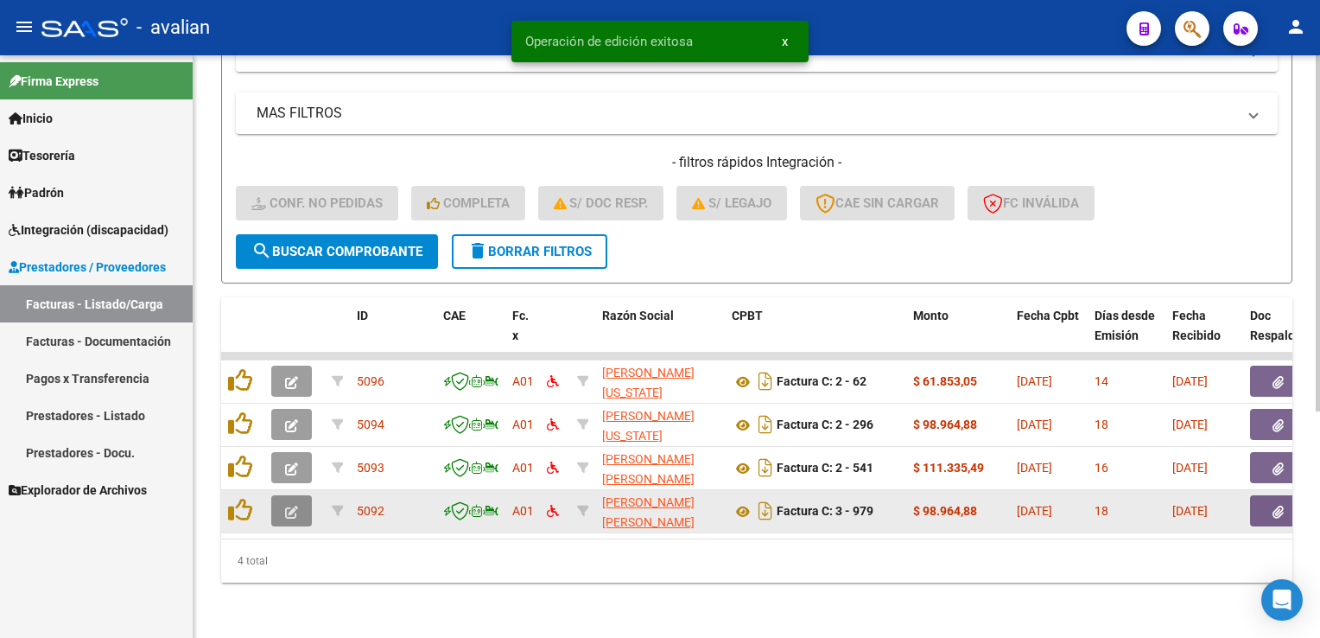
click at [301, 495] on button "button" at bounding box center [291, 510] width 41 height 31
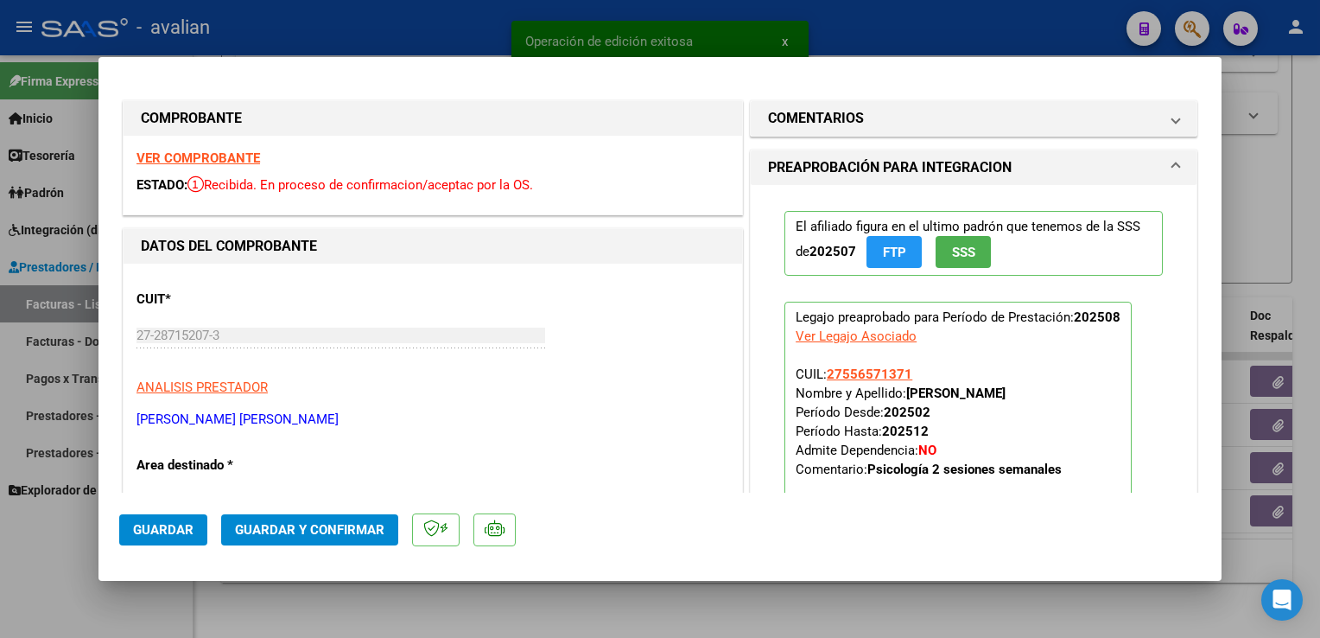
click at [231, 155] on strong "VER COMPROBANTE" at bounding box center [199, 158] width 124 height 16
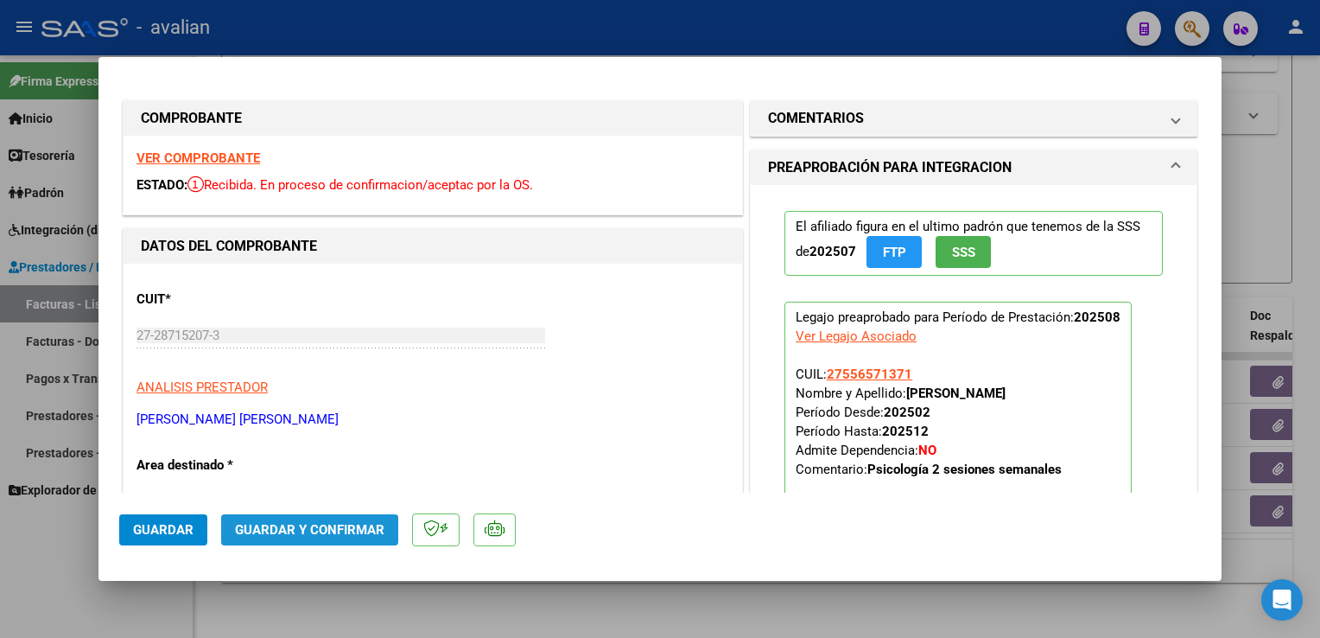
click at [353, 527] on span "Guardar y Confirmar" at bounding box center [309, 530] width 149 height 16
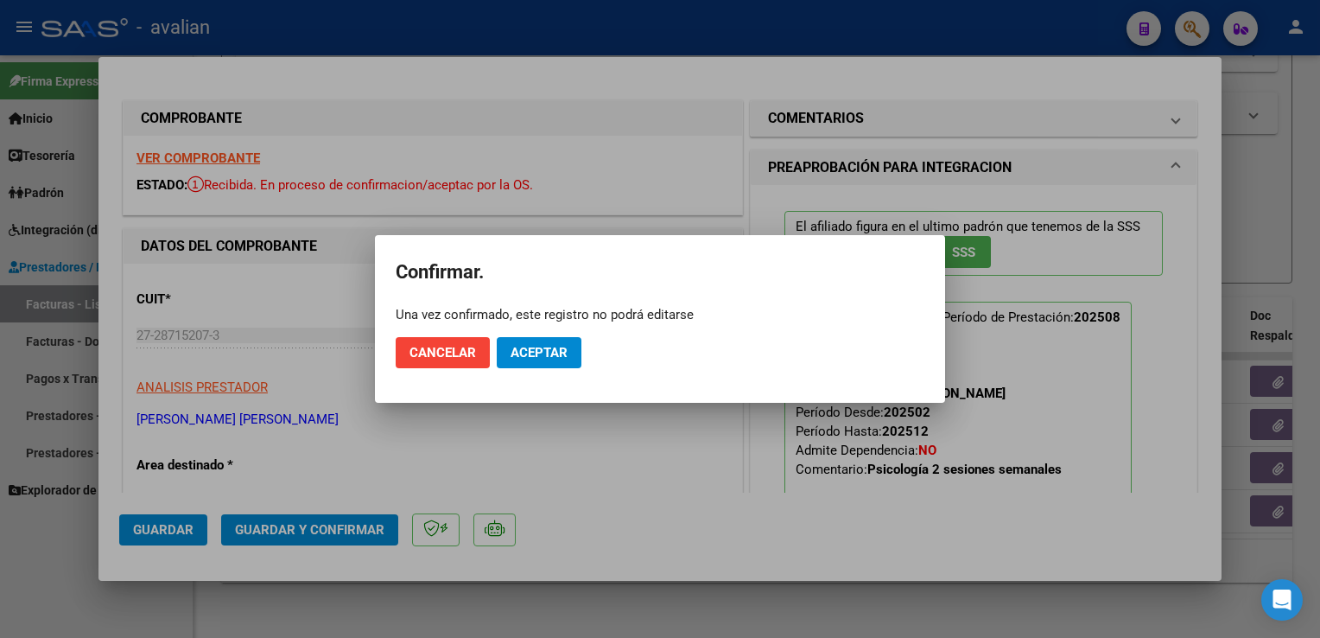
click at [544, 369] on mat-dialog-actions "Cancelar Aceptar" at bounding box center [660, 352] width 529 height 59
click at [522, 346] on span "Aceptar" at bounding box center [539, 353] width 57 height 16
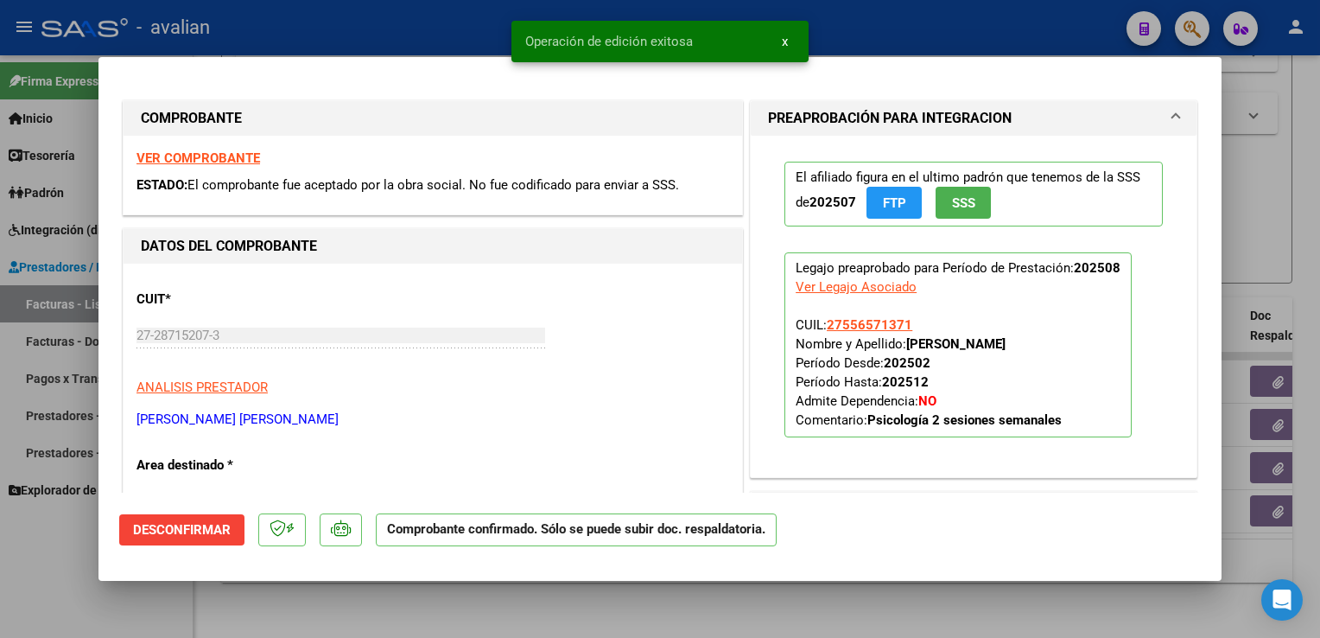
click at [430, 29] on div at bounding box center [660, 319] width 1320 height 638
type input "$ 0,00"
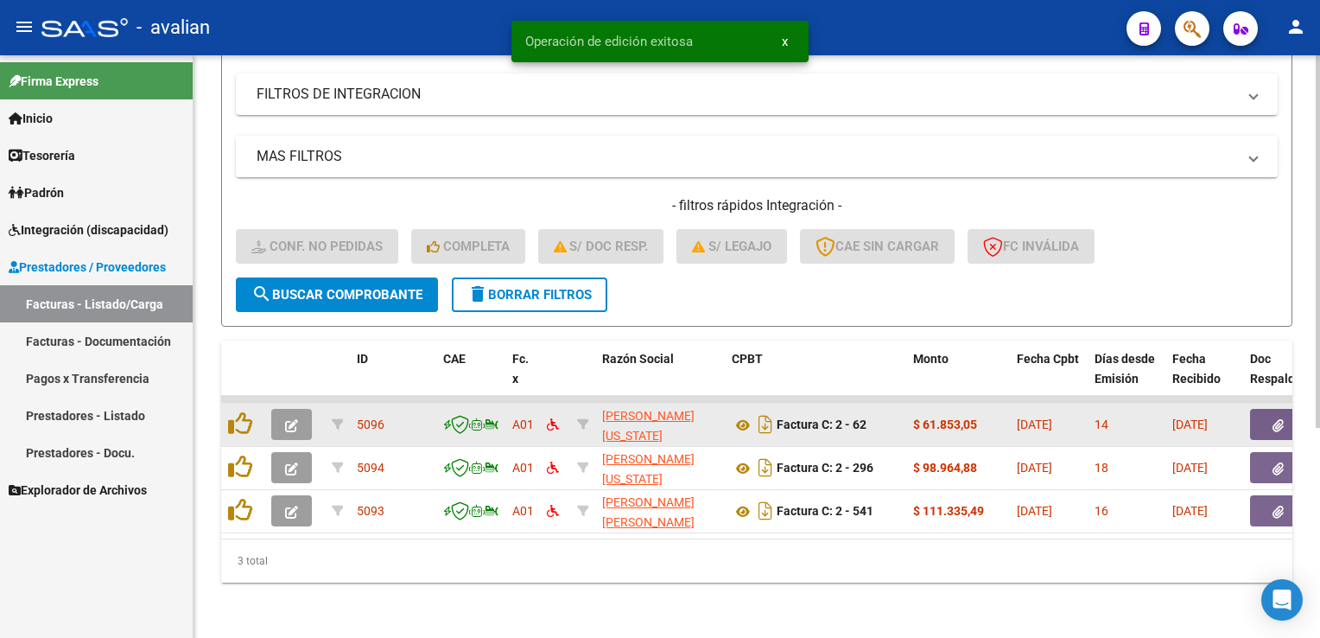
scroll to position [327, 0]
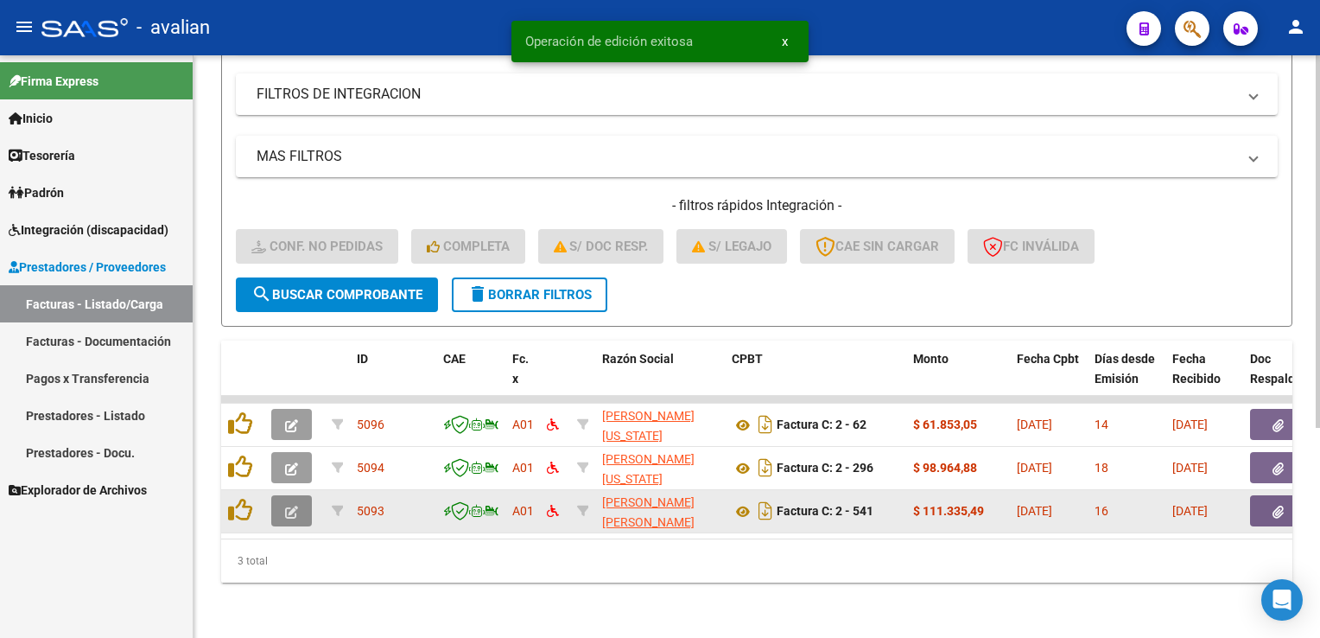
click at [300, 495] on button "button" at bounding box center [291, 510] width 41 height 31
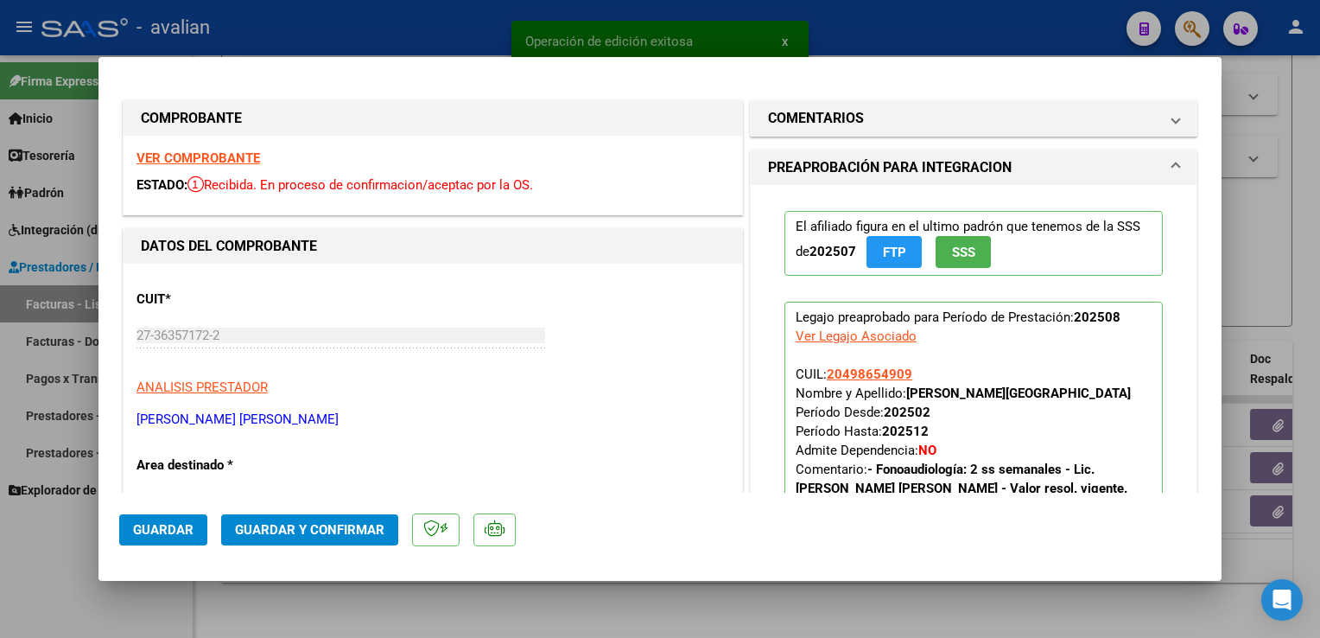
click at [246, 157] on strong "VER COMPROBANTE" at bounding box center [199, 158] width 124 height 16
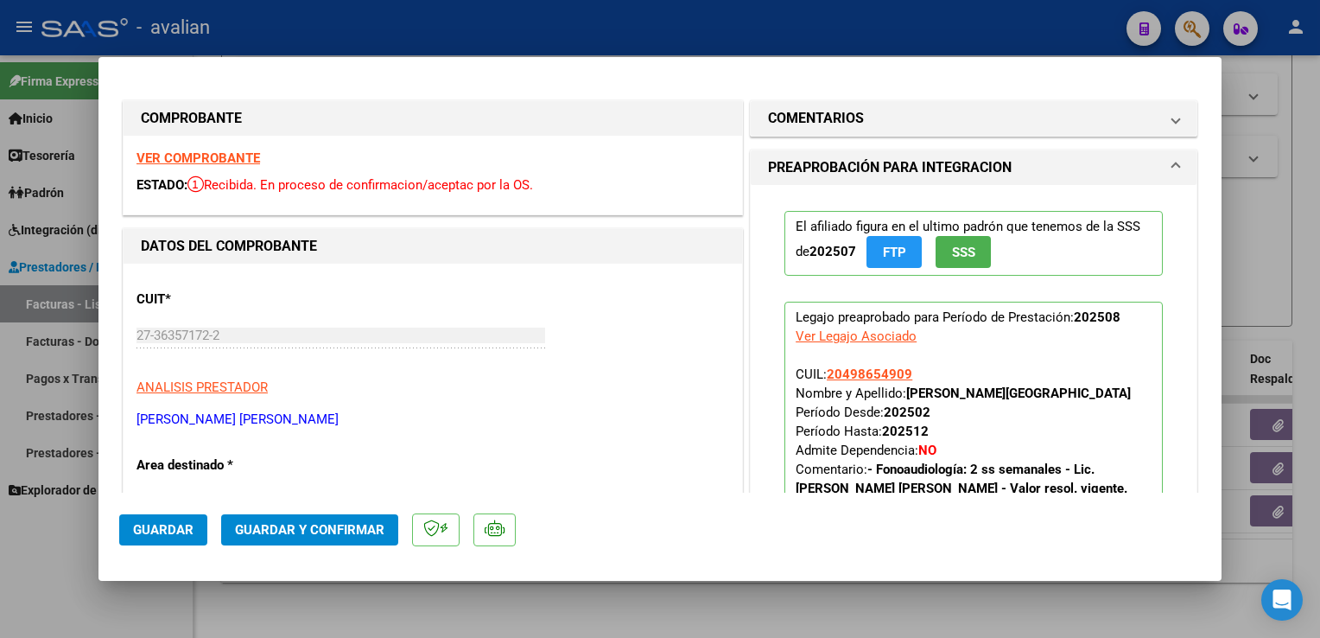
click at [361, 520] on button "Guardar y Confirmar" at bounding box center [309, 529] width 177 height 31
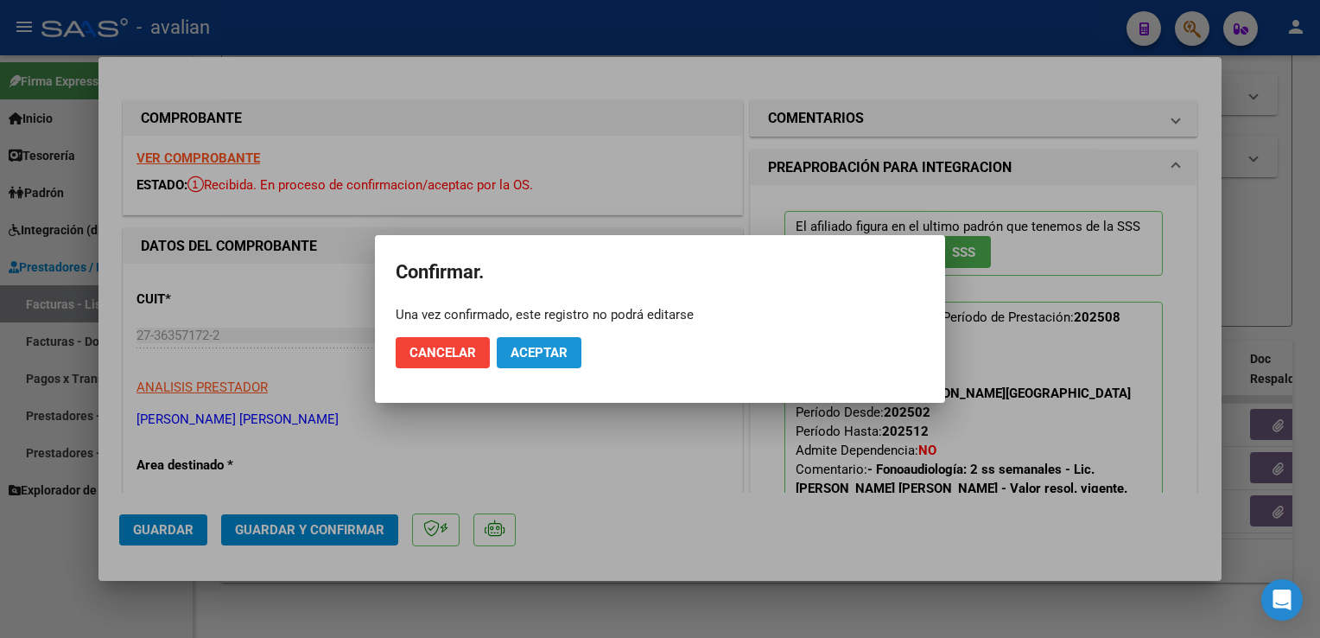
click at [544, 355] on span "Aceptar" at bounding box center [539, 353] width 57 height 16
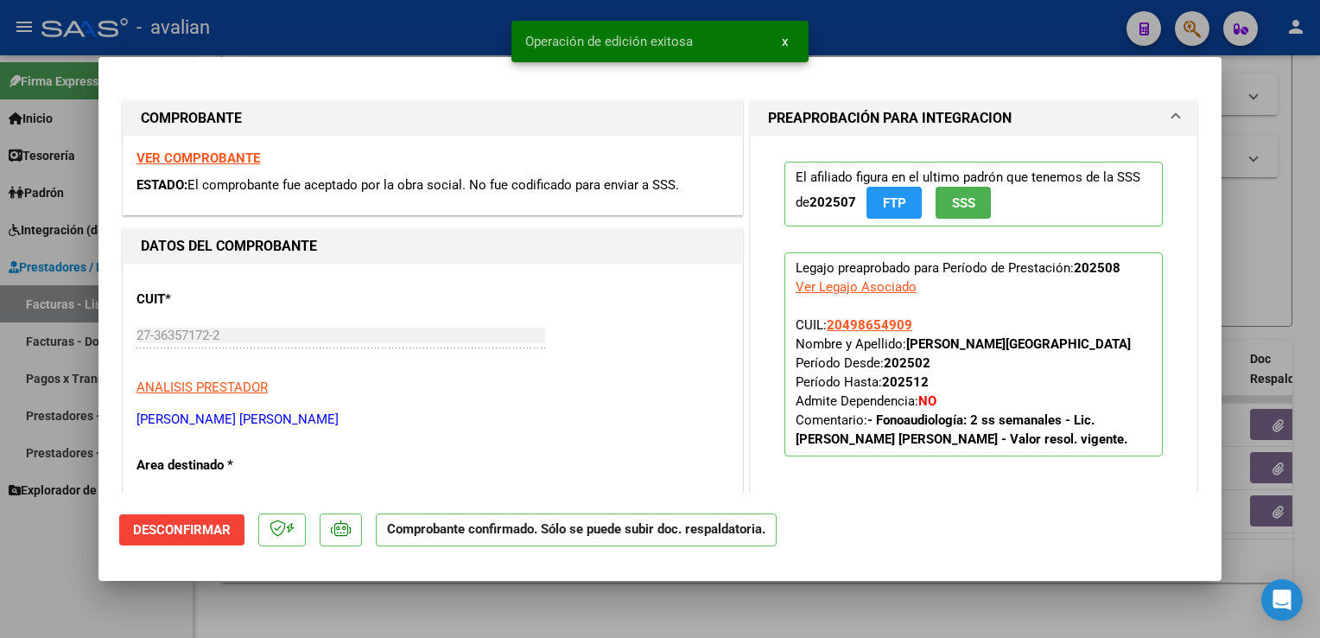
click at [376, 39] on div at bounding box center [660, 319] width 1320 height 638
type input "$ 0,00"
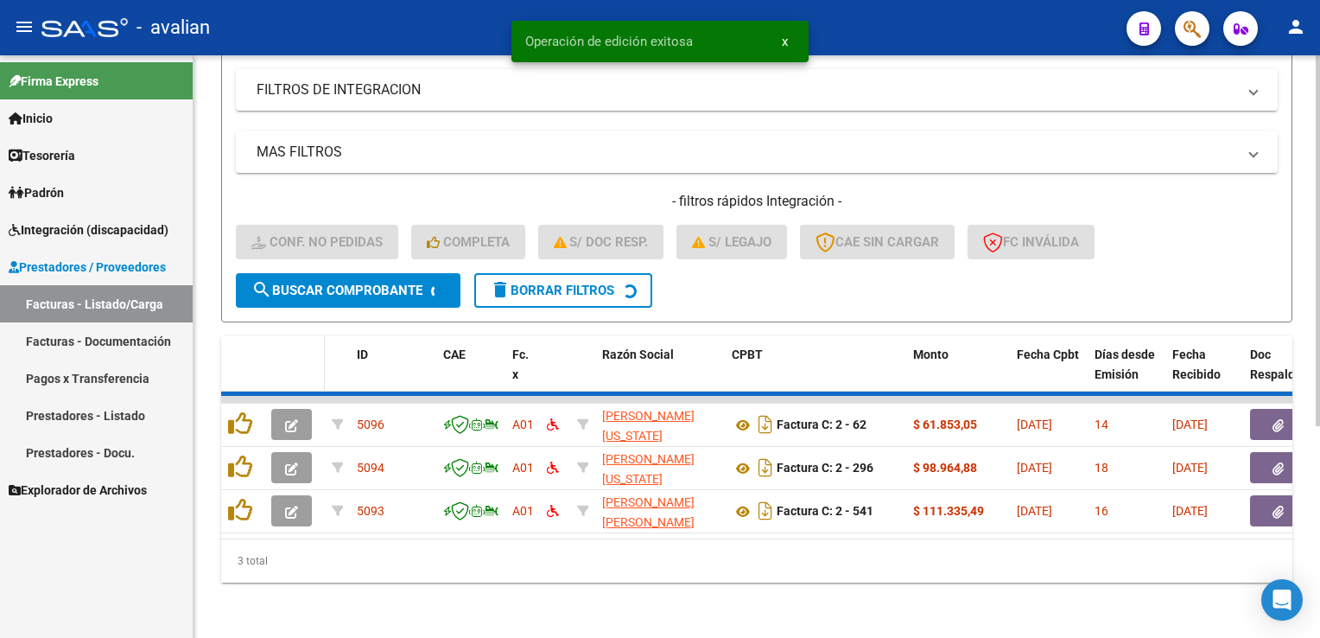
scroll to position [283, 0]
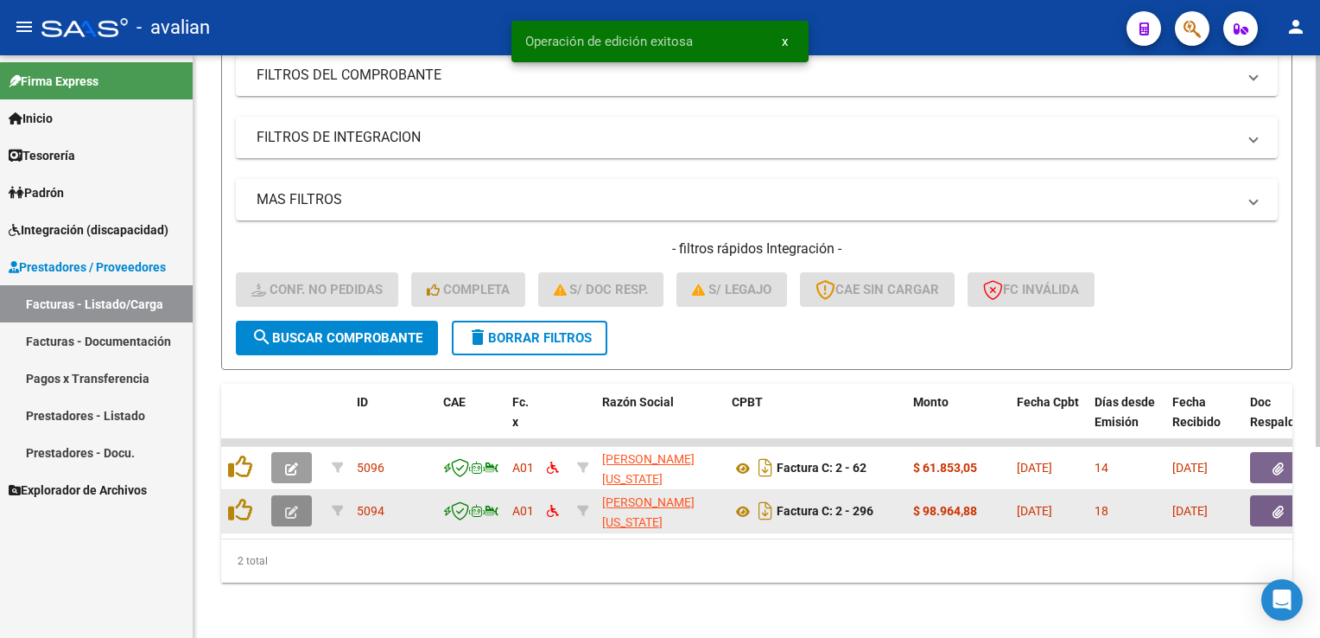
click at [277, 497] on button "button" at bounding box center [291, 510] width 41 height 31
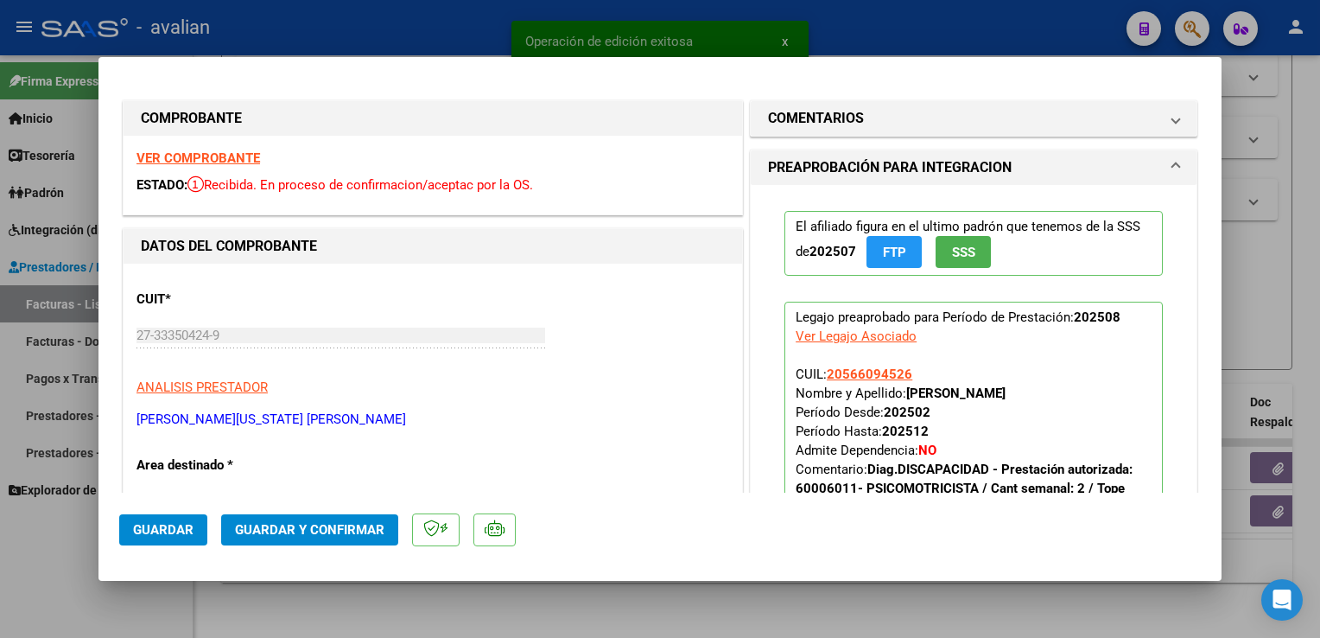
click at [240, 147] on div "VER COMPROBANTE ESTADO: Recibida. En proceso de confirmacion/aceptac por la OS." at bounding box center [433, 175] width 619 height 79
click at [235, 164] on strong "VER COMPROBANTE" at bounding box center [199, 158] width 124 height 16
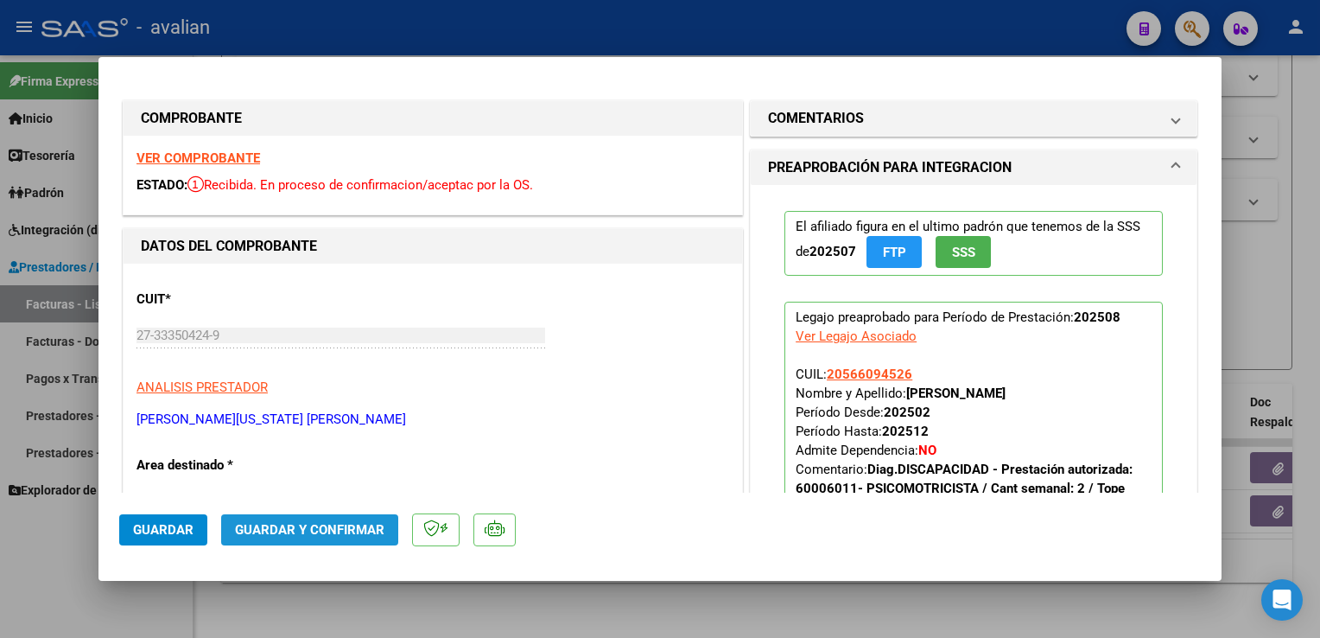
click at [340, 519] on button "Guardar y Confirmar" at bounding box center [309, 529] width 177 height 31
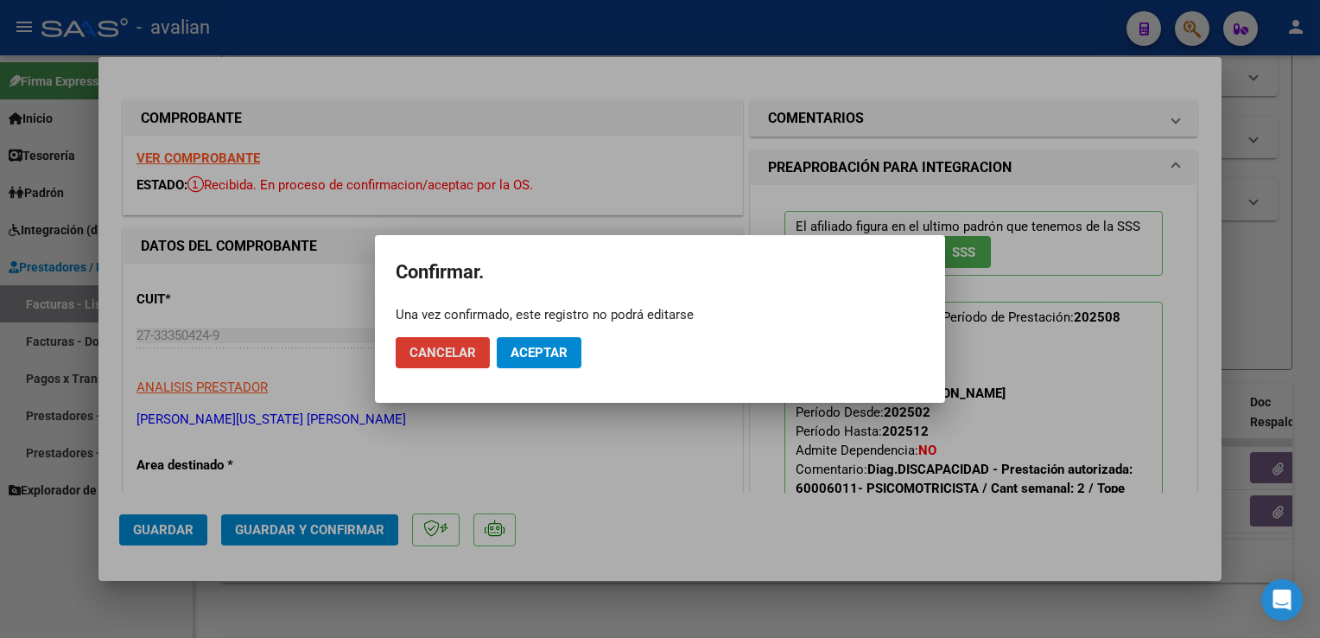
drag, startPoint x: 533, startPoint y: 358, endPoint x: 532, endPoint y: 319, distance: 38.9
click at [534, 358] on span "Aceptar" at bounding box center [539, 353] width 57 height 16
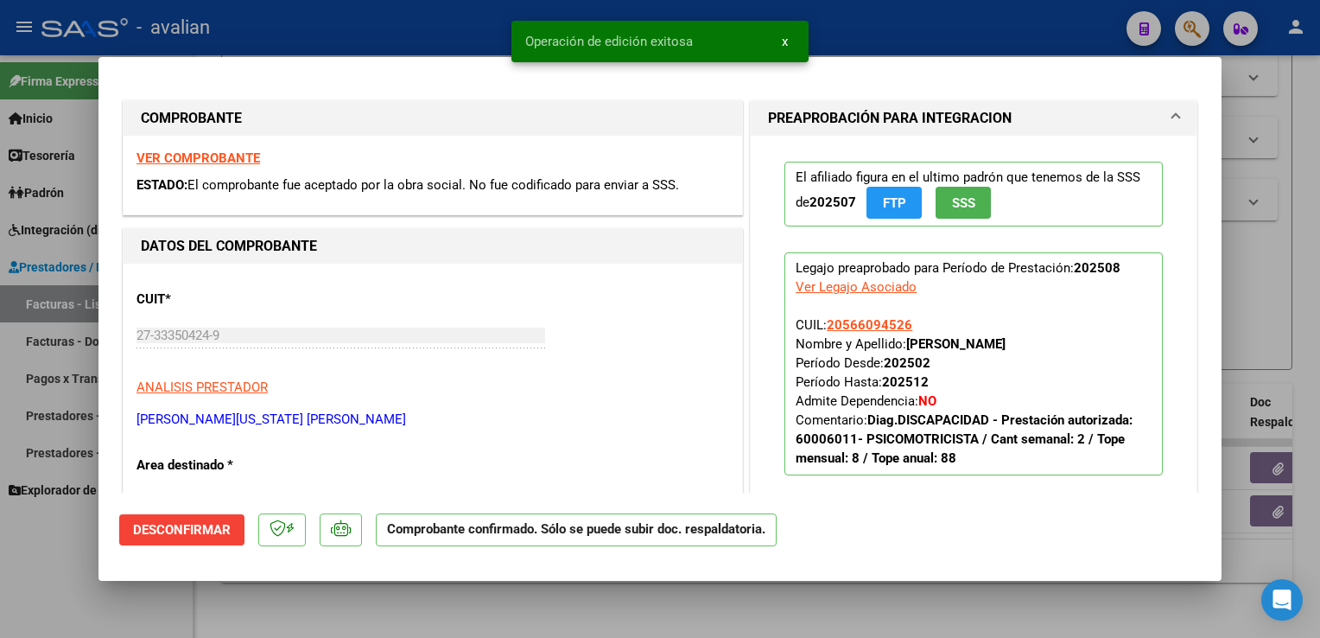
click at [449, 24] on div at bounding box center [660, 319] width 1320 height 638
type input "$ 0,00"
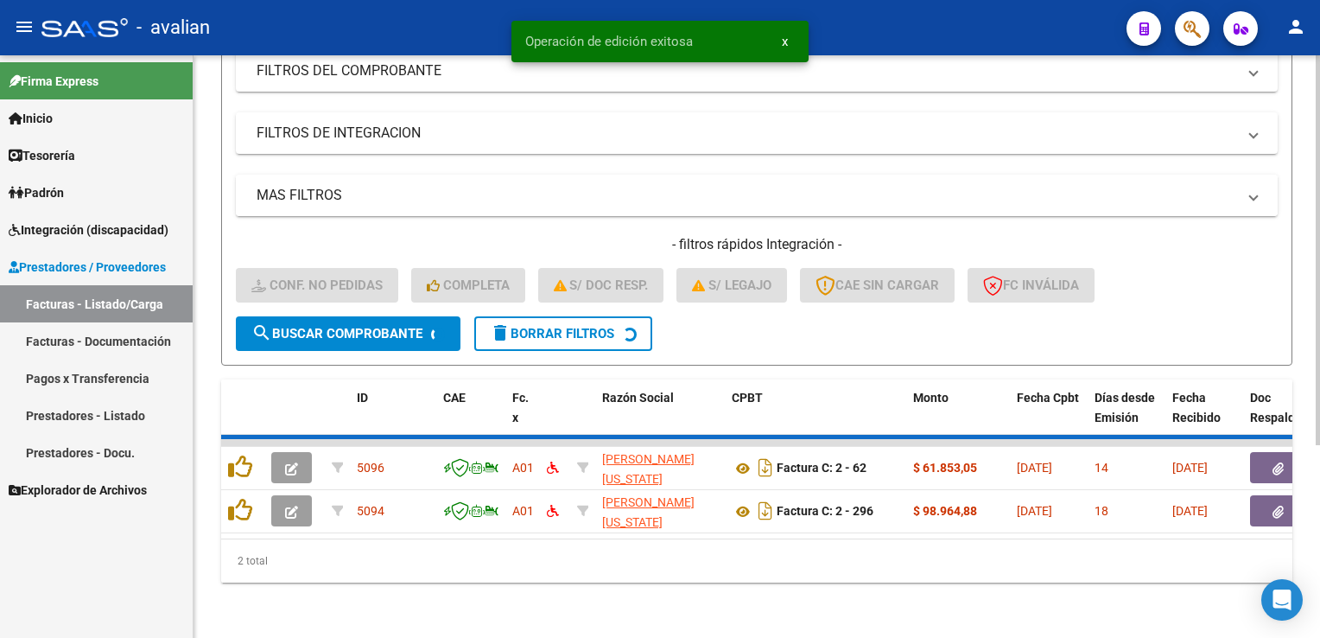
scroll to position [240, 0]
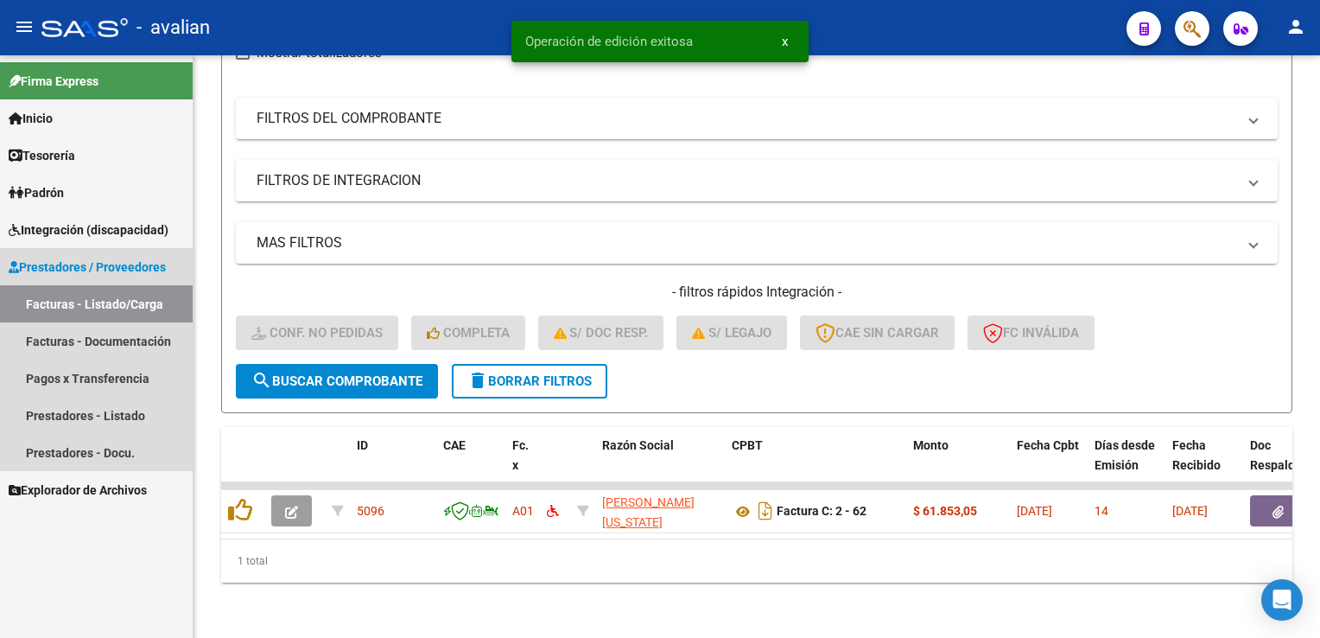
click at [107, 295] on link "Facturas - Listado/Carga" at bounding box center [96, 303] width 193 height 37
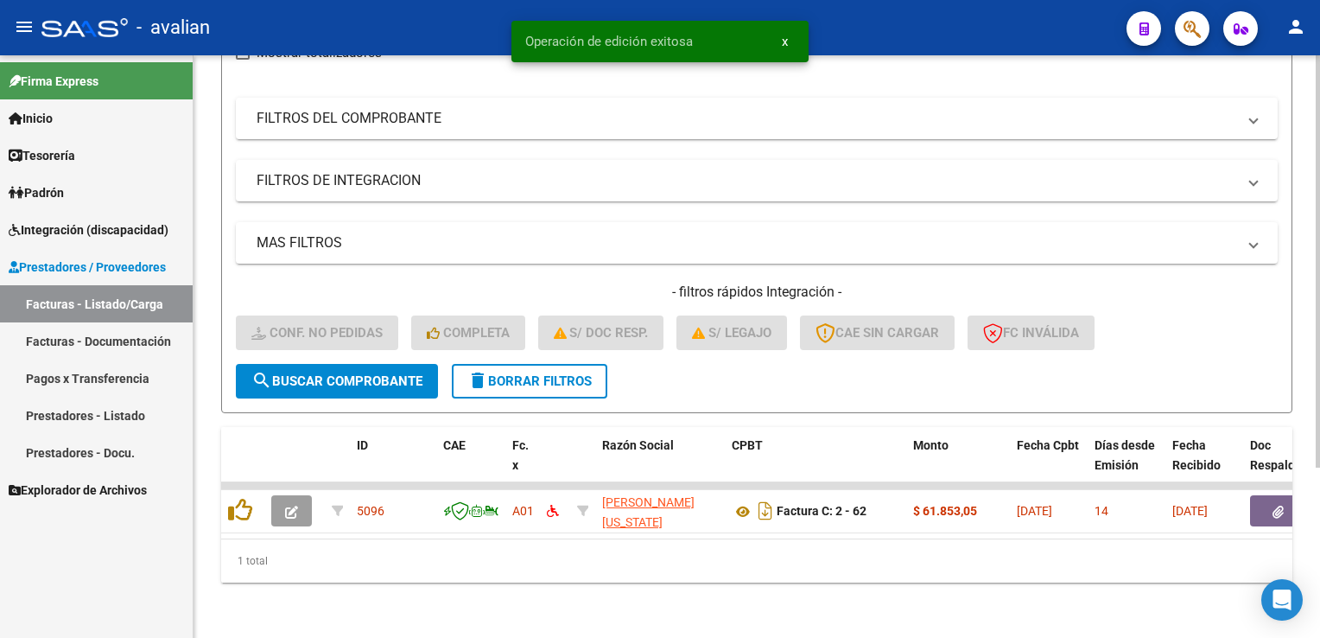
click at [482, 370] on mat-icon "delete" at bounding box center [477, 380] width 21 height 21
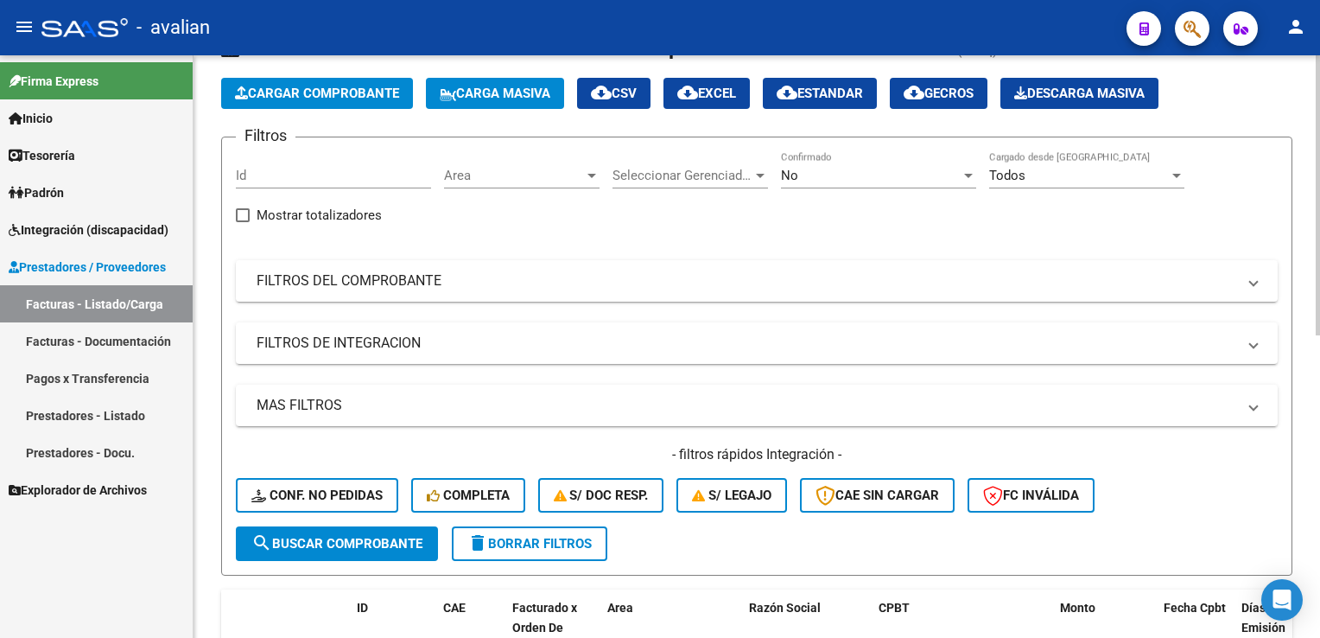
scroll to position [67, 0]
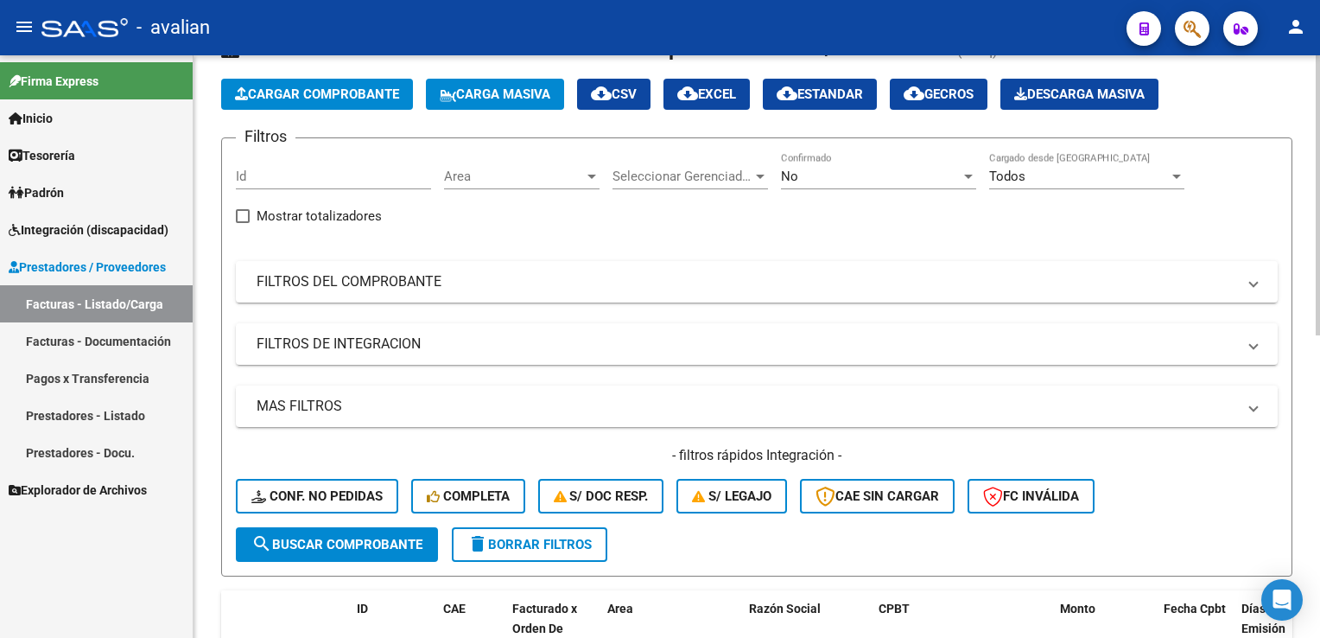
click at [470, 169] on span "Area" at bounding box center [514, 176] width 140 height 16
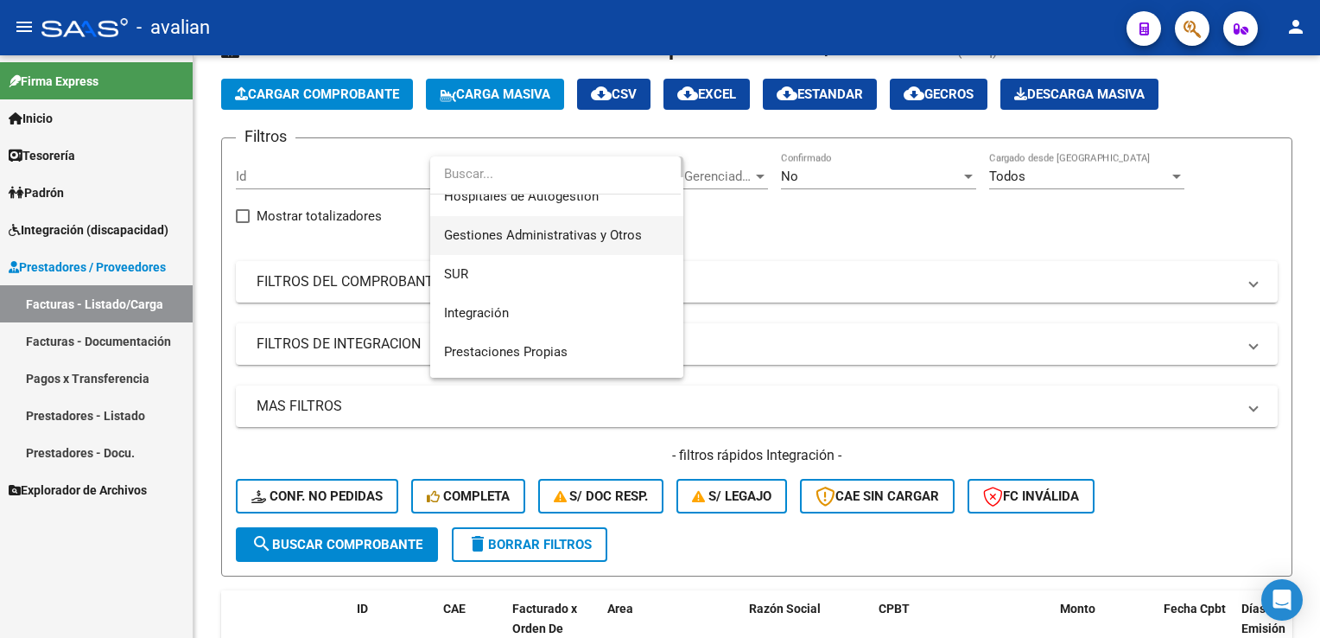
scroll to position [86, 0]
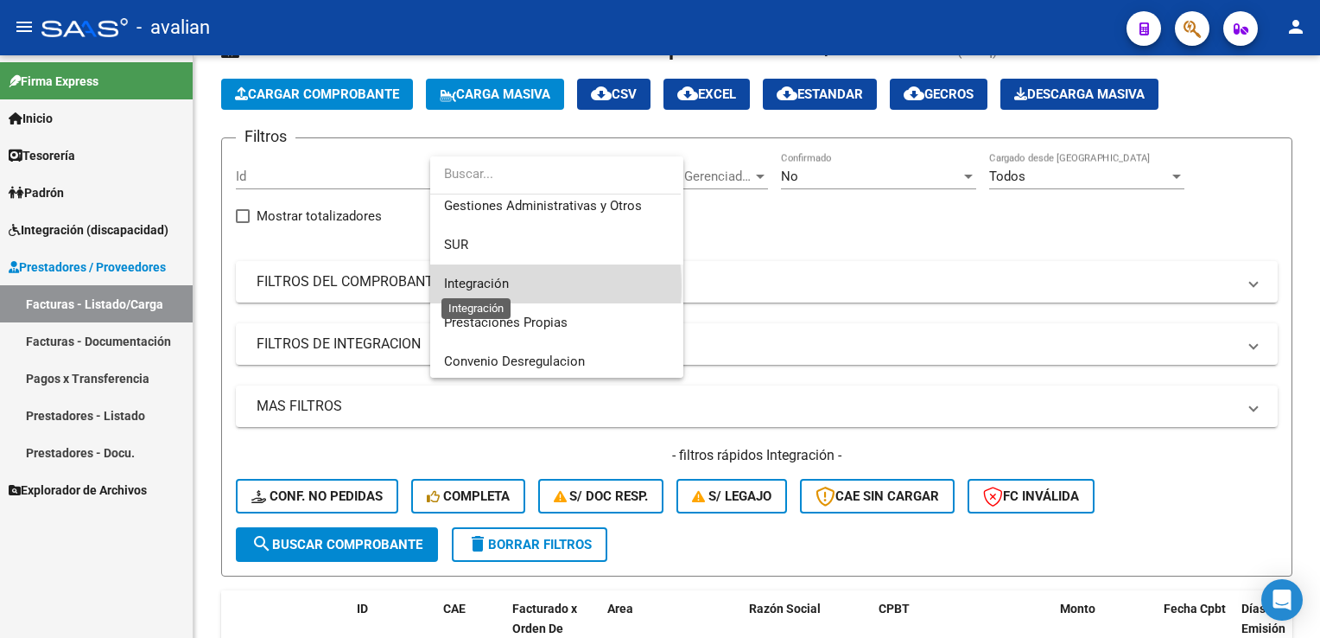
click at [477, 286] on span "Integración" at bounding box center [476, 284] width 65 height 16
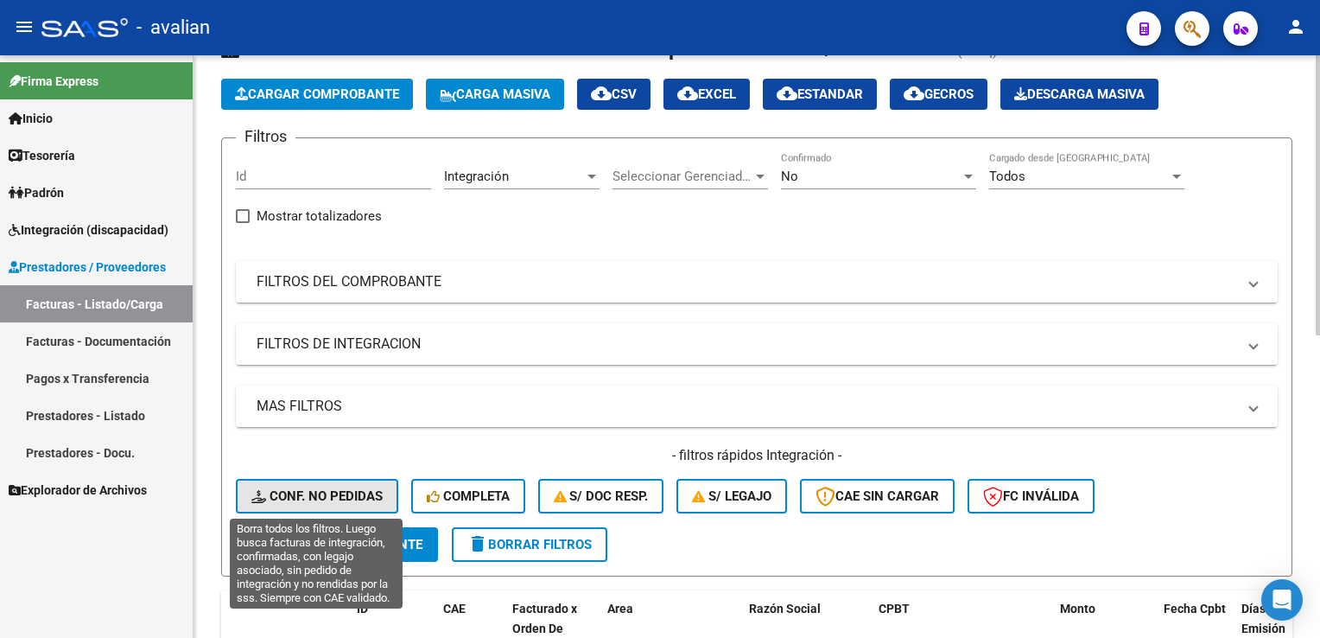
click at [363, 489] on span "Conf. no pedidas" at bounding box center [316, 496] width 131 height 16
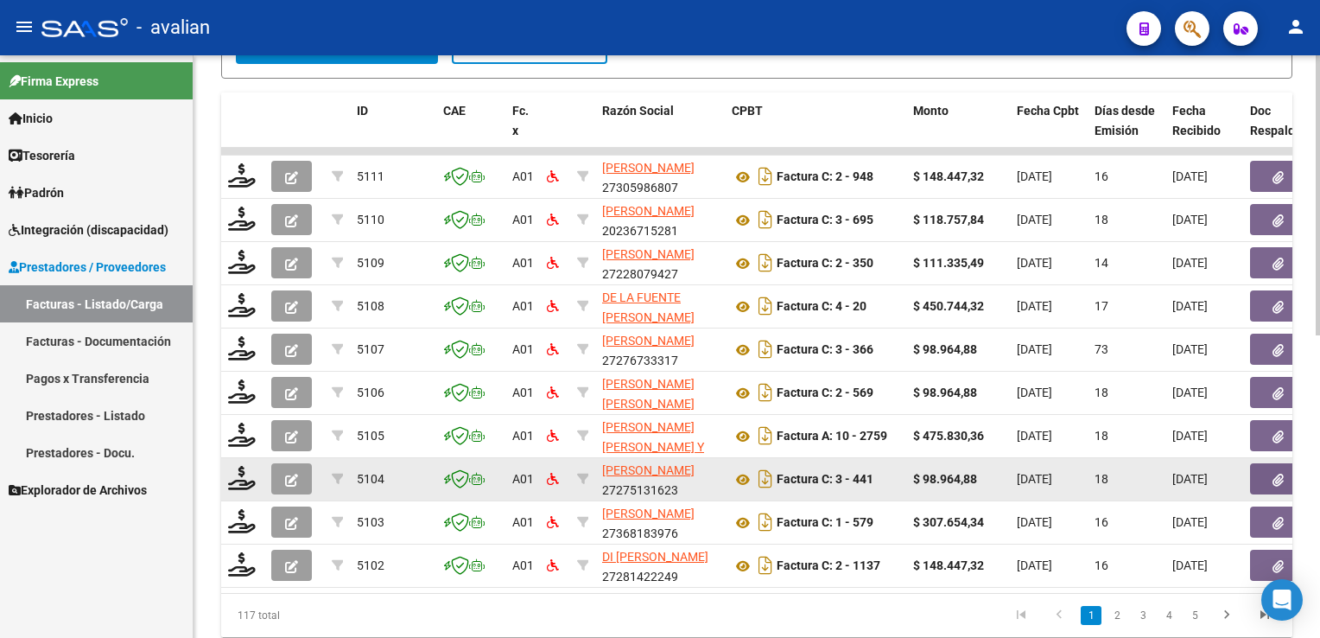
scroll to position [543, 0]
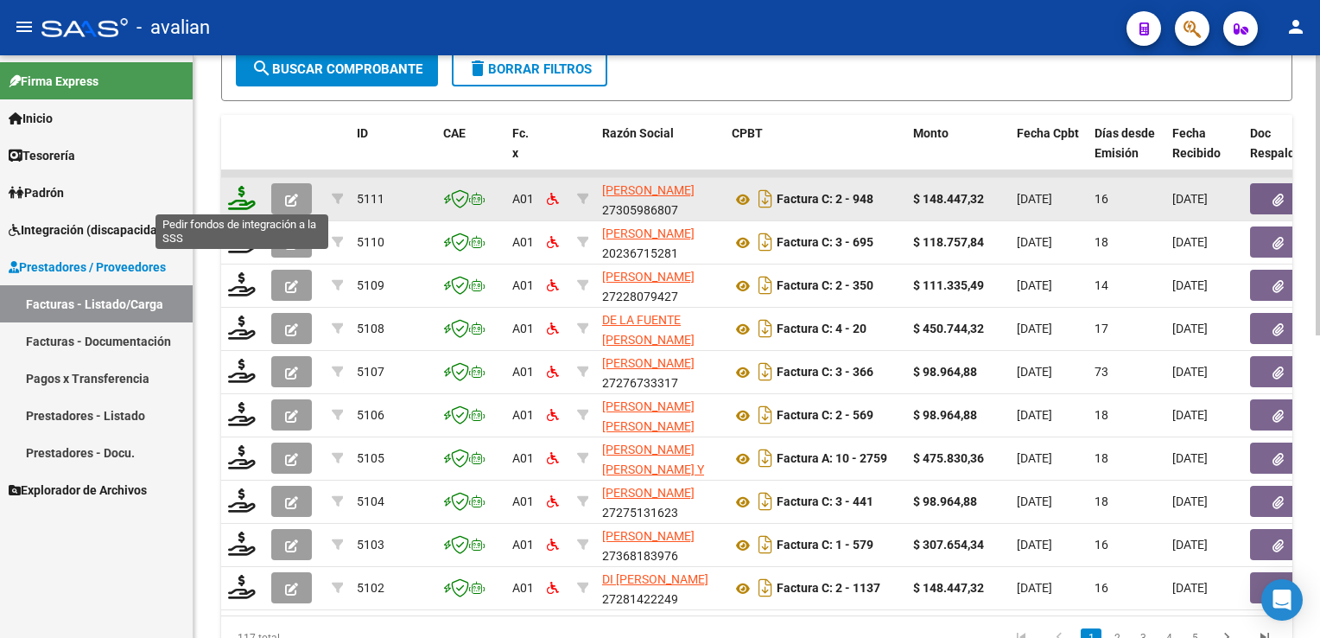
click at [242, 198] on icon at bounding box center [242, 198] width 28 height 24
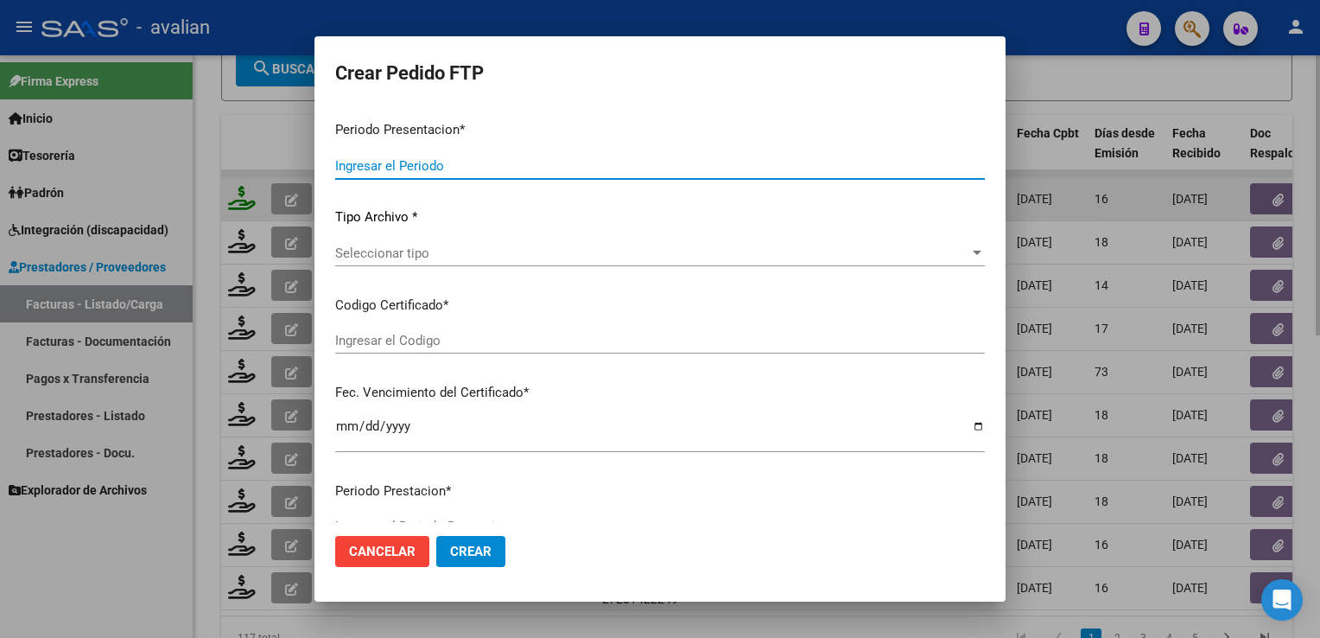
type input "202508"
type input "$ 148.447,32"
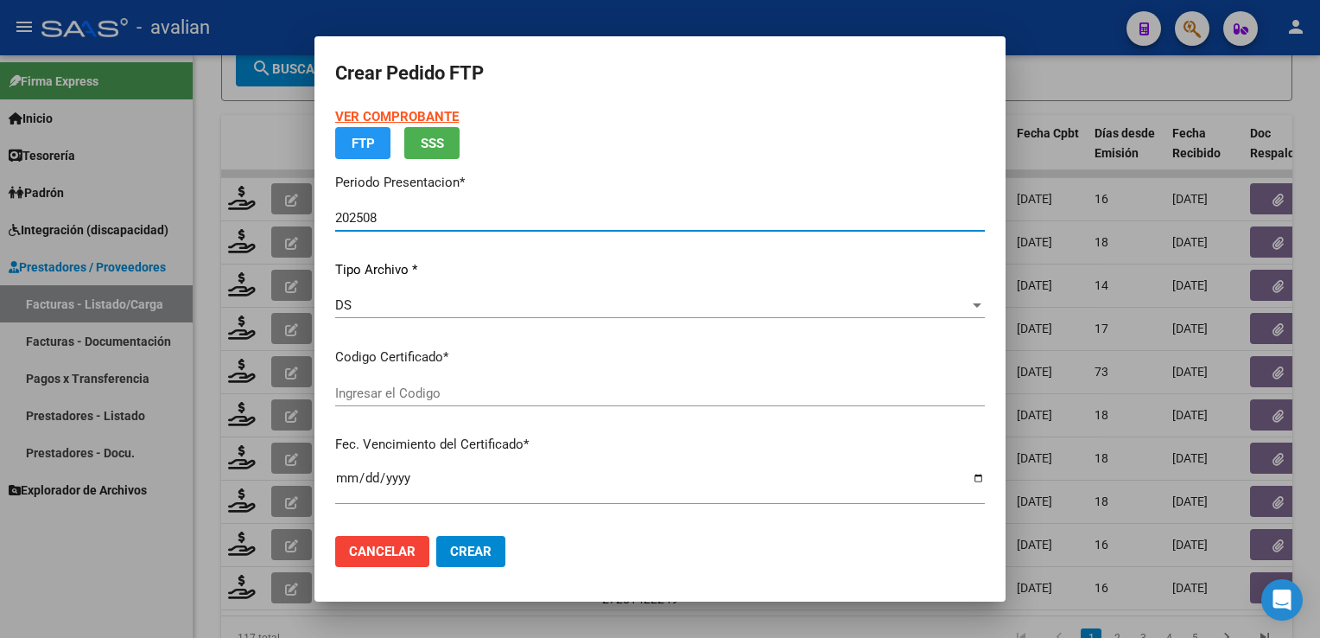
type input "ARG02000571701872022050220270502BSAS358"
type input "2027-05-02"
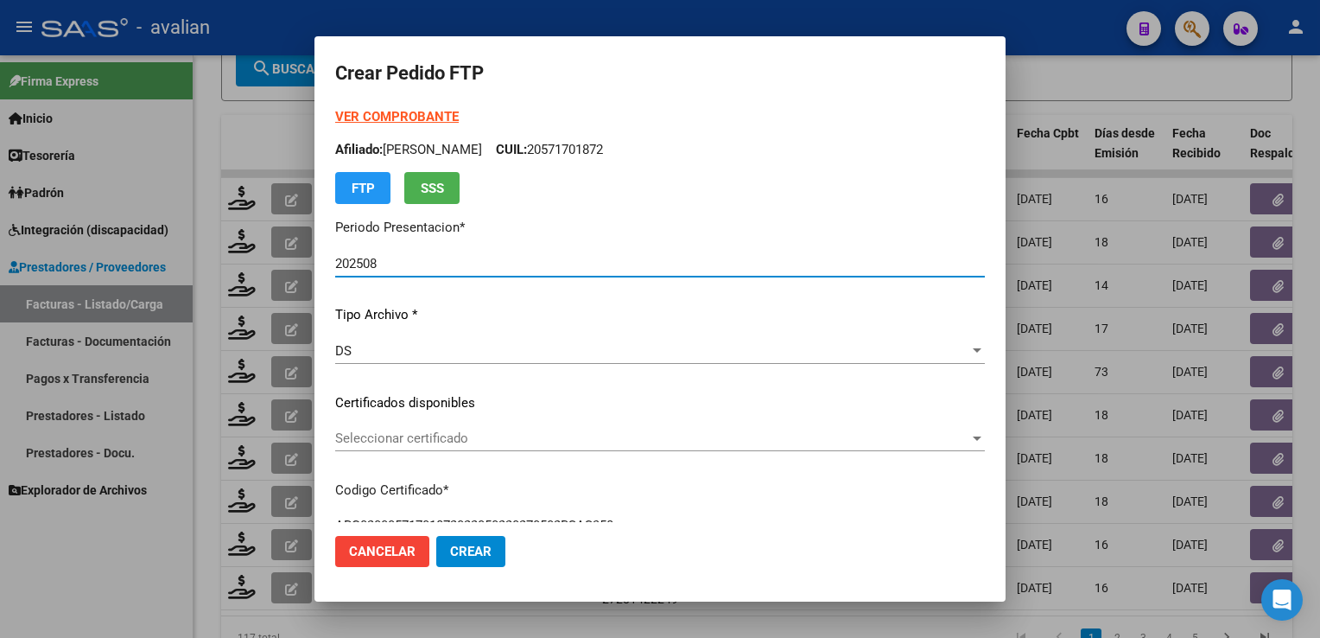
click at [411, 430] on span "Seleccionar certificado" at bounding box center [652, 438] width 634 height 16
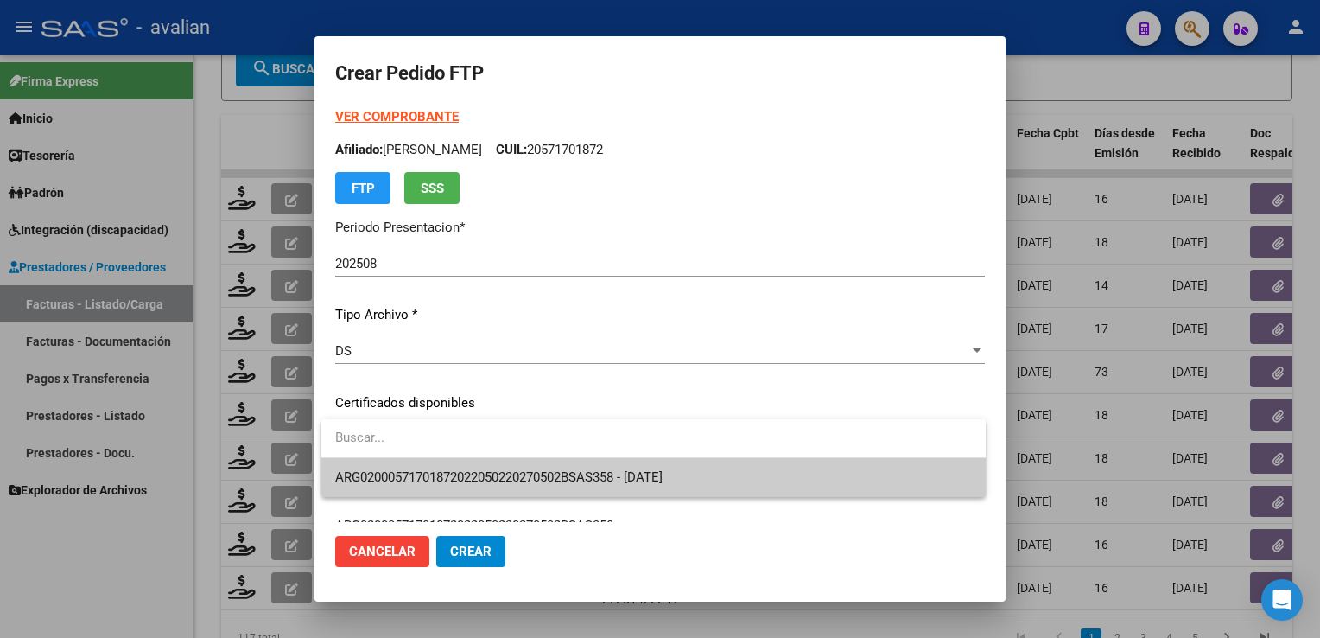
drag, startPoint x: 432, startPoint y: 467, endPoint x: 476, endPoint y: 480, distance: 45.9
click at [432, 468] on span "ARG02000571701872022050220270502BSAS358 - 2027-05-02" at bounding box center [653, 477] width 637 height 39
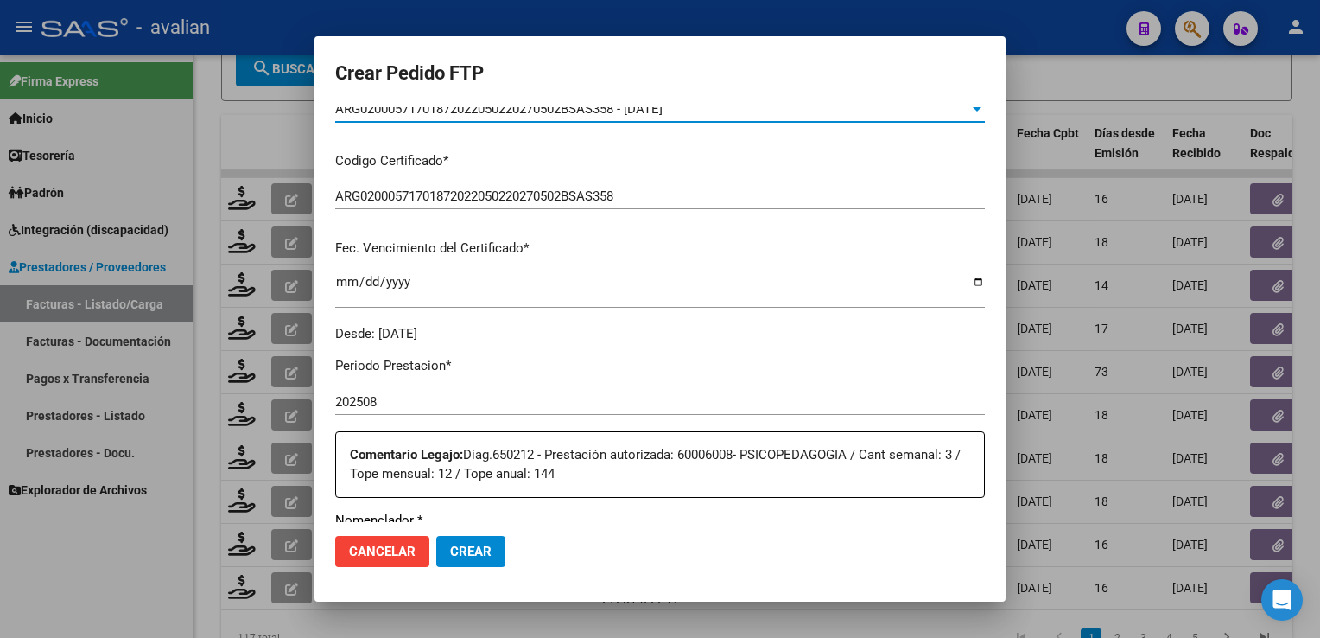
scroll to position [0, 0]
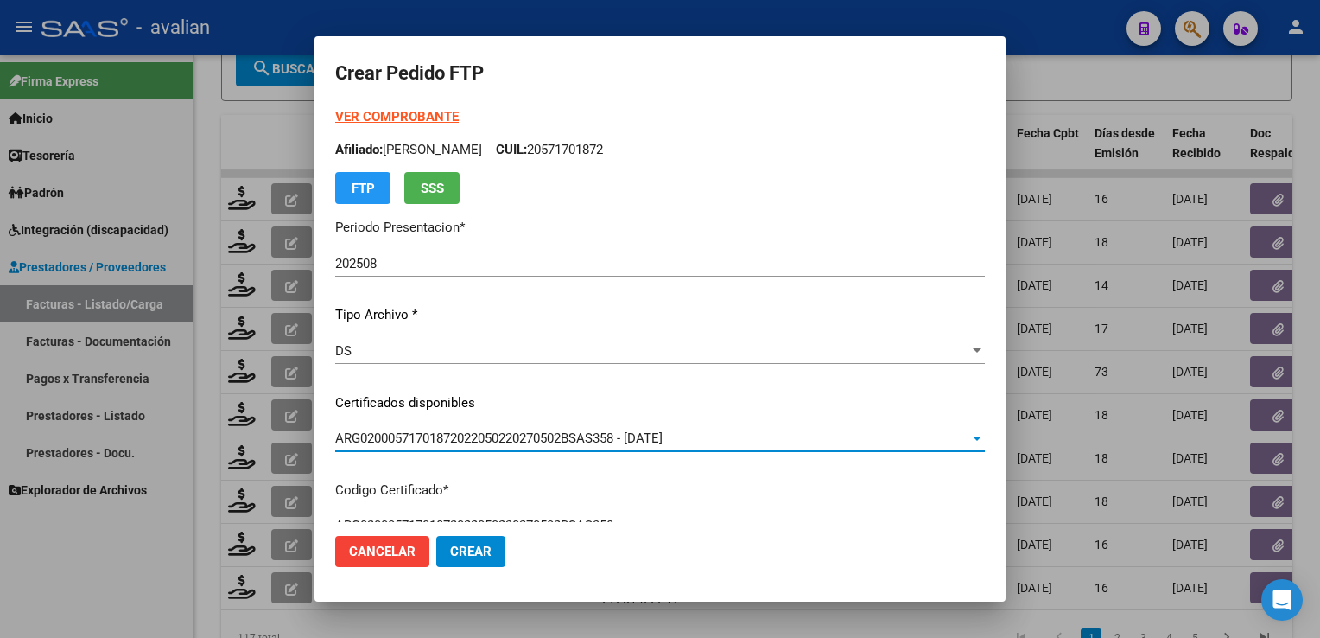
click at [588, 145] on p "Afiliado: VISCARDI MANUEL CUIL: 20571701872" at bounding box center [660, 150] width 650 height 20
copy p "20571701872"
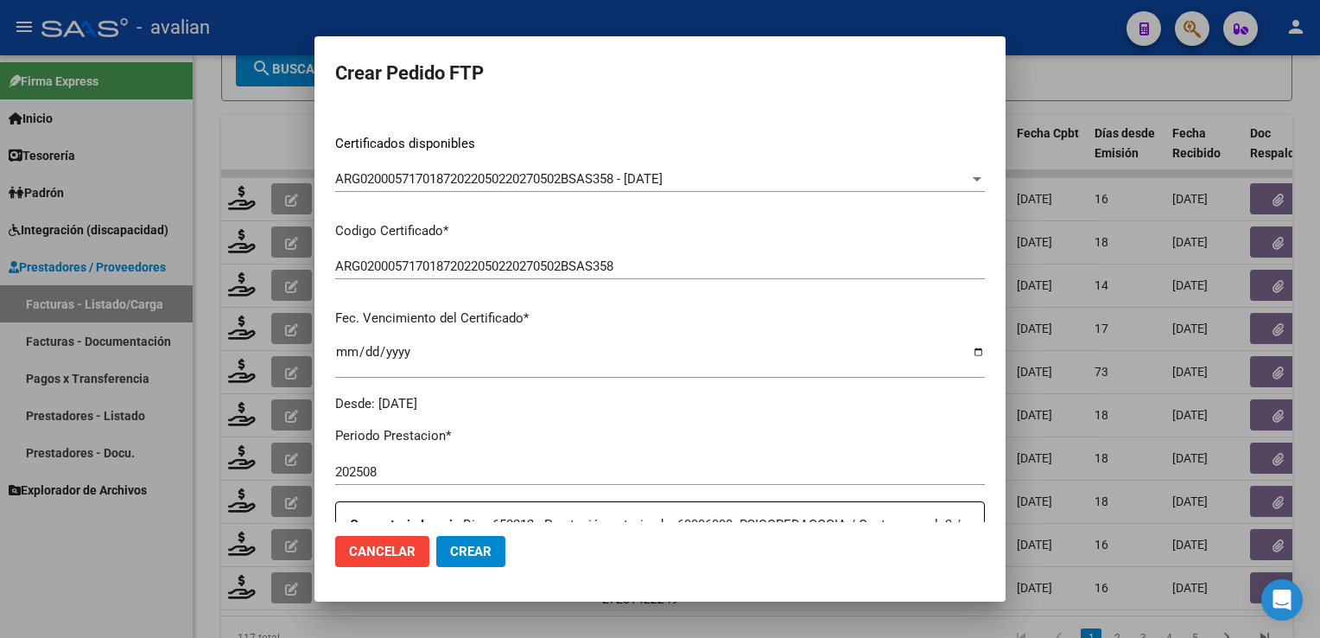
scroll to position [518, 0]
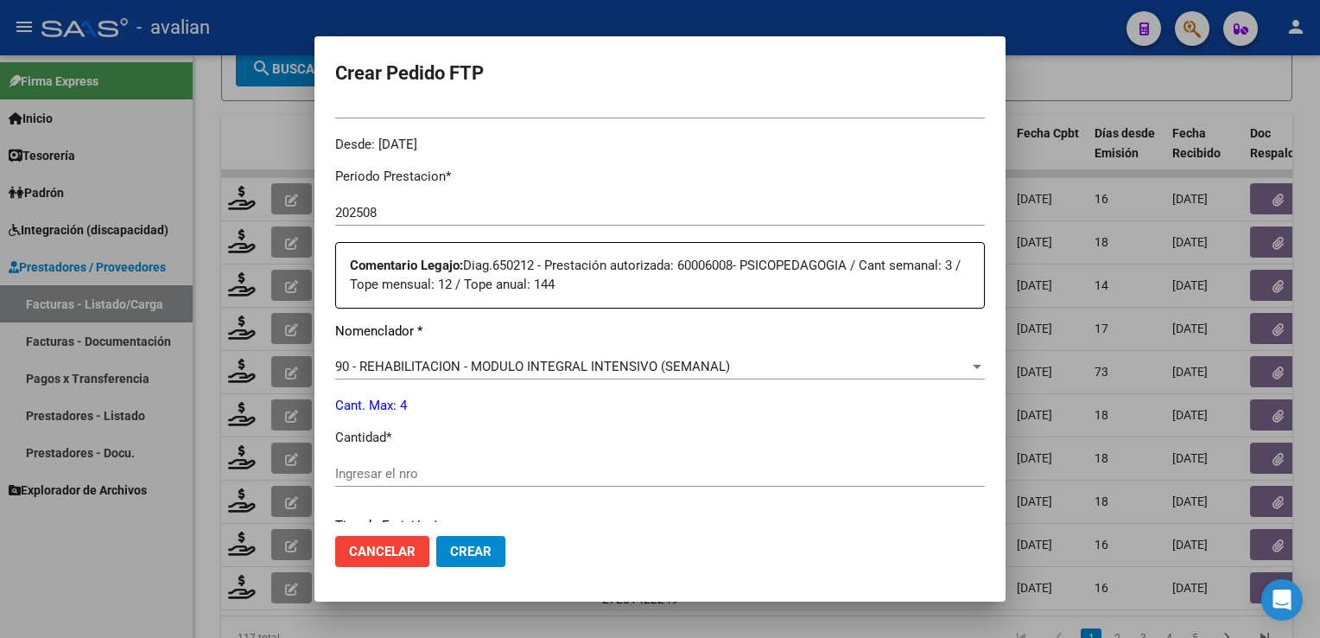
click at [376, 463] on div "Ingresar el nro" at bounding box center [660, 474] width 650 height 26
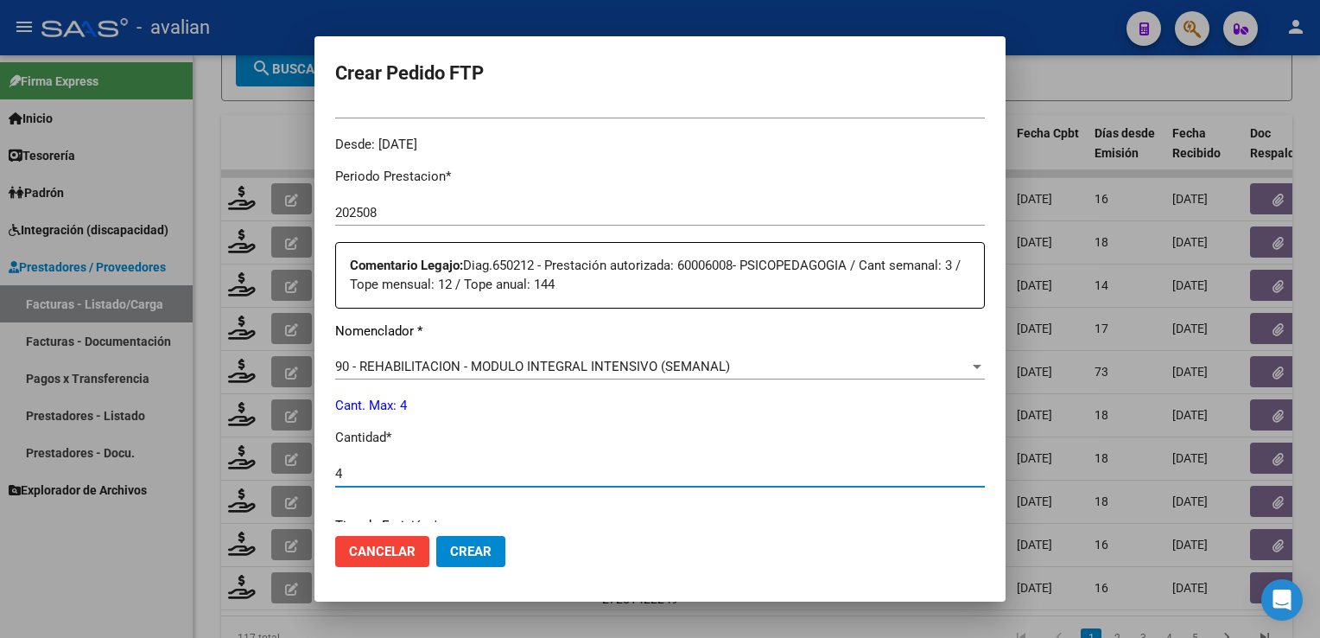
type input "4"
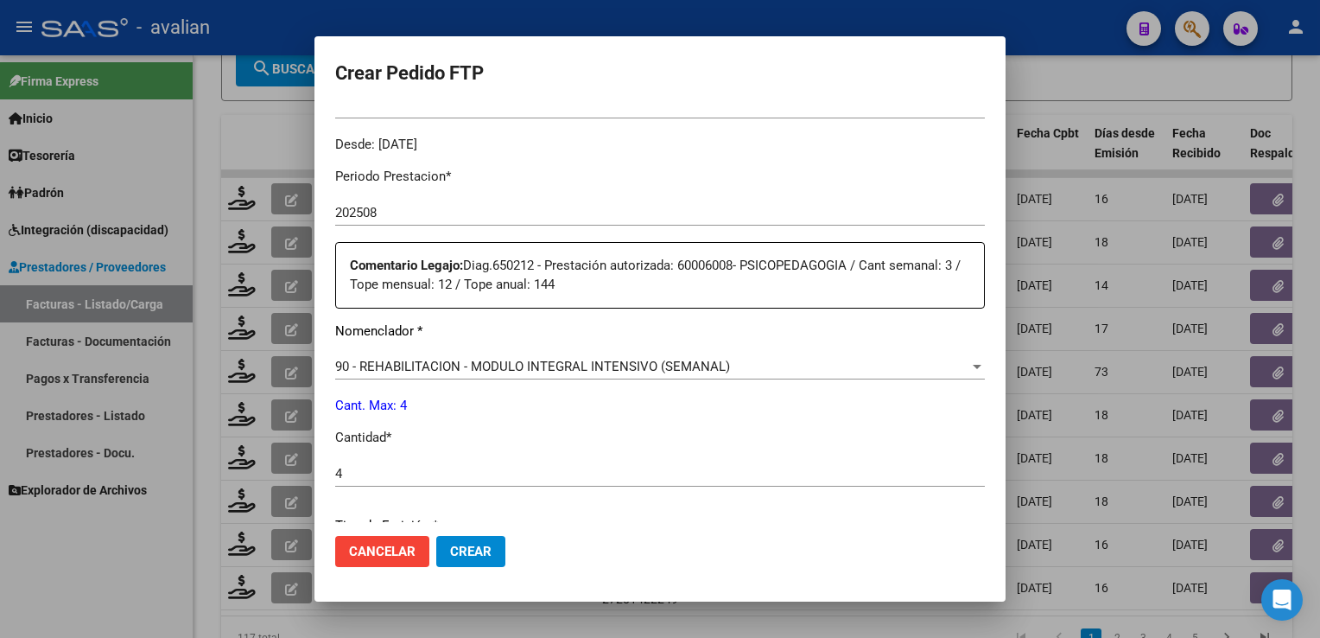
scroll to position [760, 0]
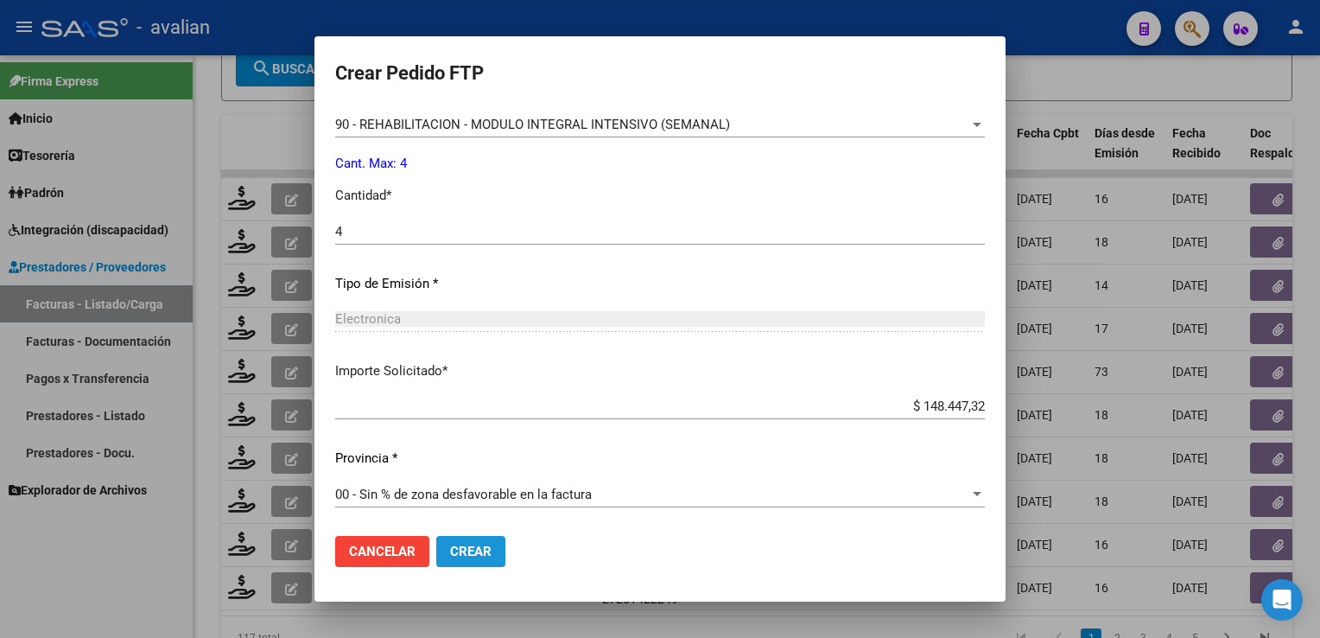
click at [480, 545] on span "Crear" at bounding box center [470, 551] width 41 height 16
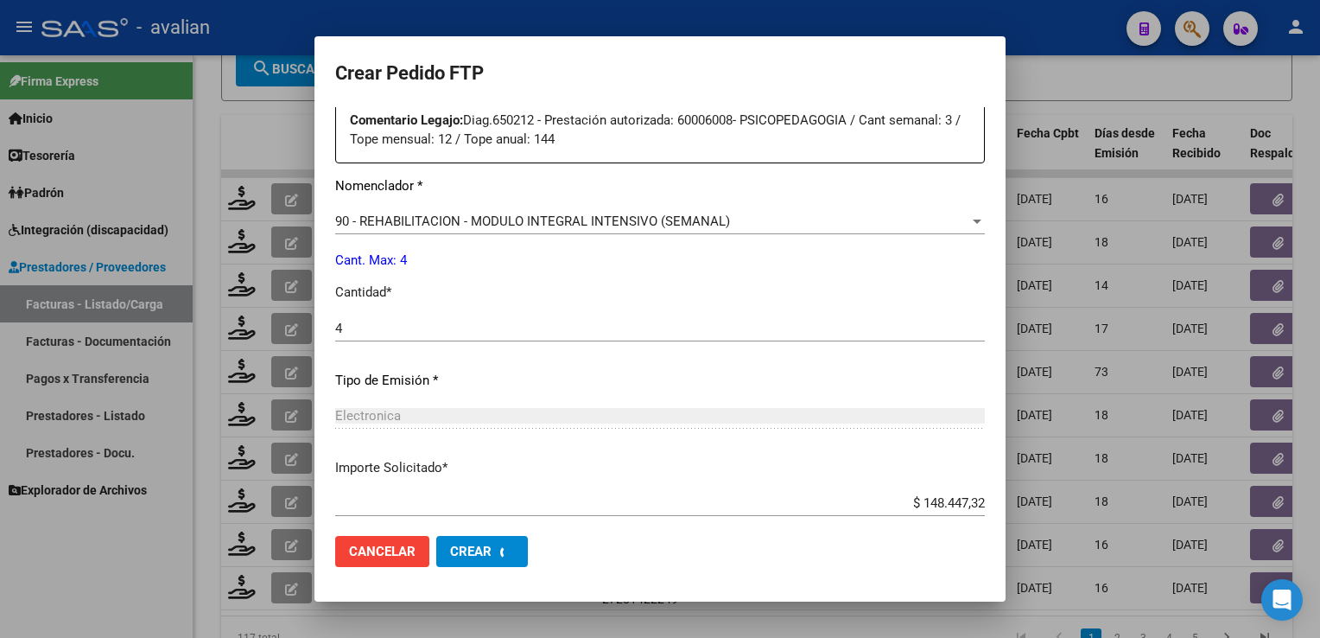
scroll to position [543, 0]
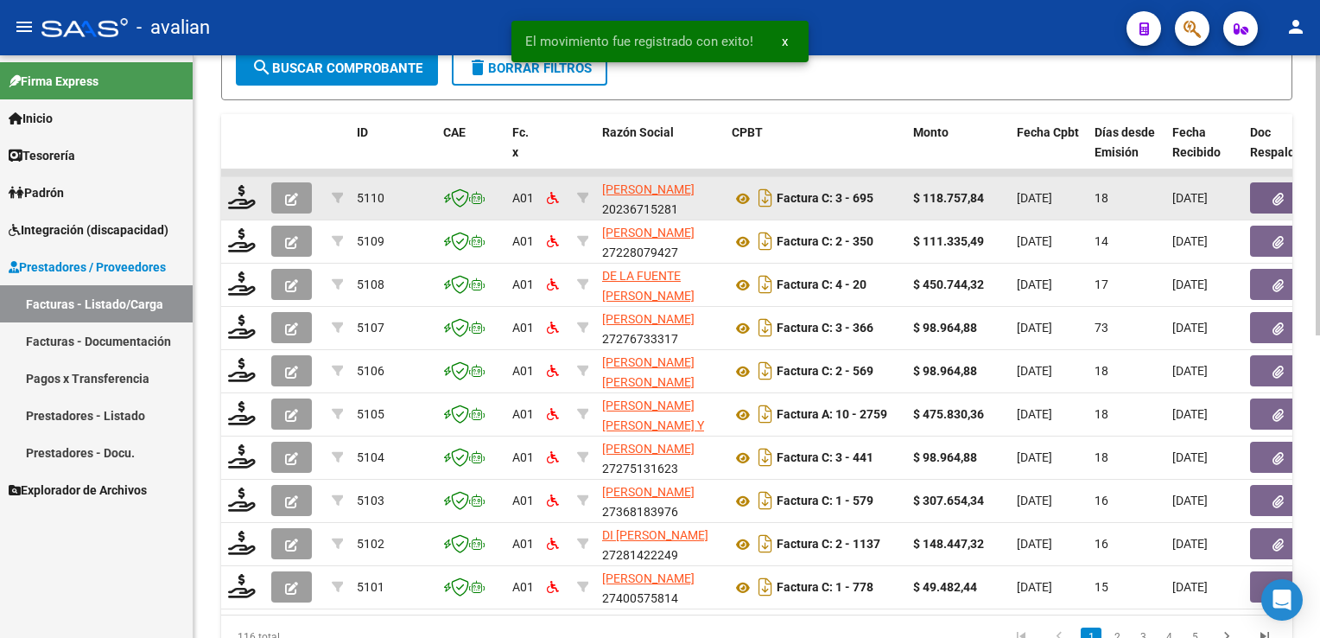
click at [238, 206] on div at bounding box center [242, 198] width 29 height 27
click at [239, 200] on icon at bounding box center [242, 197] width 28 height 24
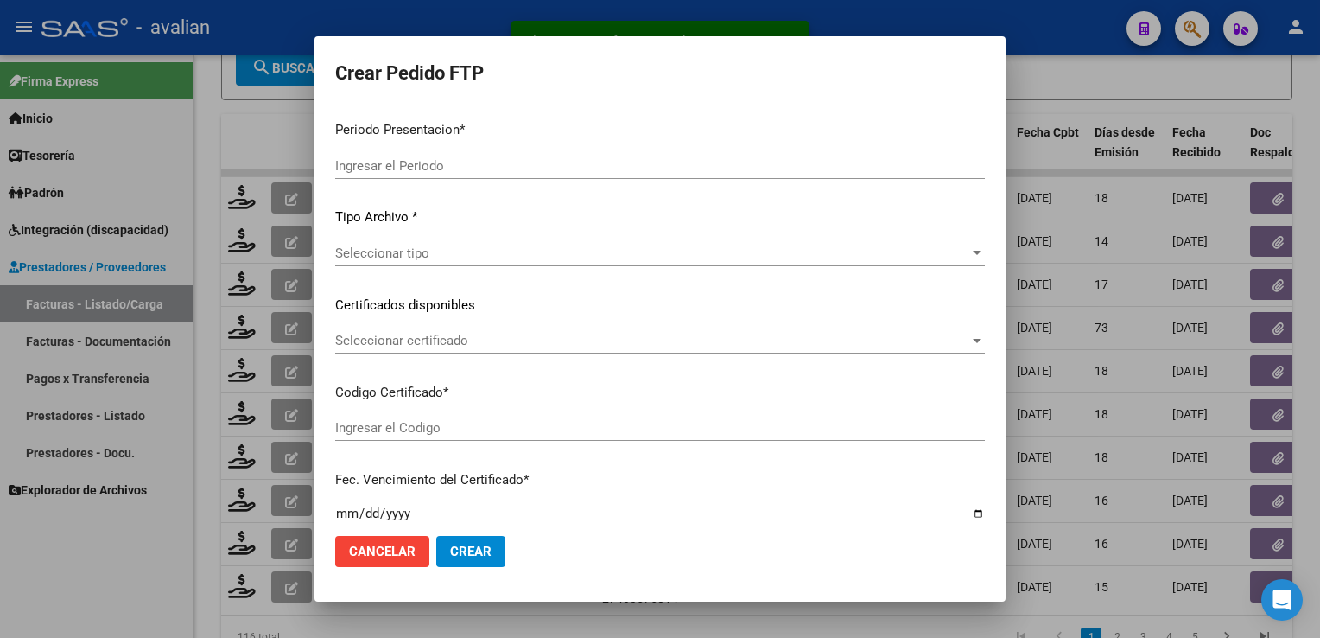
type input "202508"
type input "$ 118.757,84"
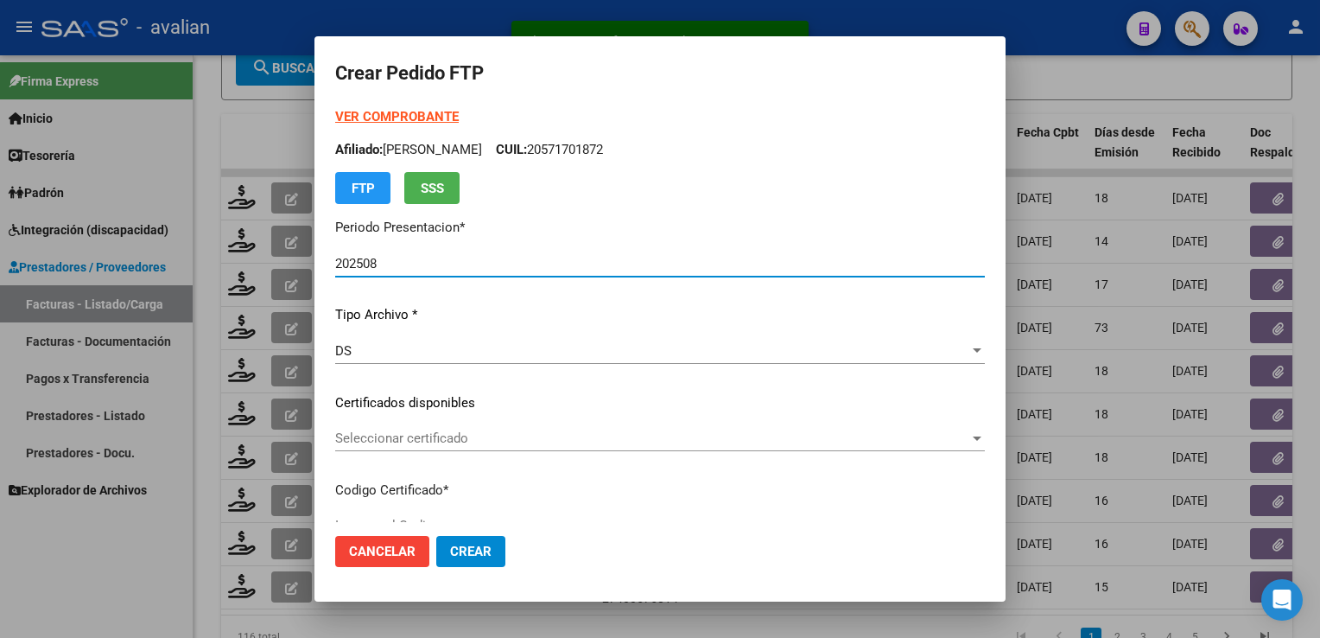
type input "ARG02000492178592023020220280202RIO143"
type input "2028-02-02"
click at [466, 440] on span "Seleccionar certificado" at bounding box center [652, 438] width 634 height 16
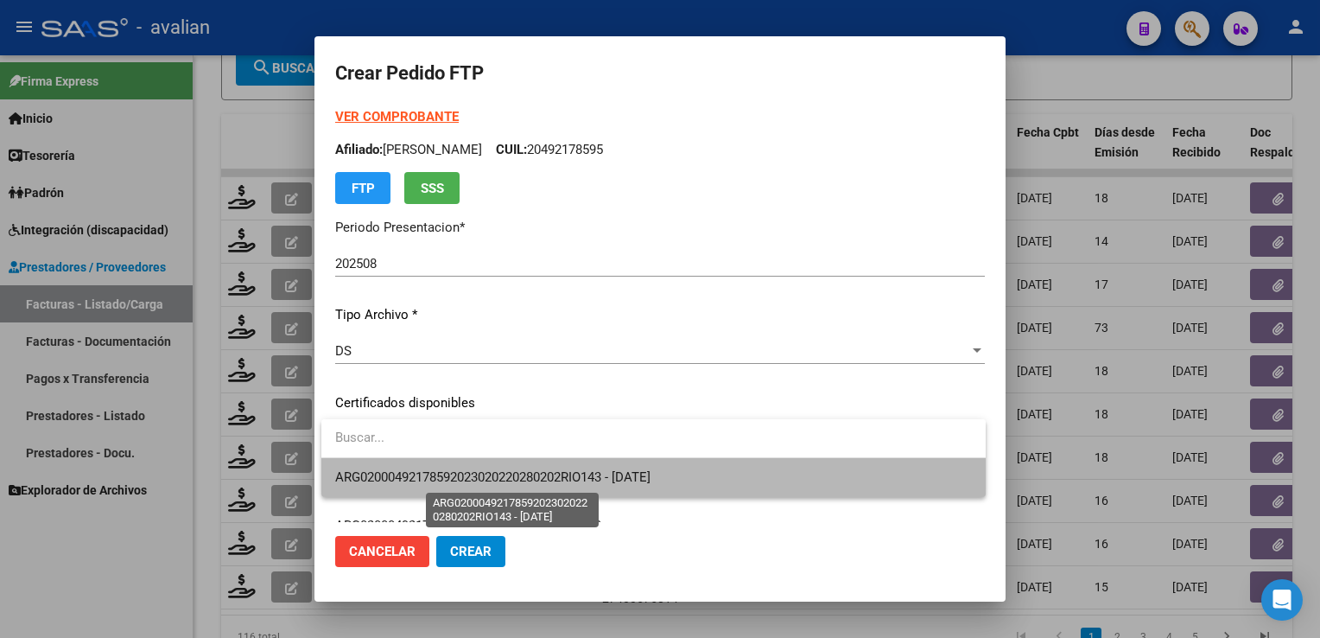
click at [464, 470] on span "ARG02000492178592023020220280202RIO143 - 2028-02-02" at bounding box center [492, 477] width 315 height 16
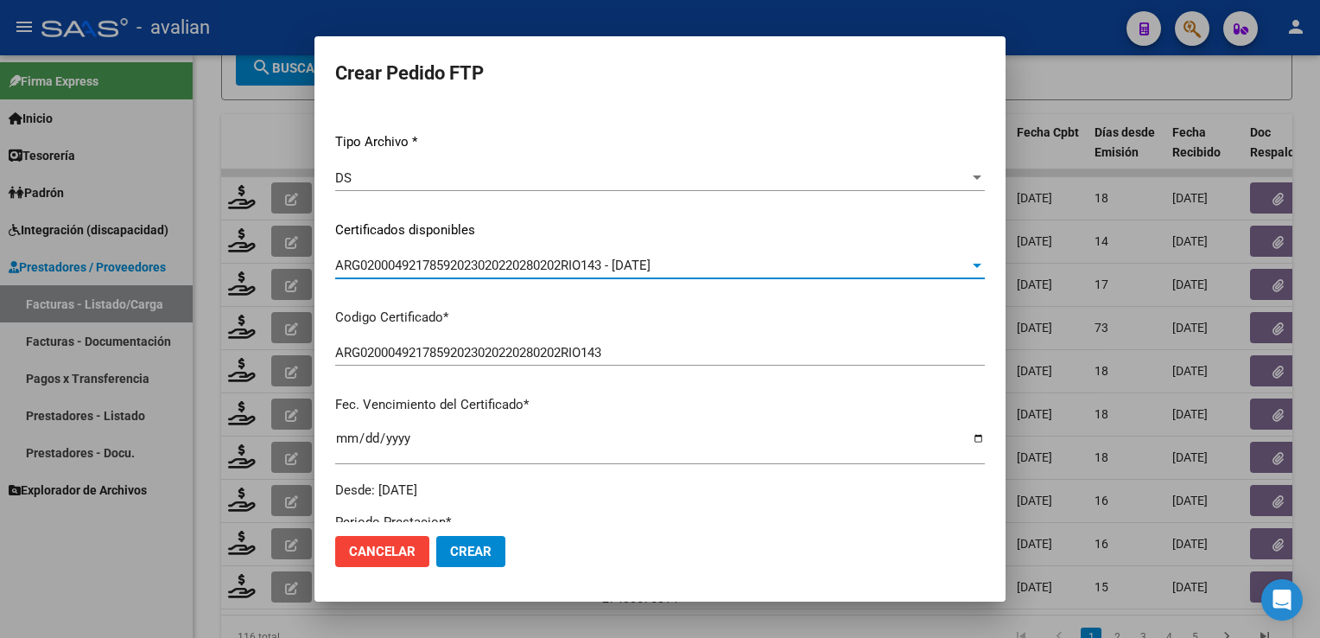
scroll to position [0, 0]
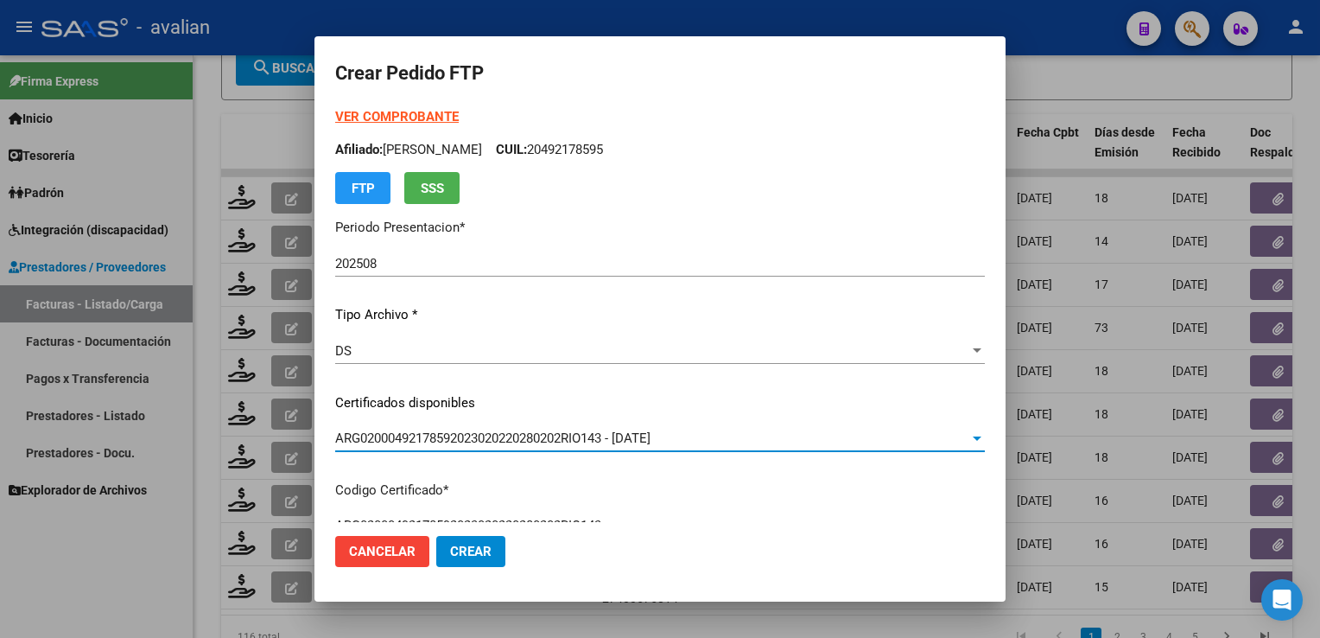
click at [569, 143] on p "Afiliado: RIZZELLI SANTTINO CUIL: 20492178595" at bounding box center [660, 150] width 650 height 20
copy p "20492178595"
click at [397, 119] on strong "VER COMPROBANTE" at bounding box center [397, 117] width 124 height 16
click at [581, 149] on p "Afiliado: RIZZELLI SANTTINO CUIL: 20492178595" at bounding box center [660, 150] width 650 height 20
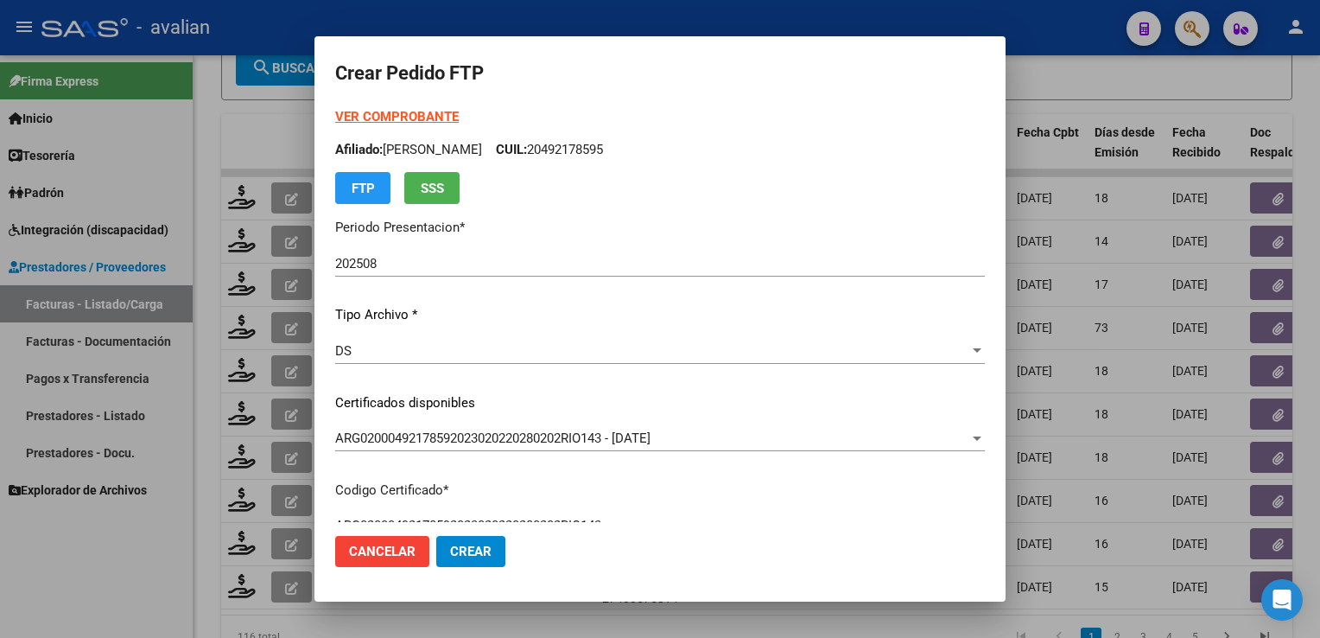
click at [581, 149] on p "Afiliado: RIZZELLI SANTTINO CUIL: 20492178595" at bounding box center [660, 150] width 650 height 20
click at [1090, 41] on div at bounding box center [660, 319] width 1320 height 638
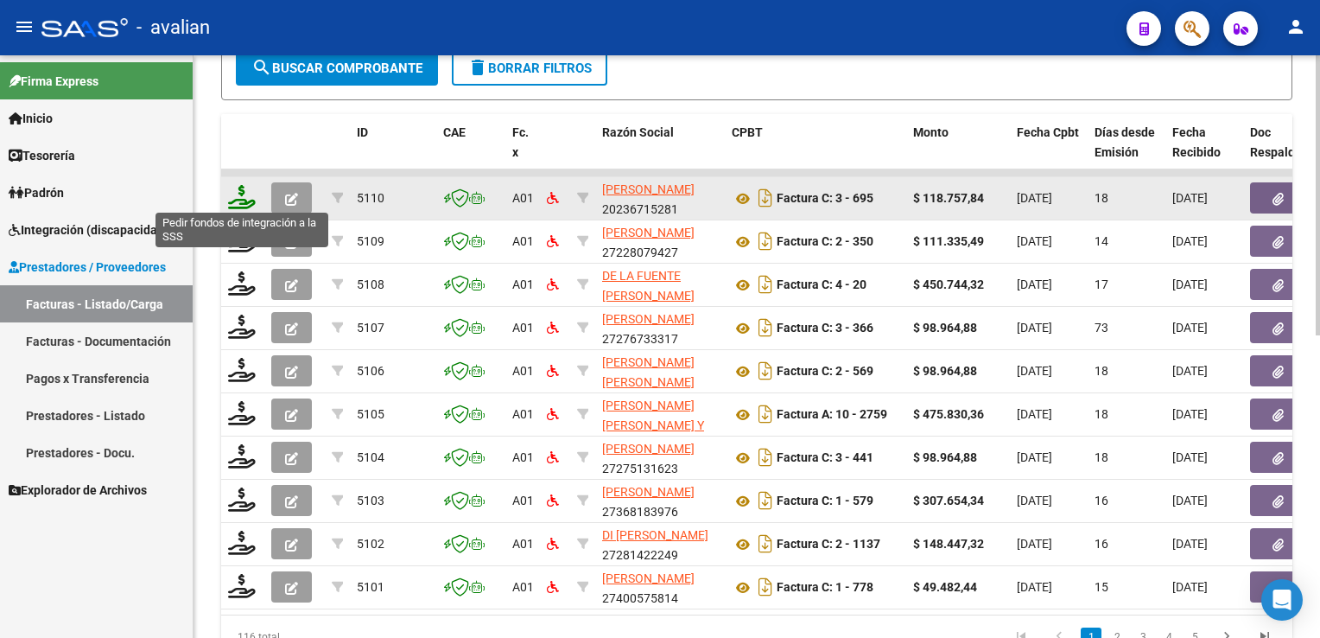
click at [237, 197] on icon at bounding box center [242, 197] width 28 height 24
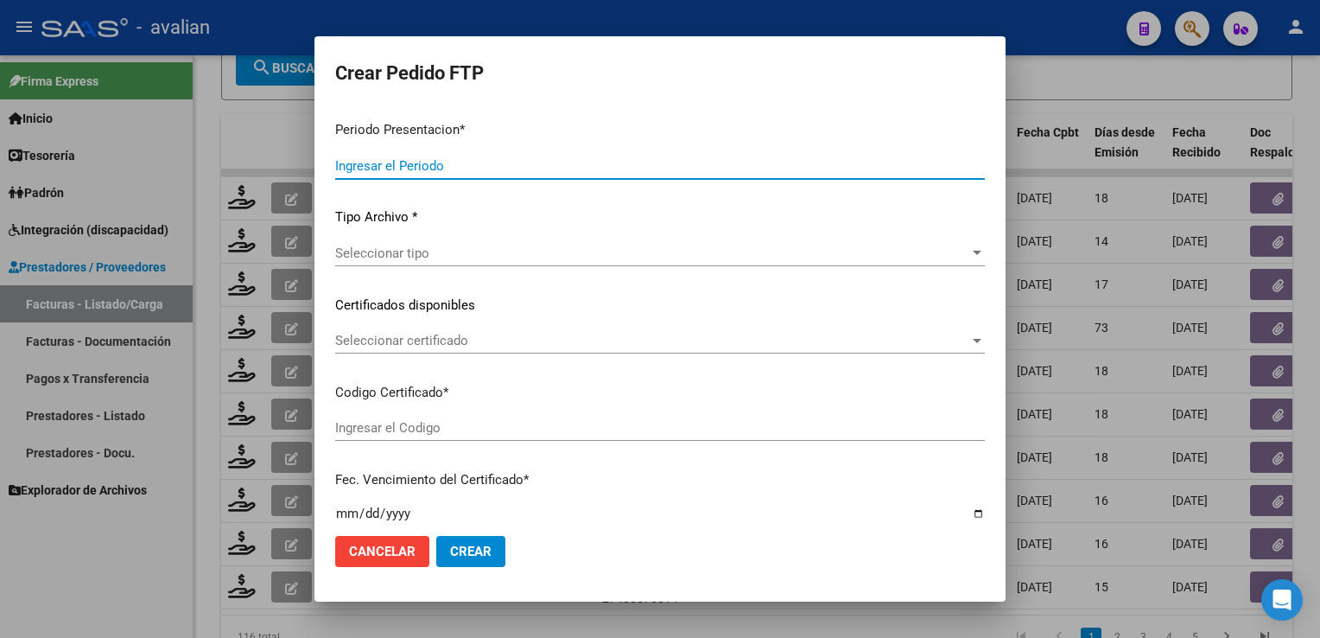
type input "202508"
type input "$ 118.757,84"
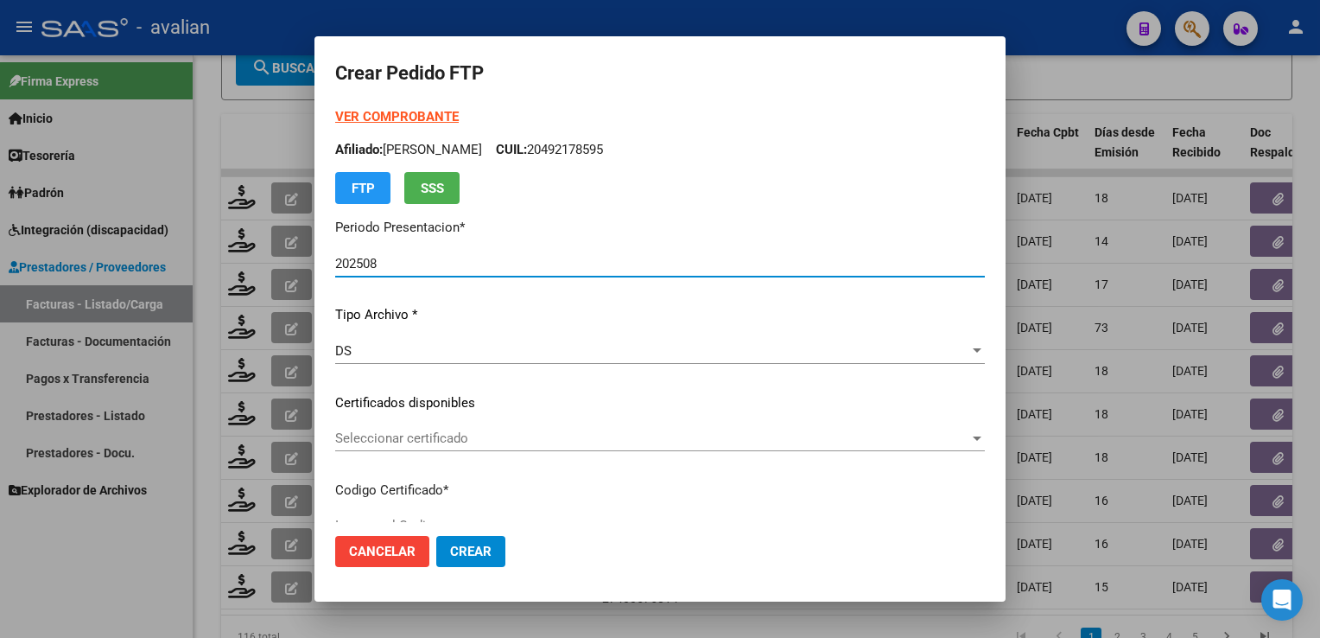
type input "ARG02000492178592023020220280202RIO143"
type input "2028-02-02"
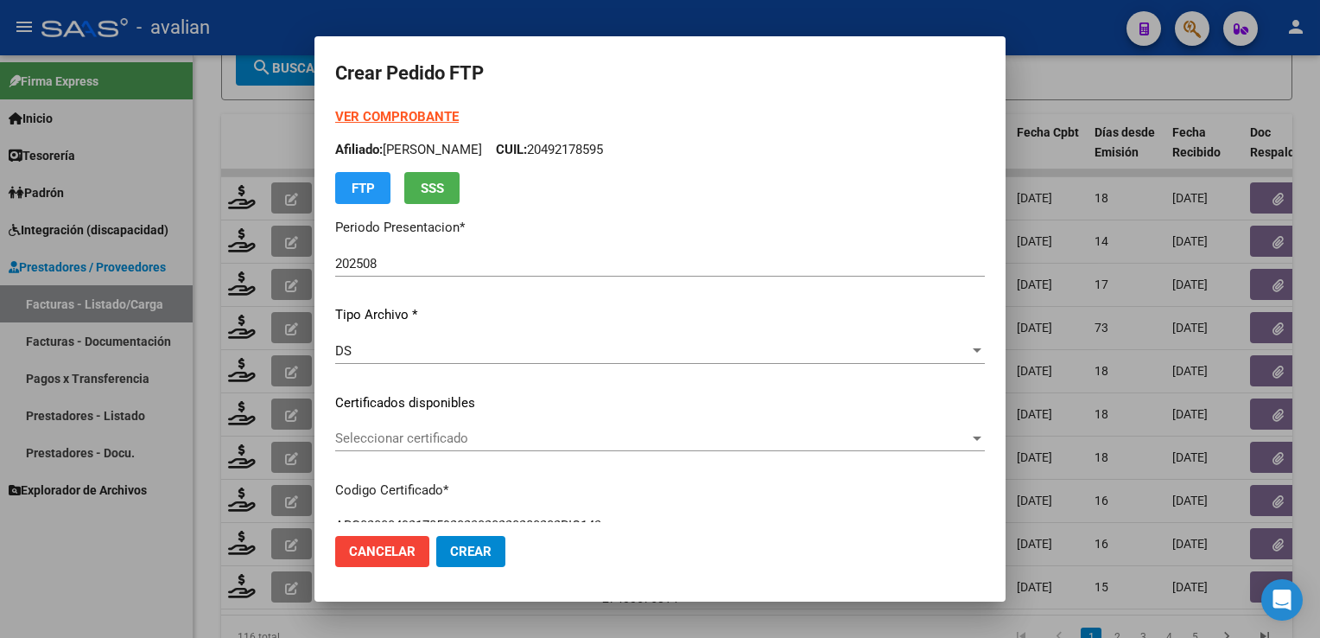
click at [609, 146] on p "Afiliado: RIZZELLI SANTTINO CUIL: 20492178595" at bounding box center [660, 150] width 650 height 20
copy p "20492178595"
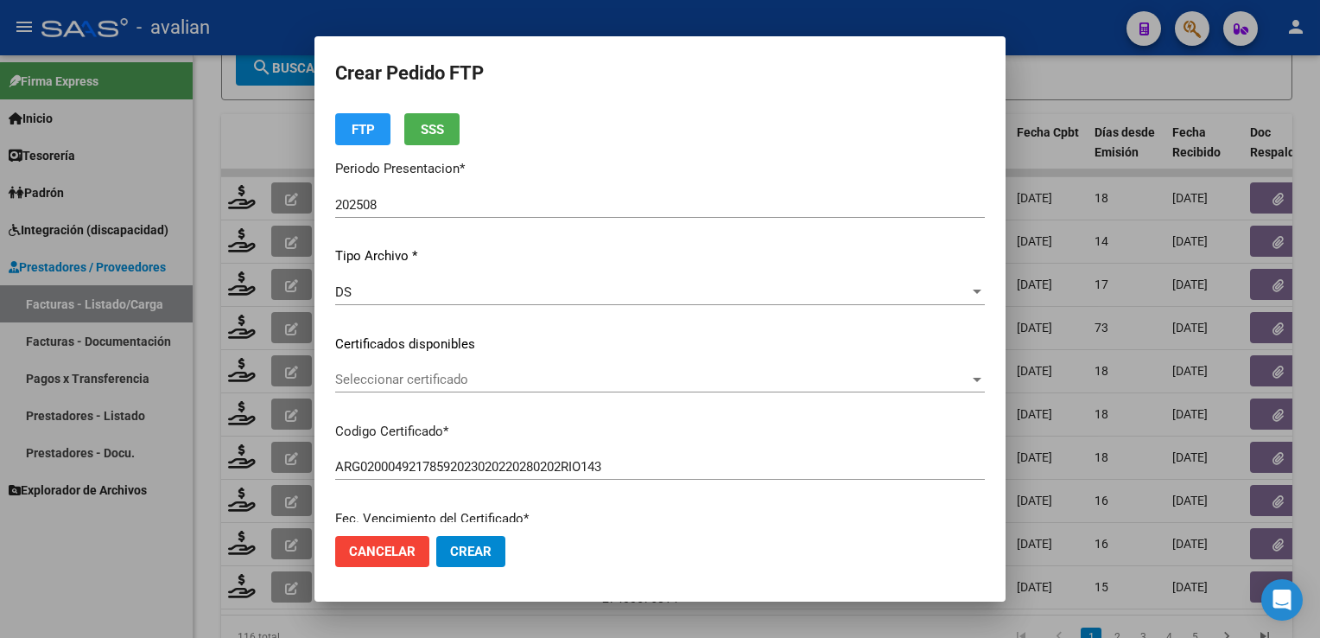
scroll to position [86, 0]
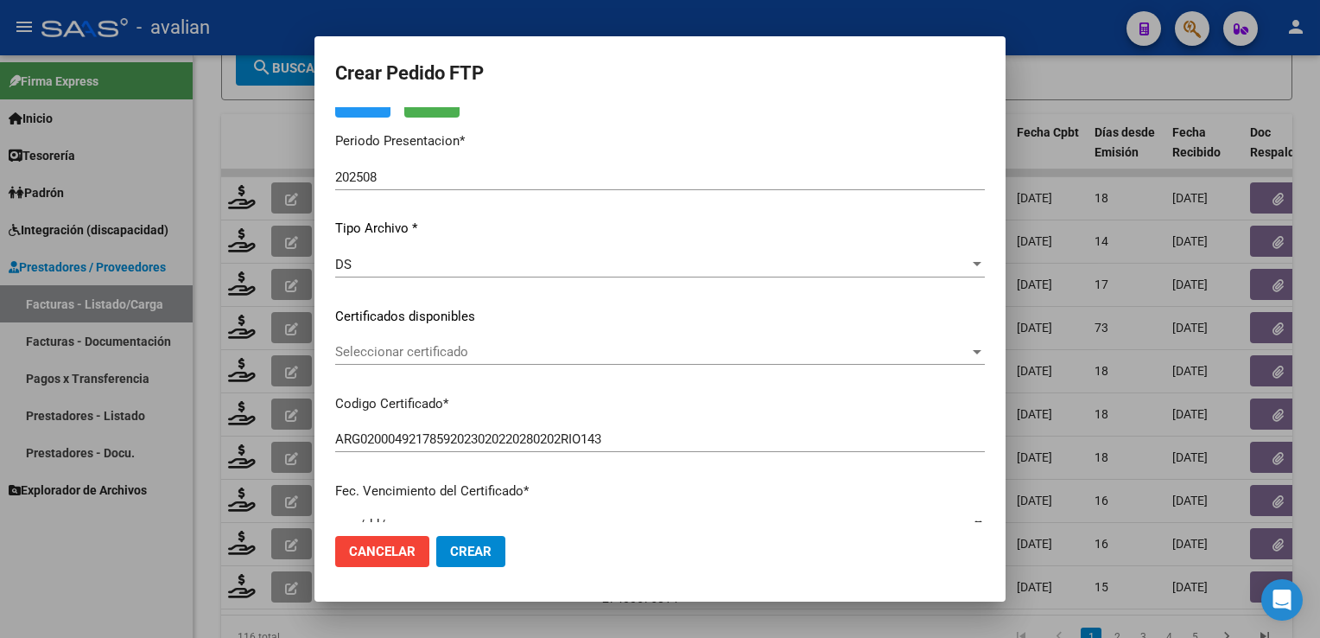
click at [483, 336] on div "VER COMPROBANTE ARCA Padrón Afiliado: RIZZELLI SANTTINO CUIL: 20492178595 FTP S…" at bounding box center [660, 303] width 650 height 565
click at [470, 365] on div "Seleccionar certificado Seleccionar certificado" at bounding box center [660, 360] width 650 height 42
click at [464, 360] on div "Seleccionar certificado Seleccionar certificado" at bounding box center [660, 352] width 650 height 26
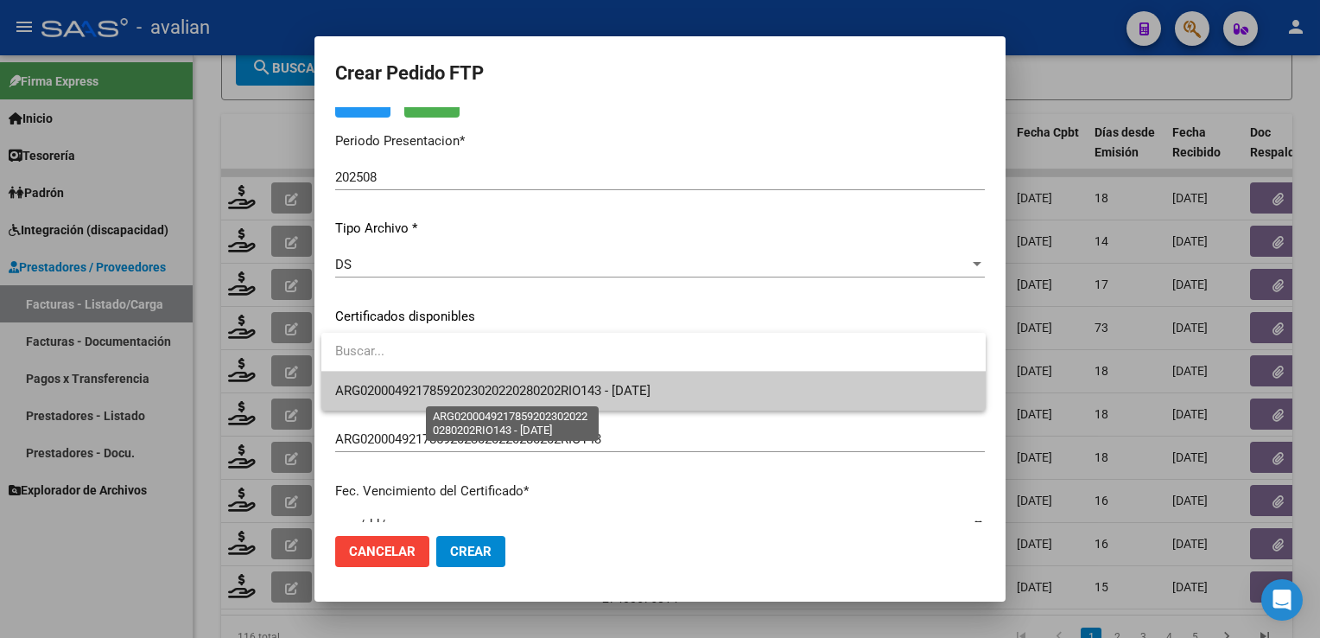
click at [460, 396] on span "ARG02000492178592023020220280202RIO143 - 2028-02-02" at bounding box center [492, 391] width 315 height 16
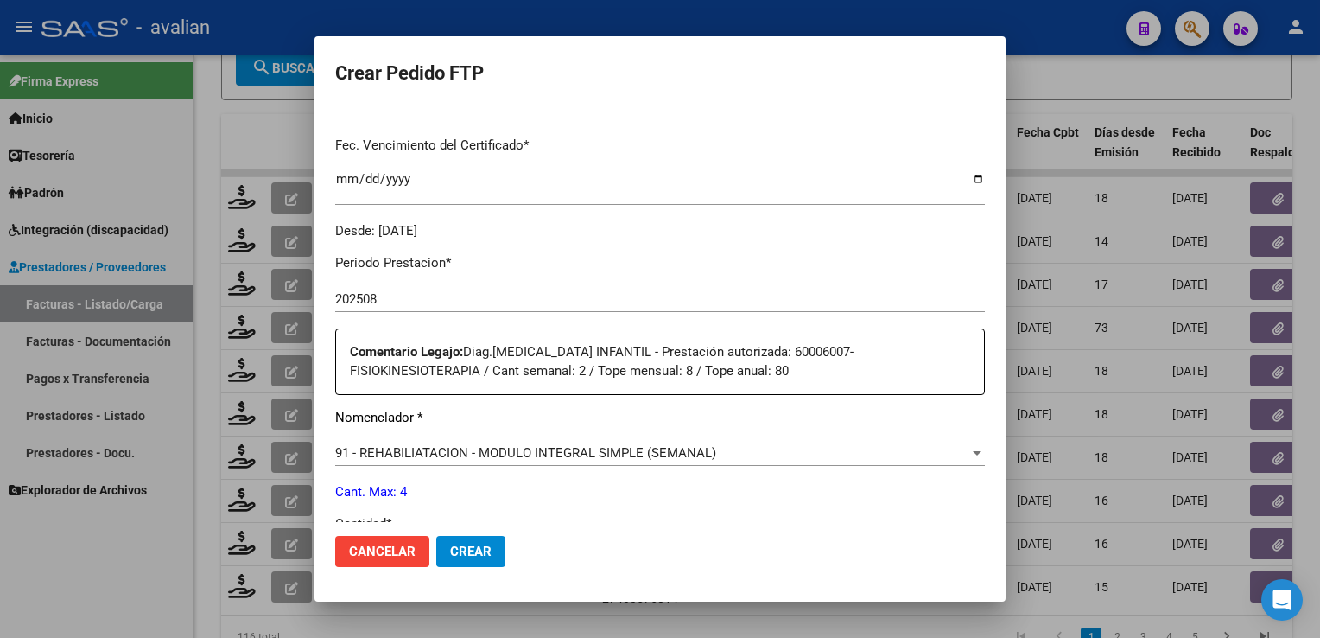
scroll to position [691, 0]
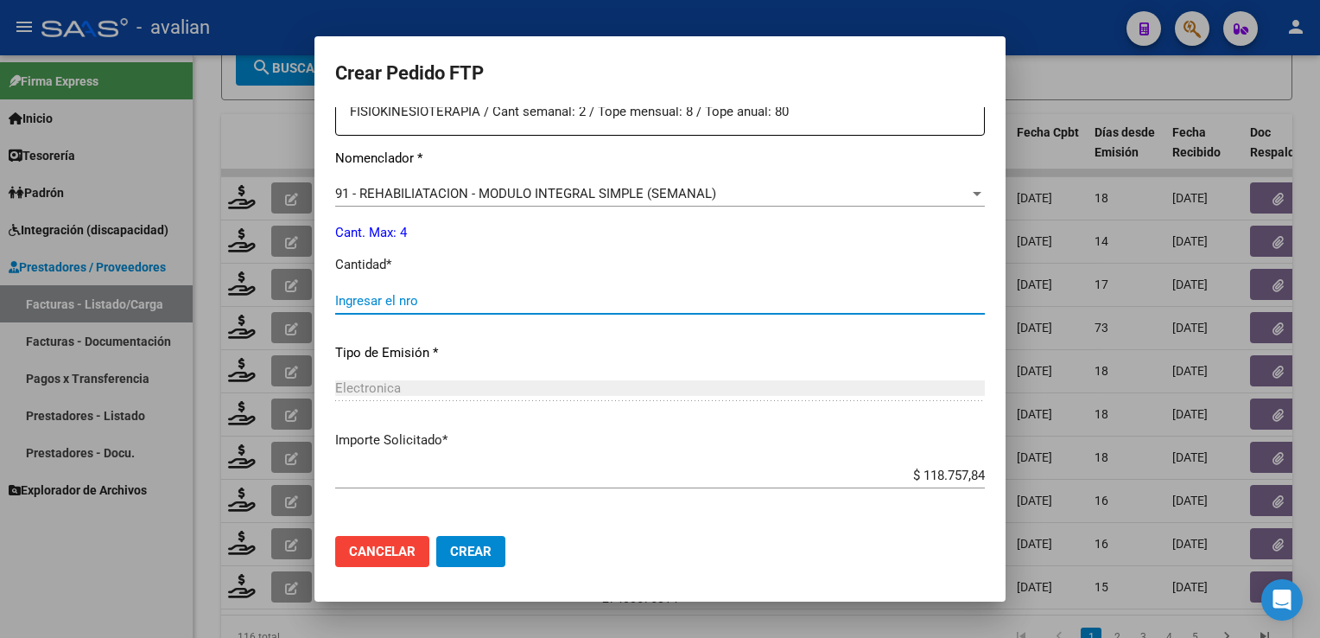
click at [439, 302] on input "Ingresar el nro" at bounding box center [660, 301] width 650 height 16
type input "4"
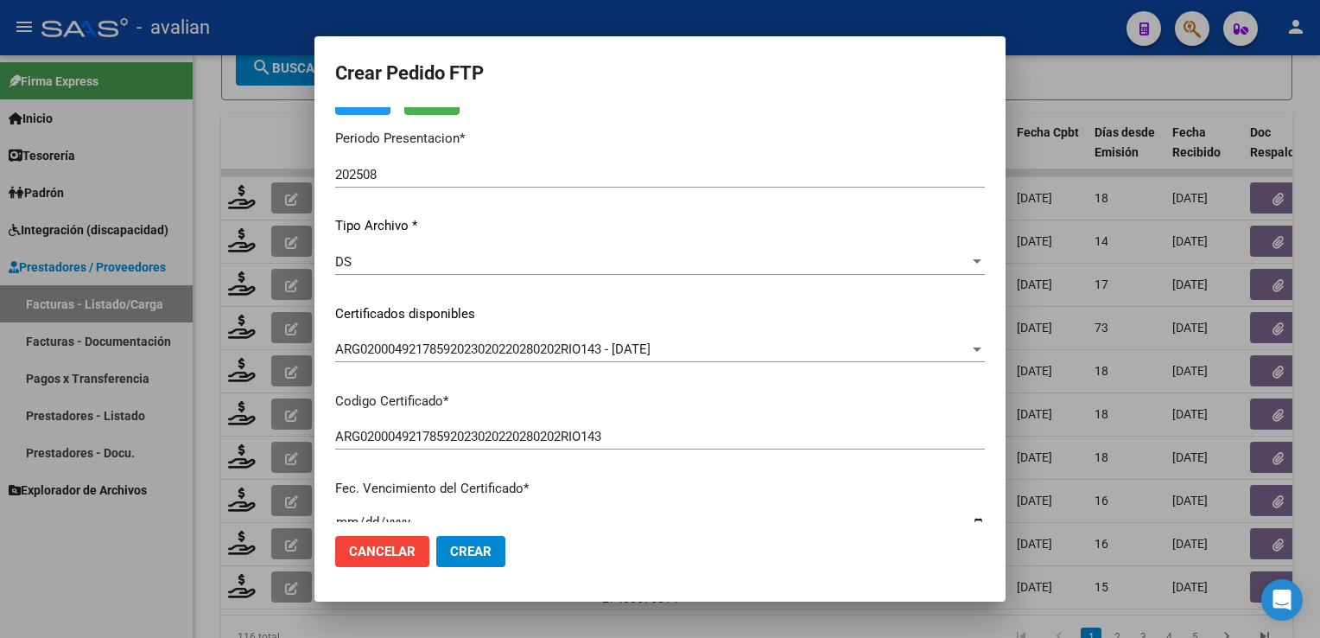
scroll to position [0, 0]
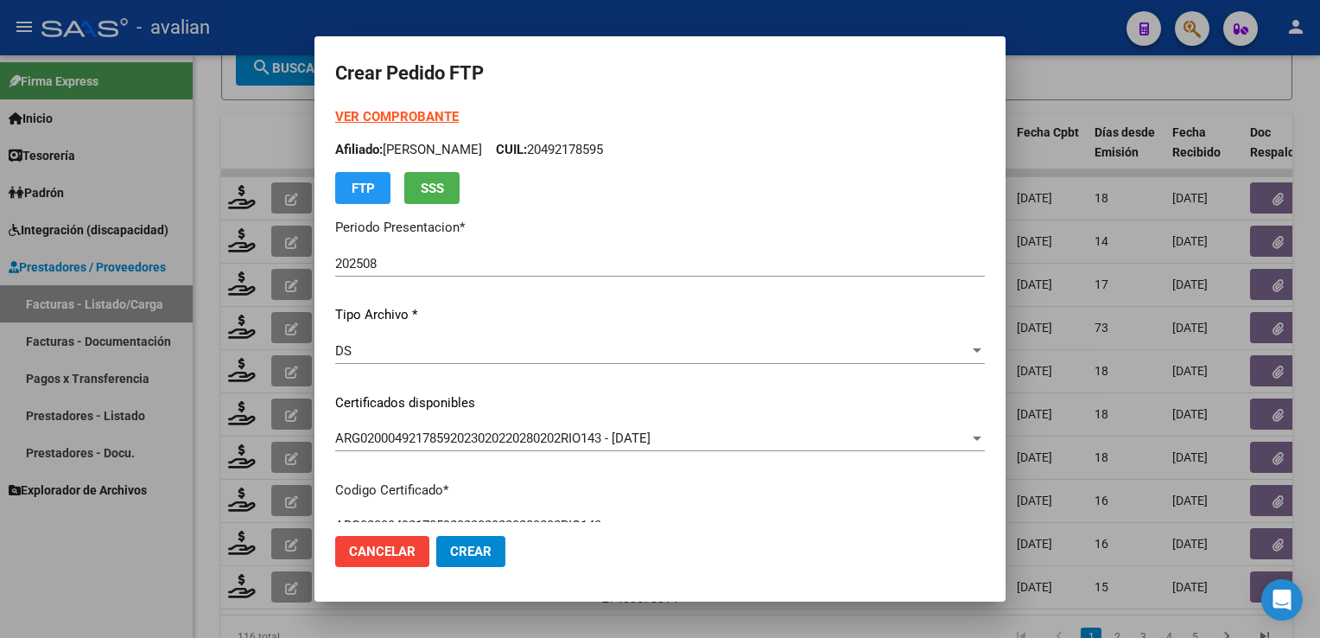
click at [439, 109] on strong "VER COMPROBANTE" at bounding box center [397, 117] width 124 height 16
click at [477, 552] on span "Crear" at bounding box center [470, 551] width 41 height 16
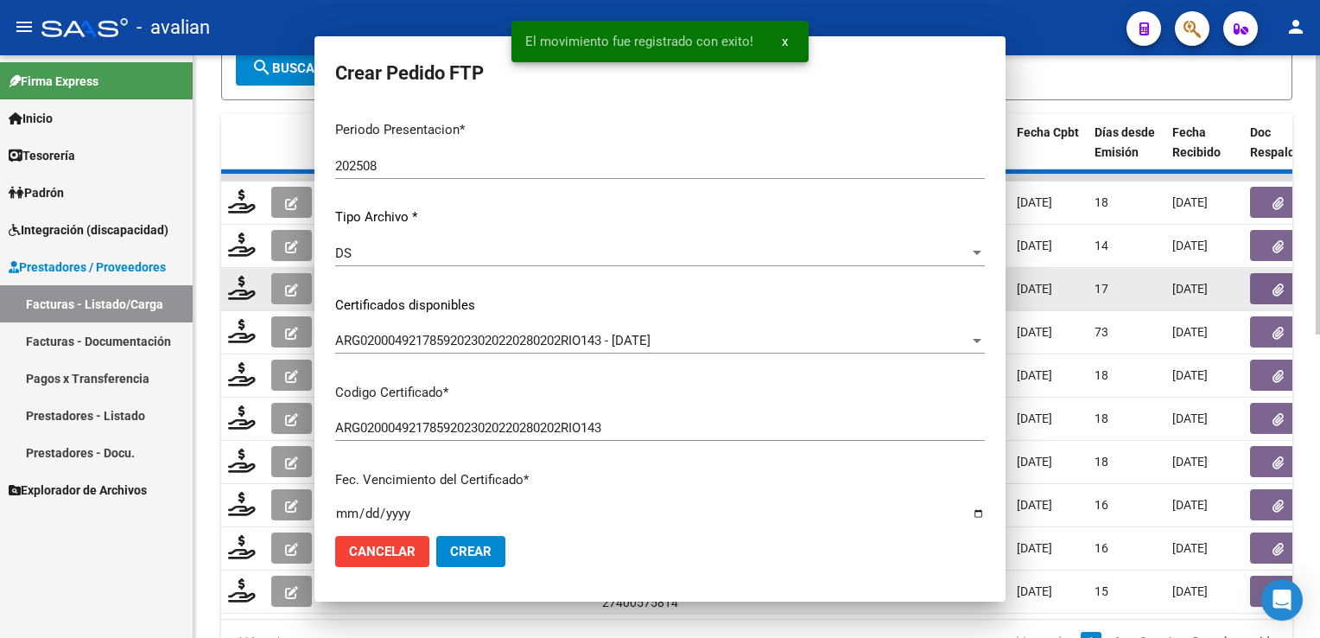
scroll to position [545, 0]
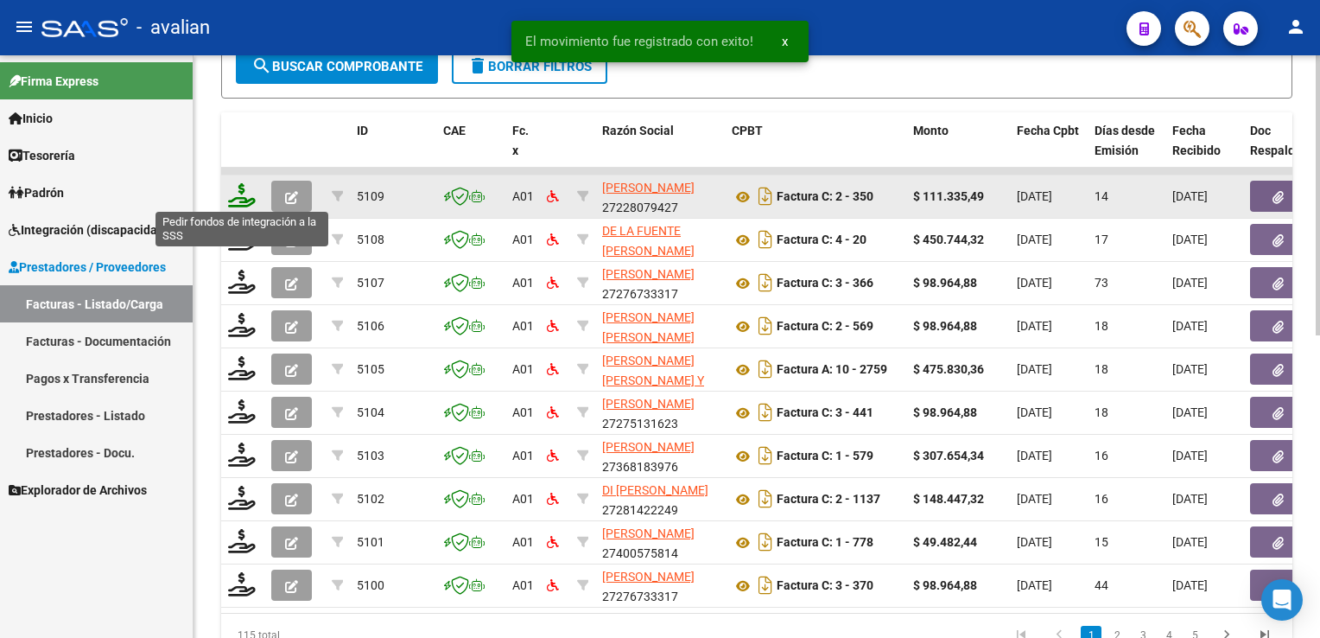
click at [248, 198] on icon at bounding box center [242, 195] width 28 height 24
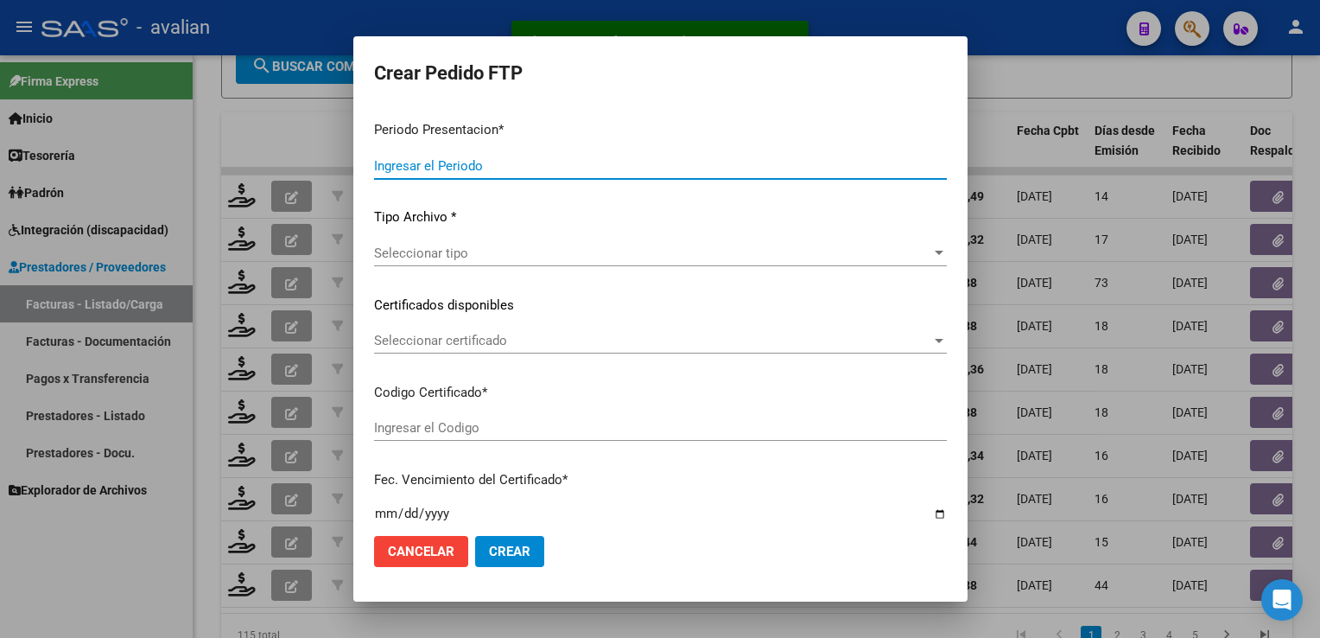
type input "202508"
type input "$ 111.335,49"
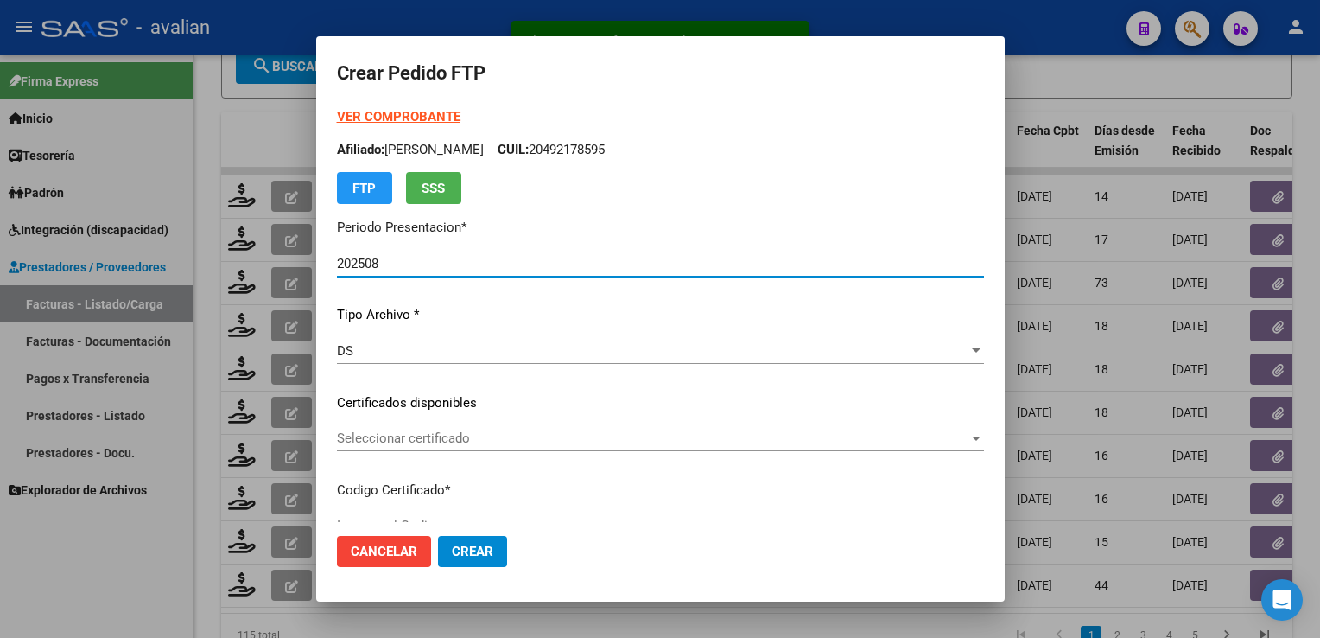
type input "ARG02000489004672022090920270909SFE168"
type input "2027-09-09"
click at [395, 437] on span "Seleccionar certificado" at bounding box center [653, 438] width 632 height 16
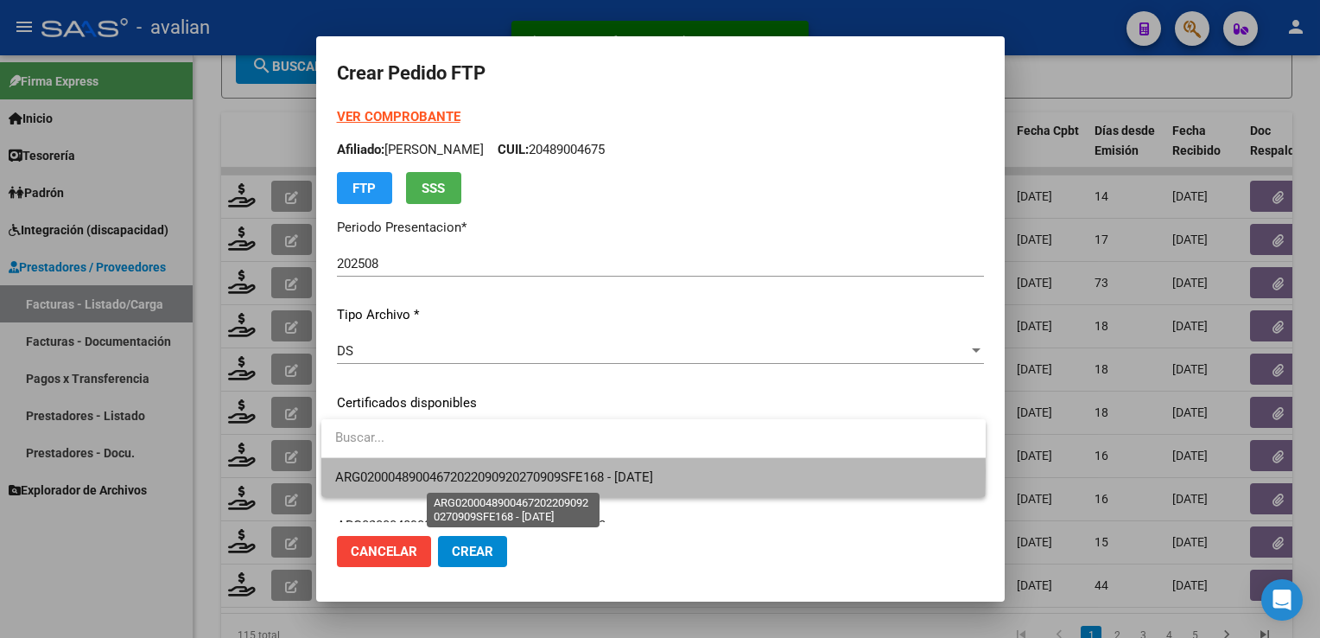
click at [394, 471] on span "ARG02000489004672022090920270909SFE168 - 2027-09-09" at bounding box center [494, 477] width 318 height 16
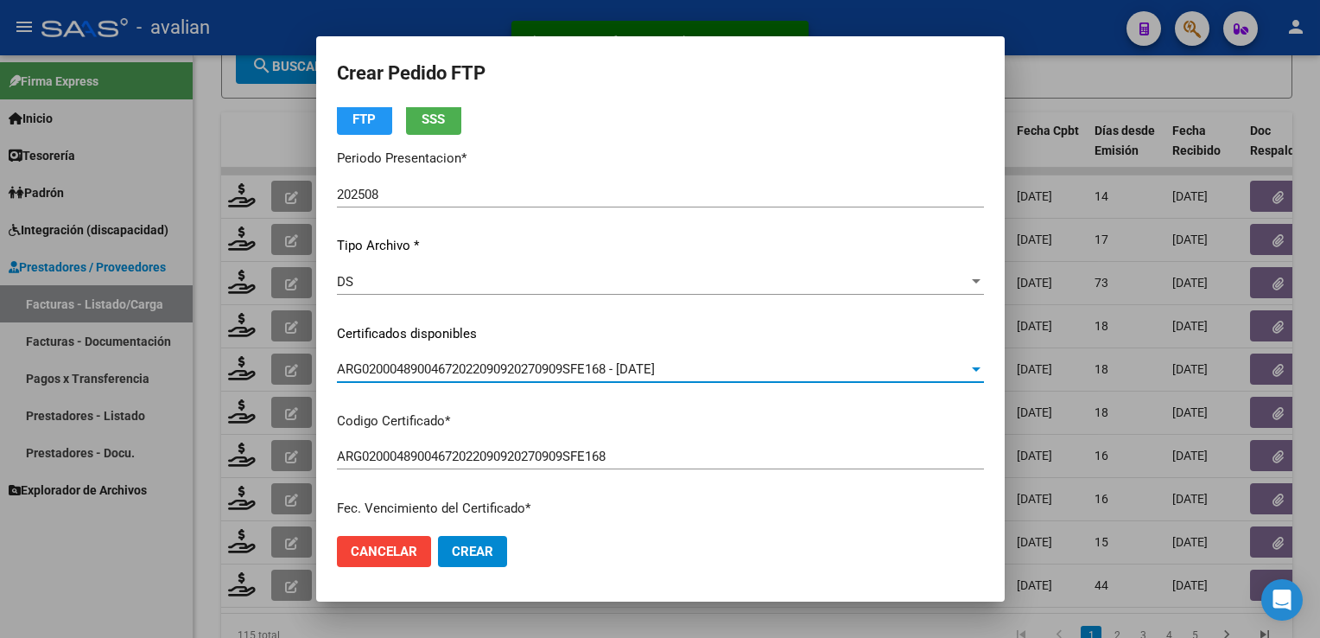
scroll to position [0, 0]
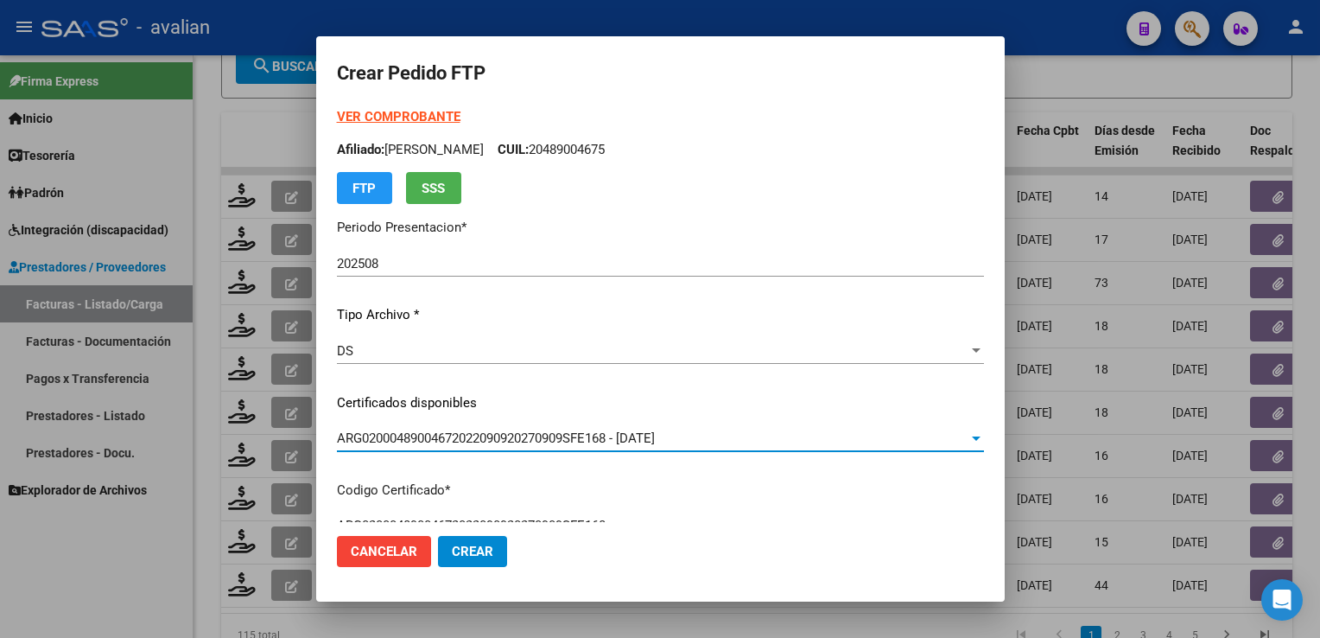
click at [624, 150] on p "Afiliado: BANDIN IGNACIO HECTOR CUIL: 20489004675" at bounding box center [660, 150] width 647 height 20
copy p "20489004675"
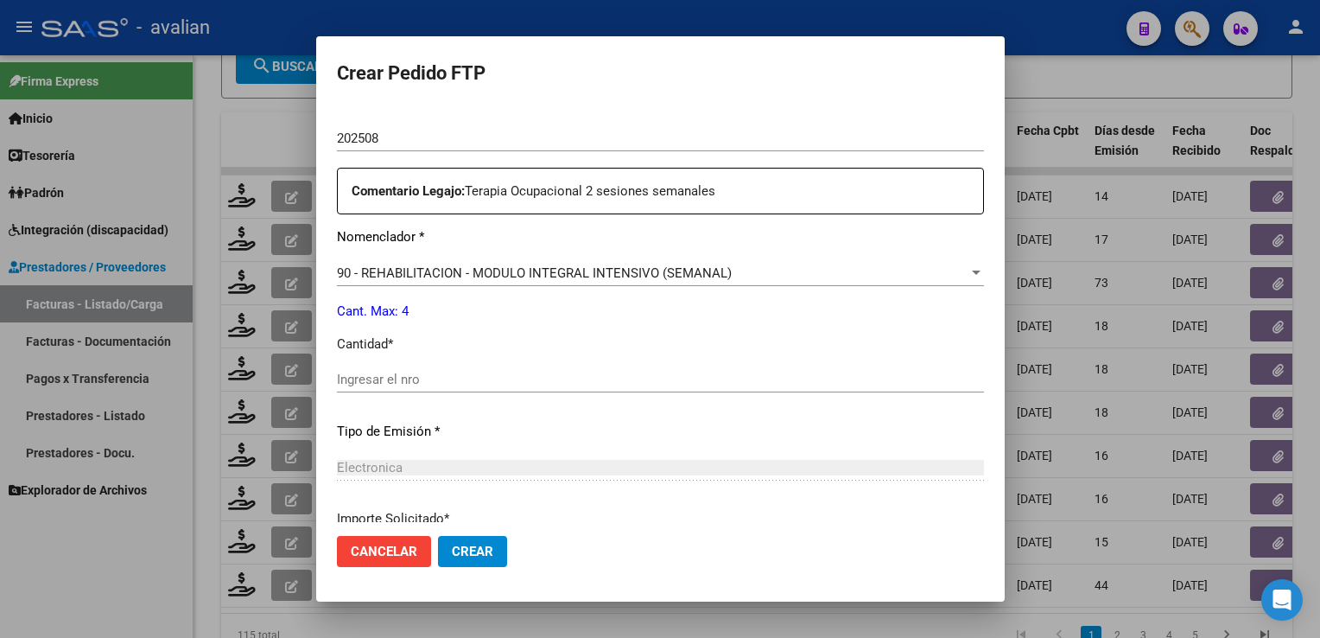
scroll to position [605, 0]
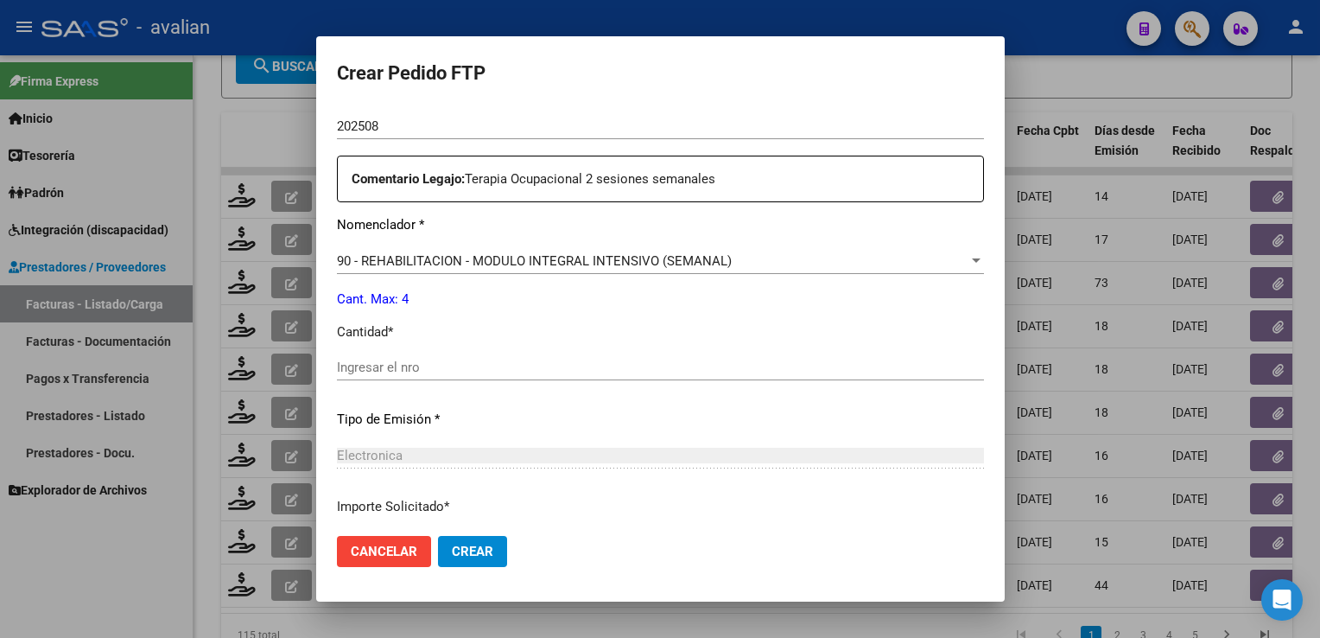
click at [402, 371] on input "Ingresar el nro" at bounding box center [660, 367] width 647 height 16
type input "4"
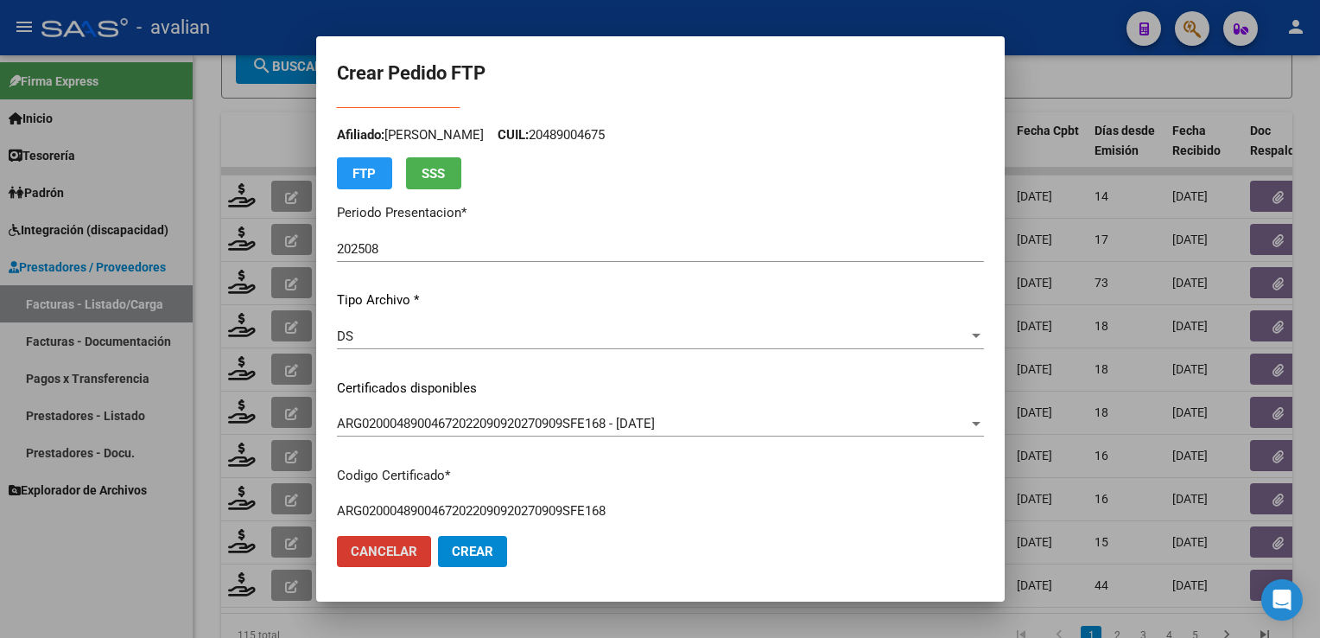
scroll to position [0, 0]
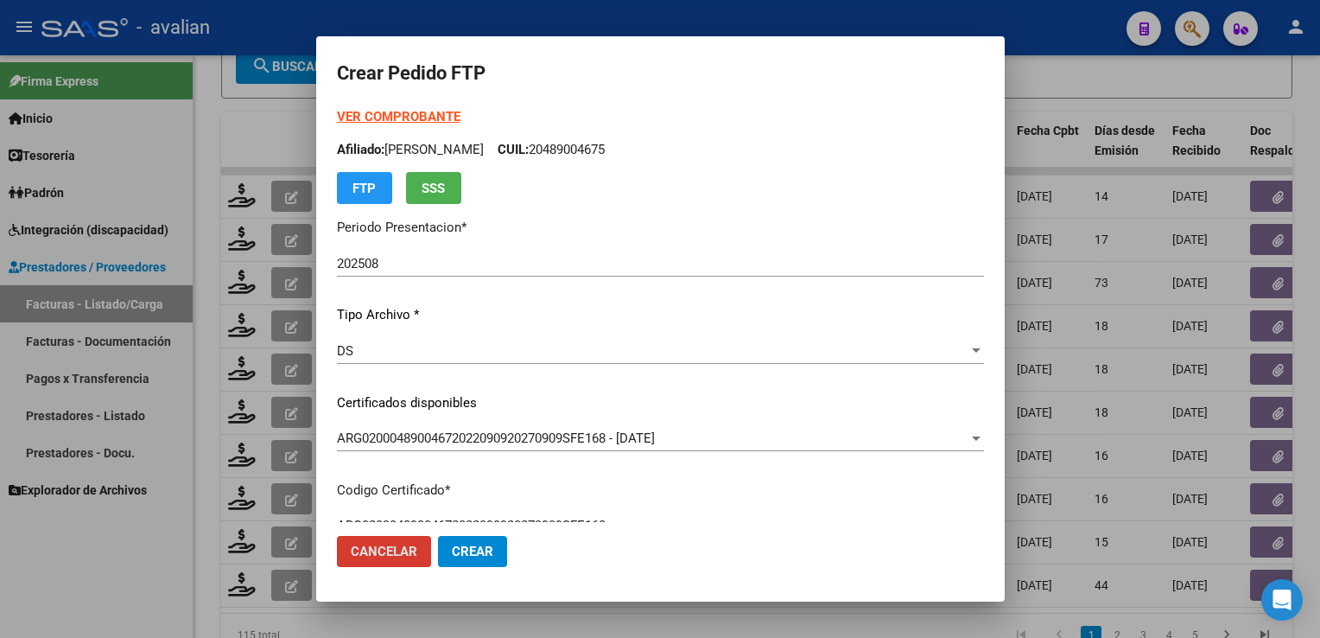
click at [405, 119] on strong "VER COMPROBANTE" at bounding box center [399, 117] width 124 height 16
click at [485, 563] on button "Crear" at bounding box center [472, 551] width 69 height 31
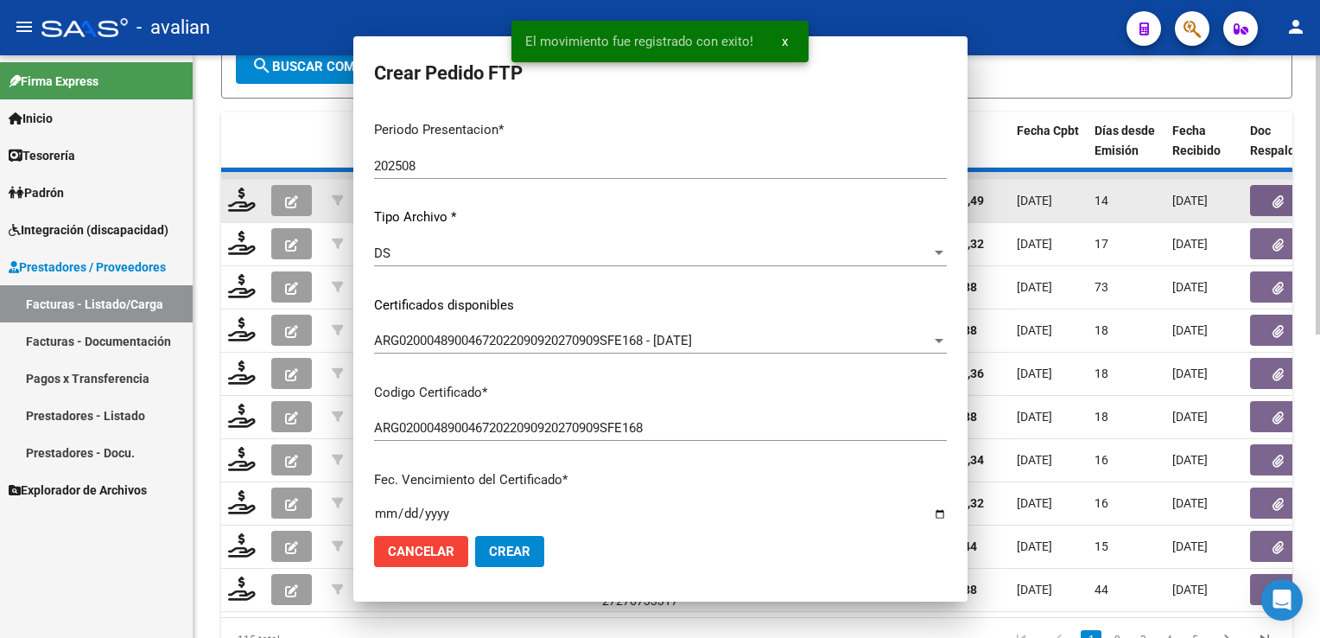
scroll to position [546, 0]
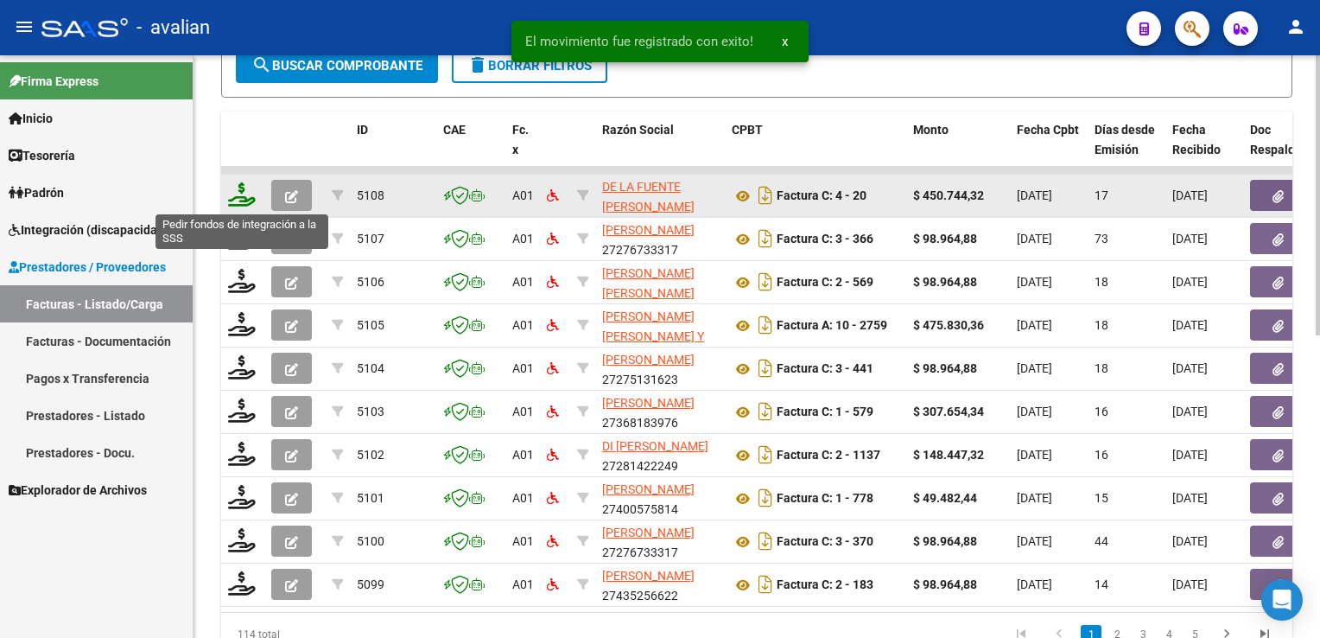
click at [235, 198] on icon at bounding box center [242, 194] width 28 height 24
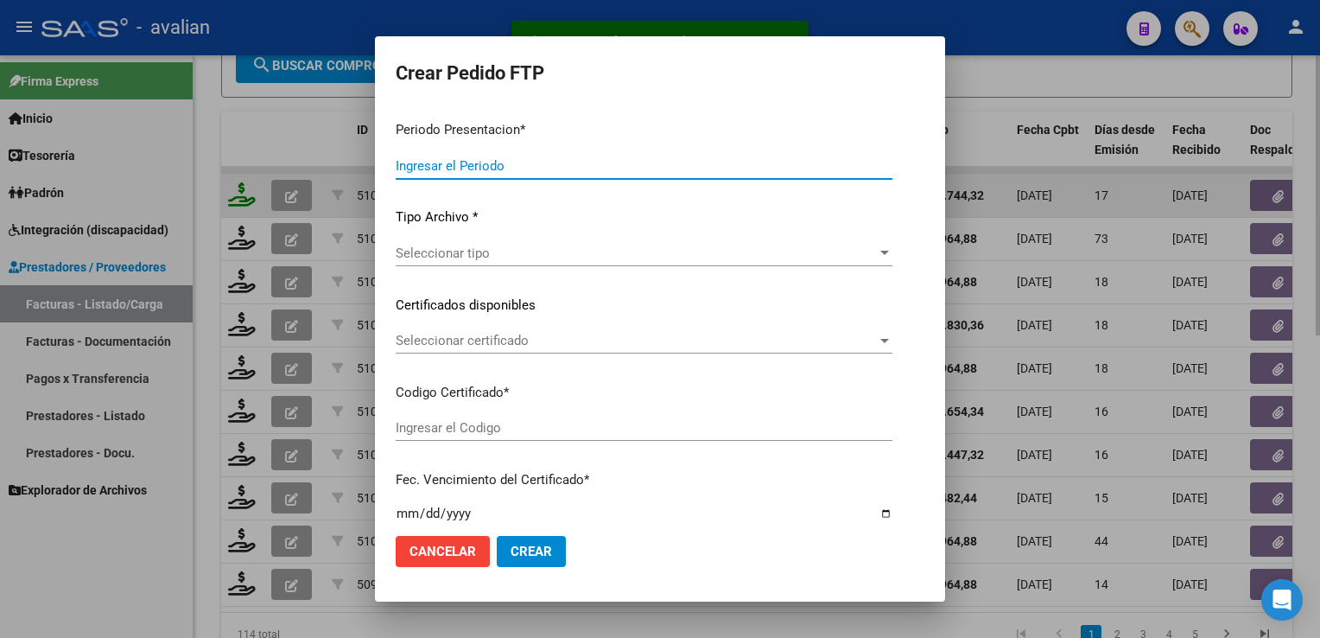
type input "202508"
type input "$ 450.744,32"
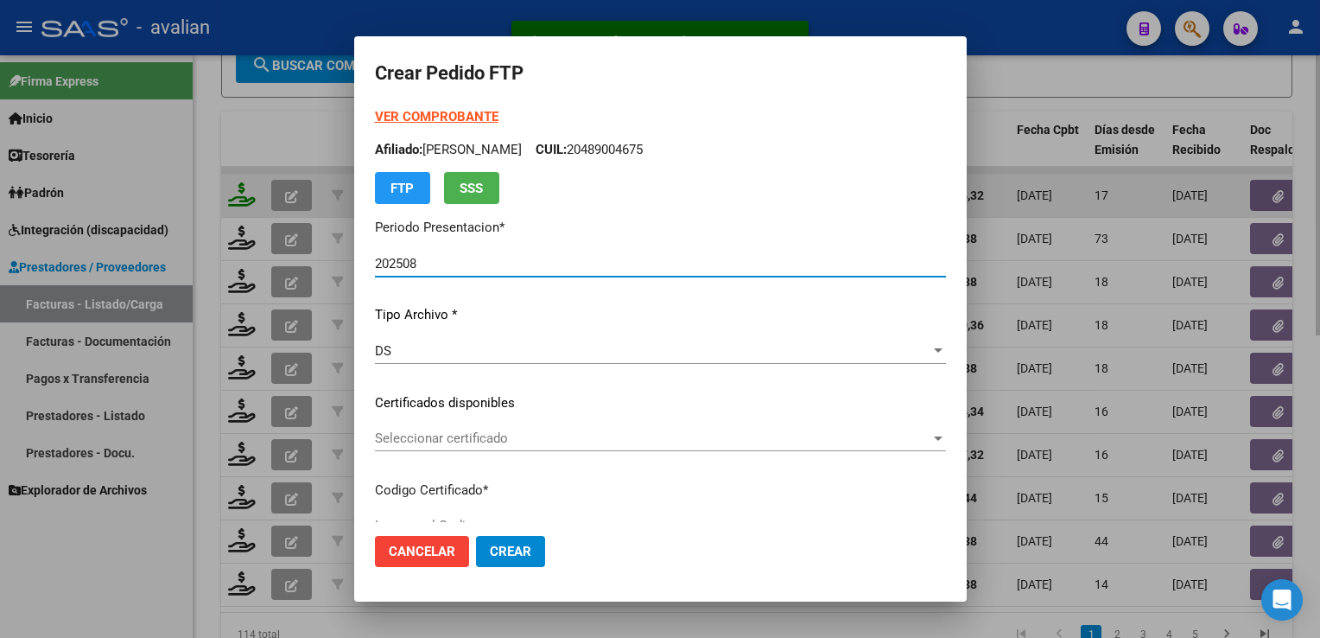
type input "ARG02000515462372025071420300714SJN261"
type input "2030-07-14"
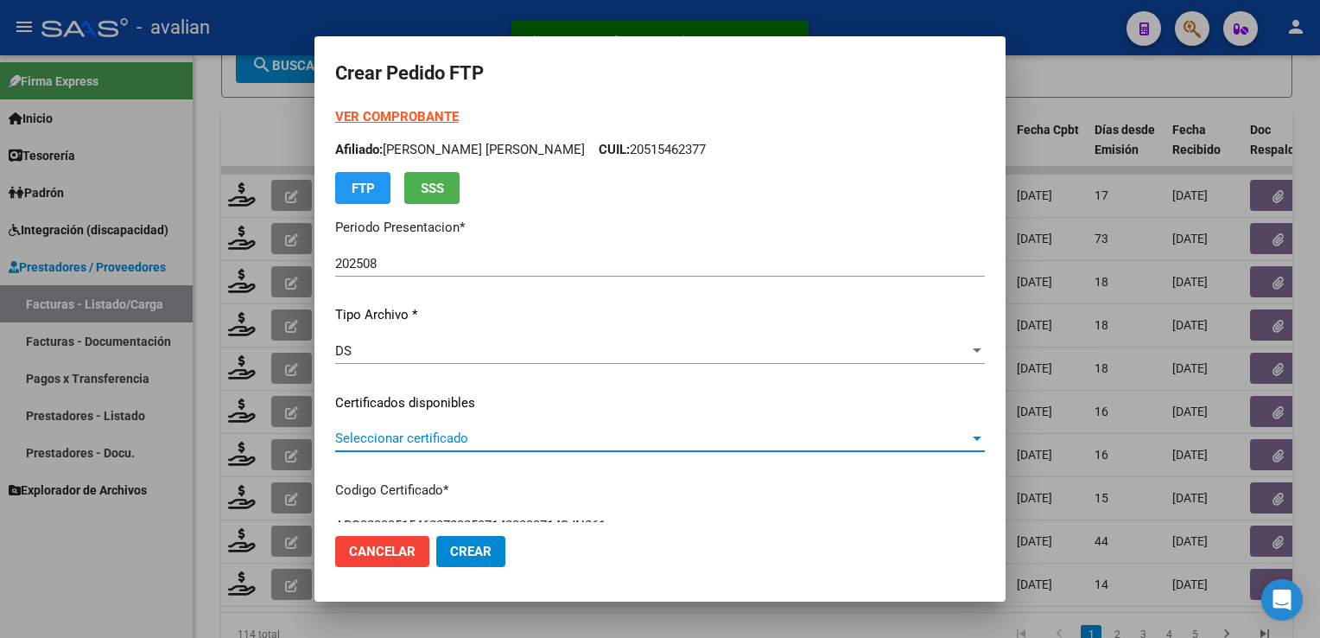
click at [446, 438] on span "Seleccionar certificado" at bounding box center [652, 438] width 634 height 16
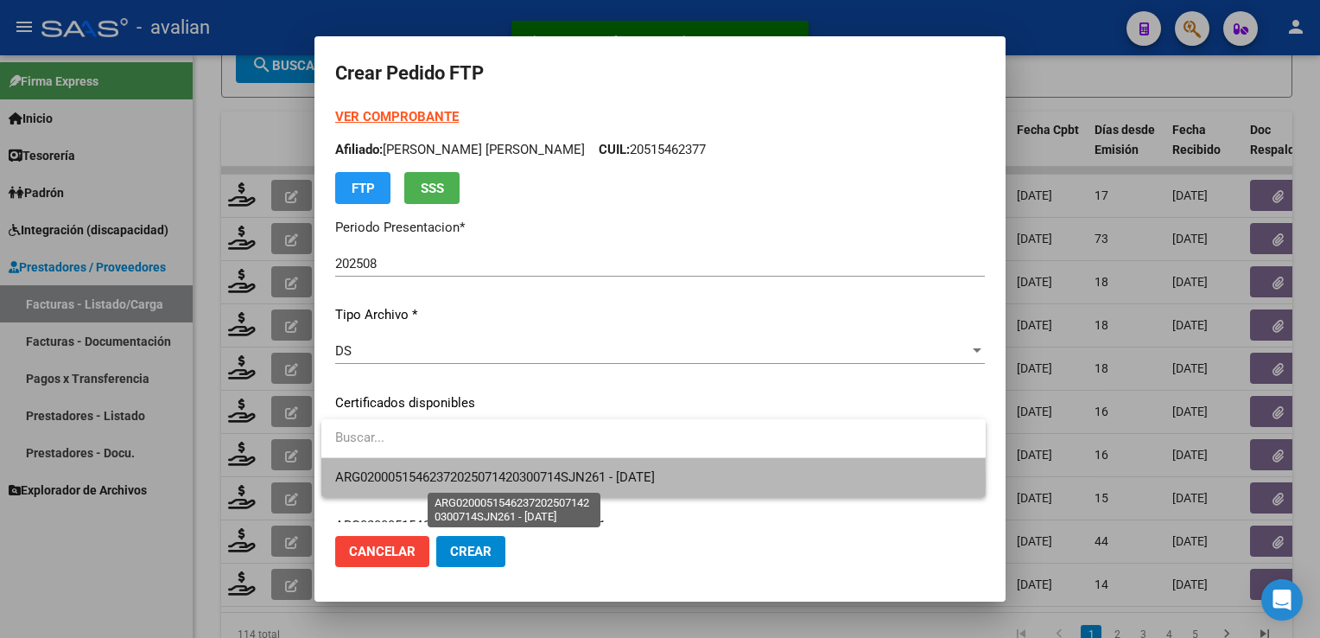
click at [438, 481] on span "ARG02000515462372025071420300714SJN261 - 2030-07-14" at bounding box center [495, 477] width 320 height 16
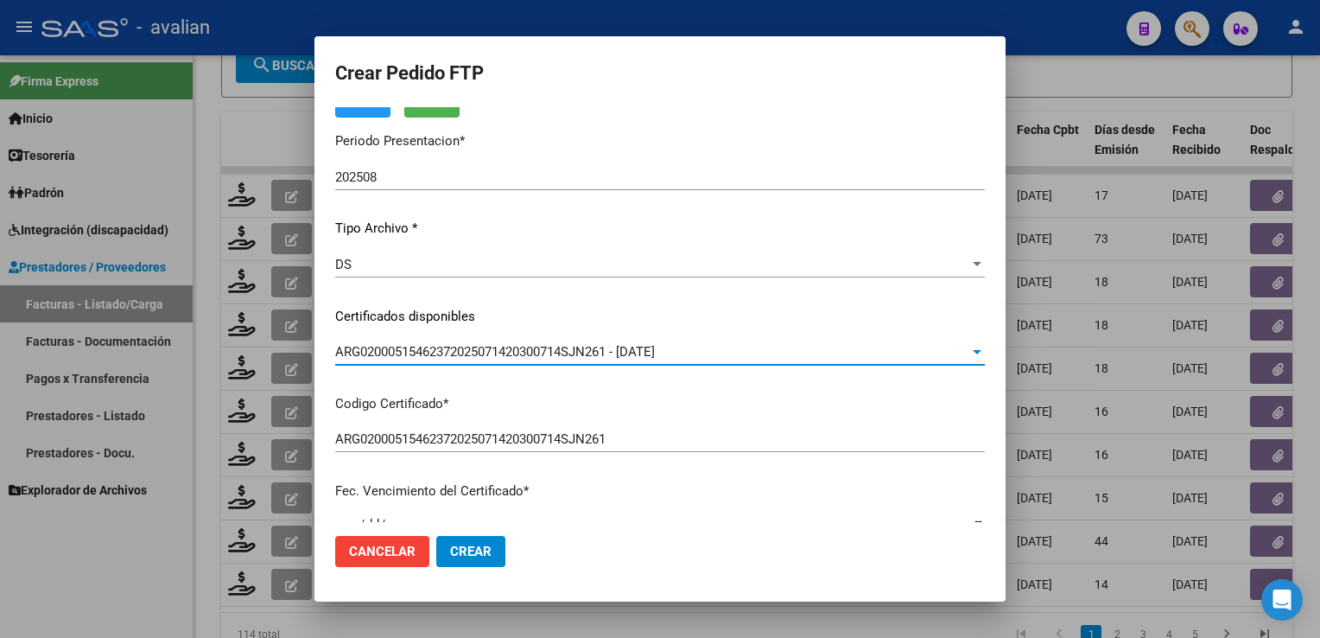
scroll to position [0, 0]
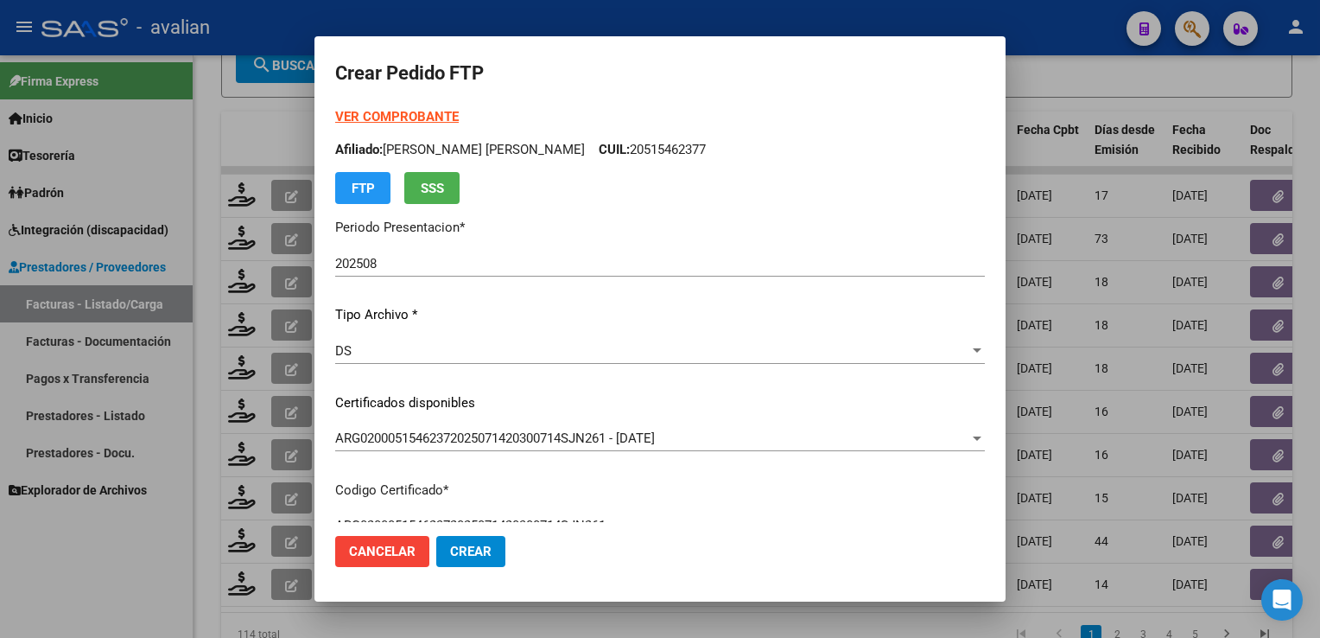
click at [397, 118] on strong "VER COMPROBANTE" at bounding box center [397, 117] width 124 height 16
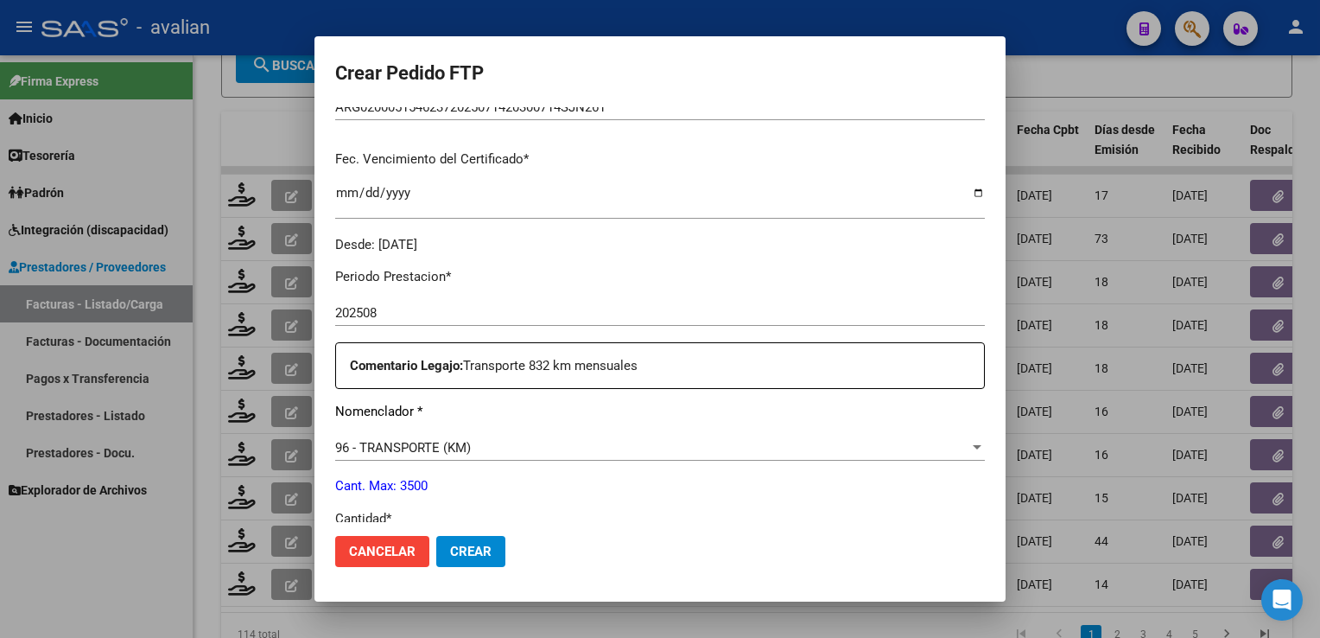
scroll to position [605, 0]
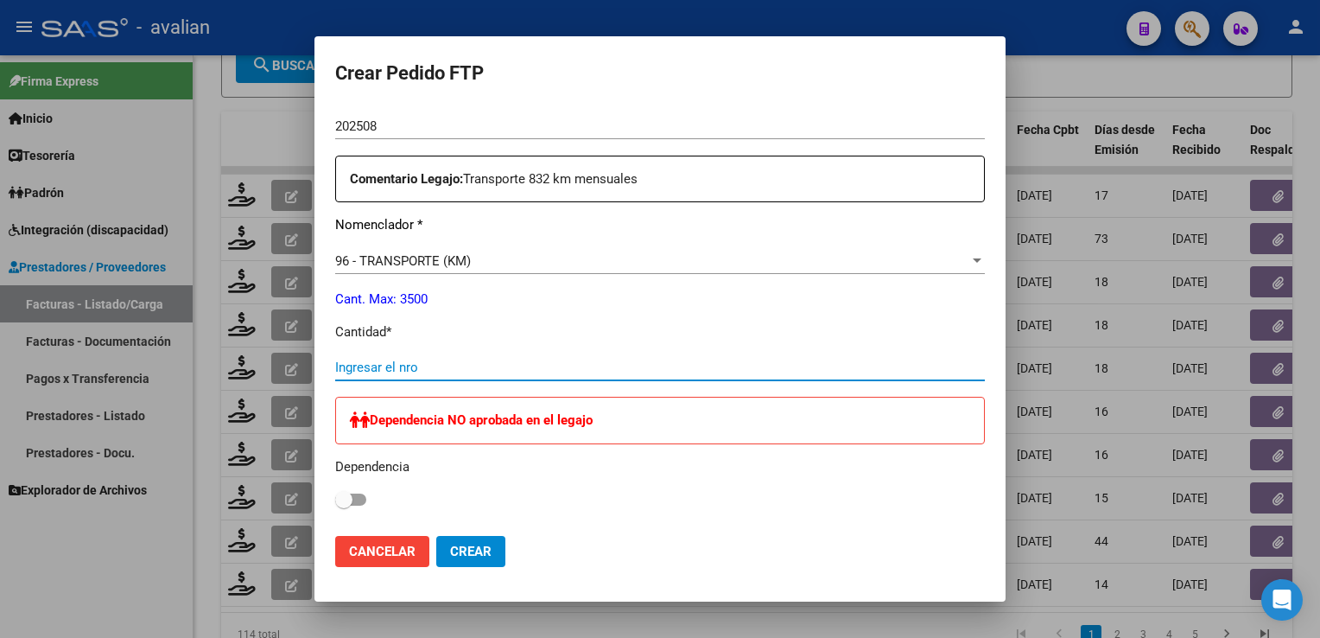
click at [420, 359] on input "Ingresar el nro" at bounding box center [660, 367] width 650 height 16
type input "832"
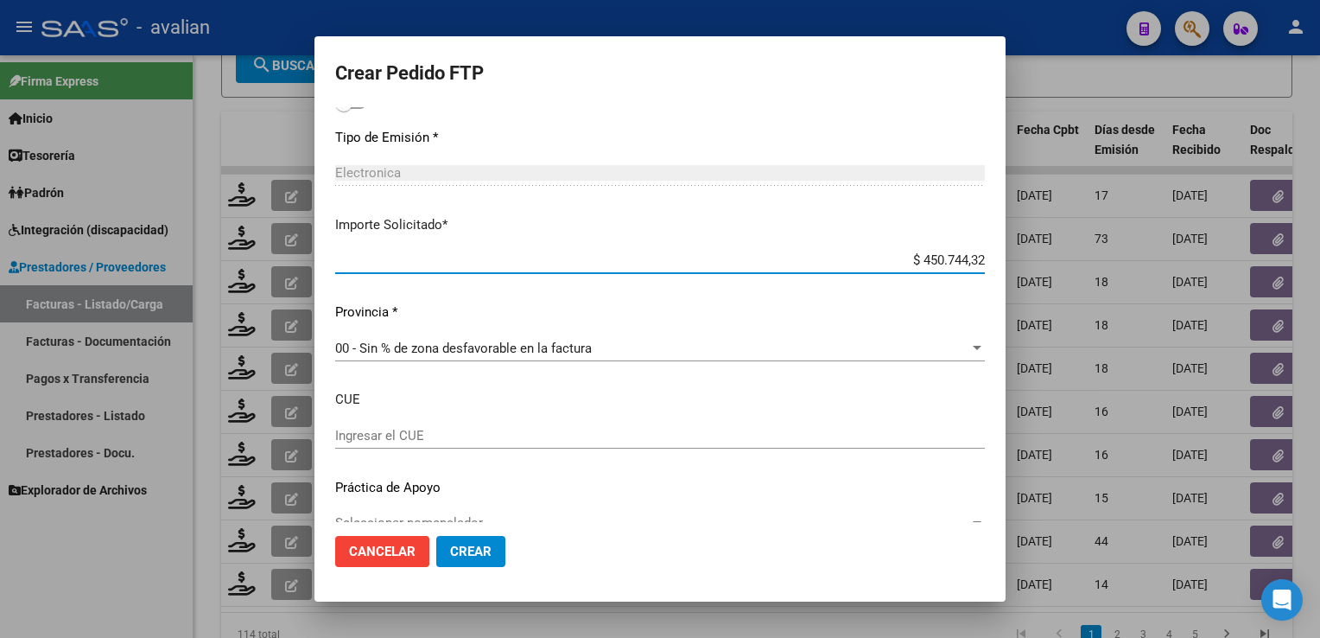
scroll to position [1030, 0]
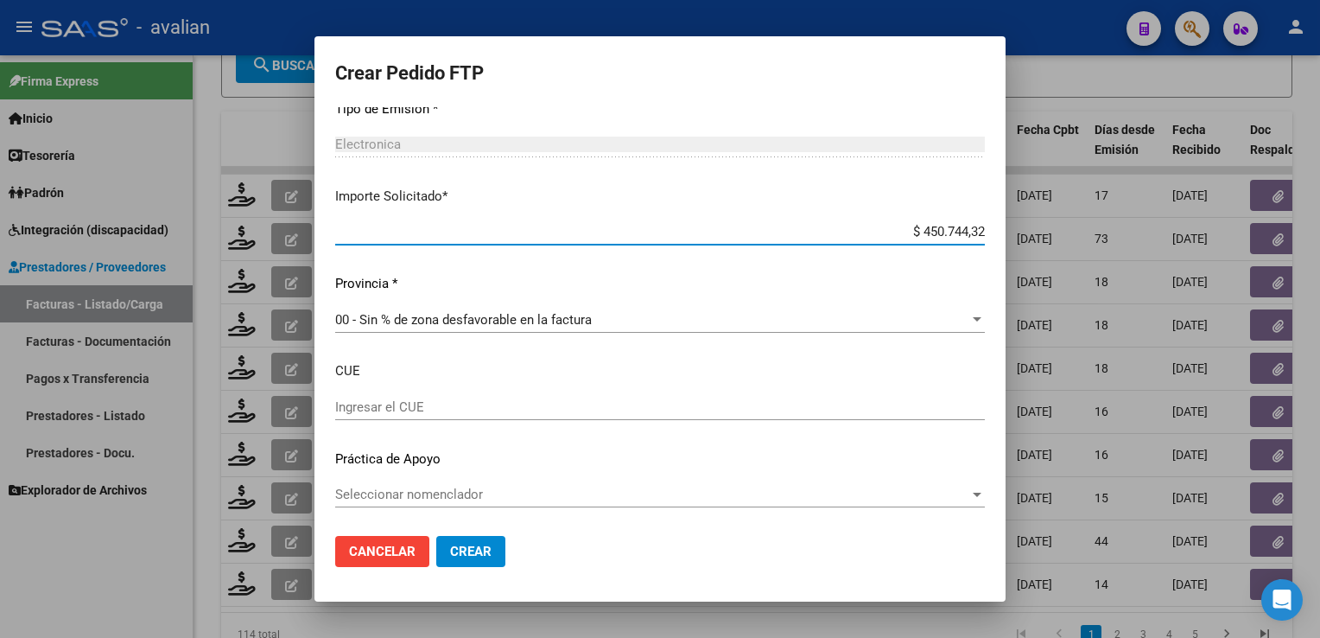
click at [470, 544] on span "Crear" at bounding box center [470, 551] width 41 height 16
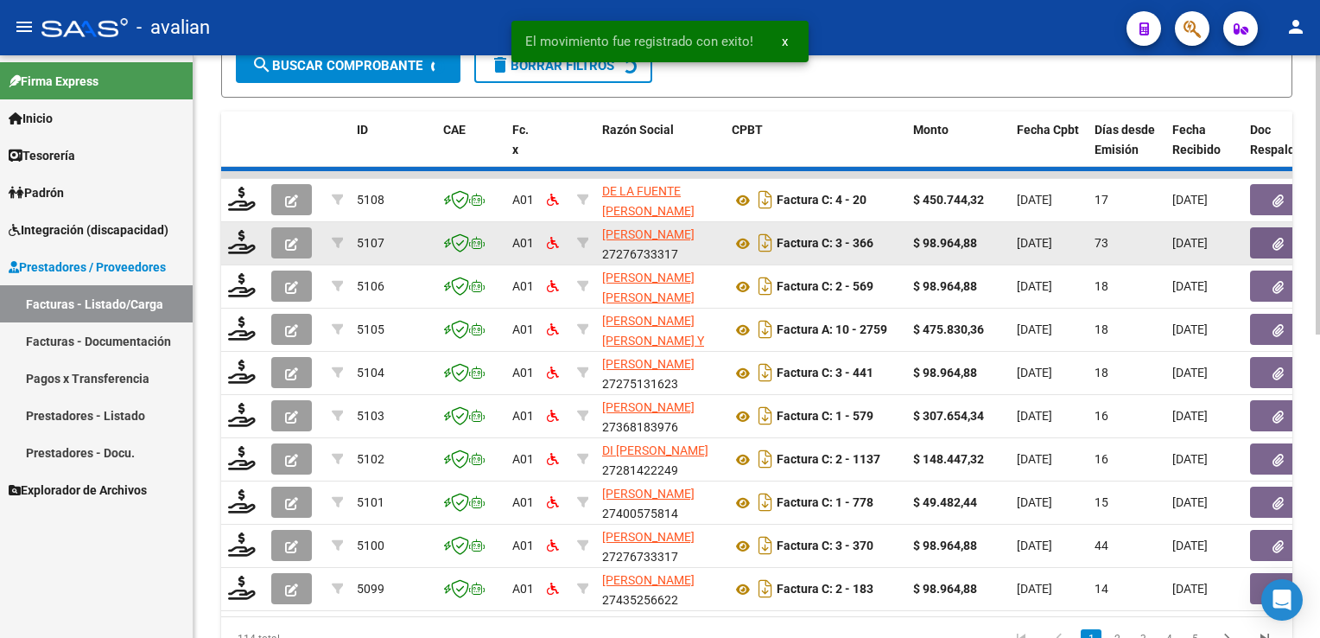
scroll to position [548, 0]
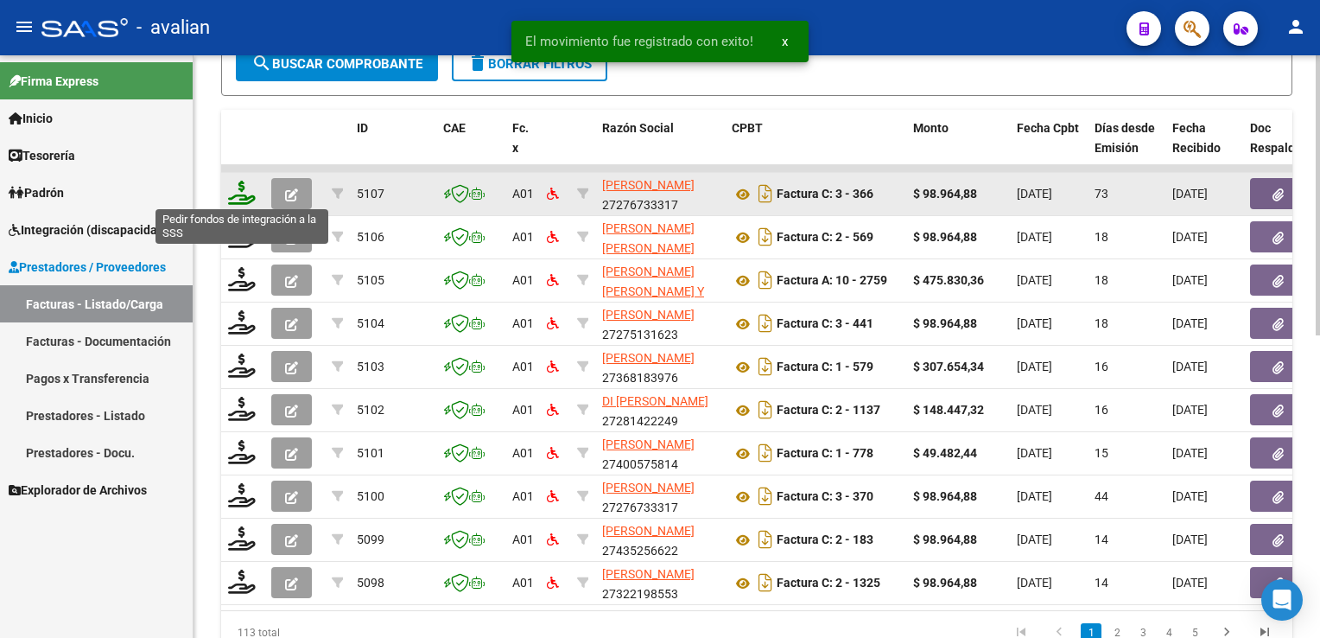
click at [241, 198] on icon at bounding box center [242, 193] width 28 height 24
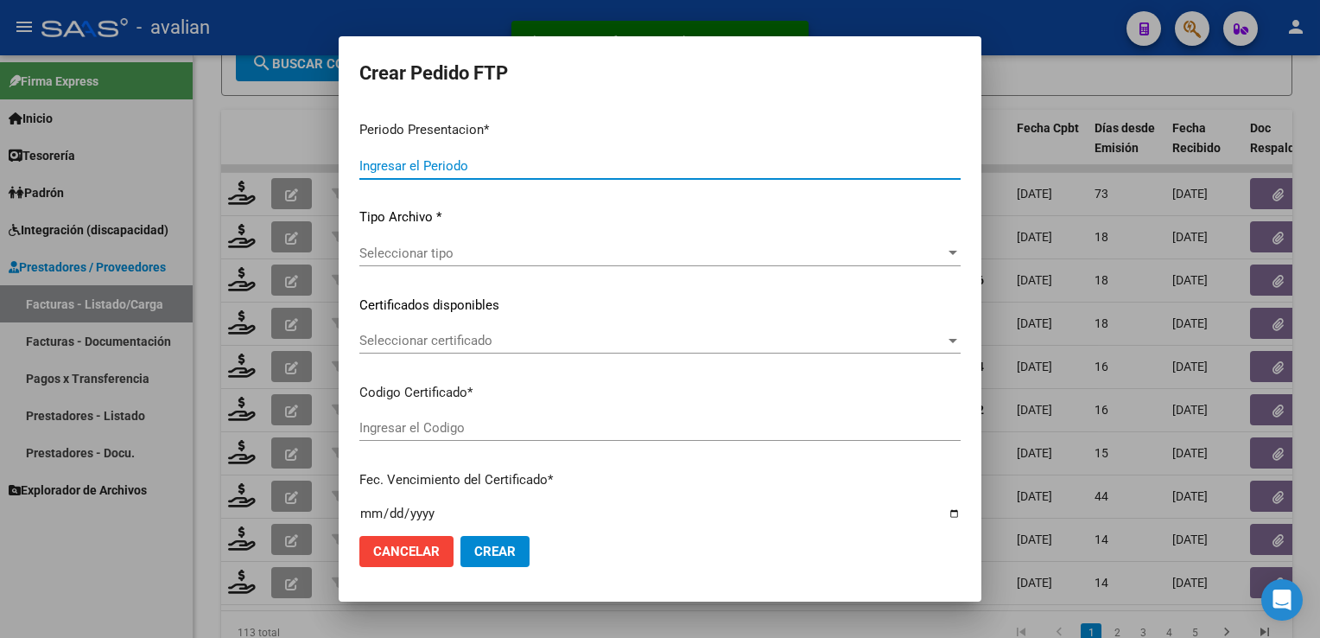
type input "202508"
type input "202506"
type input "$ 98.964,88"
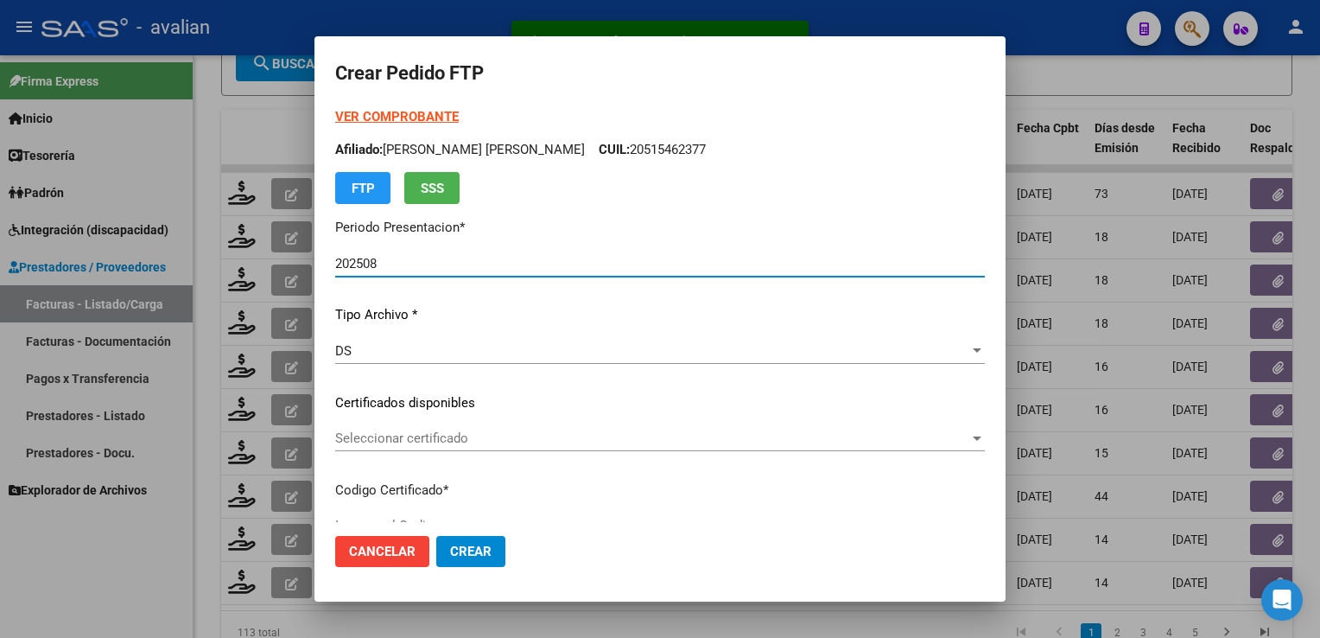
type input "ARG02000537823782020021920260219COR477"
type input "2026-02-19"
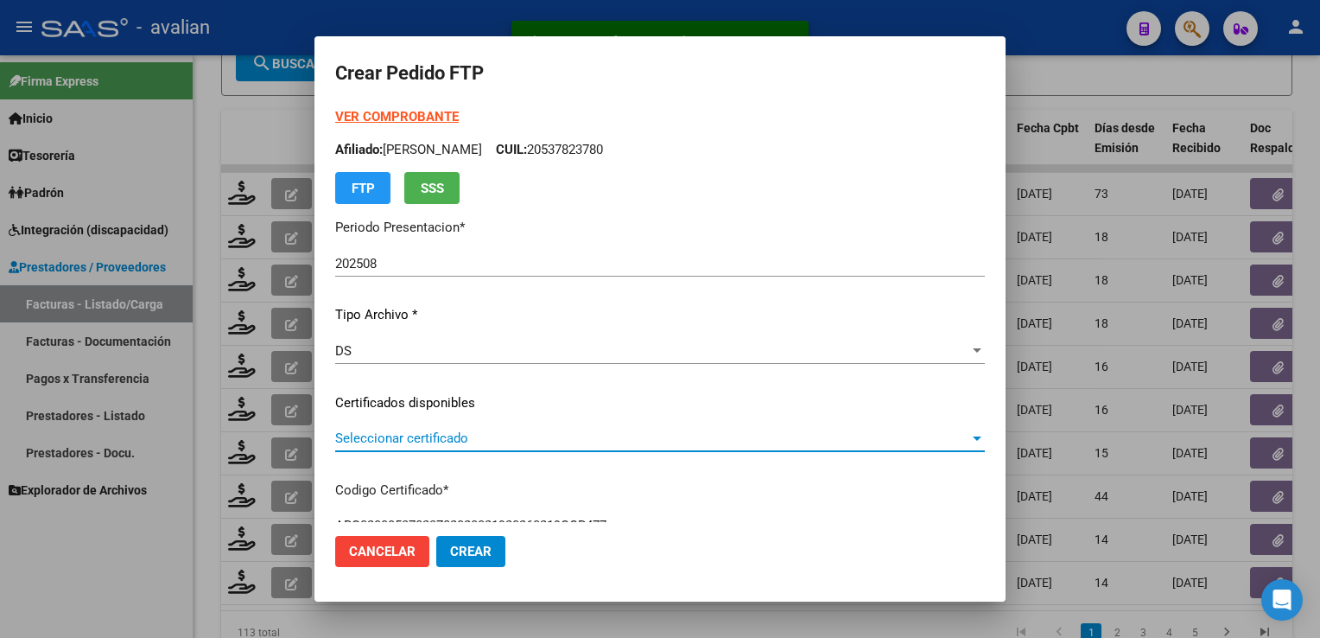
click at [433, 446] on span "Seleccionar certificado" at bounding box center [652, 438] width 634 height 16
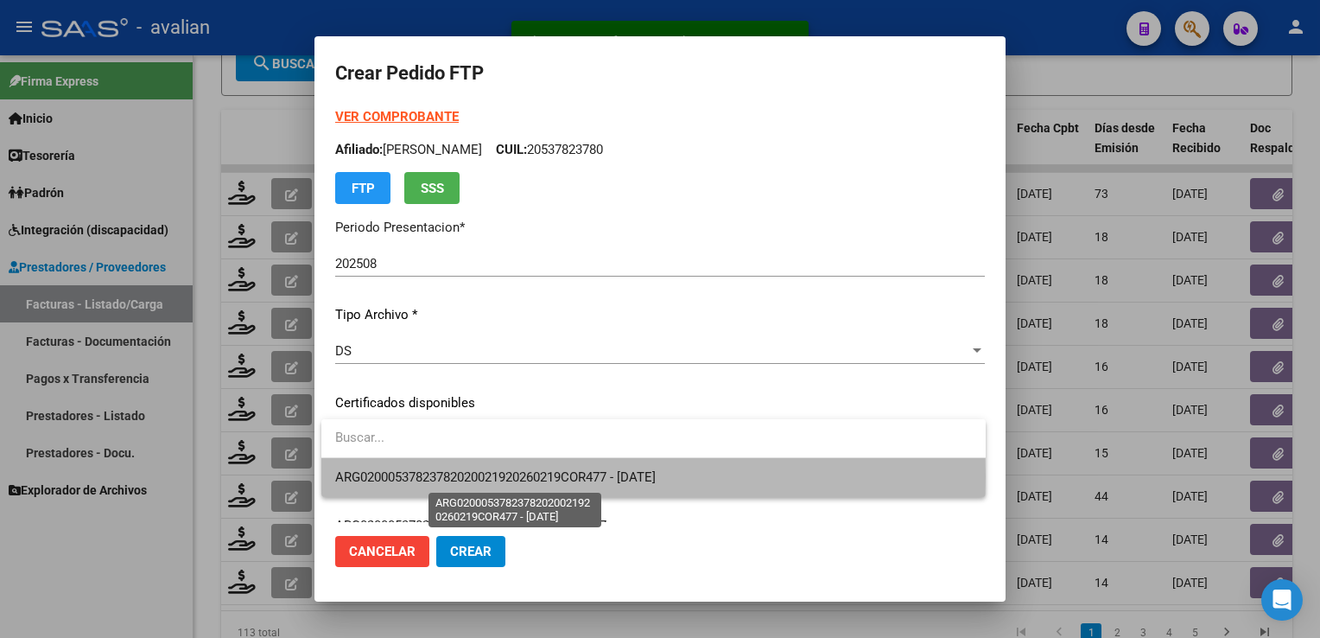
click at [426, 476] on span "ARG02000537823782020021920260219COR477 - 2026-02-19" at bounding box center [495, 477] width 321 height 16
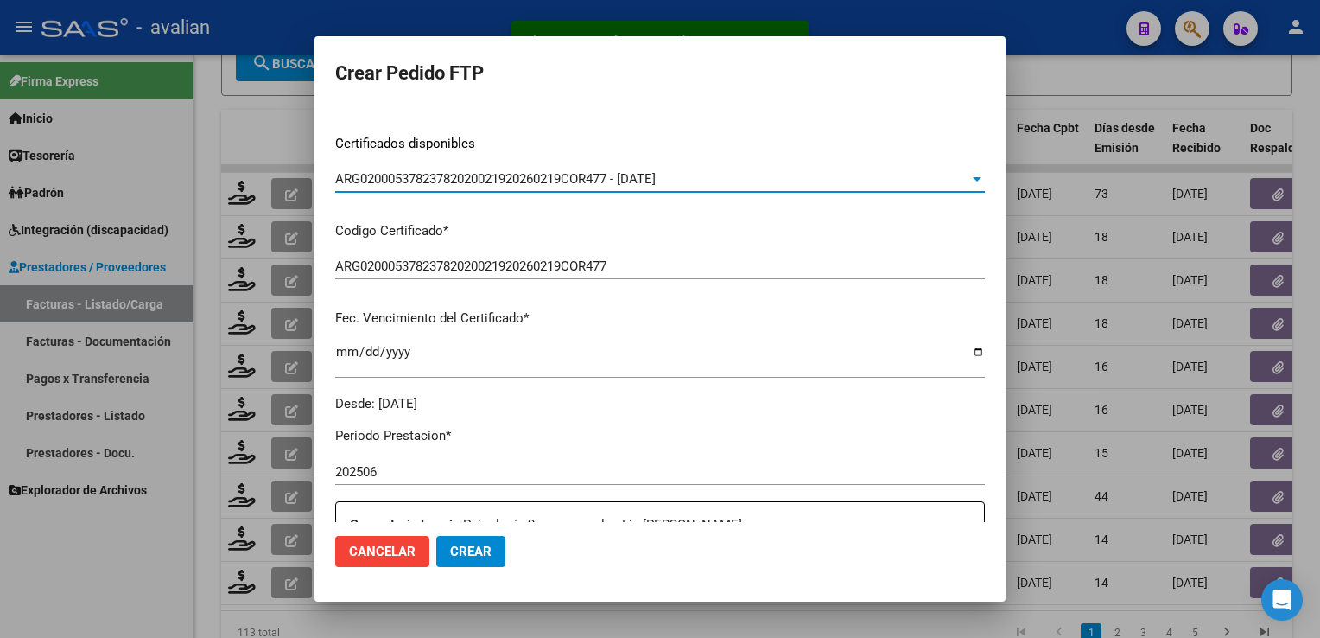
scroll to position [0, 0]
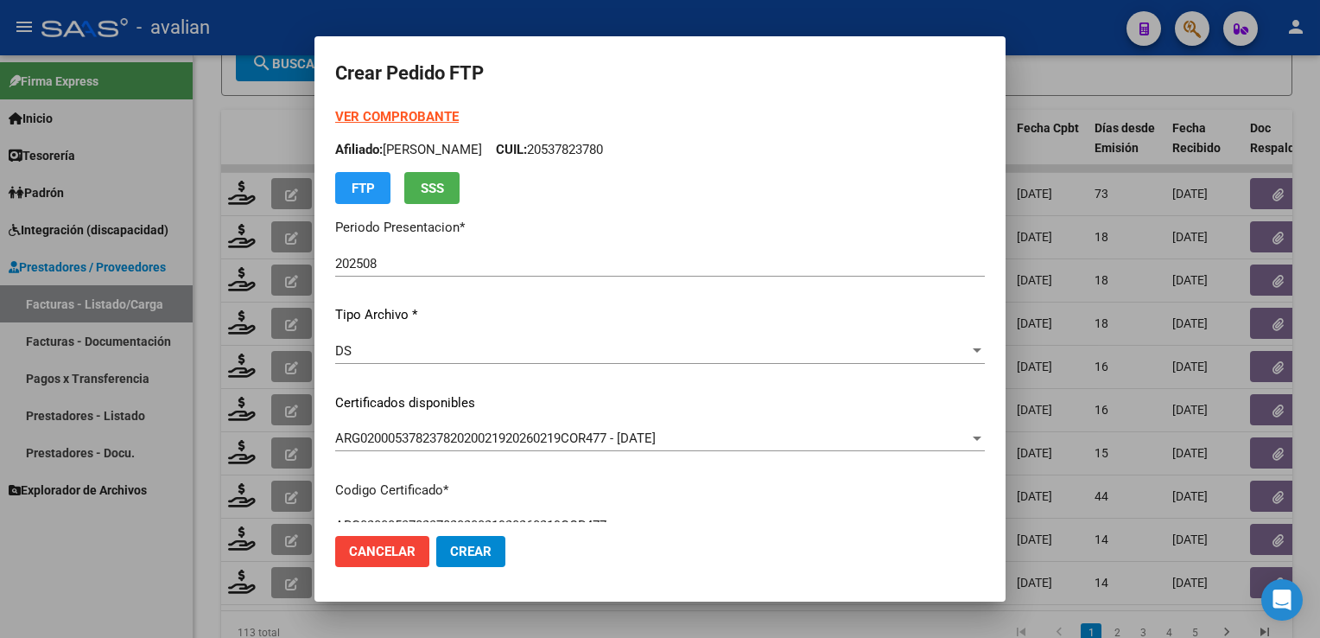
click at [449, 120] on strong "VER COMPROBANTE" at bounding box center [397, 117] width 124 height 16
click at [606, 154] on p "Afiliado: BLENGINI JERONIMO CUIL: 20537823780" at bounding box center [660, 150] width 650 height 20
copy p "20537823780"
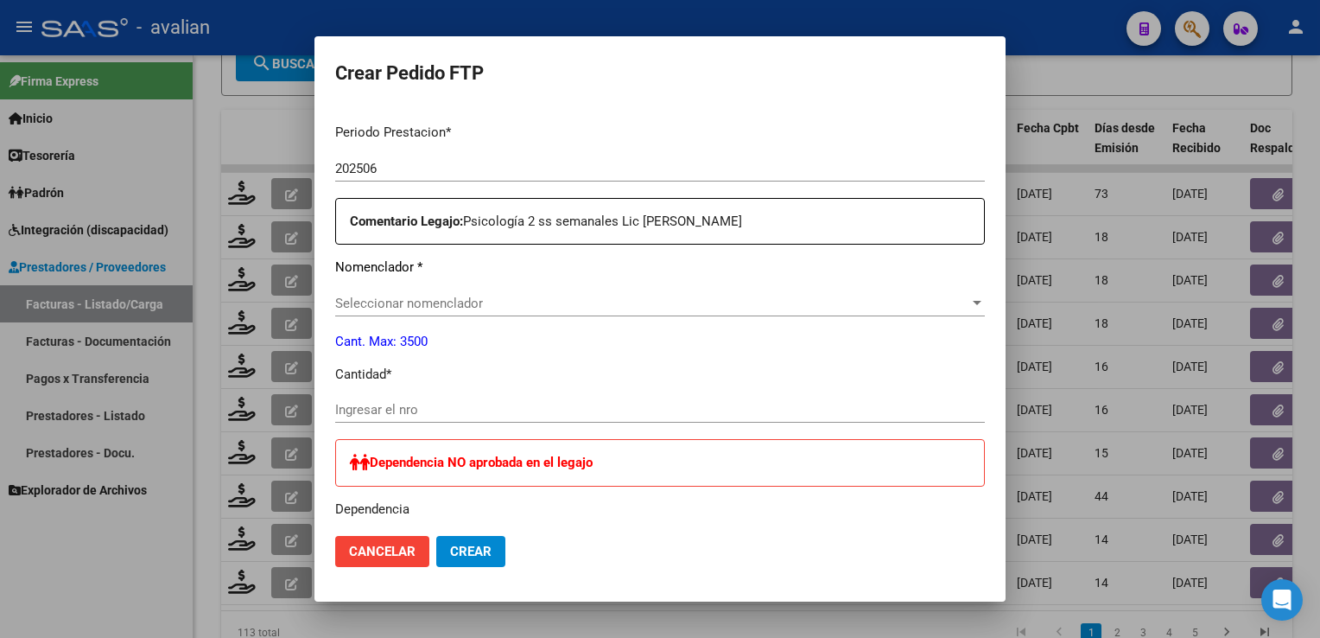
scroll to position [605, 0]
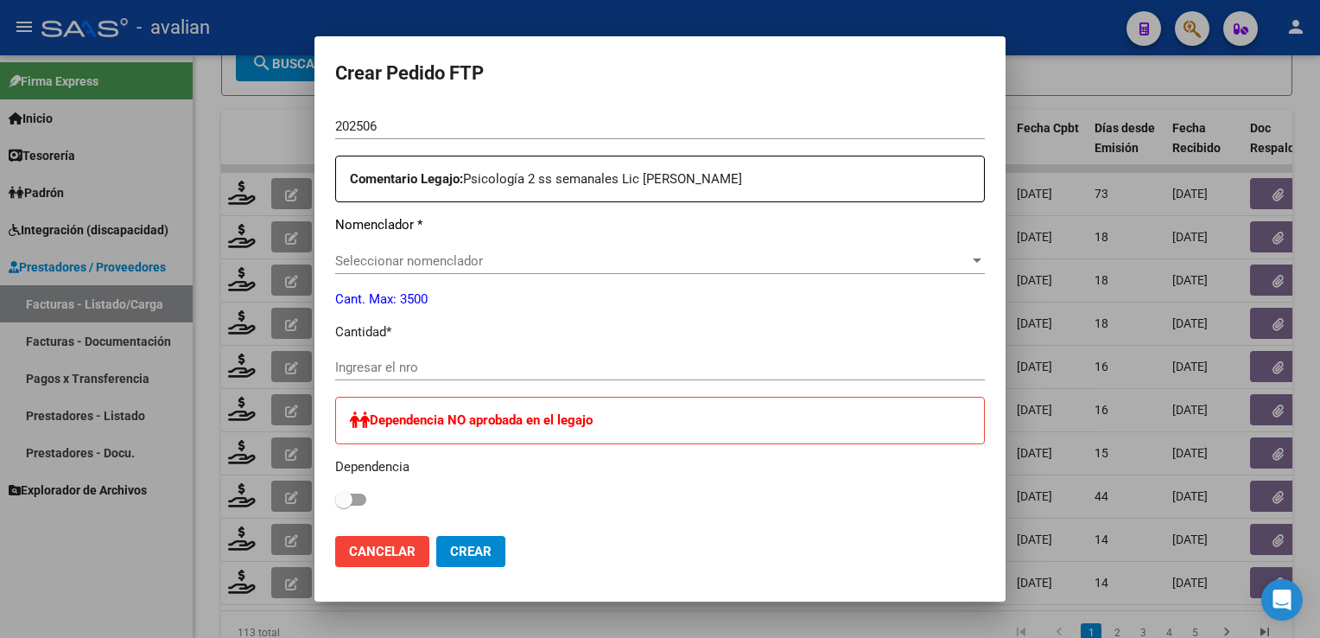
click at [426, 257] on span "Seleccionar nomenclador" at bounding box center [652, 261] width 634 height 16
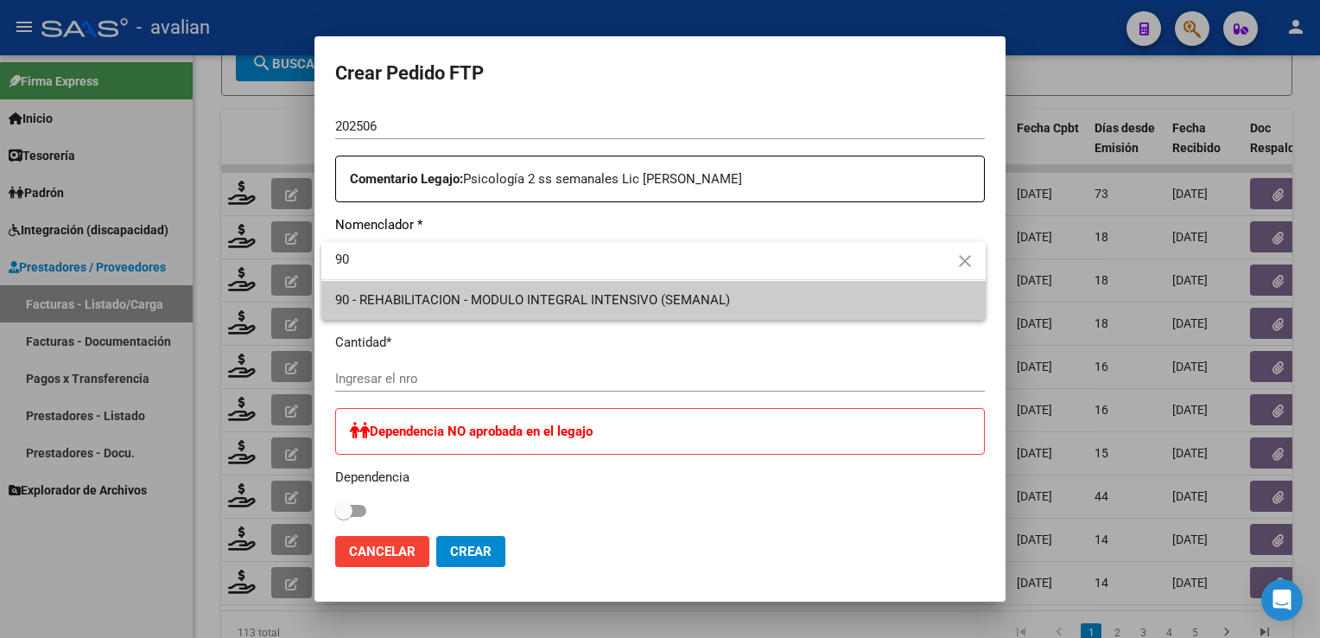
type input "90"
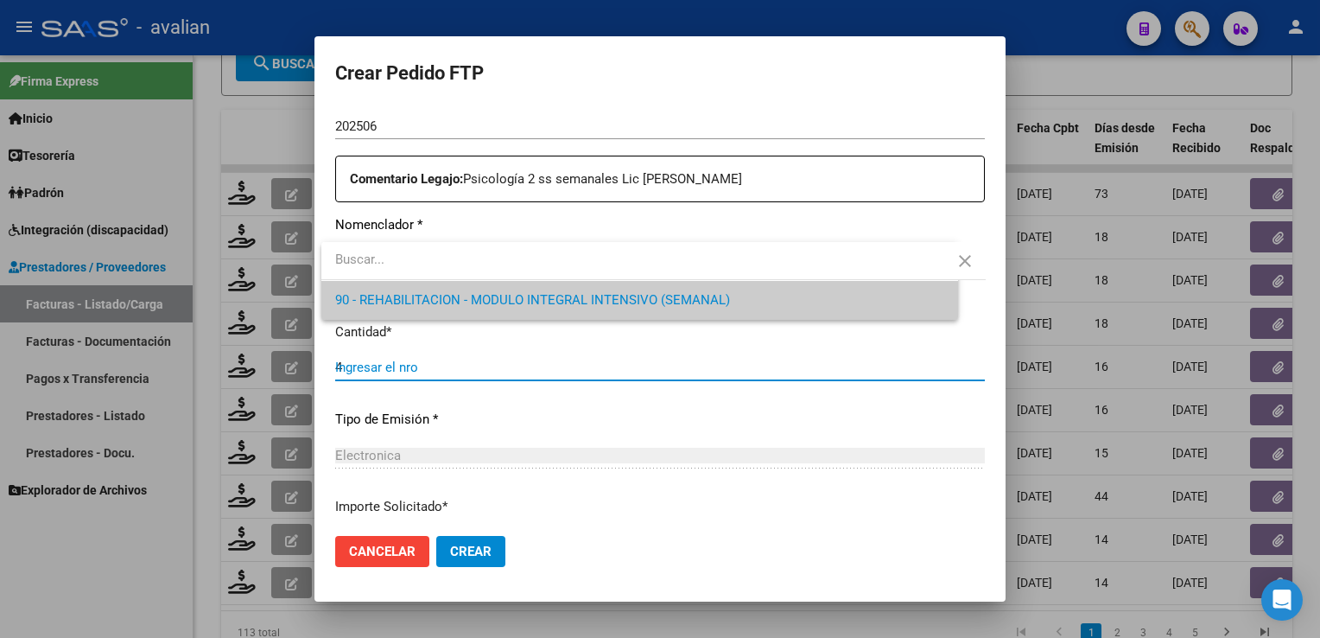
type input "4"
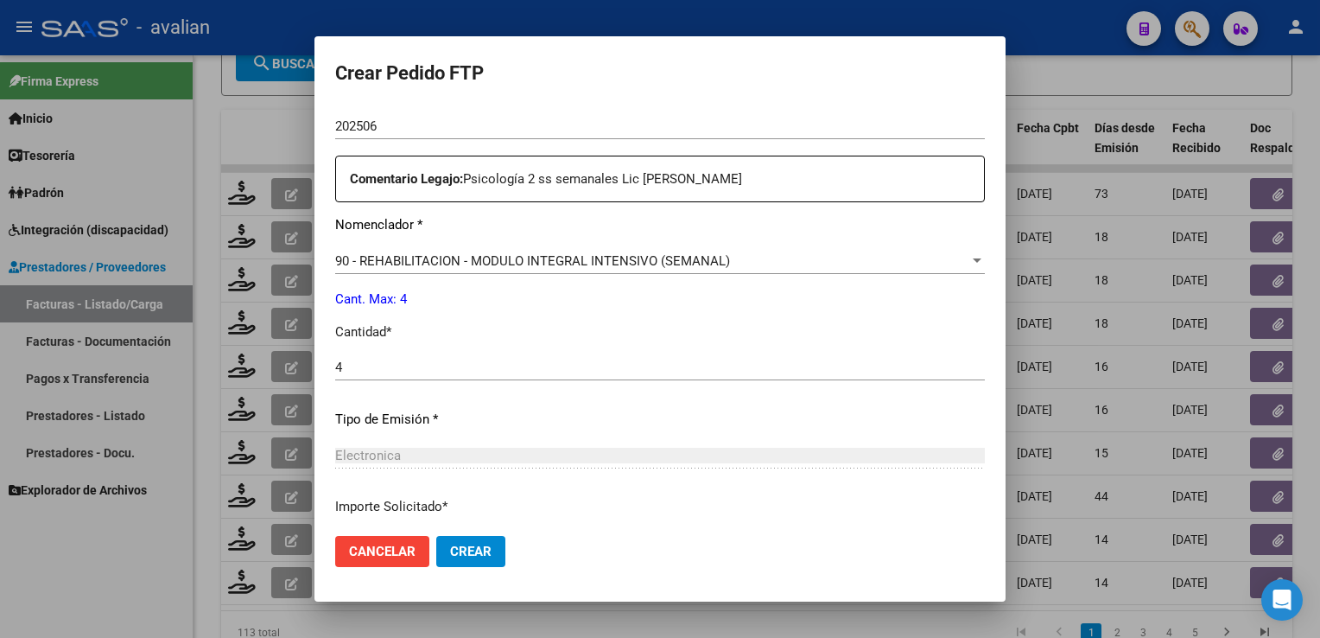
scroll to position [741, 0]
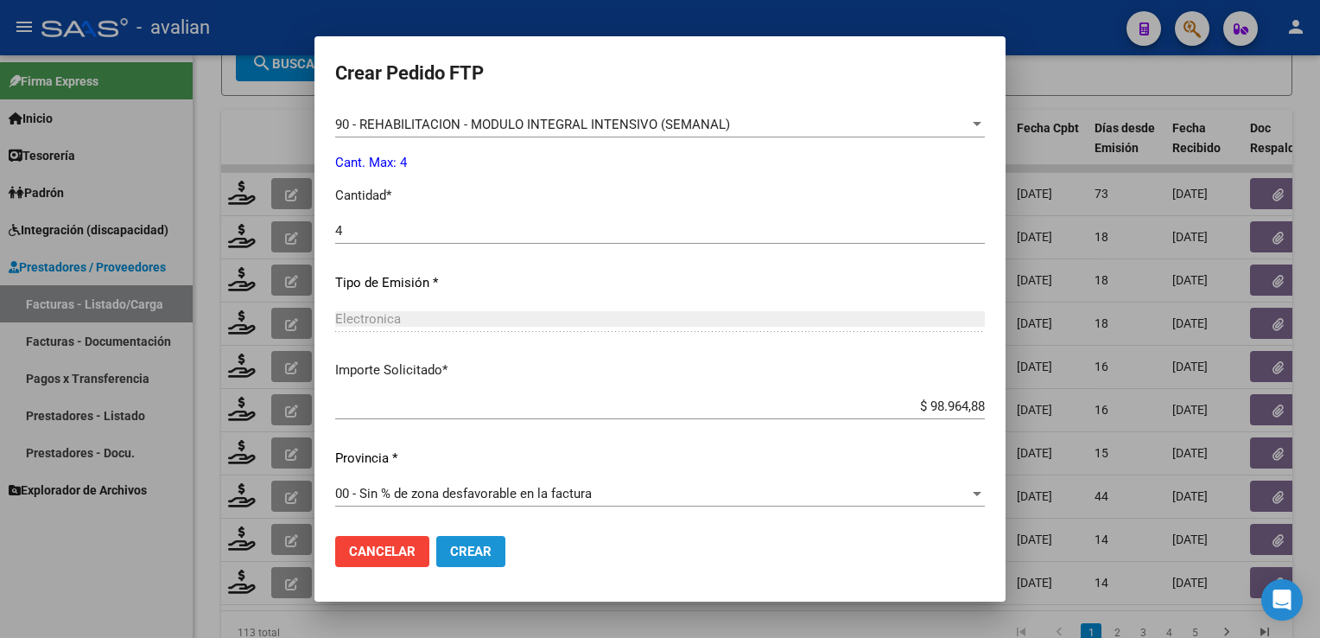
click at [485, 551] on span "Crear" at bounding box center [470, 551] width 41 height 16
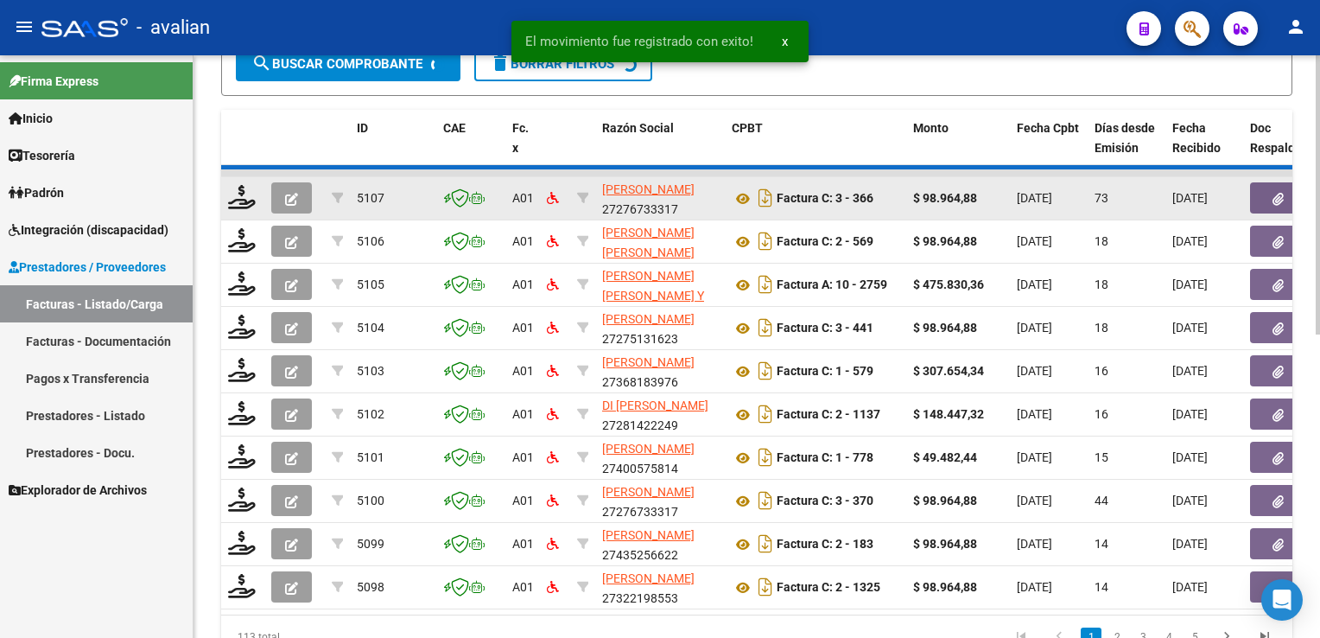
scroll to position [549, 0]
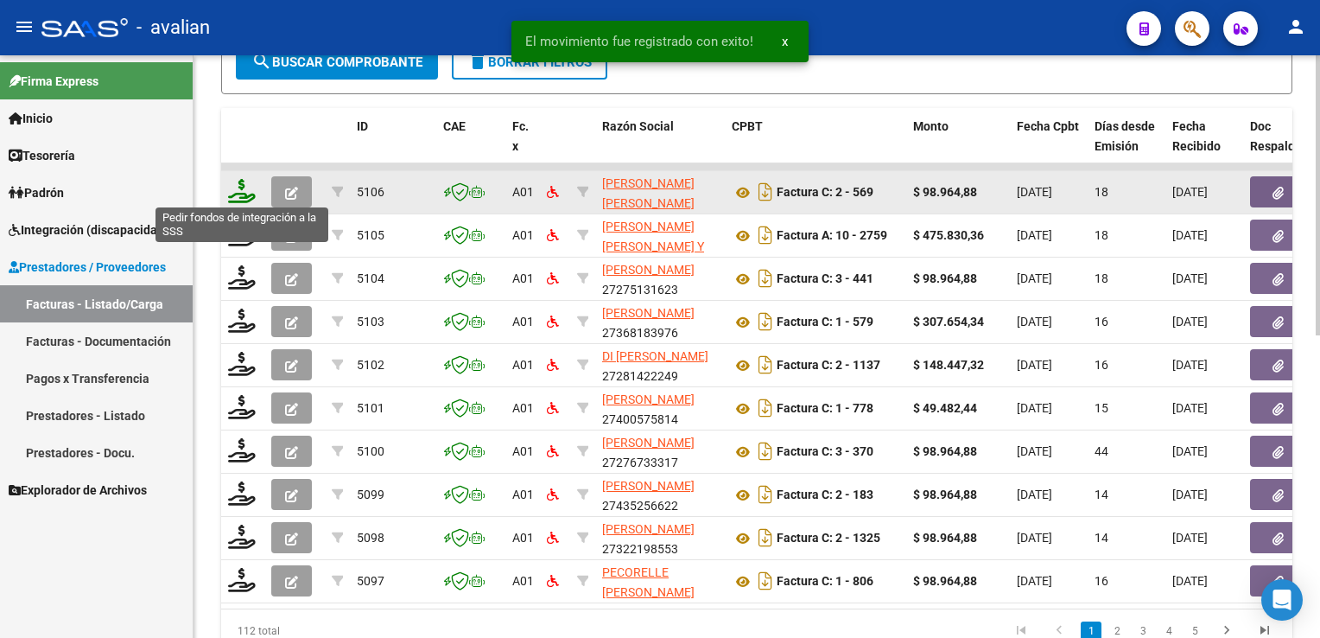
click at [242, 193] on icon at bounding box center [242, 191] width 28 height 24
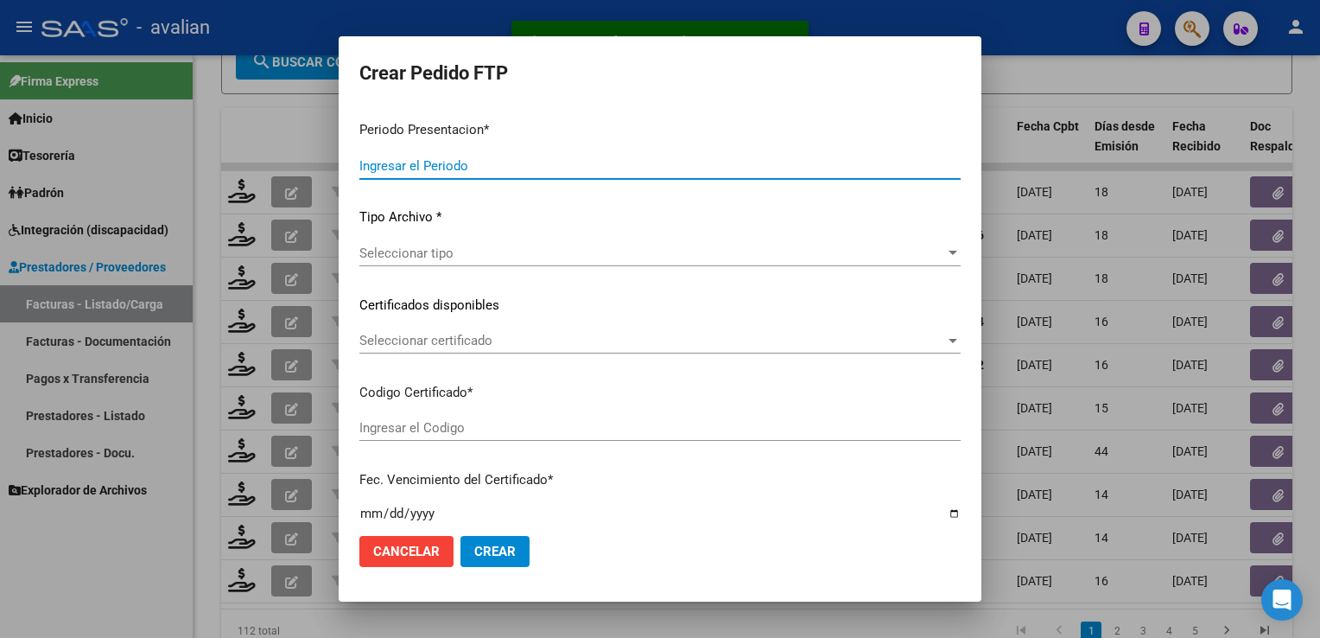
type input "202508"
type input "$ 98.964,88"
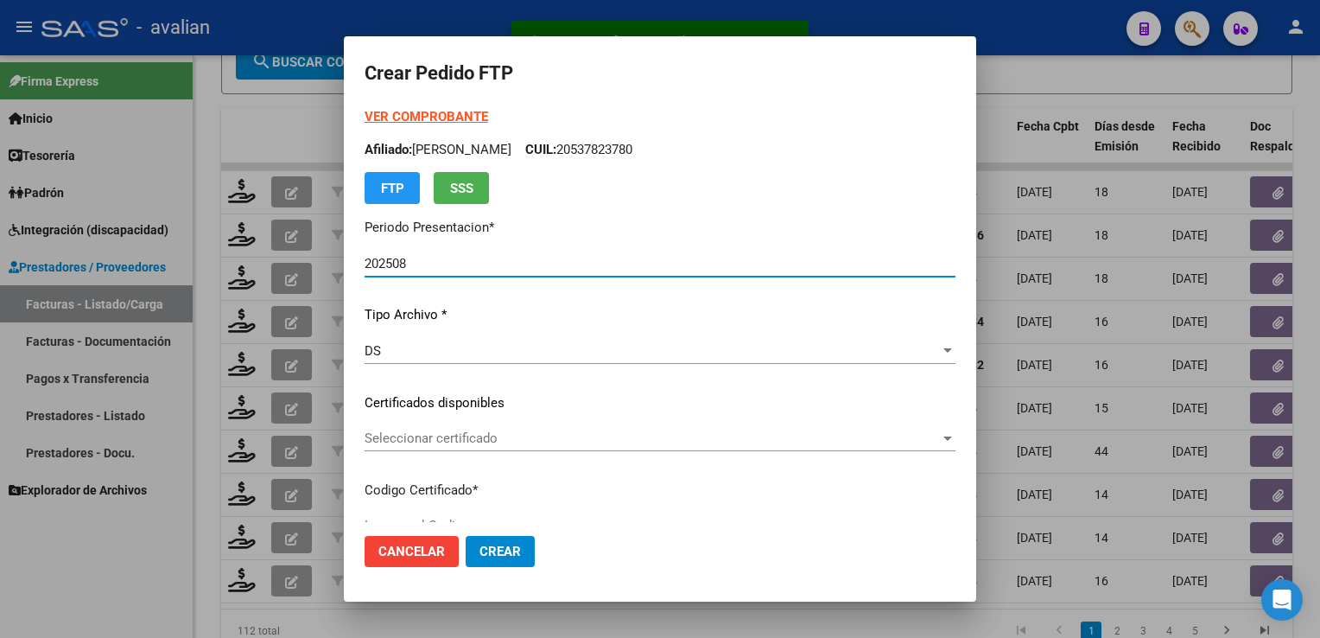
type input "ARG02000492205602022100520261005COR234"
type input "2026-10-05"
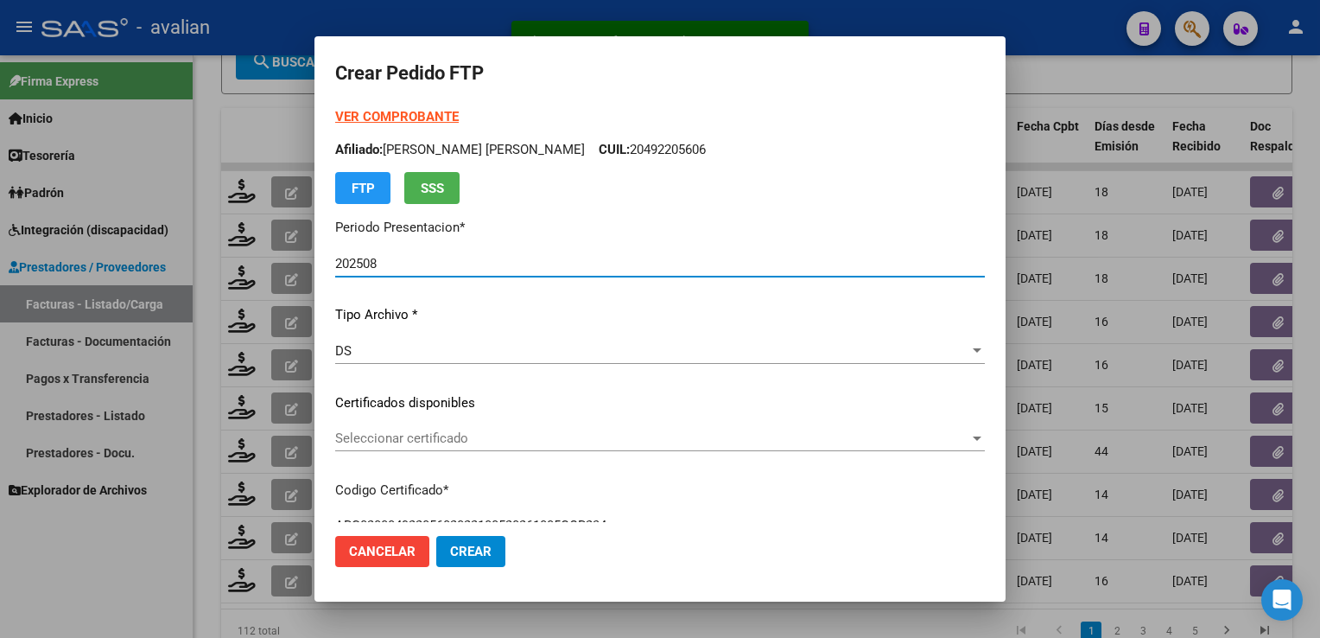
click at [382, 459] on div "Seleccionar certificado Seleccionar certificado" at bounding box center [660, 446] width 650 height 42
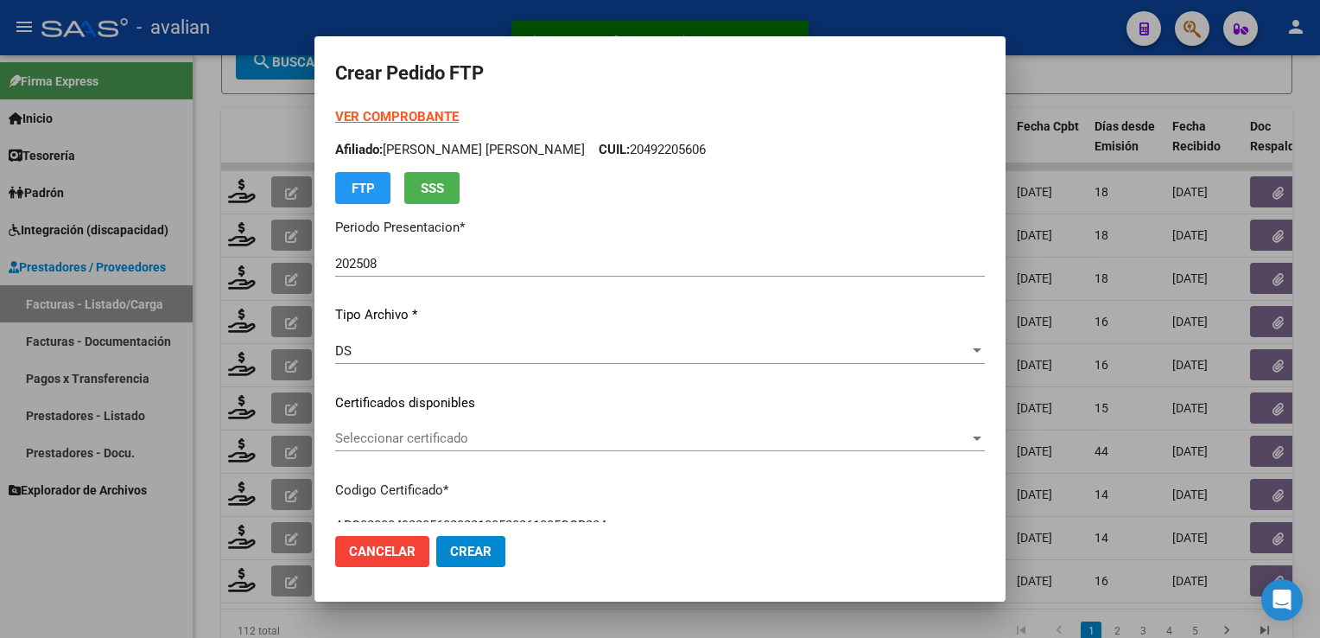
click at [376, 433] on span "Seleccionar certificado" at bounding box center [652, 438] width 634 height 16
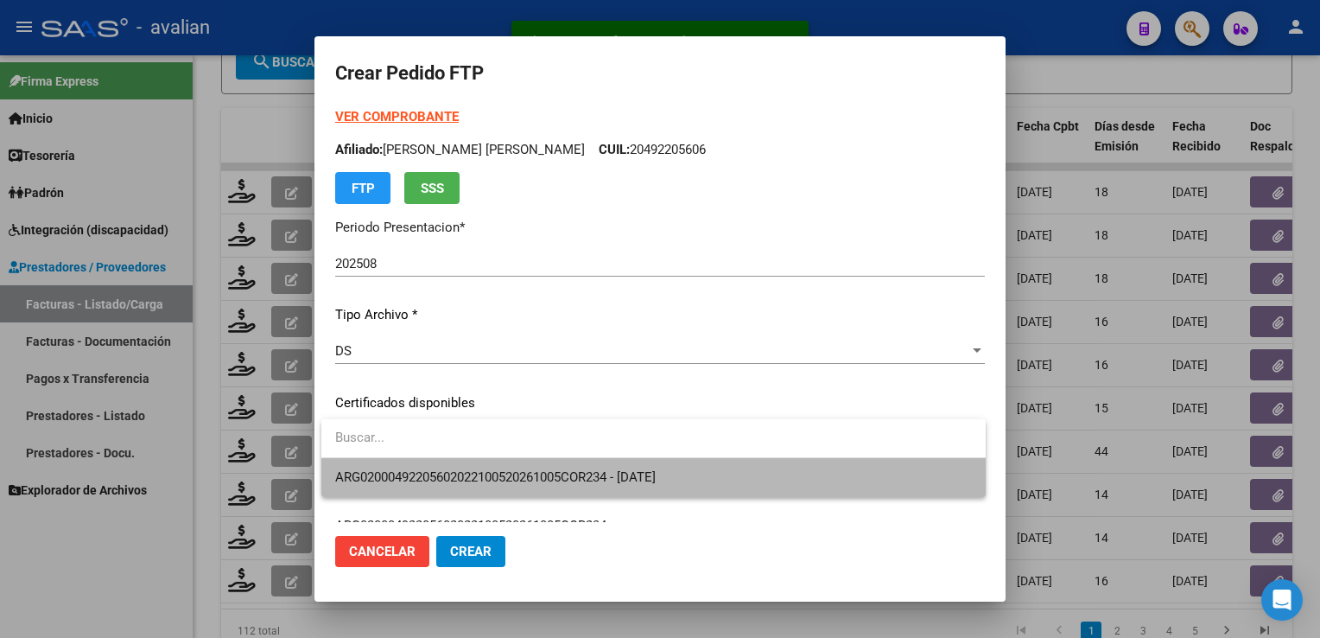
click at [391, 467] on span "ARG02000492205602022100520261005COR234 - 2026-10-05" at bounding box center [653, 477] width 637 height 39
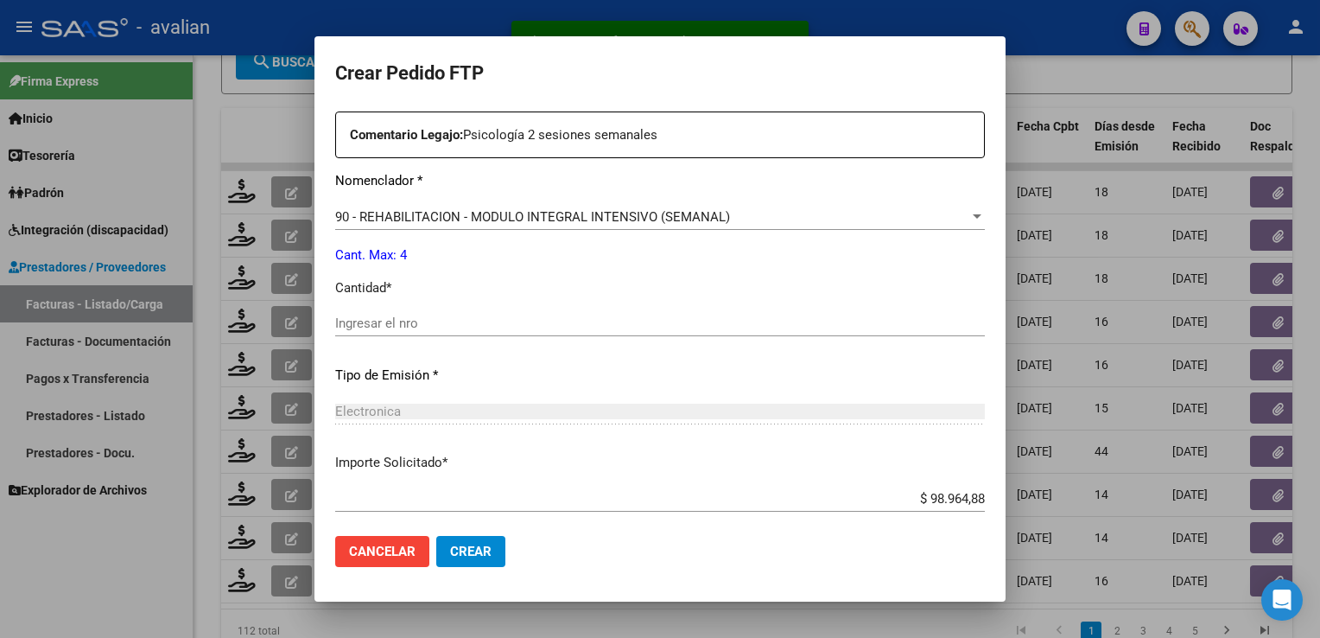
scroll to position [691, 0]
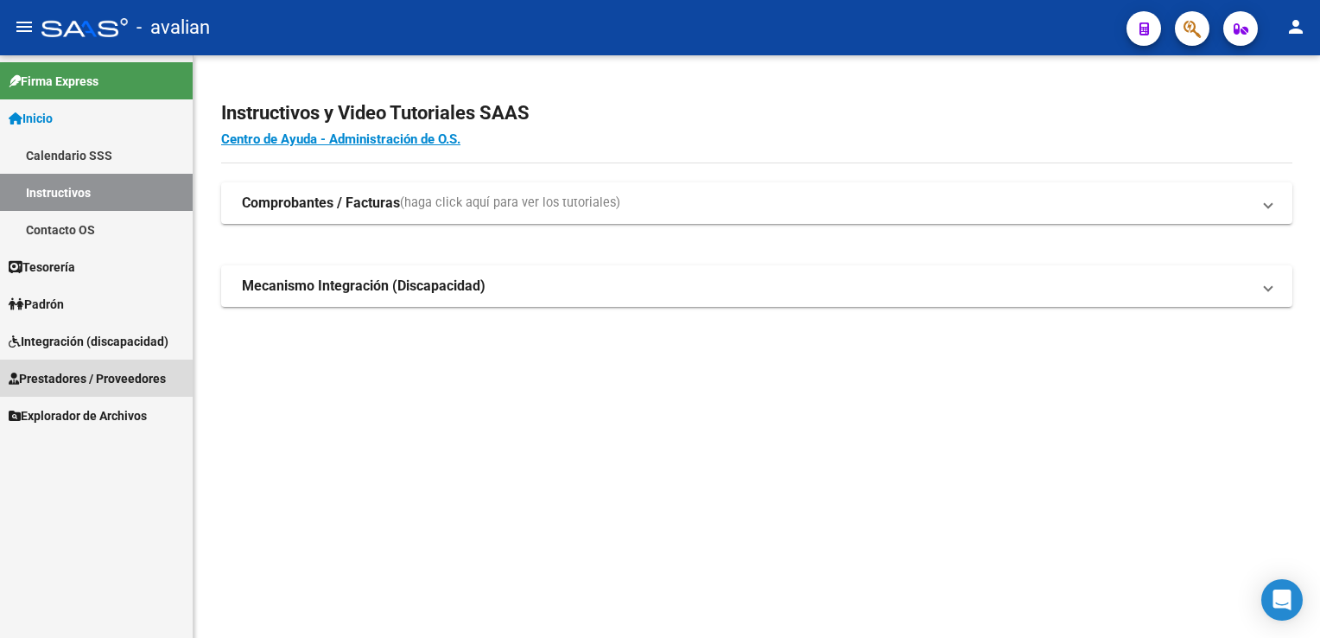
click at [95, 372] on span "Prestadores / Proveedores" at bounding box center [87, 378] width 157 height 19
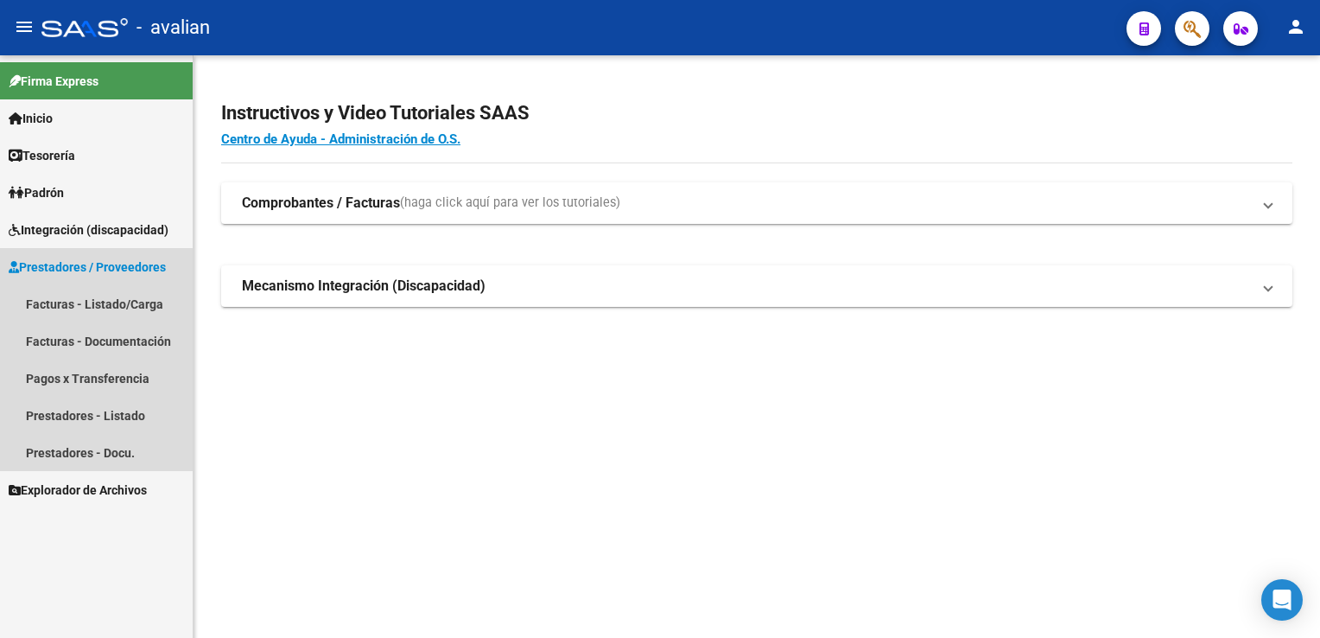
click at [88, 271] on span "Prestadores / Proveedores" at bounding box center [87, 266] width 157 height 19
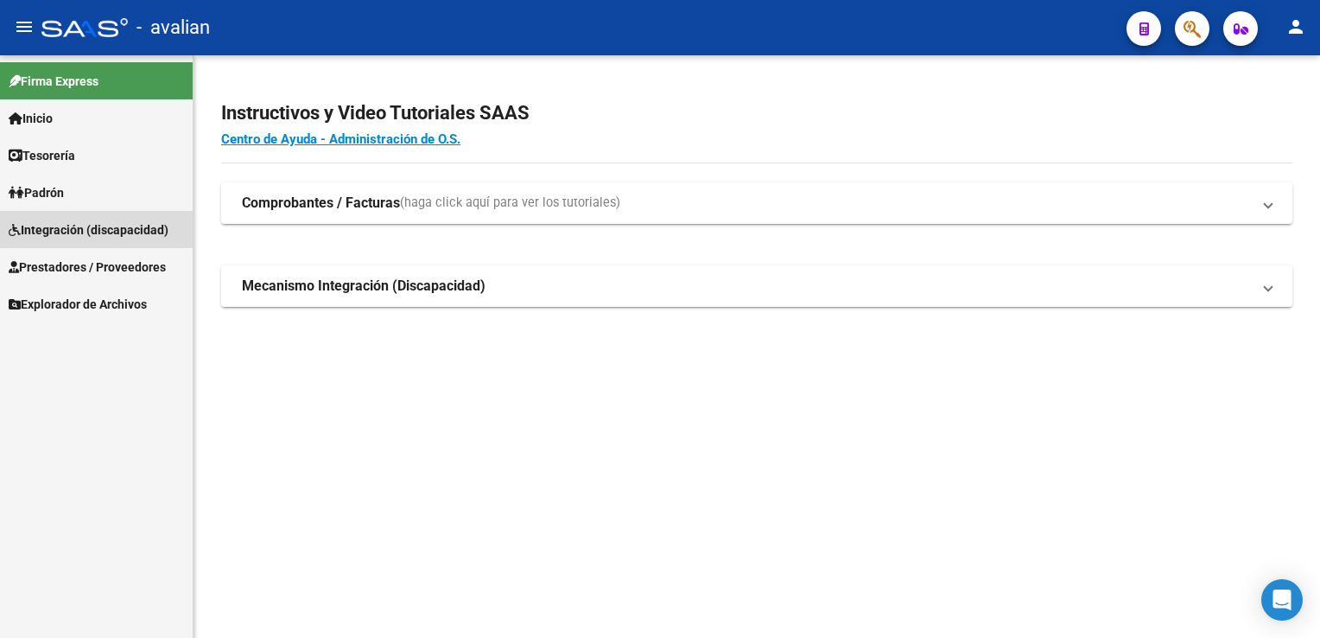
click at [79, 224] on span "Integración (discapacidad)" at bounding box center [89, 229] width 160 height 19
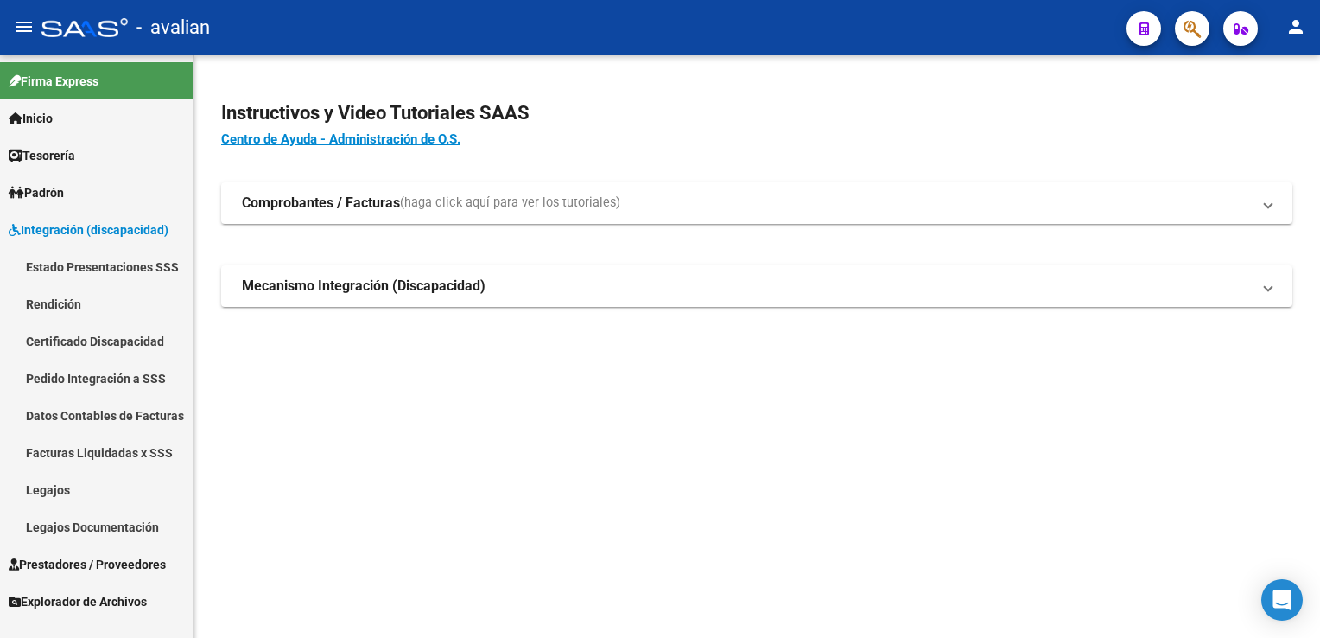
click at [48, 490] on link "Legajos" at bounding box center [96, 489] width 193 height 37
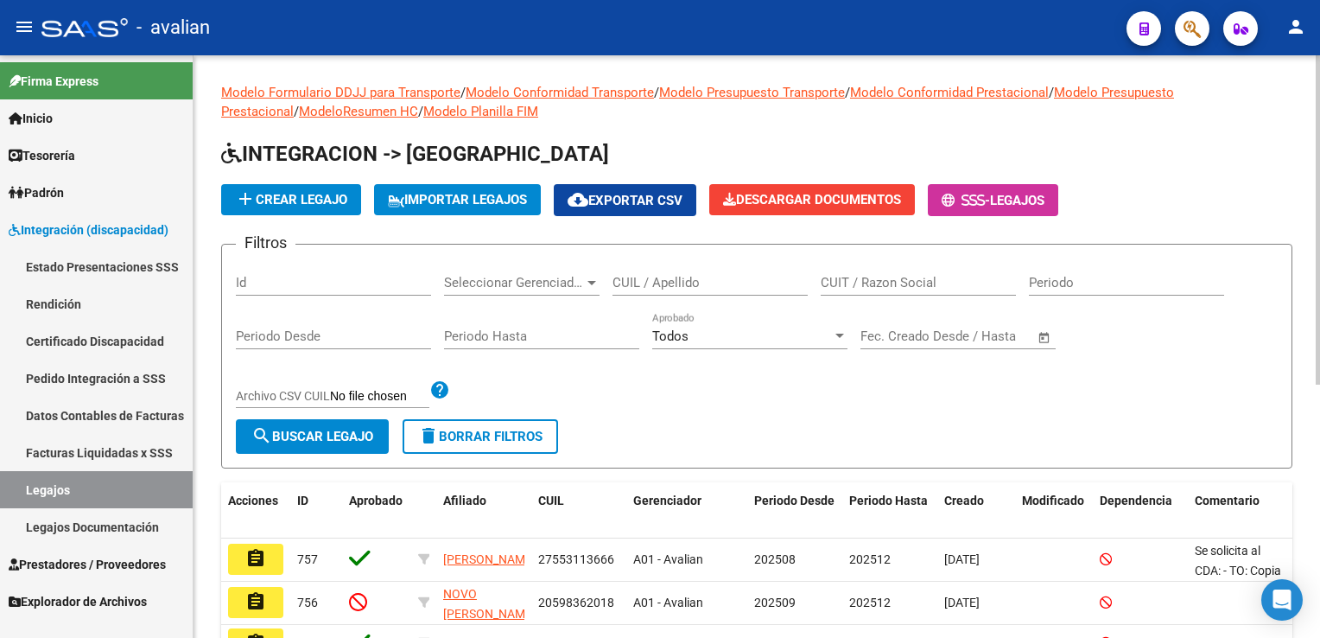
click at [638, 276] on input "CUIL / Apellido" at bounding box center [710, 283] width 195 height 16
paste input "20571701872"
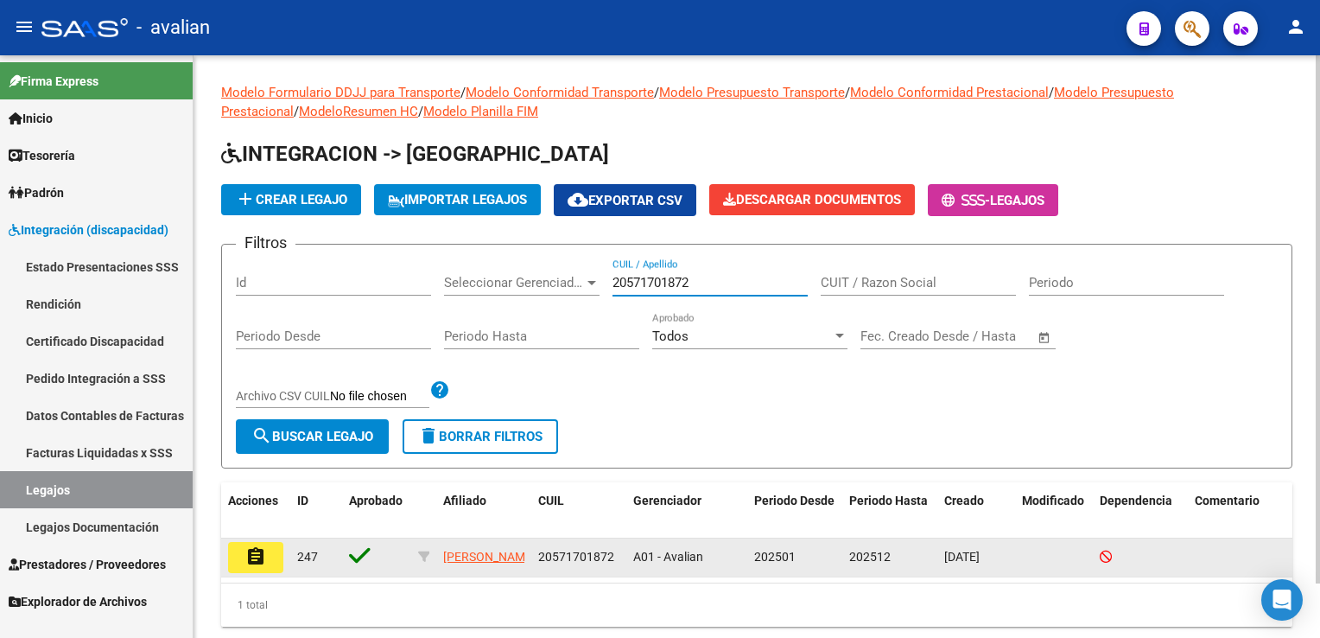
type input "20571701872"
click at [244, 562] on button "assignment" at bounding box center [255, 557] width 55 height 31
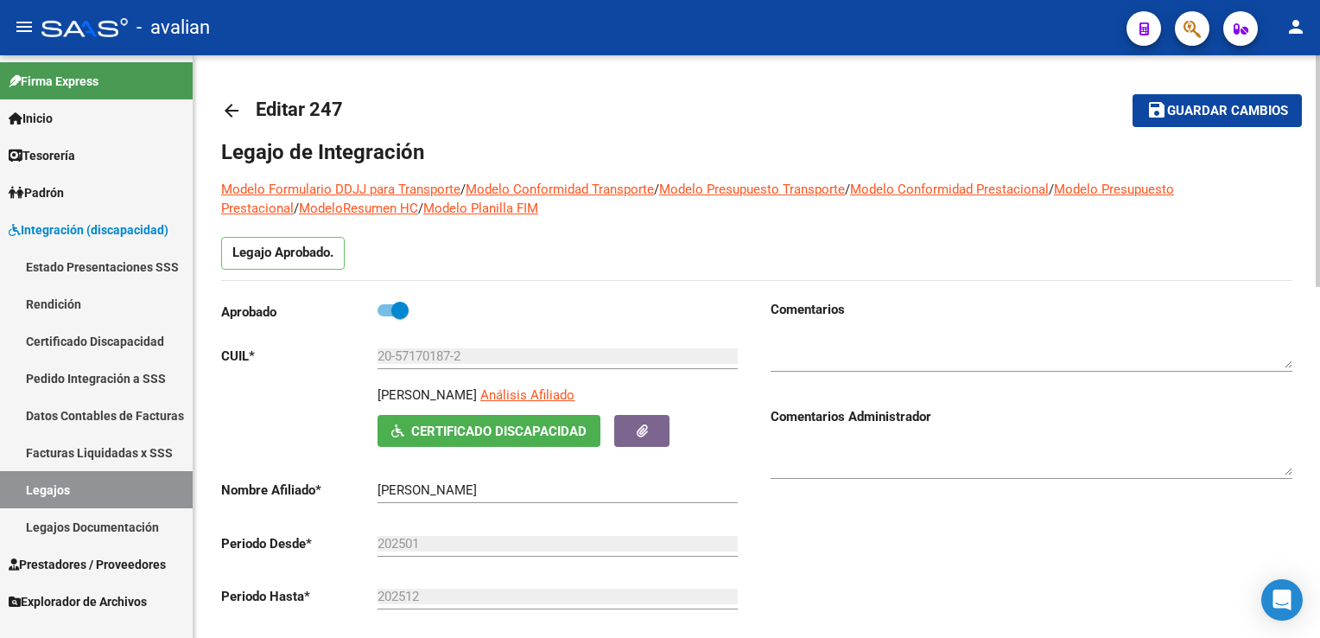
click at [232, 116] on mat-icon "arrow_back" at bounding box center [231, 110] width 21 height 21
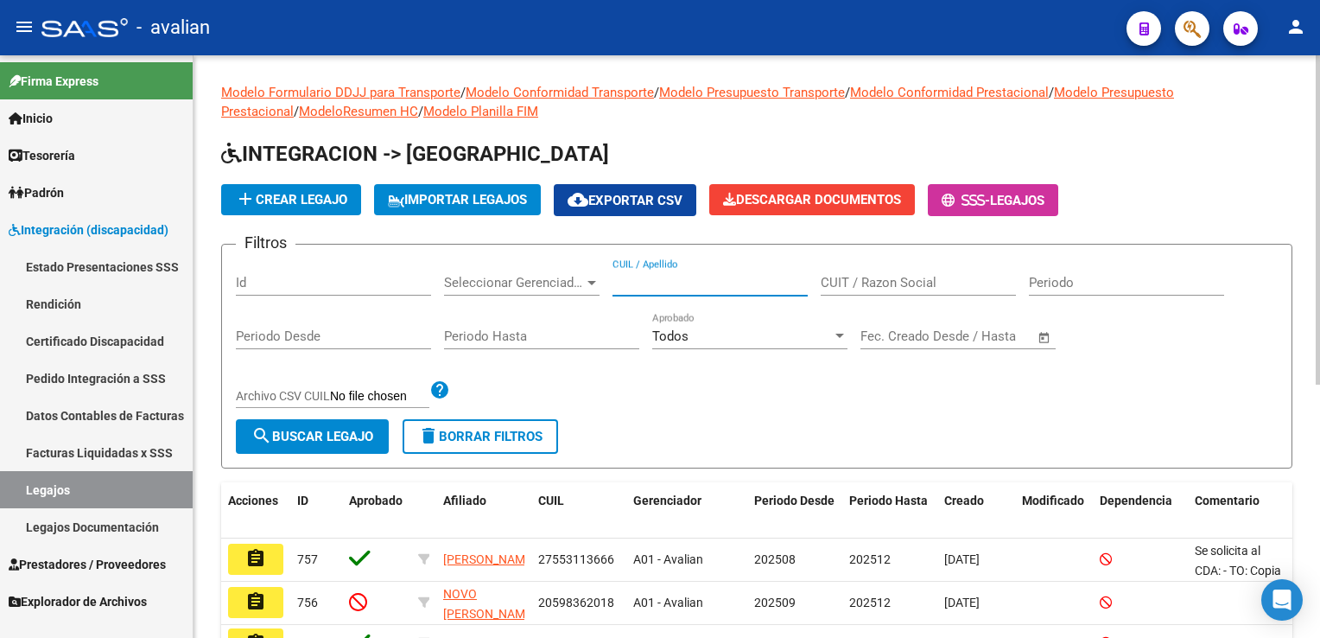
click at [653, 281] on input "CUIL / Apellido" at bounding box center [710, 283] width 195 height 16
paste input "20492178595"
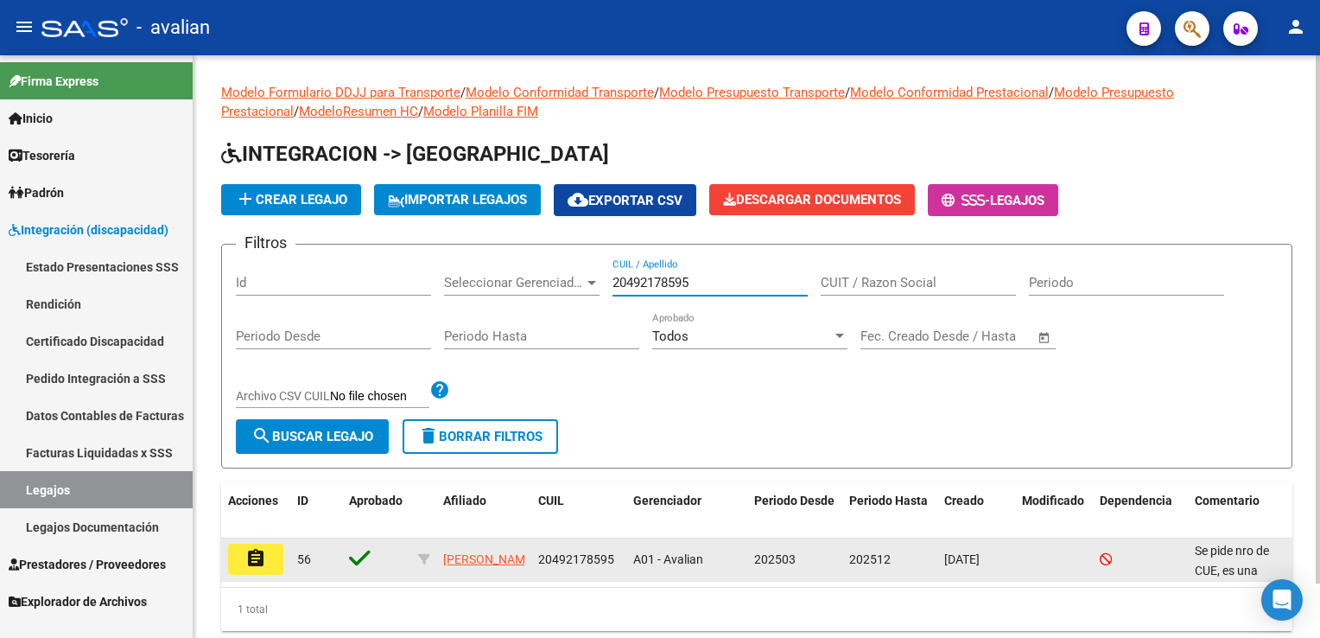
type input "20492178595"
click at [250, 556] on mat-icon "assignment" at bounding box center [255, 558] width 21 height 21
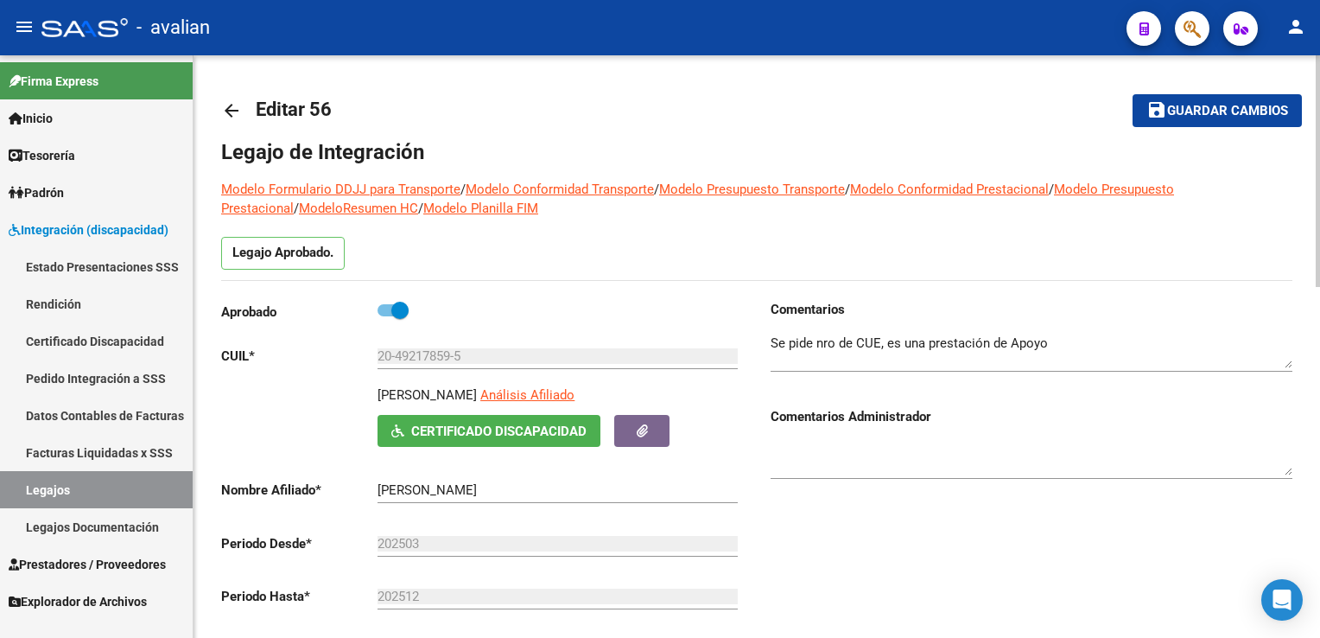
click at [228, 109] on mat-icon "arrow_back" at bounding box center [231, 110] width 21 height 21
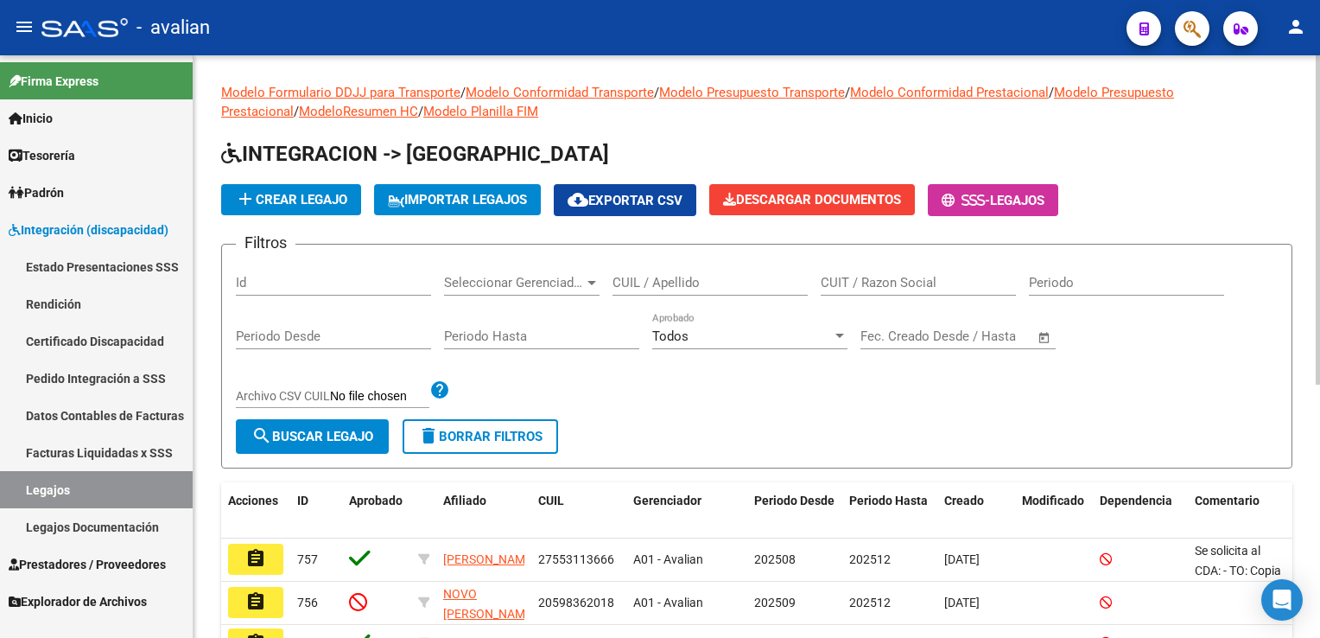
click at [626, 282] on input "CUIL / Apellido" at bounding box center [710, 283] width 195 height 16
paste input "20489004675"
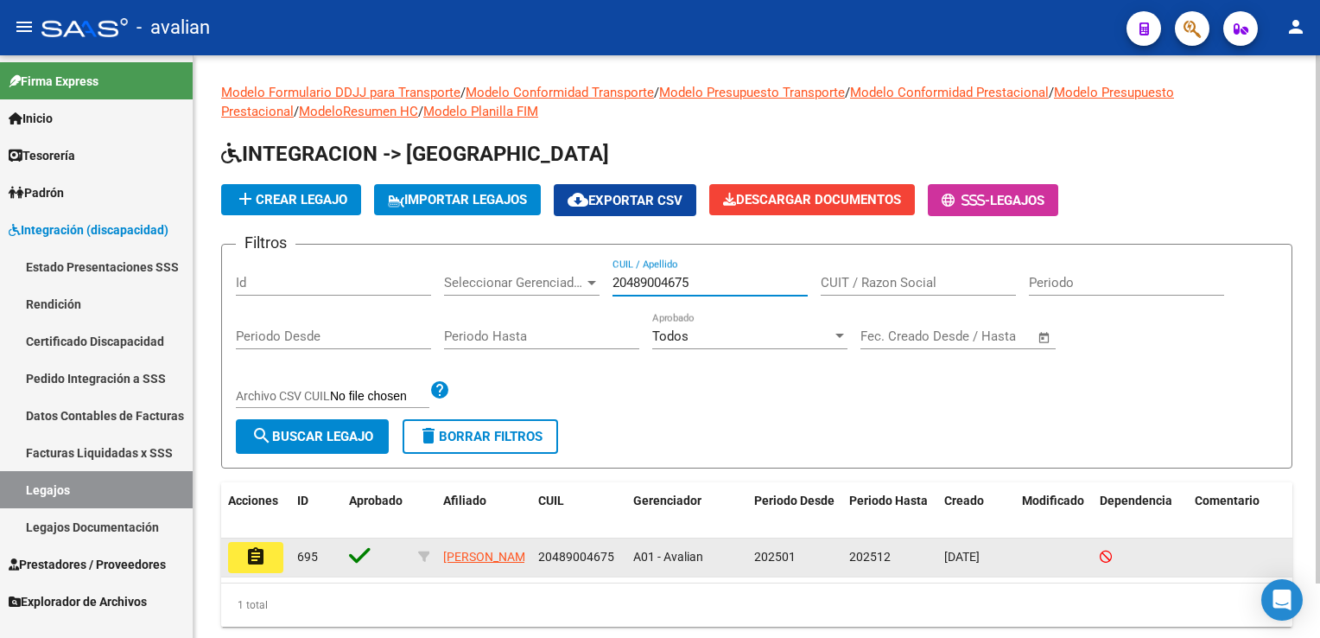
type input "20489004675"
click at [259, 553] on mat-icon "assignment" at bounding box center [255, 556] width 21 height 21
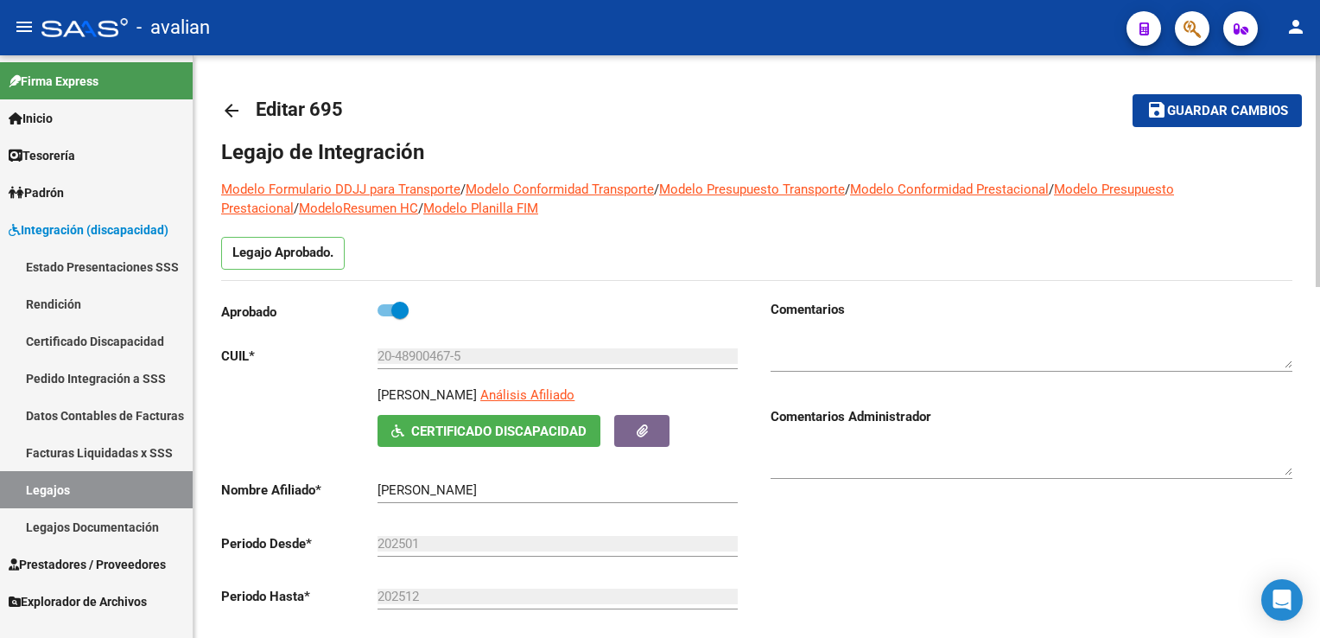
click at [233, 113] on mat-icon "arrow_back" at bounding box center [231, 110] width 21 height 21
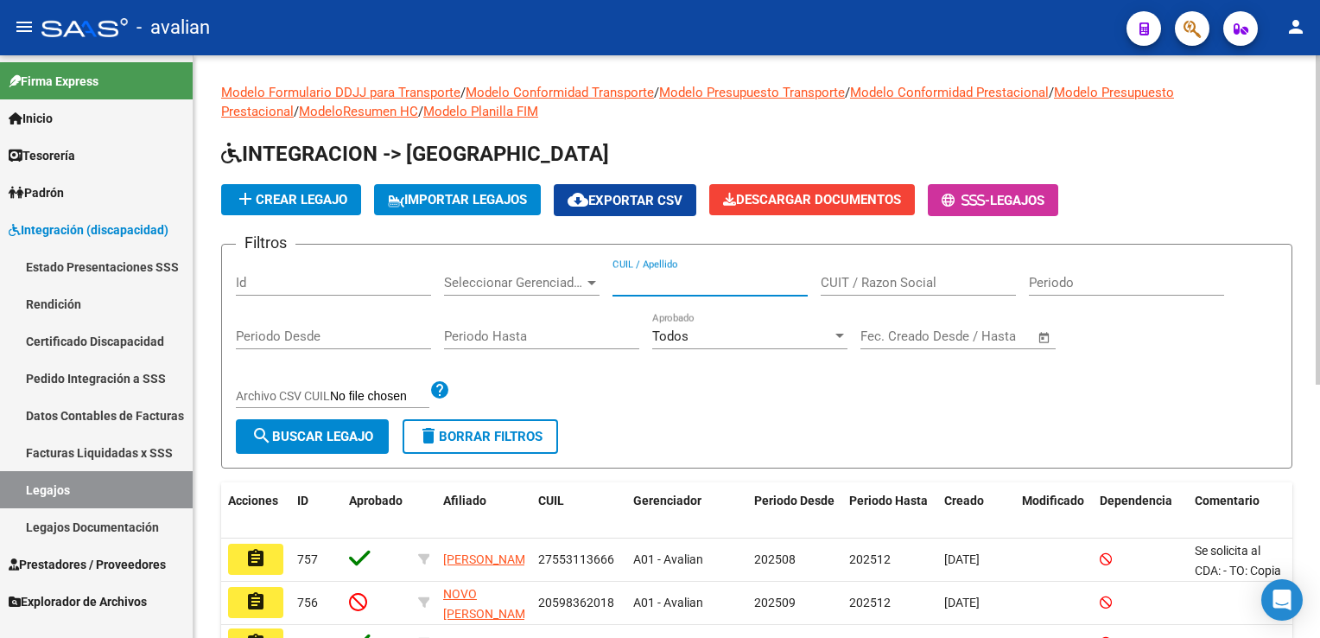
click at [682, 284] on input "CUIL / Apellido" at bounding box center [710, 283] width 195 height 16
paste input "20537823780"
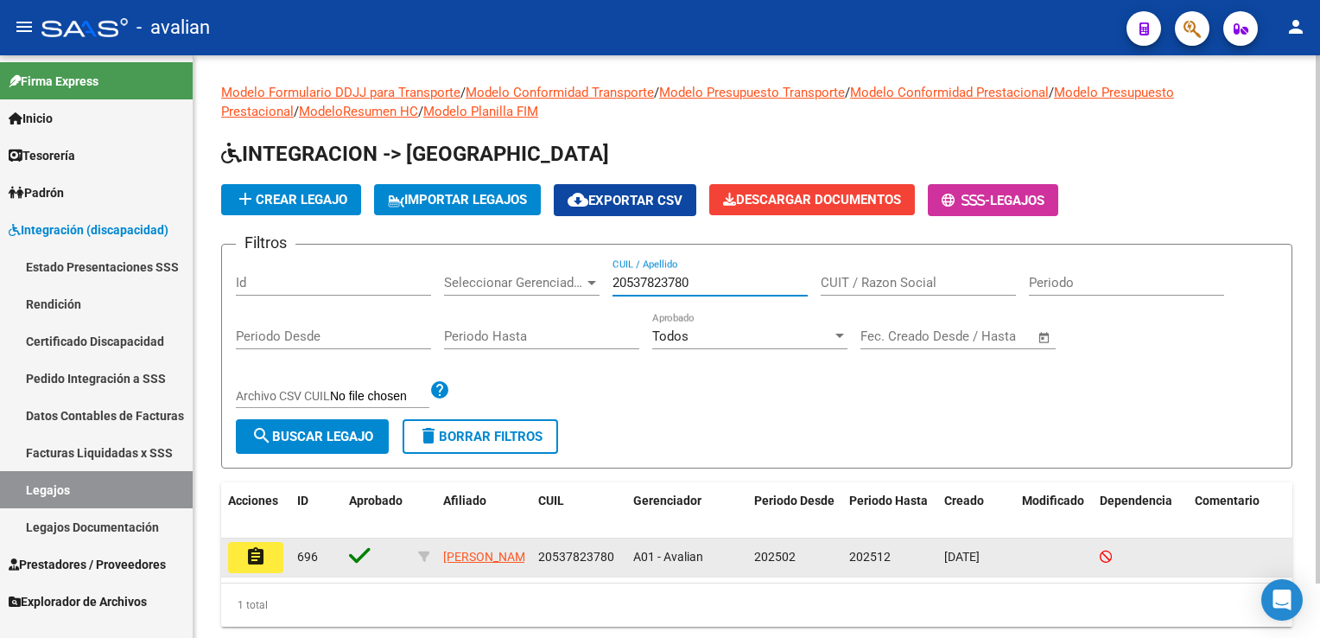
type input "20537823780"
click at [245, 565] on mat-icon "assignment" at bounding box center [255, 556] width 21 height 21
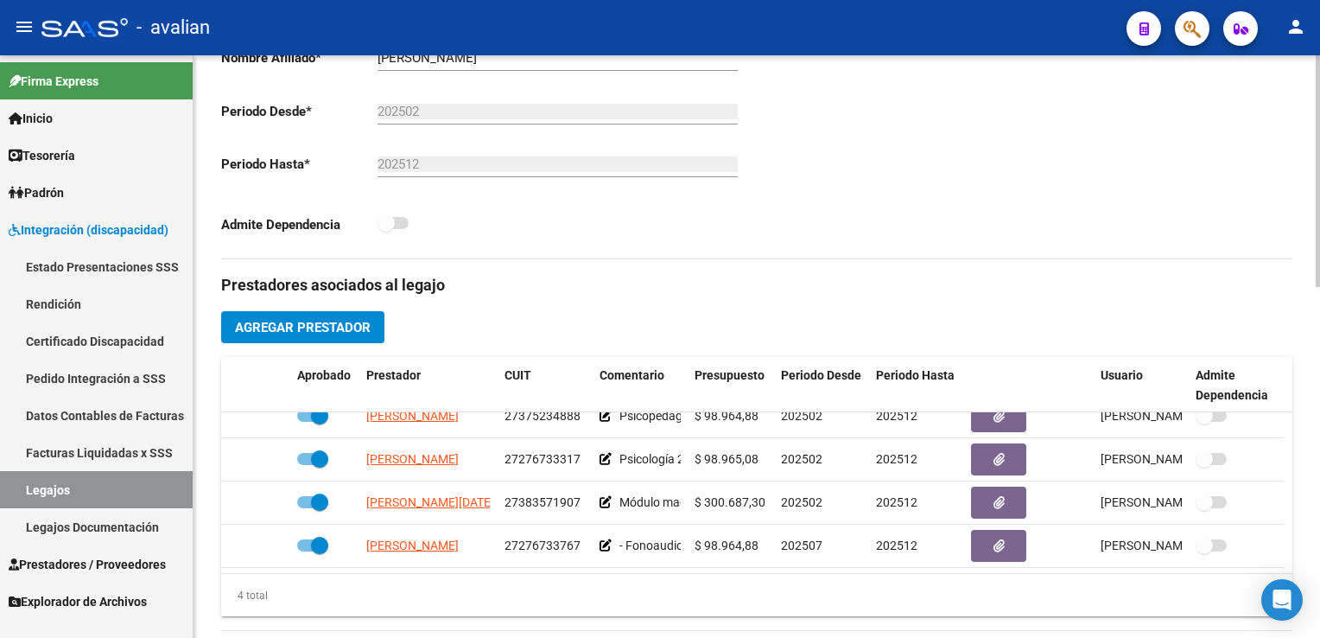
scroll to position [30, 0]
